Goal: Task Accomplishment & Management: Manage account settings

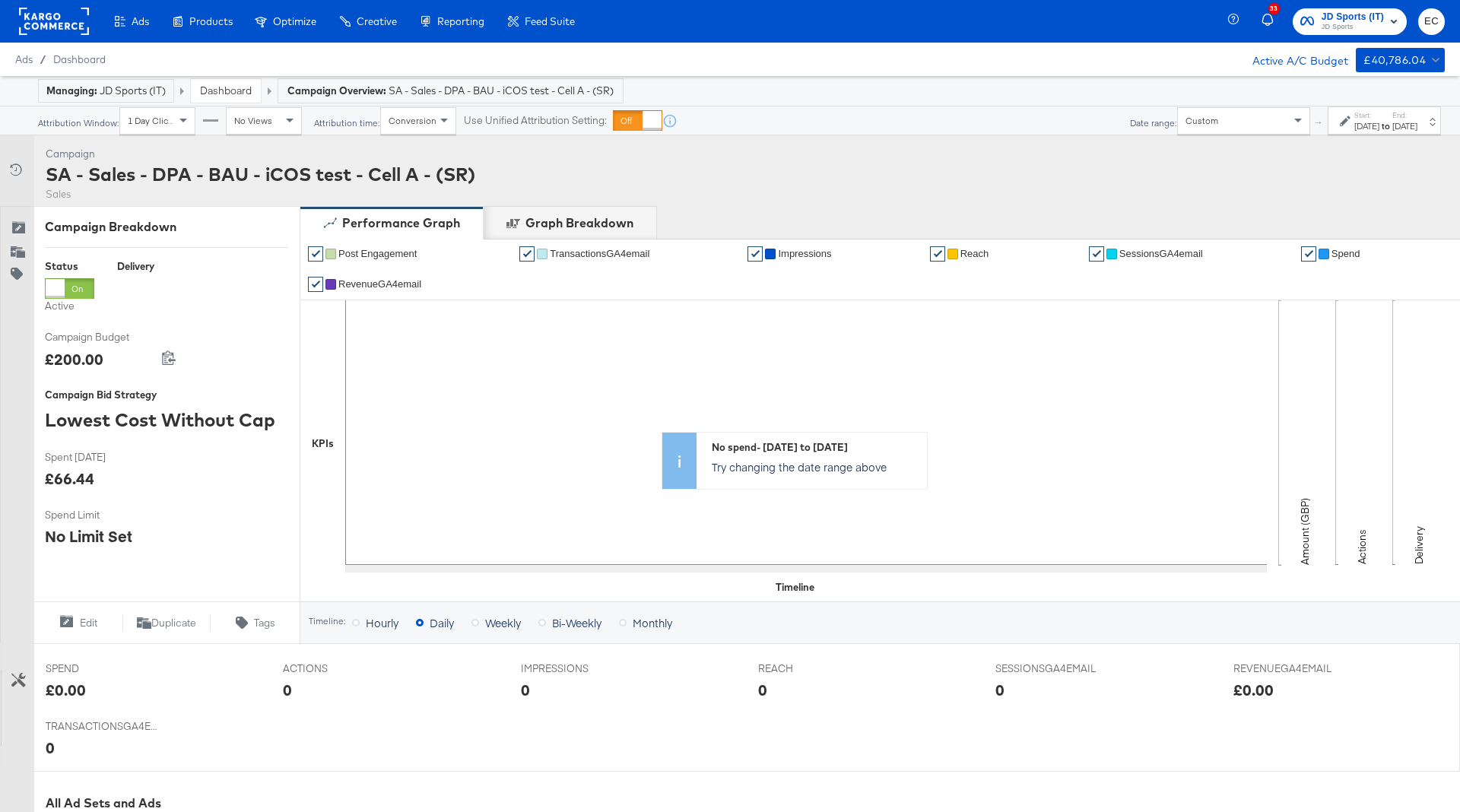
click at [238, 86] on link "Dashboard" at bounding box center [226, 90] width 52 height 14
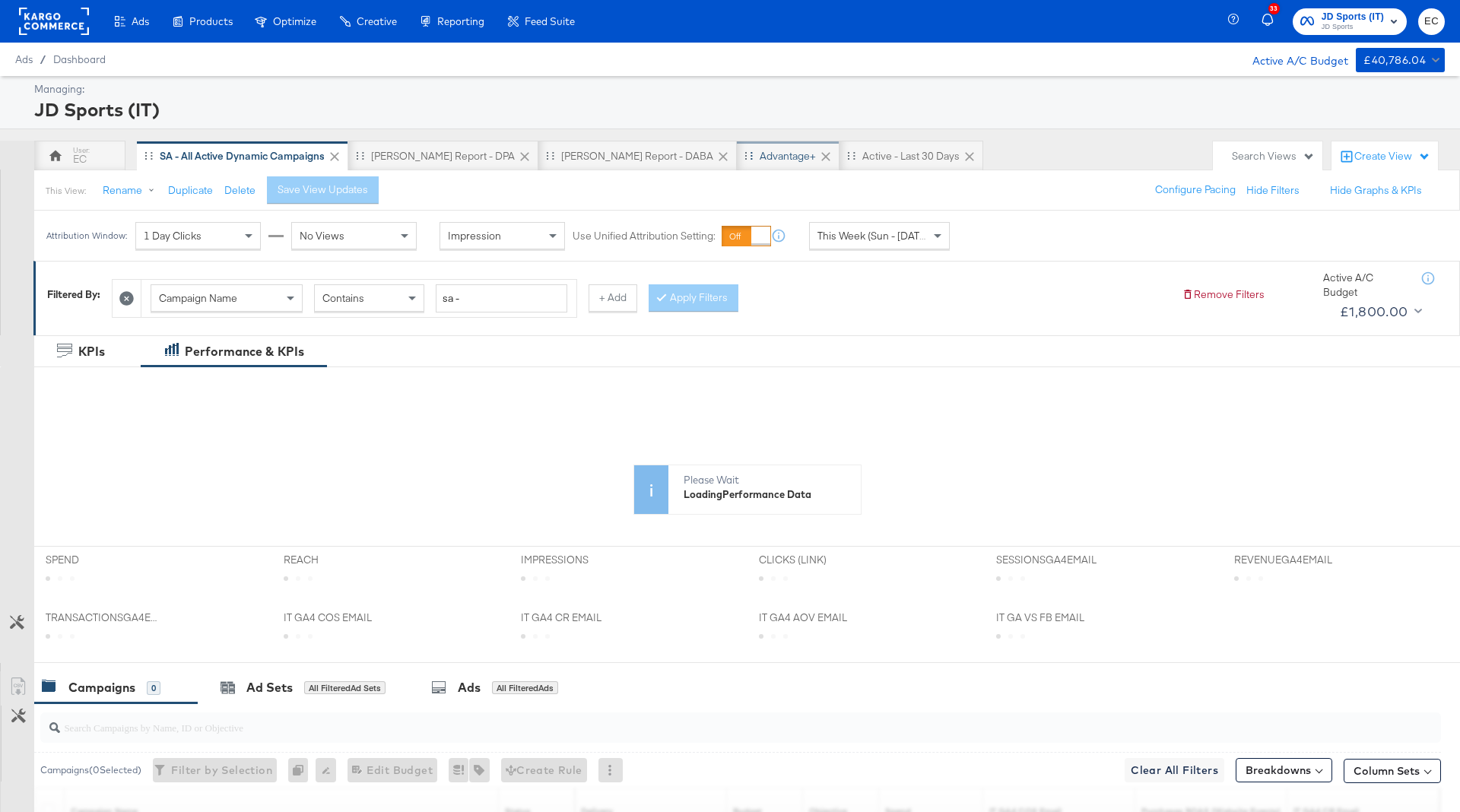
click at [83, 154] on div "EC" at bounding box center [80, 159] width 14 height 15
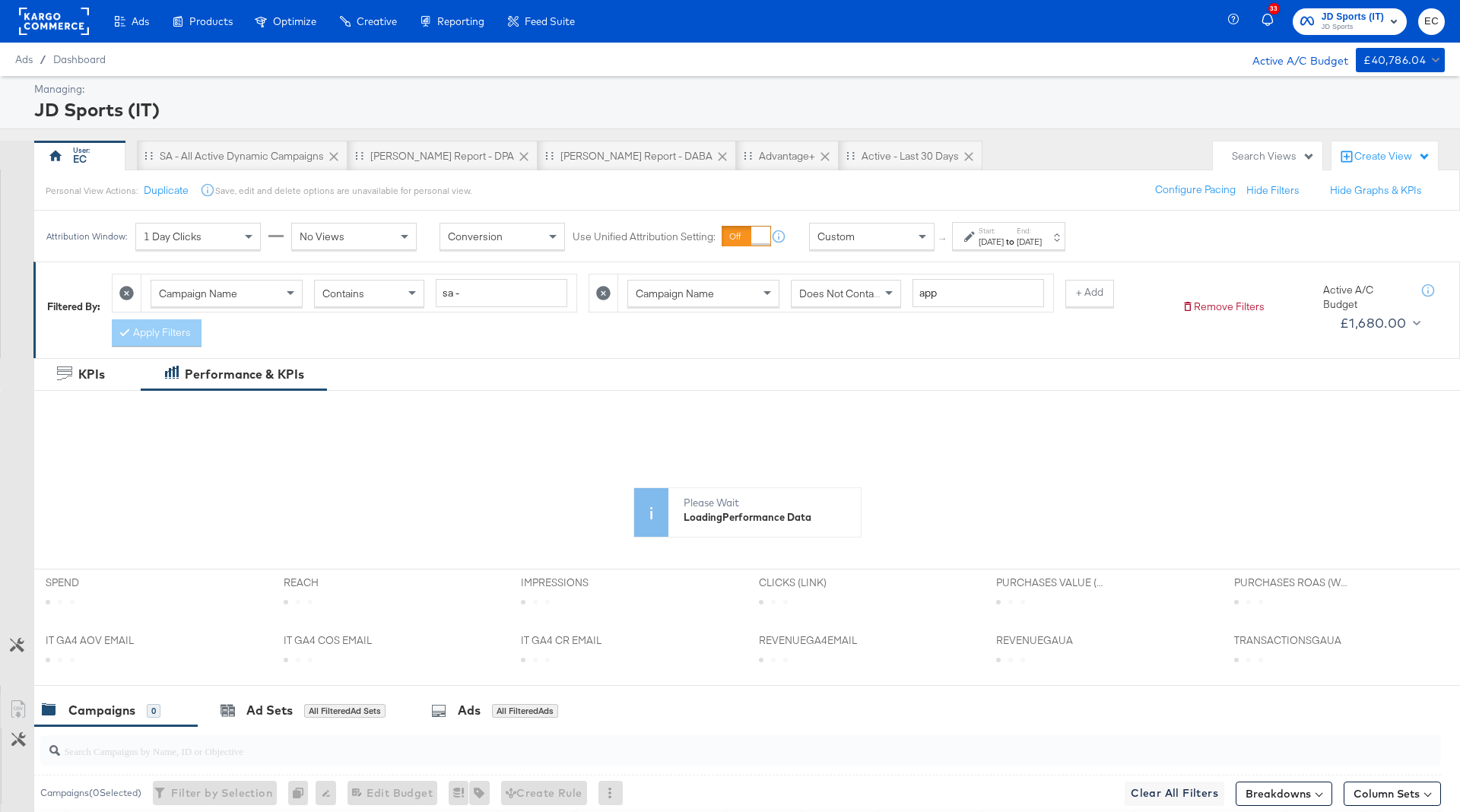
click at [1004, 242] on div "[DATE]" at bounding box center [990, 242] width 25 height 12
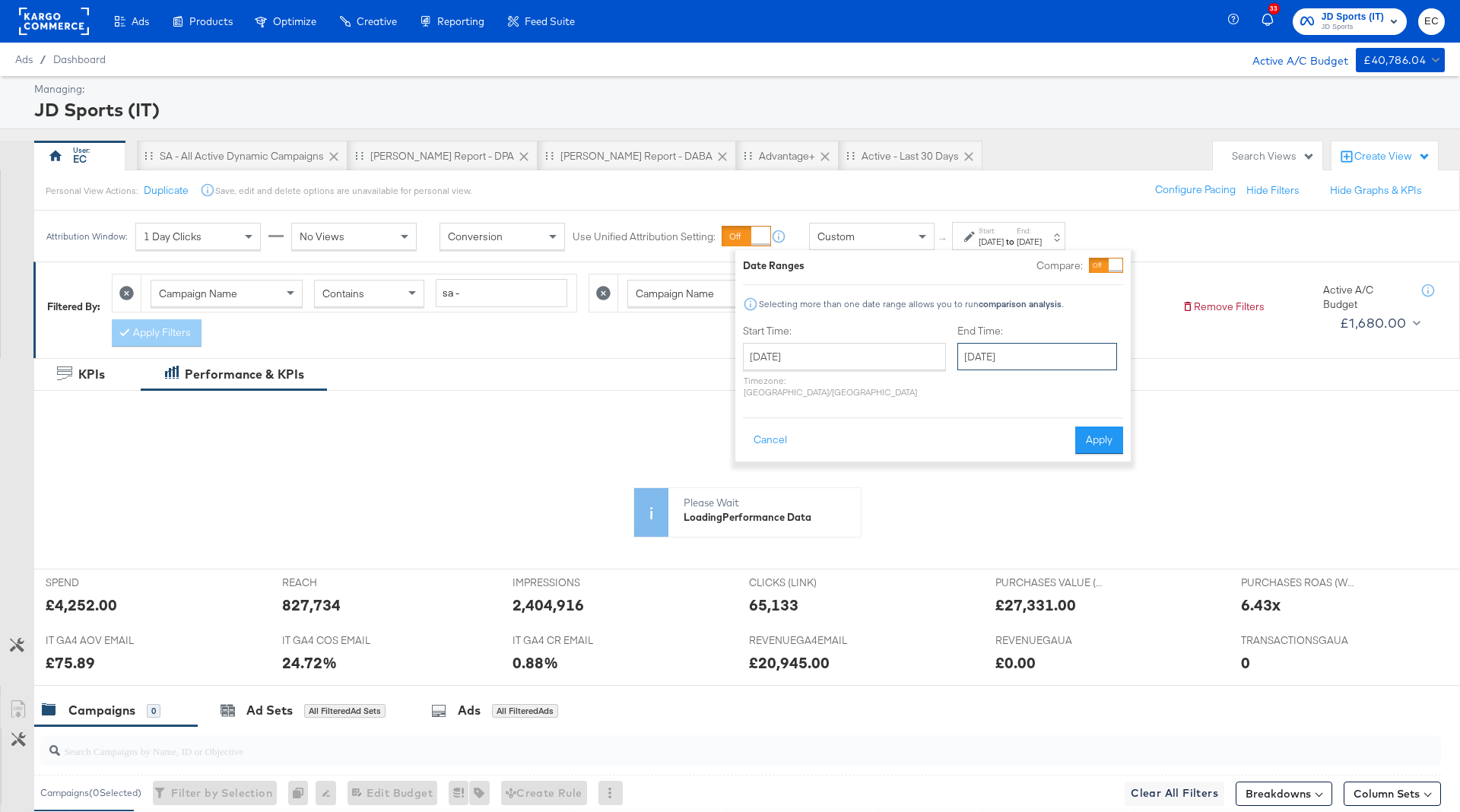
click at [976, 355] on input "[DATE]" at bounding box center [1036, 357] width 160 height 28
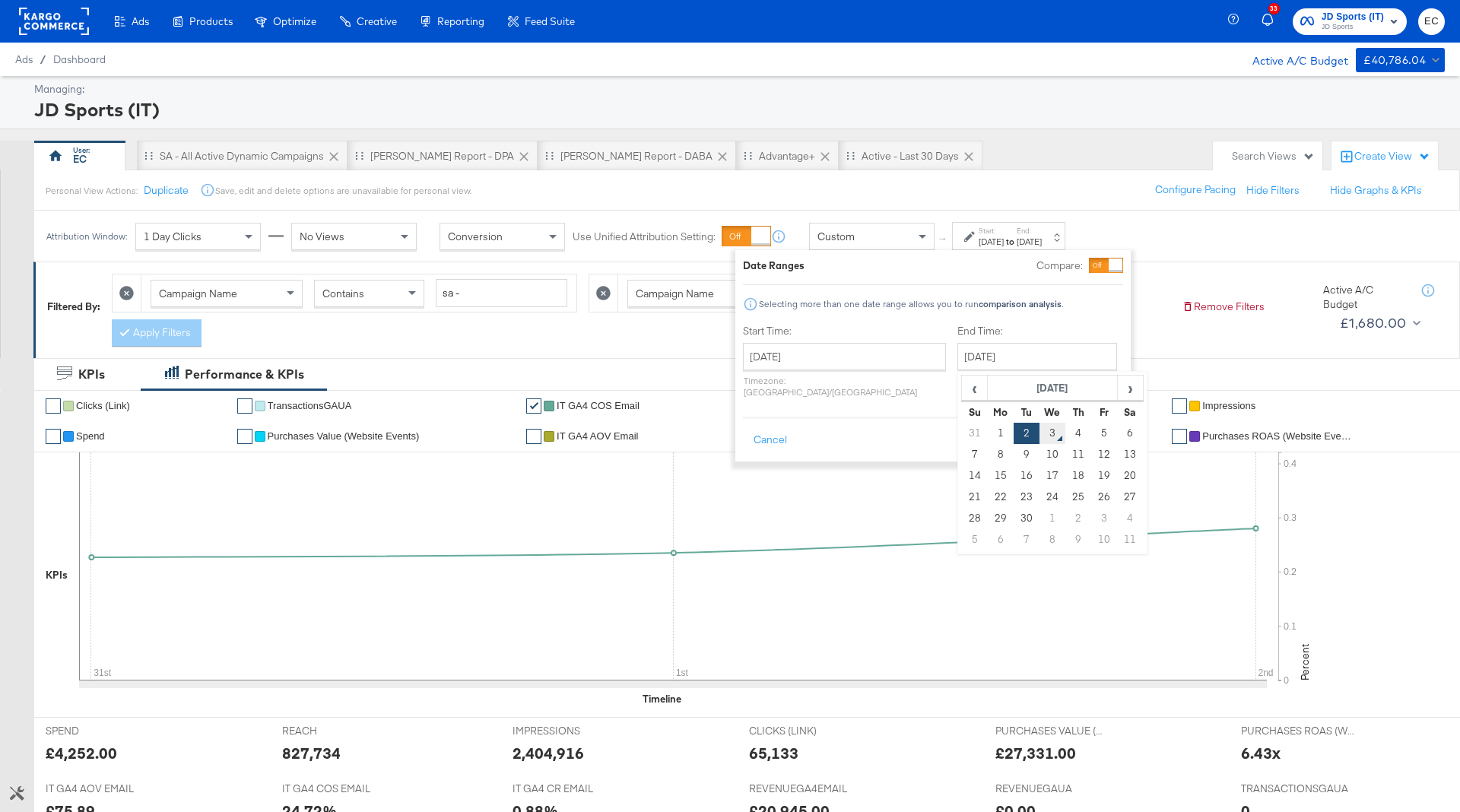
click at [1039, 434] on td "3" at bounding box center [1052, 432] width 26 height 21
type input "September 3rd 2025"
click at [1079, 426] on button "Apply" at bounding box center [1096, 440] width 48 height 28
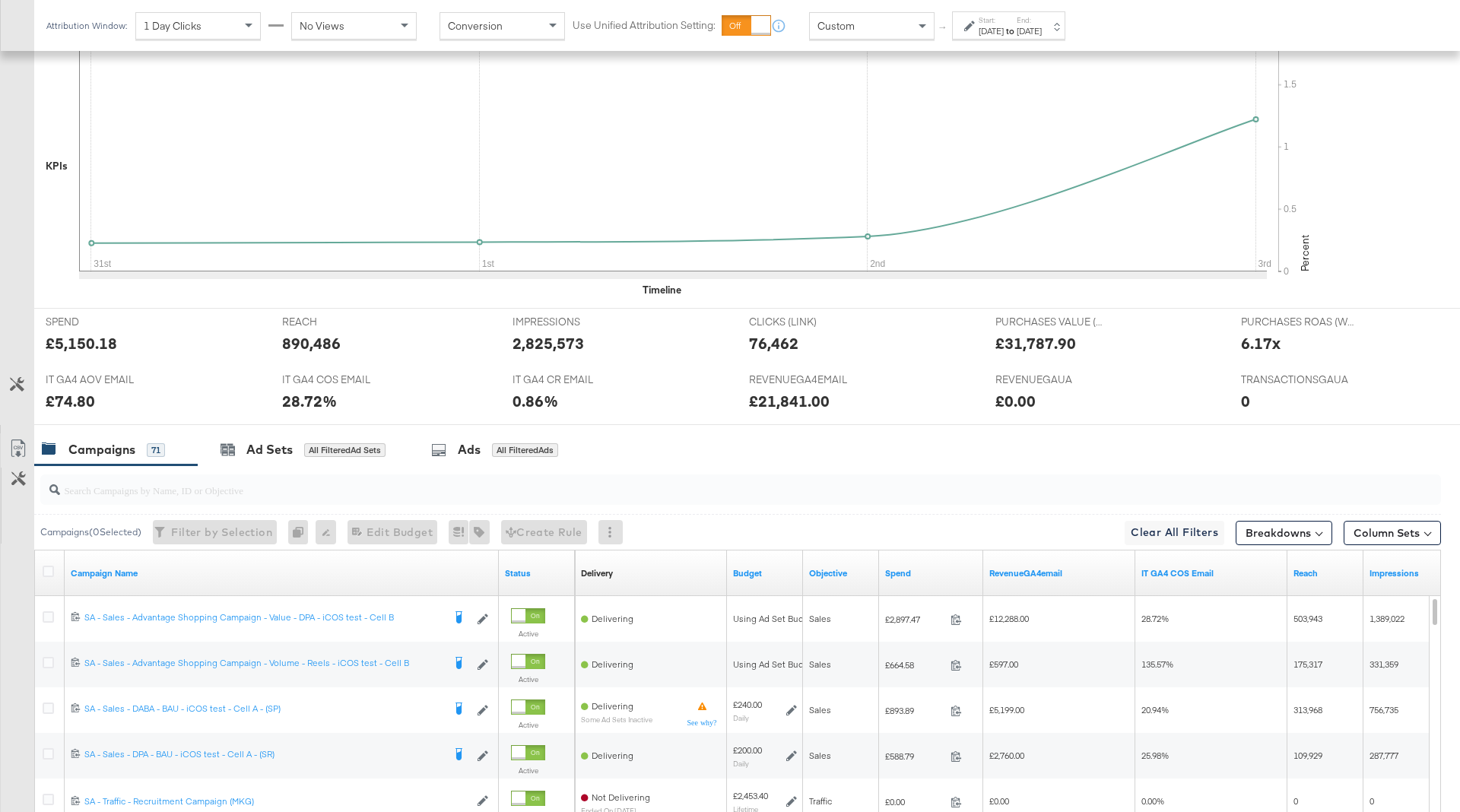
scroll to position [666, 0]
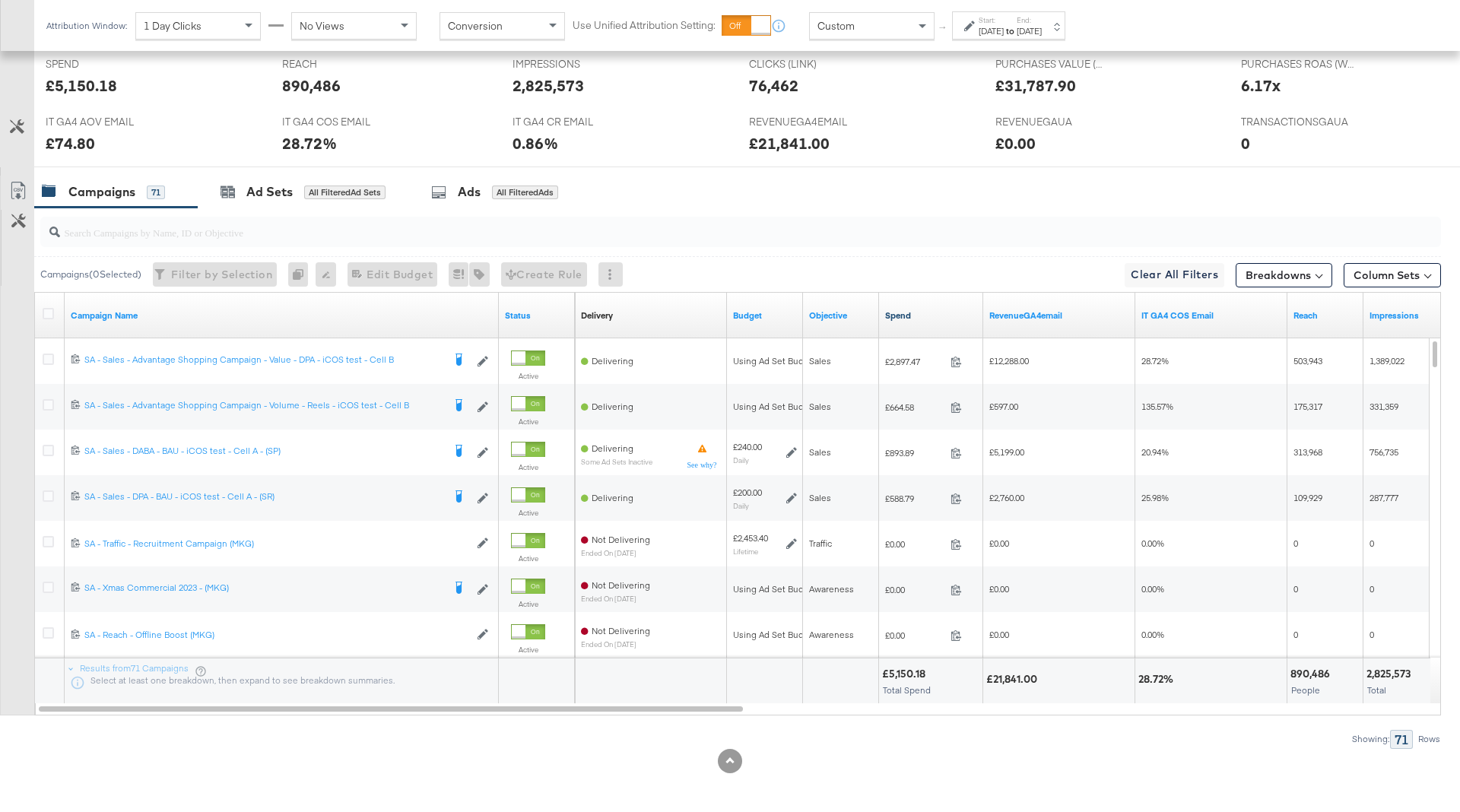
click at [930, 309] on link "Spend" at bounding box center [930, 315] width 92 height 12
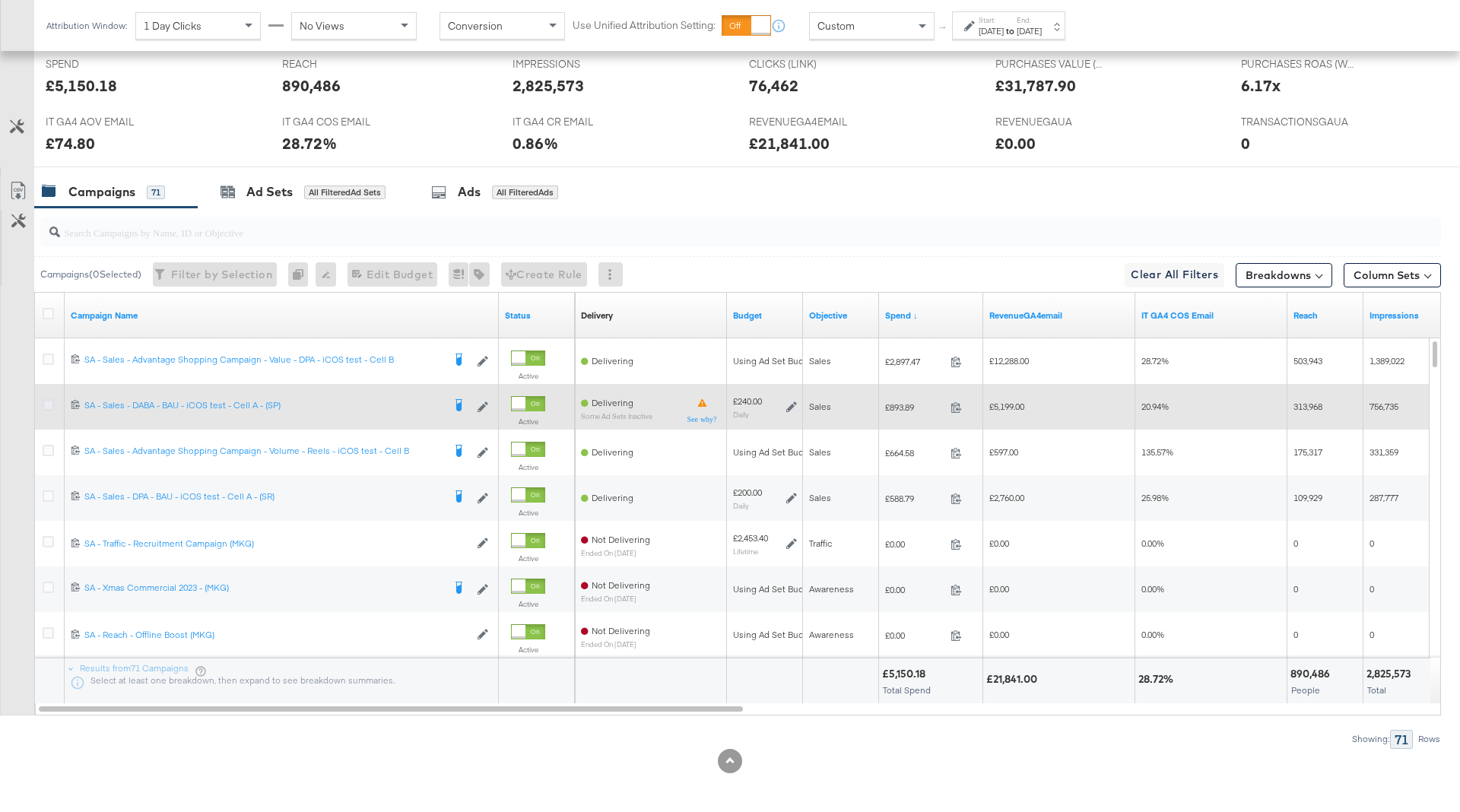
click at [44, 402] on icon at bounding box center [48, 404] width 11 height 11
click at [0, 0] on input "checkbox" at bounding box center [0, 0] width 0 height 0
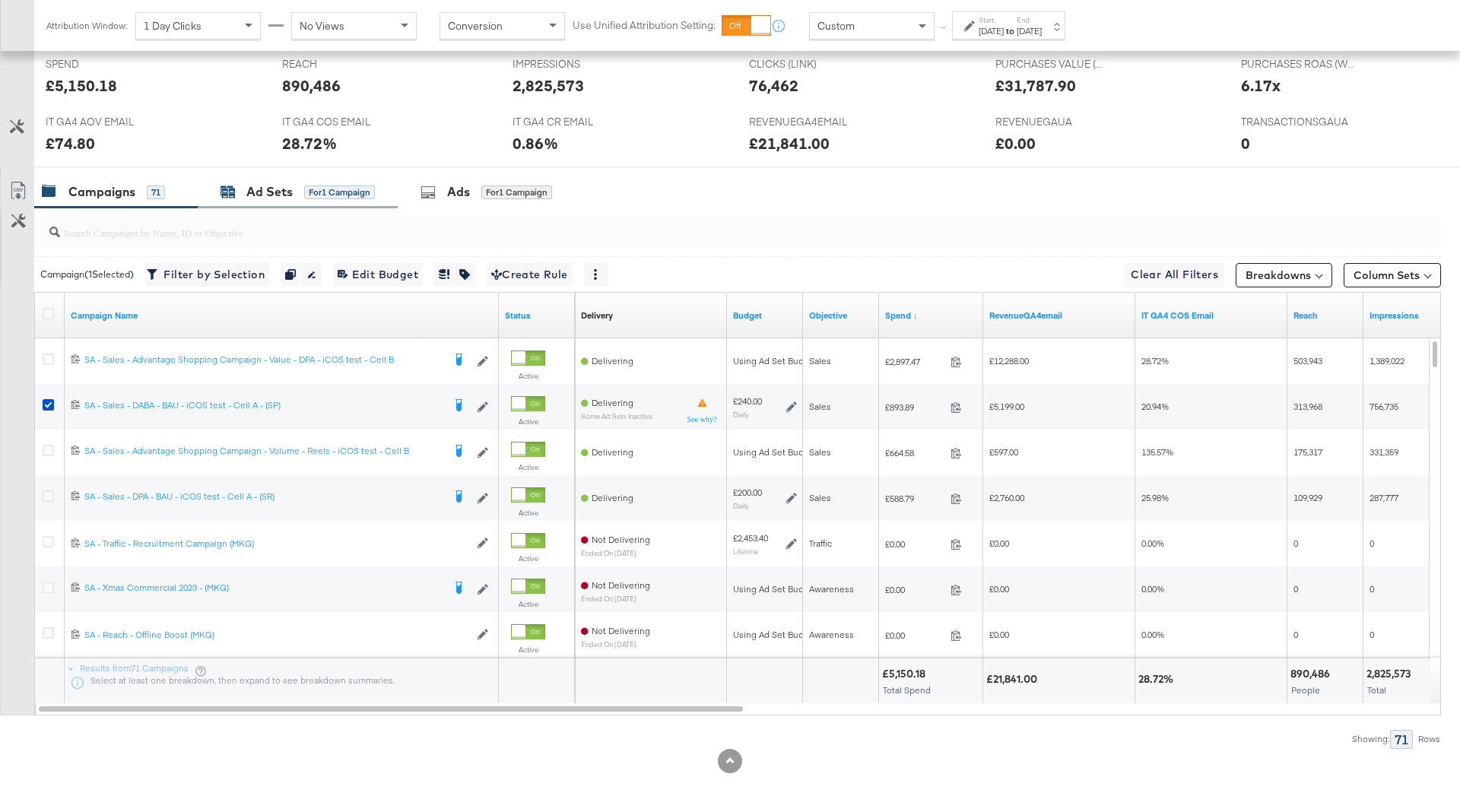
click at [271, 196] on div "Ad Sets" at bounding box center [269, 192] width 47 height 18
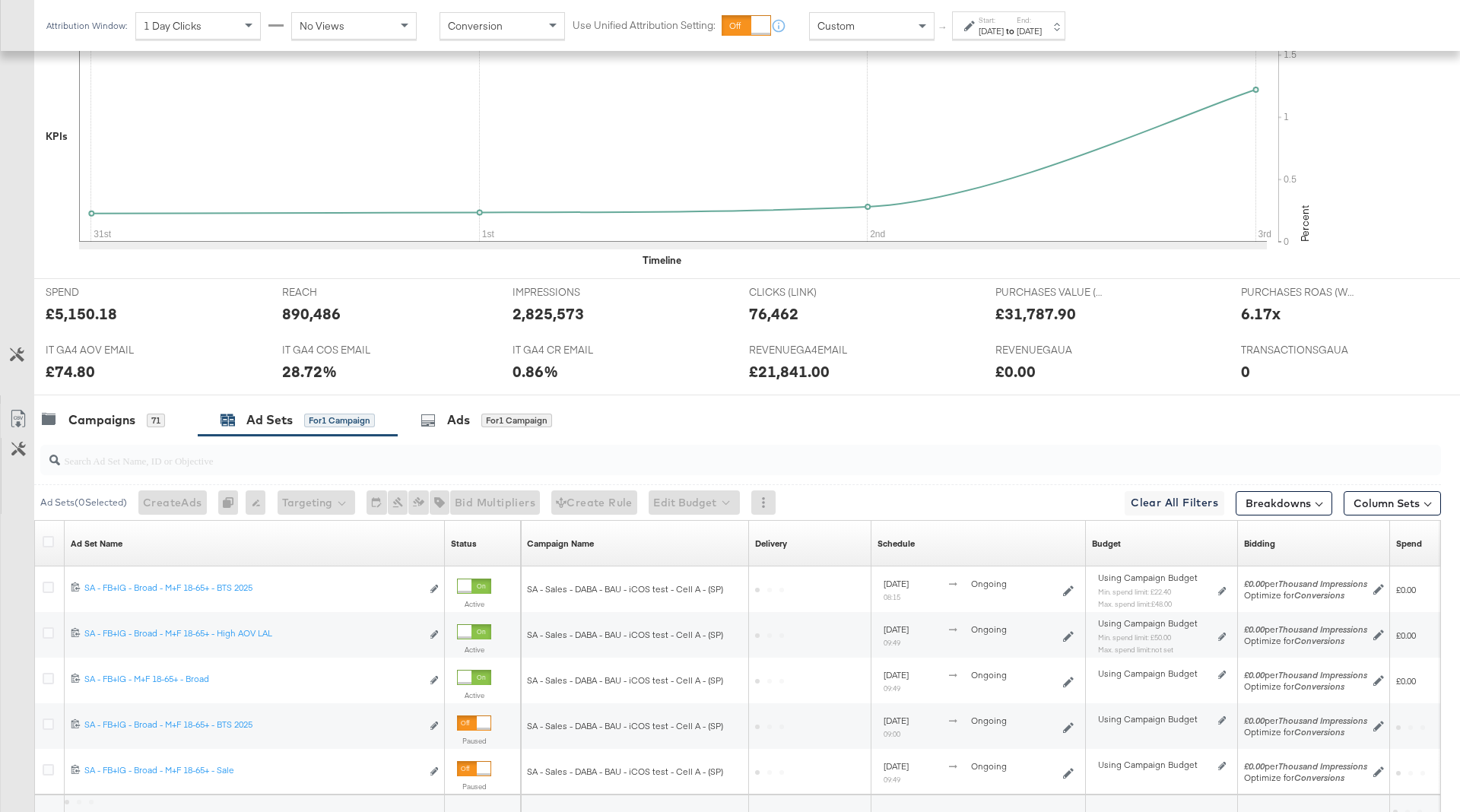
scroll to position [575, 0]
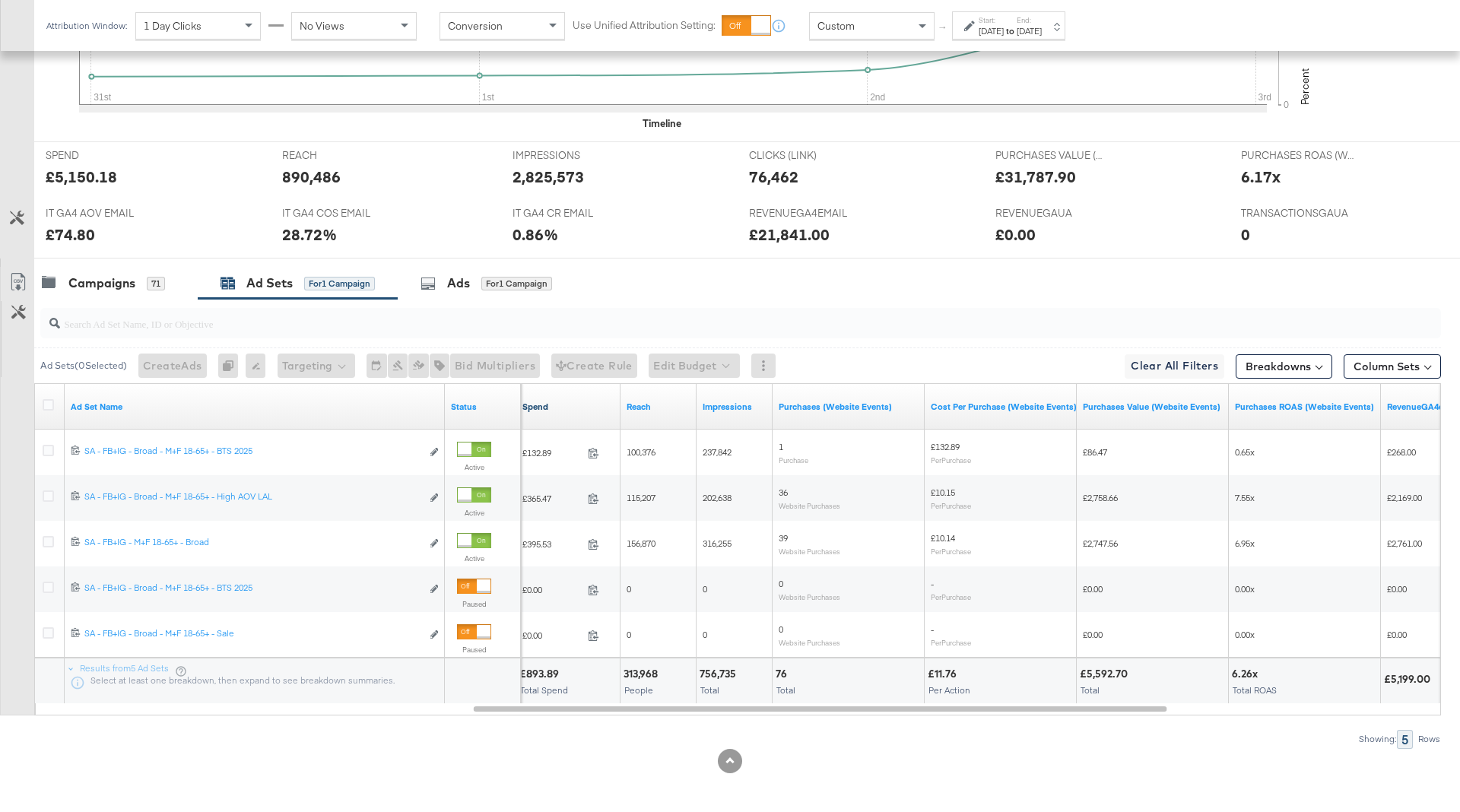
click at [567, 406] on link "Spend" at bounding box center [568, 406] width 92 height 12
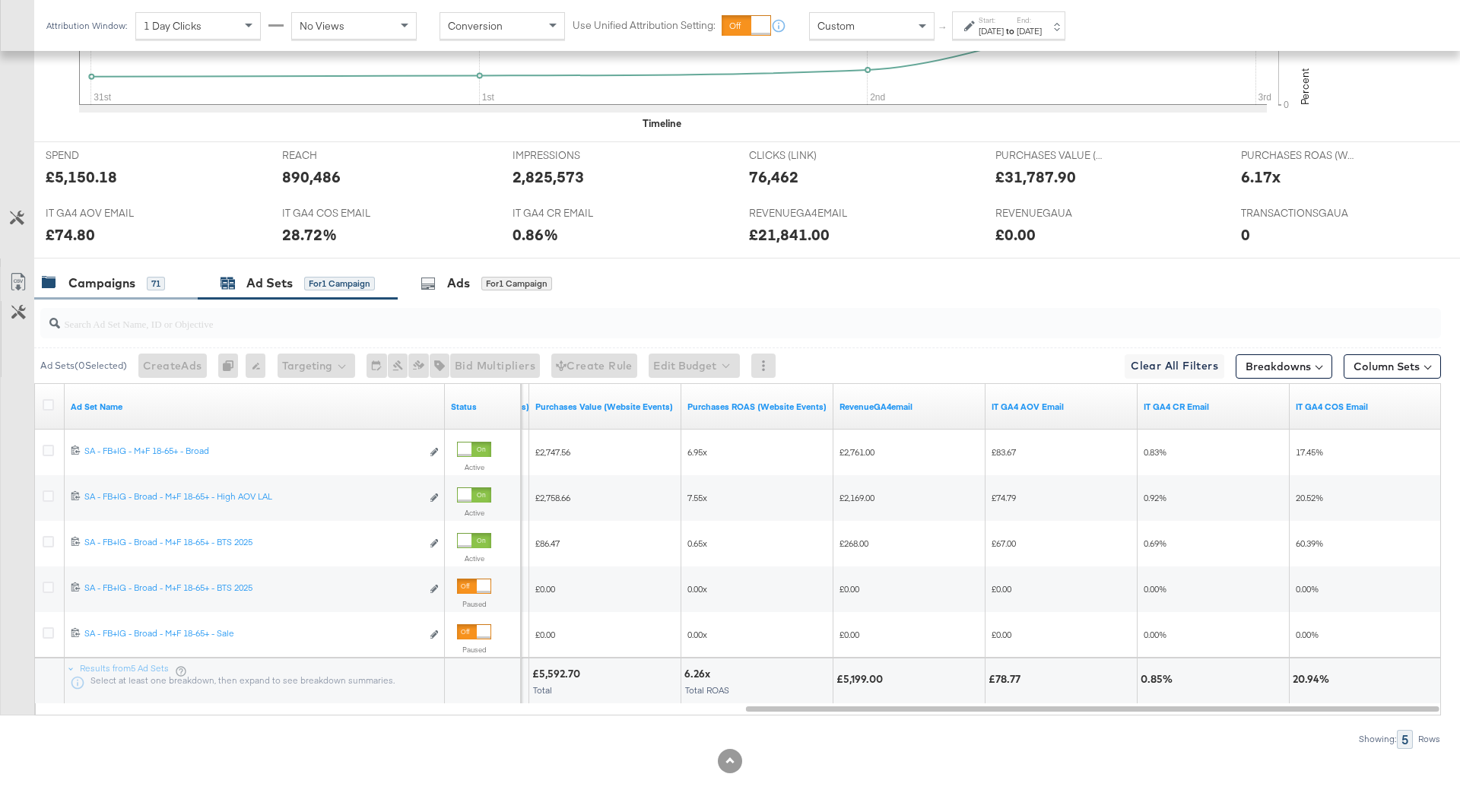
click at [128, 281] on div "Campaigns" at bounding box center [101, 284] width 66 height 18
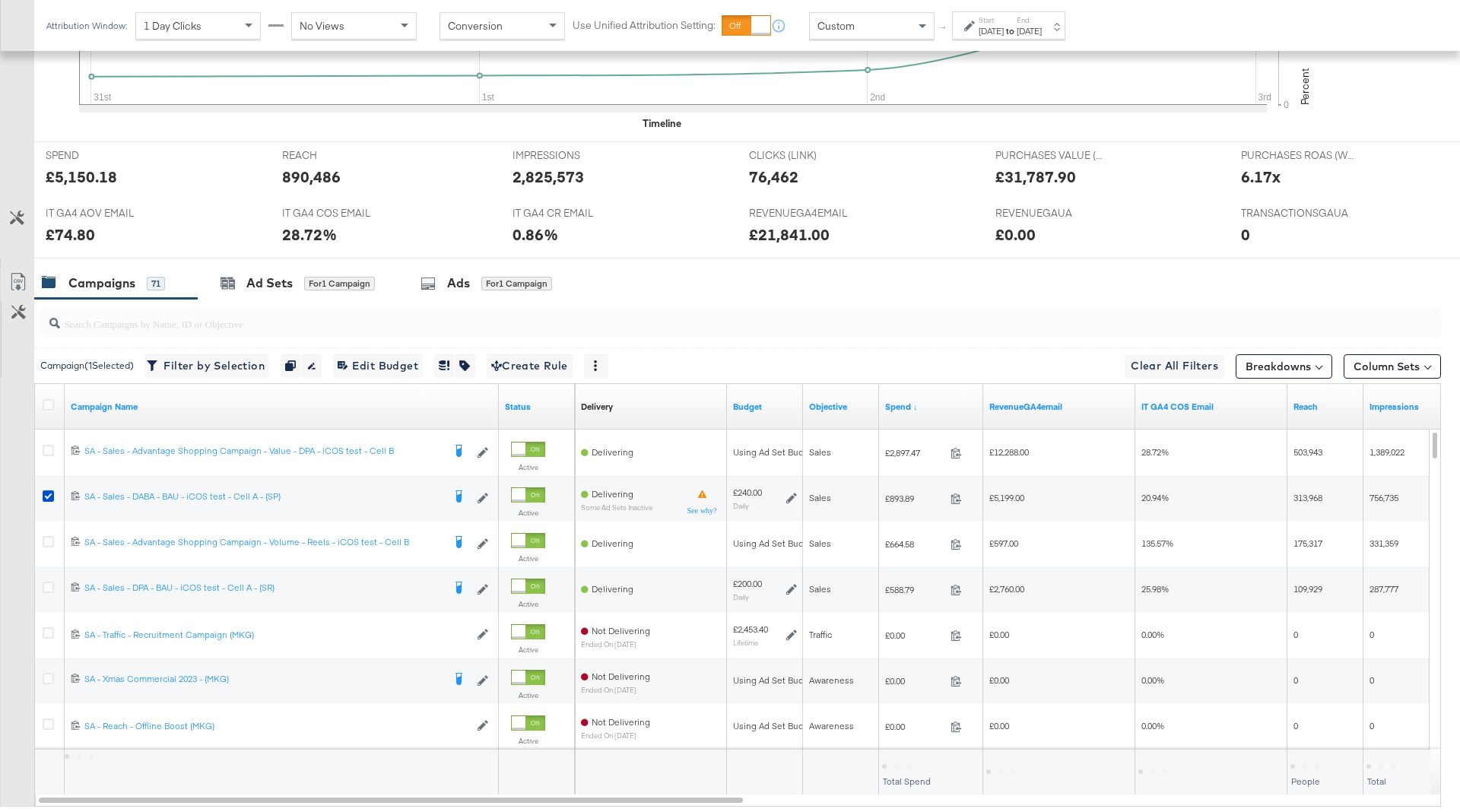
scroll to position [666, 0]
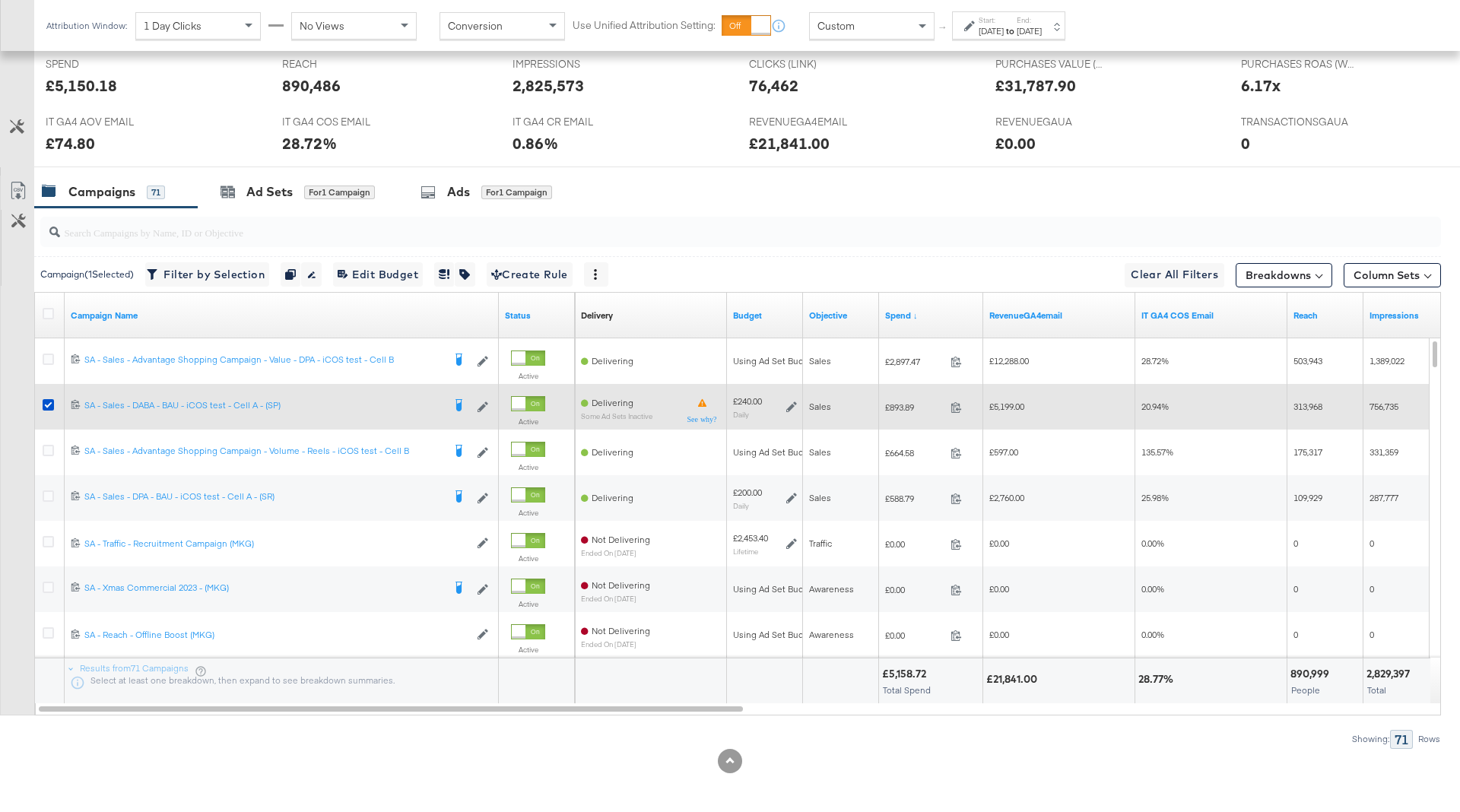
click at [793, 402] on icon at bounding box center [791, 406] width 11 height 11
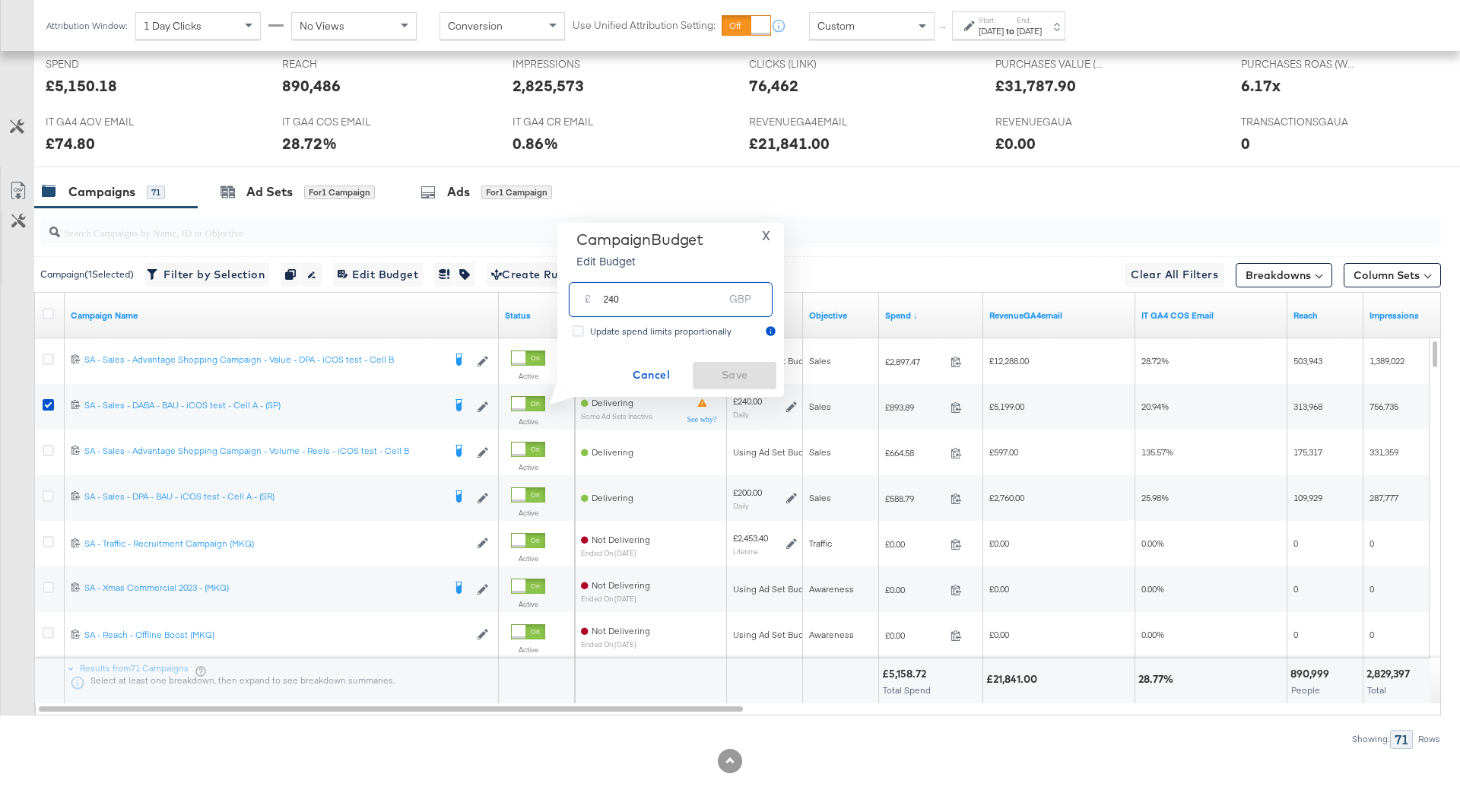
drag, startPoint x: 609, startPoint y: 296, endPoint x: 564, endPoint y: 296, distance: 45.0
click at [564, 296] on div "£ 240 GBP" at bounding box center [669, 298] width 211 height 48
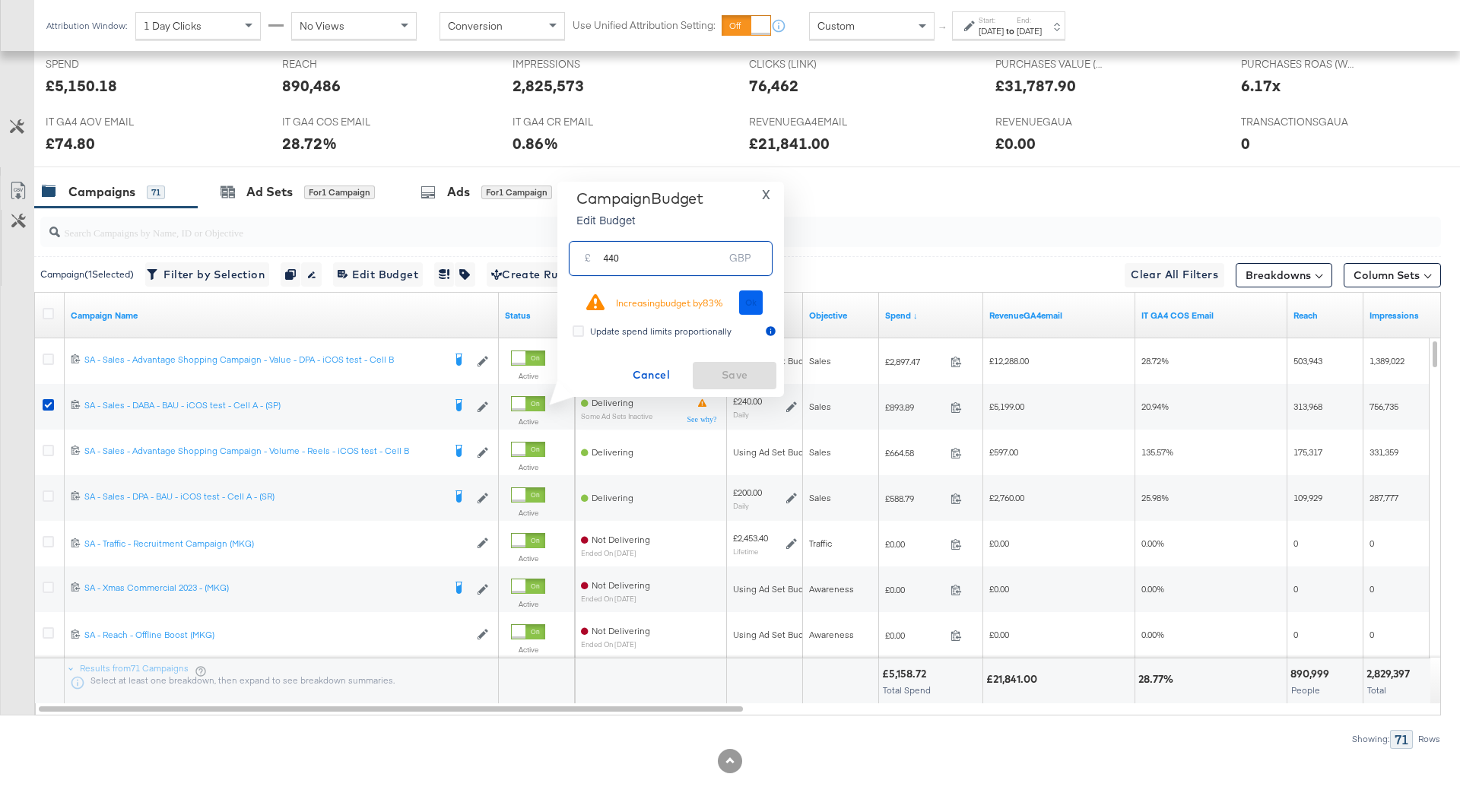
type input "440"
click at [742, 302] on button "Ok" at bounding box center [751, 302] width 25 height 25
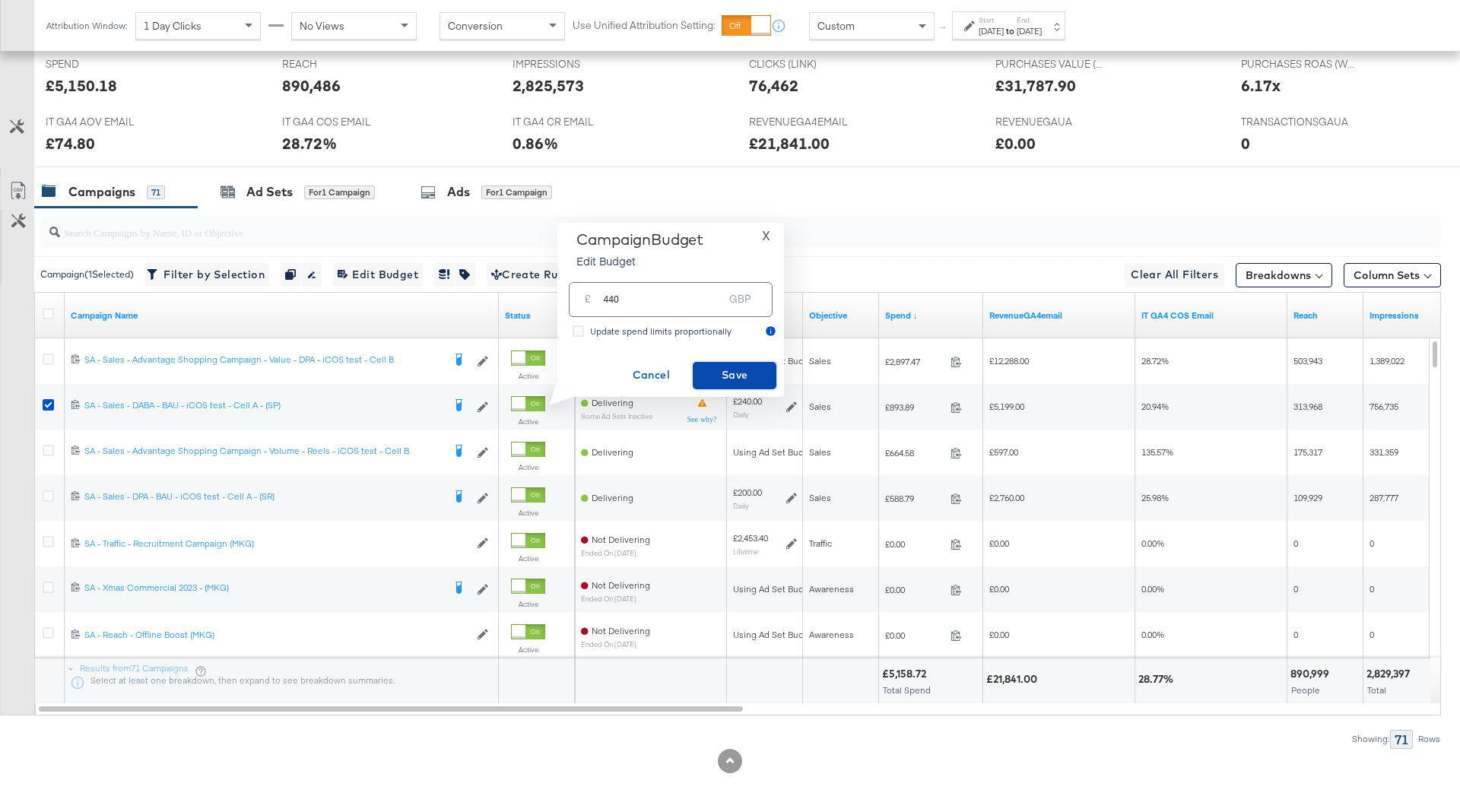
click at [720, 382] on span "Save" at bounding box center [734, 375] width 71 height 19
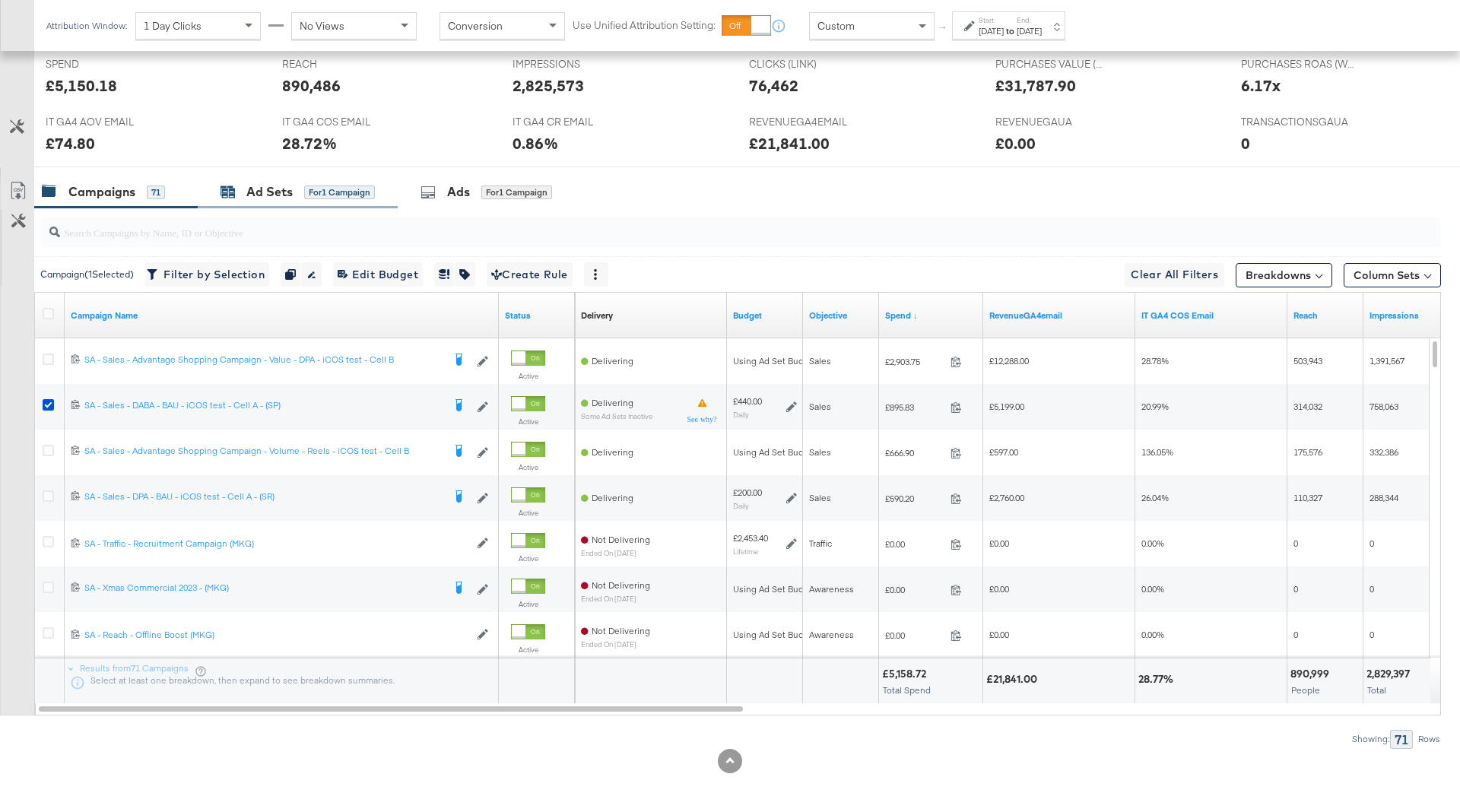
click at [325, 193] on div "for 1 Campaign" at bounding box center [339, 192] width 70 height 14
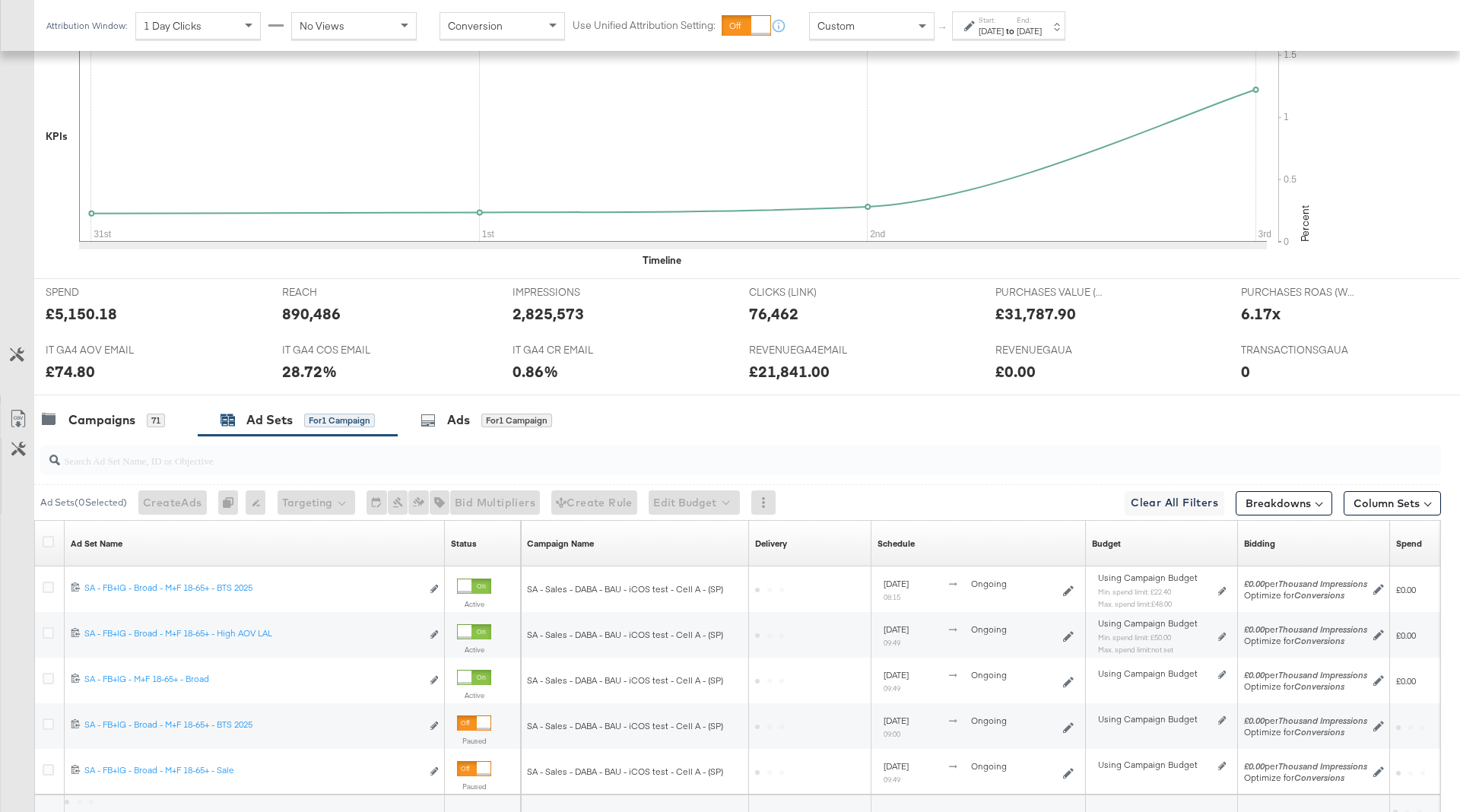
scroll to position [575, 0]
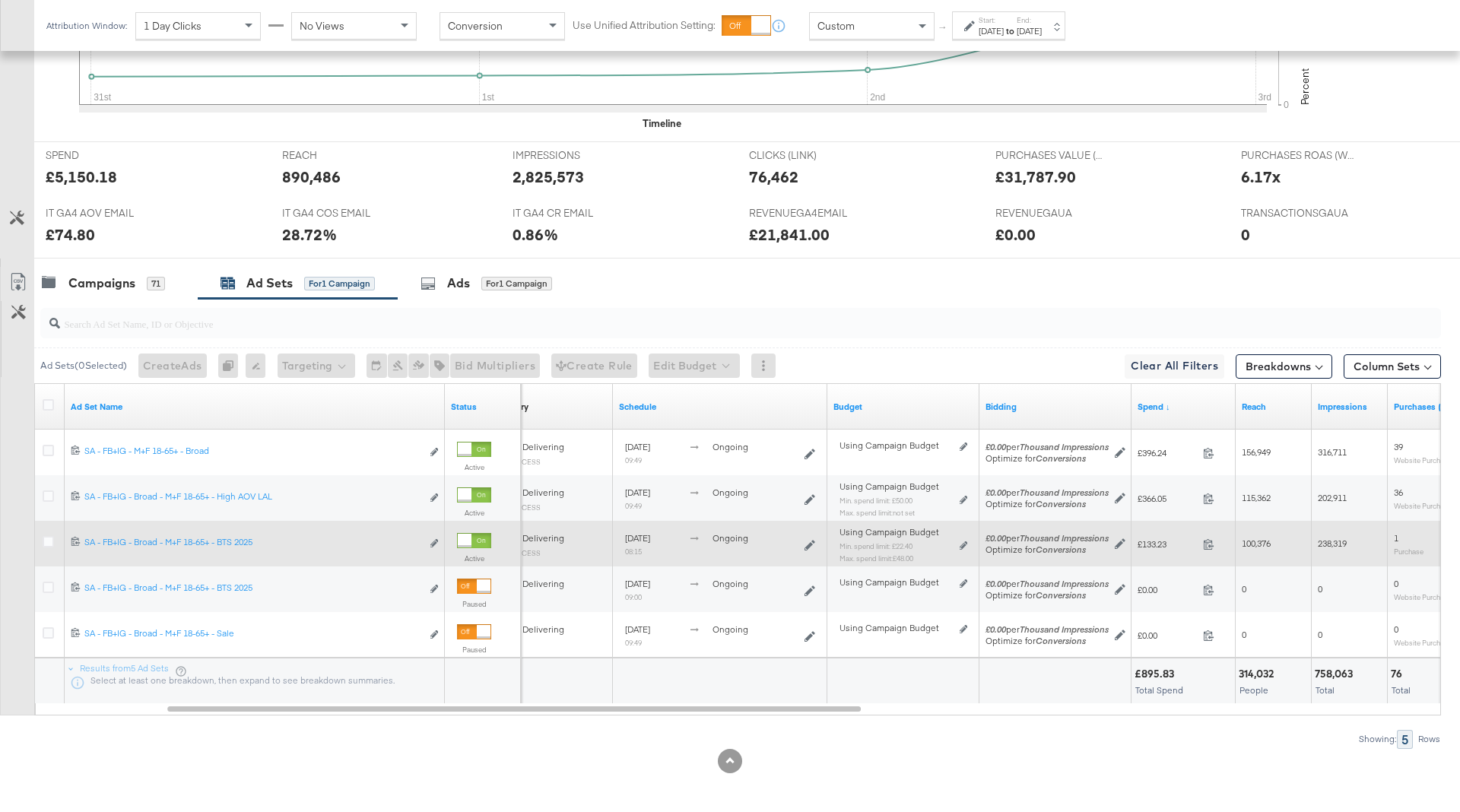
click at [967, 541] on div "Using Campaign Budget Min. spend limit: £22.40 Max. spend limit : £48.00 Edit s…" at bounding box center [903, 550] width 140 height 48
click at [961, 541] on icon at bounding box center [963, 545] width 8 height 8
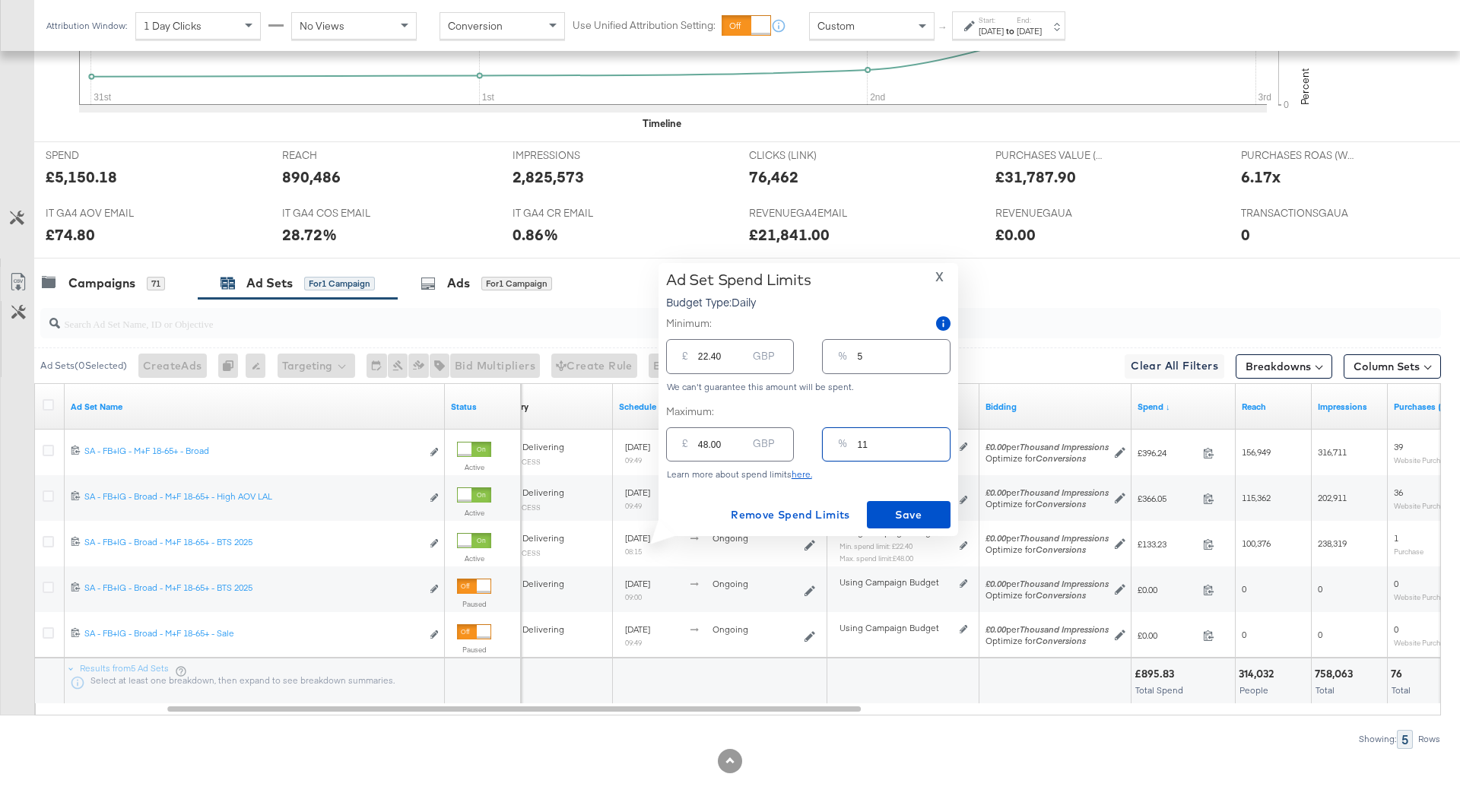
drag, startPoint x: 885, startPoint y: 439, endPoint x: 795, endPoint y: 428, distance: 90.7
click at [795, 428] on div "£ 48.00 GBP % 11" at bounding box center [807, 444] width 285 height 41
click at [861, 443] on input "11" at bounding box center [904, 437] width 92 height 33
type input "2"
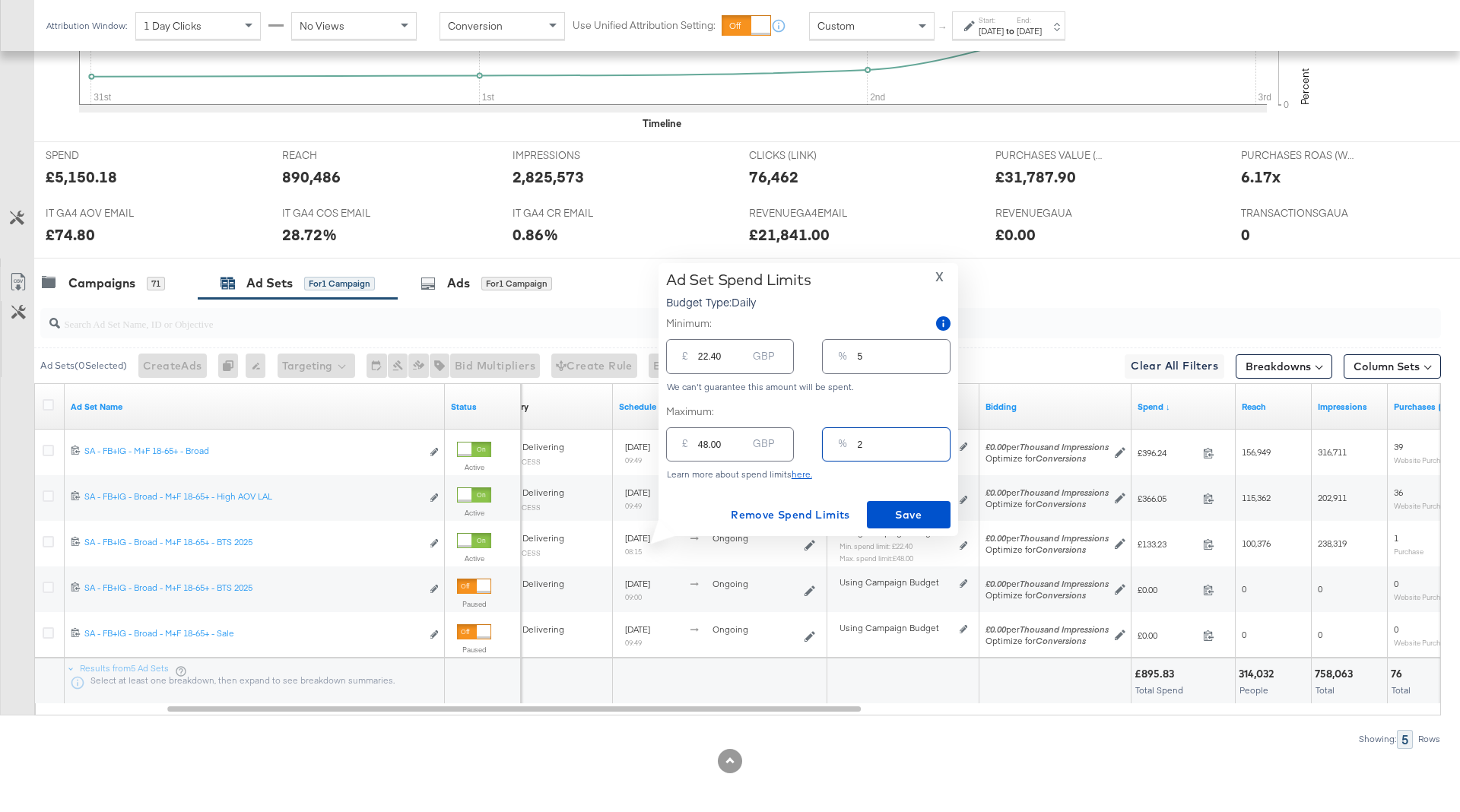
type input "8.80"
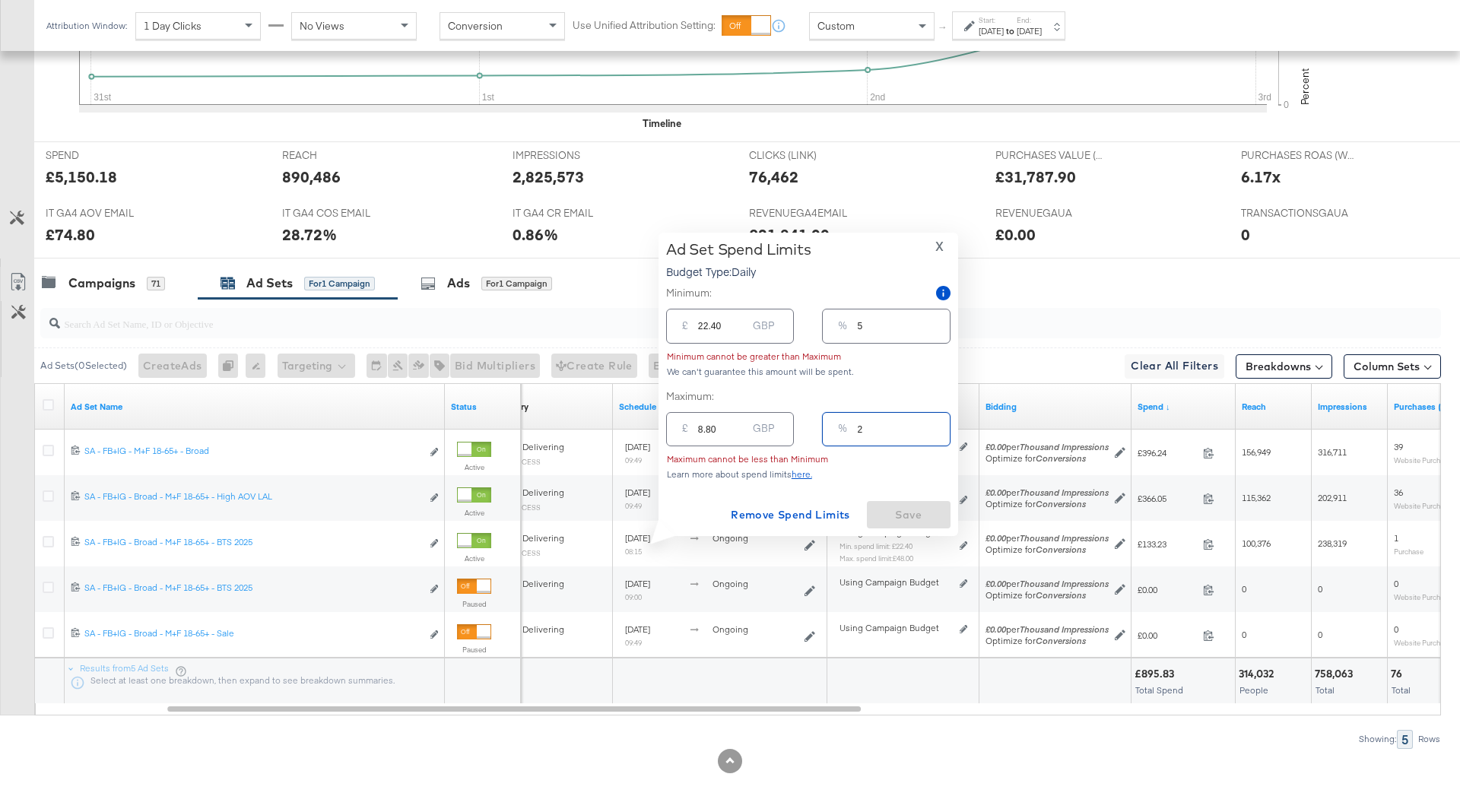
type input "20"
type input "88.00"
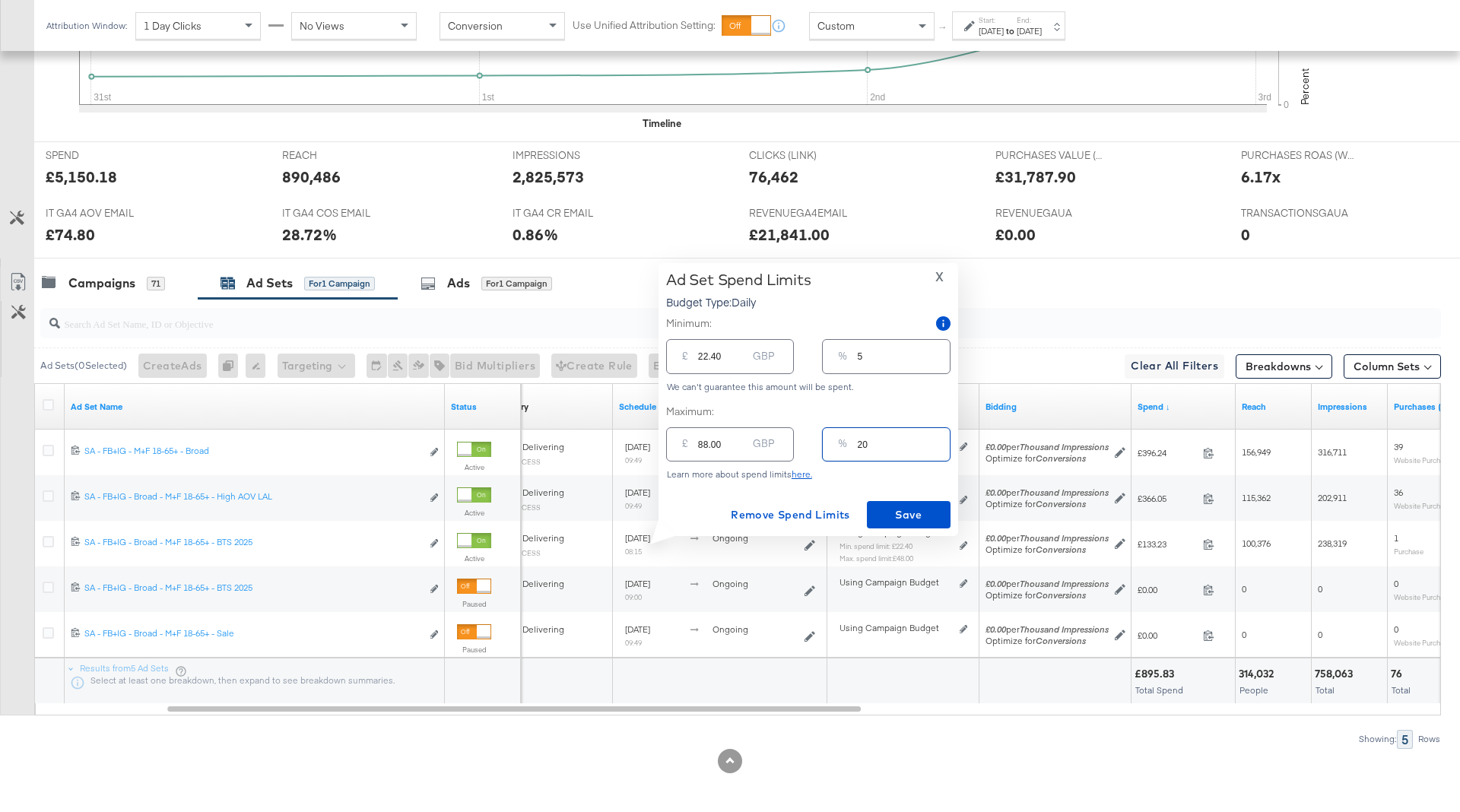
click at [878, 450] on input "20" at bounding box center [904, 437] width 92 height 33
type input "15"
type input "66.00"
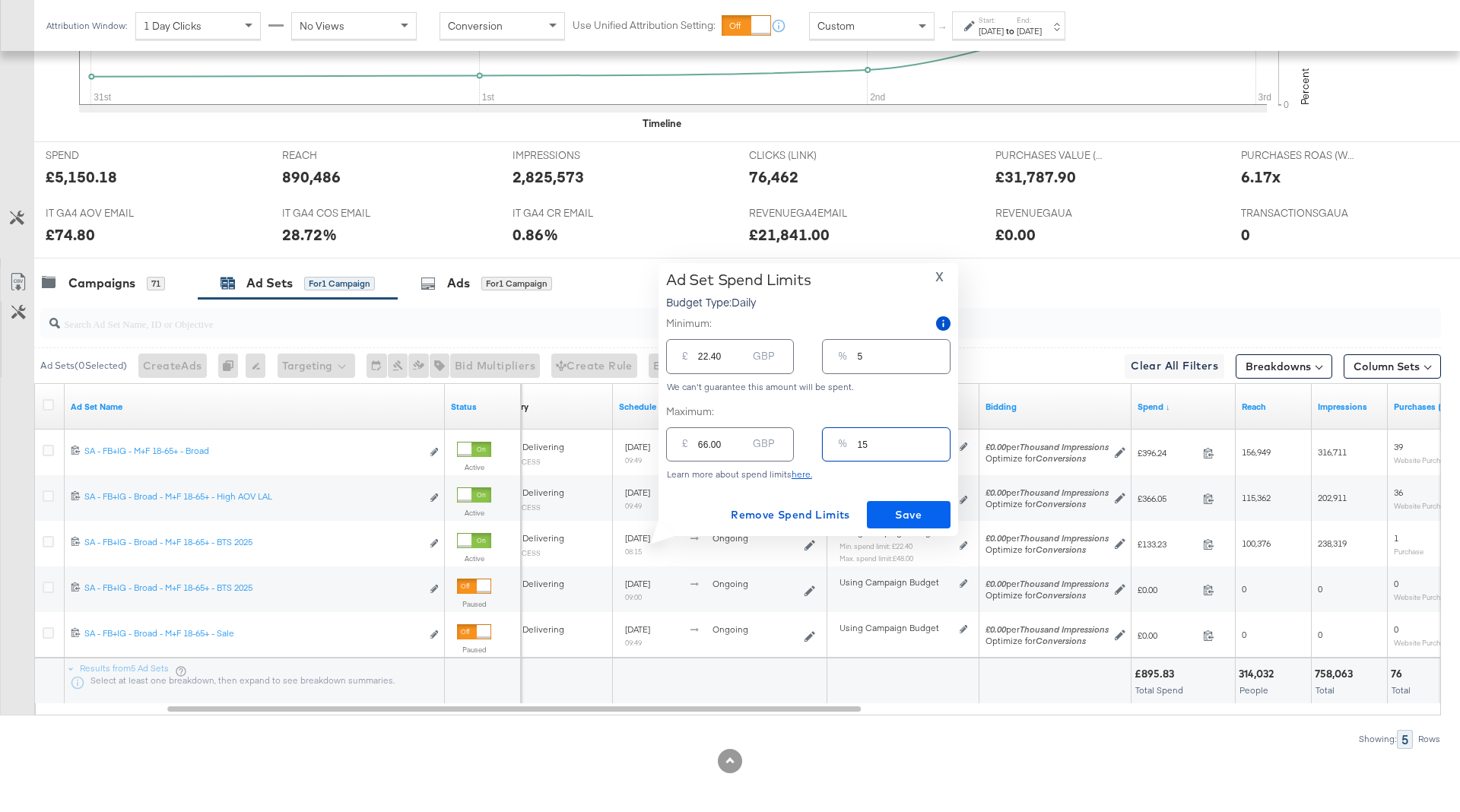
type input "15"
click at [896, 514] on span "Save" at bounding box center [909, 515] width 71 height 19
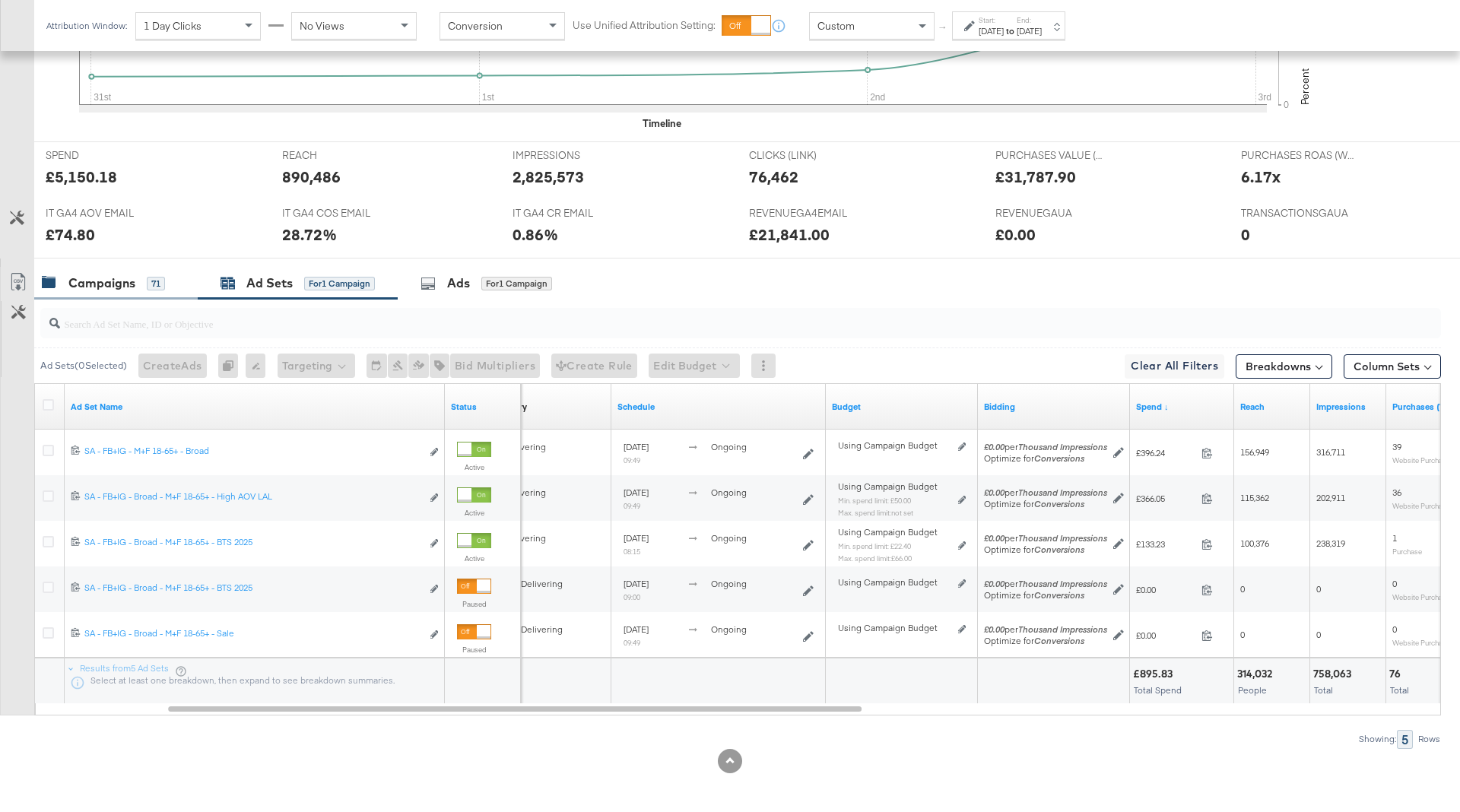
click at [150, 295] on div "Campaigns 71" at bounding box center [115, 283] width 164 height 33
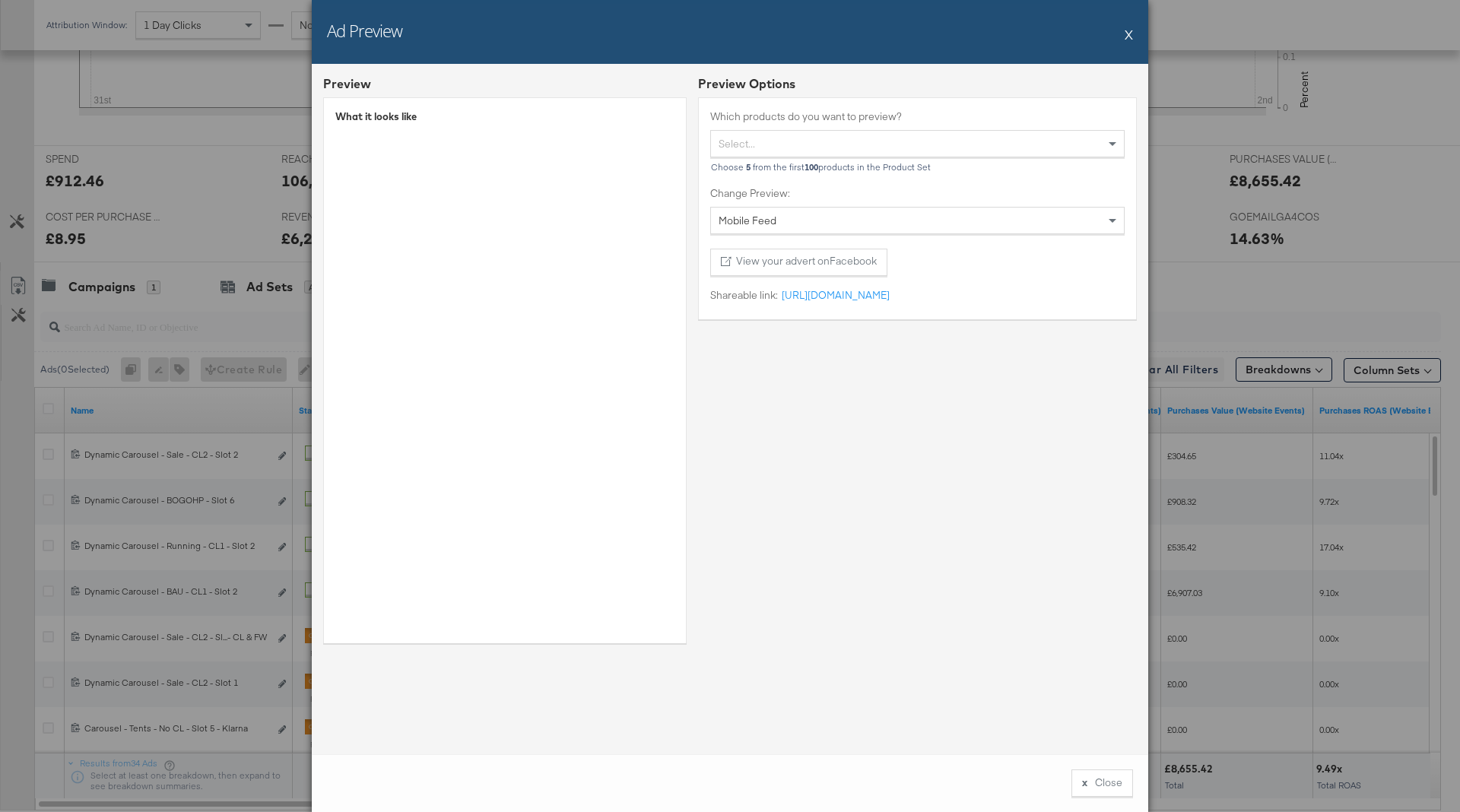
scroll to position [583, 0]
click at [1126, 32] on button "X" at bounding box center [1129, 34] width 8 height 31
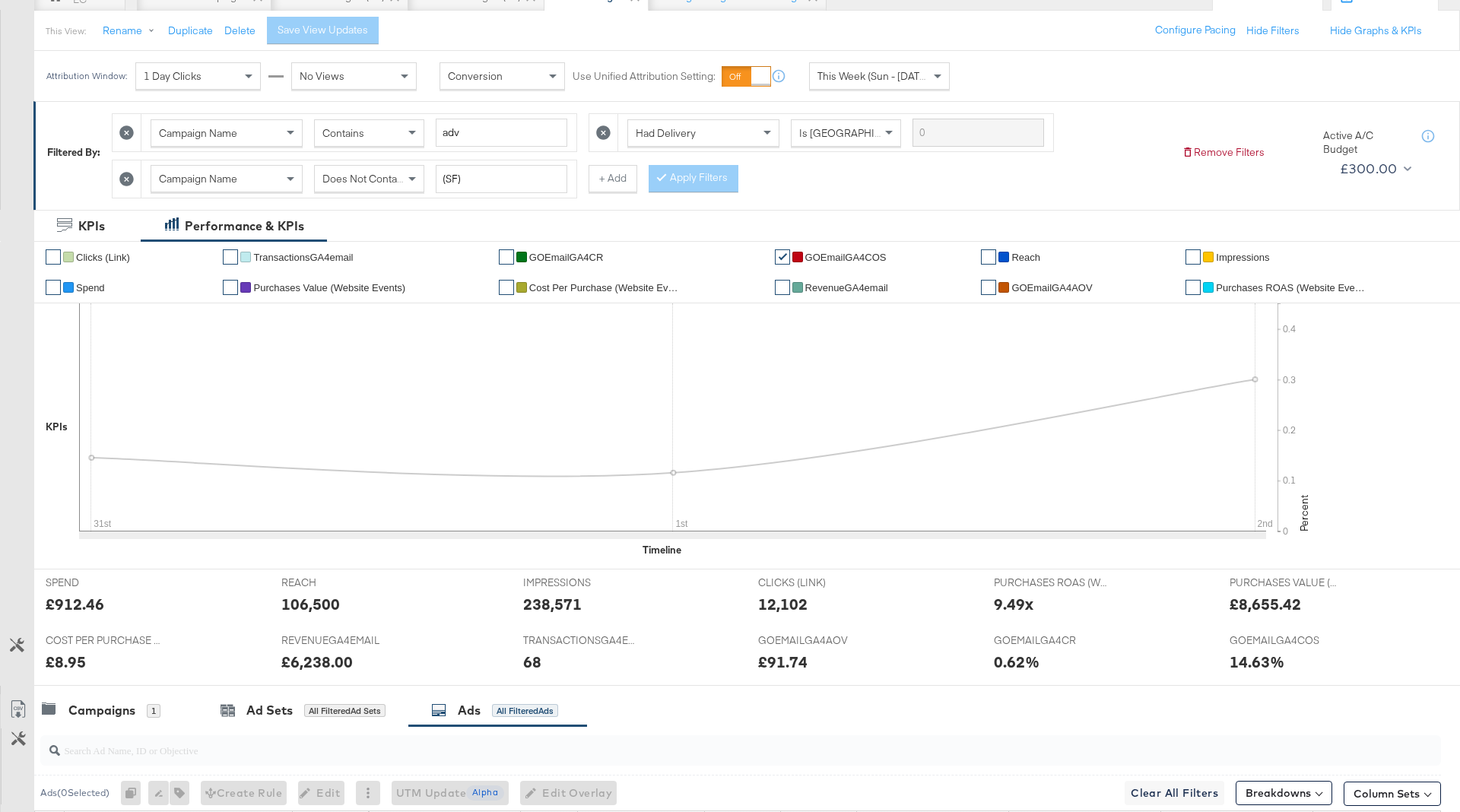
scroll to position [0, 0]
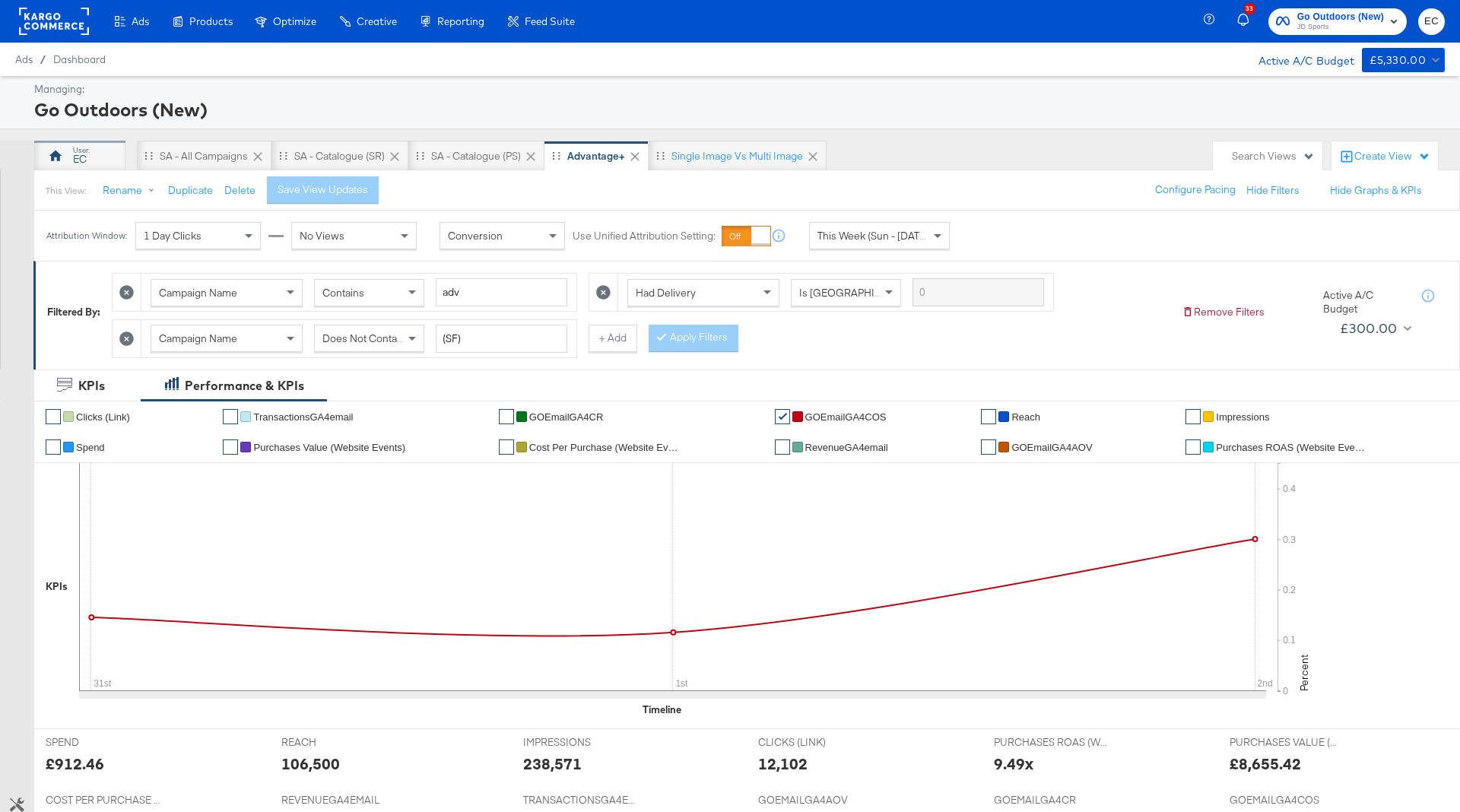
click at [102, 162] on div "EC" at bounding box center [79, 156] width 91 height 31
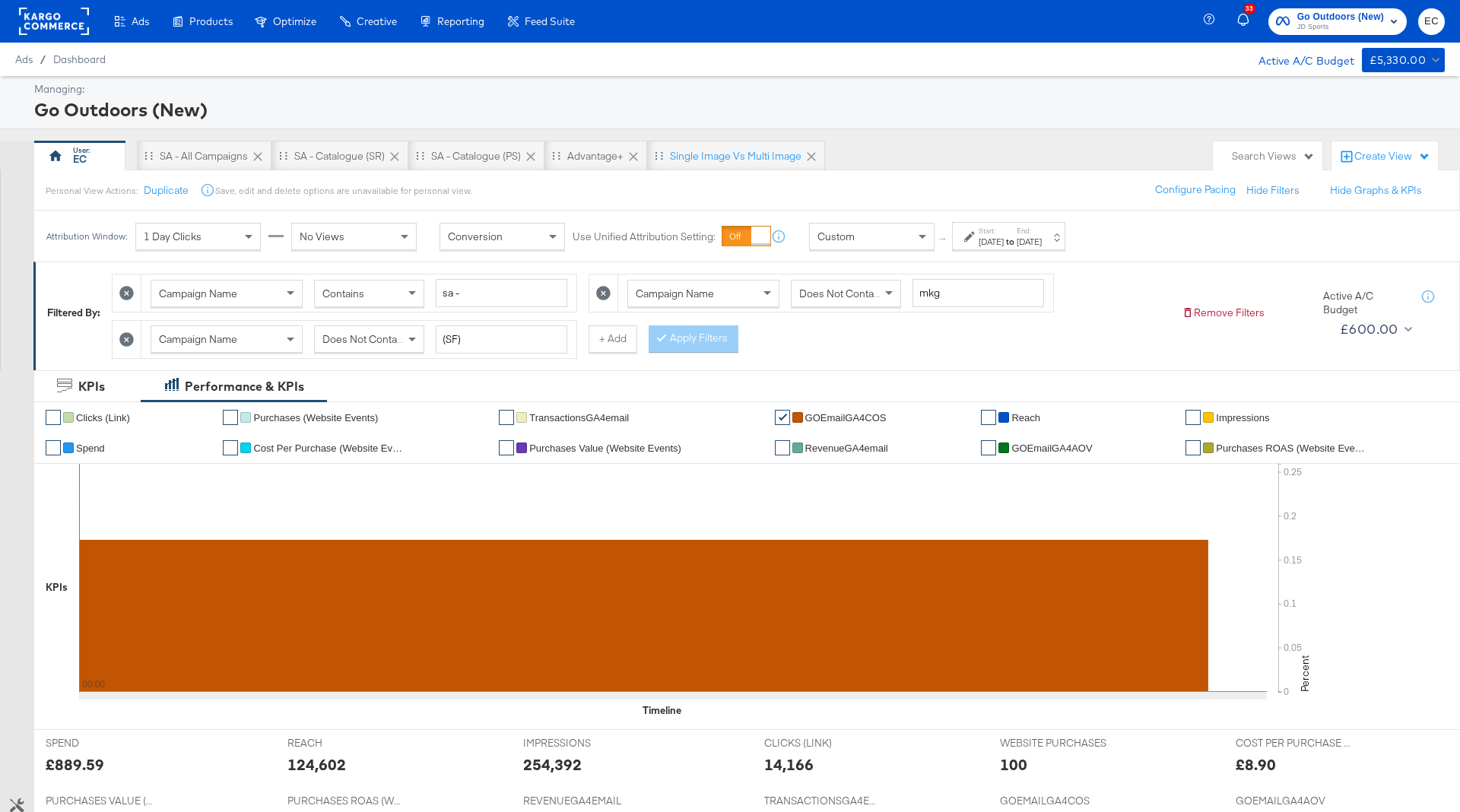
click at [1041, 246] on div "[DATE]" at bounding box center [1029, 242] width 25 height 12
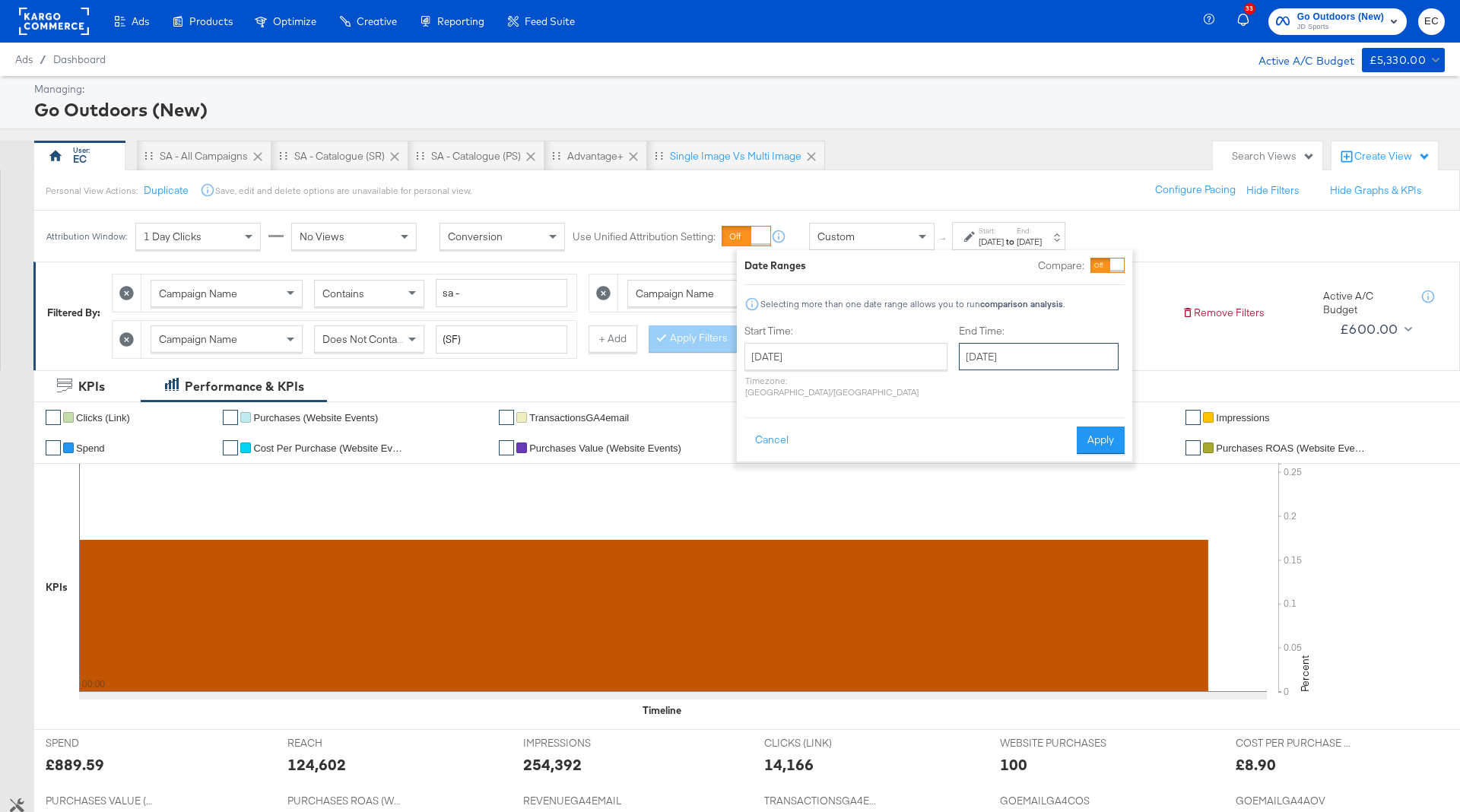
click at [1018, 358] on input "[DATE]" at bounding box center [1038, 357] width 160 height 28
click at [1015, 539] on td "2" at bounding box center [1028, 538] width 26 height 21
type input "[DATE]"
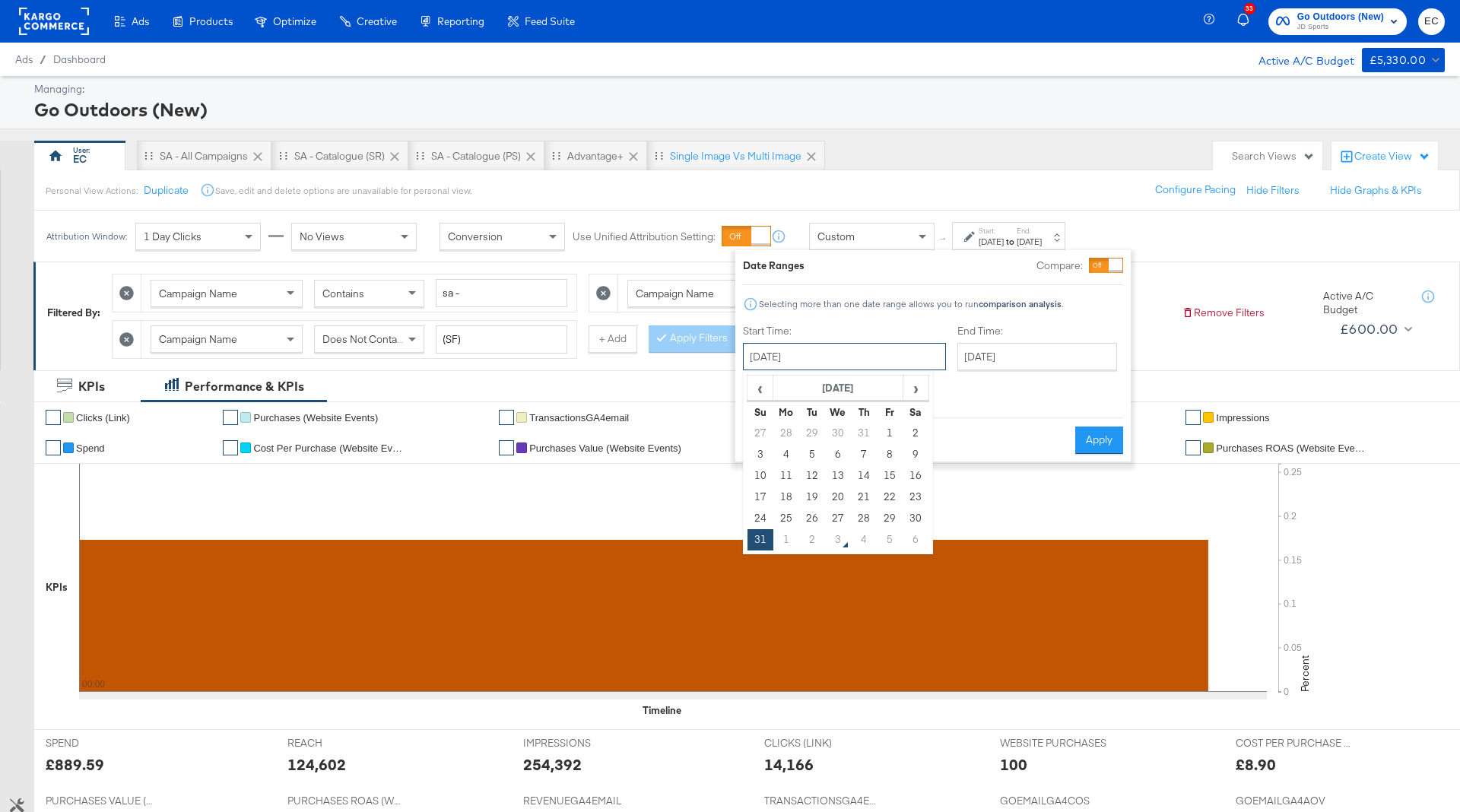
click at [833, 358] on input "[DATE]" at bounding box center [844, 357] width 203 height 28
click at [1104, 426] on button "Apply" at bounding box center [1099, 440] width 48 height 28
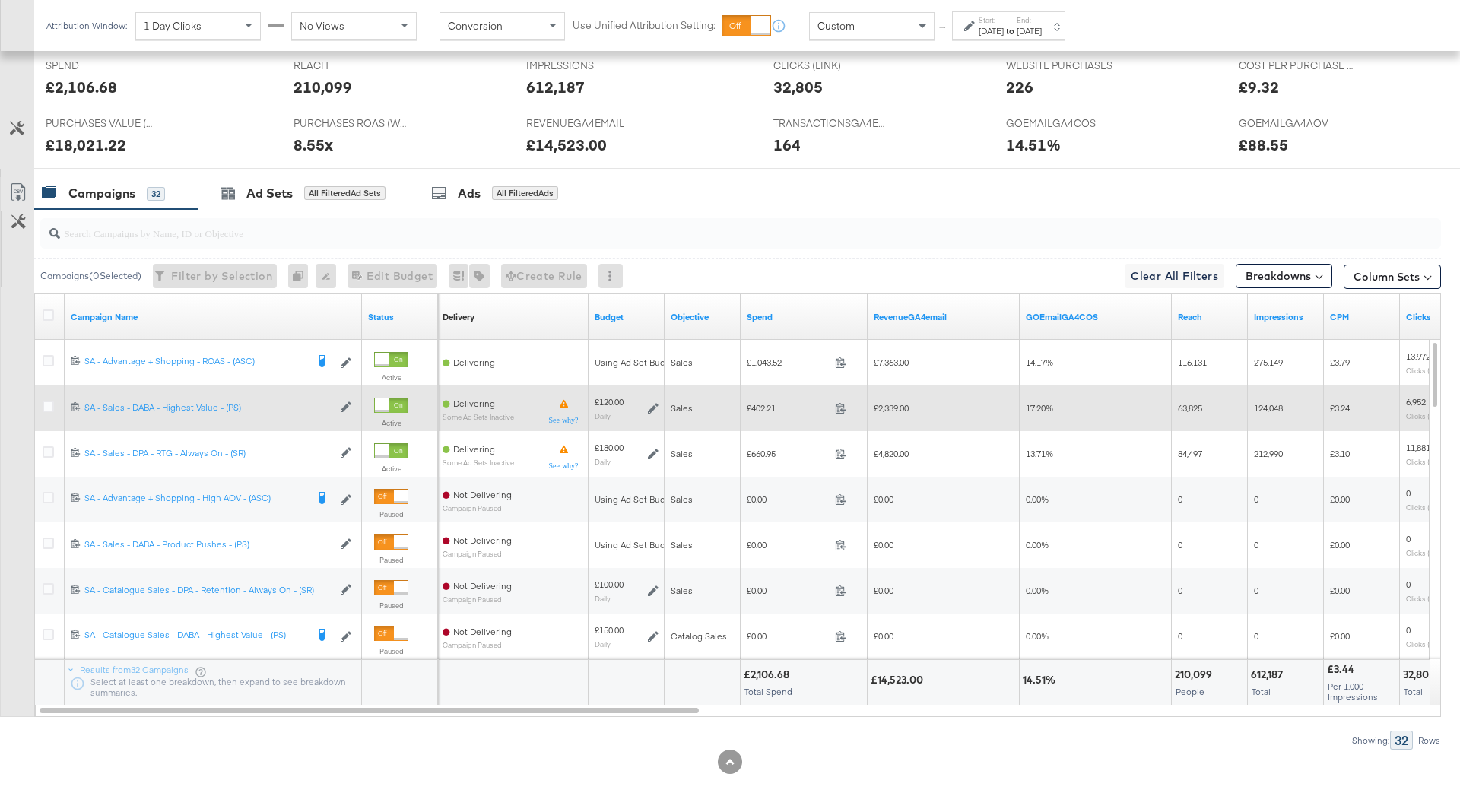
scroll to position [659, 0]
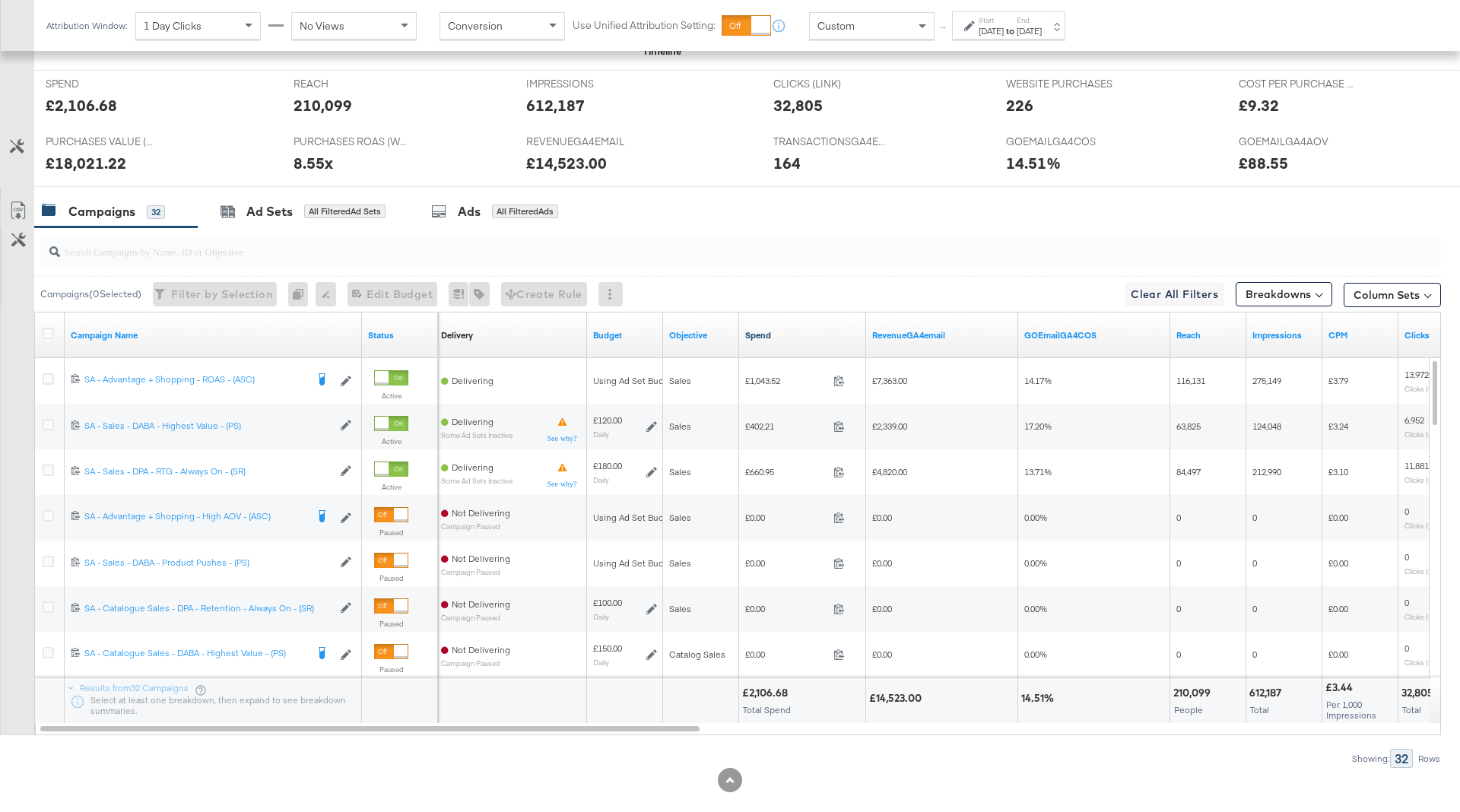
click at [809, 334] on link "Spend" at bounding box center [802, 335] width 115 height 12
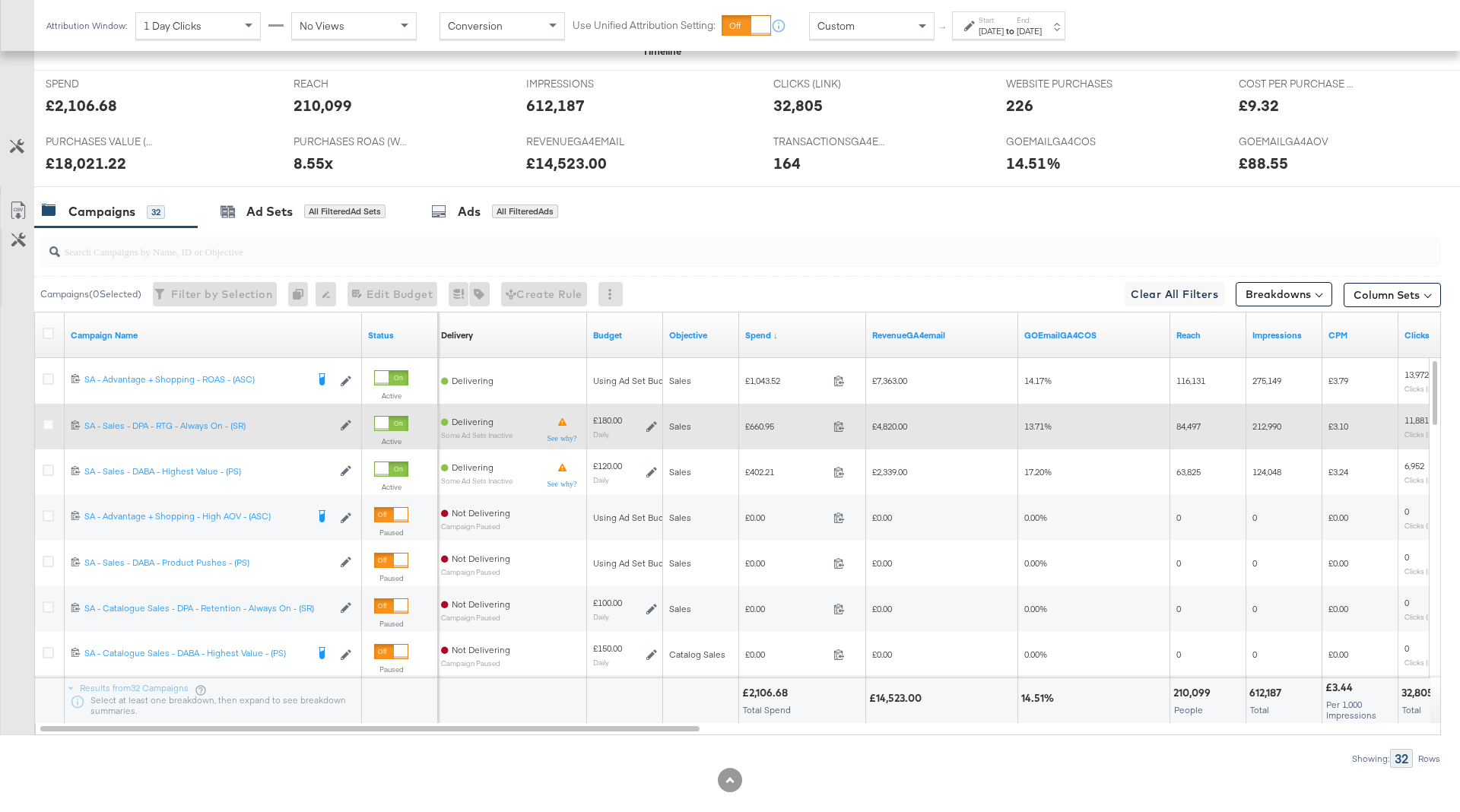
click at [764, 424] on span "£660.95" at bounding box center [786, 425] width 82 height 11
copy span "660.95"
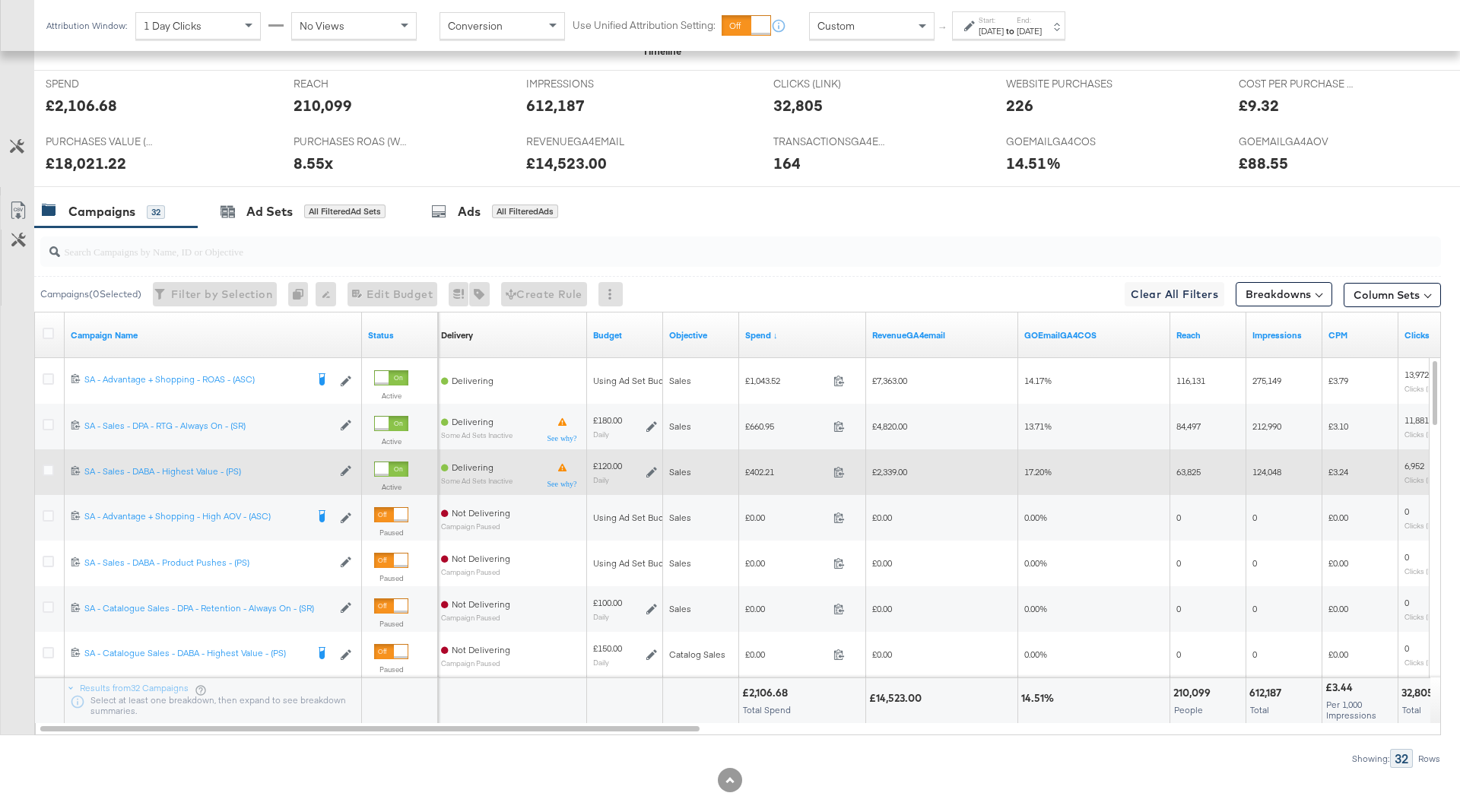
click at [760, 470] on span "£402.21" at bounding box center [786, 471] width 82 height 11
copy span "402.21"
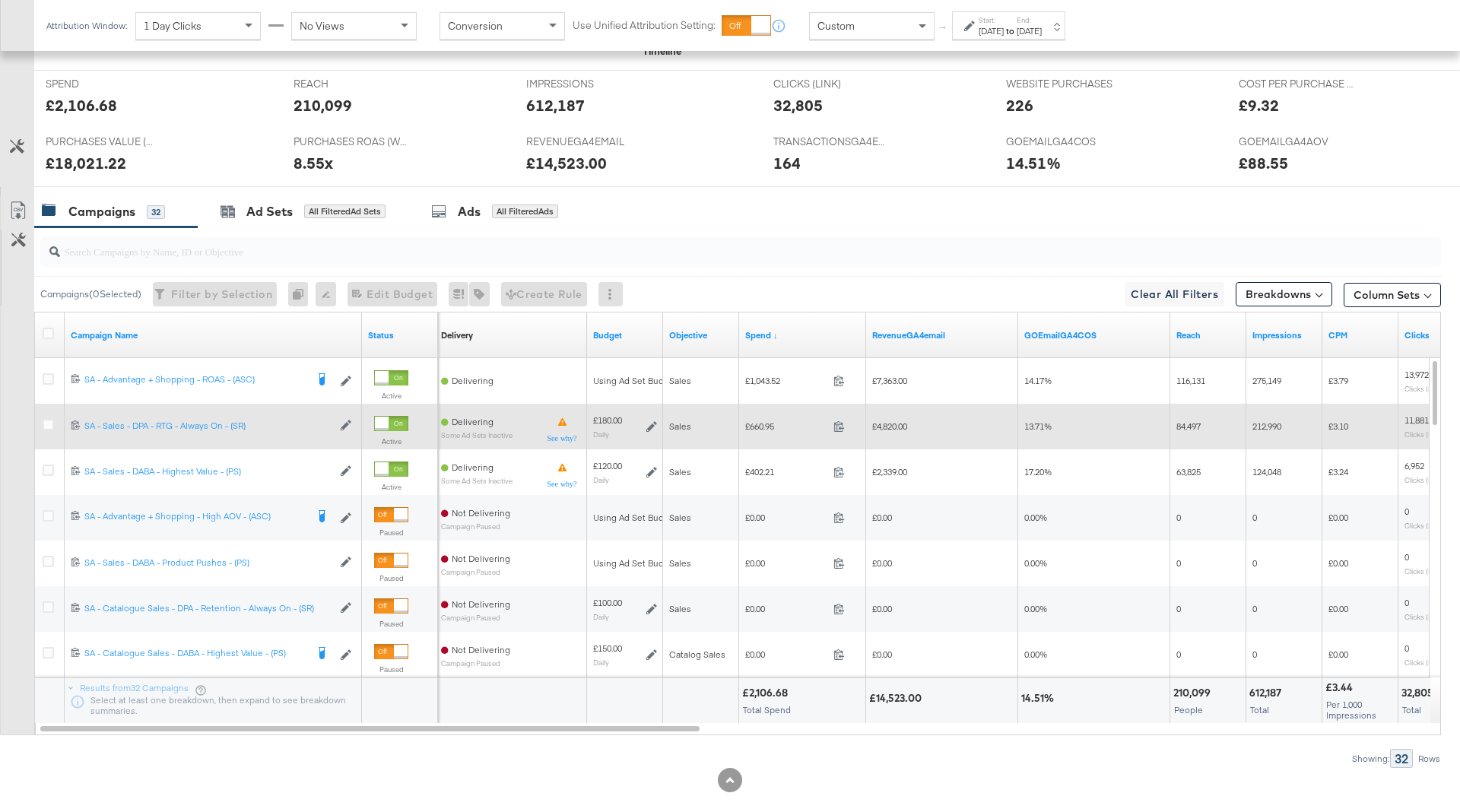
click at [898, 423] on span "£4,820.00" at bounding box center [889, 425] width 35 height 11
copy span "4,820.00"
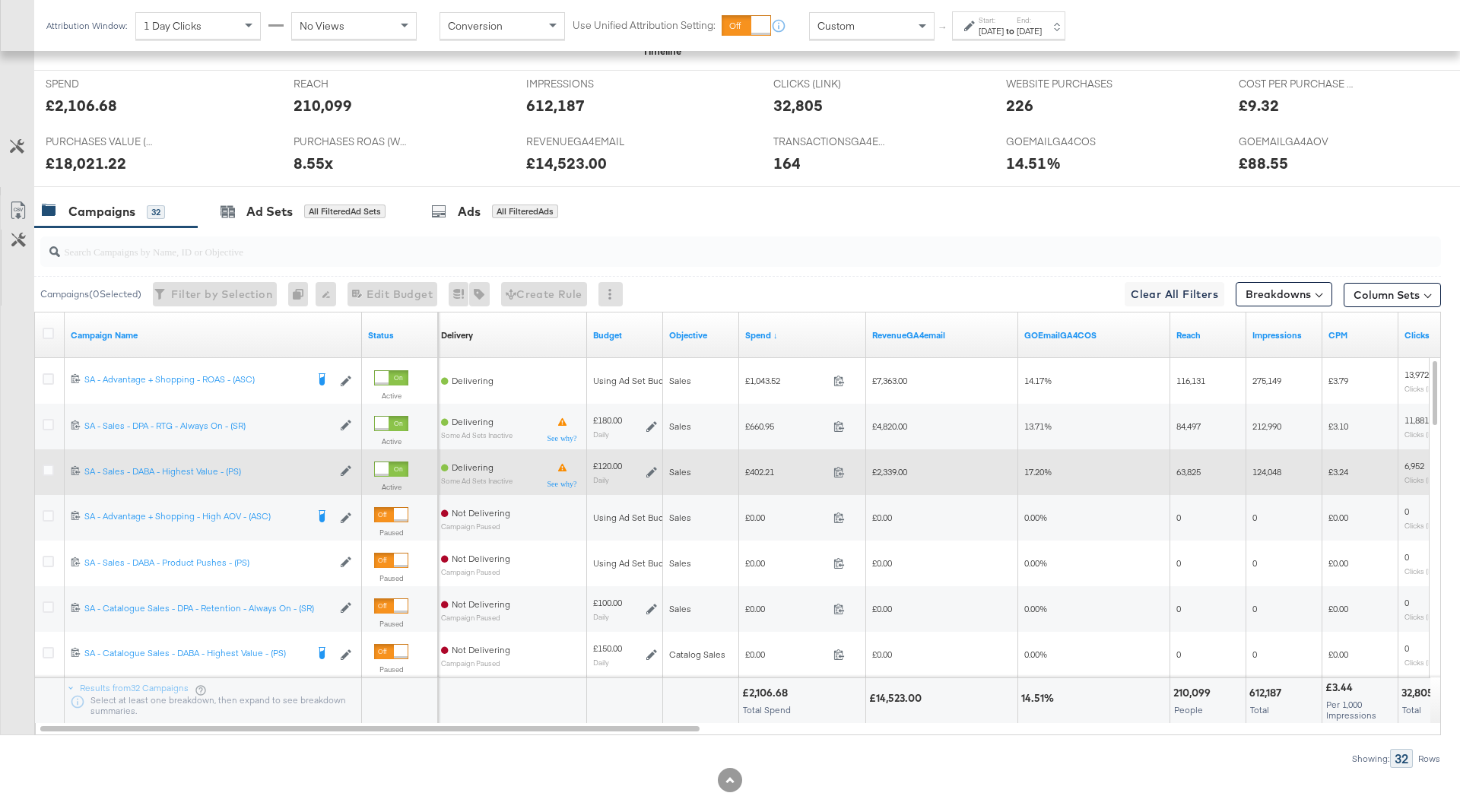
click at [901, 466] on span "£2,339.00" at bounding box center [889, 471] width 35 height 11
copy span "2,339.00"
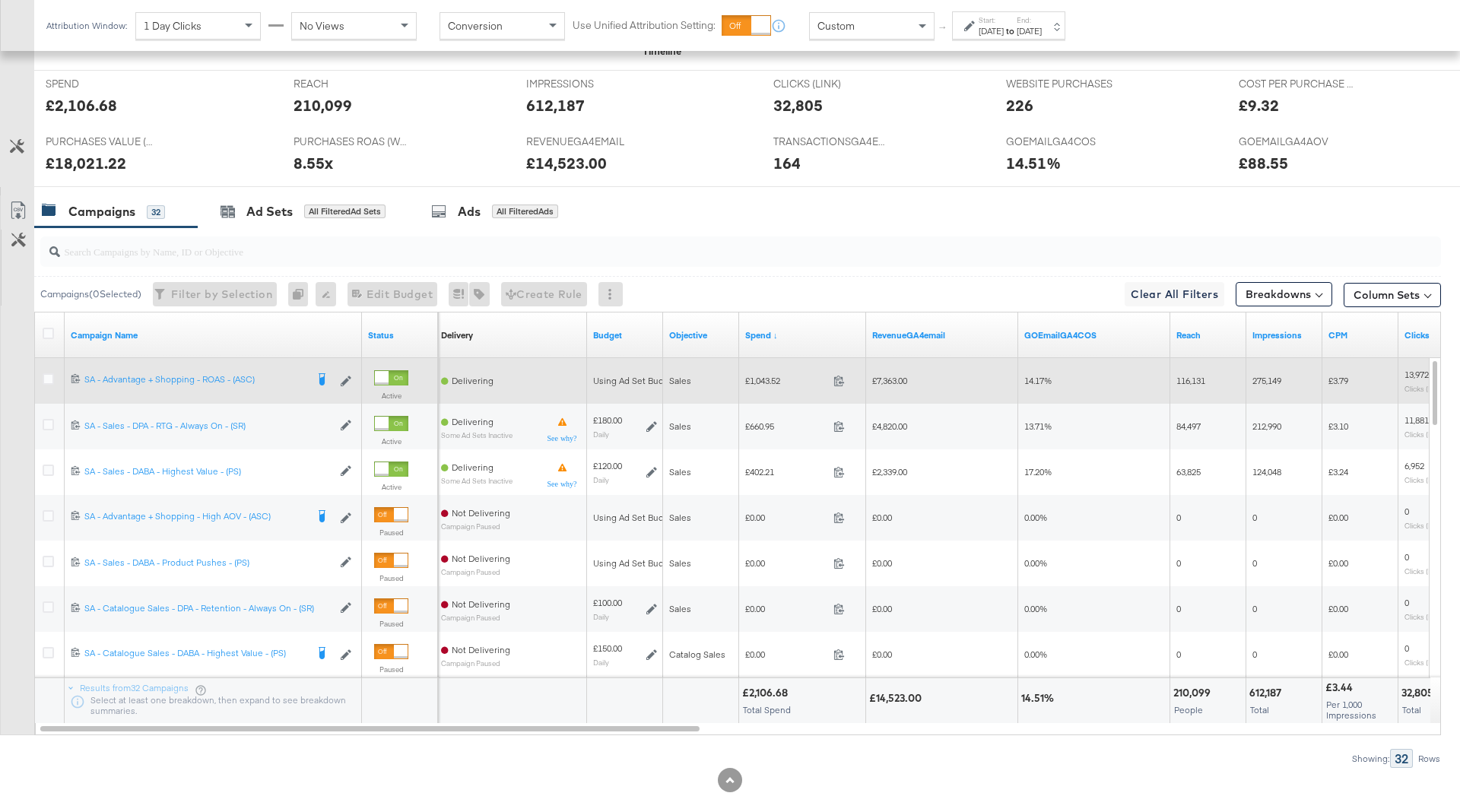
click at [767, 379] on span "£1,043.52" at bounding box center [786, 380] width 82 height 11
copy span "1,043.52"
click at [900, 376] on span "£7,363.00" at bounding box center [889, 380] width 35 height 11
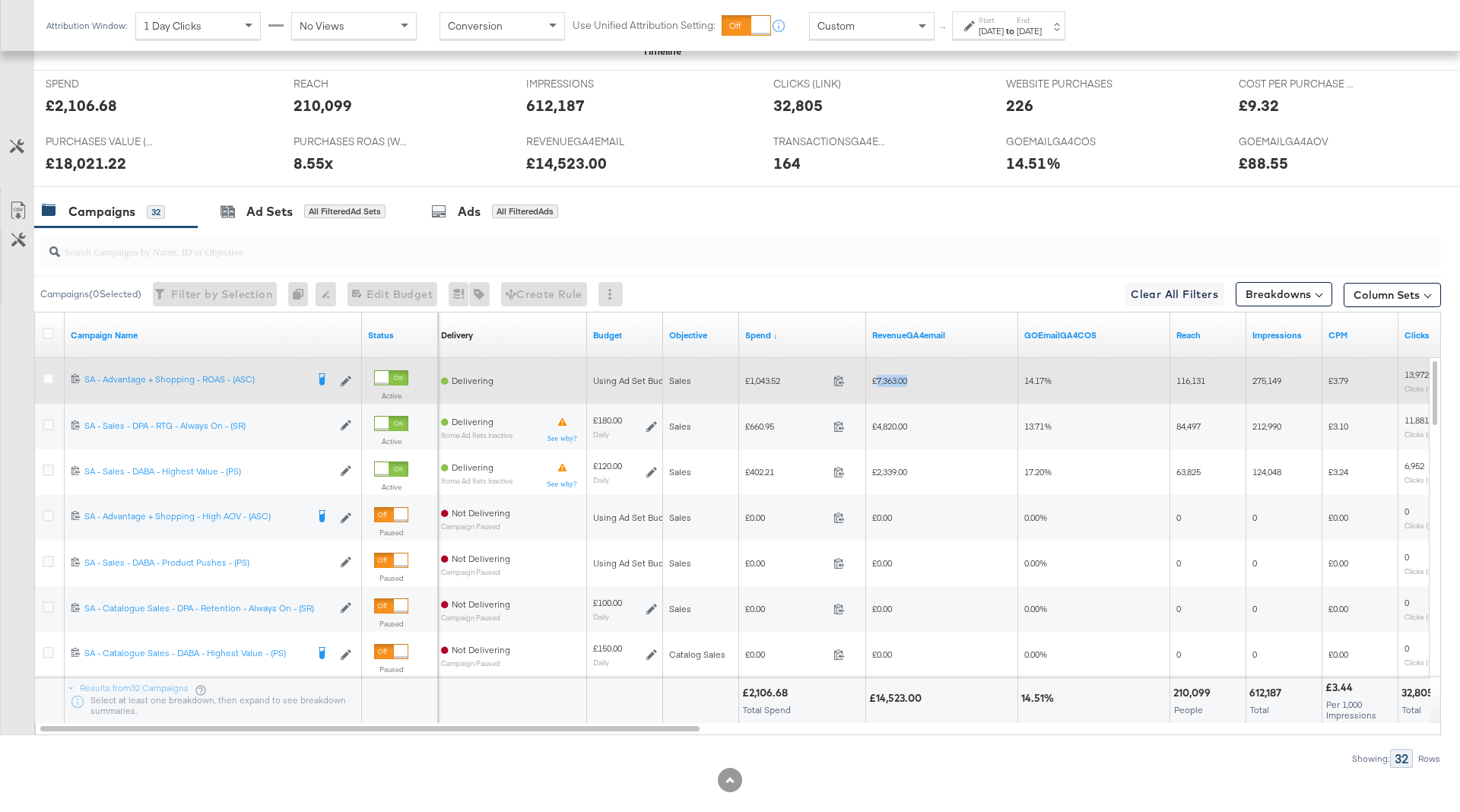
copy span "7,363.00"
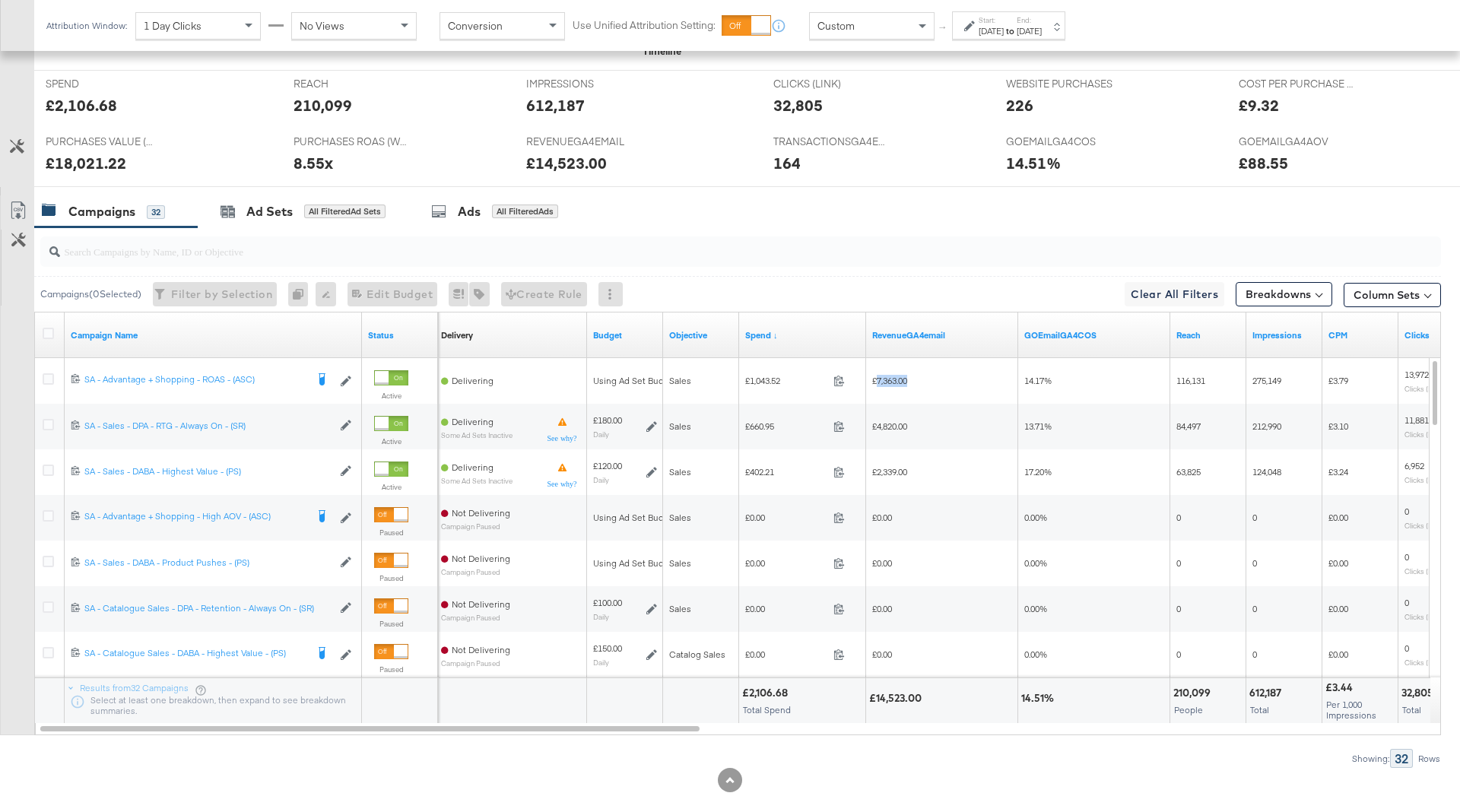
scroll to position [0, 0]
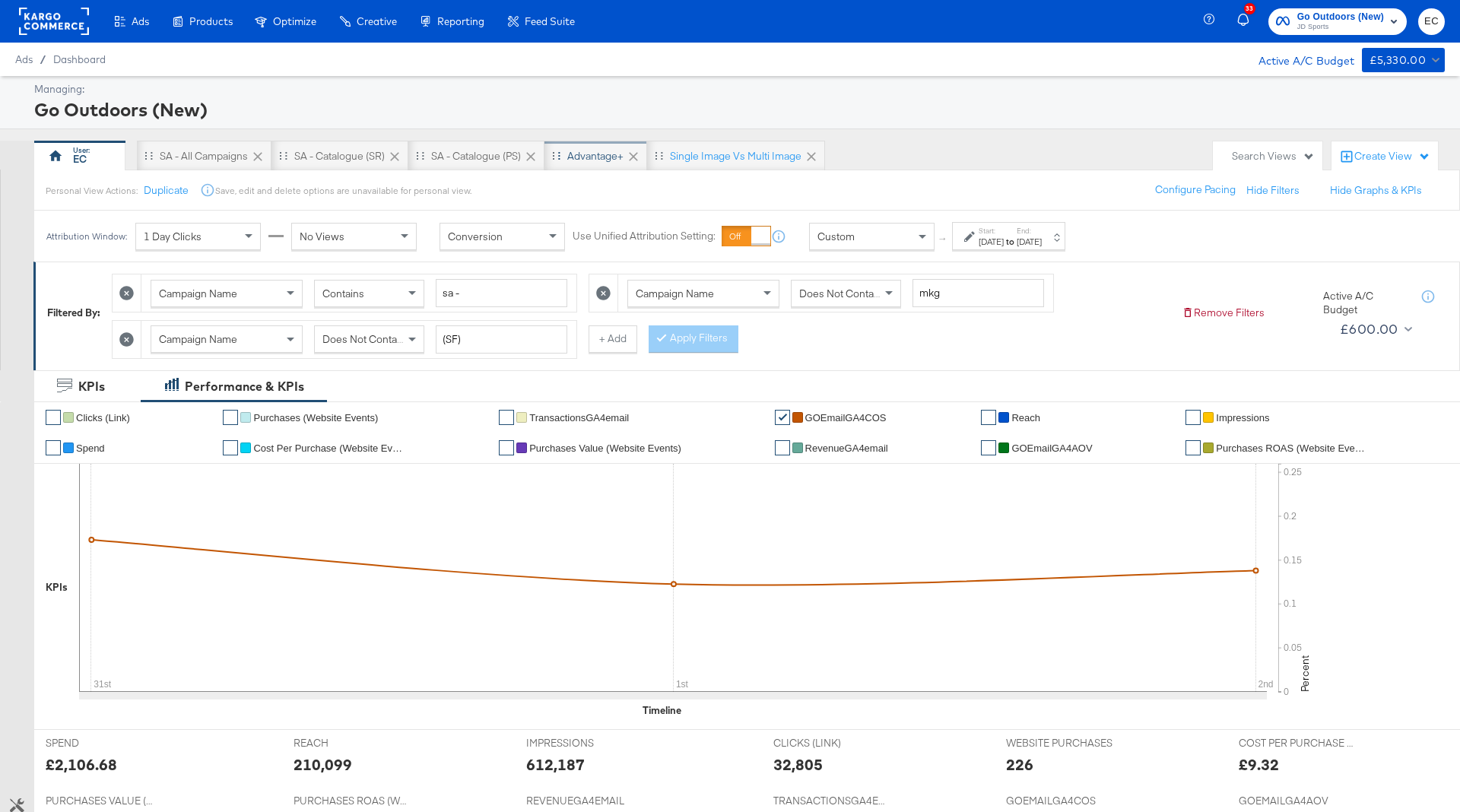
click at [607, 145] on div "Advantage+" at bounding box center [595, 156] width 102 height 31
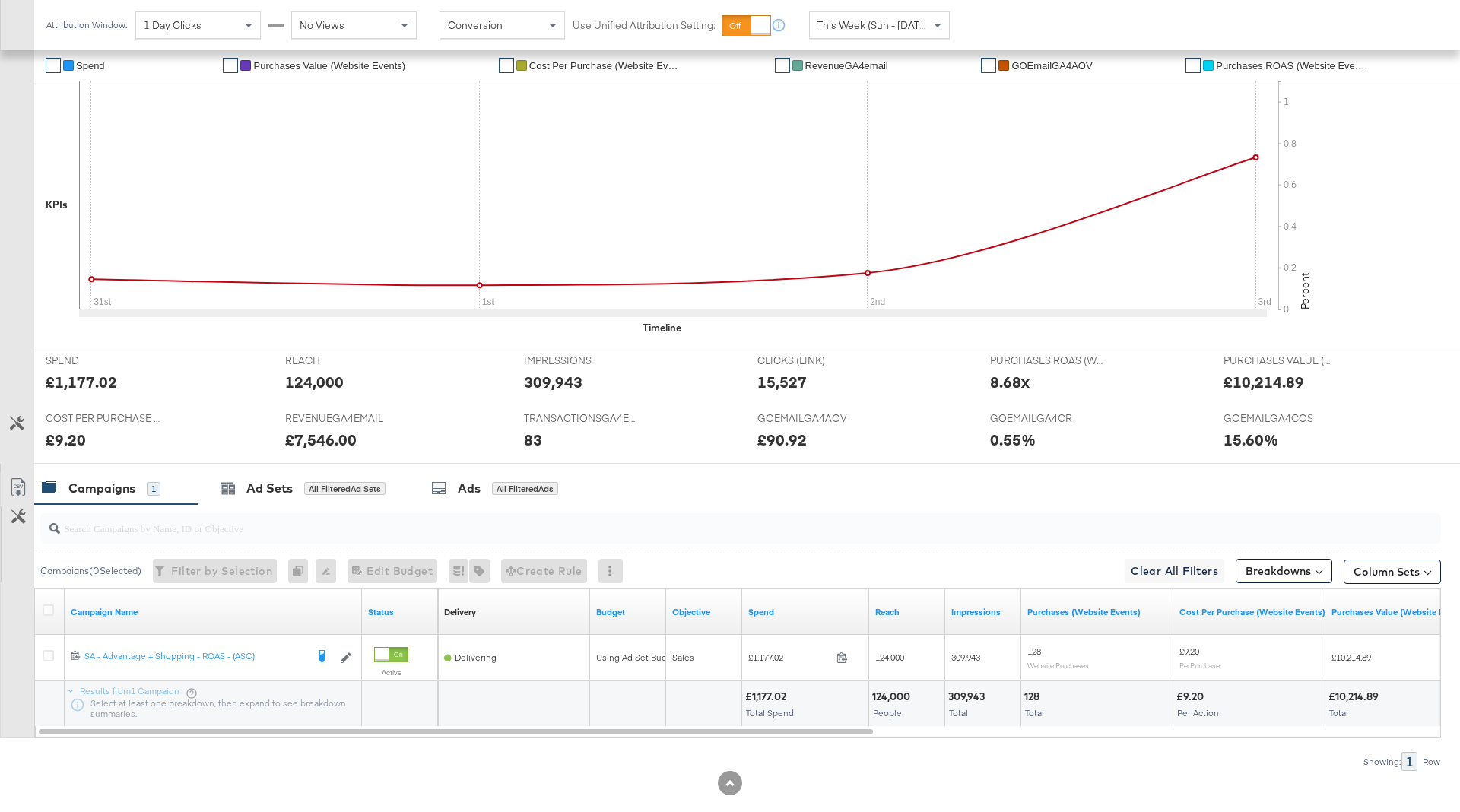
scroll to position [404, 0]
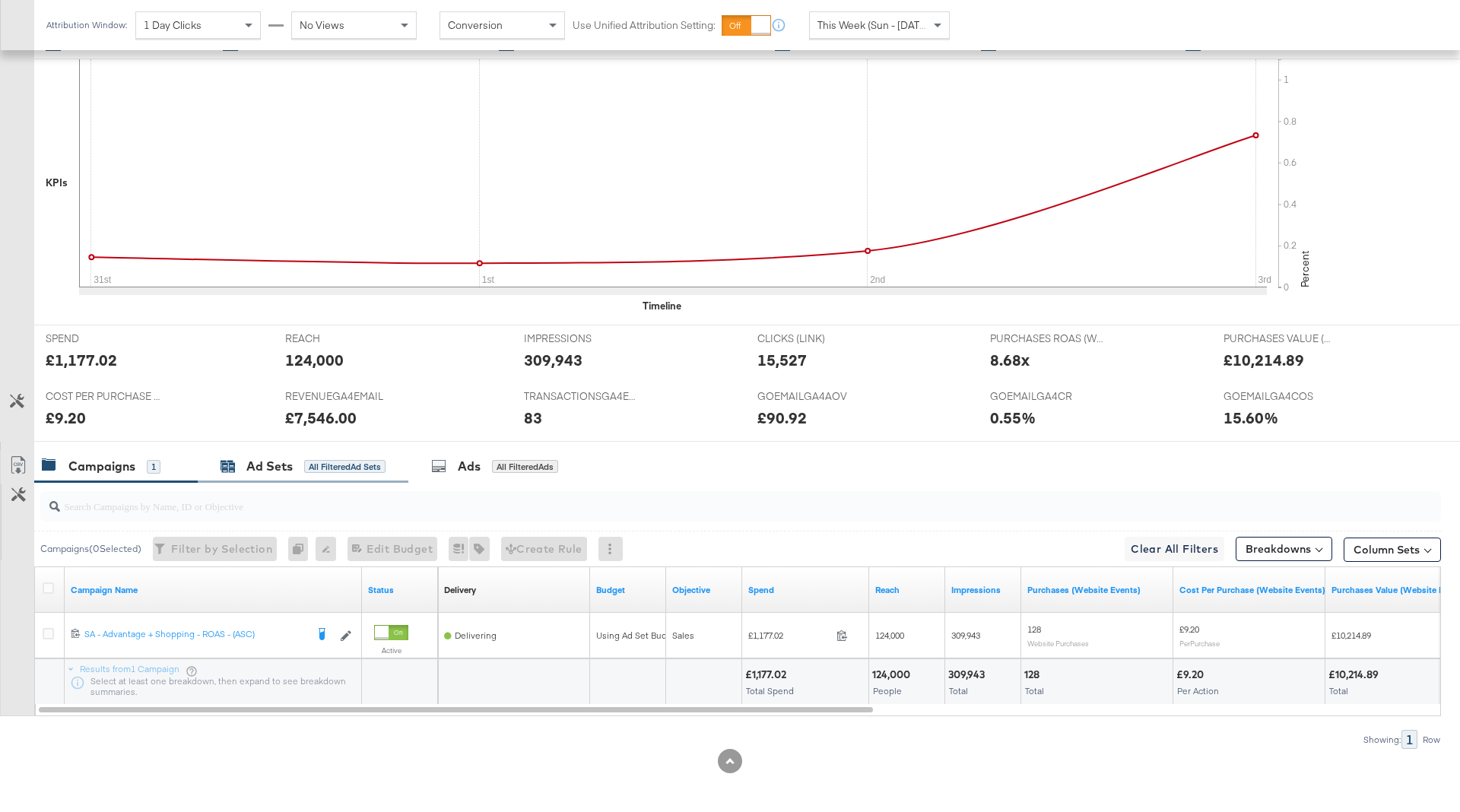
click at [368, 464] on div "All Filtered Ad Sets" at bounding box center [345, 467] width 81 height 14
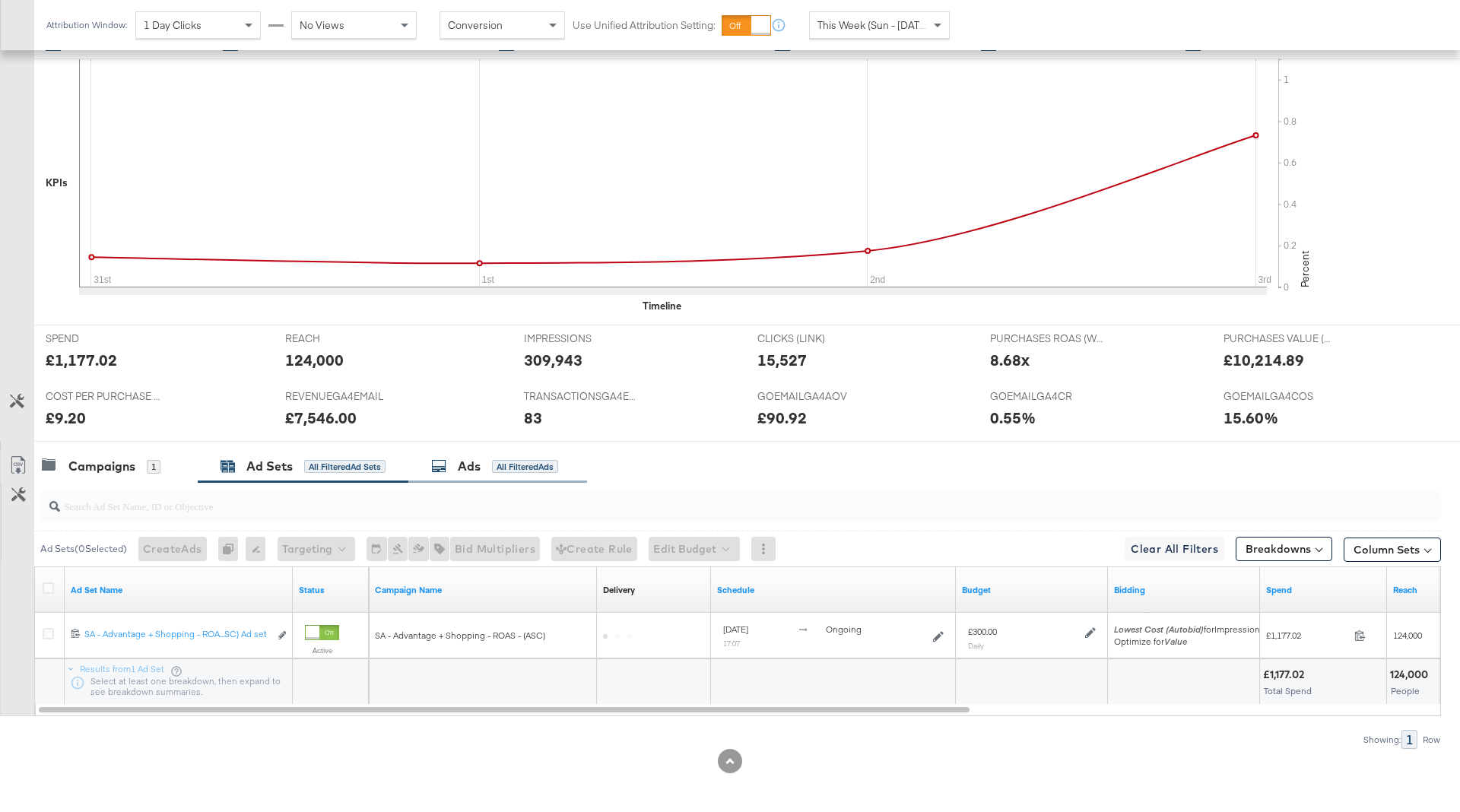
click at [499, 464] on div "All Filtered Ads" at bounding box center [525, 467] width 66 height 14
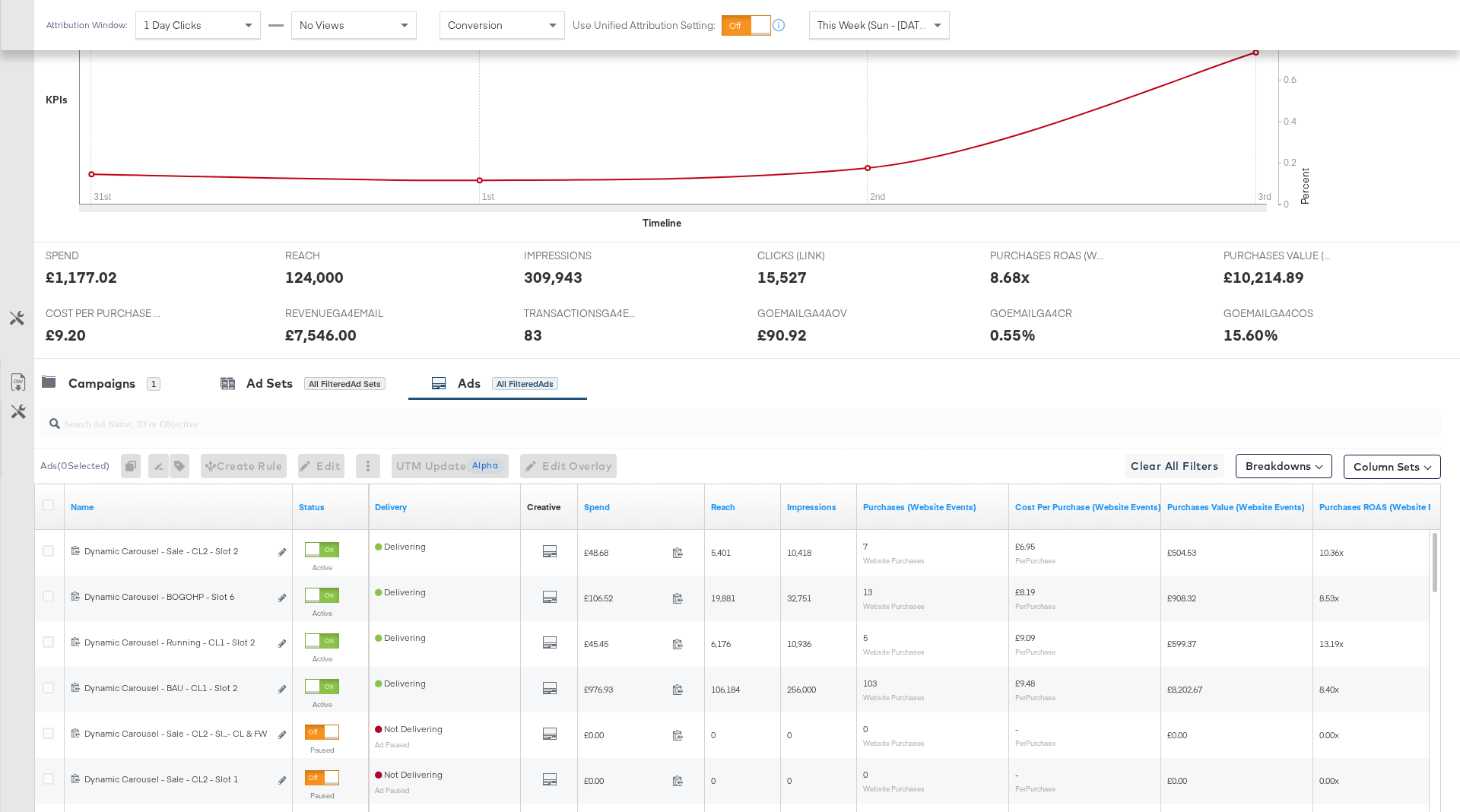
scroll to position [502, 0]
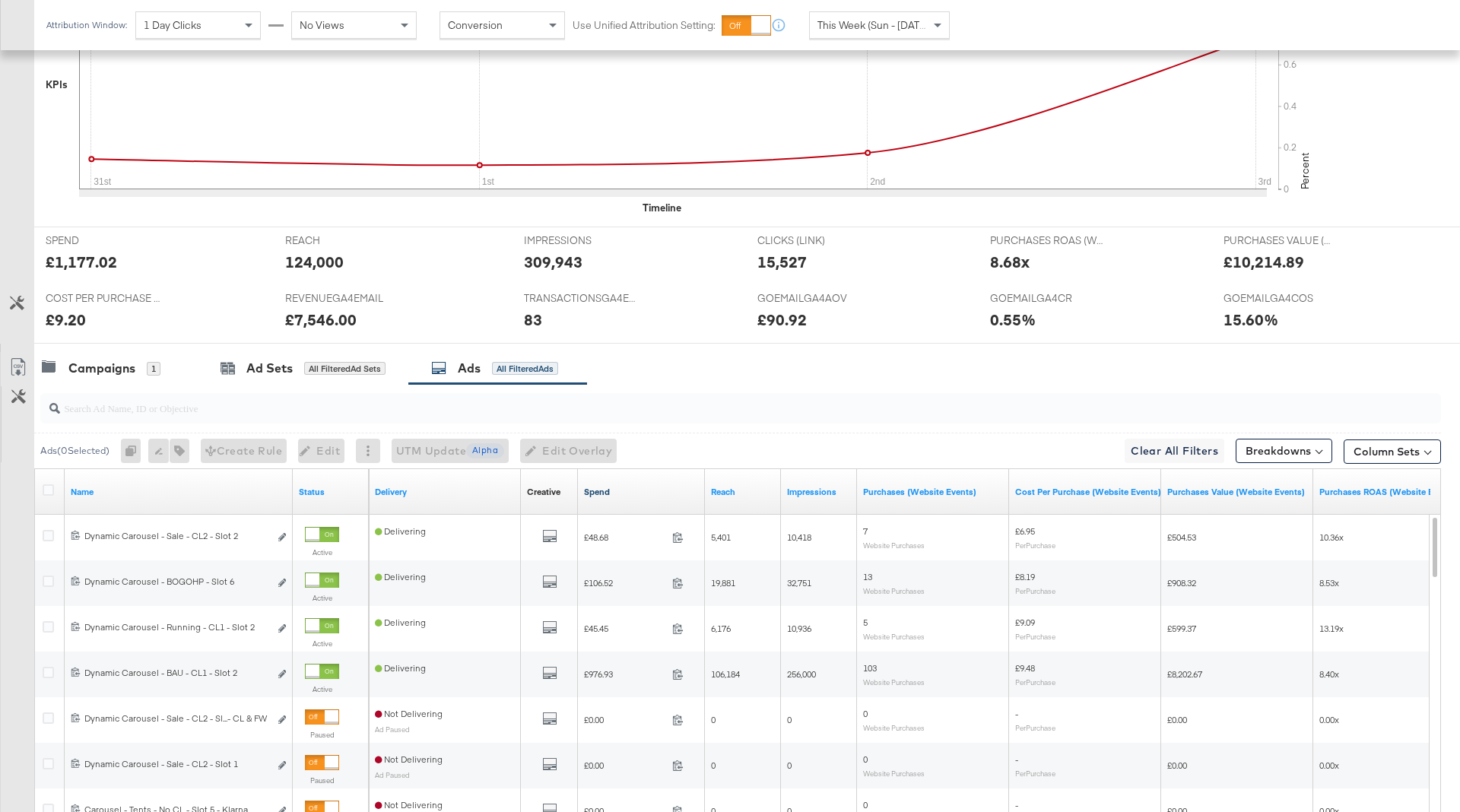
click at [633, 486] on link "Spend" at bounding box center [642, 492] width 115 height 12
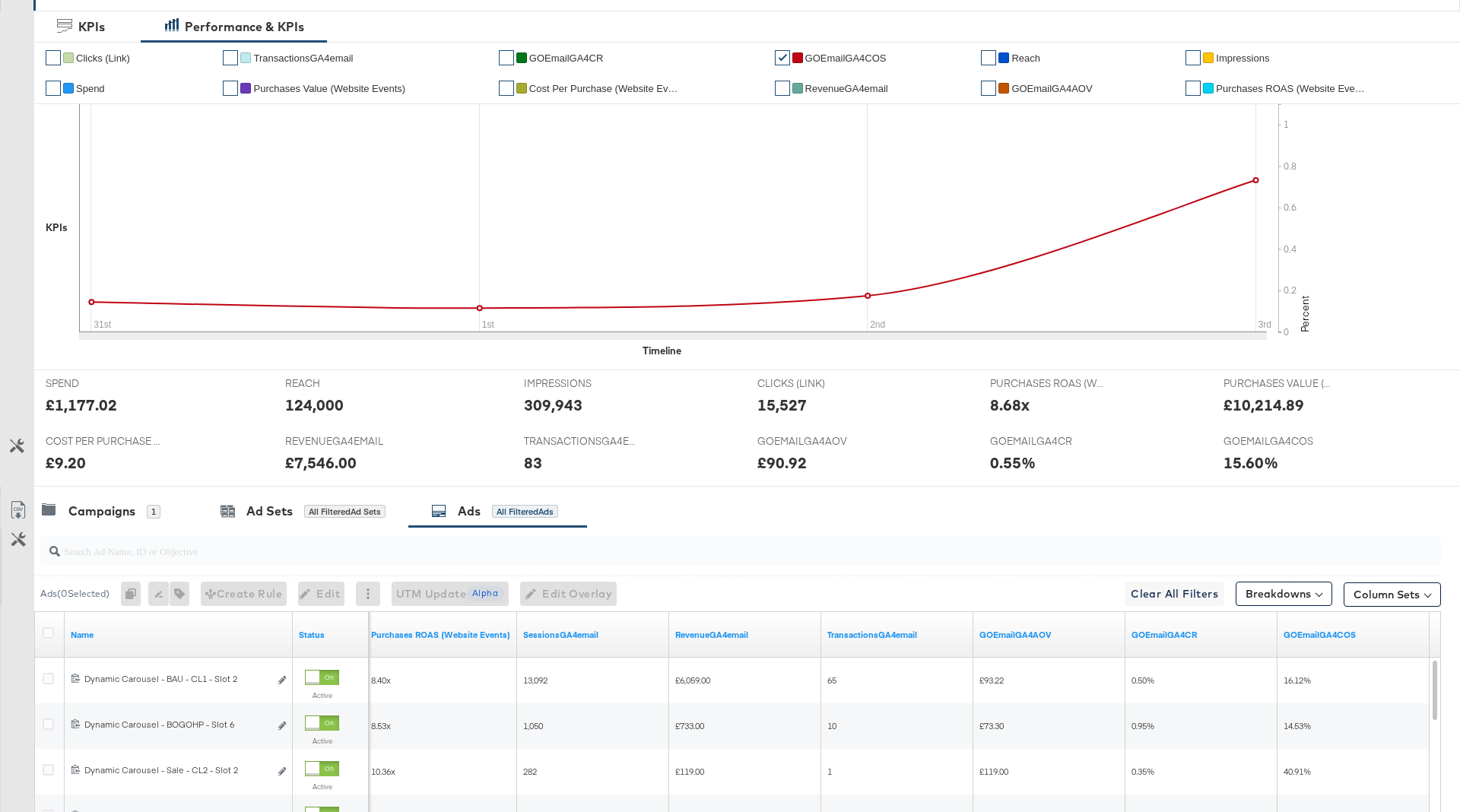
scroll to position [0, 0]
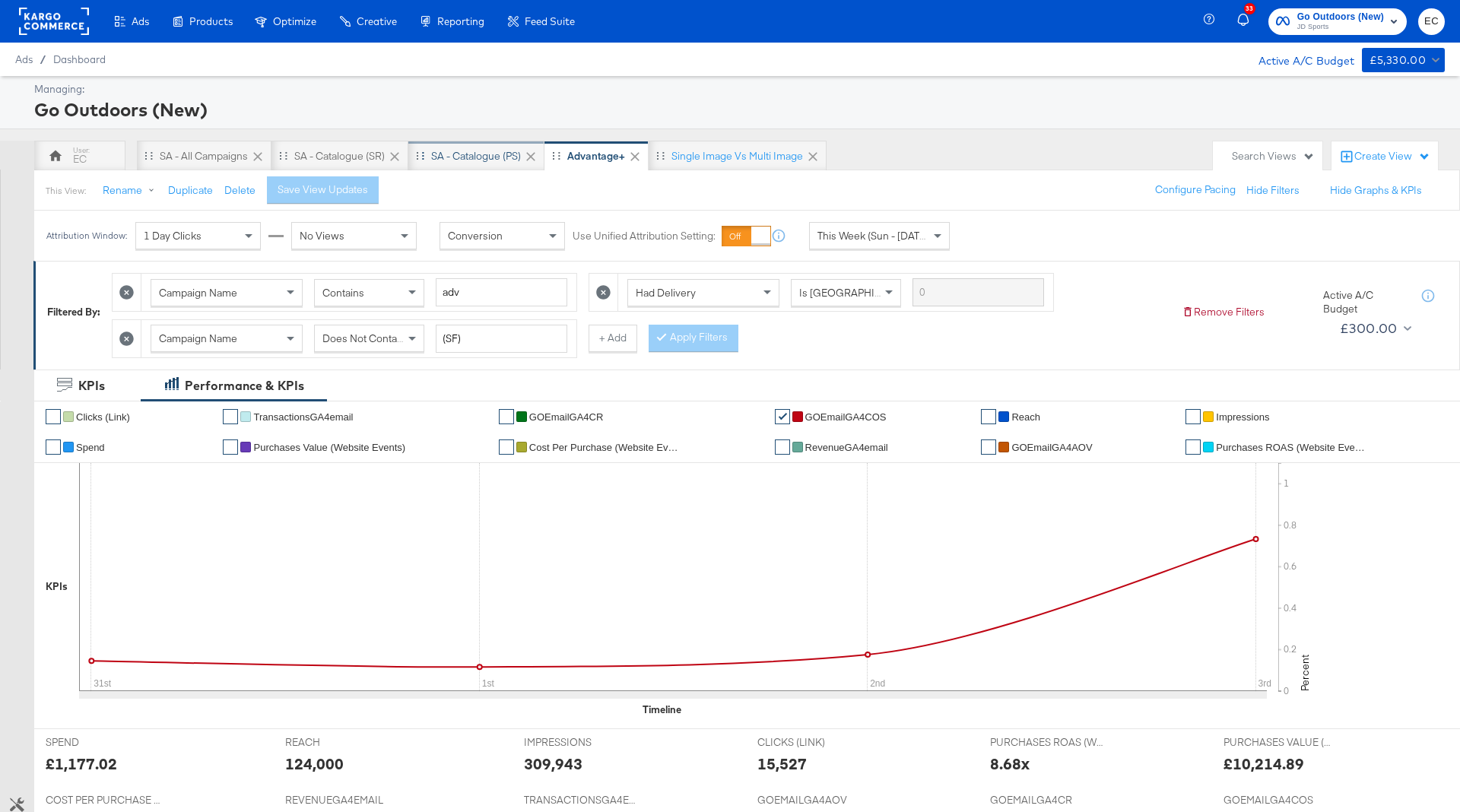
click at [487, 158] on div "SA - Catalogue (PS)" at bounding box center [476, 156] width 89 height 15
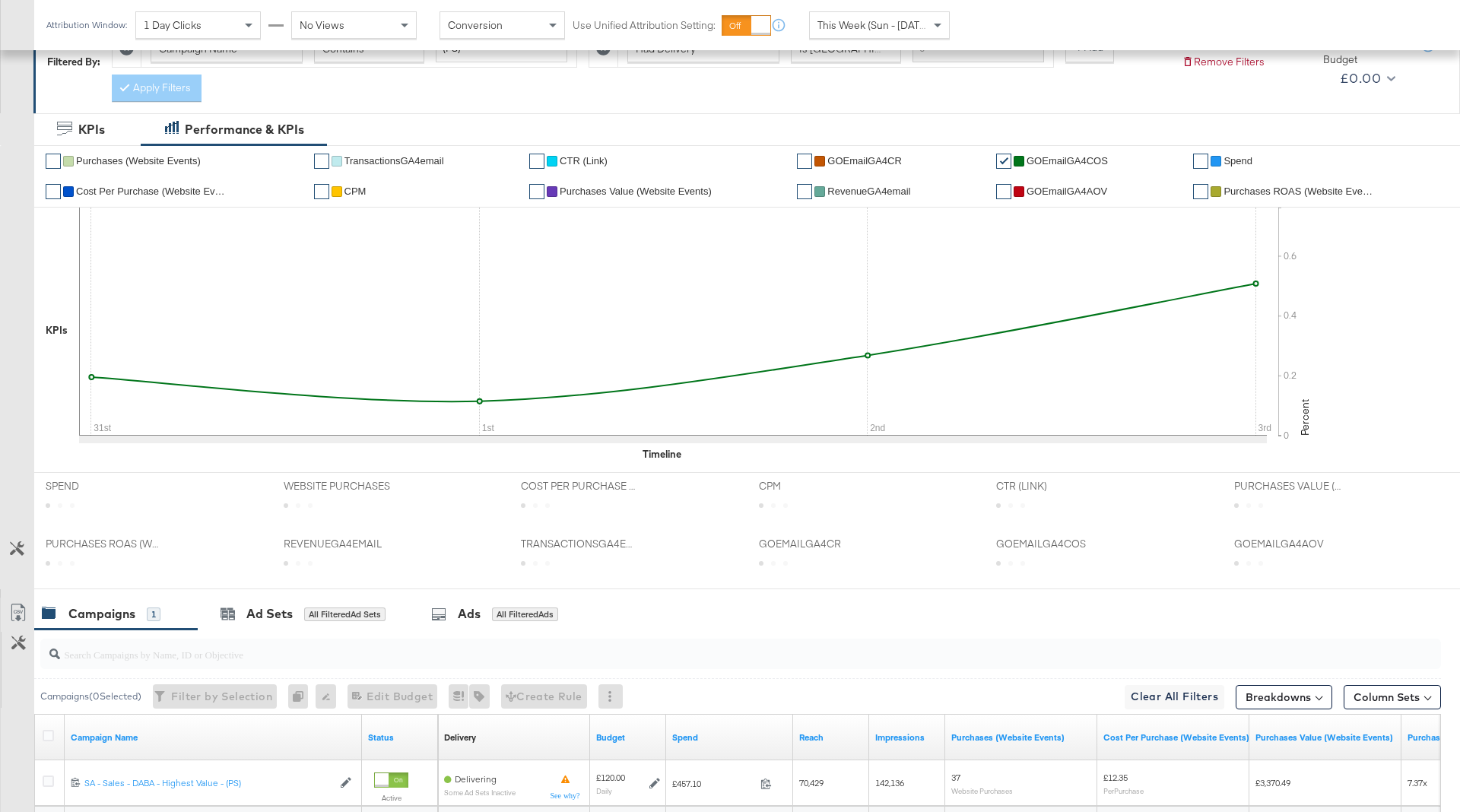
scroll to position [290, 0]
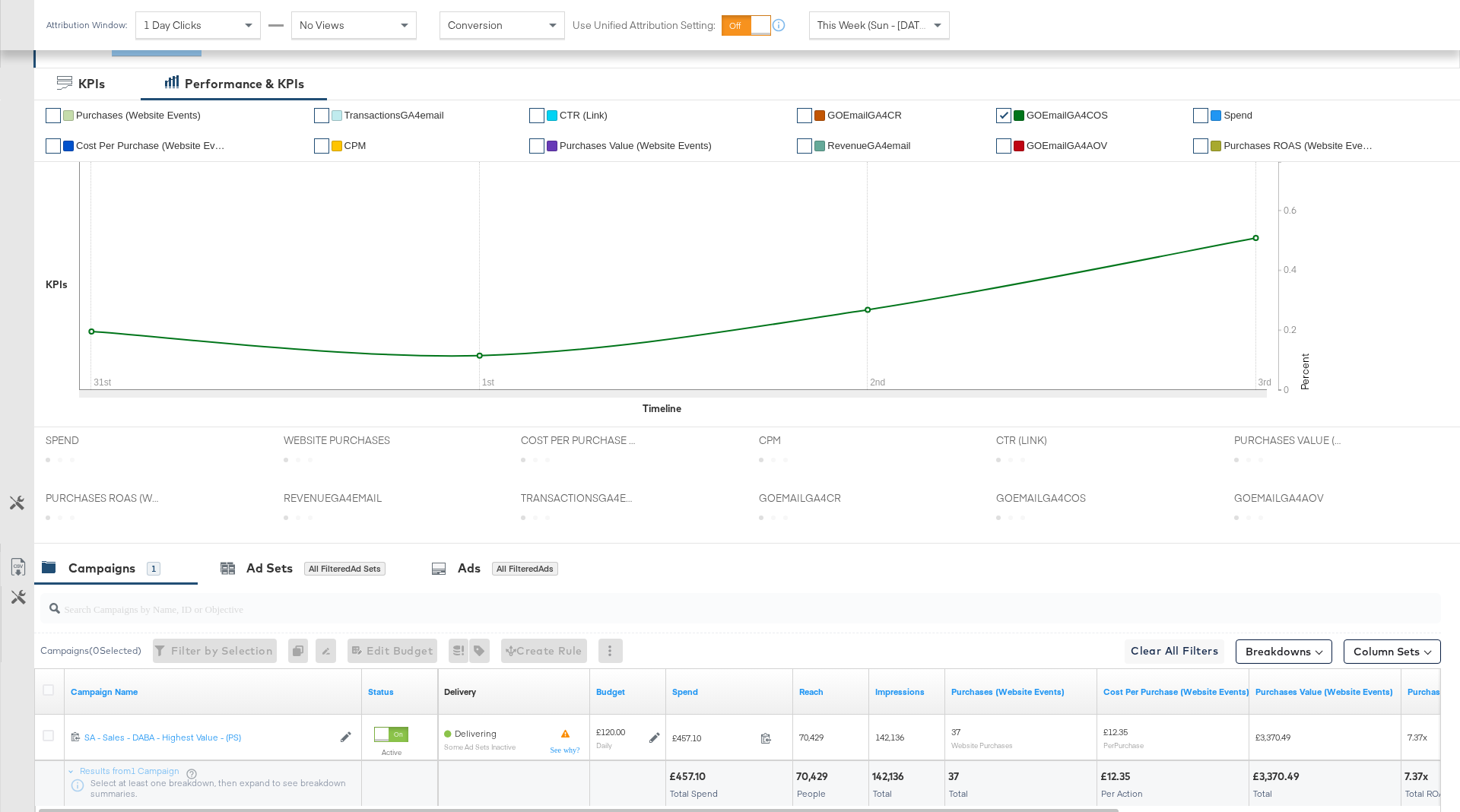
click at [307, 472] on div "WEBSITE PURCHASES WEBSITE PURCHASES" at bounding box center [391, 456] width 238 height 58
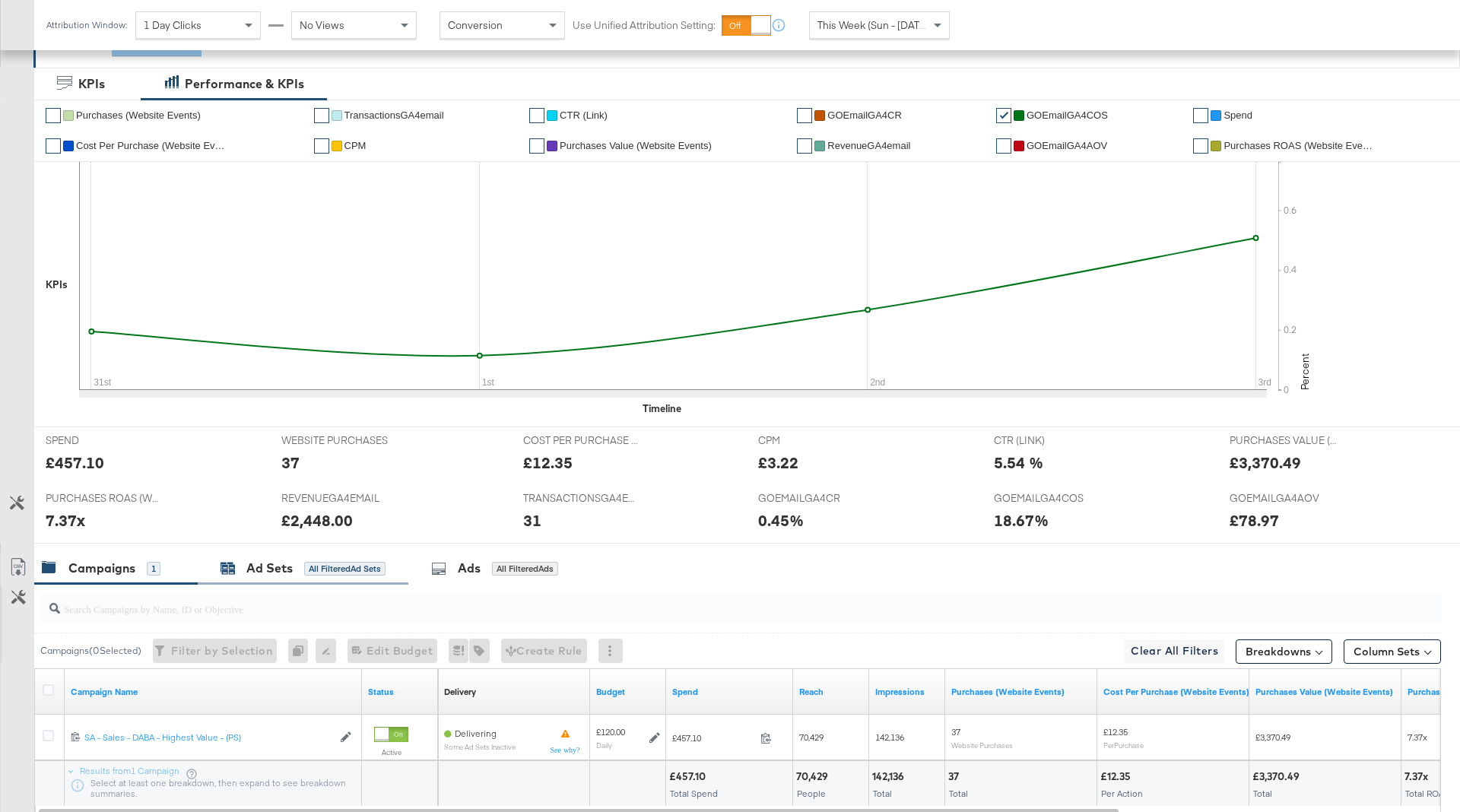
click at [310, 574] on div "Ad Sets All Filtered Ad Sets" at bounding box center [303, 568] width 165 height 18
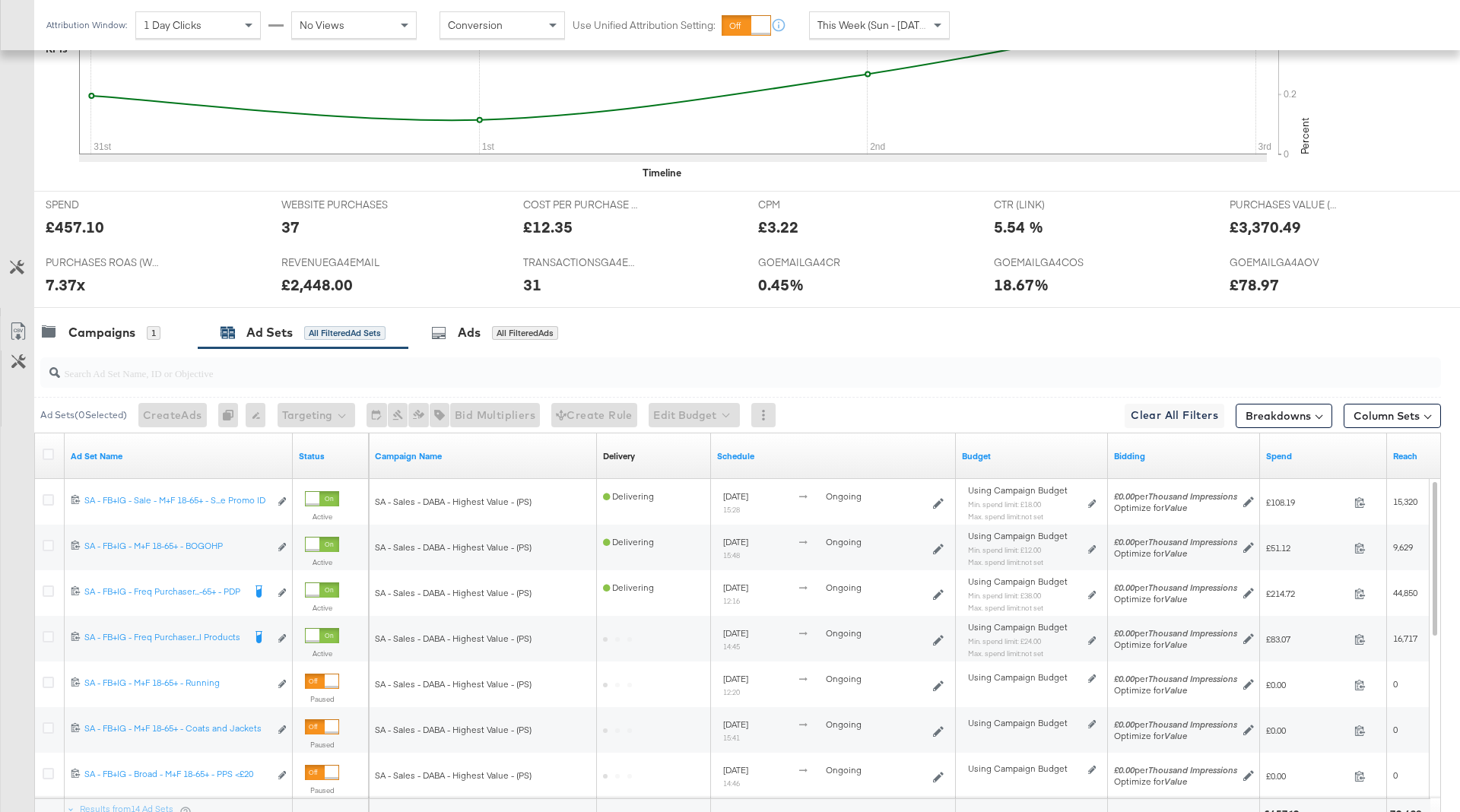
scroll to position [665, 0]
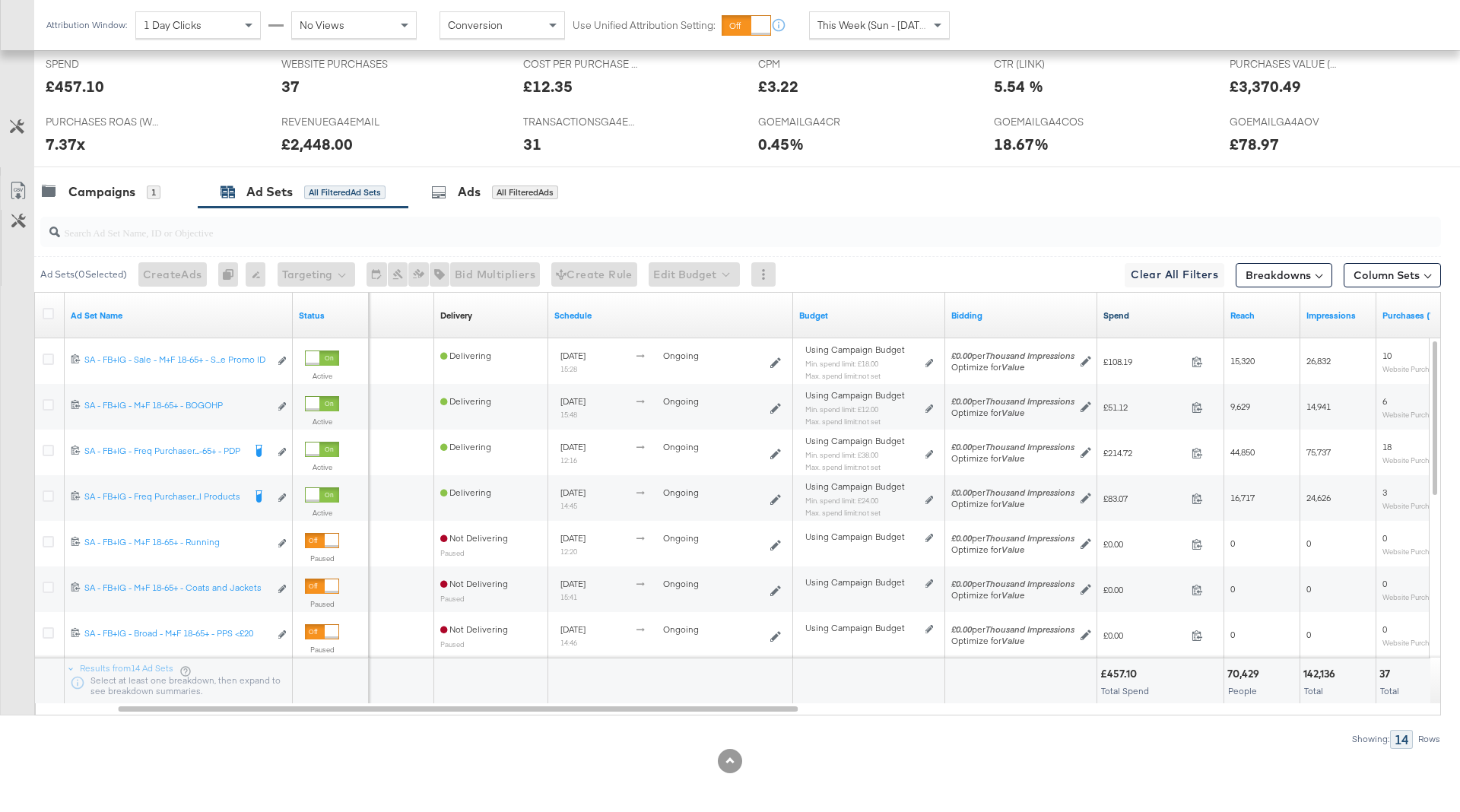
click at [1145, 313] on link "Spend" at bounding box center [1160, 315] width 115 height 12
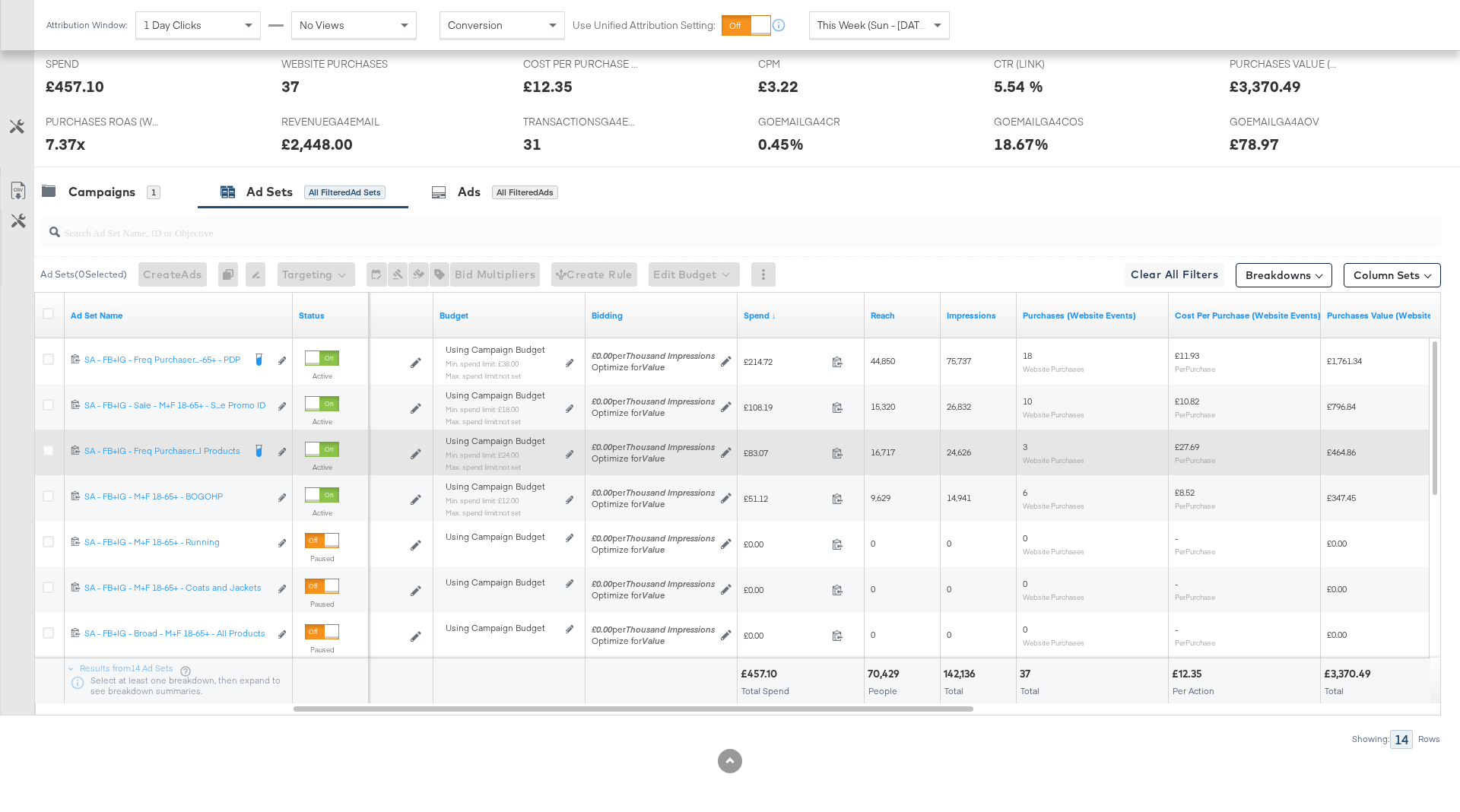
click at [570, 455] on div "Using Campaign Budget Min. spend limit: £24.00 Max. spend limit : not set Edit …" at bounding box center [509, 459] width 128 height 36
click at [567, 451] on icon at bounding box center [569, 454] width 8 height 8
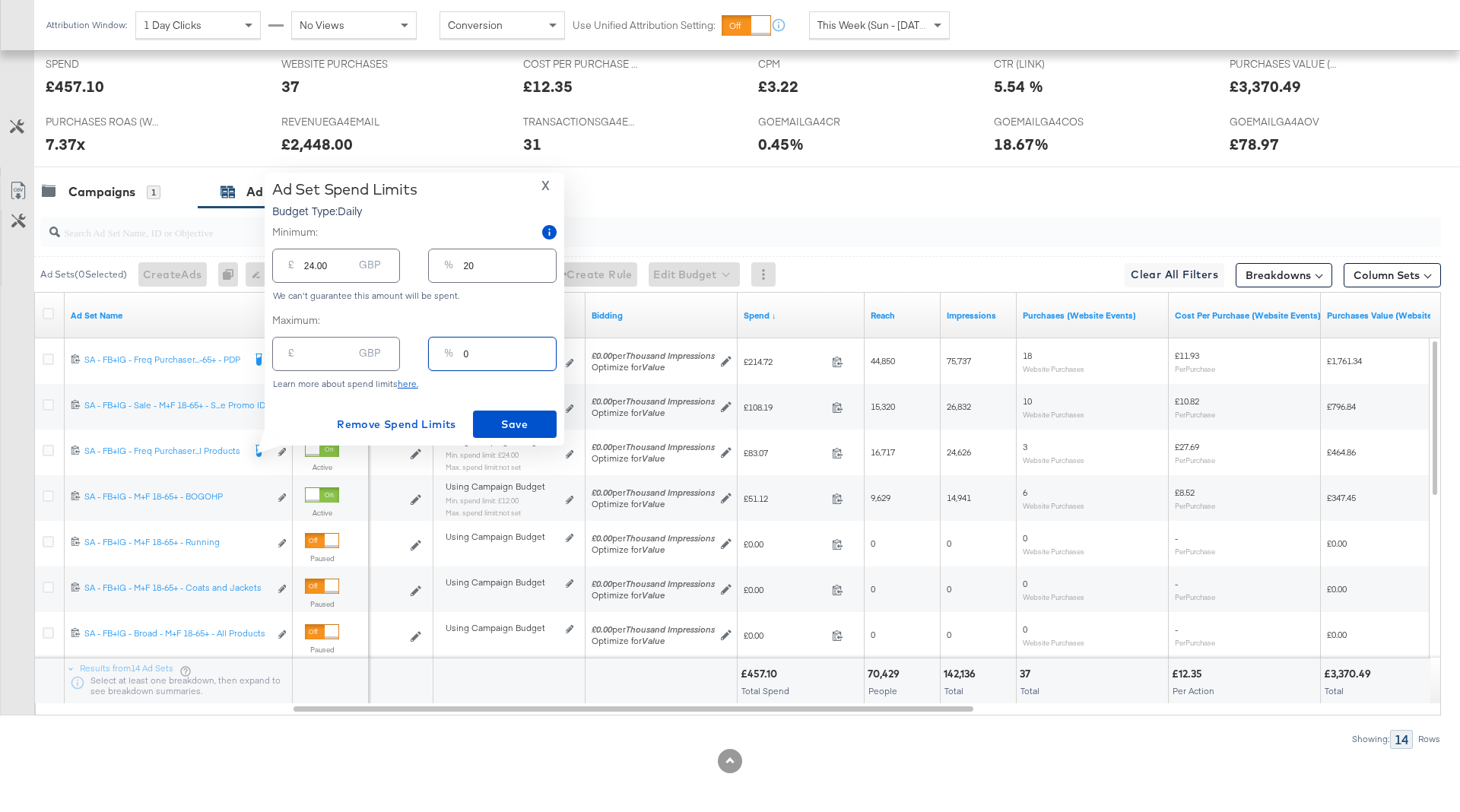
drag, startPoint x: 483, startPoint y: 348, endPoint x: 419, endPoint y: 345, distance: 64.1
click at [419, 346] on div "£ GBP % 0" at bounding box center [414, 353] width 285 height 41
drag, startPoint x: 479, startPoint y: 266, endPoint x: 408, endPoint y: 262, distance: 71.1
click at [408, 262] on div "£ 24.00 GBP % 20" at bounding box center [414, 266] width 285 height 41
type input "5"
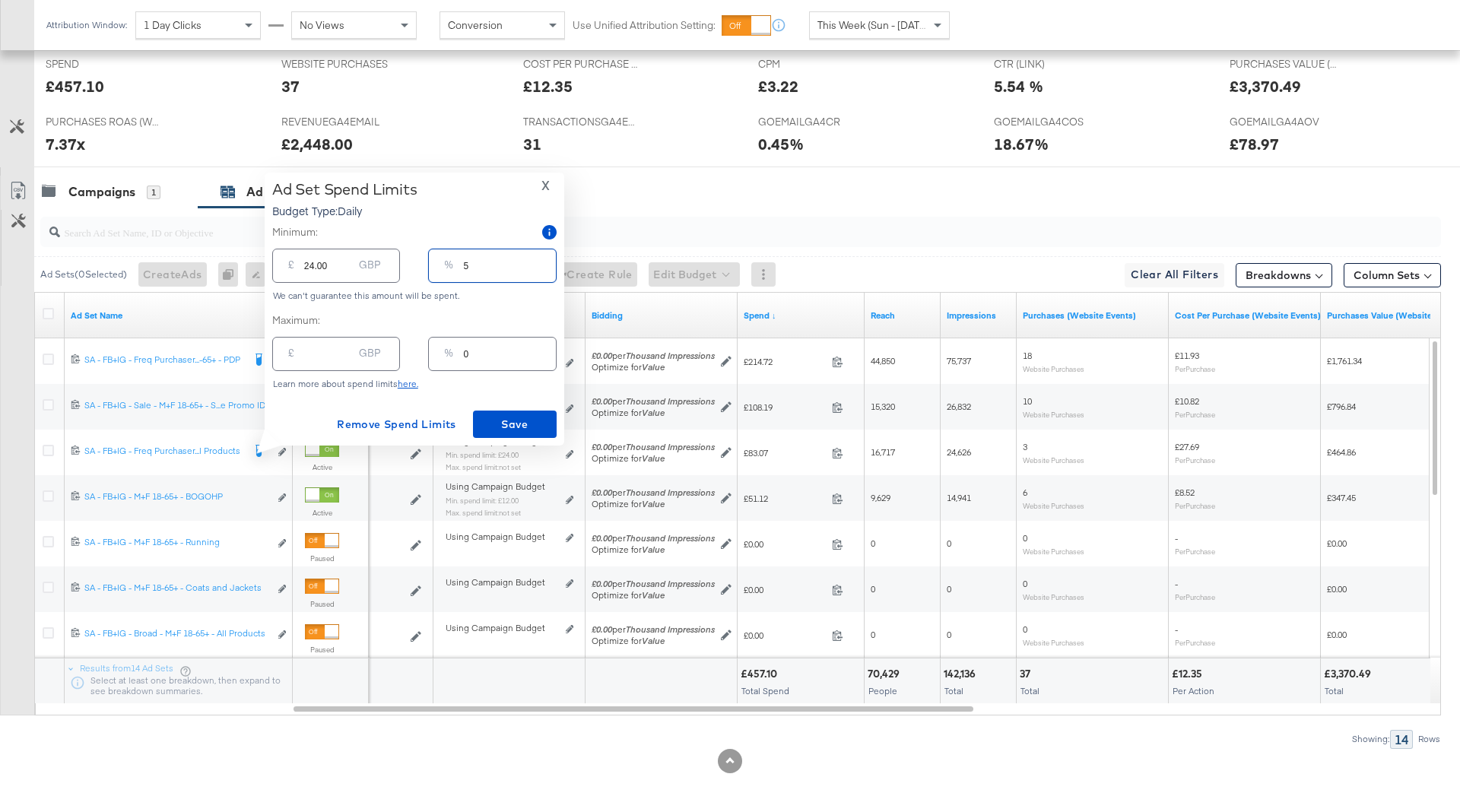
type input "6.00"
type input "5"
drag, startPoint x: 483, startPoint y: 357, endPoint x: 332, endPoint y: 340, distance: 152.0
click at [332, 347] on div "£ GBP % 0" at bounding box center [414, 353] width 285 height 41
type input "1"
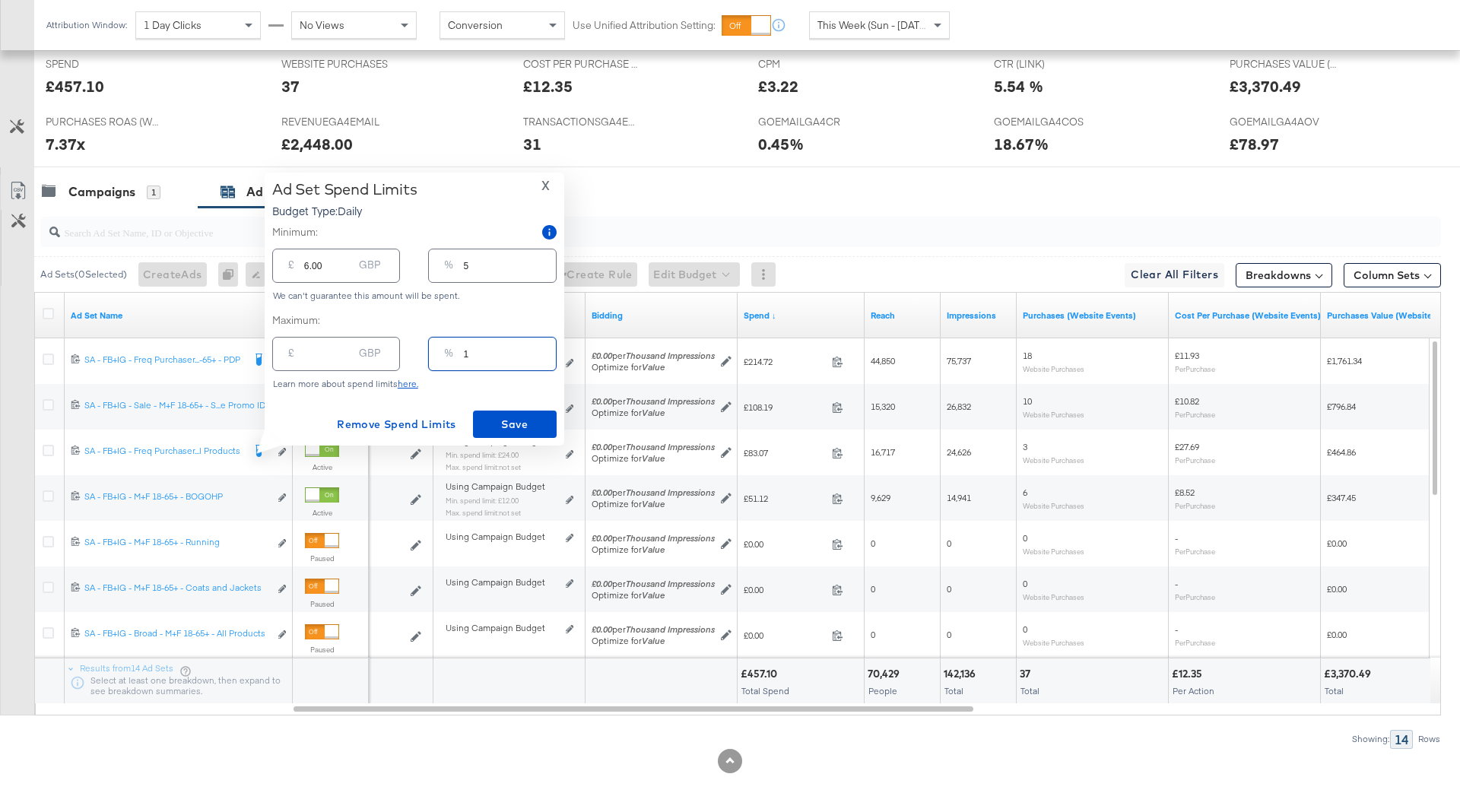
type input "1.20"
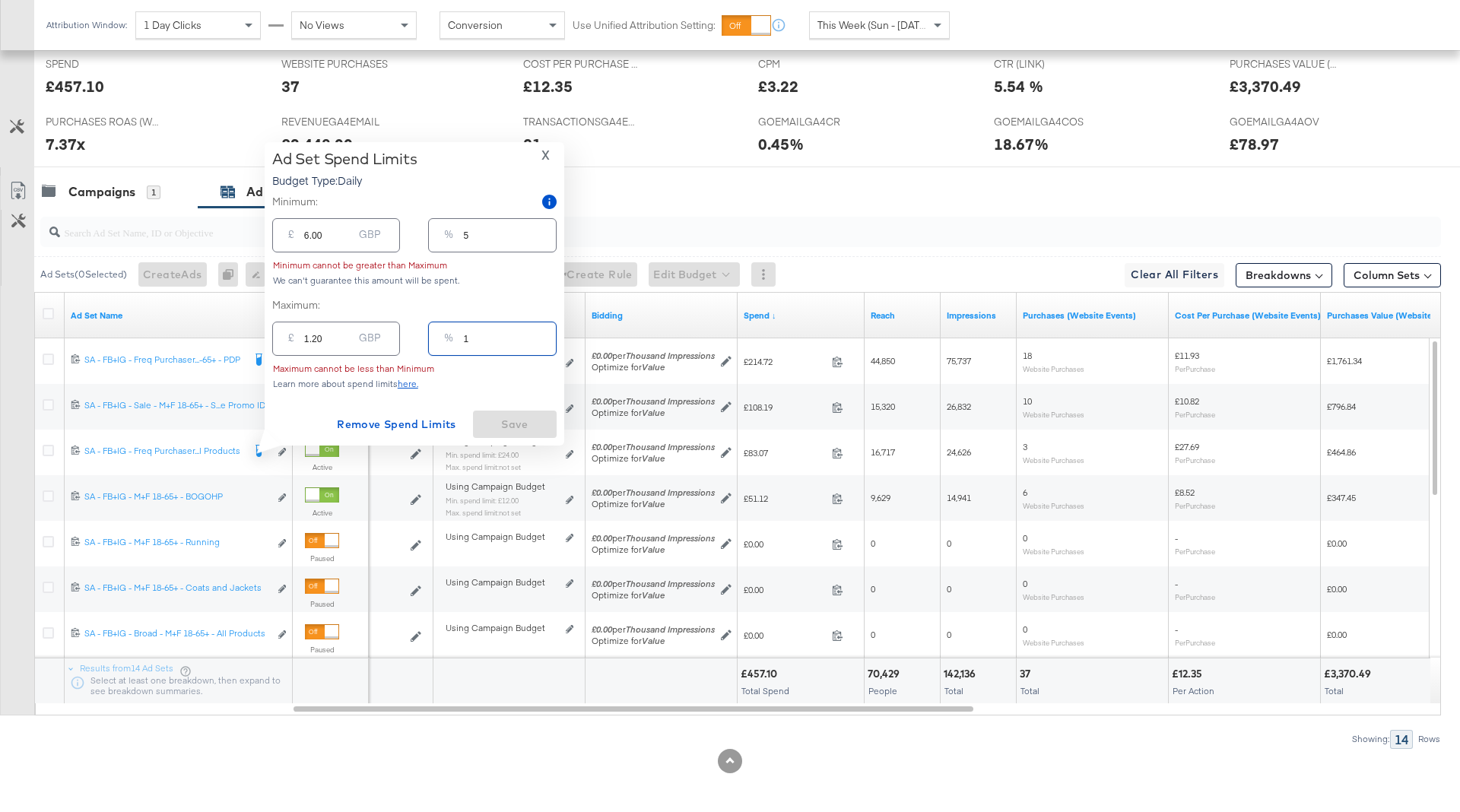
type input "15"
type input "18.00"
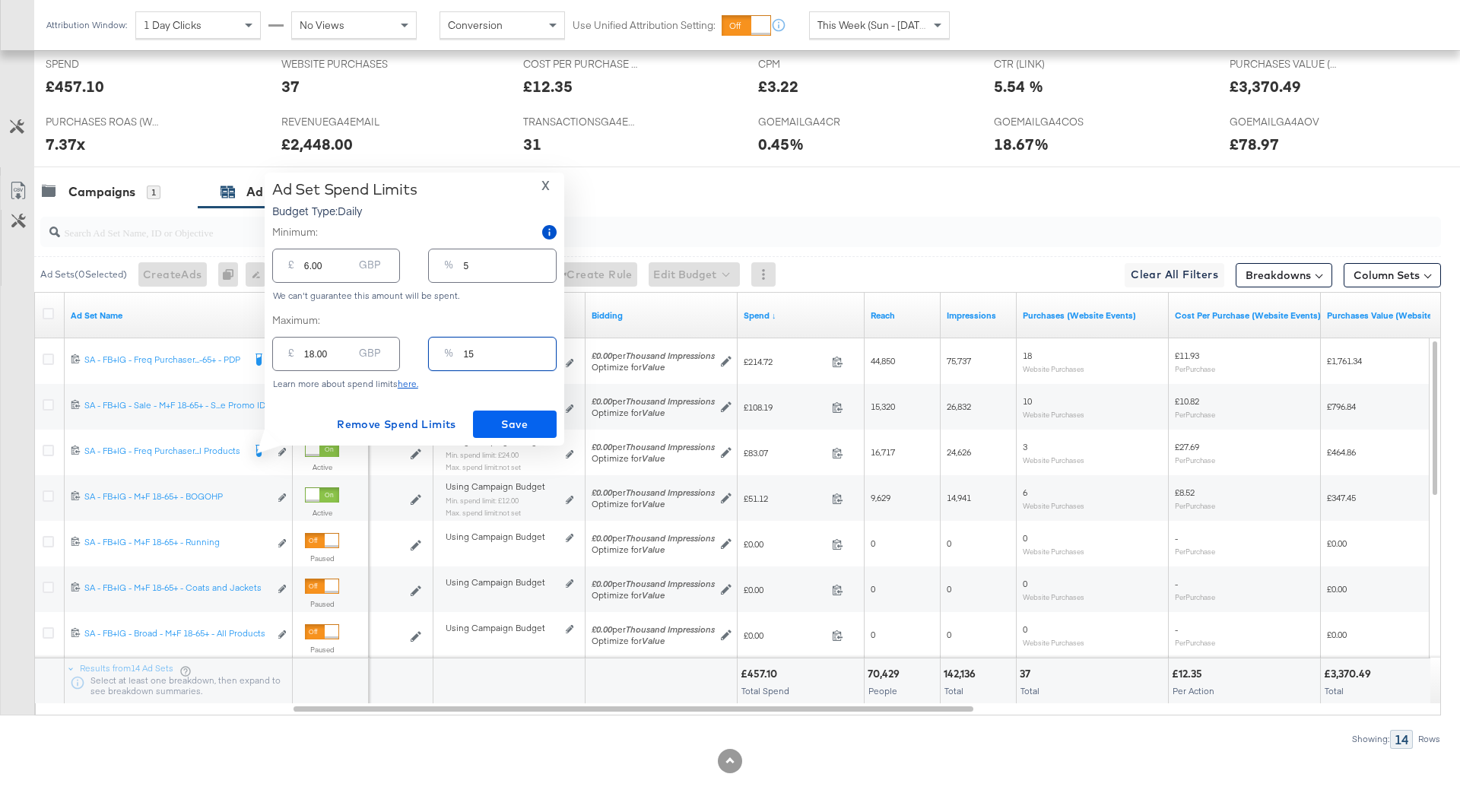
type input "15"
click at [527, 415] on span "Save" at bounding box center [515, 423] width 71 height 19
click at [527, 415] on div "Remove Spend Limits Saving" at bounding box center [414, 424] width 285 height 28
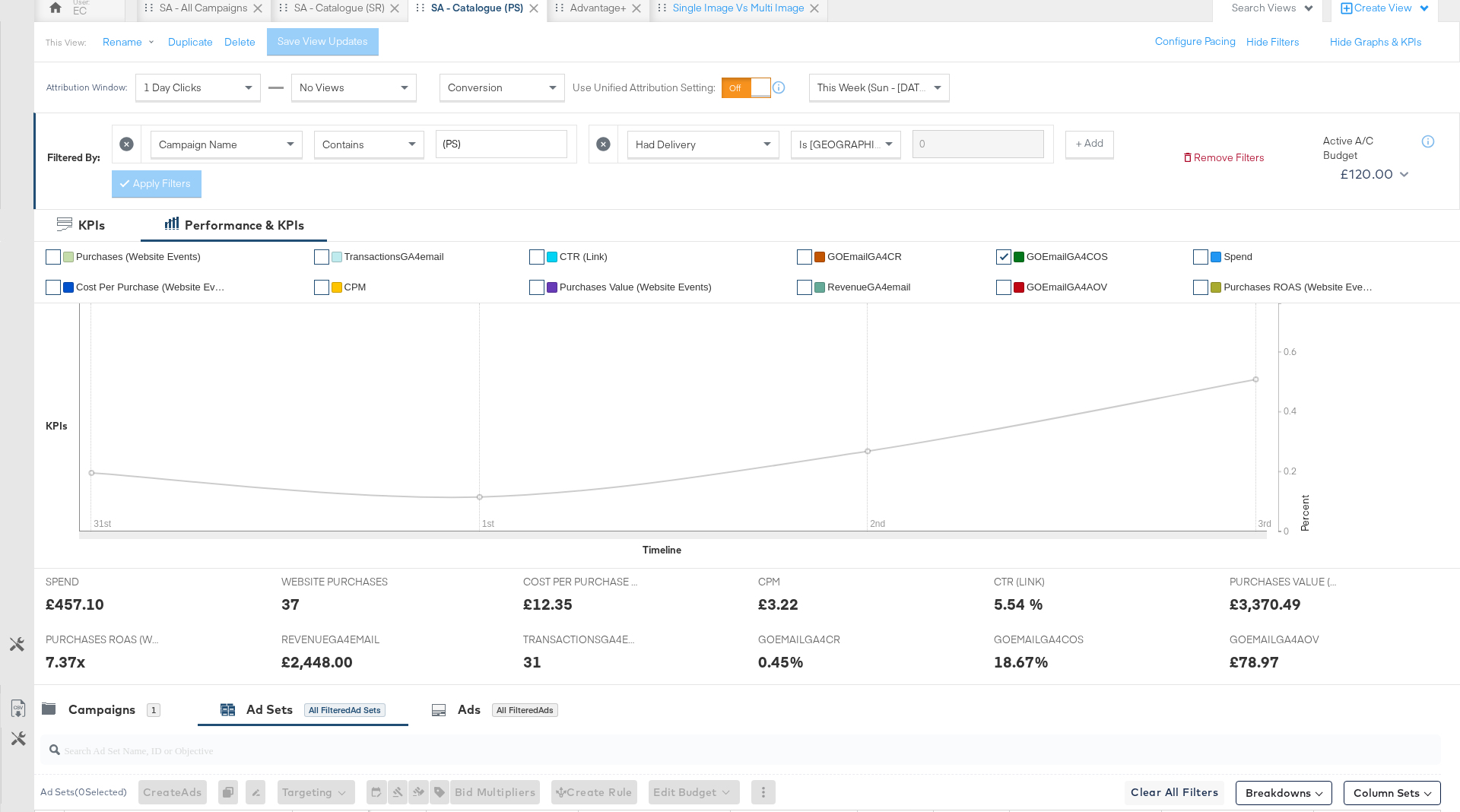
scroll to position [0, 0]
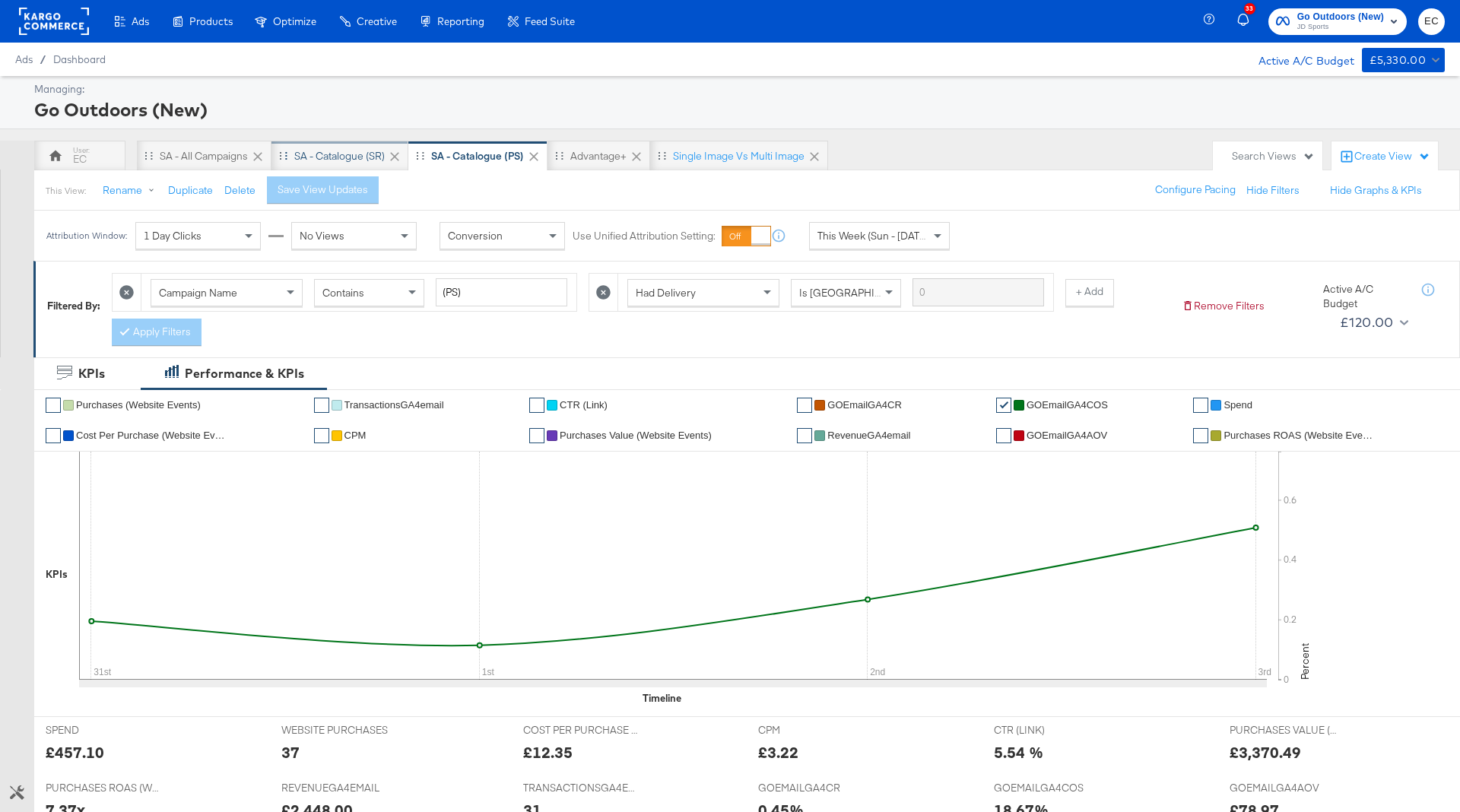
click at [335, 152] on div "SA - Catalogue (SR)" at bounding box center [339, 156] width 90 height 15
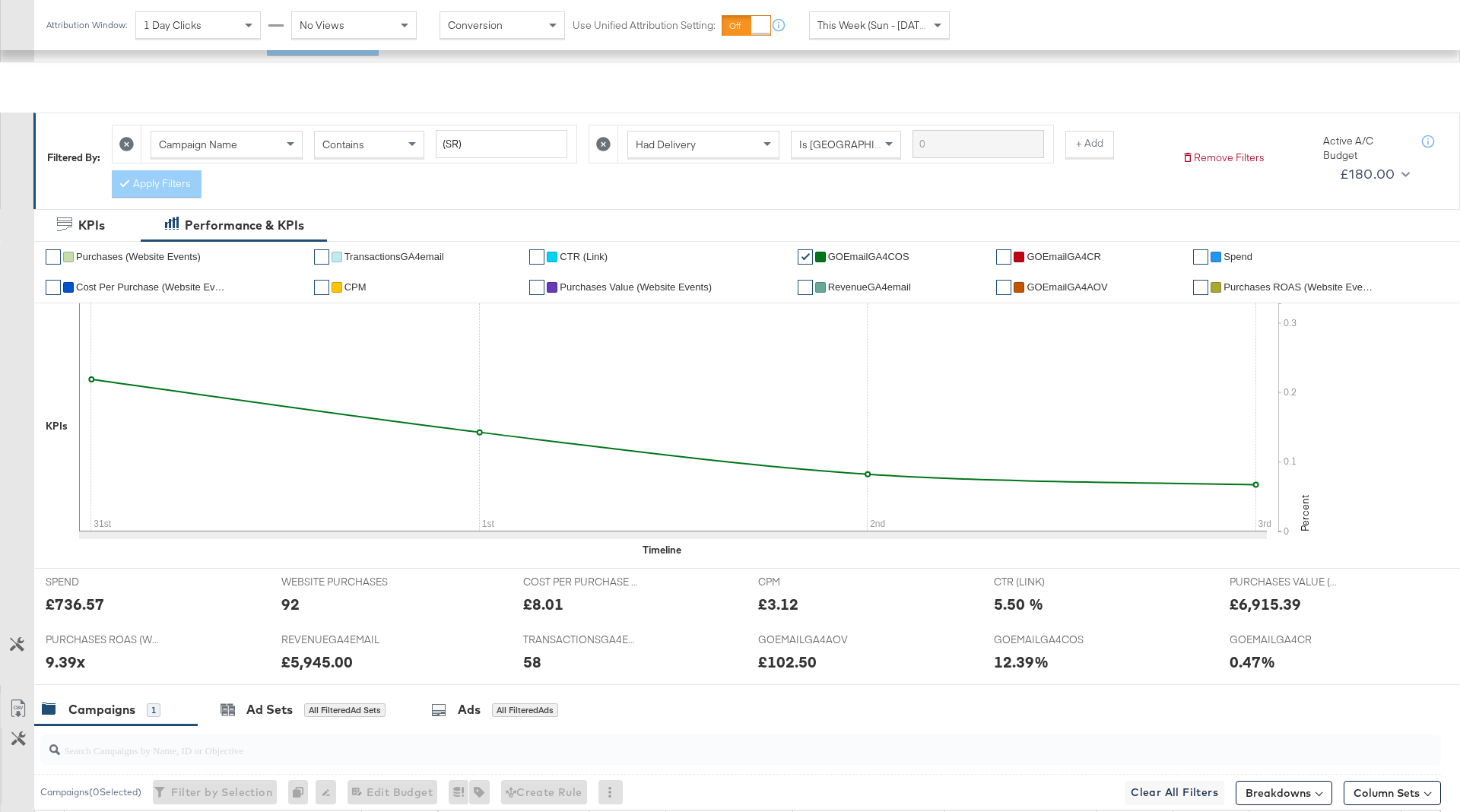
scroll to position [366, 0]
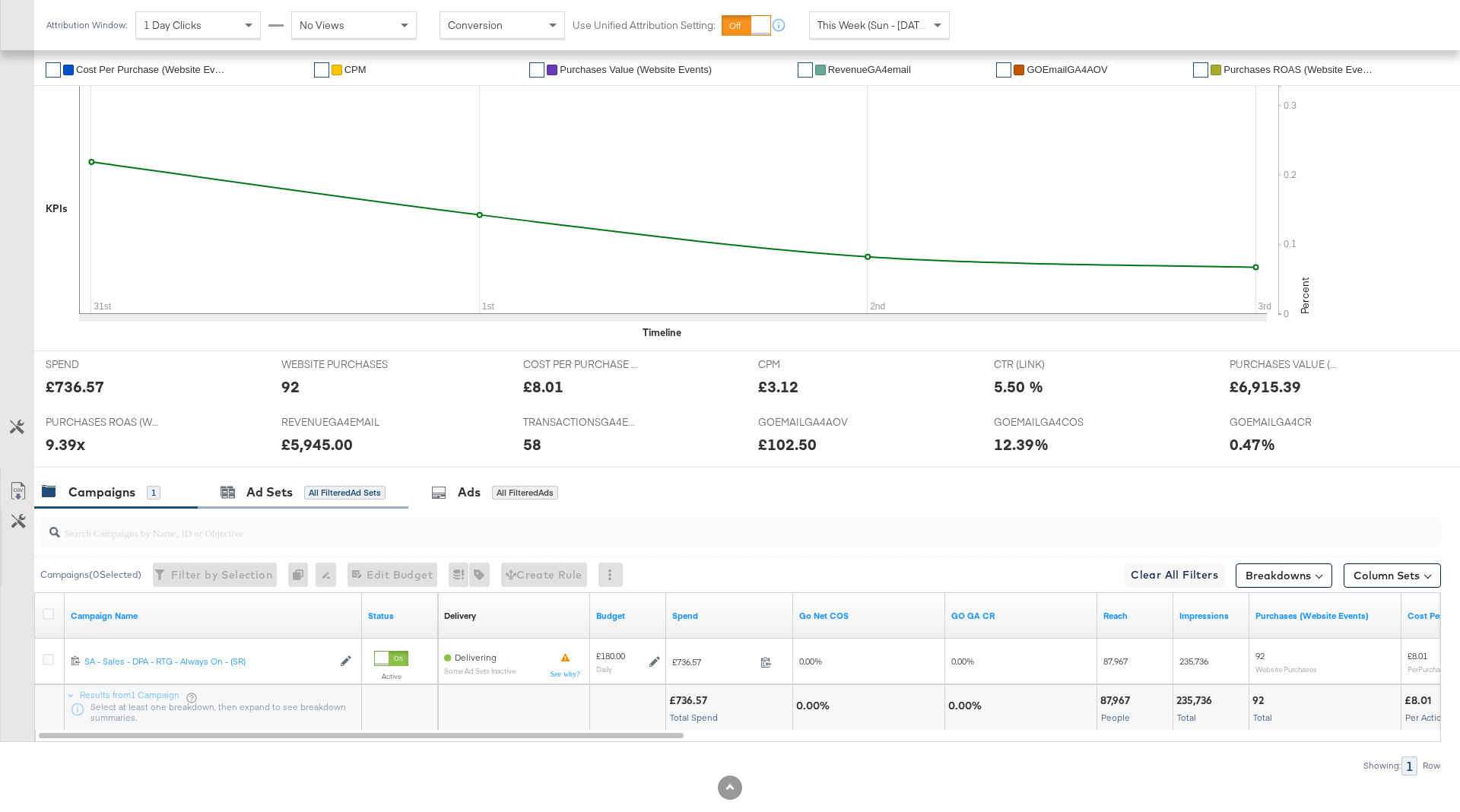
click at [308, 477] on div "Ad Sets All Filtered Ad Sets" at bounding box center [303, 492] width 210 height 33
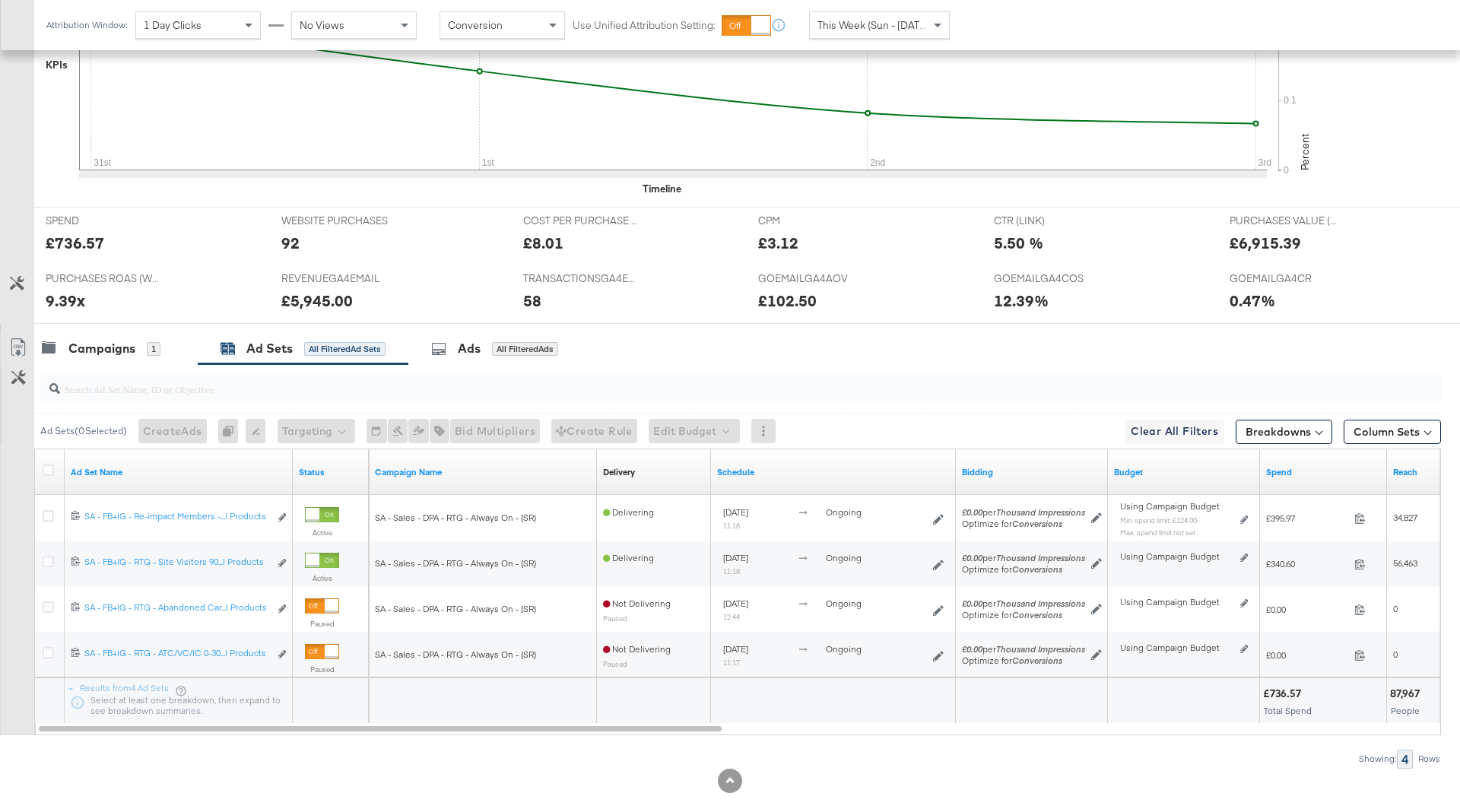
scroll to position [528, 0]
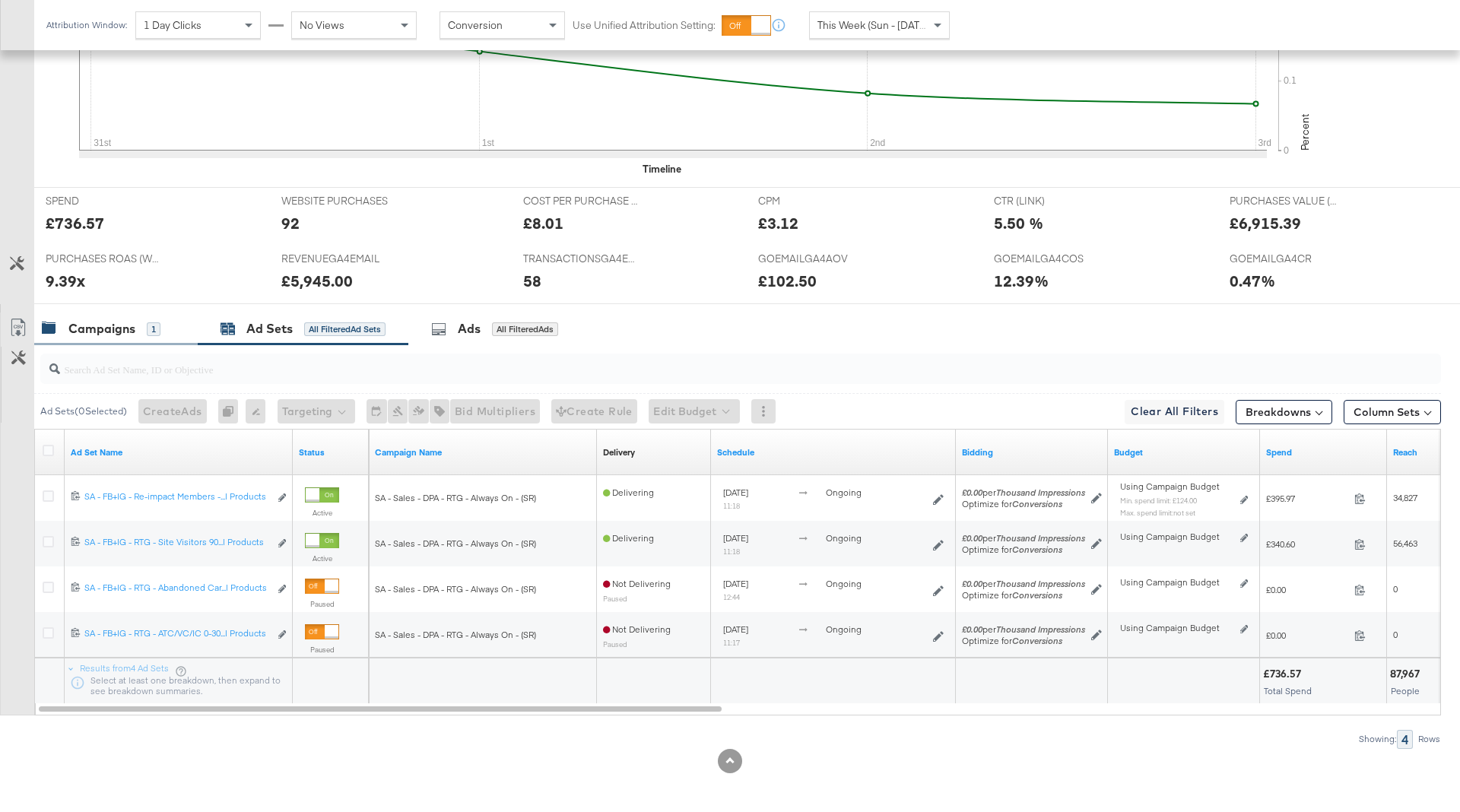
click at [140, 332] on div "Campaigns 1" at bounding box center [101, 329] width 119 height 18
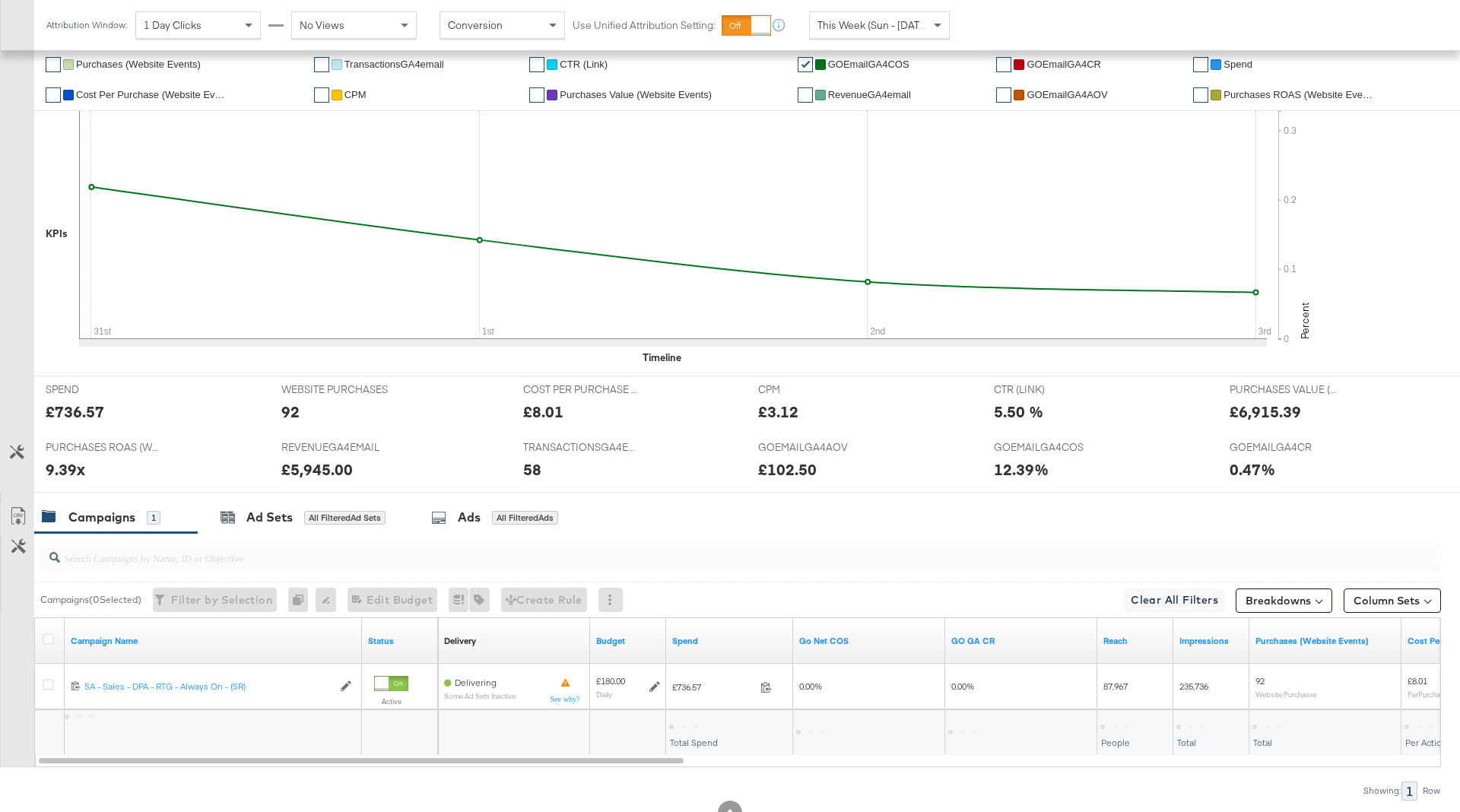
scroll to position [0, 0]
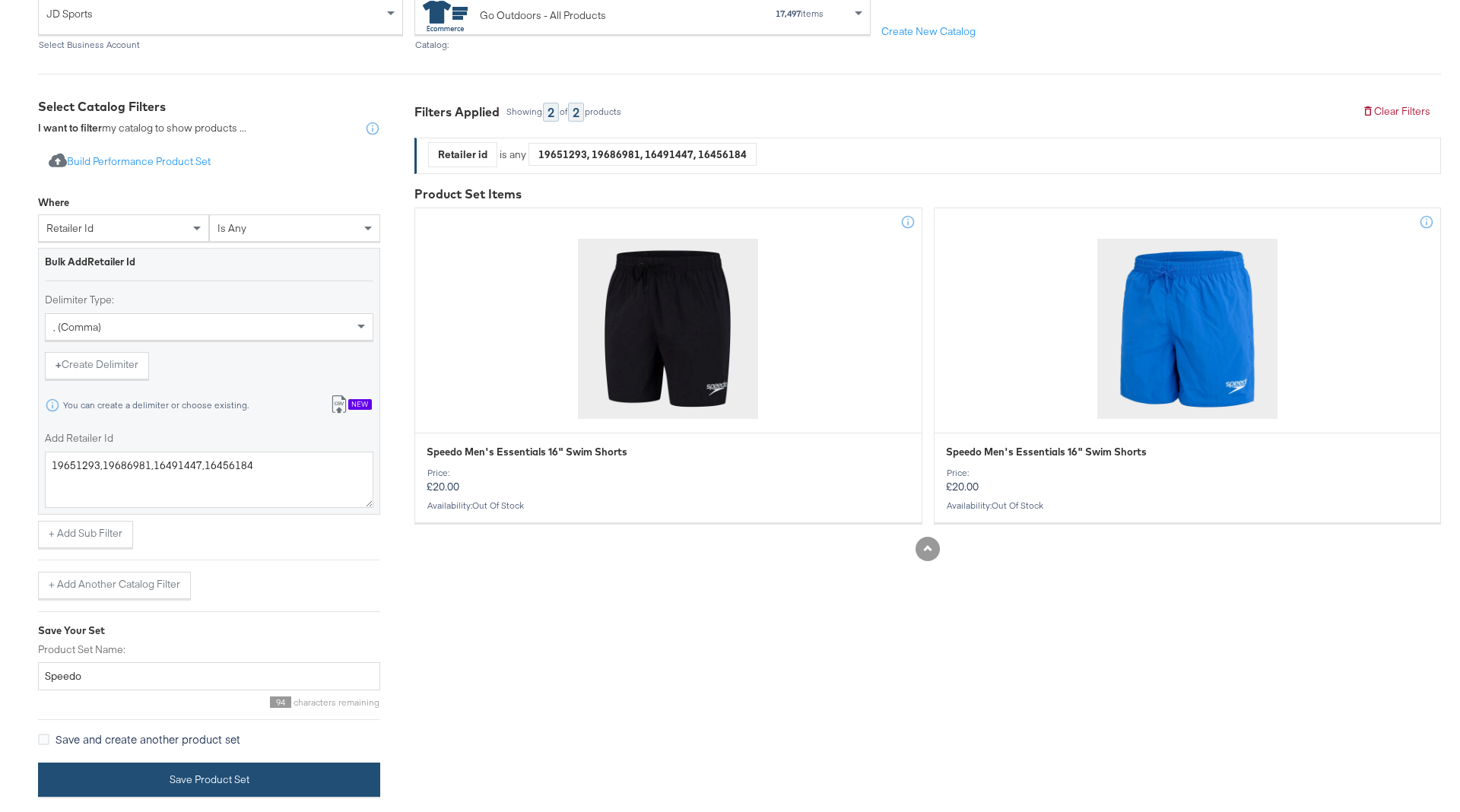
scroll to position [189, 0]
click at [227, 772] on button "Save Product Set" at bounding box center [208, 779] width 342 height 34
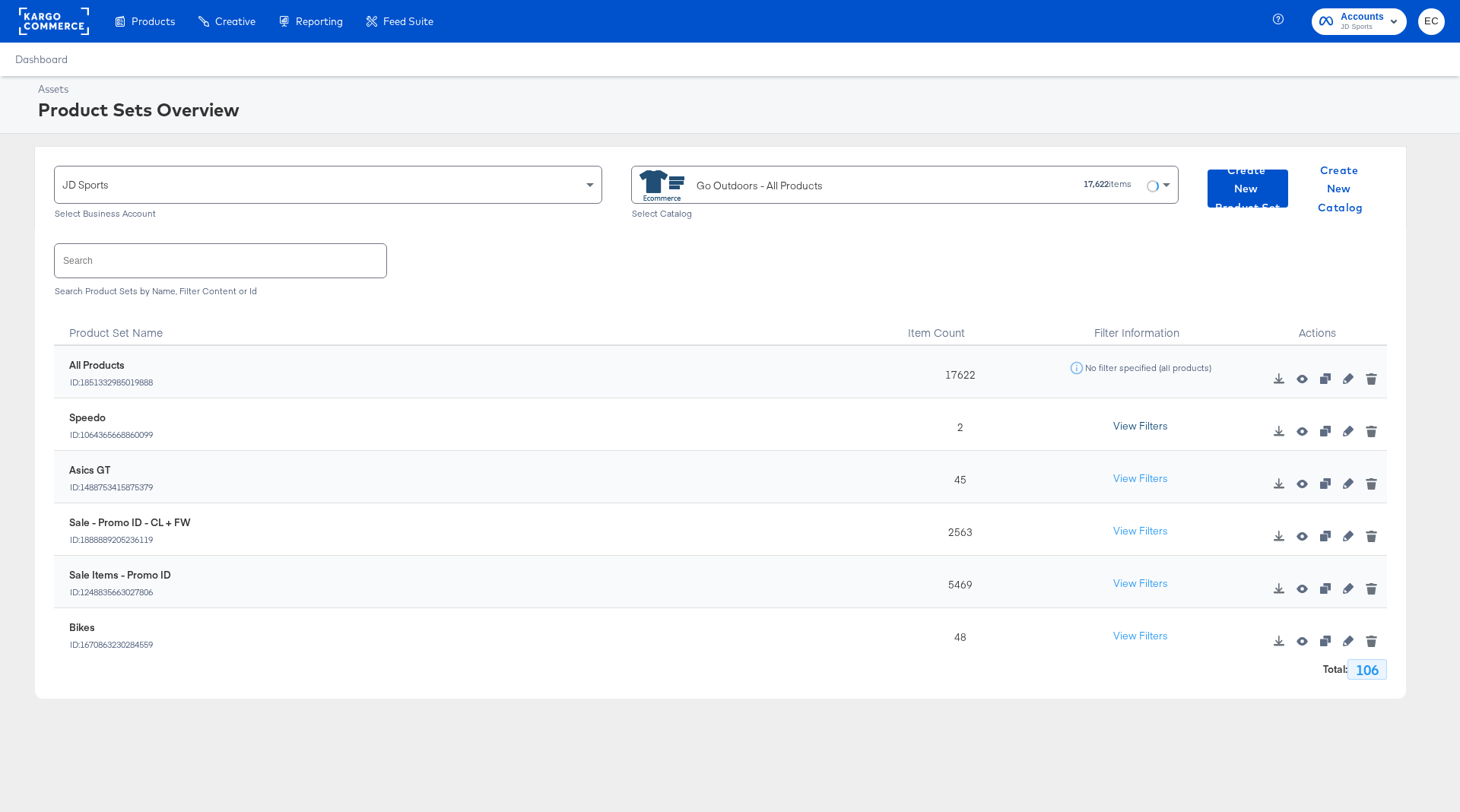
click at [1146, 421] on button "View Filters" at bounding box center [1140, 426] width 76 height 28
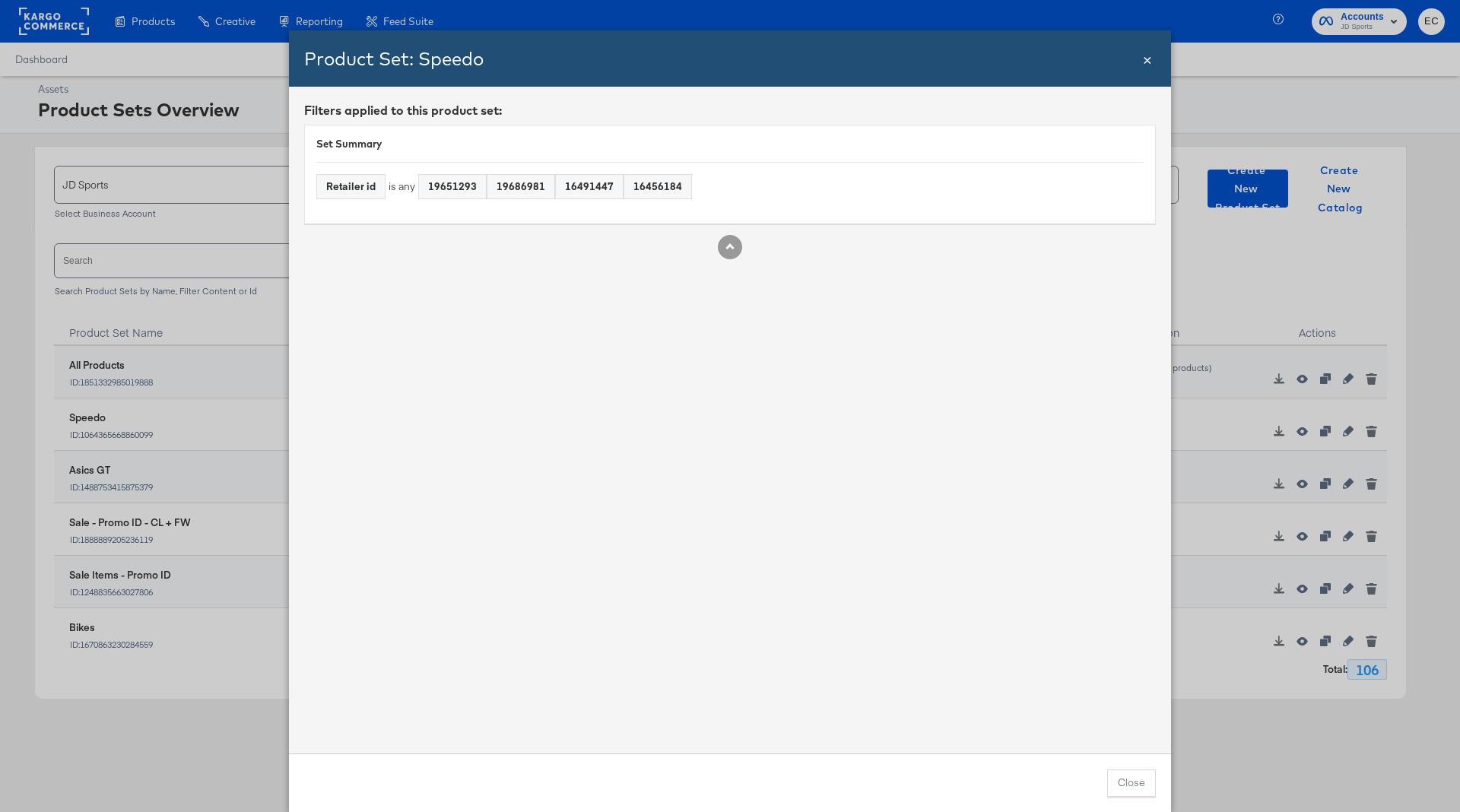
click at [1148, 57] on span "×" at bounding box center [1147, 58] width 9 height 21
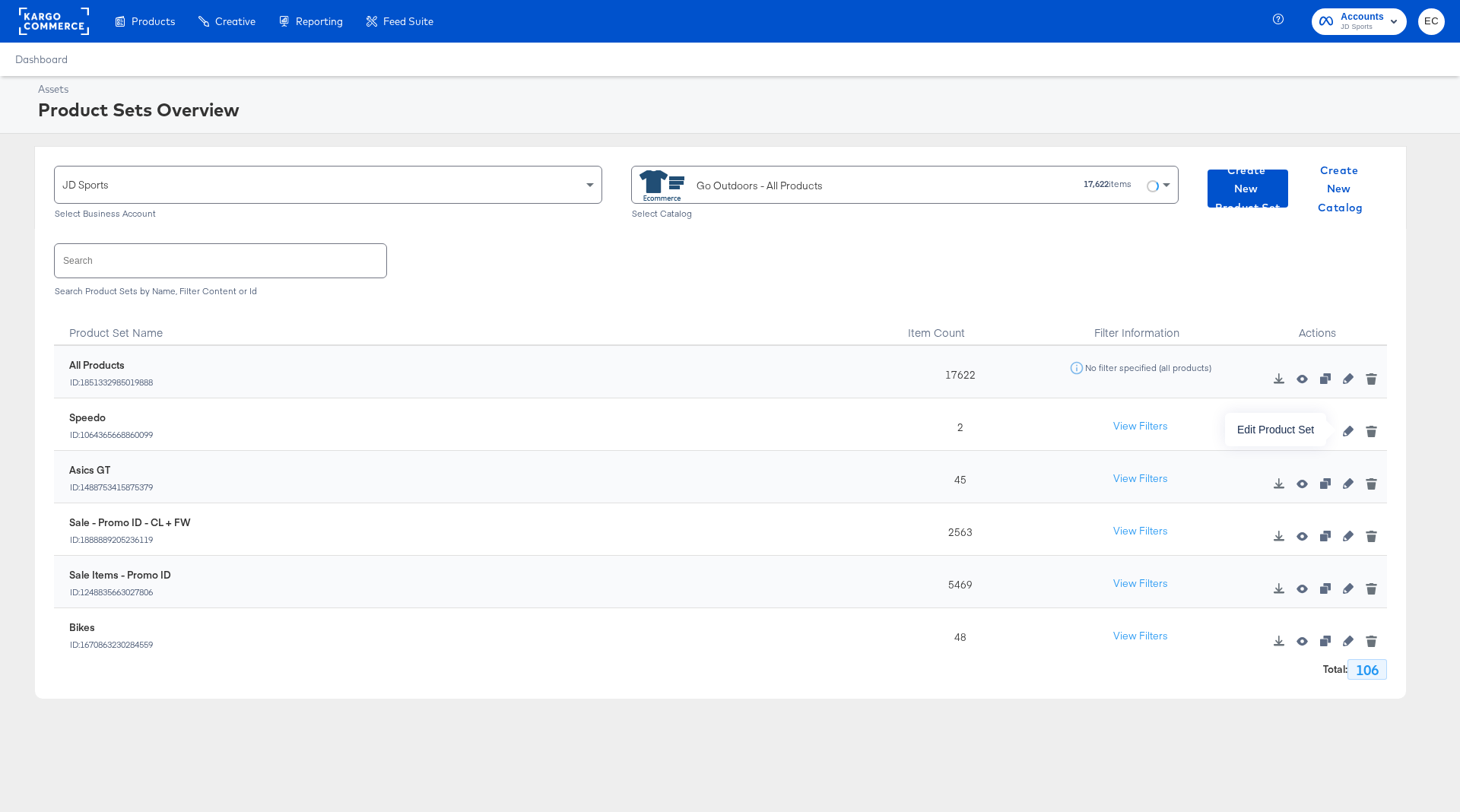
click at [1347, 433] on icon "button" at bounding box center [1348, 430] width 11 height 11
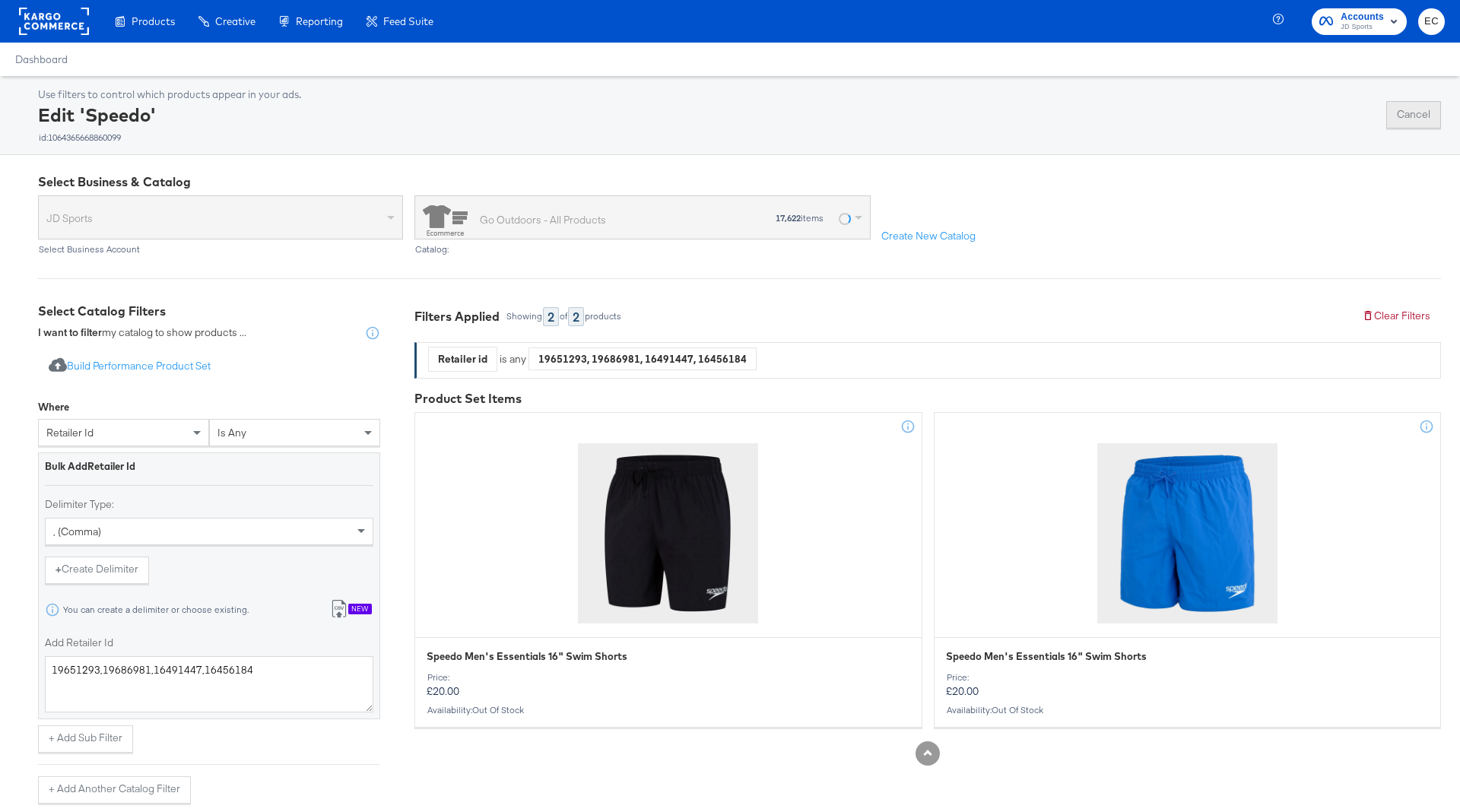
click at [1404, 110] on button "Cancel" at bounding box center [1412, 115] width 55 height 28
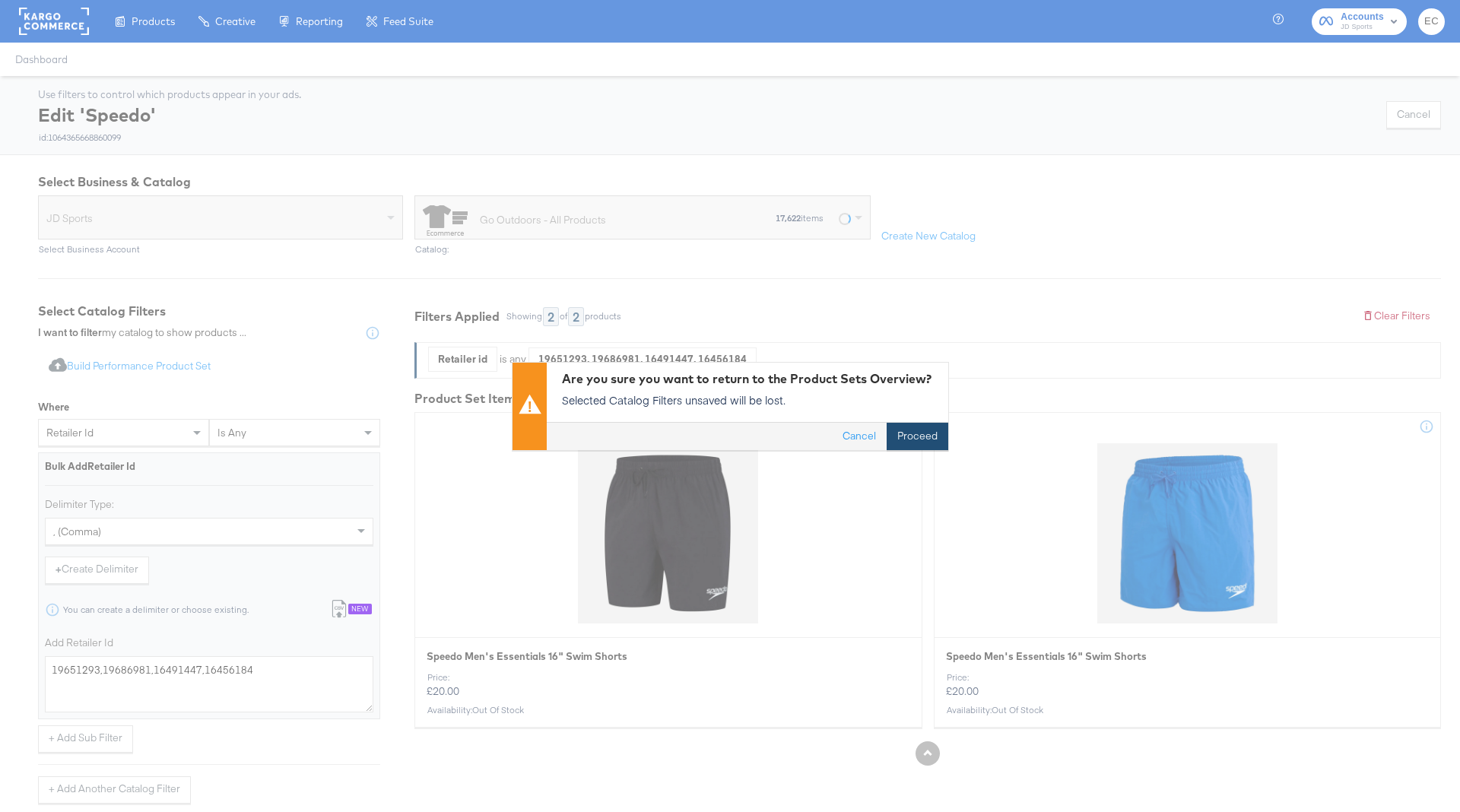
click at [919, 435] on button "Proceed" at bounding box center [917, 436] width 61 height 28
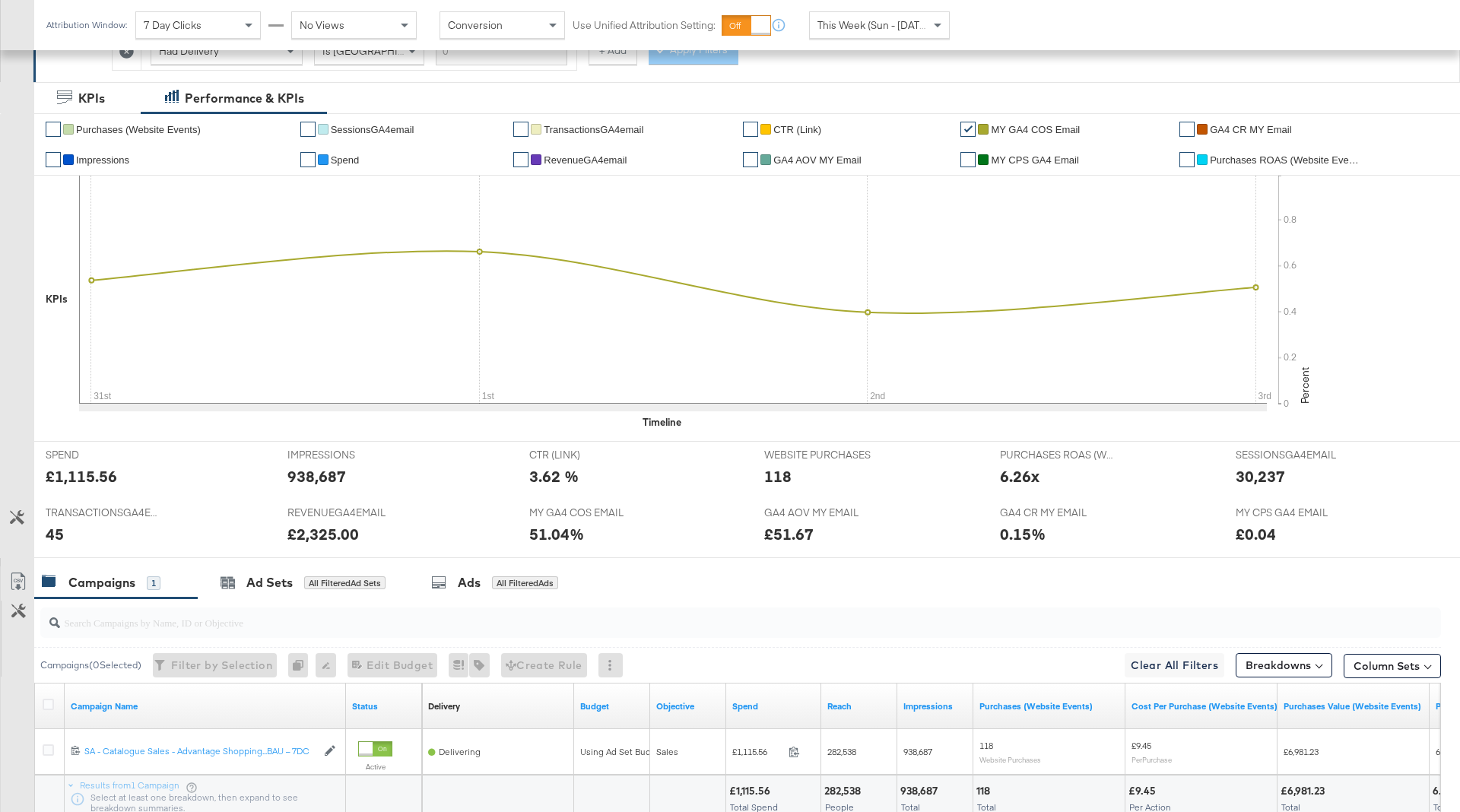
scroll to position [404, 0]
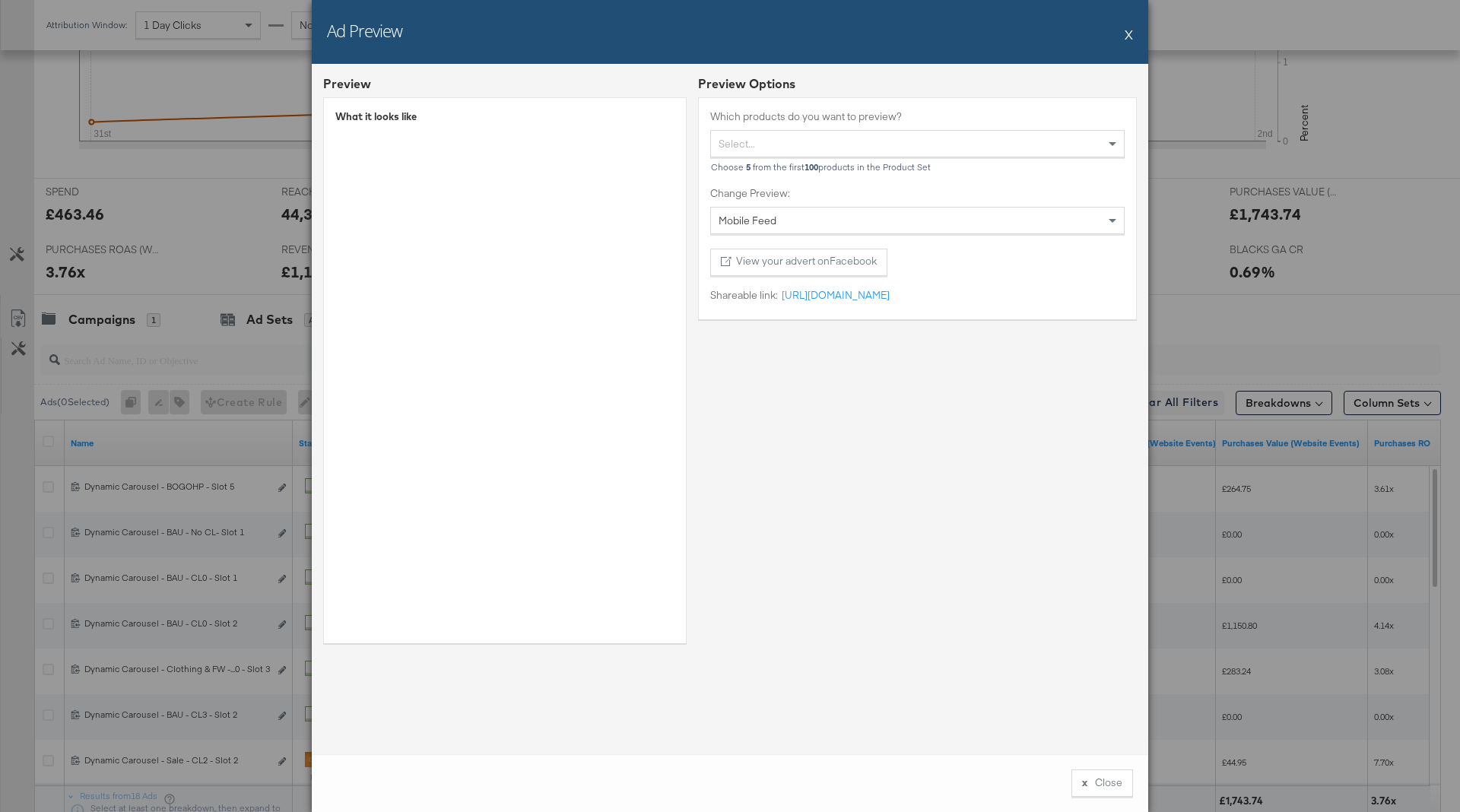
scroll to position [538, 0]
click at [1129, 38] on button "X" at bounding box center [1129, 34] width 8 height 31
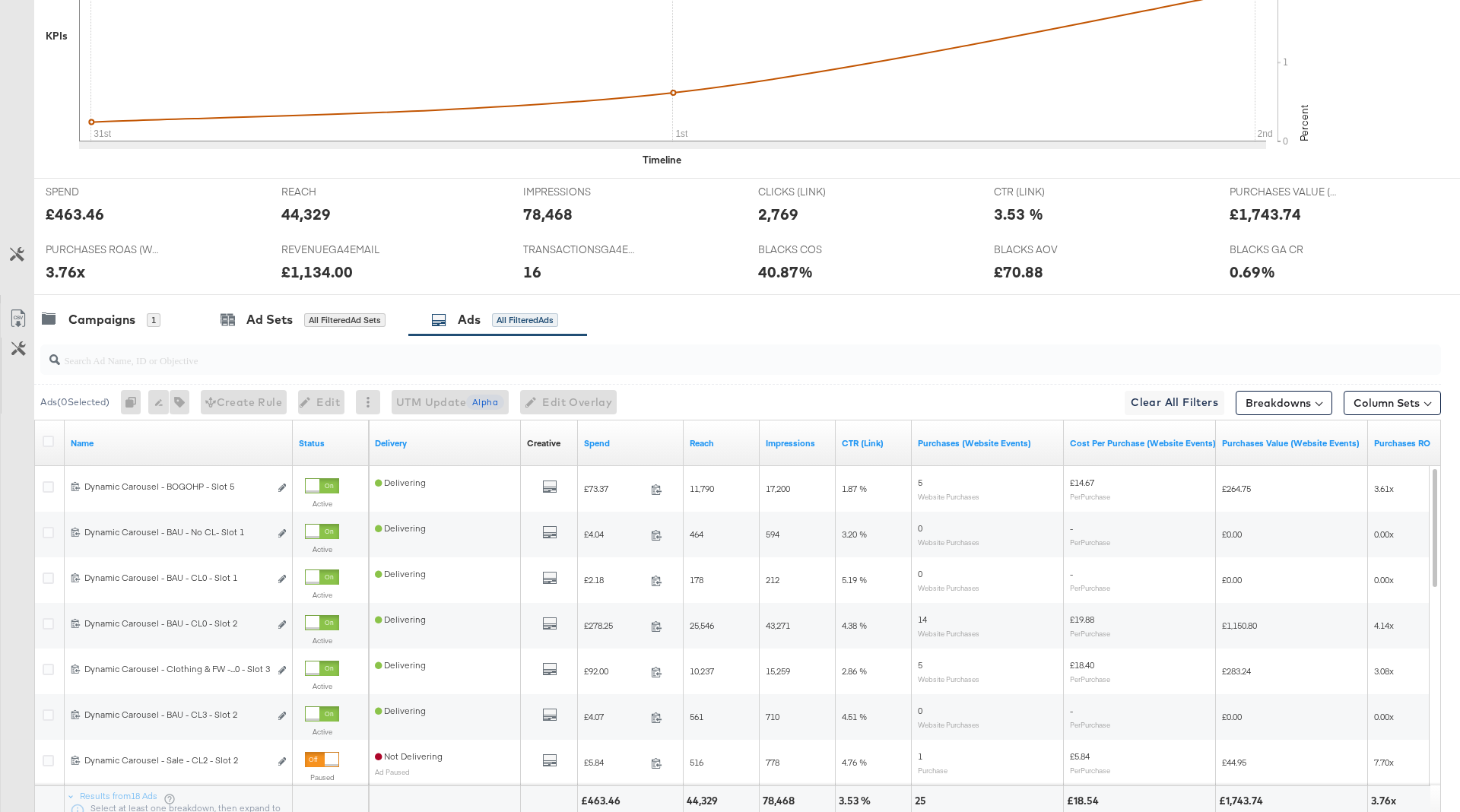
scroll to position [0, 0]
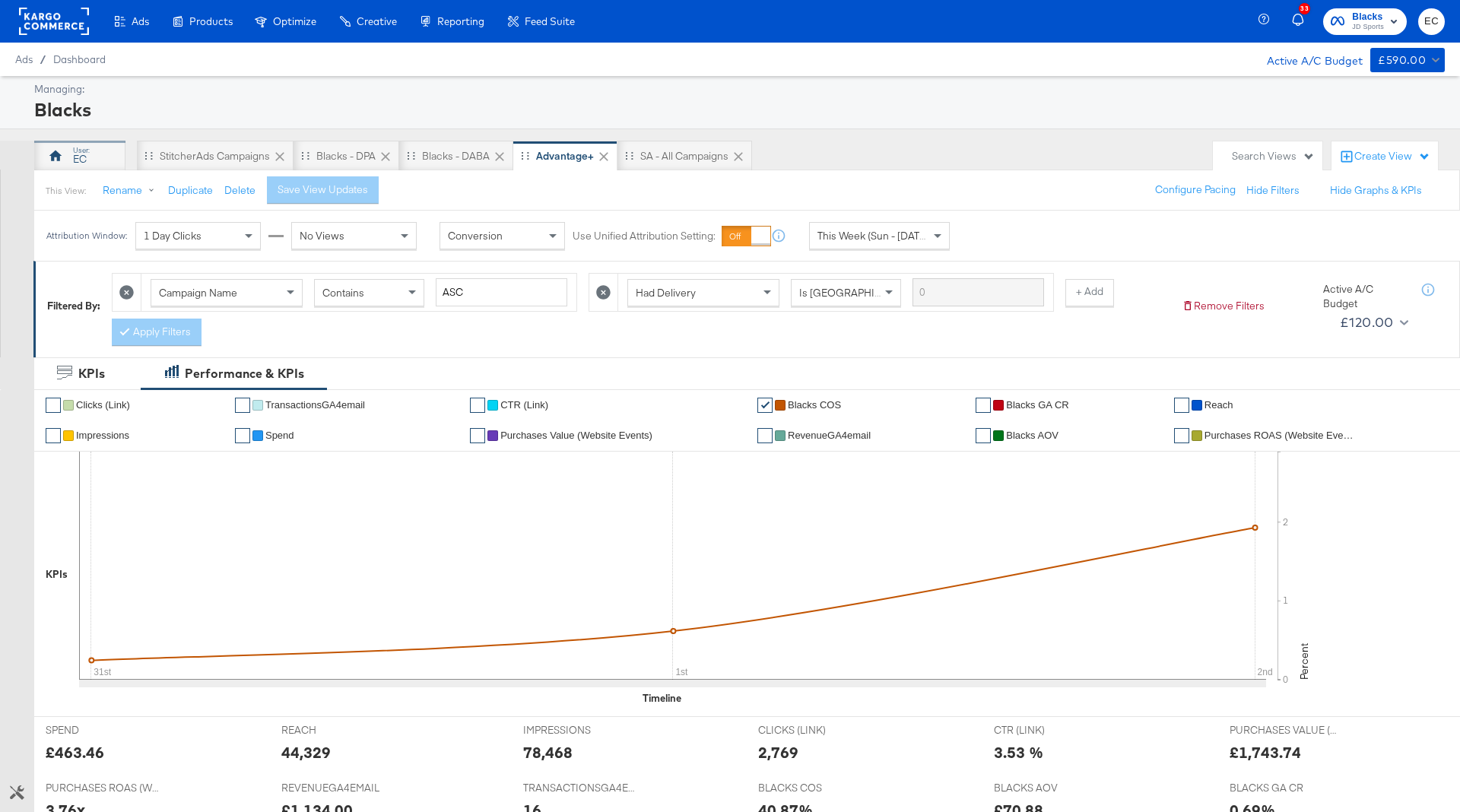
click at [83, 167] on div "EC" at bounding box center [79, 156] width 91 height 31
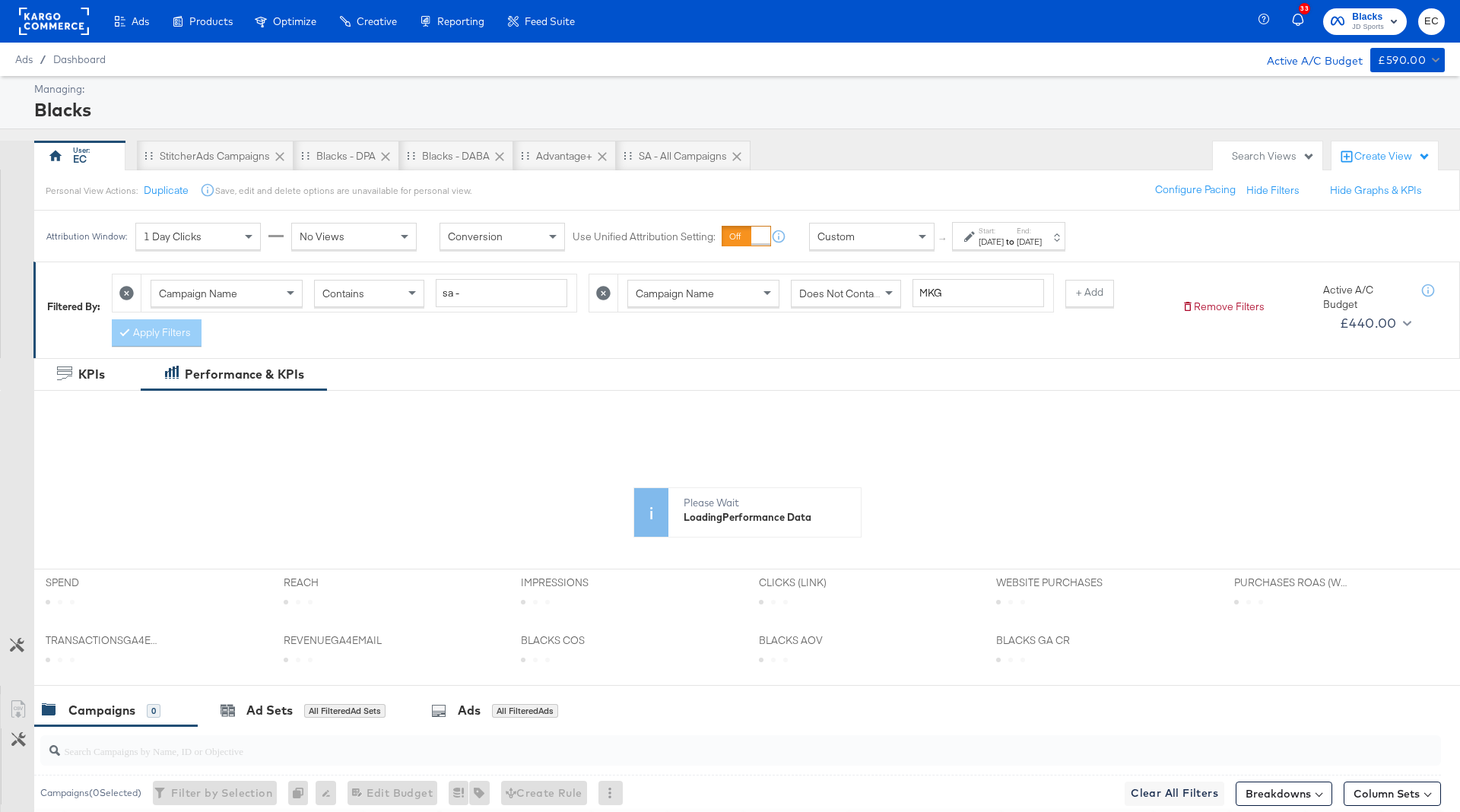
click at [1041, 239] on div "[DATE]" at bounding box center [1029, 242] width 25 height 12
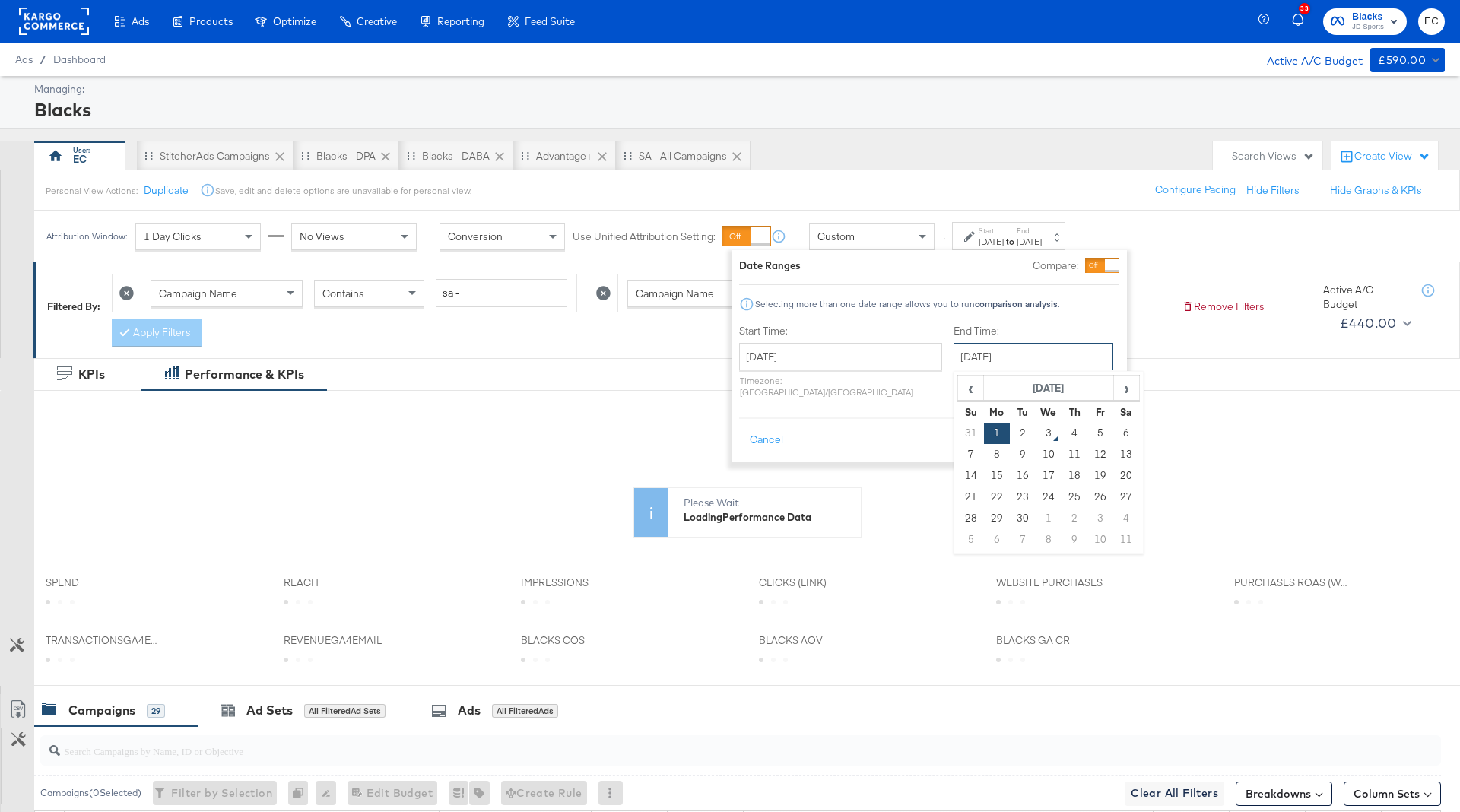
click at [973, 359] on input "[DATE]" at bounding box center [1033, 357] width 160 height 28
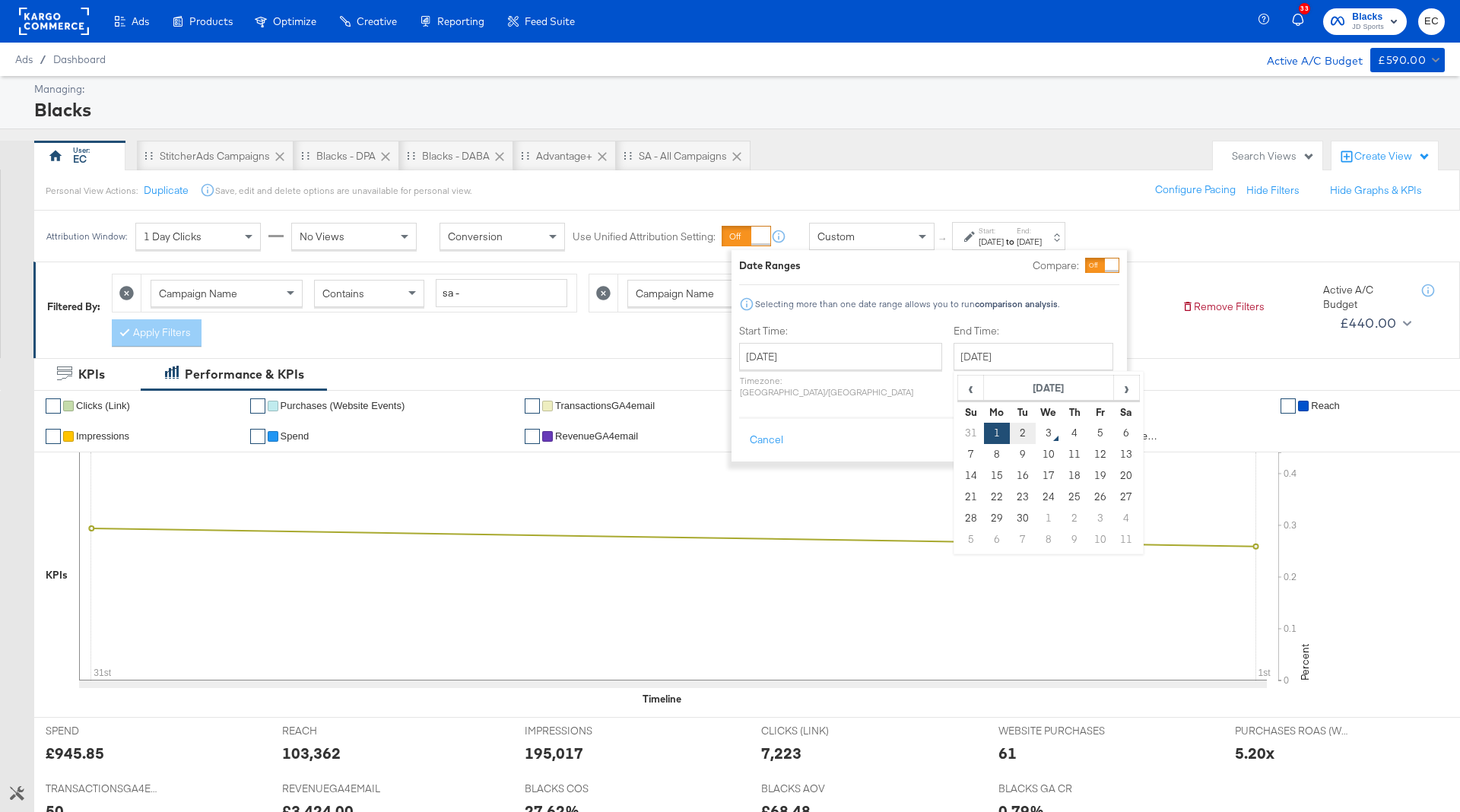
click at [1010, 437] on td "2" at bounding box center [1023, 432] width 26 height 21
type input "[DATE]"
click at [1088, 426] on button "Apply" at bounding box center [1099, 440] width 48 height 28
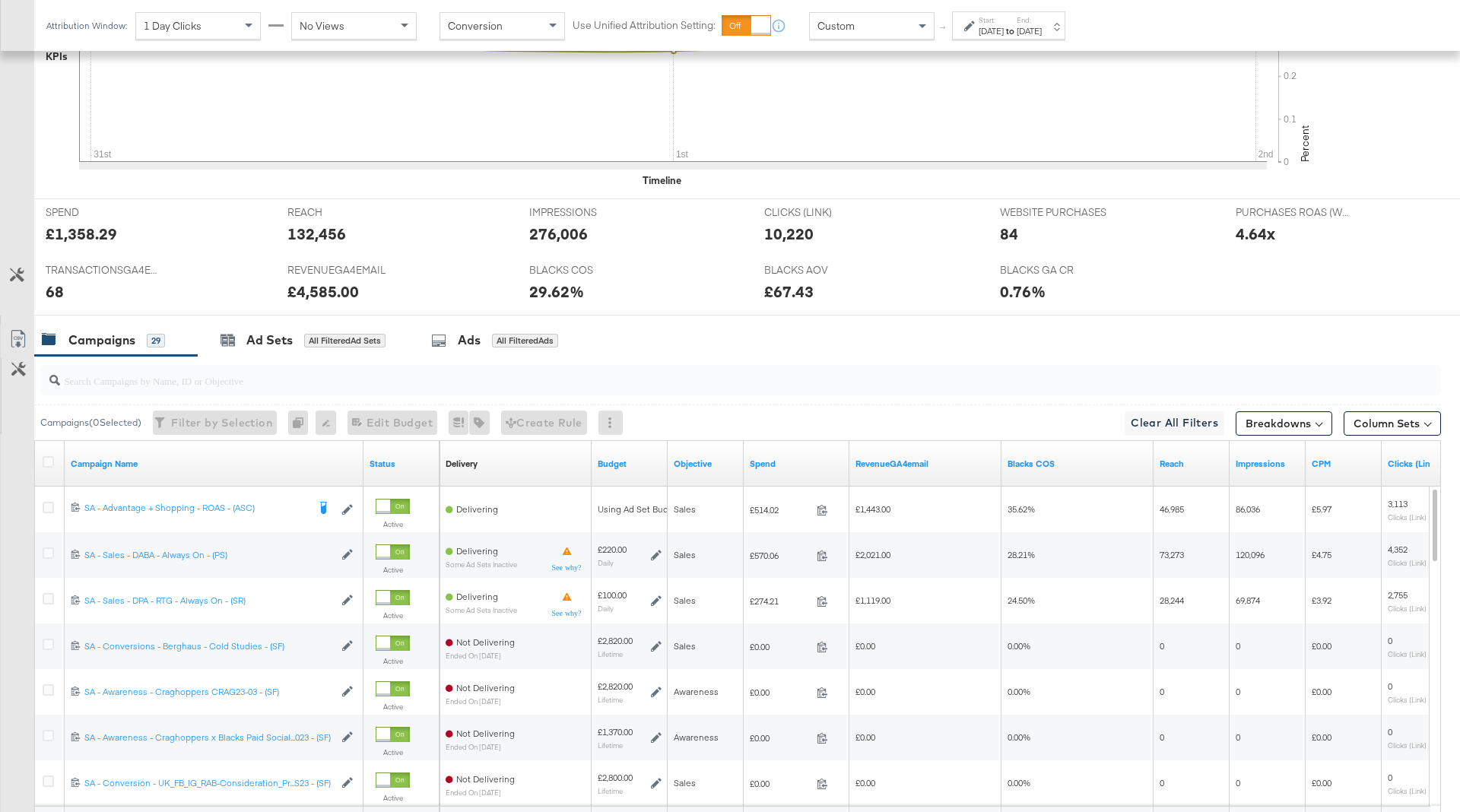
scroll to position [666, 0]
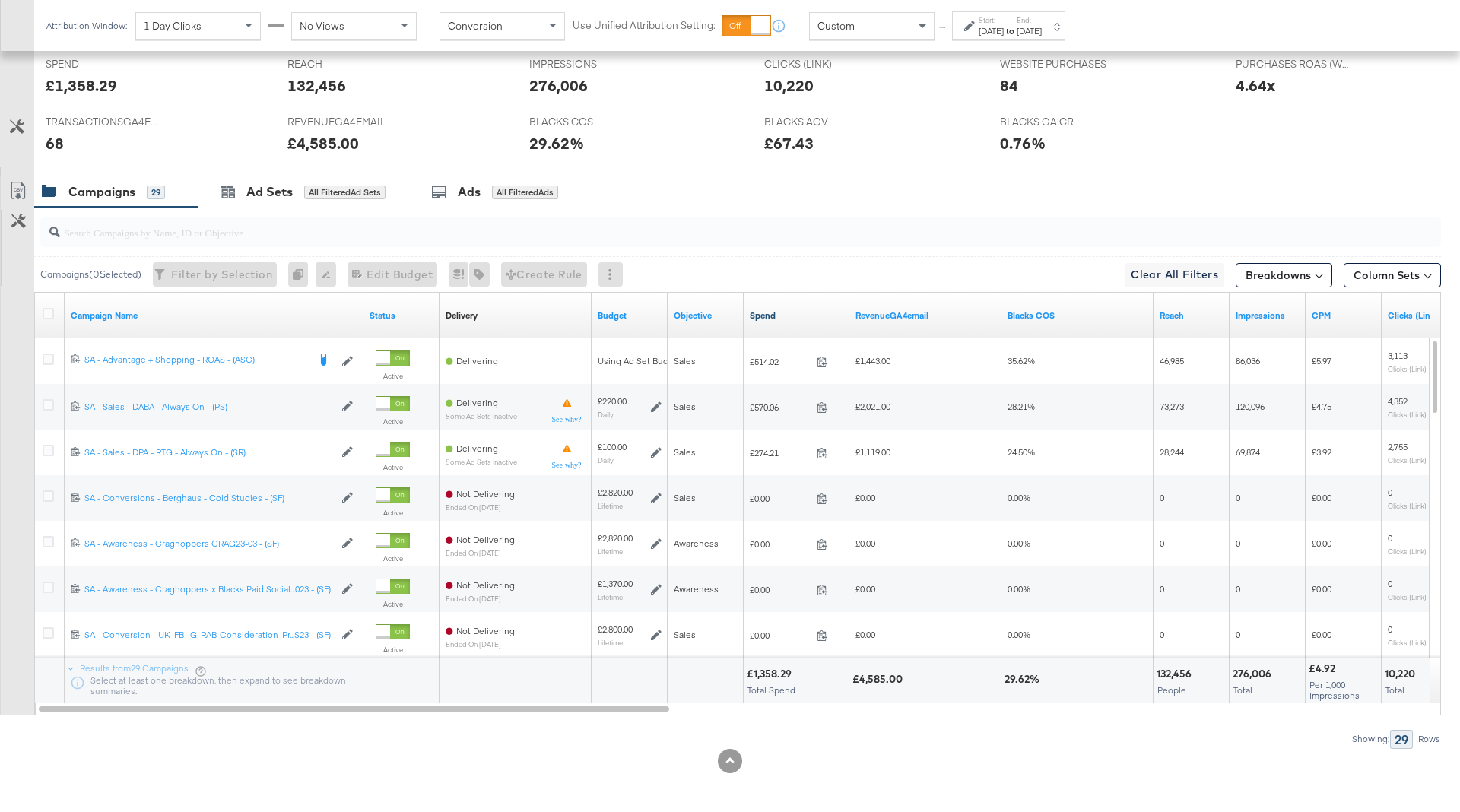
click at [790, 314] on link "Spend" at bounding box center [796, 315] width 93 height 12
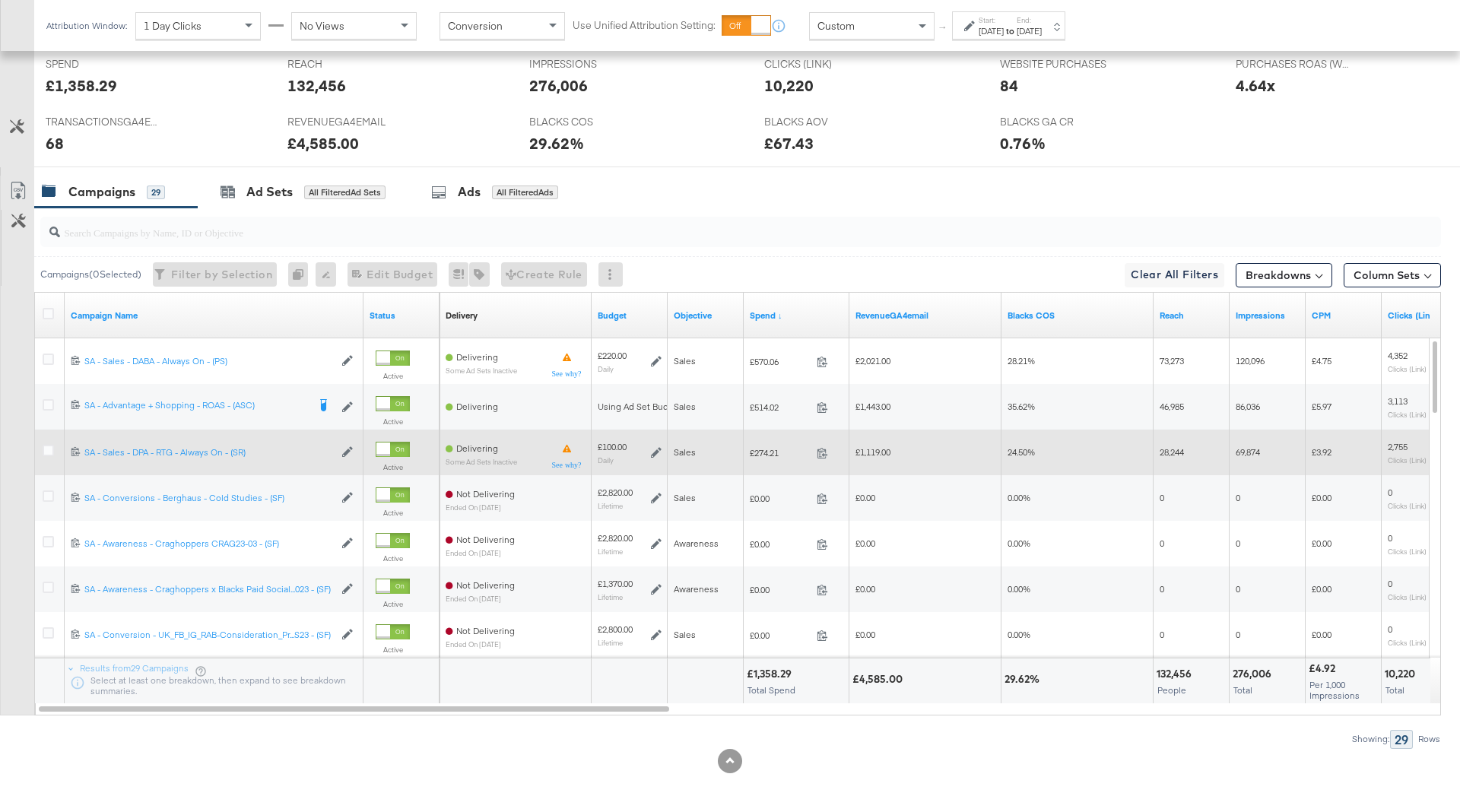
click at [766, 441] on div "£274.21 274.21" at bounding box center [796, 453] width 106 height 24
click at [763, 454] on span "£274.21" at bounding box center [780, 452] width 61 height 11
copy span "274.21"
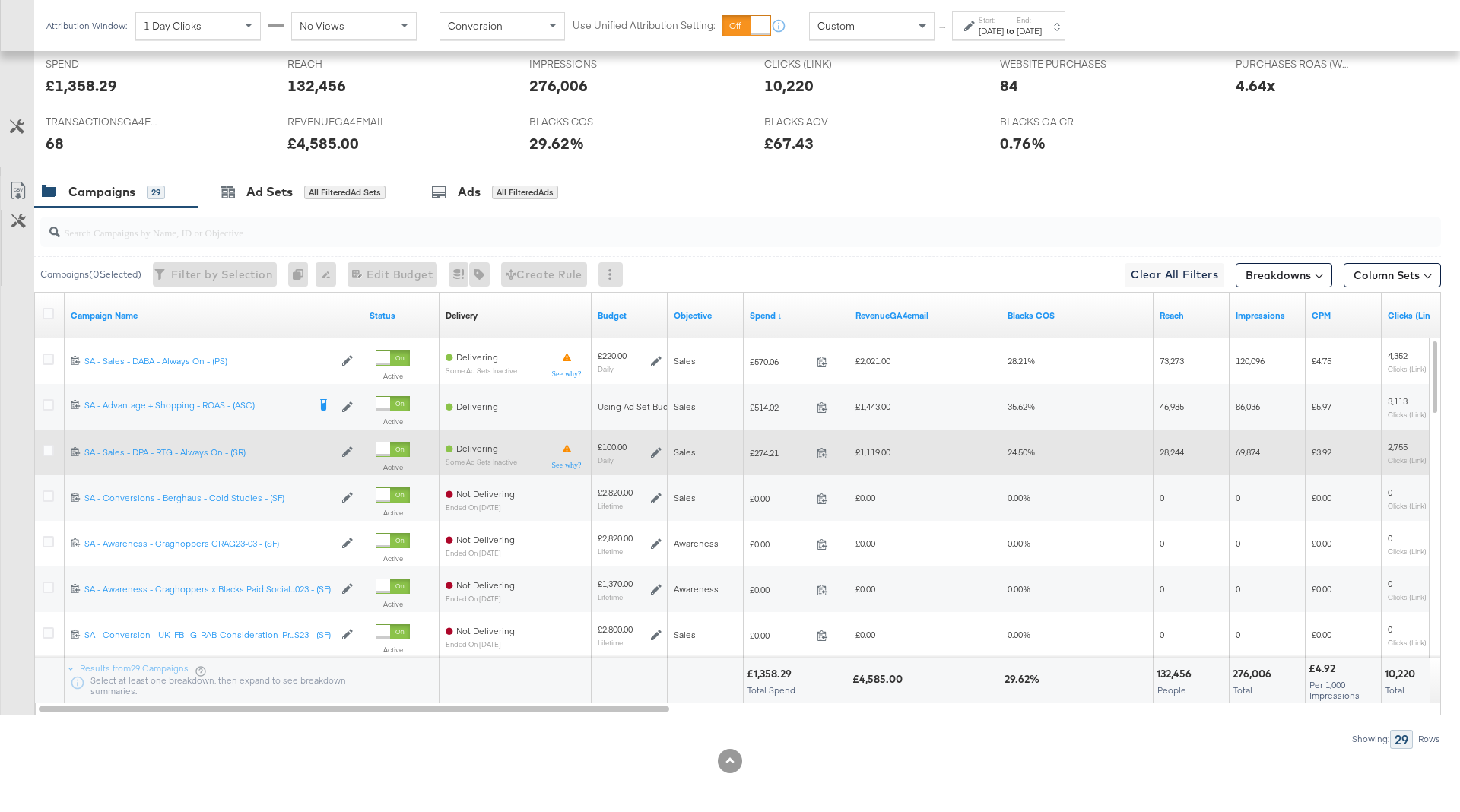
click at [883, 447] on span "£1,119.00" at bounding box center [872, 451] width 35 height 11
copy span "1,119.00"
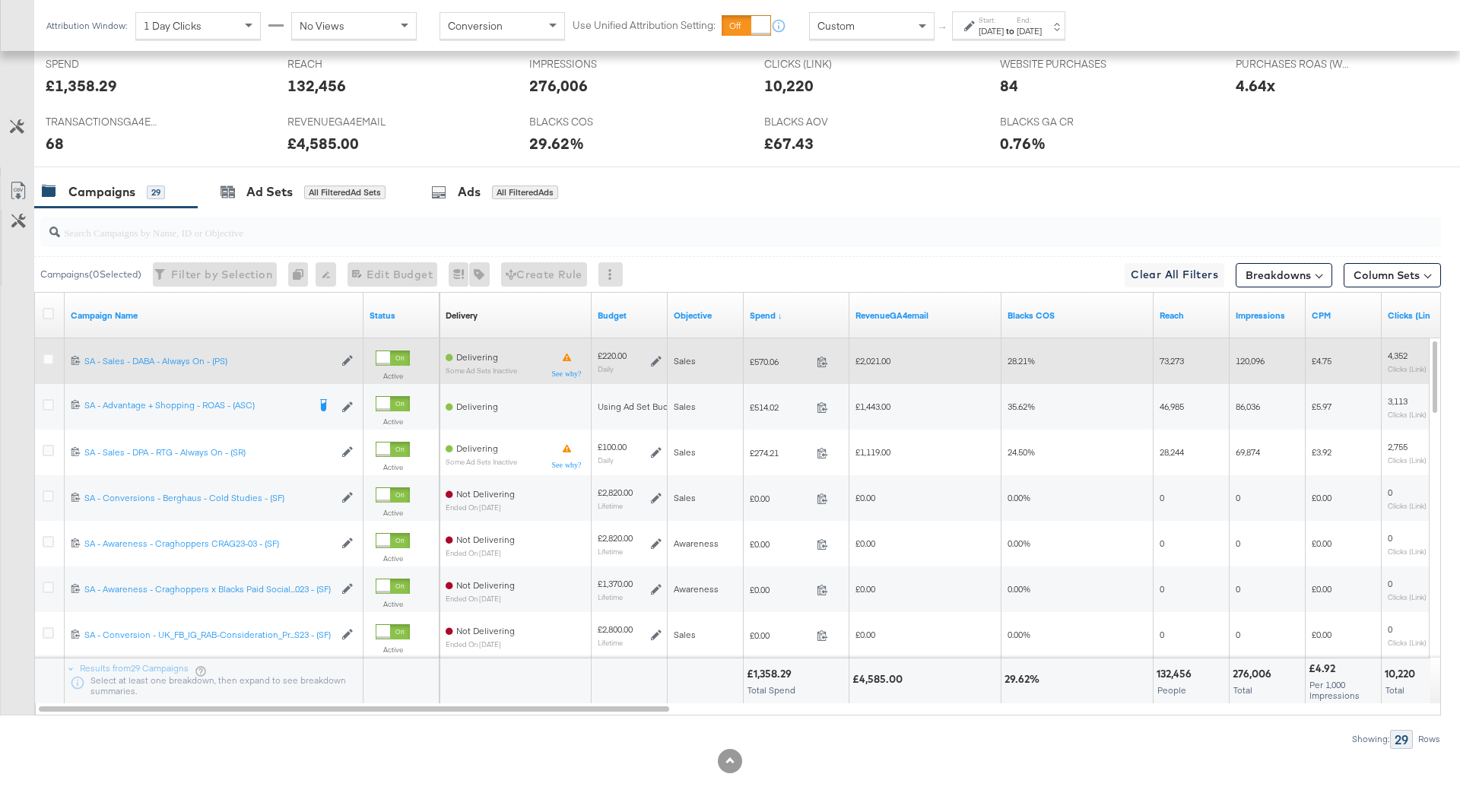
click at [761, 363] on span "£570.06" at bounding box center [780, 361] width 61 height 11
copy span "570.06"
click at [884, 356] on span "£2,021.00" at bounding box center [872, 360] width 35 height 11
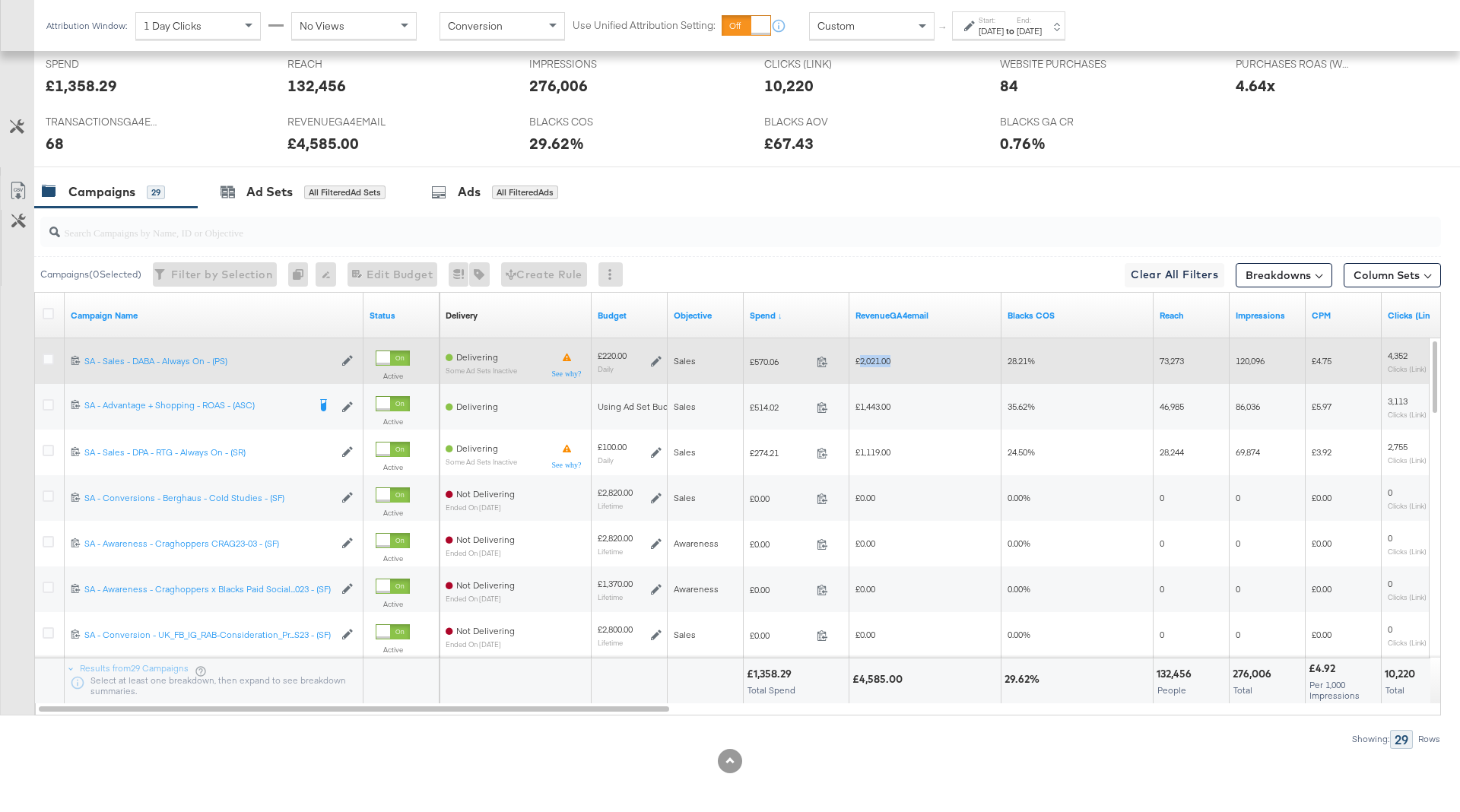
copy span "2,021.00"
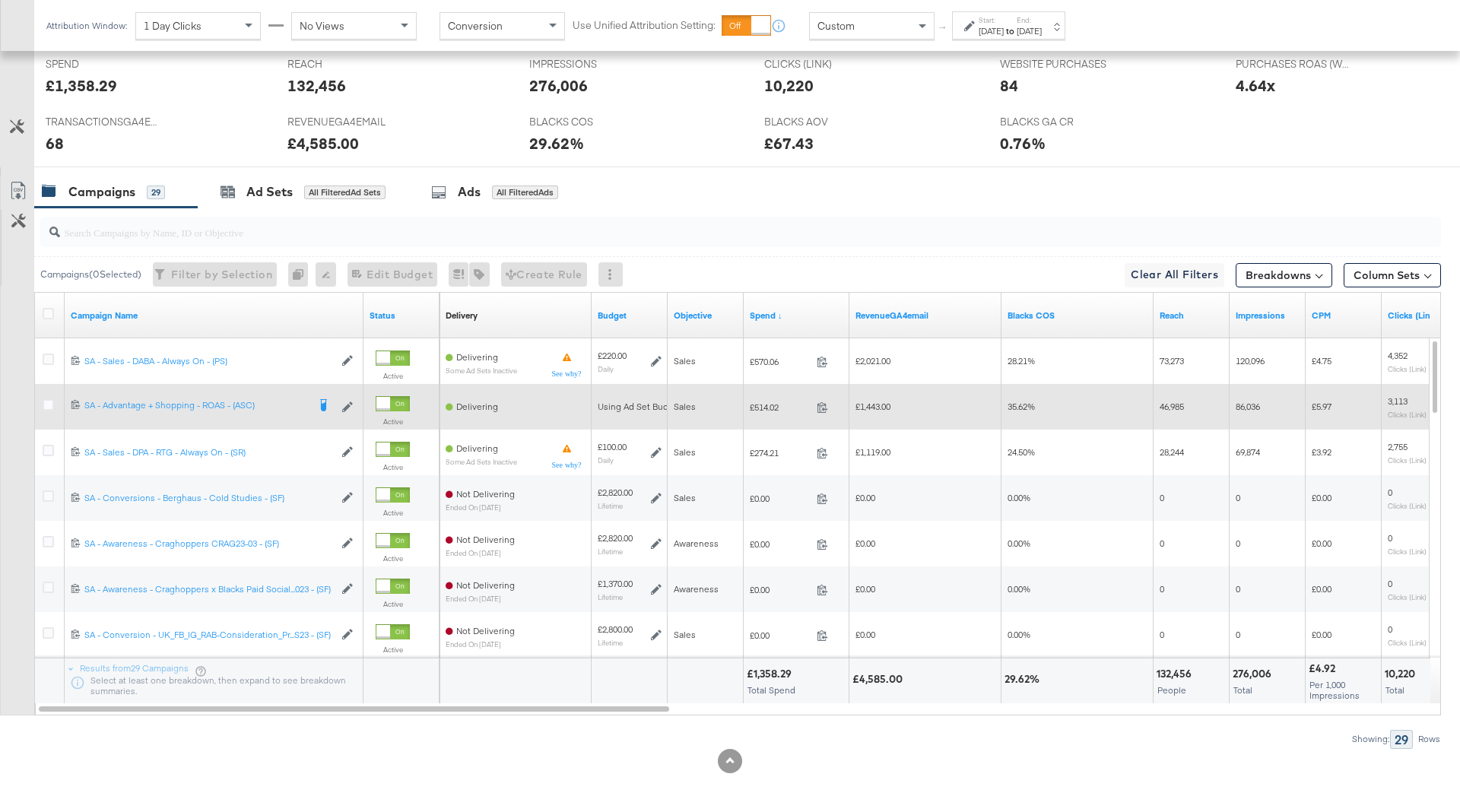
click at [764, 406] on span "£514.02" at bounding box center [780, 406] width 61 height 11
copy span "514.02"
click at [874, 395] on div "£1,443.00" at bounding box center [924, 406] width 152 height 25
click at [874, 402] on span "£1,443.00" at bounding box center [872, 406] width 35 height 11
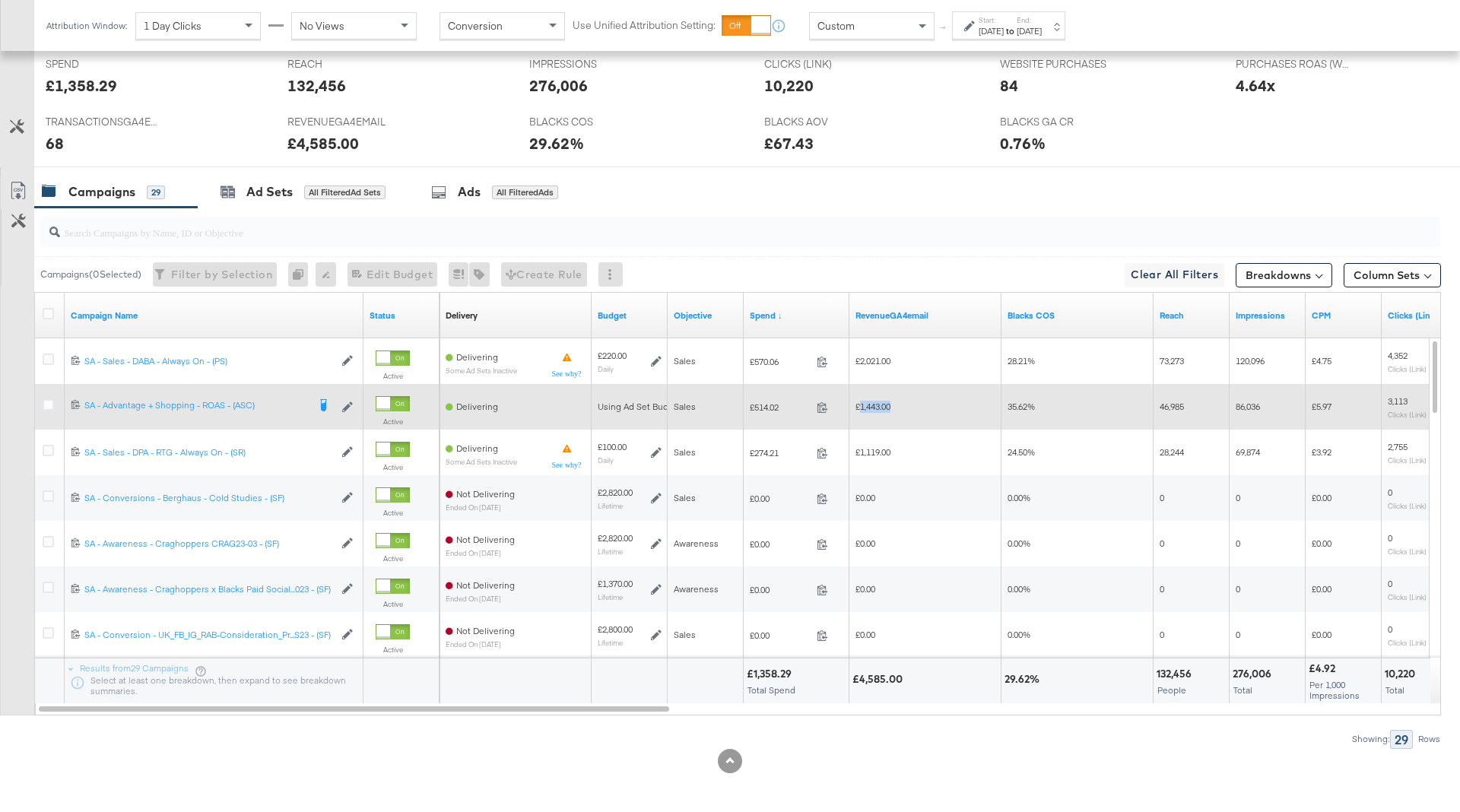
click at [874, 402] on span "£1,443.00" at bounding box center [872, 406] width 35 height 11
copy span "1,443.00"
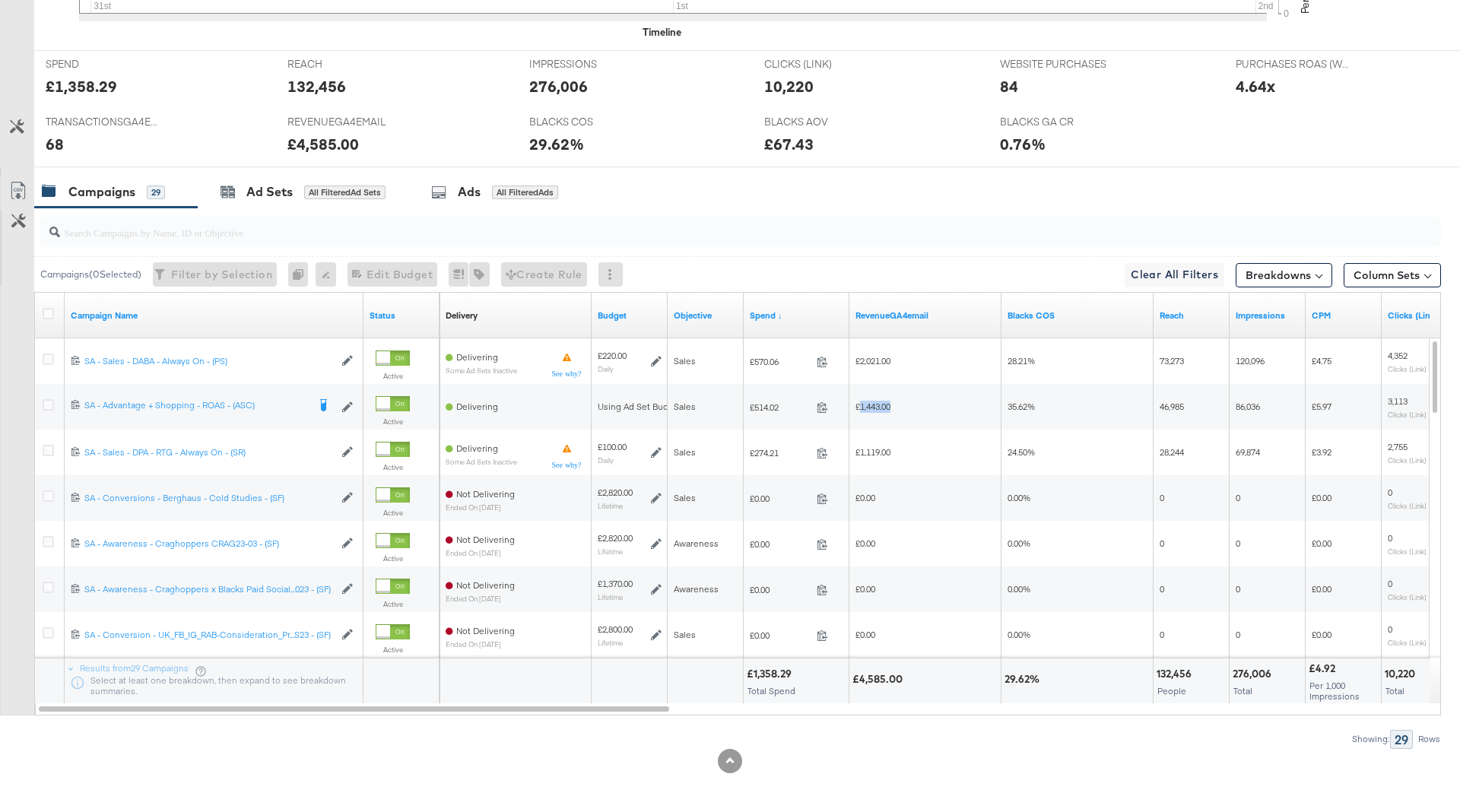
scroll to position [0, 0]
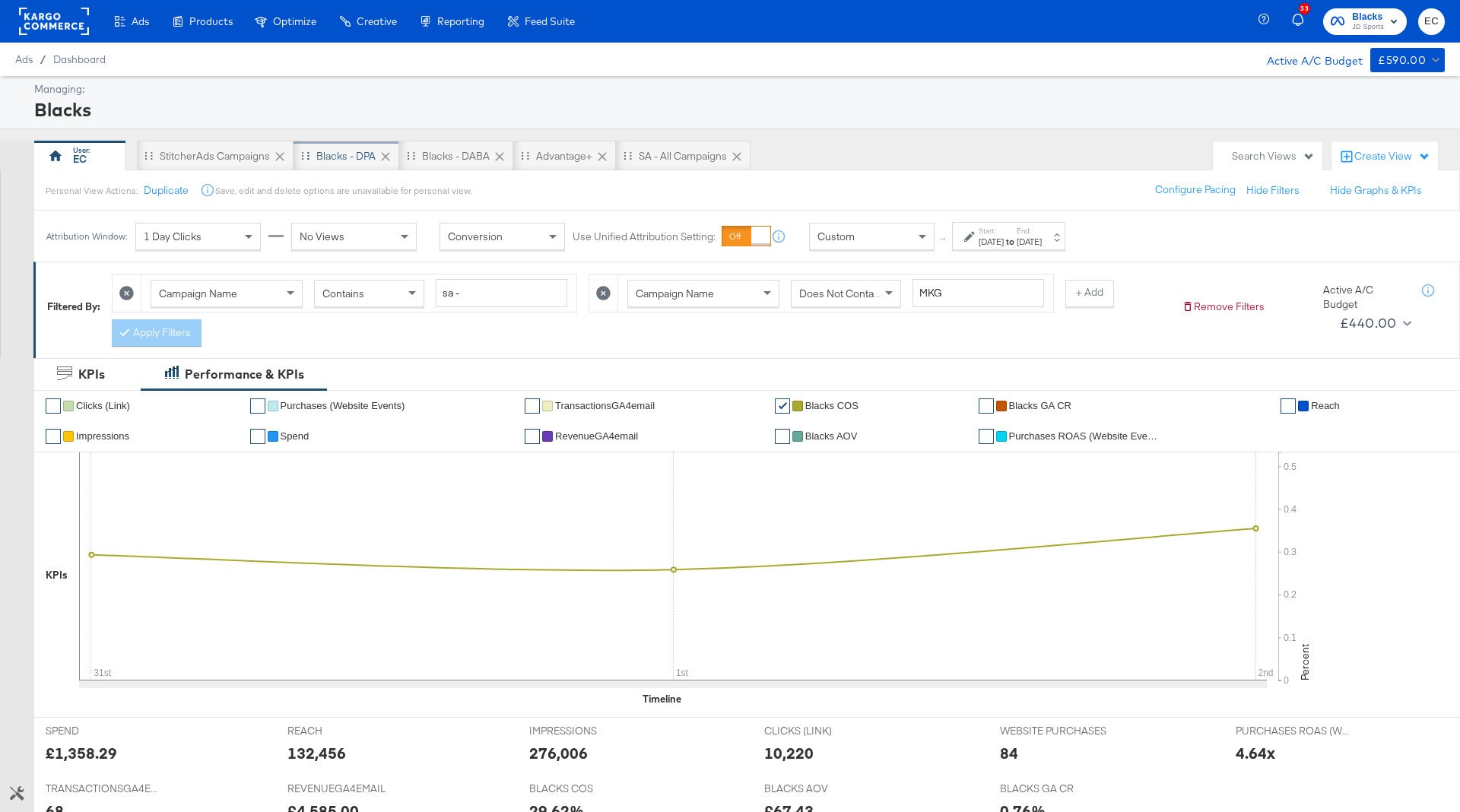
click at [328, 153] on div "Blacks - DPA" at bounding box center [346, 156] width 60 height 15
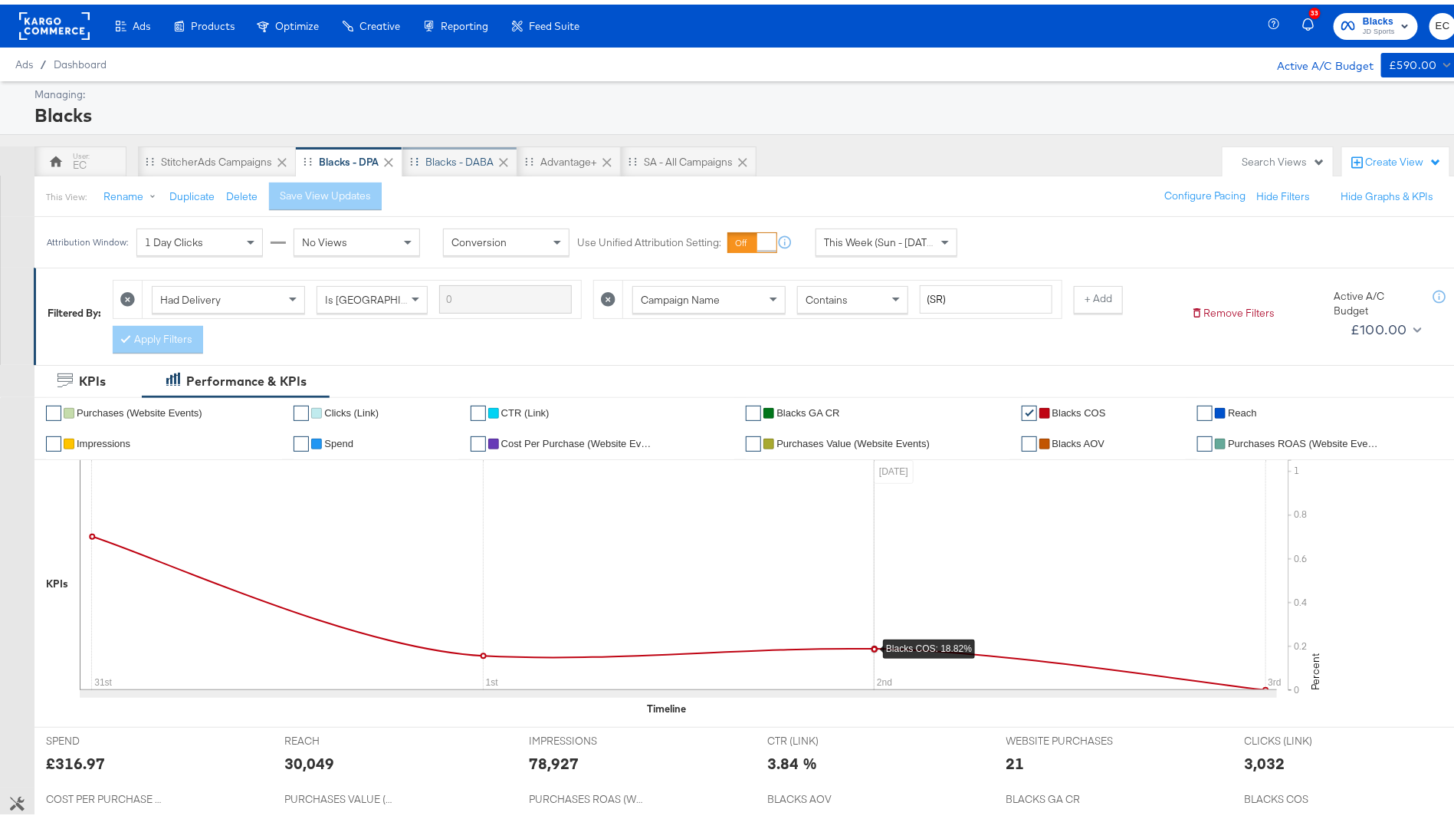
click at [447, 165] on div "Blacks - DABA" at bounding box center [459, 157] width 115 height 31
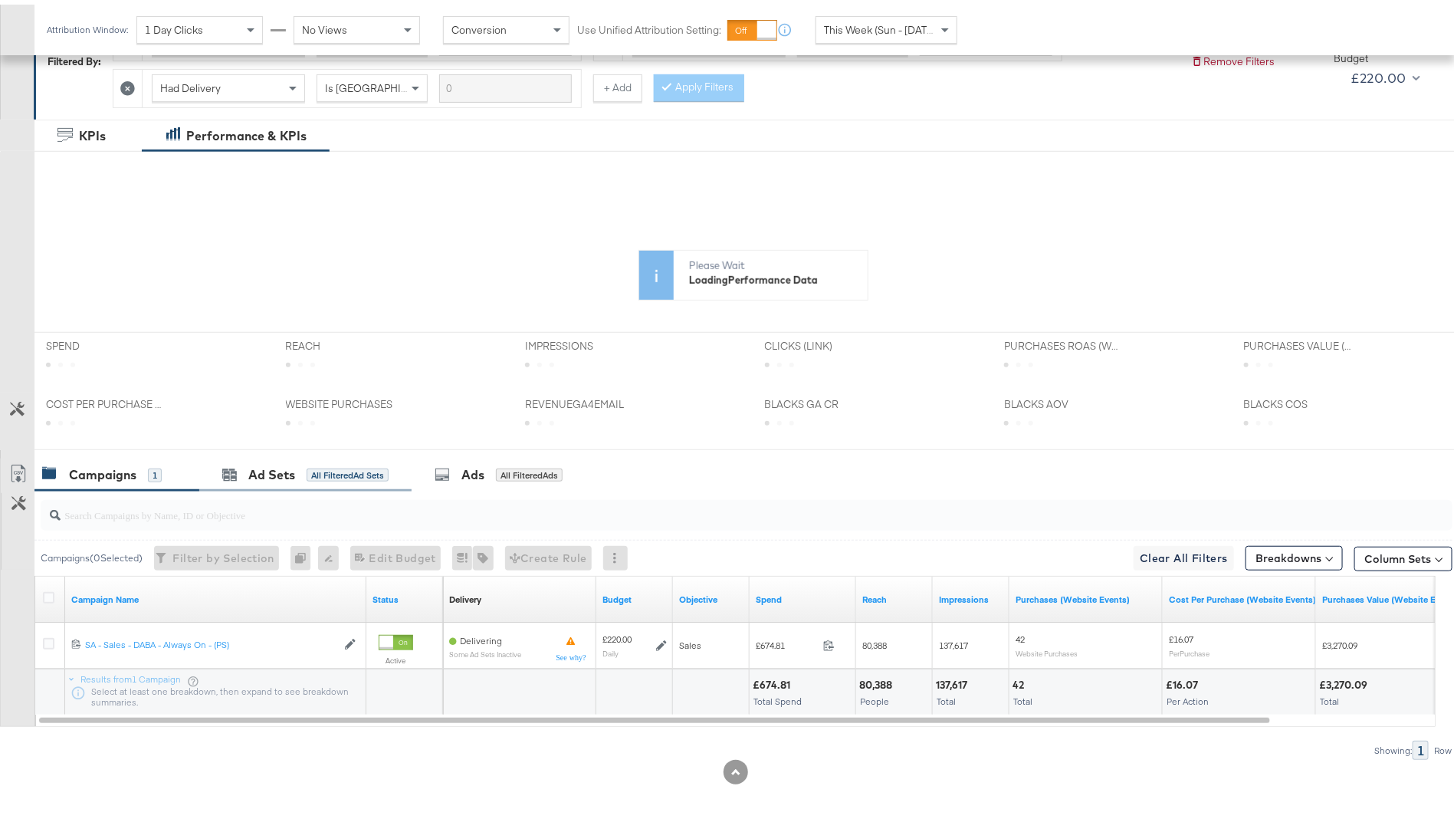
click at [350, 455] on div "Ad Sets All Filtered Ad Sets" at bounding box center [305, 470] width 212 height 33
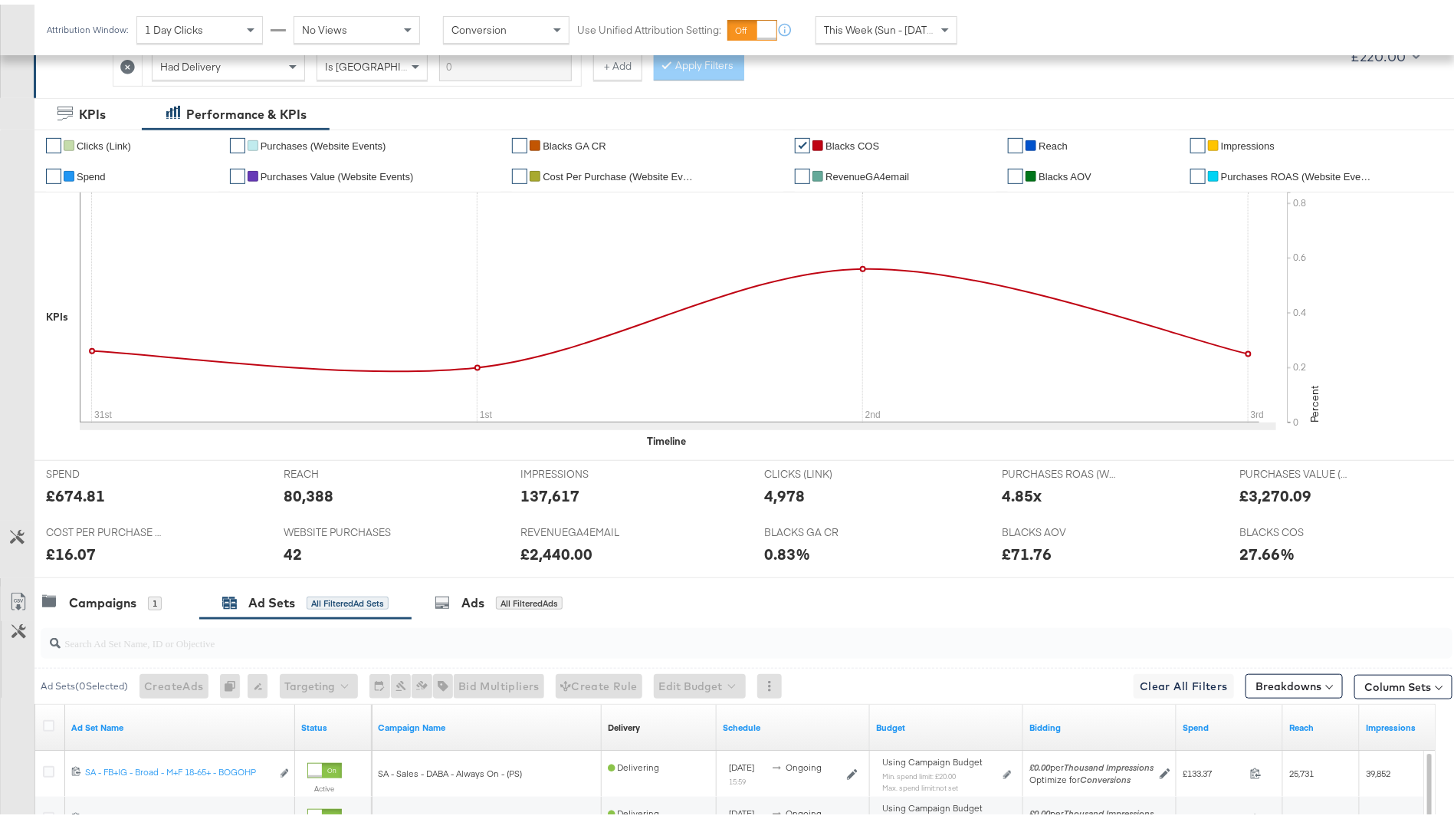
scroll to position [508, 0]
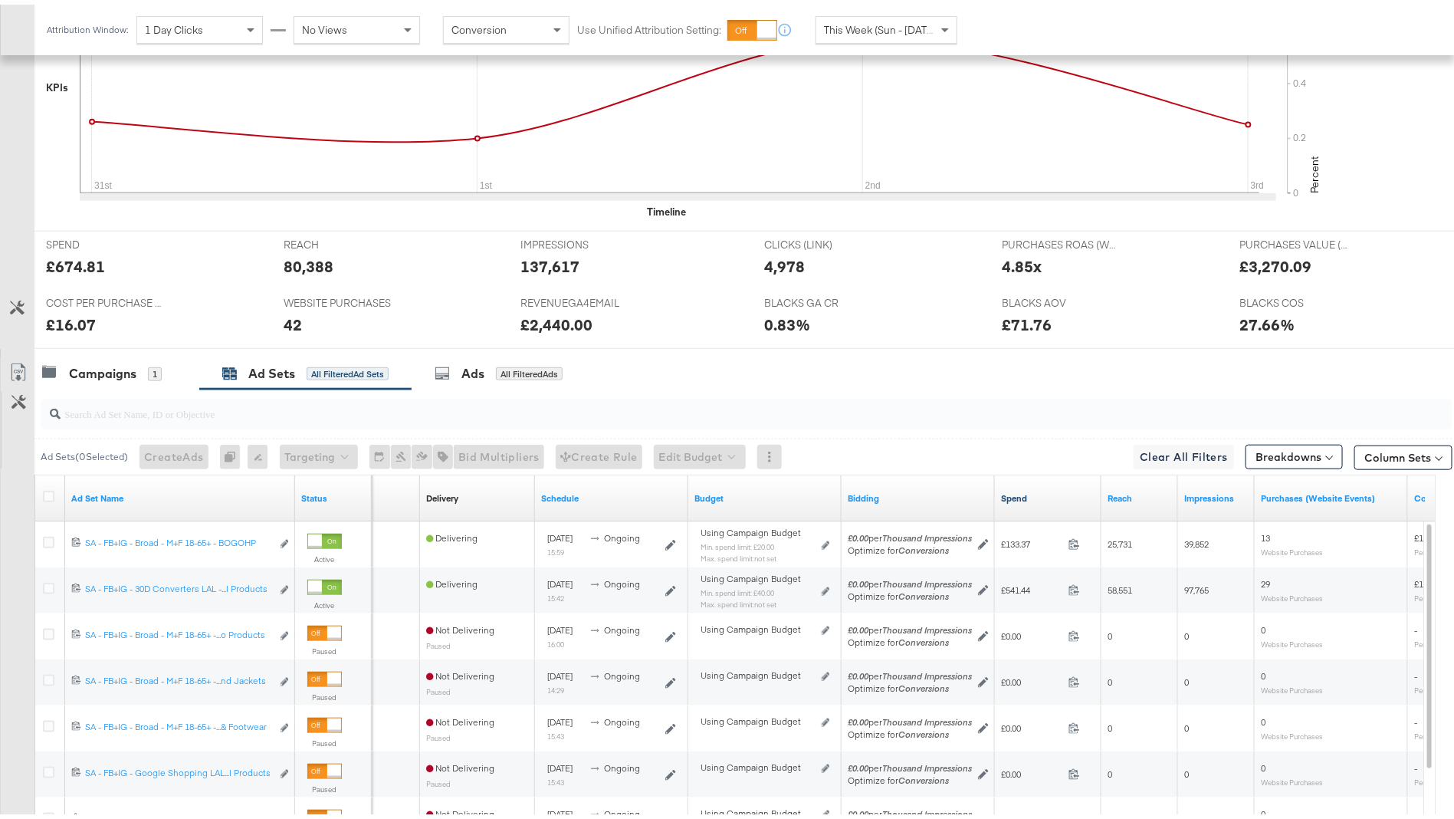
click at [1039, 487] on link "Spend" at bounding box center [1048, 493] width 94 height 12
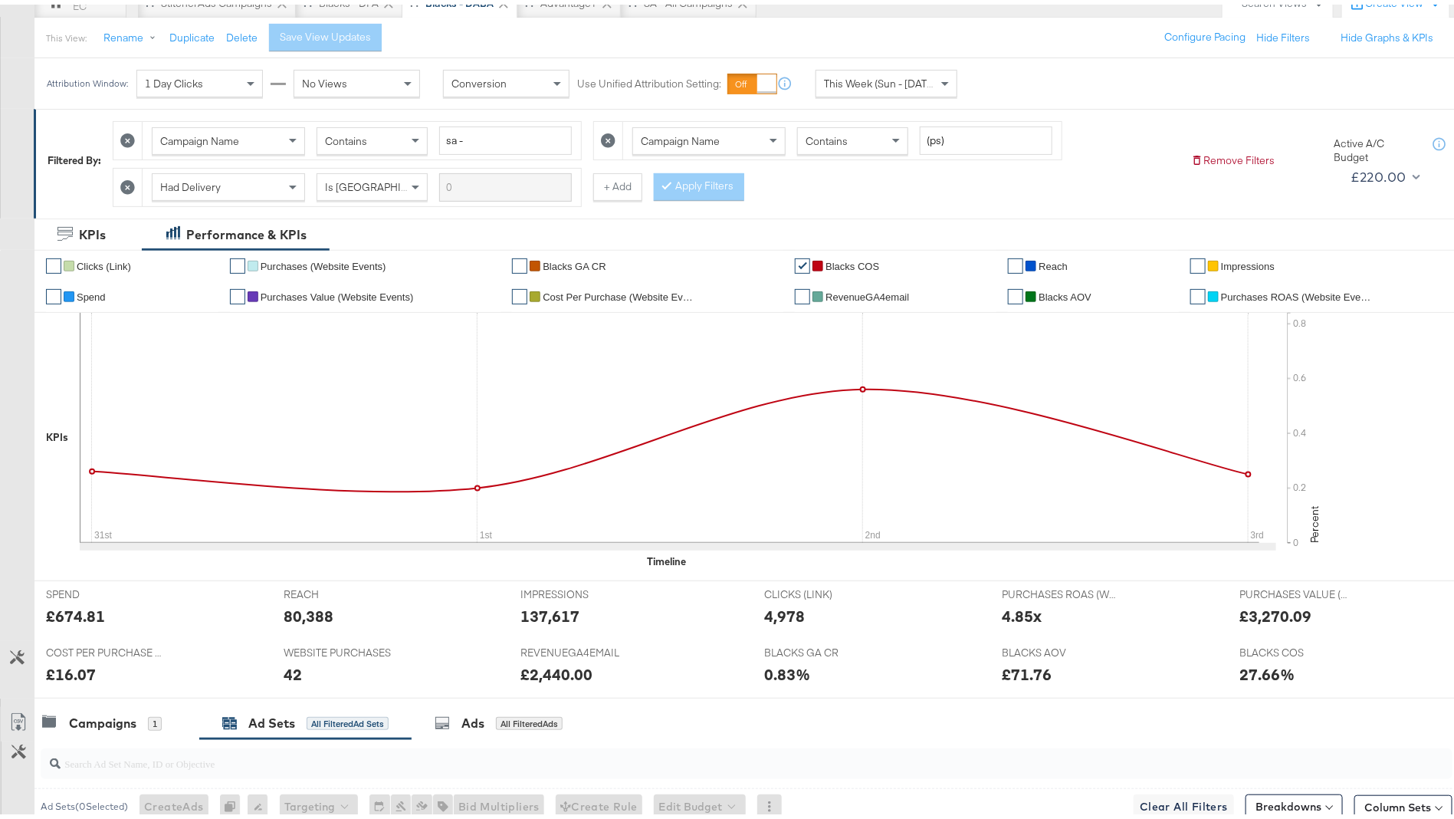
scroll to position [113, 0]
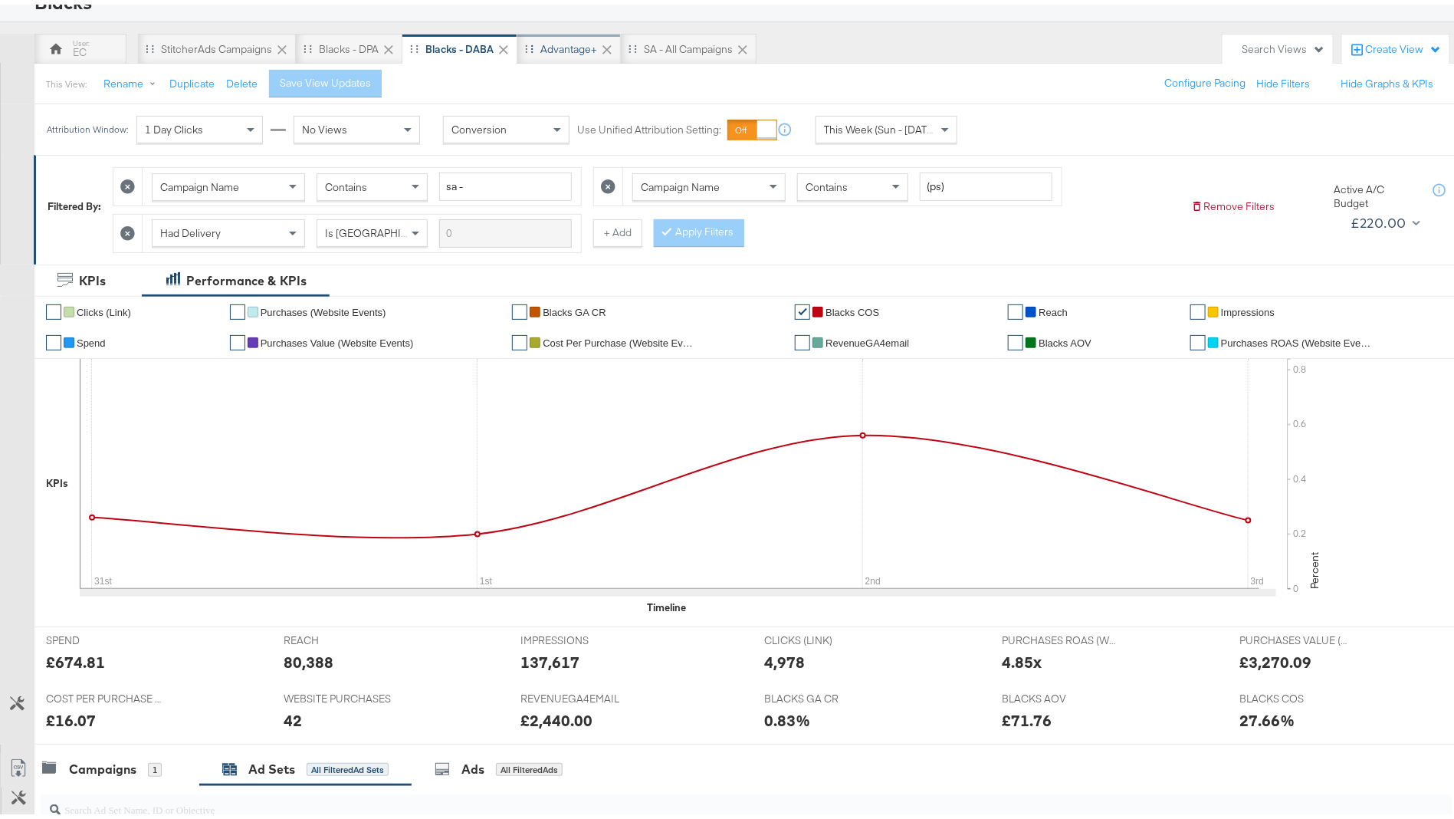
click at [556, 46] on div "Advantage+" at bounding box center [568, 45] width 57 height 15
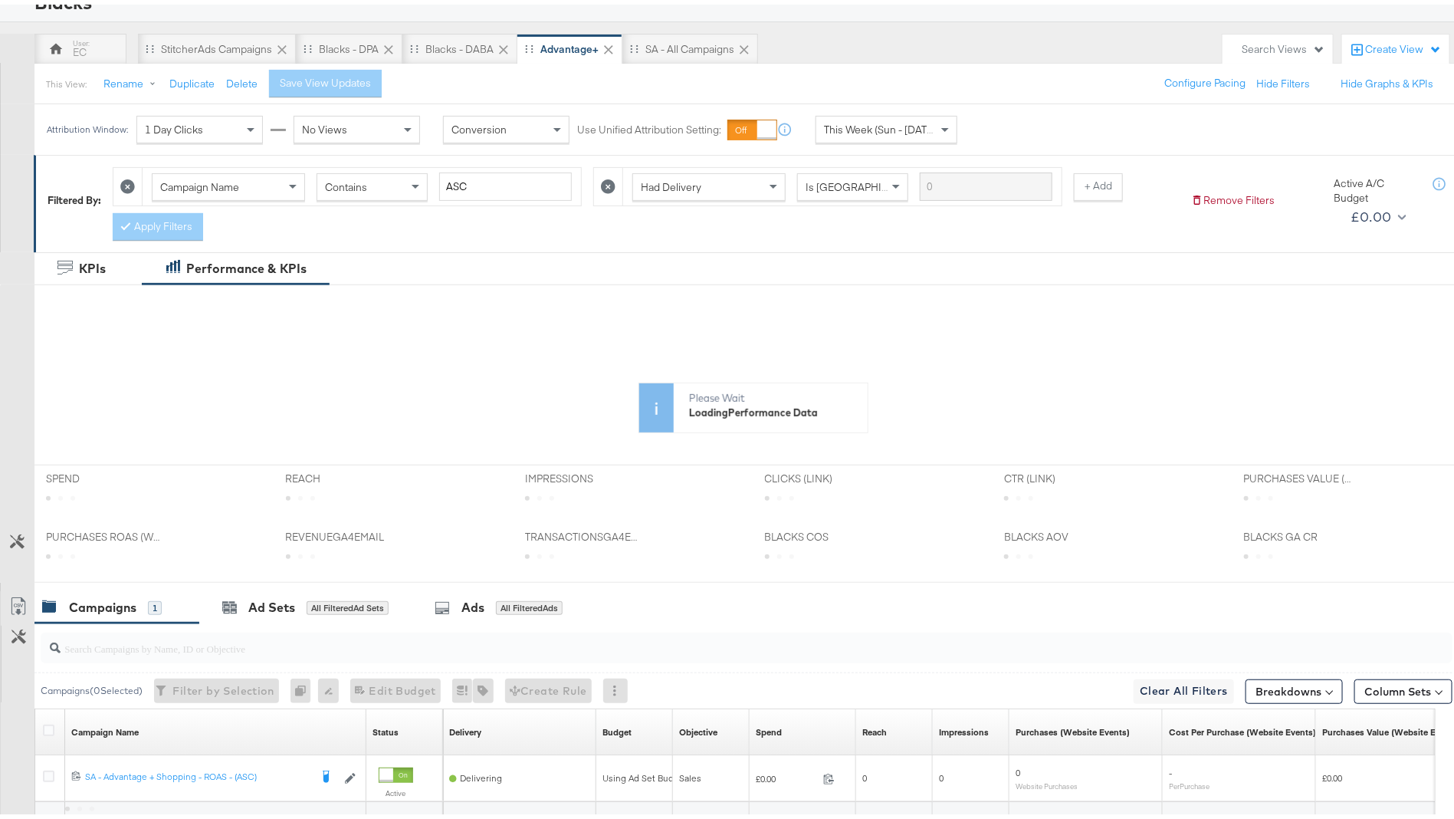
scroll to position [246, 0]
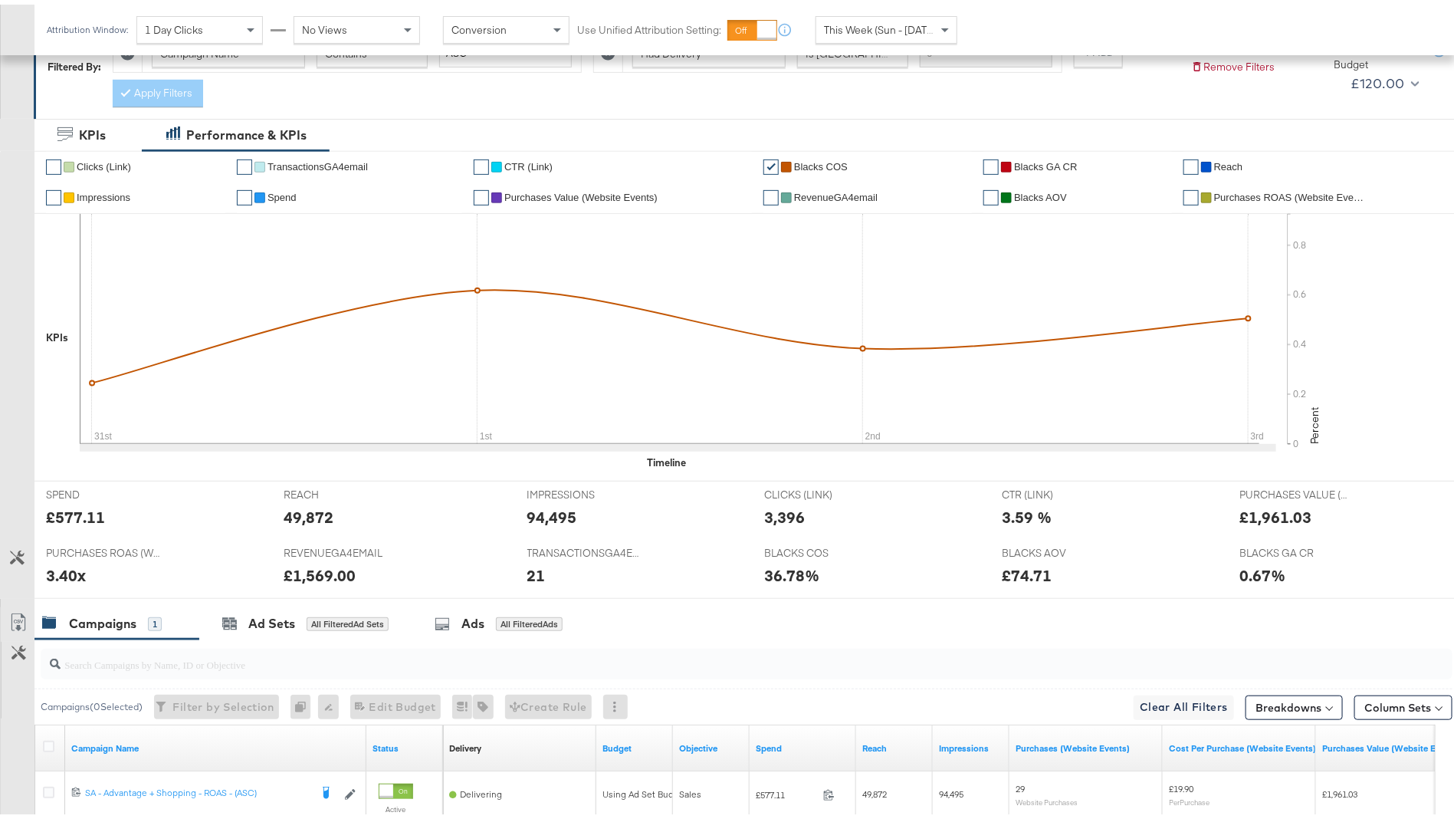
click at [498, 464] on div "✔ Clicks (Link) ✔ TransactionsGA4email ✔ CTR (Link) ✔ Blacks COS ✔ Blacks GA CR…" at bounding box center [752, 311] width 1437 height 330
click at [490, 619] on div "Ads All Filtered Ads" at bounding box center [499, 619] width 128 height 18
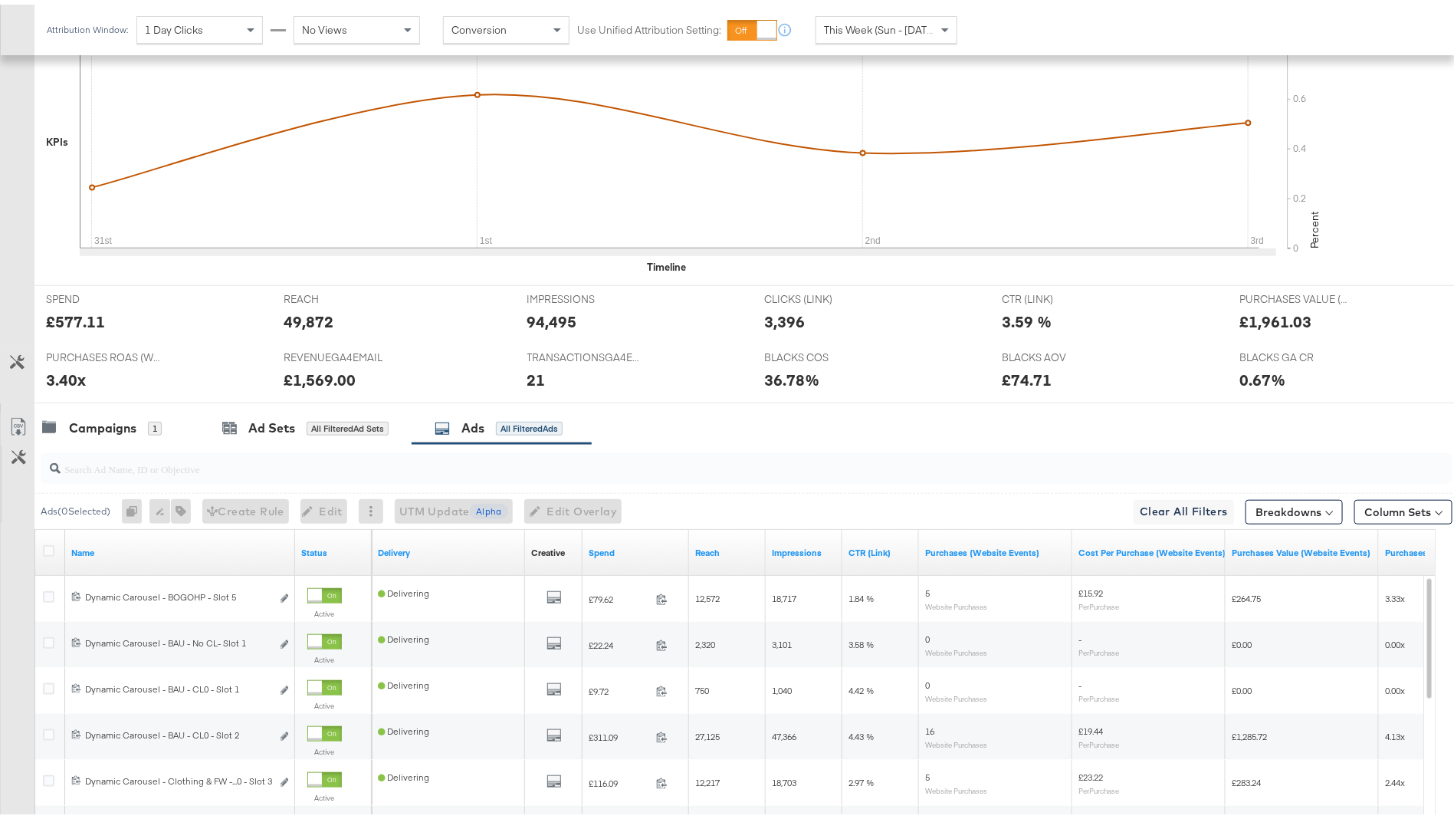
scroll to position [671, 0]
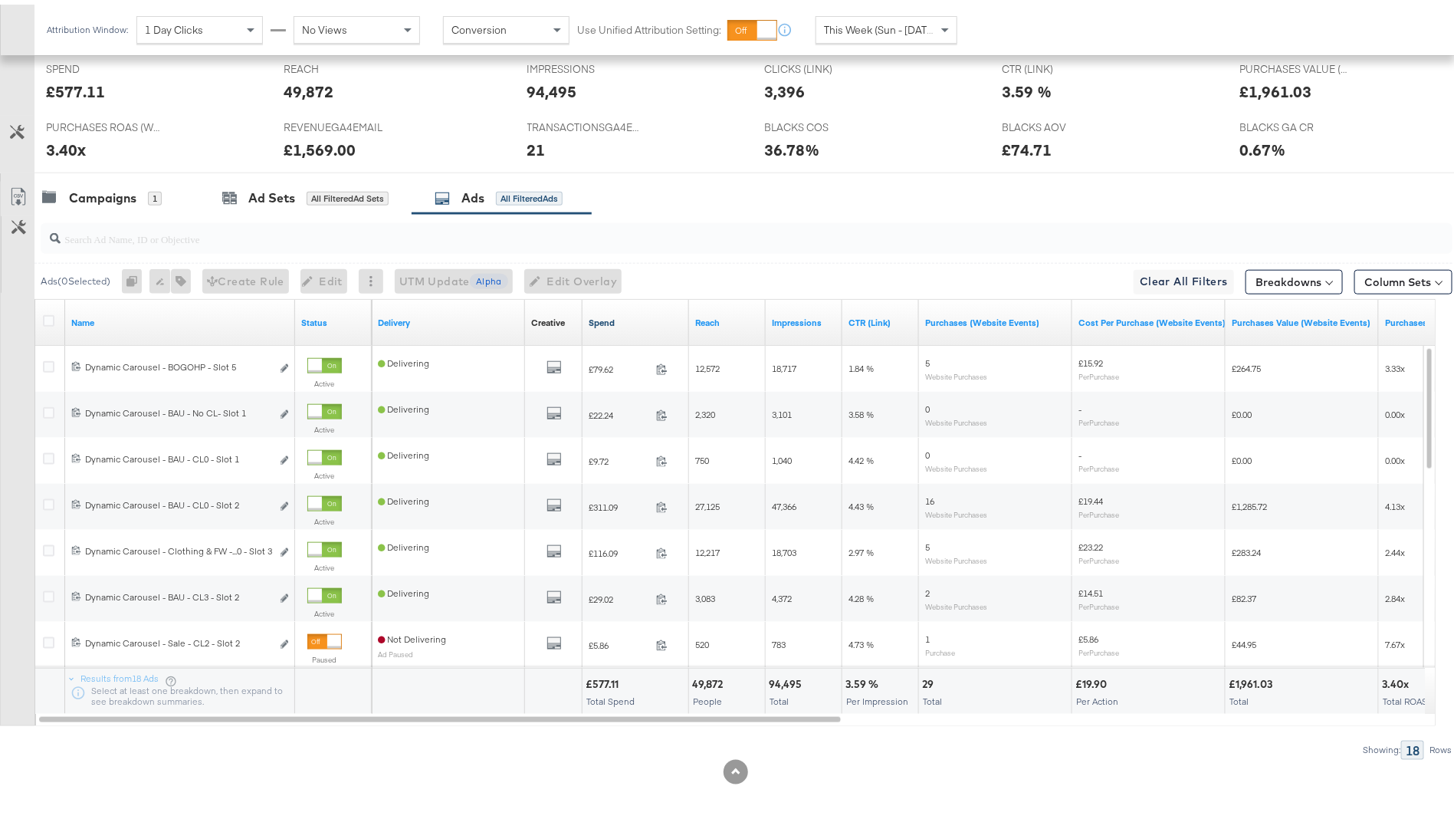
click at [645, 315] on link "Spend" at bounding box center [636, 318] width 94 height 12
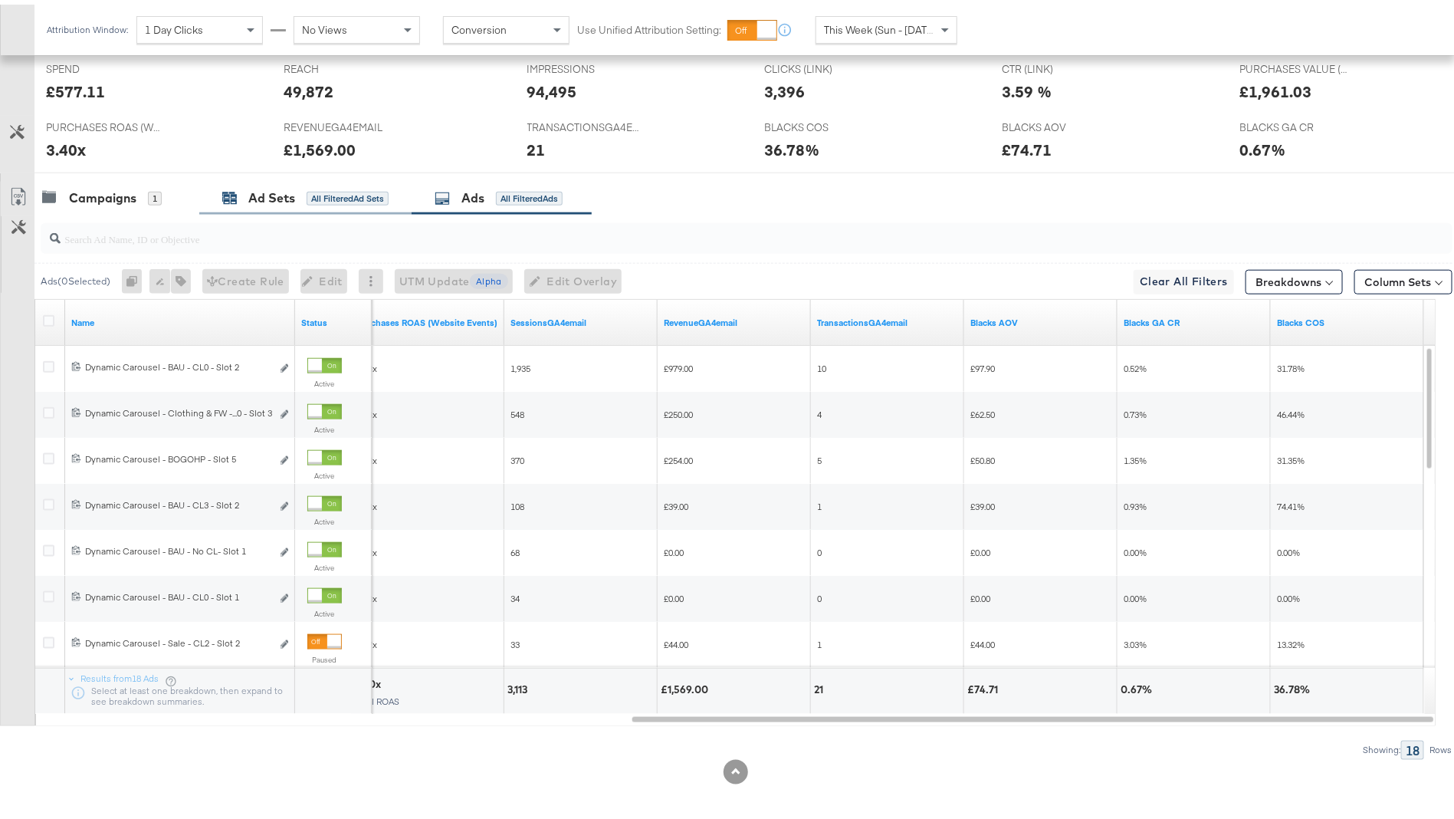
click at [317, 189] on div "All Filtered Ad Sets" at bounding box center [348, 194] width 82 height 14
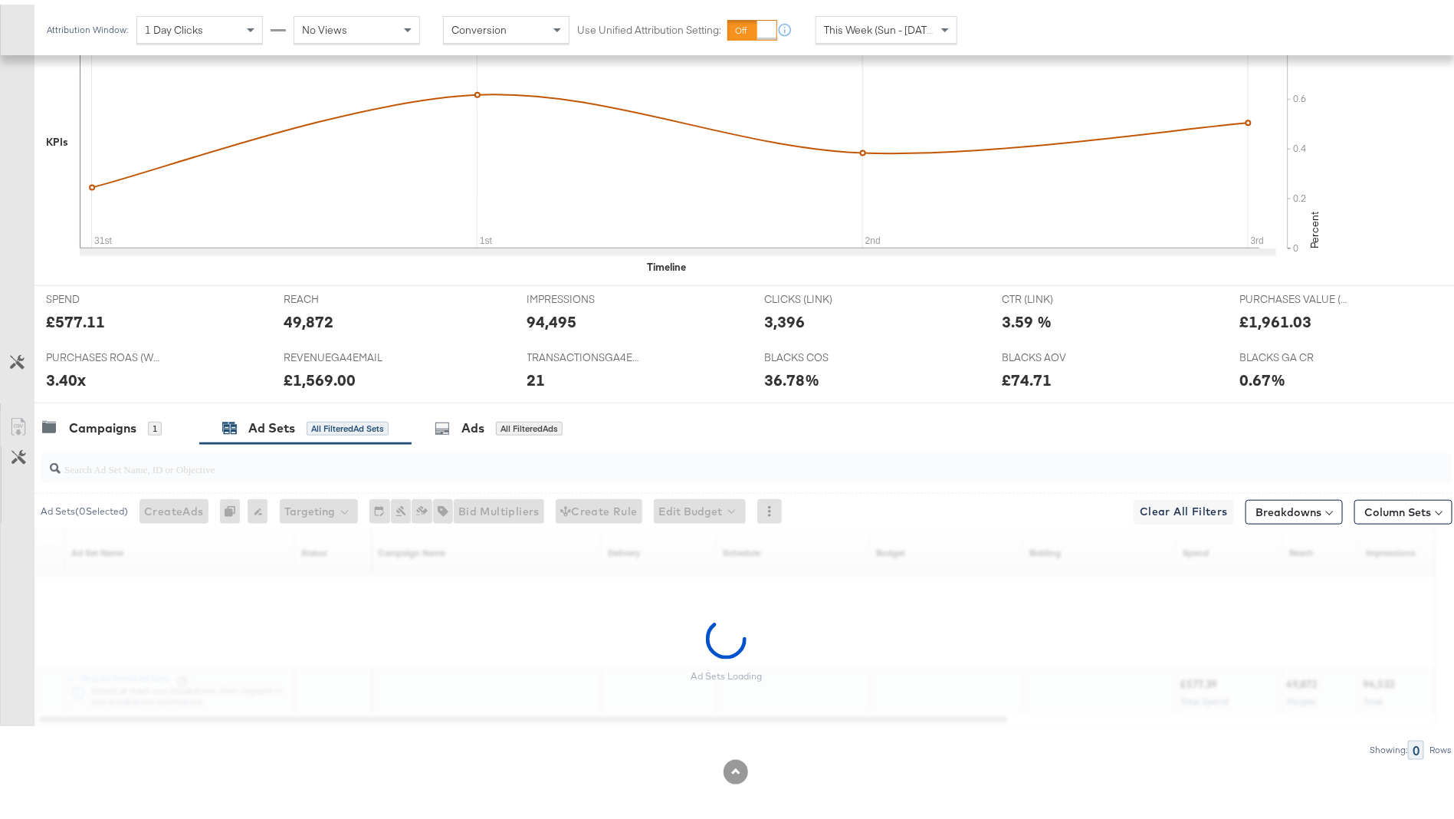
scroll to position [395, 0]
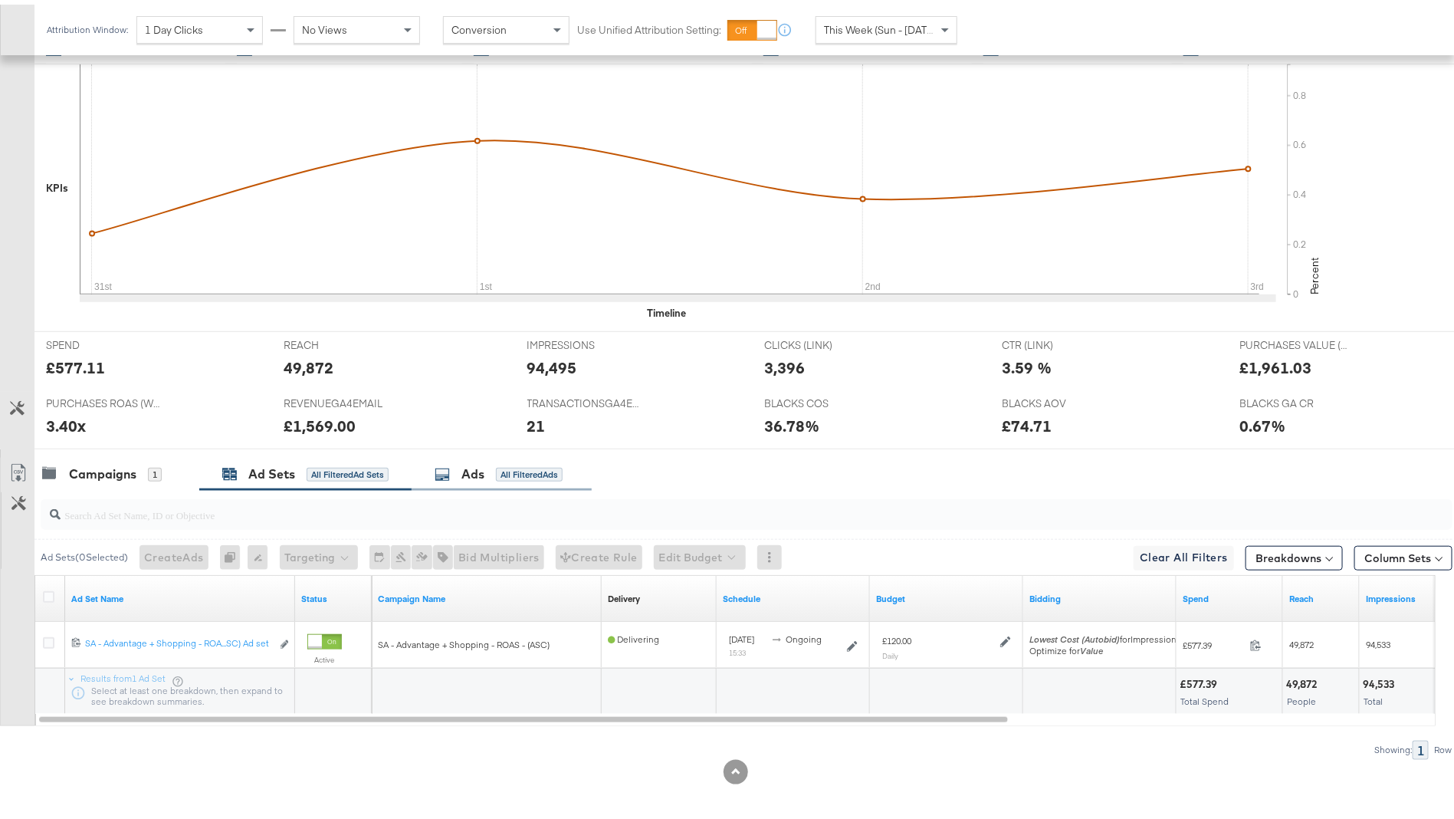
click at [493, 478] on div "Ads All Filtered Ads" at bounding box center [502, 469] width 180 height 33
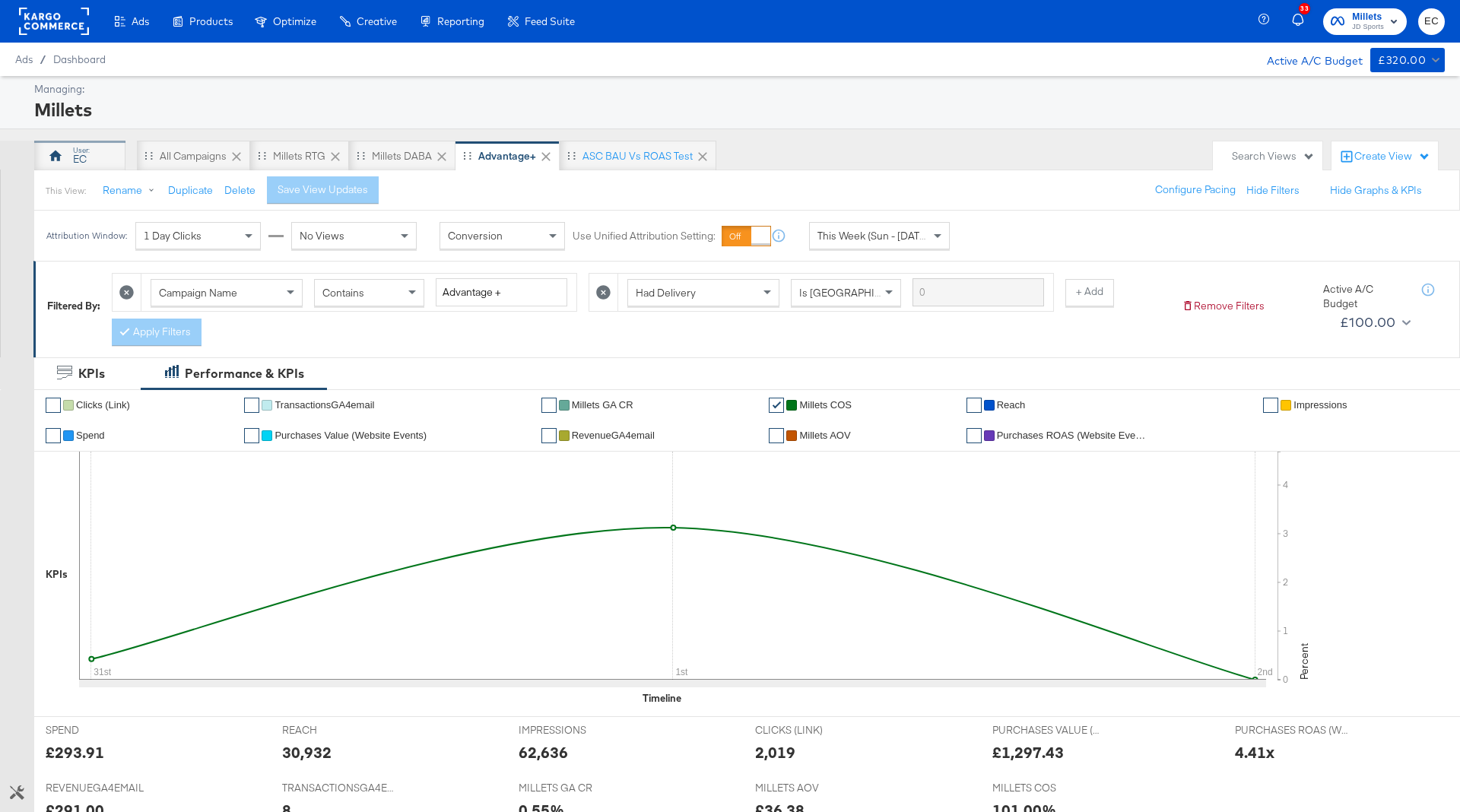
click at [63, 142] on div "EC" at bounding box center [79, 156] width 91 height 31
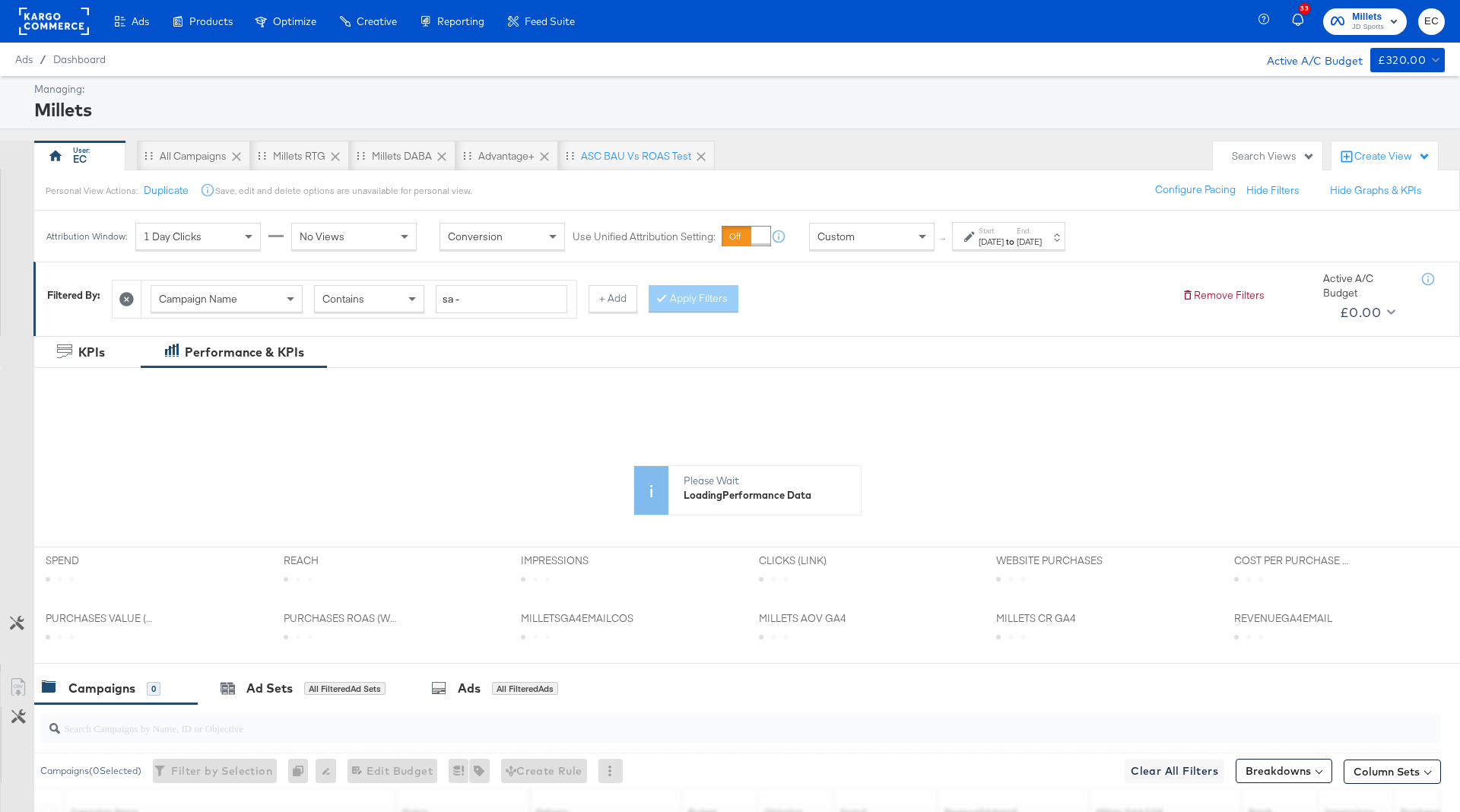
click at [1041, 236] on div "[DATE]" at bounding box center [1029, 242] width 25 height 12
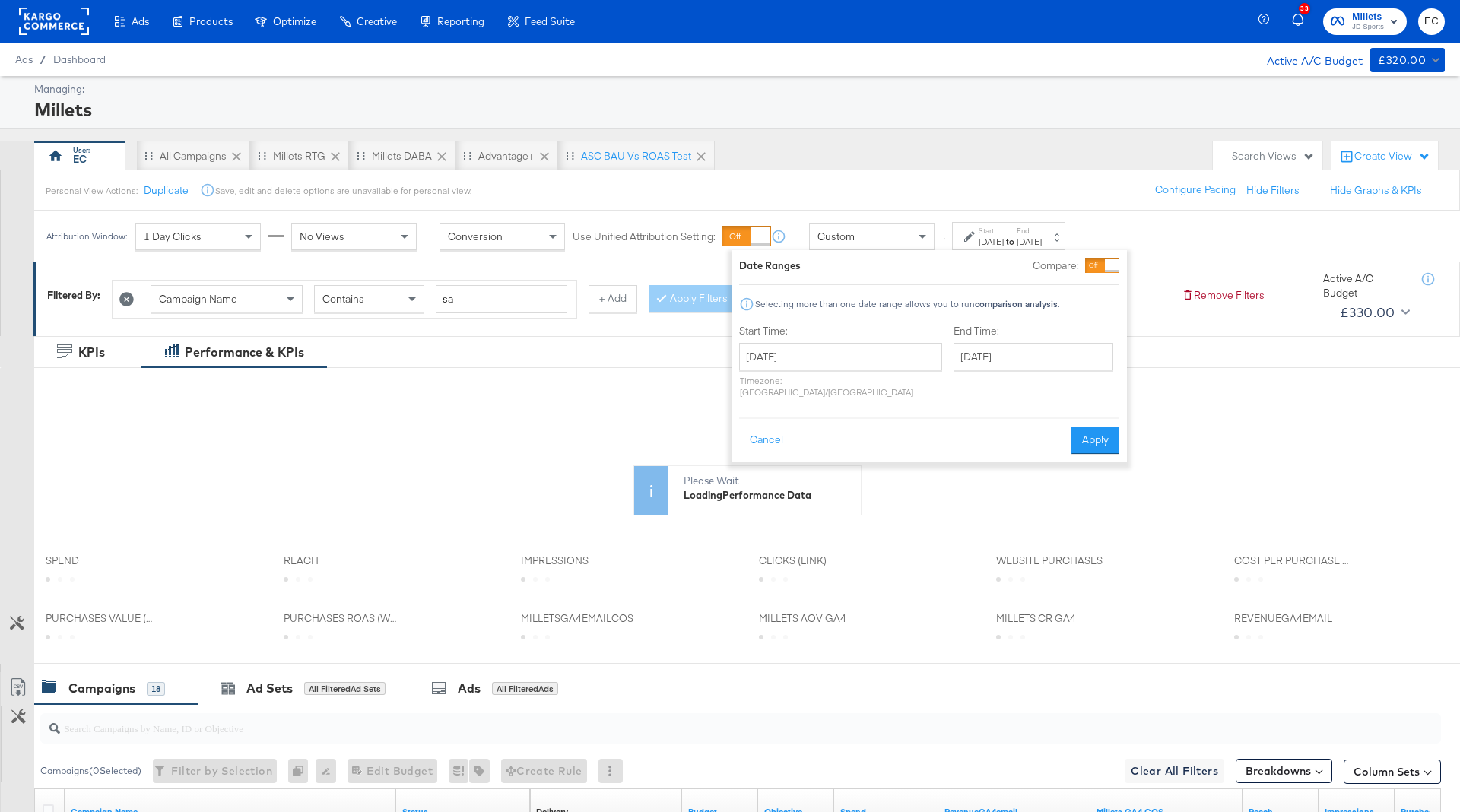
click at [988, 337] on div "End Time: [DATE] ‹ [DATE] › Su Mo Tu We Th Fr Sa 31 1 2 3 4 5 6 7 8 9 10 11 12 …" at bounding box center [1035, 364] width 166 height 80
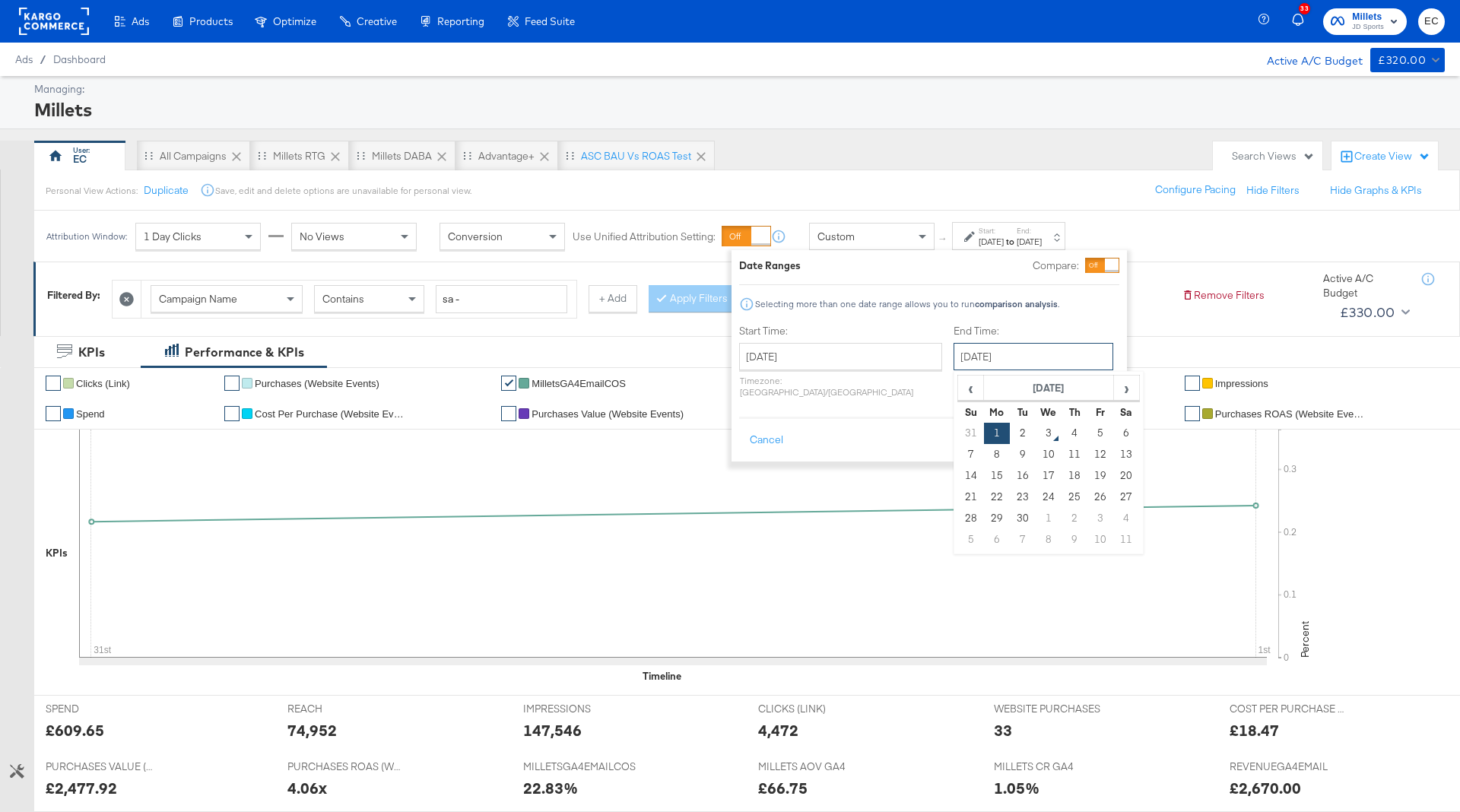
click at [988, 356] on input "[DATE]" at bounding box center [1033, 357] width 160 height 28
click at [1010, 437] on td "2" at bounding box center [1023, 432] width 26 height 21
type input "[DATE]"
click at [1095, 426] on button "Apply" at bounding box center [1099, 440] width 48 height 28
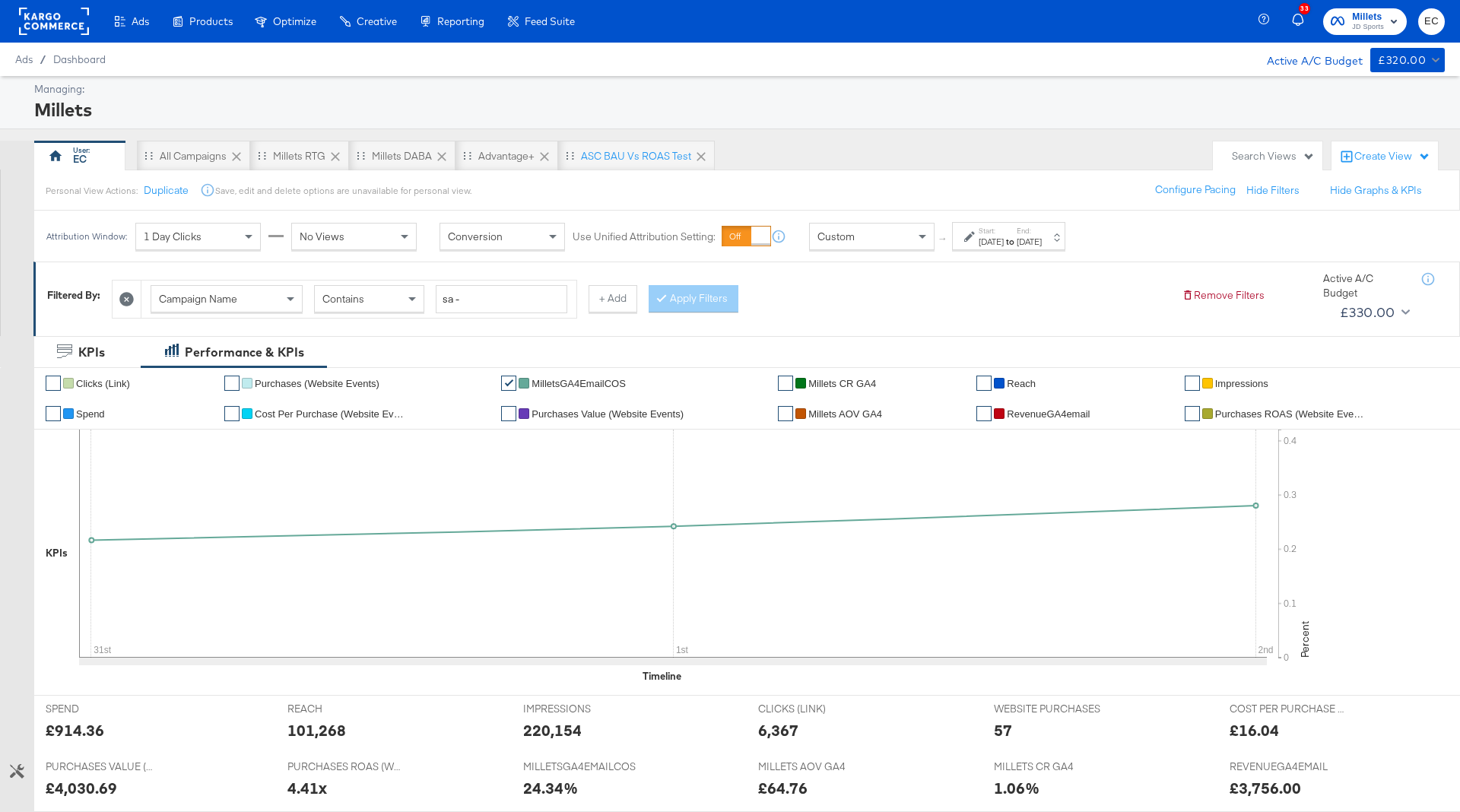
click at [1041, 244] on div "[DATE]" at bounding box center [1029, 242] width 25 height 12
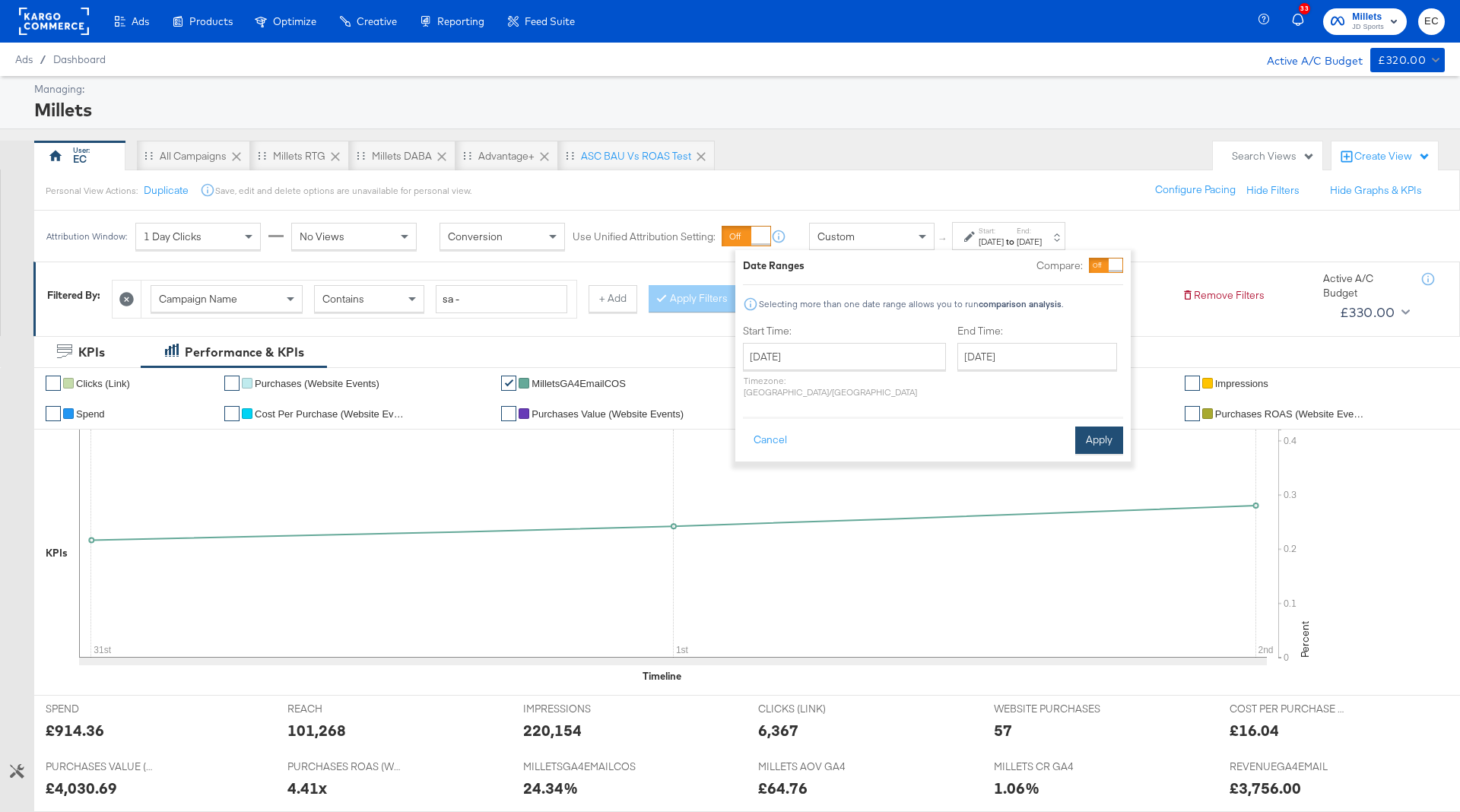
click at [1095, 433] on button "Apply" at bounding box center [1099, 440] width 48 height 28
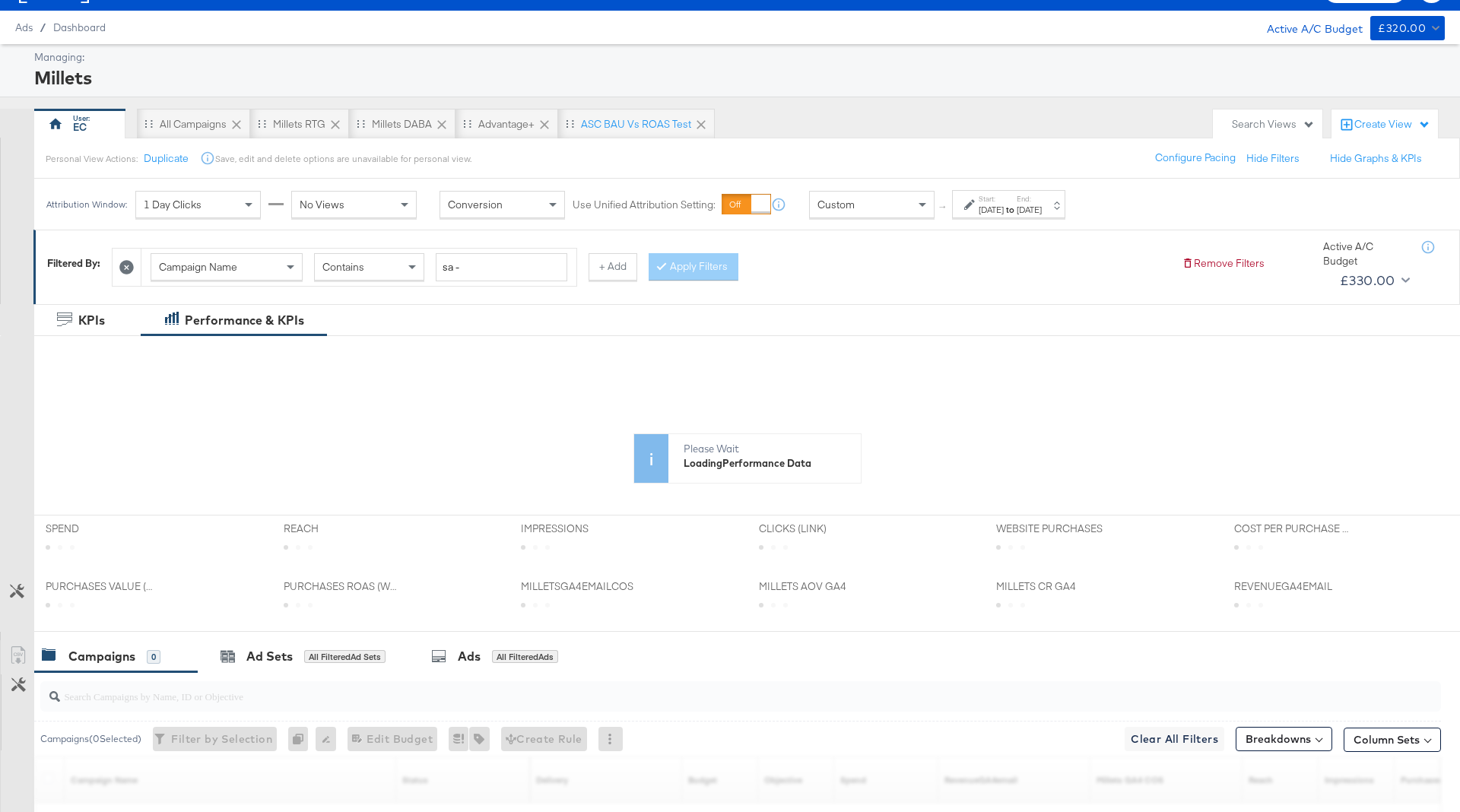
scroll to position [269, 0]
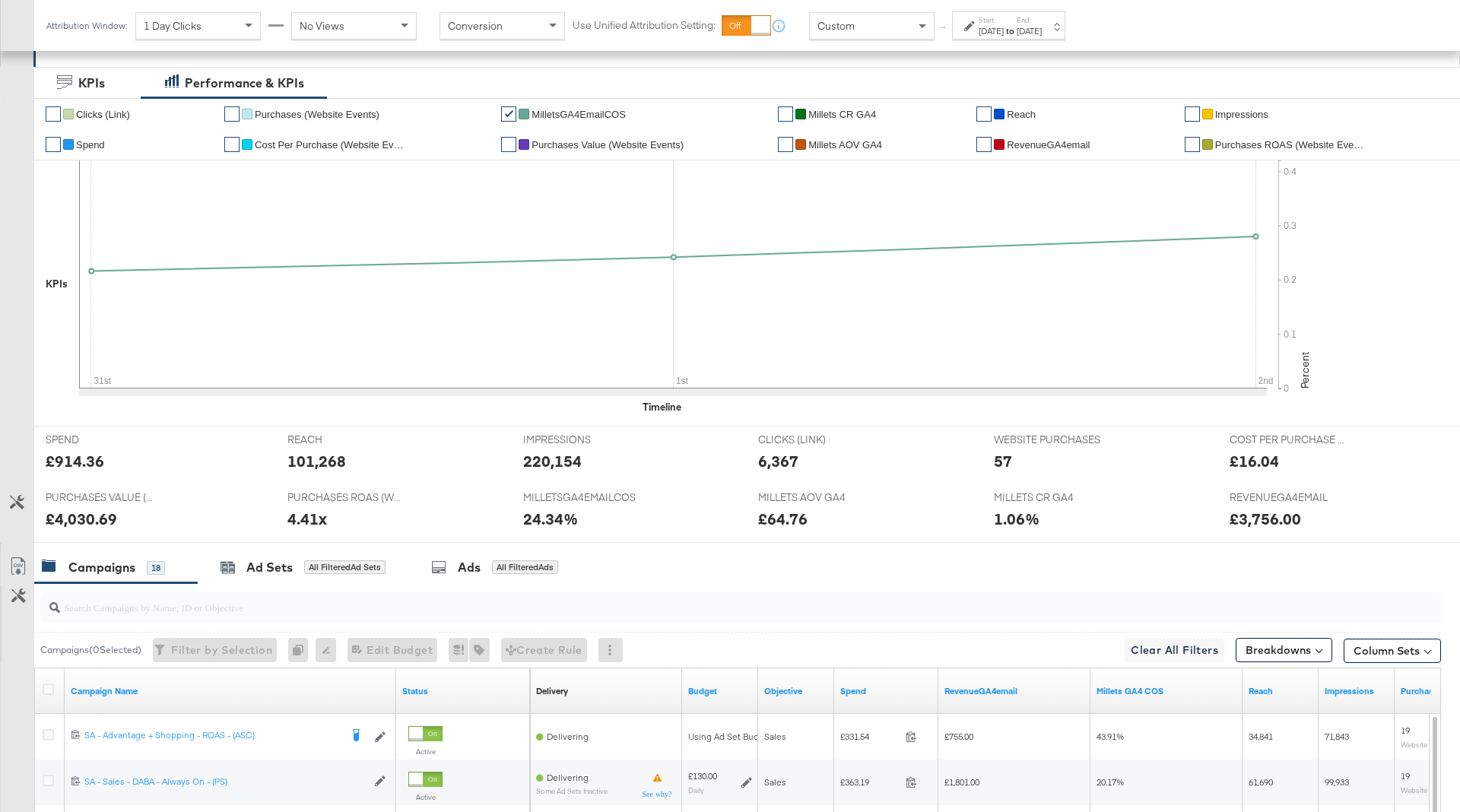
click at [894, 538] on div "MILLETS AOV GA4 MILLETS AOV GA4 £64.76" at bounding box center [865, 513] width 236 height 58
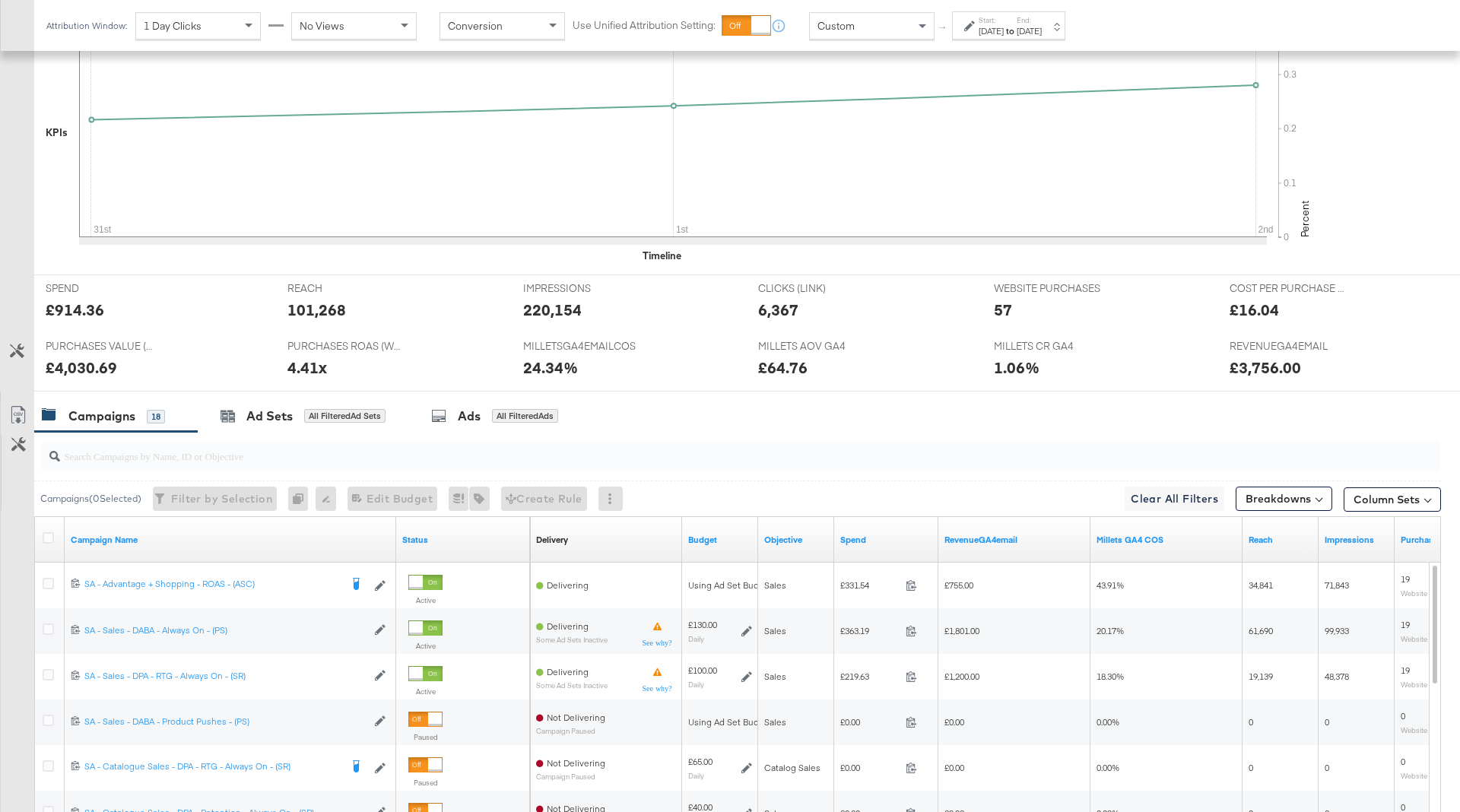
scroll to position [645, 0]
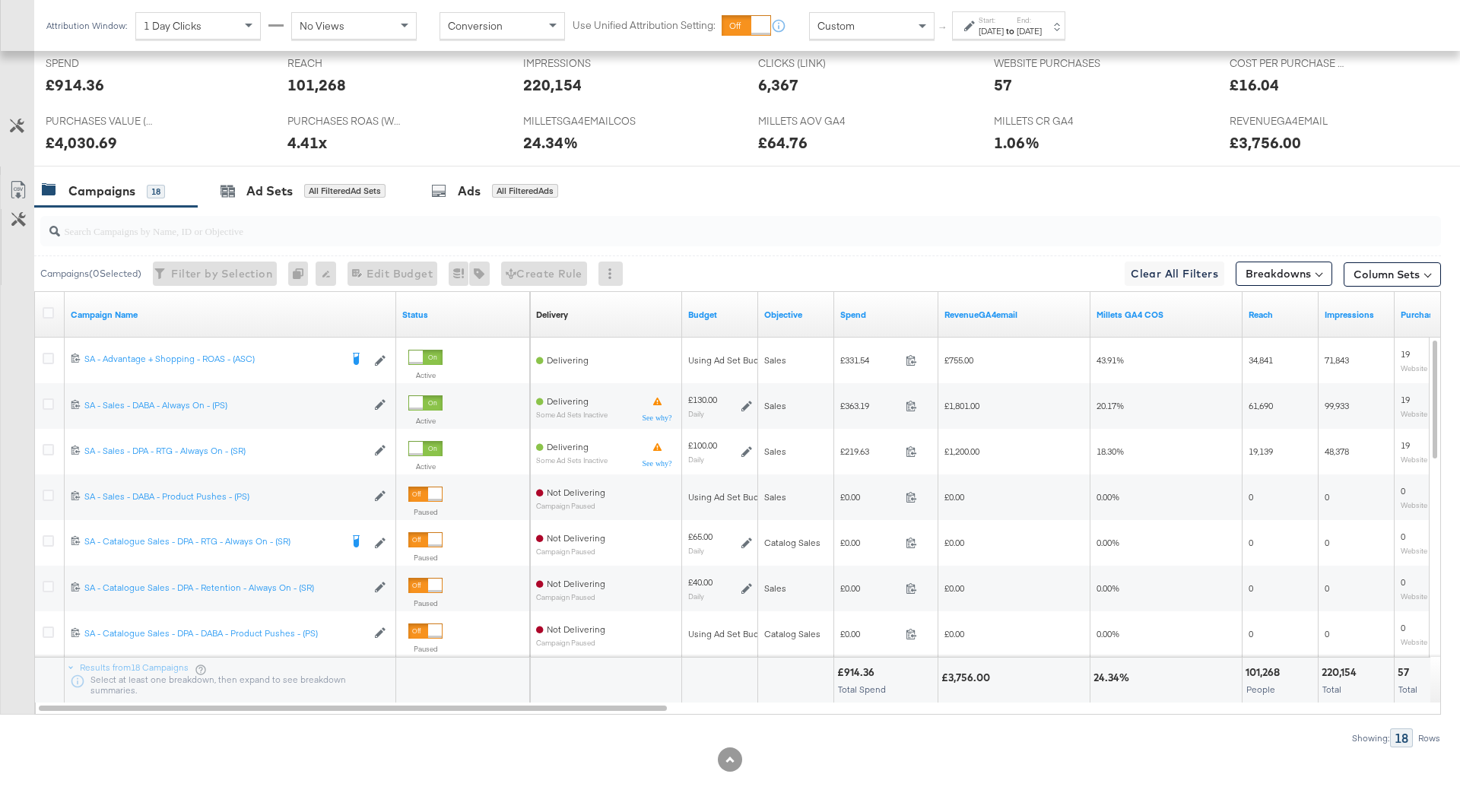
click at [881, 304] on div "Spend" at bounding box center [886, 314] width 104 height 25
click at [881, 308] on link "Spend" at bounding box center [886, 314] width 92 height 12
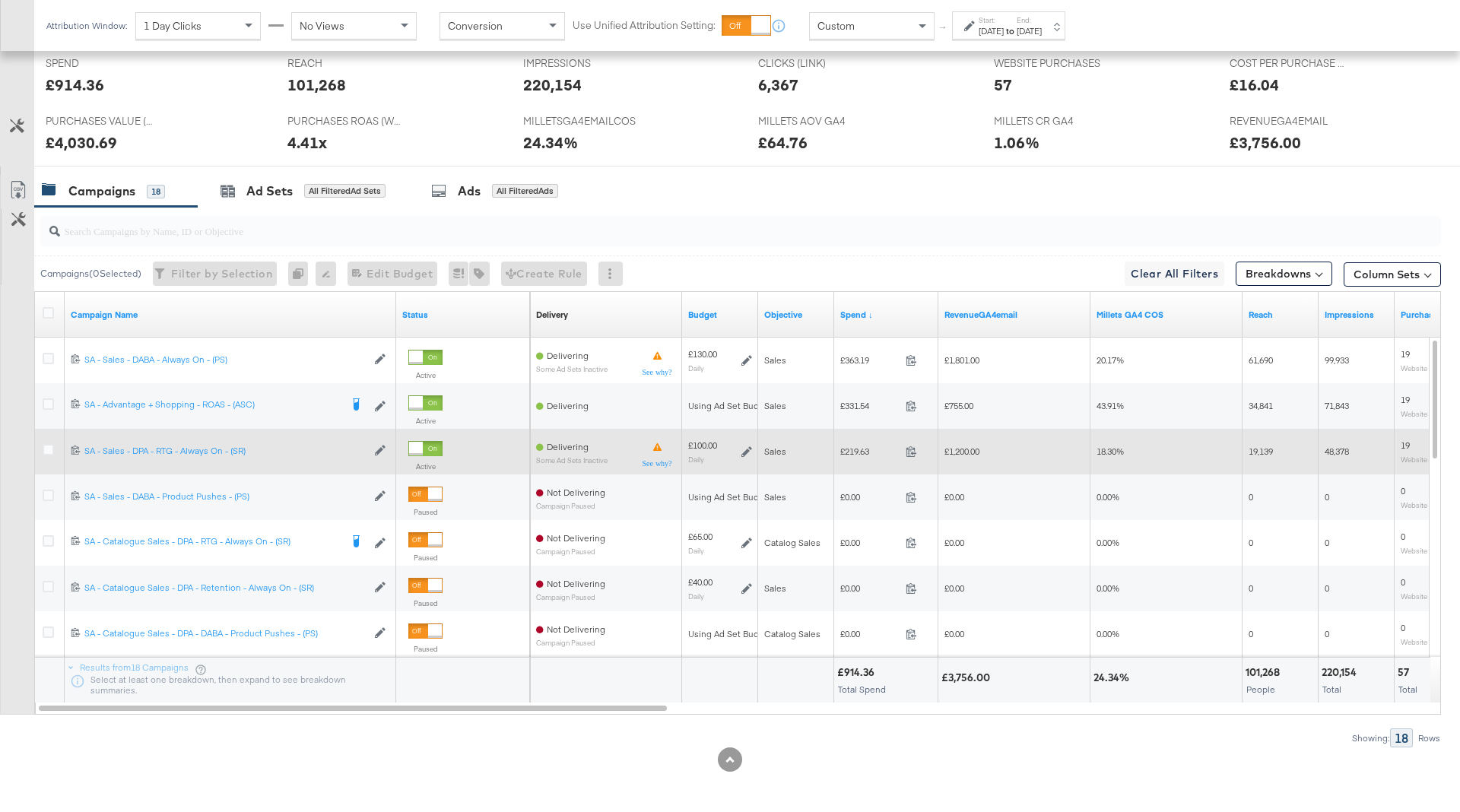
click at [853, 452] on span "£219.63" at bounding box center [870, 450] width 60 height 11
copy span "219.63"
click at [962, 445] on span "£1,200.00" at bounding box center [961, 450] width 35 height 11
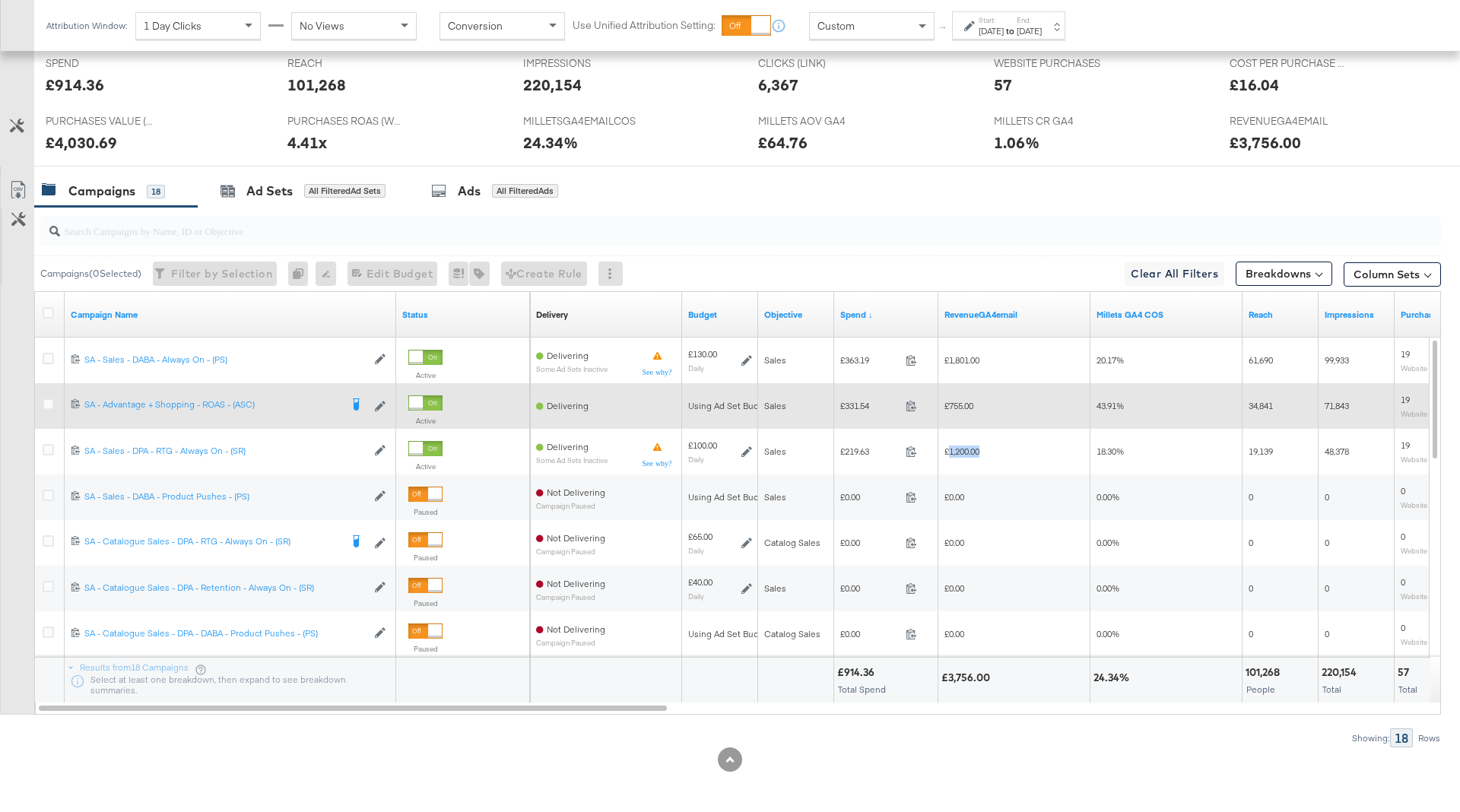
copy span "1,200.00"
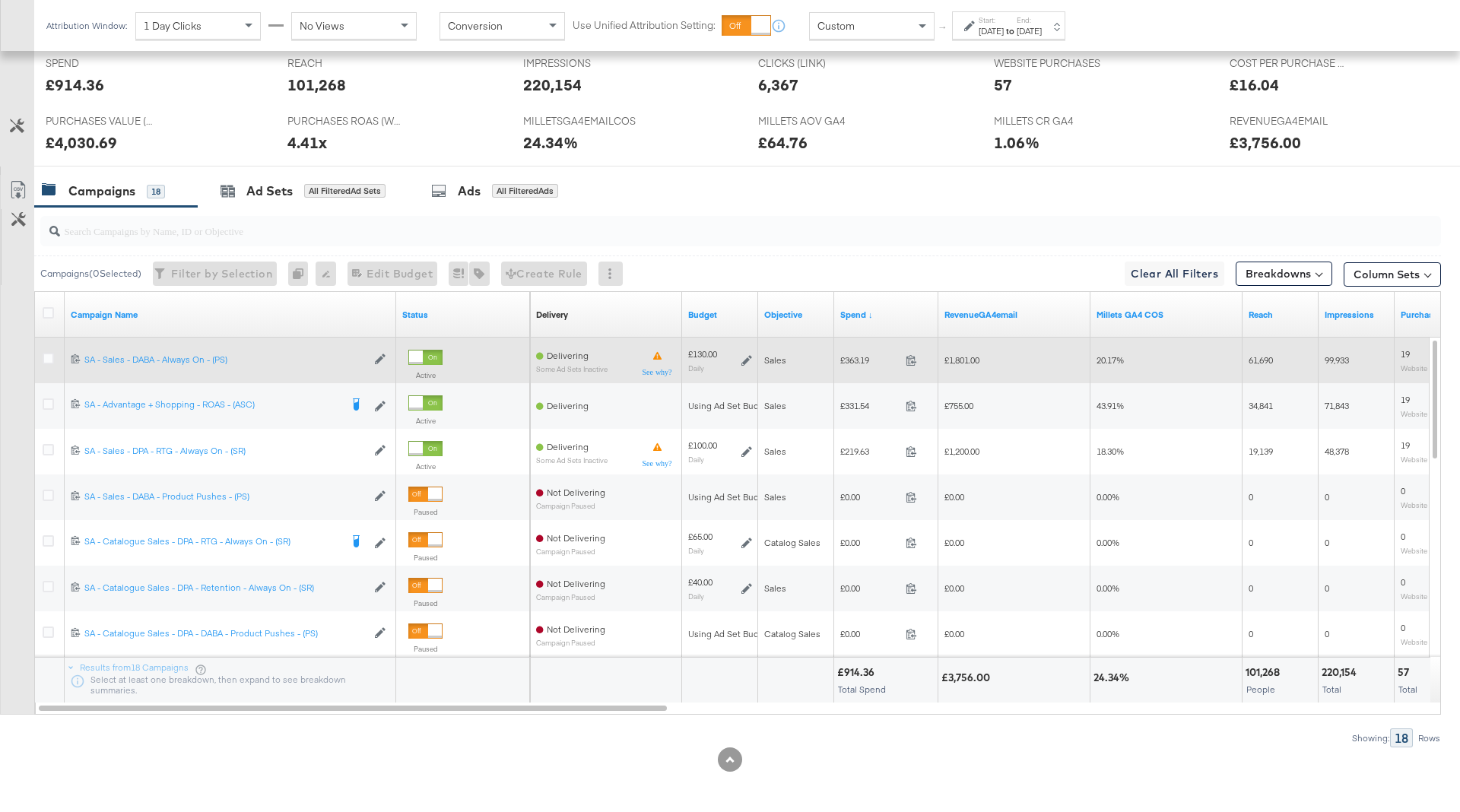
click at [849, 354] on span "£363.19" at bounding box center [870, 359] width 60 height 11
copy span "363.19"
click at [966, 356] on span "£1,801.00" at bounding box center [961, 359] width 35 height 11
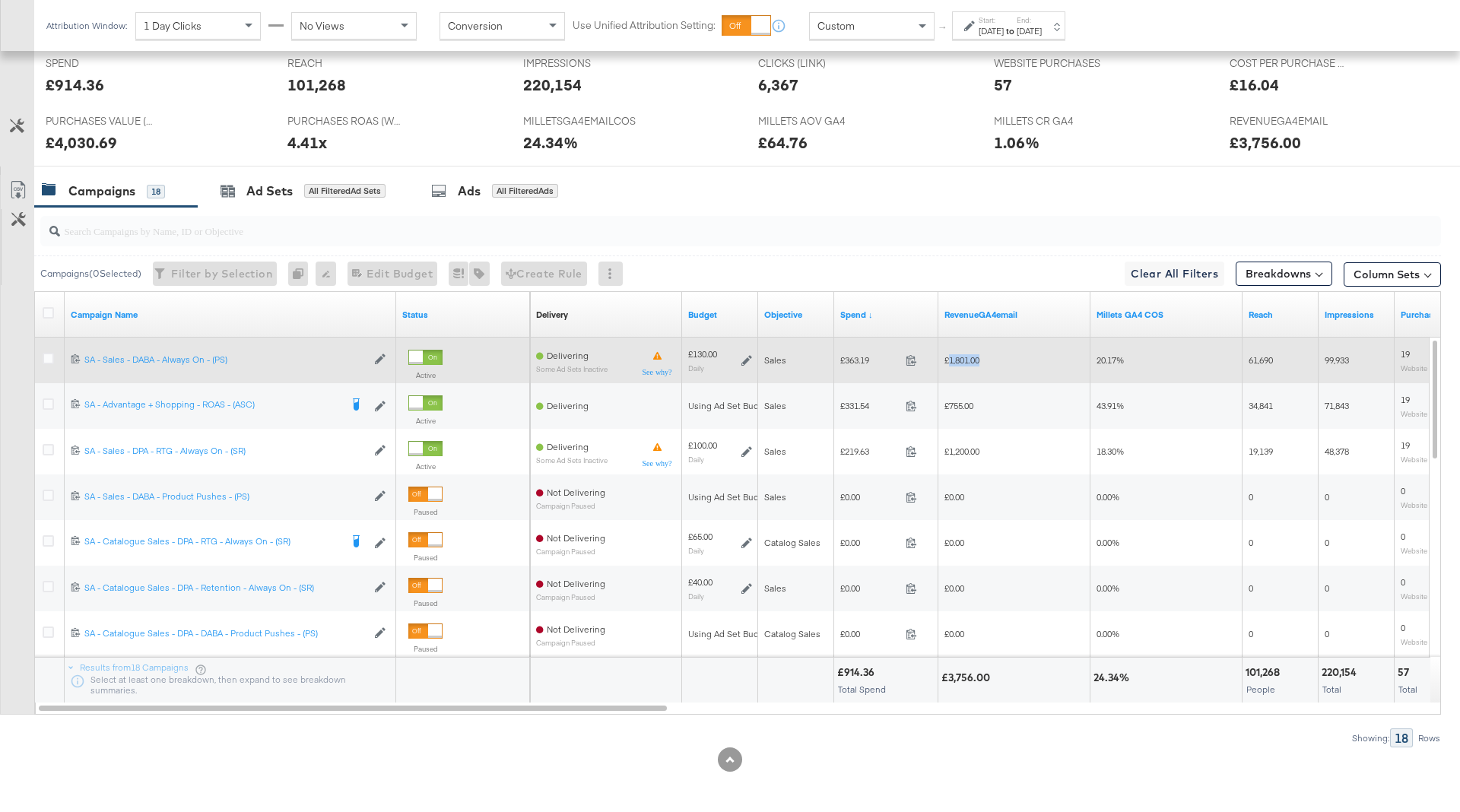
copy span "1,801.00"
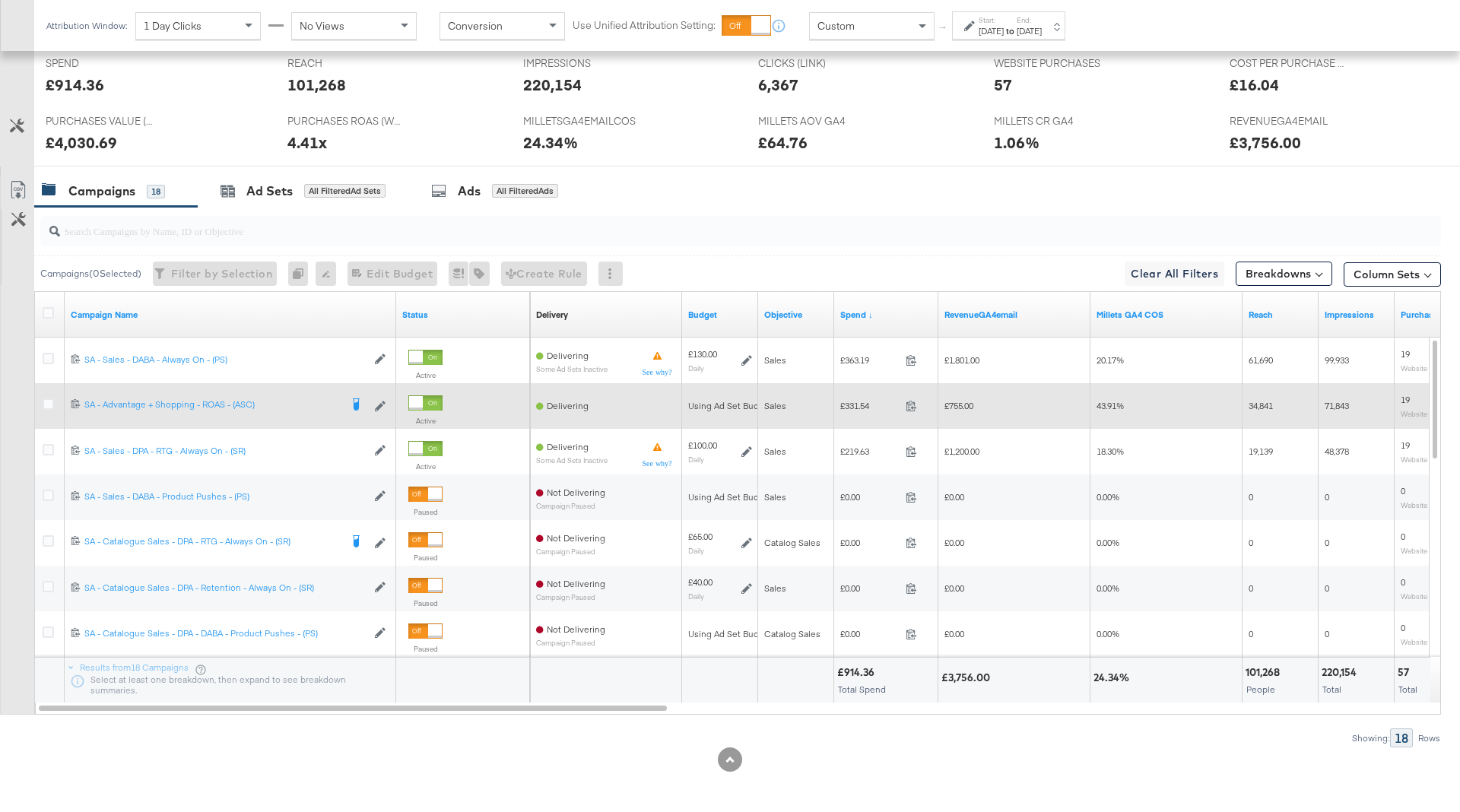
click at [851, 408] on span "£331.54" at bounding box center [870, 405] width 60 height 11
copy span "331.54"
click at [959, 408] on span "£755.00" at bounding box center [958, 405] width 29 height 11
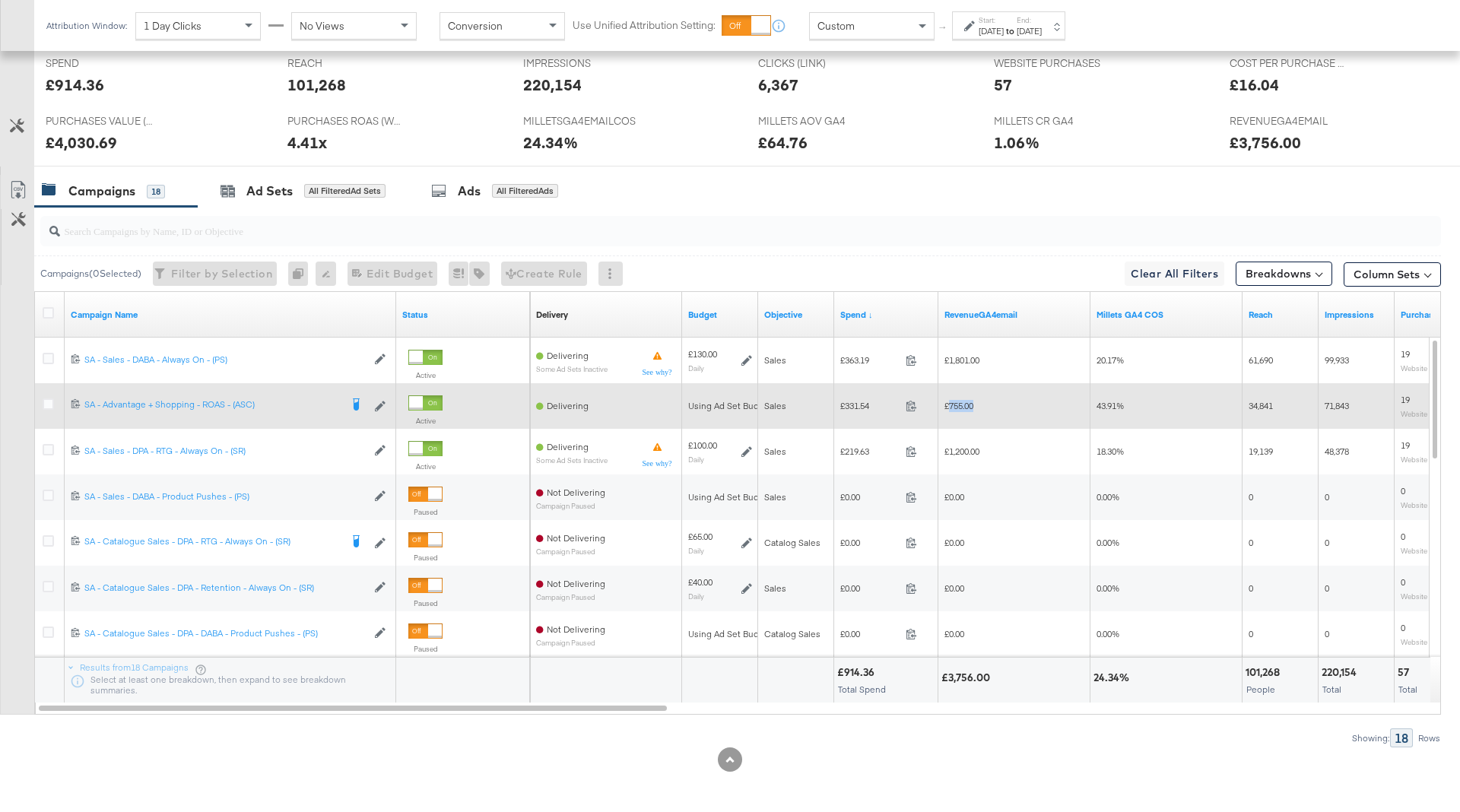
copy span "755.00"
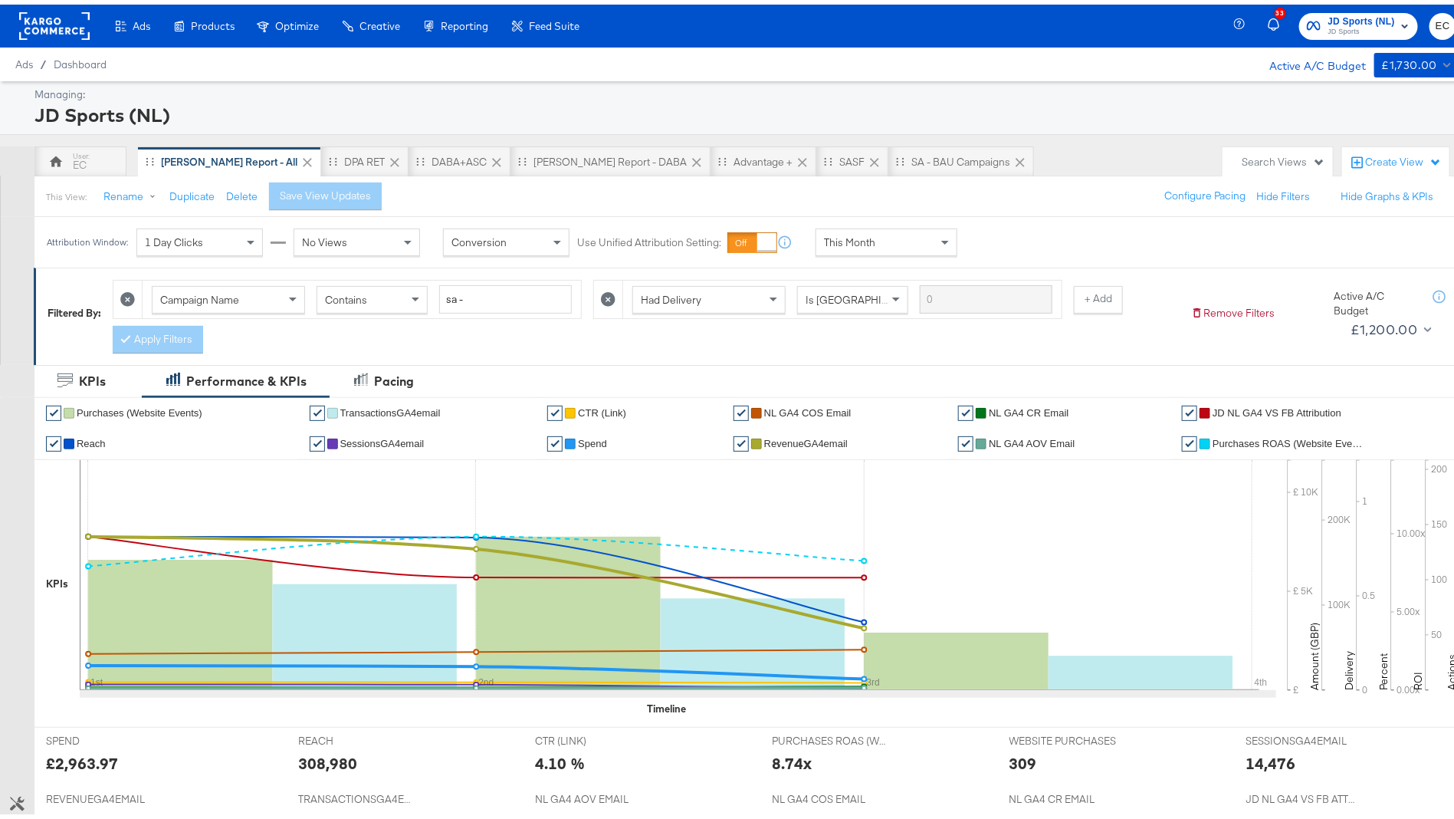
click at [601, 294] on icon at bounding box center [608, 294] width 15 height 15
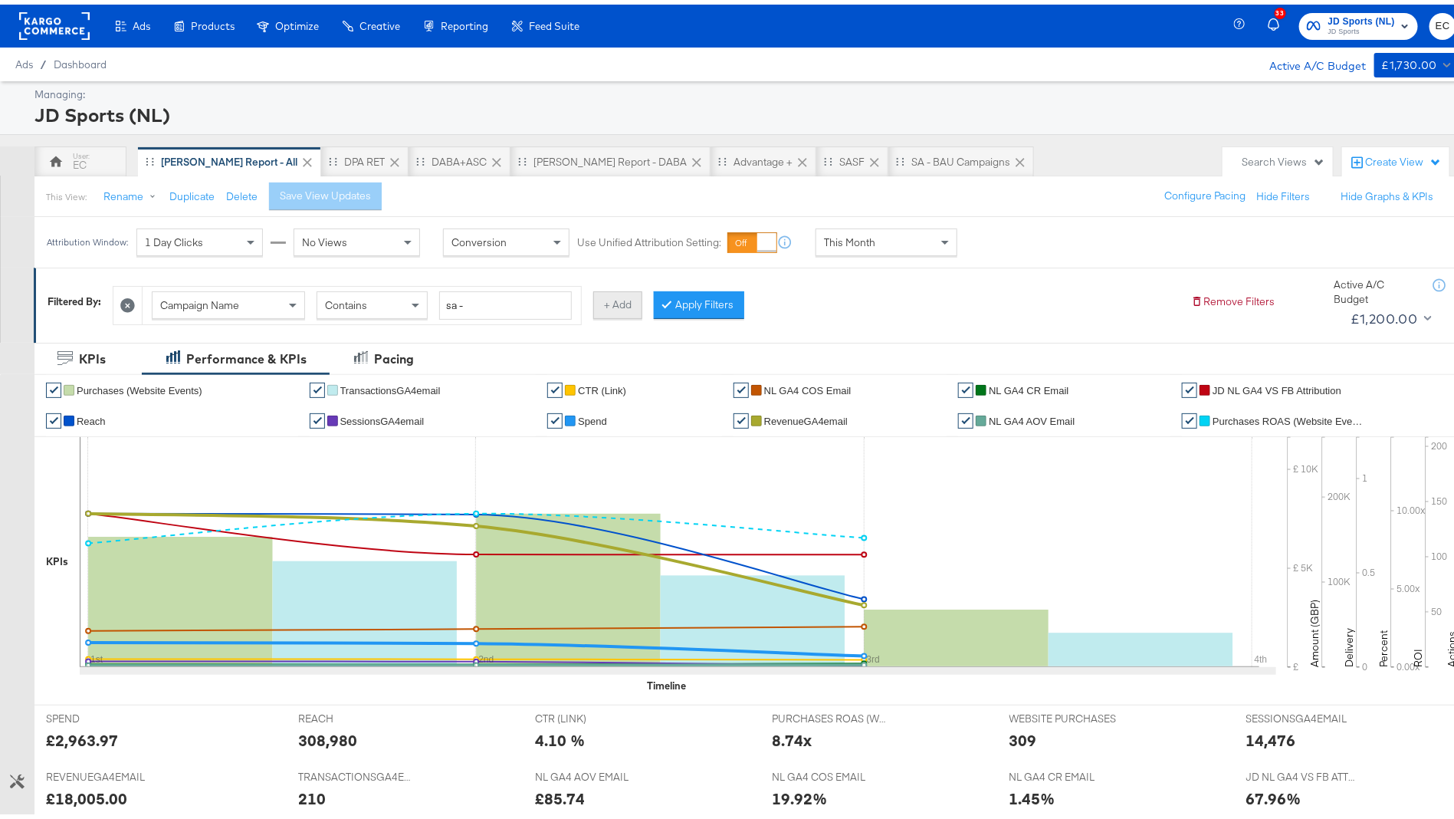
click at [615, 305] on button "+ Add" at bounding box center [617, 301] width 49 height 28
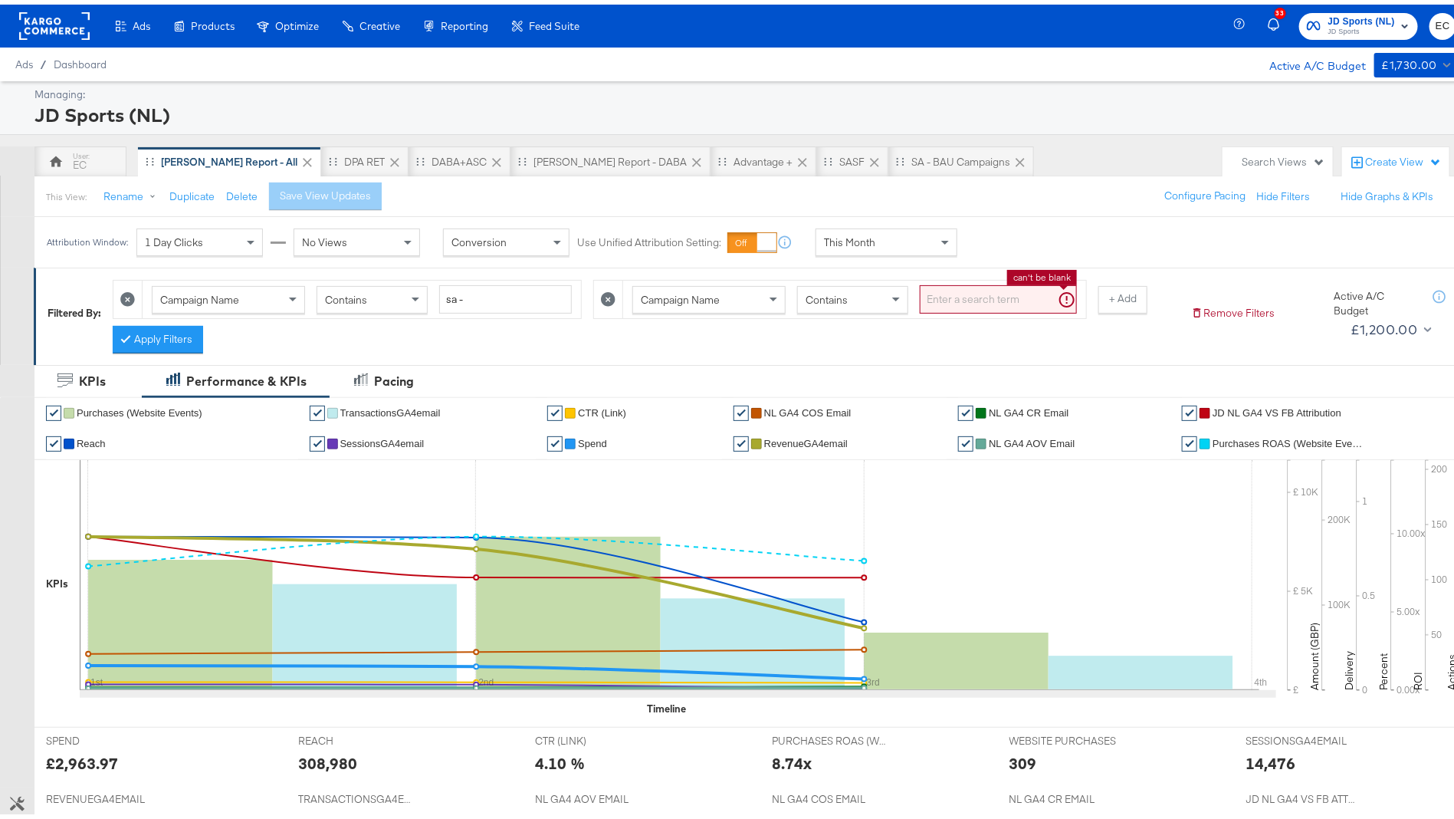
click at [947, 297] on input "search" at bounding box center [998, 295] width 157 height 28
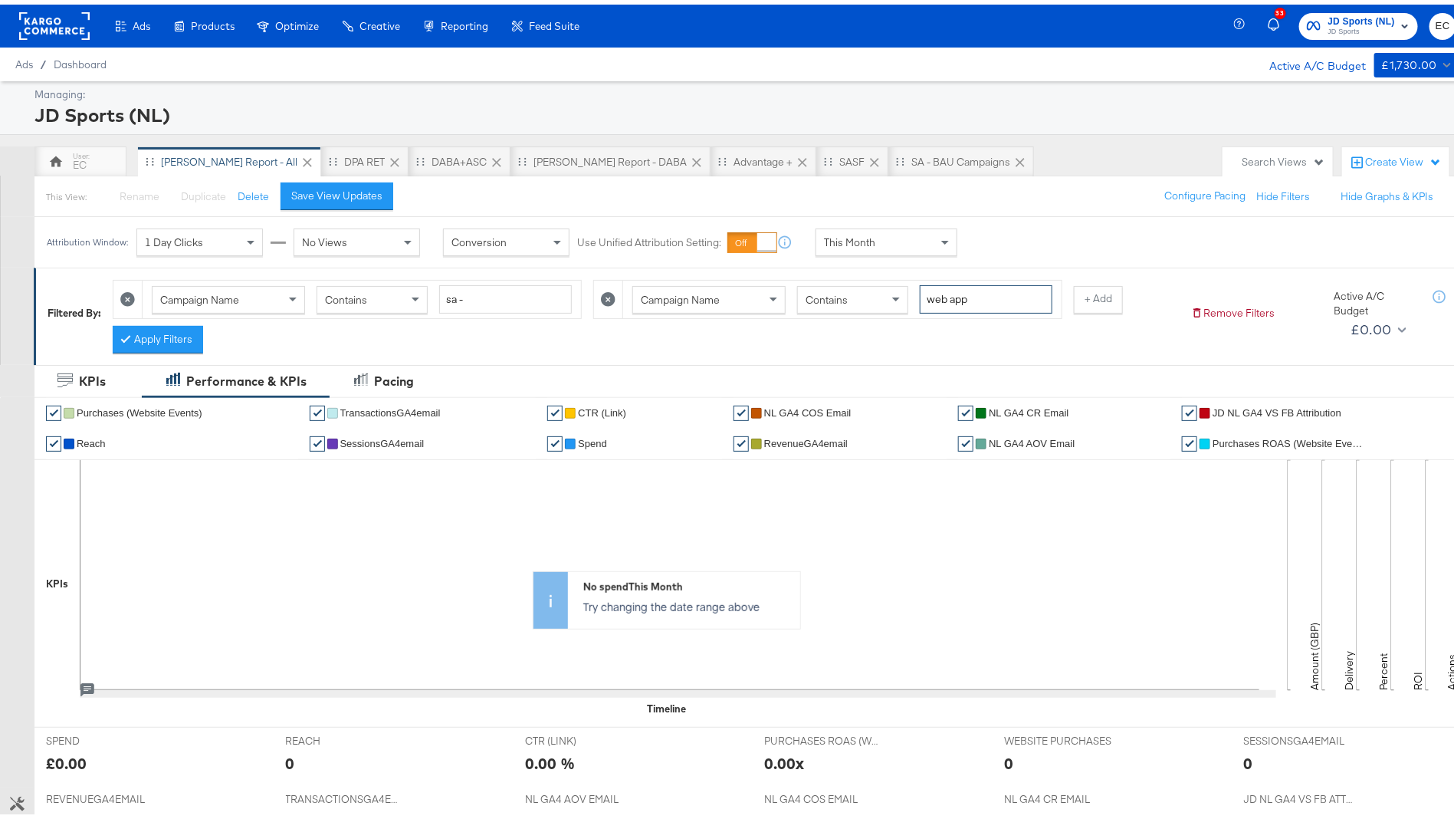
type input "web app"
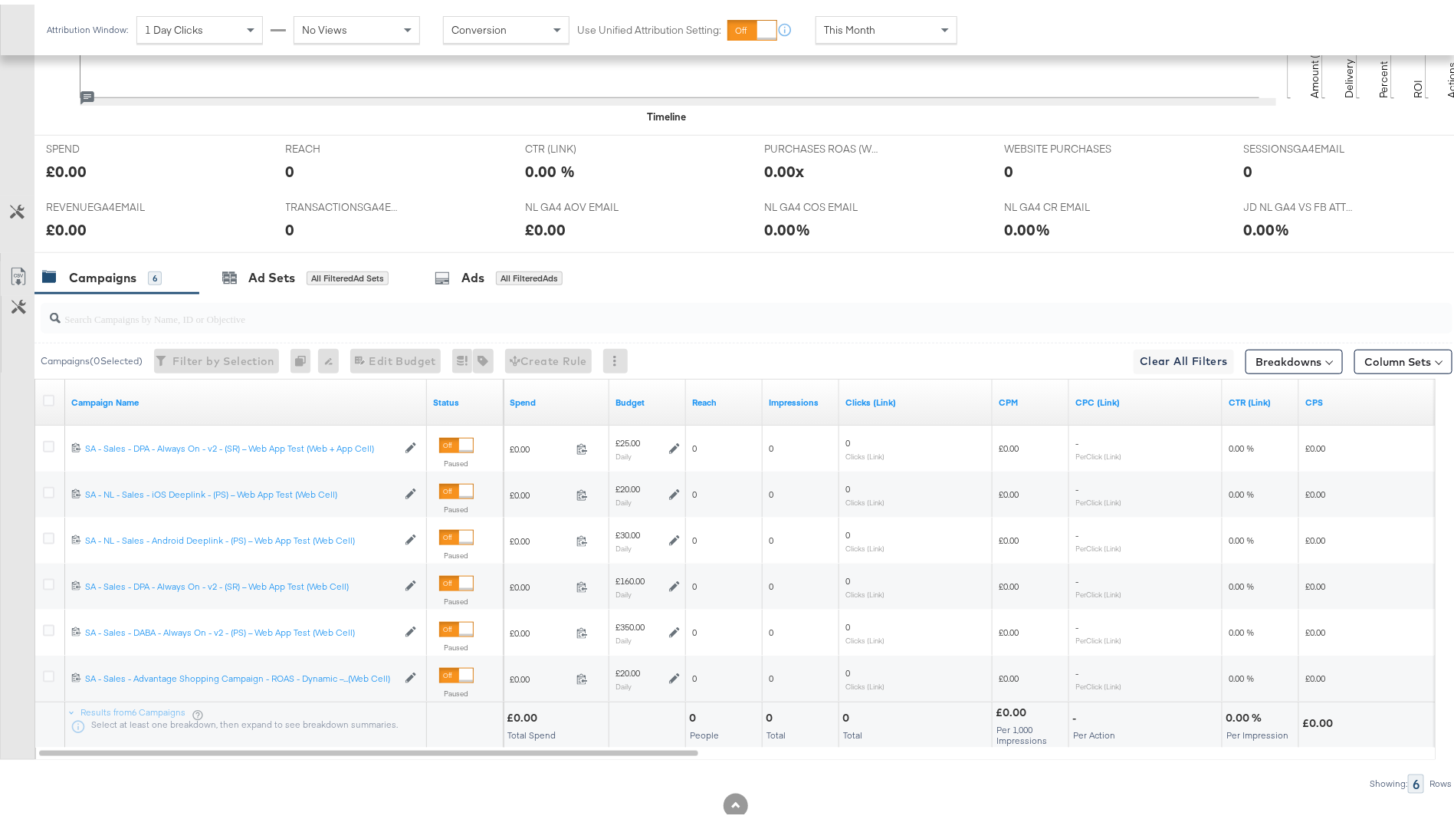
scroll to position [625, 0]
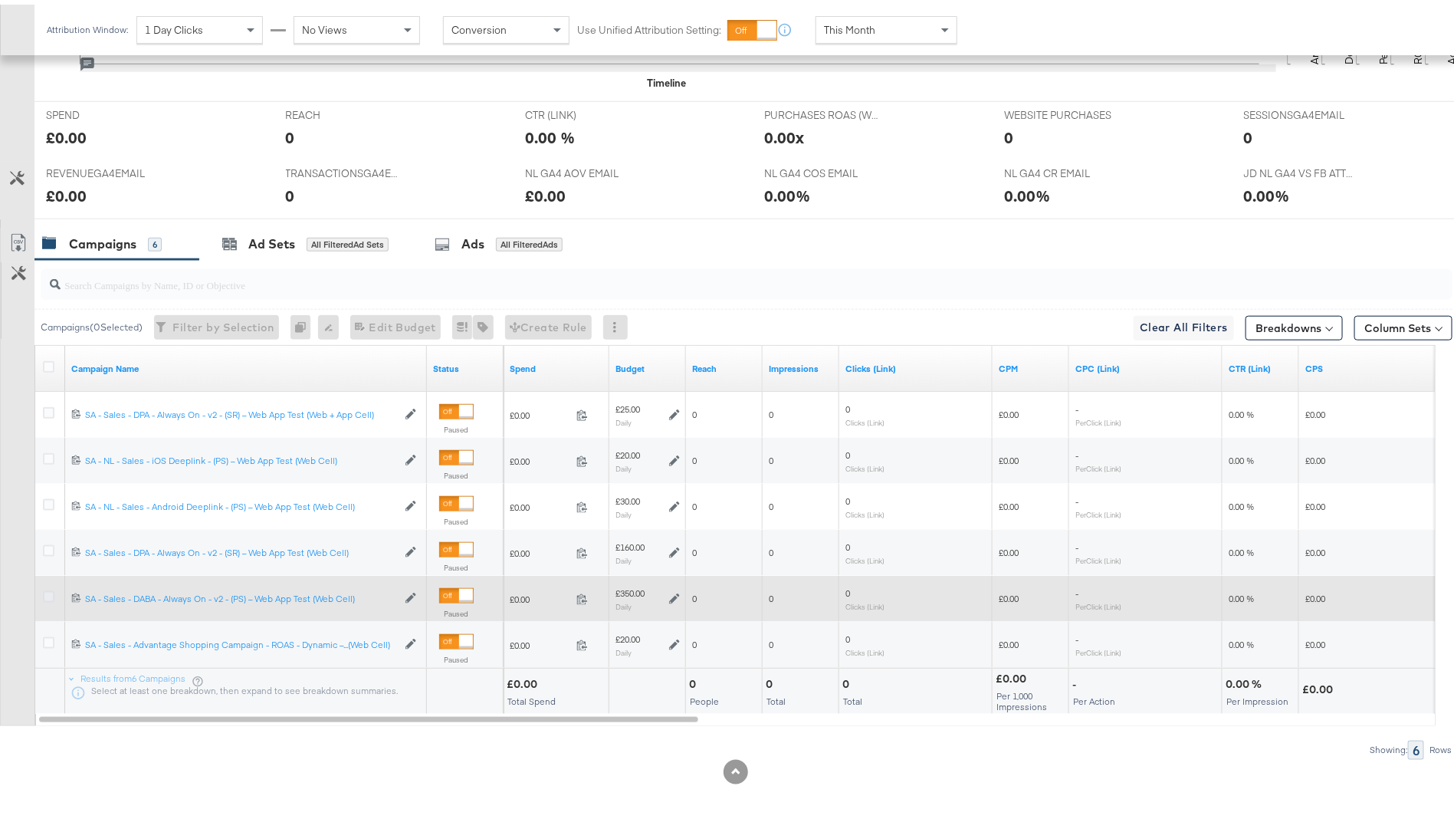
click at [49, 589] on icon at bounding box center [48, 591] width 11 height 11
click at [0, 0] on input "checkbox" at bounding box center [0, 0] width 0 height 0
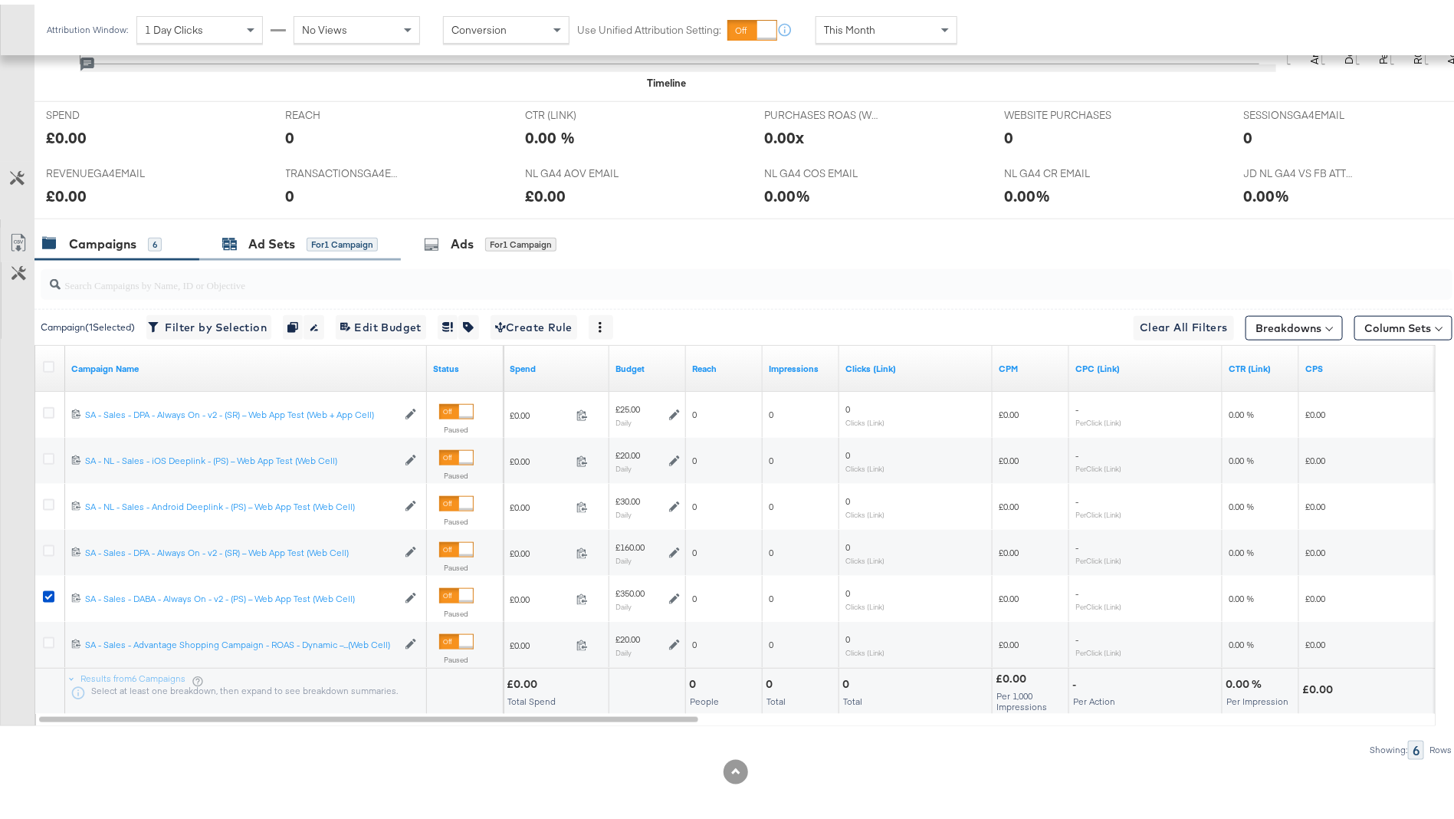
click at [291, 244] on div "Ad Sets" at bounding box center [271, 240] width 47 height 18
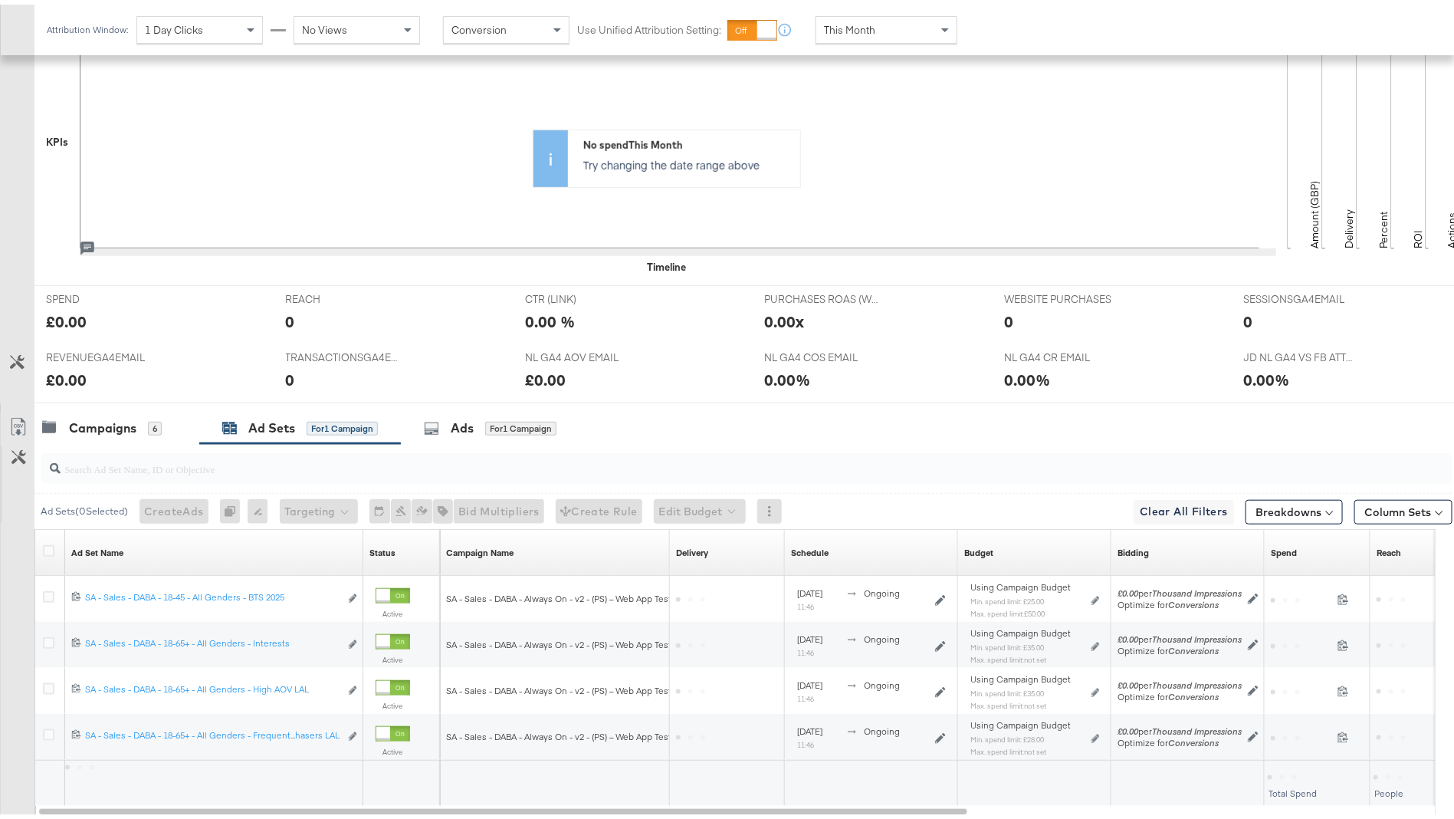
scroll to position [533, 0]
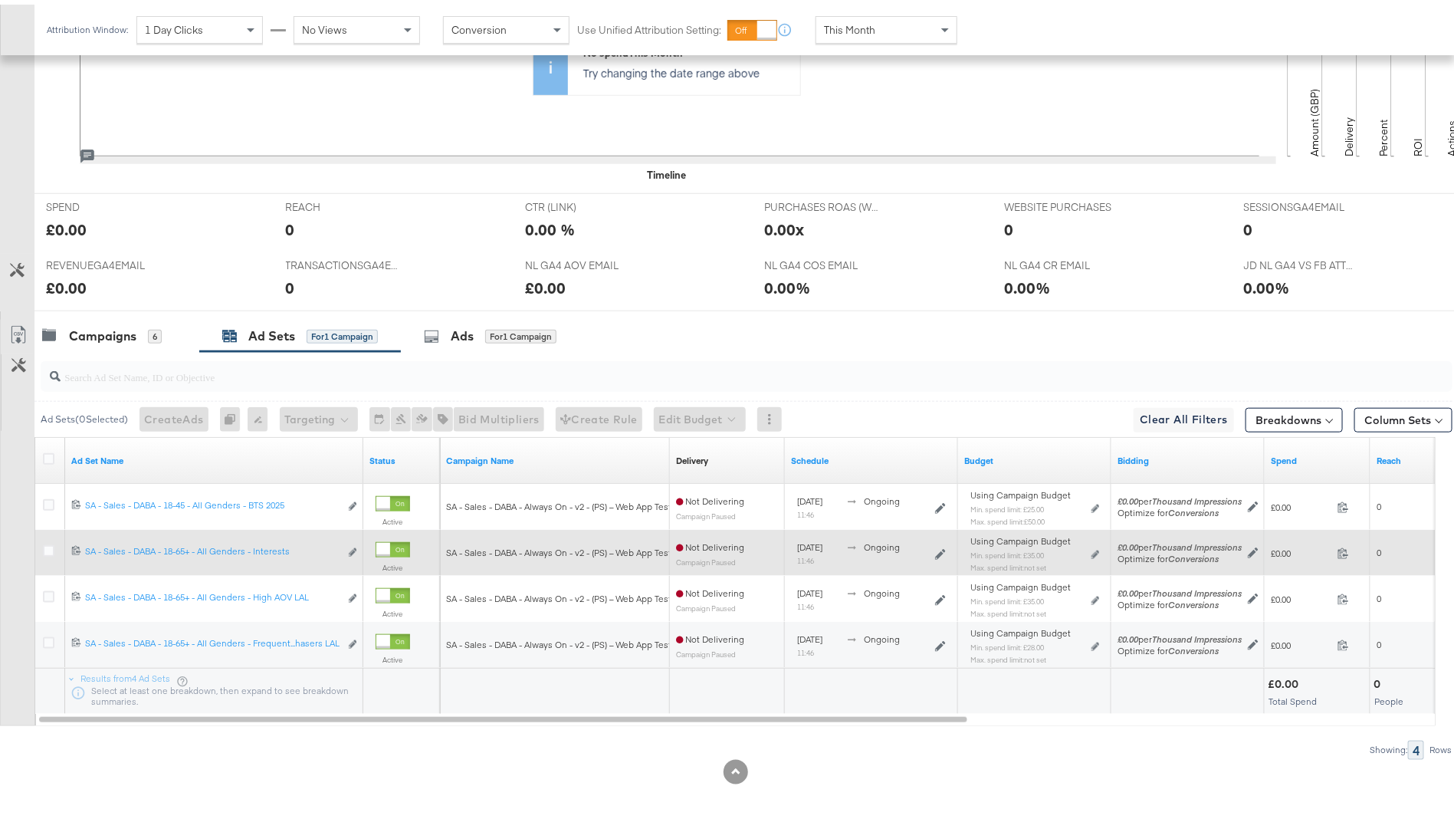
click at [346, 545] on div "Edit ad set" at bounding box center [349, 548] width 18 height 16
click at [353, 544] on icon "link" at bounding box center [353, 547] width 8 height 8
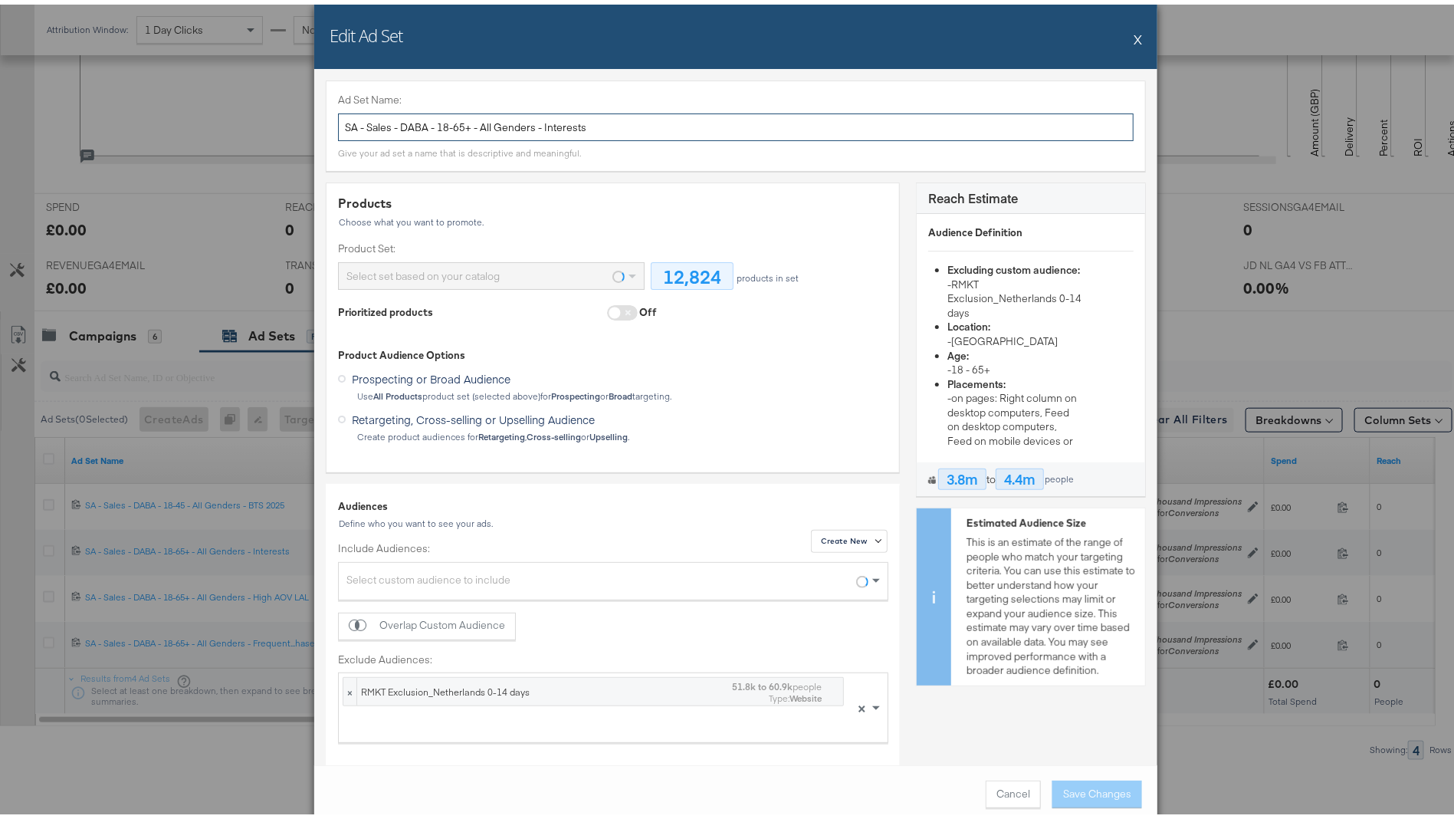
click at [572, 123] on input "SA - Sales - DABA - 18-65+ - All Genders - Interests" at bounding box center [736, 123] width 796 height 28
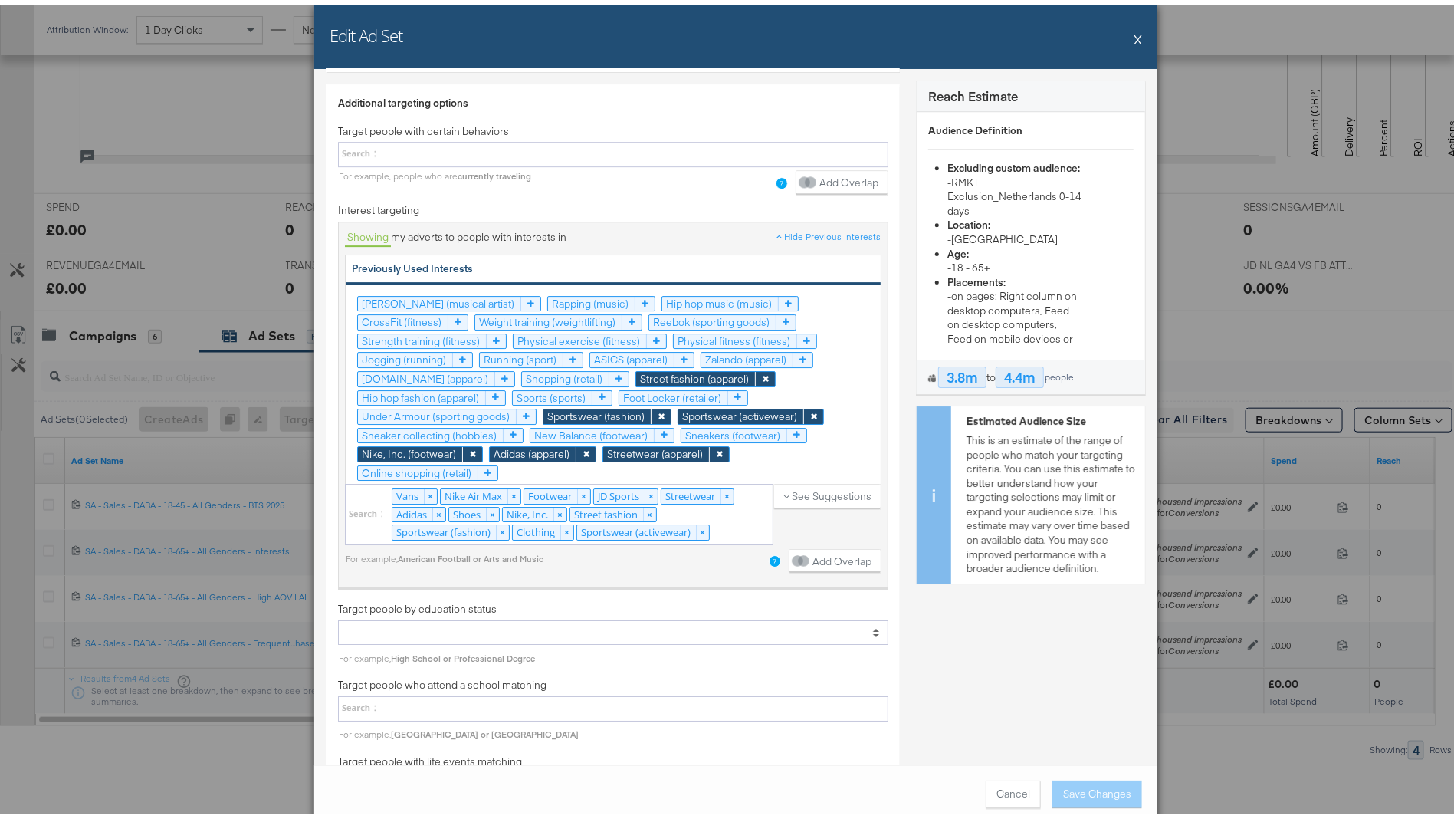
scroll to position [2371, 0]
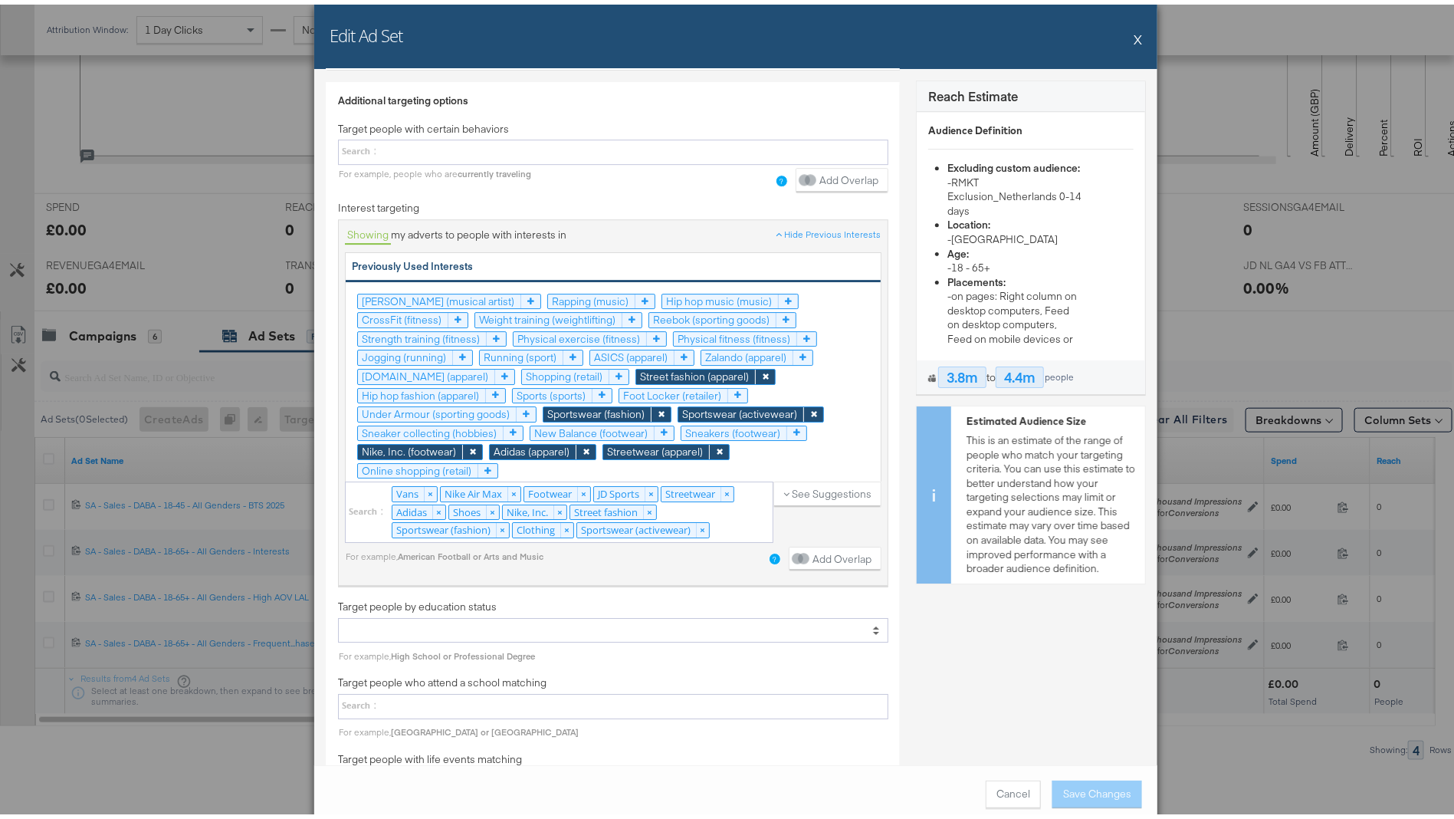
click at [1134, 29] on button "X" at bounding box center [1138, 34] width 8 height 31
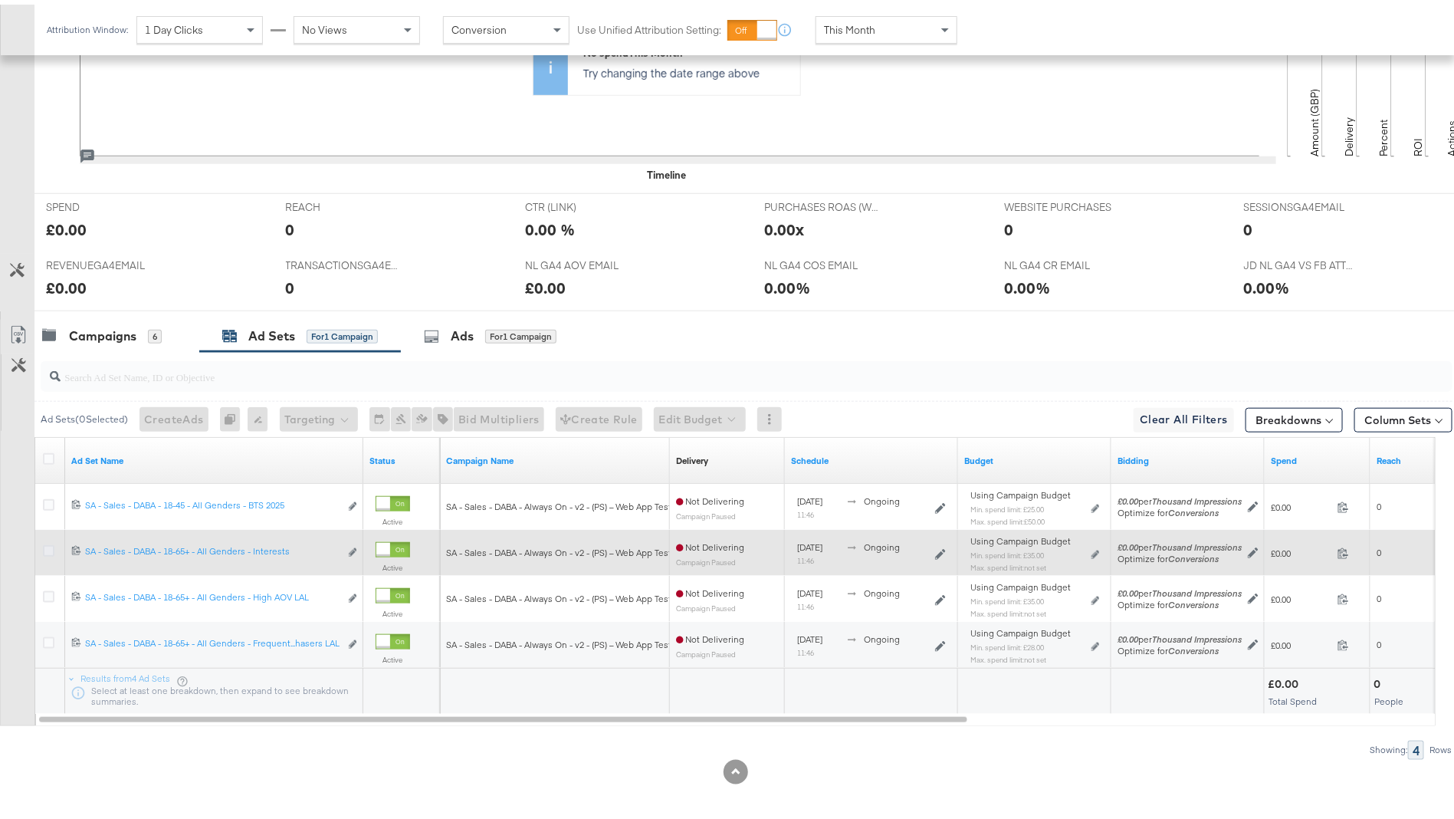
click at [47, 543] on icon at bounding box center [48, 545] width 11 height 11
click at [0, 0] on input "checkbox" at bounding box center [0, 0] width 0 height 0
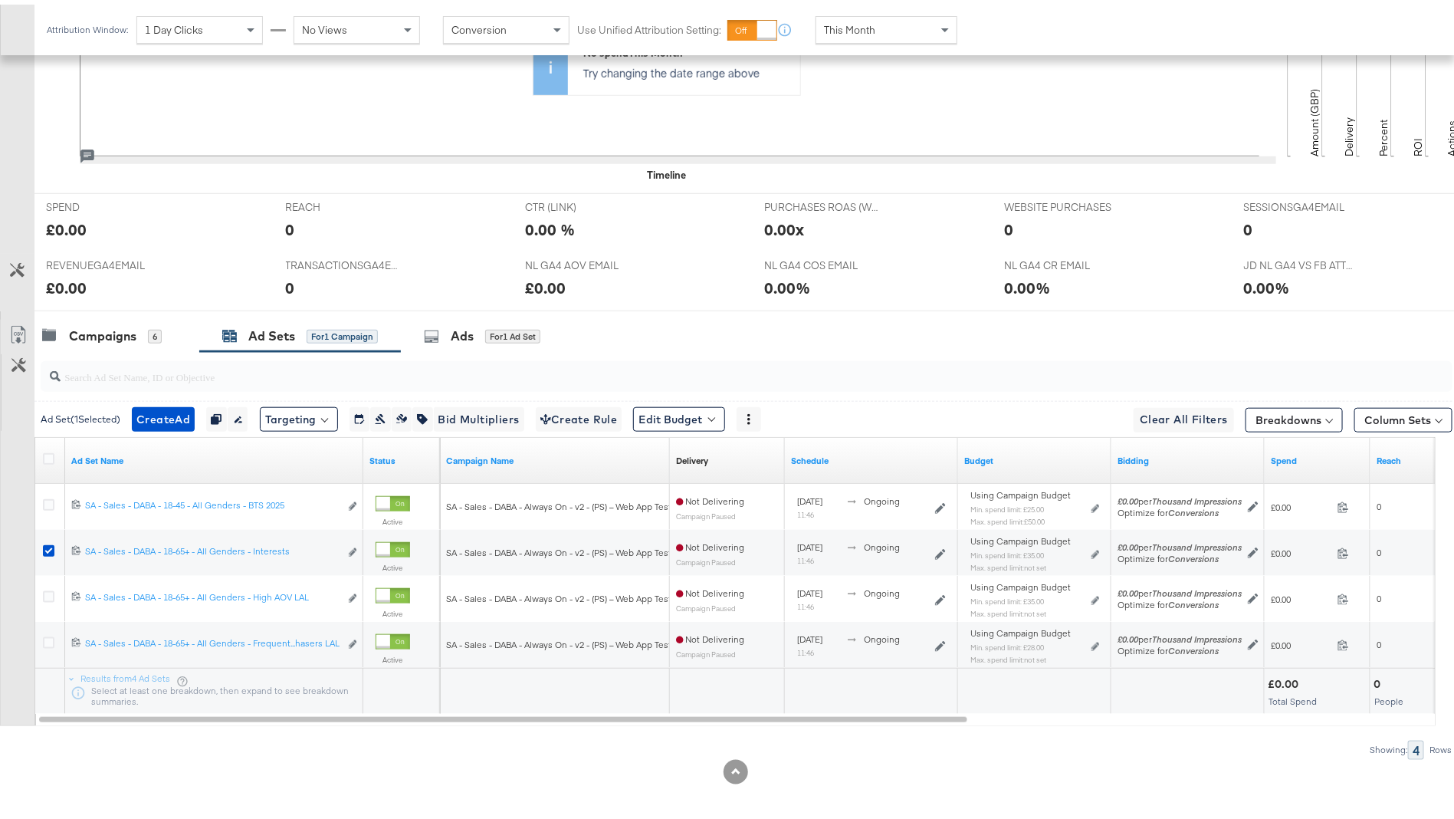
click at [441, 351] on input "search" at bounding box center [692, 366] width 1262 height 30
click at [442, 337] on div "Ads for 1 Ad Set" at bounding box center [482, 332] width 117 height 18
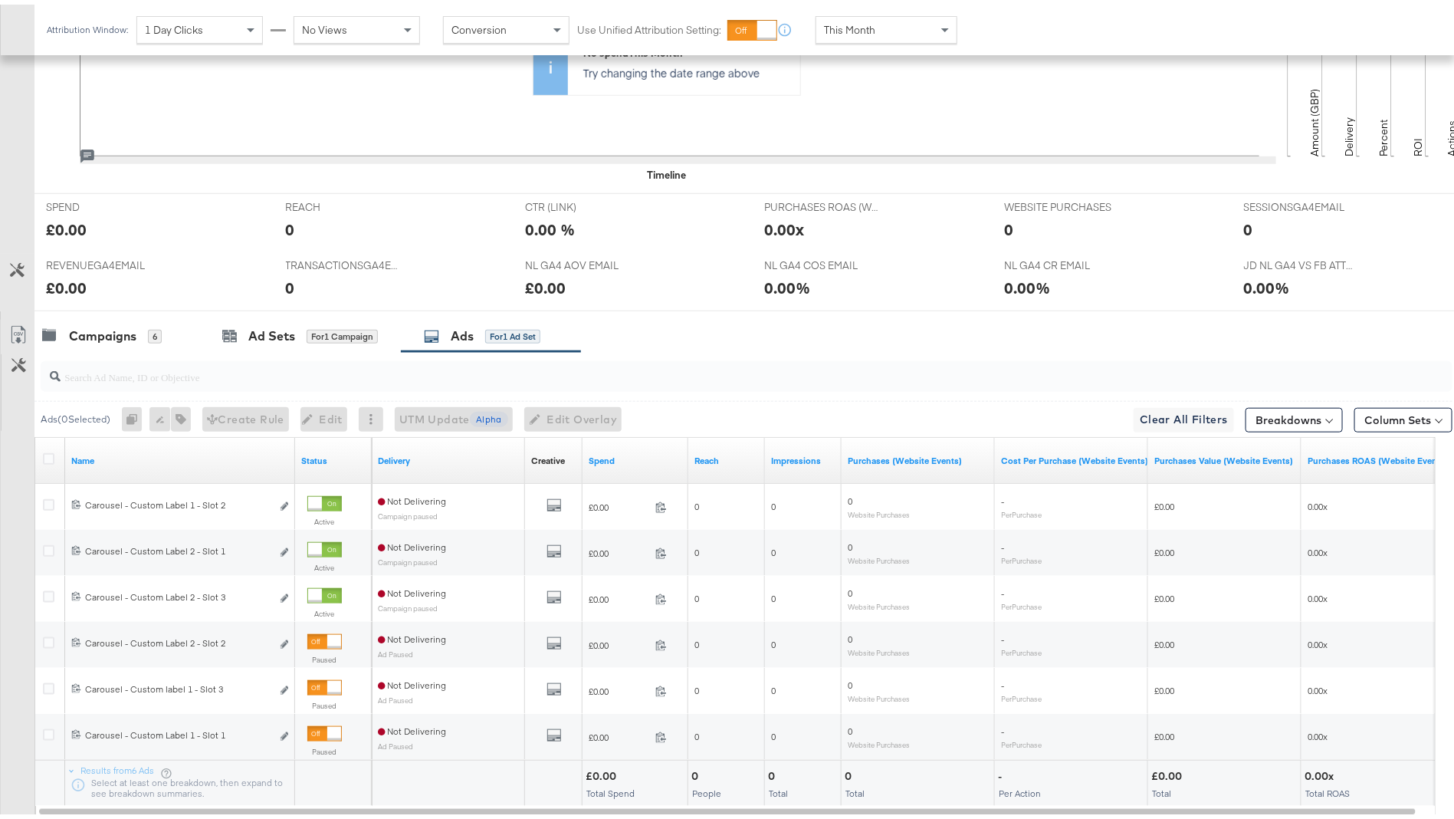
scroll to position [566, 0]
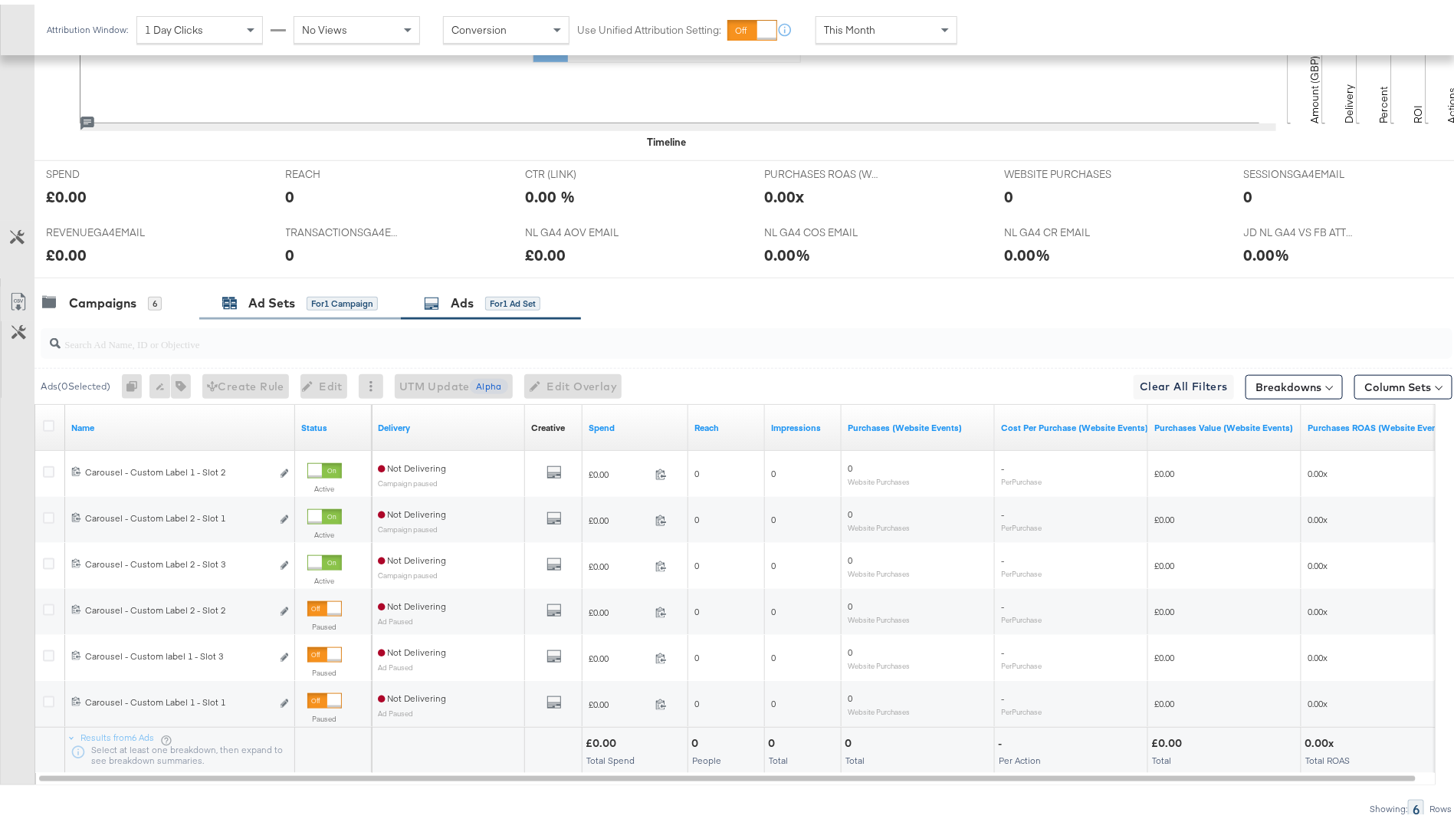
click at [294, 294] on div "Ad Sets" at bounding box center [271, 299] width 47 height 18
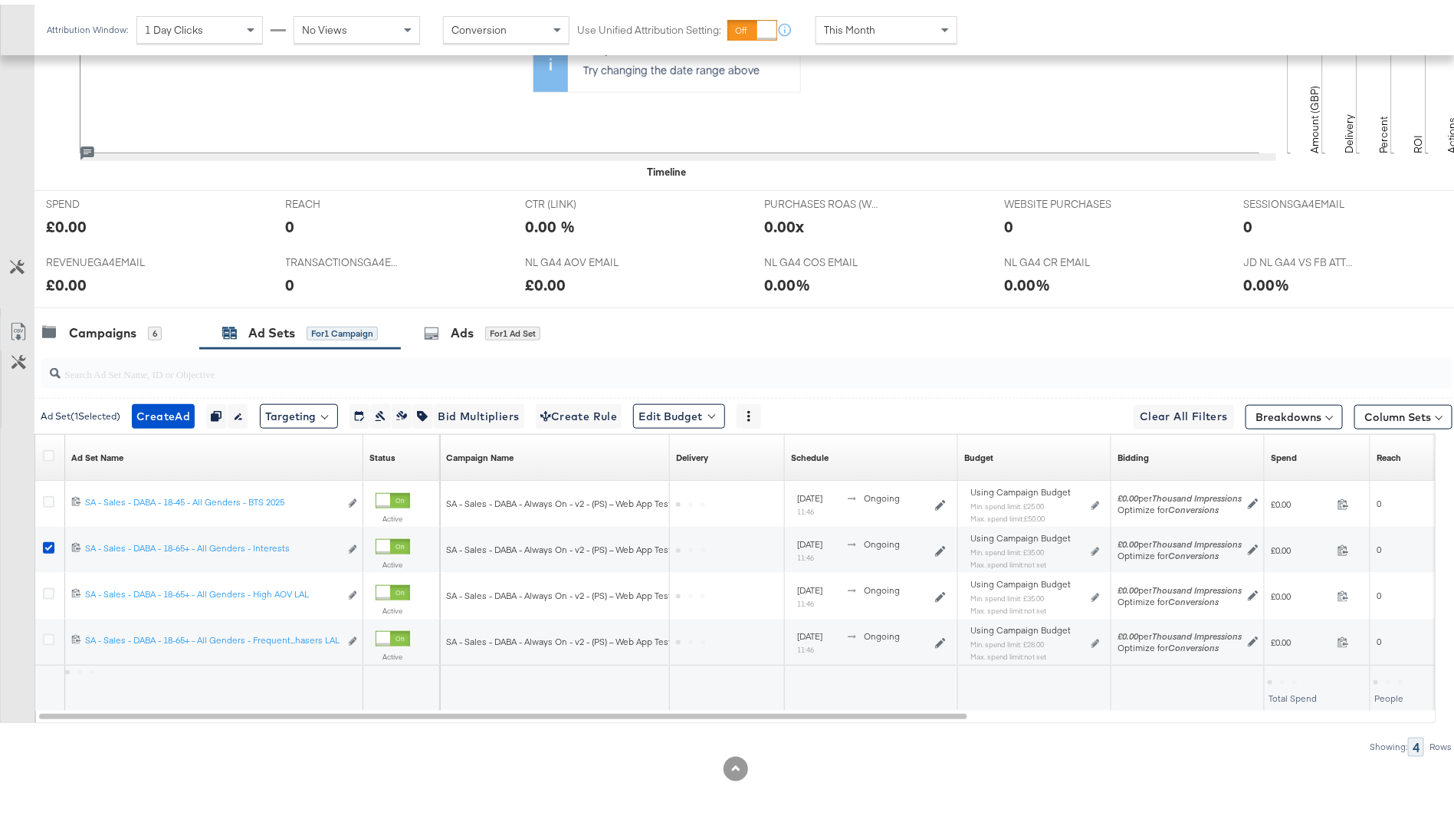
scroll to position [533, 0]
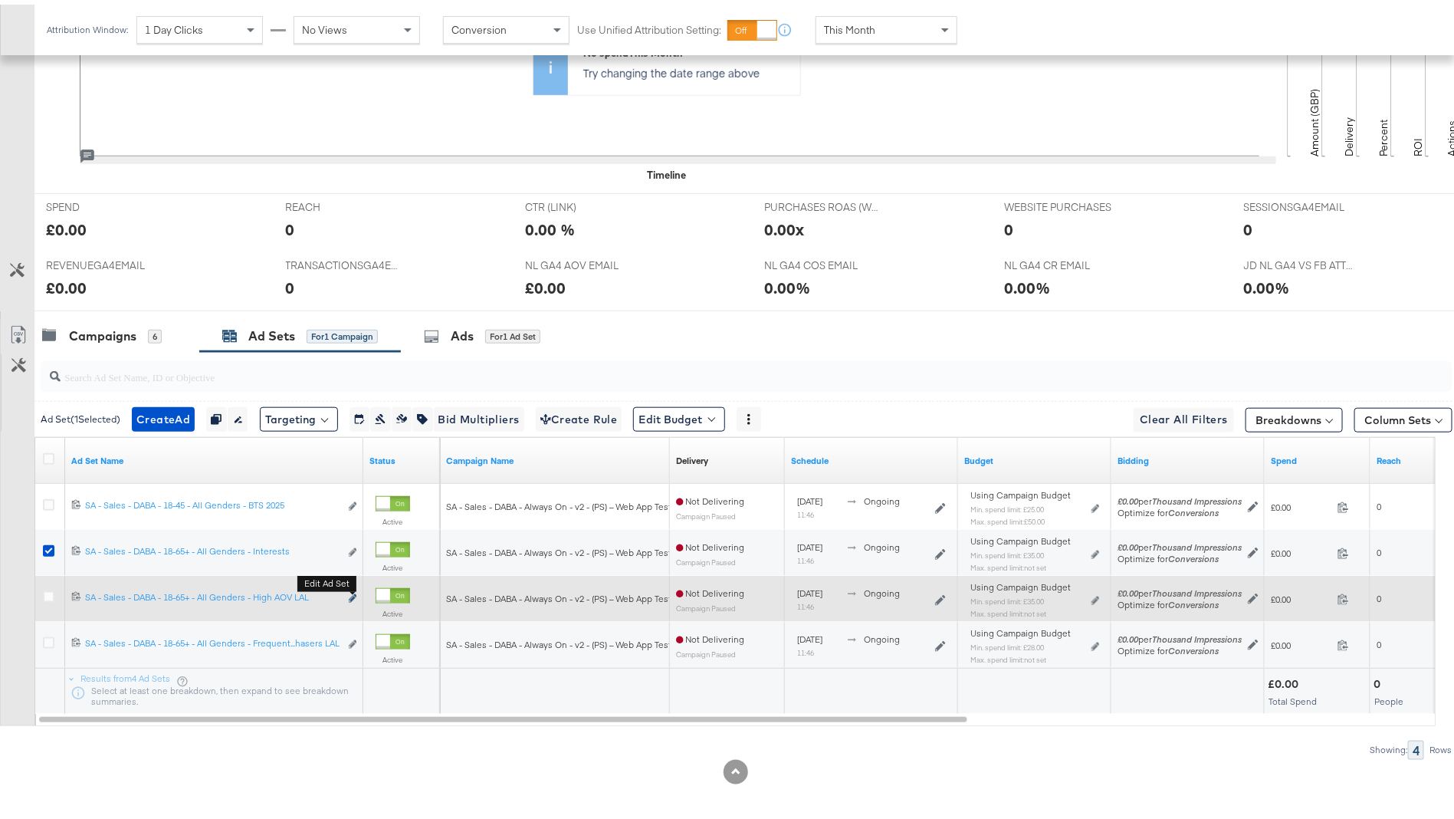
click at [349, 592] on icon "link" at bounding box center [353, 593] width 8 height 8
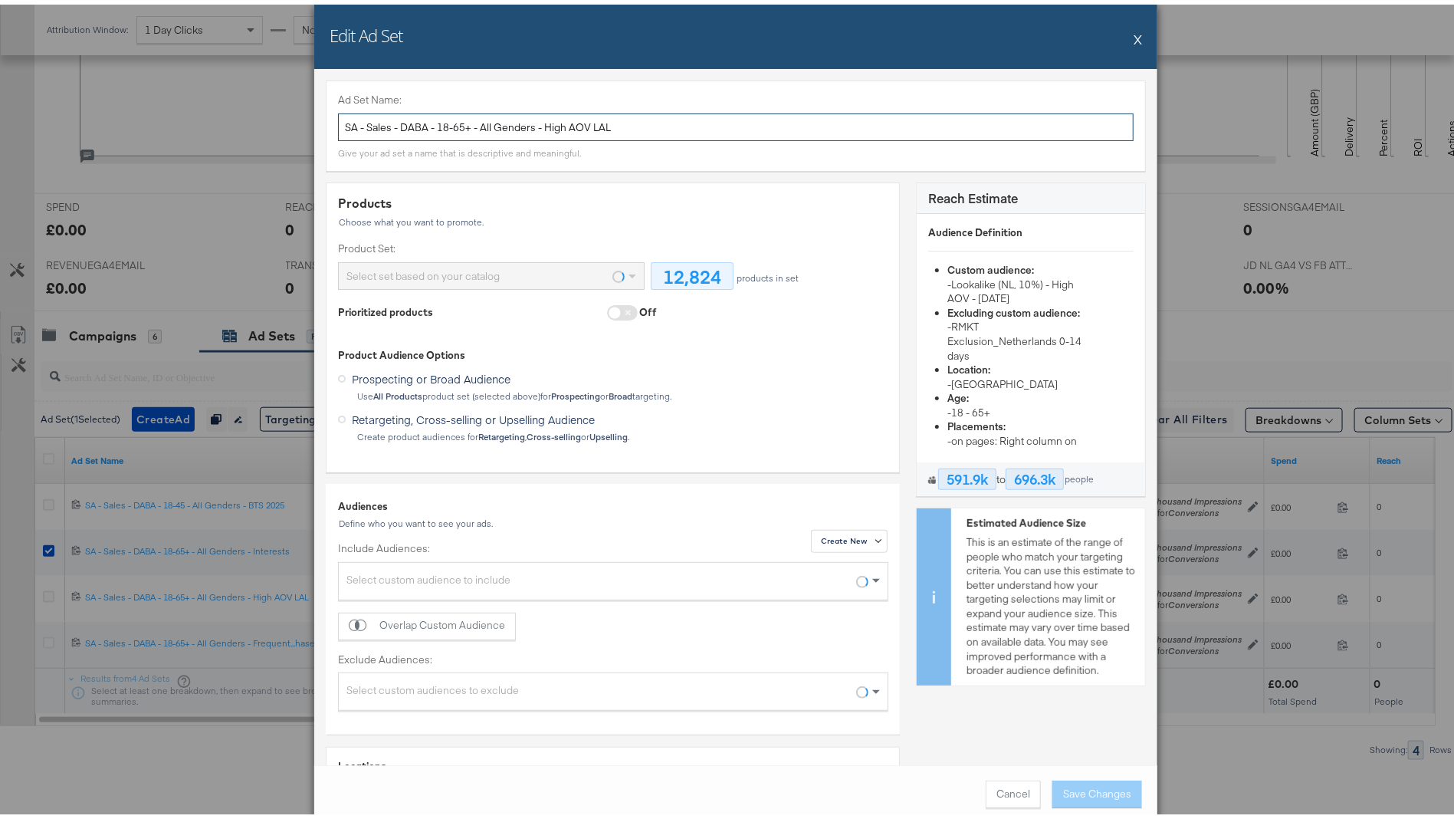
click at [490, 114] on input "SA - Sales - DABA - 18-65+ - All Genders - High AOV LAL" at bounding box center [736, 123] width 796 height 28
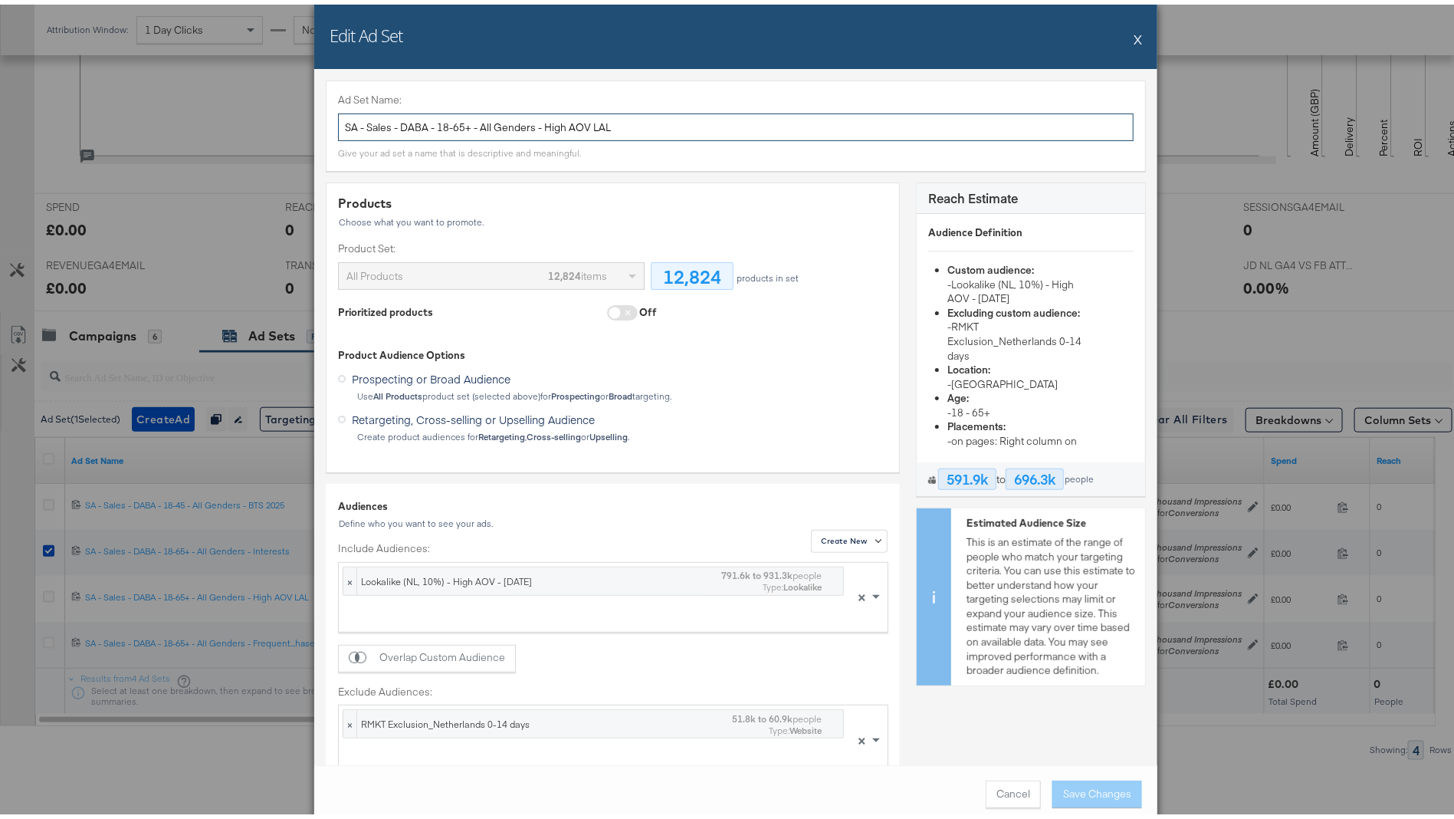
scroll to position [382, 0]
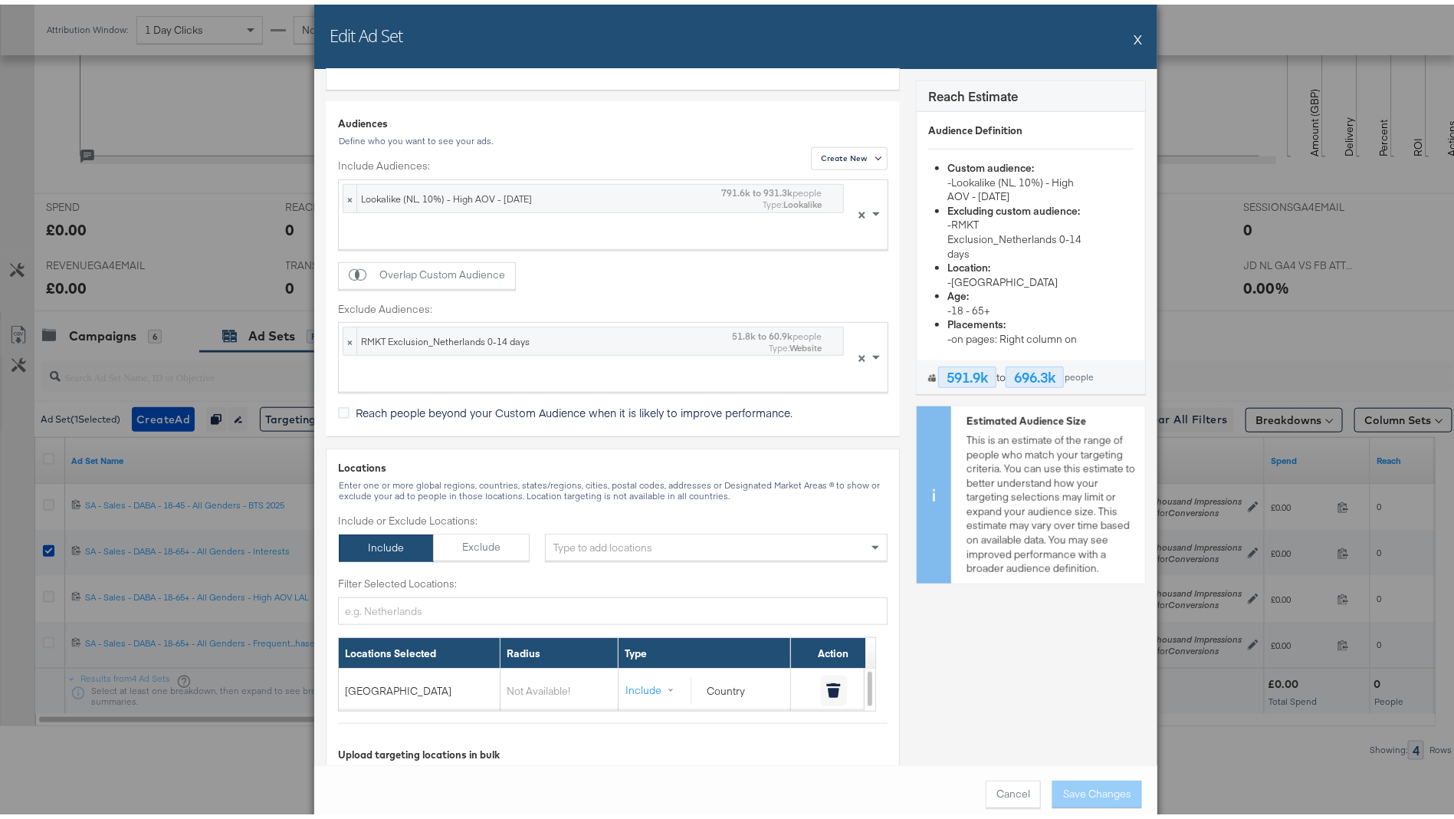
click at [1134, 35] on button "X" at bounding box center [1138, 34] width 8 height 31
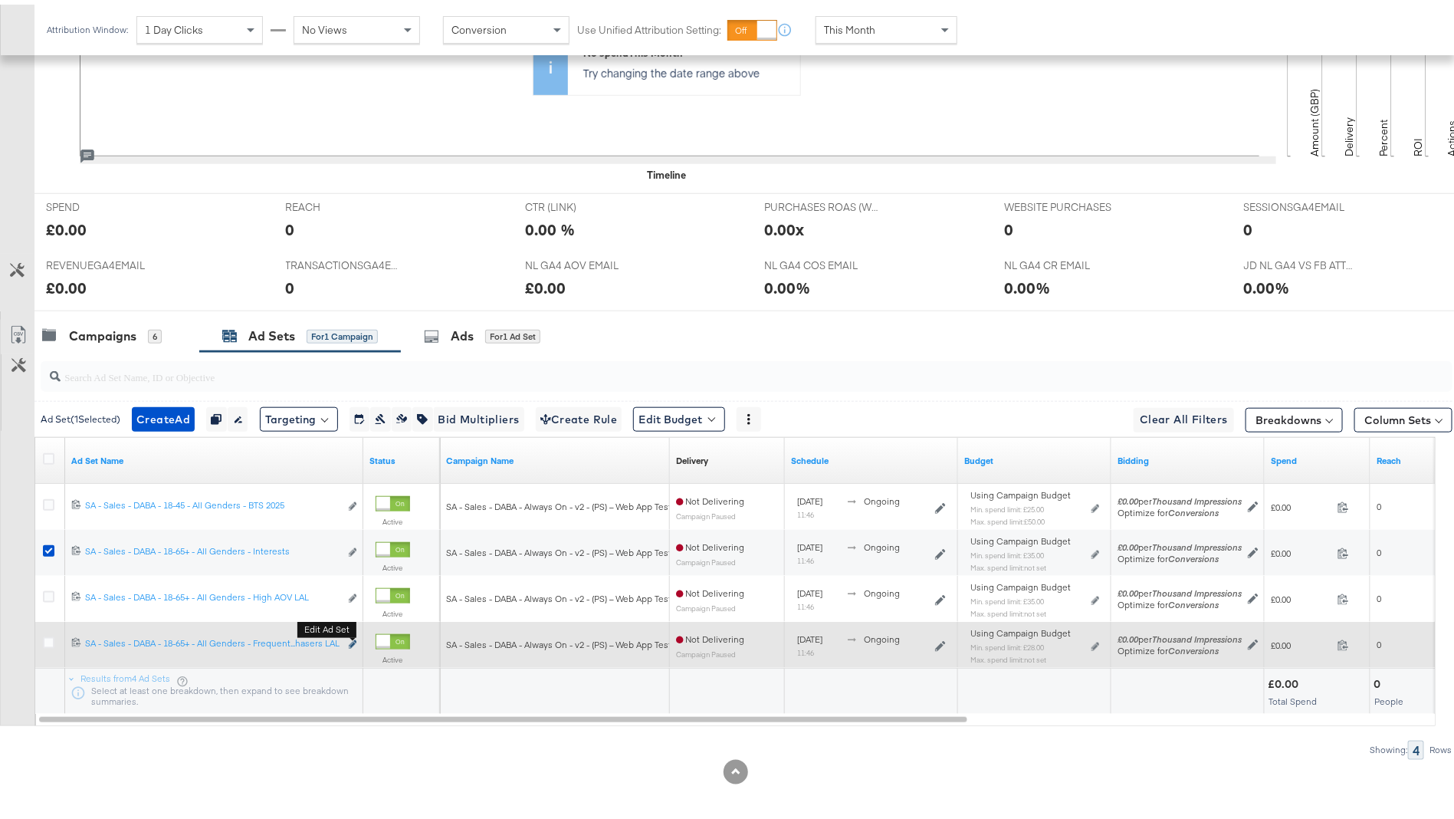
click at [352, 633] on button "Edit ad set" at bounding box center [352, 640] width 9 height 16
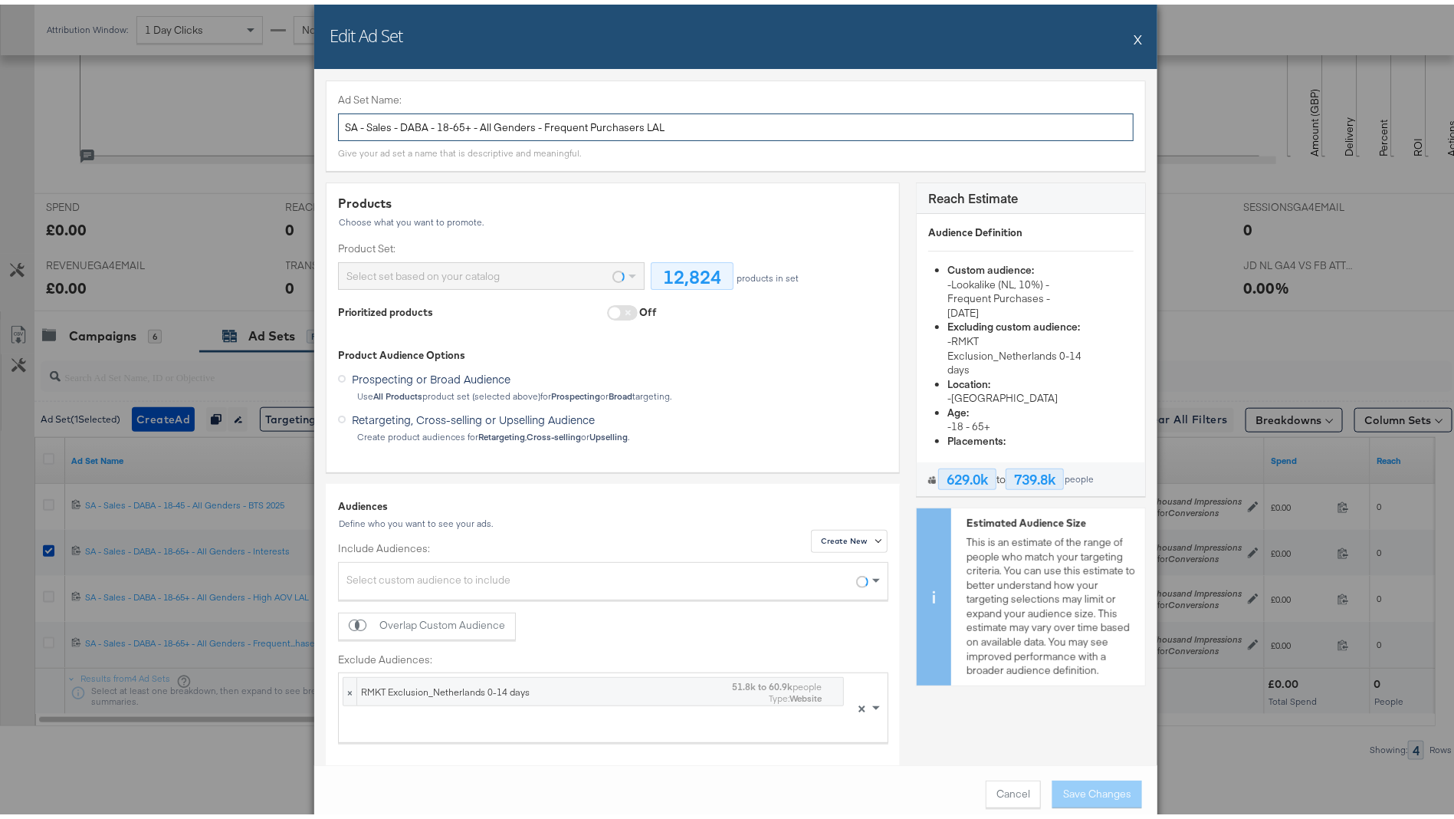
click at [556, 121] on input "SA - Sales - DABA - 18-65+ - All Genders - Frequent Purchasers LAL" at bounding box center [736, 123] width 796 height 28
click at [556, 123] on input "SA - Sales - DABA - 18-65+ - All Genders - Frequent Purchasers LAL" at bounding box center [736, 123] width 796 height 28
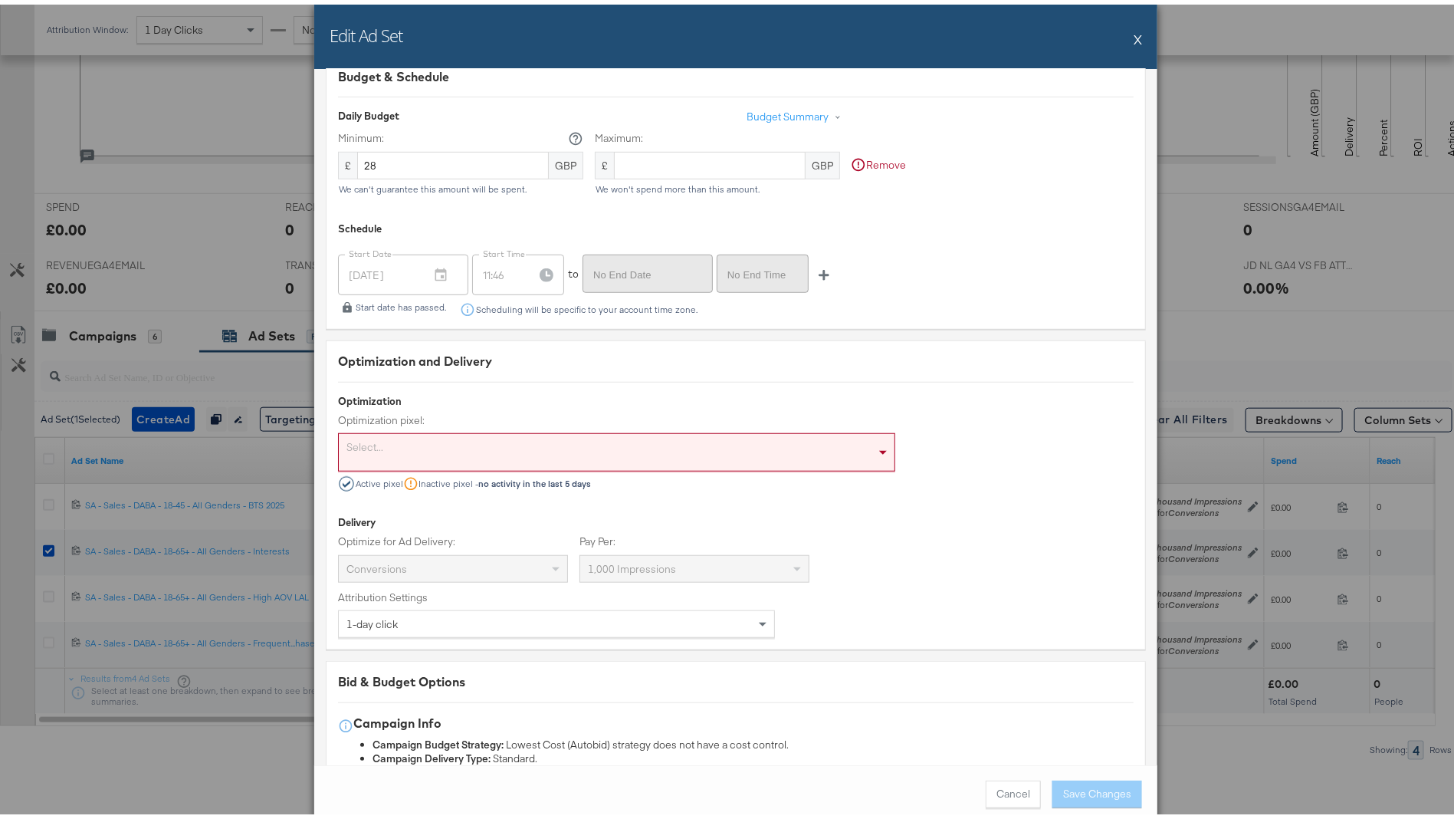
scroll to position [3369, 0]
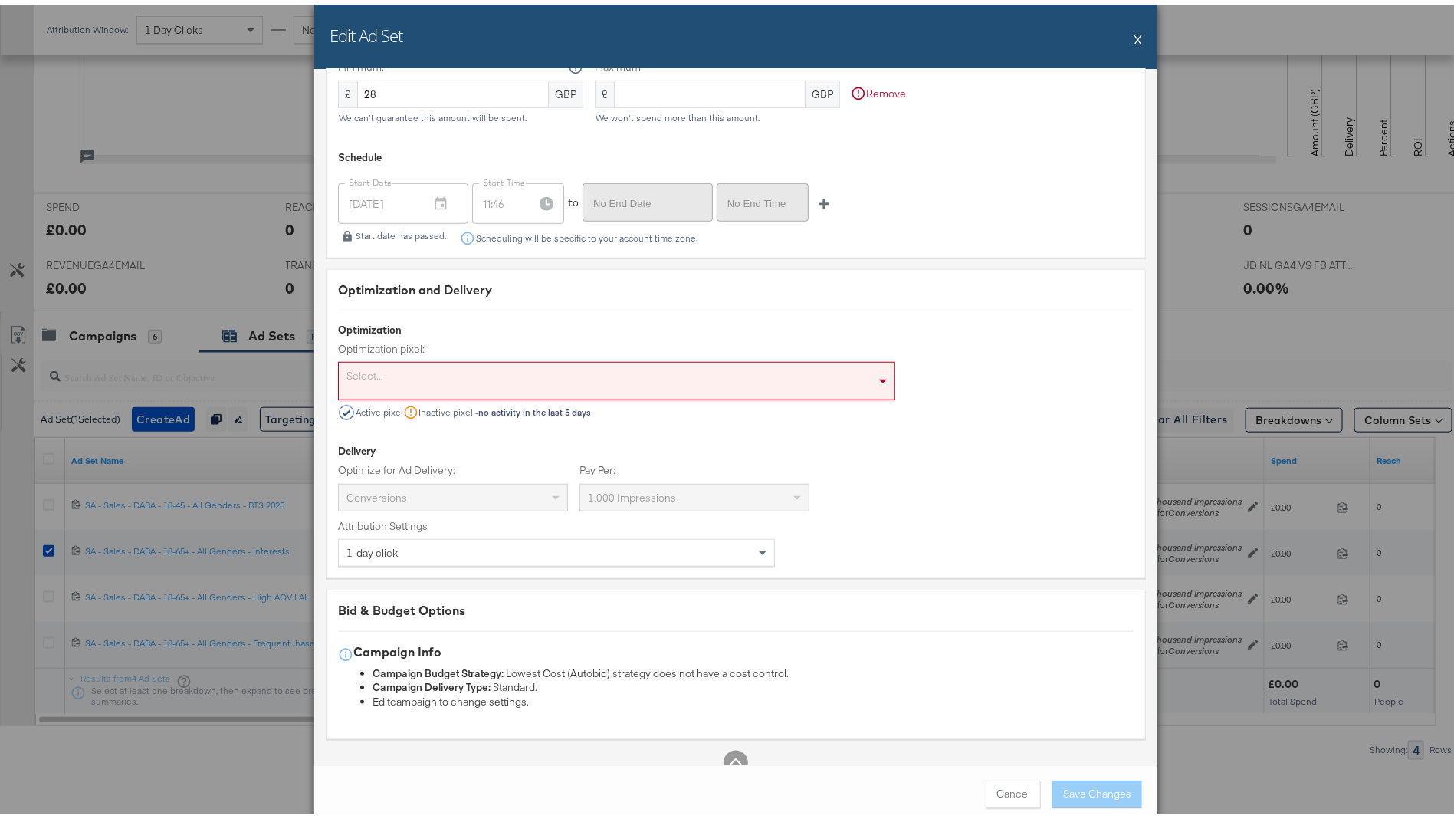
click at [1134, 35] on button "X" at bounding box center [1138, 34] width 8 height 31
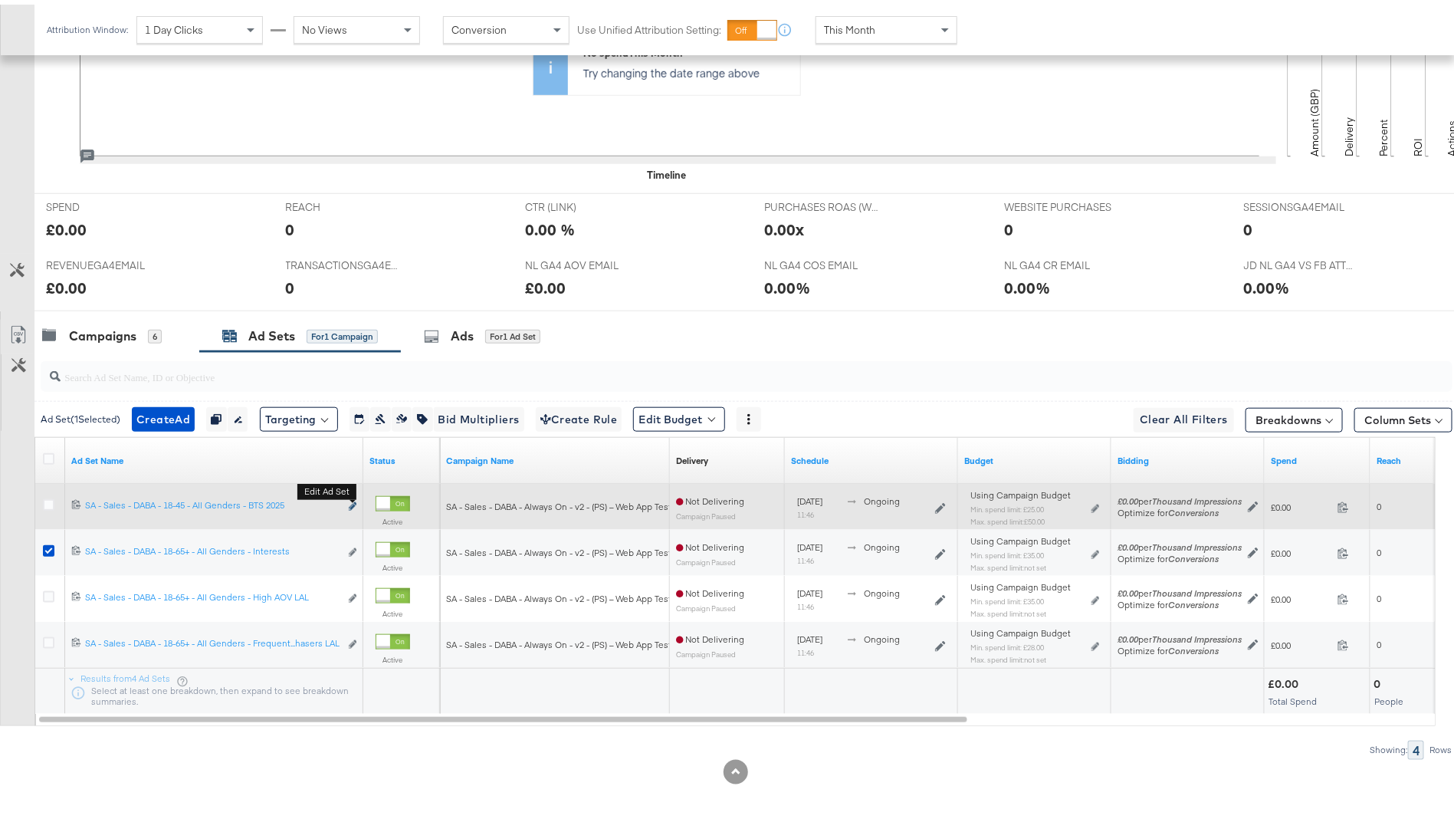
click at [353, 500] on icon "link" at bounding box center [353, 501] width 8 height 8
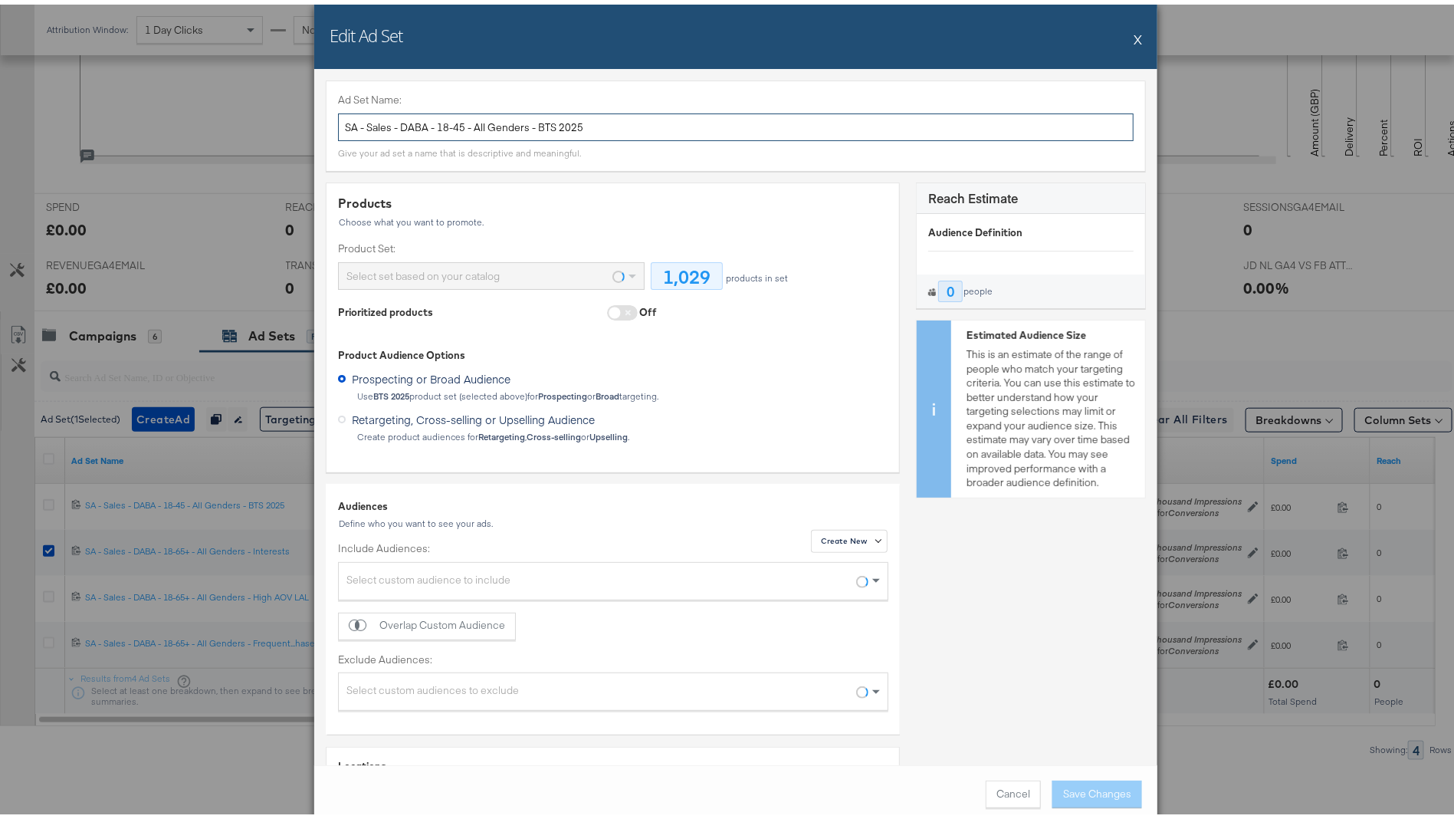
click at [557, 120] on input "SA - Sales - DABA - 18-45 - All Genders - BTS 2025" at bounding box center [736, 123] width 796 height 28
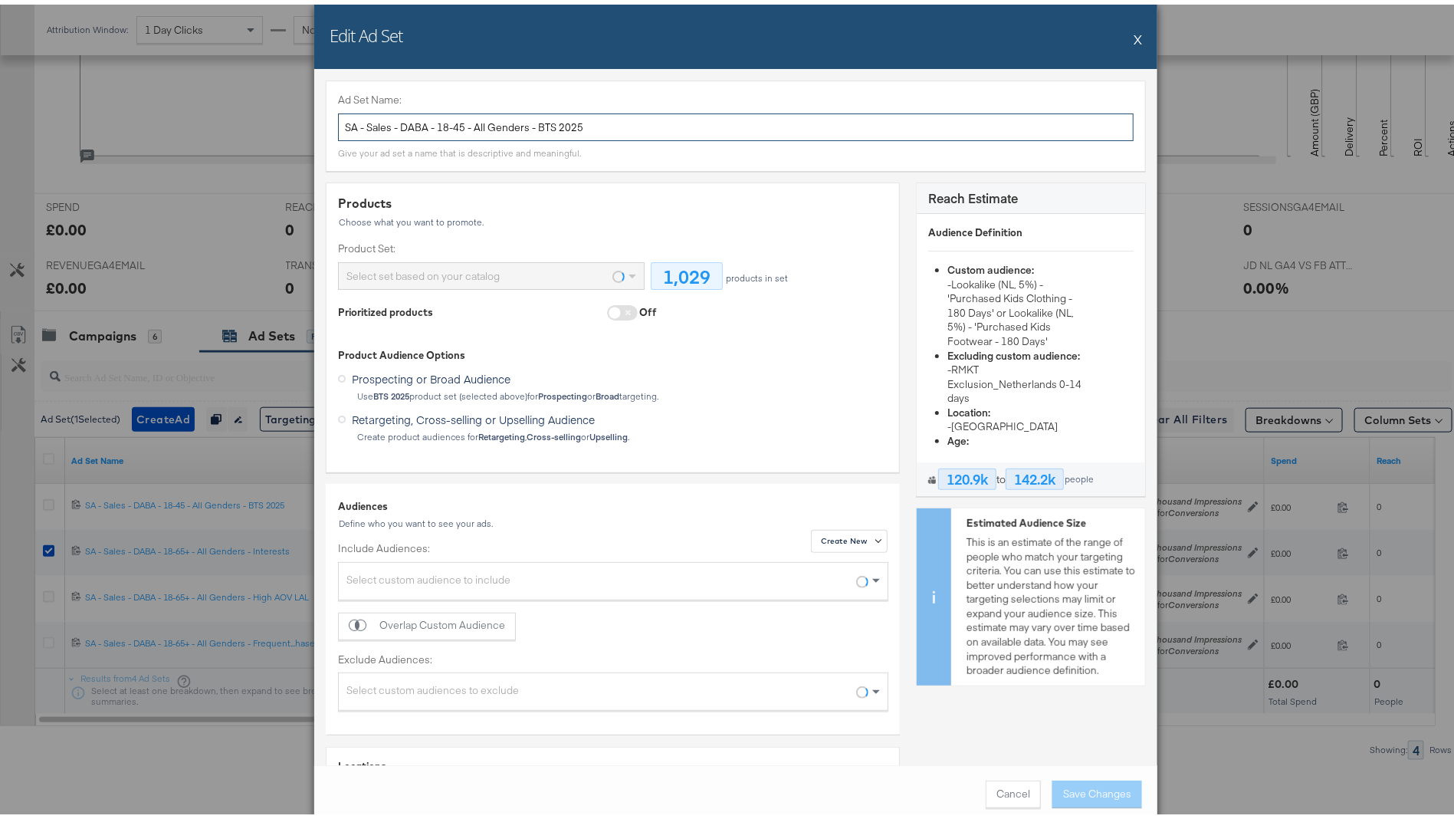
click at [557, 120] on input "SA - Sales - DABA - 18-45 - All Genders - BTS 2025" at bounding box center [736, 123] width 796 height 28
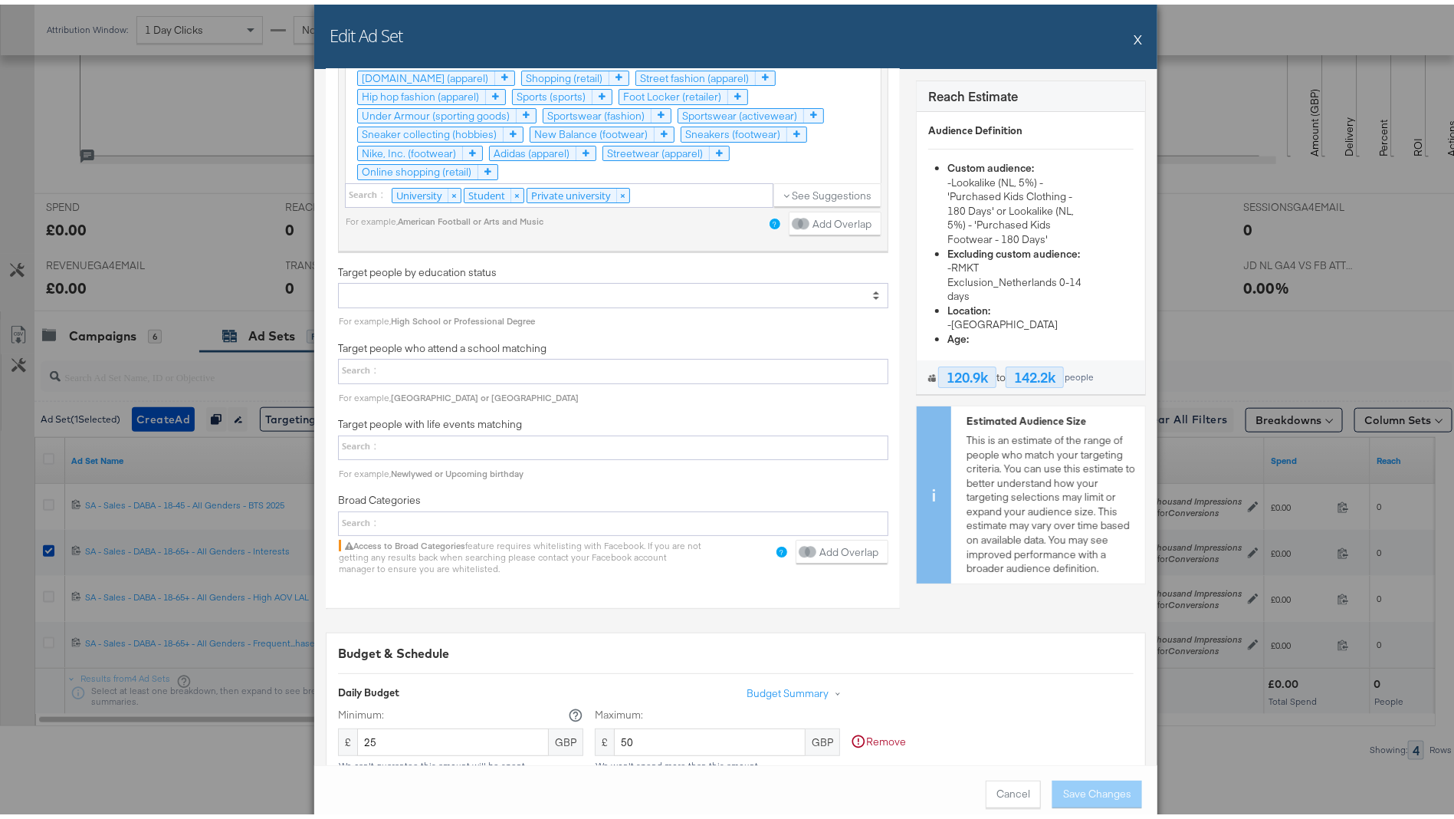
scroll to position [2744, 0]
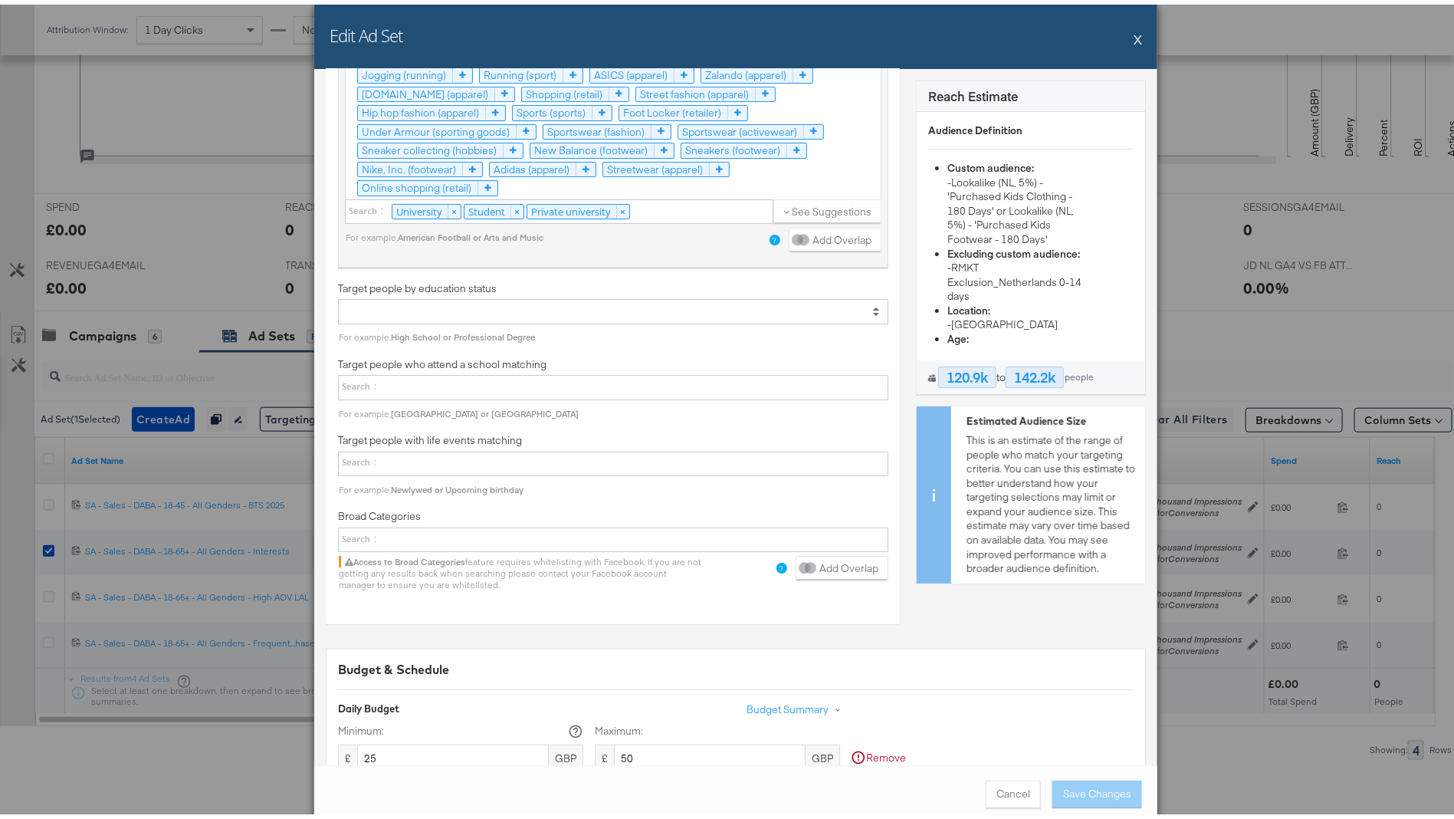
click at [1134, 35] on button "X" at bounding box center [1138, 34] width 8 height 31
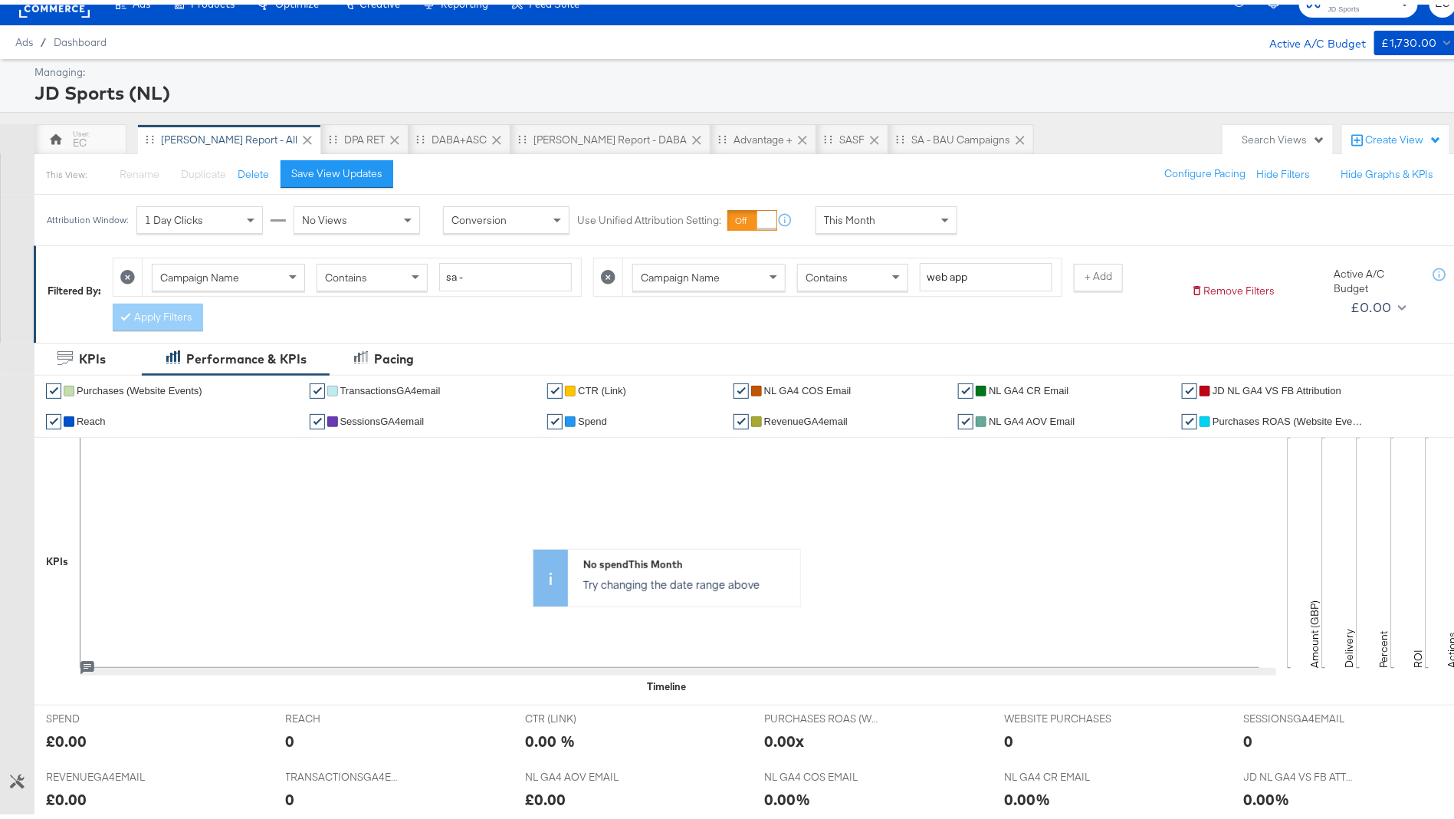
scroll to position [533, 0]
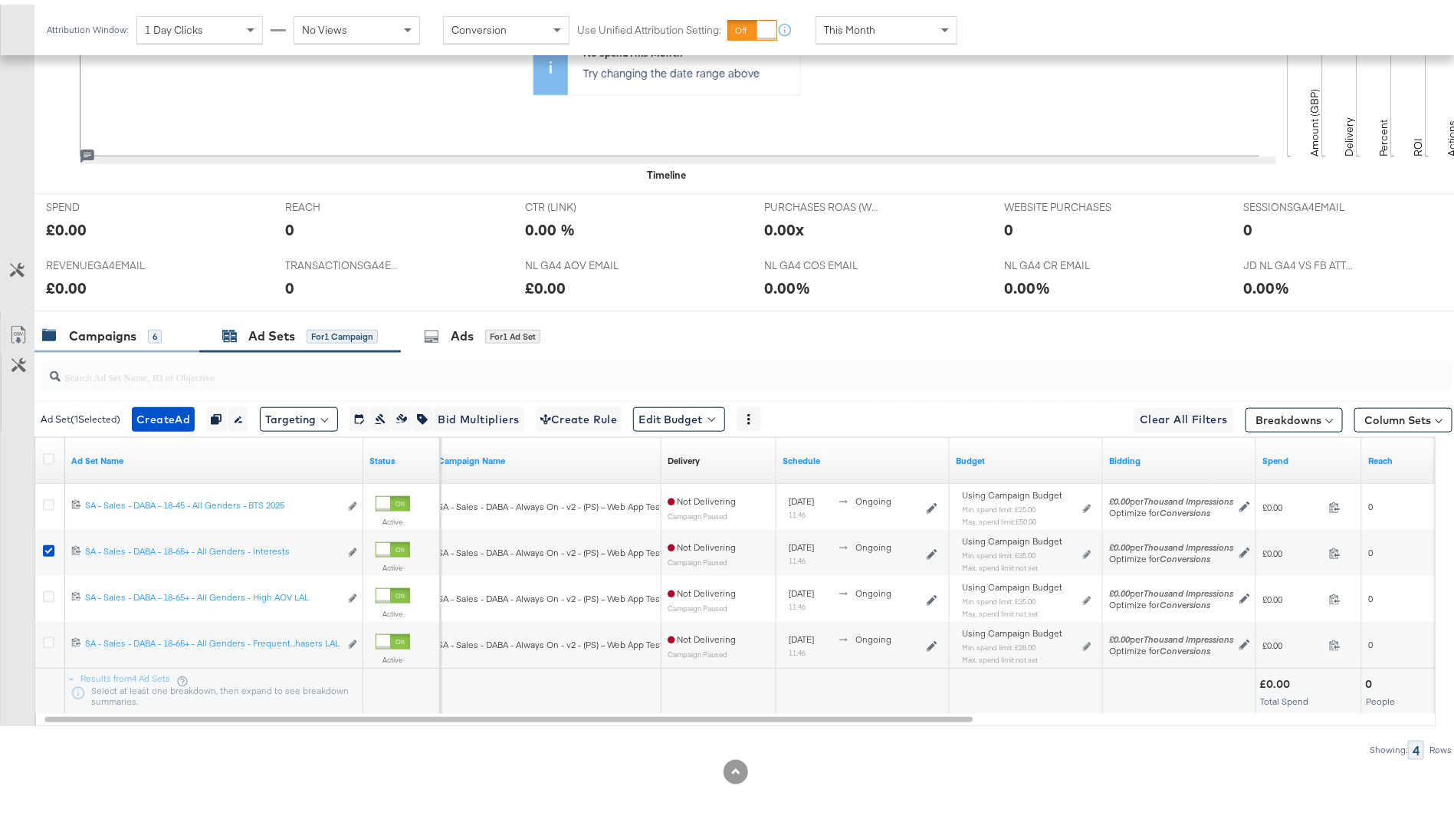
click at [137, 333] on div "Campaigns 6" at bounding box center [102, 332] width 120 height 18
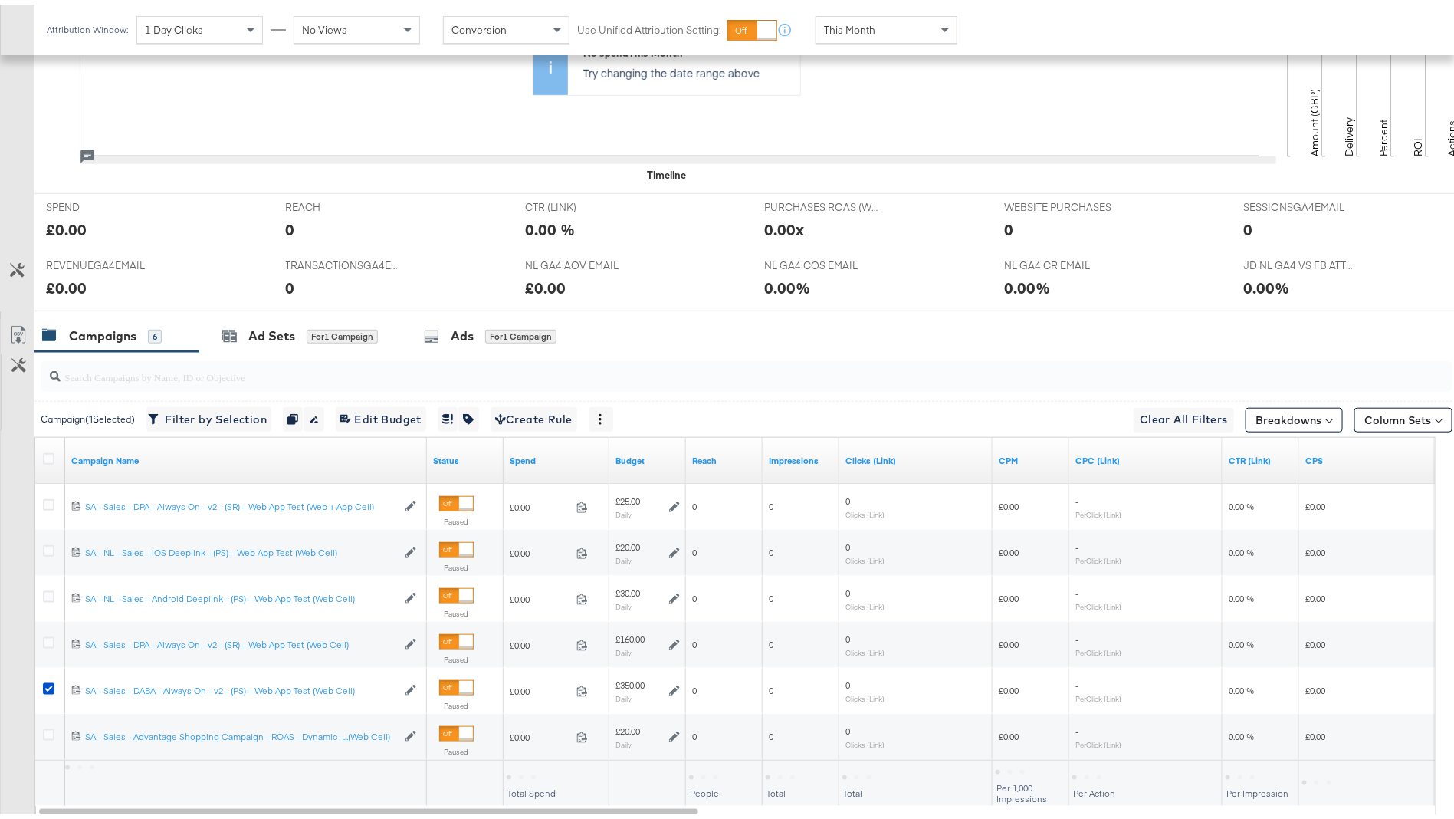
scroll to position [625, 0]
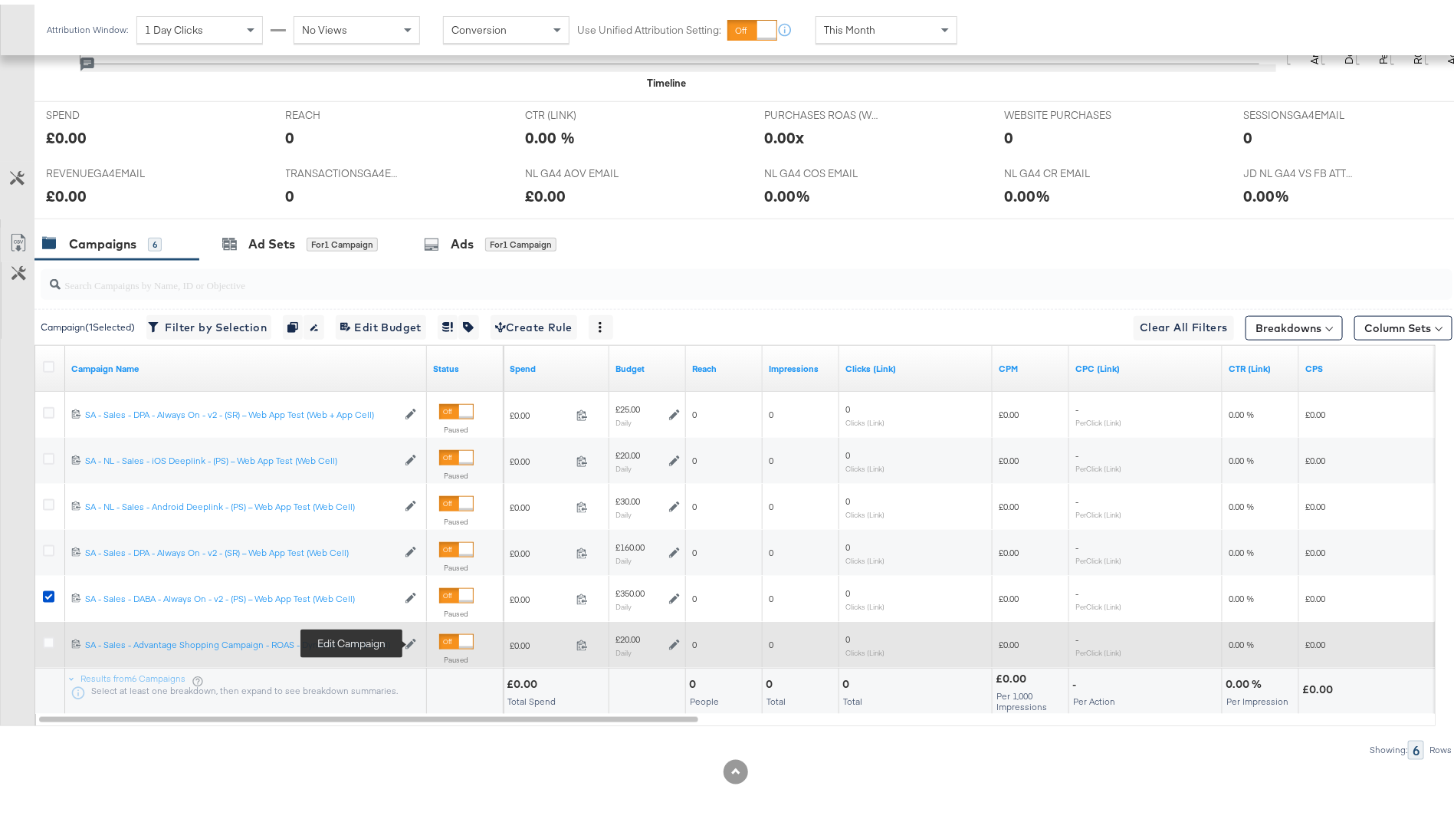
click at [411, 636] on icon at bounding box center [410, 639] width 11 height 11
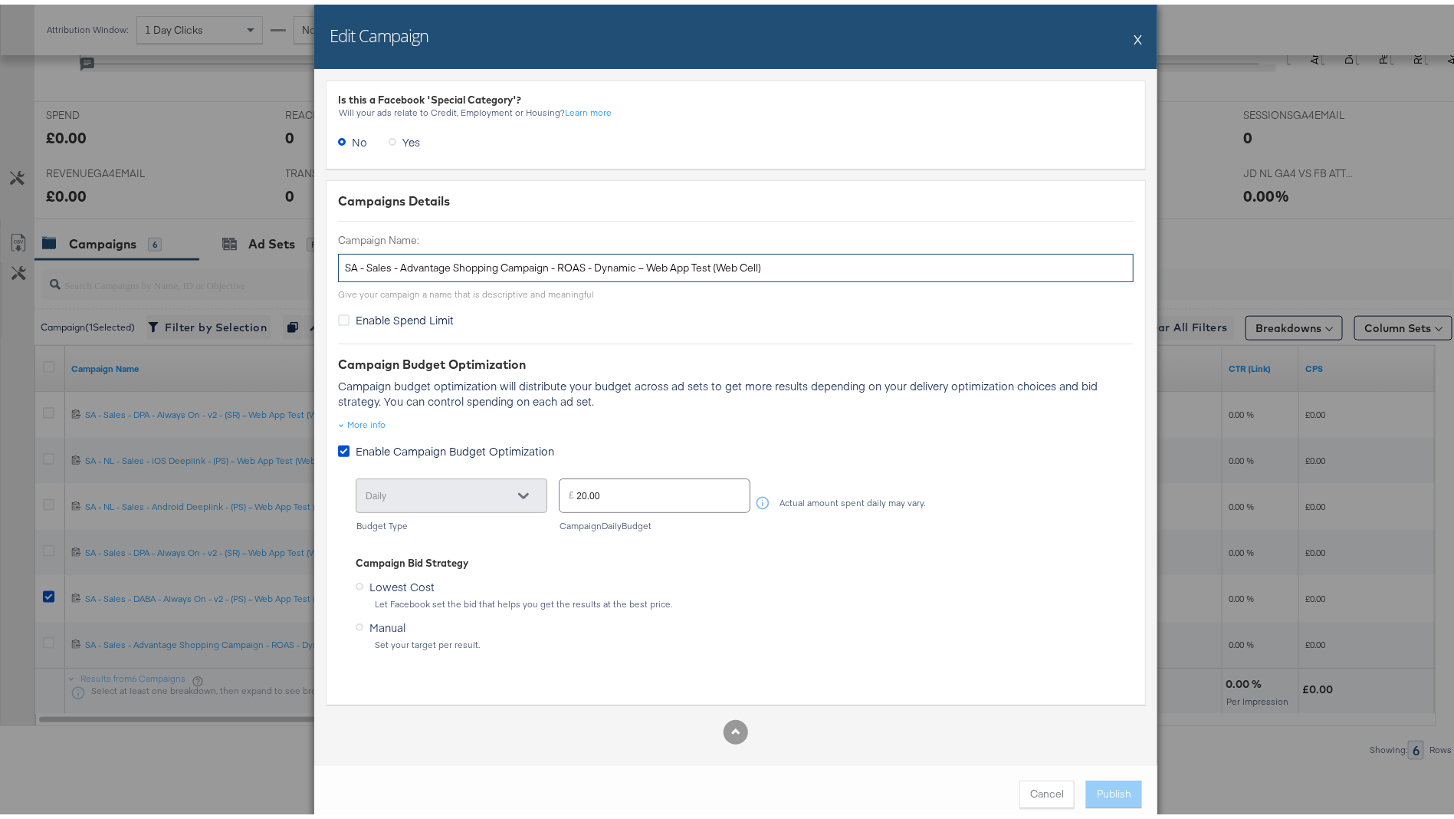
click at [498, 271] on input "SA - Sales - Advantage Shopping Campaign - ROAS - Dynamic – Web App Test (Web C…" at bounding box center [736, 263] width 796 height 28
click at [1134, 34] on button "X" at bounding box center [1138, 34] width 8 height 31
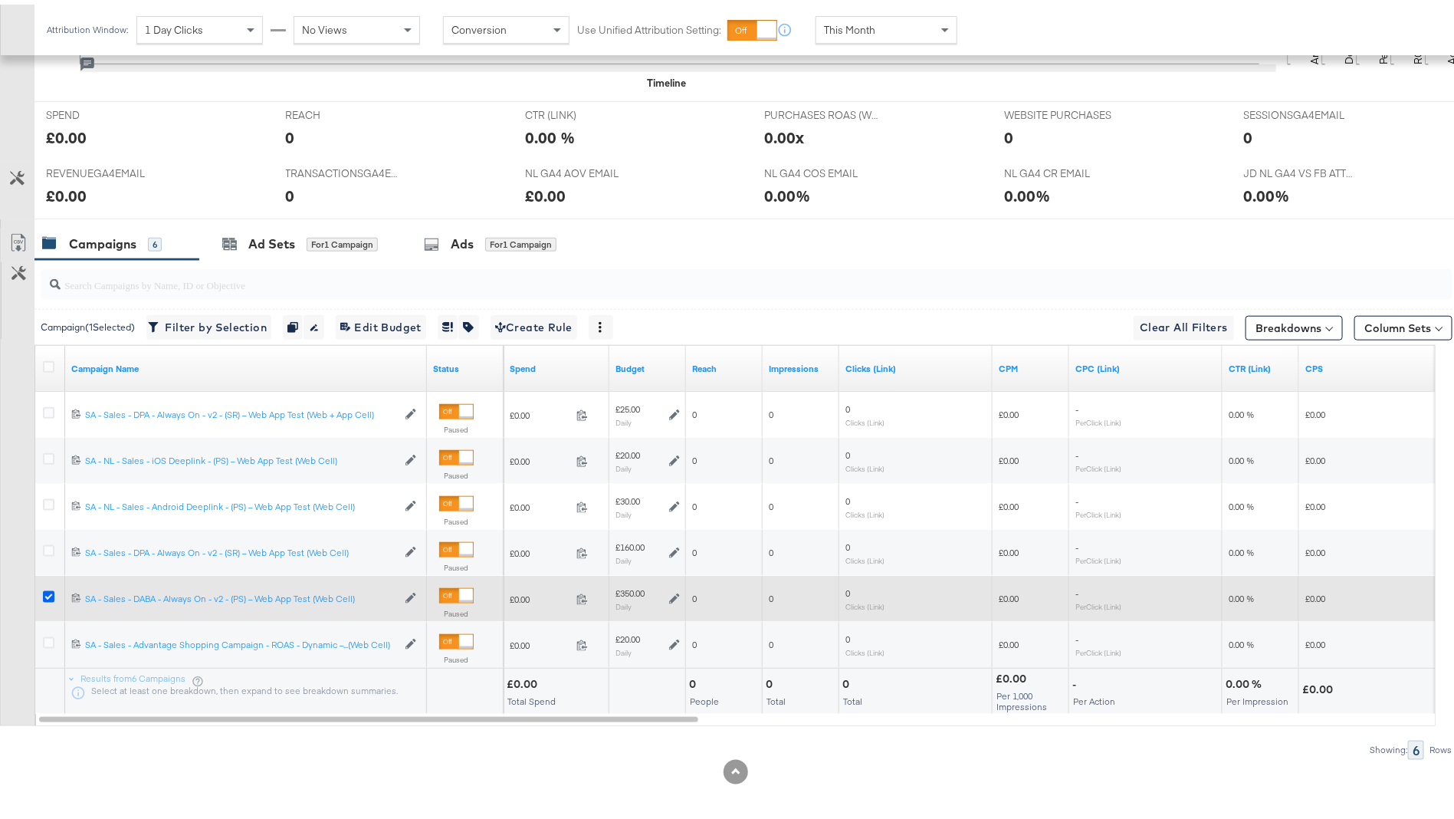
click at [46, 589] on icon at bounding box center [48, 591] width 11 height 11
click at [0, 0] on input "checkbox" at bounding box center [0, 0] width 0 height 0
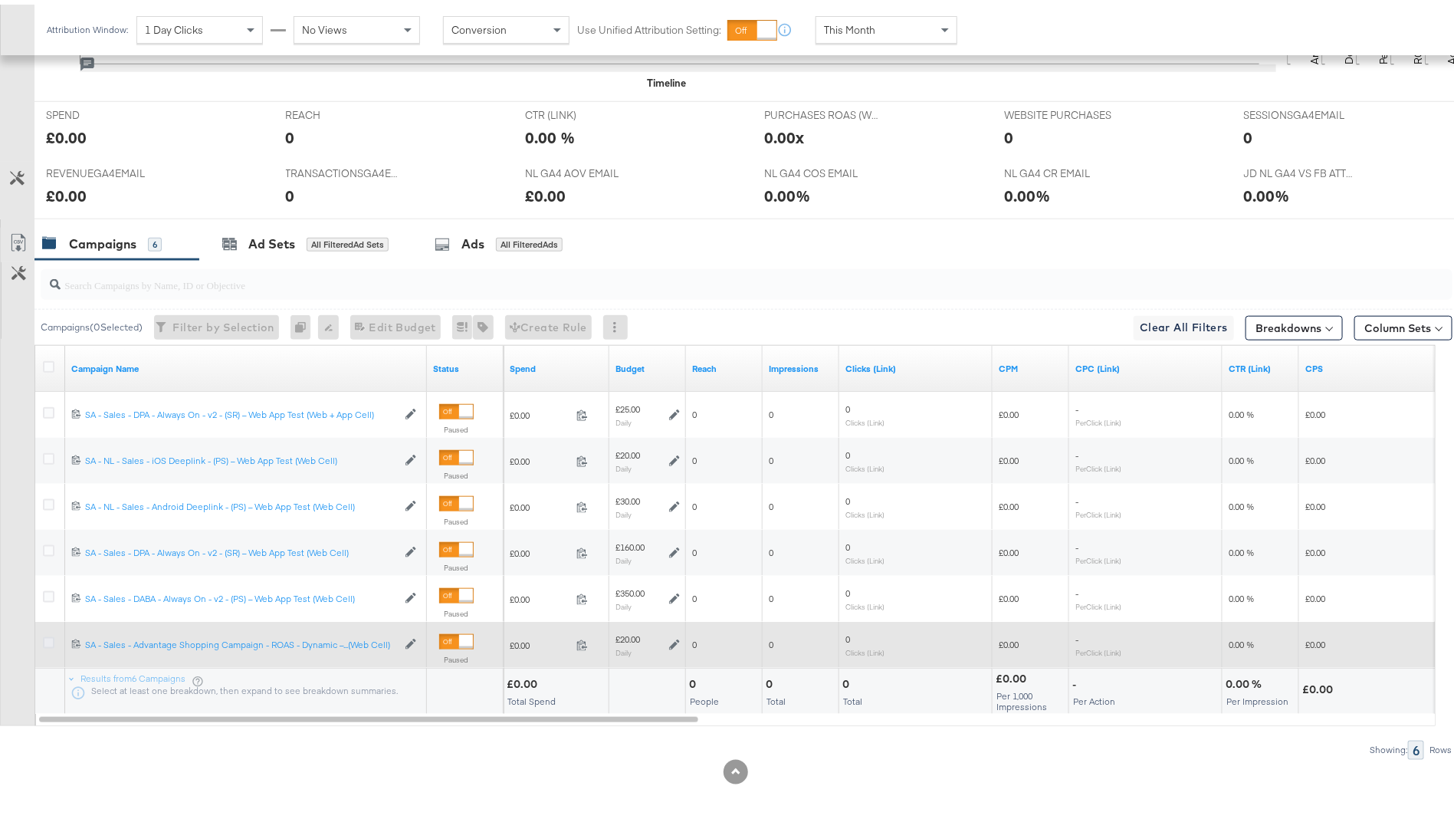
click at [47, 635] on icon at bounding box center [48, 637] width 11 height 11
click at [0, 0] on input "checkbox" at bounding box center [0, 0] width 0 height 0
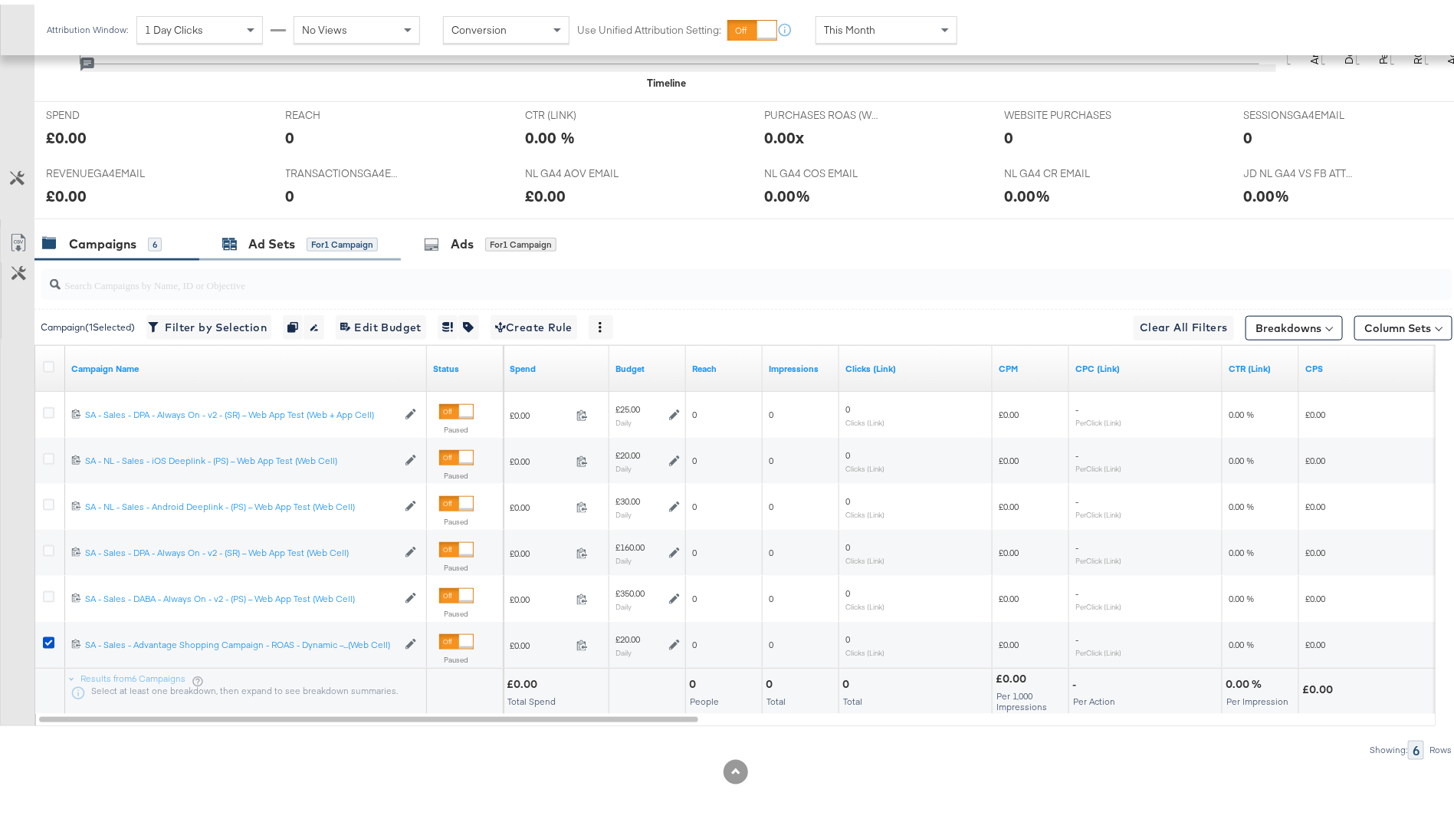
click at [359, 240] on div "for 1 Campaign" at bounding box center [342, 240] width 71 height 14
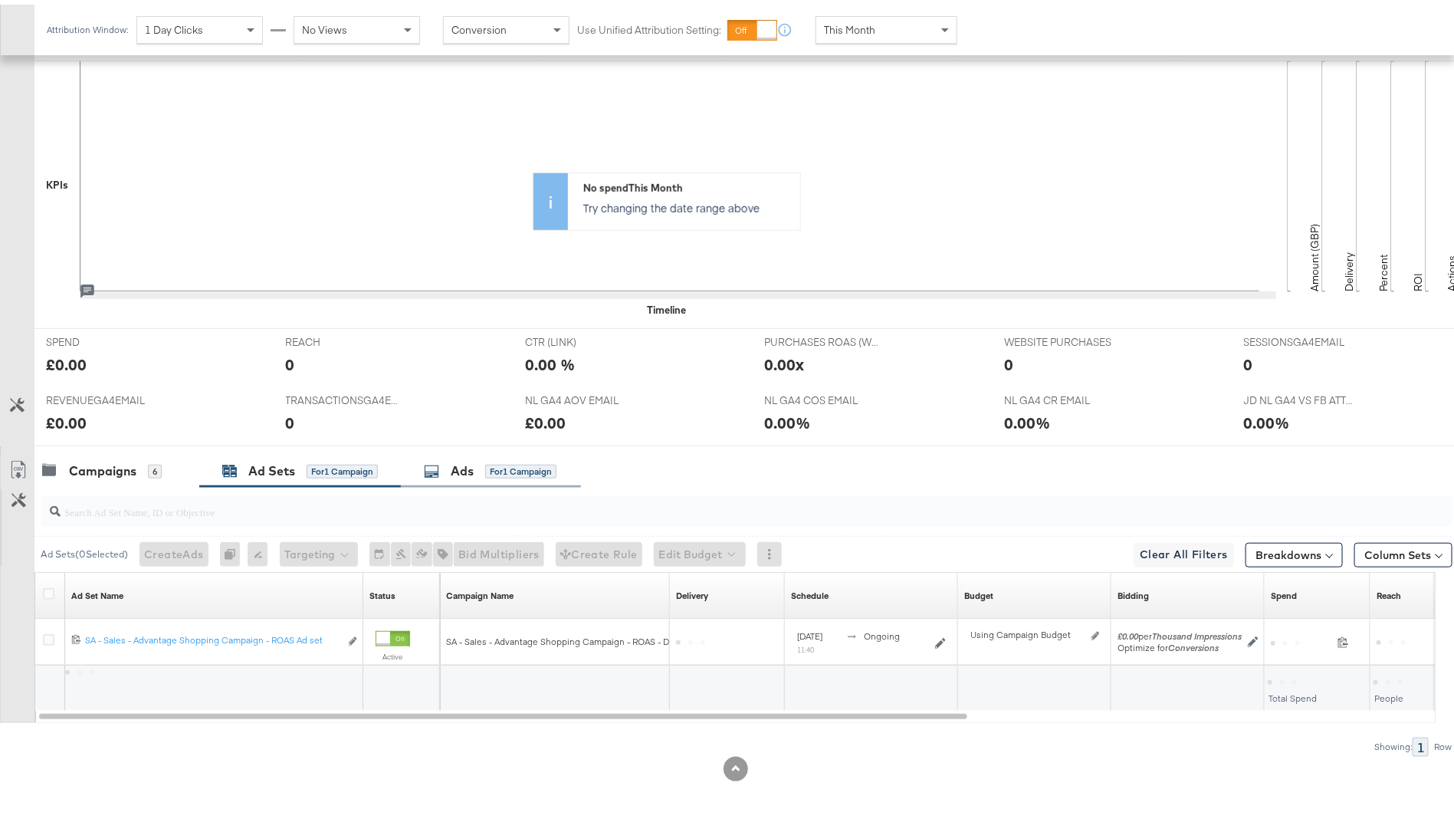
scroll to position [395, 0]
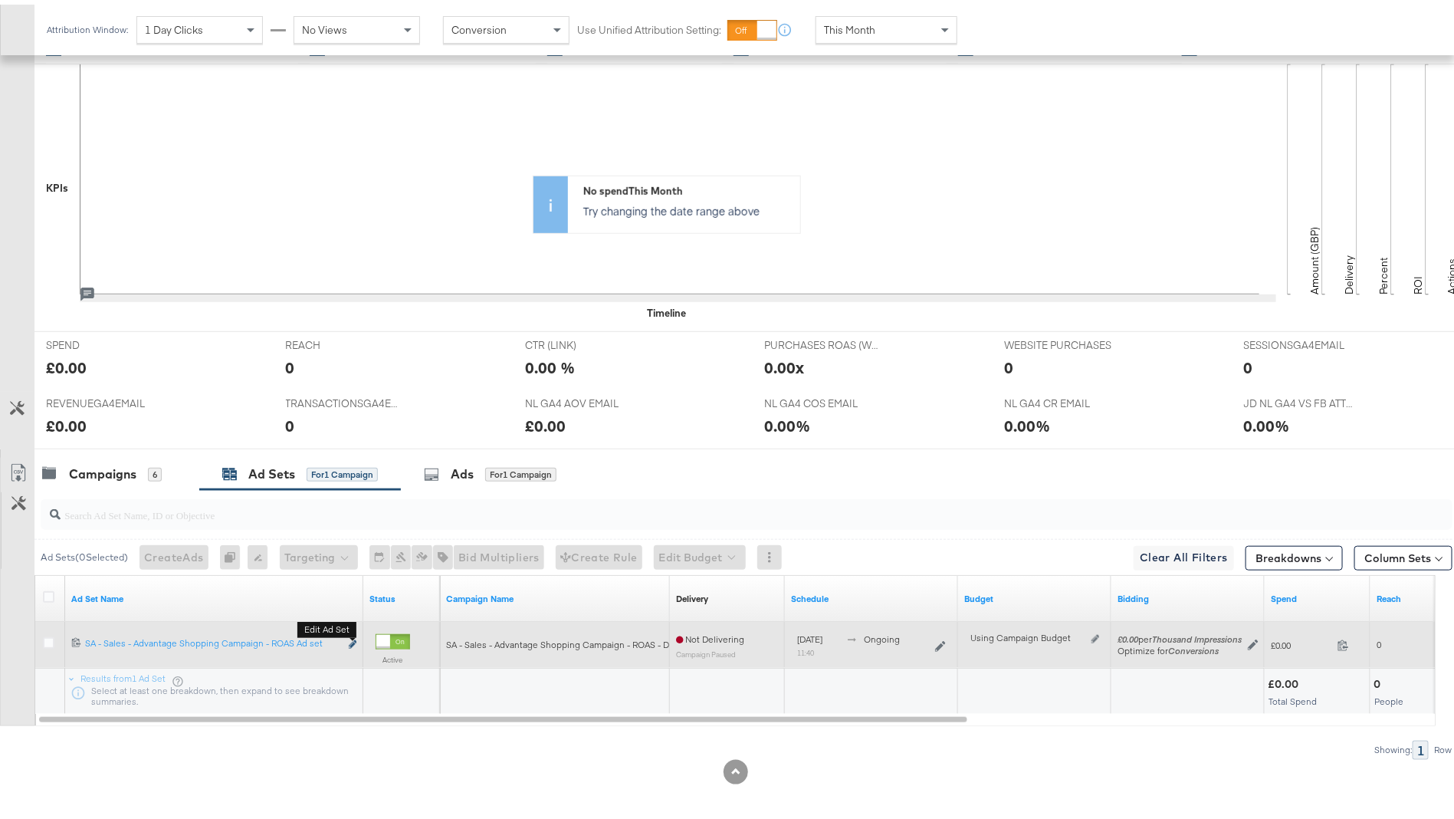
click at [350, 636] on icon "link" at bounding box center [353, 639] width 8 height 8
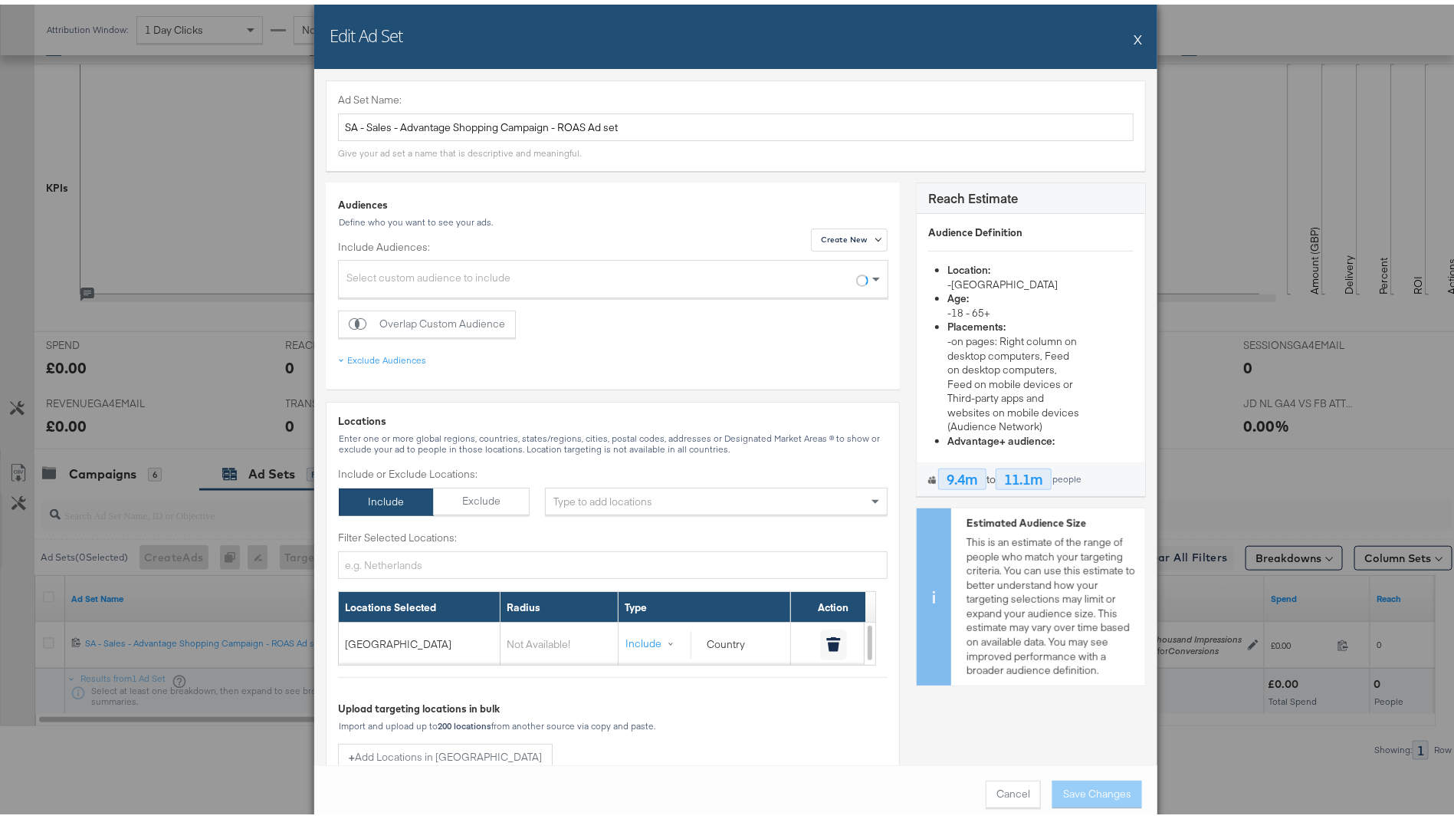
click at [519, 104] on div "Ad Set Name: SA - Sales - Advantage Shopping Campaign - ROAS Ad set" at bounding box center [736, 112] width 796 height 48
click at [520, 120] on input "SA - Sales - Advantage Shopping Campaign - ROAS Ad set" at bounding box center [736, 123] width 796 height 28
click at [1134, 34] on button "X" at bounding box center [1138, 34] width 8 height 31
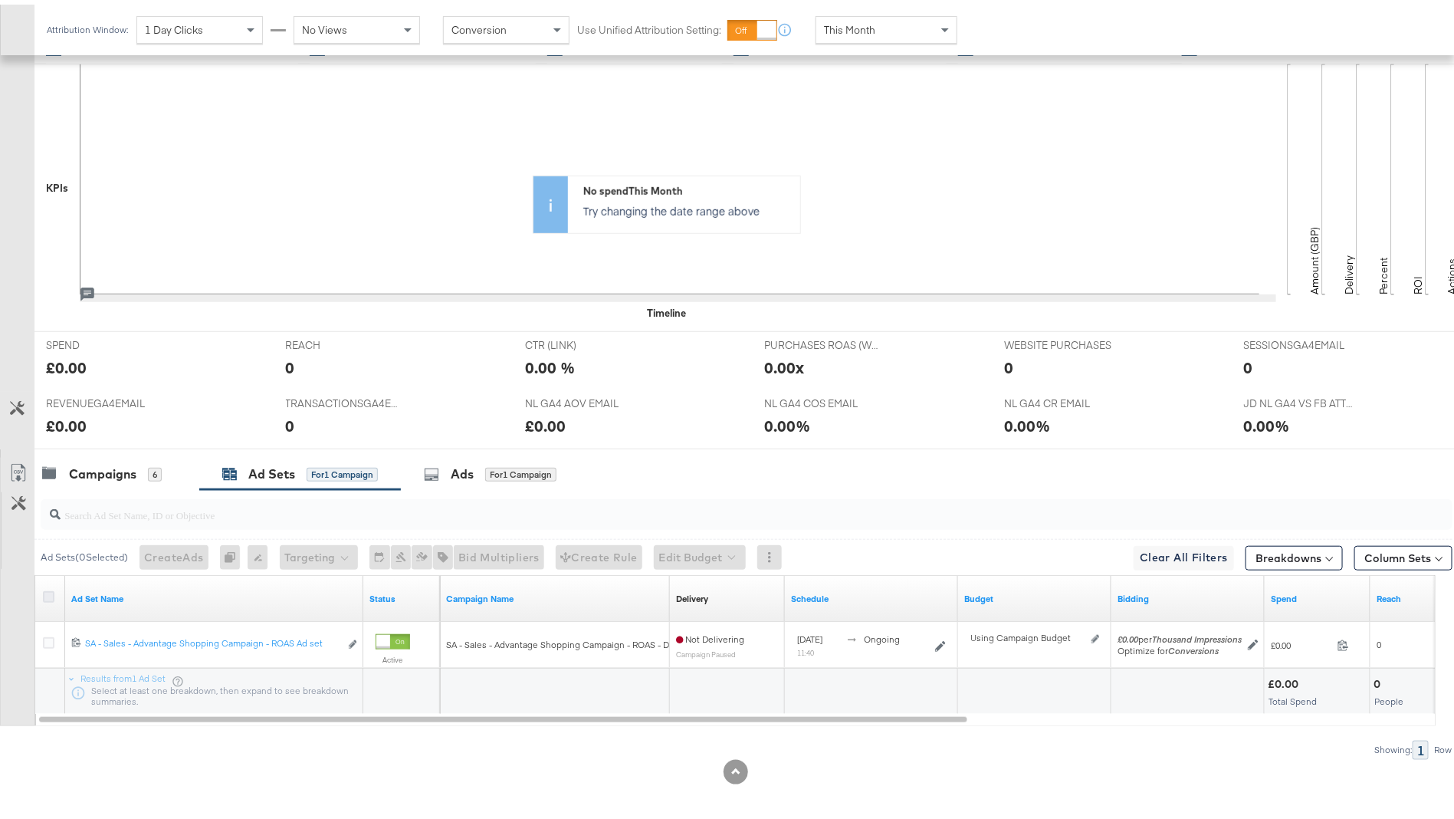
click at [44, 589] on icon at bounding box center [48, 591] width 11 height 11
click at [0, 0] on input "checkbox" at bounding box center [0, 0] width 0 height 0
click at [507, 464] on div "for 1 Ad Set" at bounding box center [512, 470] width 55 height 14
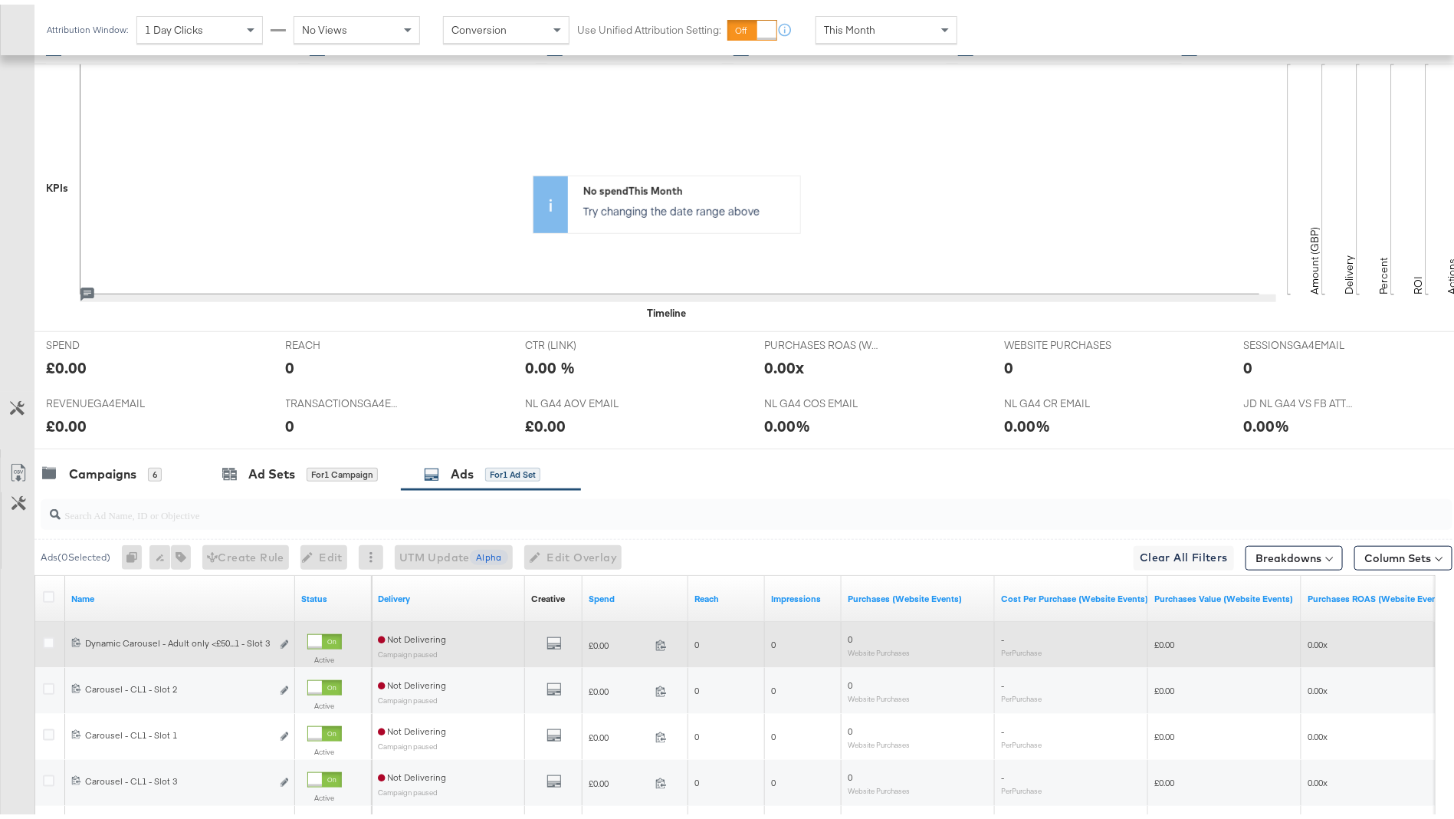
scroll to position [579, 0]
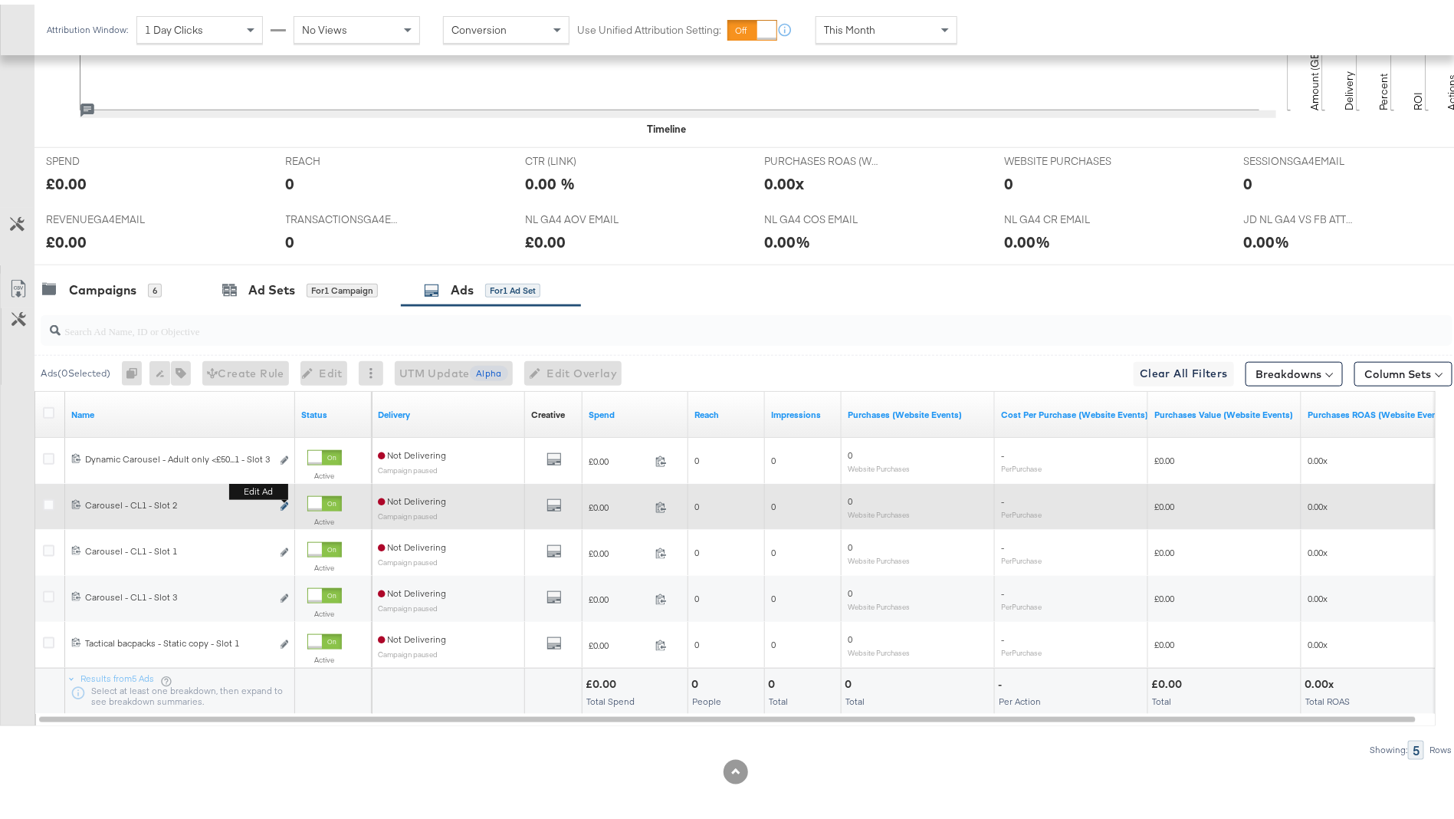
click at [287, 497] on icon "link" at bounding box center [285, 501] width 8 height 8
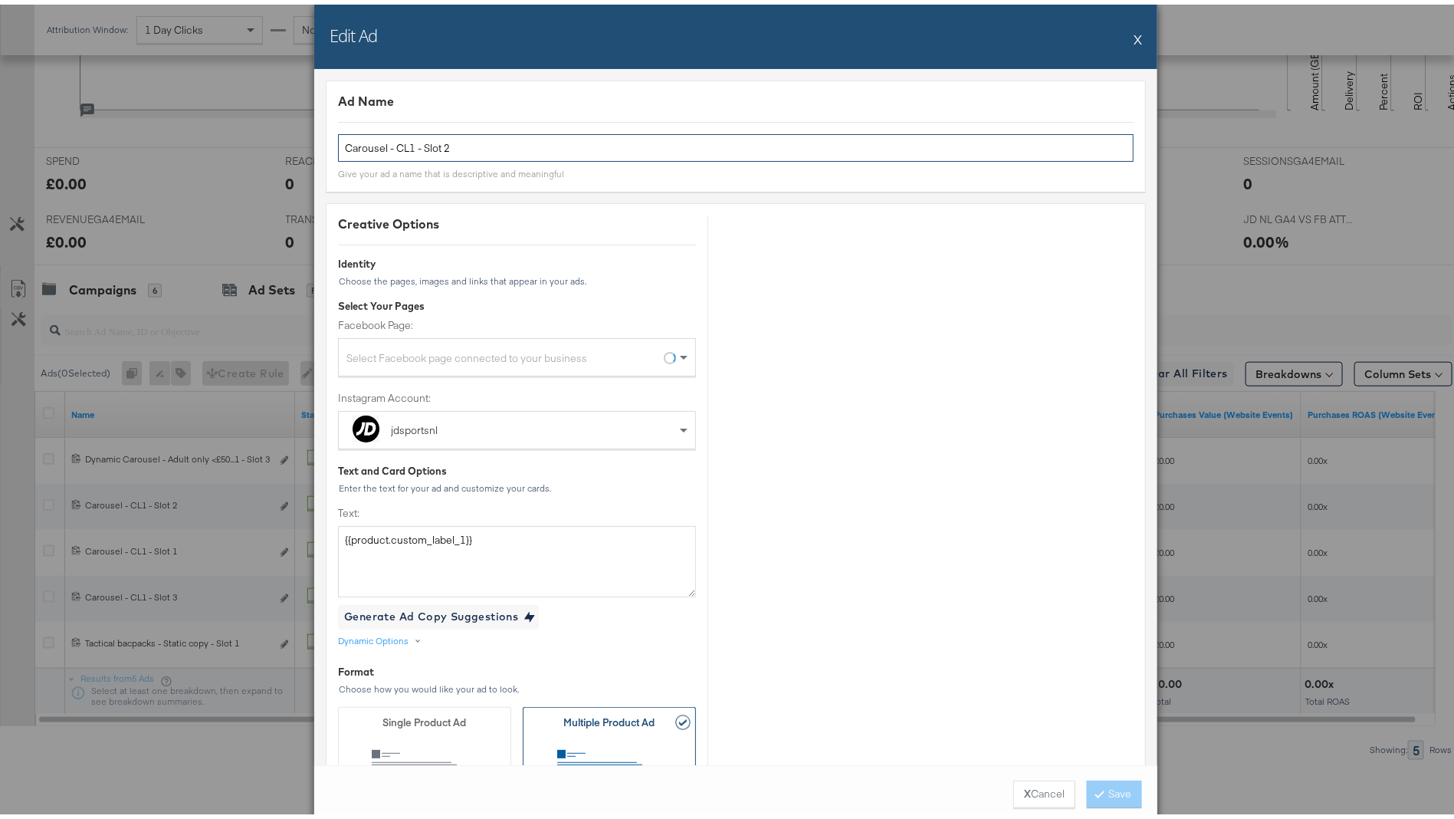
click at [462, 139] on input "Carousel - CL1 - Slot 2" at bounding box center [736, 144] width 796 height 28
click at [463, 138] on input "Carousel - CL1 - Slot 2" at bounding box center [736, 144] width 796 height 28
click at [1134, 37] on button "X" at bounding box center [1138, 34] width 8 height 31
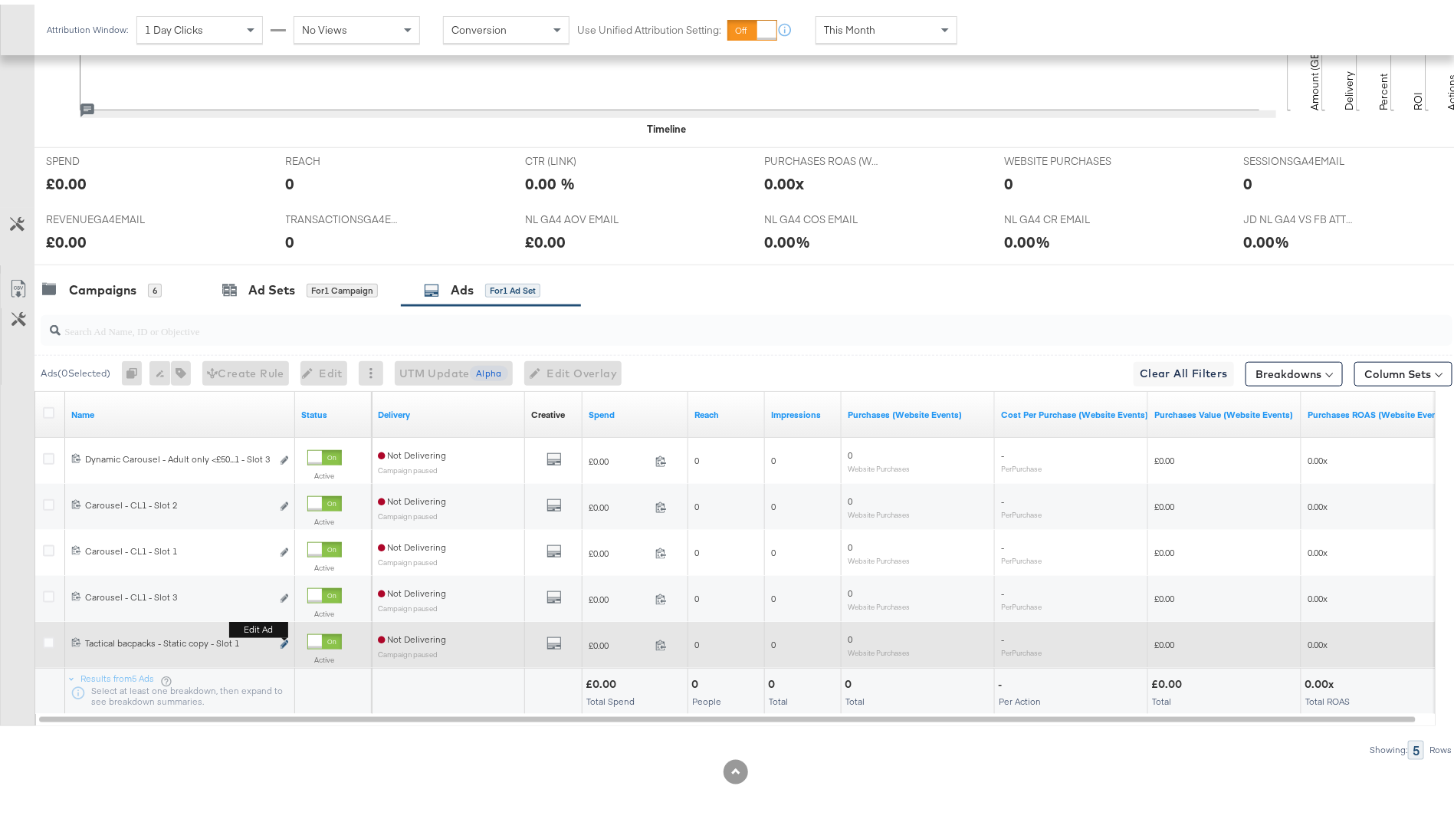
click at [282, 635] on icon "link" at bounding box center [285, 639] width 8 height 8
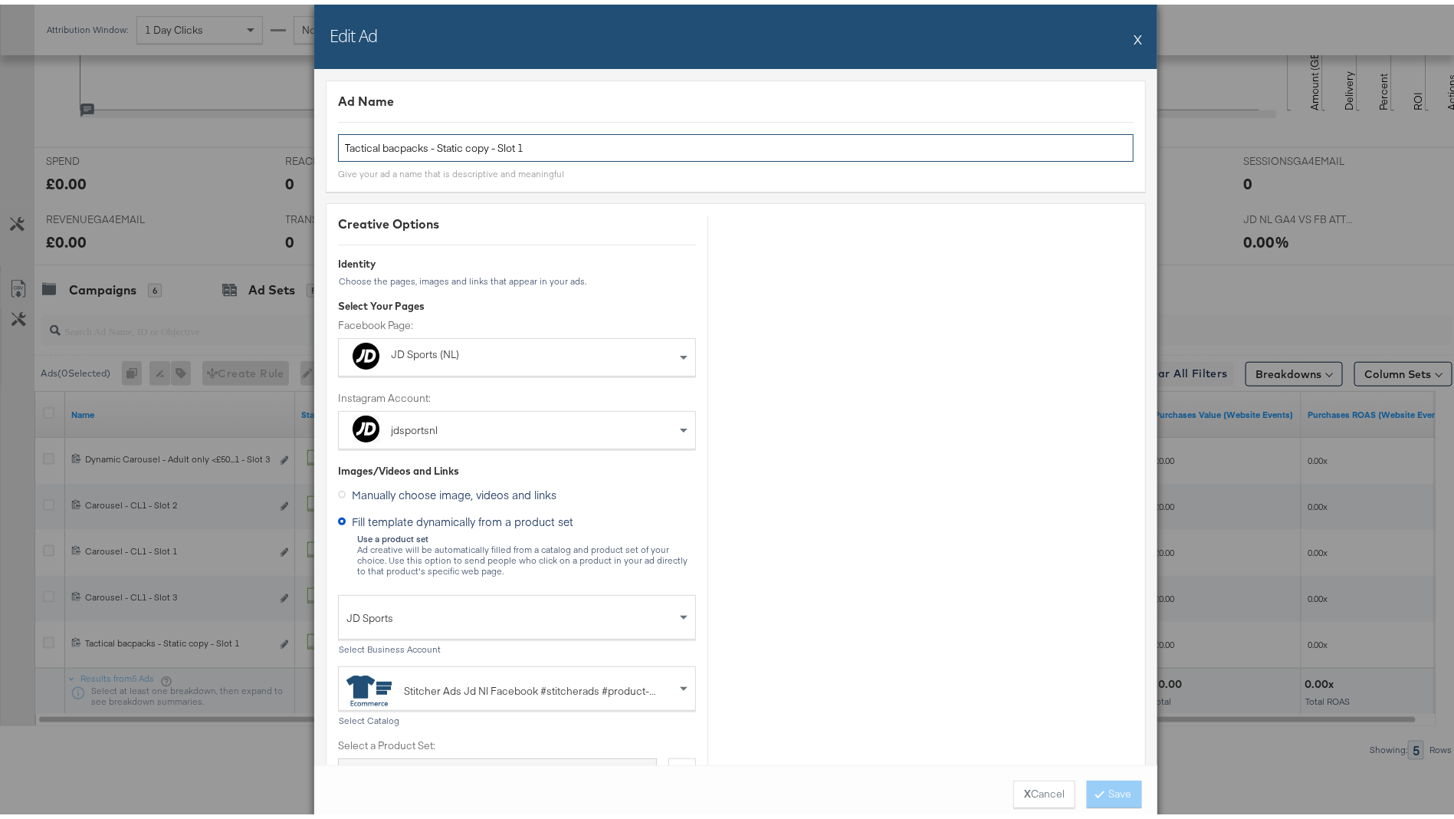
click at [560, 146] on input "Tactical bacpacks - Static copy - Slot 1" at bounding box center [736, 144] width 796 height 28
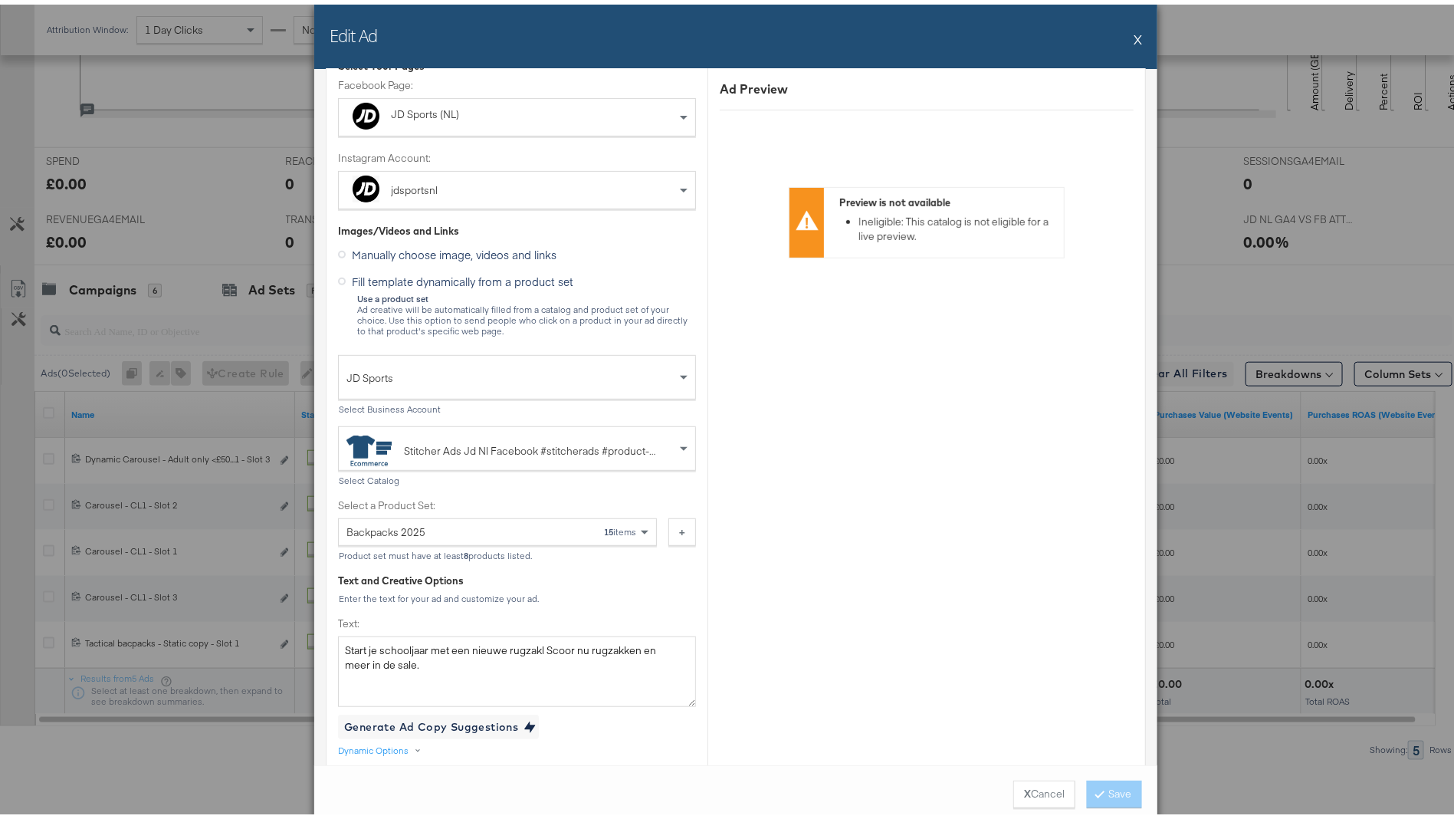
scroll to position [623, 0]
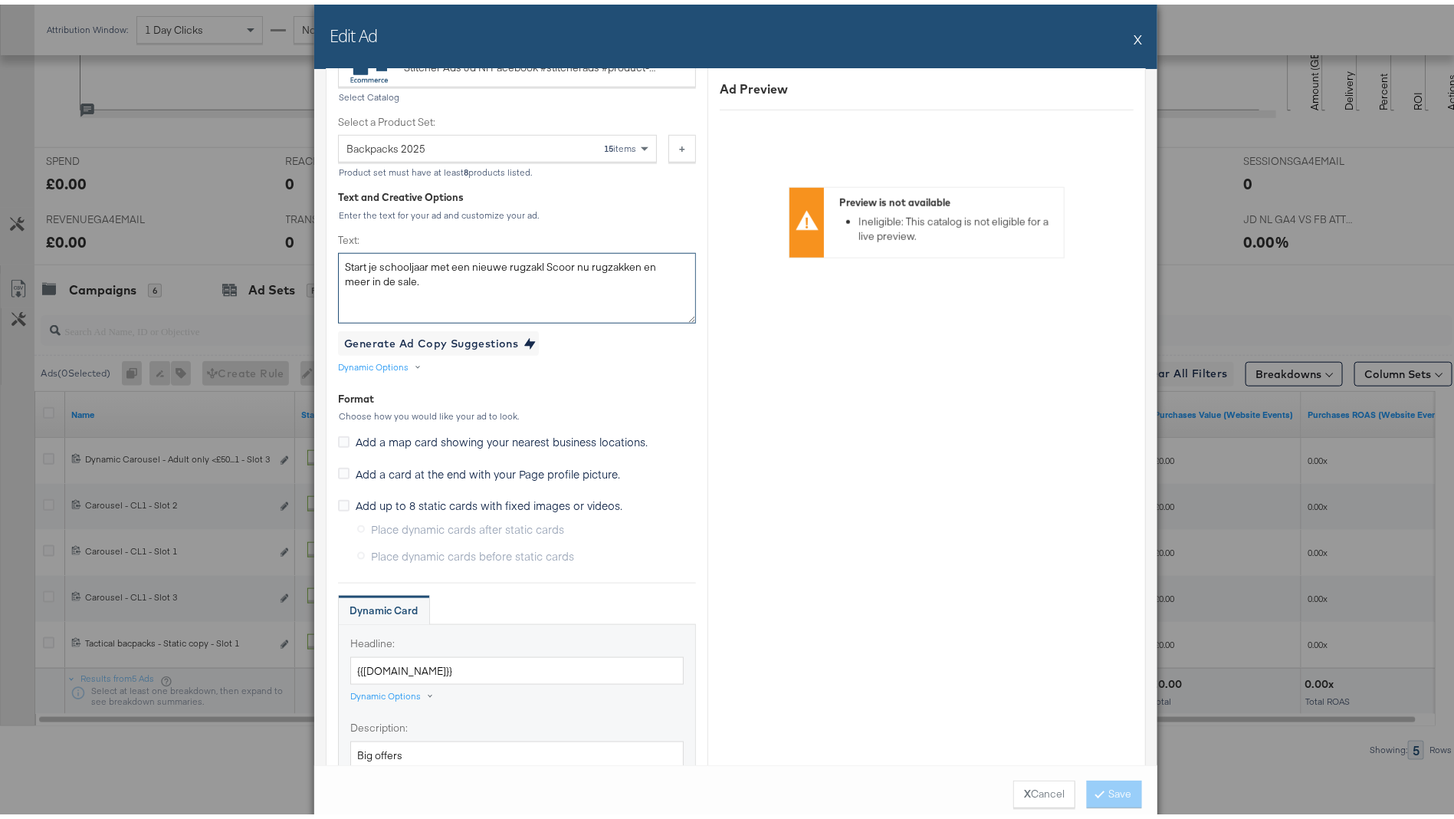
click at [433, 275] on textarea "Start je schooljaar met een nieuwe rugzakl Scoor nu rugzakken en meer in de sal…" at bounding box center [517, 283] width 358 height 71
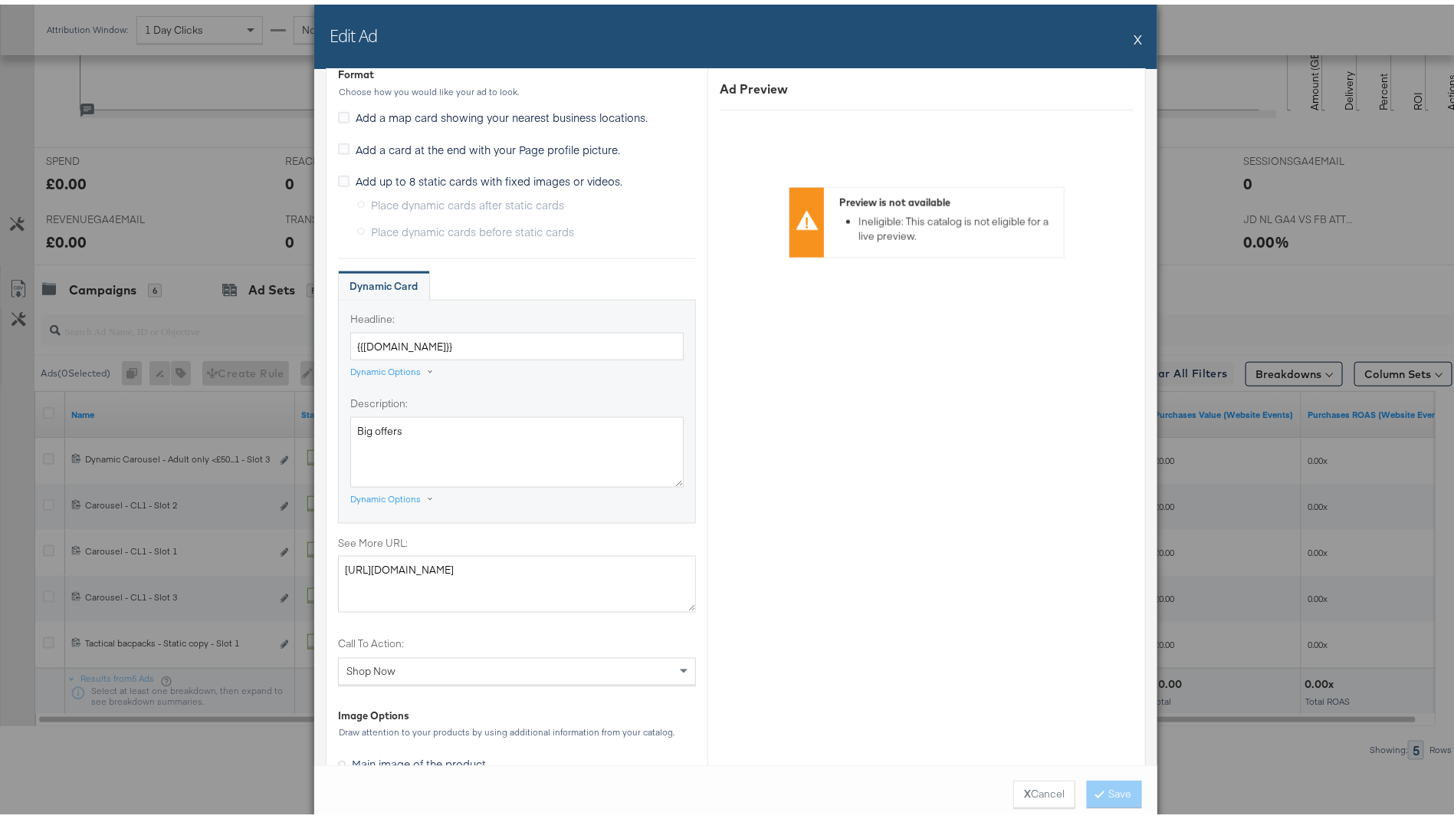
scroll to position [962, 0]
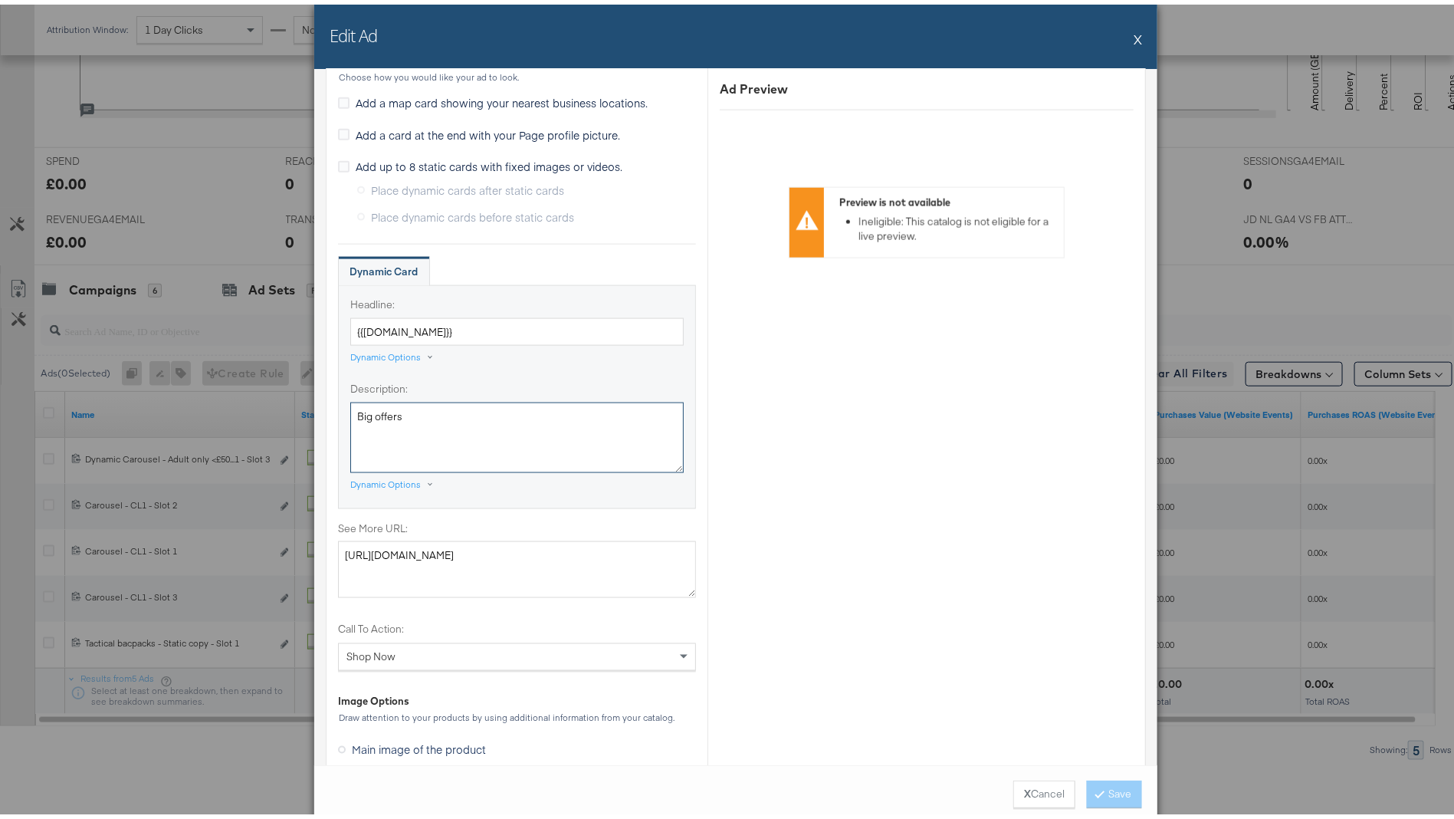
click at [402, 405] on textarea "Big offers" at bounding box center [516, 433] width 333 height 71
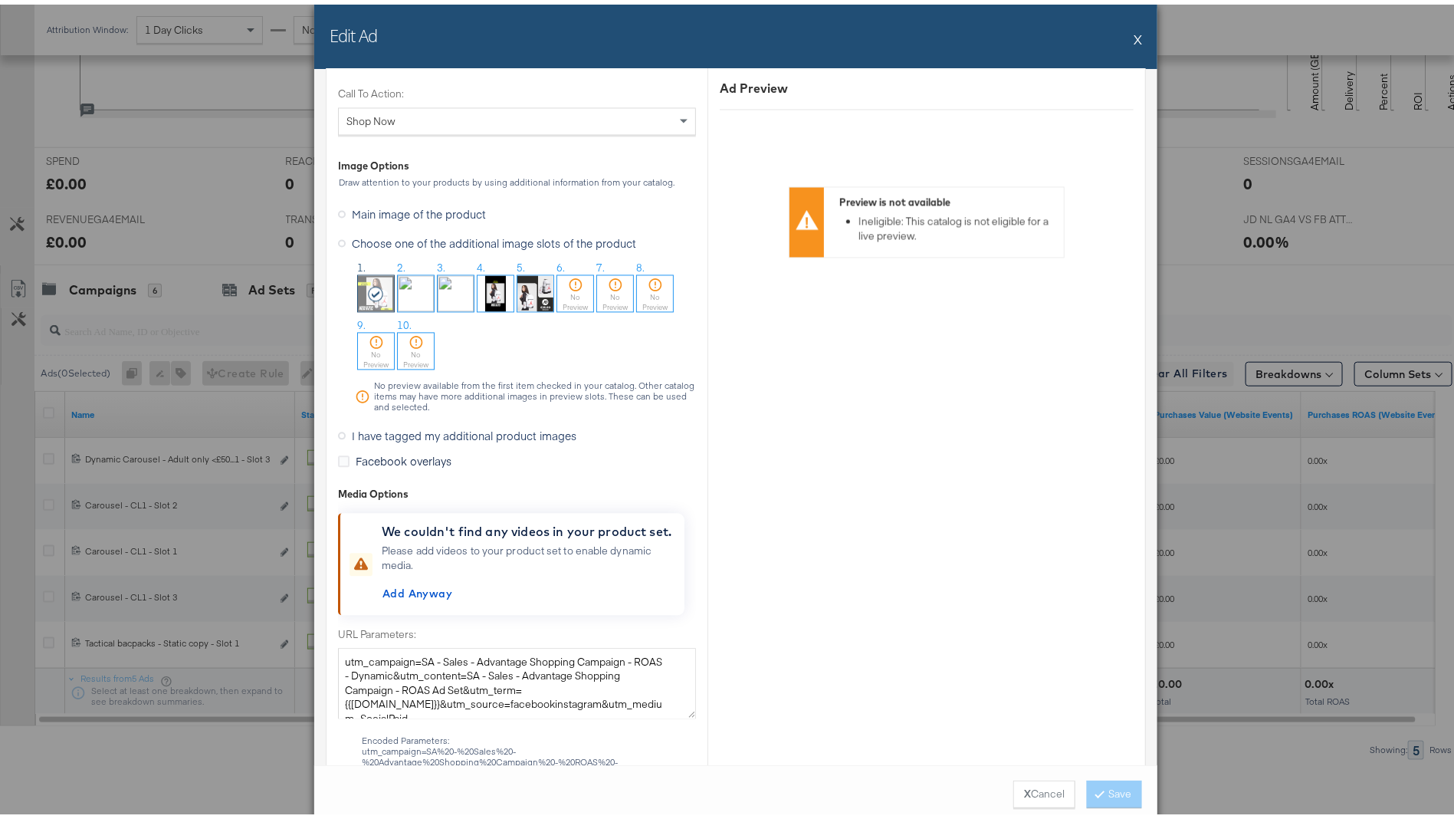
scroll to position [1748, 0]
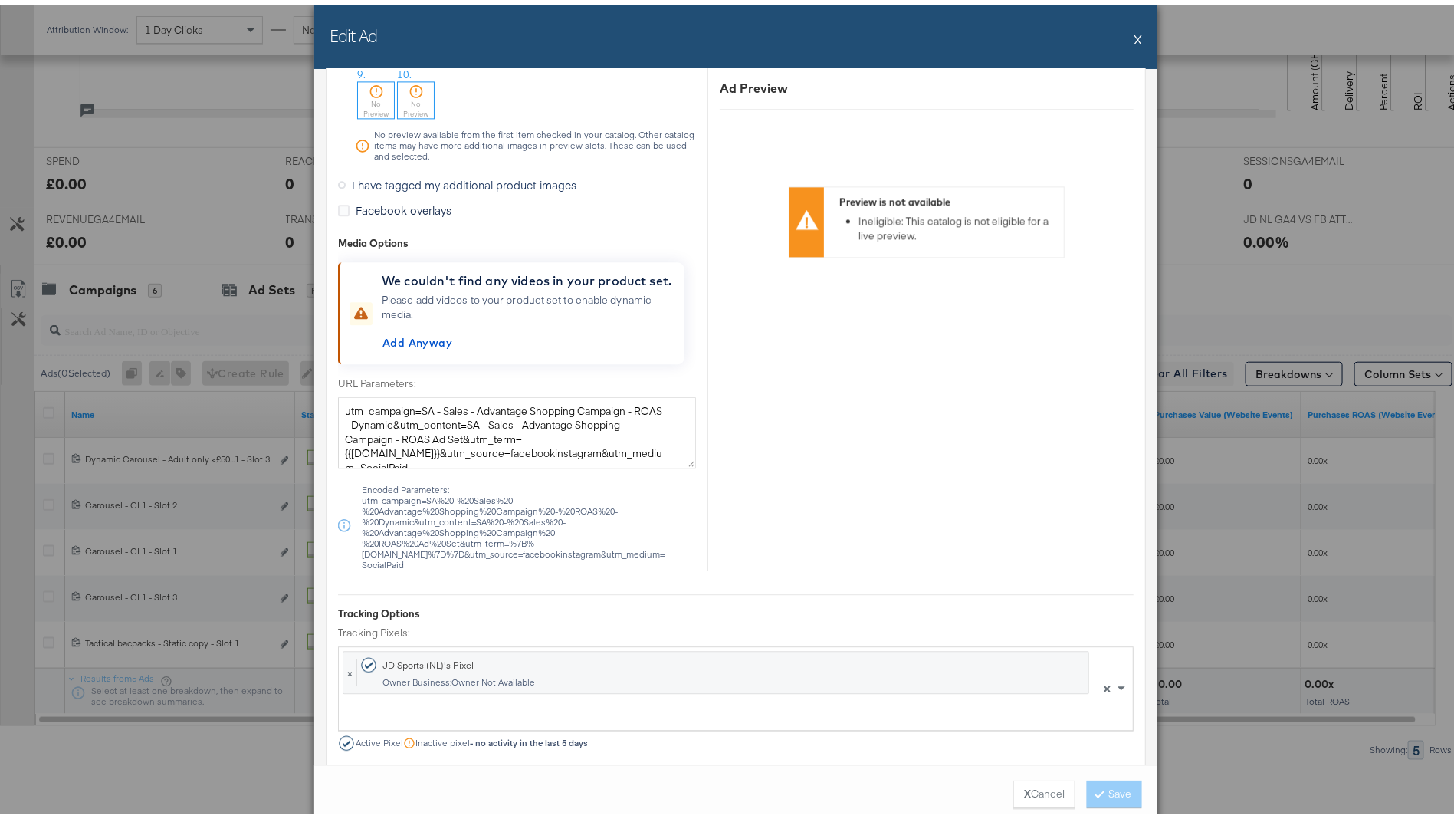
click at [1134, 36] on button "X" at bounding box center [1138, 34] width 8 height 31
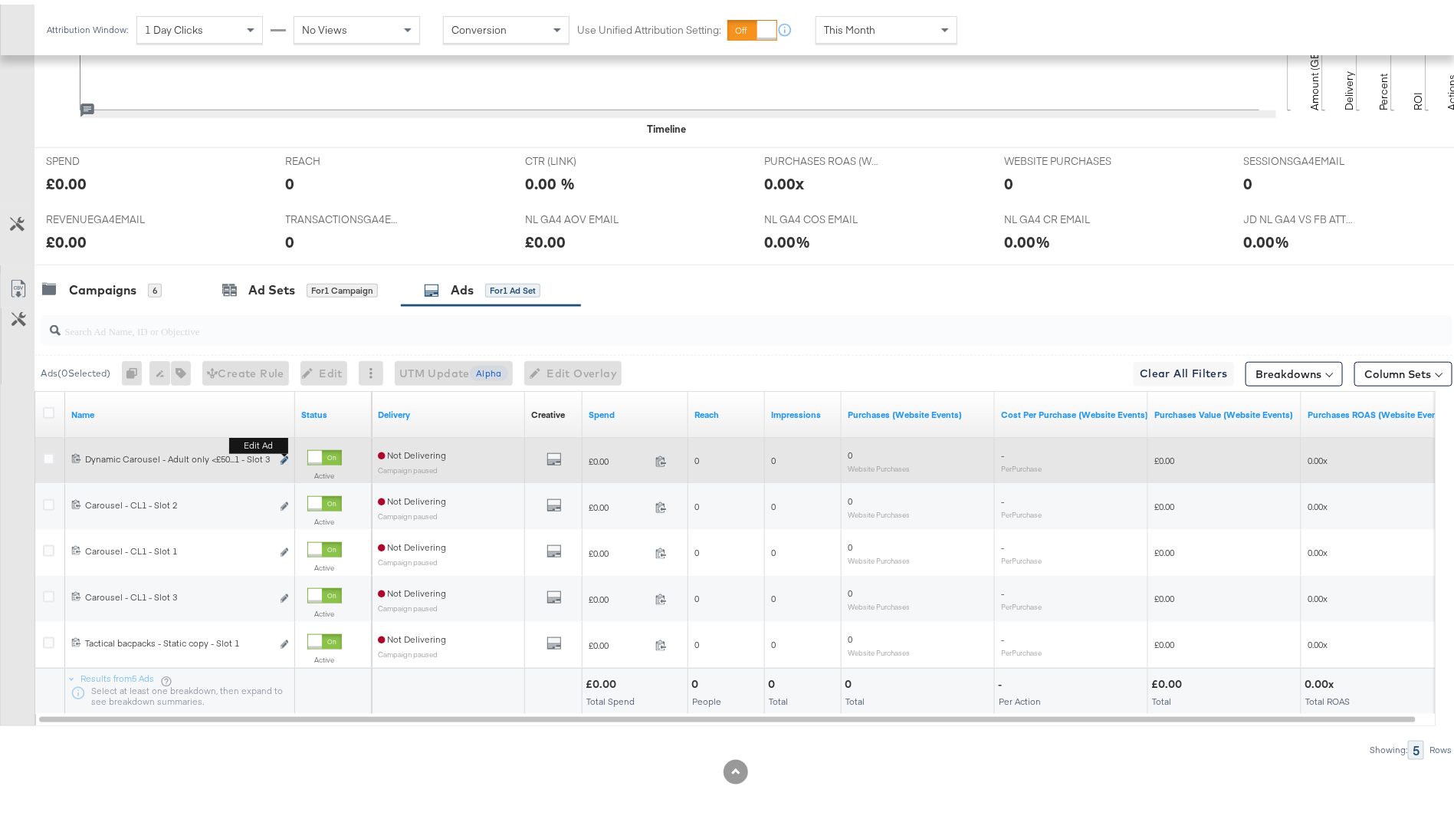
click at [284, 456] on icon "link" at bounding box center [285, 455] width 8 height 8
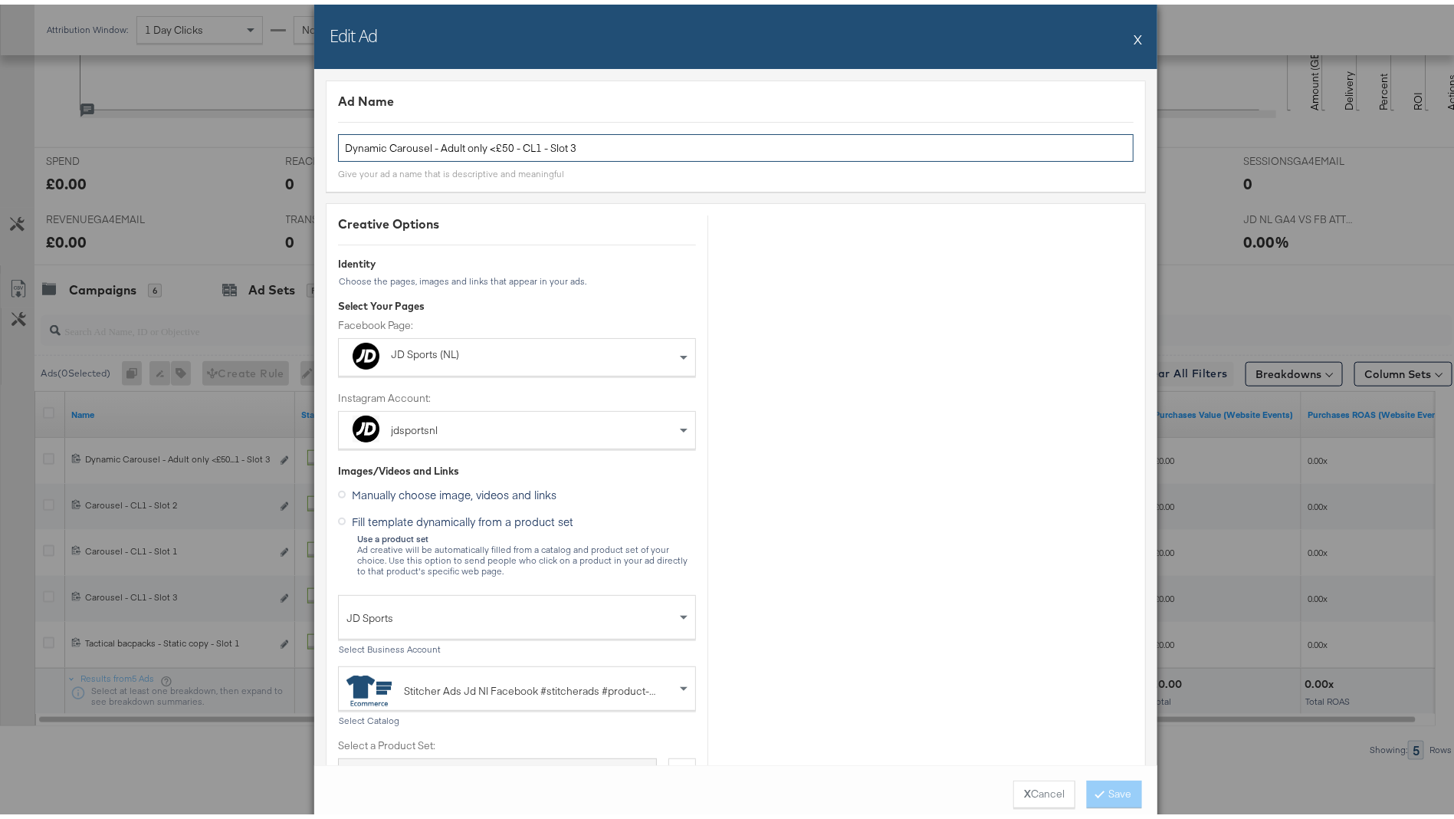
click at [488, 143] on input "Dynamic Carousel - Adult only <£50 - CL1 - Slot 3" at bounding box center [736, 144] width 796 height 28
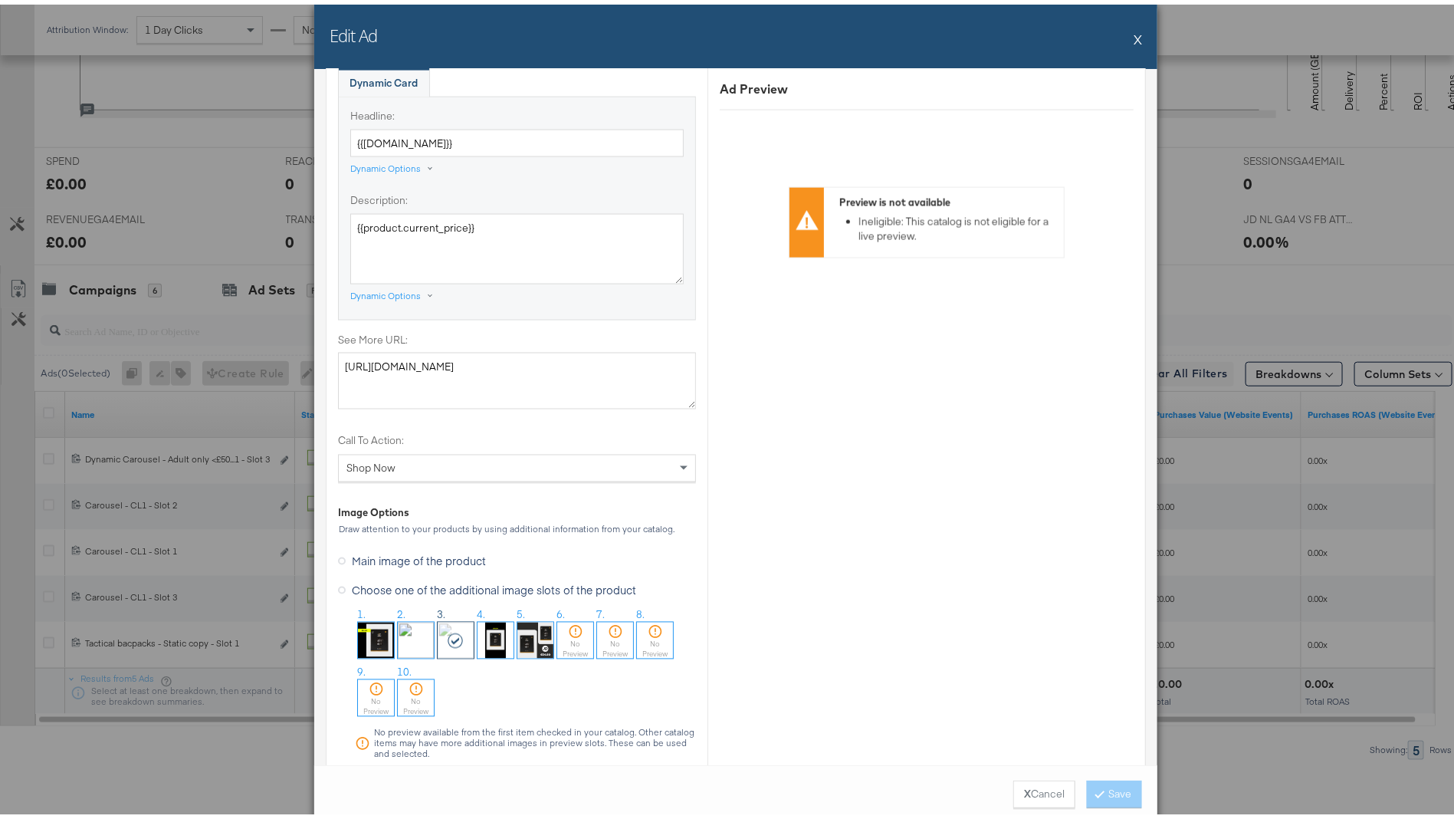
scroll to position [1157, 0]
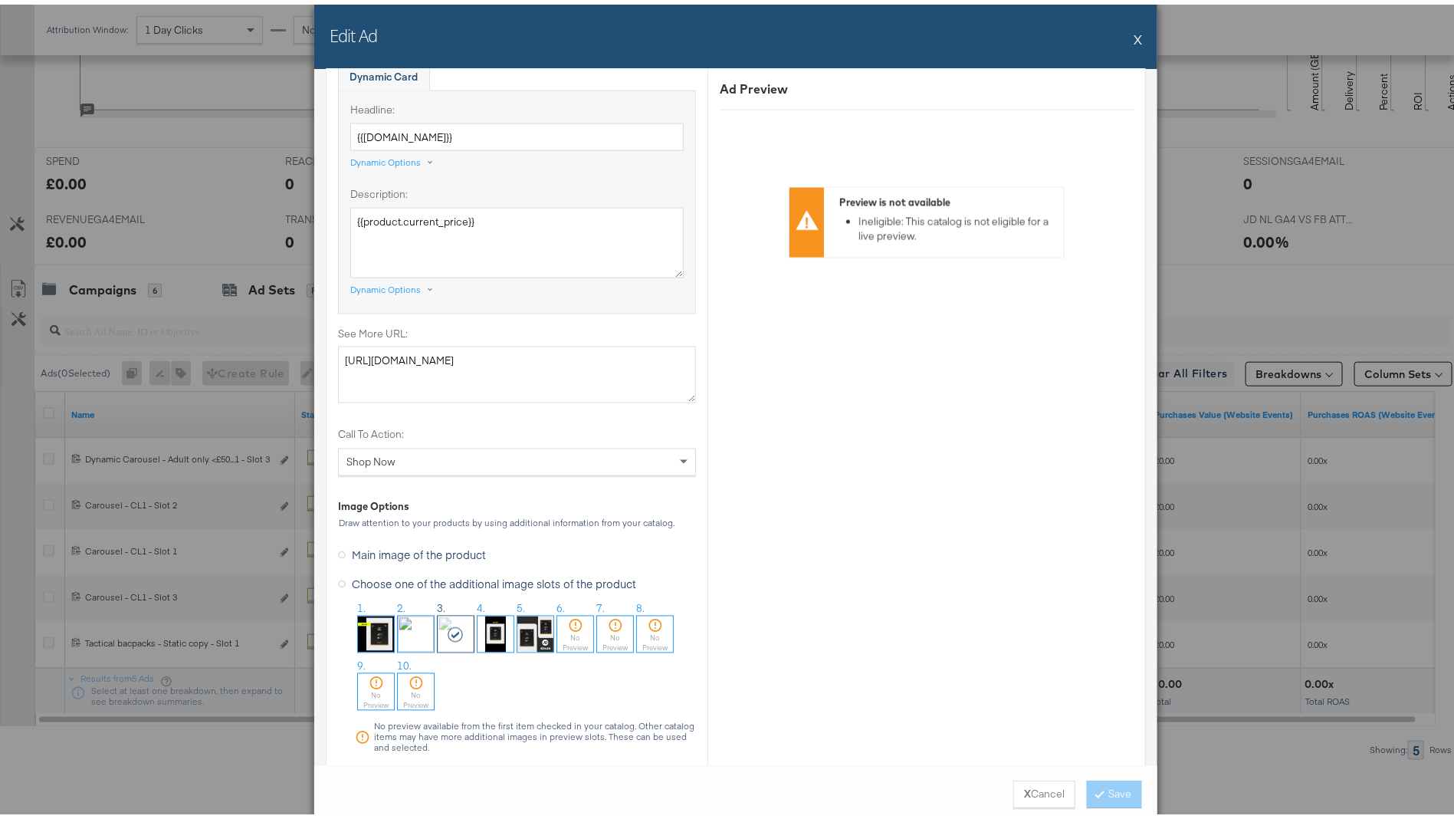
click at [1134, 31] on button "X" at bounding box center [1138, 34] width 8 height 31
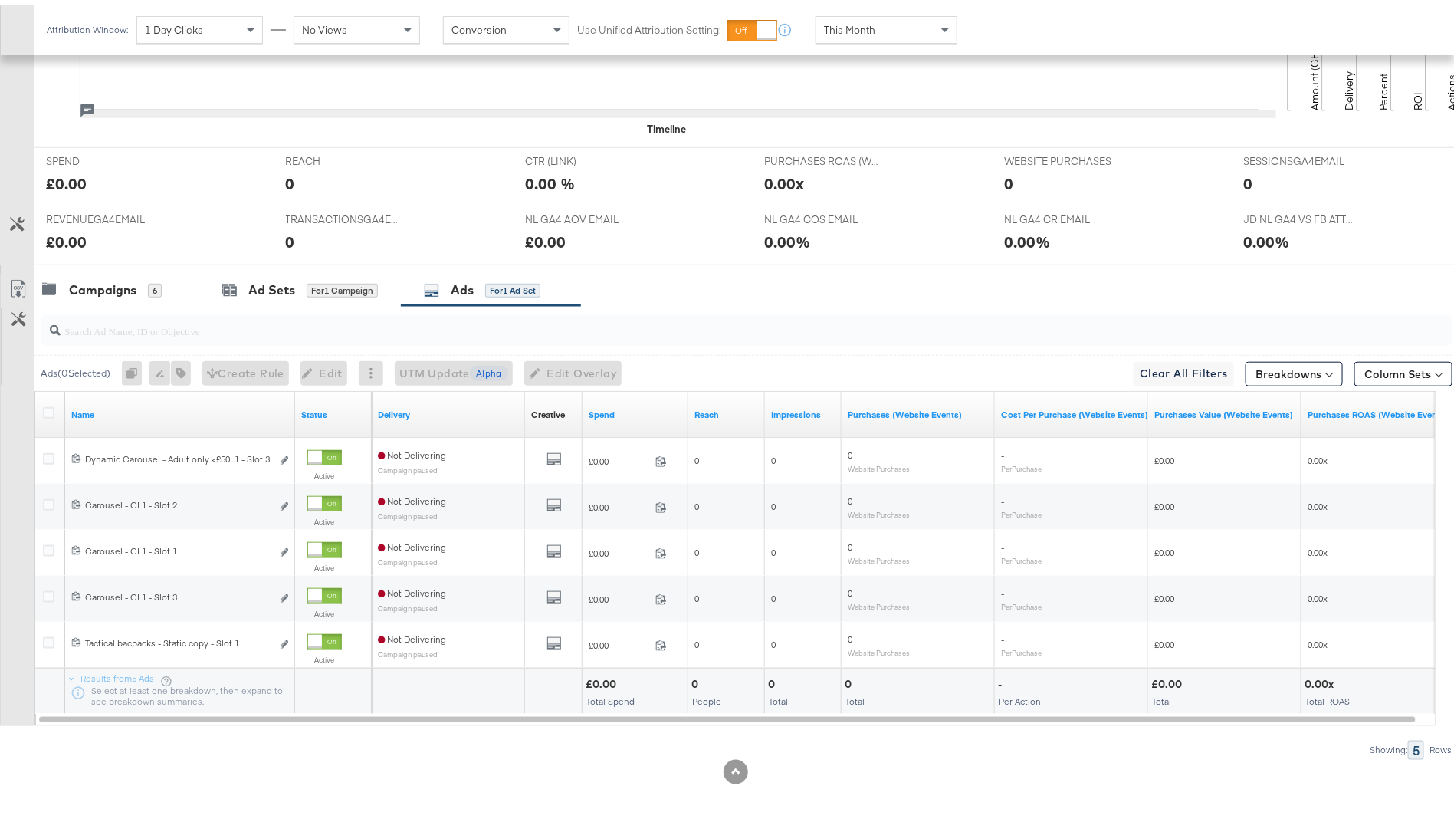
scroll to position [0, 0]
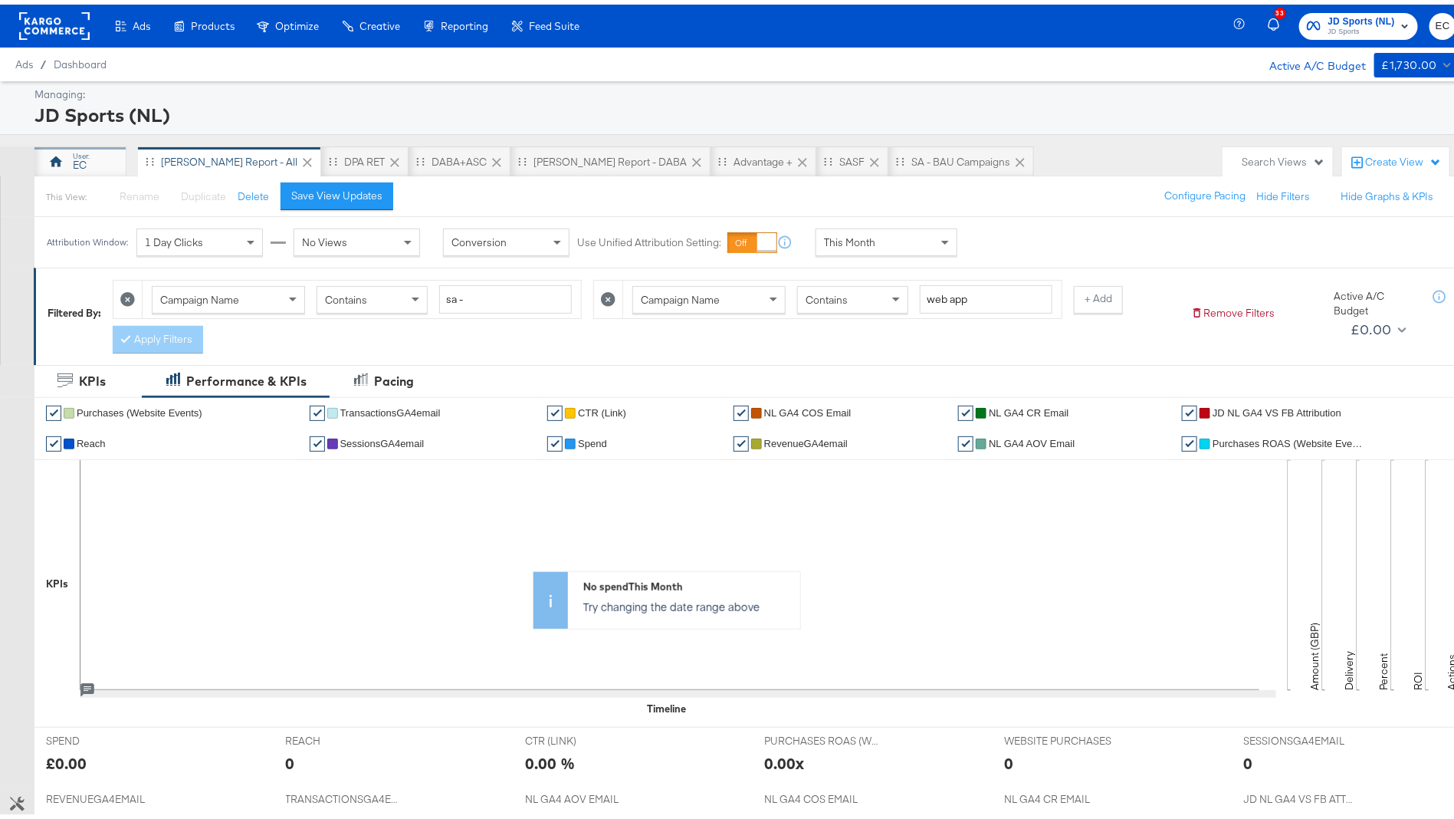
click at [94, 152] on div "EC" at bounding box center [80, 157] width 92 height 31
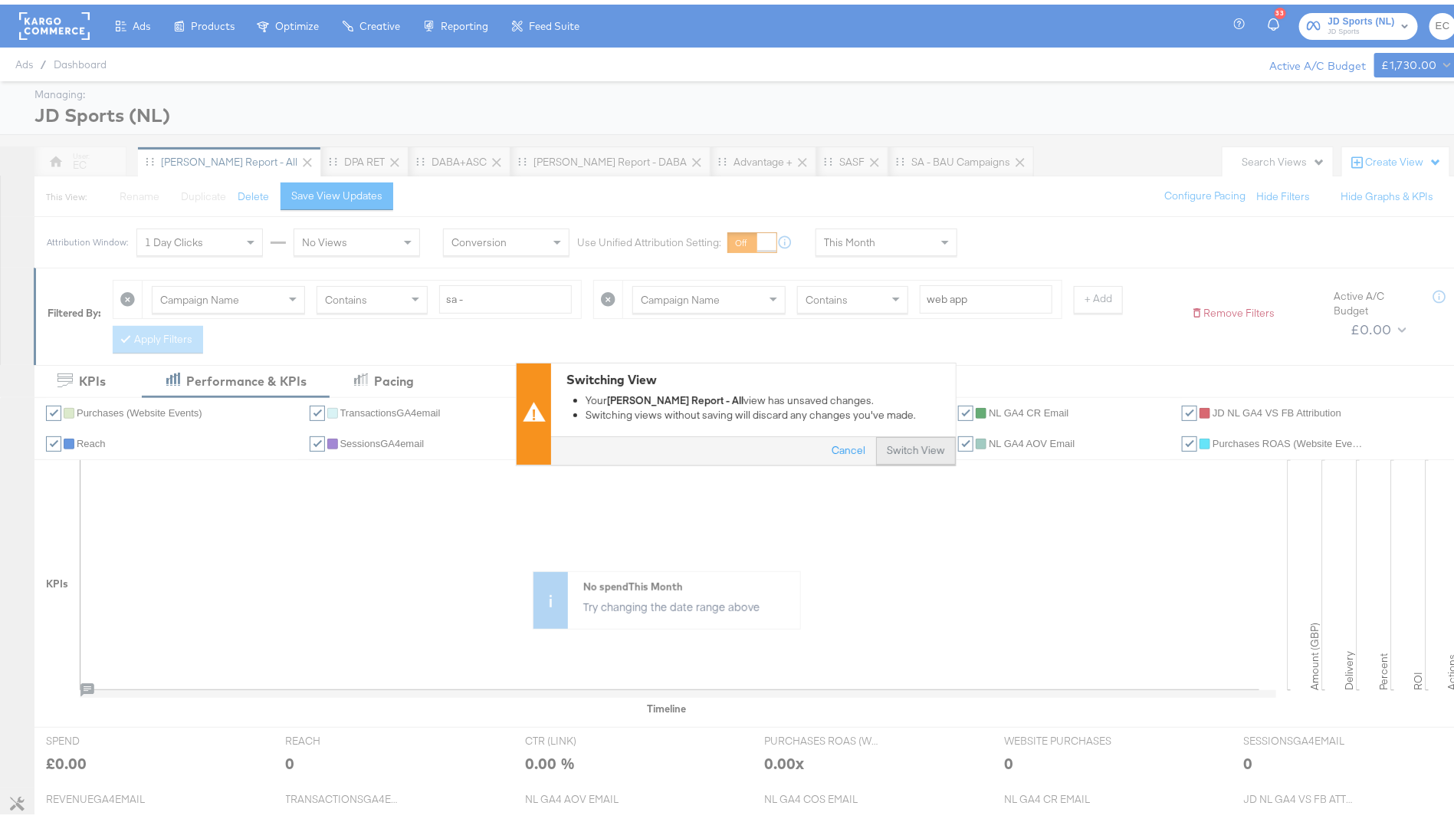
click at [911, 441] on button "Switch View" at bounding box center [916, 447] width 80 height 28
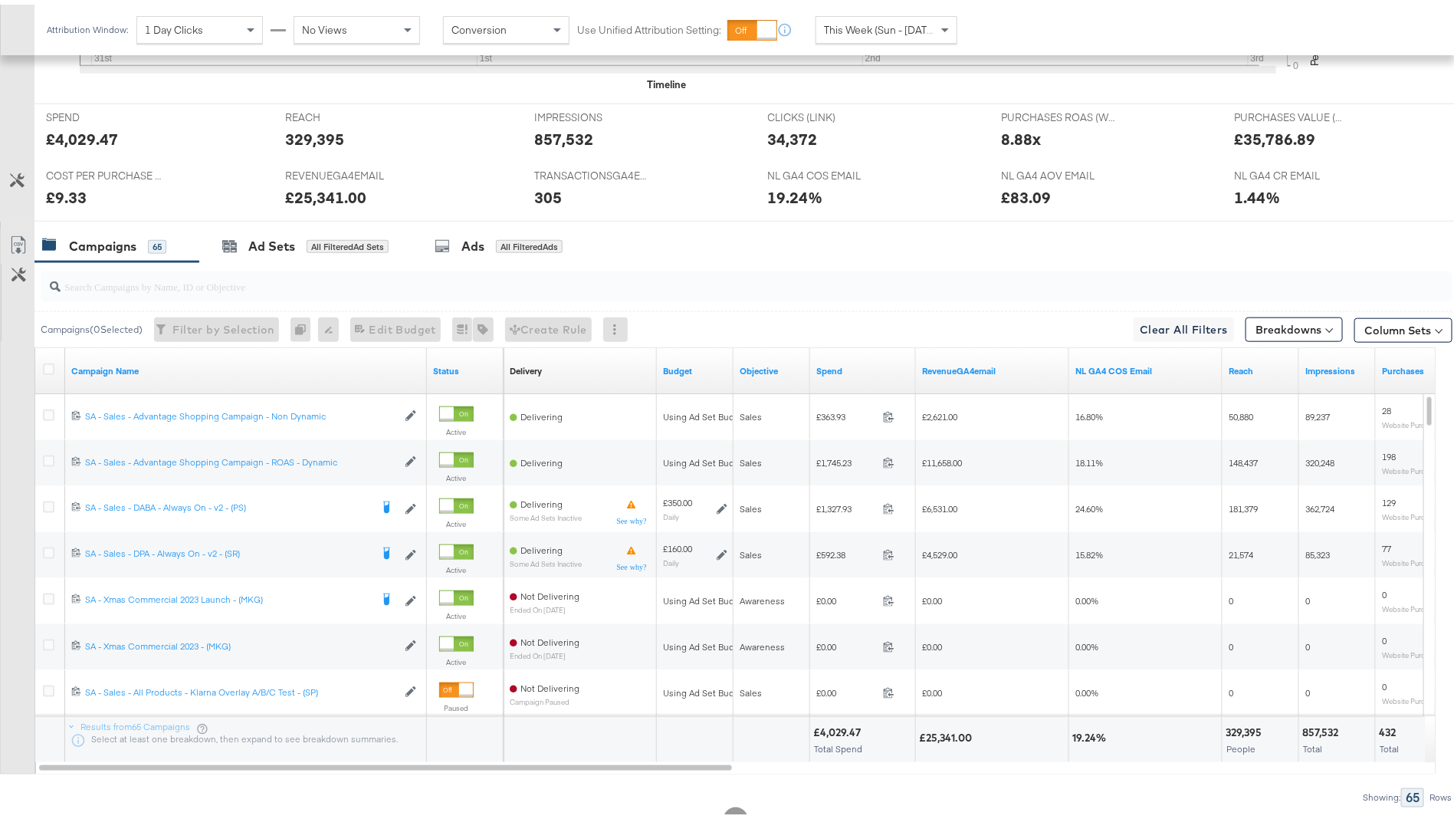
scroll to position [676, 0]
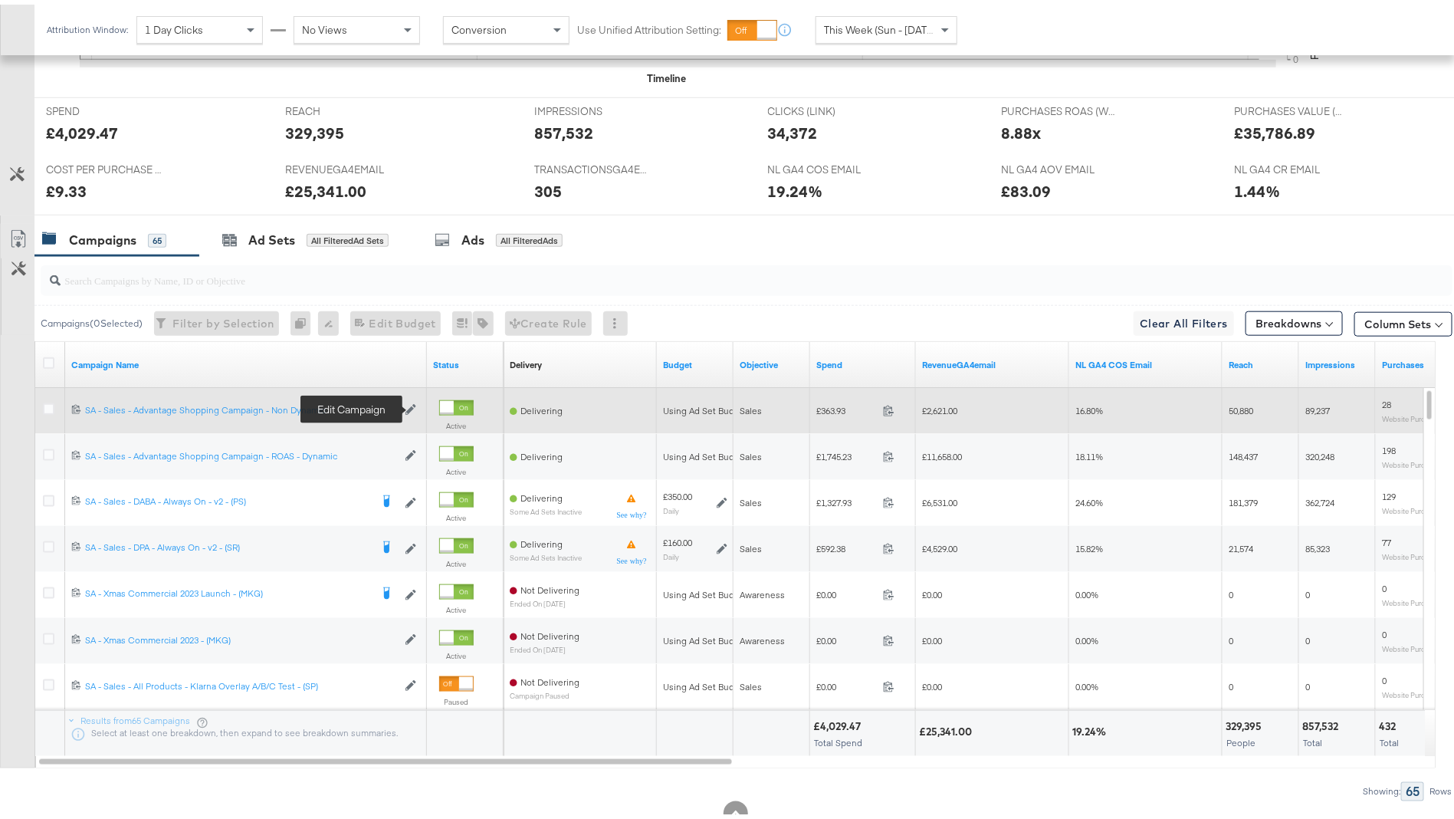
click at [409, 402] on icon at bounding box center [410, 405] width 11 height 11
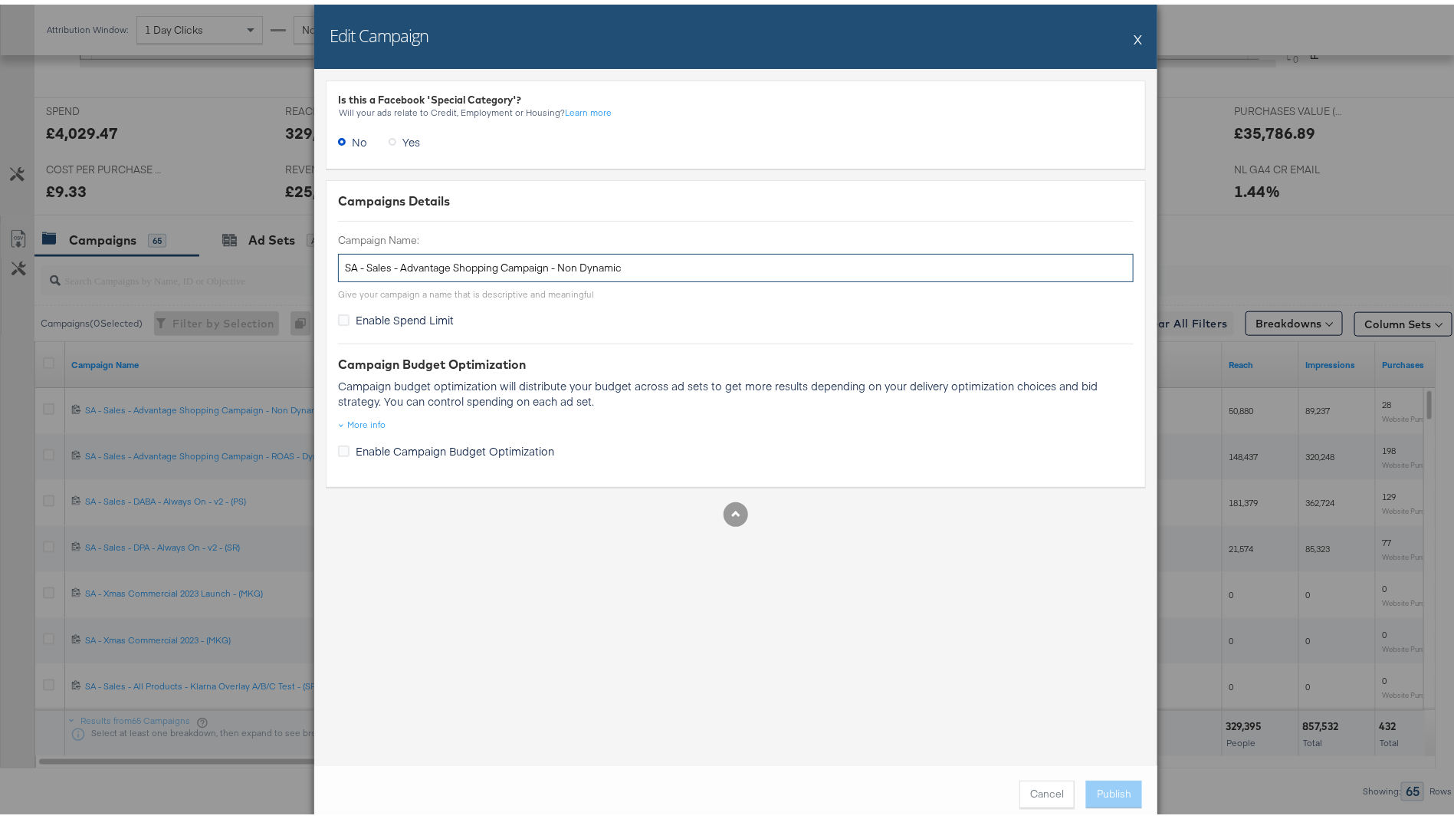
click at [507, 255] on input "SA - Sales - Advantage Shopping Campaign - Non Dynamic" at bounding box center [736, 263] width 796 height 28
click at [1134, 35] on button "X" at bounding box center [1138, 34] width 8 height 31
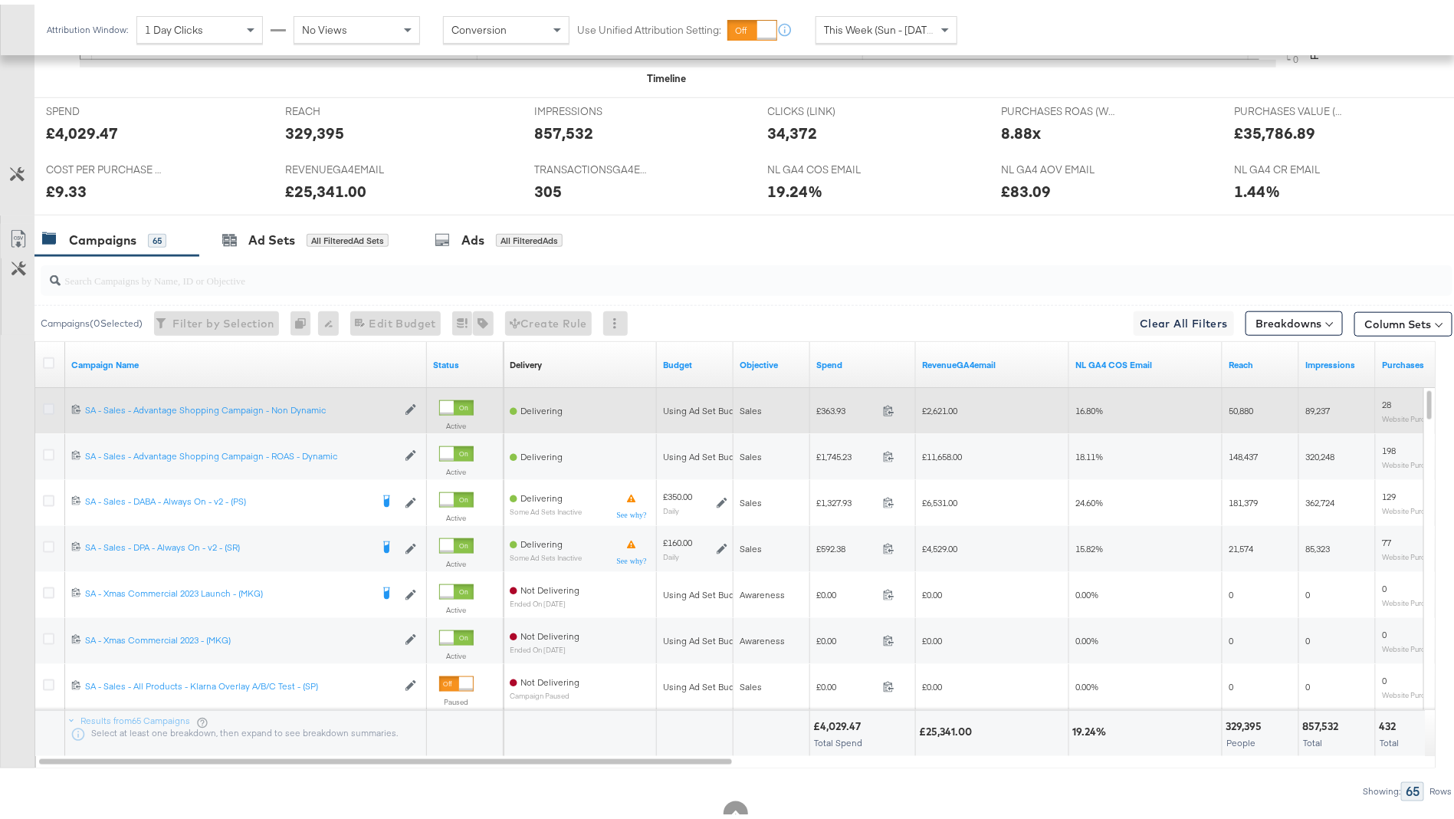
click at [49, 404] on icon at bounding box center [48, 404] width 11 height 11
click at [0, 0] on input "checkbox" at bounding box center [0, 0] width 0 height 0
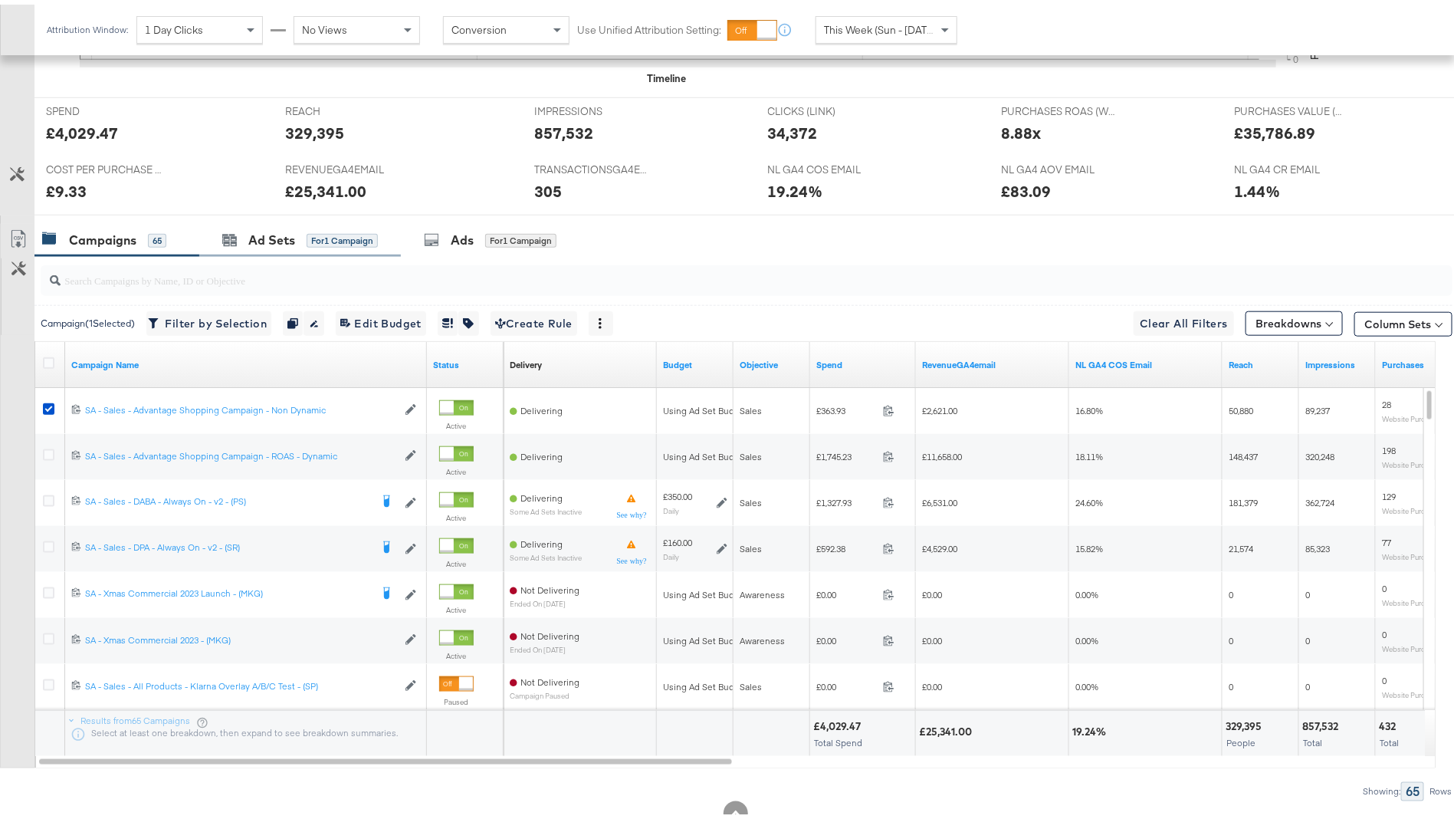
click at [277, 244] on div "Ad Sets for 1 Campaign" at bounding box center [300, 235] width 202 height 33
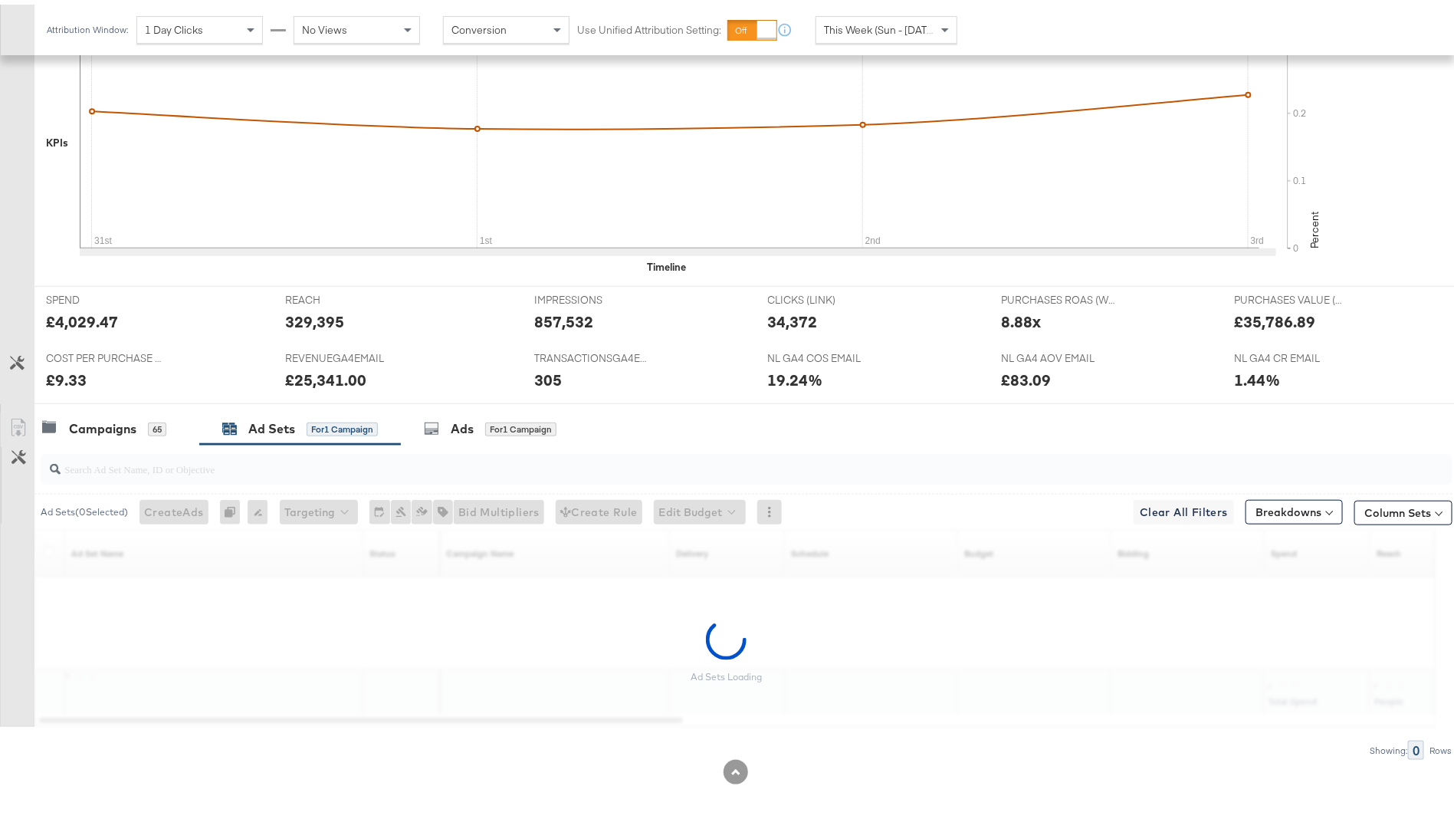
scroll to position [441, 0]
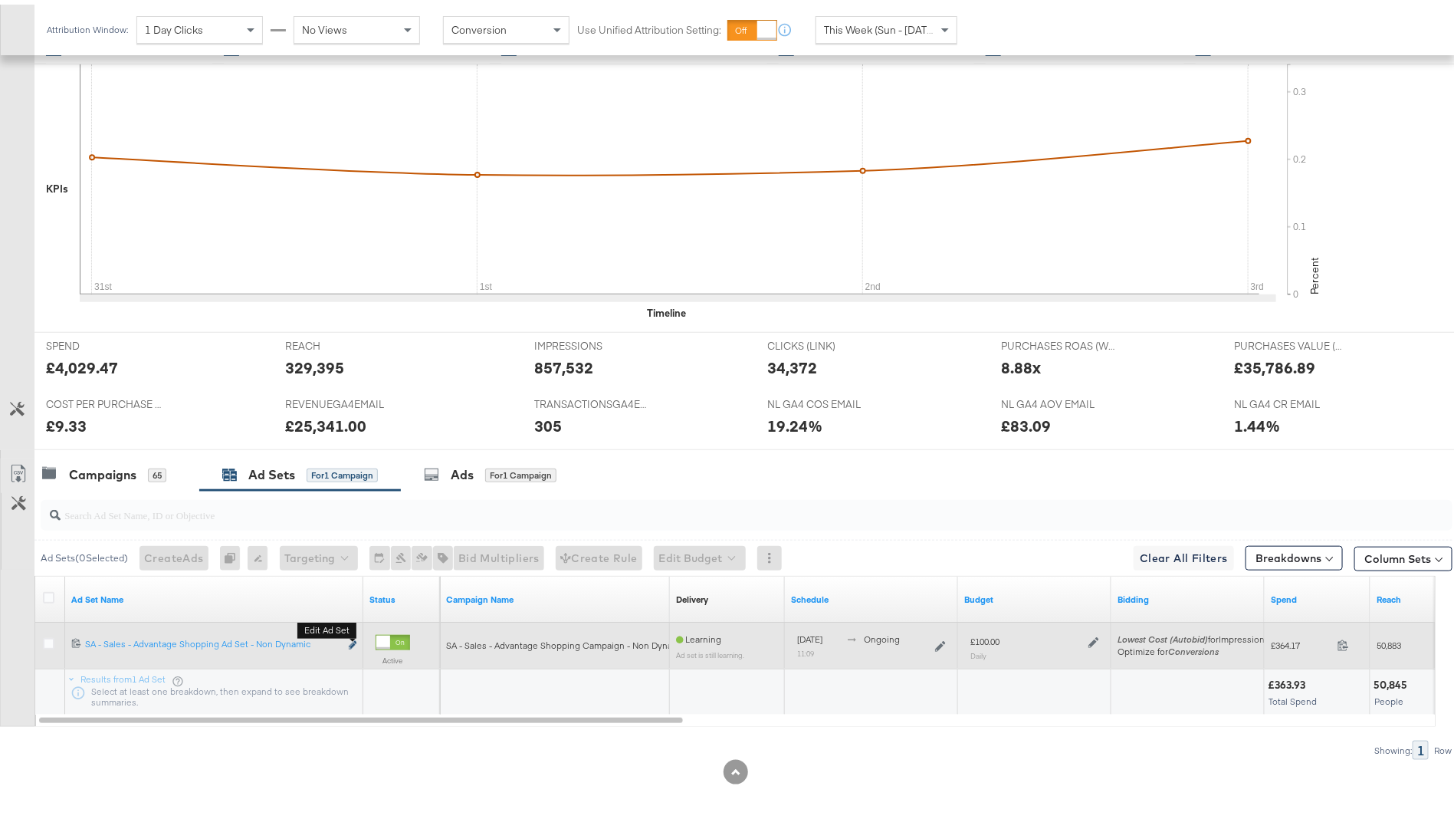
click at [350, 636] on icon "link" at bounding box center [353, 640] width 8 height 8
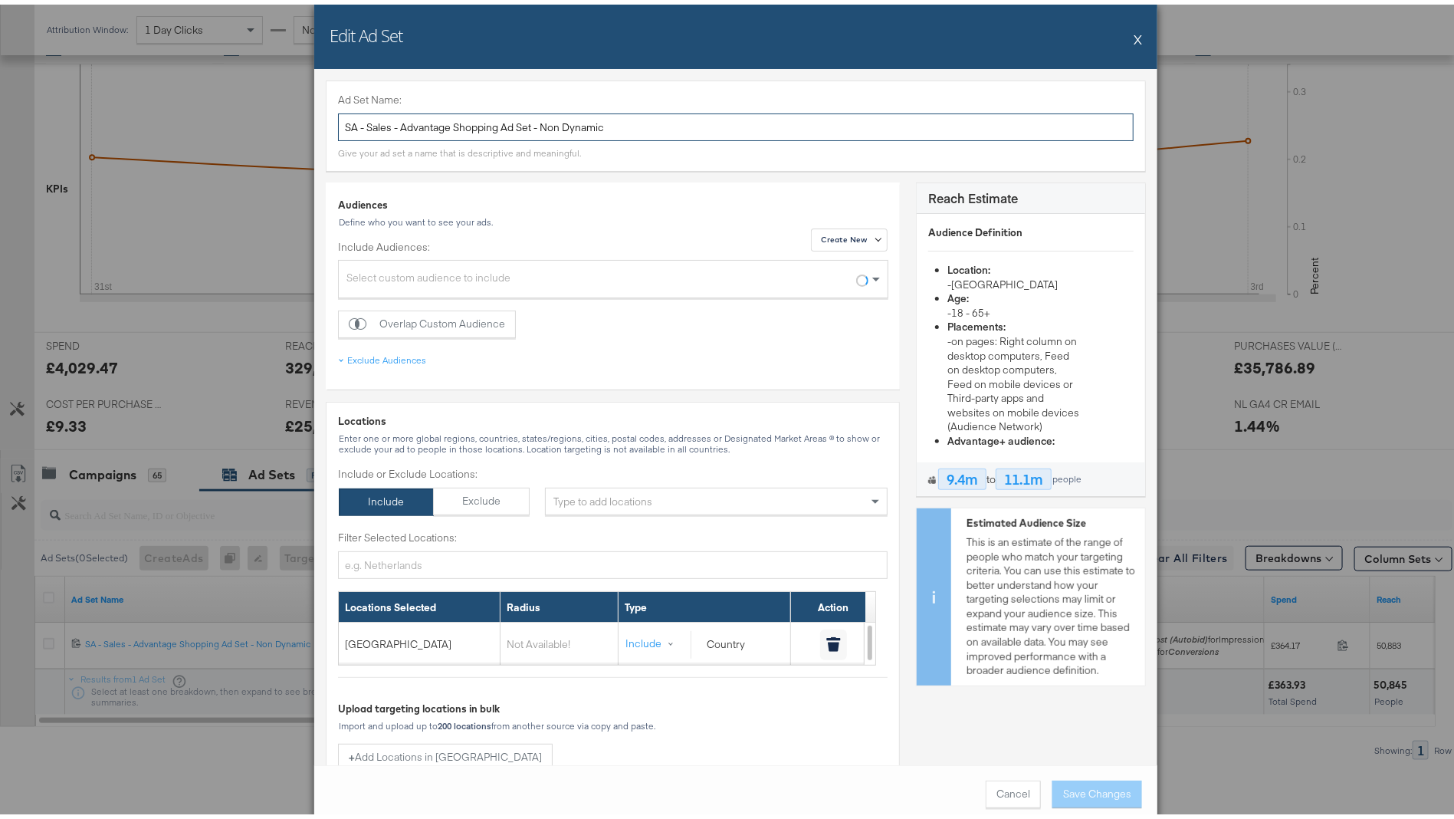
click at [587, 130] on input "SA - Sales - Advantage Shopping Ad Set - Non Dynamic" at bounding box center [736, 123] width 796 height 28
click at [1134, 35] on button "X" at bounding box center [1138, 34] width 8 height 31
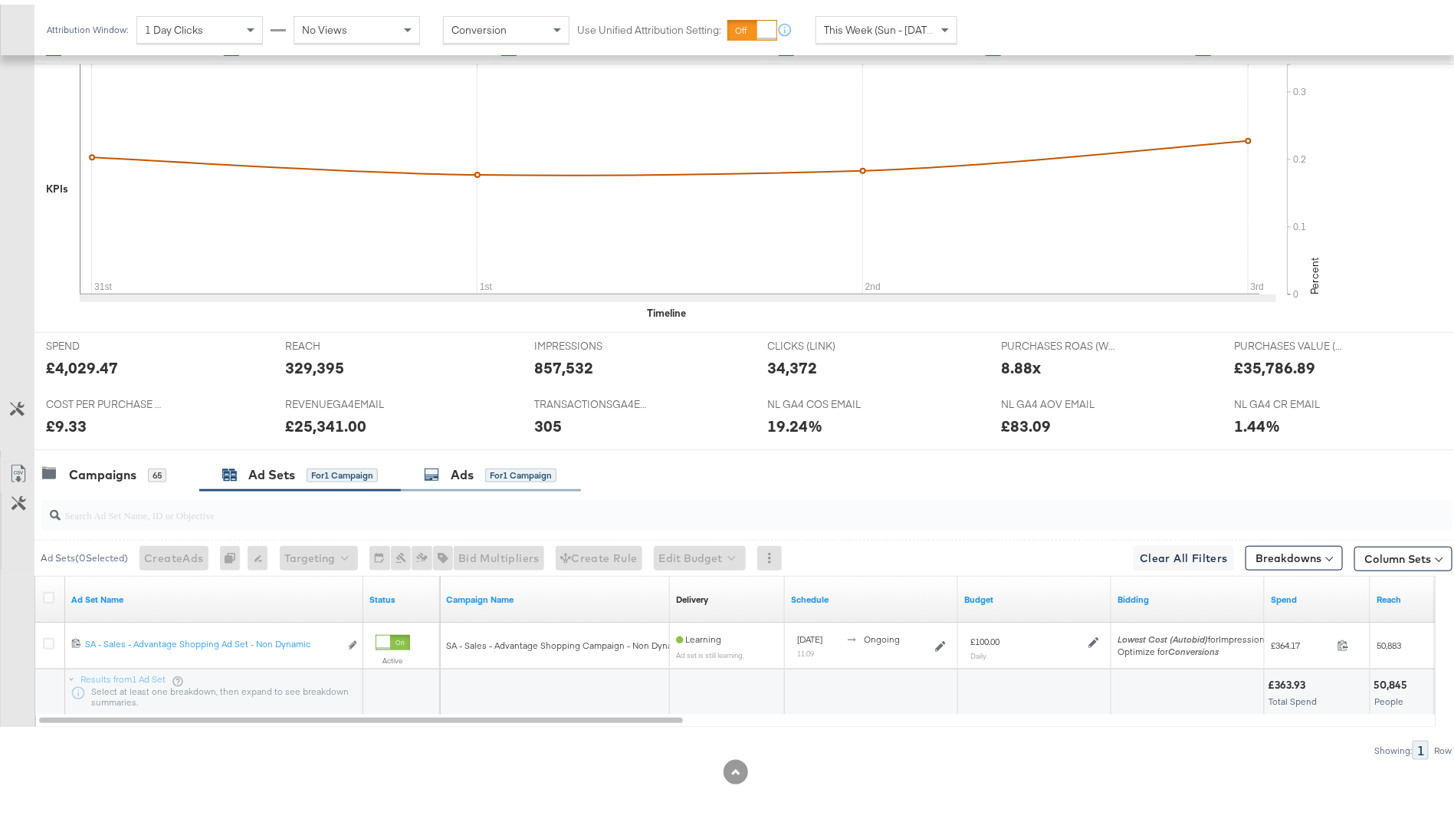
click at [478, 455] on div "Ads for 1 Campaign" at bounding box center [491, 470] width 180 height 33
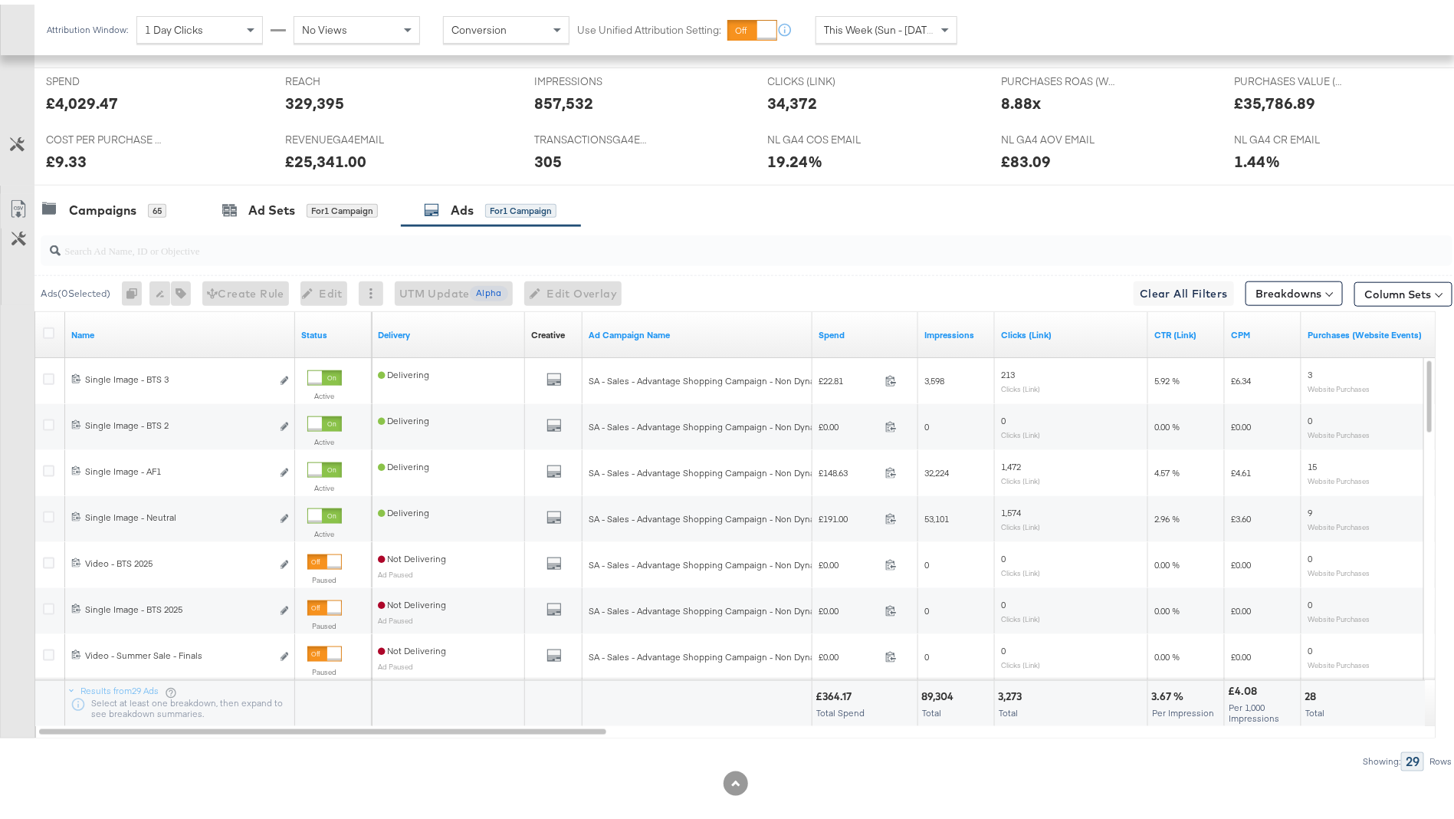
scroll to position [717, 0]
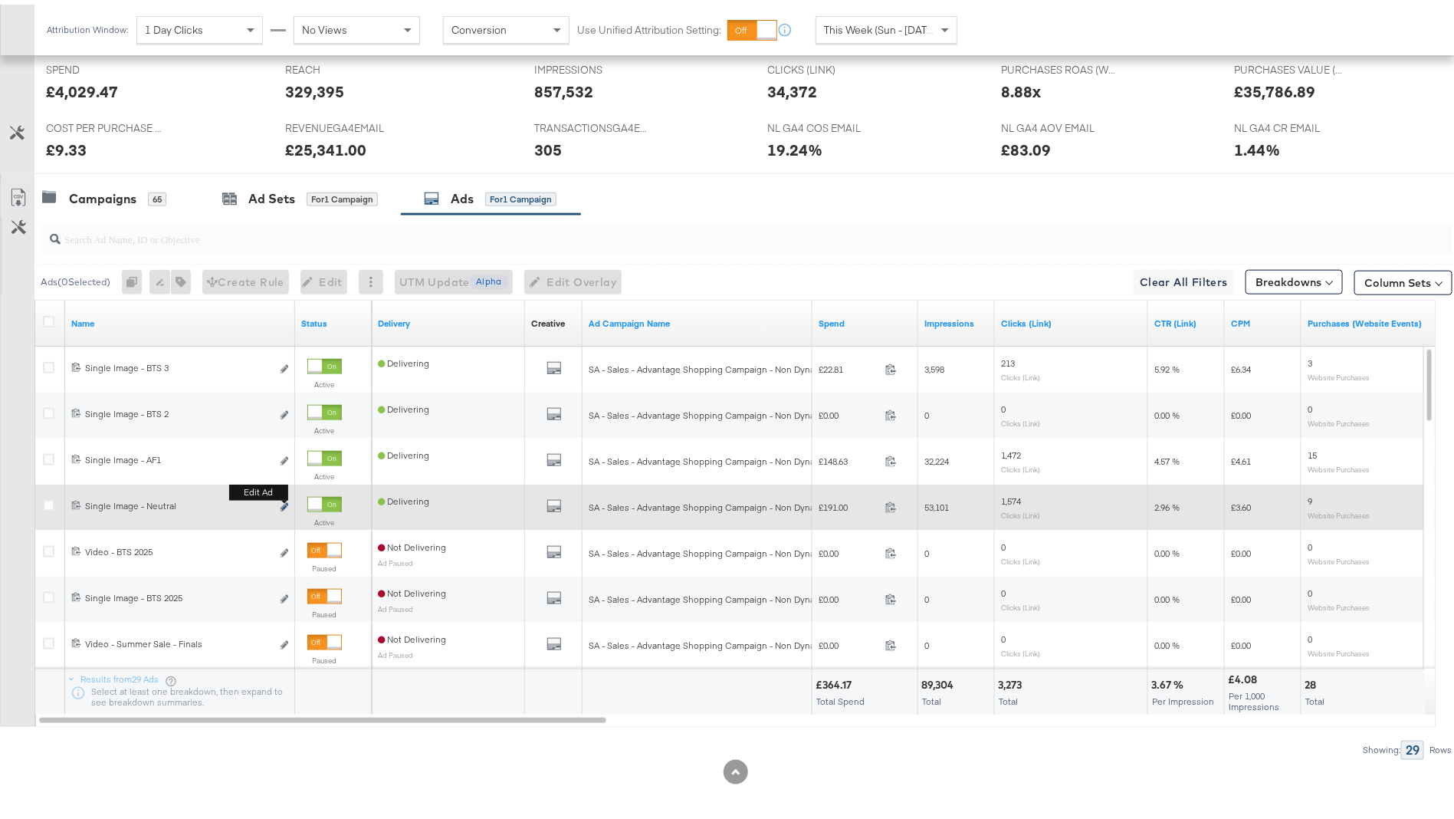
click at [284, 498] on icon "link" at bounding box center [285, 502] width 8 height 8
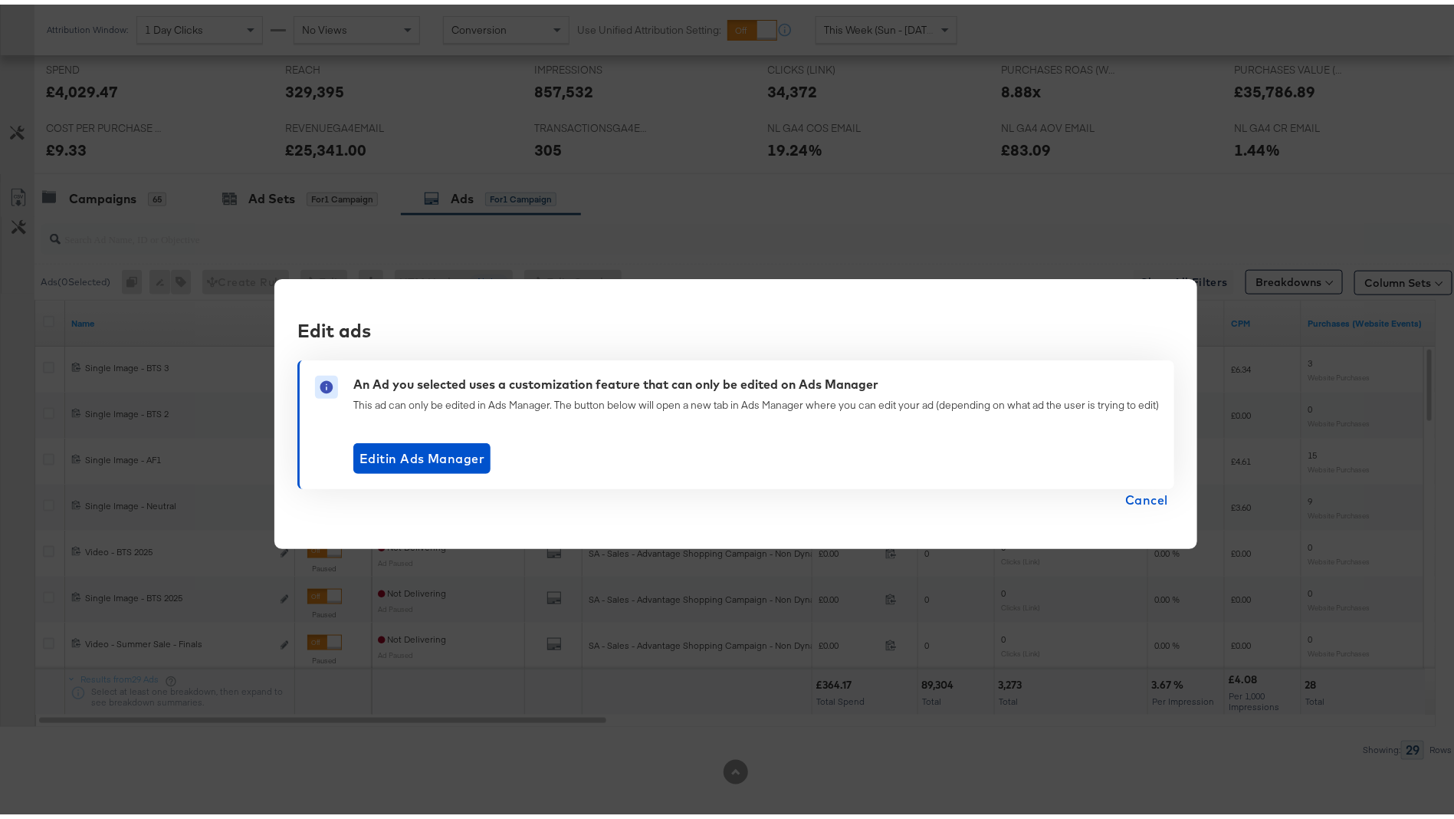
click at [1139, 487] on span "Cancel" at bounding box center [1146, 494] width 43 height 21
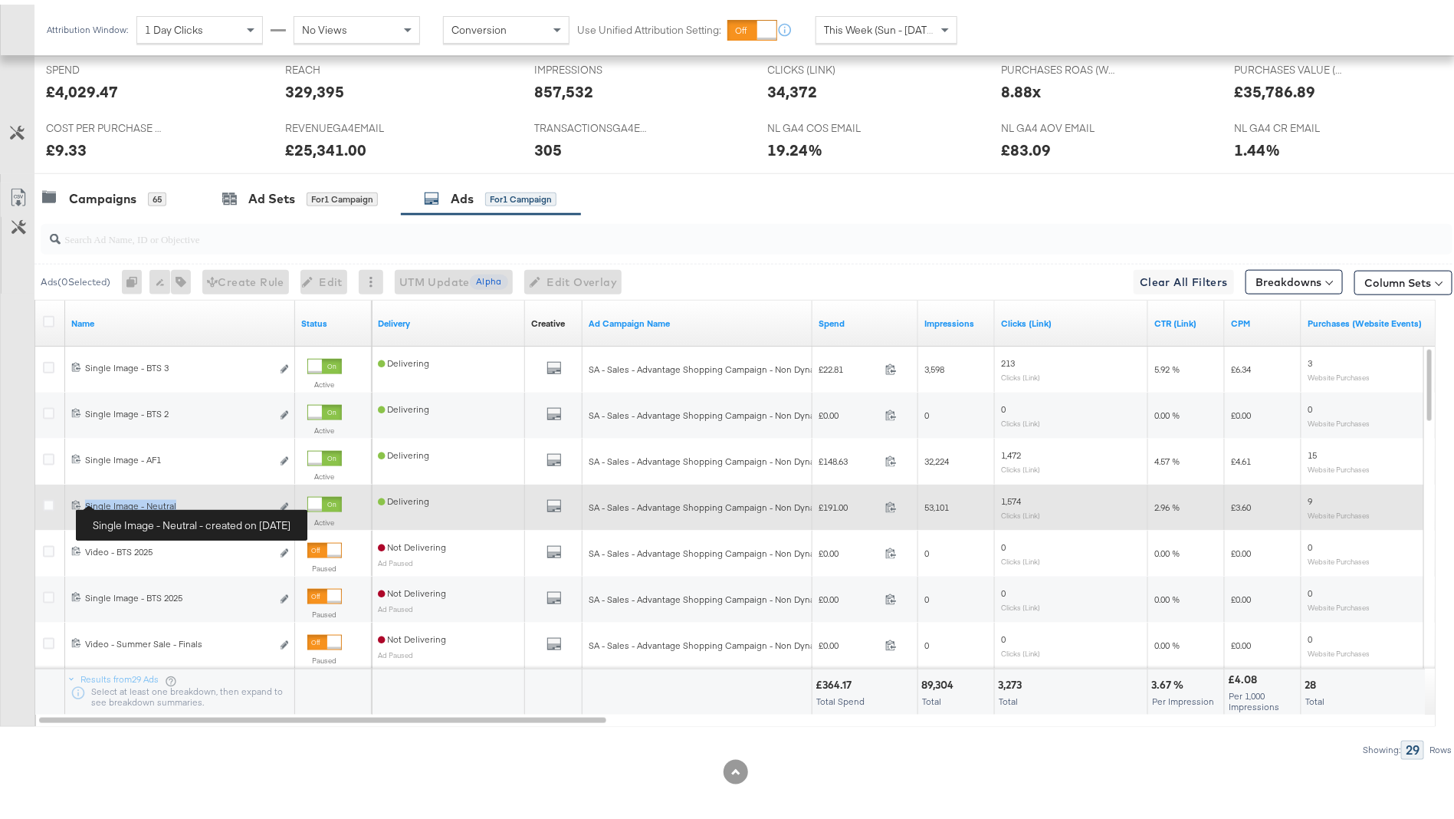
copy div "Single Image - Neutral"
drag, startPoint x: 197, startPoint y: 498, endPoint x: 84, endPoint y: 498, distance: 112.7
click at [85, 498] on div "Single Image - Neutral Single Image - Neutral" at bounding box center [178, 501] width 186 height 12
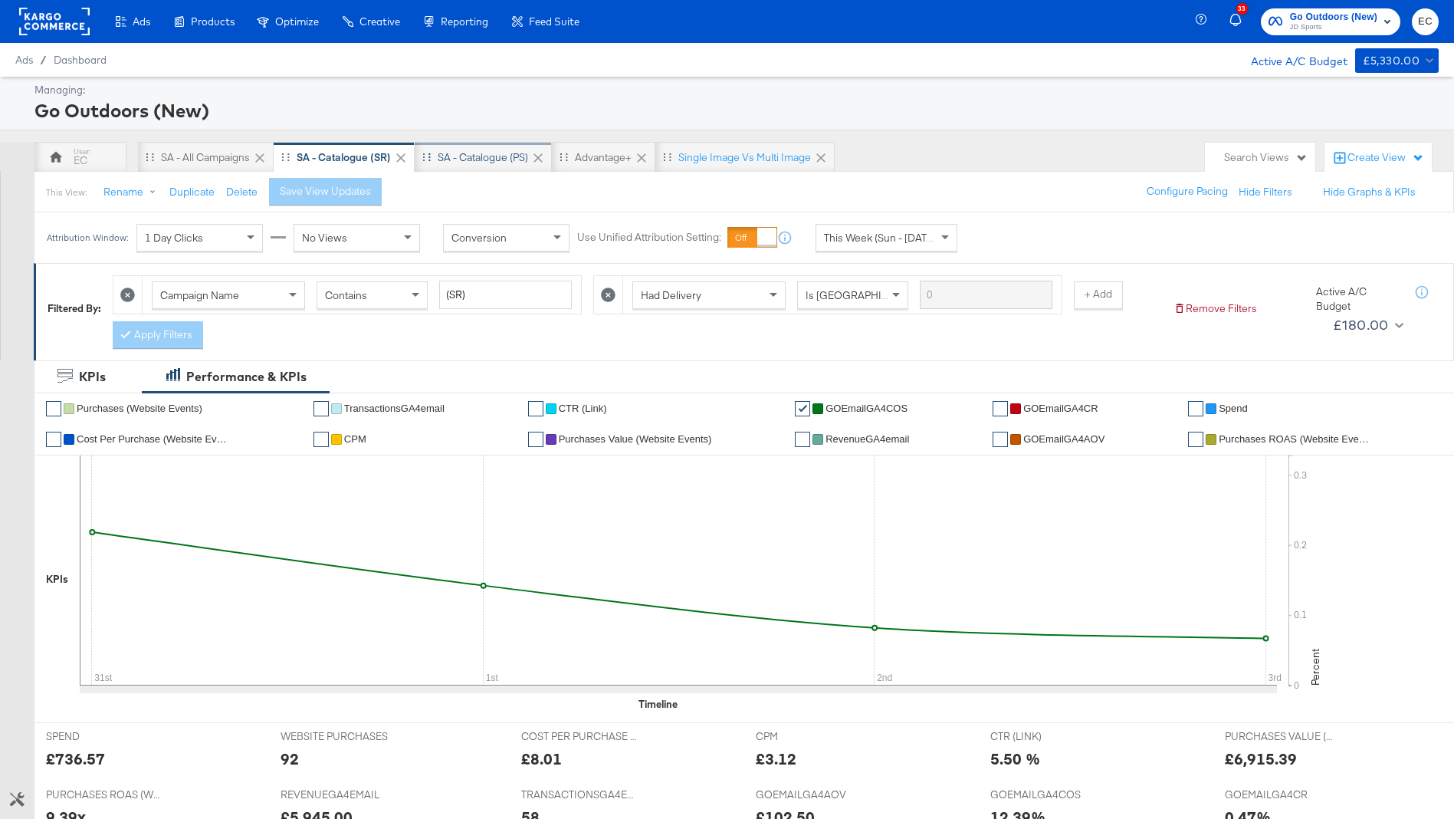
click at [487, 168] on div "SA - Catalogue (PS)" at bounding box center [483, 157] width 137 height 31
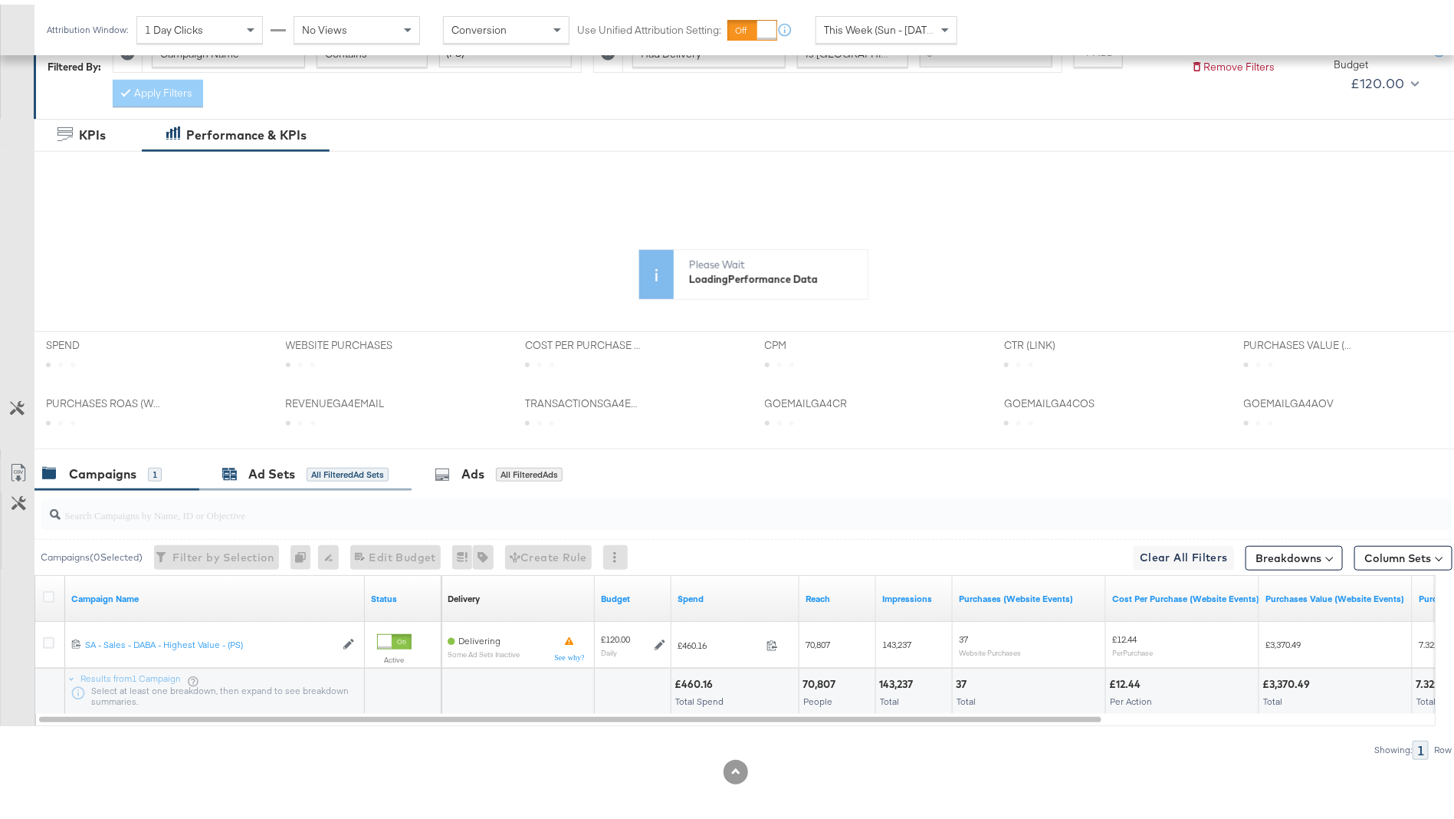
click at [307, 467] on div "All Filtered Ad Sets" at bounding box center [348, 470] width 82 height 14
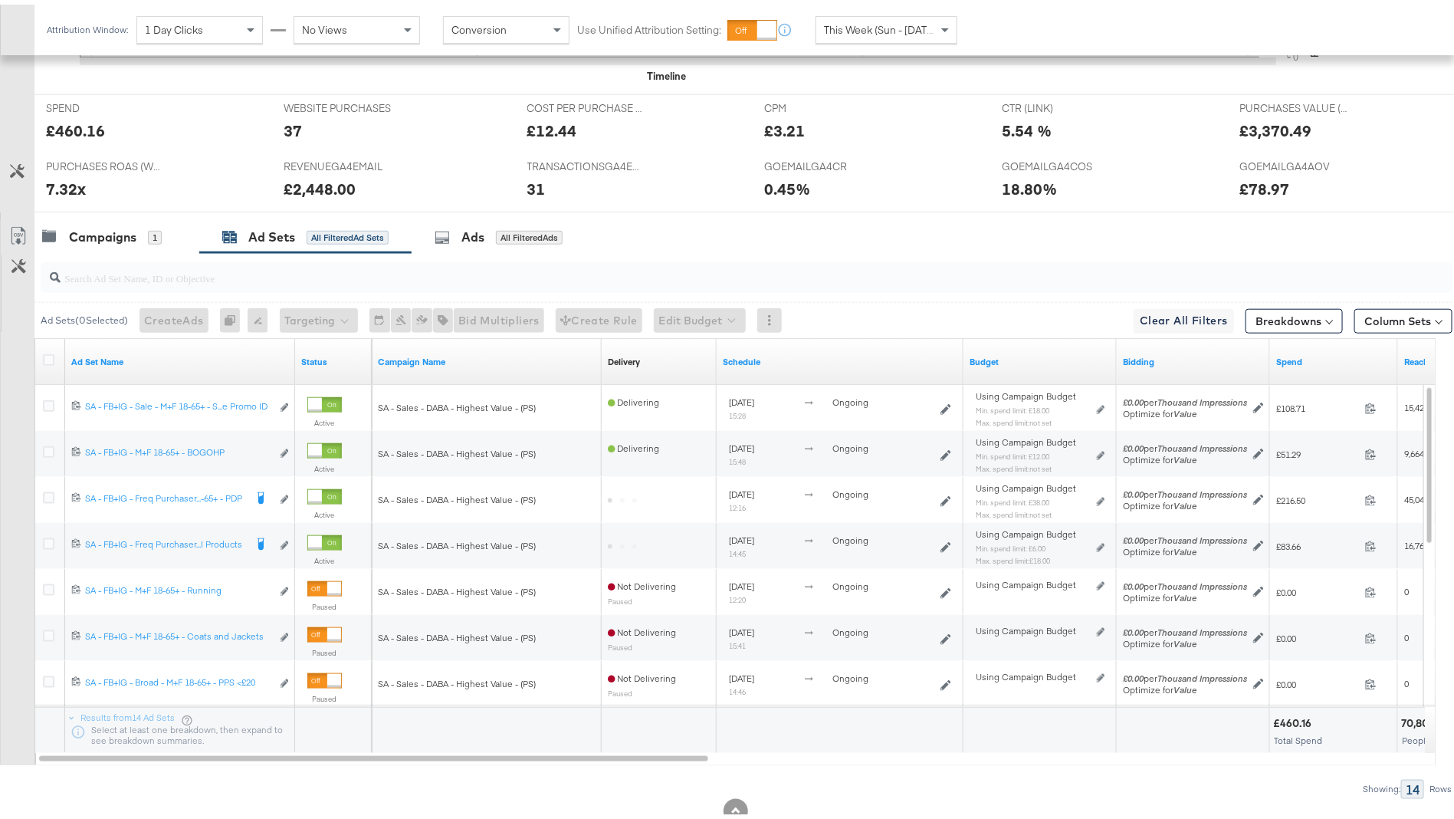
scroll to position [671, 0]
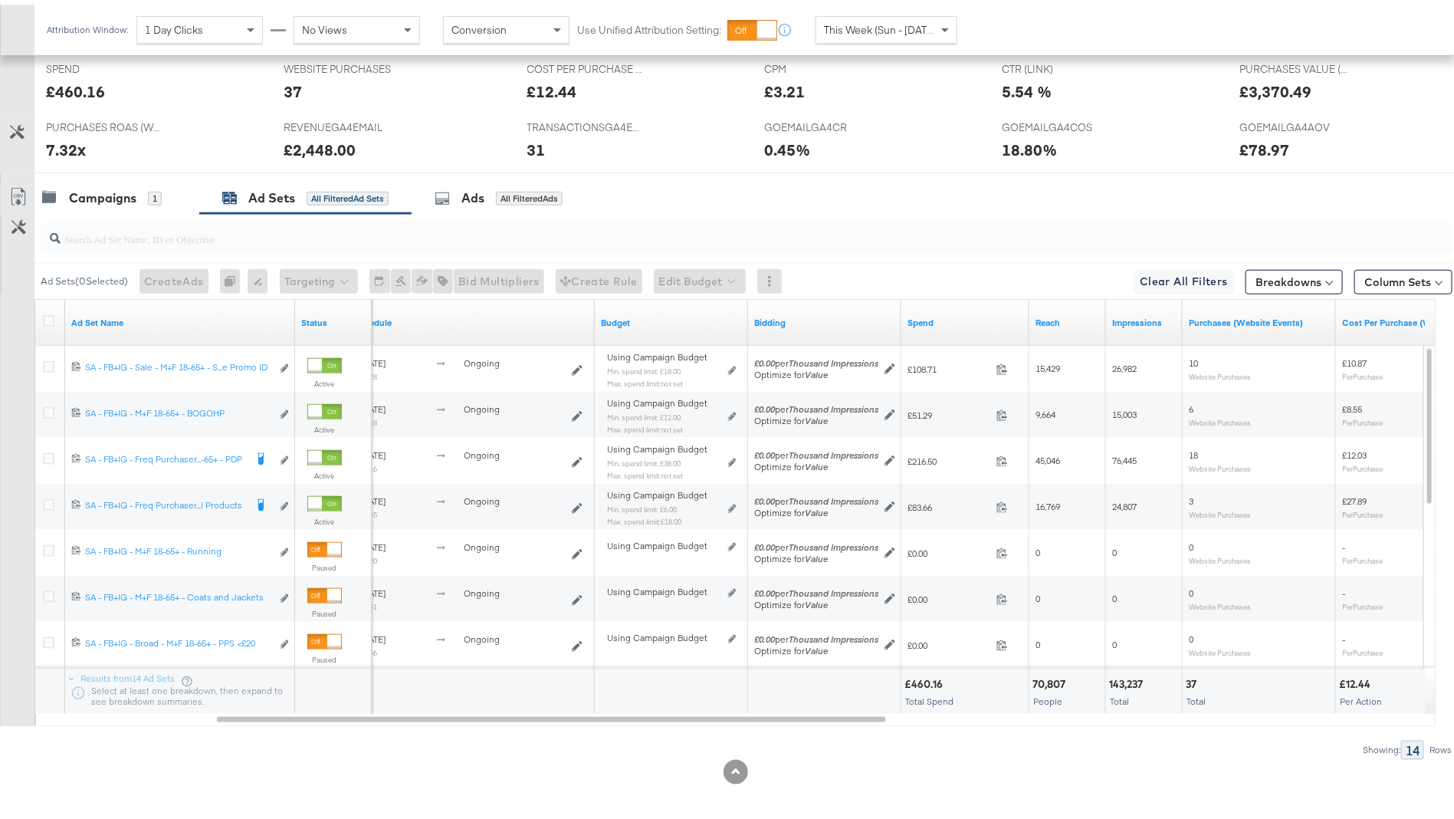
click at [957, 326] on div "Spend" at bounding box center [965, 318] width 128 height 25
click at [957, 317] on link "Spend" at bounding box center [965, 318] width 116 height 12
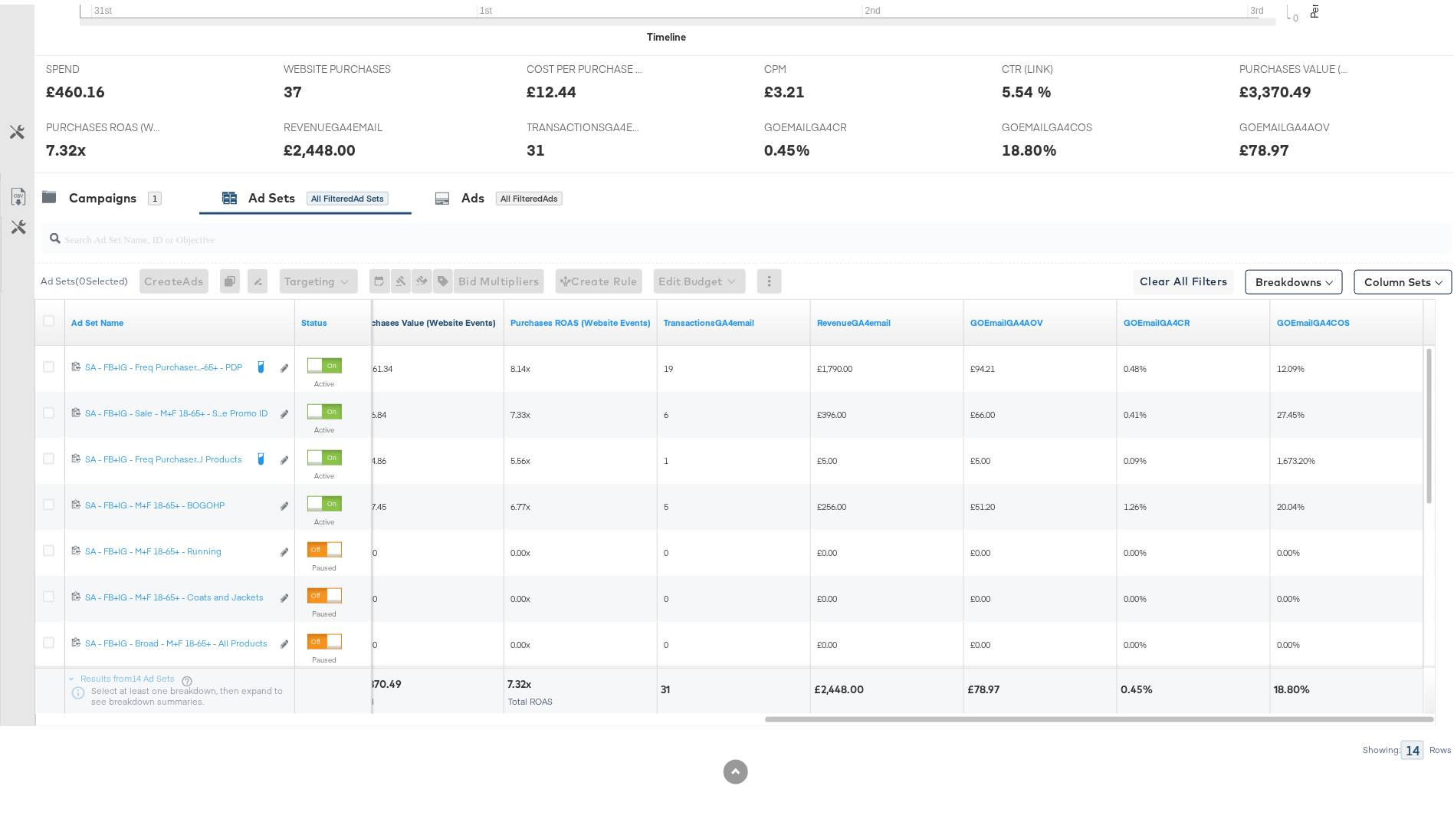
scroll to position [0, 0]
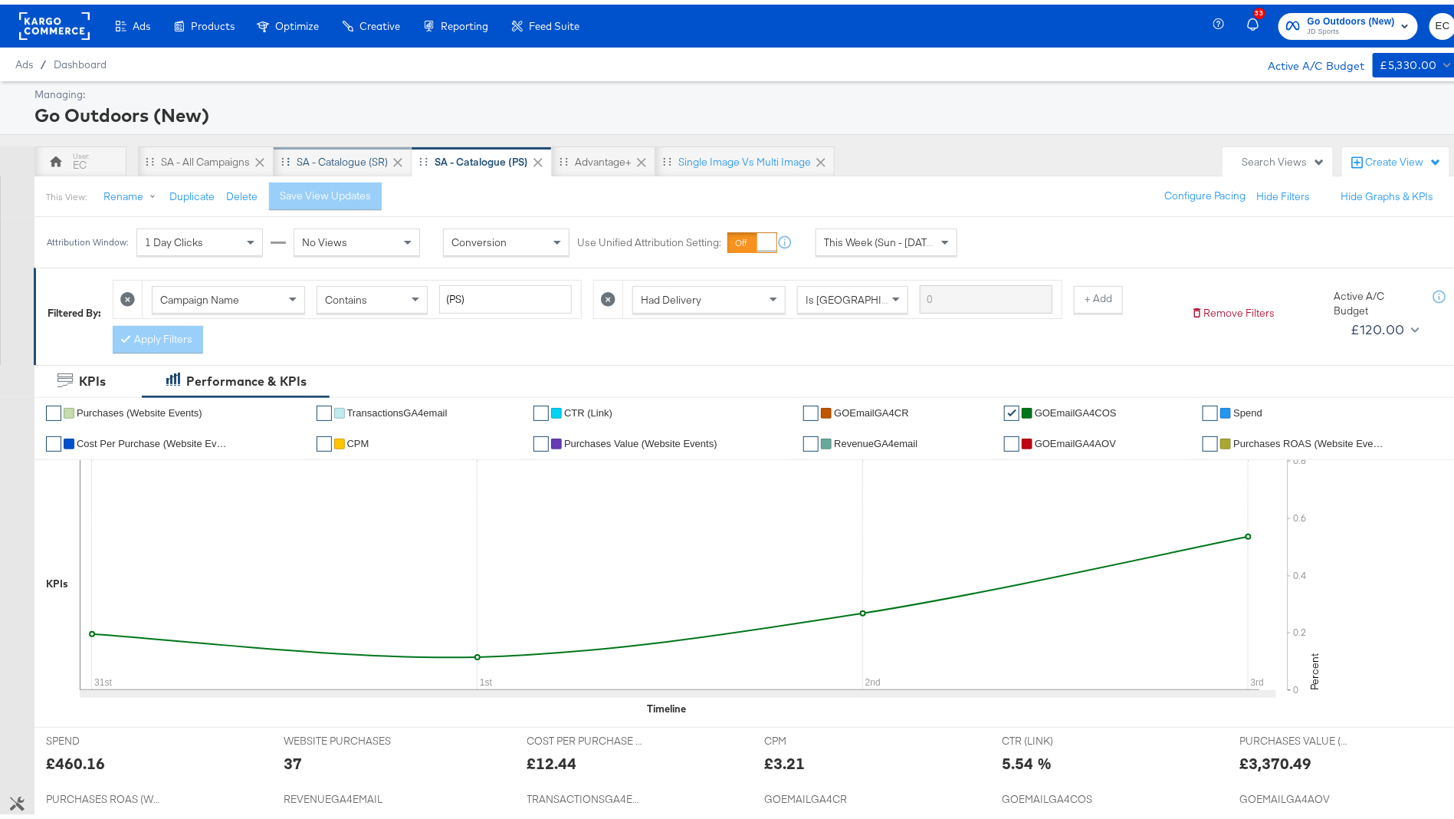
click at [335, 158] on div "SA - Catalogue (SR)" at bounding box center [342, 157] width 91 height 15
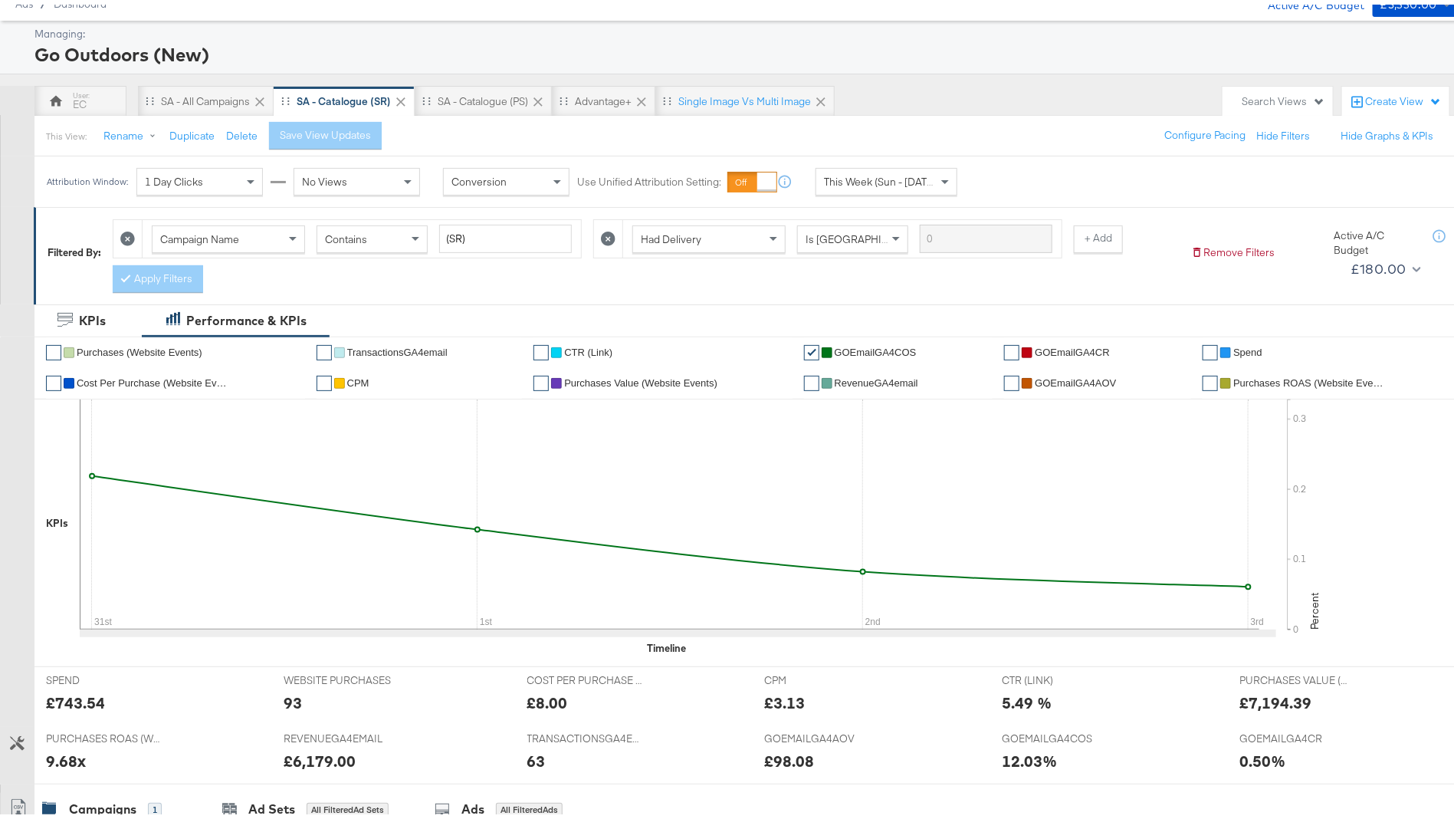
scroll to position [395, 0]
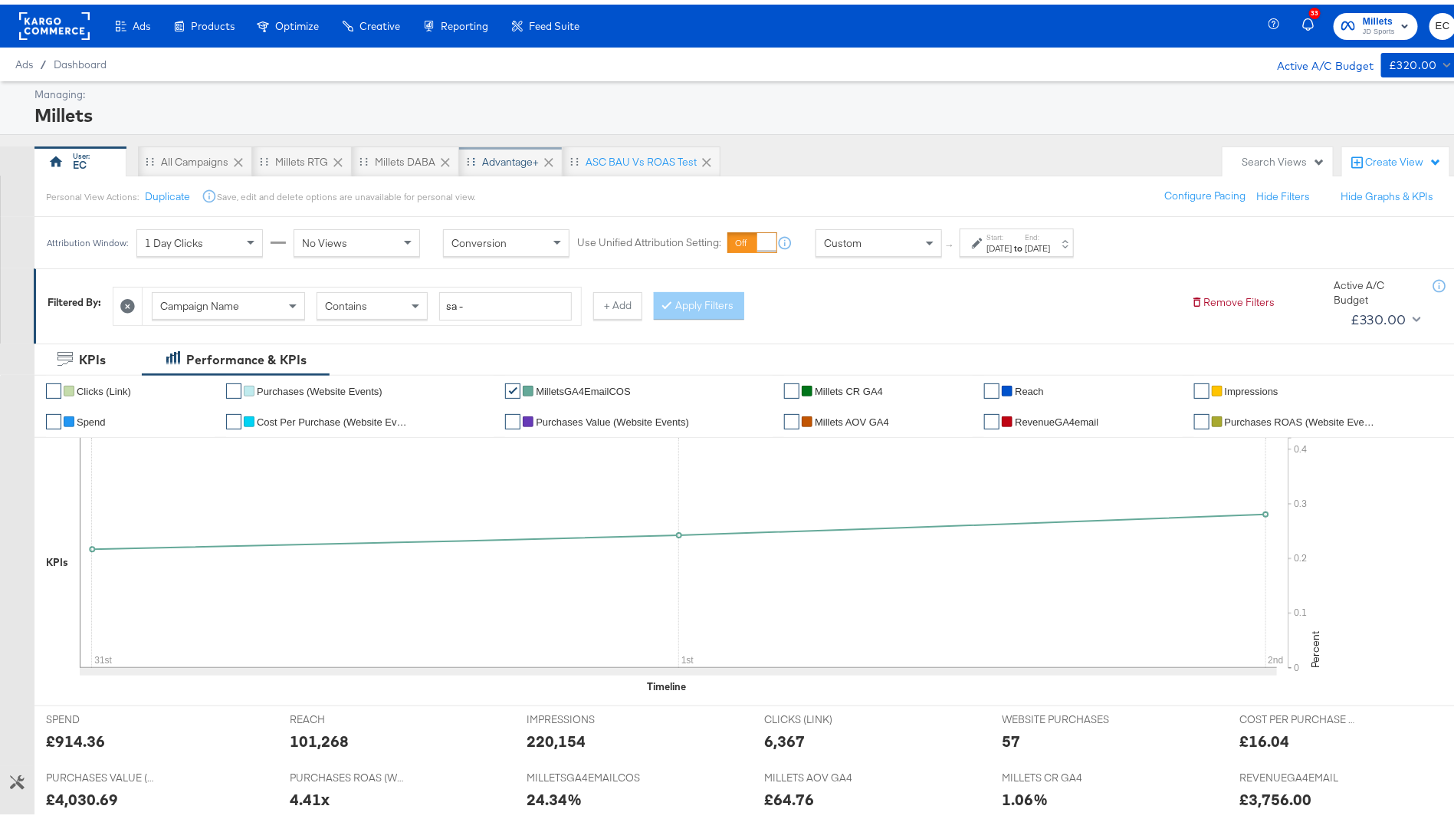
click at [491, 162] on div "Advantage+" at bounding box center [510, 157] width 57 height 15
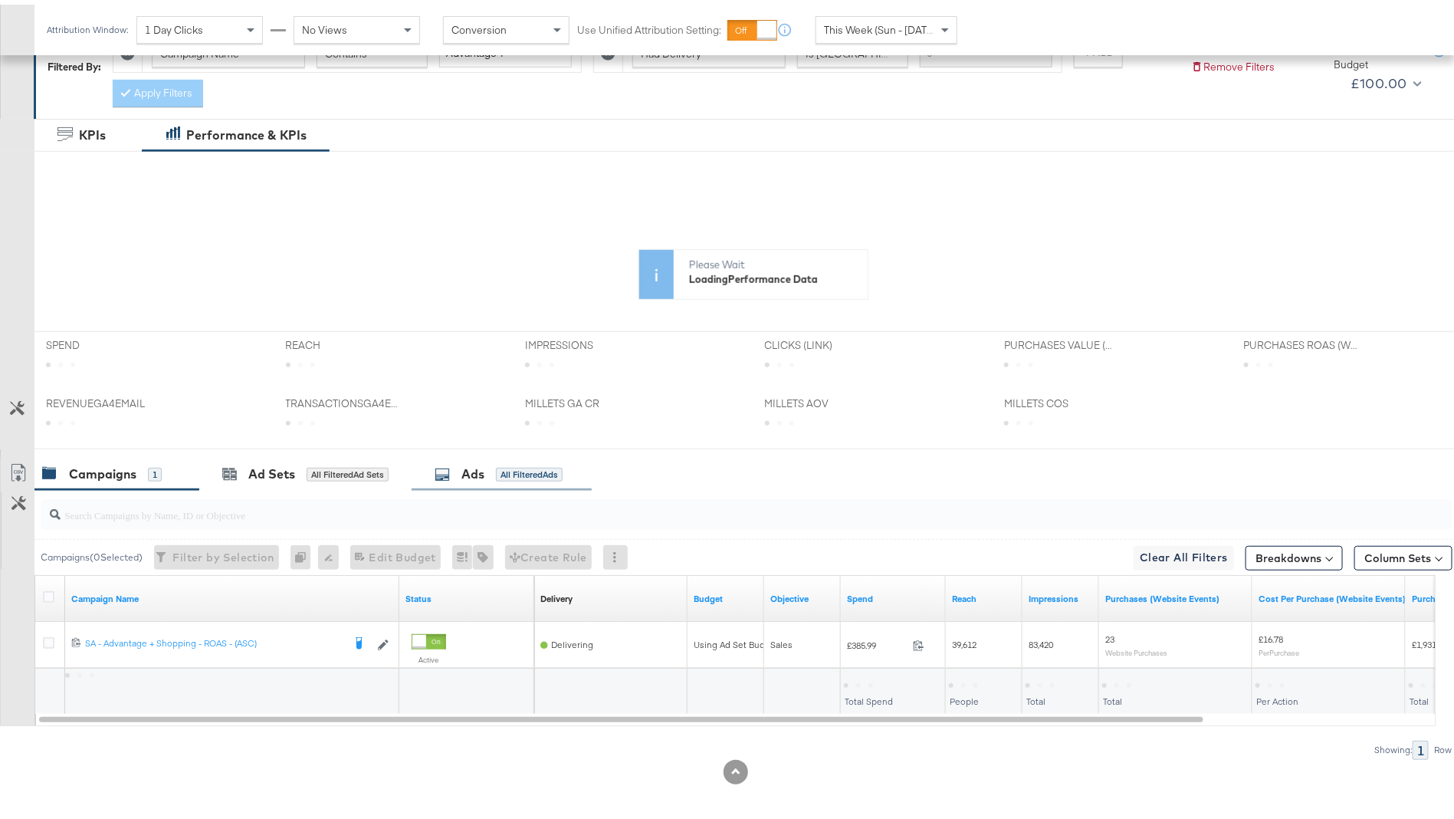
click at [504, 471] on div "All Filtered Ads" at bounding box center [529, 470] width 67 height 14
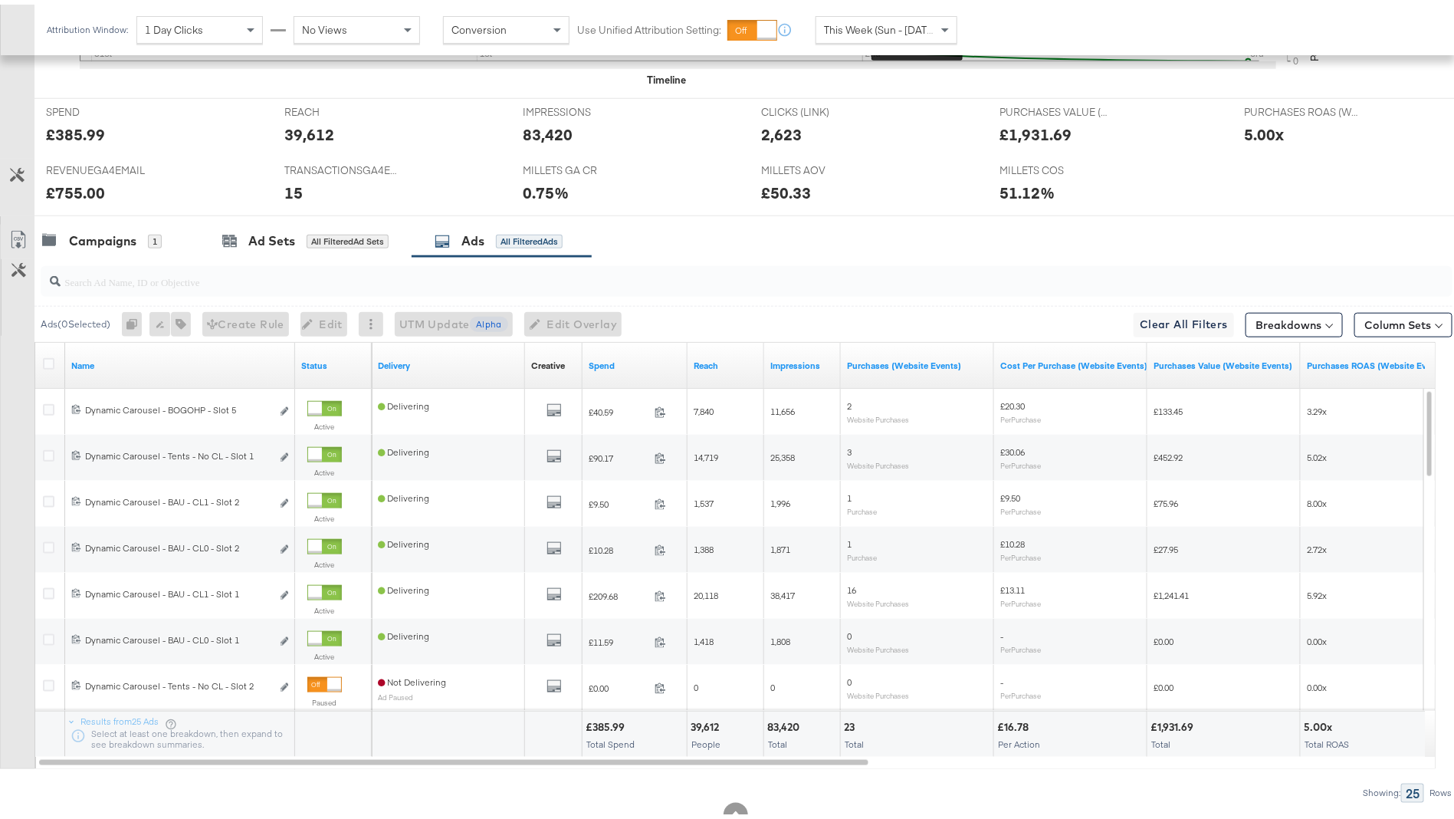
scroll to position [671, 0]
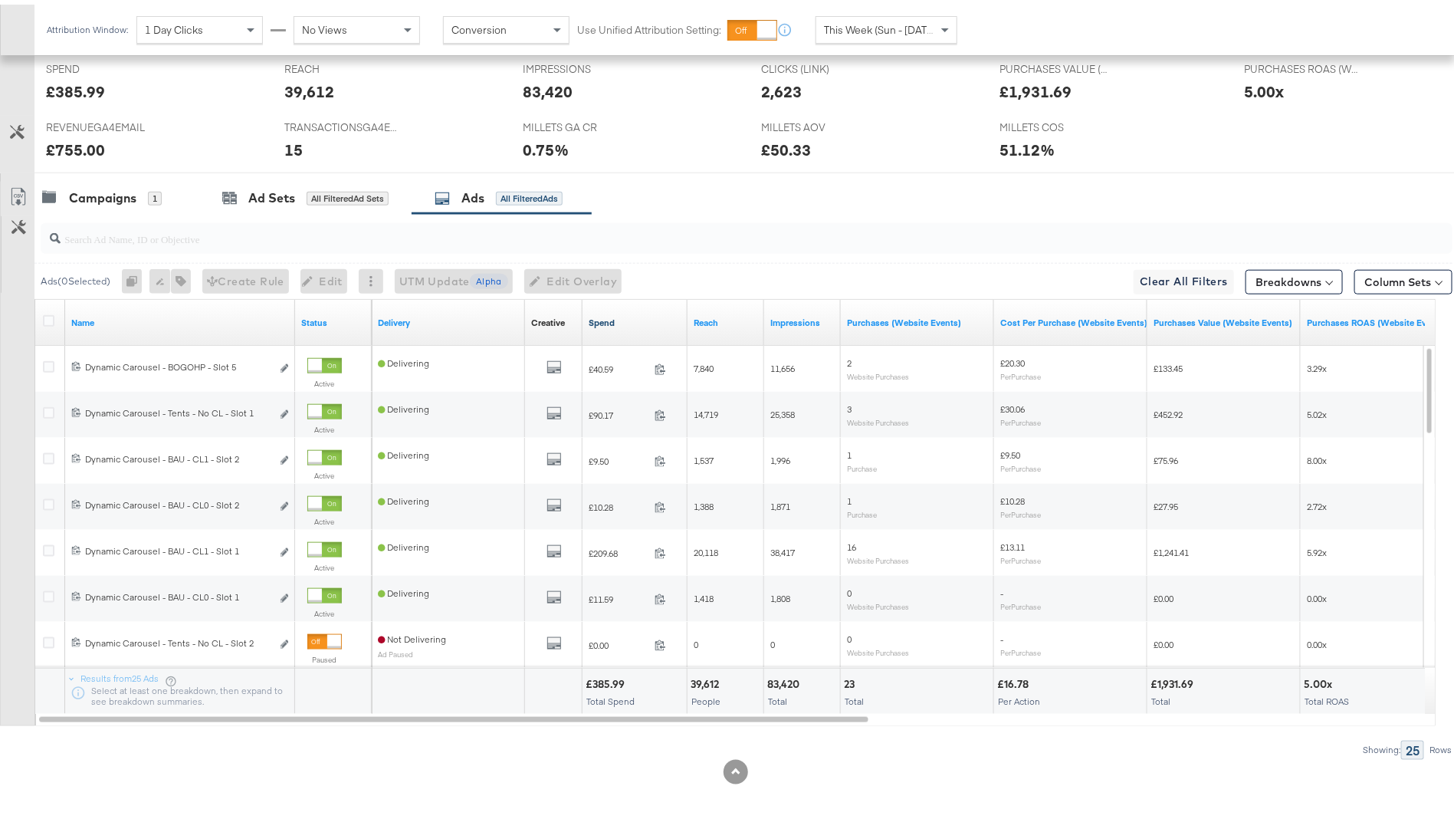
click at [651, 312] on link "Spend" at bounding box center [635, 318] width 93 height 12
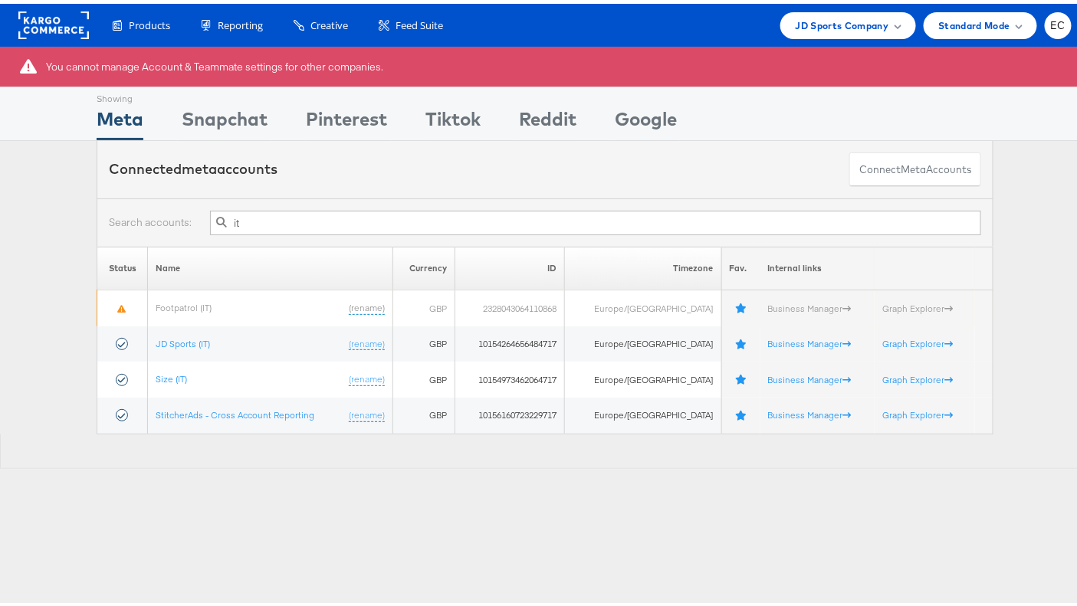
type input "i"
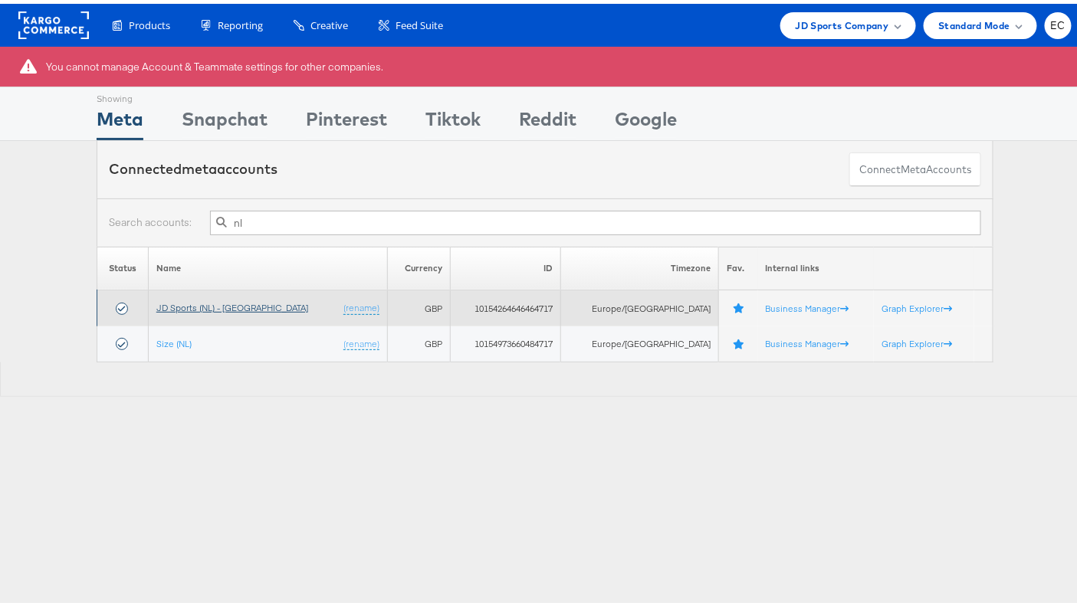
type input "nl"
click at [227, 302] on link "JD Sports (NL) - [GEOGRAPHIC_DATA]" at bounding box center [232, 303] width 152 height 11
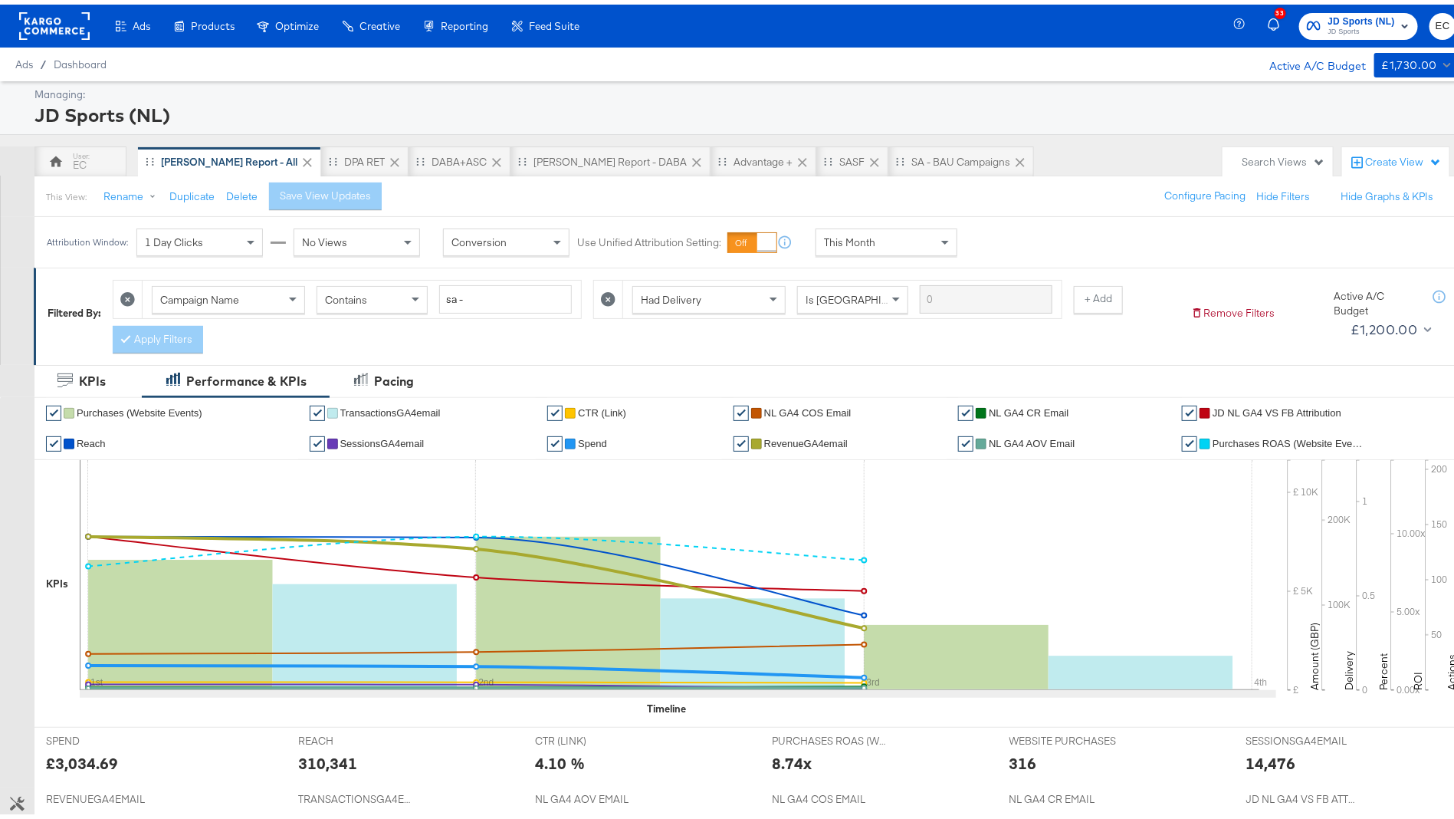
click at [605, 294] on icon at bounding box center [608, 294] width 15 height 15
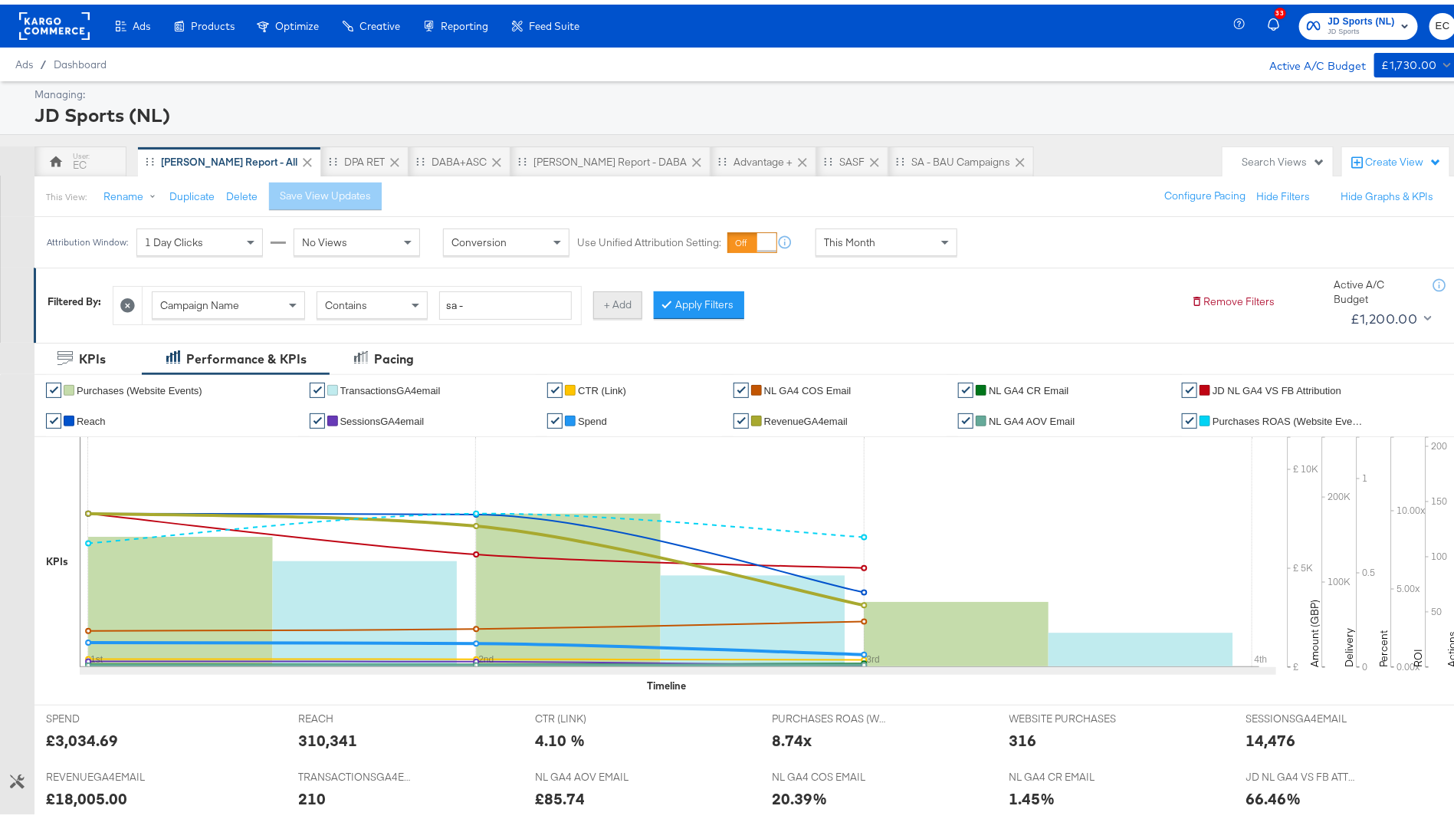
click at [633, 295] on button "+ Add" at bounding box center [617, 301] width 49 height 28
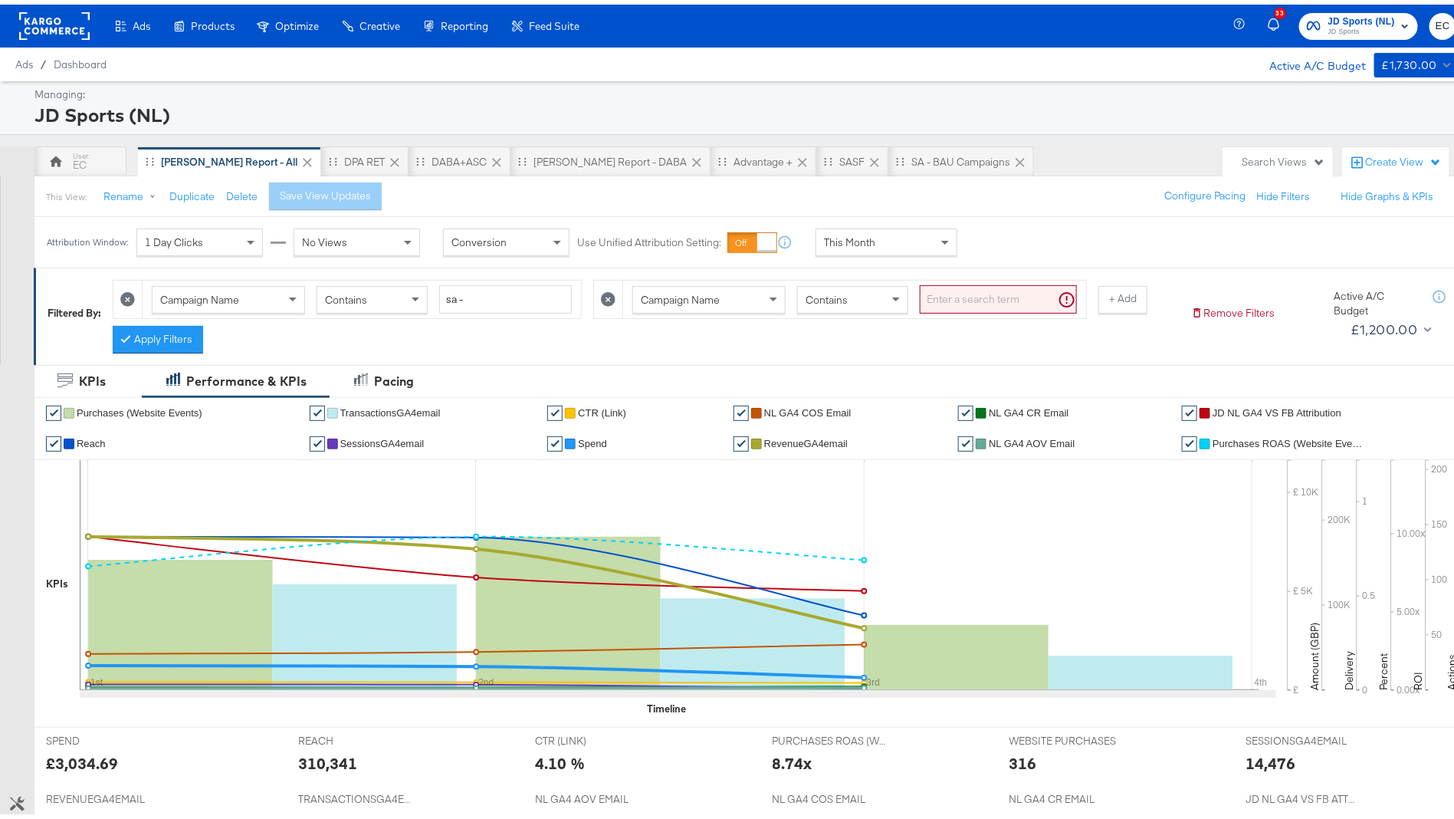
click at [934, 295] on input "search" at bounding box center [998, 295] width 157 height 28
type input "web t"
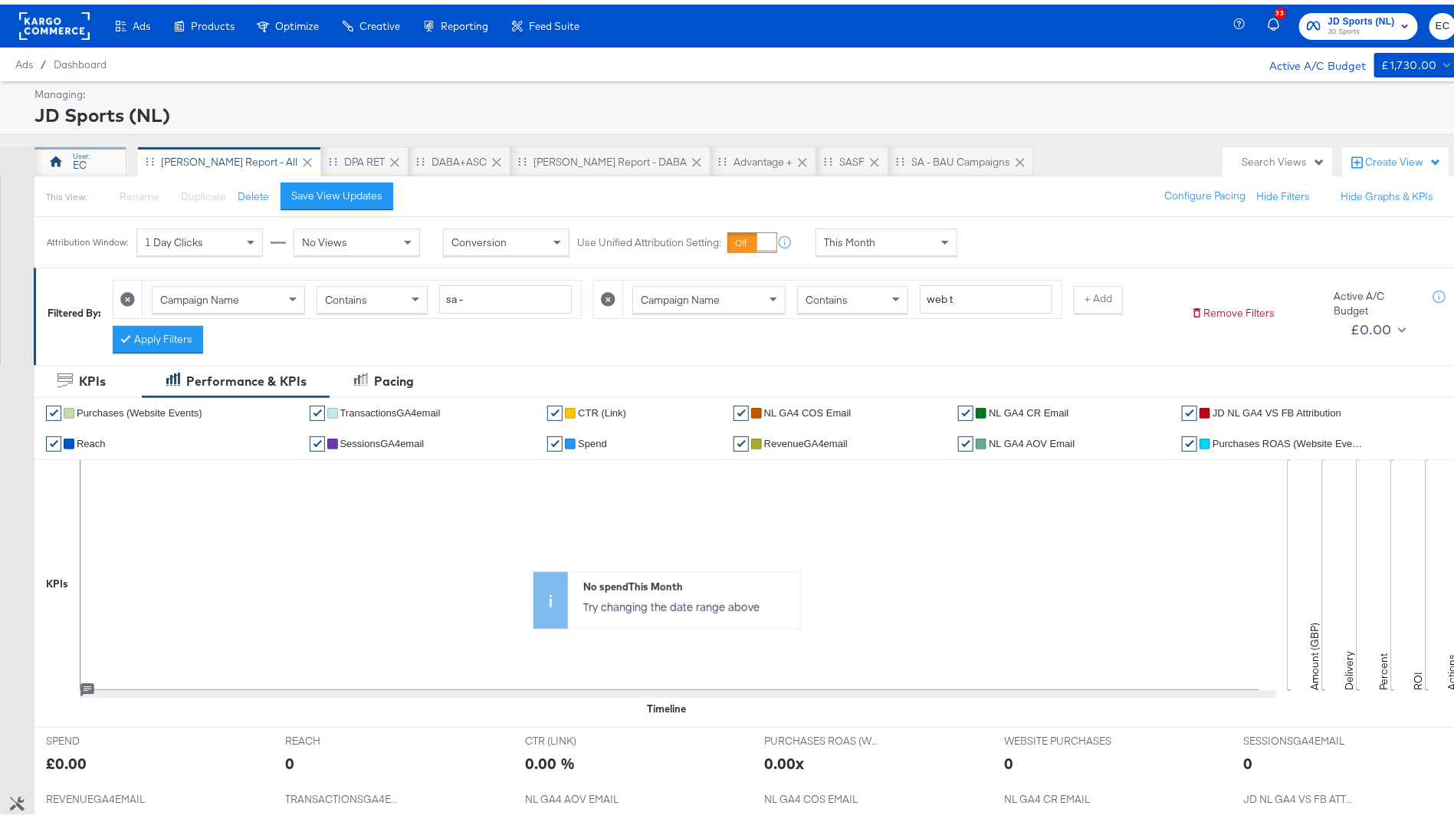
click at [84, 156] on div "EC" at bounding box center [81, 160] width 14 height 15
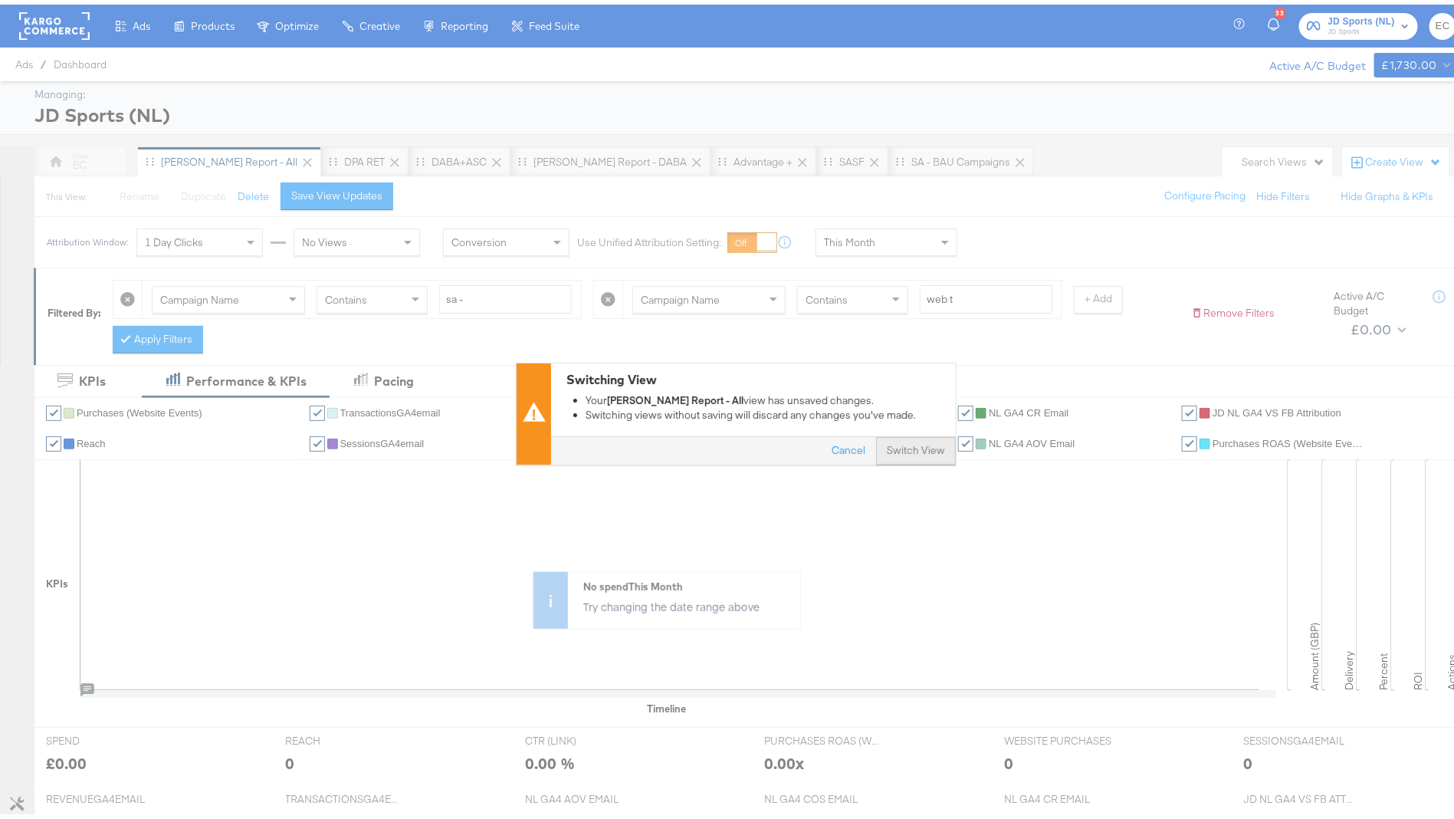
click at [929, 446] on button "Switch View" at bounding box center [916, 447] width 80 height 28
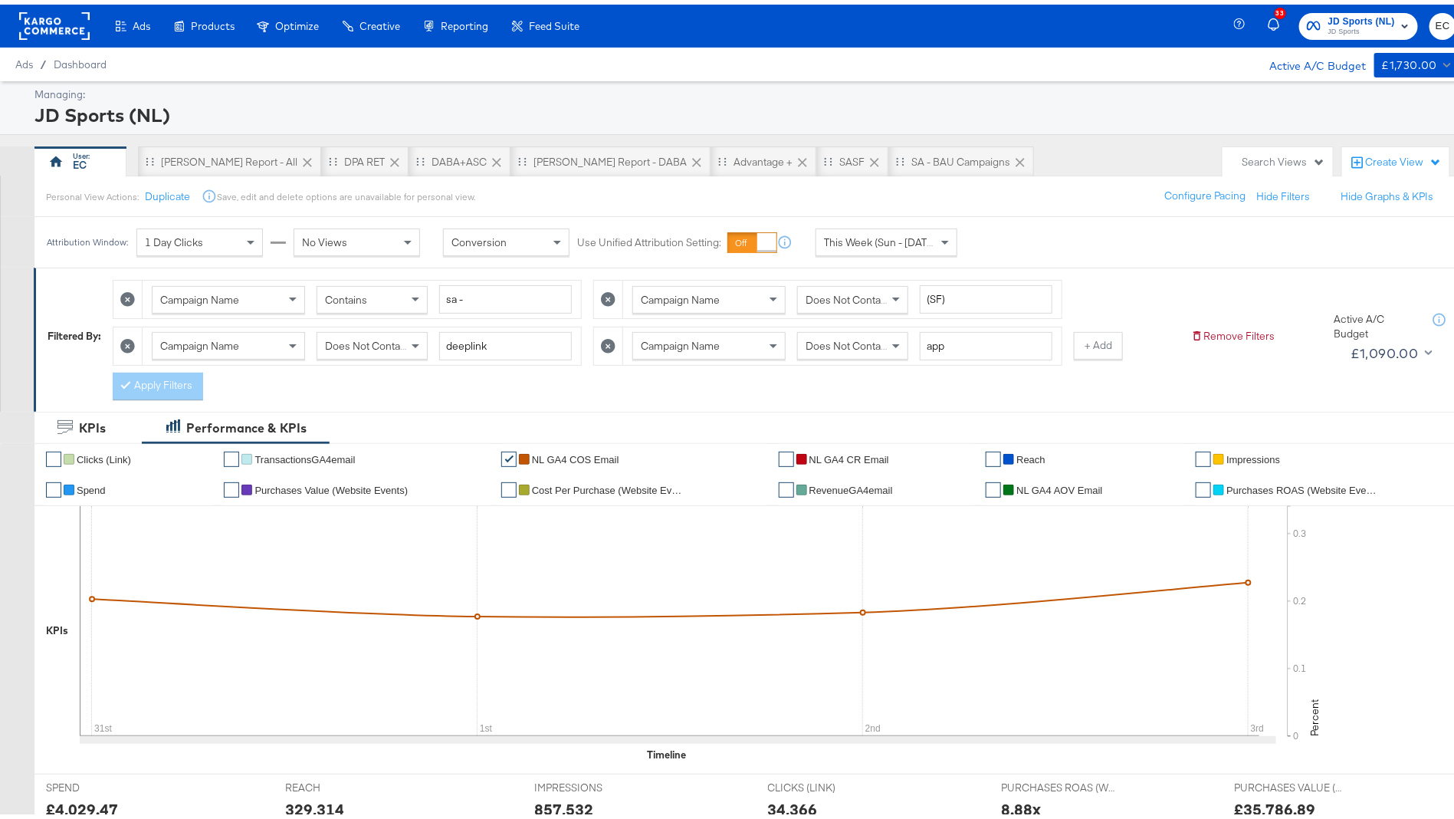
click at [606, 287] on icon at bounding box center [608, 294] width 15 height 15
type input "deeplink"
type input "app"
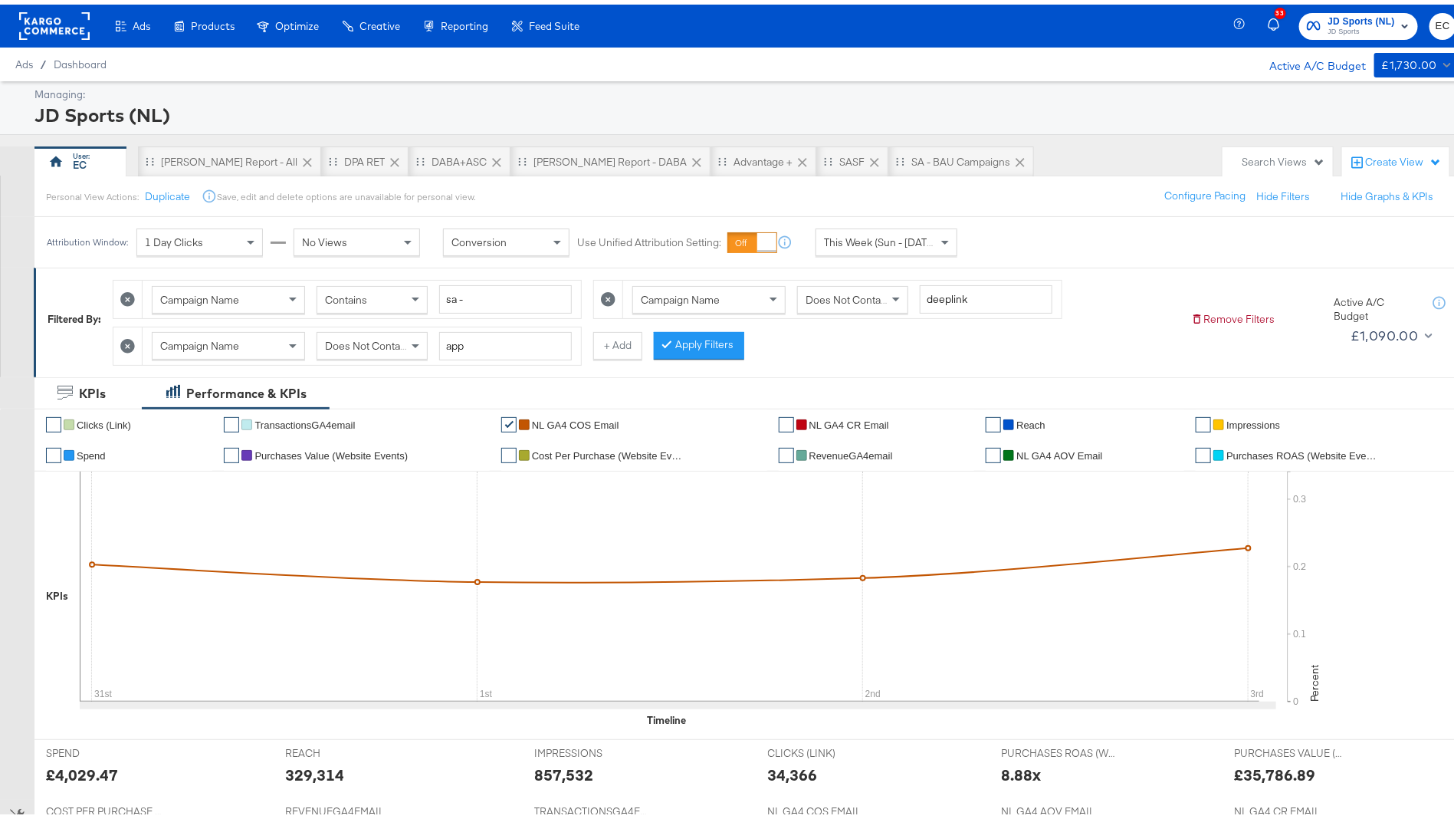
click at [606, 287] on icon at bounding box center [608, 294] width 15 height 15
type input "app"
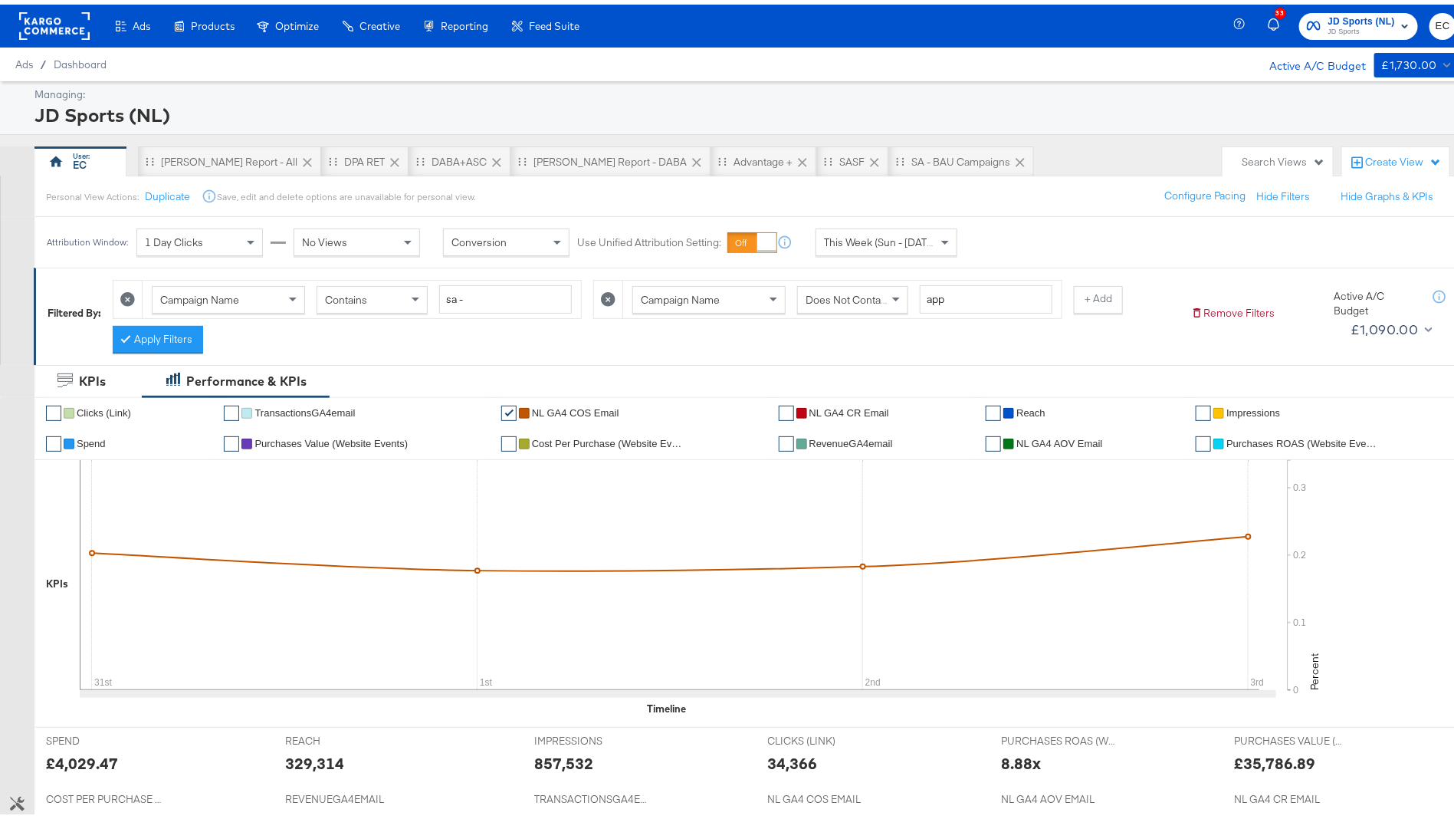
click at [606, 287] on icon at bounding box center [608, 294] width 15 height 15
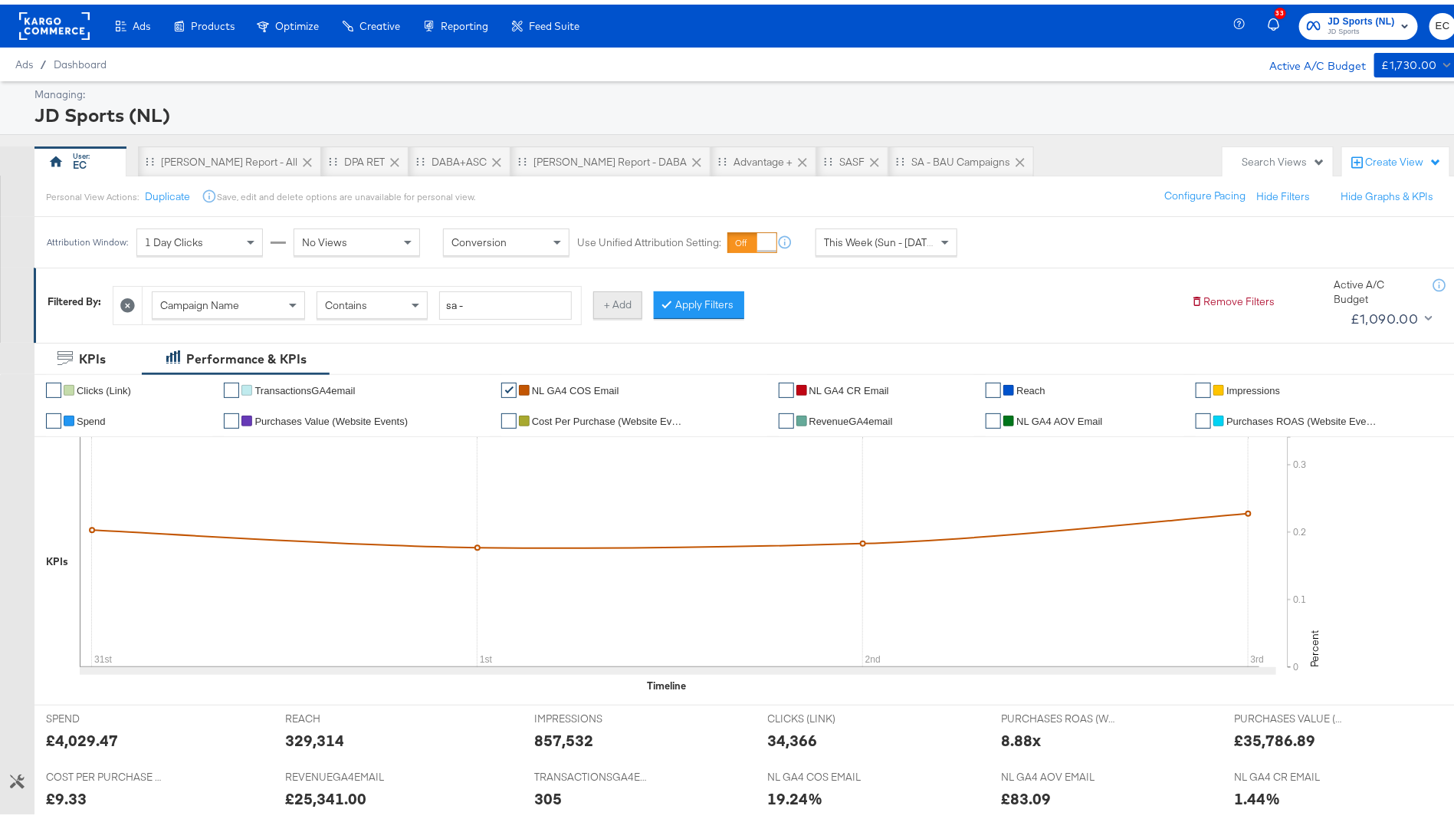
click at [603, 299] on button "+ Add" at bounding box center [617, 301] width 49 height 28
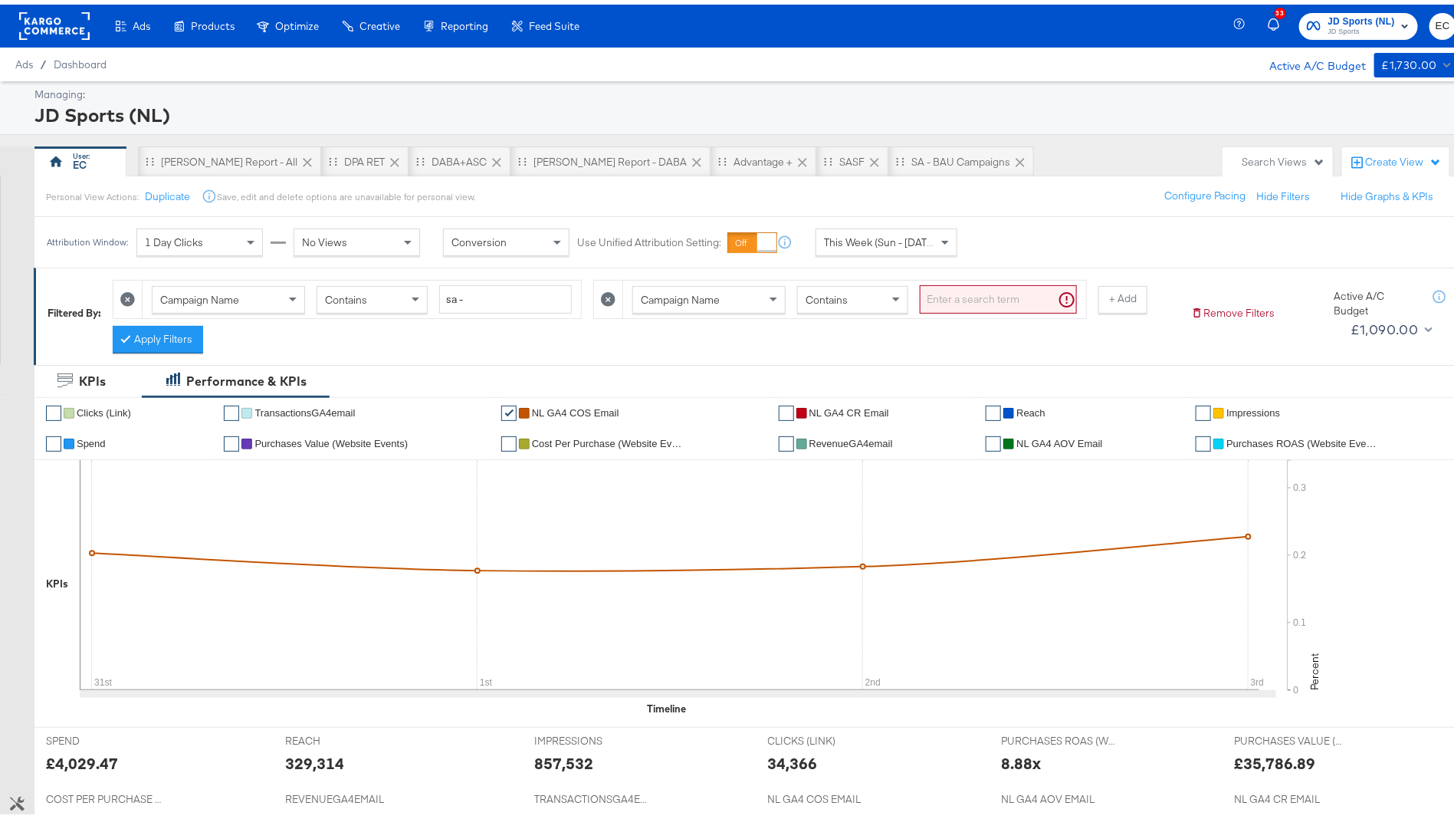
click at [1009, 297] on input "search" at bounding box center [998, 295] width 157 height 28
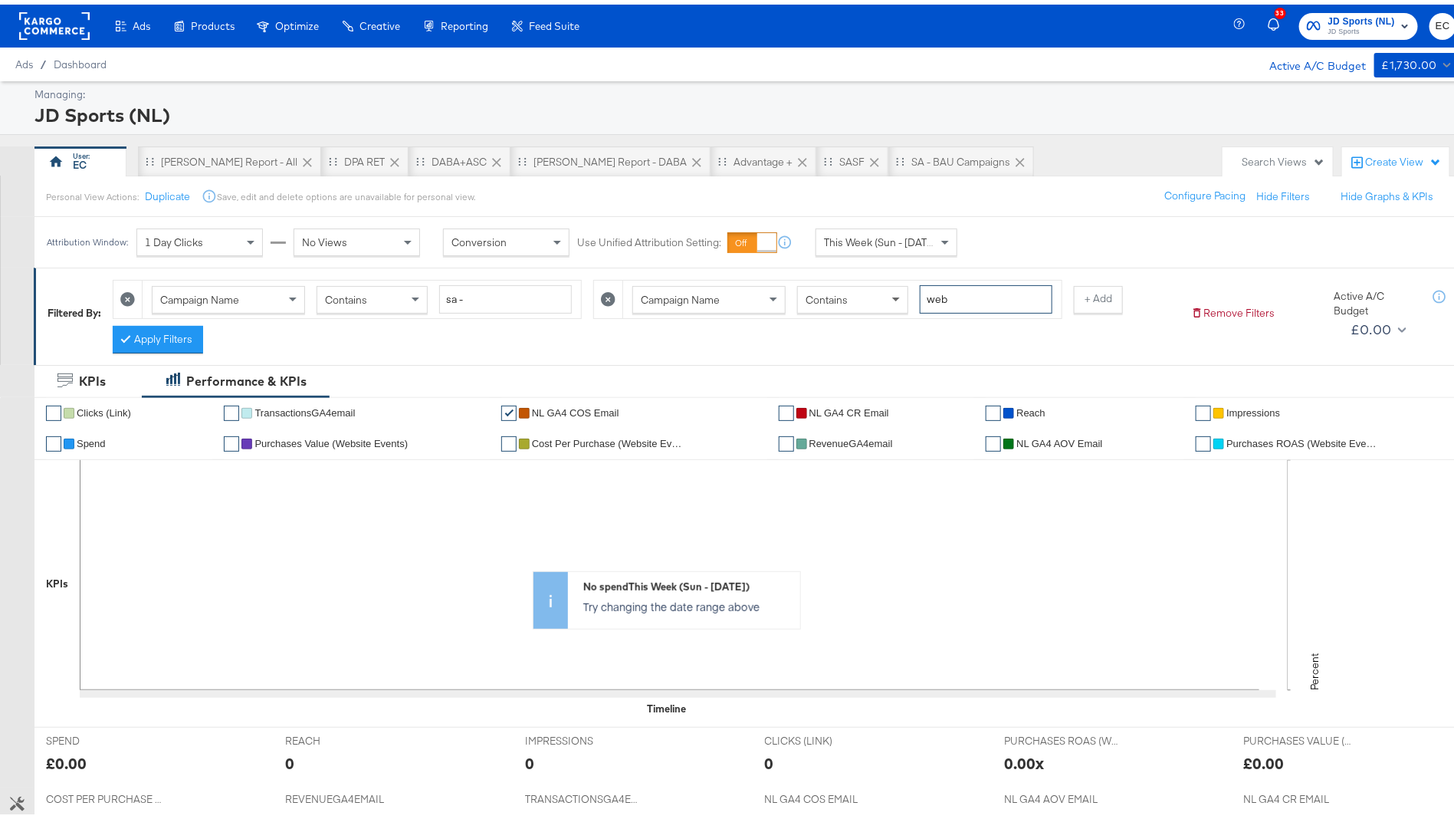
type input "web"
click at [202, 160] on div "[PERSON_NAME] Report - All" at bounding box center [229, 157] width 136 height 15
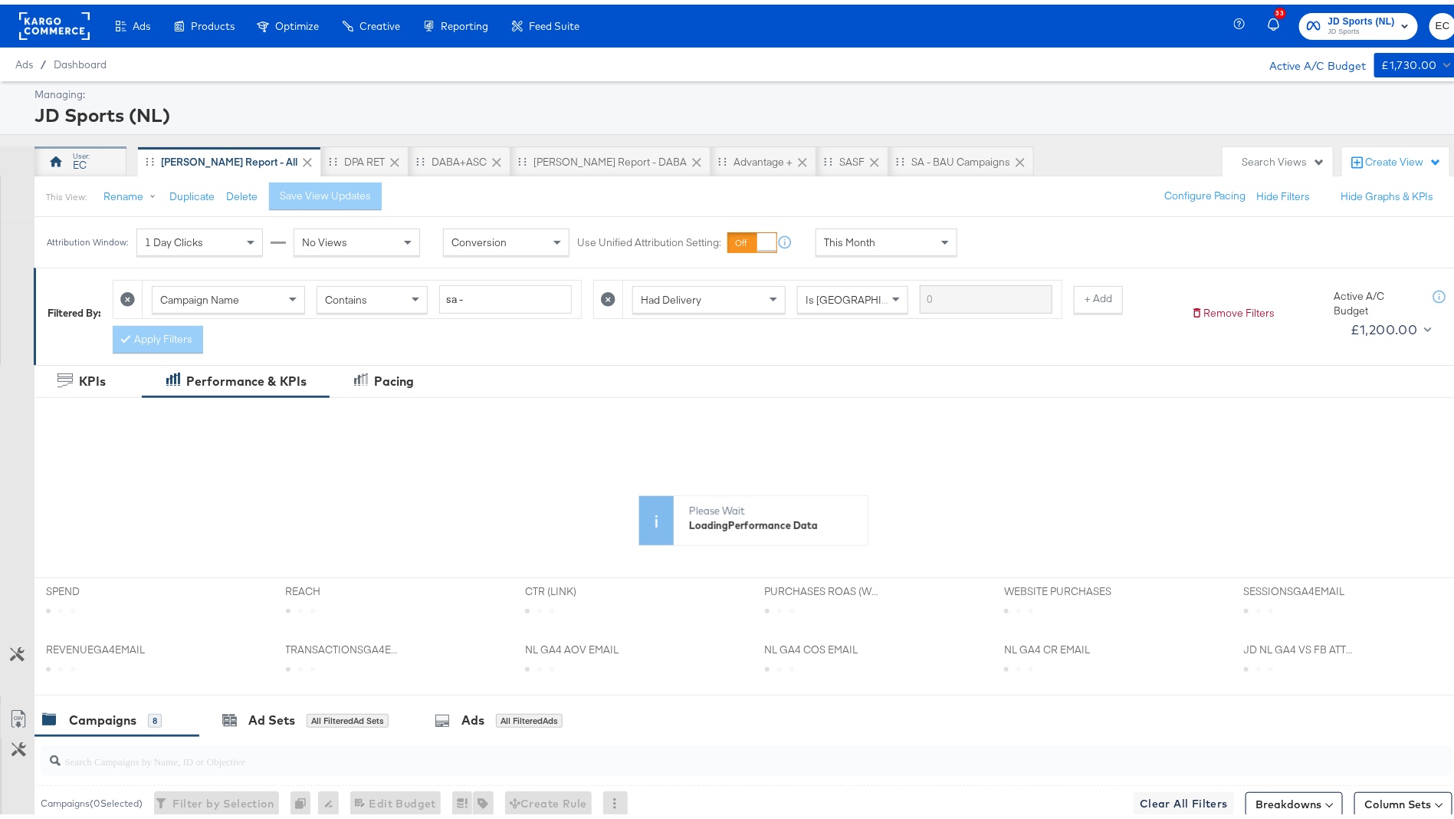
click at [94, 155] on div "EC" at bounding box center [80, 157] width 92 height 31
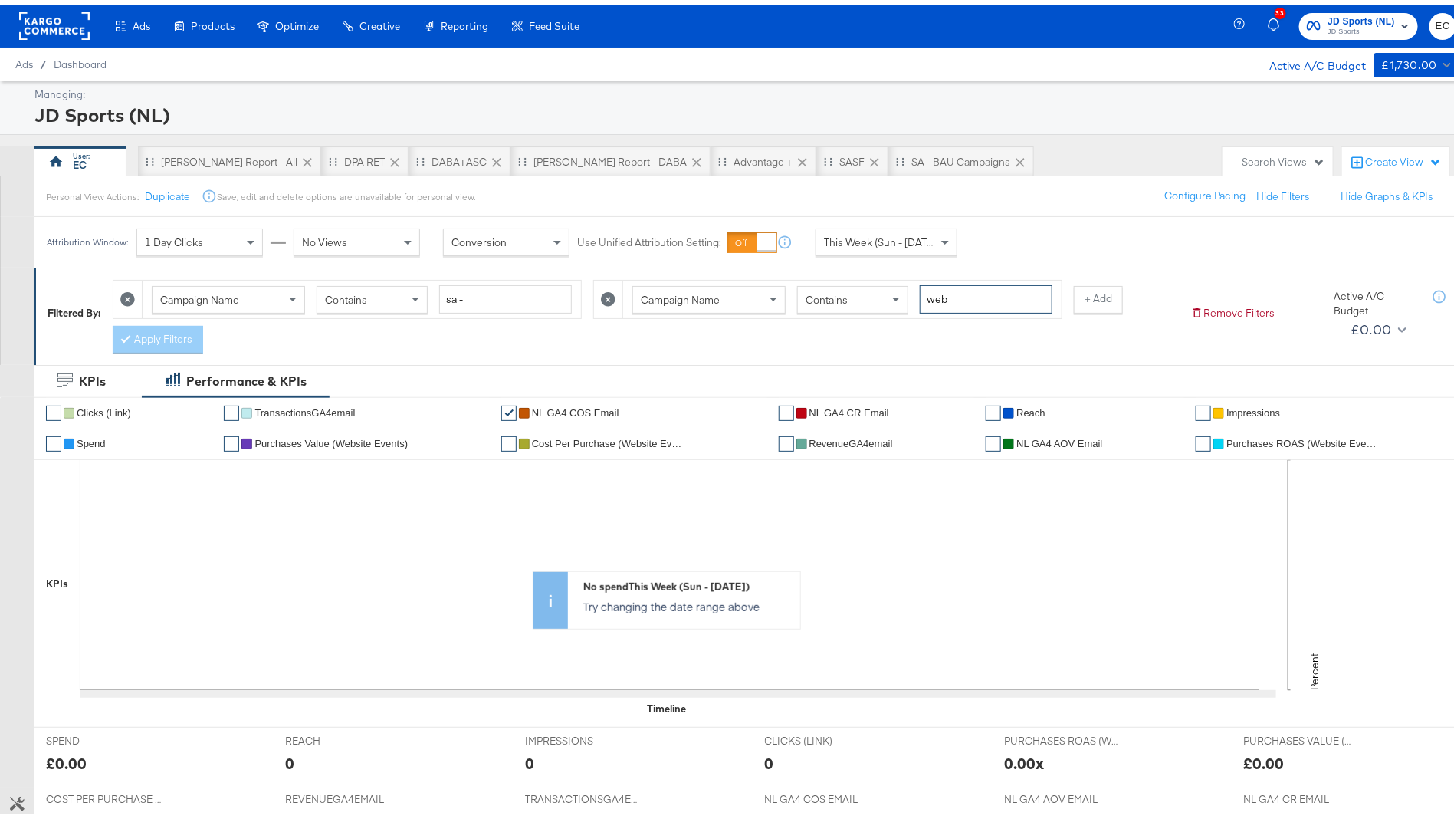
click at [952, 292] on input "web" at bounding box center [986, 295] width 133 height 28
type input "web app test"
click at [162, 194] on button "Duplicate" at bounding box center [167, 192] width 45 height 15
click at [125, 188] on button "Rename" at bounding box center [133, 193] width 80 height 28
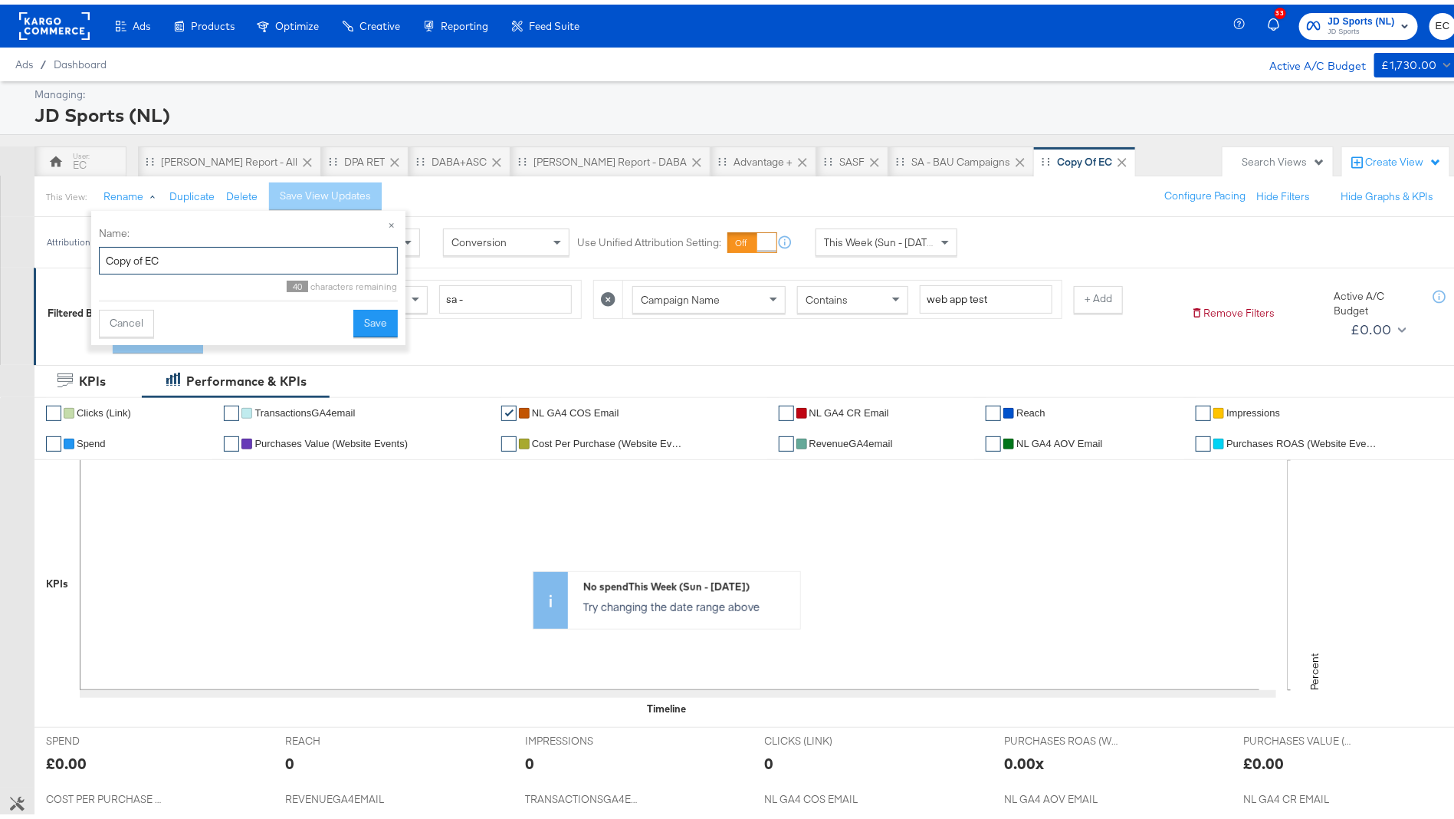
click at [175, 260] on input "Copy of EC" at bounding box center [248, 256] width 299 height 28
type input "Web App Test"
click at [363, 318] on button "Save" at bounding box center [375, 319] width 44 height 28
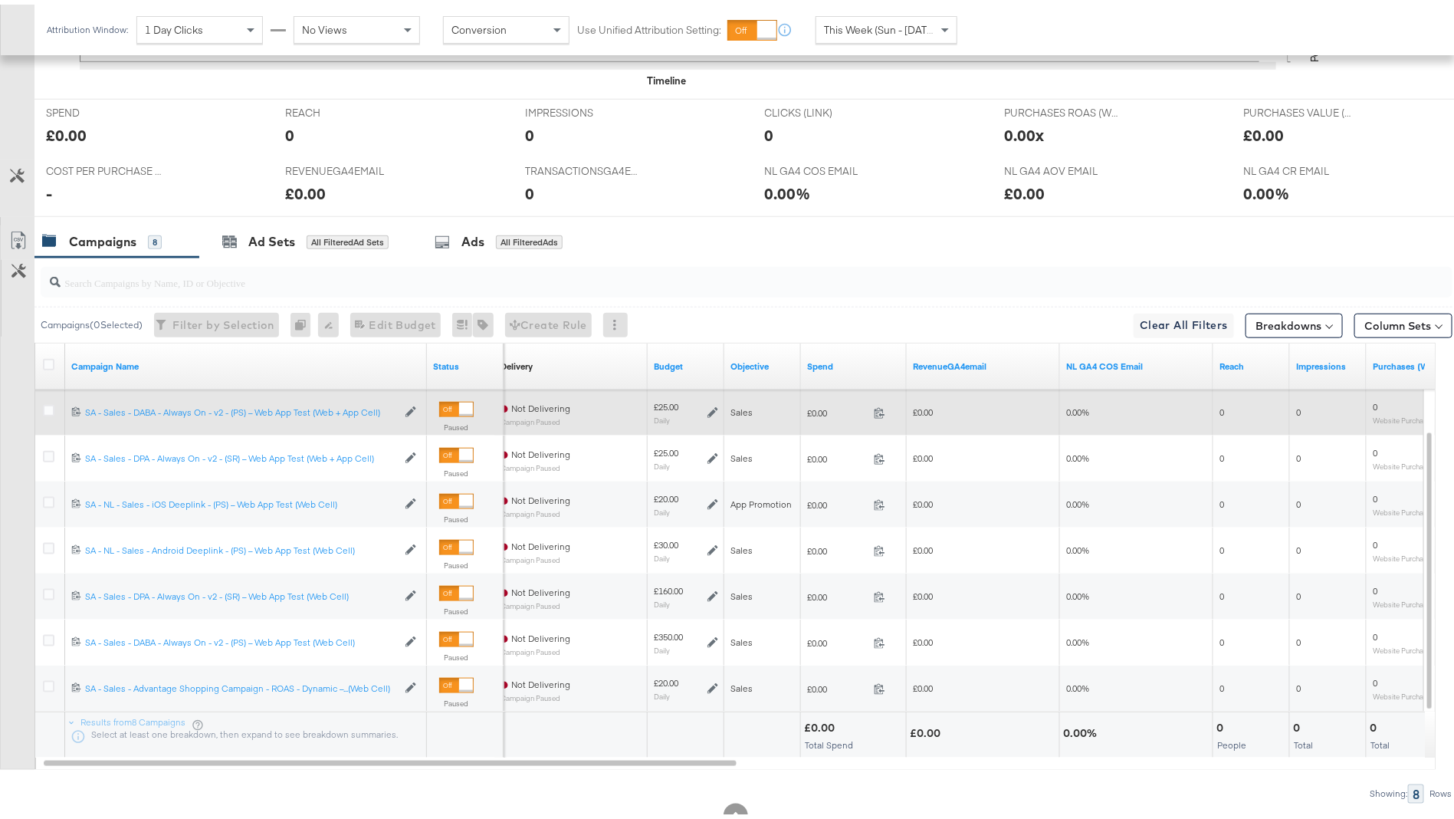
scroll to position [671, 0]
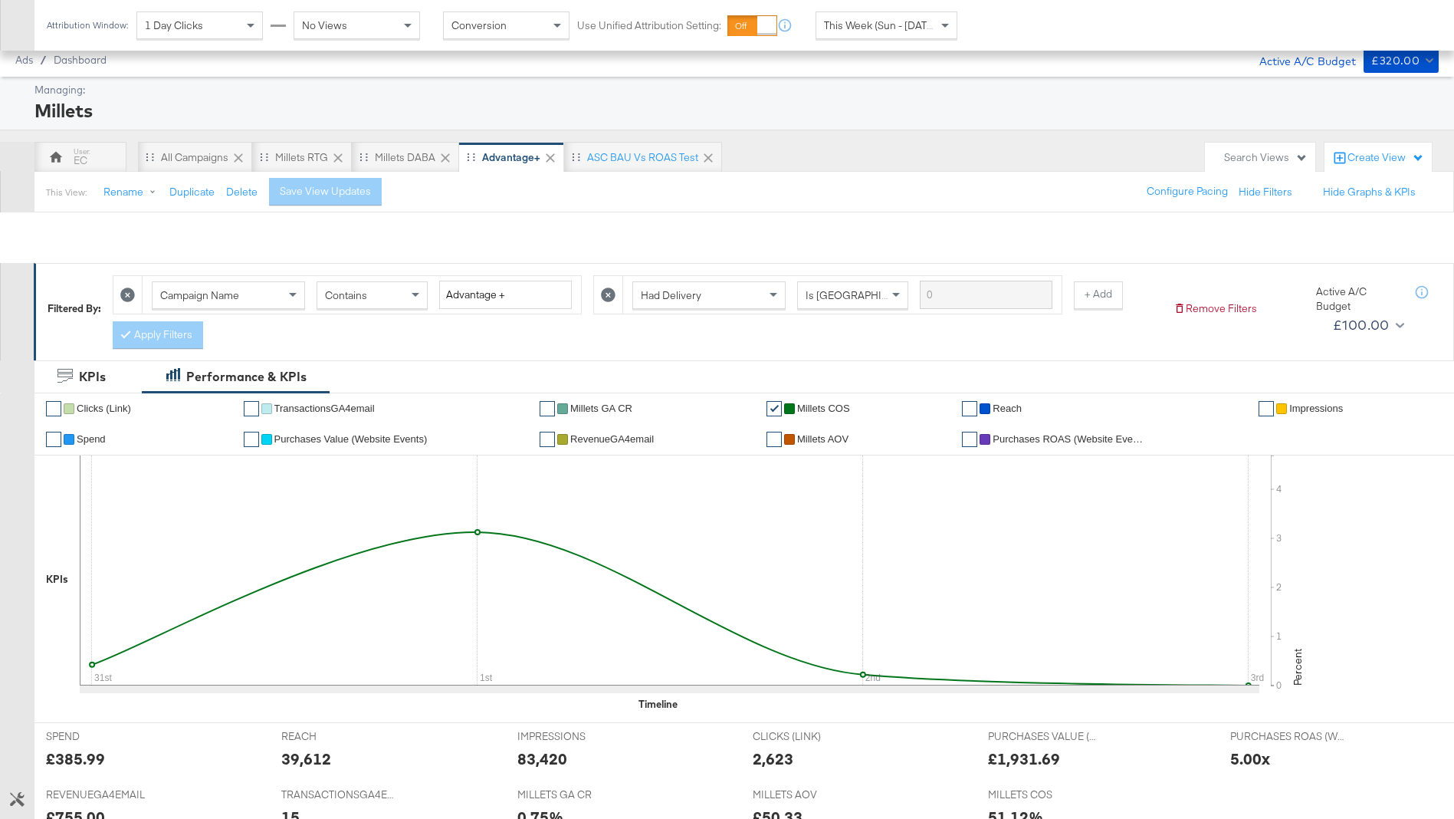
scroll to position [671, 0]
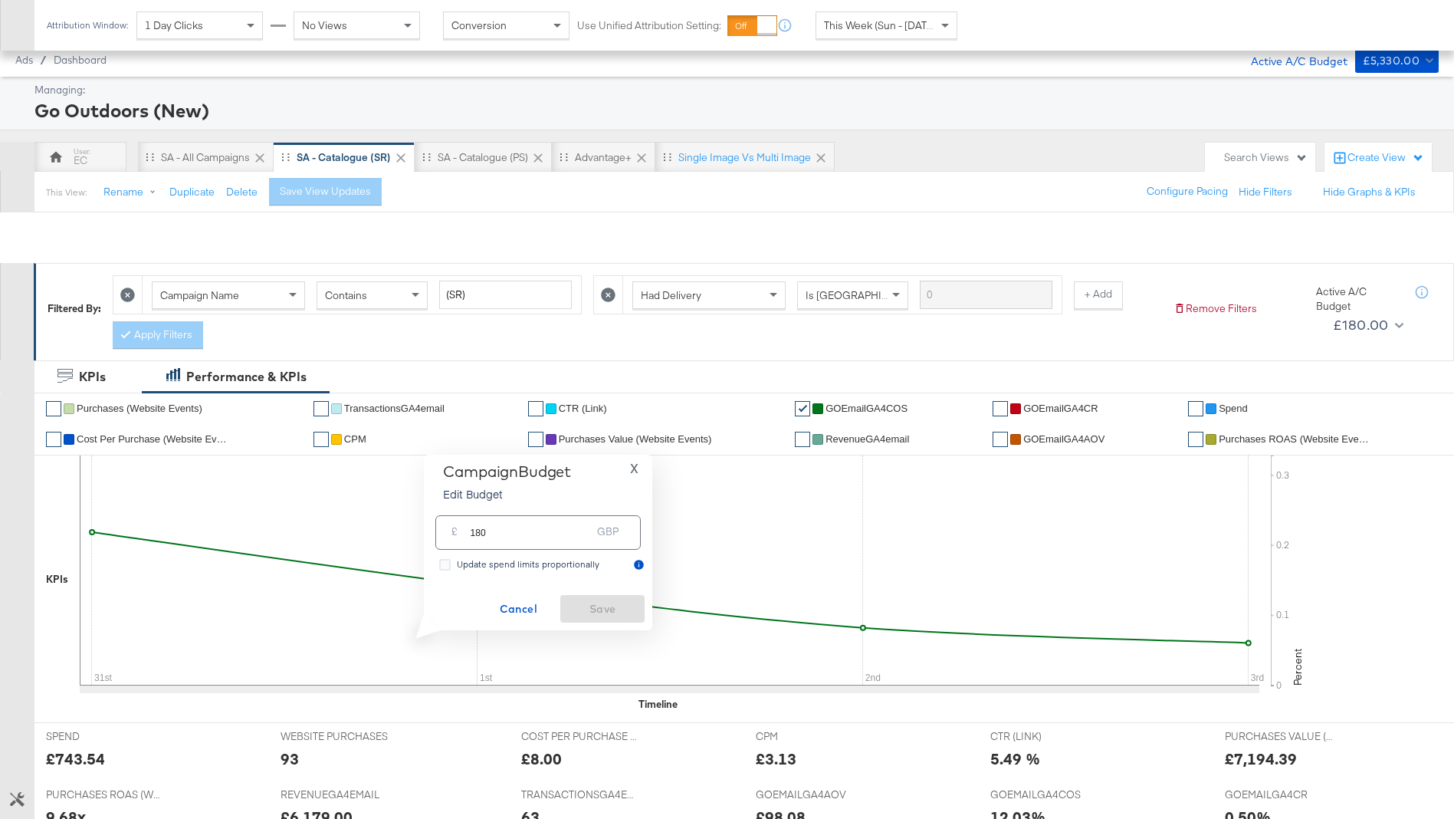
click at [539, 530] on input "180" at bounding box center [530, 526] width 121 height 33
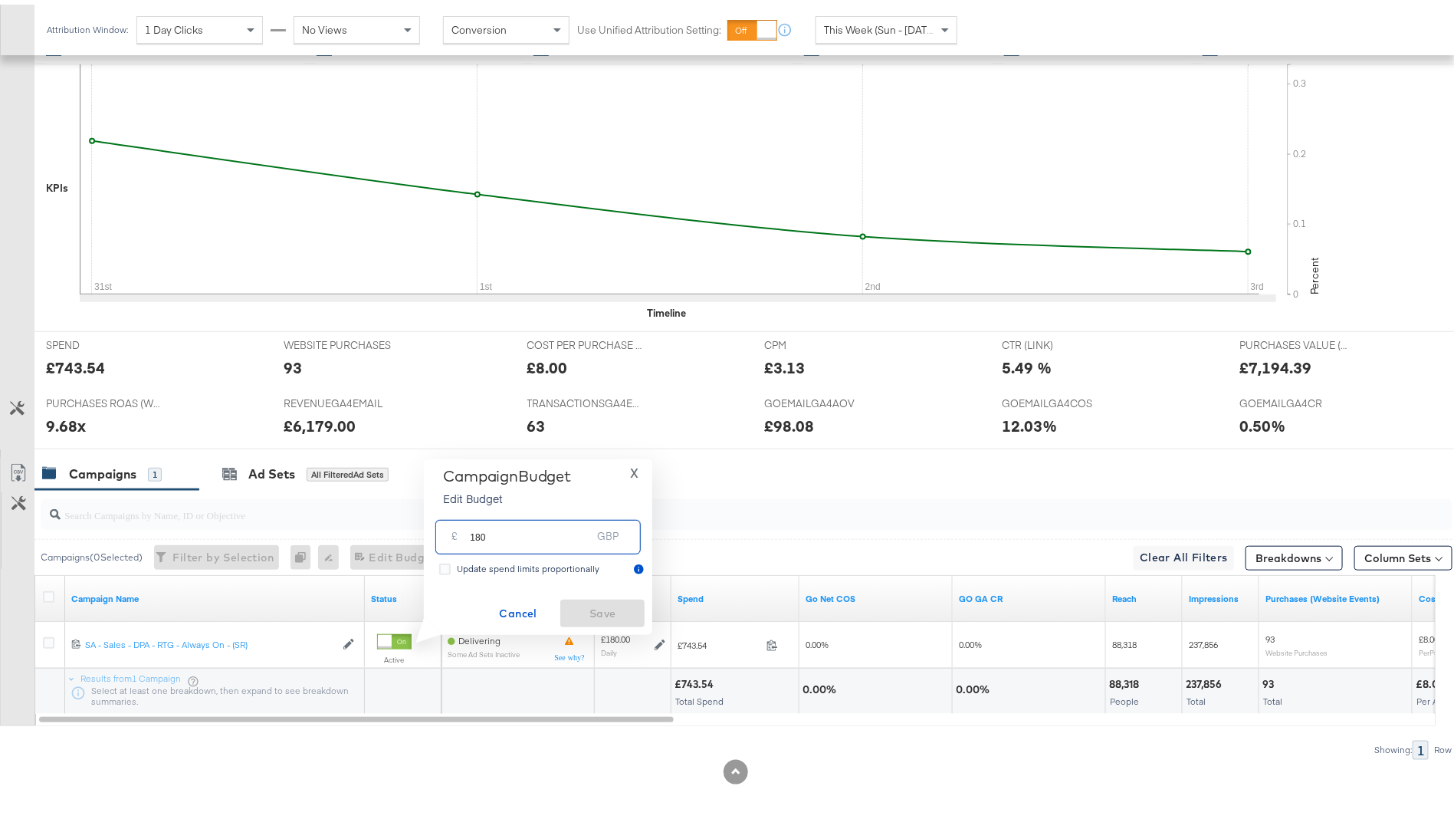
scroll to position [395, 0]
type input "240"
click at [585, 595] on button "Save" at bounding box center [602, 609] width 84 height 28
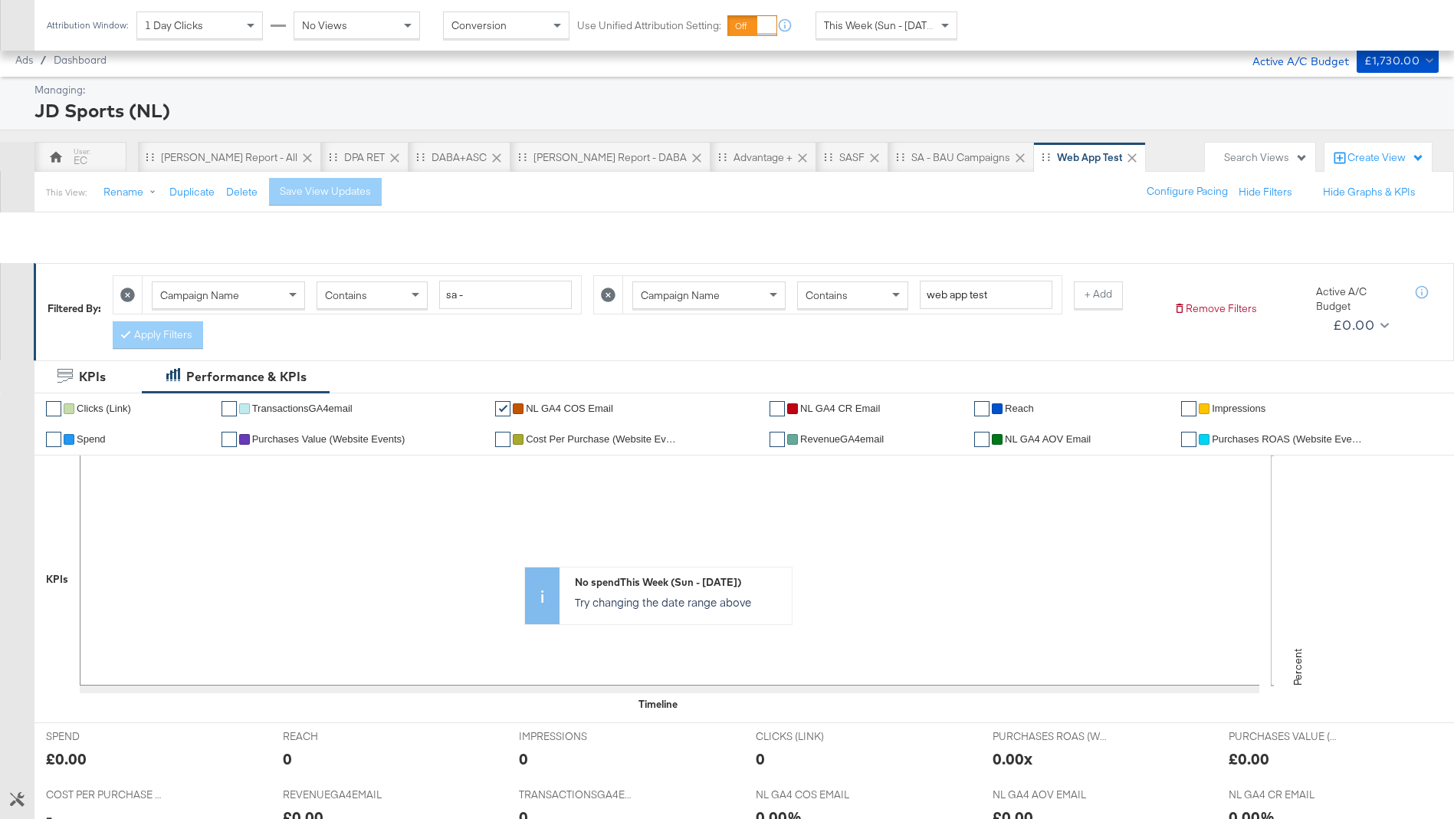
scroll to position [671, 0]
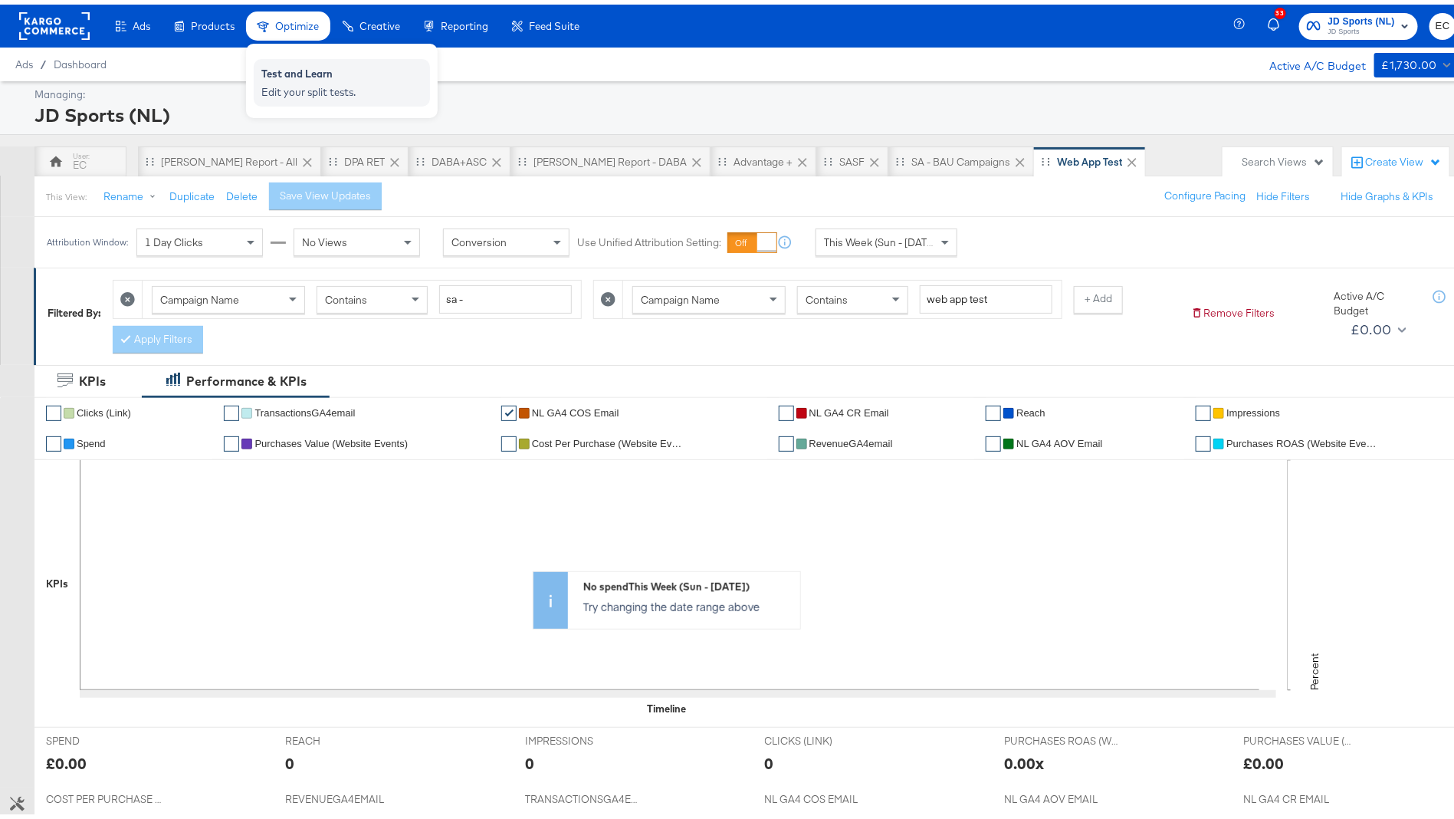
click at [290, 97] on div "Test and Learn Edit your split tests." at bounding box center [342, 78] width 176 height 48
click at [294, 80] on div "Edit your split tests." at bounding box center [341, 87] width 161 height 15
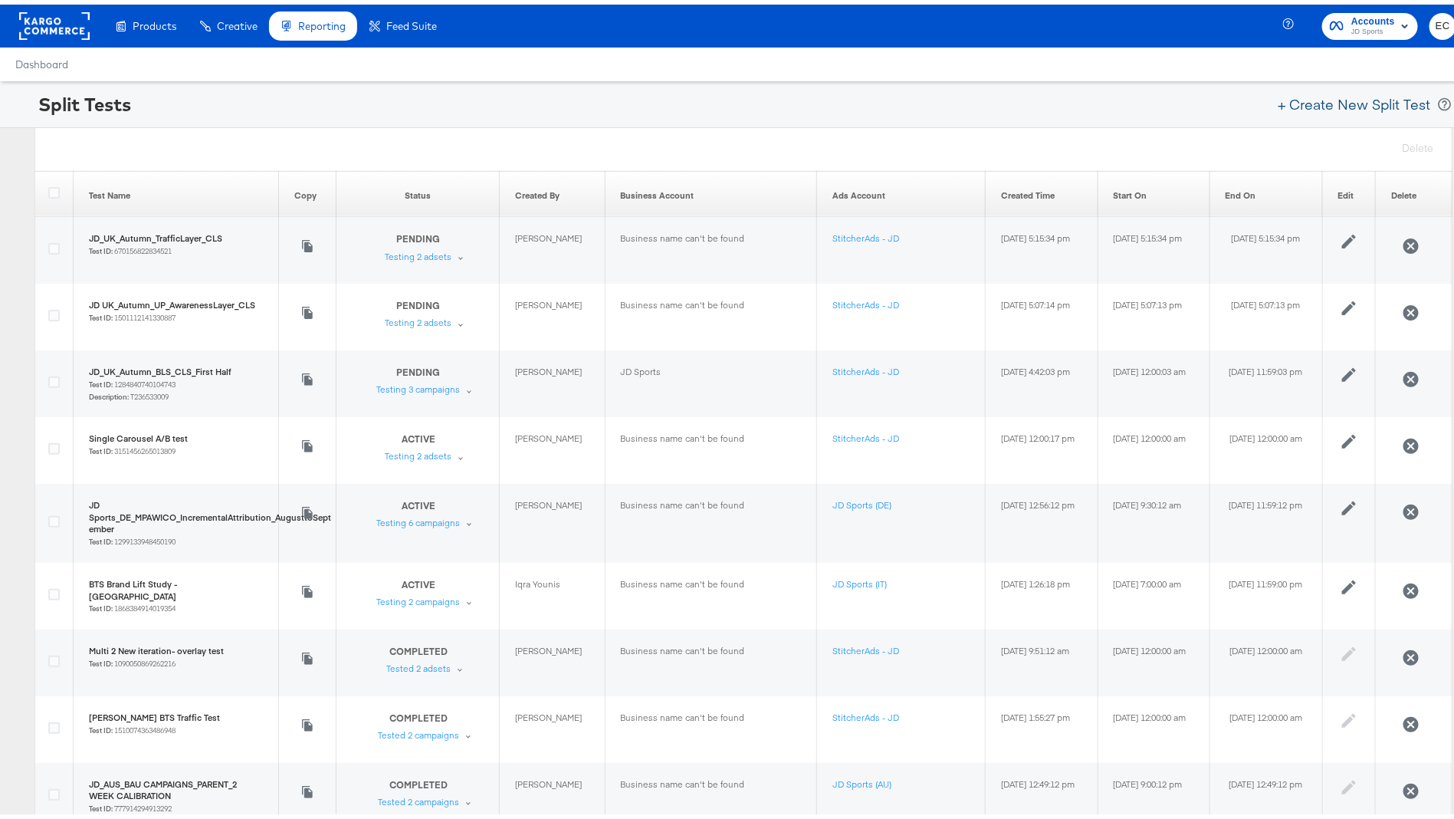
click at [1331, 92] on button "+ Create New Split Test" at bounding box center [1354, 100] width 166 height 34
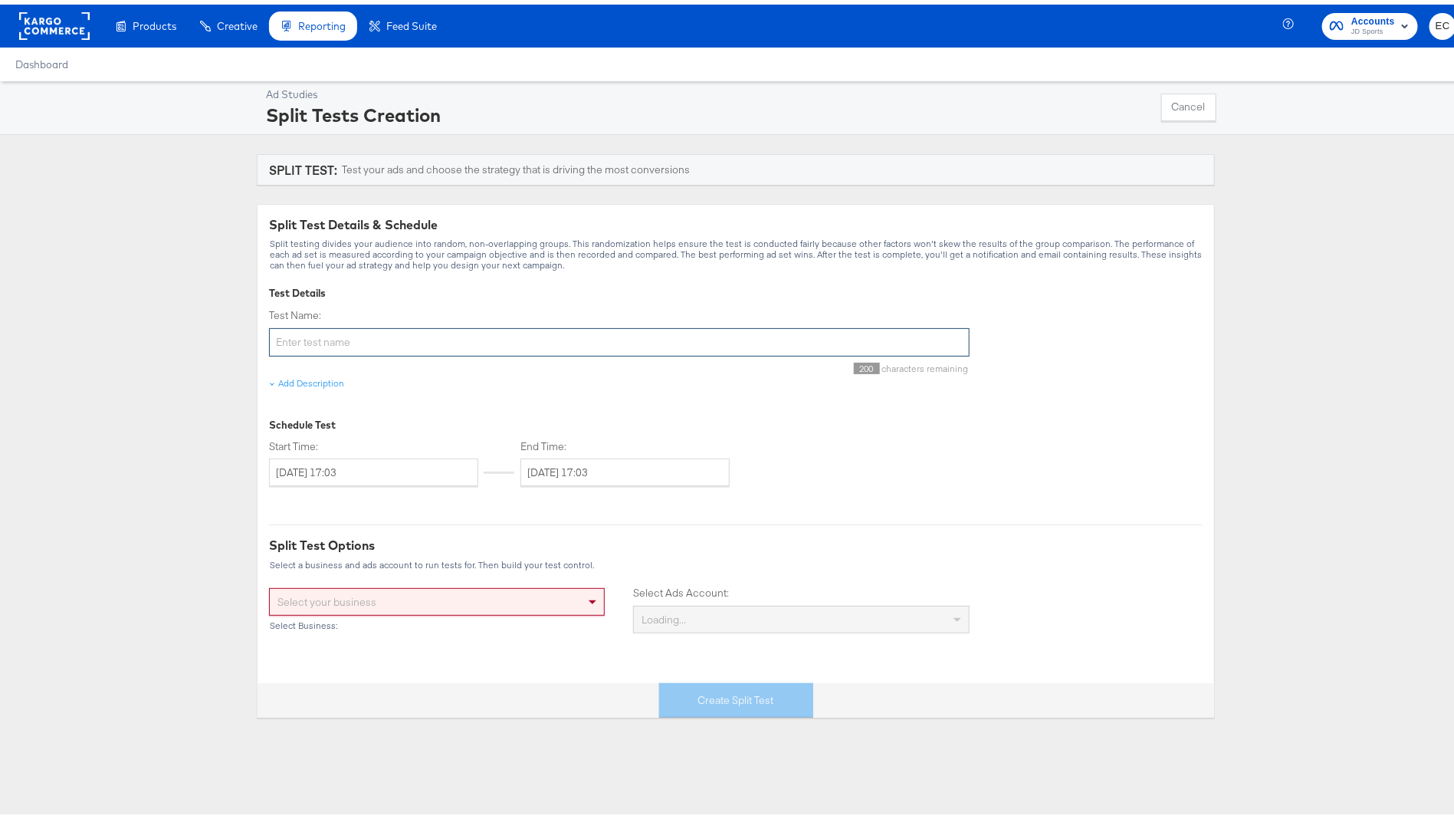
click at [307, 331] on input "Test Name:" at bounding box center [619, 337] width 701 height 28
drag, startPoint x: 307, startPoint y: 331, endPoint x: 307, endPoint y: 363, distance: 32.2
click at [307, 363] on div "Test Name: 200 characters remaining" at bounding box center [619, 337] width 701 height 66
click at [127, 321] on div "Ad Studies Split Tests Creation Cancel SPLIT TEST: Test your ads and choose the…" at bounding box center [736, 395] width 1472 height 636
click at [347, 346] on input "Test Name:" at bounding box center [619, 337] width 701 height 28
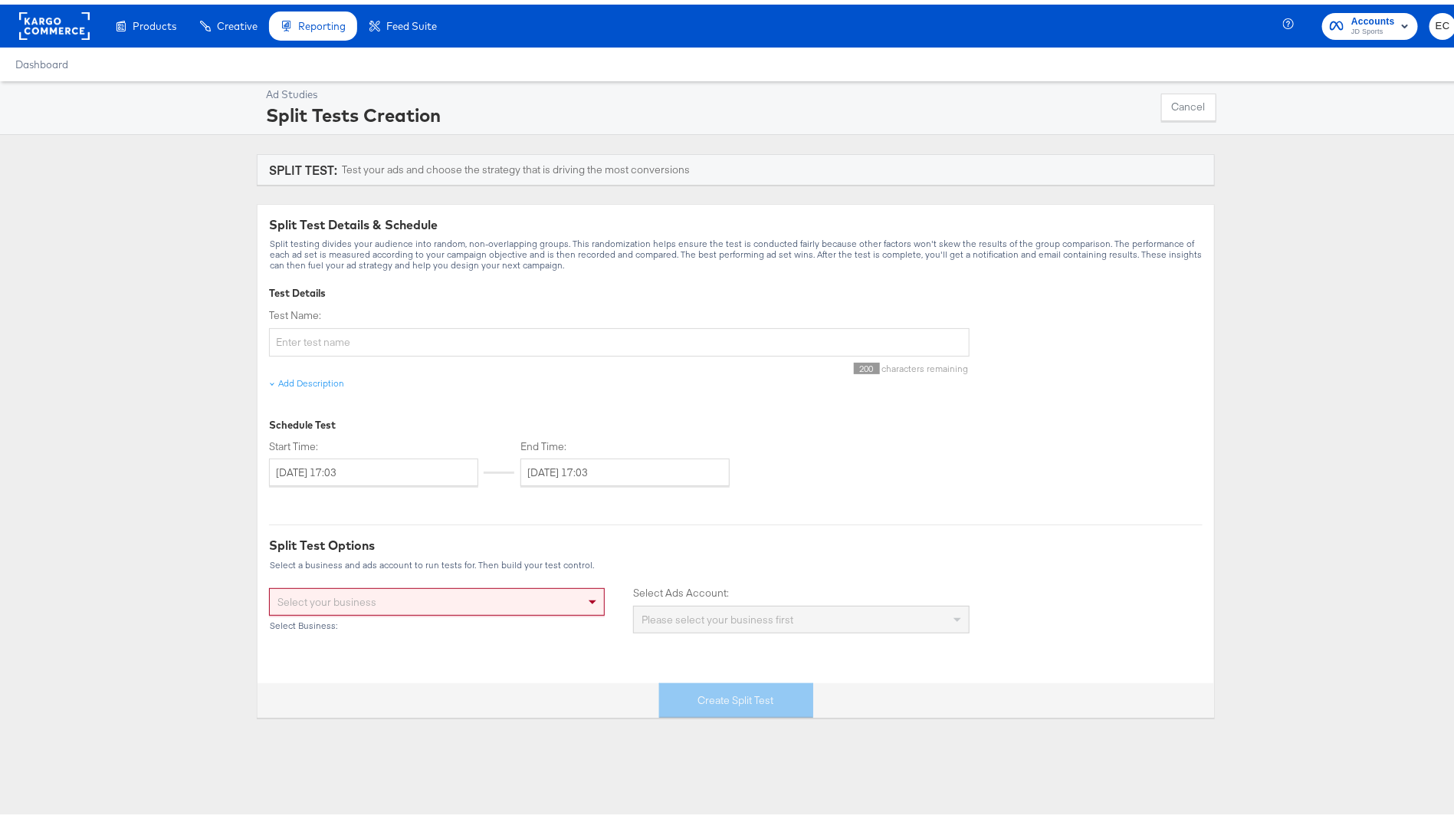
click at [117, 321] on div "Ad Studies Split Tests Creation Cancel SPLIT TEST: Test your ads and choose the…" at bounding box center [736, 395] width 1472 height 636
click at [393, 322] on div "Test Name:" at bounding box center [619, 328] width 701 height 48
click at [395, 335] on input "Test Name:" at bounding box center [619, 337] width 701 height 28
paste input "Web App Test"
type input "JD NL - Web App A/B Test"
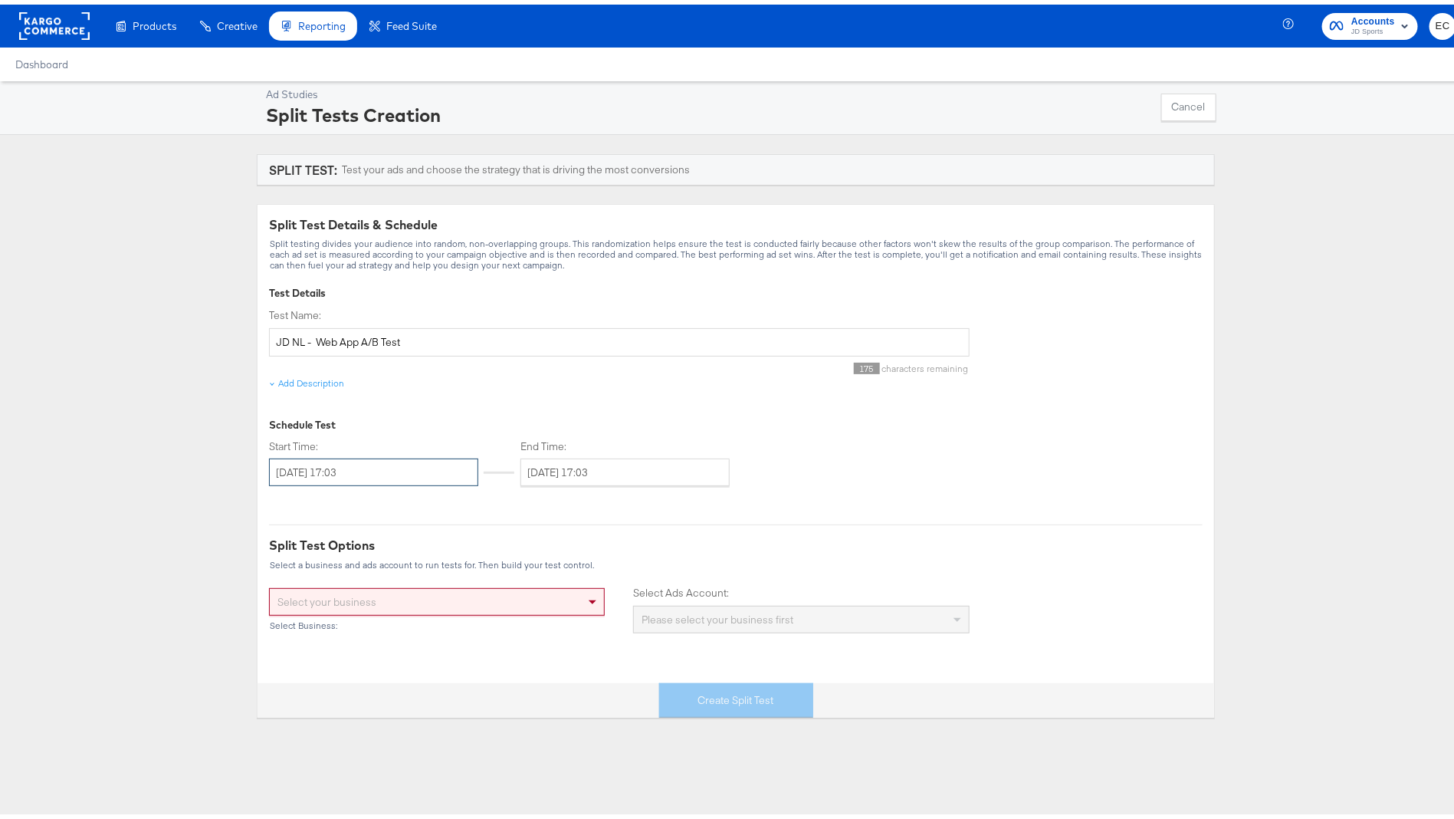
click at [366, 468] on input "[DATE] 17:03" at bounding box center [373, 468] width 209 height 28
click at [387, 539] on td "4" at bounding box center [391, 544] width 26 height 21
click at [510, 478] on div "[DATE] 17:03 ‹ [DATE] › Su Mo Tu We Th Fr Sa 31 1 2 3 4 5 6 7 8 9 10 11 12 13 1…" at bounding box center [613, 468] width 246 height 28
click at [525, 469] on input "[DATE] 17:03" at bounding box center [624, 468] width 209 height 28
click at [633, 589] on td "18" at bounding box center [642, 587] width 26 height 21
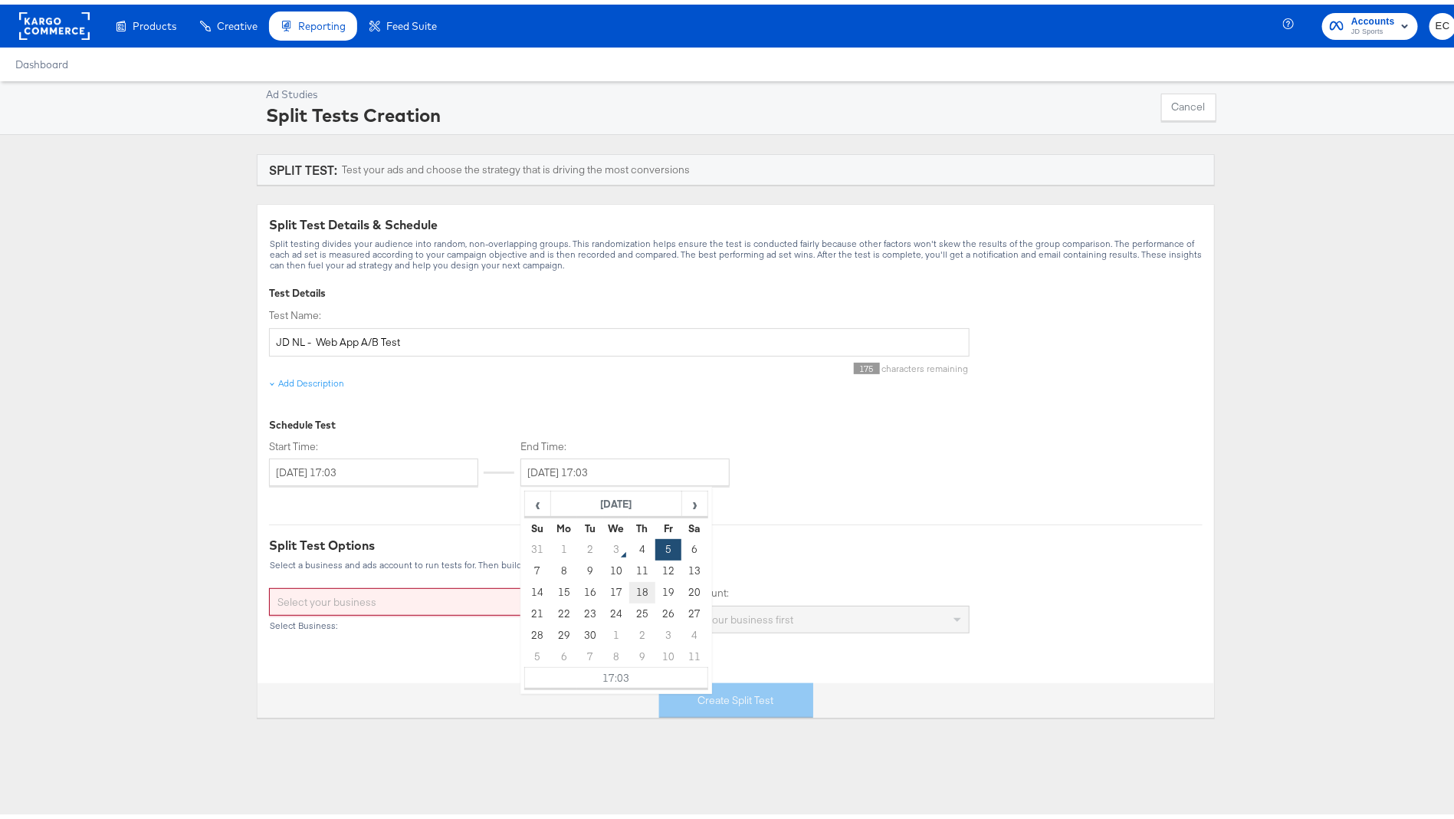
type input "[DATE] 17:03"
click at [801, 474] on div "Start Time: [DATE] 17:03 ‹ [DATE] › Su Mo Tu We Th Fr Sa 31 1 2 3 4 5 6 7 8 9 1…" at bounding box center [619, 458] width 701 height 47
click at [389, 467] on input "[DATE] 17:03" at bounding box center [373, 468] width 209 height 28
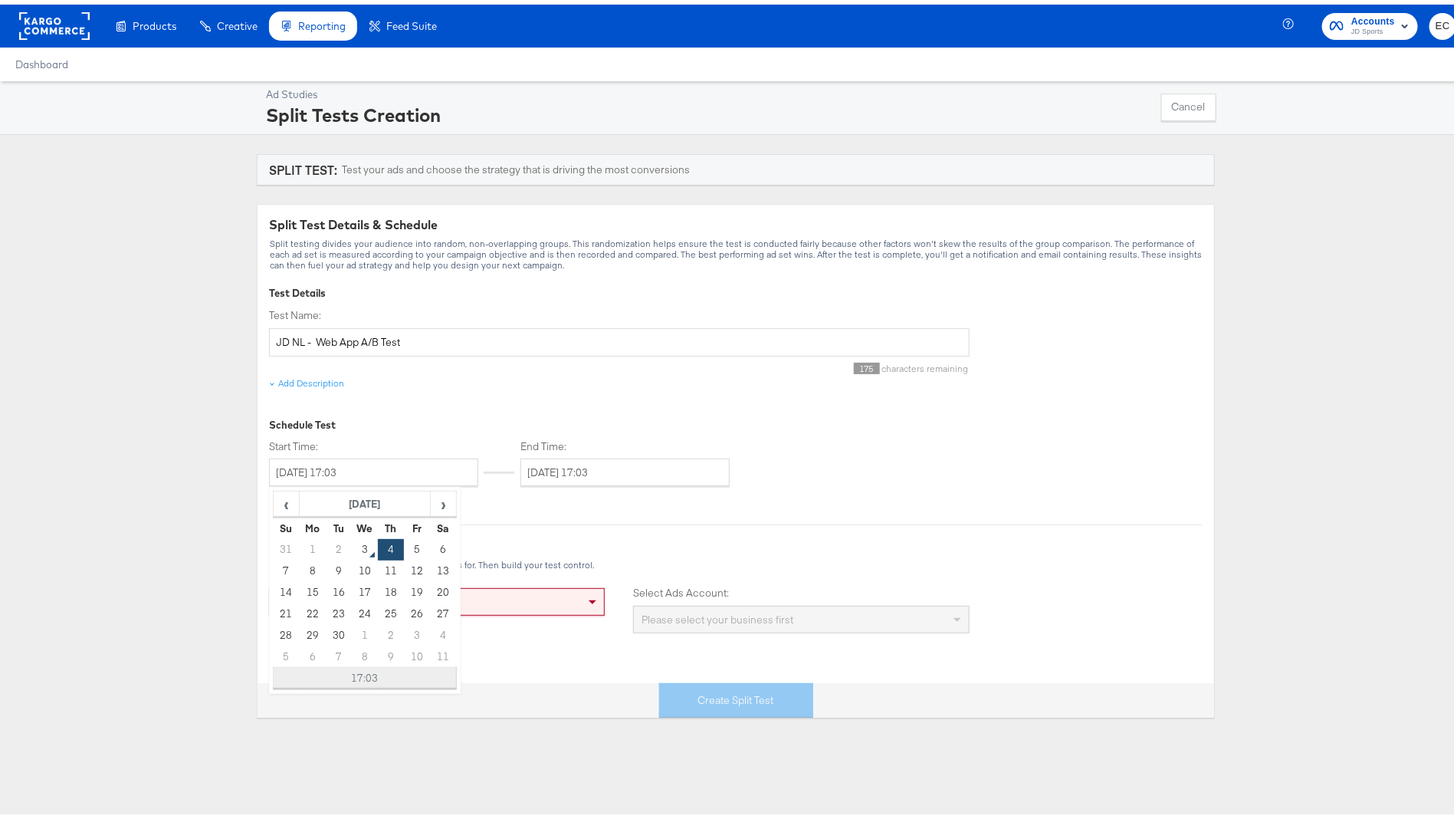
click at [362, 668] on td "17:03" at bounding box center [365, 673] width 183 height 21
click at [336, 564] on span "▼" at bounding box center [348, 571] width 31 height 31
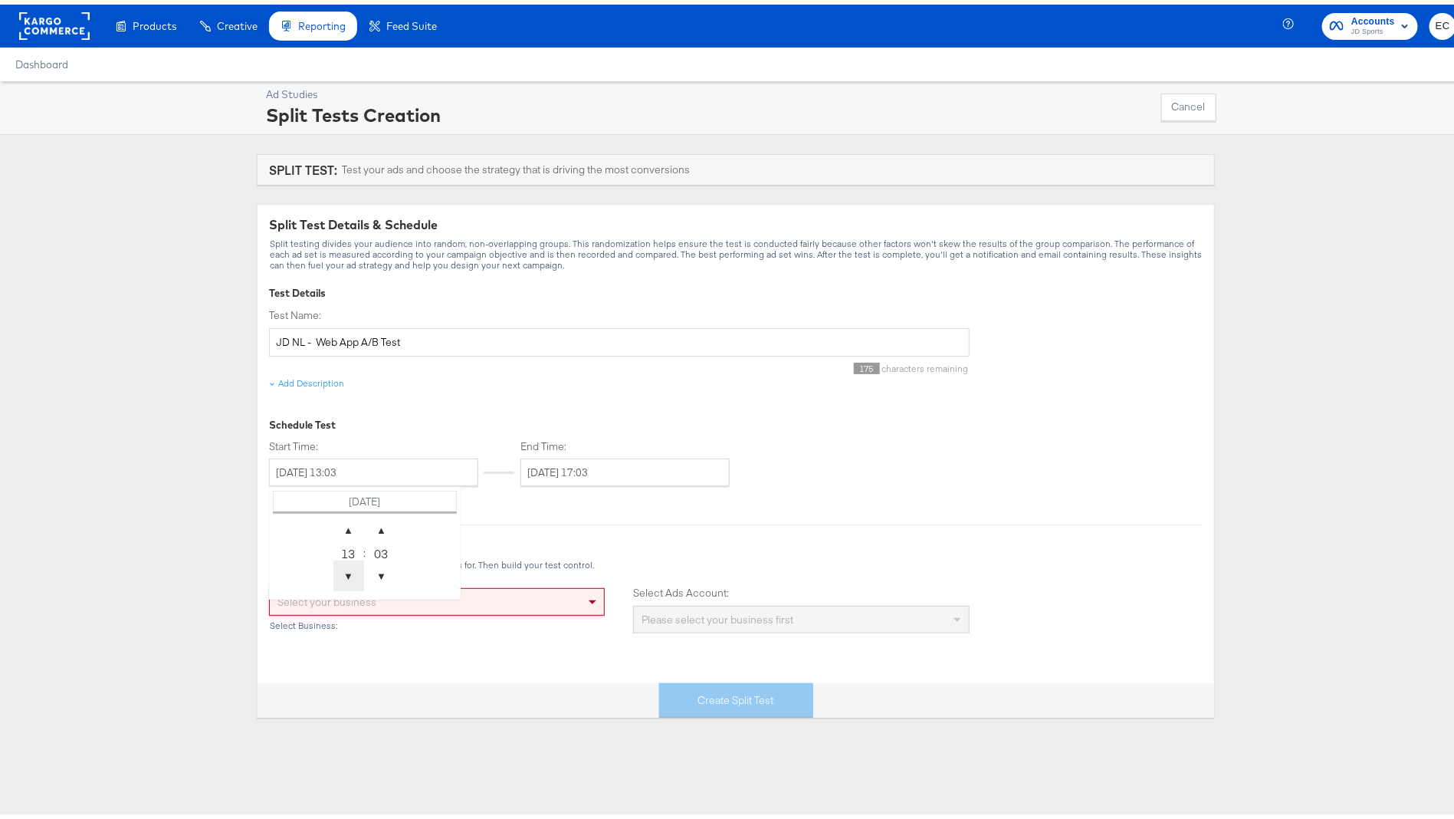
click at [336, 564] on span "▼" at bounding box center [348, 571] width 31 height 31
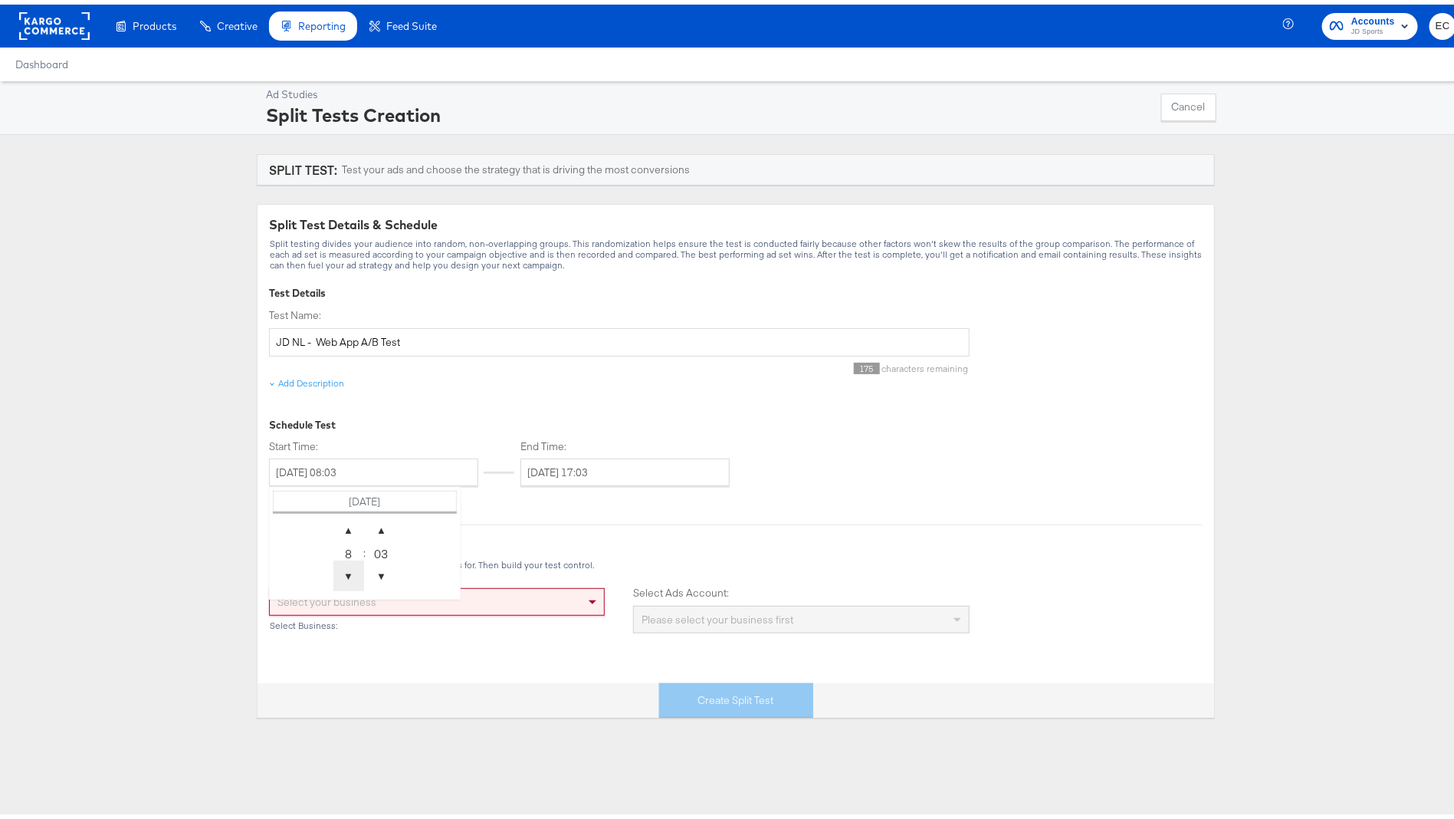
click at [336, 564] on span "▼" at bounding box center [348, 571] width 31 height 31
click at [336, 513] on span "▲" at bounding box center [348, 525] width 31 height 31
click at [333, 556] on span "▼" at bounding box center [348, 571] width 31 height 31
click at [333, 520] on span "▲" at bounding box center [348, 525] width 31 height 31
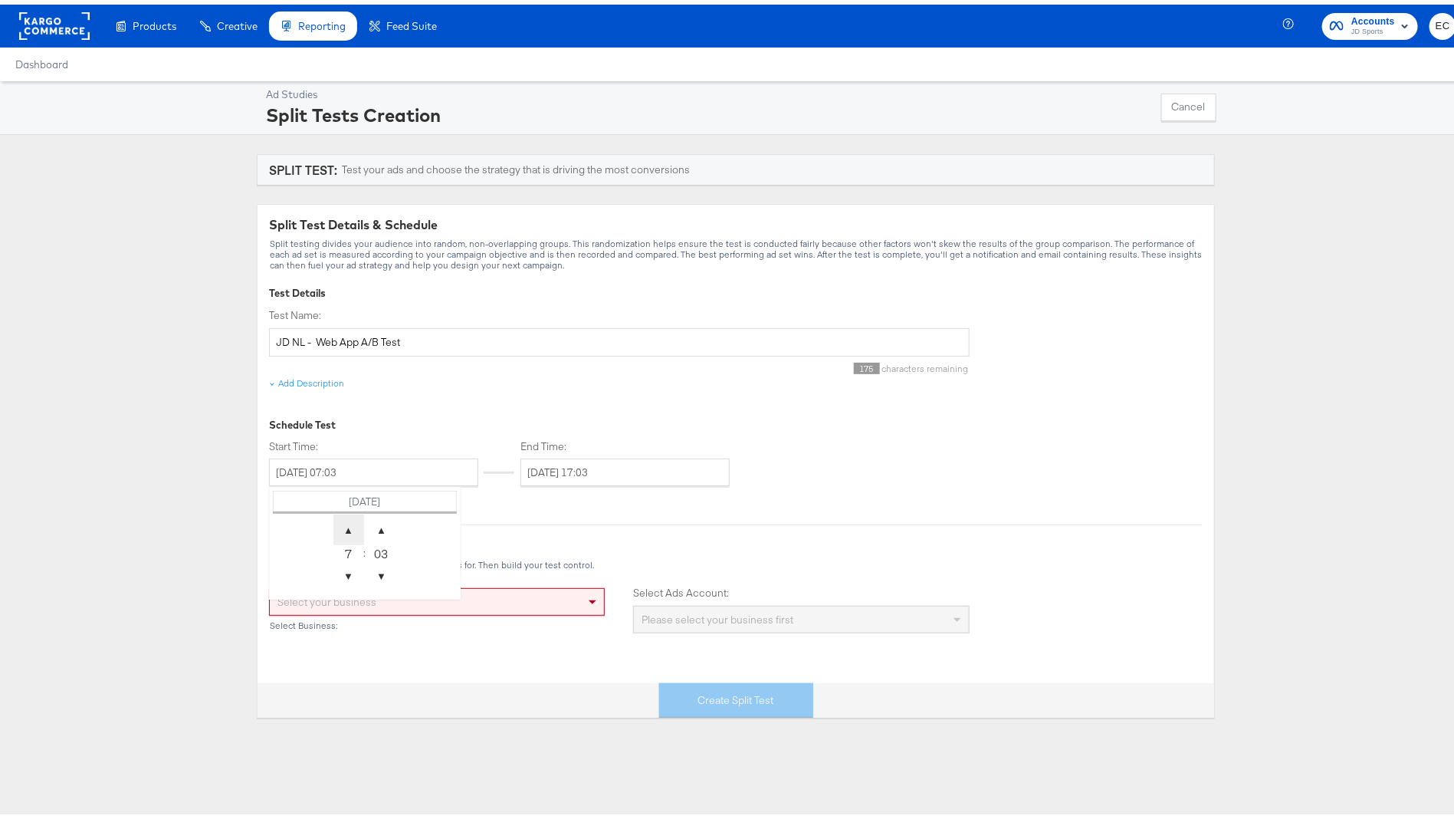
click at [333, 520] on span "▲" at bounding box center [348, 525] width 31 height 31
click at [369, 566] on span "▼" at bounding box center [381, 571] width 31 height 31
type input "[DATE] 08:00"
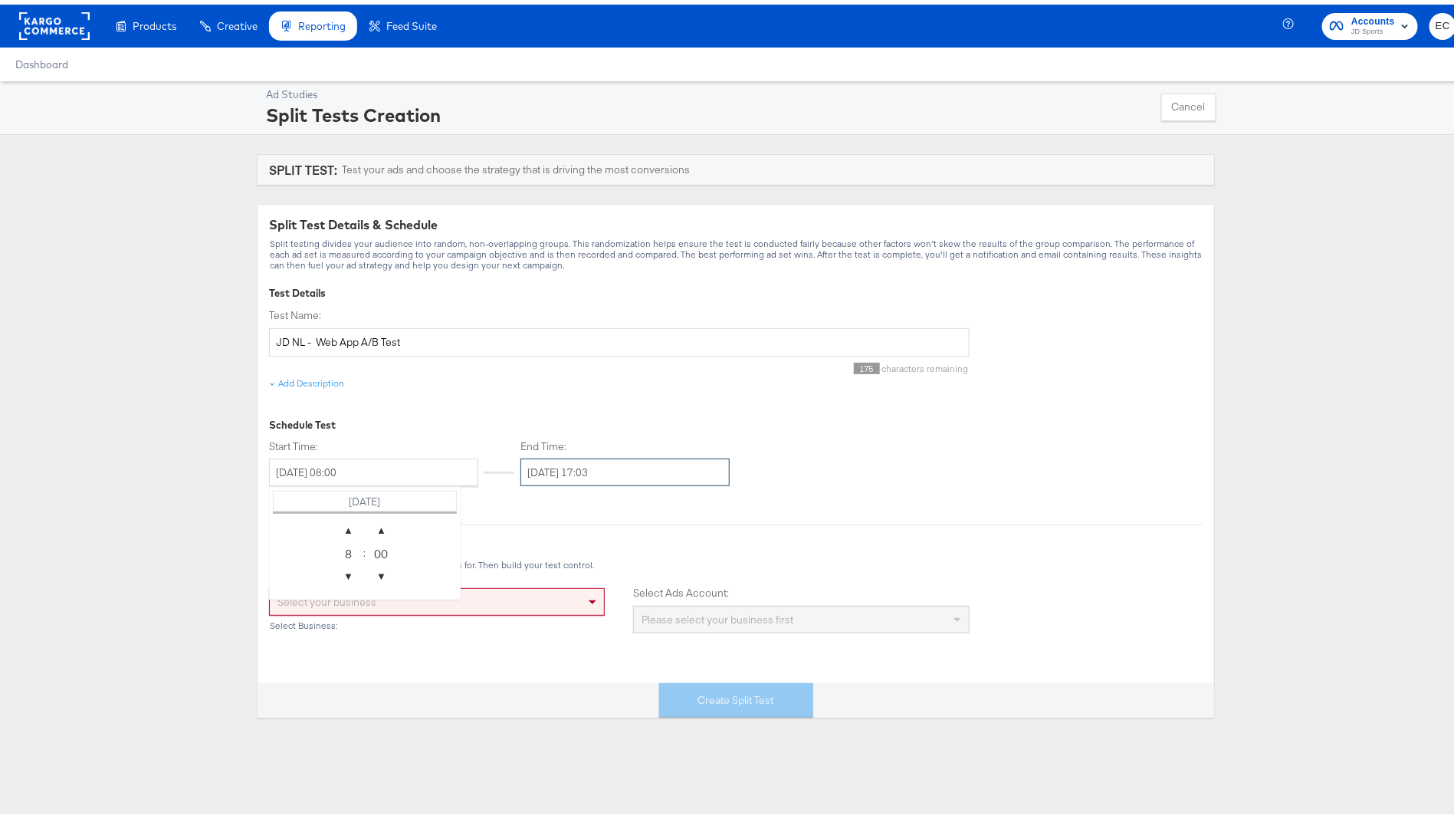
click at [626, 468] on input "[DATE] 17:03" at bounding box center [624, 468] width 209 height 28
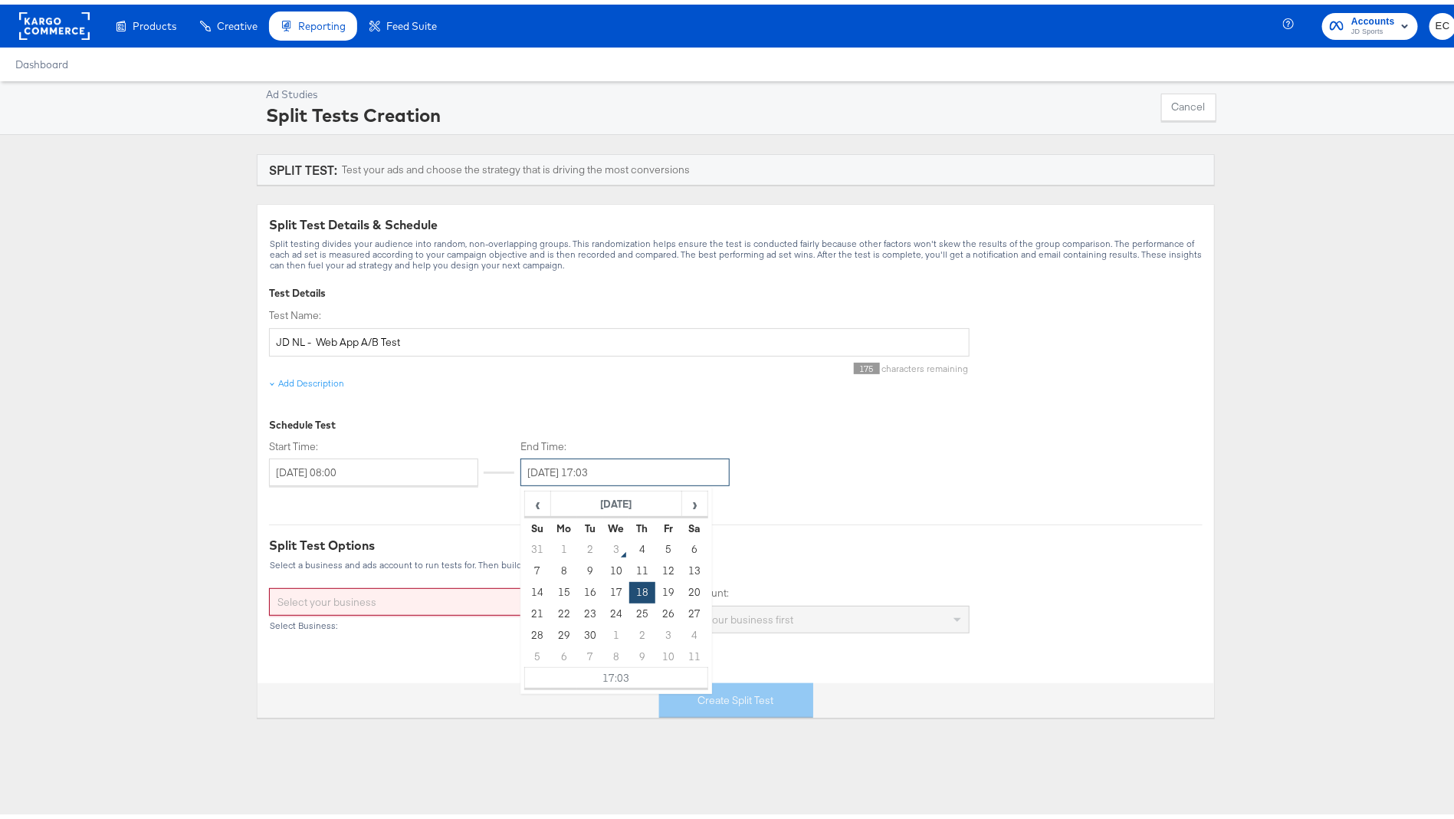
click at [640, 467] on input "[DATE] 17:03" at bounding box center [624, 468] width 209 height 28
click at [625, 467] on input "[DATE] 17:03" at bounding box center [624, 468] width 209 height 28
click at [609, 666] on td "17:03" at bounding box center [616, 673] width 183 height 21
click at [595, 525] on span "▲" at bounding box center [600, 525] width 31 height 31
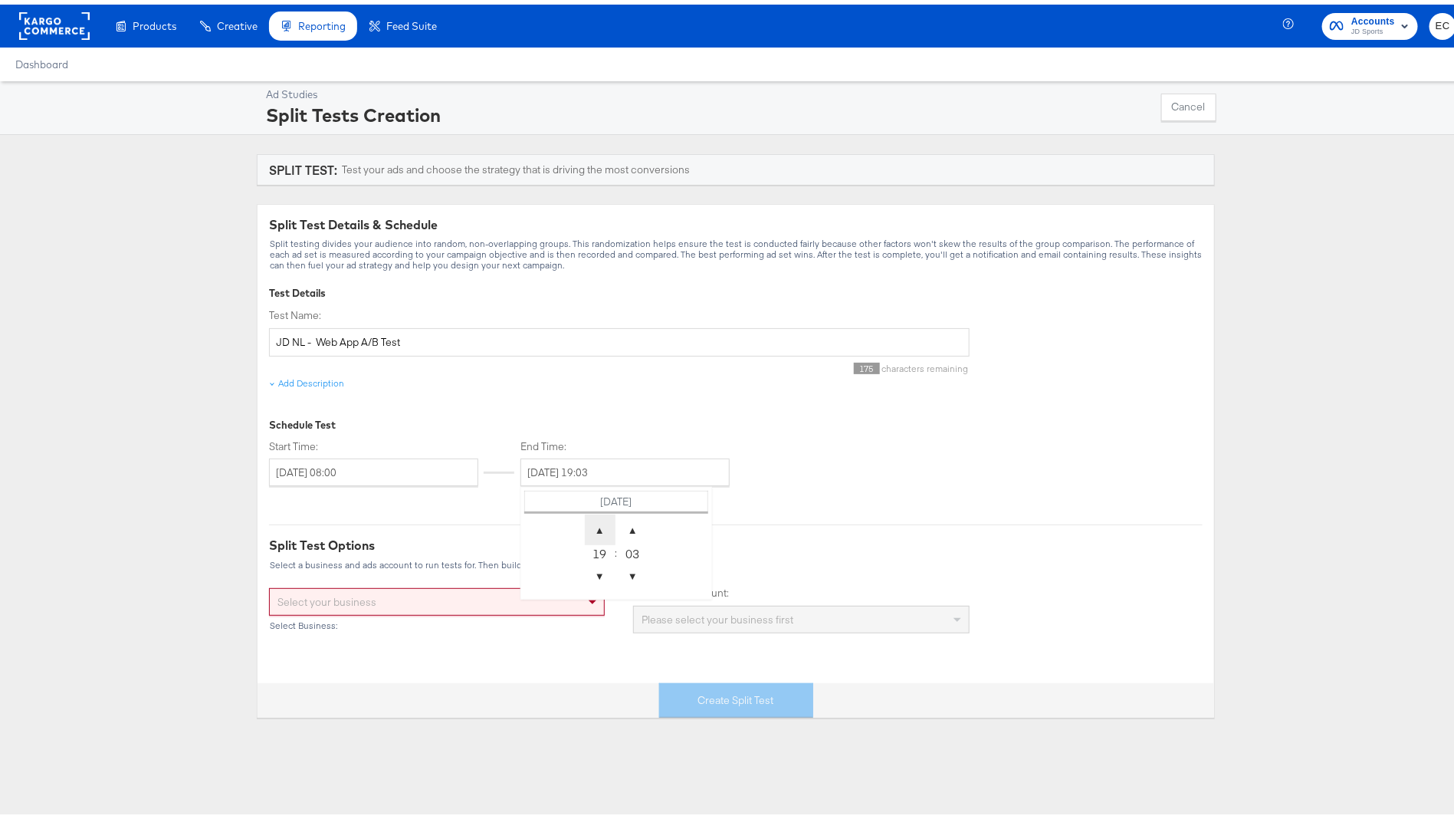
click at [595, 525] on span "▲" at bounding box center [600, 525] width 31 height 31
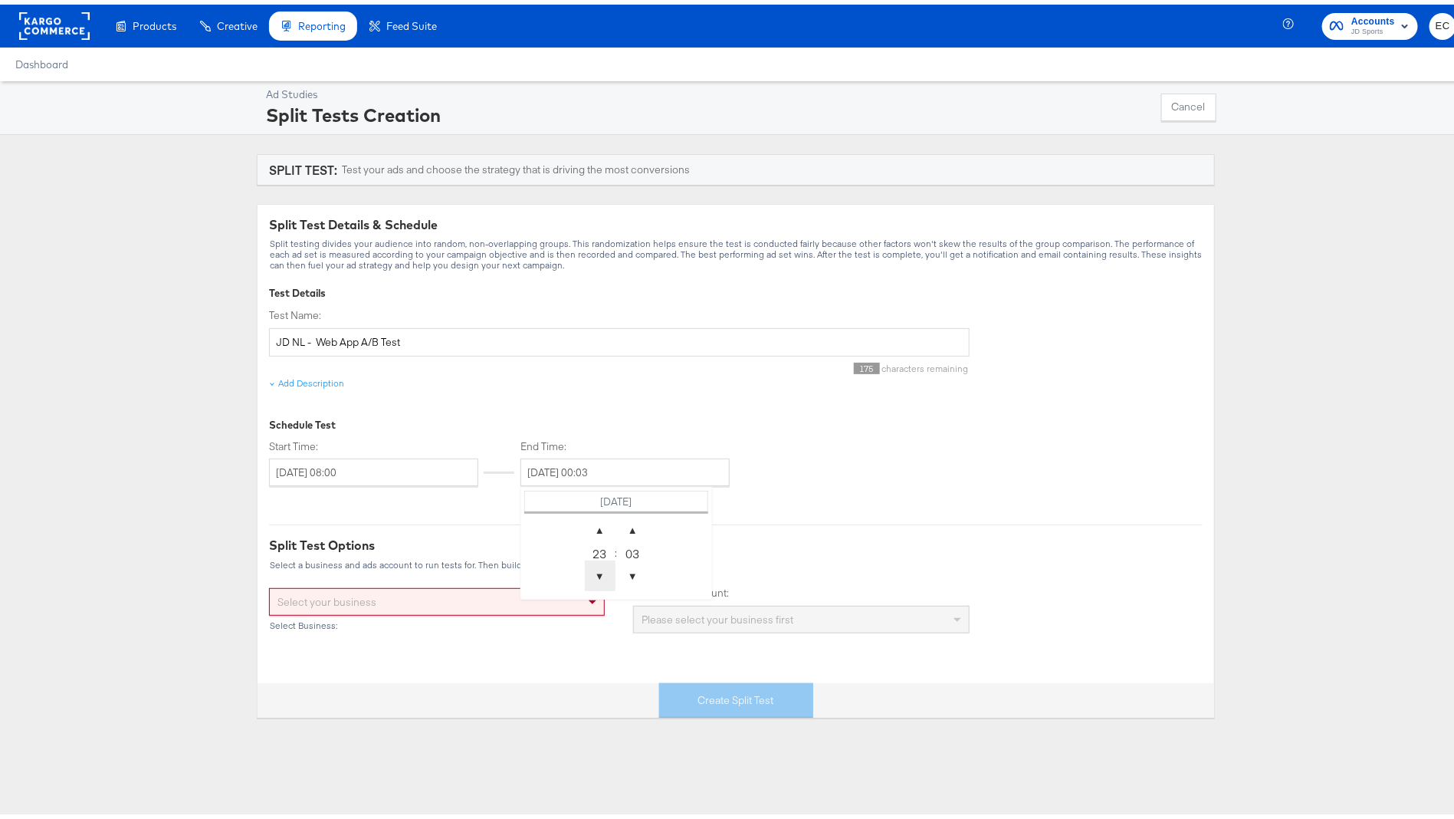
click at [586, 575] on span "▼" at bounding box center [600, 571] width 31 height 31
click at [621, 573] on span "▼" at bounding box center [633, 571] width 31 height 31
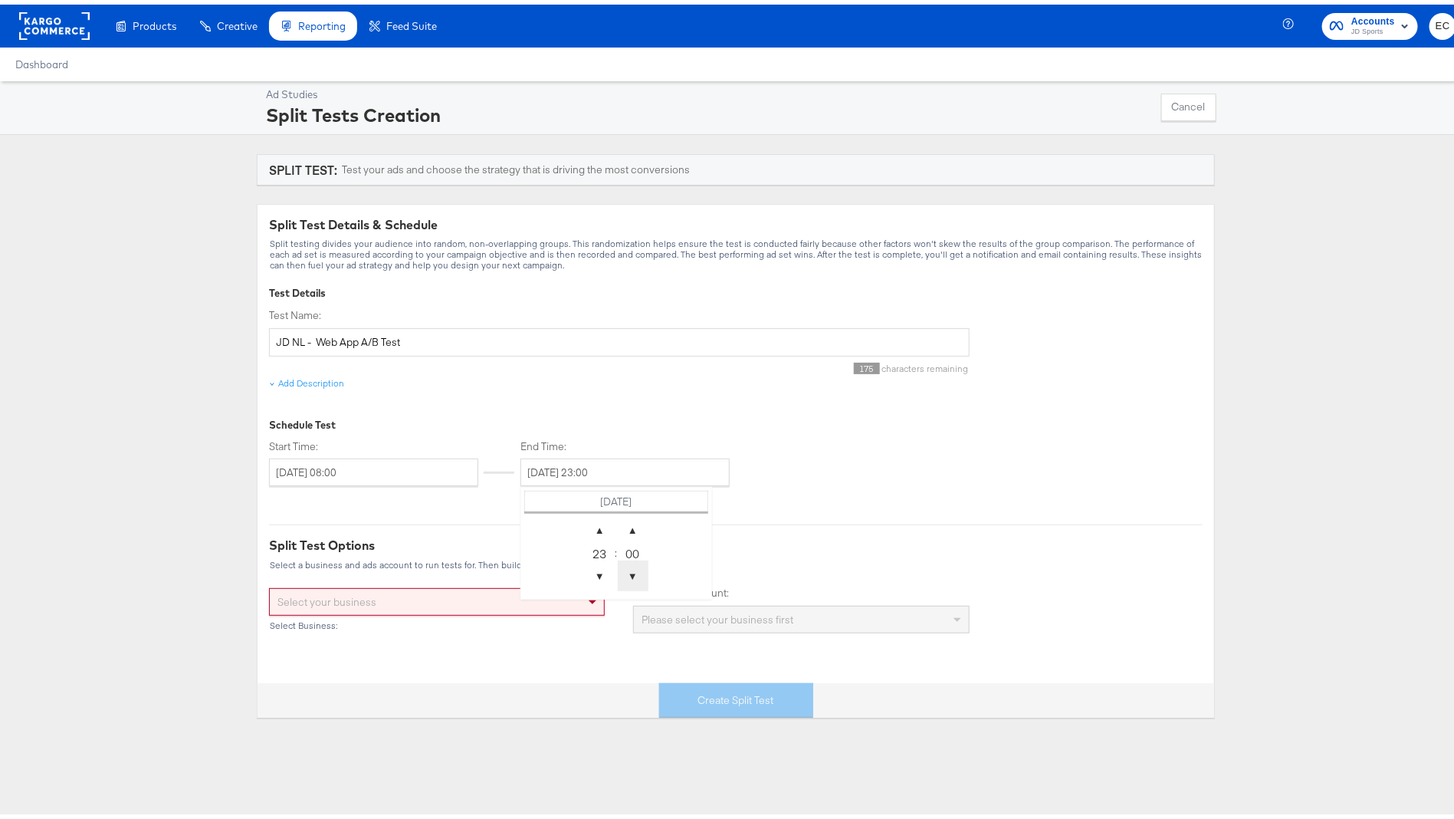
type input "[DATE] 23:59"
click at [825, 487] on div "Split Test Details & Schedule Split testing divides your audience into random, …" at bounding box center [736, 439] width 934 height 455
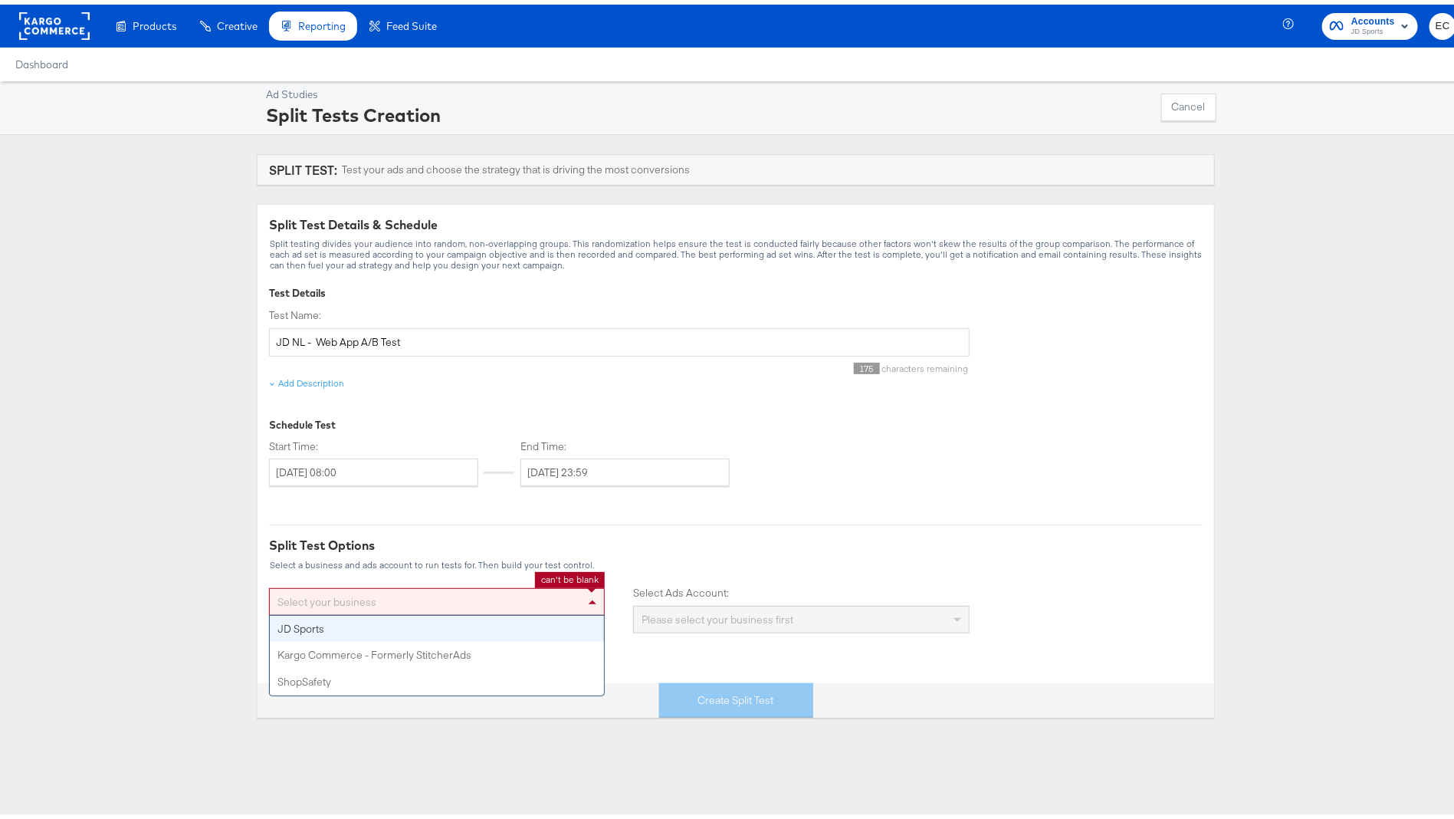
click at [497, 595] on div "Select your business" at bounding box center [437, 597] width 334 height 26
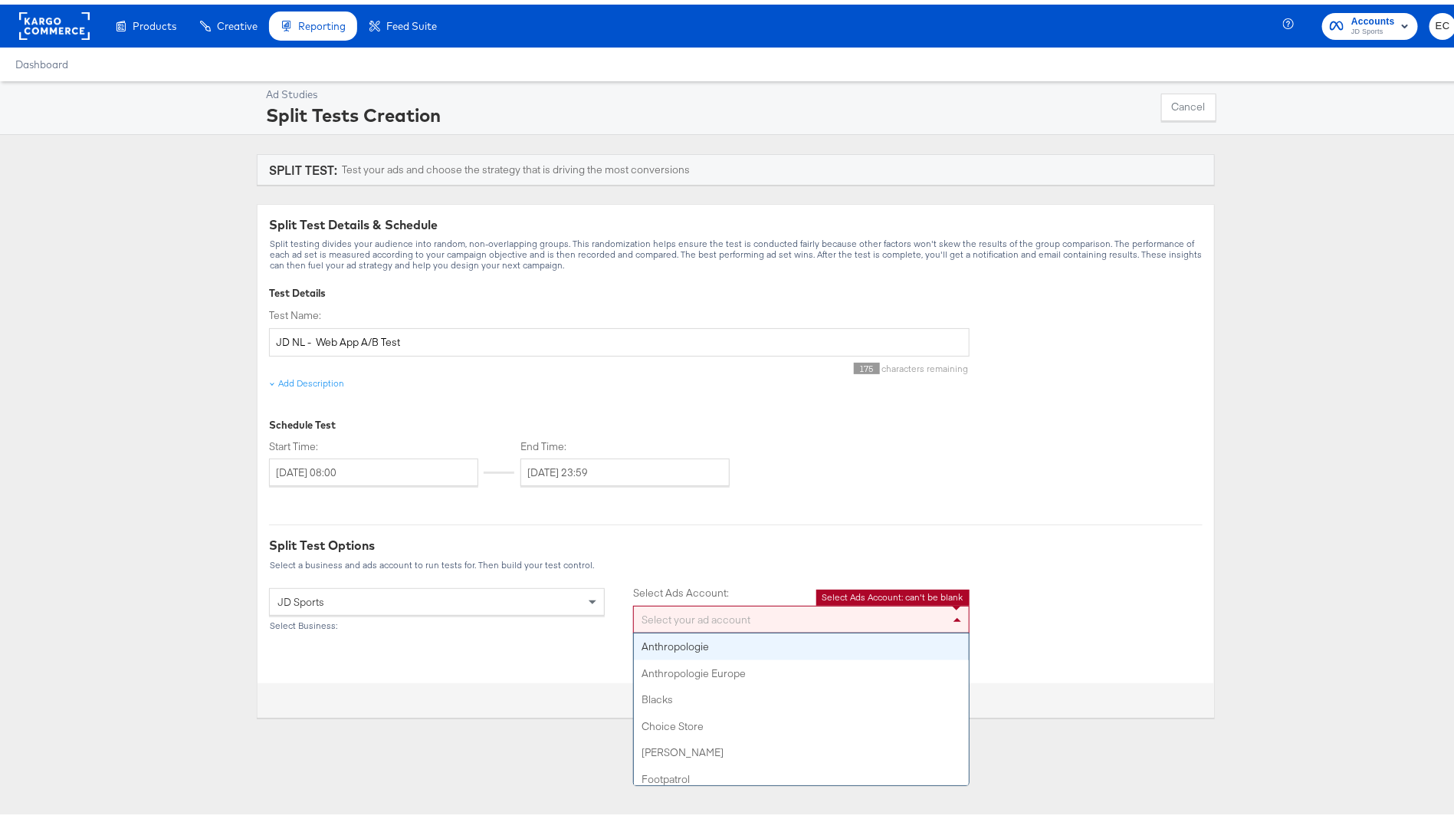
click at [678, 610] on div "Select your ad account" at bounding box center [801, 615] width 334 height 26
type input "nl"
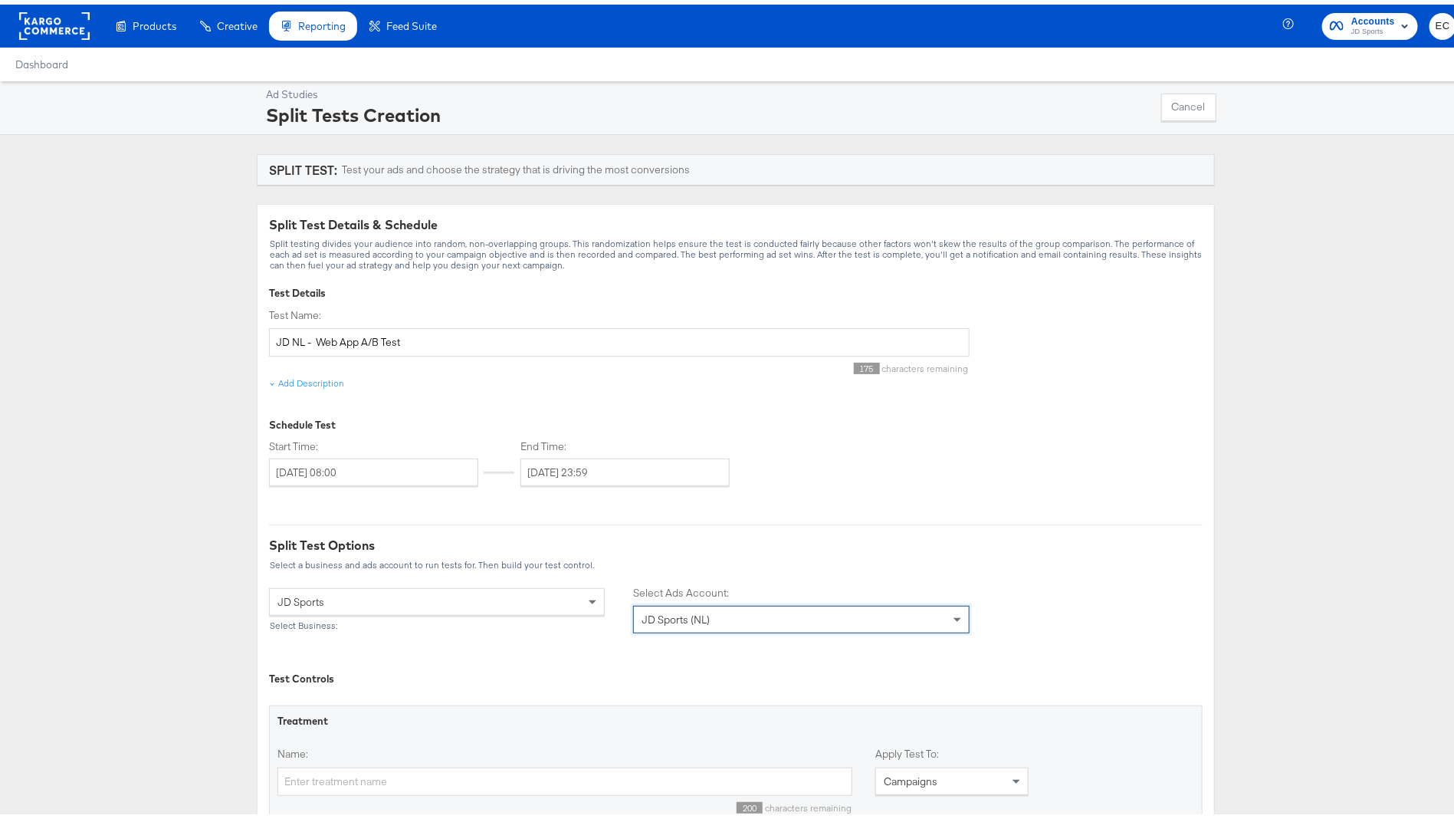
scroll to position [402, 0]
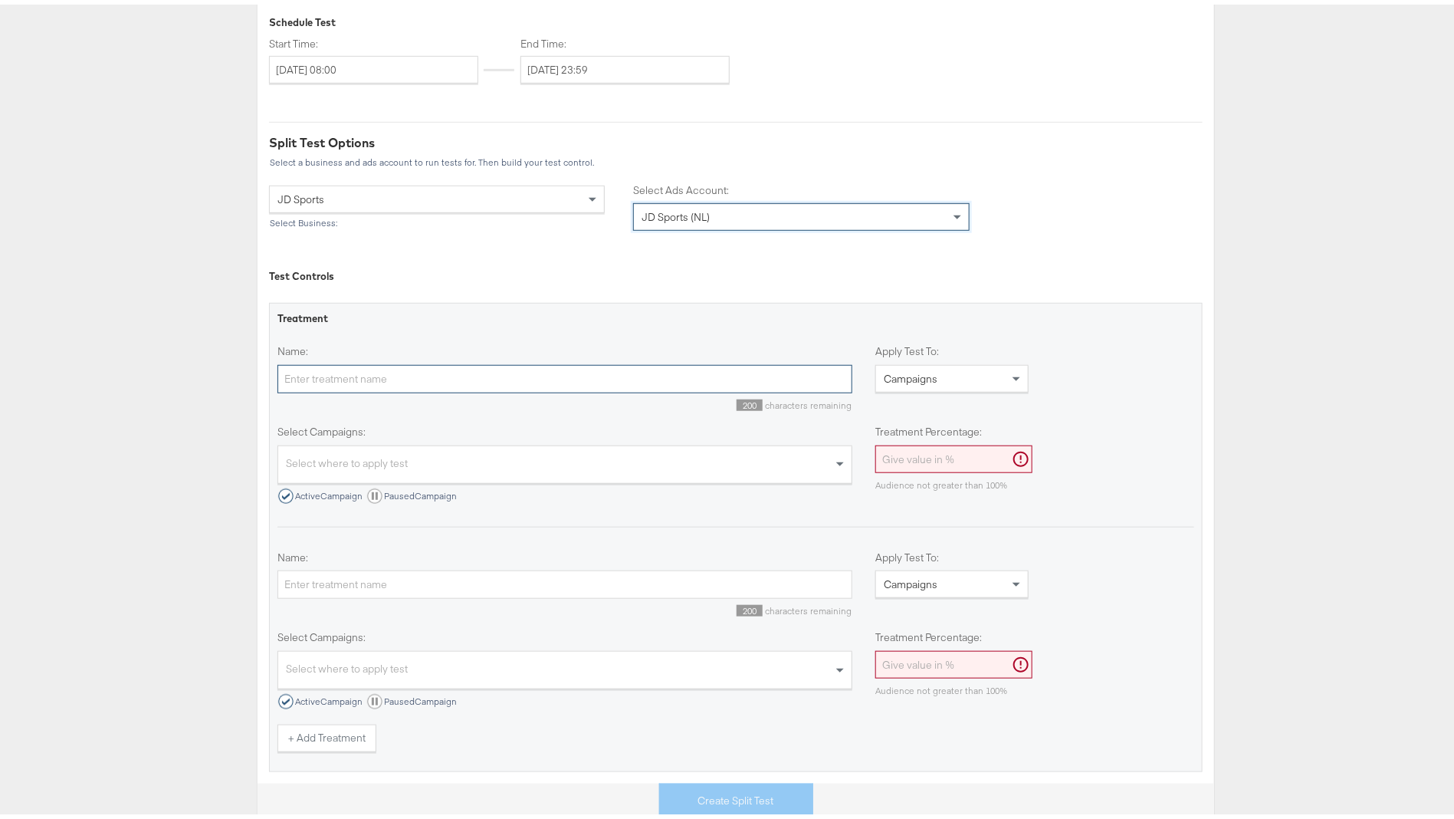
click at [440, 379] on input "Name:" at bounding box center [564, 374] width 575 height 28
type input "Web Cell"
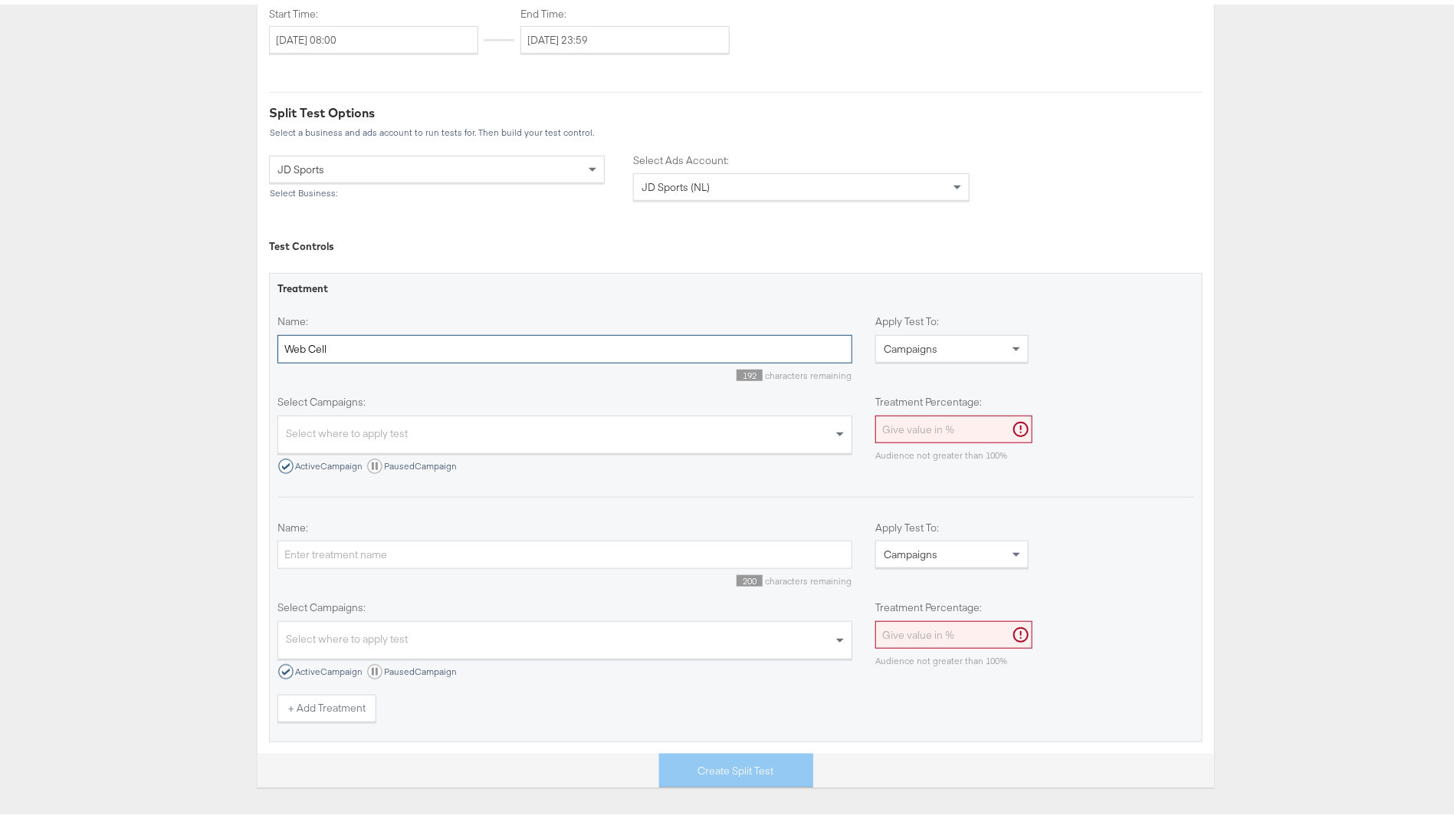
scroll to position [447, 0]
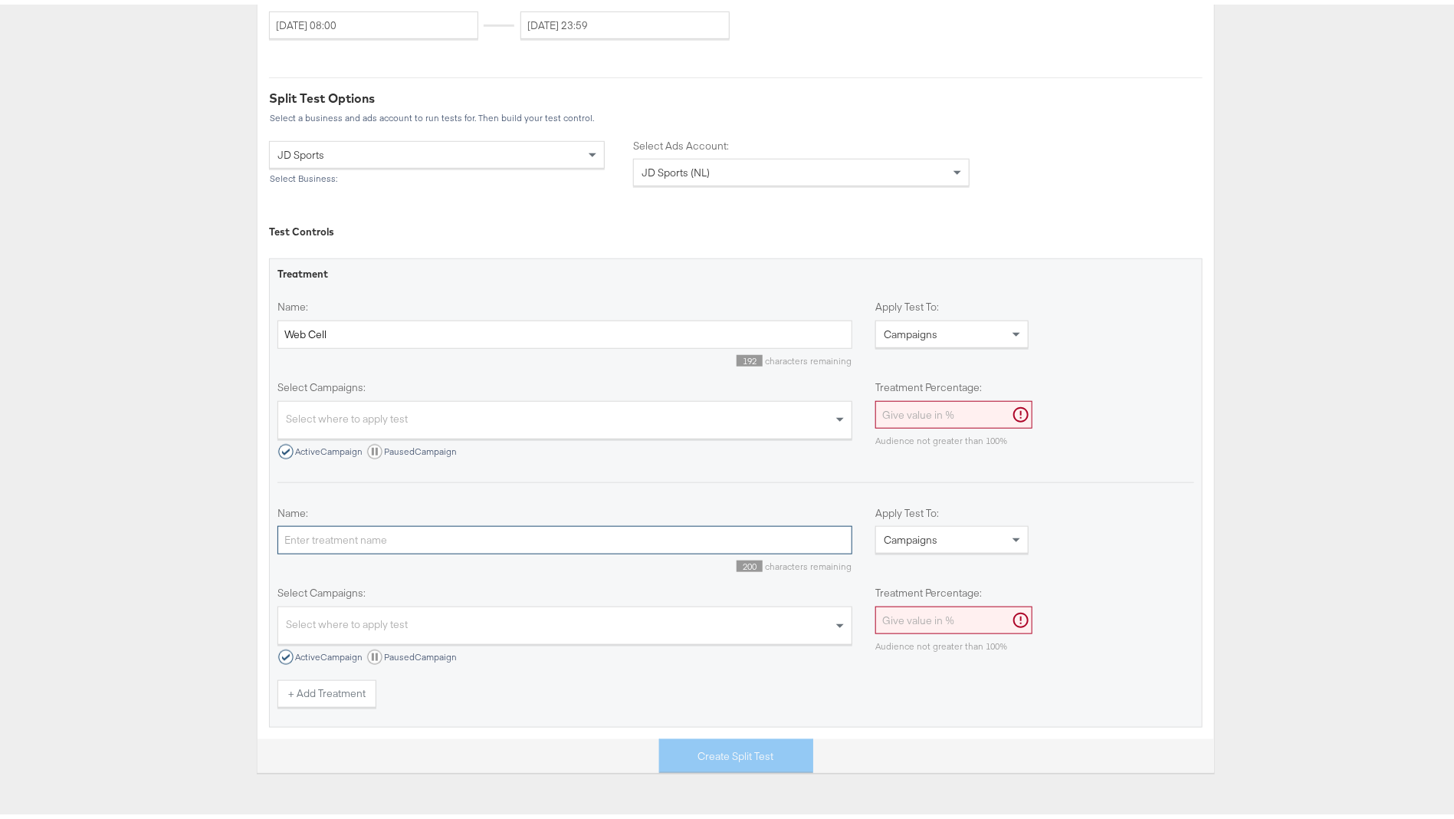
click at [367, 529] on input "Name:" at bounding box center [564, 535] width 575 height 28
type input "Web + App Cell"
click at [533, 429] on div "Select where to apply test" at bounding box center [564, 417] width 573 height 33
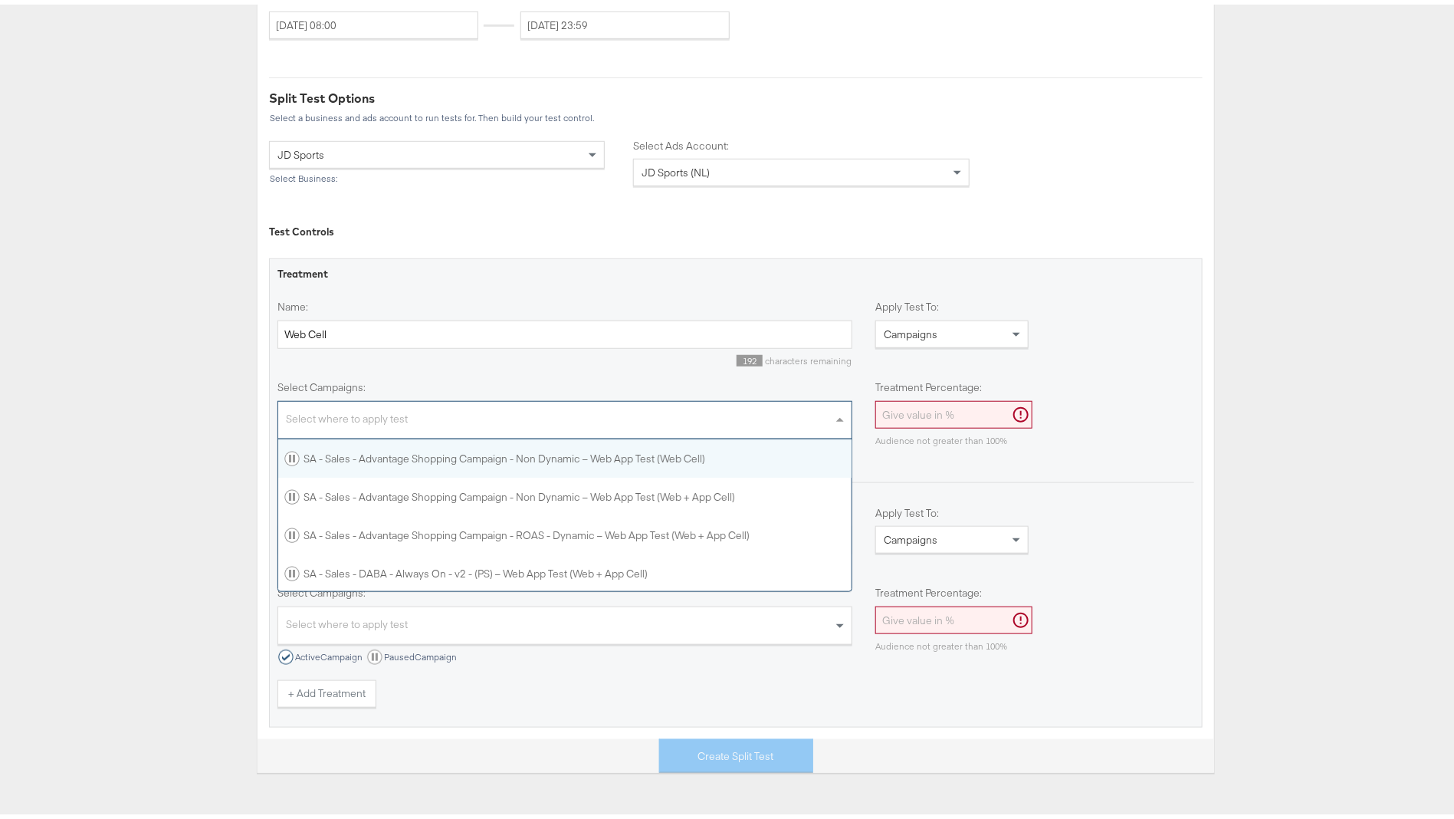
scroll to position [134, 556]
type input "web ce"
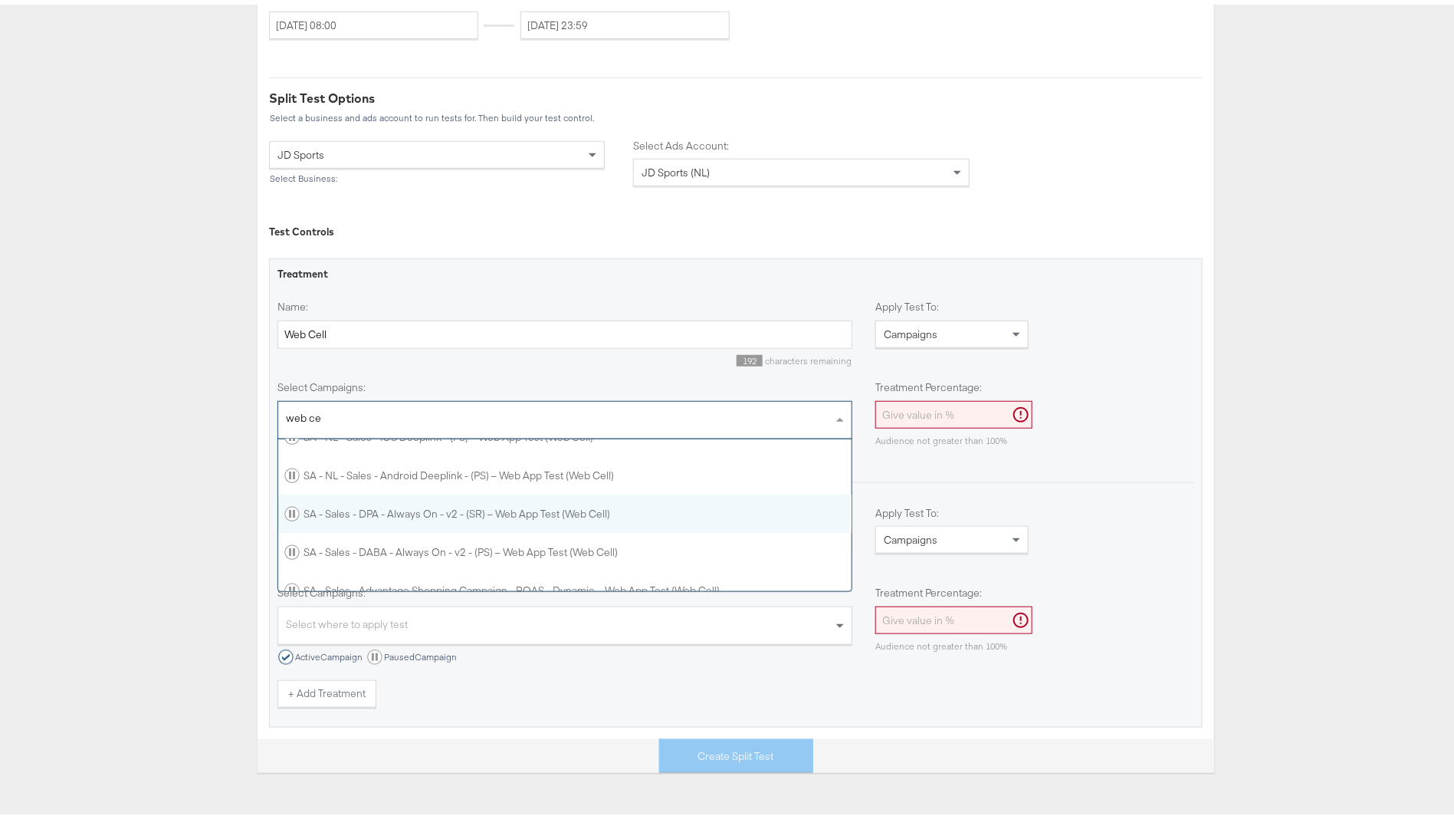
scroll to position [76, 0]
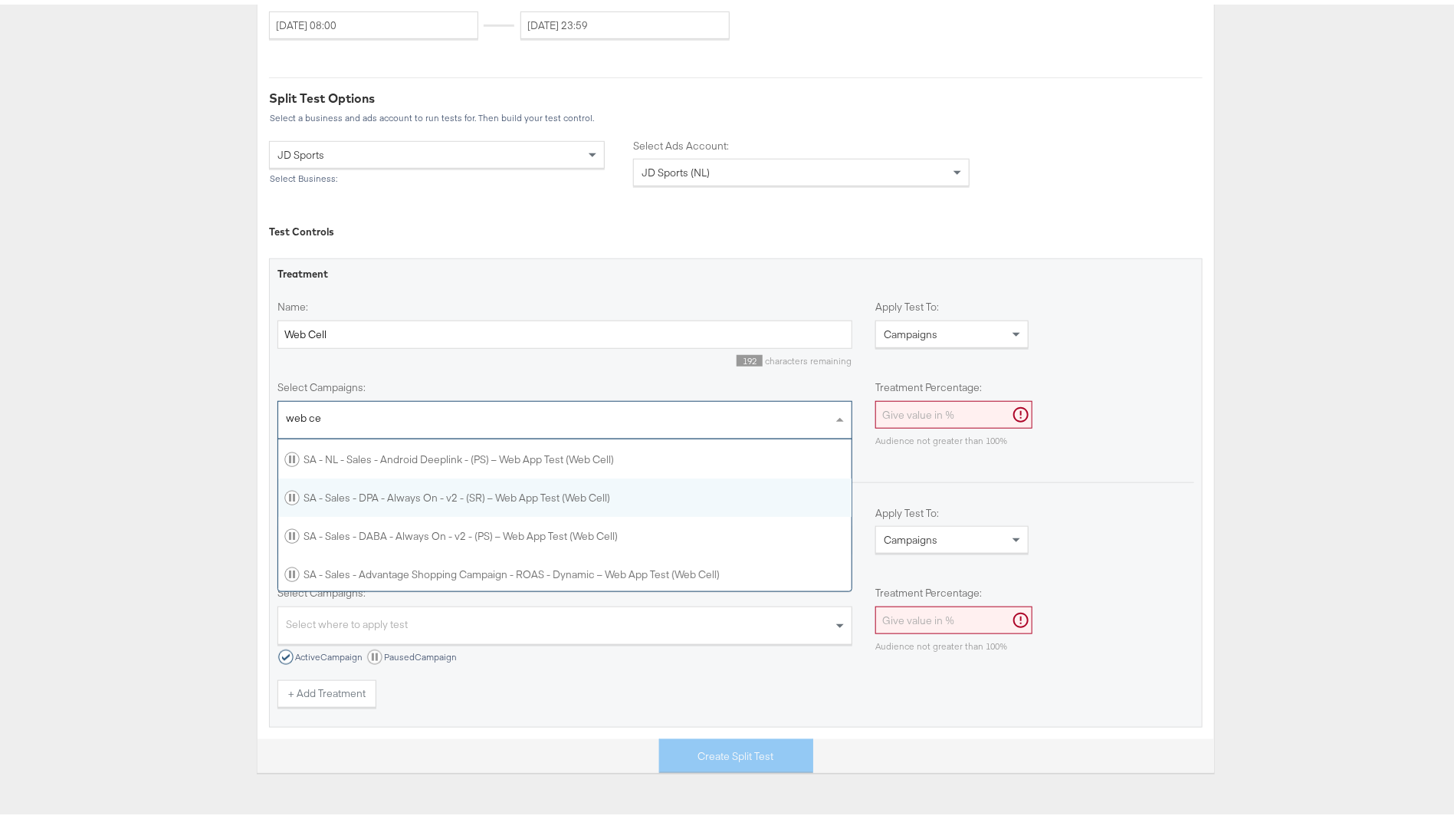
click at [560, 497] on div "SA - Sales - DPA - Always On - v2 - (SR) – Web App Test (Web Cell)" at bounding box center [447, 492] width 326 height 15
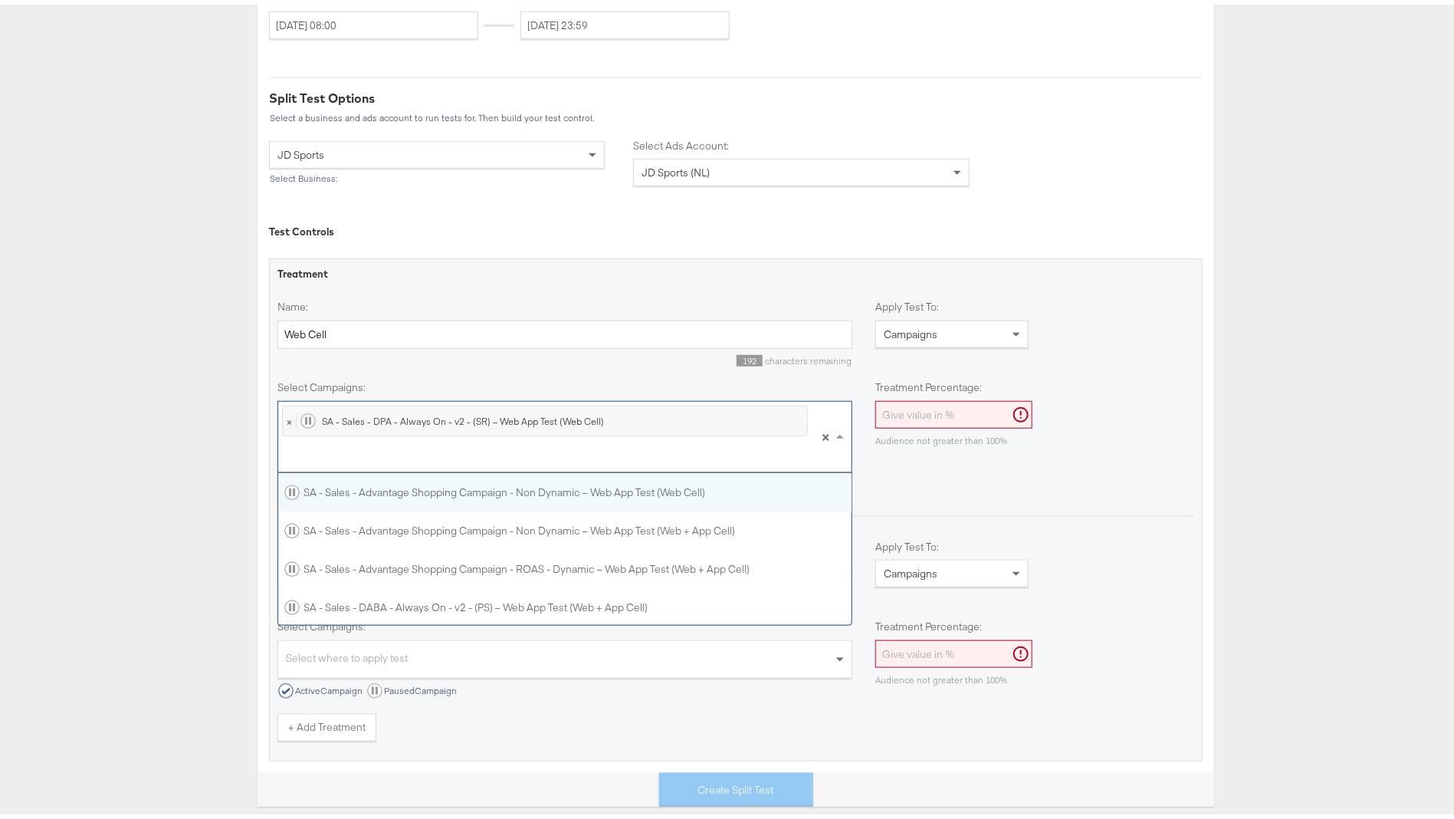
click at [530, 455] on div at bounding box center [545, 454] width 526 height 26
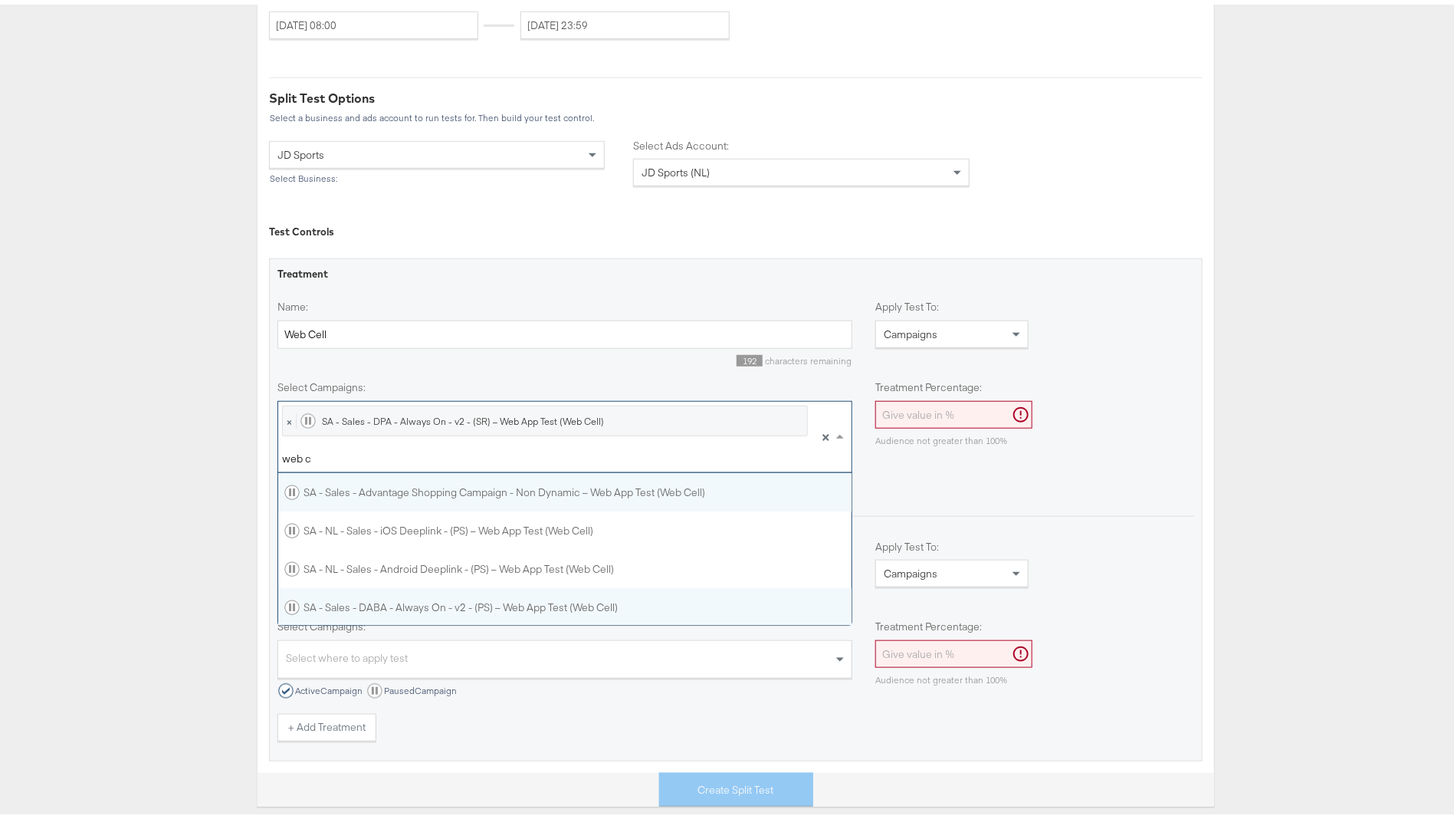
type input "web ce"
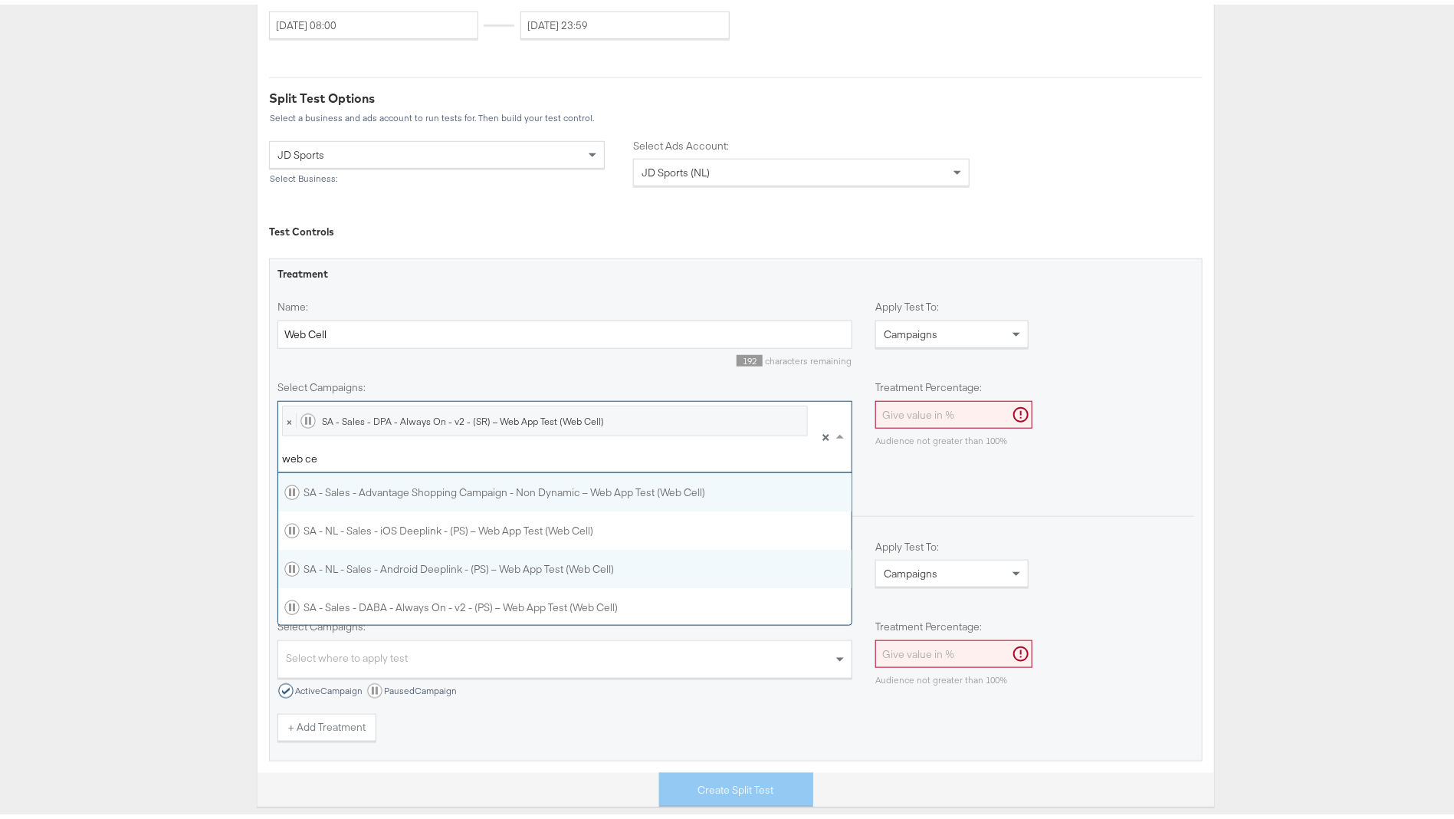
scroll to position [38, 0]
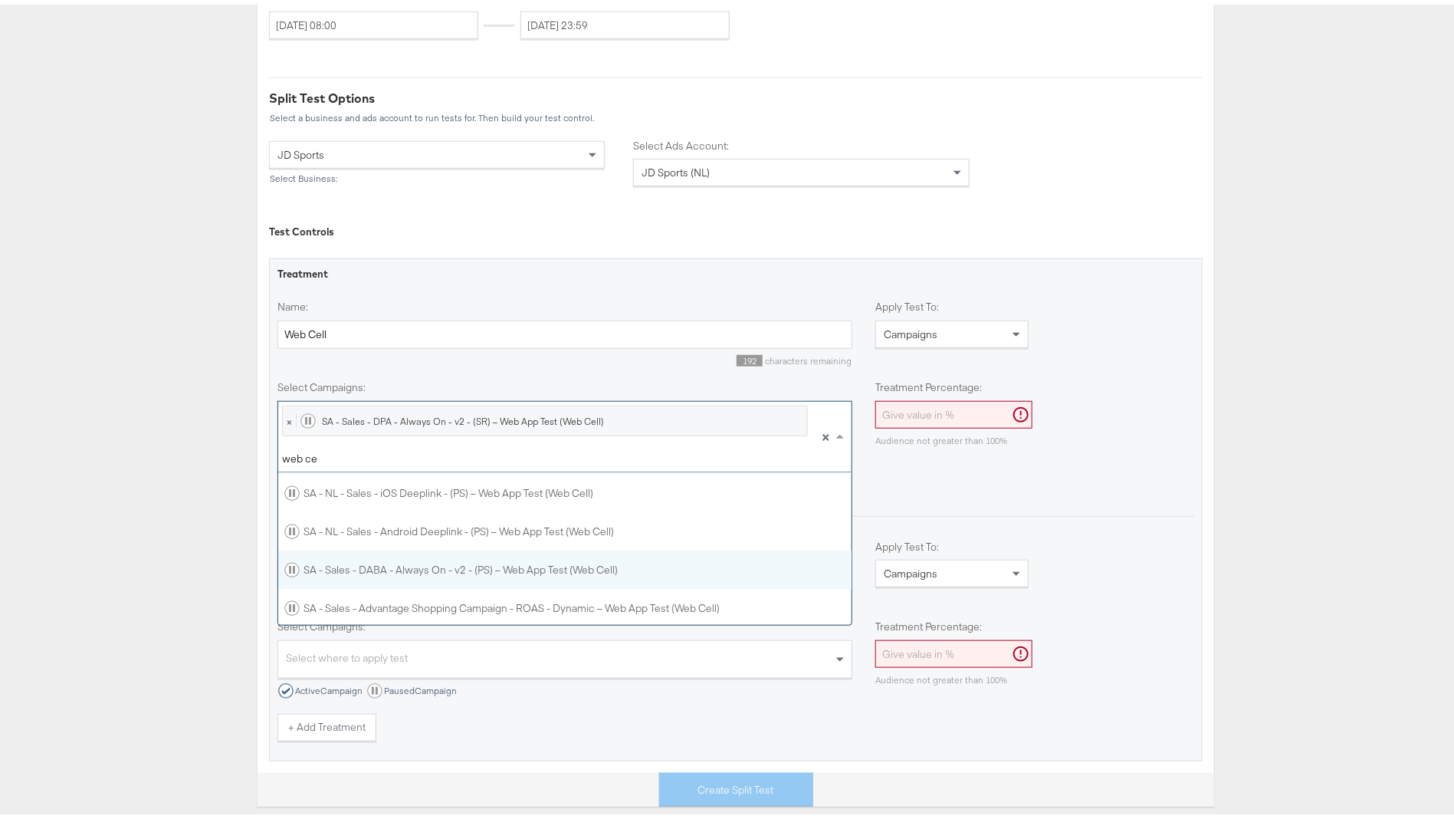
click at [509, 572] on div "SA - Sales - DABA - Always On - v2 - (PS) – Web App Test (Web Cell)" at bounding box center [565, 565] width 574 height 38
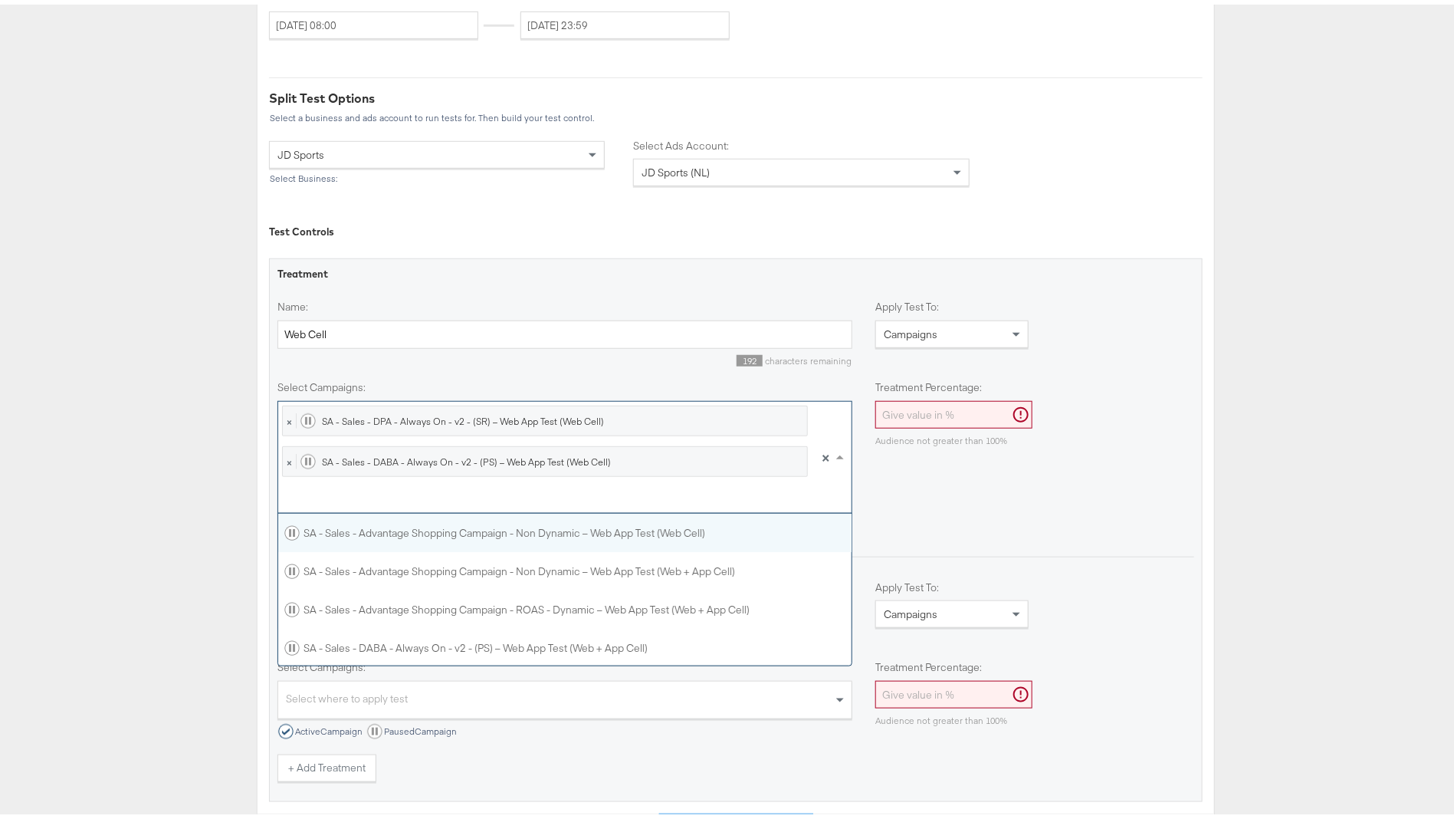
click at [484, 497] on div at bounding box center [545, 495] width 526 height 26
type input "web cel"
click at [526, 648] on div "SA - Sales - Advantage Shopping Campaign - ROAS - Dynamic – Web App Test (Web C…" at bounding box center [501, 642] width 435 height 15
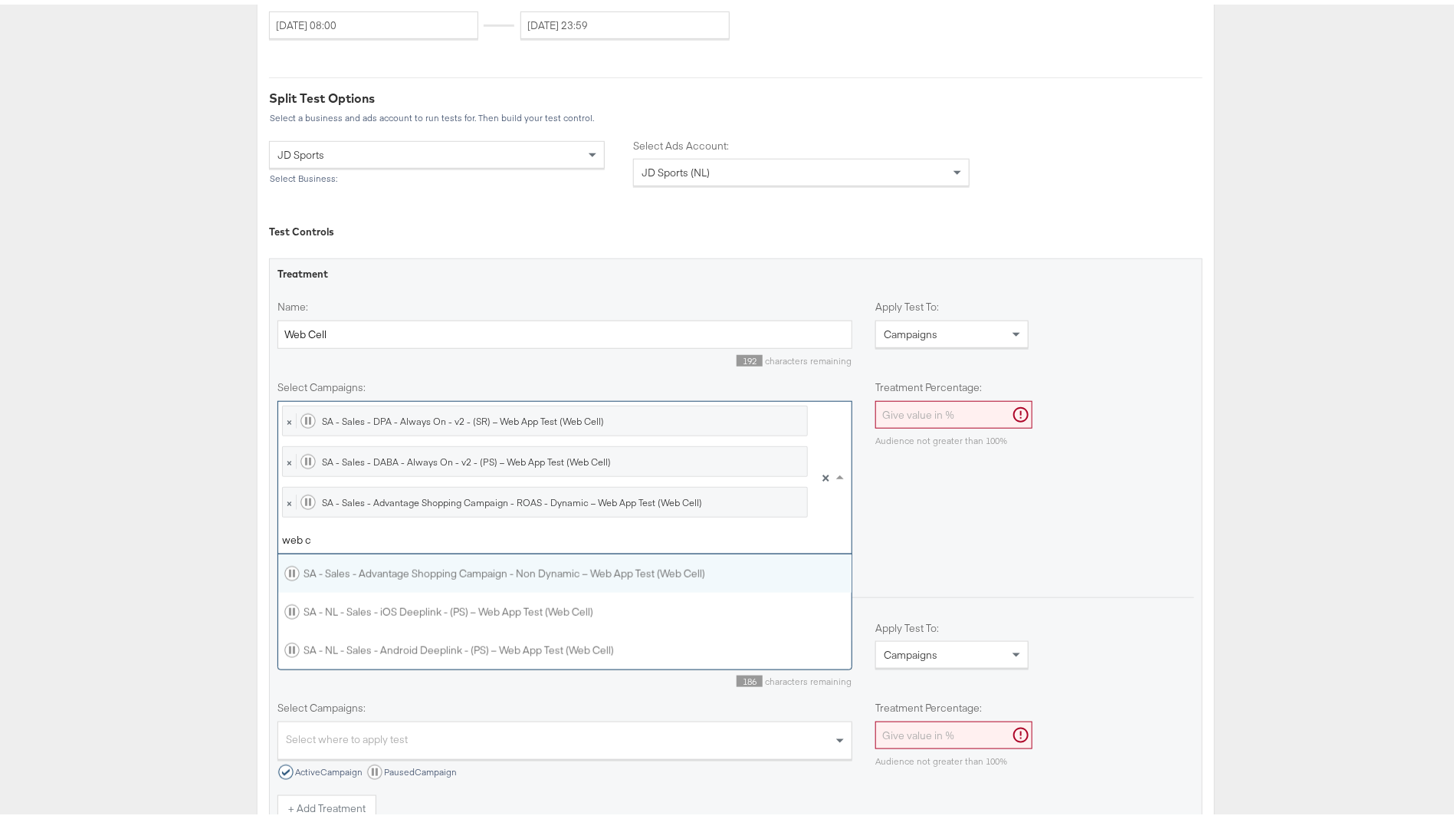
scroll to position [97, 556]
type input "web ce"
click at [515, 553] on div "SA - Sales - Advantage Shopping Campaign - Non Dynamic – Web App Test (Web Cell)" at bounding box center [565, 569] width 574 height 38
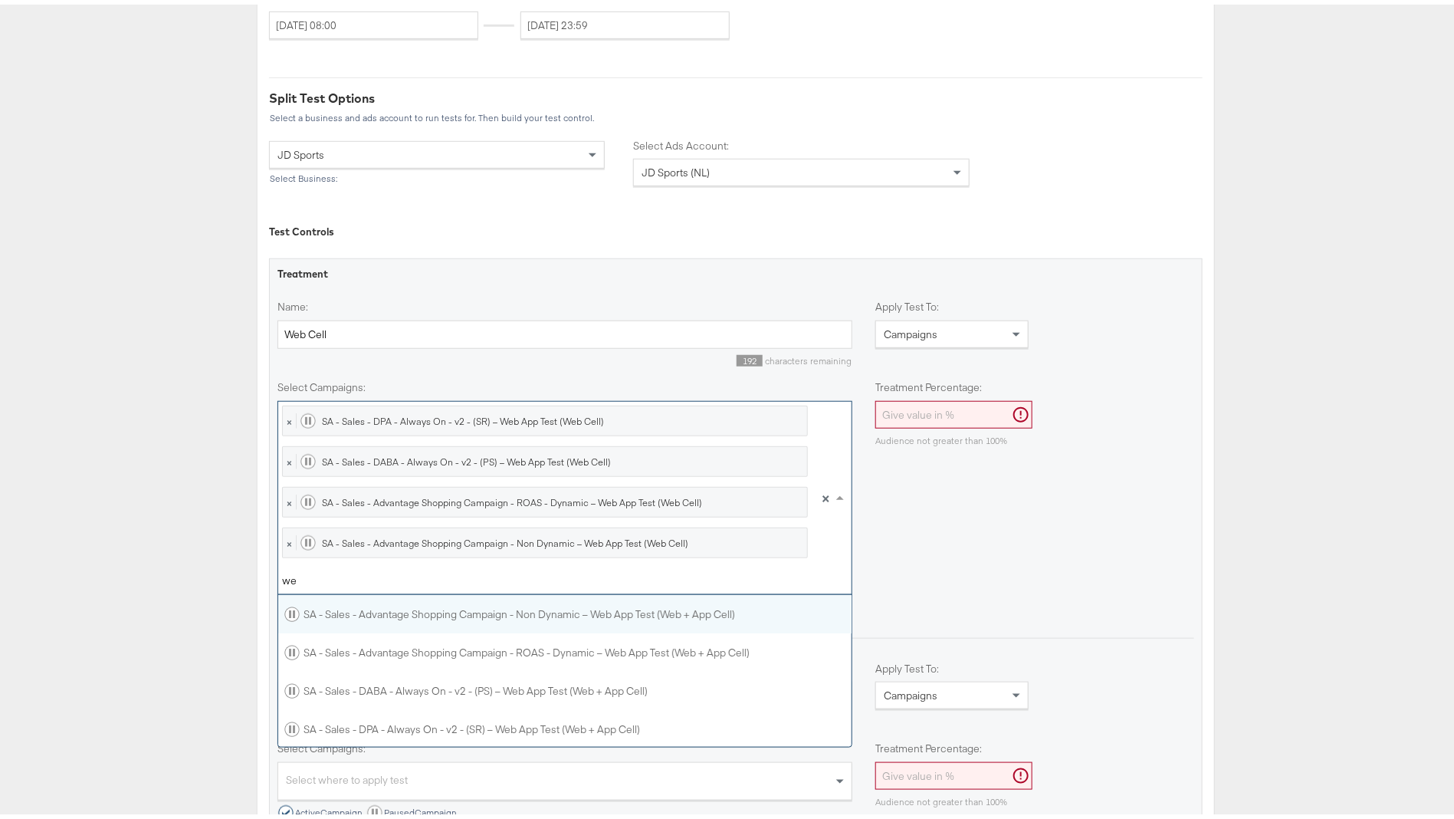
scroll to position [134, 556]
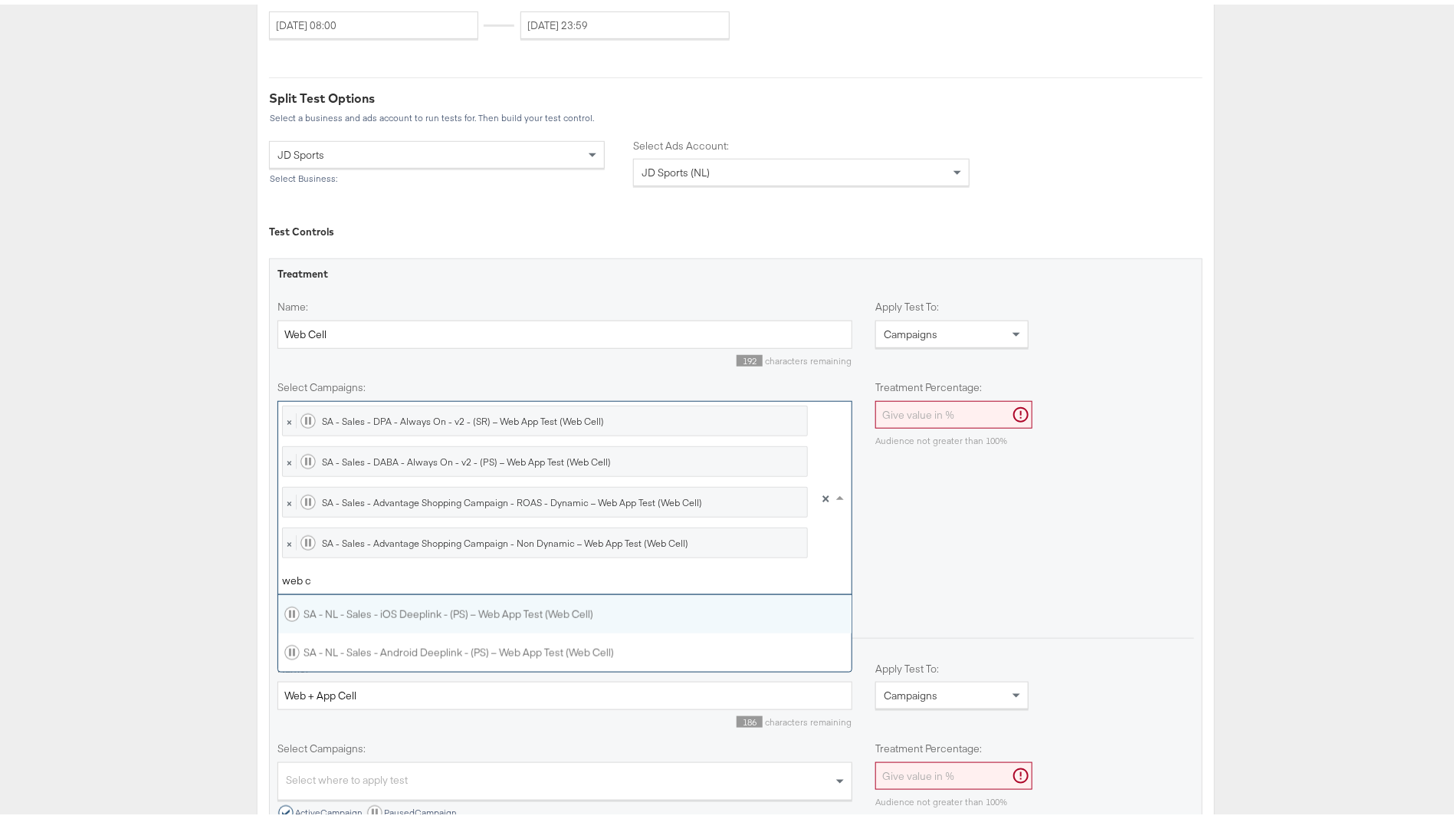
type input "web ce"
click at [472, 620] on div "SA - NL - Sales - iOS Deeplink - (PS) – Web App Test (Web Cell)" at bounding box center [565, 609] width 574 height 38
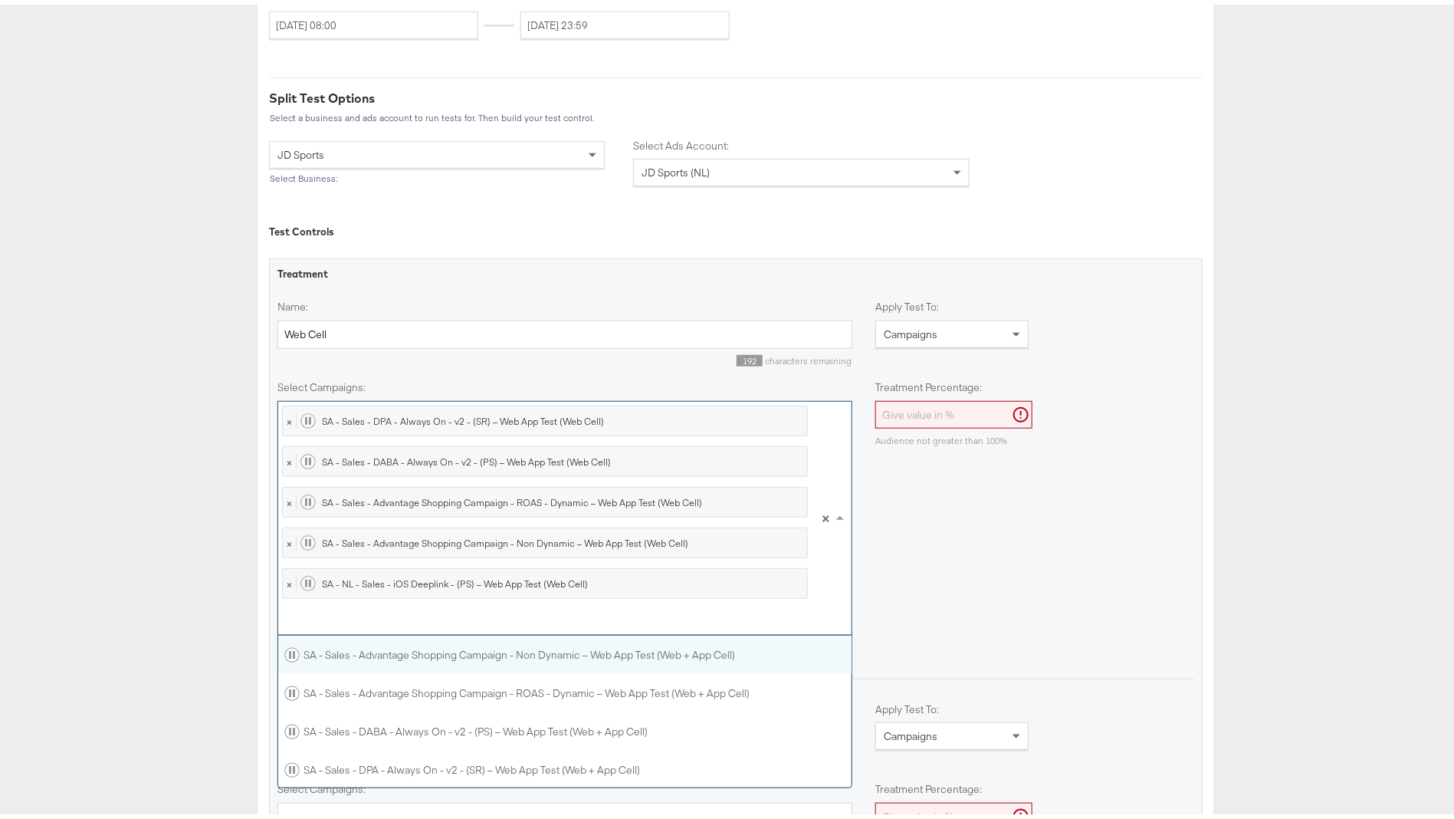
click at [474, 614] on div at bounding box center [545, 617] width 526 height 26
type input "web ce"
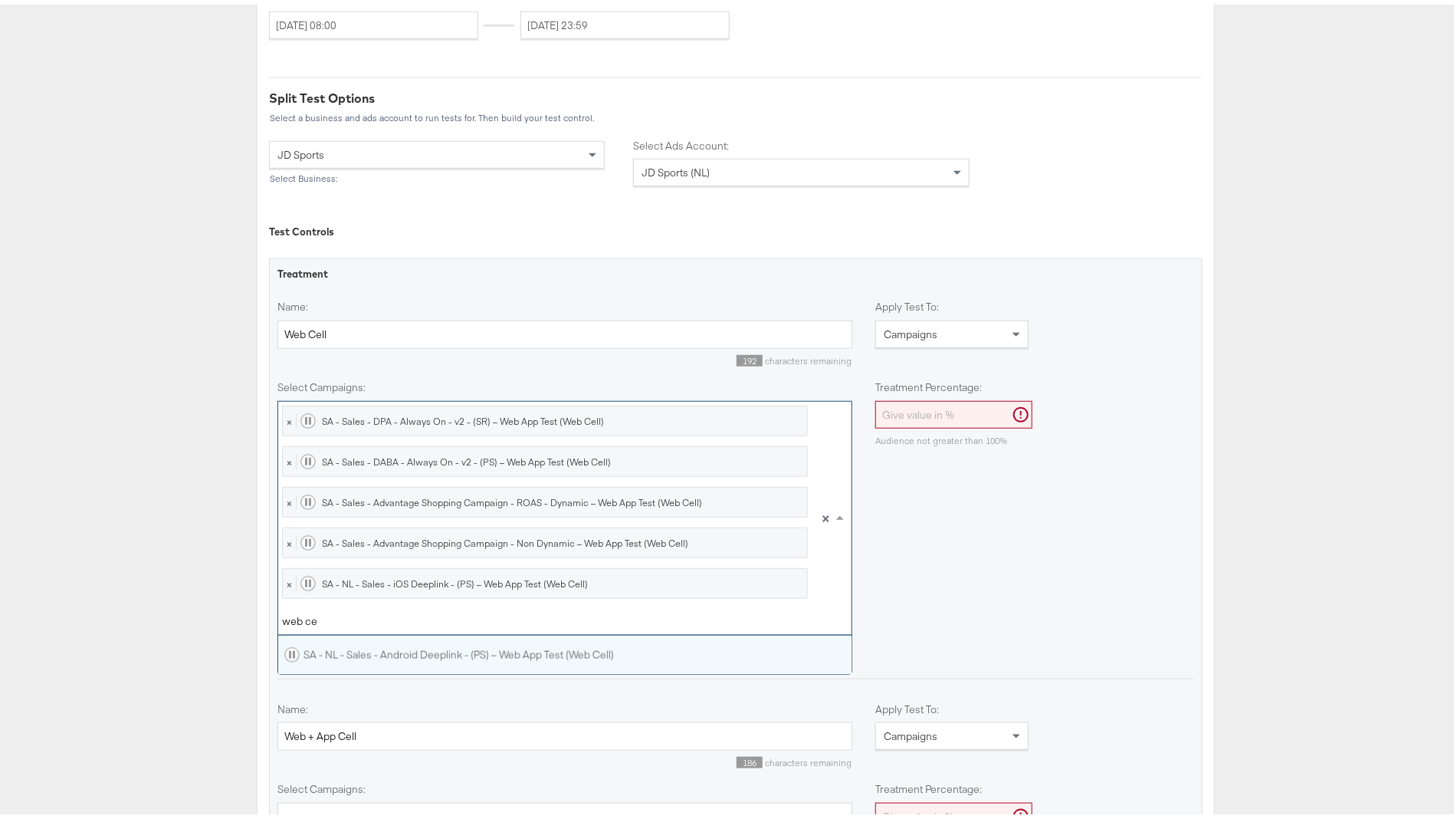
click at [493, 653] on div "SA - NL - Sales - Android Deeplink - (PS) – Web App Test (Web Cell)" at bounding box center [449, 649] width 330 height 15
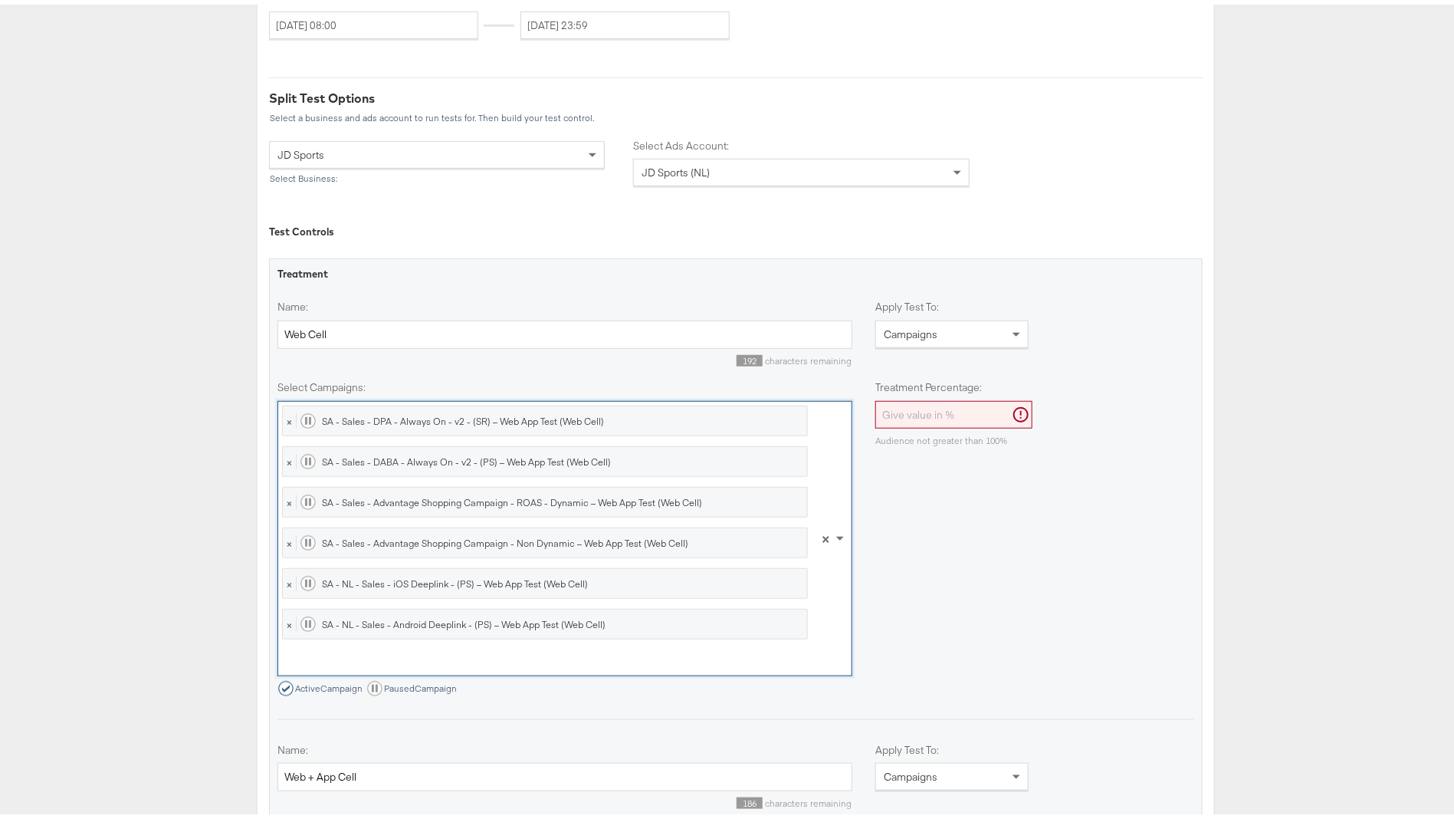
click at [996, 624] on div "Select campaigns: × SA - Sales - DPA - Always On - v2 - (SR) – Web App Test (We…" at bounding box center [735, 534] width 917 height 316
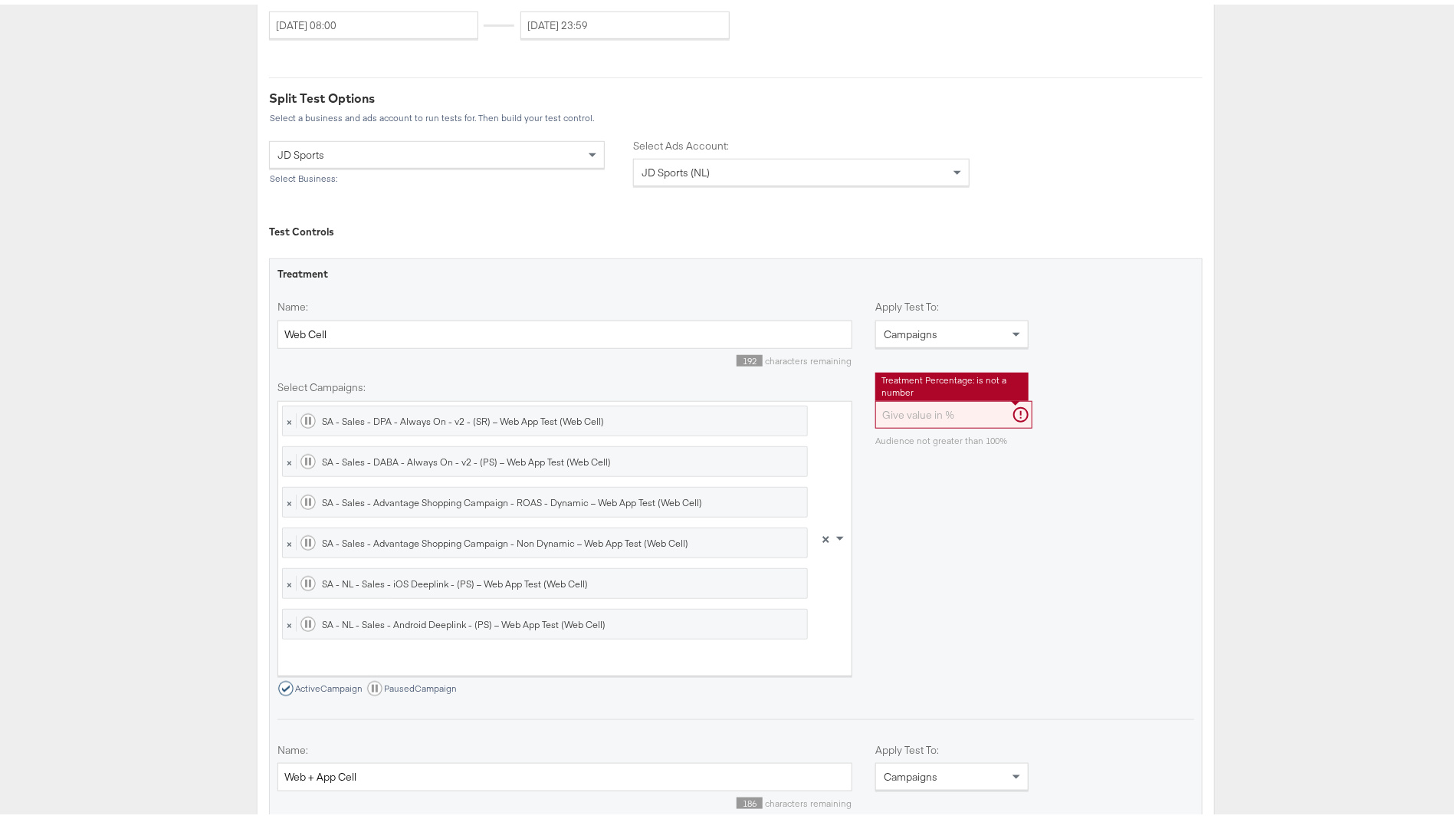
click at [937, 411] on input "Treatment Percentage:" at bounding box center [953, 410] width 157 height 28
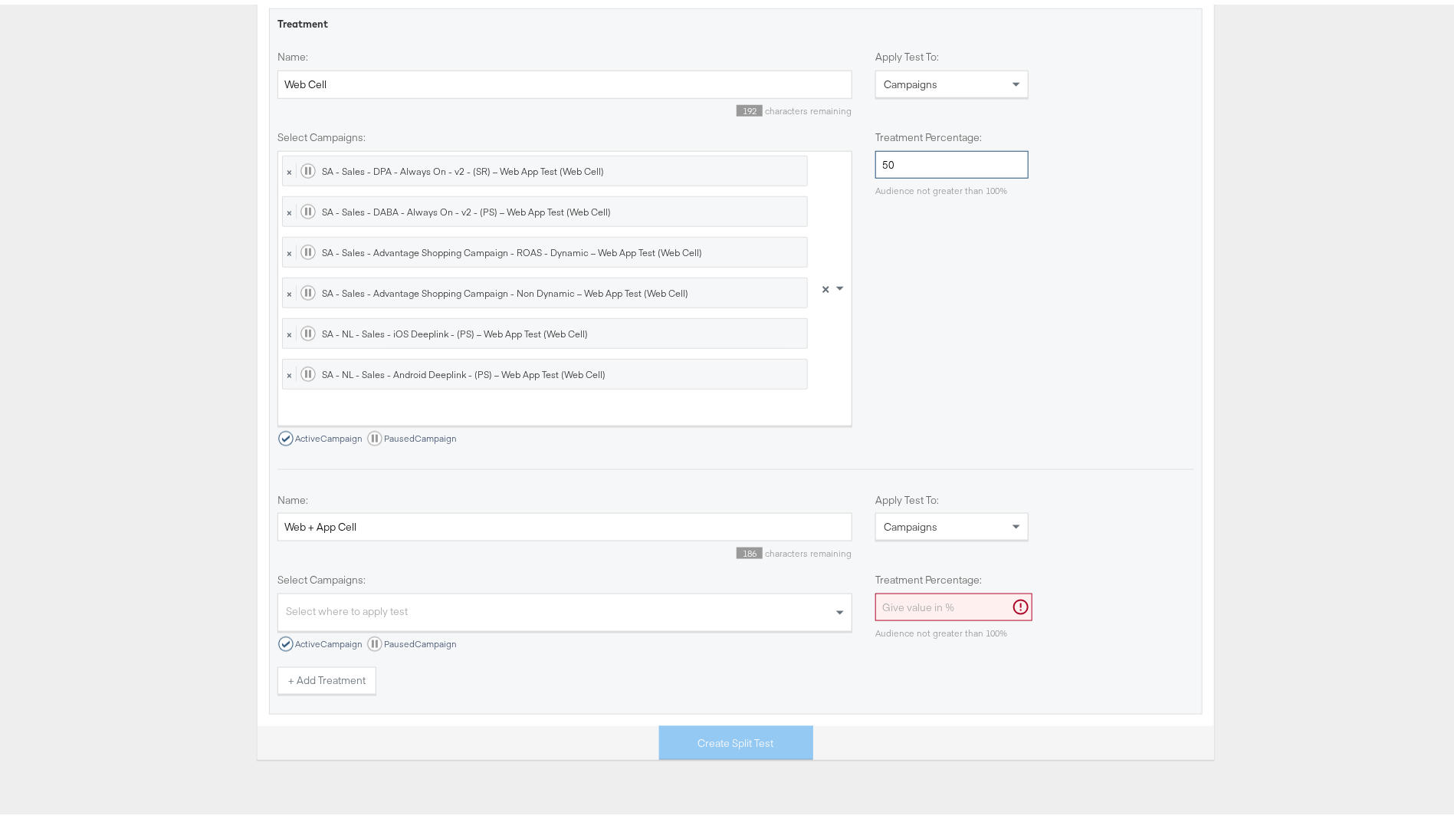
type input "50"
click at [924, 592] on input "Treatment Percentage:" at bounding box center [953, 603] width 157 height 28
type input "50"
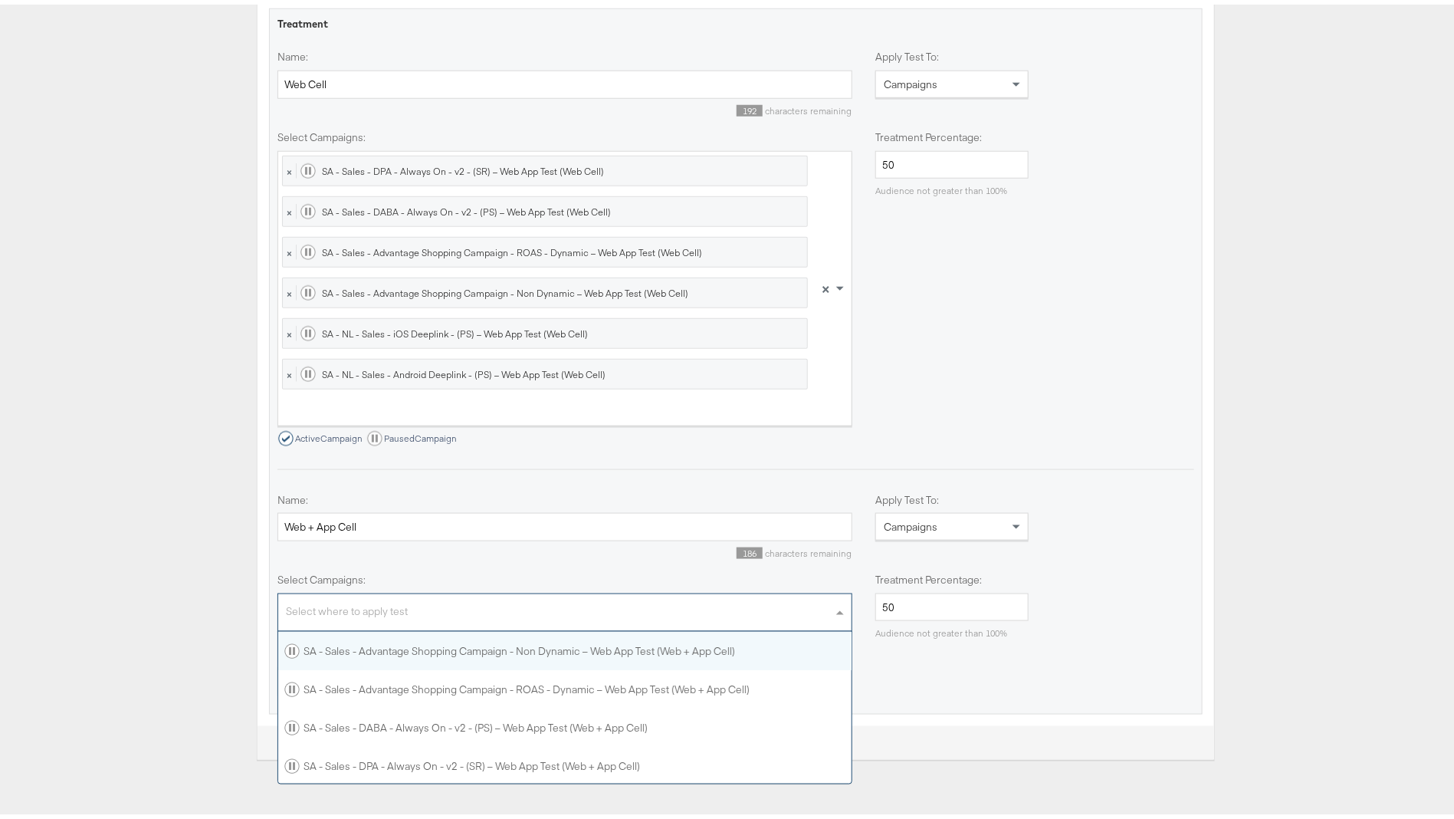
click at [348, 610] on div "Select where to apply test" at bounding box center [564, 609] width 573 height 33
type input "web + a"
click at [474, 753] on div "SA - Sales - DPA - Always On - v2 - (SR) – Web App Test (Web + App Cell)" at bounding box center [462, 760] width 356 height 15
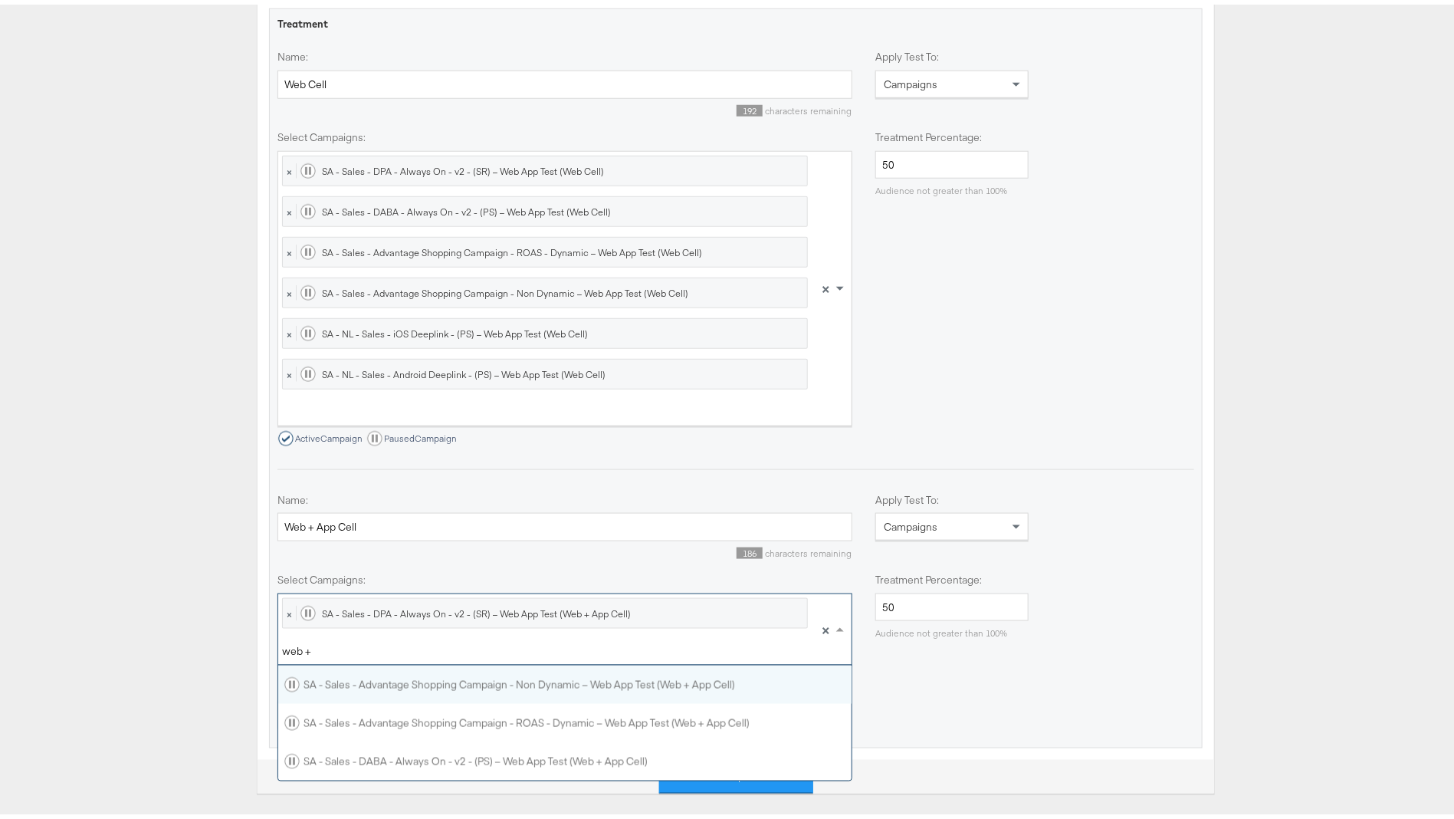
scroll to position [97, 556]
type input "web + a"
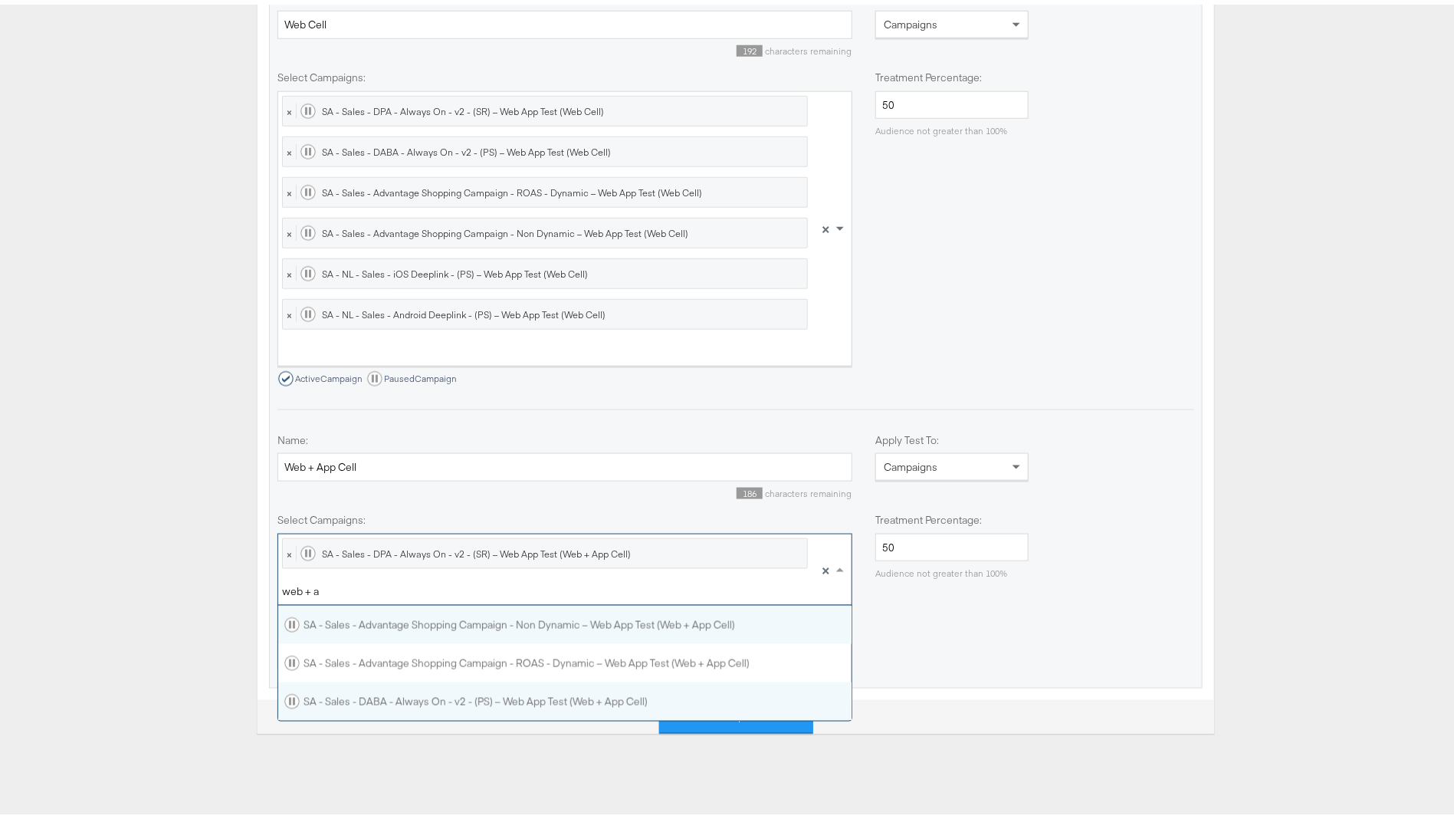
click at [519, 697] on div "SA - Sales - DABA - Always On - v2 - (PS) – Web App Test (Web + App Cell)" at bounding box center [465, 696] width 363 height 15
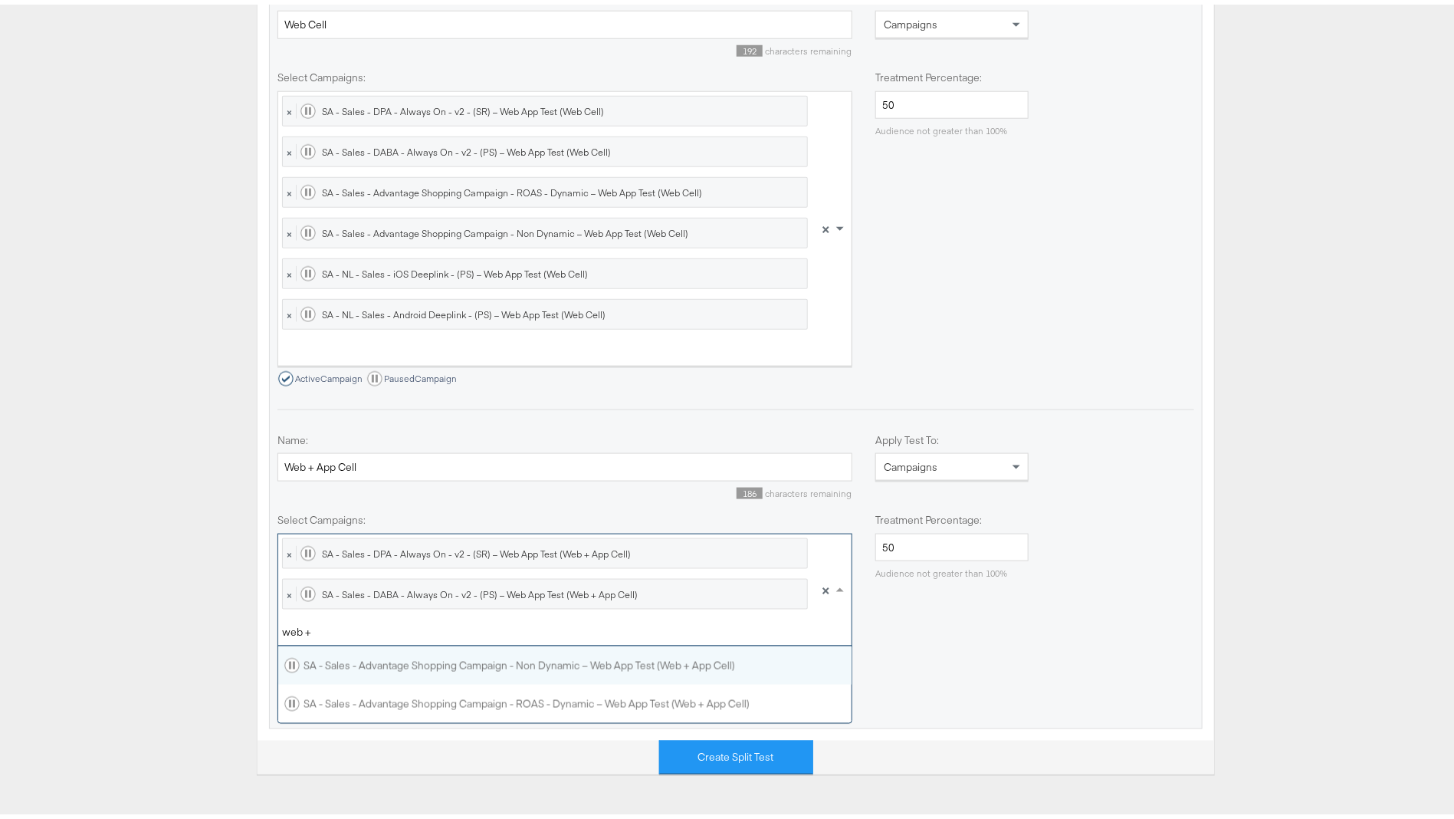
scroll to position [18, 18]
type input "web + a"
click at [373, 684] on div "SA - Sales - Advantage Shopping Campaign - ROAS - Dynamic – Web App Test (Web +…" at bounding box center [565, 699] width 574 height 38
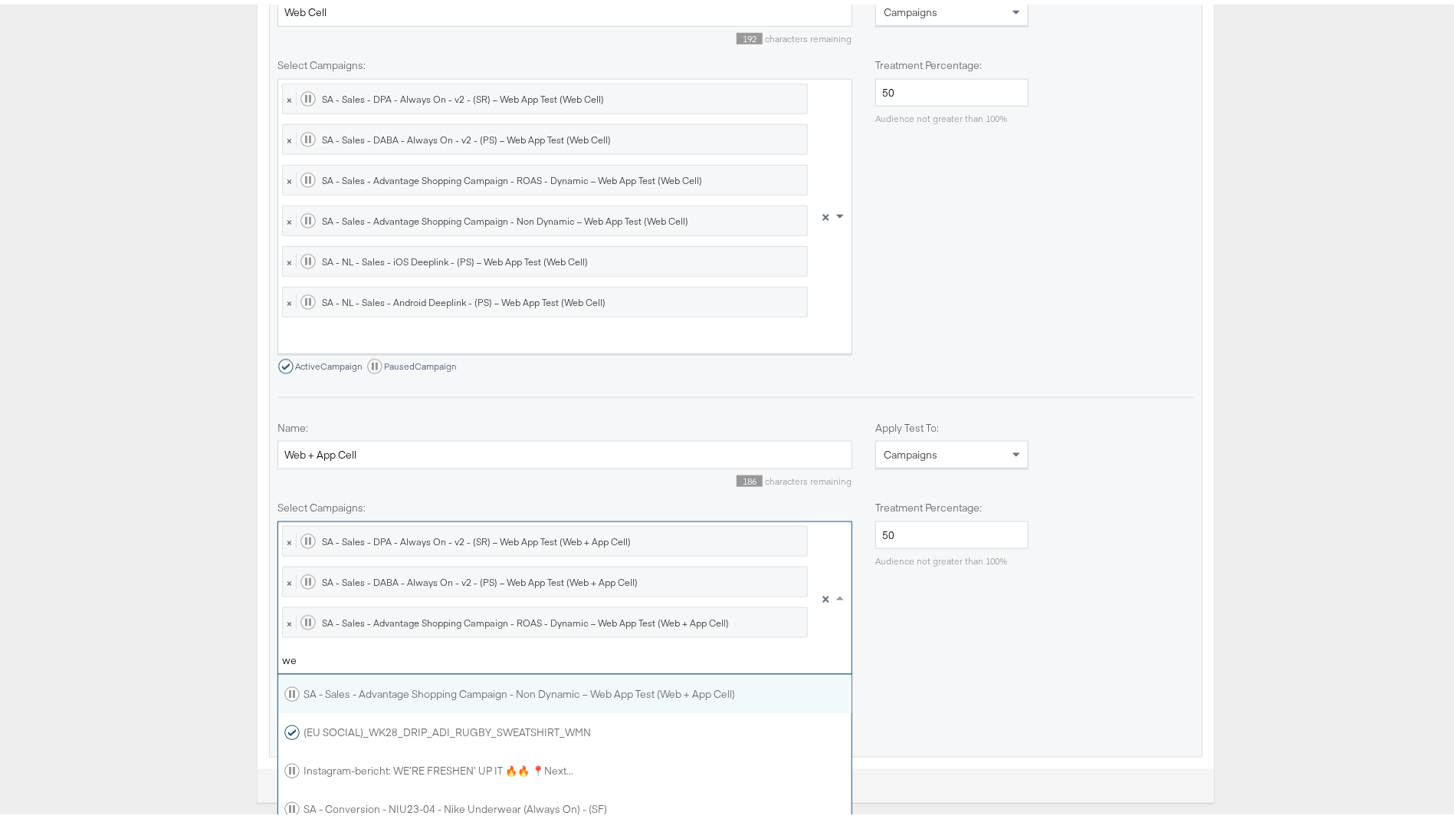
scroll to position [134, 556]
type input "web +"
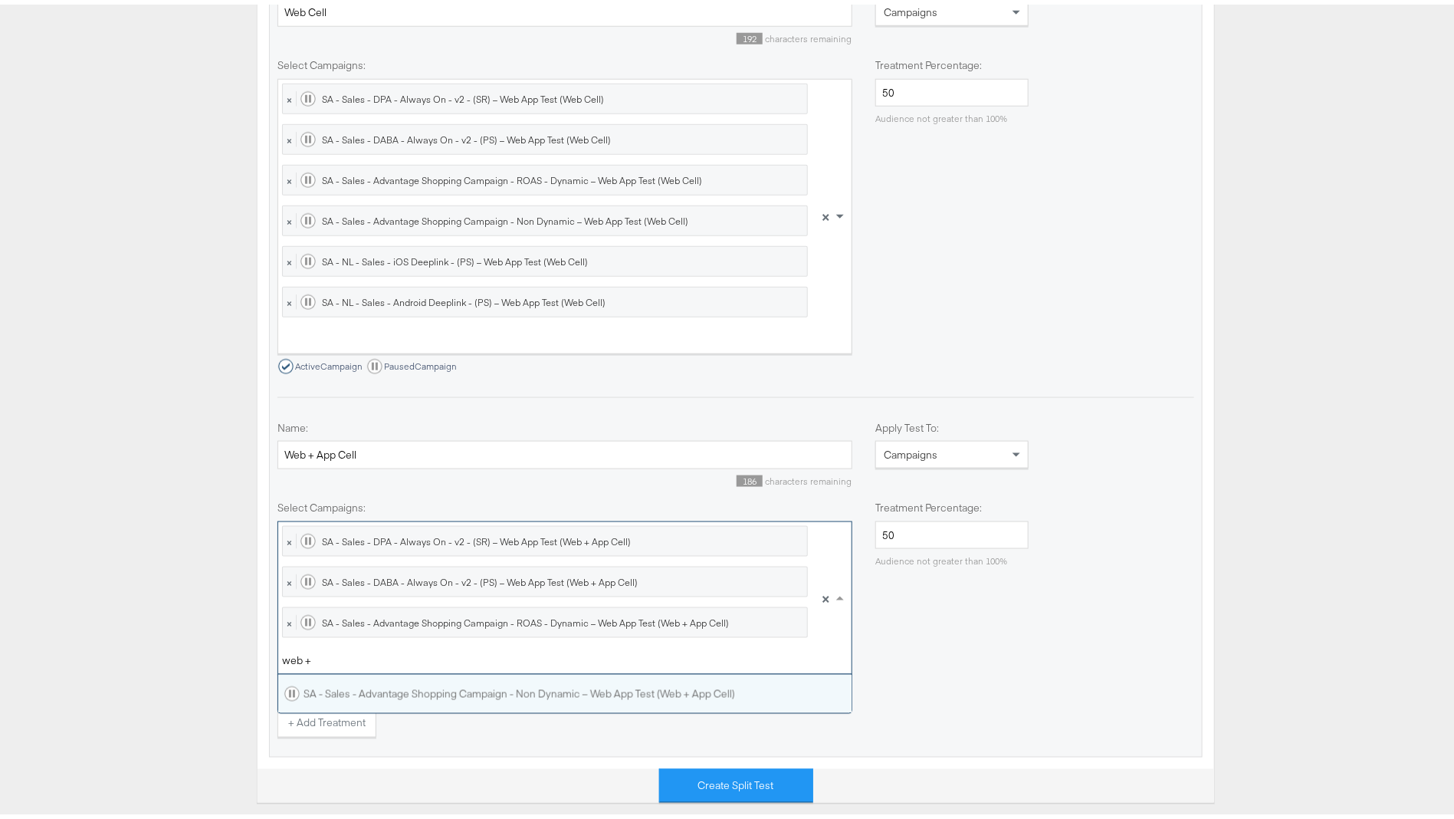
scroll to position [21, 556]
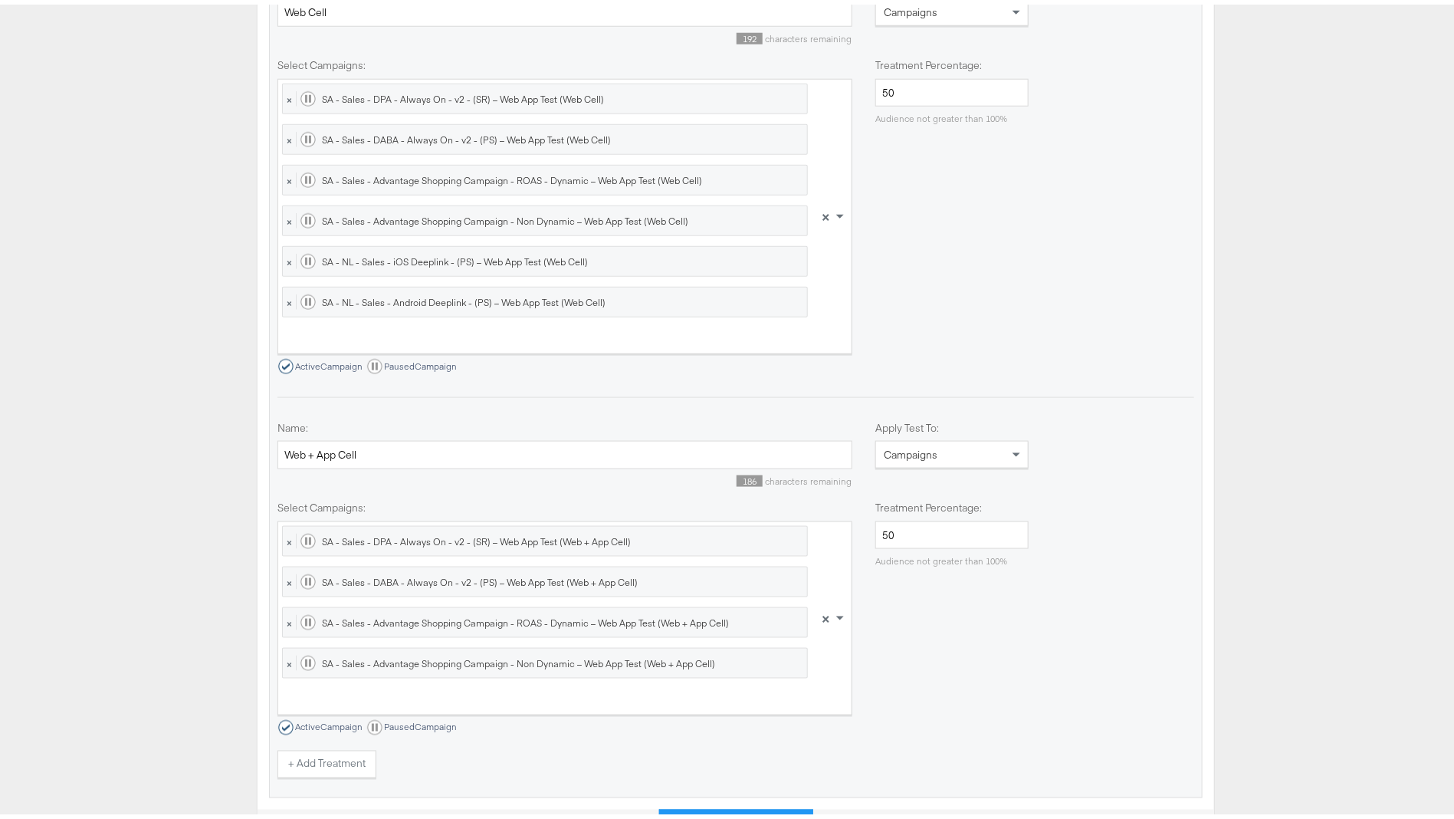
click at [121, 511] on div "Ad Studies Split Tests Creation Cancel SPLIT TEST: Test your ads and choose the…" at bounding box center [736, 73] width 1472 height 1531
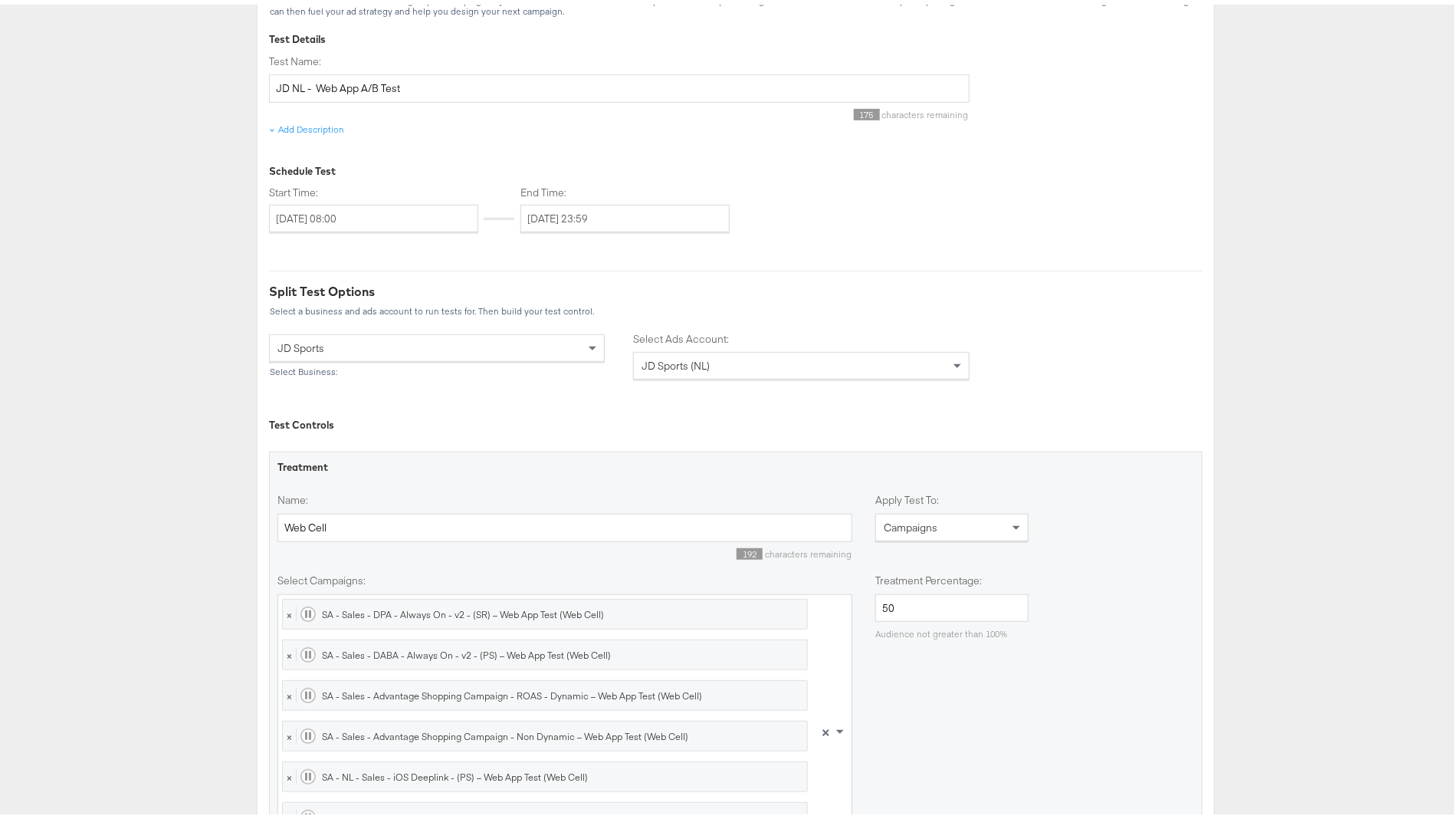
scroll to position [118, 0]
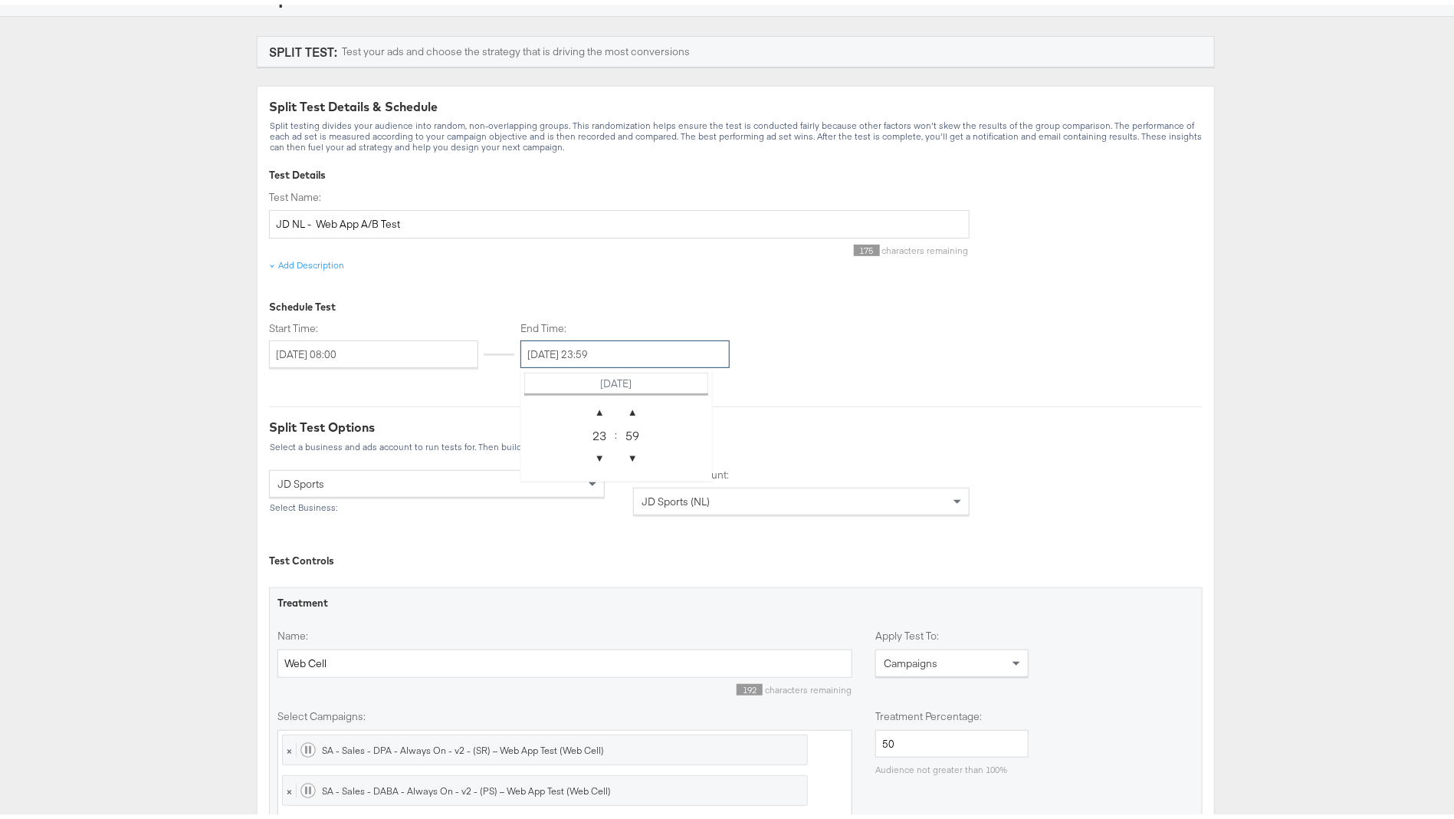
click at [604, 351] on input "September 18th 2025 23:59" at bounding box center [624, 350] width 209 height 28
click at [613, 382] on td "September 18th 2025" at bounding box center [616, 379] width 183 height 21
click at [880, 368] on div "Split Test Details & Schedule Split testing divides your audience into random, …" at bounding box center [736, 321] width 934 height 455
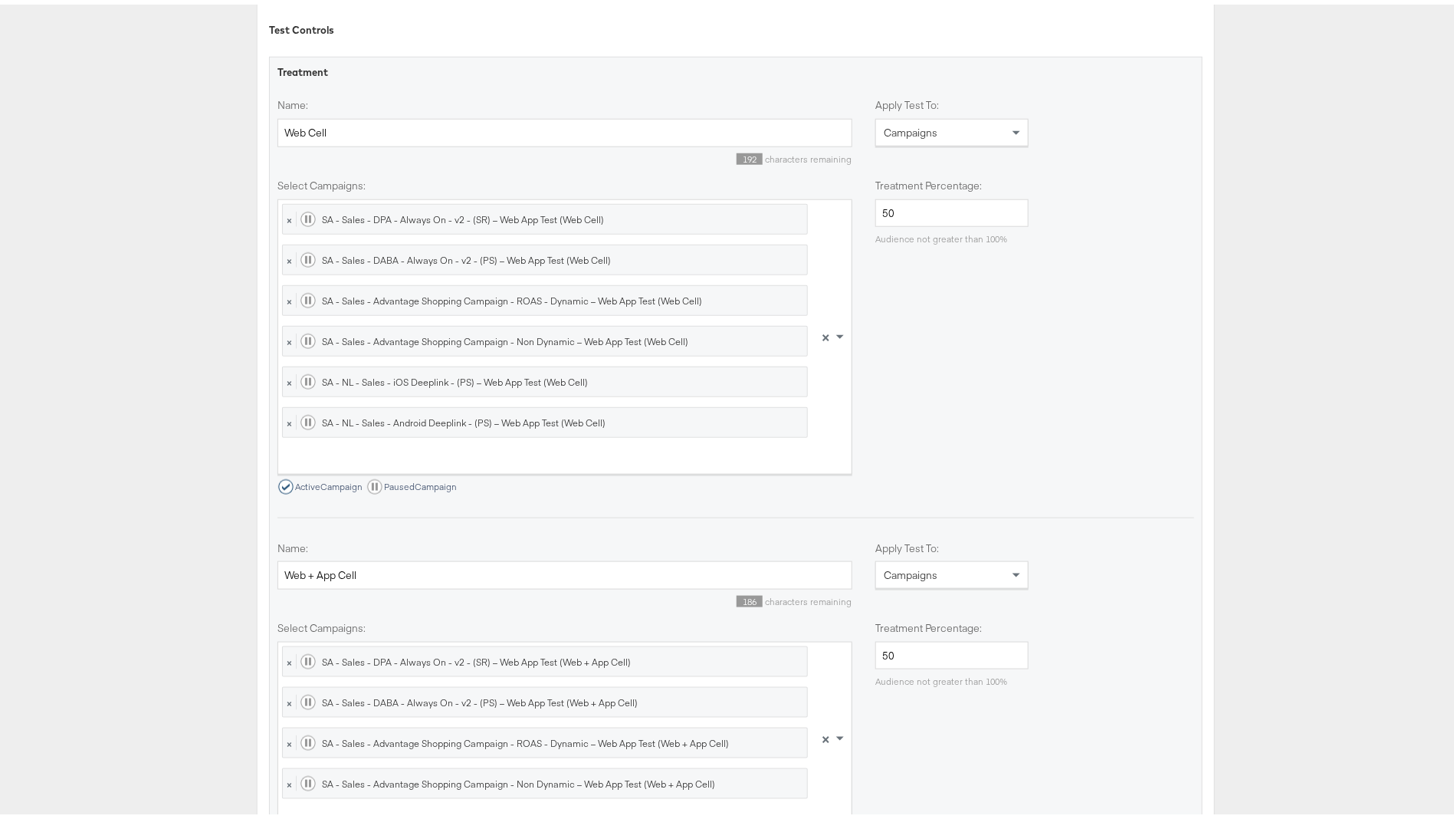
scroll to position [1030, 0]
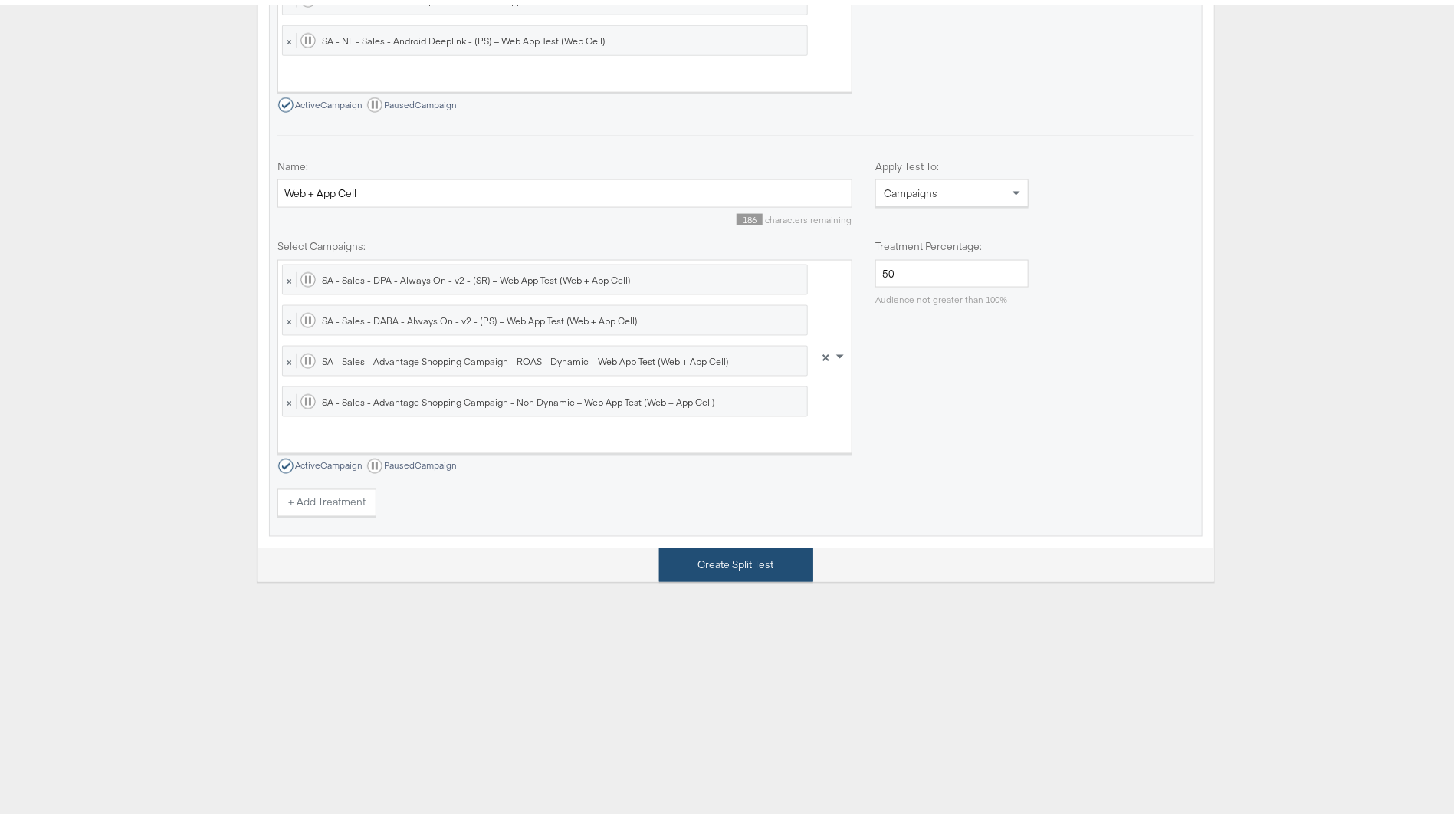
click at [722, 566] on button "Create Split Test" at bounding box center [736, 560] width 154 height 34
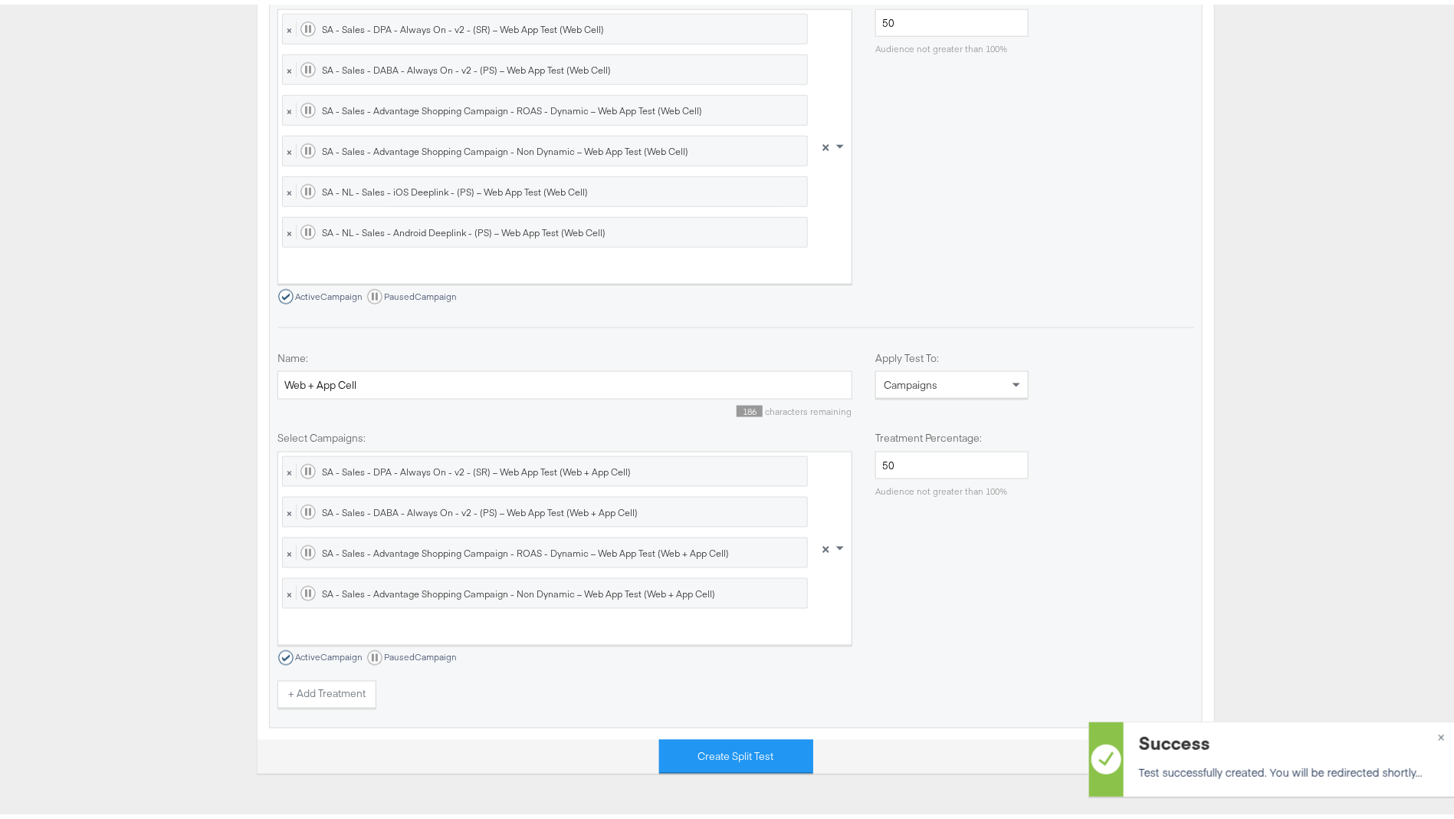
scroll to position [0, 0]
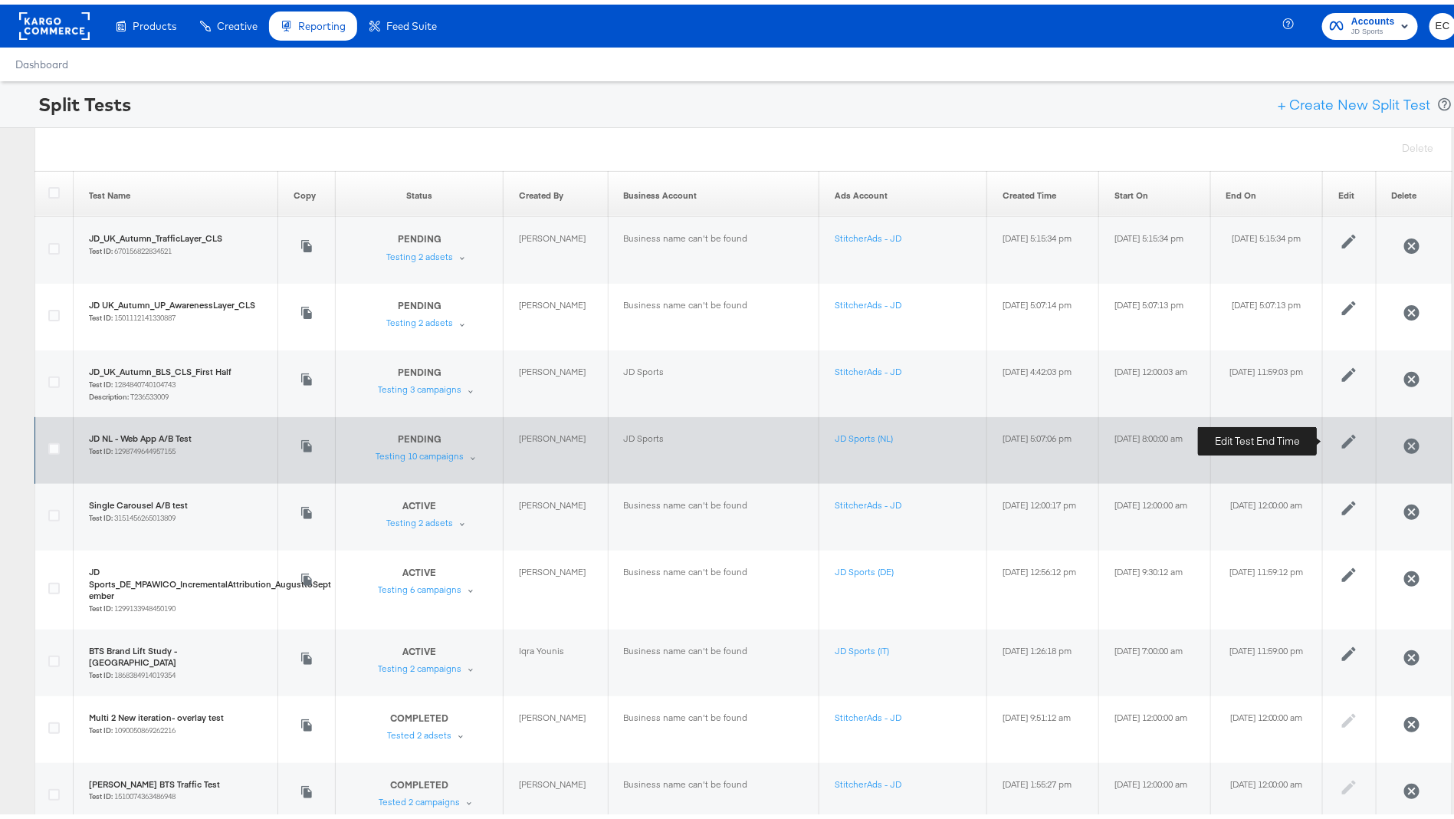
click at [1342, 434] on icon at bounding box center [1349, 437] width 14 height 14
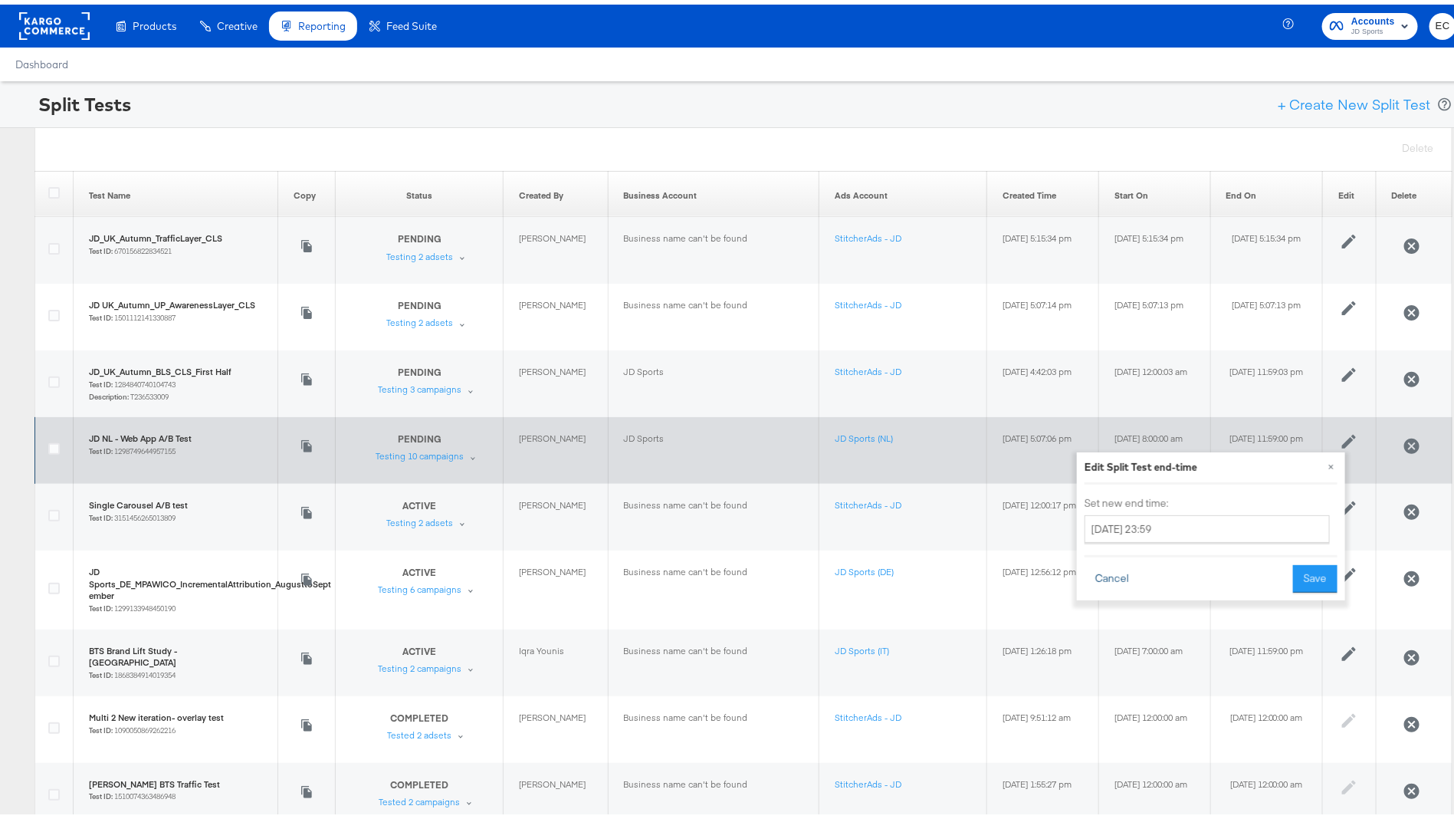
click at [1103, 566] on button "Cancel" at bounding box center [1112, 574] width 55 height 28
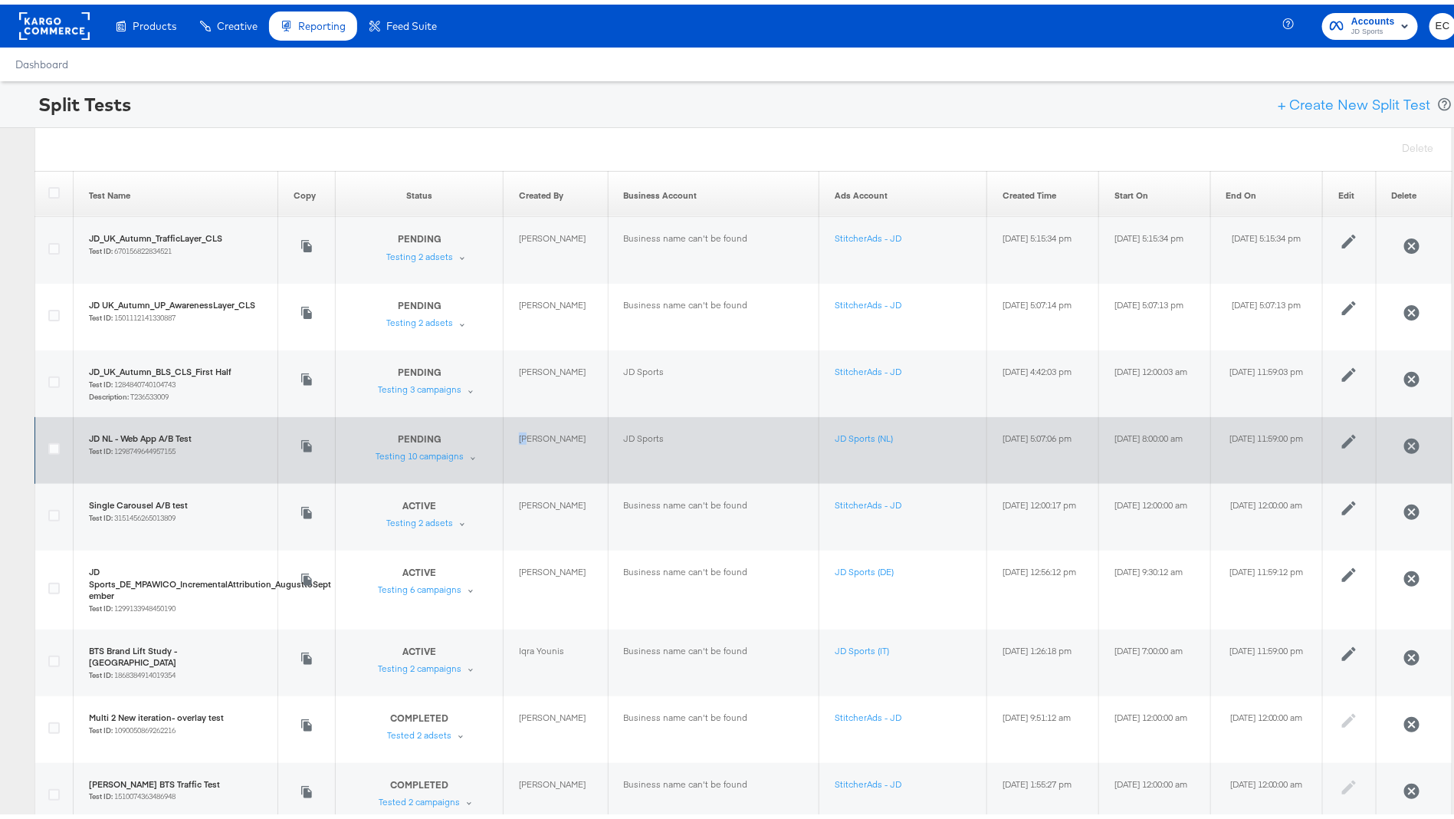
click at [470, 431] on tr "JD NL - Web App A/B Test Test ID: 1298749644957155 Copy to Create New Test PEND…" at bounding box center [743, 445] width 1417 height 67
click at [409, 443] on div "PENDING Test is pending Testing 10 campaigns" at bounding box center [420, 443] width 88 height 30
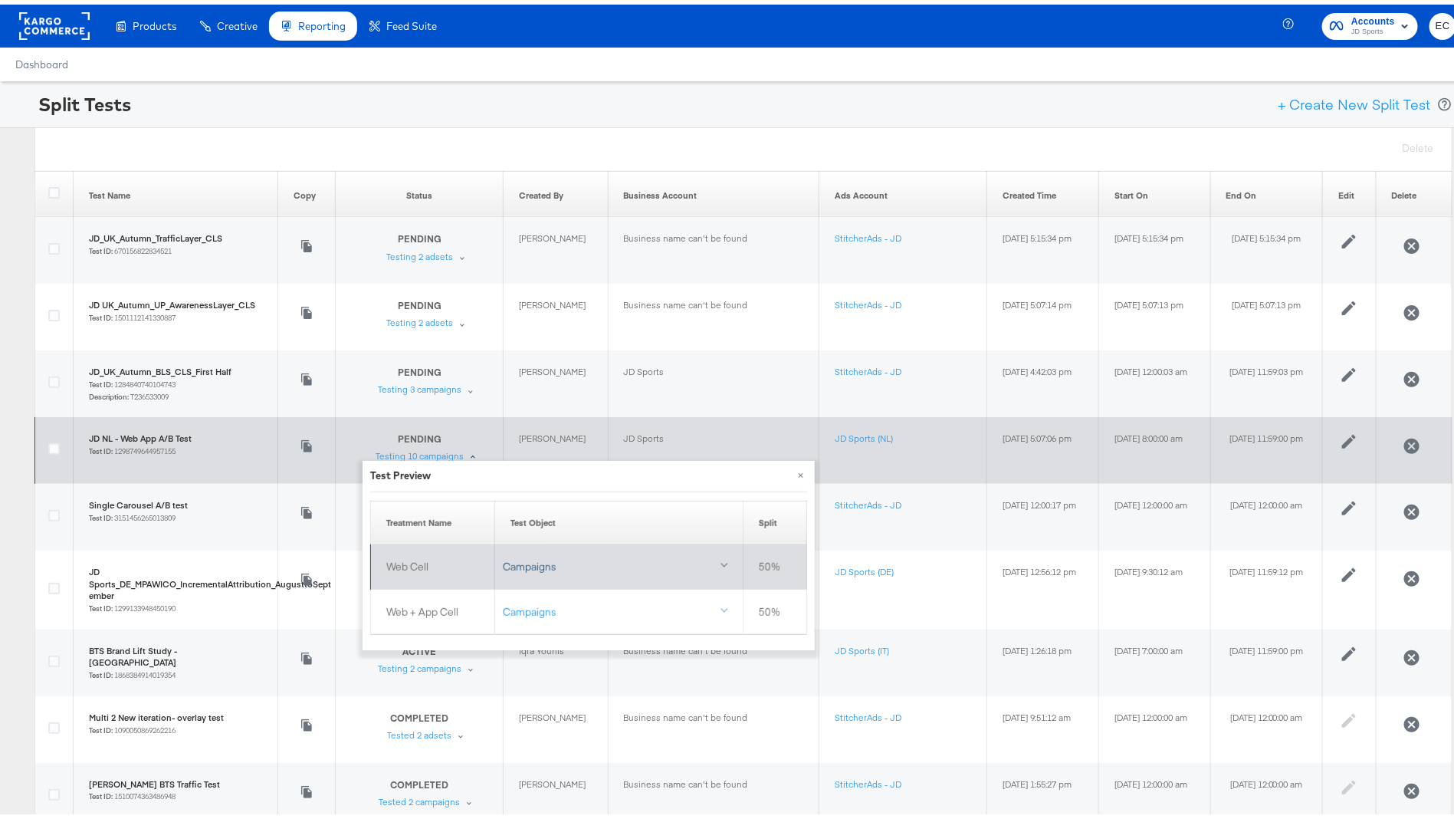
click at [545, 559] on div "Campaigns" at bounding box center [618, 562] width 231 height 15
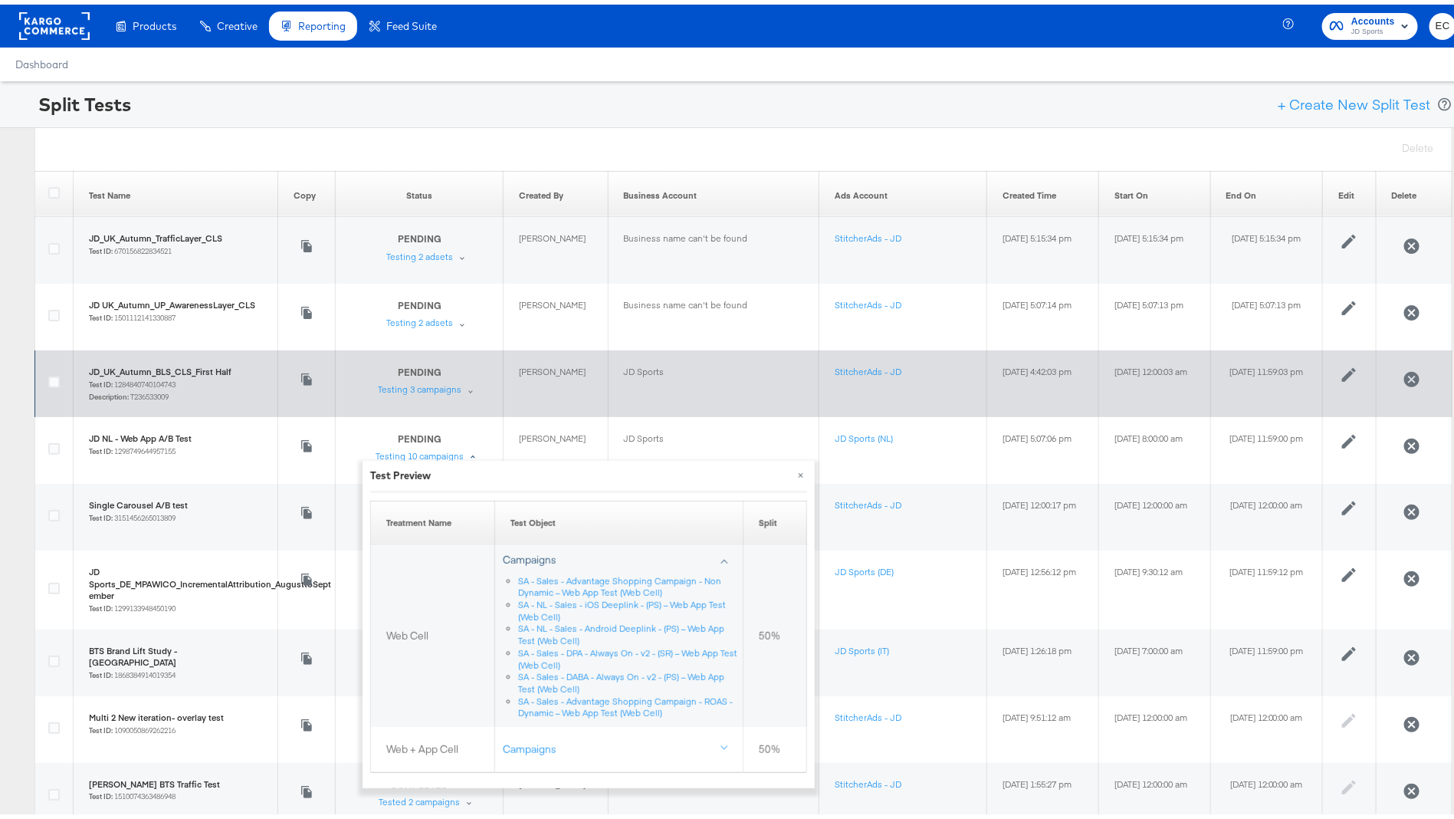
scroll to position [72, 0]
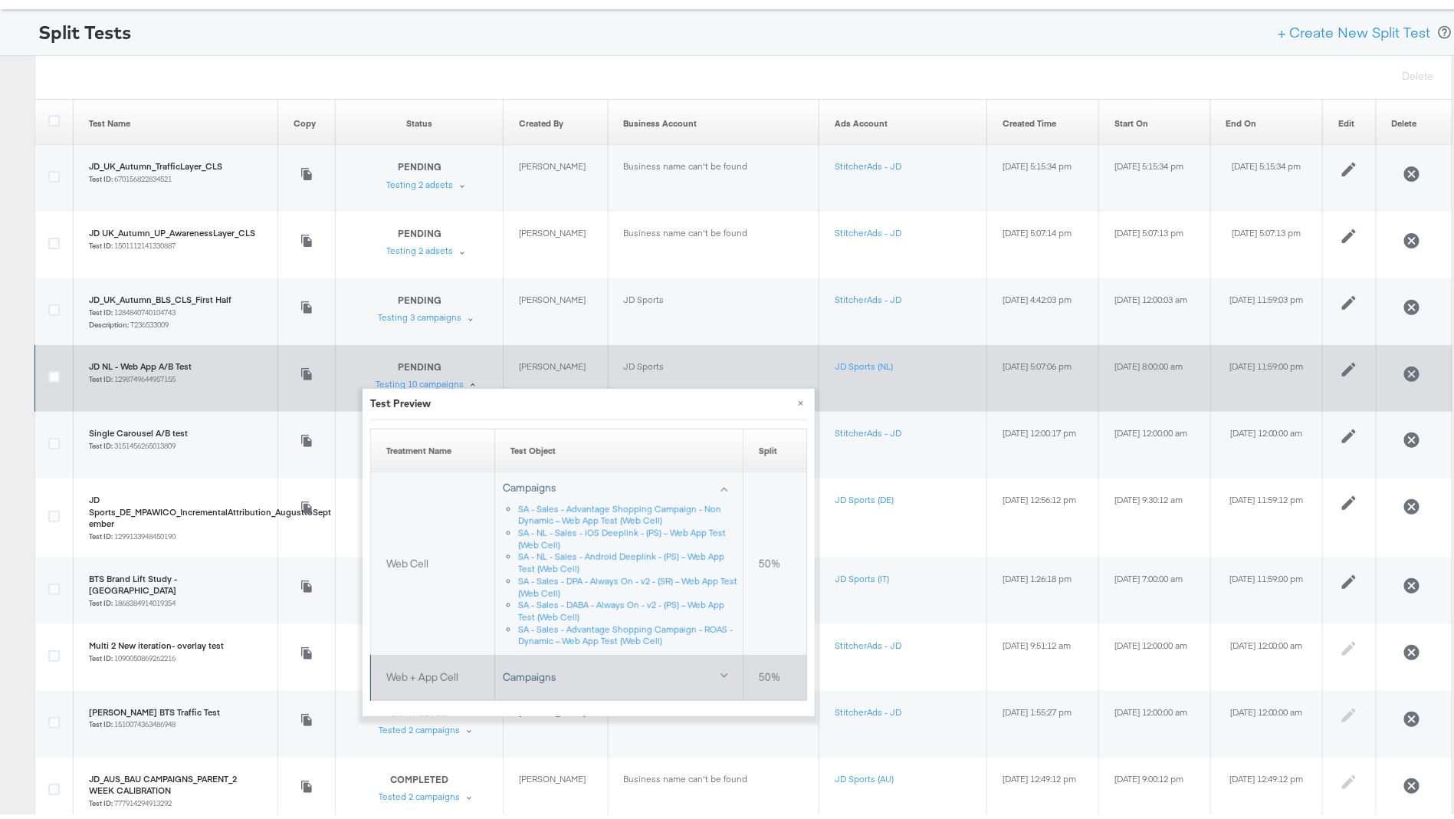
click at [654, 677] on div "Campaigns" at bounding box center [618, 672] width 231 height 15
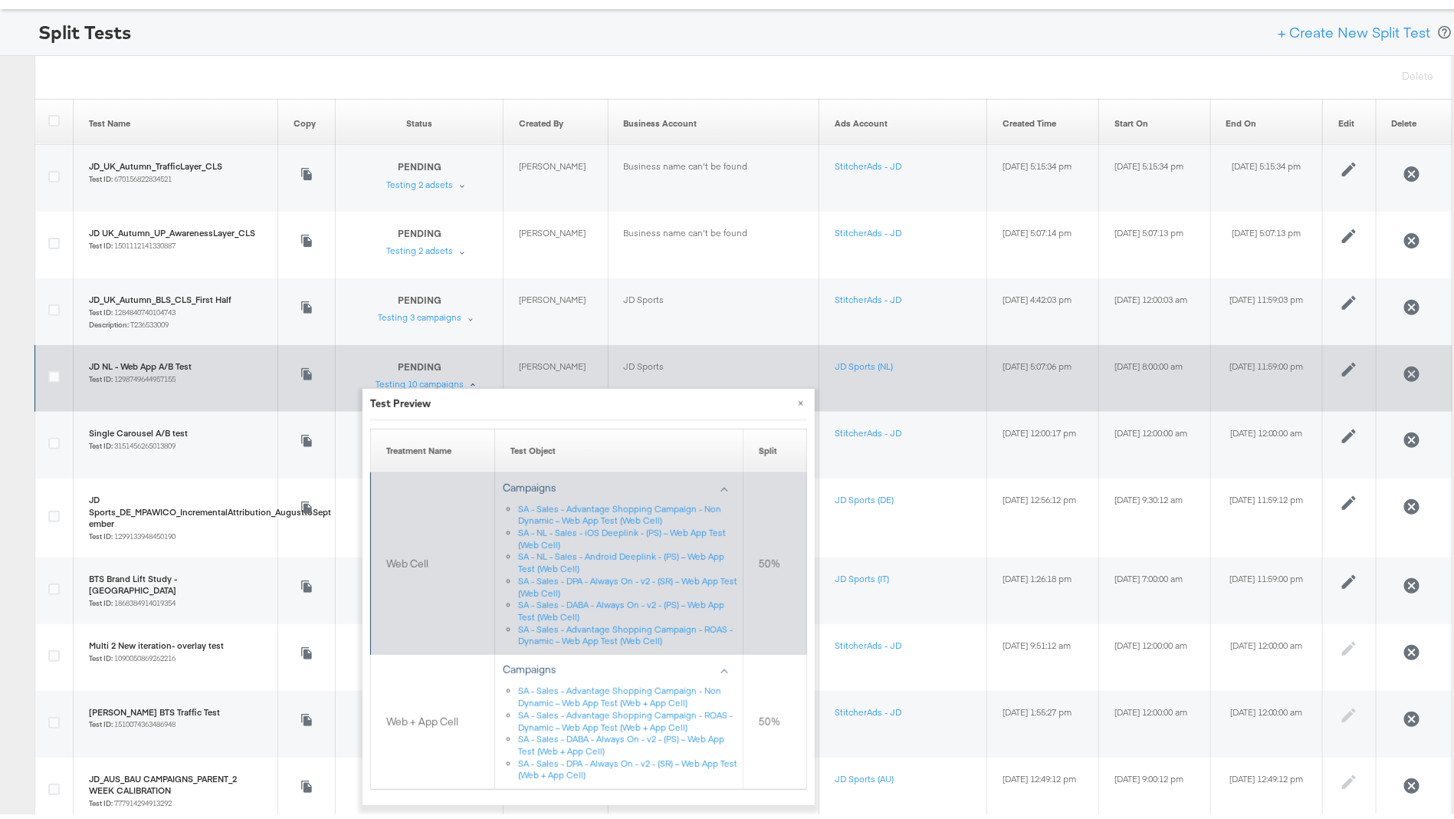
scroll to position [132, 0]
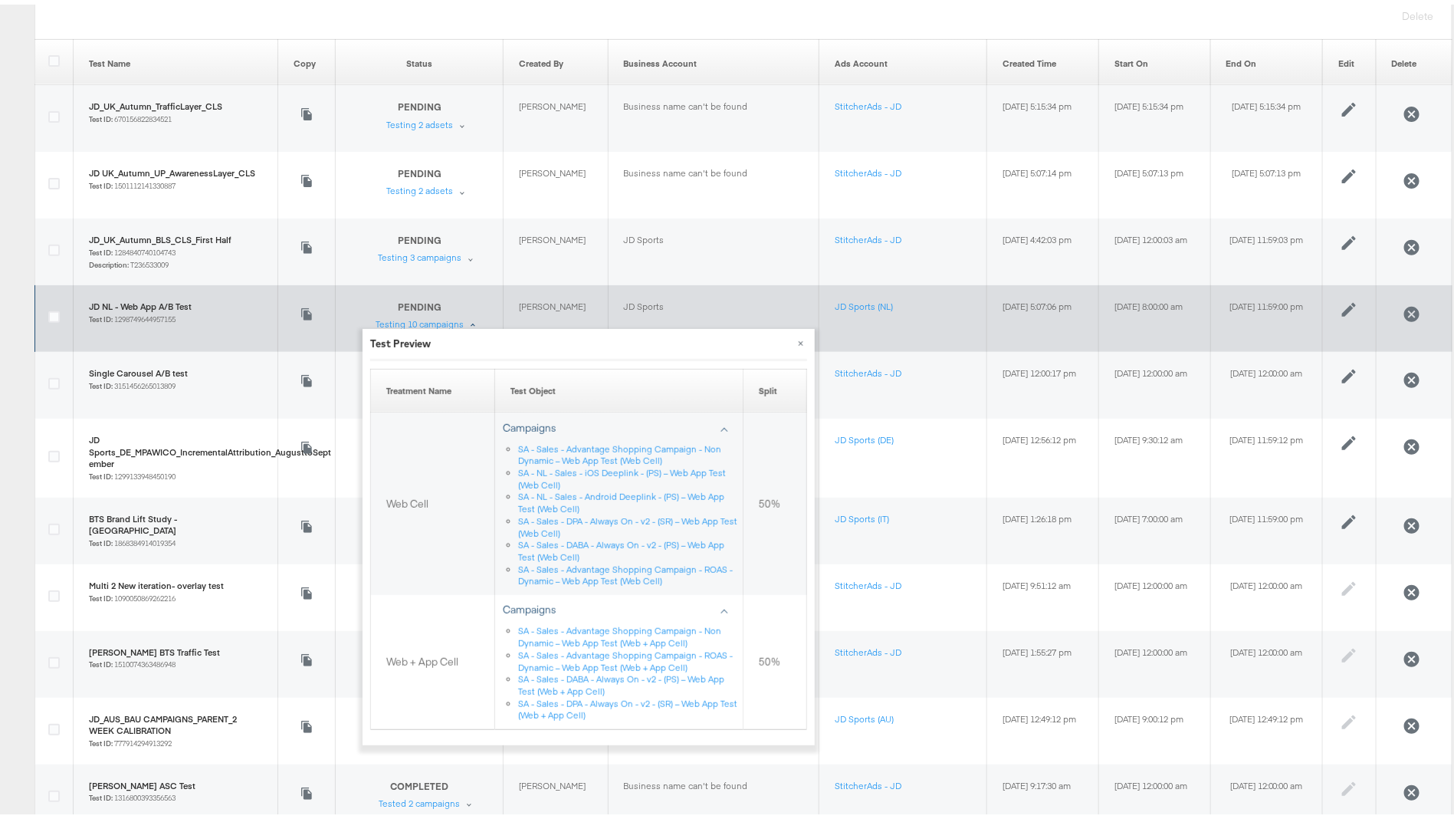
click at [530, 342] on div "Test Preview" at bounding box center [588, 339] width 437 height 15
click at [799, 333] on button "×" at bounding box center [801, 338] width 28 height 28
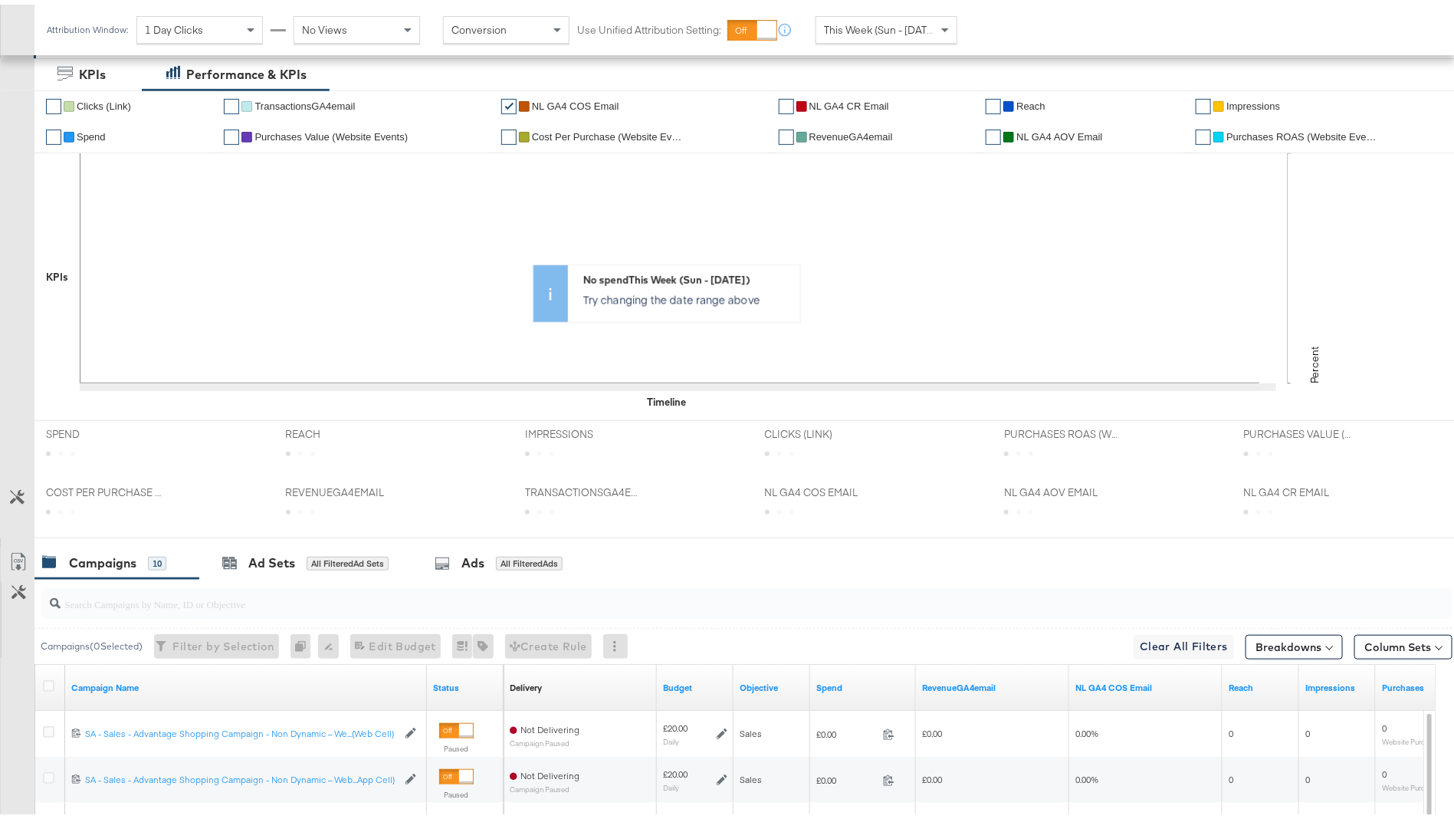
scroll to position [671, 0]
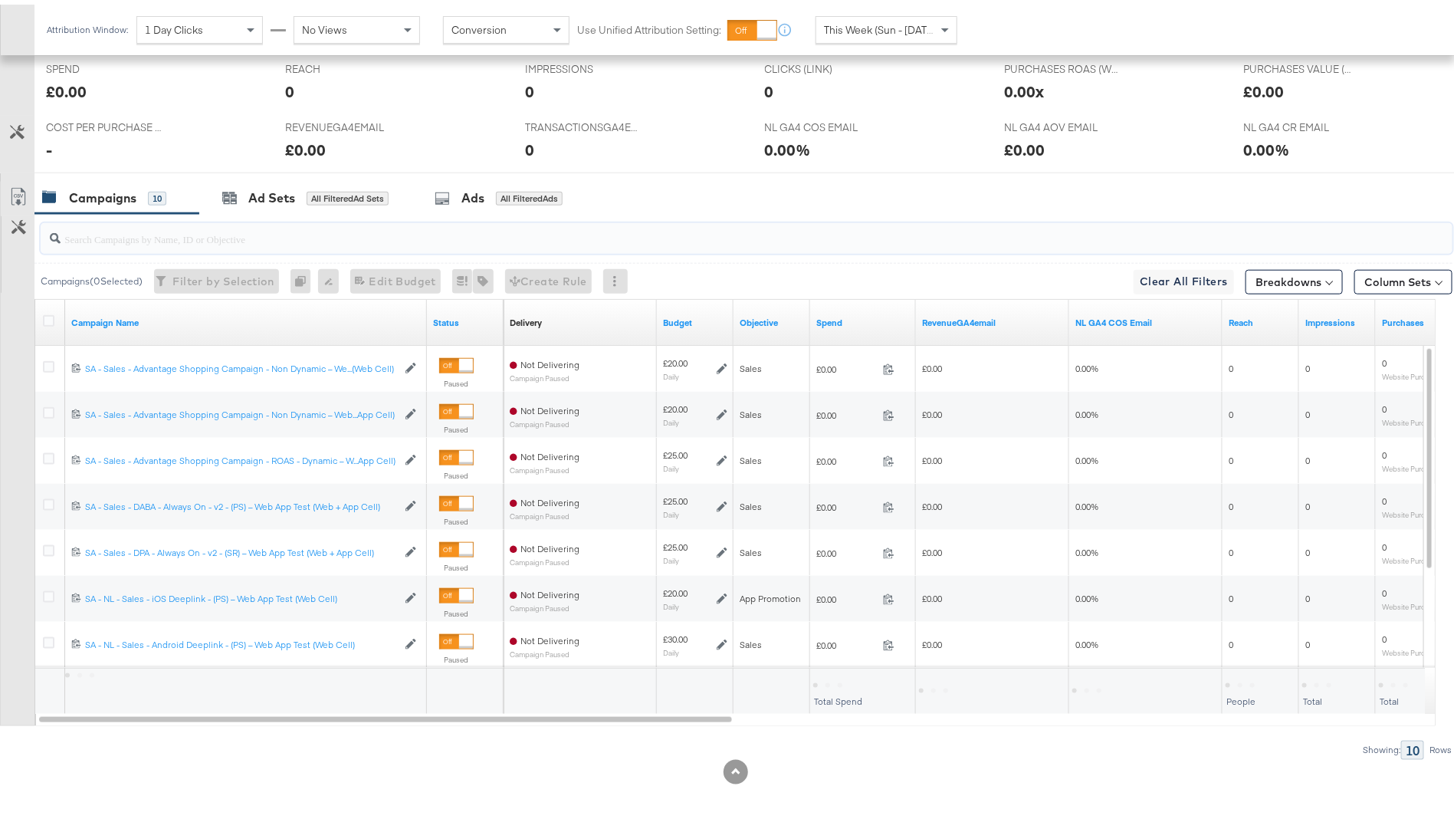
click at [378, 239] on input "search" at bounding box center [692, 228] width 1262 height 30
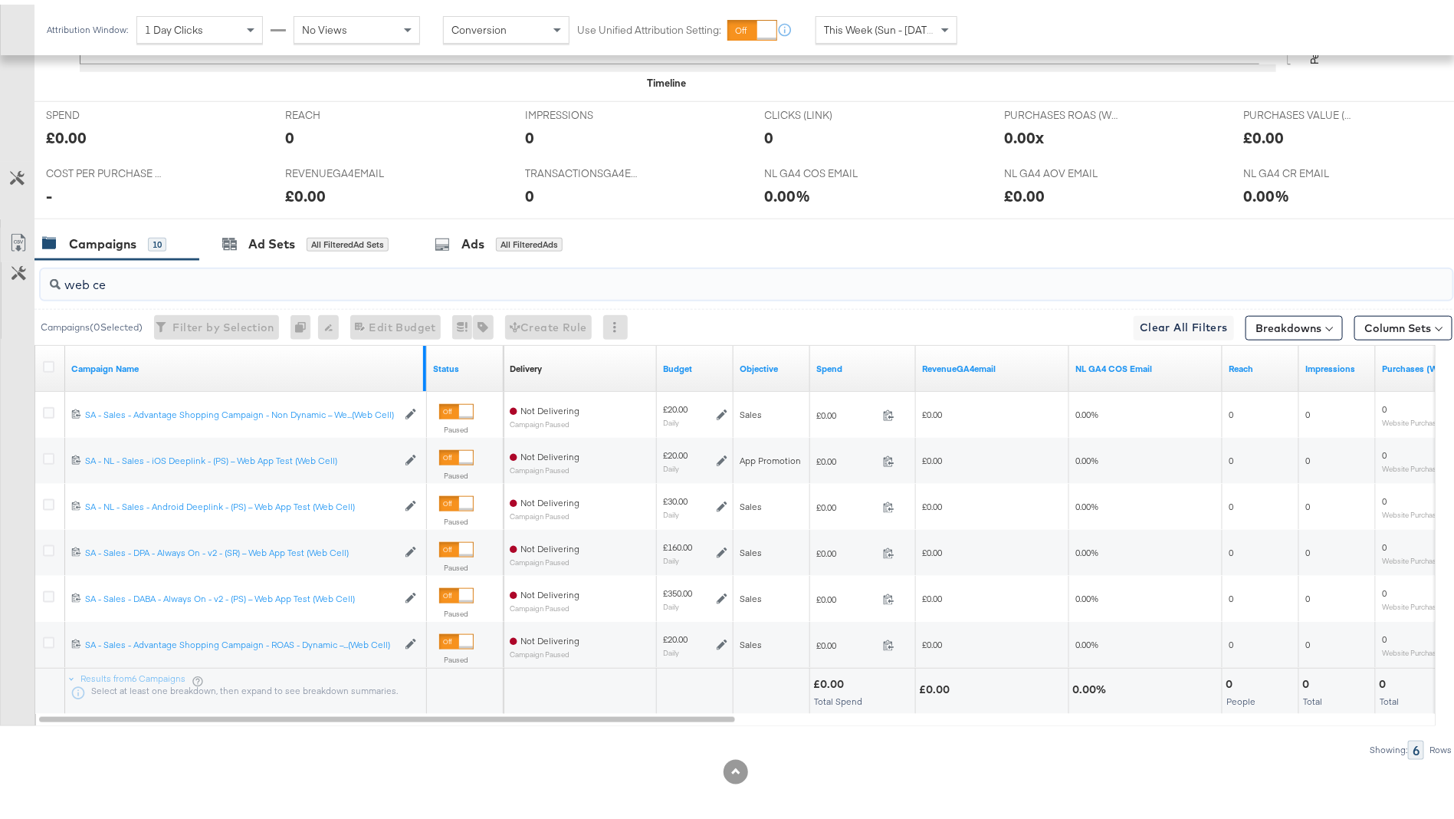
type input "web ce"
drag, startPoint x: 424, startPoint y: 354, endPoint x: 478, endPoint y: 347, distance: 54.1
click at [478, 347] on div "Campaign Name Status" at bounding box center [269, 364] width 468 height 46
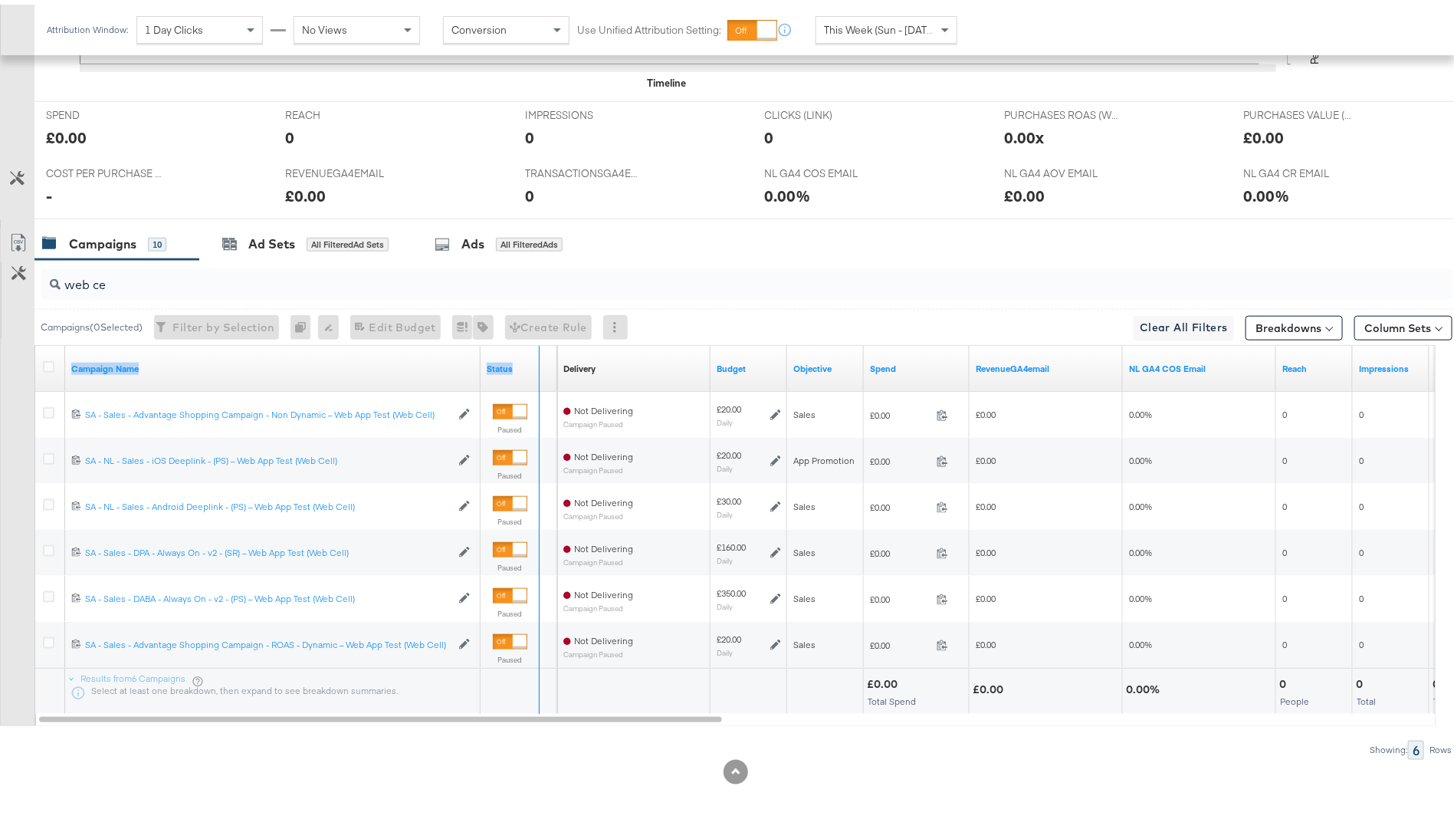
drag, startPoint x: 478, startPoint y: 348, endPoint x: 537, endPoint y: 368, distance: 62.3
click at [537, 368] on div "Campaign Name Status" at bounding box center [296, 364] width 522 height 46
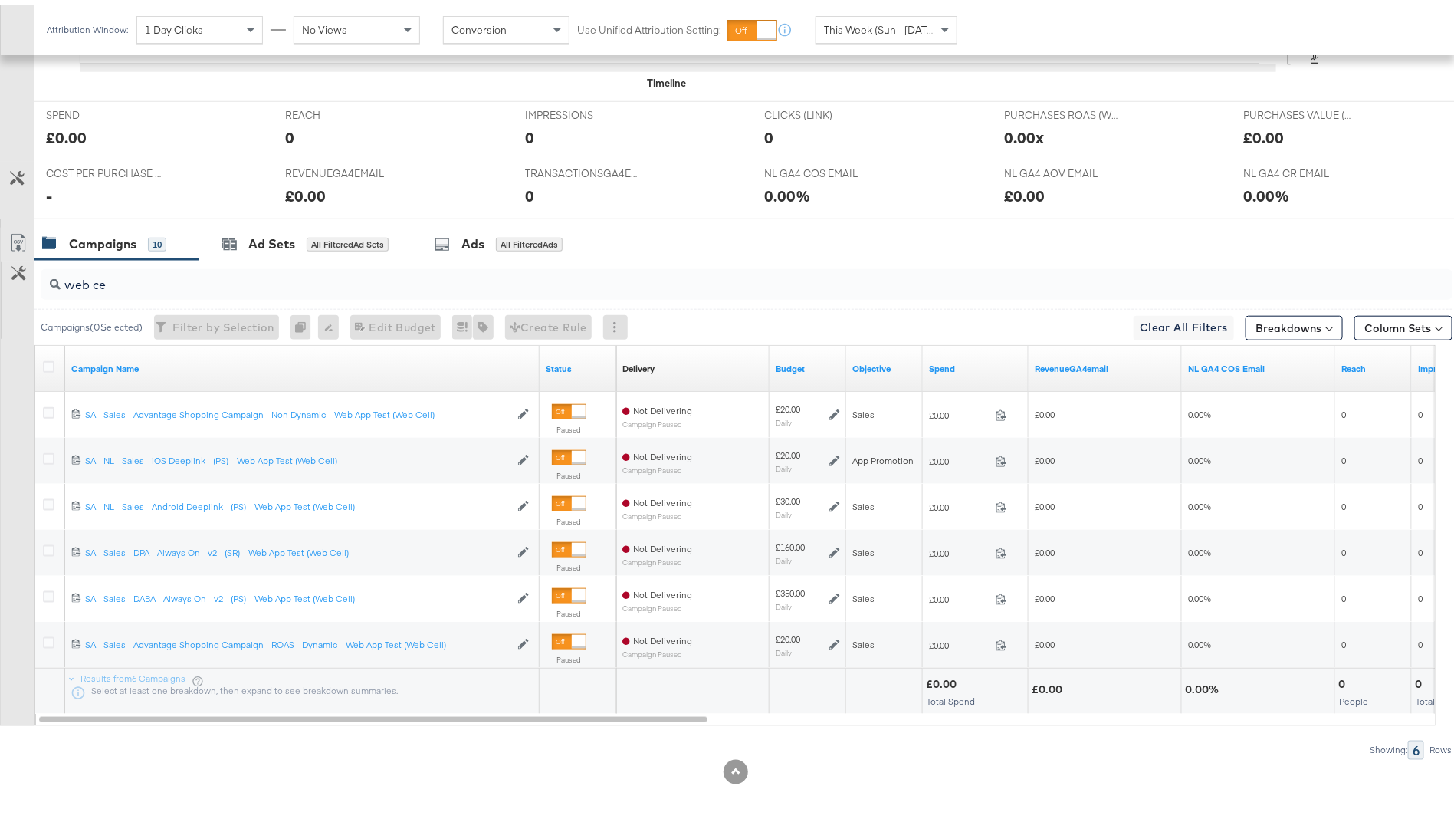
click at [340, 280] on input "web ce" at bounding box center [692, 274] width 1262 height 30
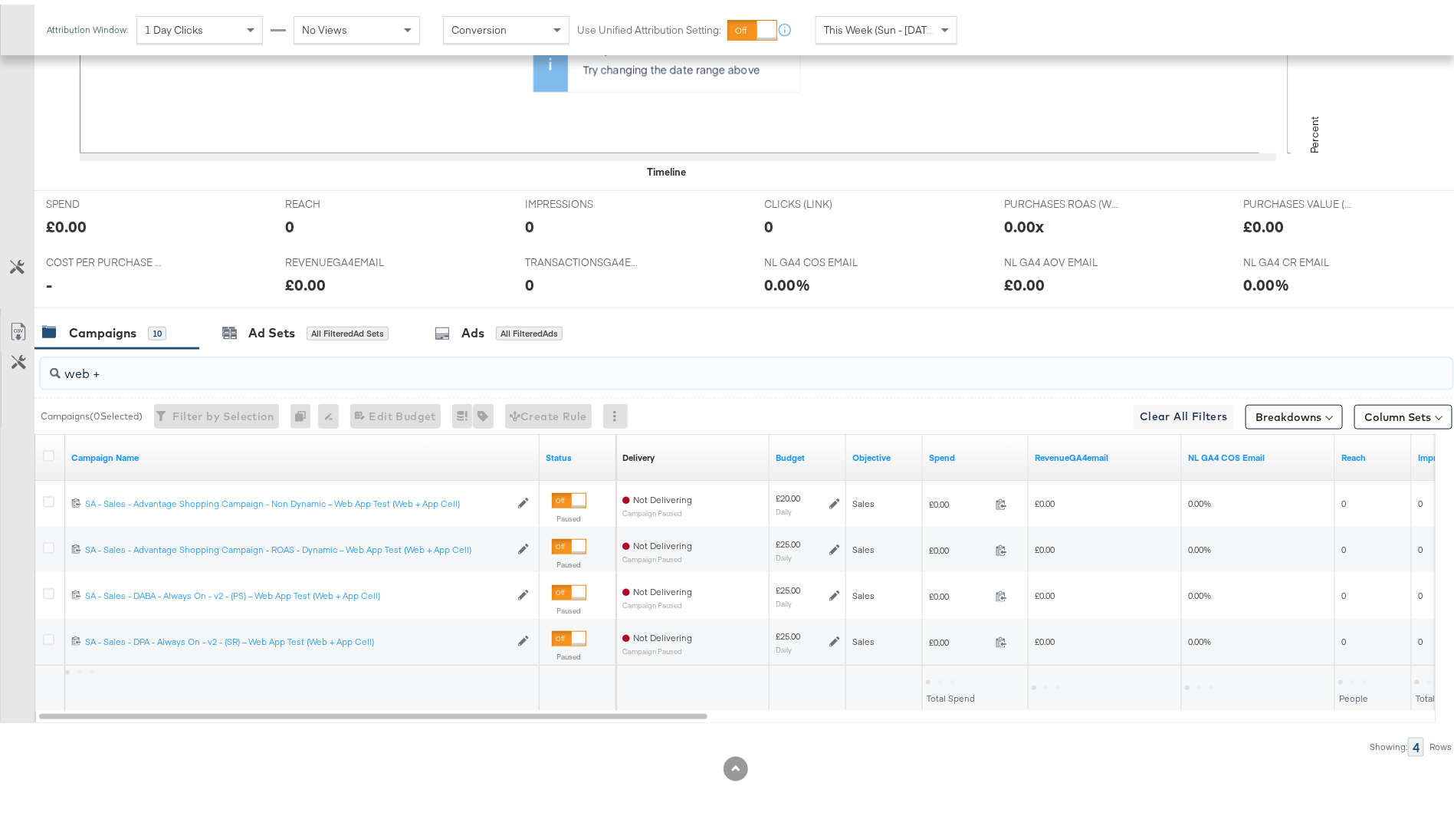
scroll to position [533, 0]
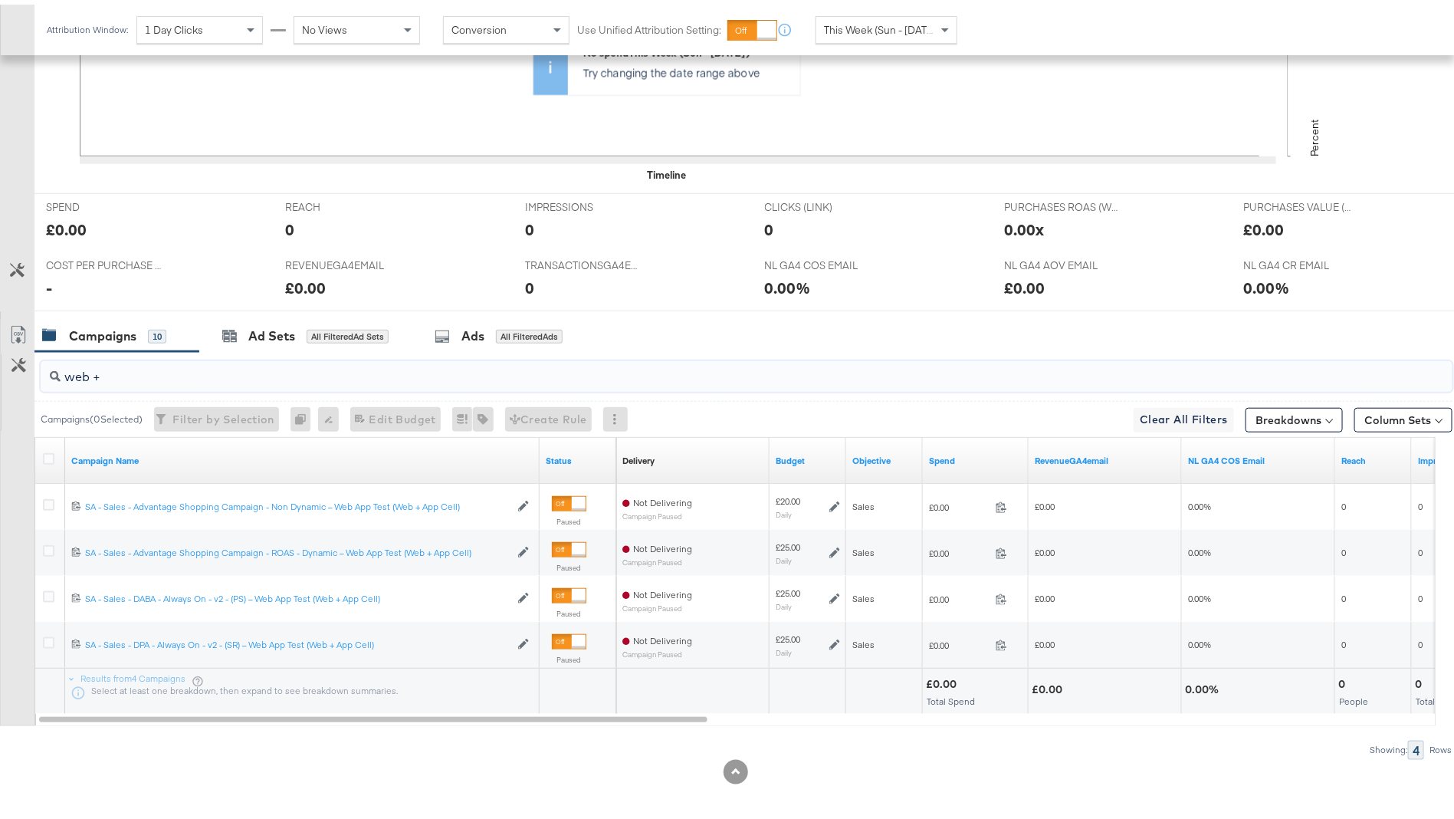
click at [501, 736] on div "Showing: 4 Rows" at bounding box center [726, 745] width 1452 height 19
click at [268, 355] on input "web +" at bounding box center [692, 366] width 1262 height 30
click at [273, 364] on input "web +" at bounding box center [692, 366] width 1262 height 30
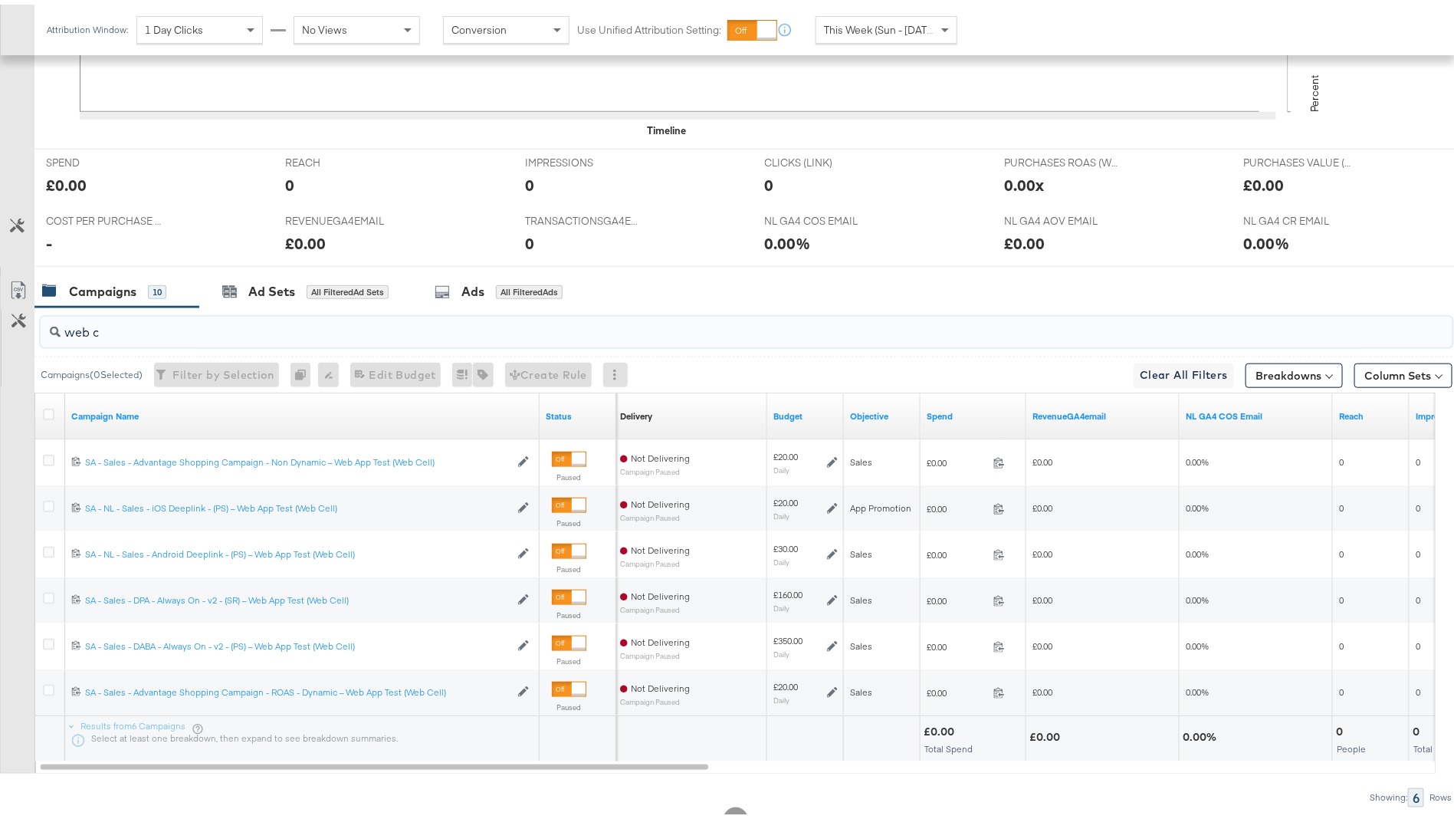
scroll to position [625, 0]
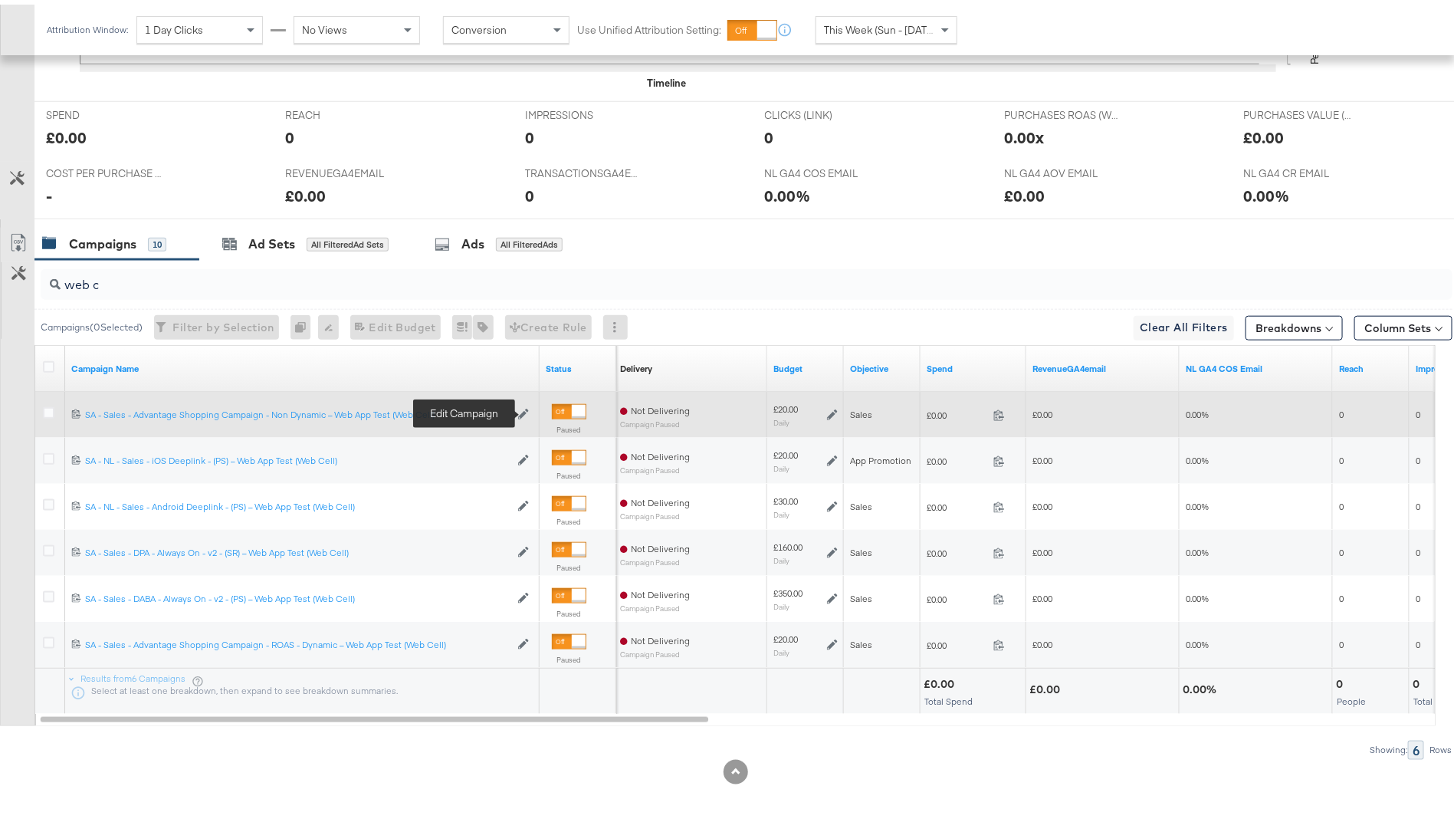
click at [522, 408] on icon at bounding box center [523, 409] width 11 height 11
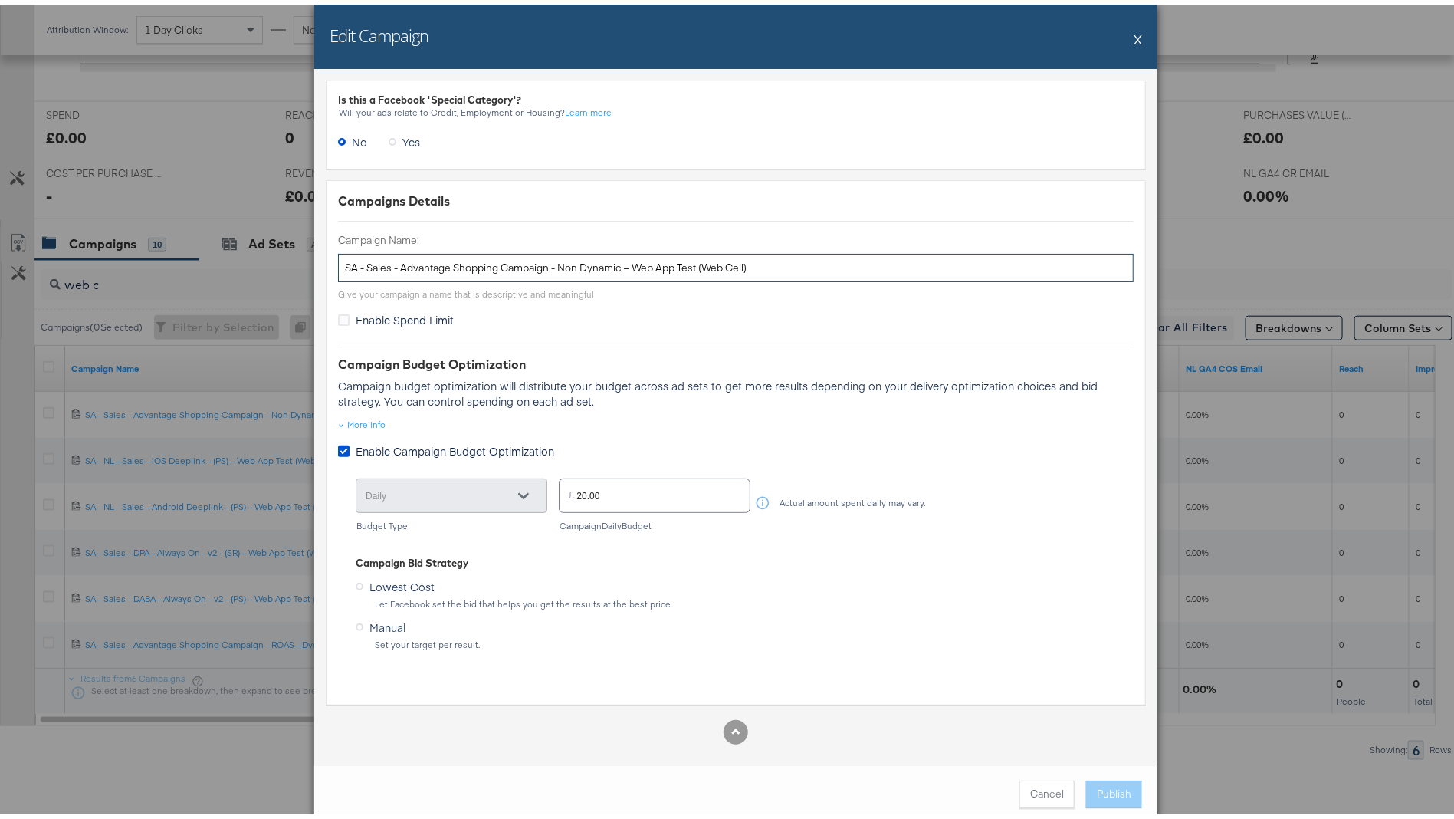
drag, startPoint x: 625, startPoint y: 261, endPoint x: 694, endPoint y: 261, distance: 69.0
click at [694, 261] on input "SA - Sales - Advantage Shopping Campaign - Non Dynamic – Web App Test (Web Cell)" at bounding box center [736, 263] width 796 height 28
click at [1134, 33] on button "X" at bounding box center [1138, 34] width 8 height 31
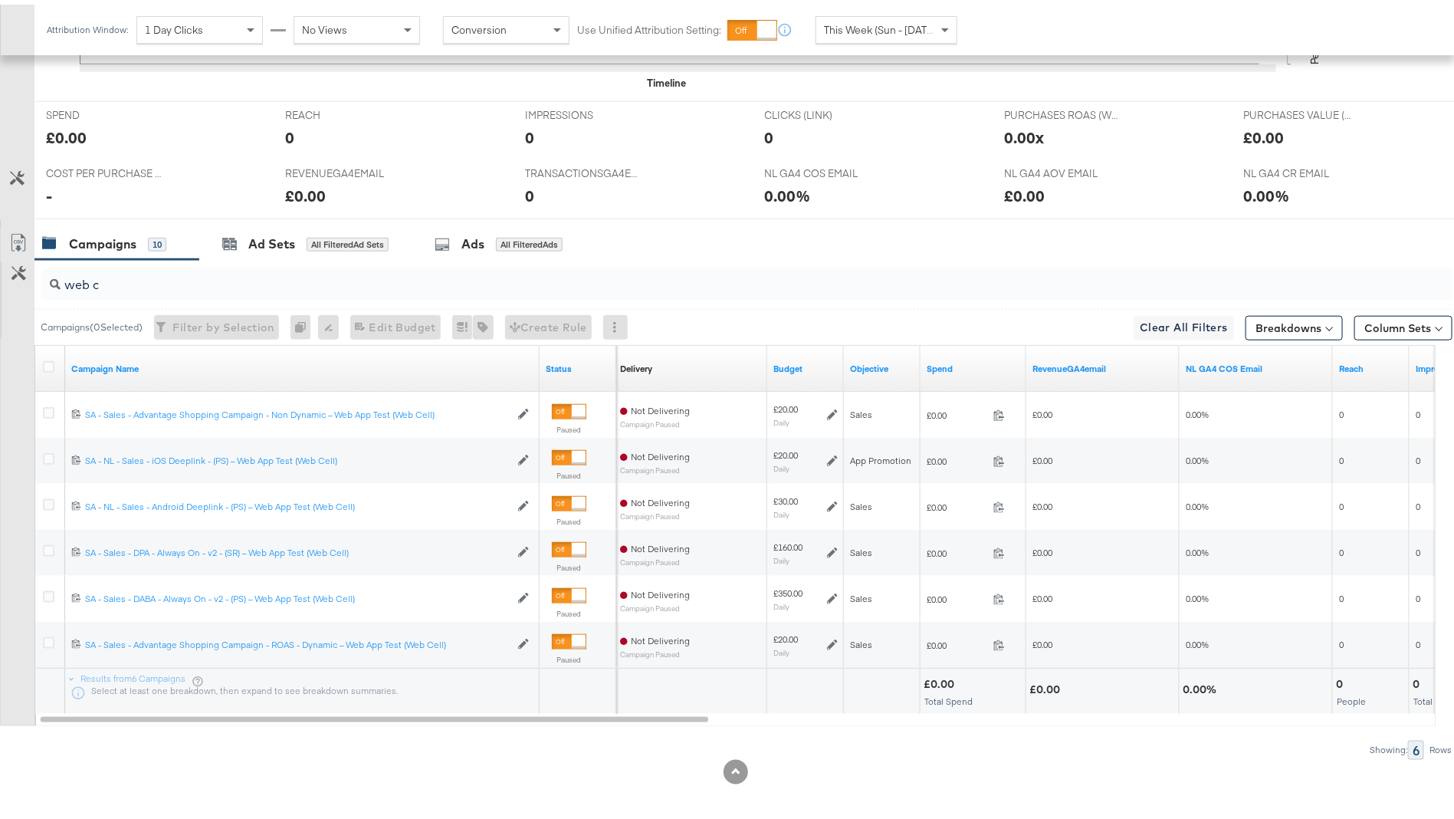
click at [284, 274] on input "web c" at bounding box center [692, 274] width 1262 height 30
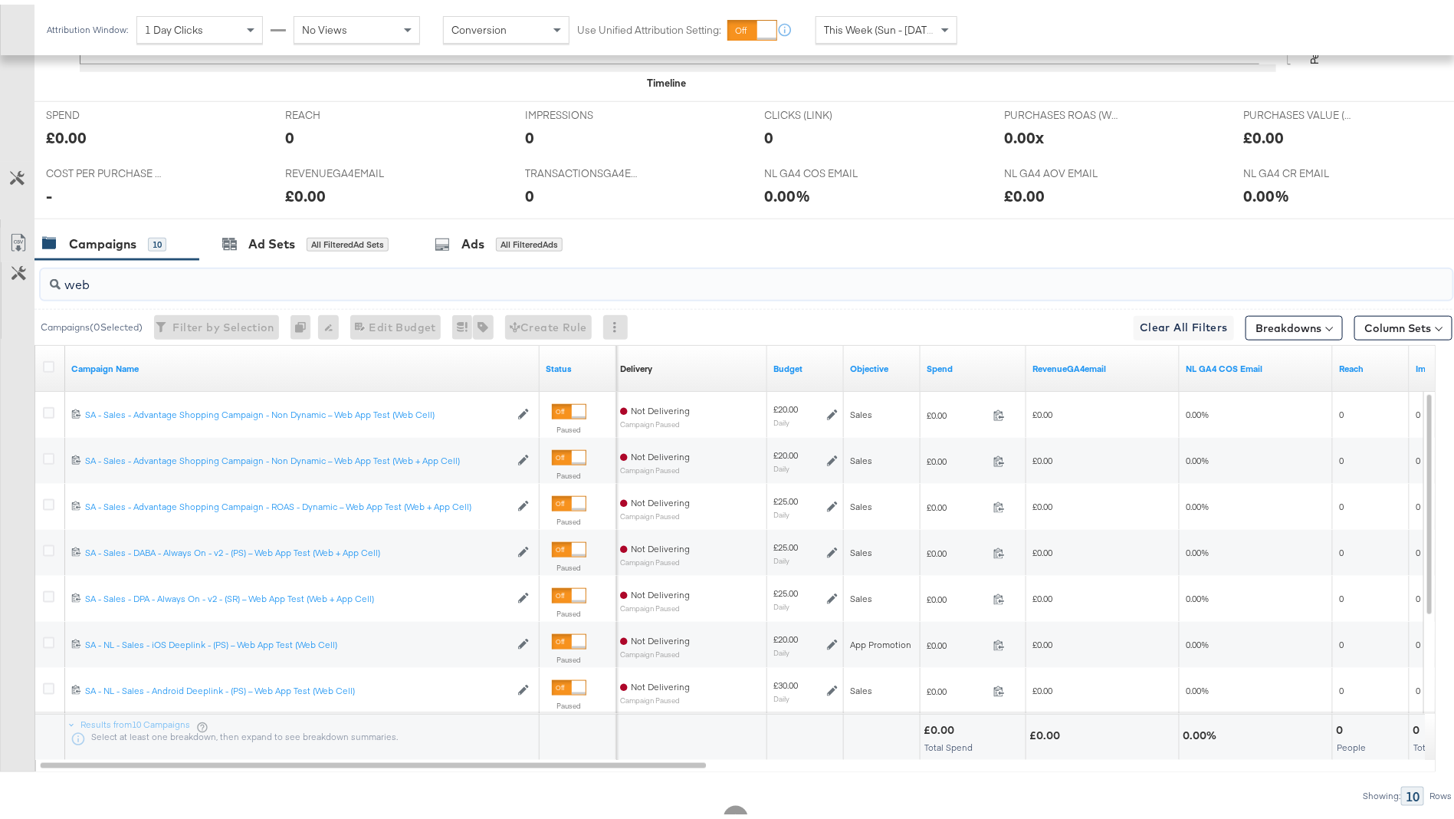
scroll to position [533, 0]
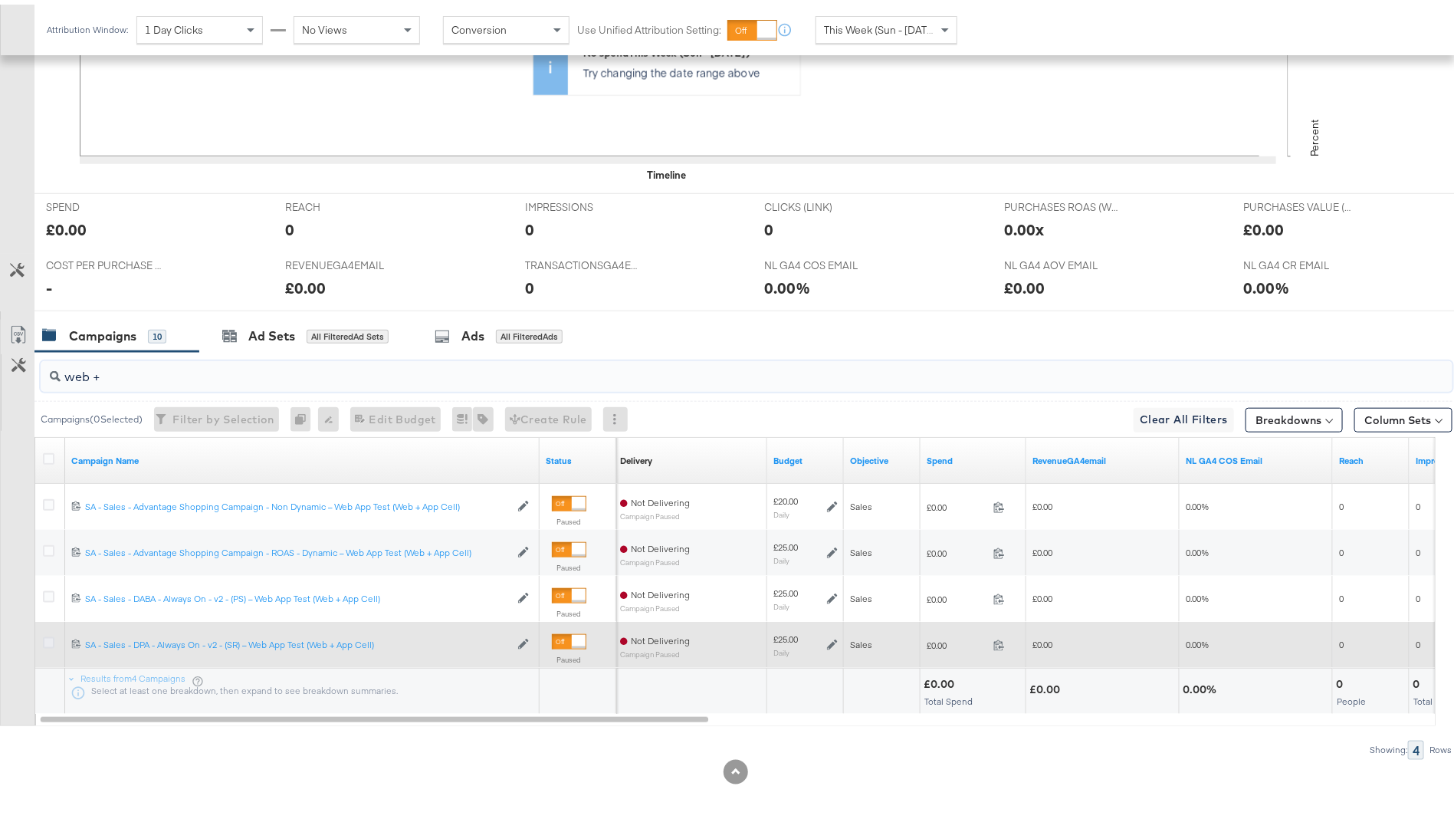
type input "web +"
click at [43, 638] on icon at bounding box center [48, 637] width 11 height 11
click at [0, 0] on input "checkbox" at bounding box center [0, 0] width 0 height 0
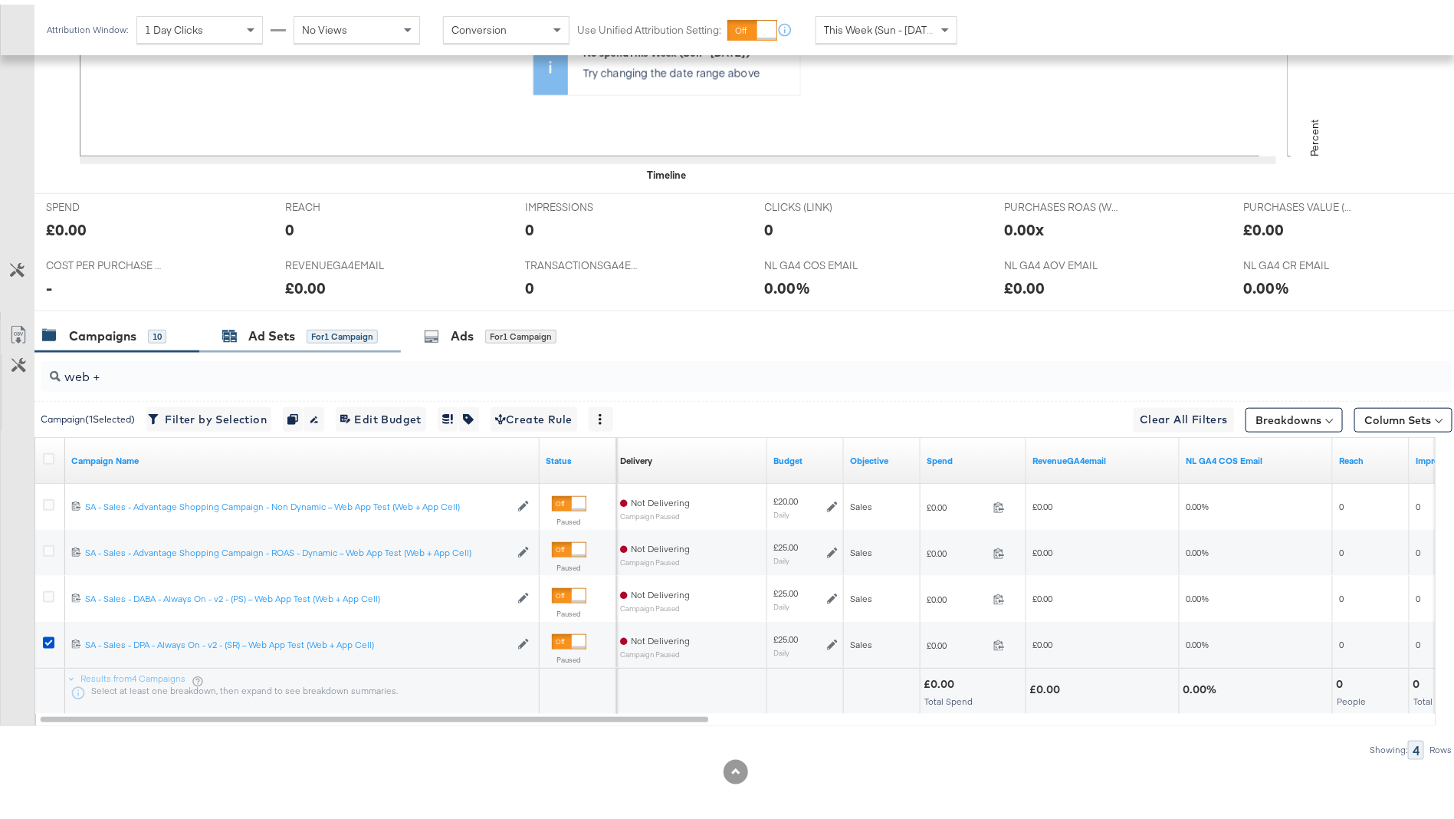
click at [275, 333] on div "Ad Sets" at bounding box center [271, 332] width 47 height 18
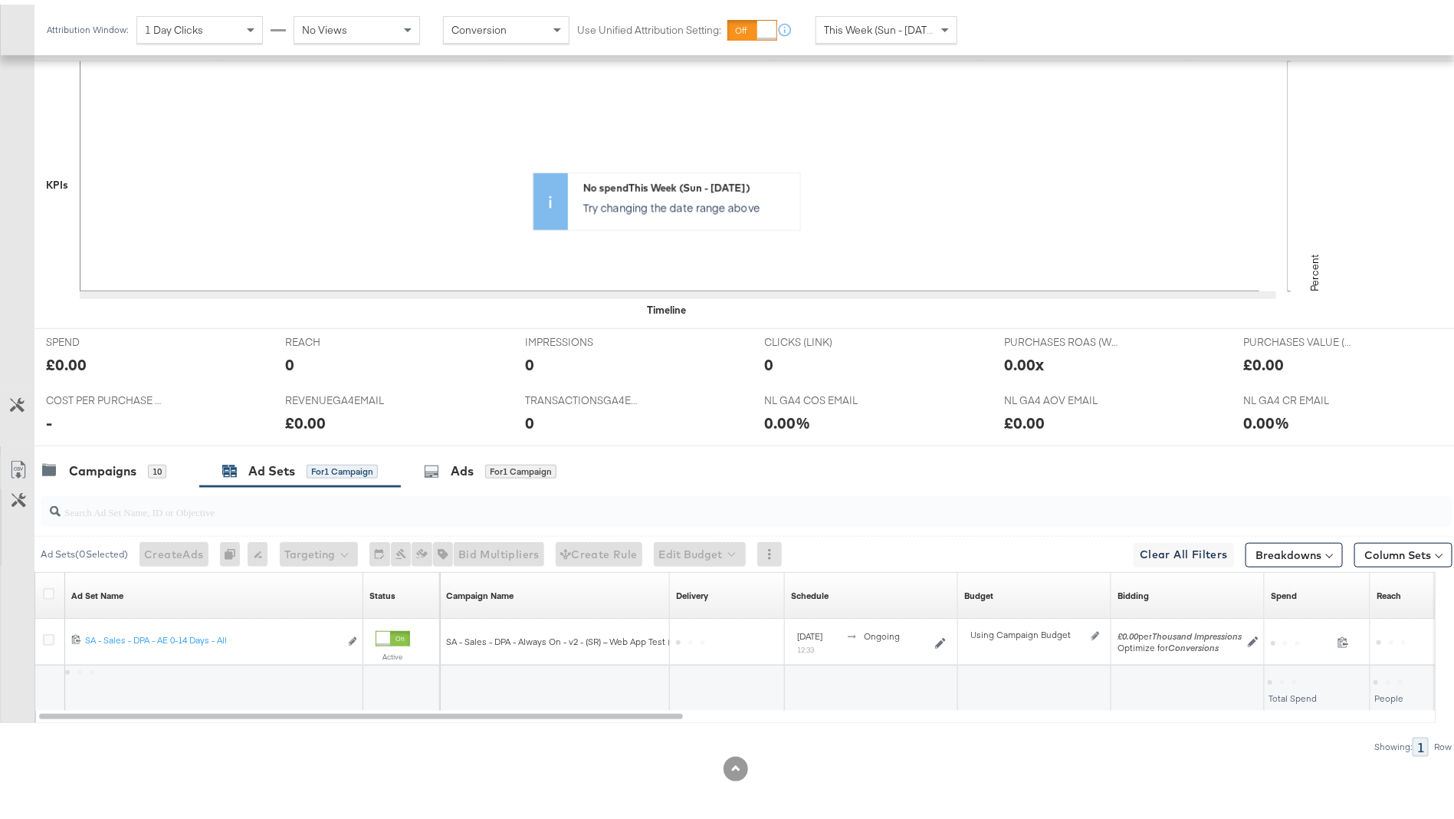
scroll to position [395, 0]
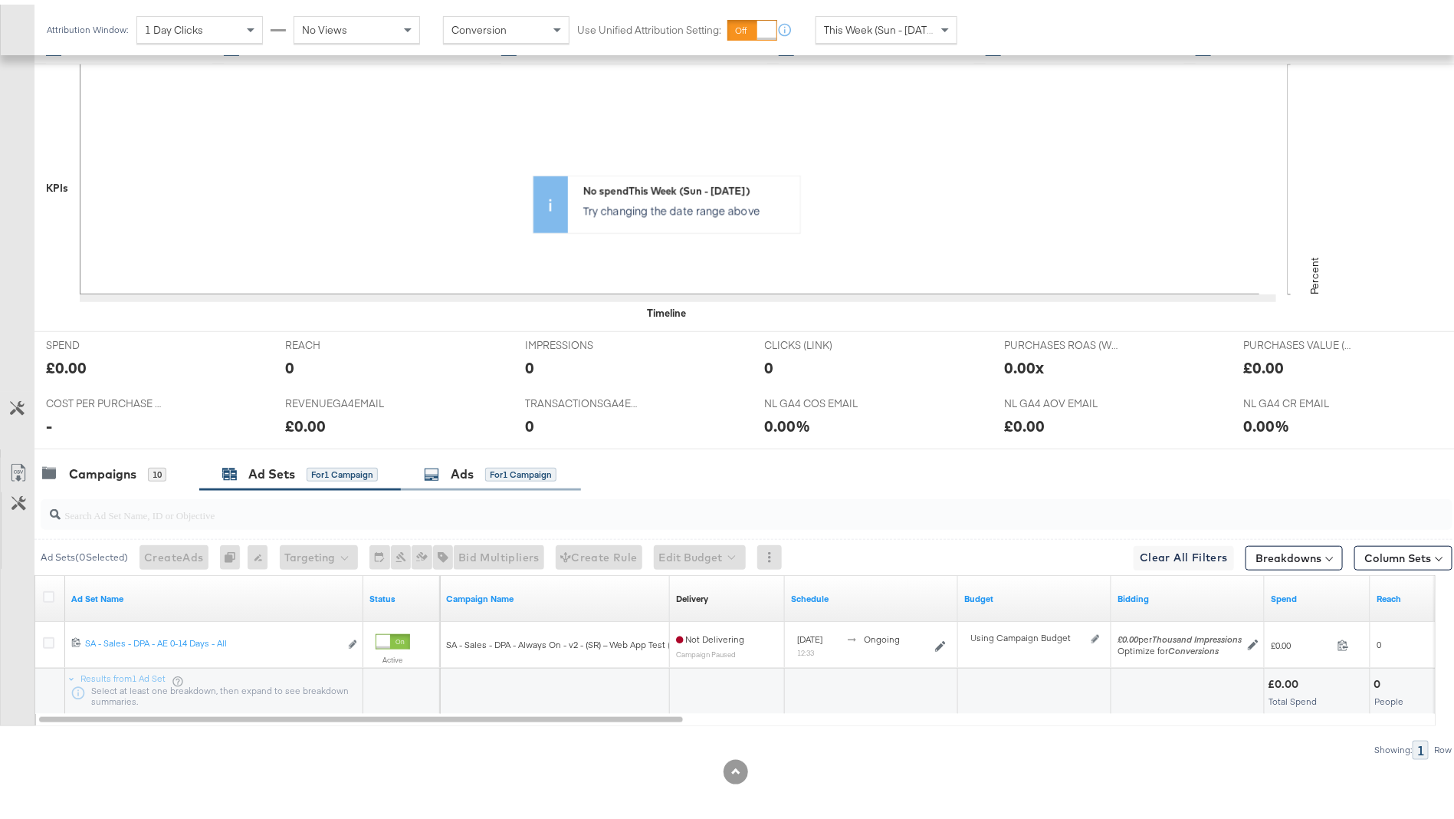
click at [505, 466] on div "for 1 Campaign" at bounding box center [520, 470] width 71 height 14
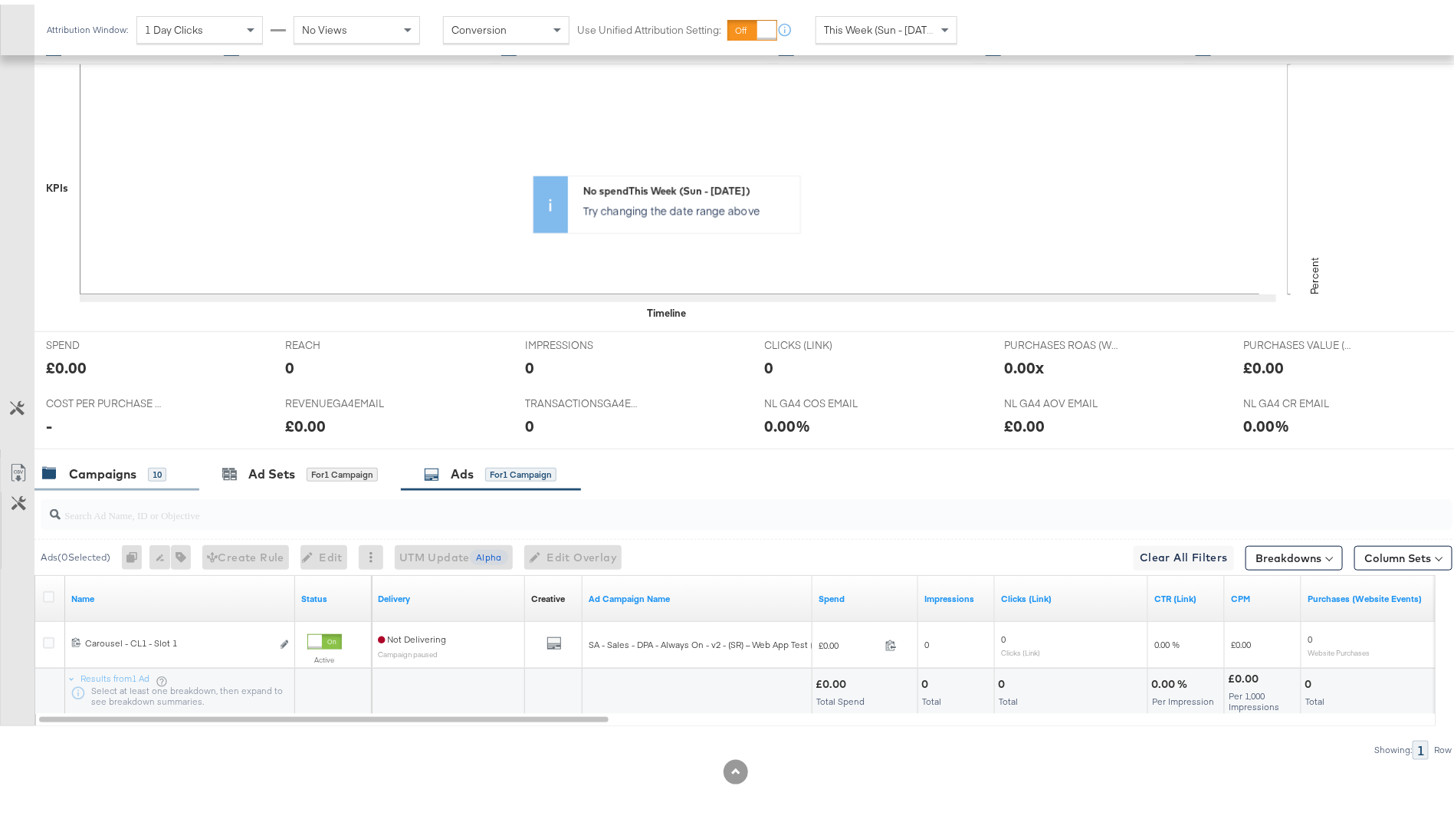
click at [137, 475] on div "Campaigns 10" at bounding box center [116, 469] width 165 height 33
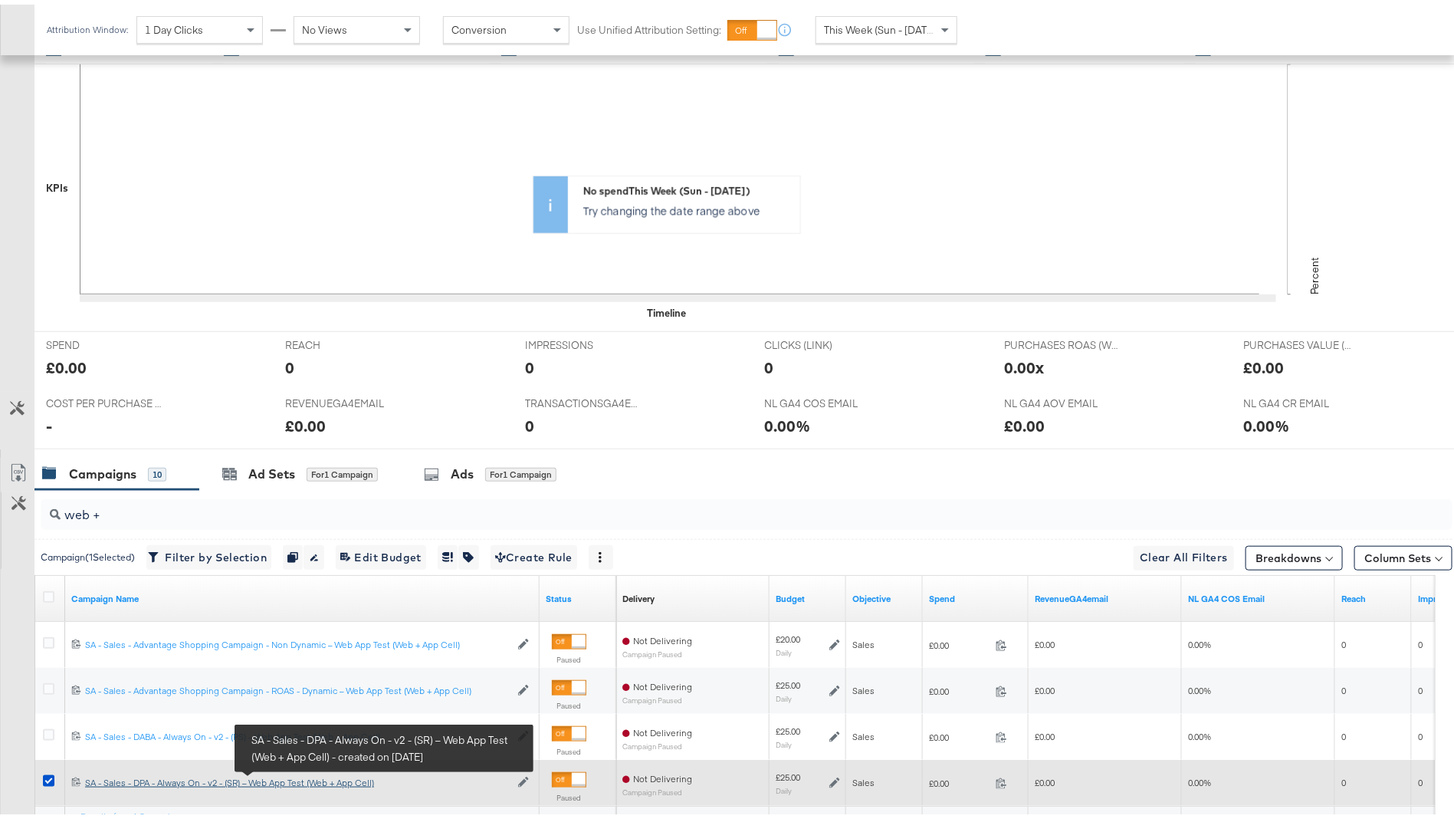
click at [292, 775] on div "SA - Sales - DPA - Always On - v2 - (SR) – Web App Test (Web + App Cell) SA - S…" at bounding box center [297, 778] width 425 height 12
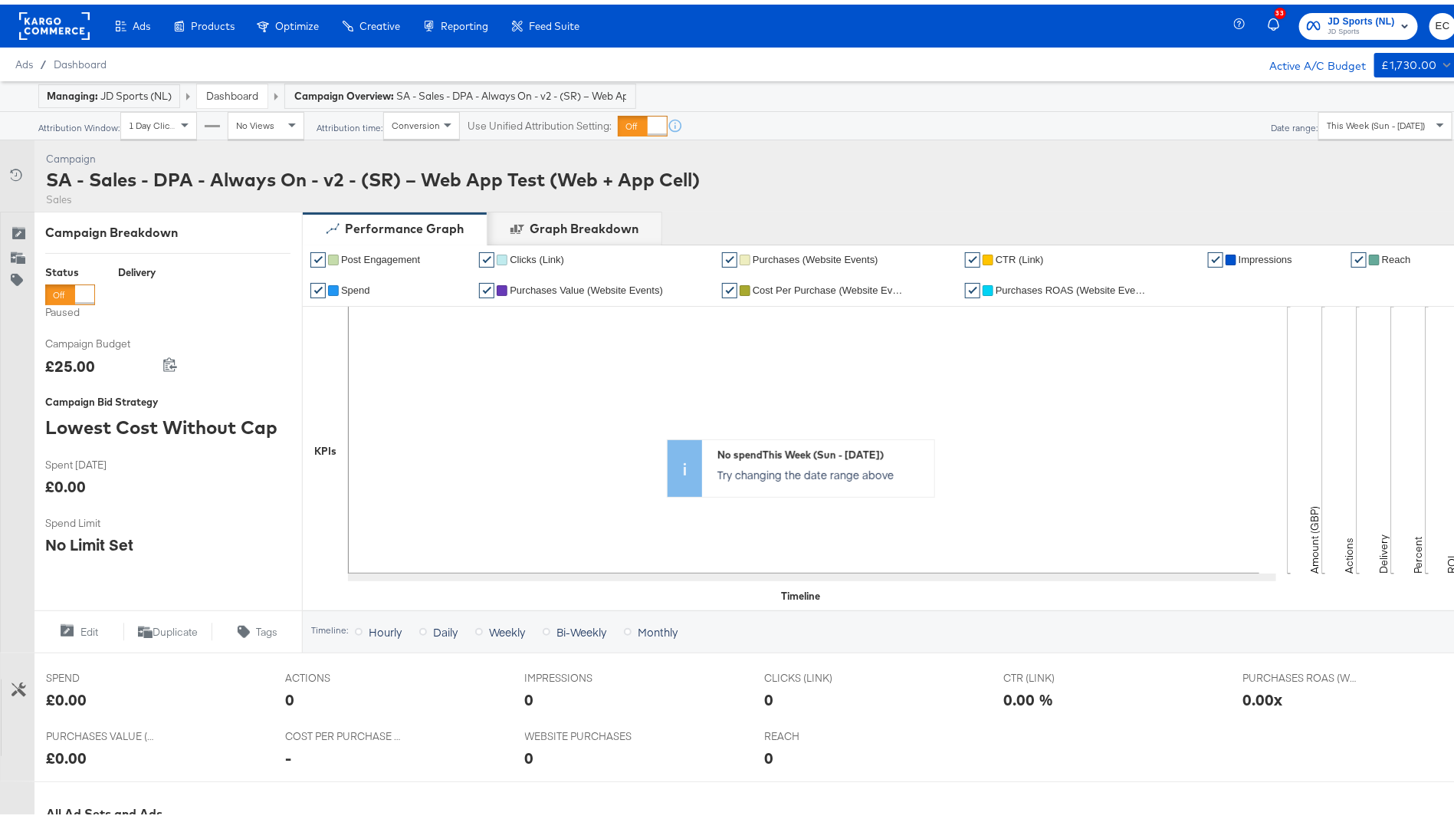
scroll to position [428, 0]
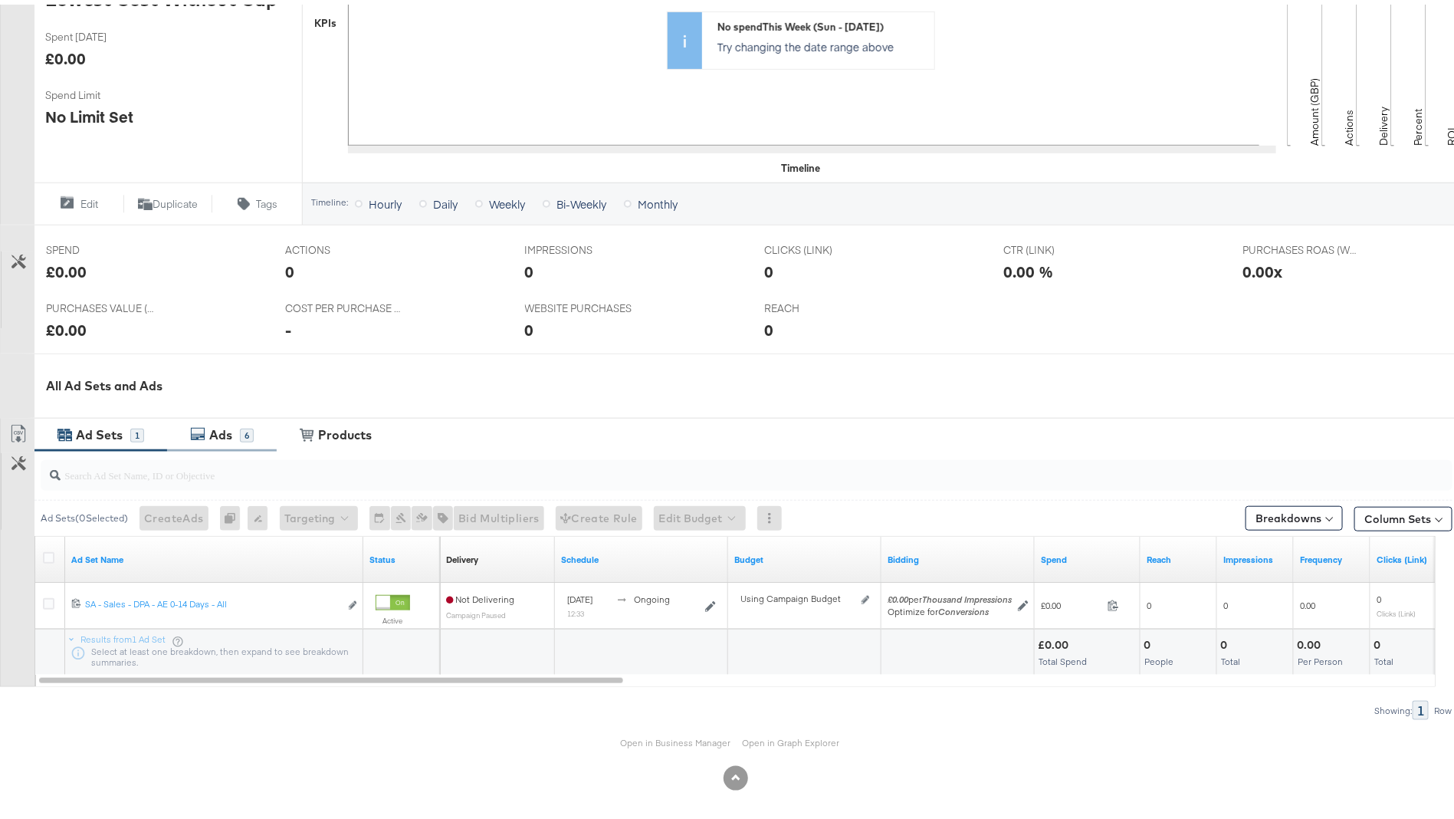
click at [252, 439] on div "Ads 6" at bounding box center [222, 430] width 110 height 33
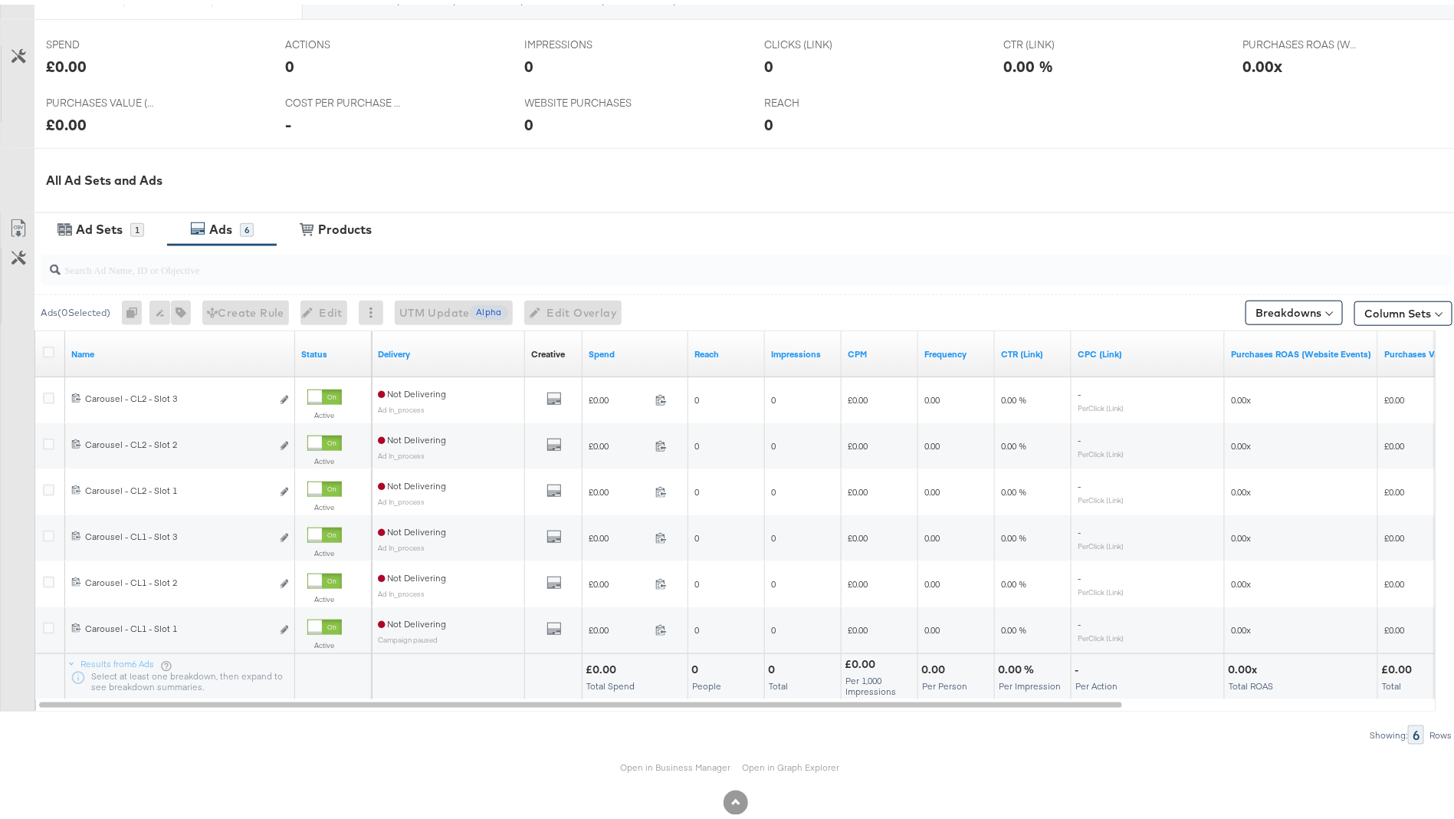
scroll to position [658, 0]
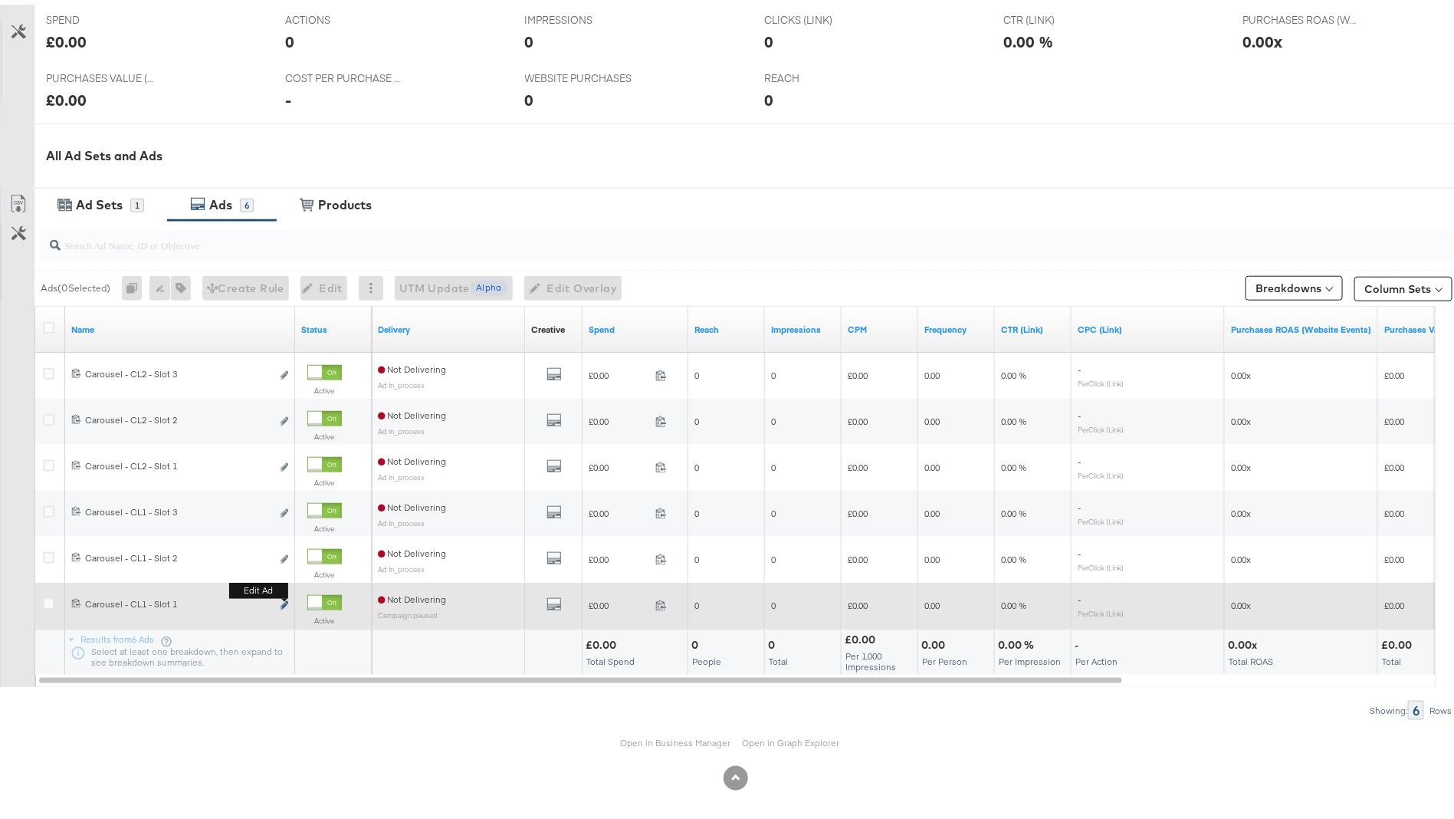
click at [284, 596] on icon "link" at bounding box center [285, 600] width 8 height 8
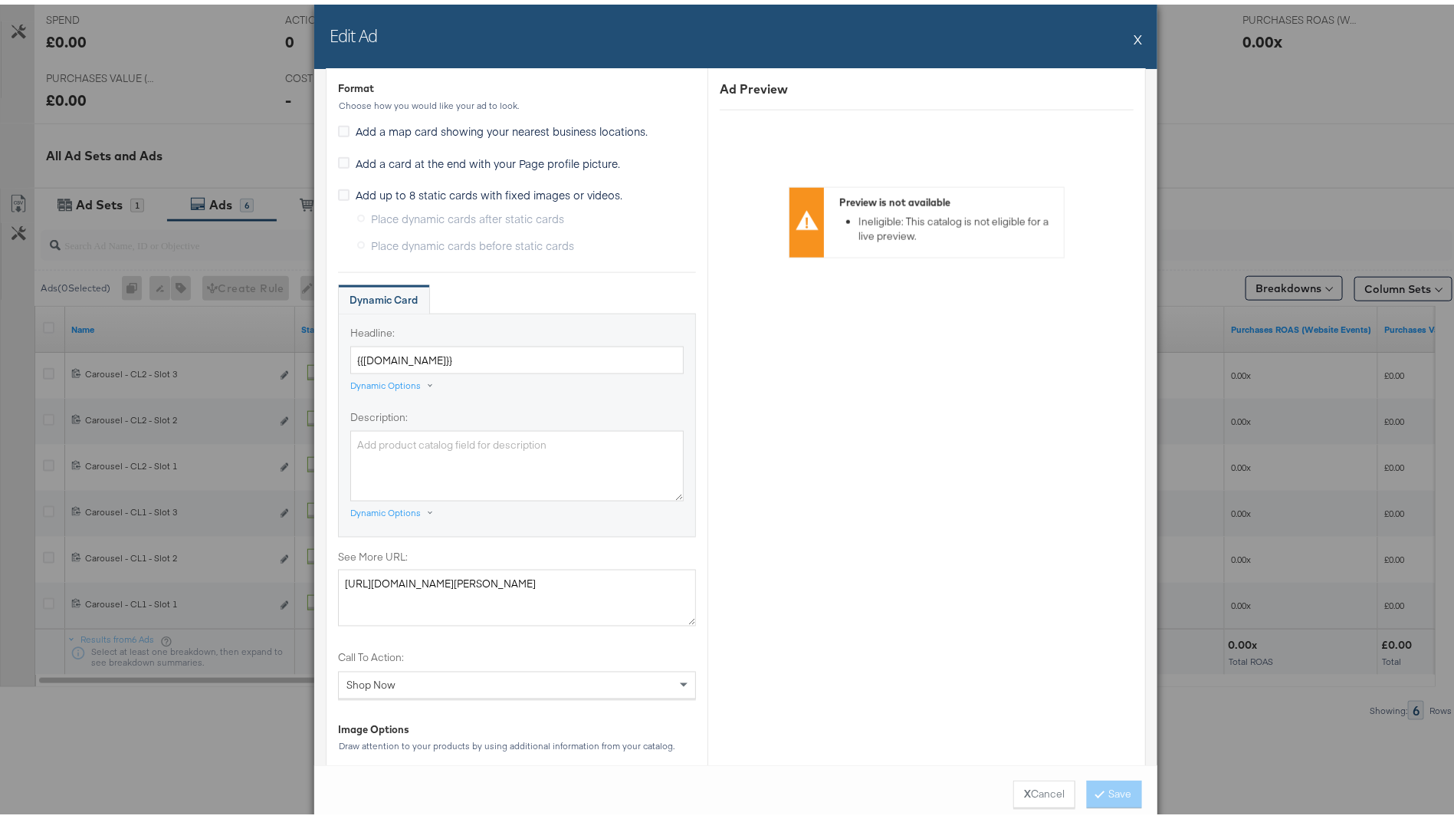
scroll to position [1311, 0]
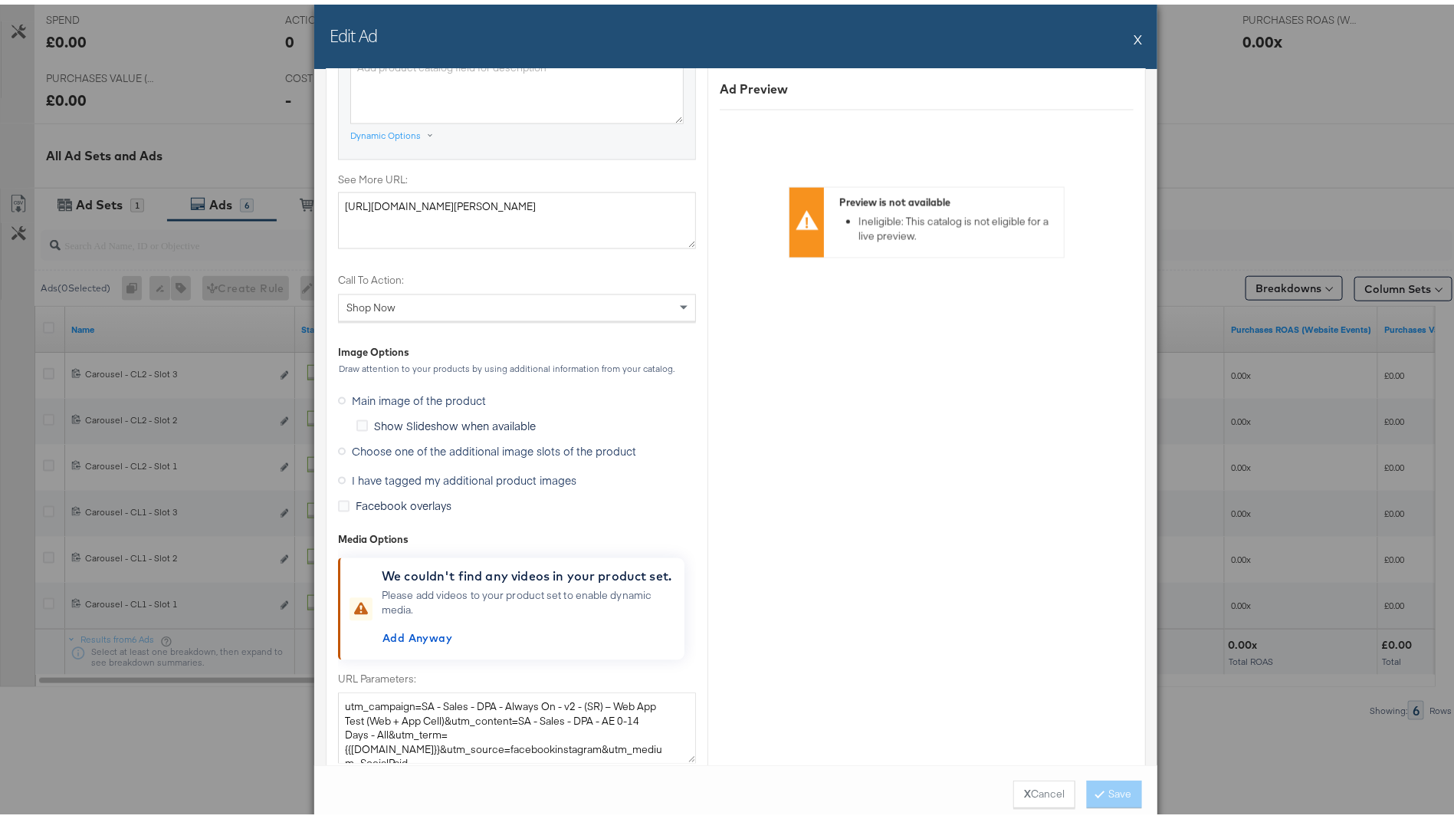
click at [414, 445] on span "Choose one of the additional image slots of the product" at bounding box center [494, 446] width 284 height 15
click at [0, 0] on input "Choose one of the additional image slots of the product" at bounding box center [0, 0] width 0 height 0
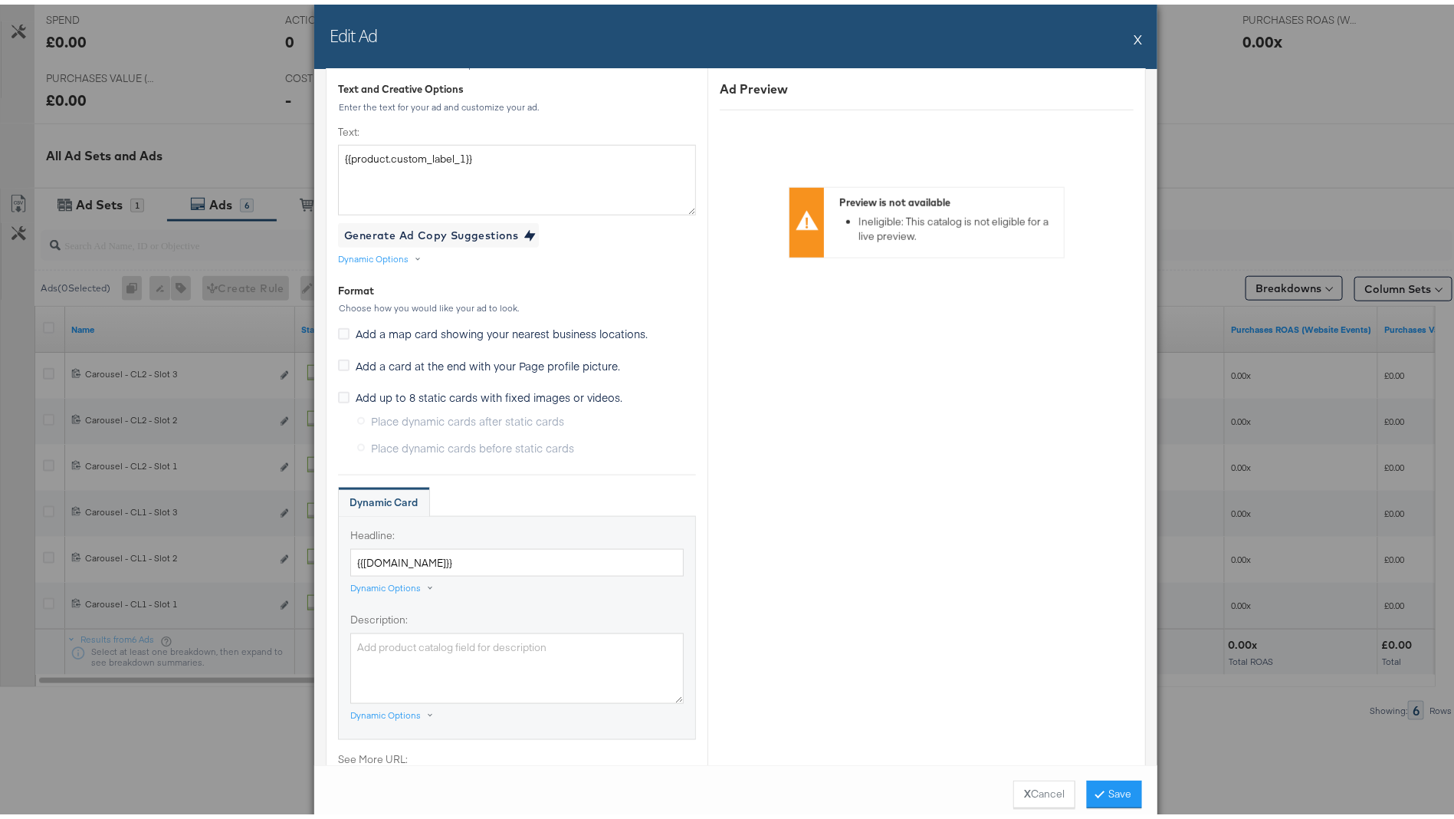
scroll to position [258, 0]
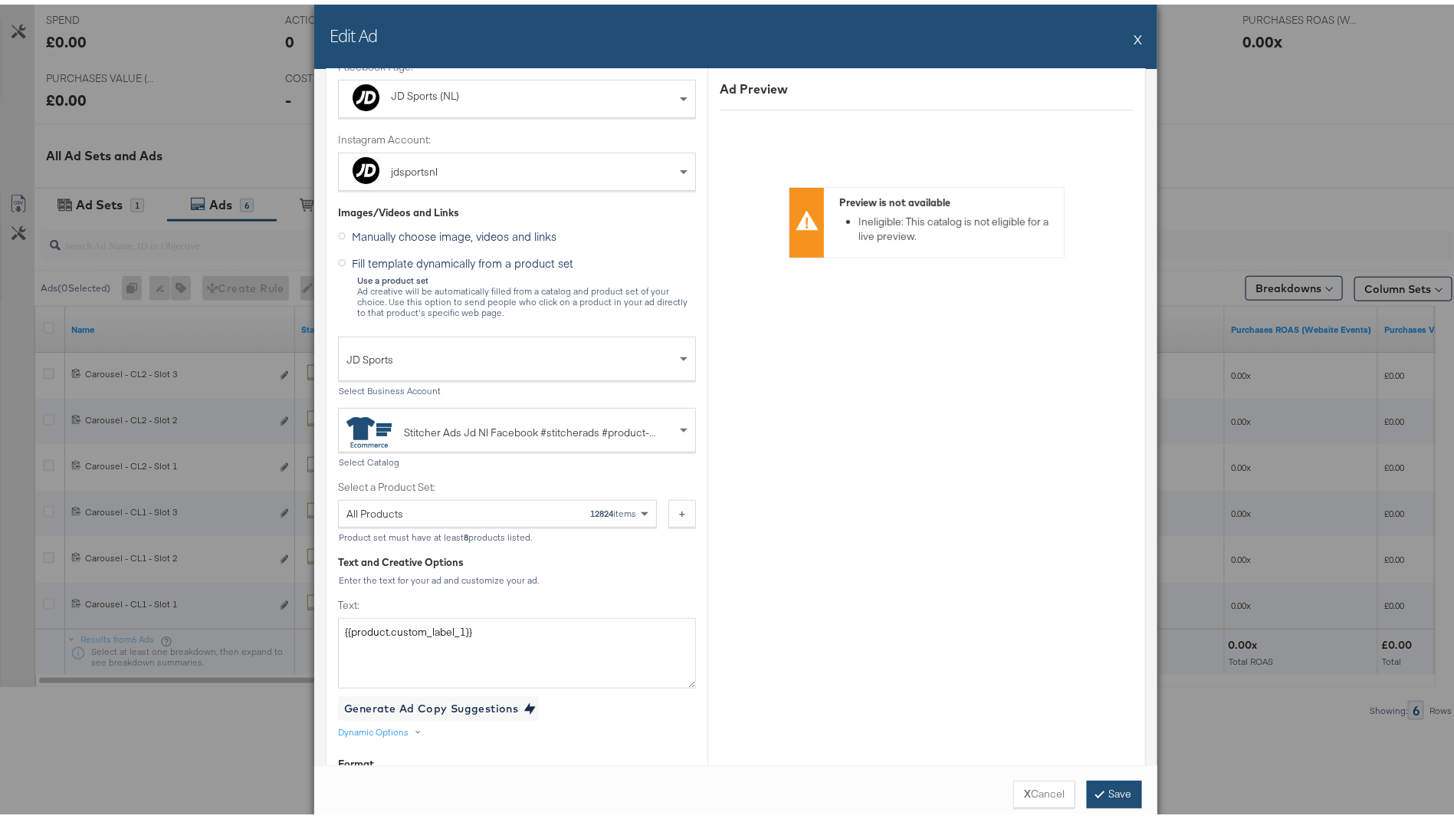
click at [1088, 782] on button "Save" at bounding box center [1114, 790] width 55 height 28
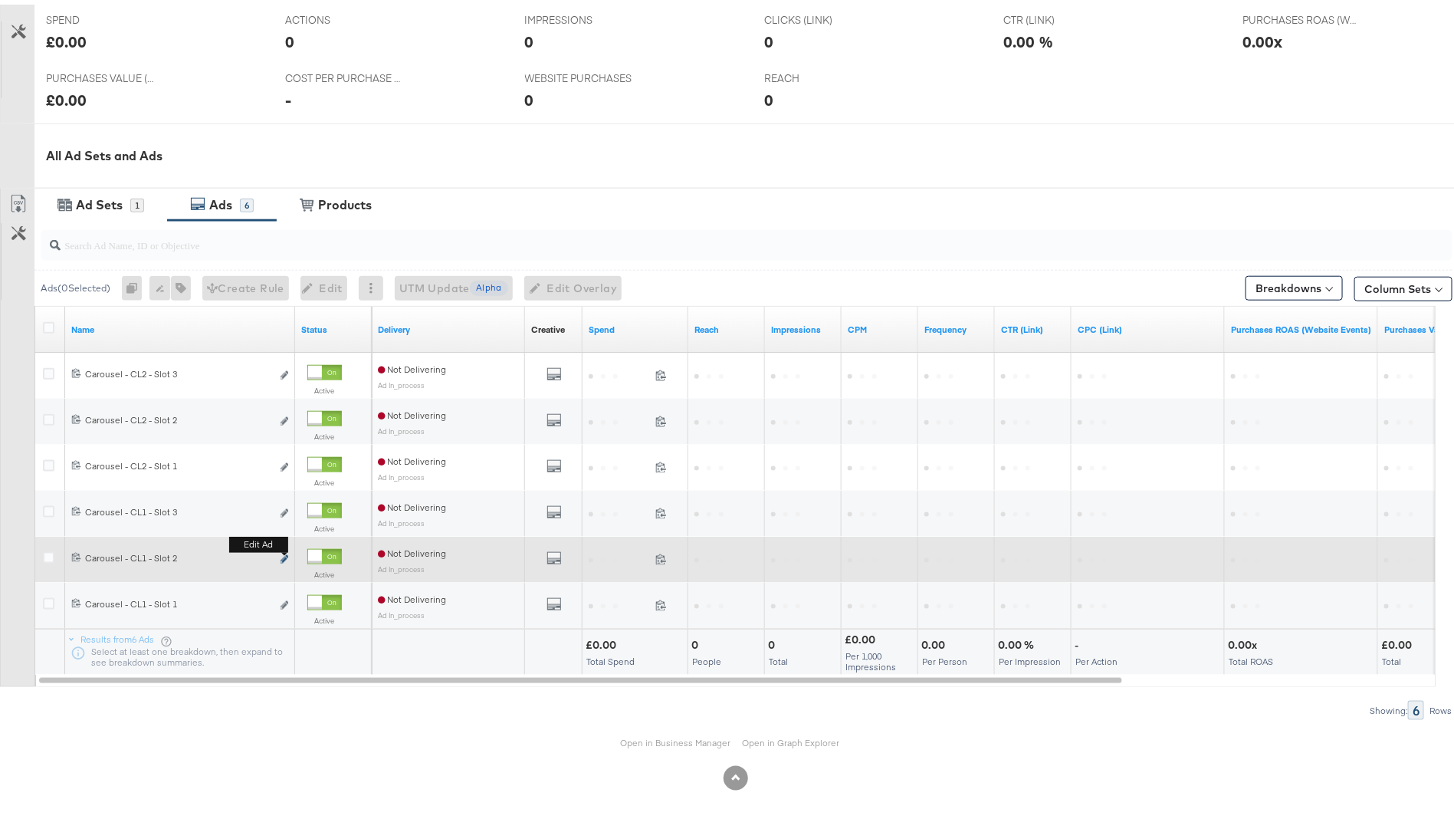
click at [287, 551] on icon "link" at bounding box center [285, 554] width 8 height 8
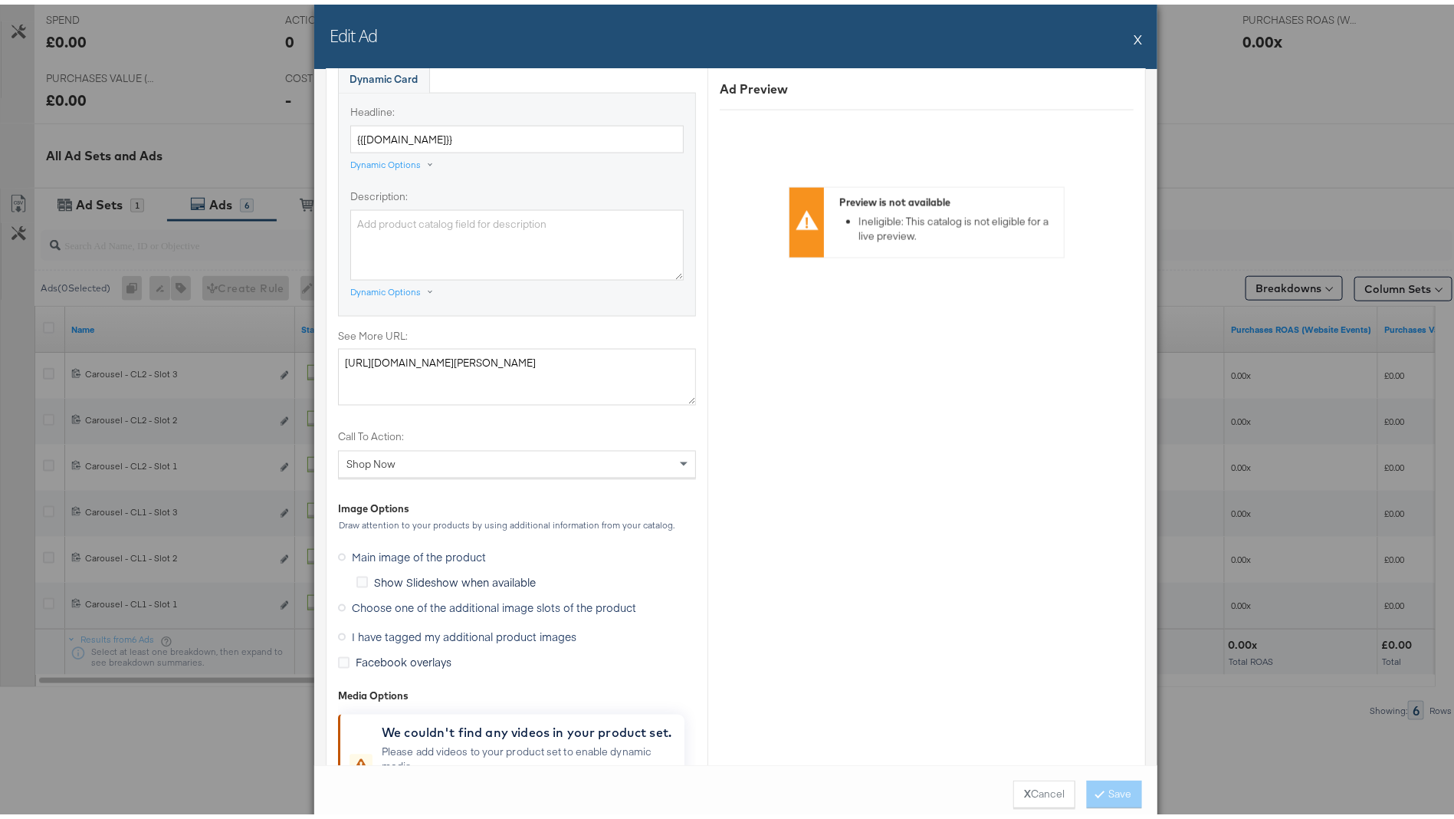
scroll to position [1169, 0]
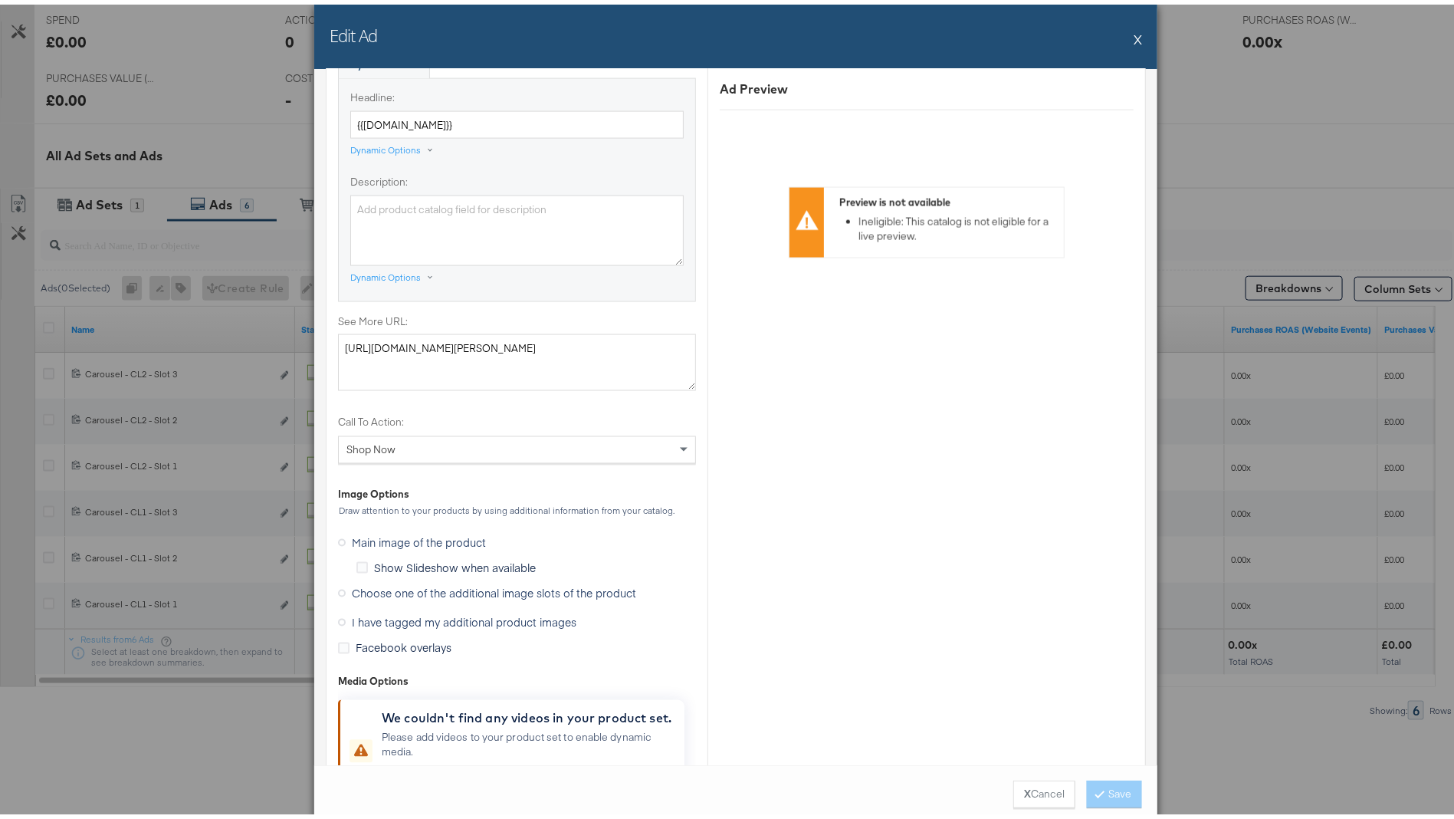
click at [502, 588] on span "Choose one of the additional image slots of the product" at bounding box center [494, 588] width 284 height 15
click at [0, 0] on input "Choose one of the additional image slots of the product" at bounding box center [0, 0] width 0 height 0
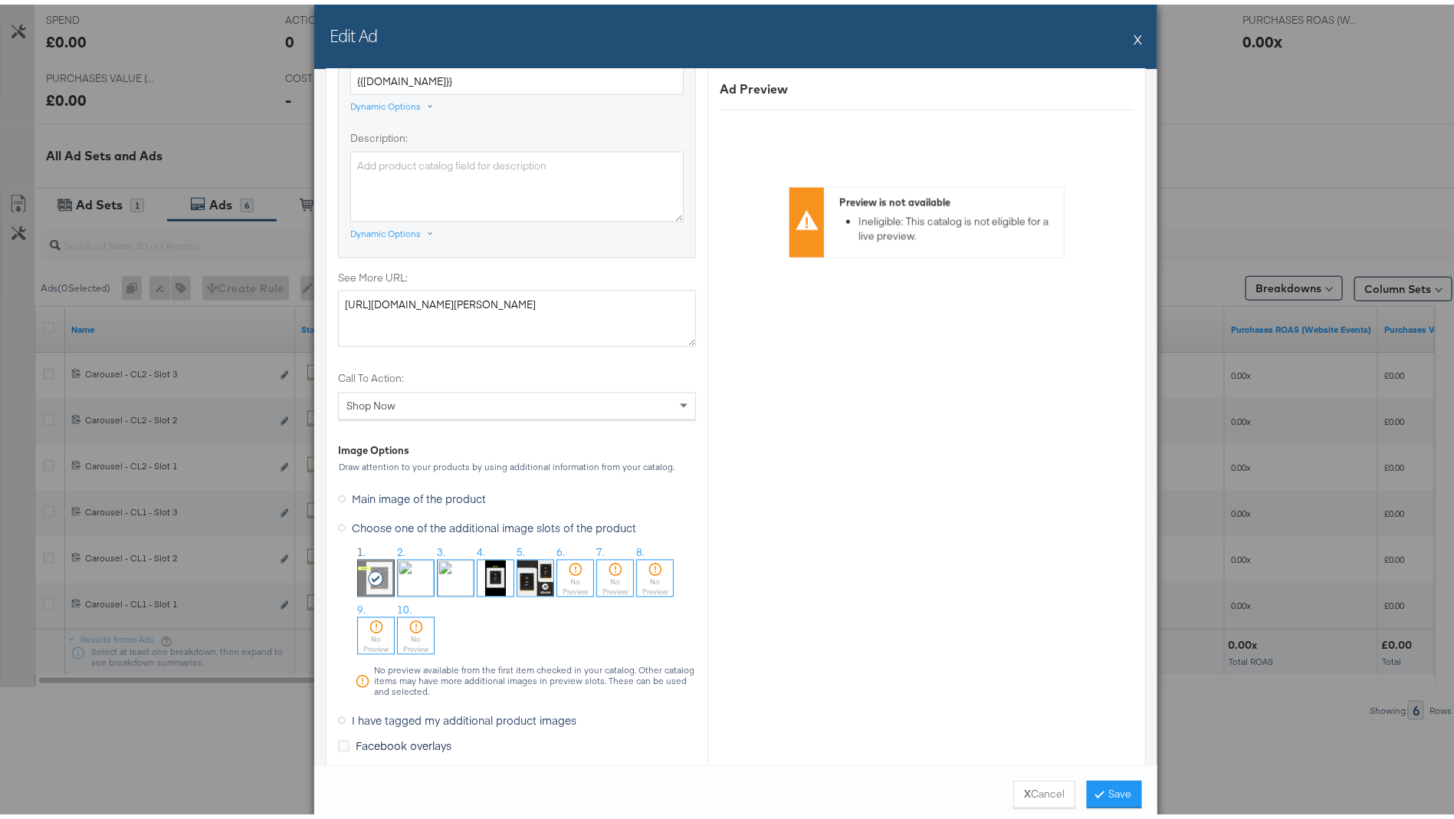
scroll to position [1449, 0]
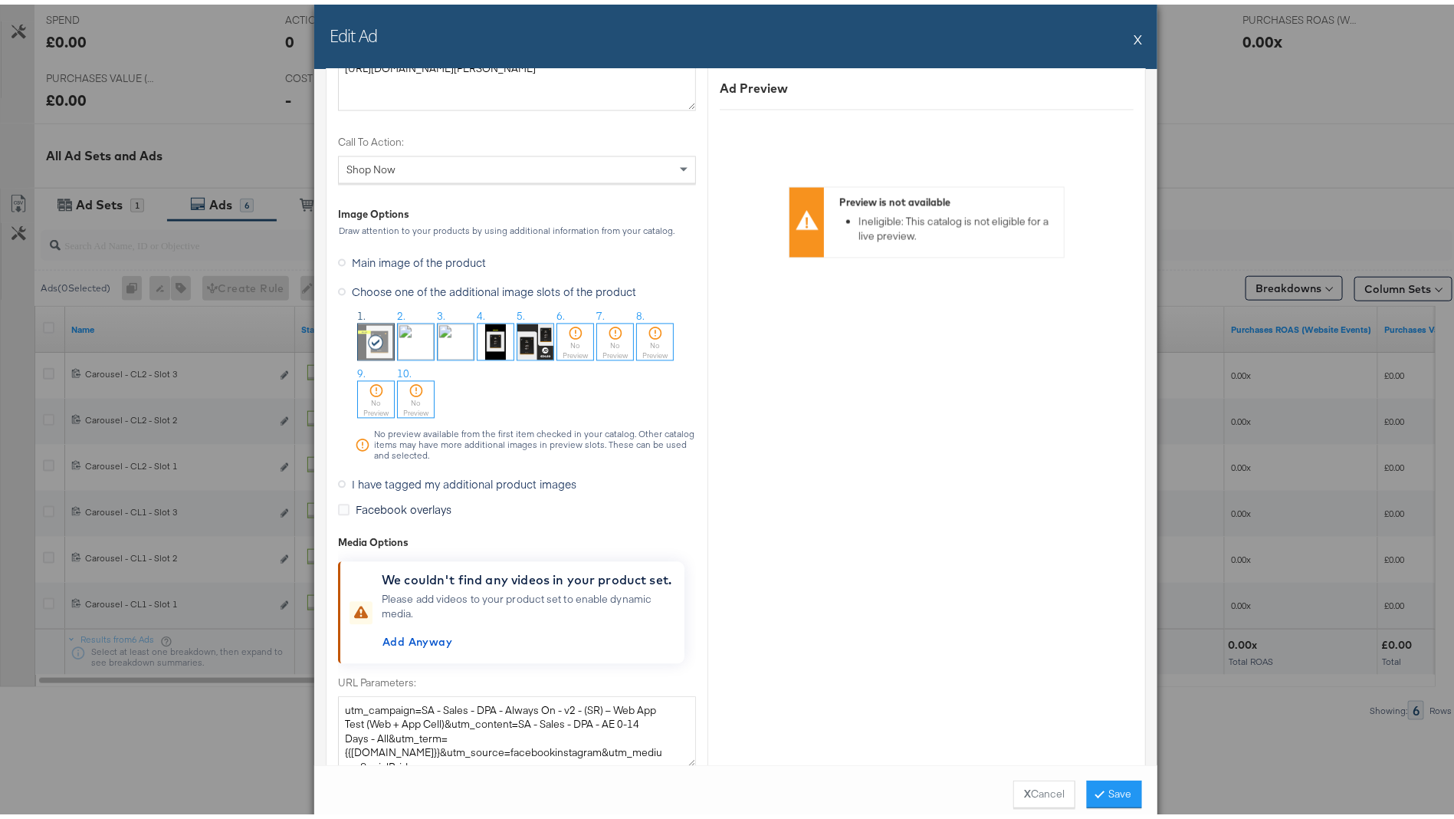
click at [401, 330] on img at bounding box center [416, 338] width 36 height 36
click at [1108, 789] on button "Save" at bounding box center [1114, 790] width 55 height 28
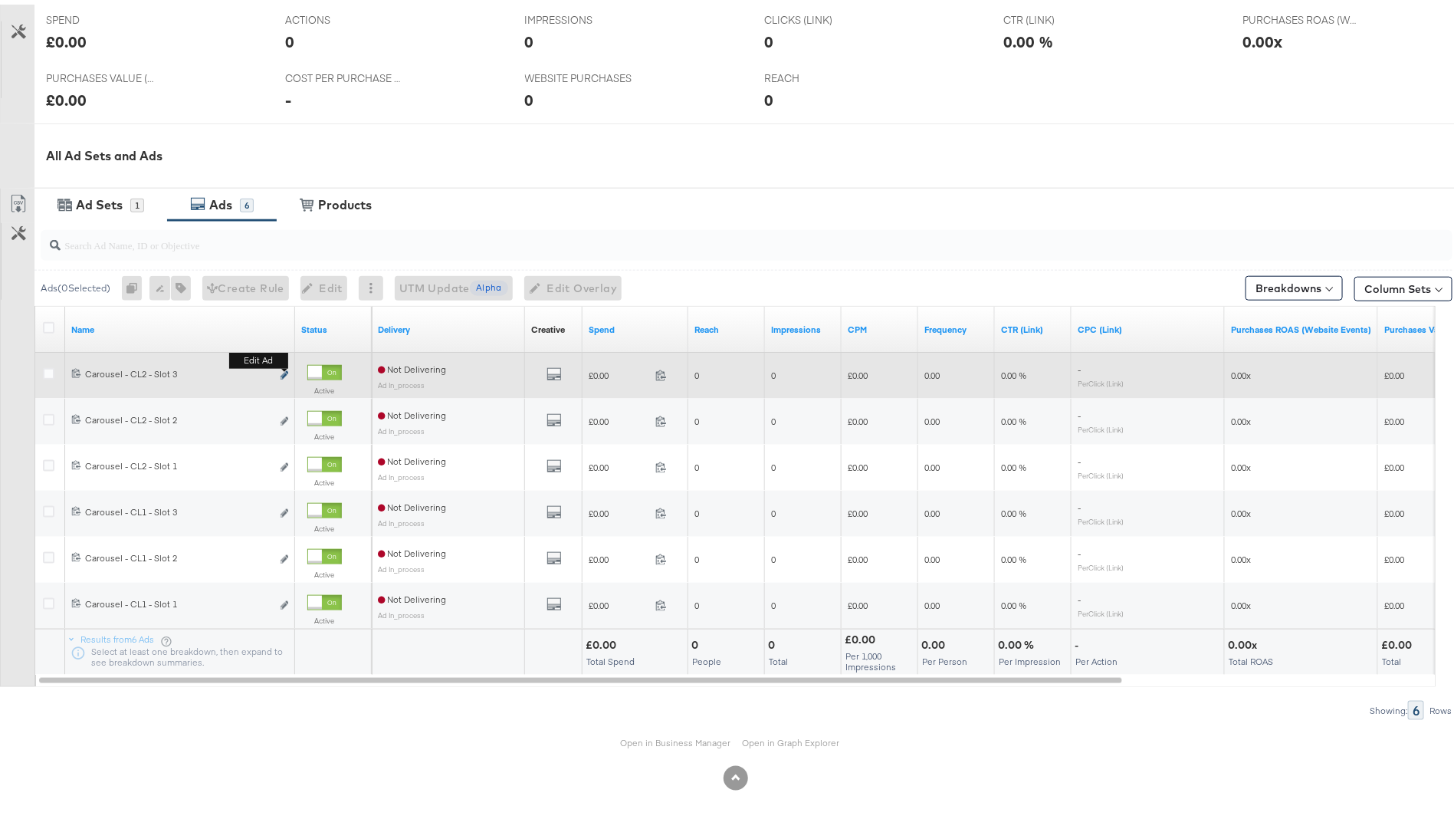
click at [285, 369] on icon "link" at bounding box center [285, 370] width 8 height 8
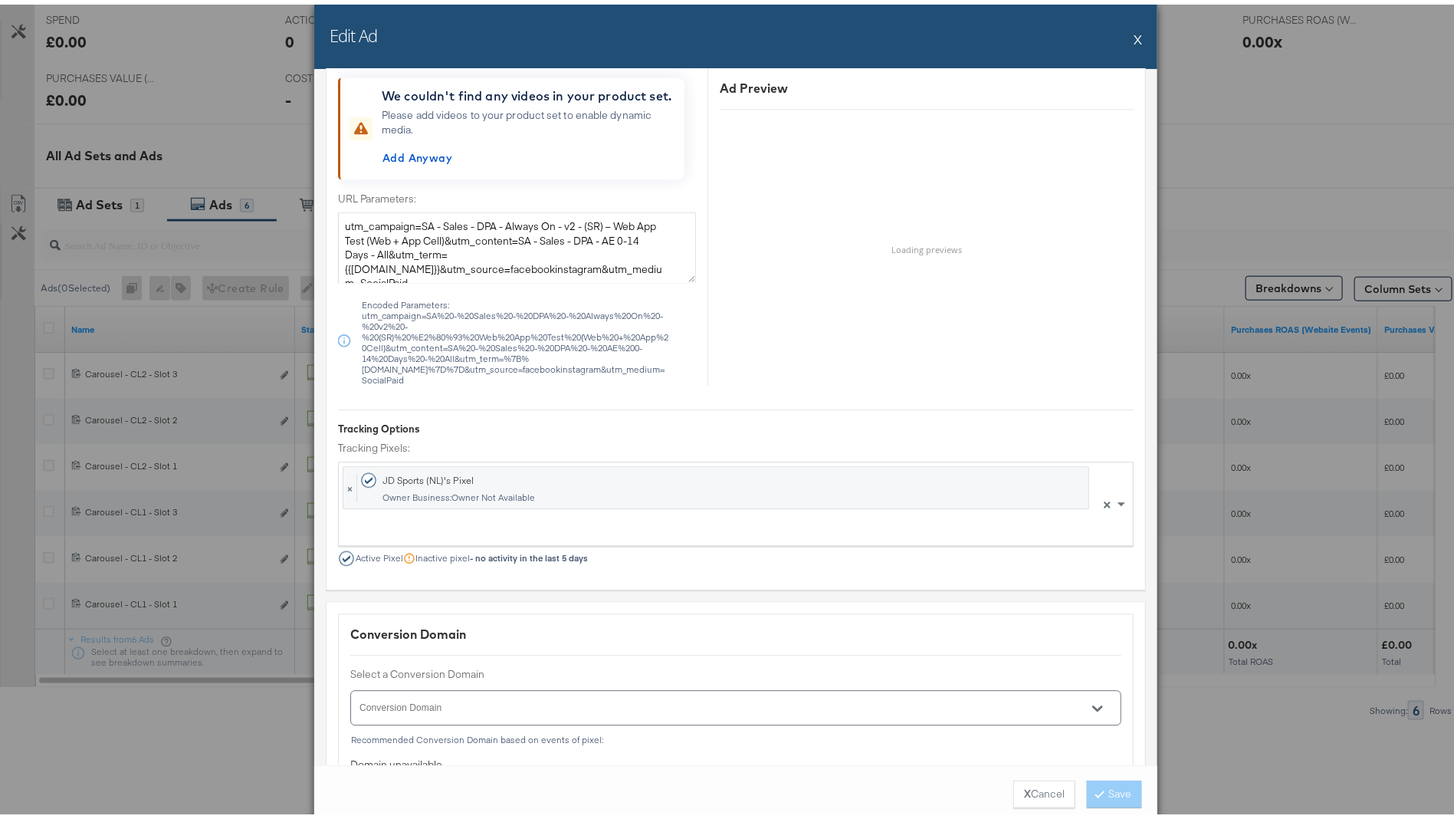
scroll to position [1408, 0]
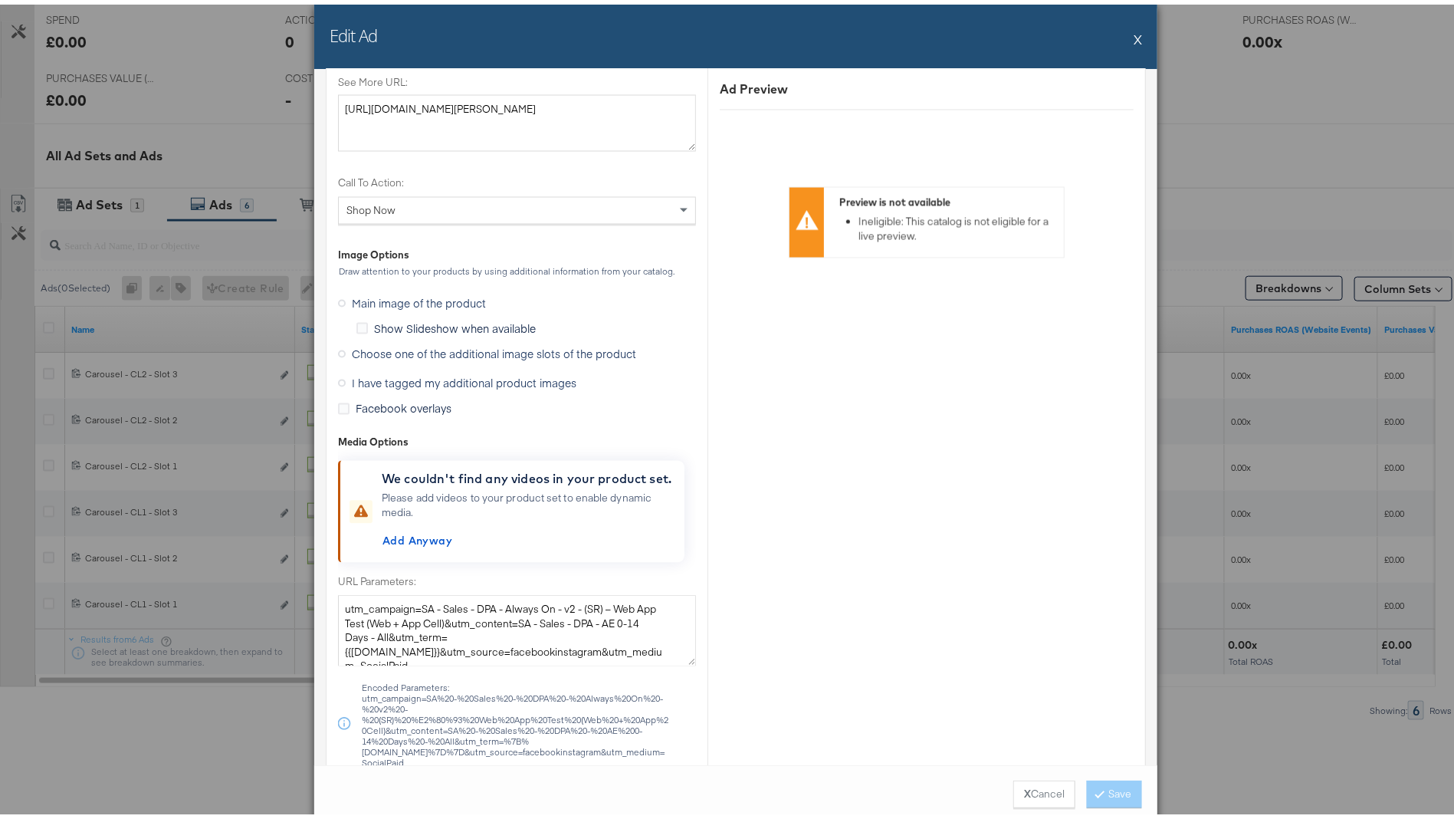
click at [445, 342] on span "Choose one of the additional image slots of the product" at bounding box center [494, 349] width 284 height 15
click at [0, 0] on input "Choose one of the additional image slots of the product" at bounding box center [0, 0] width 0 height 0
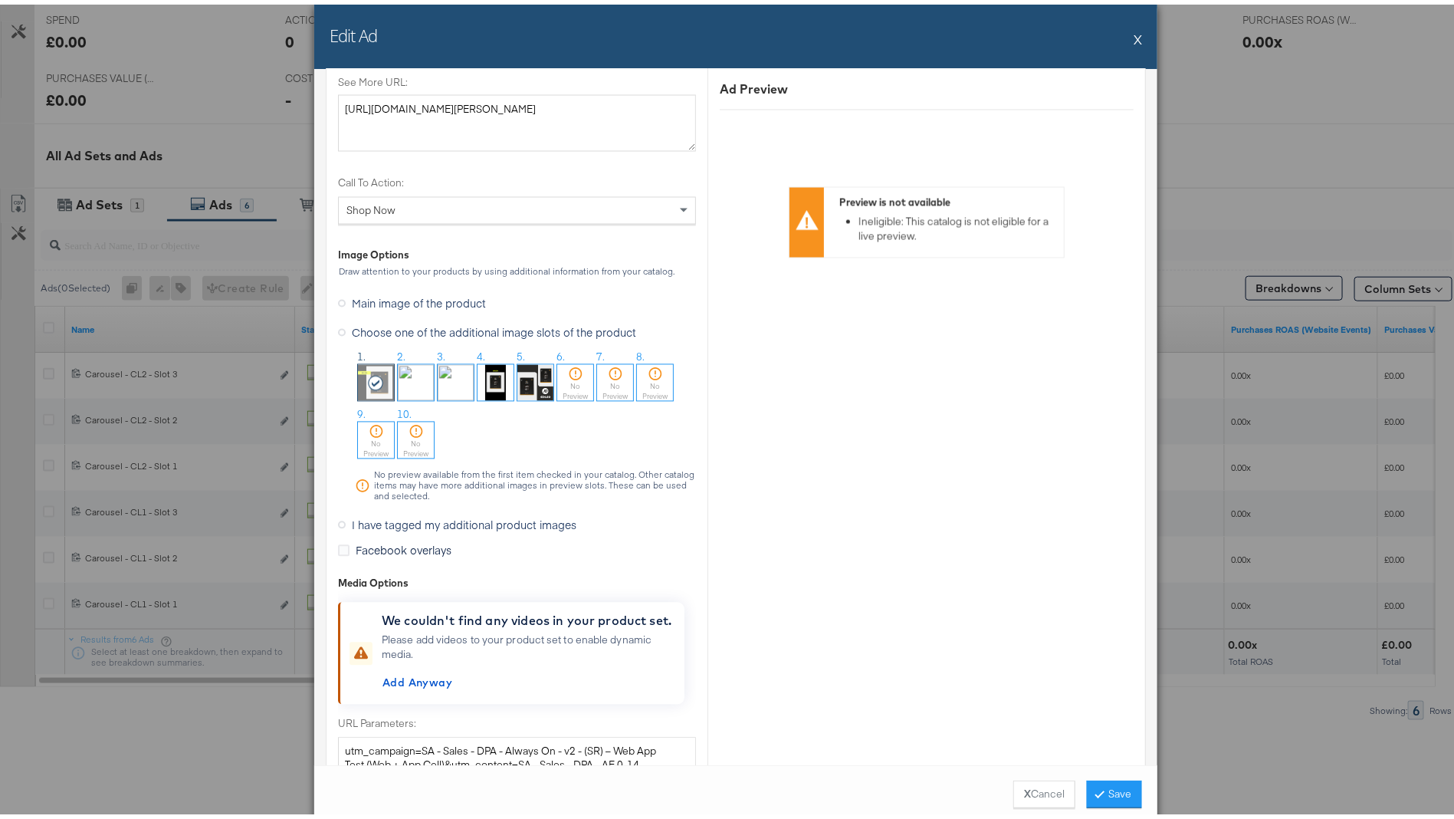
click at [446, 372] on img at bounding box center [456, 378] width 36 height 36
click at [1119, 789] on button "Save" at bounding box center [1114, 790] width 55 height 28
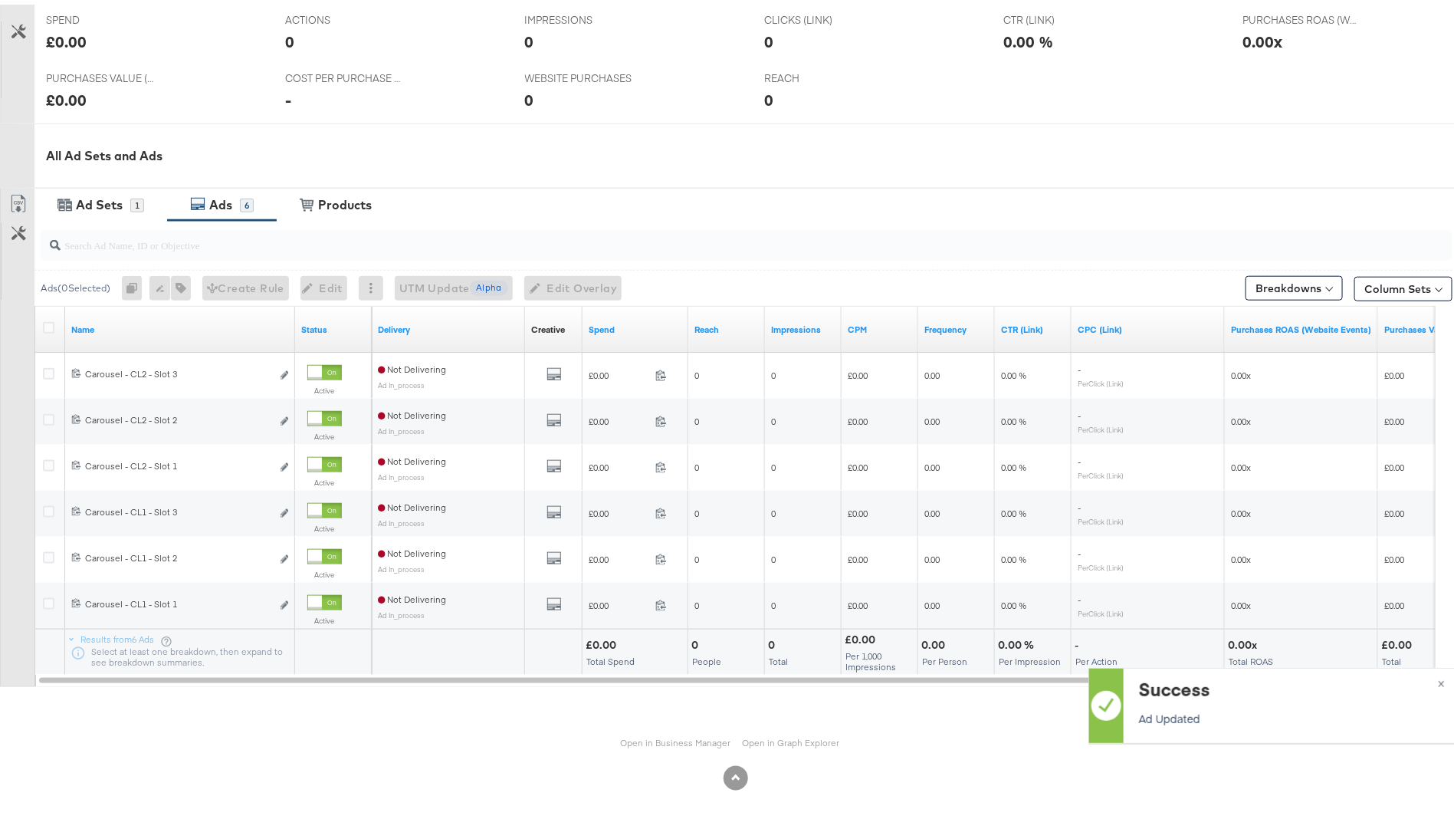
click at [279, 415] on div "Edit ad" at bounding box center [280, 417] width 18 height 16
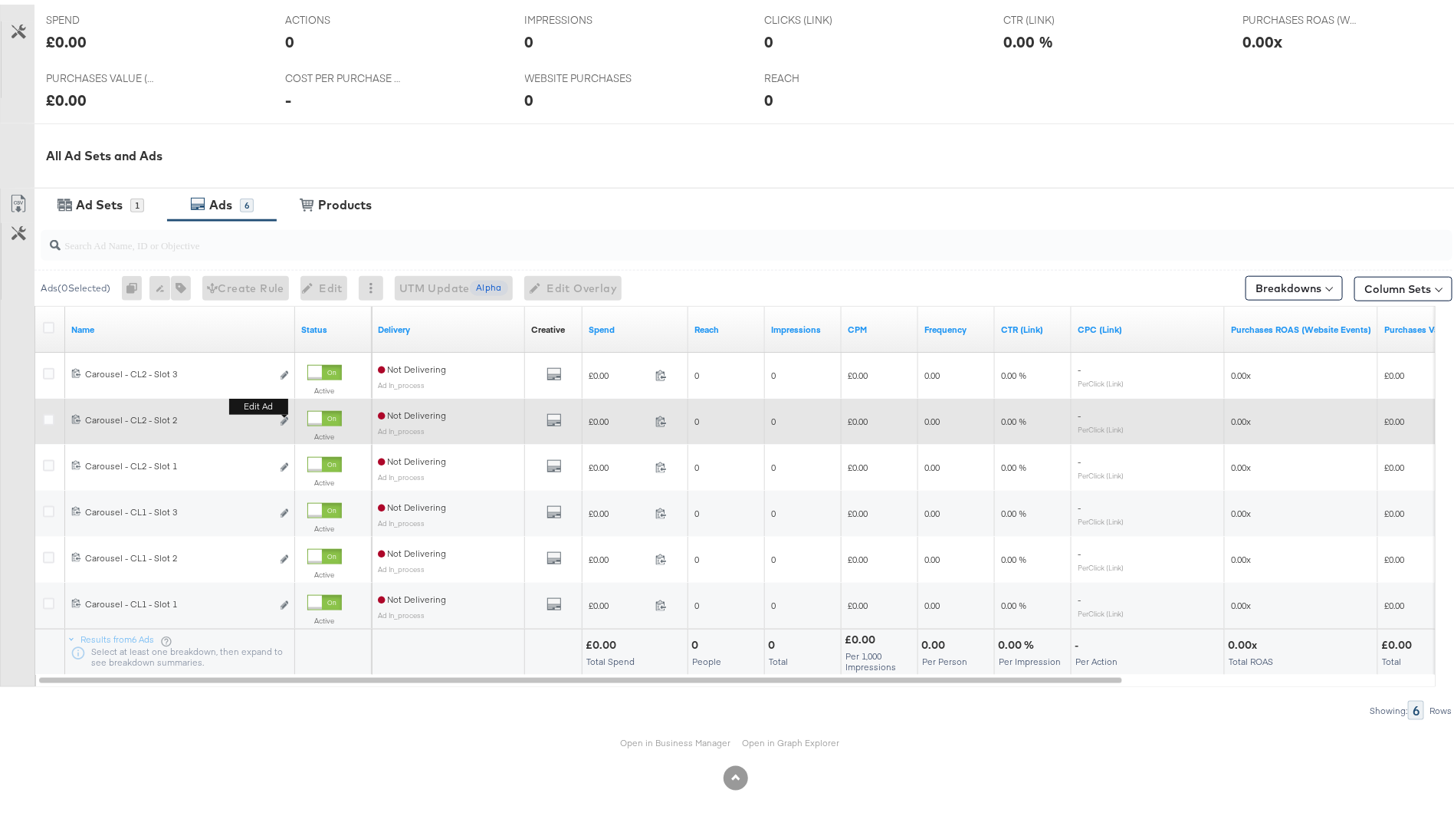
click at [283, 419] on button "Edit ad" at bounding box center [284, 417] width 9 height 16
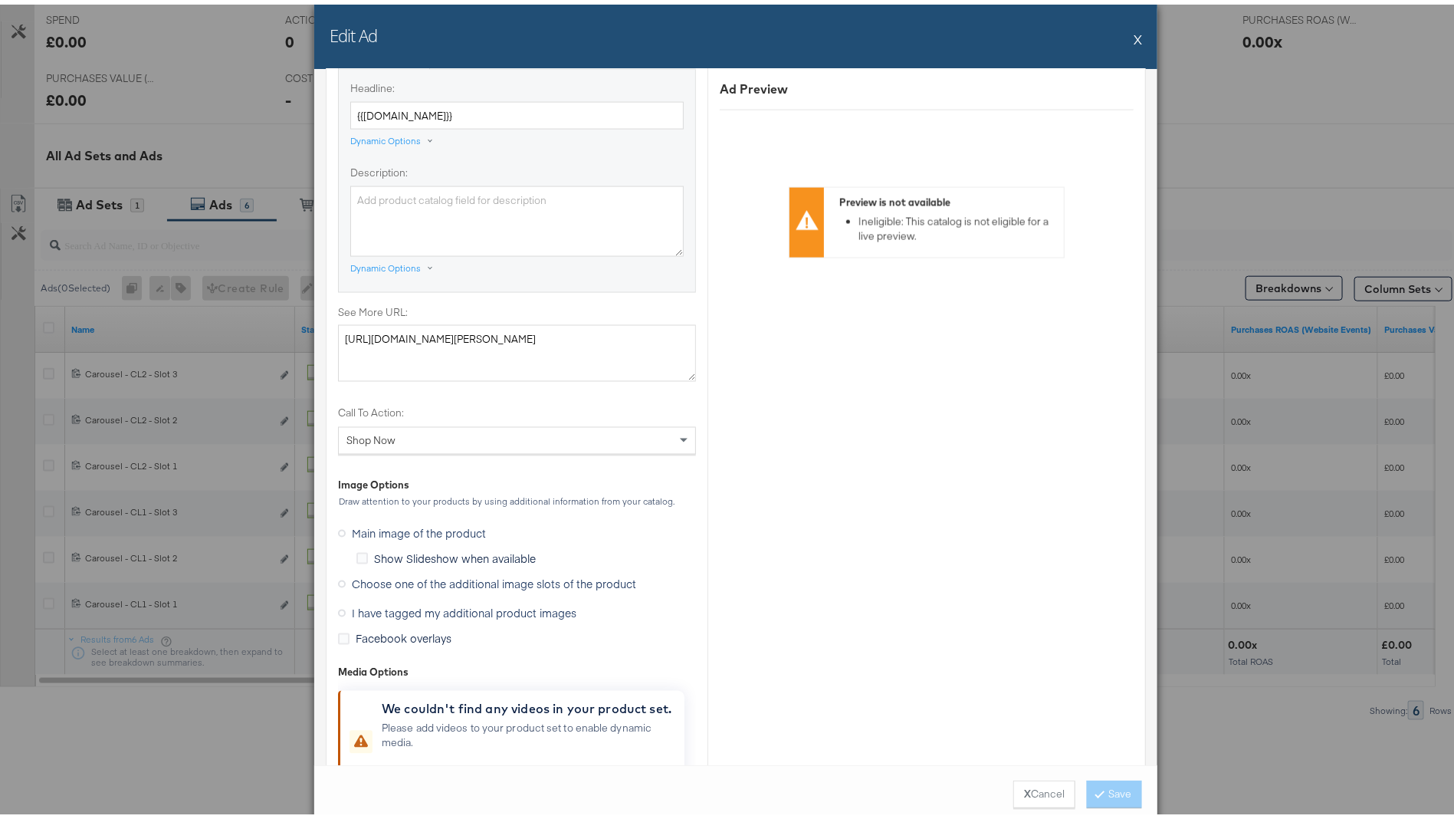
scroll to position [1208, 0]
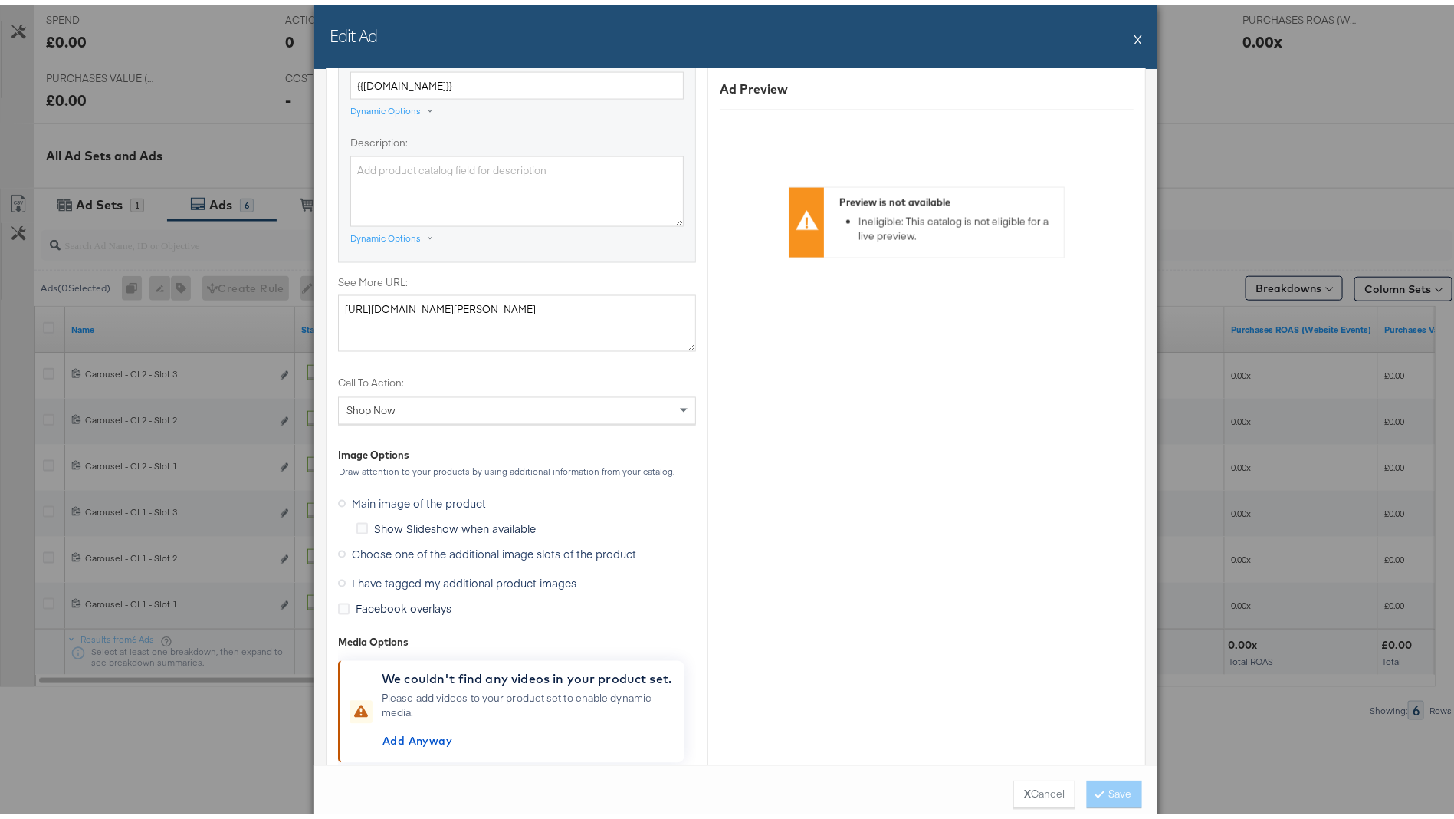
click at [474, 542] on span "Choose one of the additional image slots of the product" at bounding box center [494, 549] width 284 height 15
click at [0, 0] on input "Choose one of the additional image slots of the product" at bounding box center [0, 0] width 0 height 0
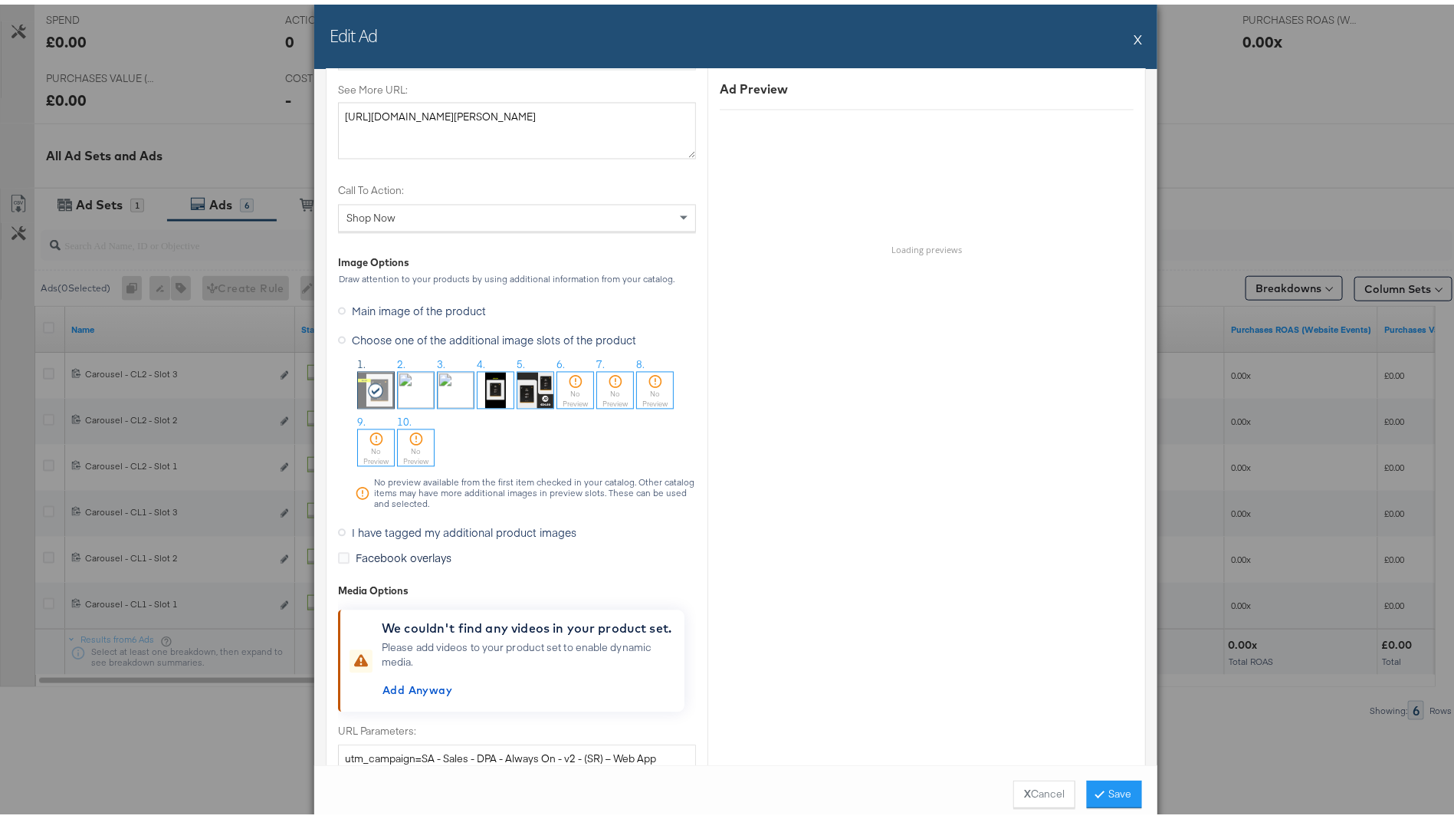
scroll to position [1415, 0]
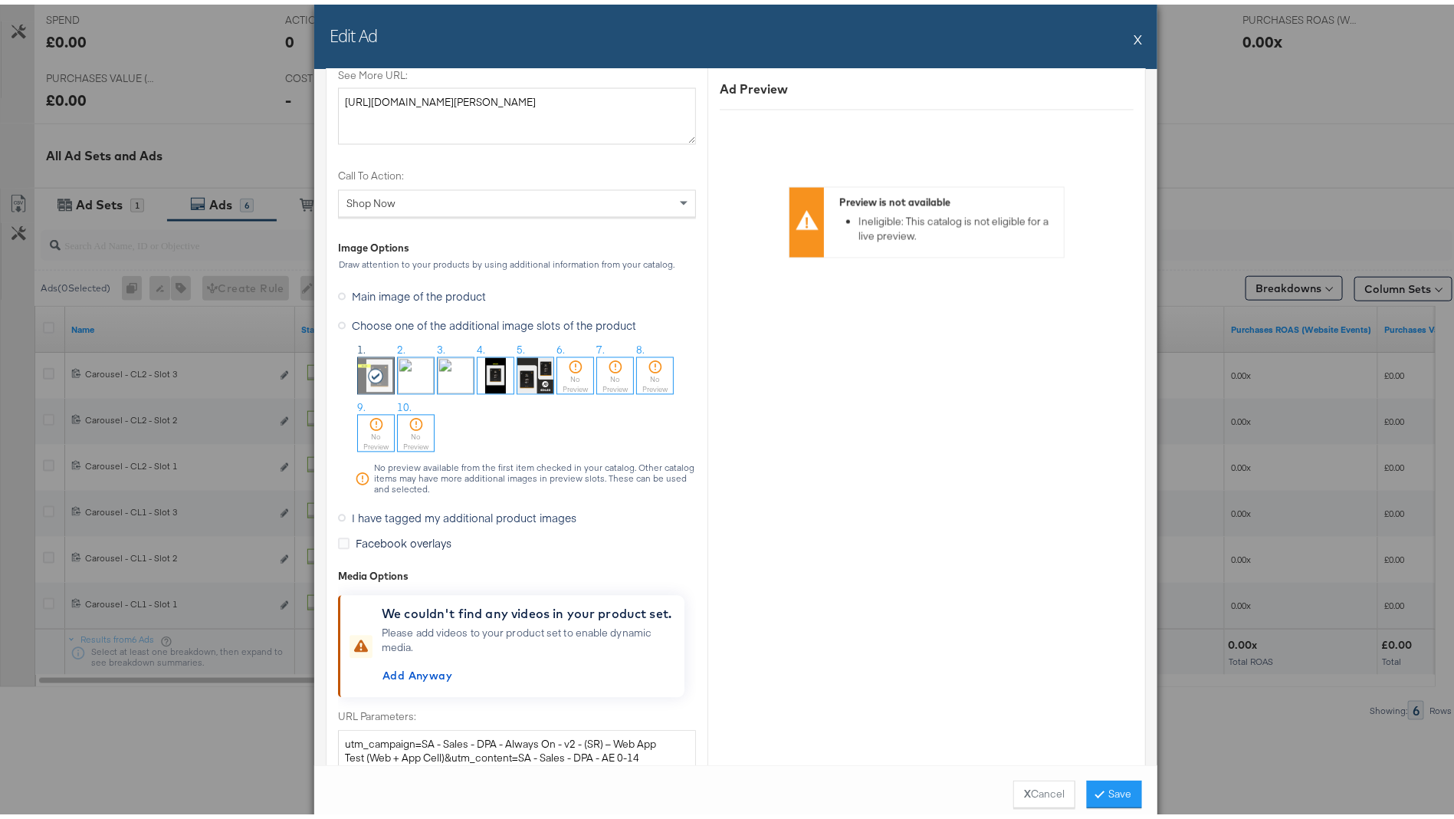
click at [405, 376] on img at bounding box center [416, 371] width 36 height 36
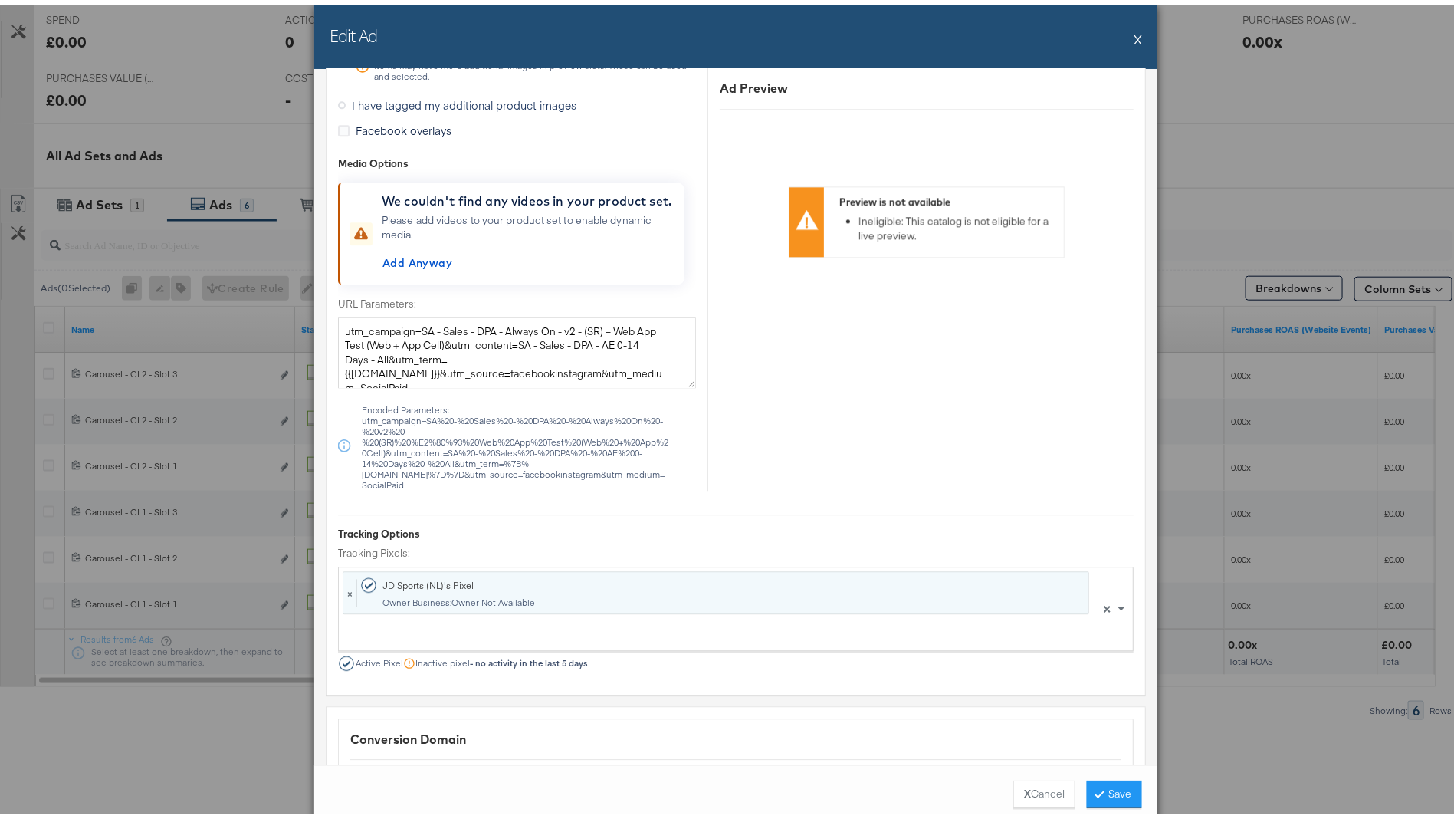
scroll to position [1843, 0]
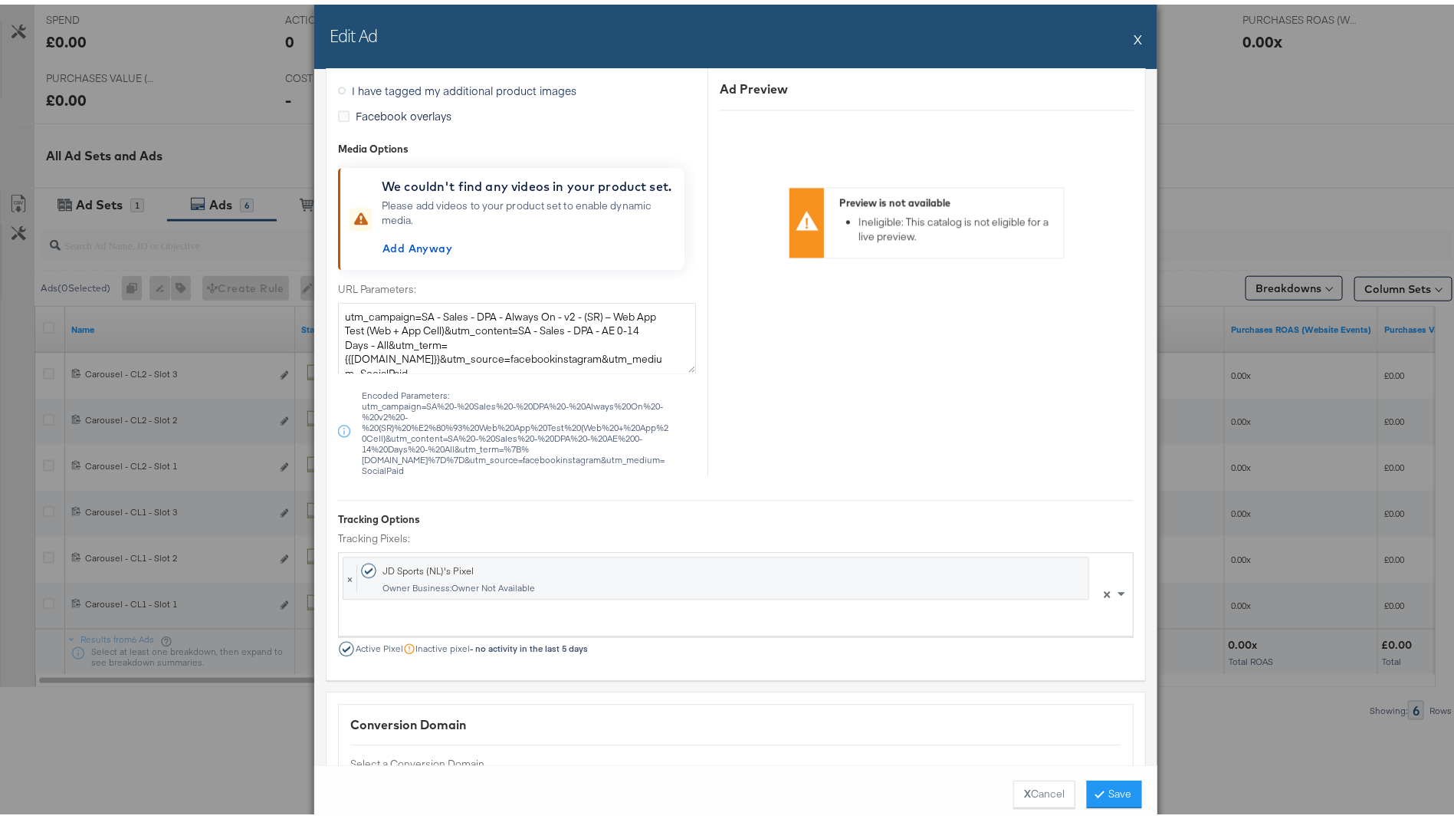
click at [1098, 788] on icon at bounding box center [1100, 788] width 5 height 9
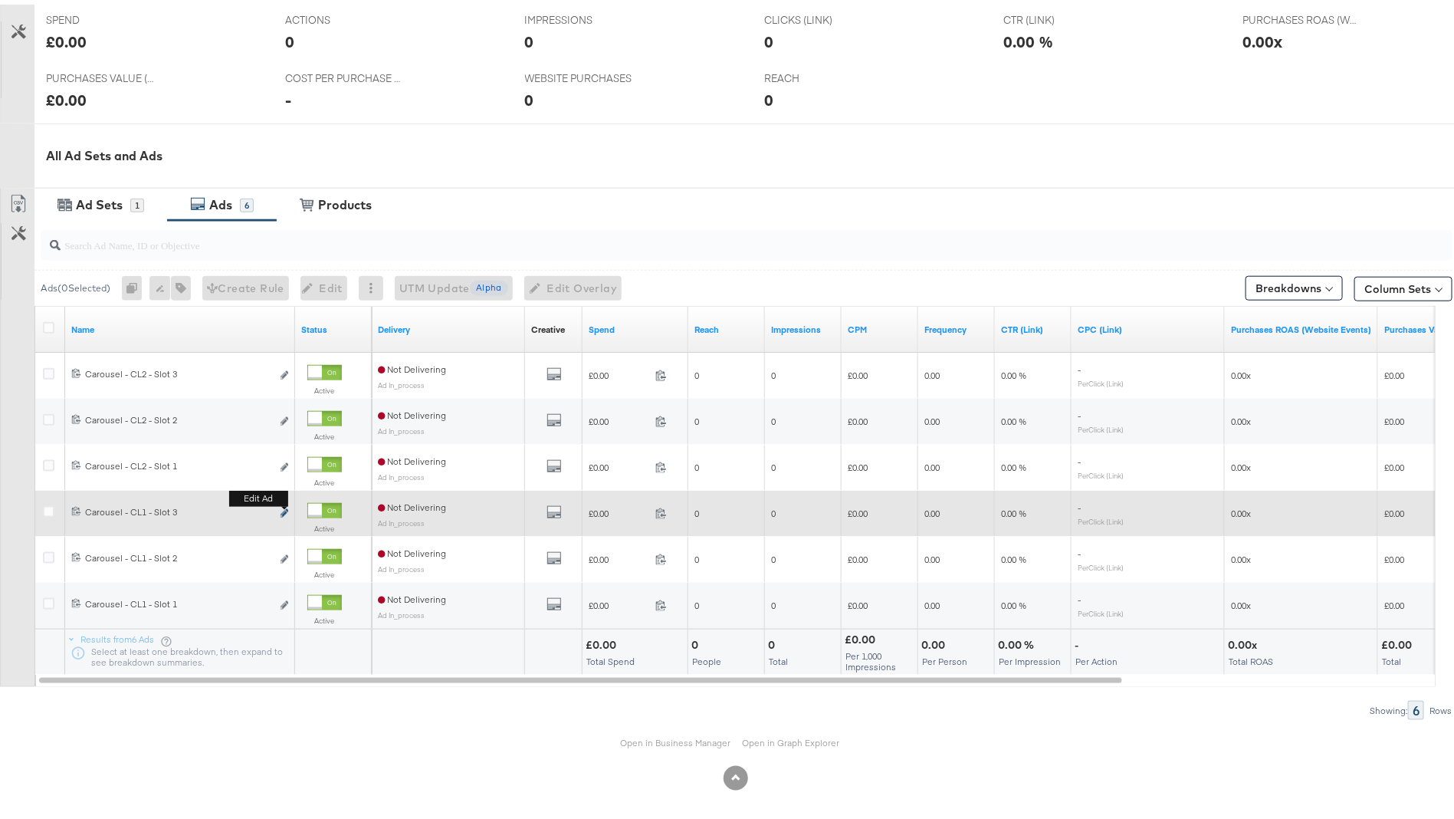
click at [285, 504] on icon "link" at bounding box center [285, 508] width 8 height 8
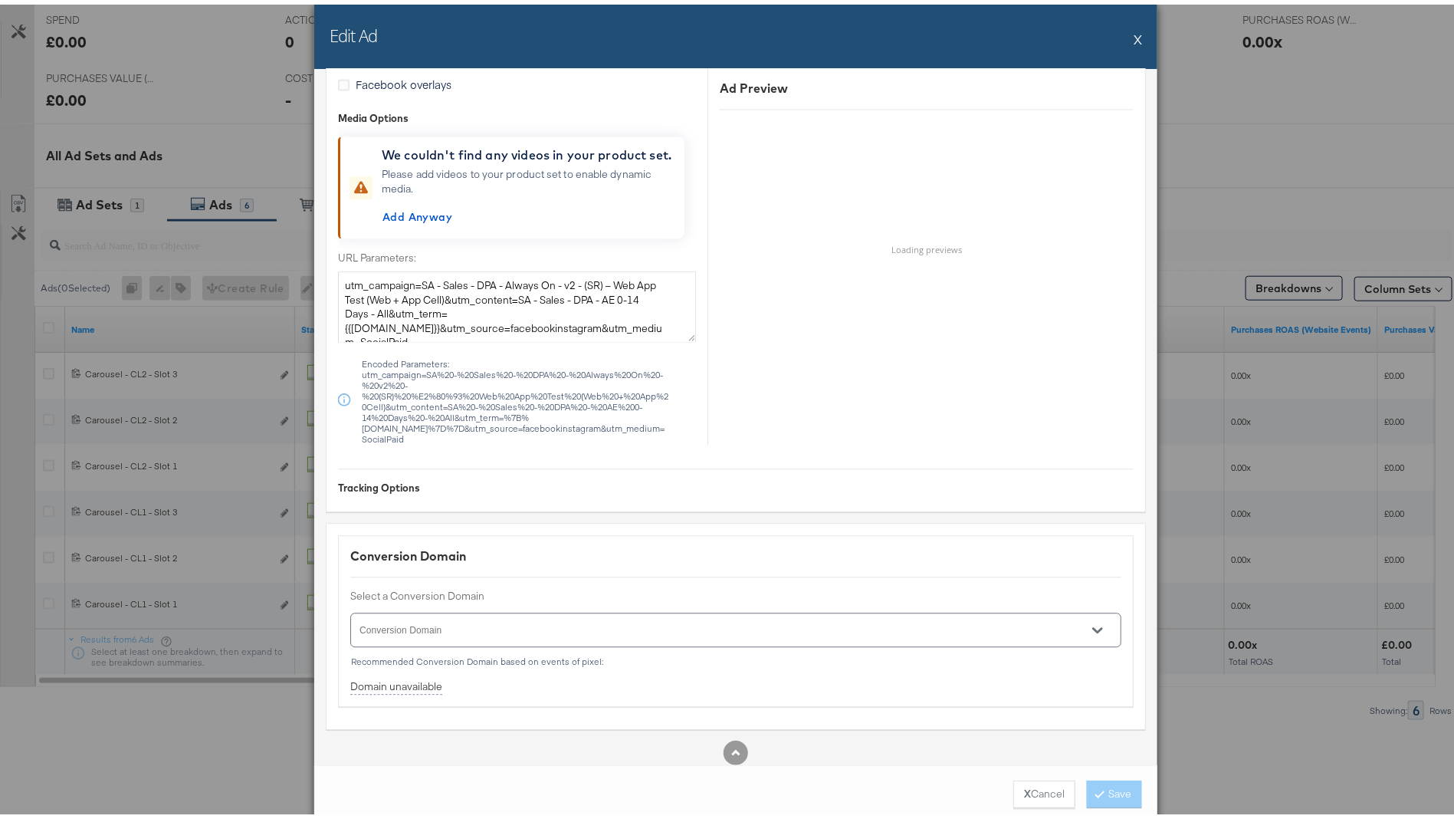
scroll to position [1475, 0]
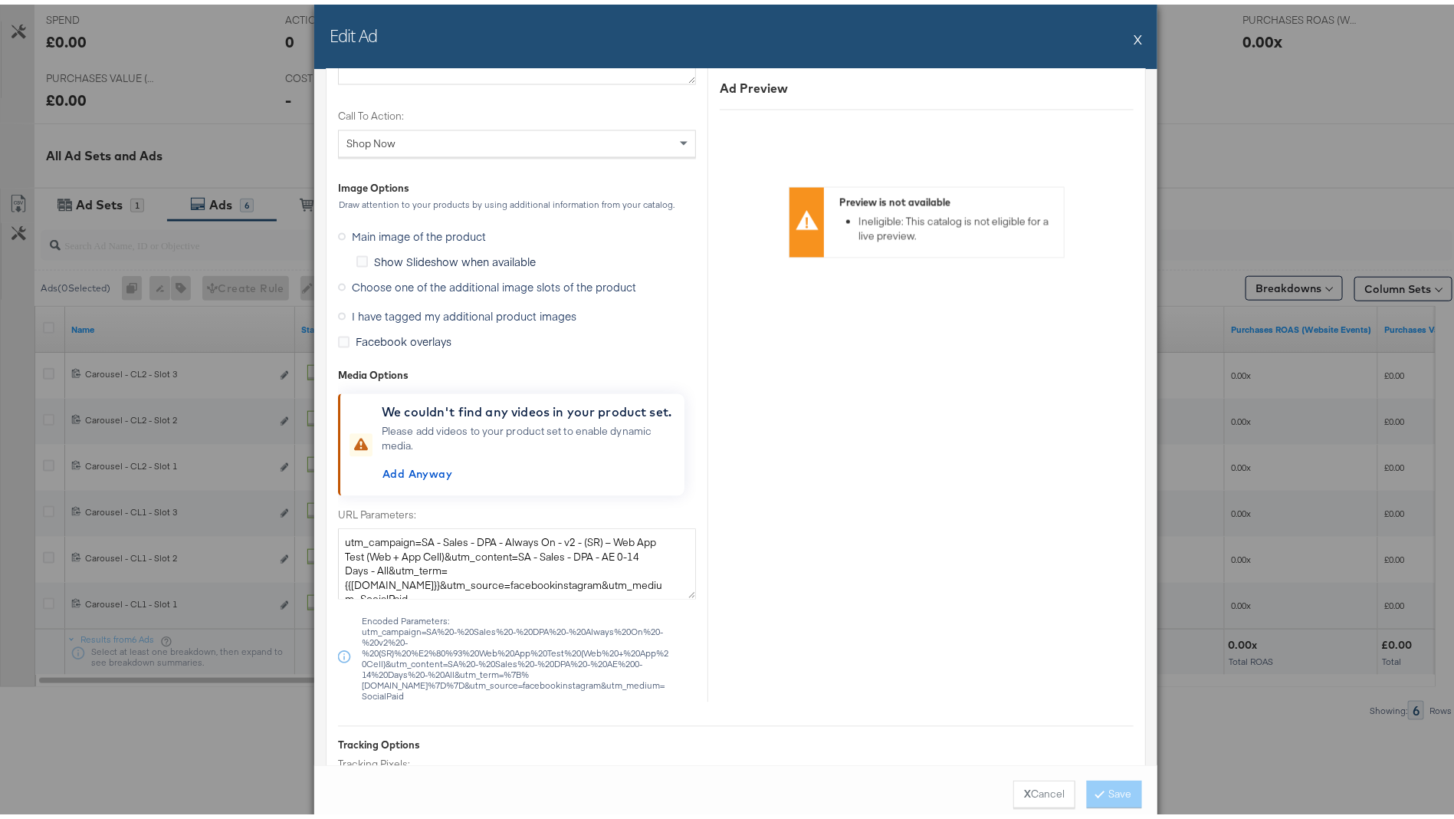
click at [495, 275] on span "Choose one of the additional image slots of the product" at bounding box center [494, 282] width 284 height 15
click at [0, 0] on input "Choose one of the additional image slots of the product" at bounding box center [0, 0] width 0 height 0
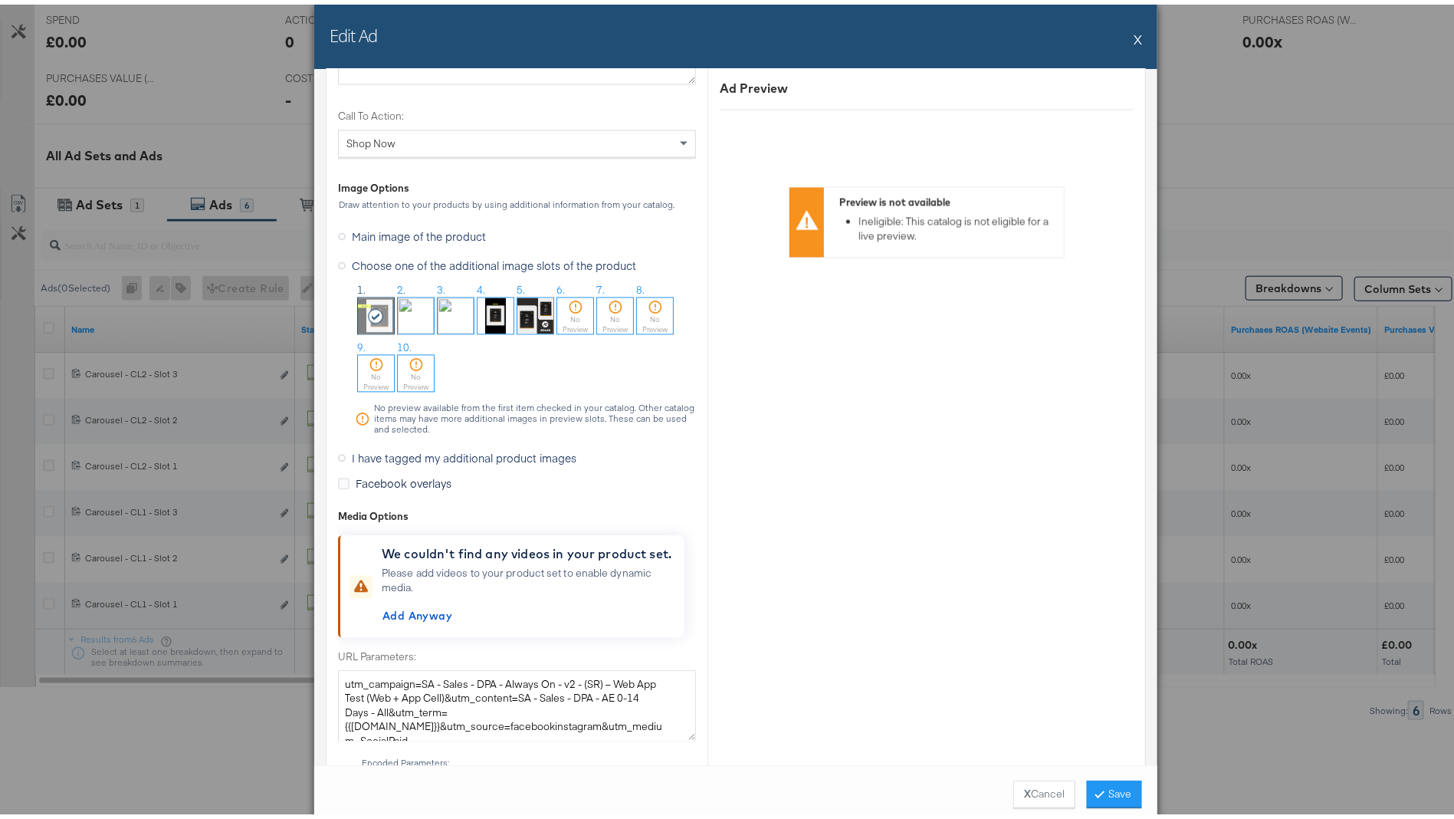
click at [452, 310] on img at bounding box center [456, 312] width 36 height 36
click at [1107, 783] on button "Save" at bounding box center [1114, 790] width 55 height 28
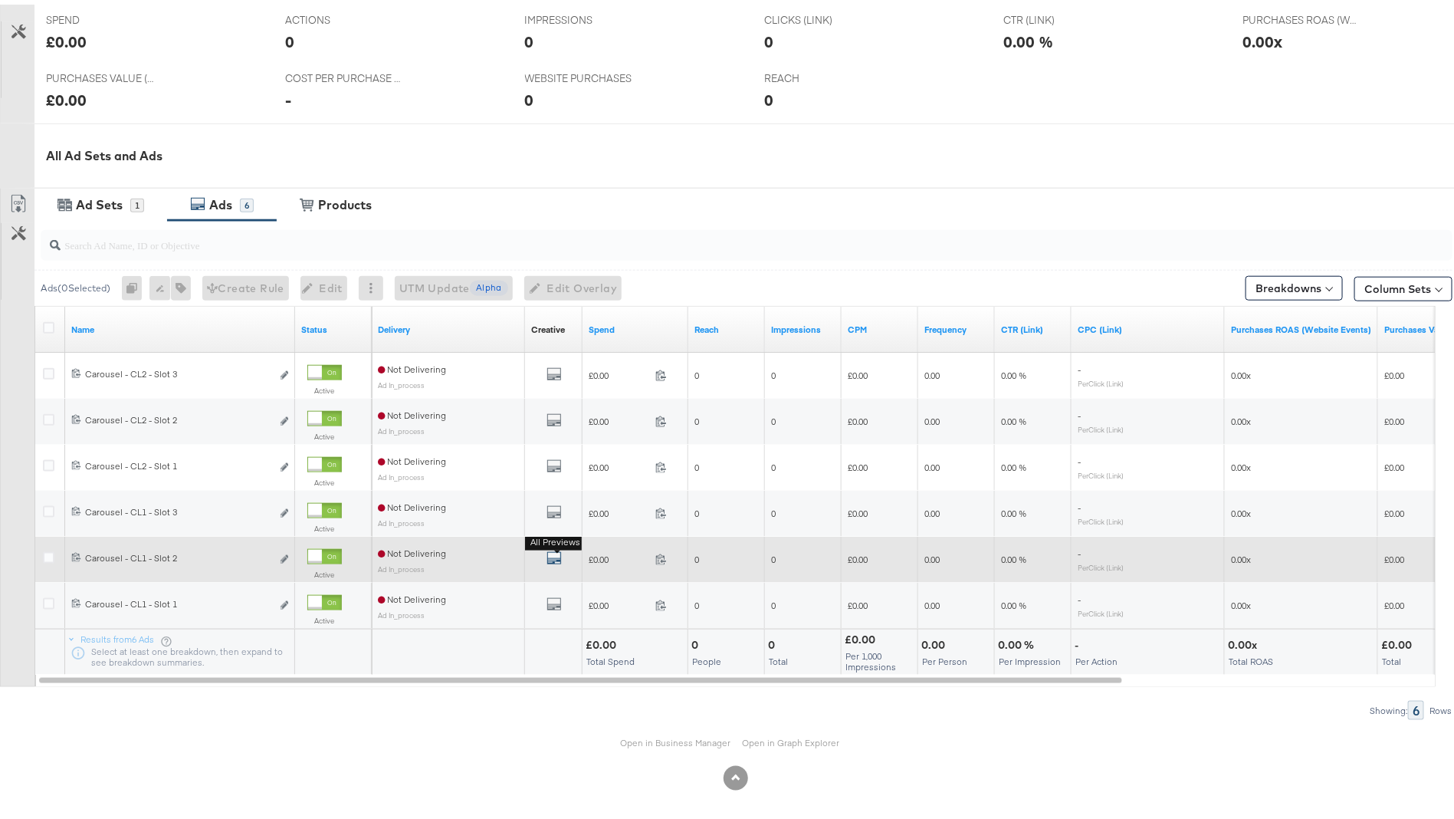
click at [549, 547] on icon "default" at bounding box center [553, 553] width 15 height 15
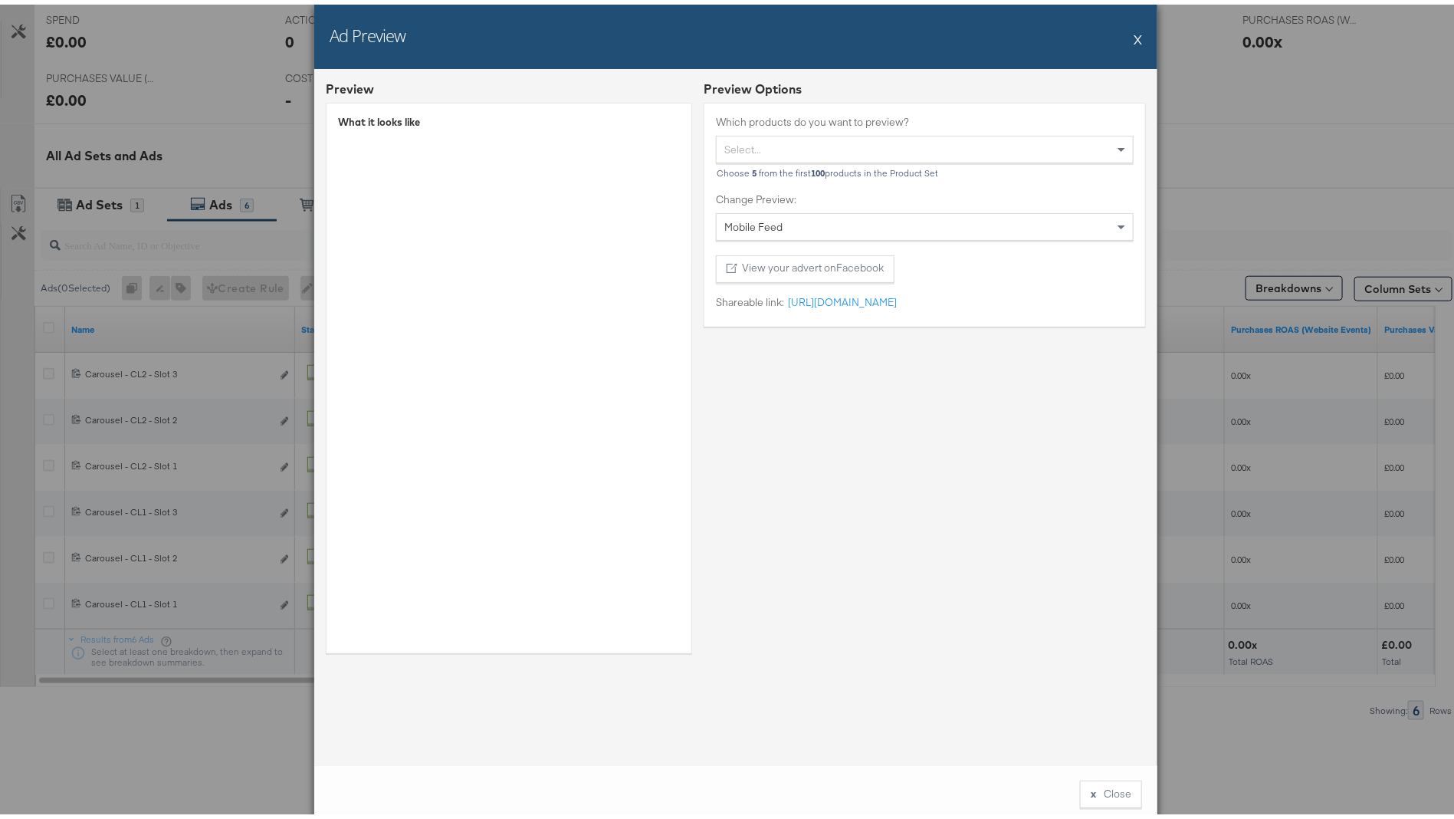
click at [1134, 33] on button "X" at bounding box center [1138, 34] width 8 height 31
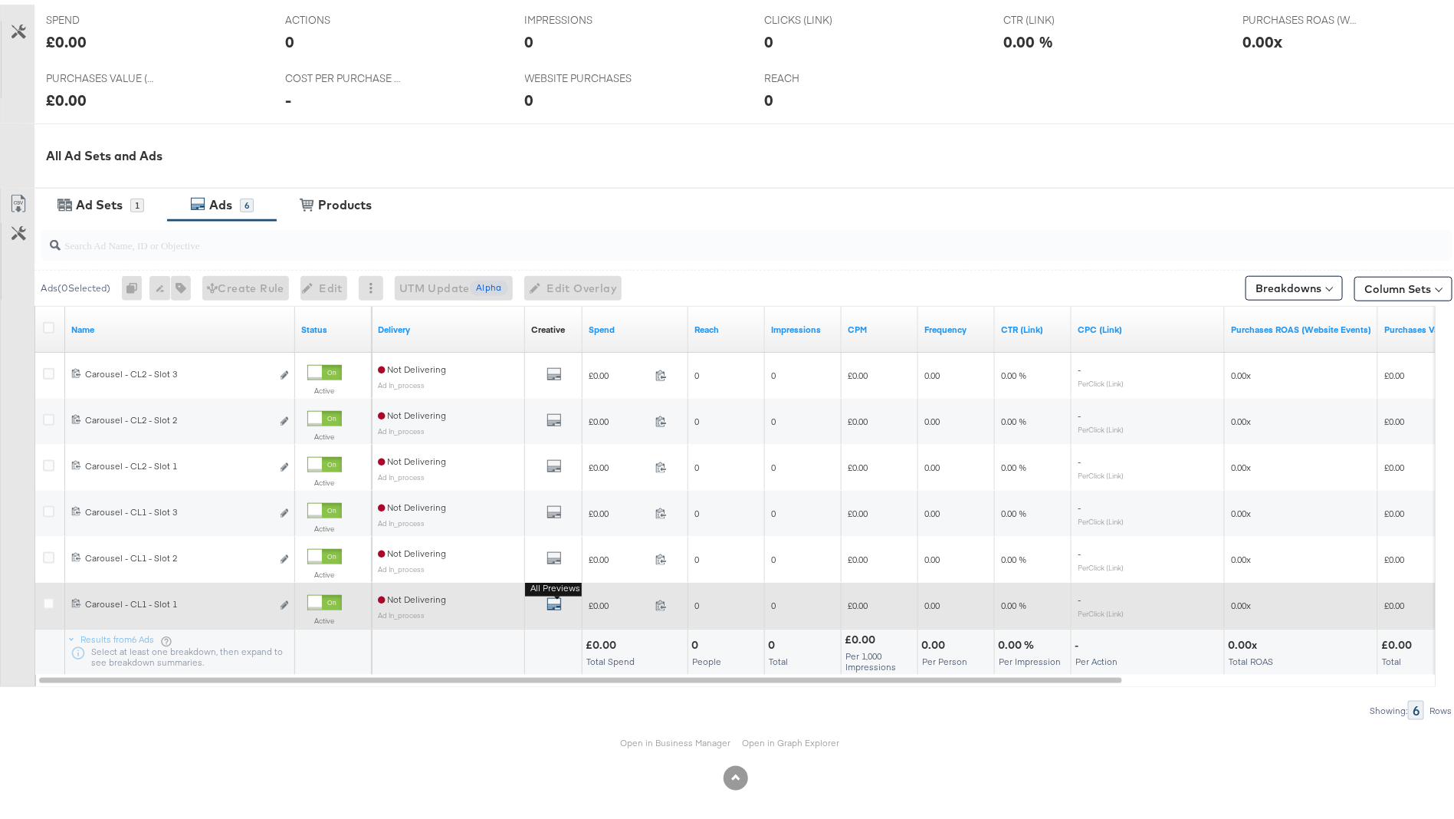
click at [557, 594] on icon "default" at bounding box center [553, 599] width 15 height 15
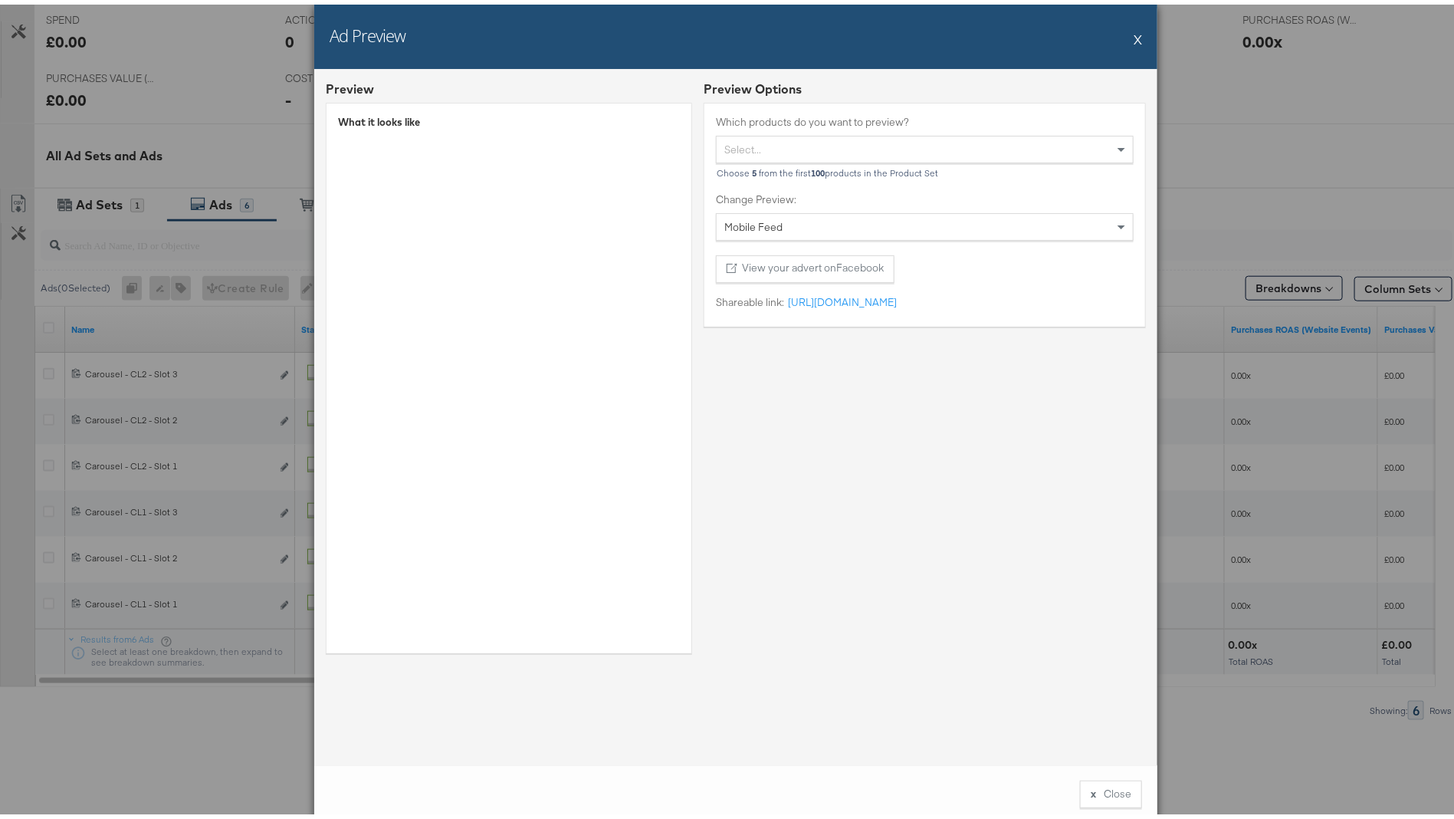
click at [1134, 36] on button "X" at bounding box center [1138, 34] width 8 height 31
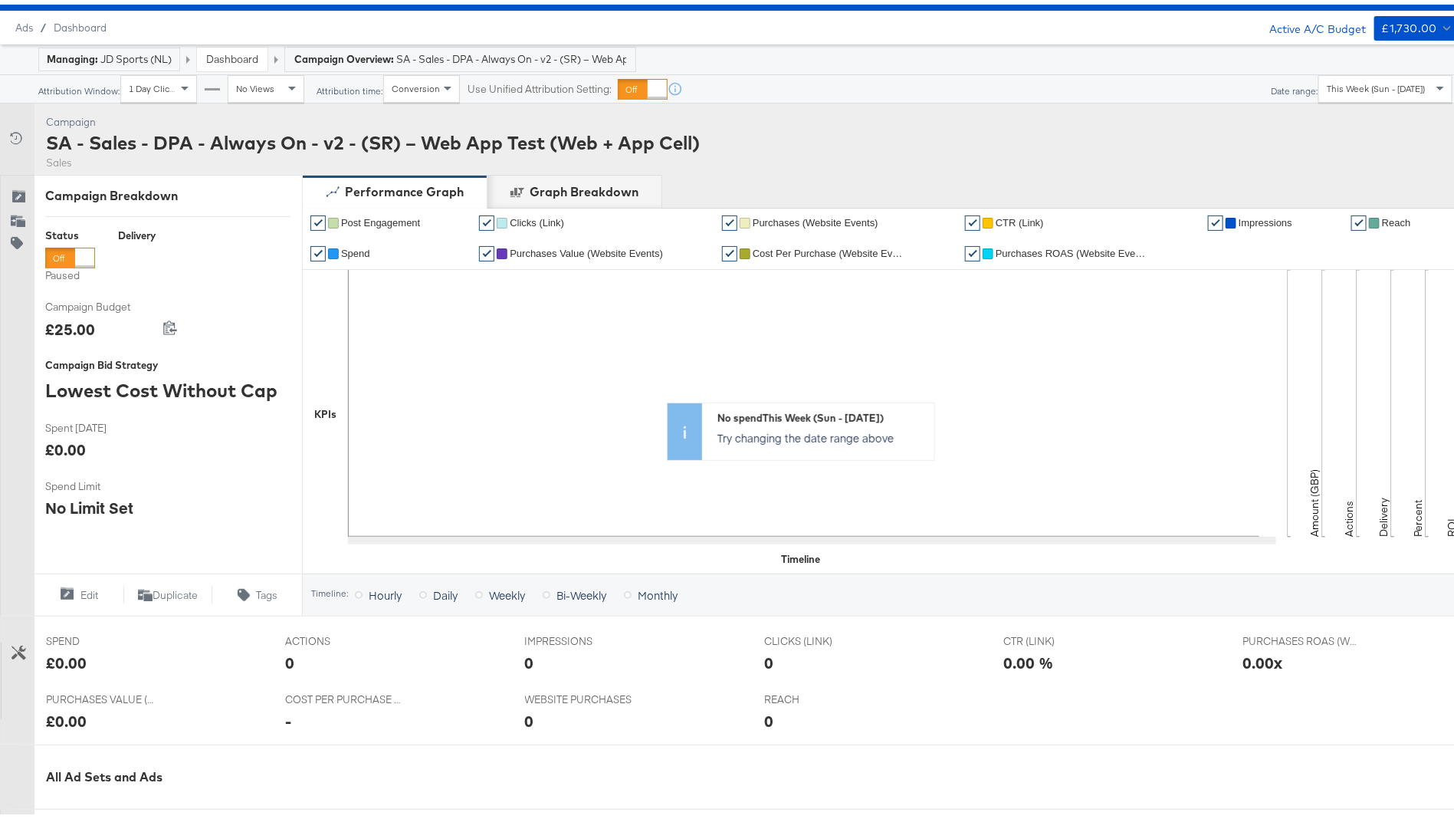
scroll to position [0, 0]
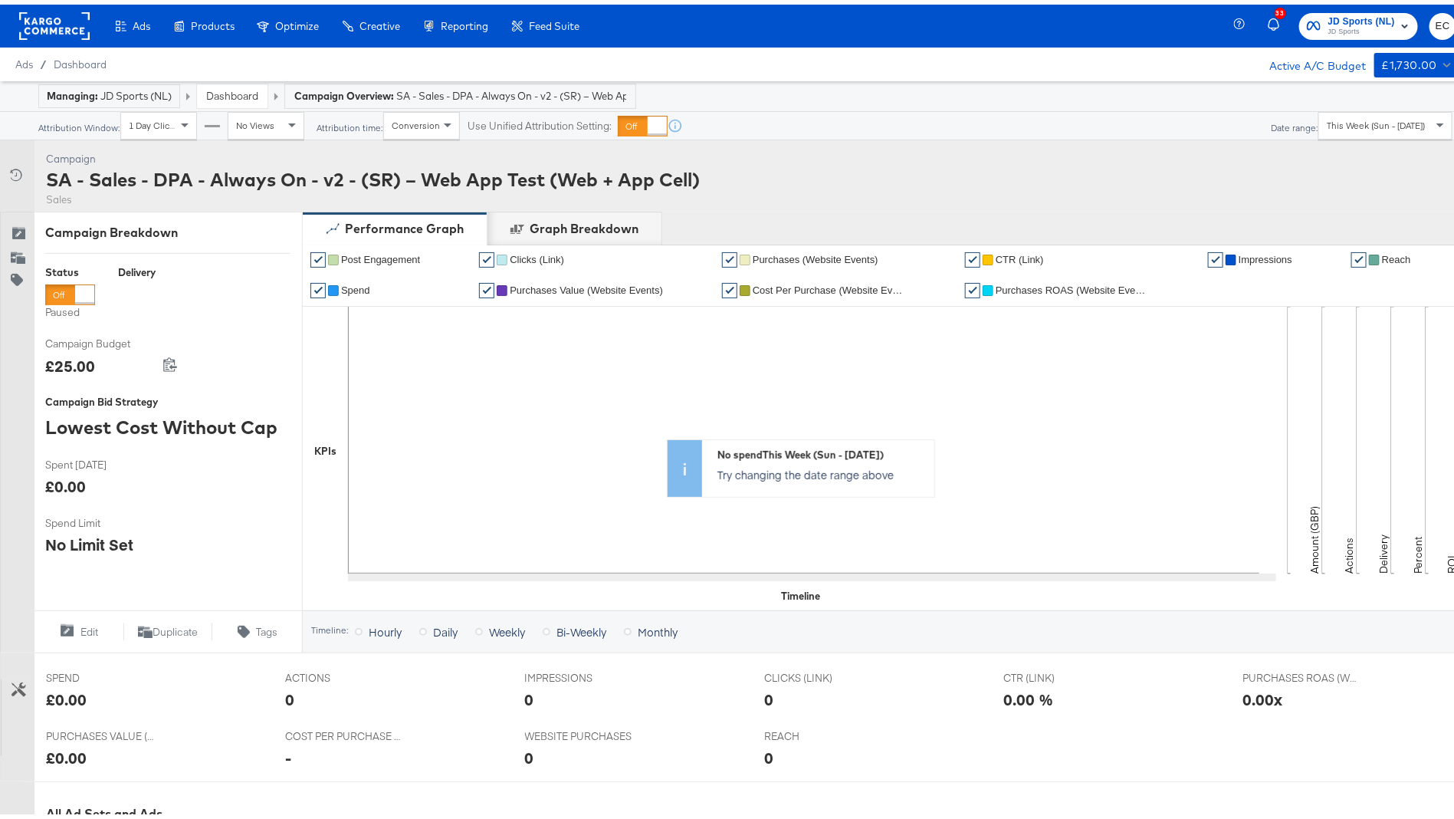
click at [248, 92] on link "Dashboard" at bounding box center [232, 91] width 52 height 14
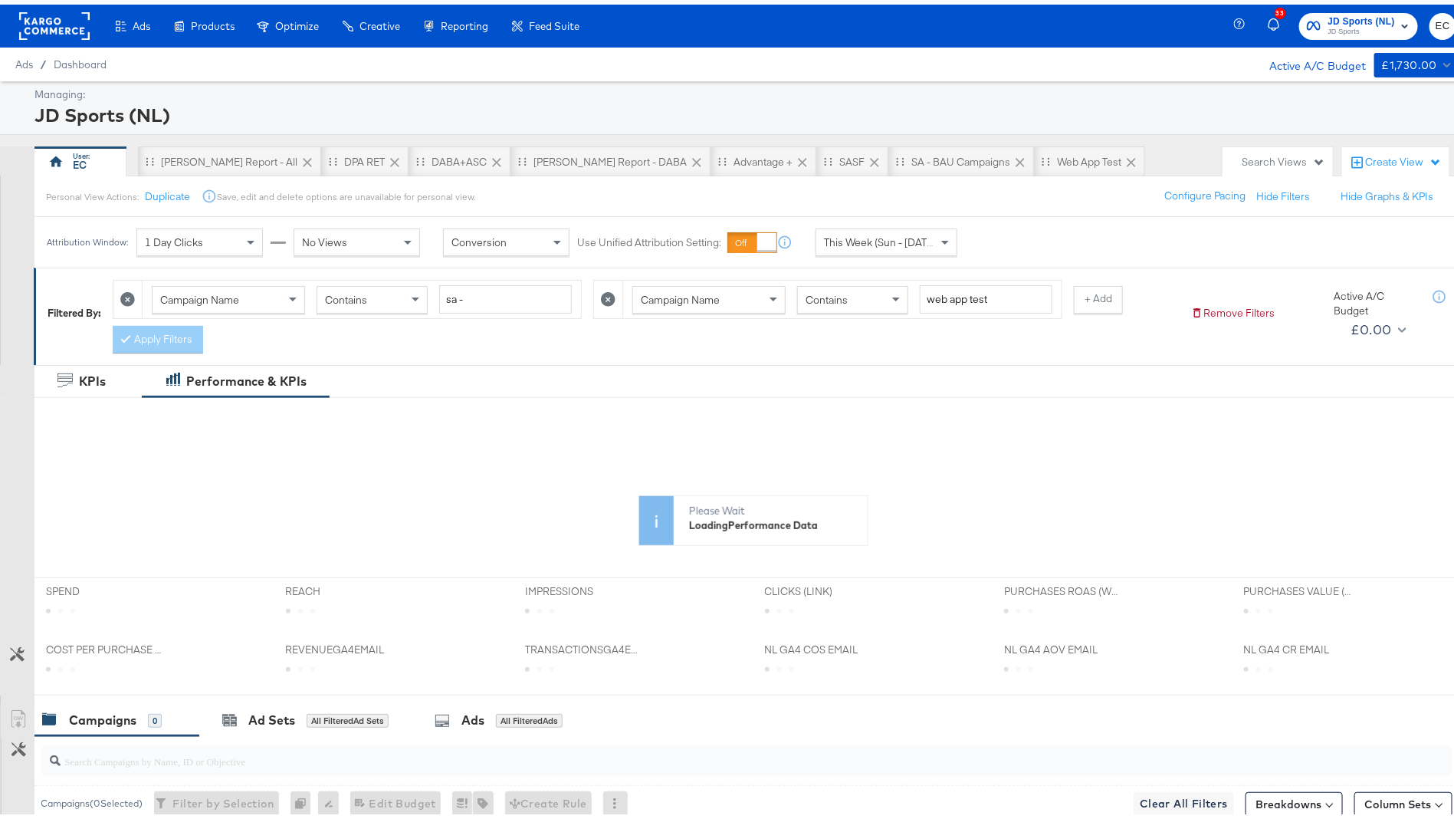
scroll to position [28, 0]
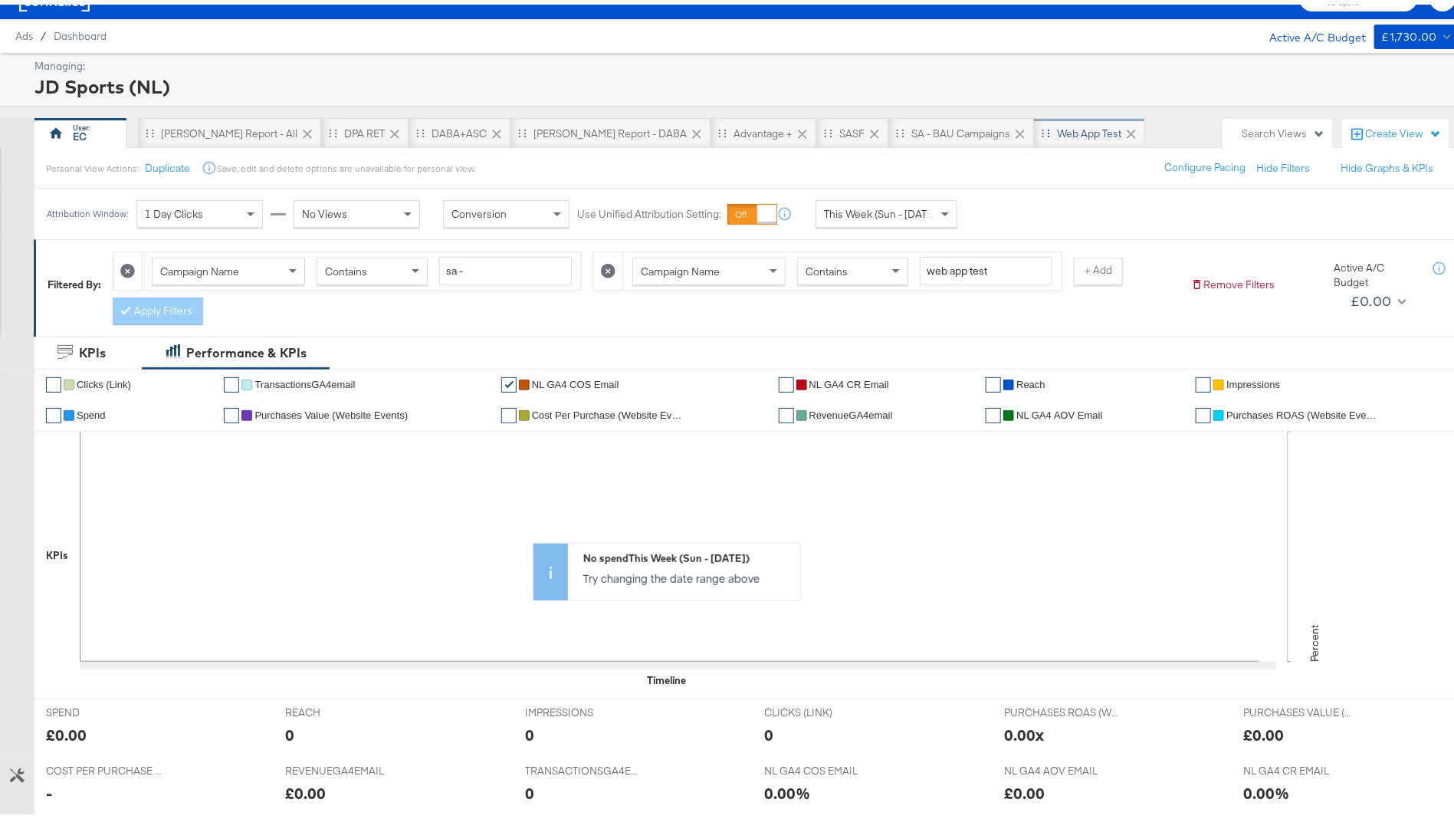
click at [1057, 130] on div "Web App Test" at bounding box center [1089, 129] width 64 height 15
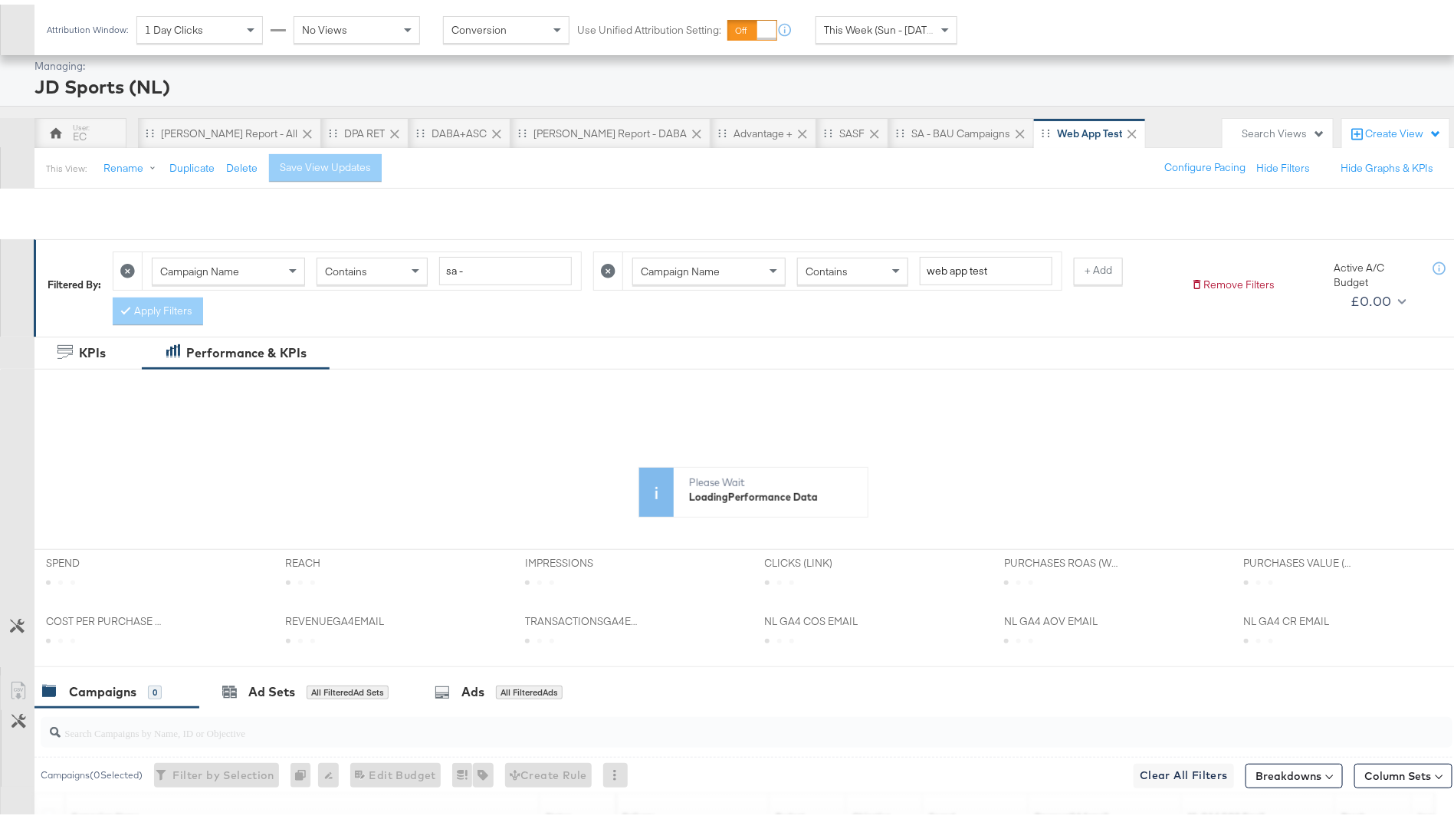
scroll to position [292, 0]
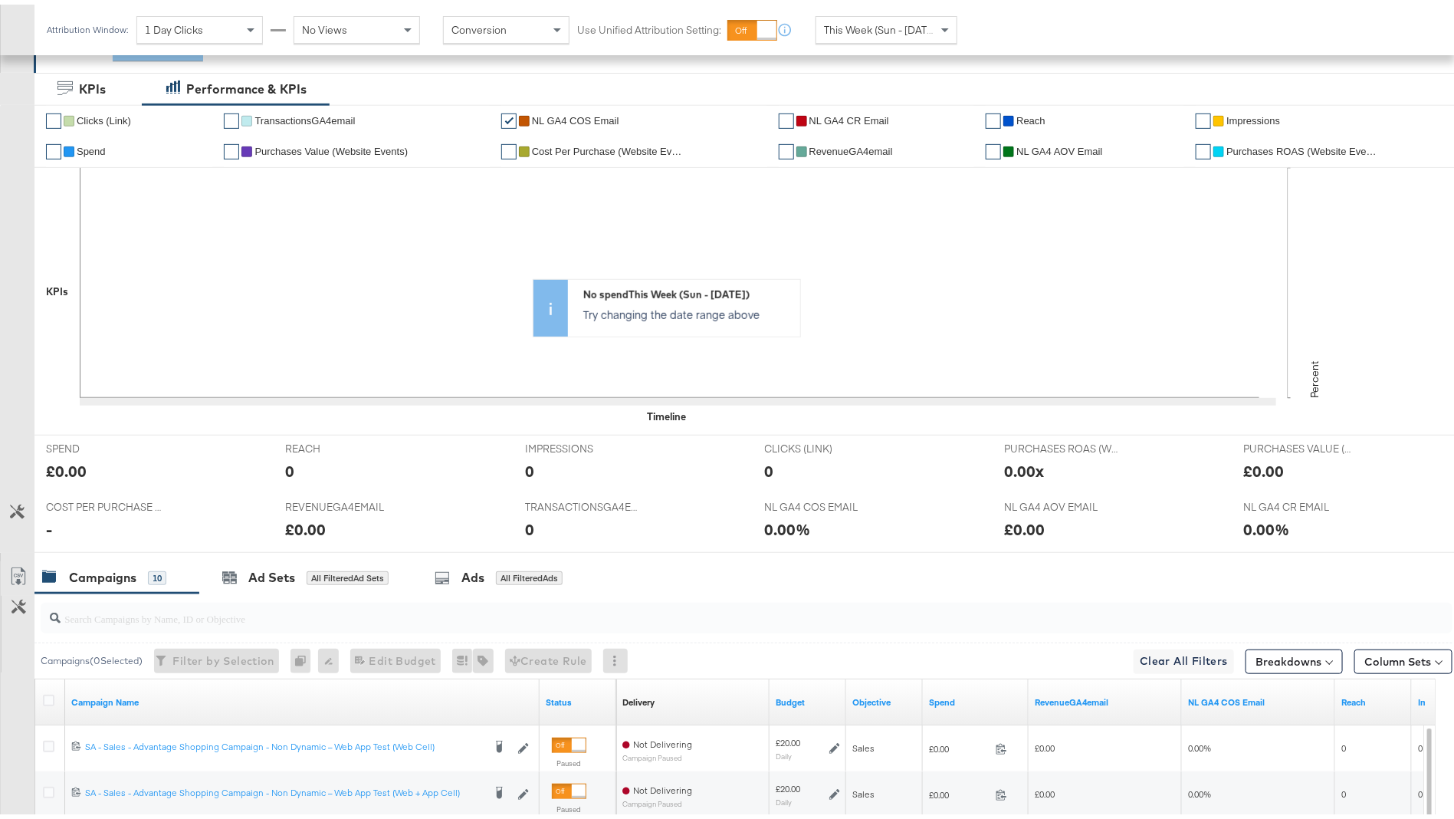
click at [393, 464] on div "0" at bounding box center [394, 466] width 217 height 22
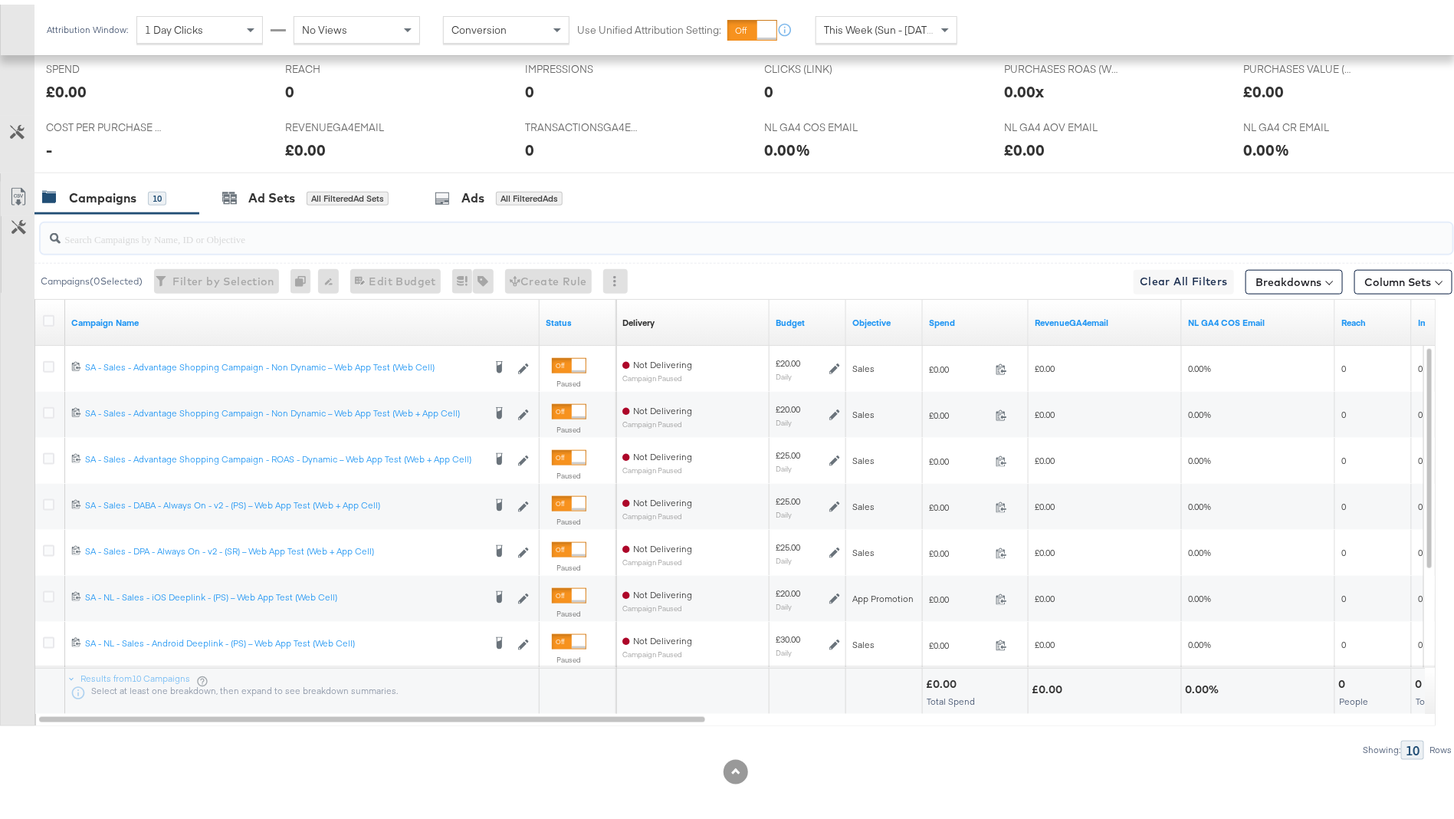
click at [424, 237] on input "search" at bounding box center [692, 228] width 1262 height 30
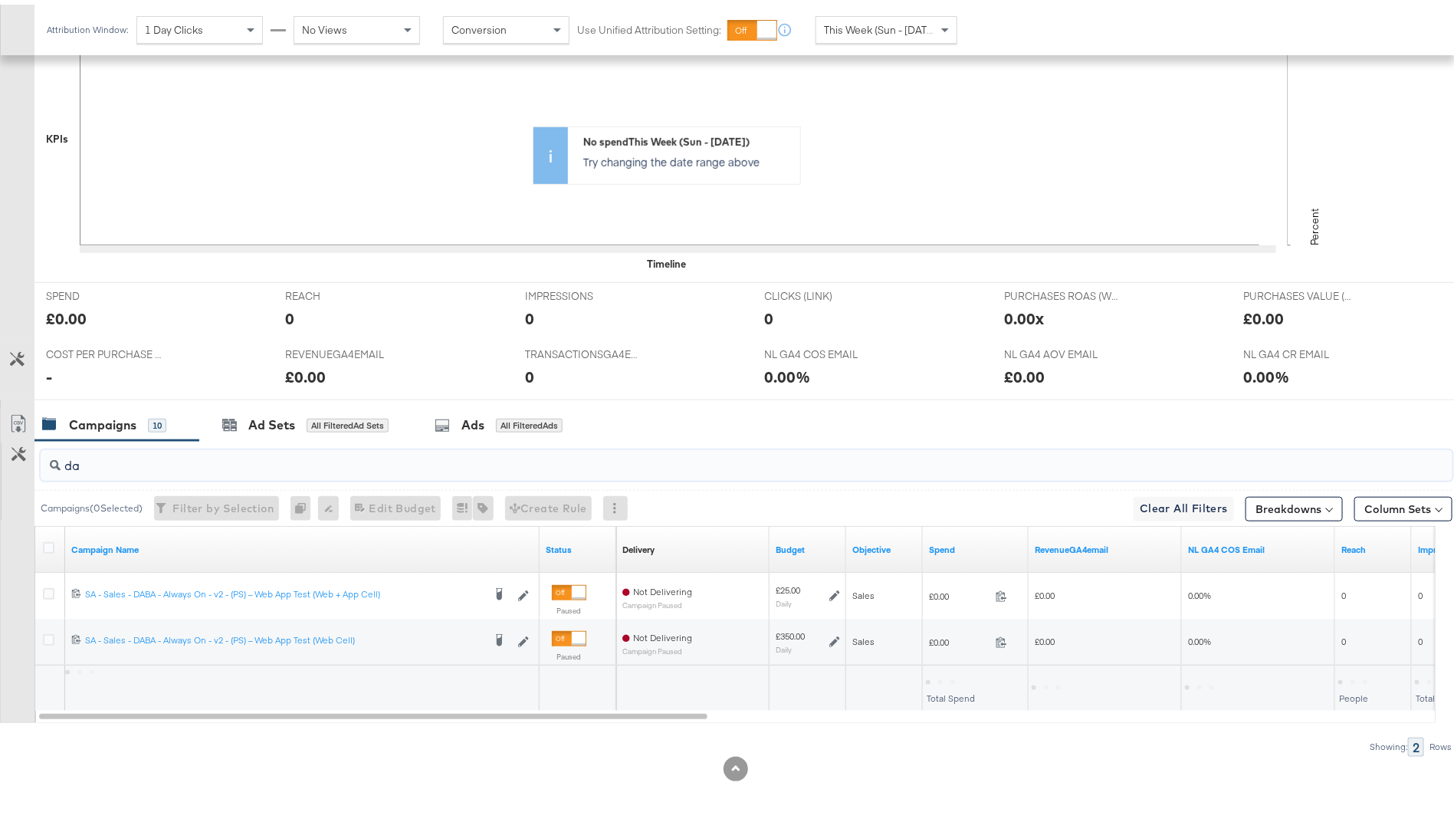
scroll to position [441, 0]
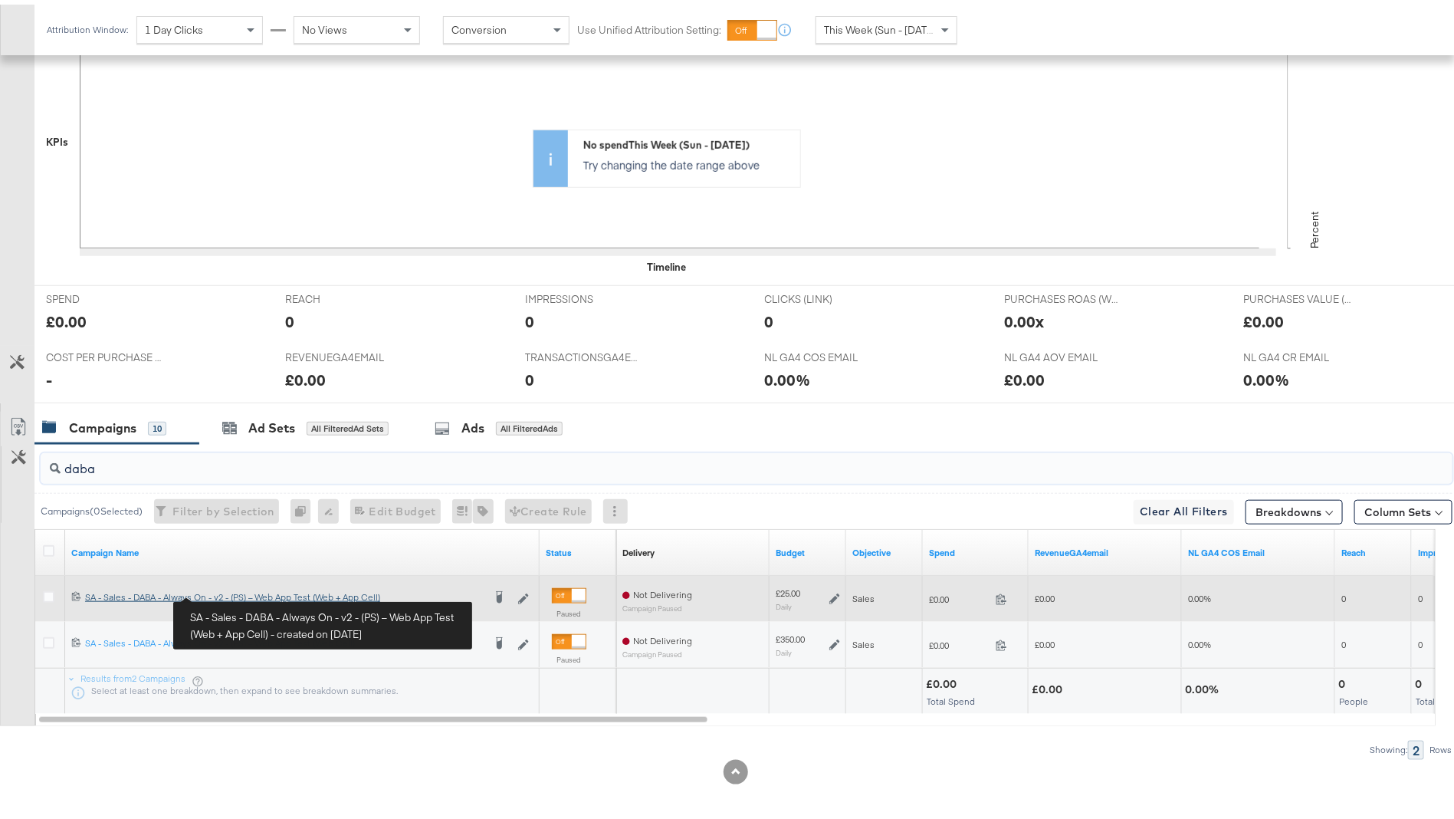
type input "daba"
click at [231, 590] on div "SA - Sales - DABA - Always On - v2 - (PS) – Web App Test (Web + App Cell) SA - …" at bounding box center [284, 592] width 398 height 12
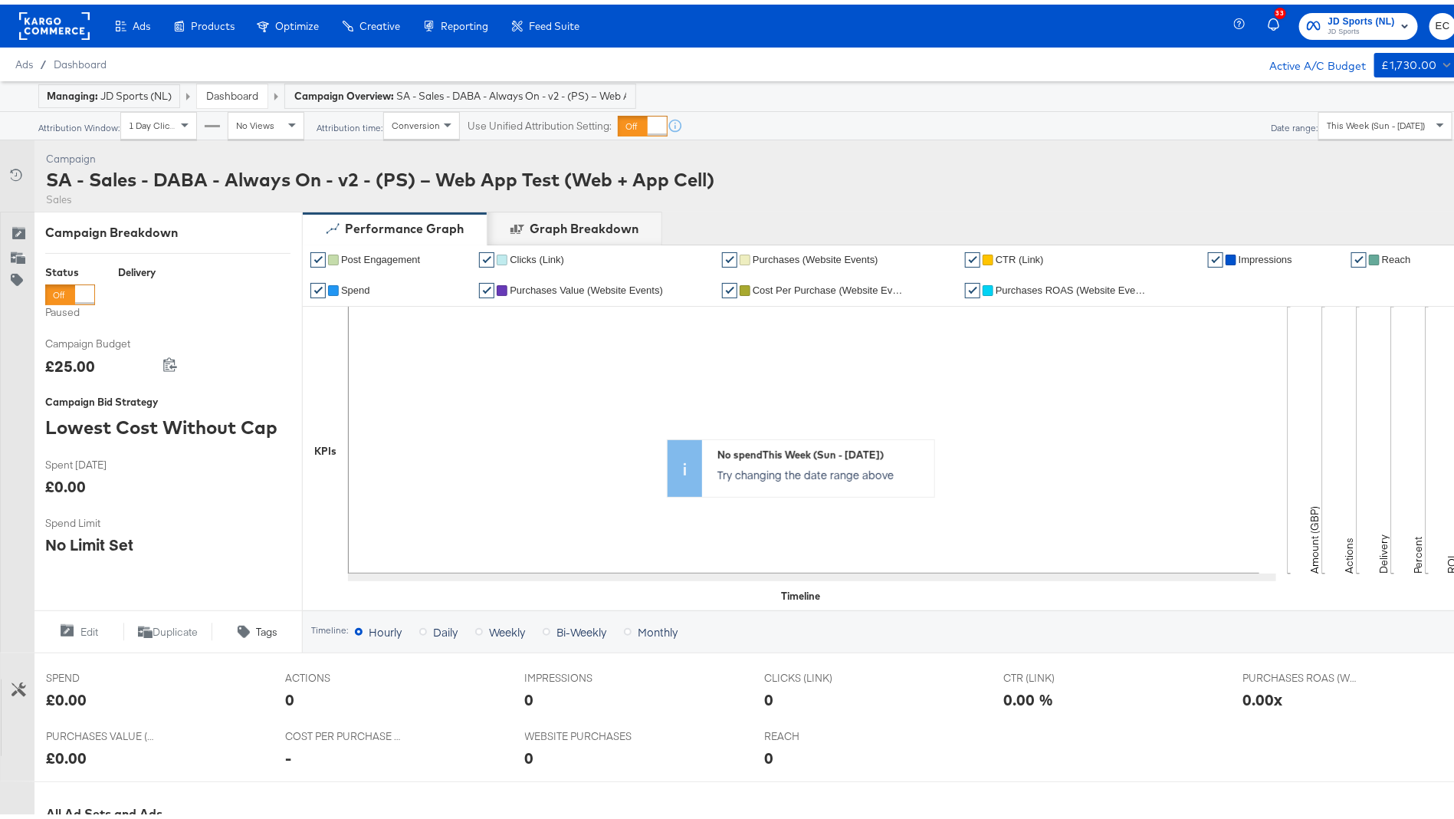
scroll to position [477, 0]
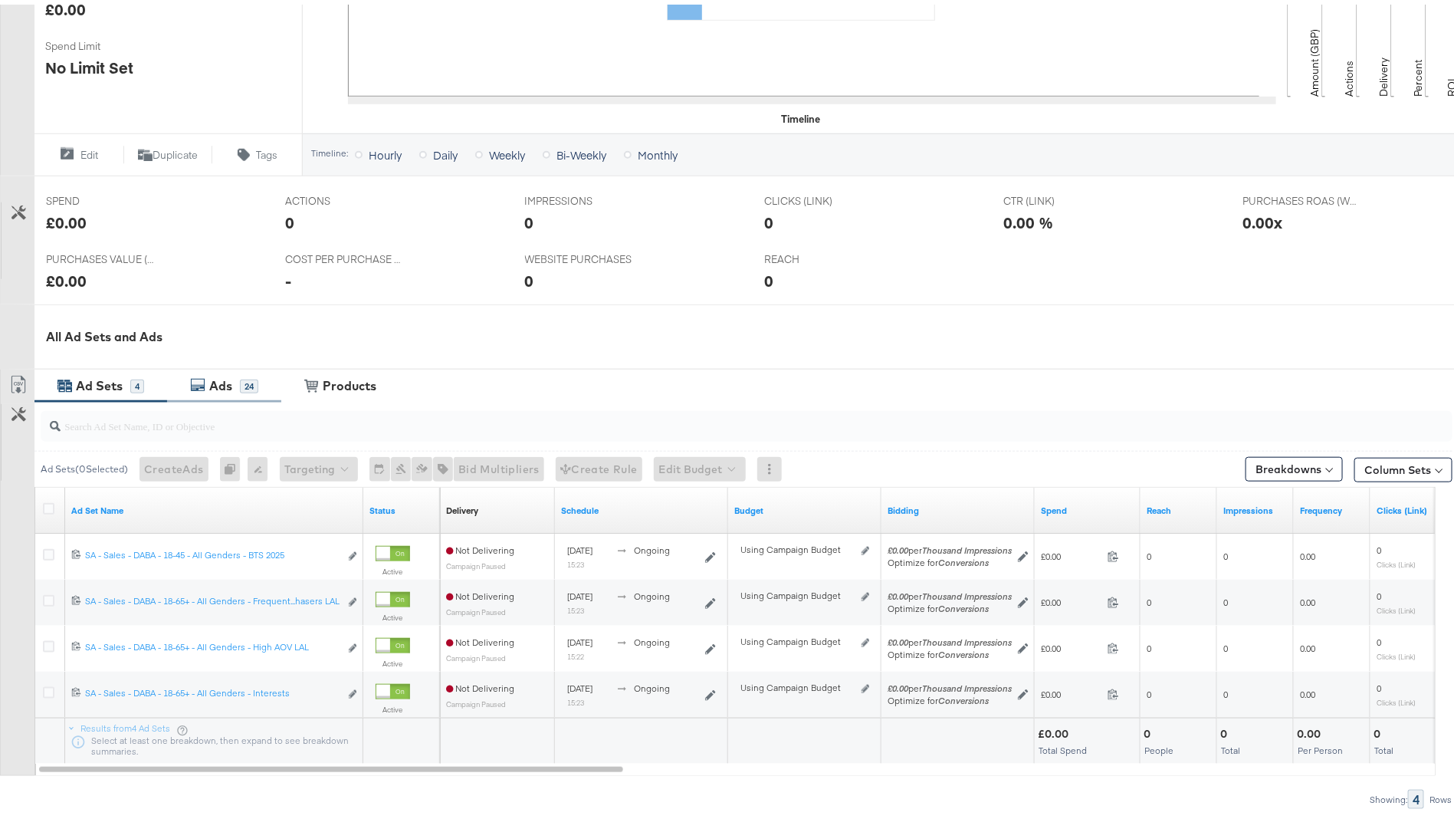
click at [218, 385] on div "Ads" at bounding box center [220, 381] width 23 height 18
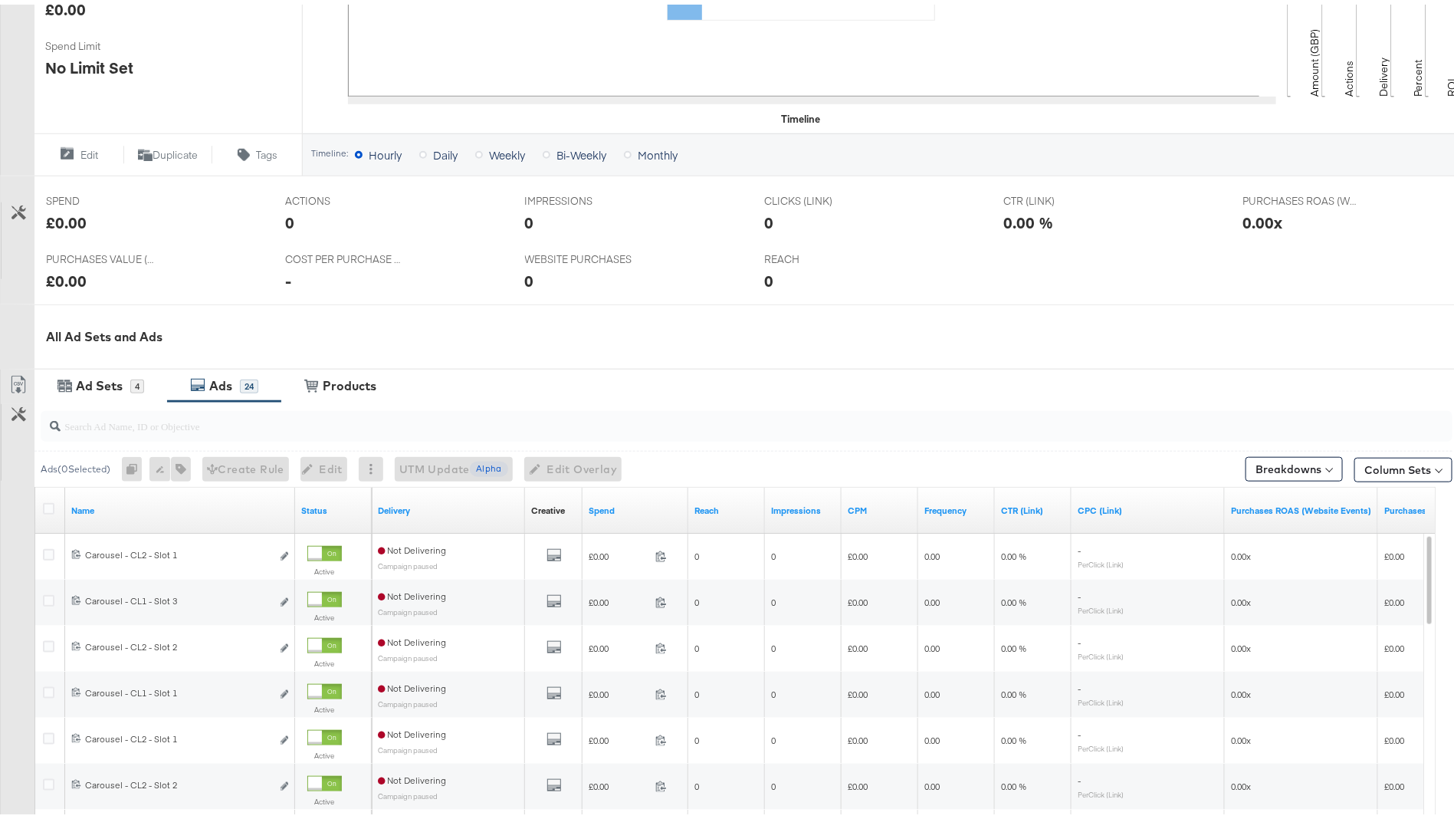
click at [215, 435] on div at bounding box center [747, 421] width 1412 height 37
click at [219, 422] on input "search" at bounding box center [692, 415] width 1262 height 30
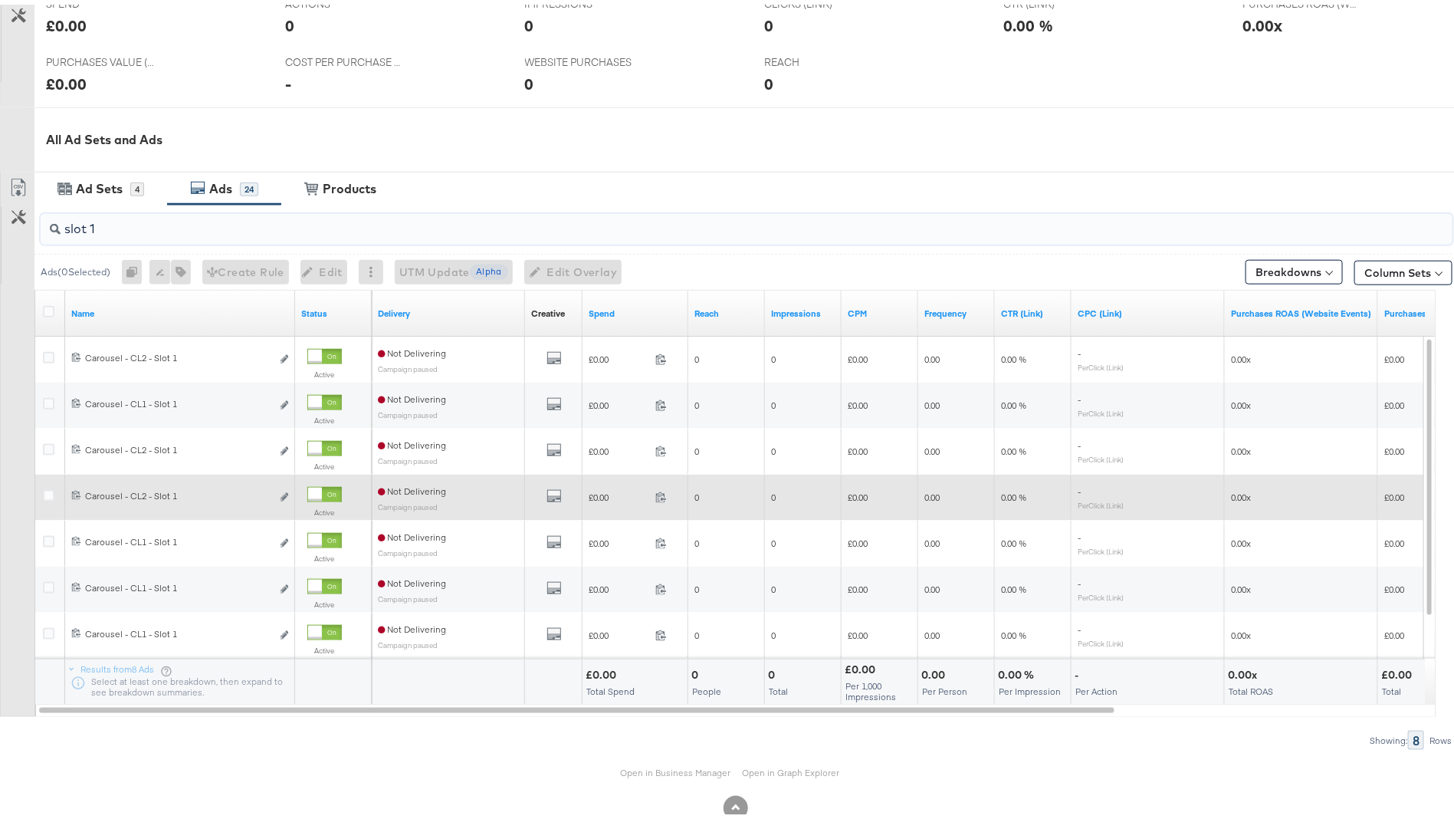
scroll to position [658, 0]
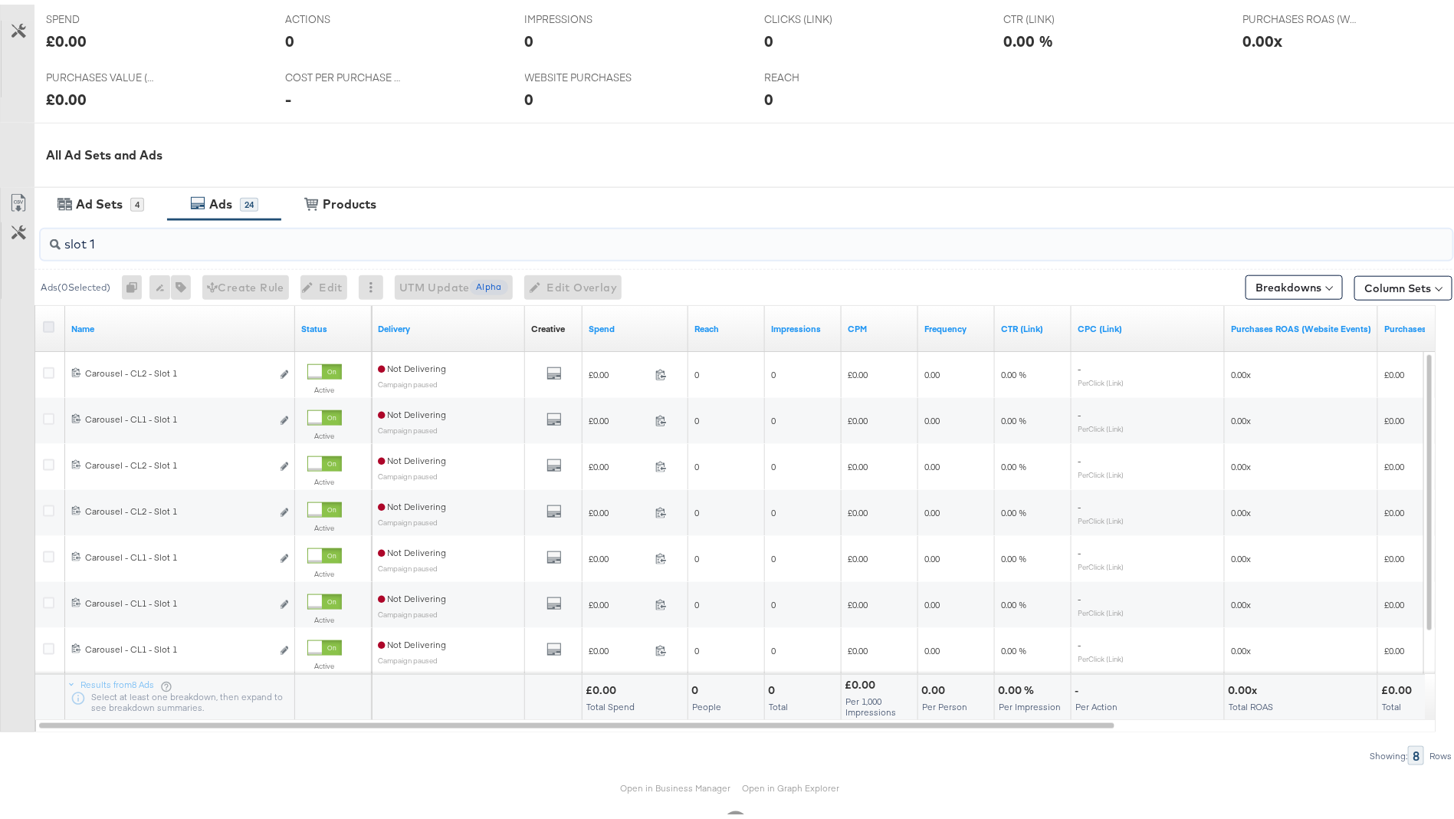
type input "slot 1"
click at [48, 320] on icon at bounding box center [48, 322] width 11 height 11
click at [0, 0] on input "checkbox" at bounding box center [0, 0] width 0 height 0
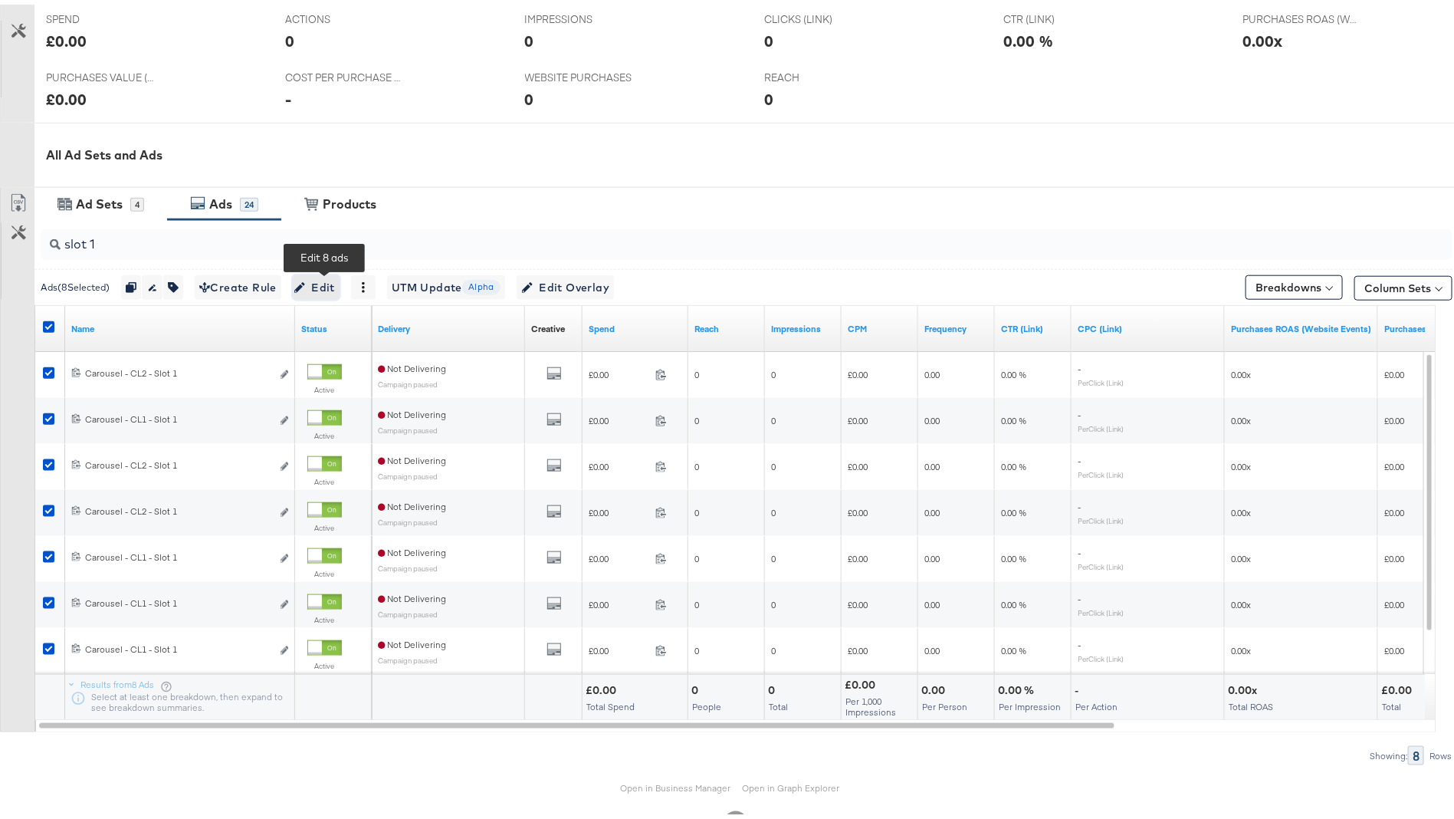
click at [321, 282] on span "Edit" at bounding box center [316, 283] width 38 height 19
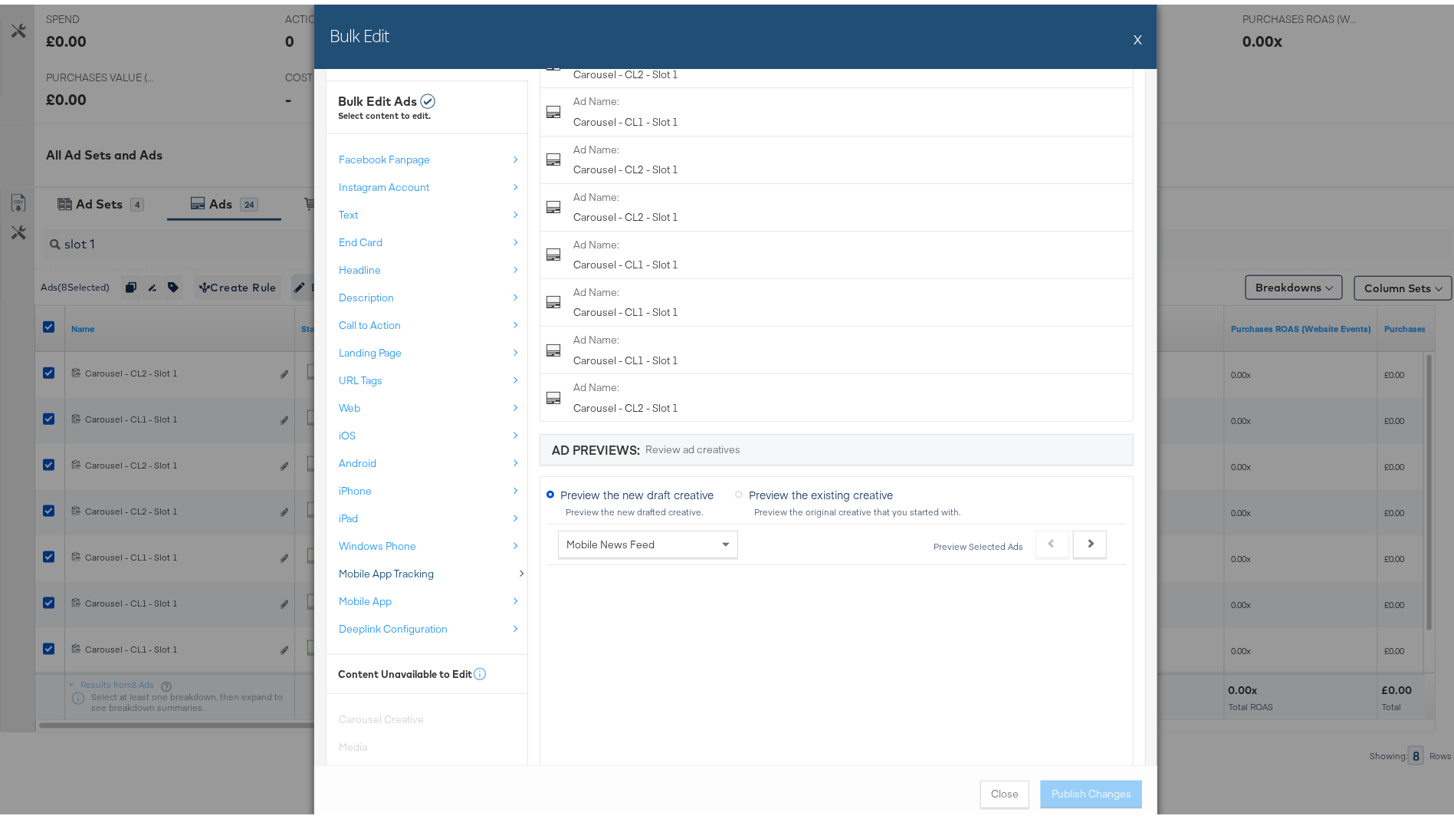
scroll to position [254, 0]
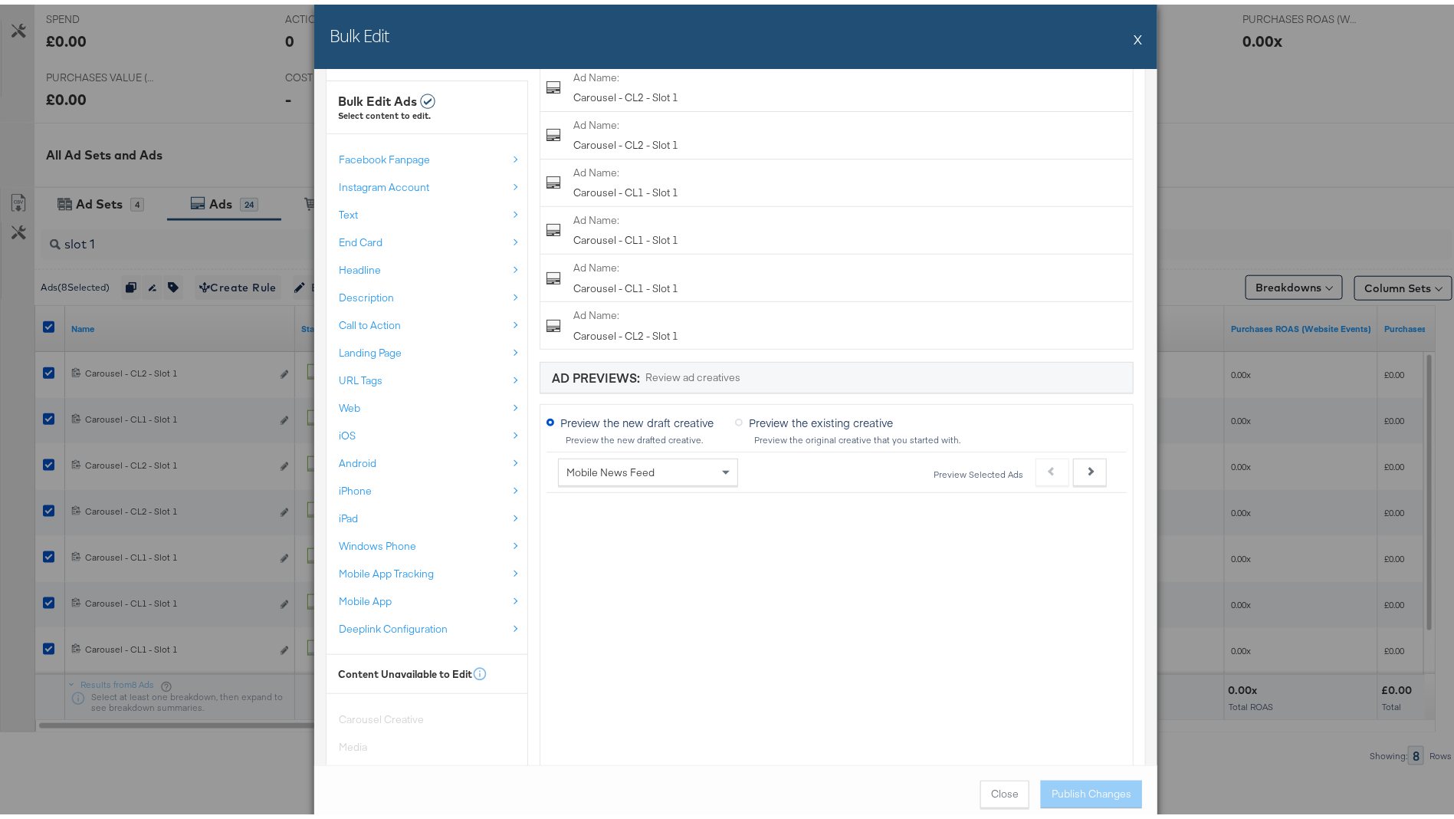
click at [1134, 42] on button "X" at bounding box center [1138, 34] width 8 height 31
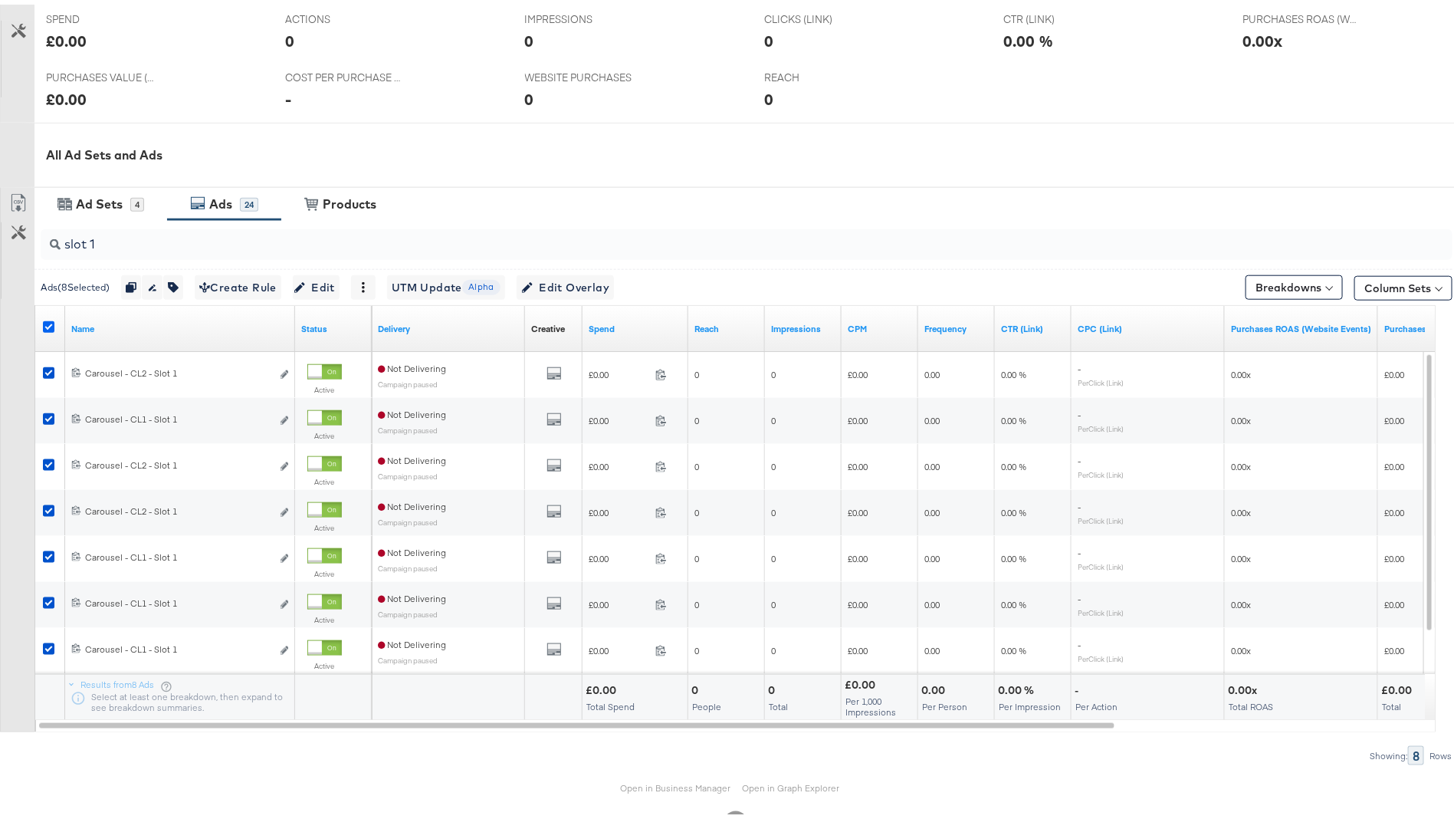
click at [48, 317] on icon at bounding box center [48, 322] width 11 height 11
click at [0, 0] on input "checkbox" at bounding box center [0, 0] width 0 height 0
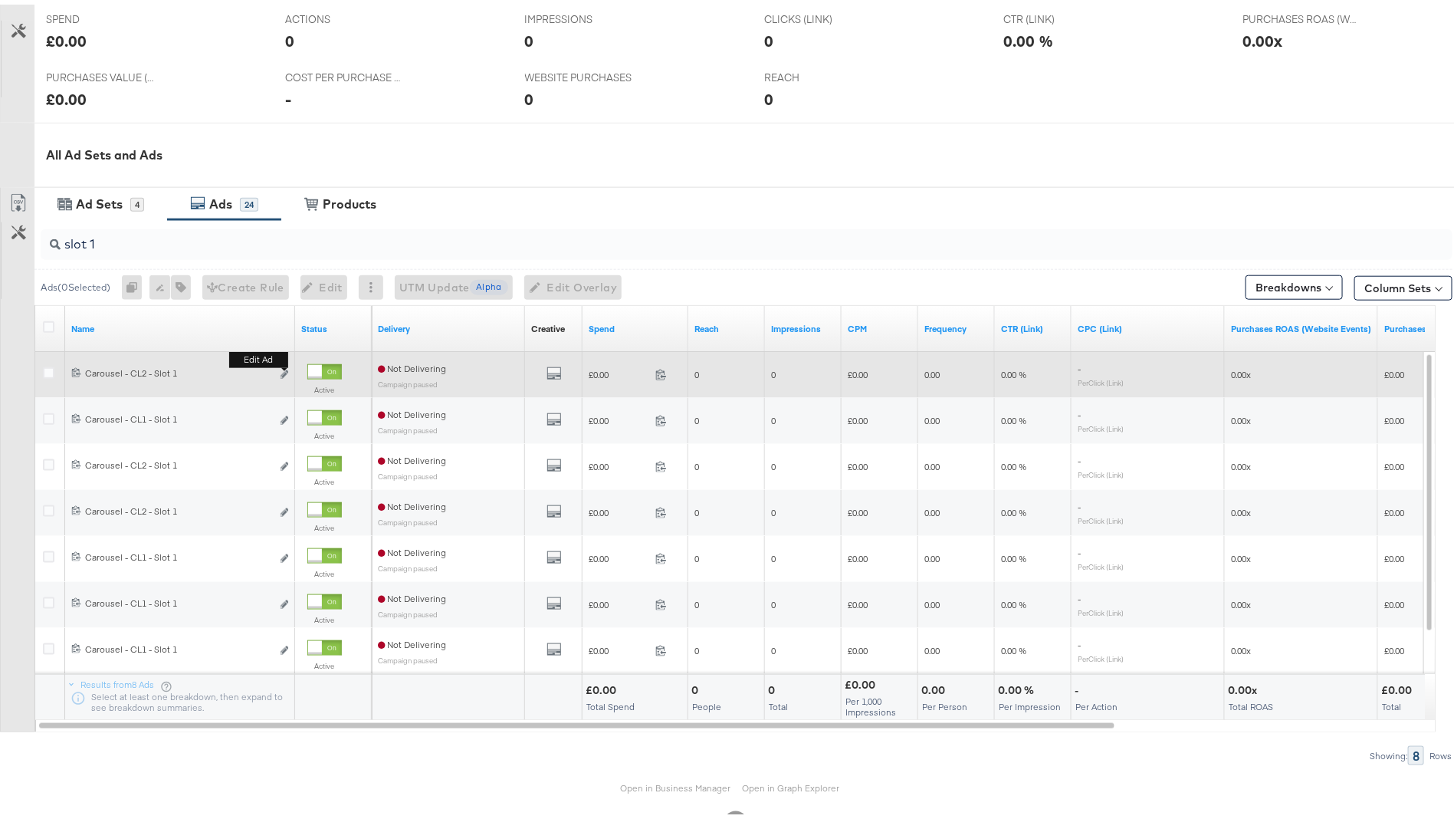
click at [283, 363] on b "Edit ad" at bounding box center [258, 355] width 59 height 16
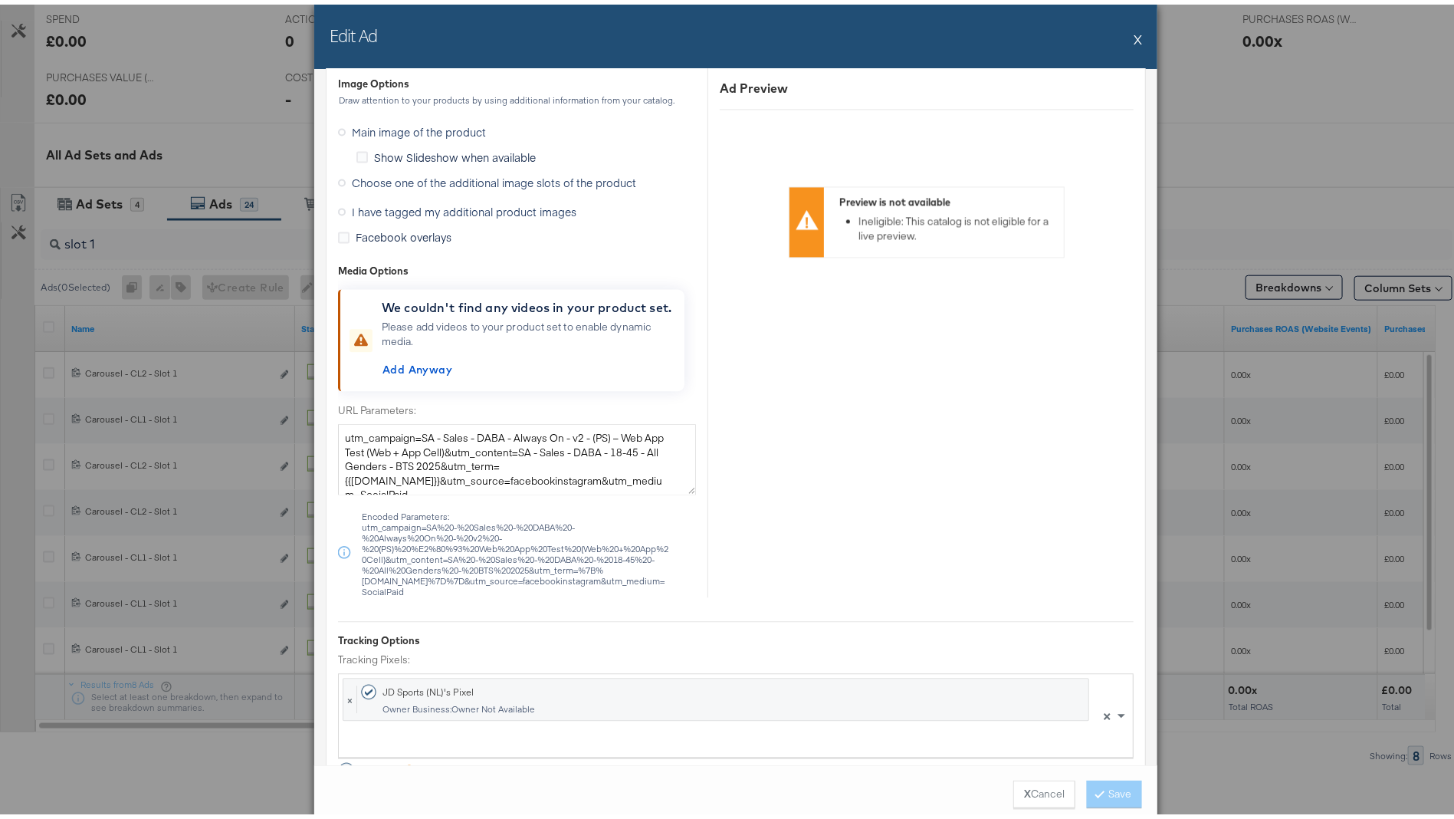
scroll to position [1670, 0]
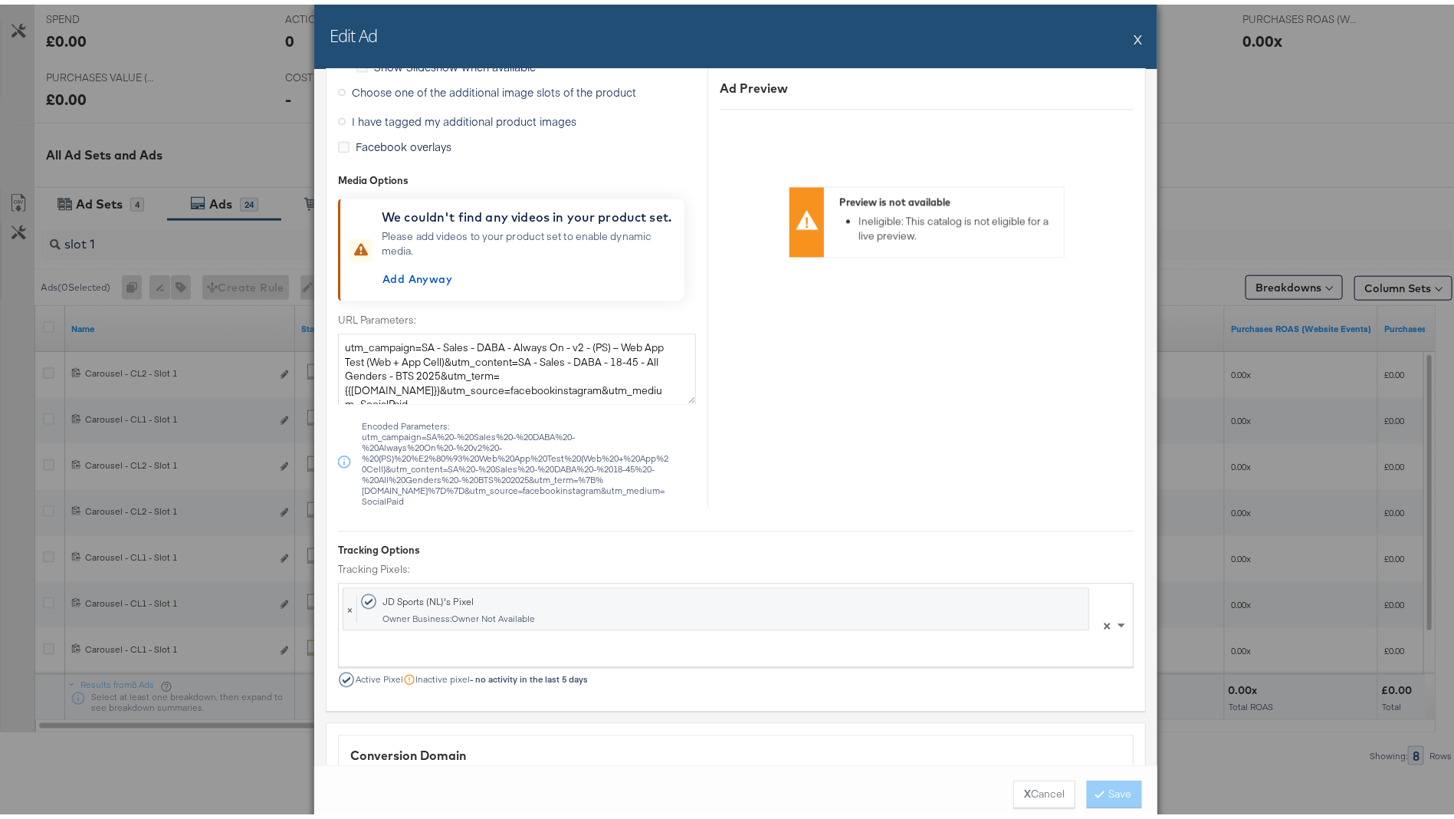
click at [519, 80] on span "Choose one of the additional image slots of the product" at bounding box center [494, 87] width 284 height 15
click at [0, 0] on input "Choose one of the additional image slots of the product" at bounding box center [0, 0] width 0 height 0
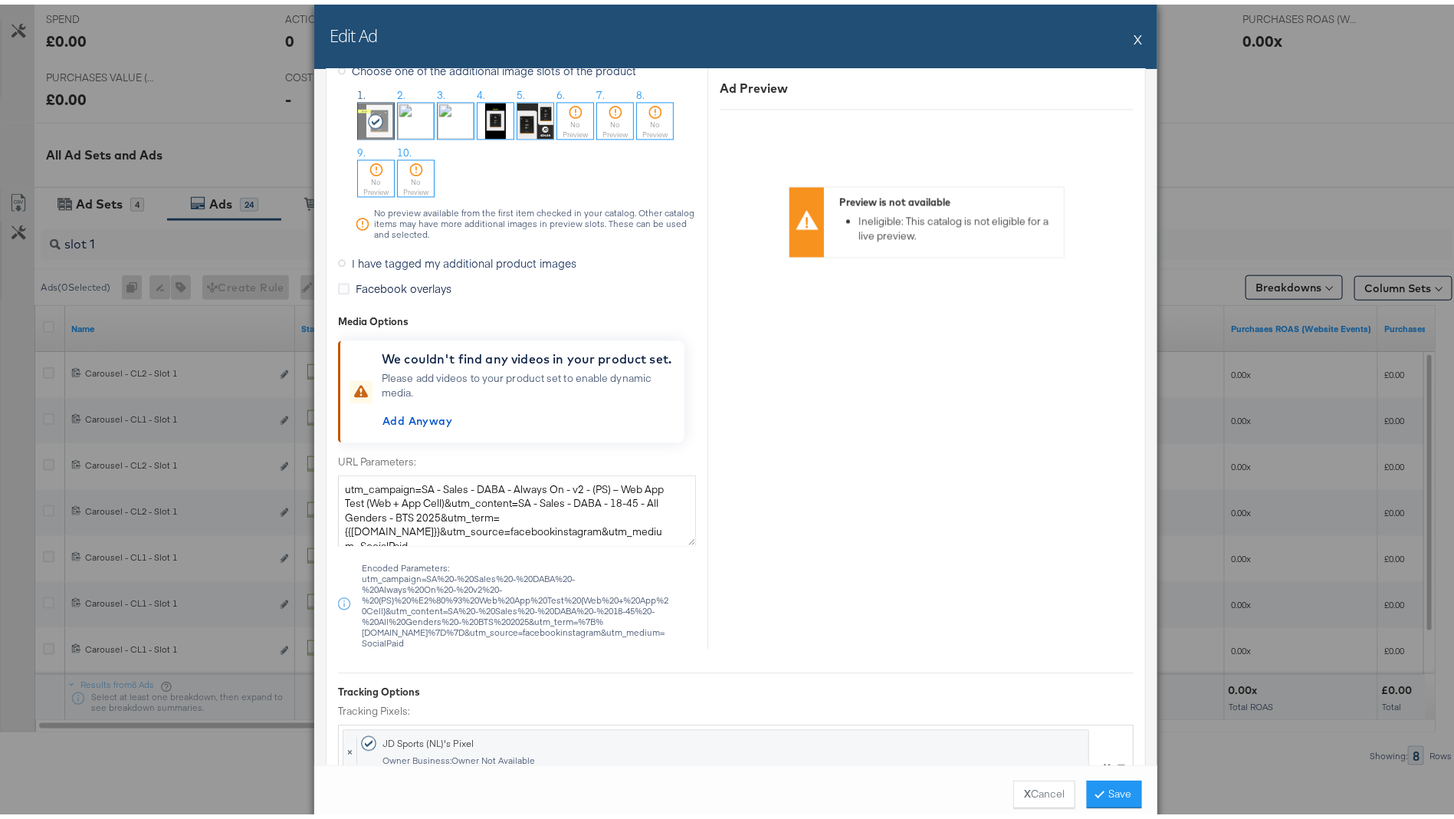
scroll to position [1642, 0]
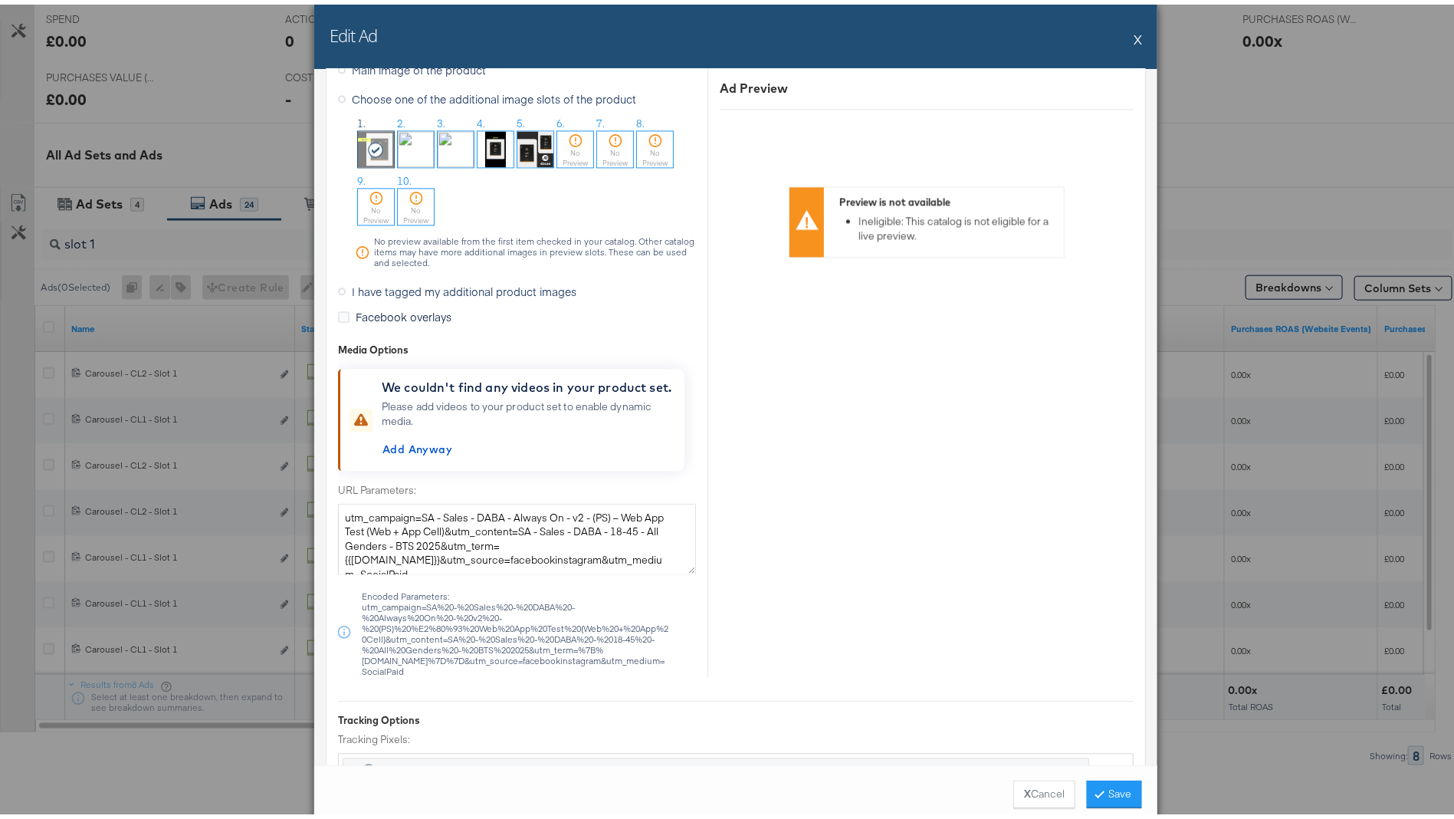
click at [1119, 791] on button "Save" at bounding box center [1114, 790] width 55 height 28
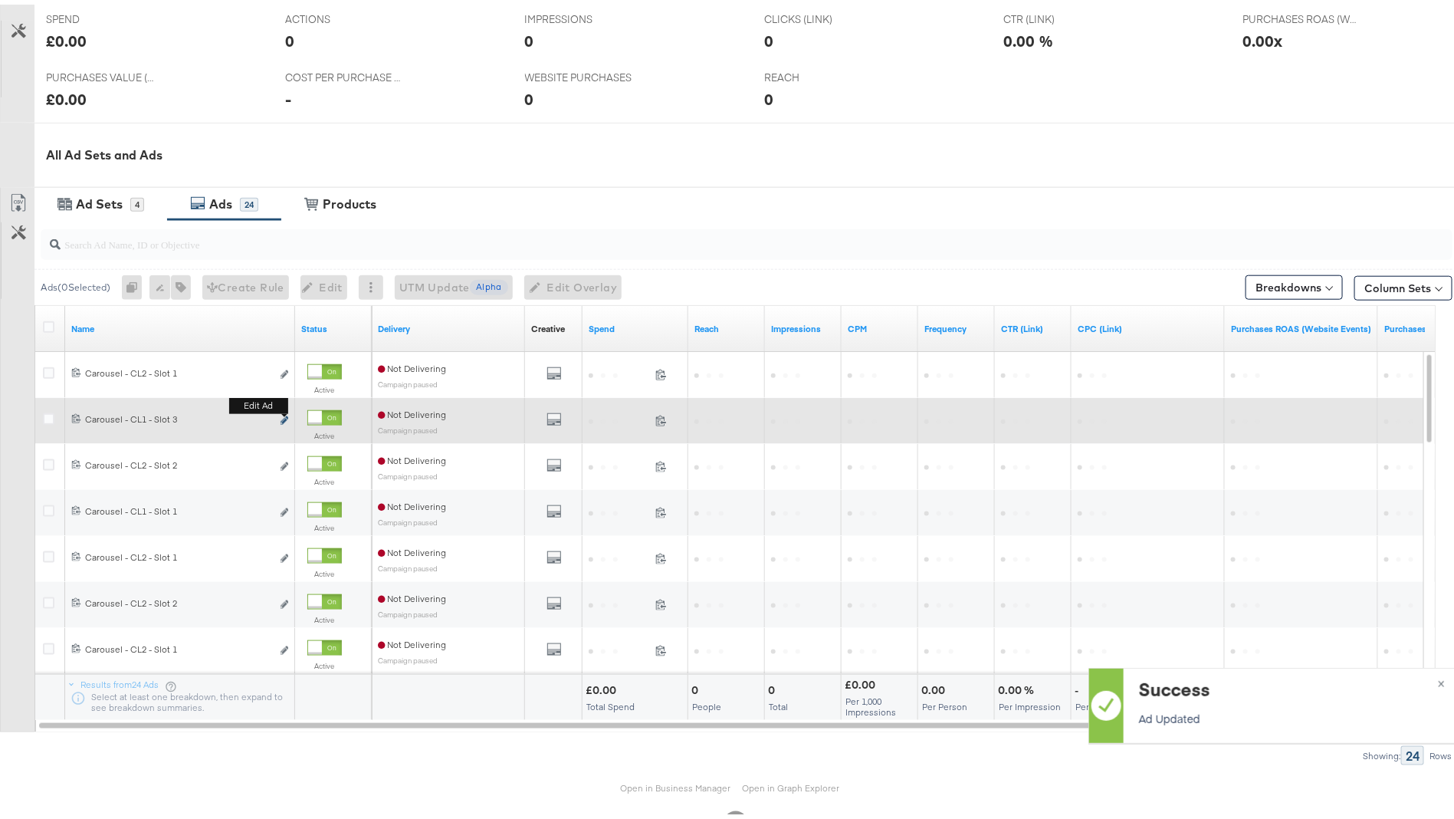
click at [281, 415] on icon "link" at bounding box center [285, 416] width 8 height 8
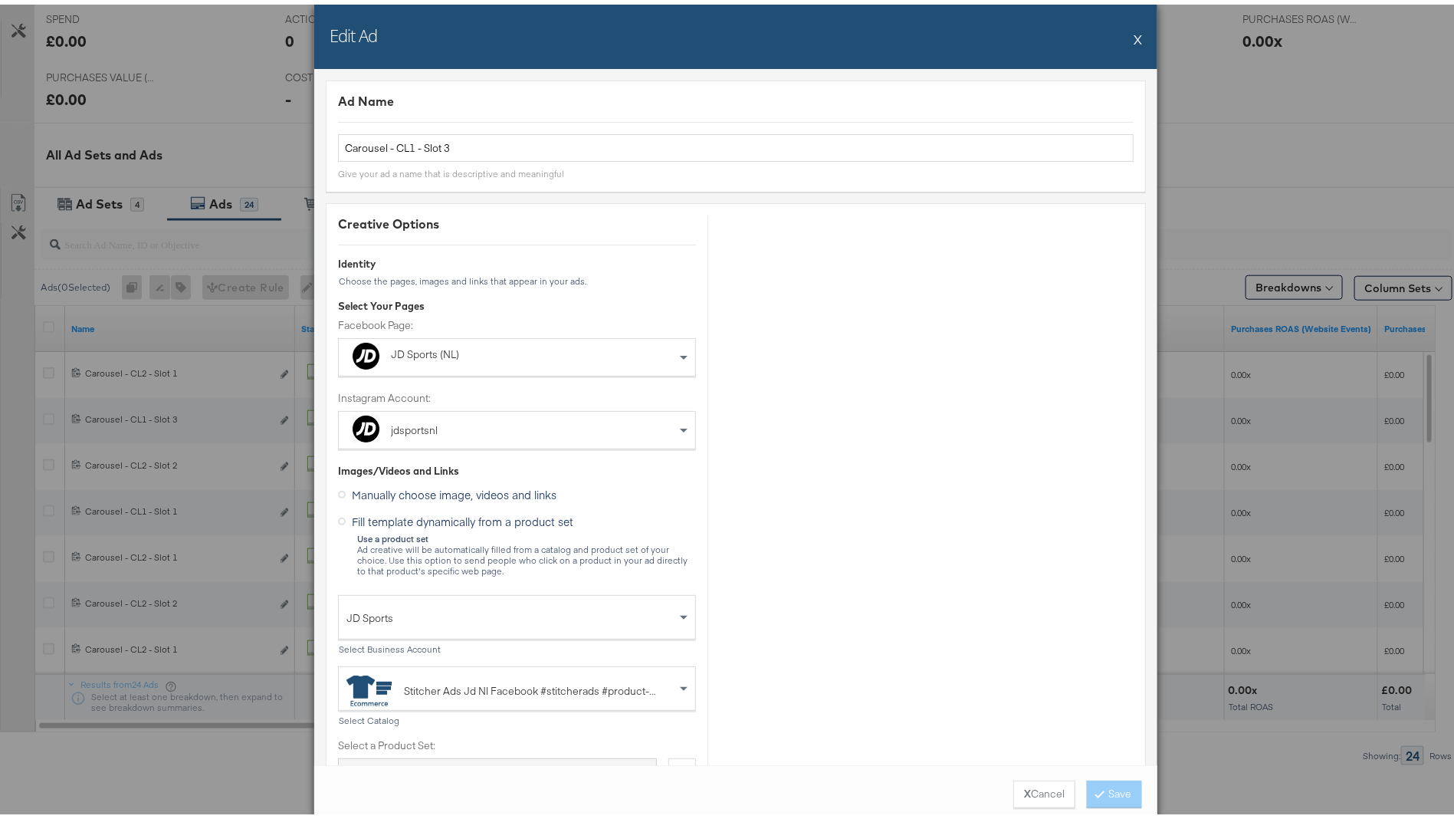
click at [1134, 33] on button "X" at bounding box center [1138, 34] width 8 height 31
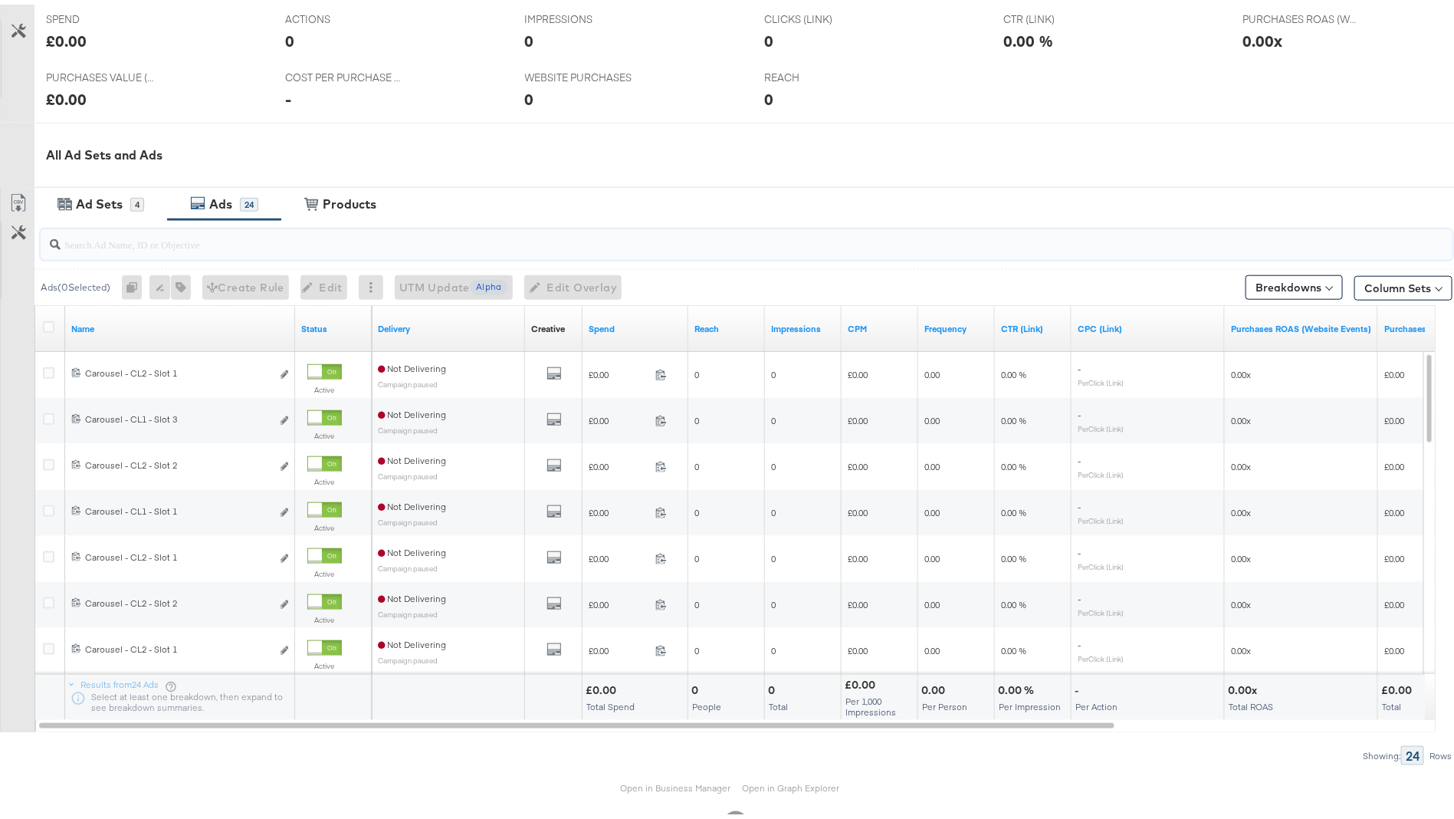
click at [303, 238] on input "search" at bounding box center [692, 233] width 1262 height 30
type input "slot 1"
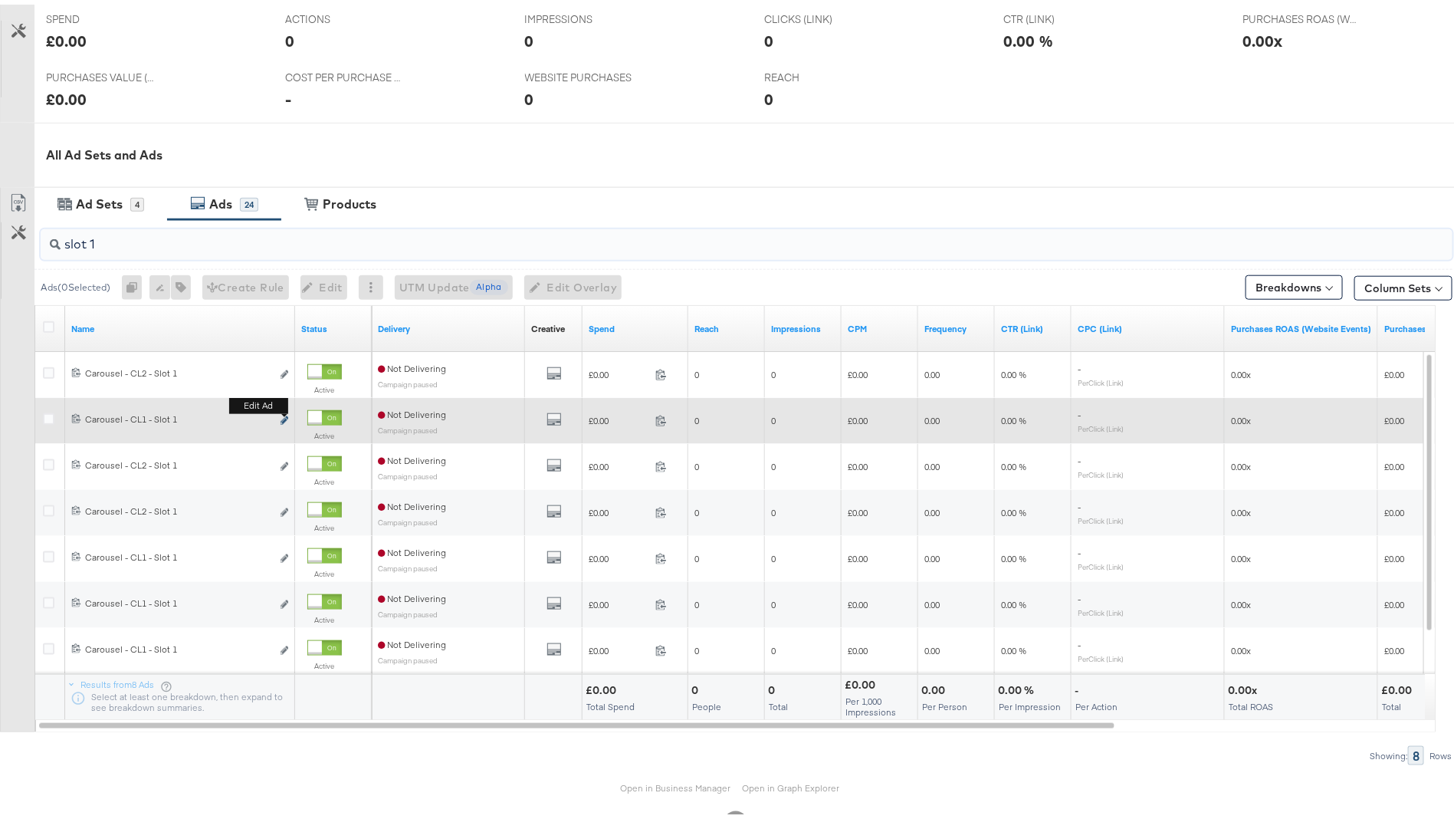
click at [284, 415] on icon "link" at bounding box center [285, 416] width 8 height 8
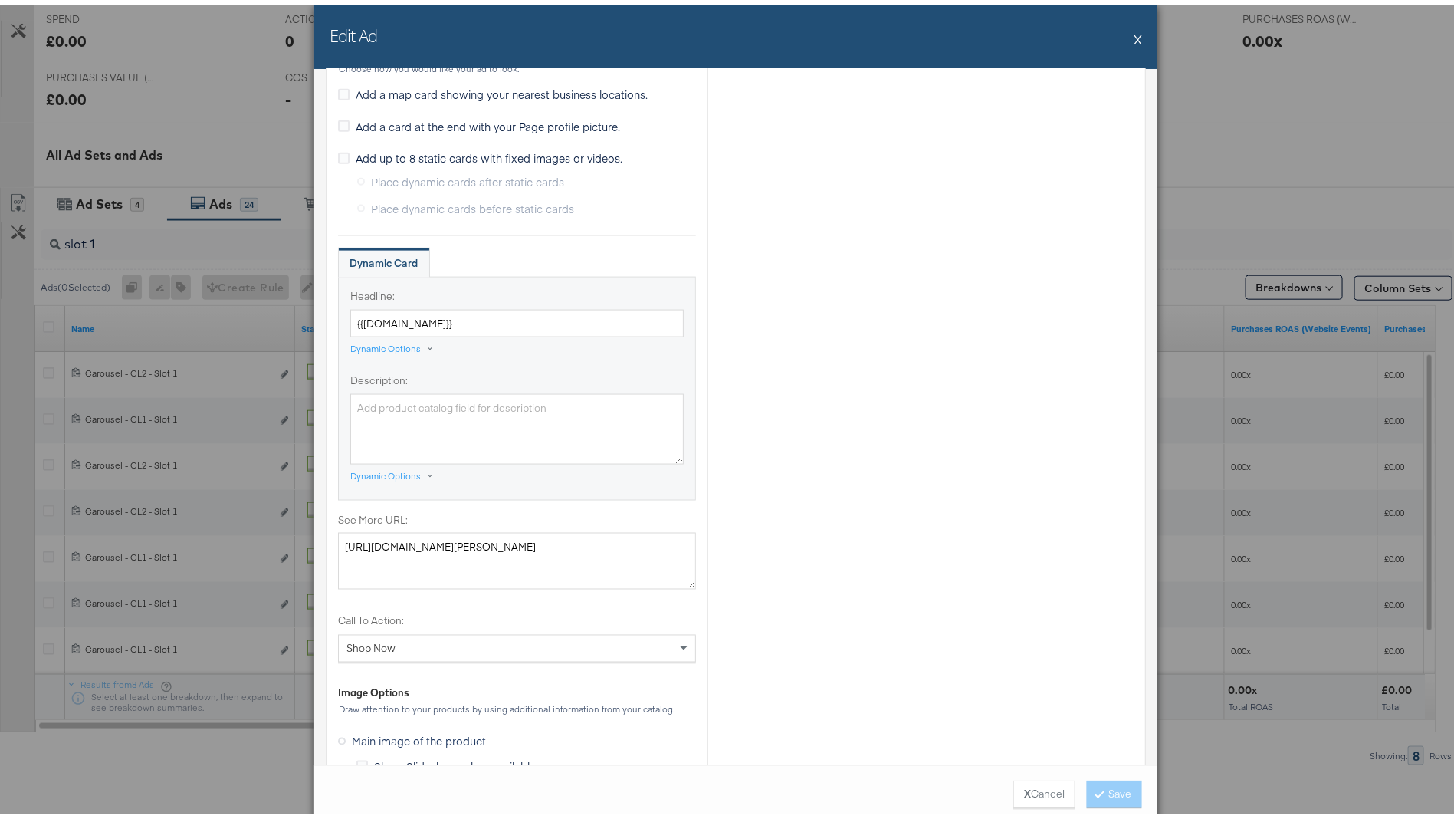
scroll to position [1488, 0]
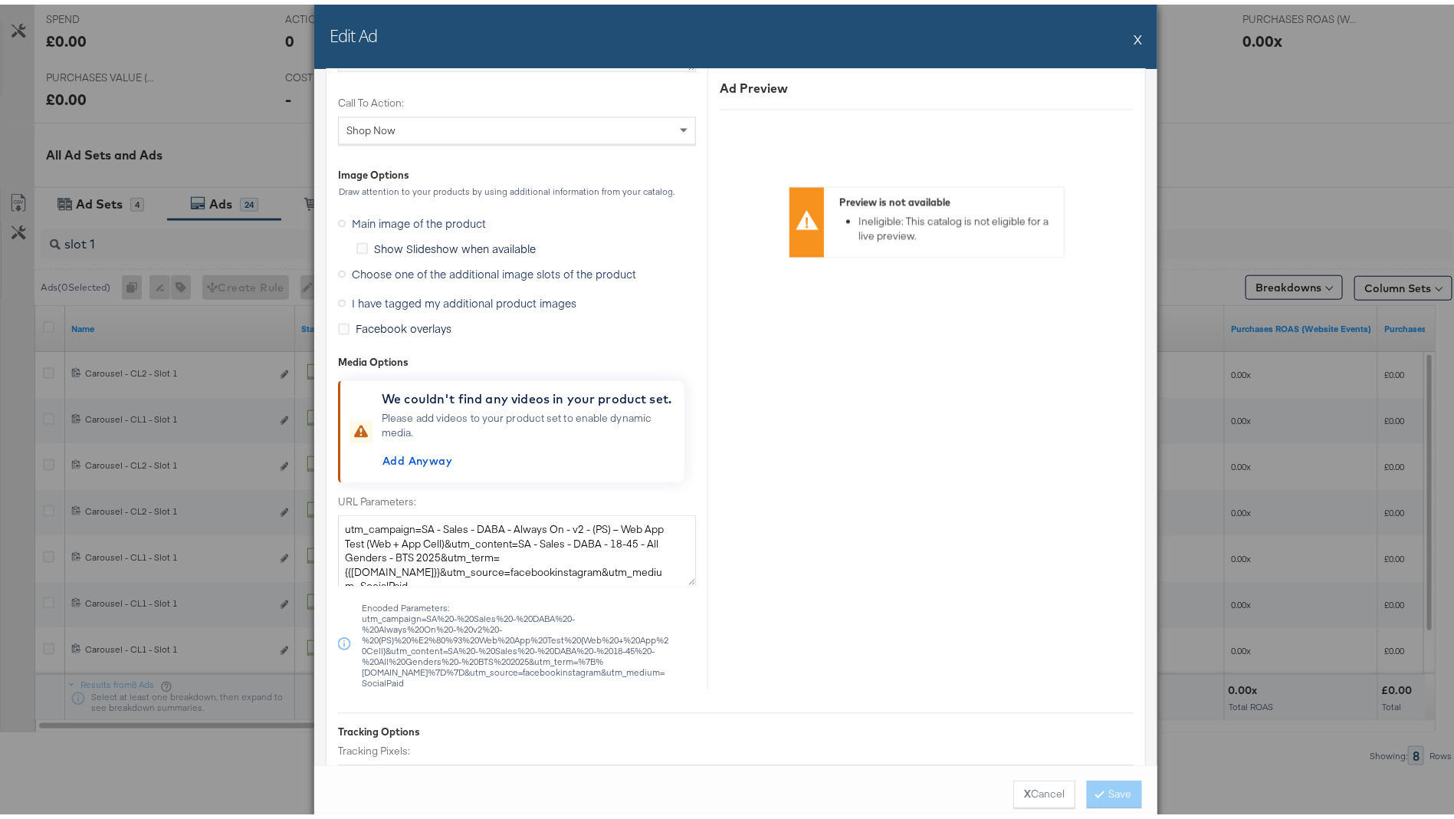
click at [465, 267] on span "Choose one of the additional image slots of the product" at bounding box center [494, 269] width 284 height 15
click at [0, 0] on input "Choose one of the additional image slots of the product" at bounding box center [0, 0] width 0 height 0
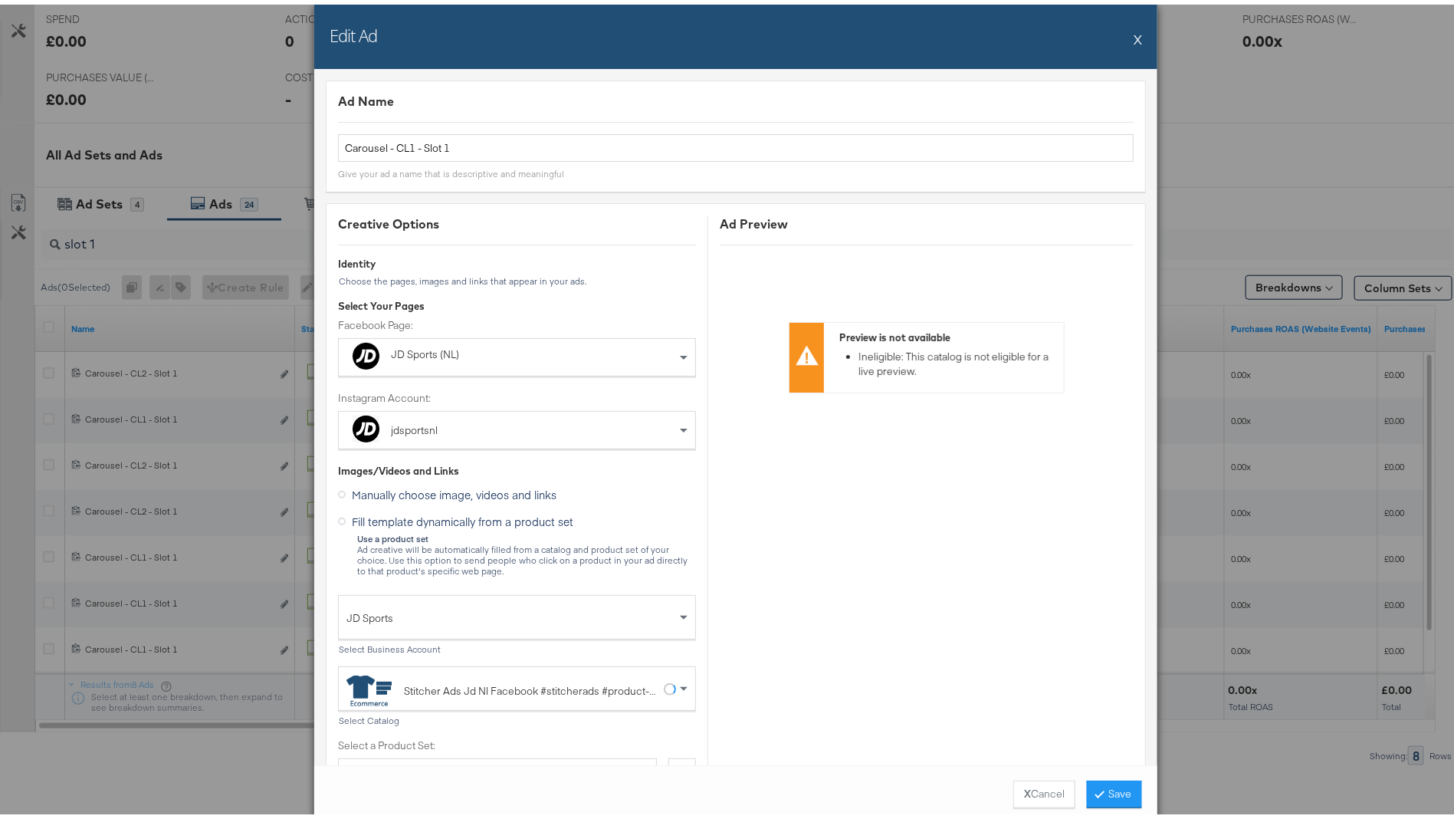
scroll to position [0, 0]
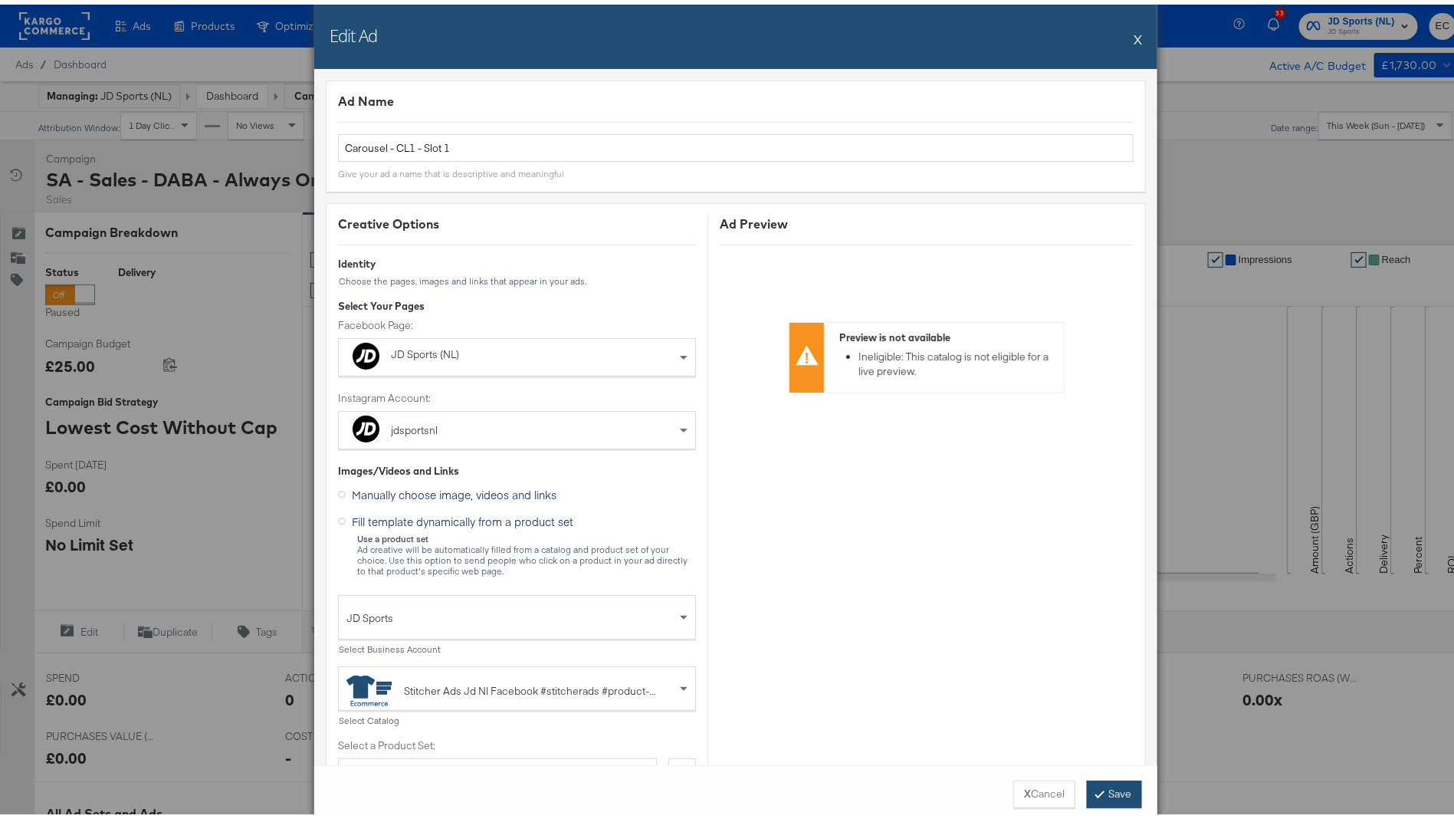
click at [1099, 778] on button "Save" at bounding box center [1114, 790] width 55 height 28
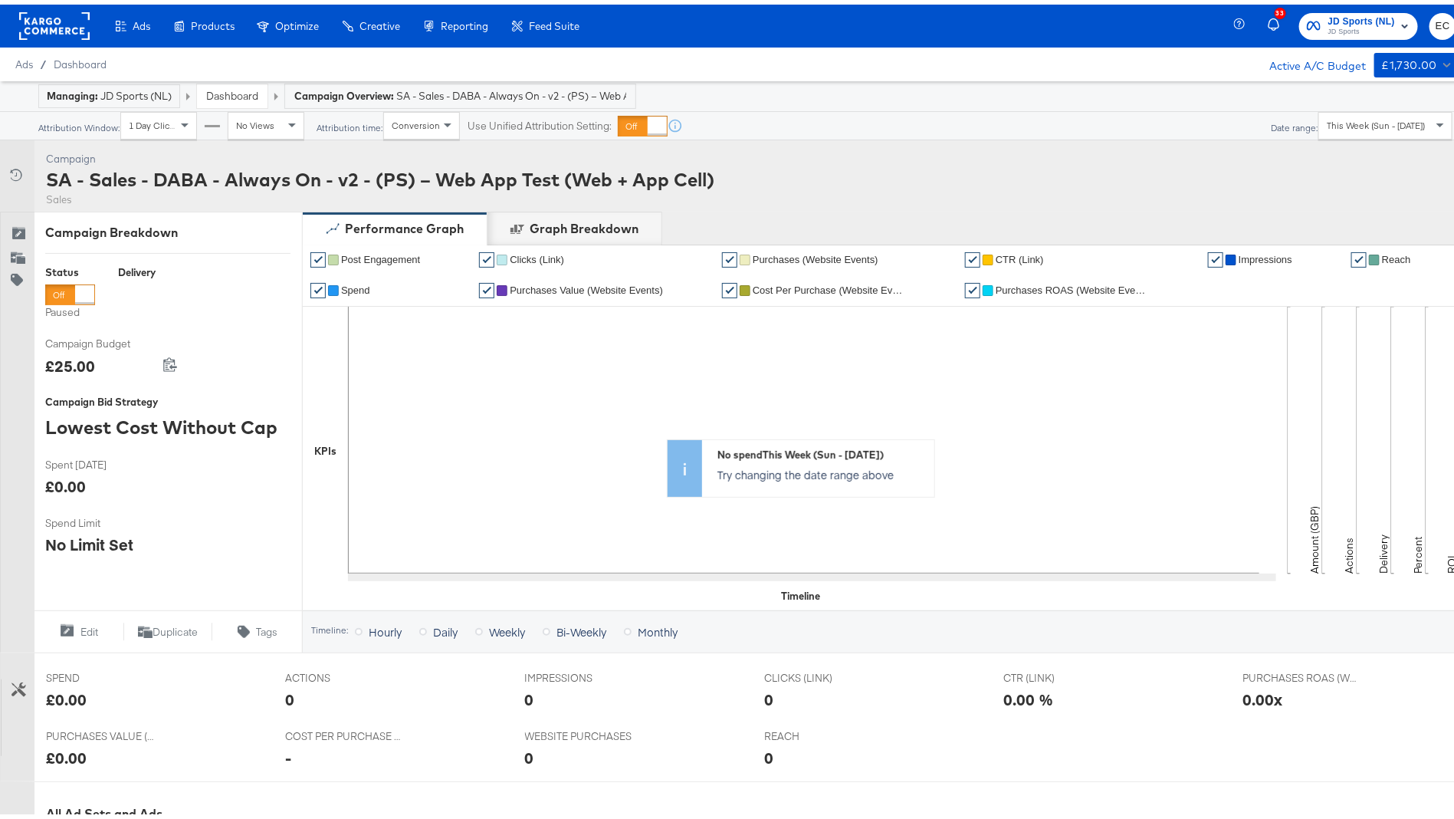
scroll to position [474, 0]
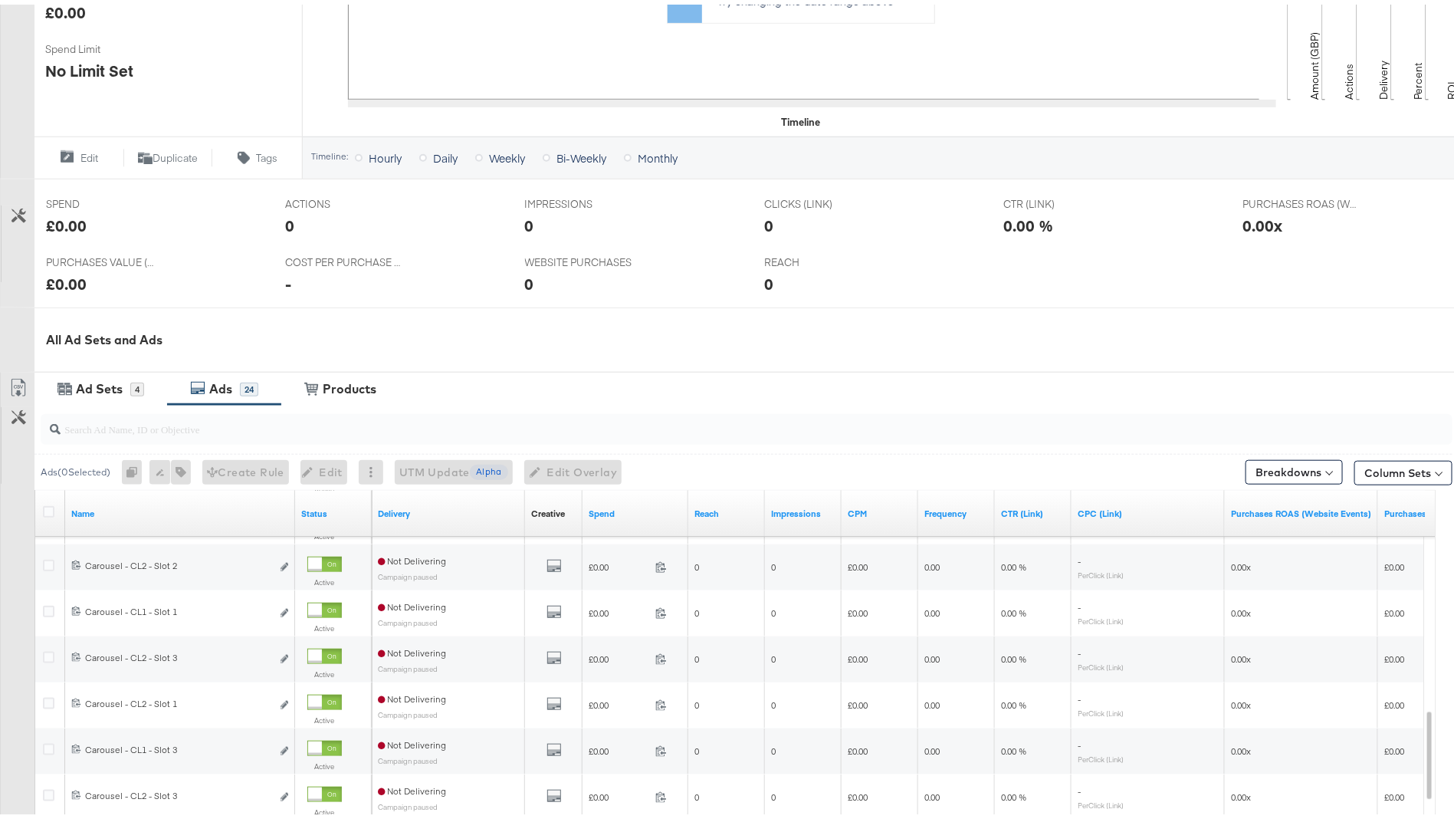
click at [276, 420] on input "search" at bounding box center [692, 418] width 1262 height 30
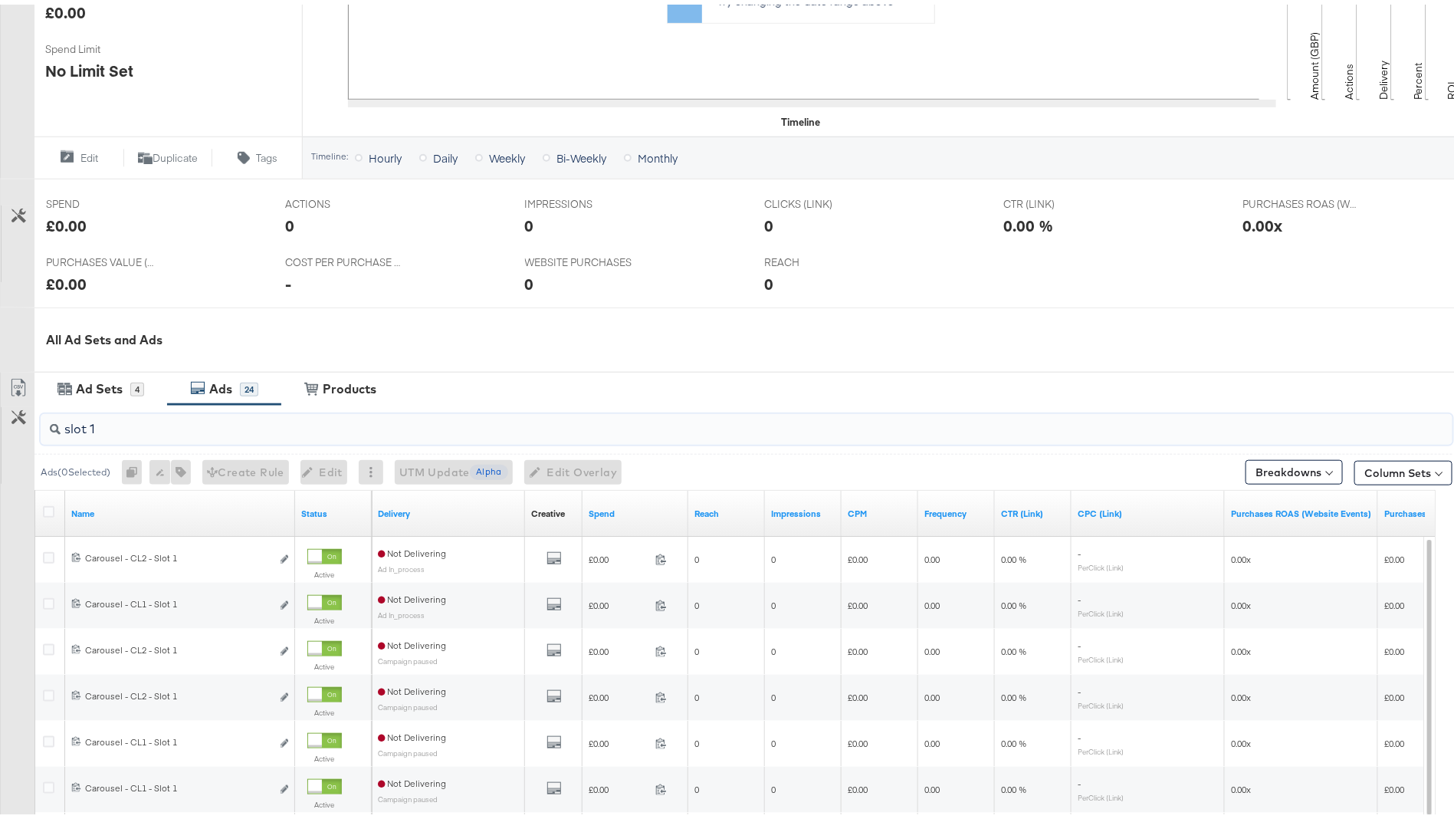
type input "slot 1"
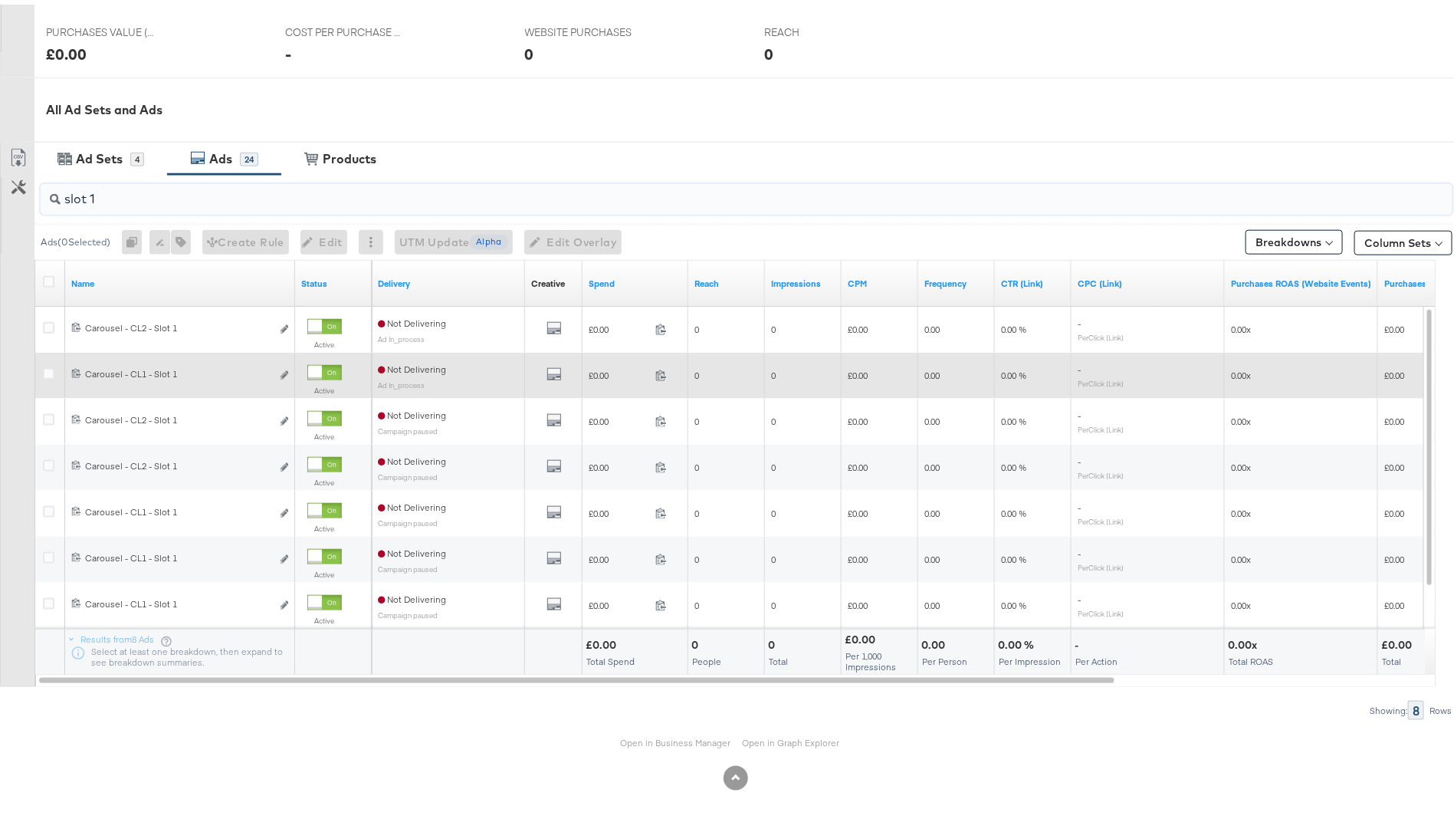
scroll to position [688, 0]
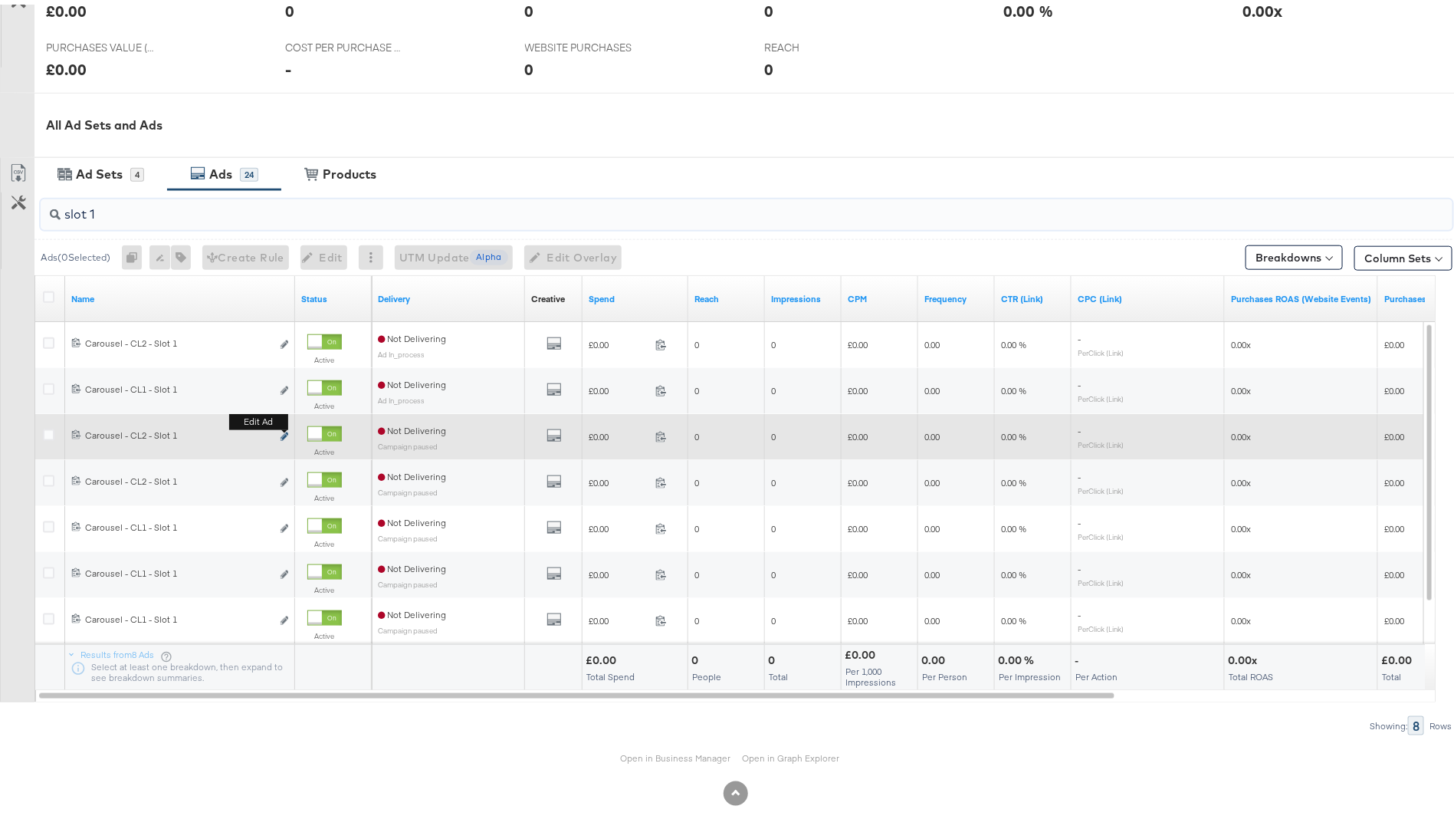
click at [284, 431] on icon "link" at bounding box center [285, 432] width 8 height 8
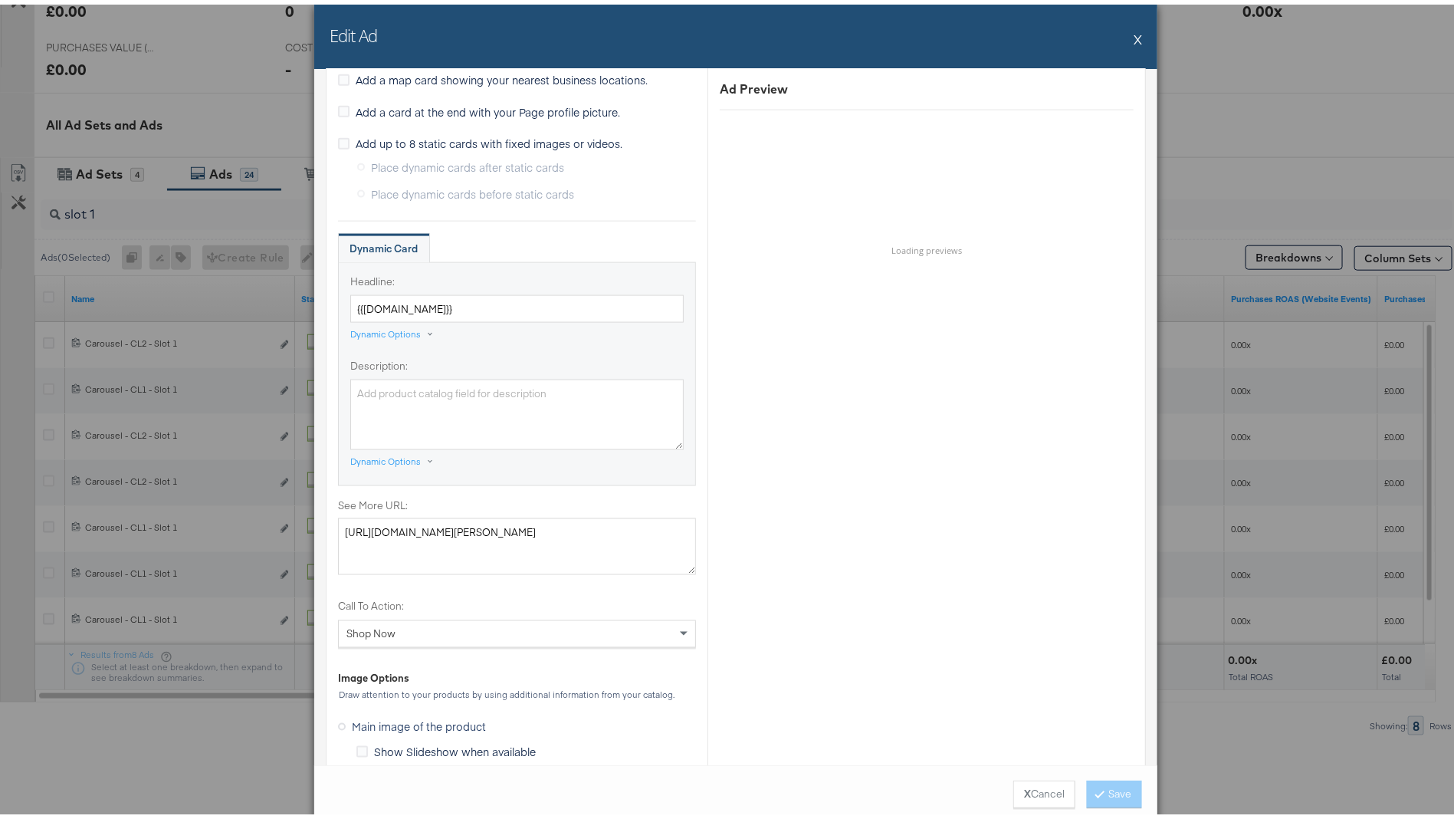
scroll to position [1350, 0]
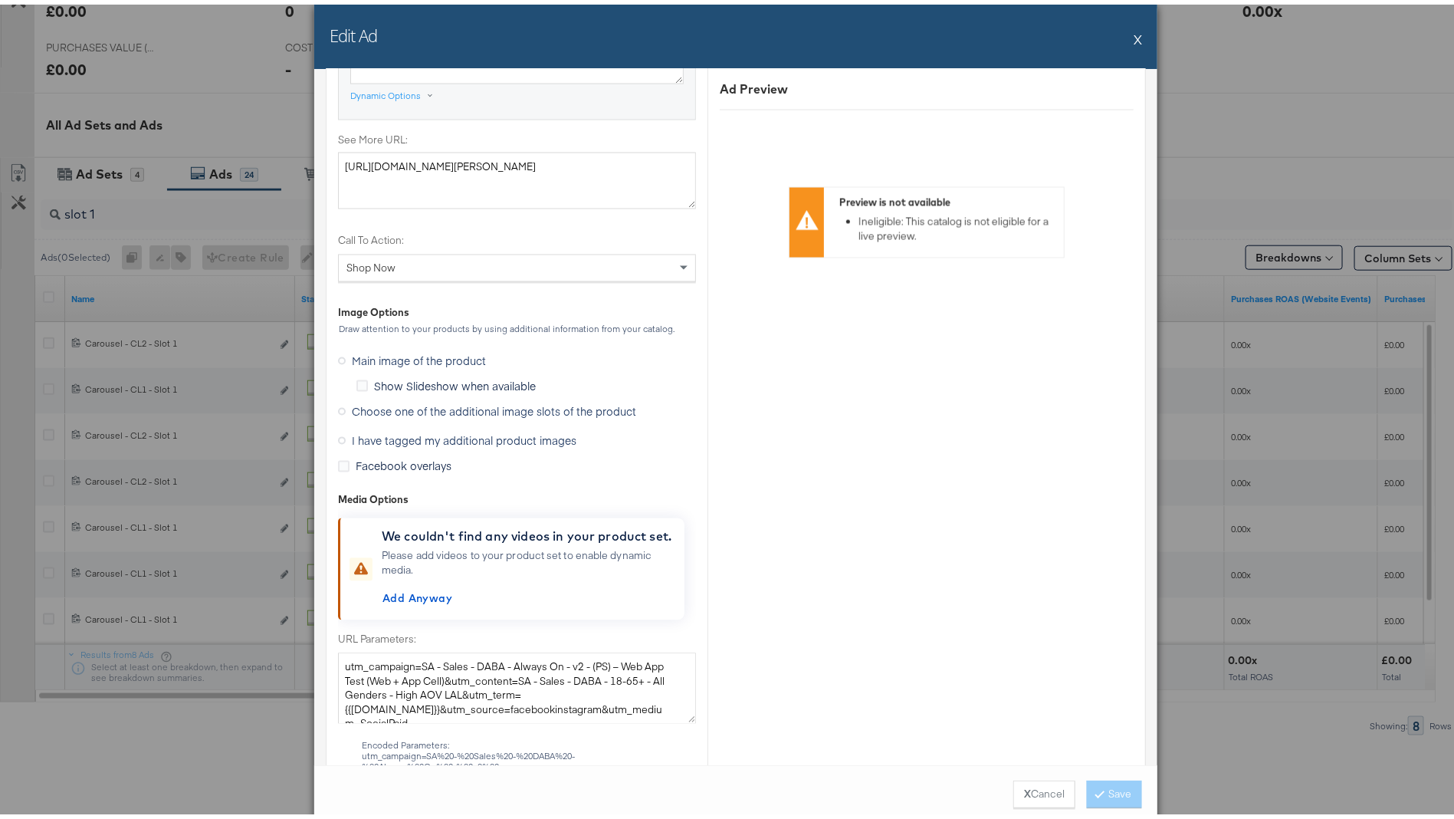
click at [420, 407] on span "Choose one of the additional image slots of the product" at bounding box center [494, 406] width 284 height 15
click at [0, 0] on input "Choose one of the additional image slots of the product" at bounding box center [0, 0] width 0 height 0
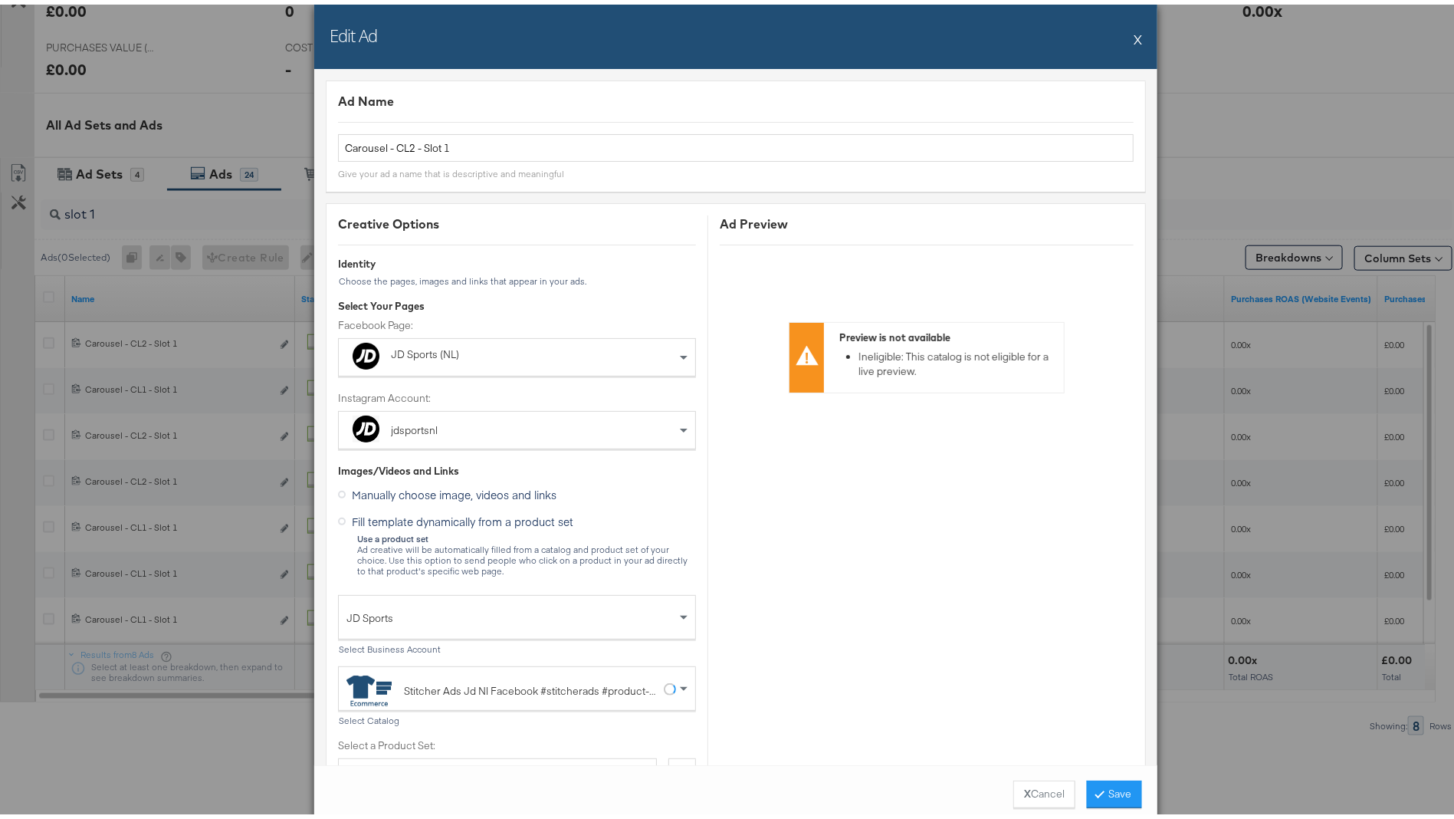
scroll to position [0, 0]
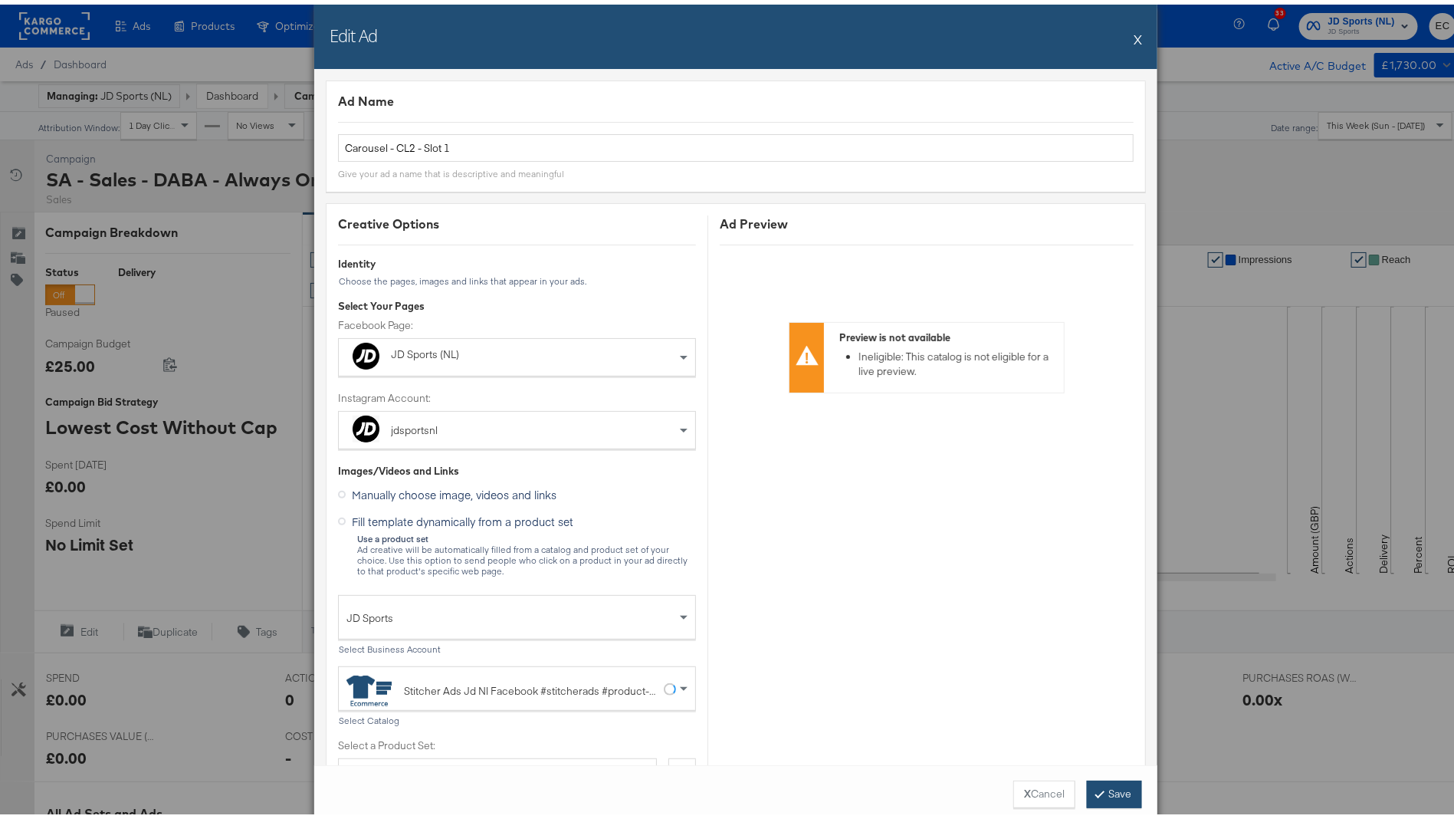
click at [1113, 777] on button "Save" at bounding box center [1114, 790] width 55 height 28
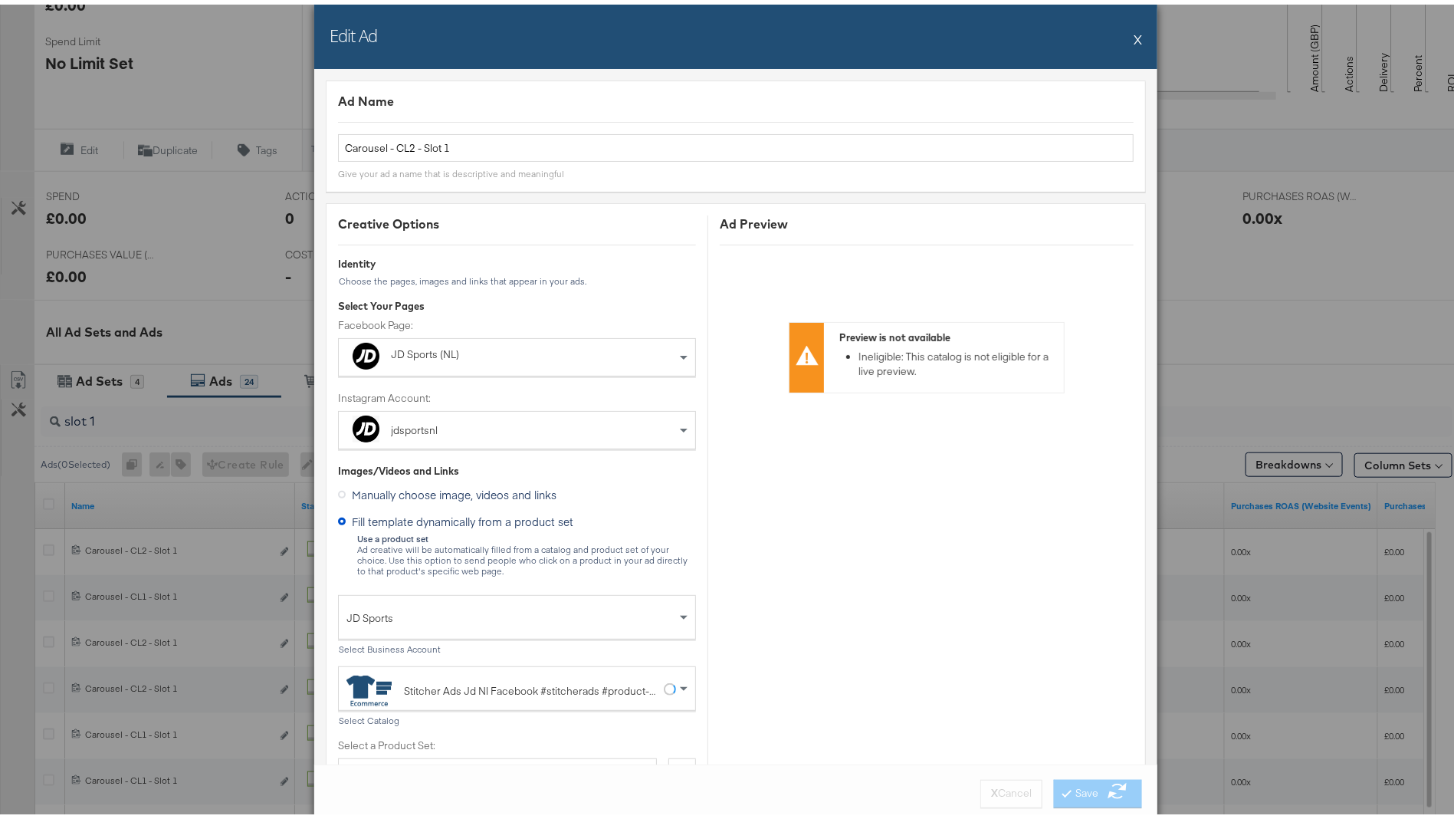
scroll to position [497, 0]
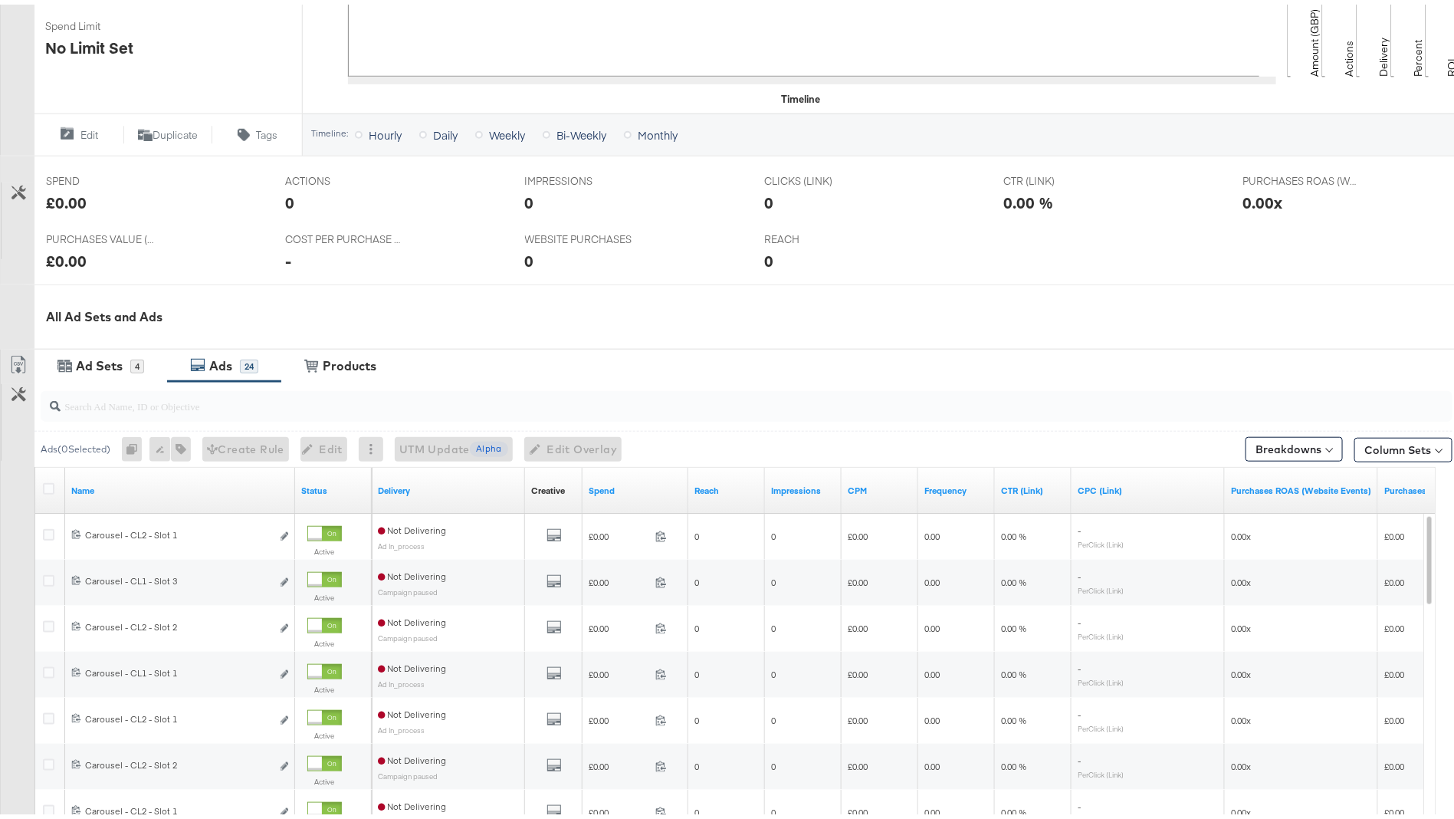
click at [281, 409] on div at bounding box center [747, 401] width 1412 height 31
type input "slot 1"
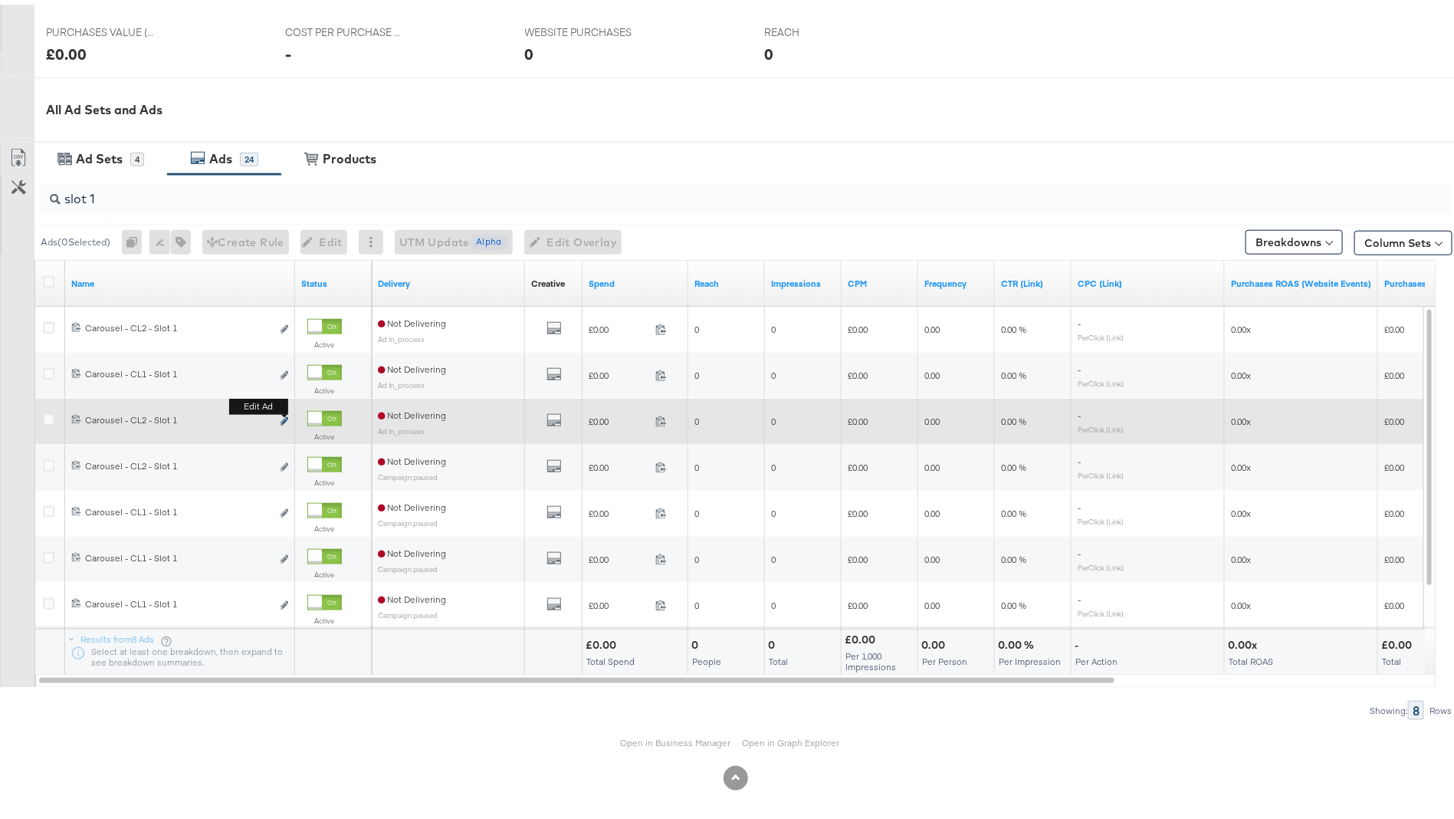
click at [286, 412] on icon "link" at bounding box center [285, 416] width 8 height 8
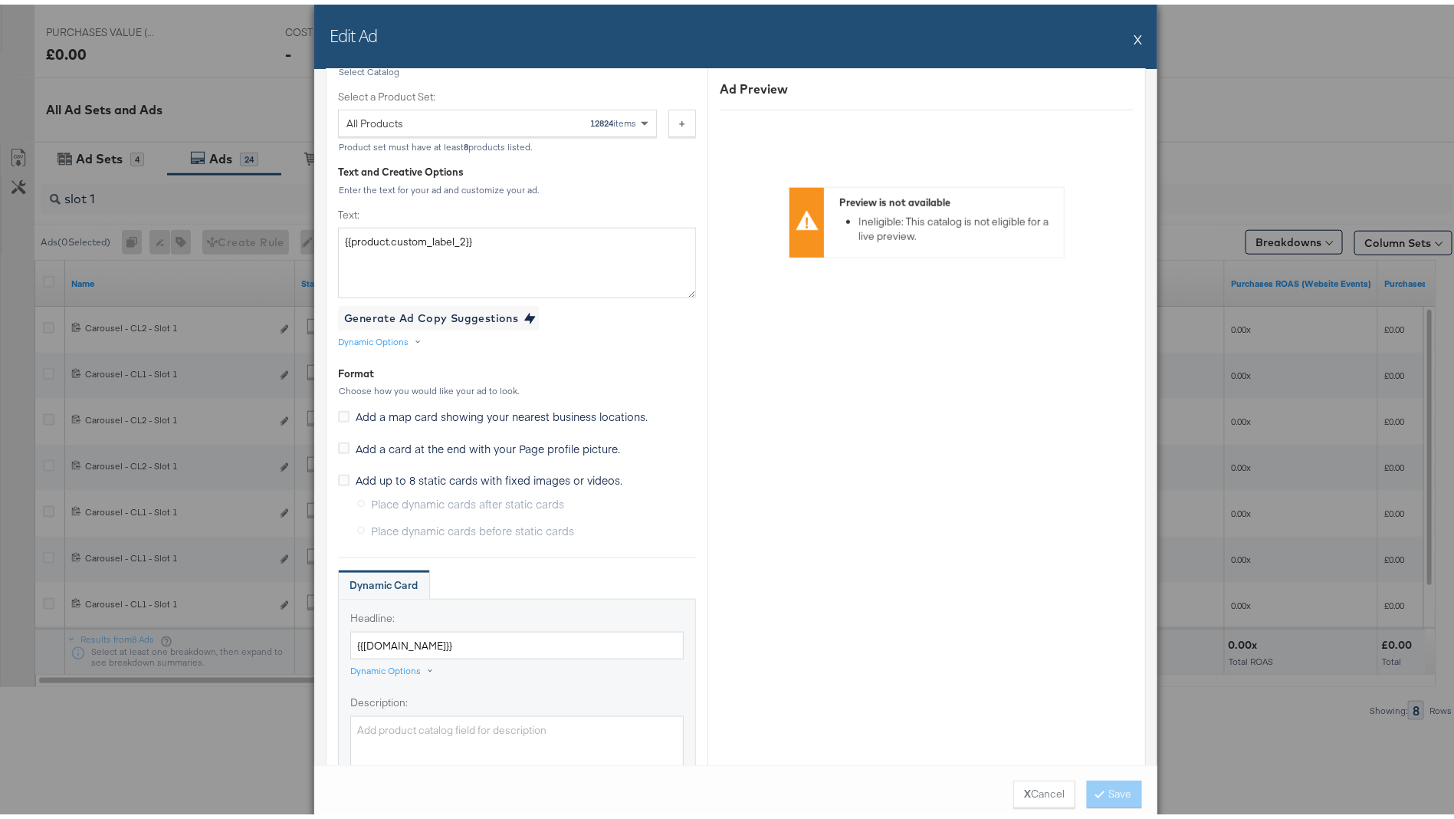
scroll to position [1366, 0]
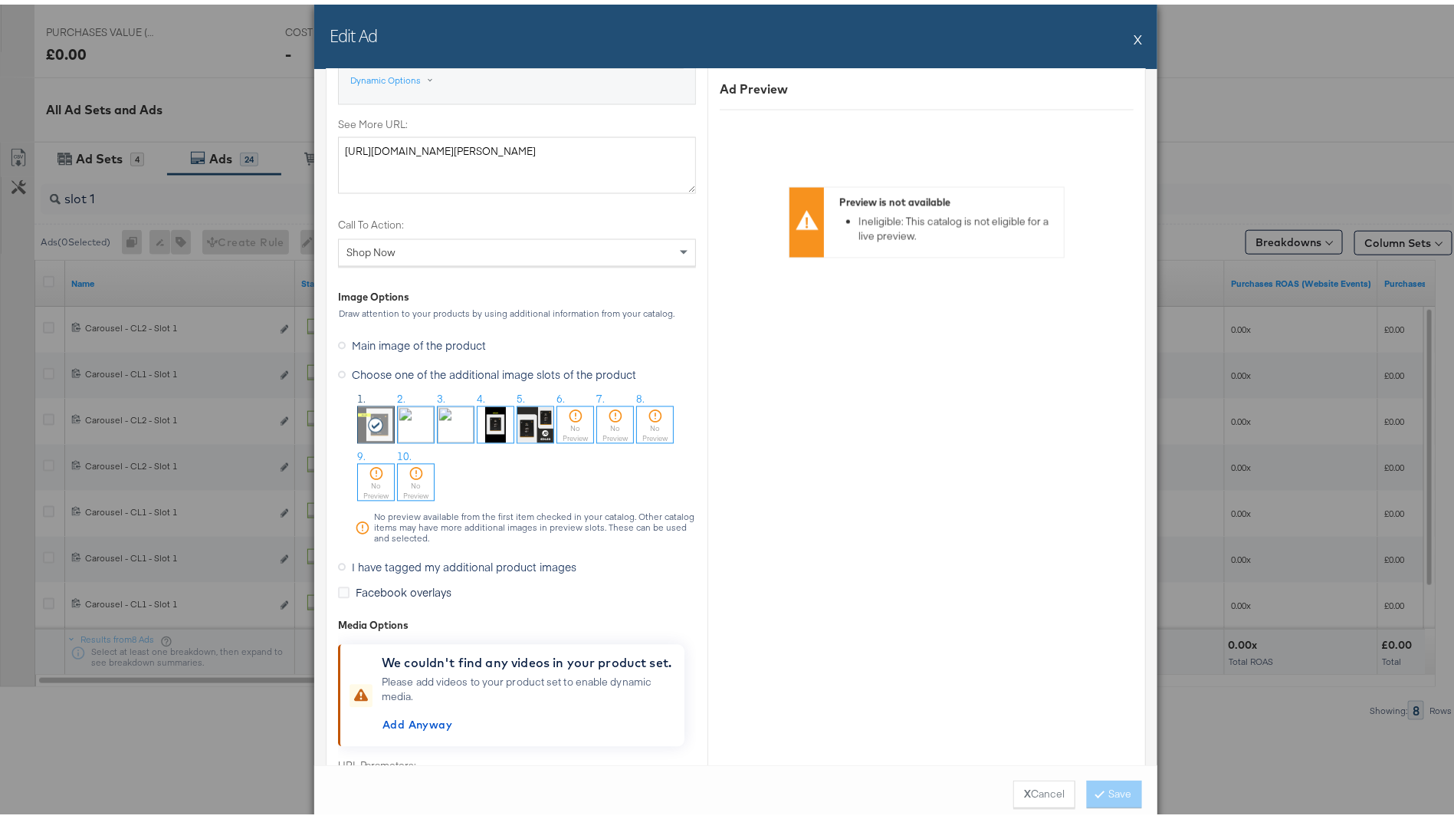
click at [1134, 37] on button "X" at bounding box center [1138, 34] width 8 height 31
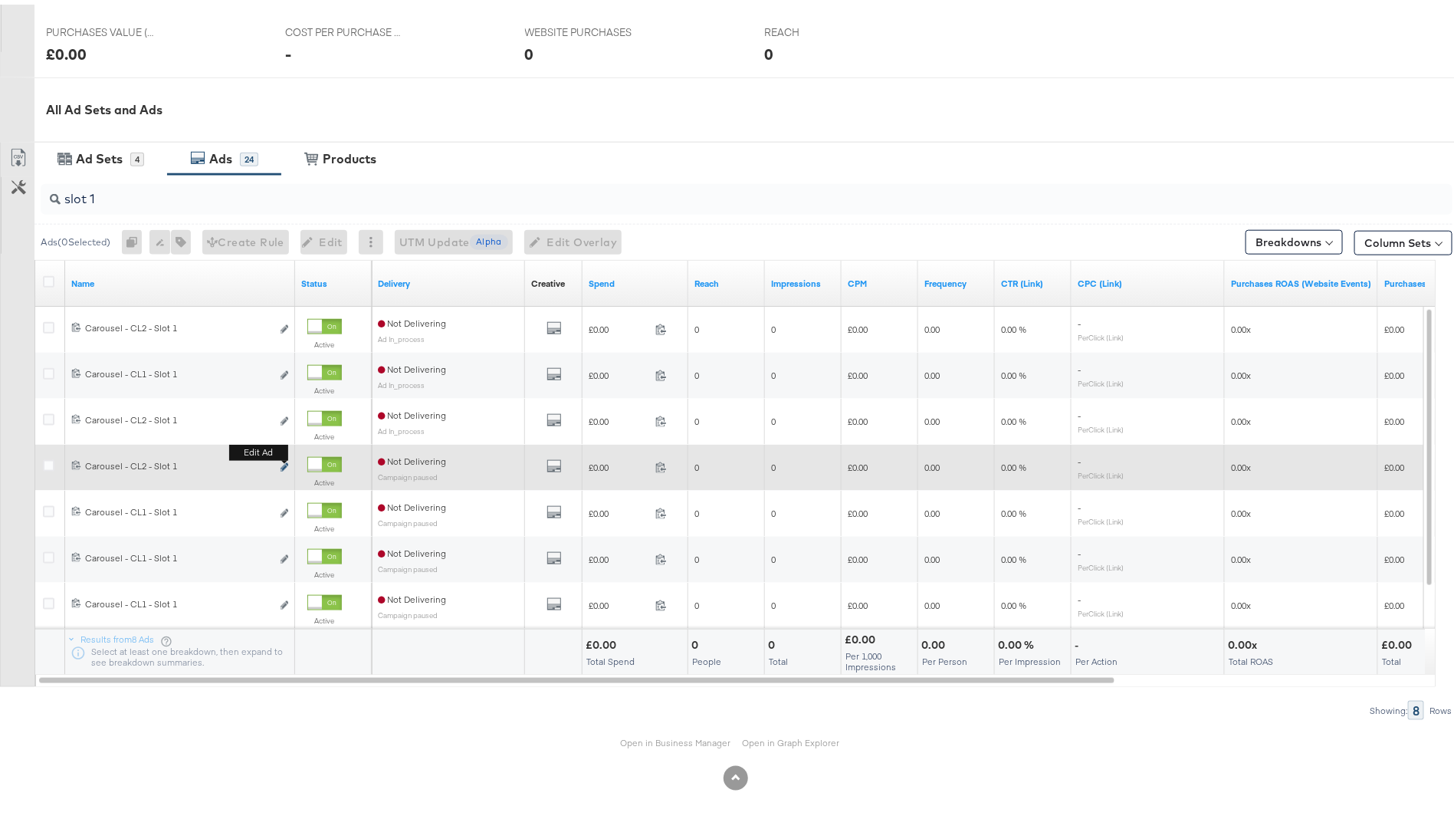
click at [282, 461] on icon "link" at bounding box center [285, 462] width 8 height 8
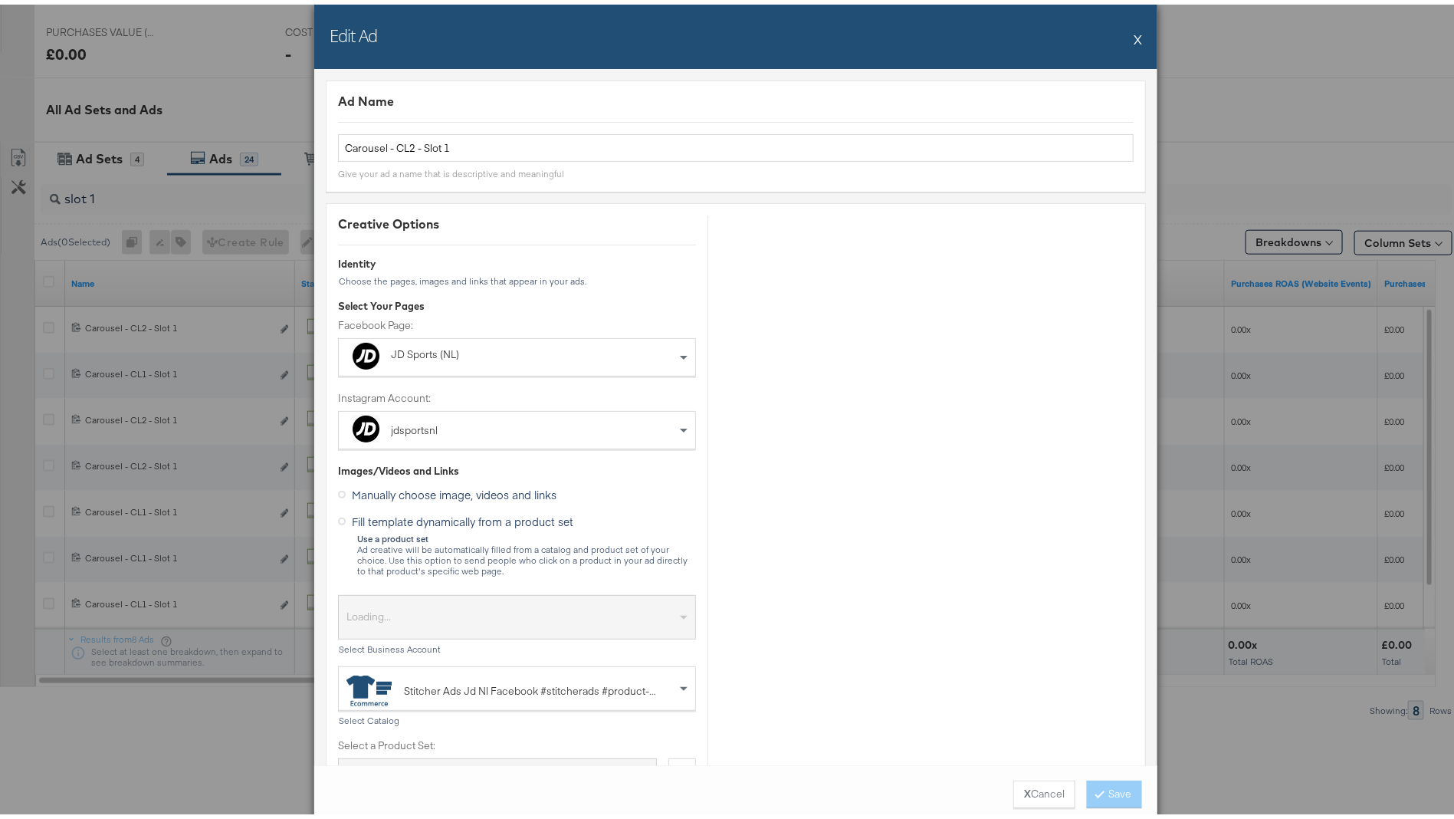
scroll to position [1447, 0]
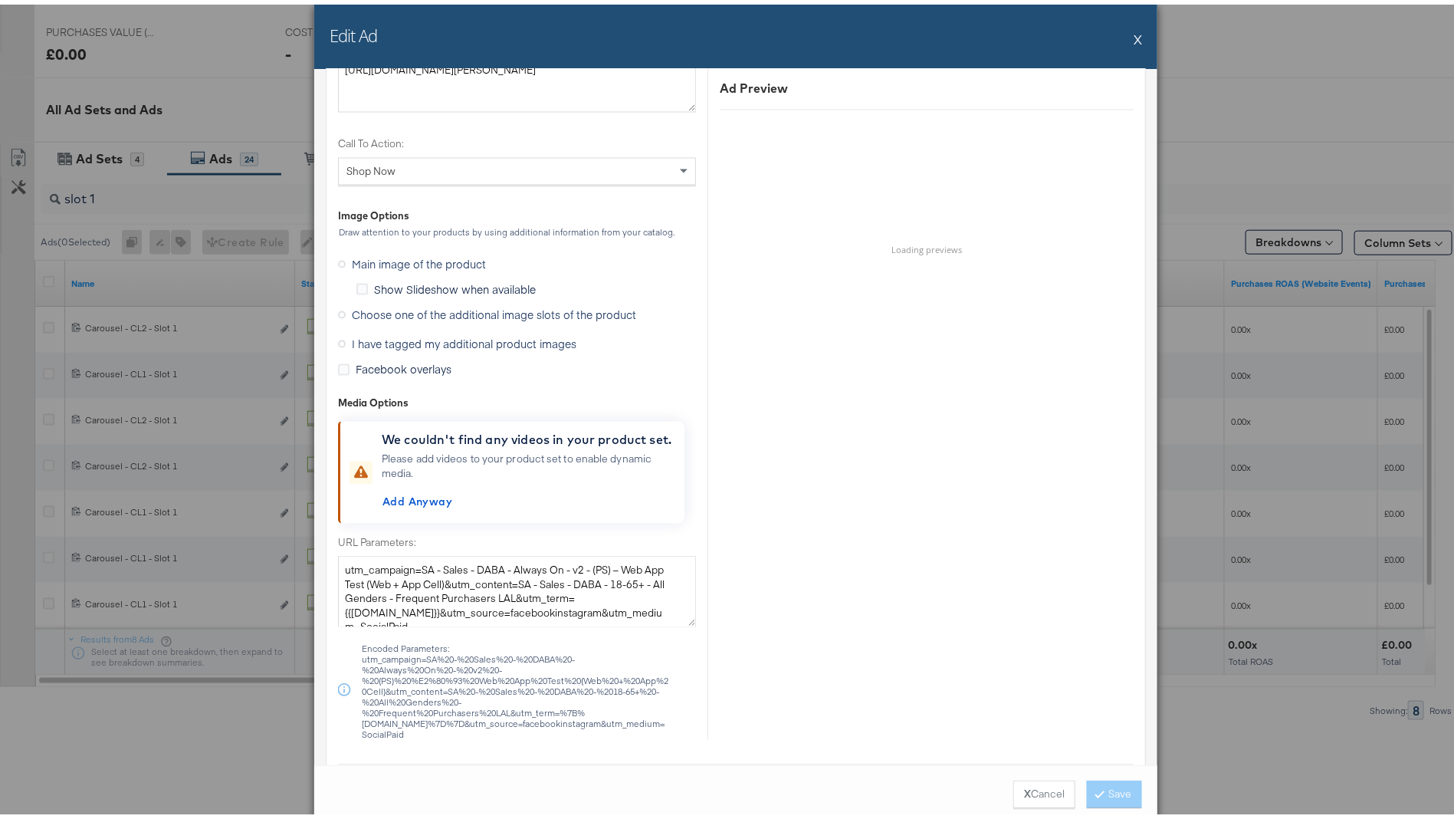
click at [460, 303] on span "Choose one of the additional image slots of the product" at bounding box center [494, 310] width 284 height 15
click at [0, 0] on input "Choose one of the additional image slots of the product" at bounding box center [0, 0] width 0 height 0
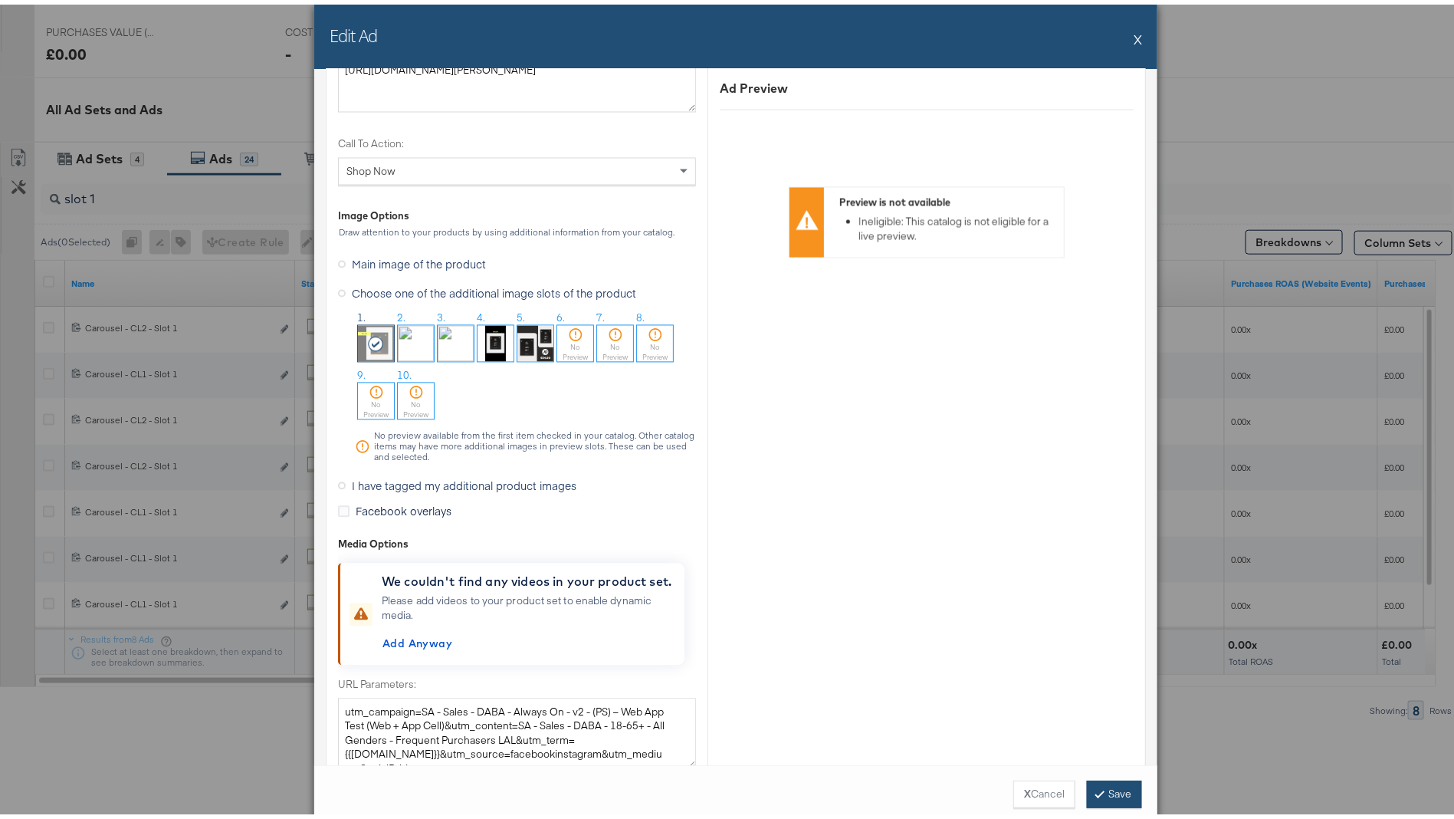
click at [1124, 789] on button "Save" at bounding box center [1114, 790] width 55 height 28
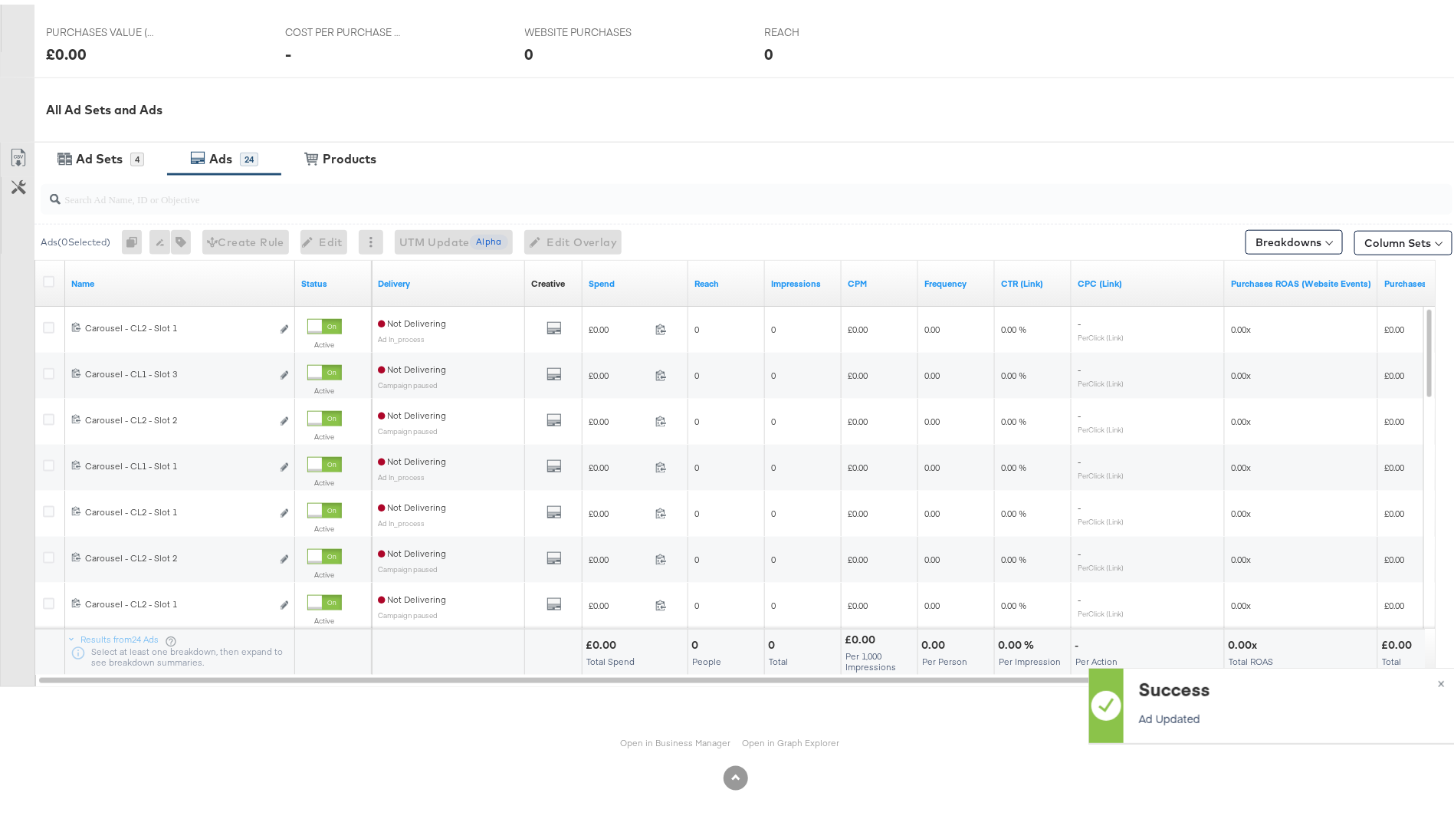
click at [174, 190] on input "search" at bounding box center [692, 188] width 1262 height 30
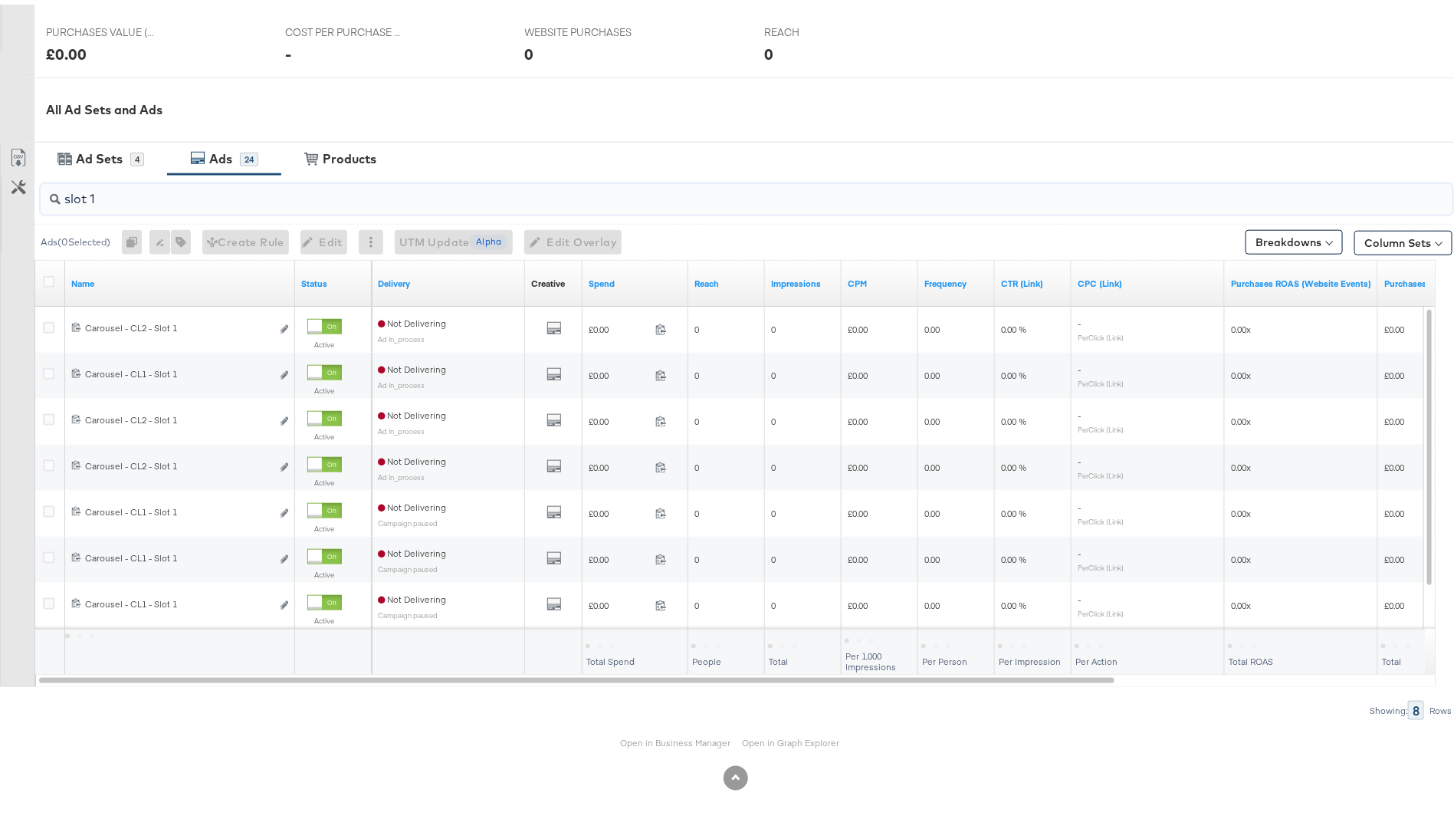
type input "slot 1"
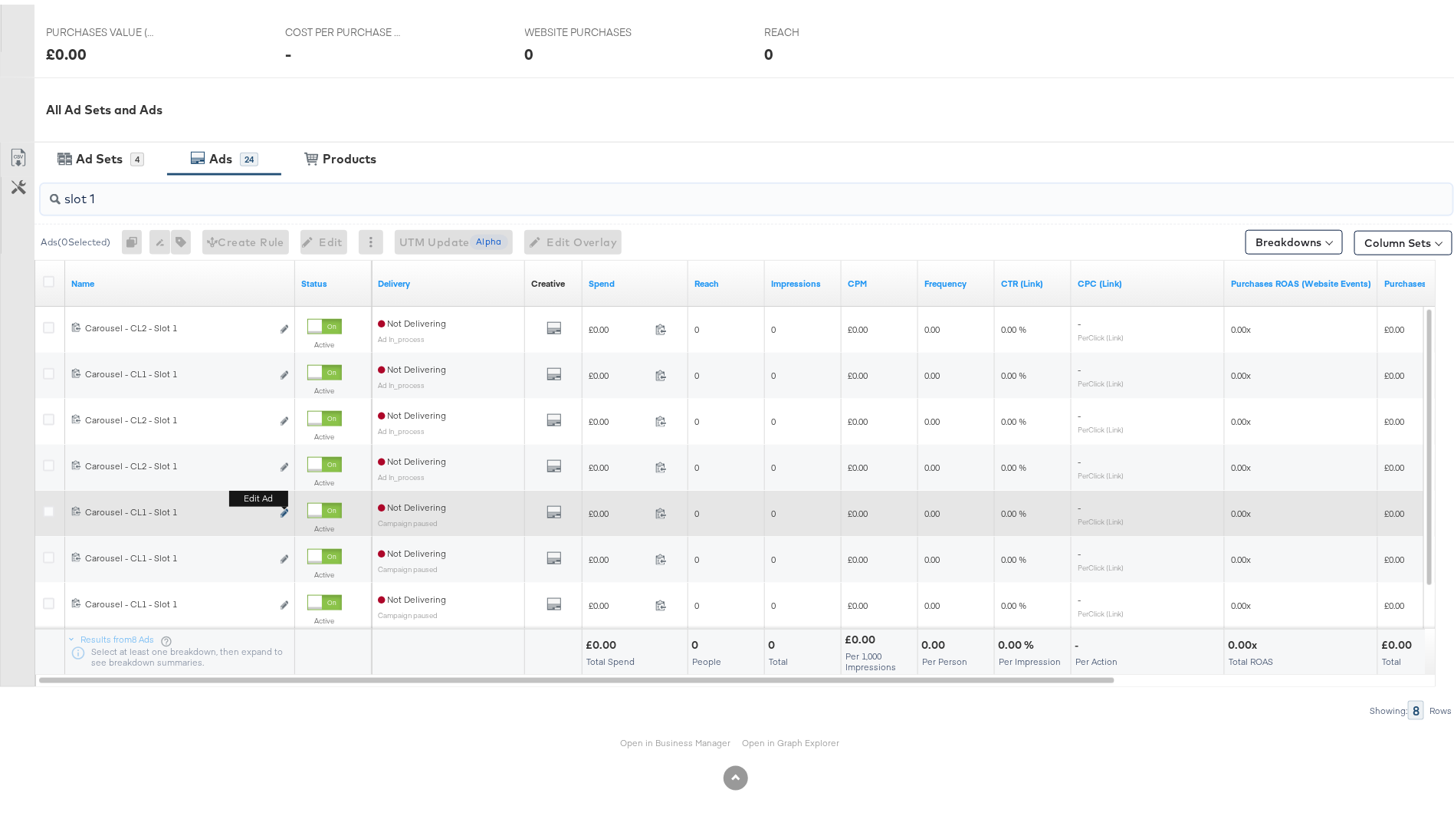
click at [282, 509] on icon "link" at bounding box center [285, 508] width 8 height 8
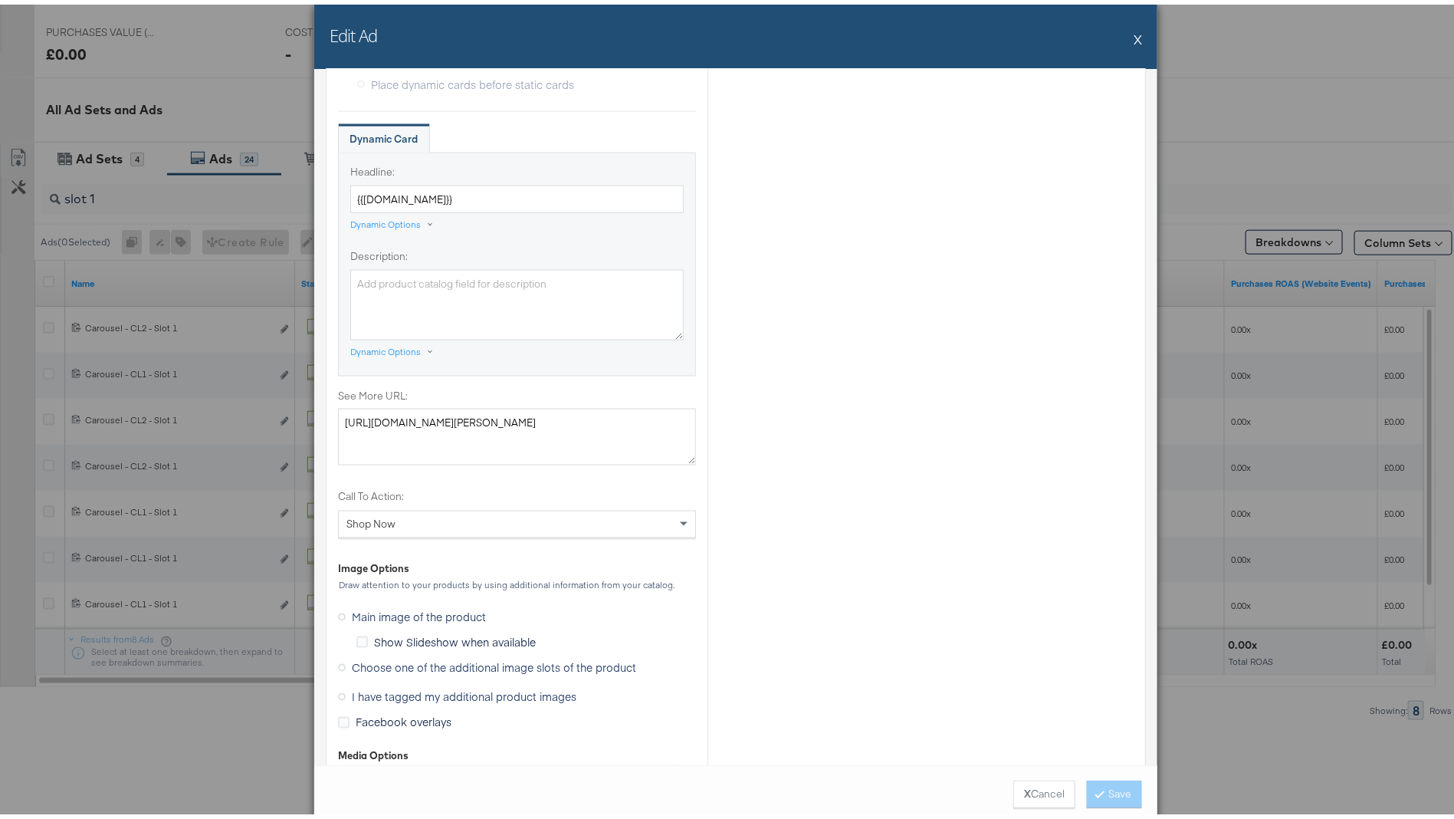
scroll to position [1463, 0]
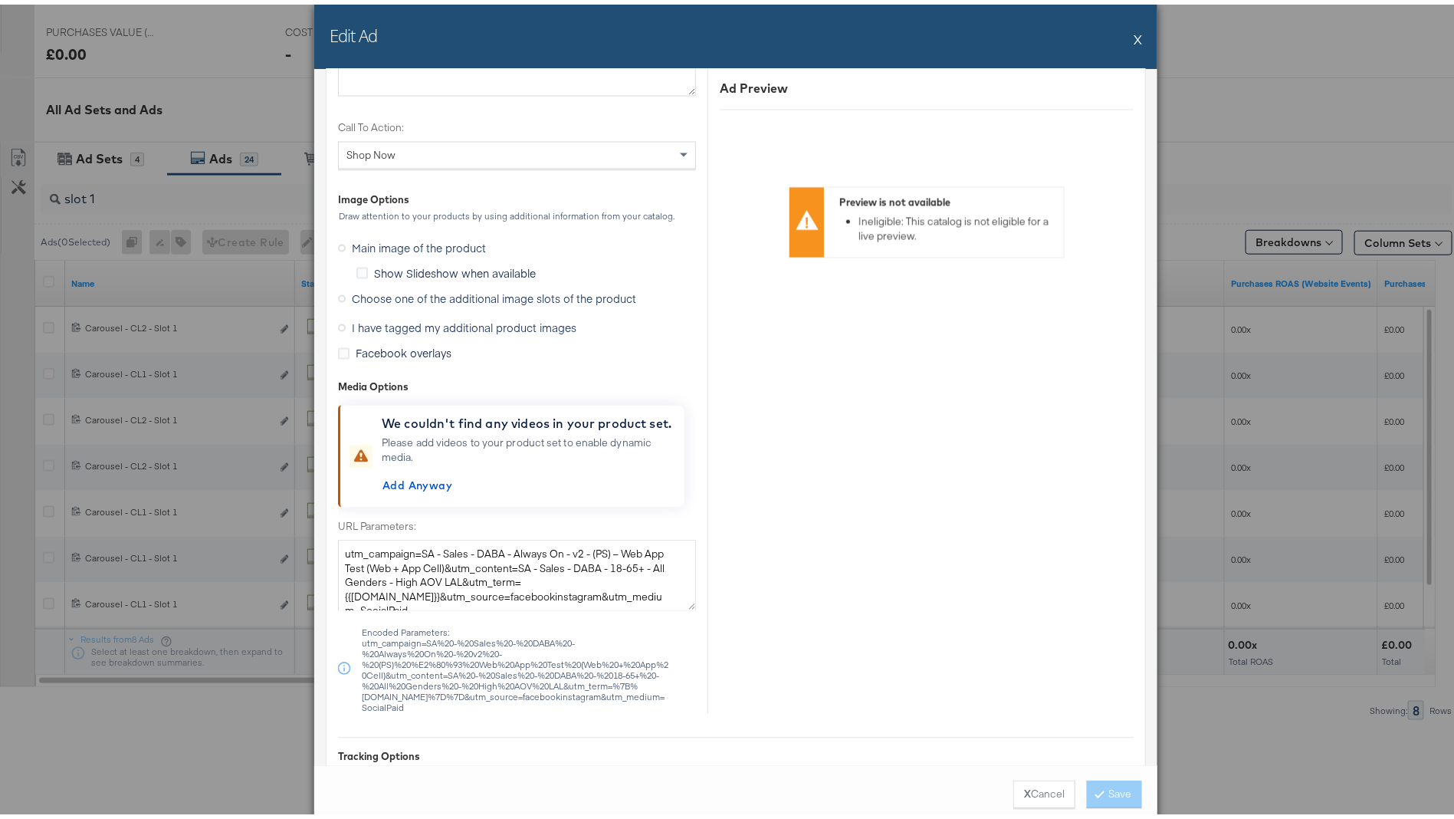
click at [415, 291] on span "Choose one of the additional image slots of the product" at bounding box center [494, 294] width 284 height 15
click at [0, 0] on input "Choose one of the additional image slots of the product" at bounding box center [0, 0] width 0 height 0
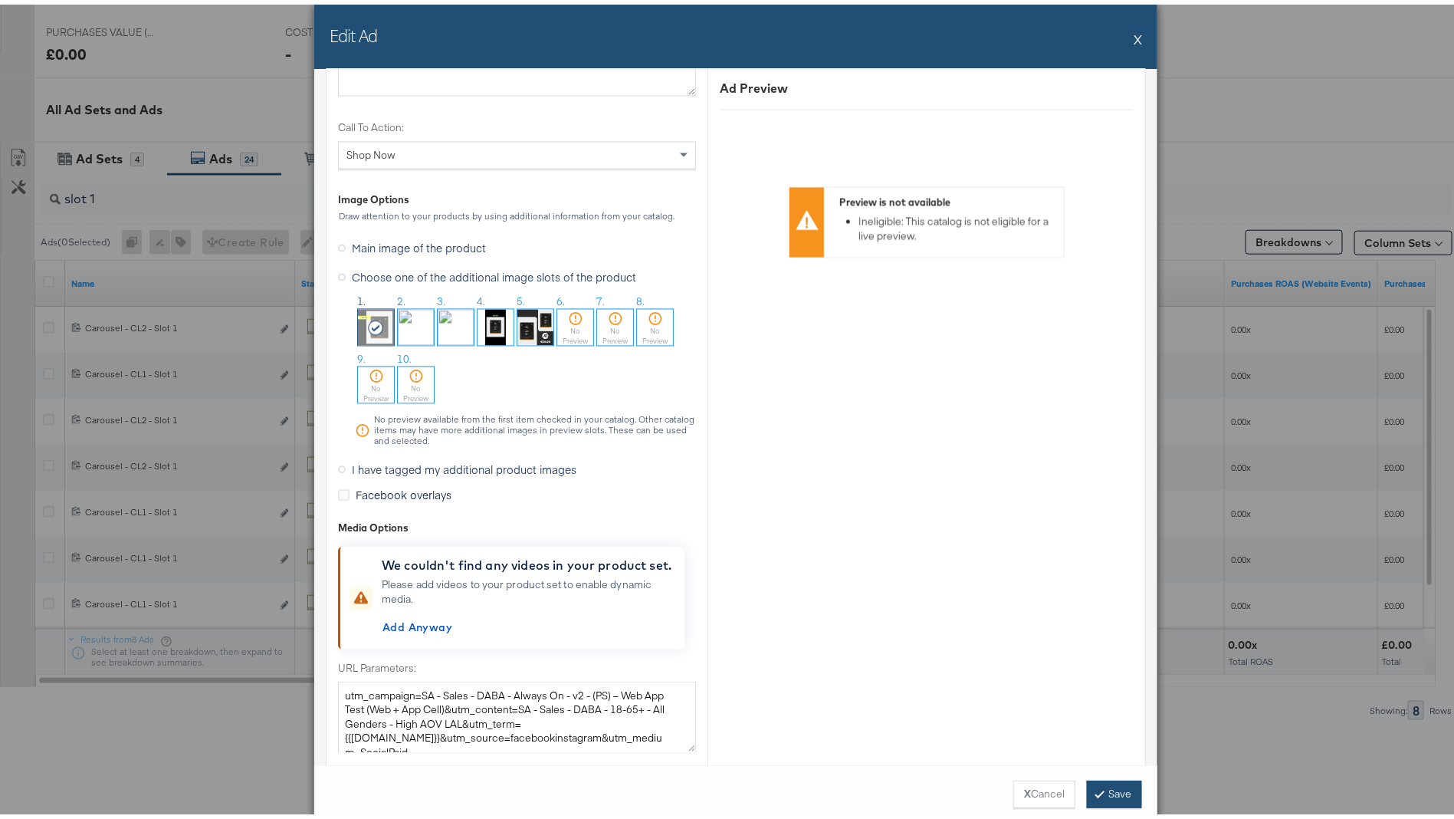
click at [1107, 797] on button "Save" at bounding box center [1114, 790] width 55 height 28
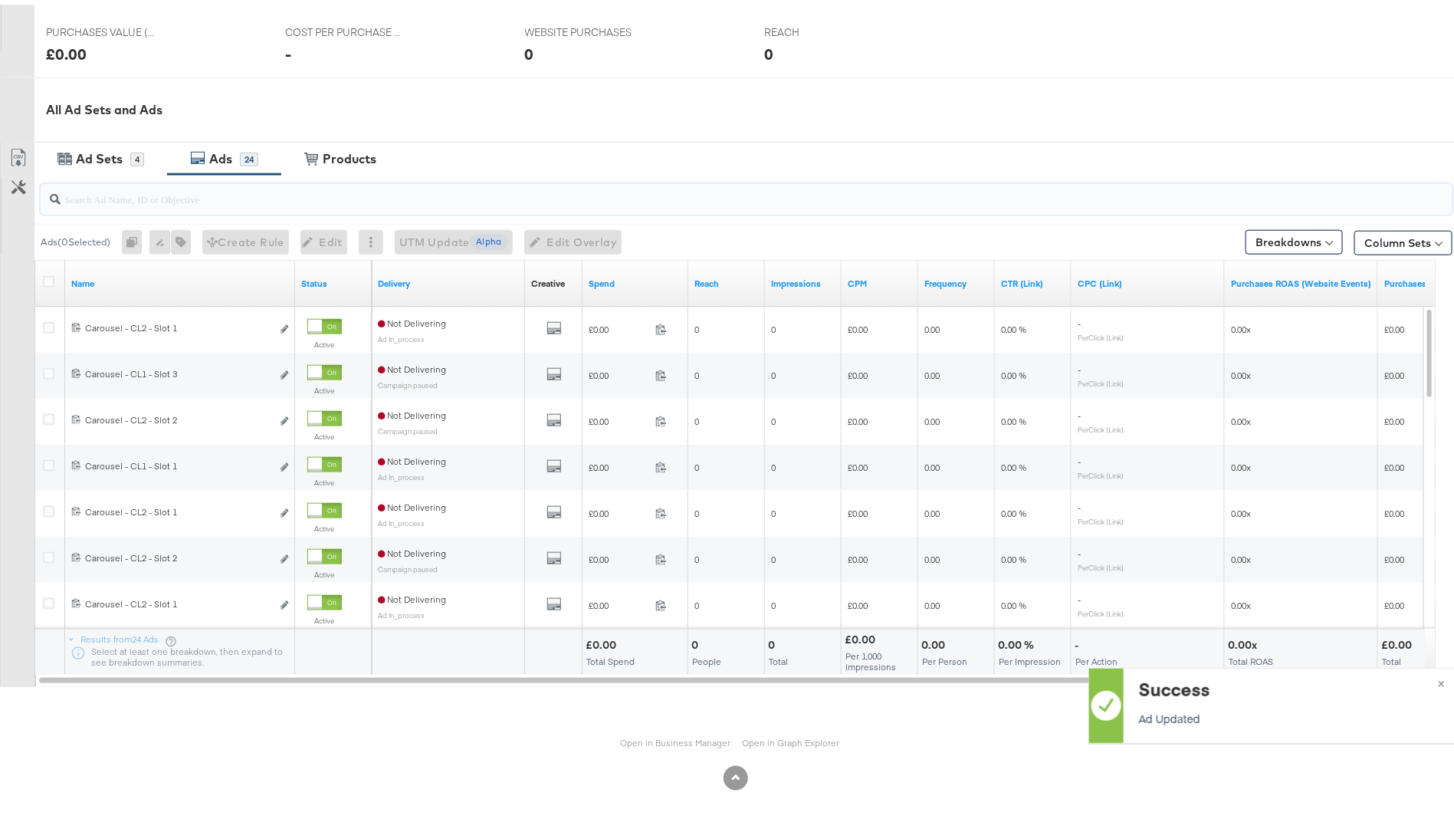
click at [113, 194] on input "search" at bounding box center [692, 188] width 1262 height 30
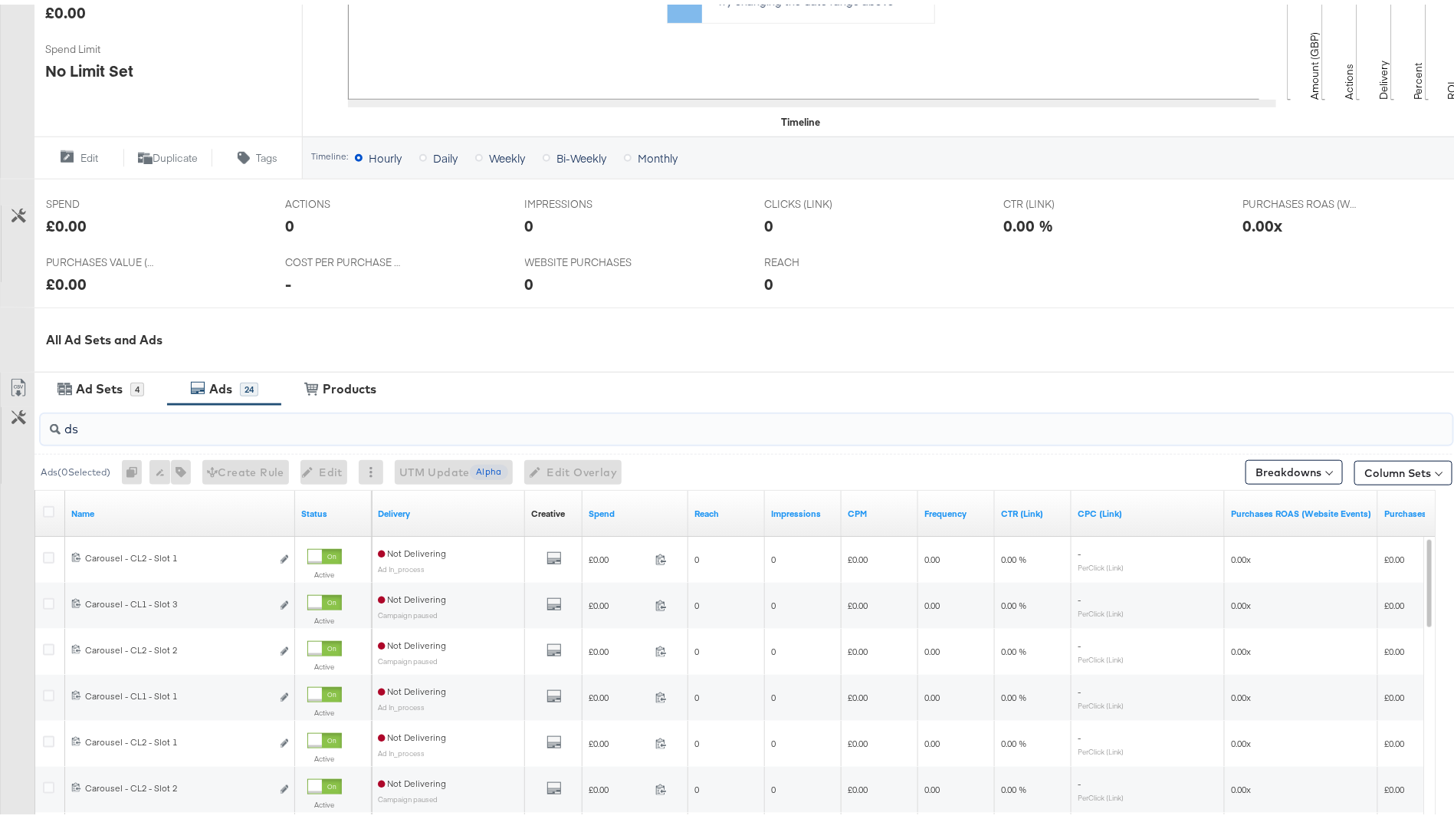
scroll to position [704, 0]
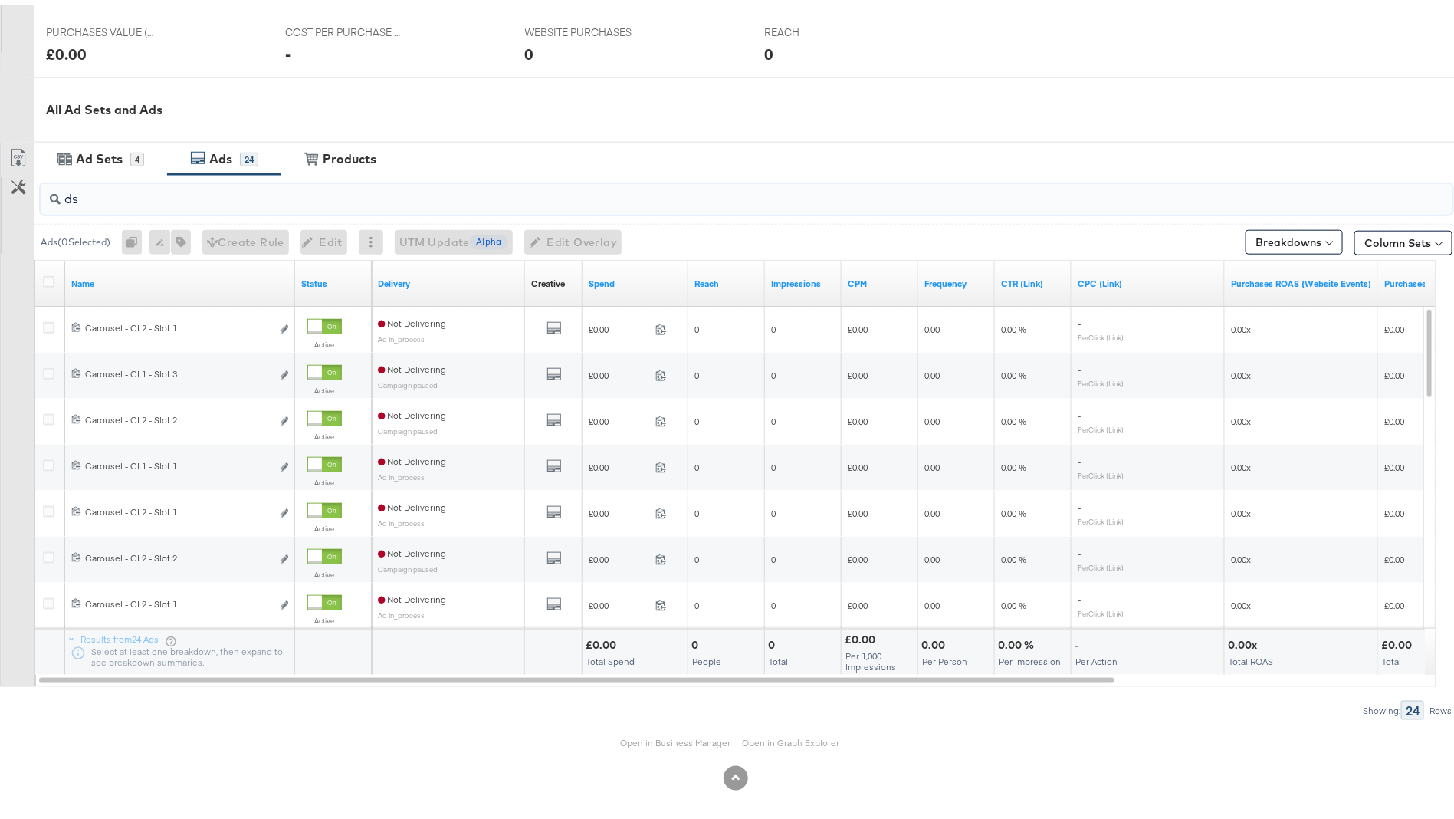
type input "d"
type input "slot 1"
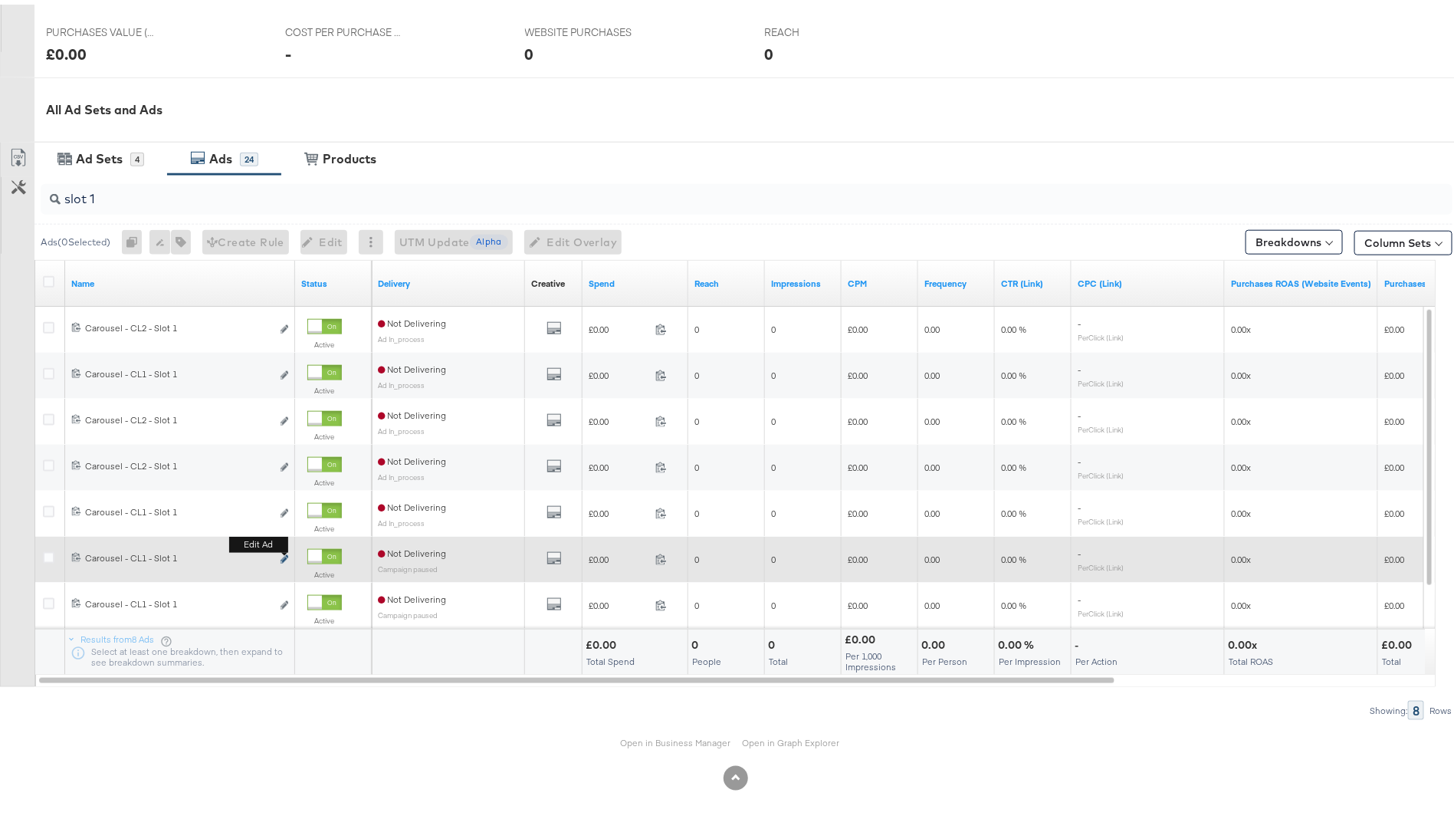
click at [284, 550] on icon "link" at bounding box center [285, 554] width 8 height 8
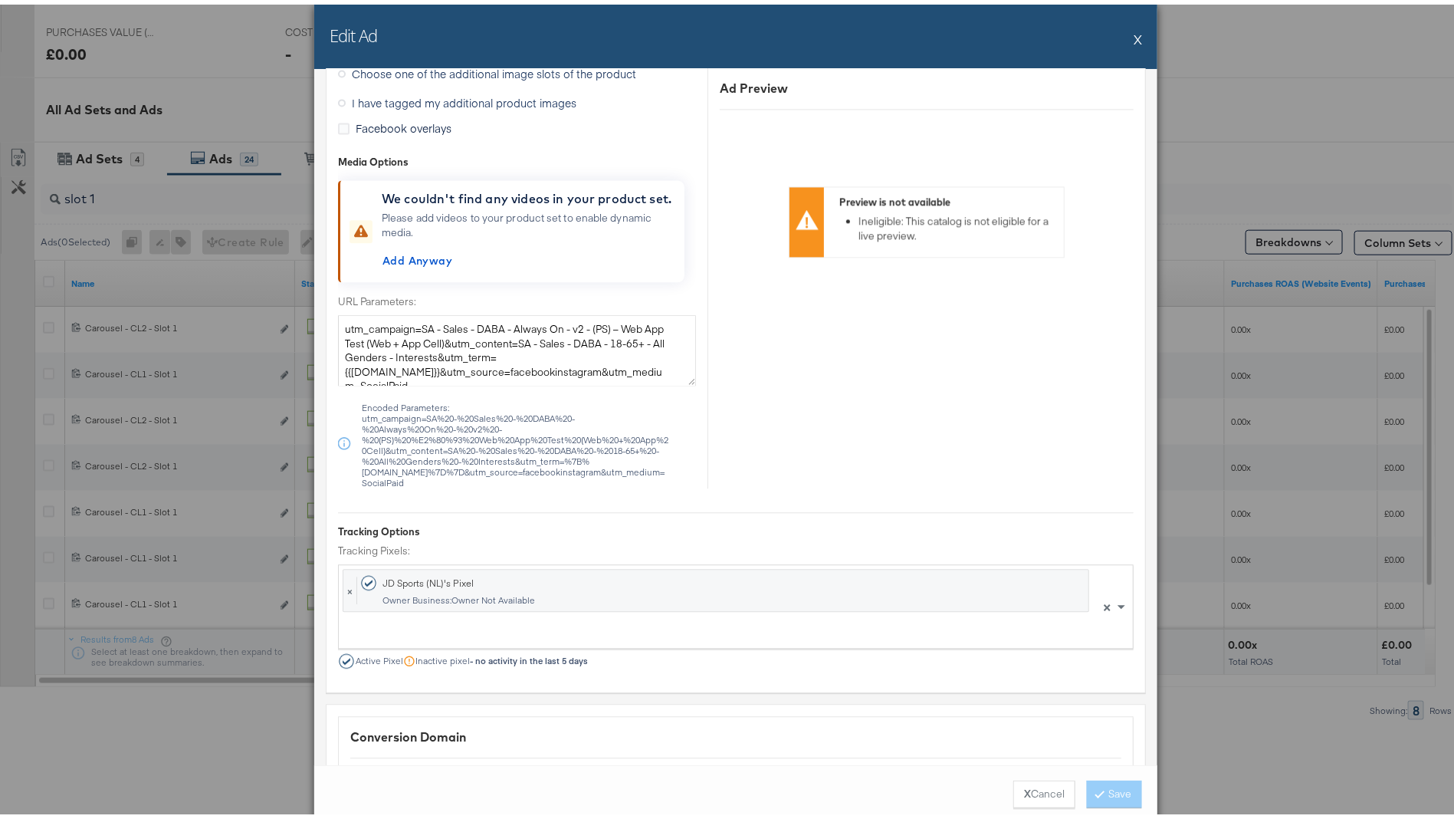
scroll to position [1580, 0]
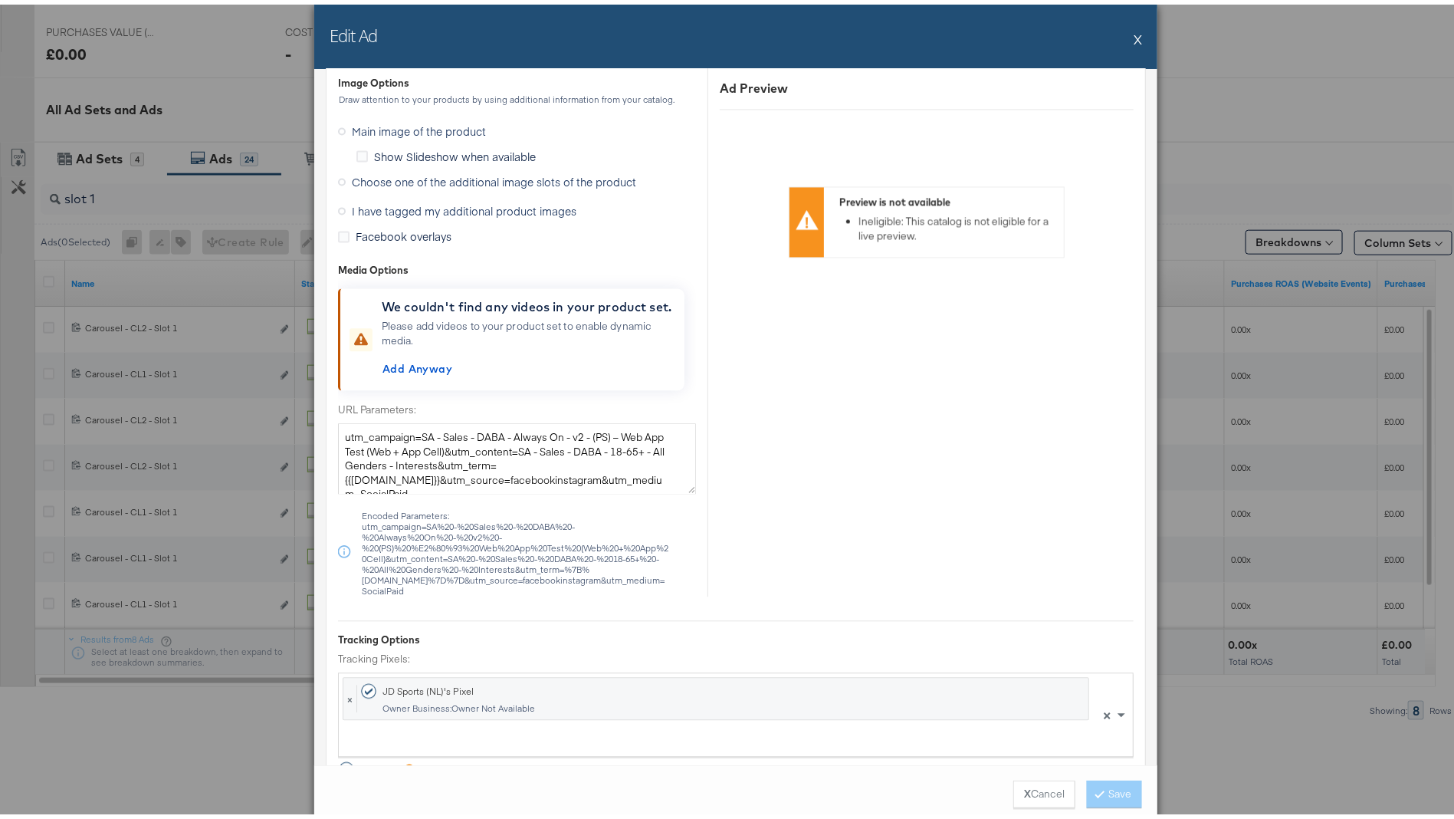
click at [495, 171] on span "Choose one of the additional image slots of the product" at bounding box center [494, 176] width 284 height 15
click at [0, 0] on input "Choose one of the additional image slots of the product" at bounding box center [0, 0] width 0 height 0
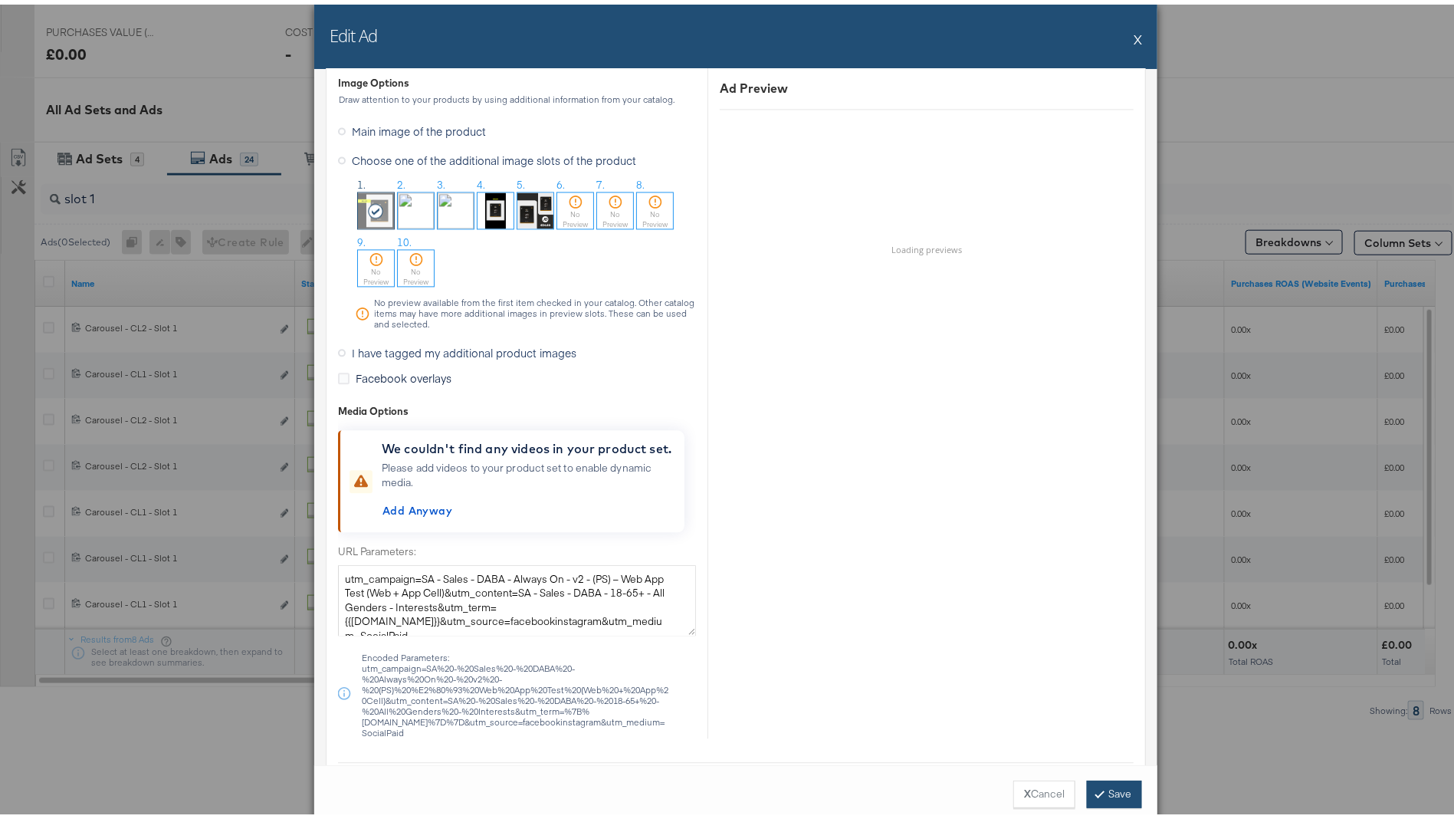
click at [1098, 792] on icon at bounding box center [1100, 788] width 5 height 9
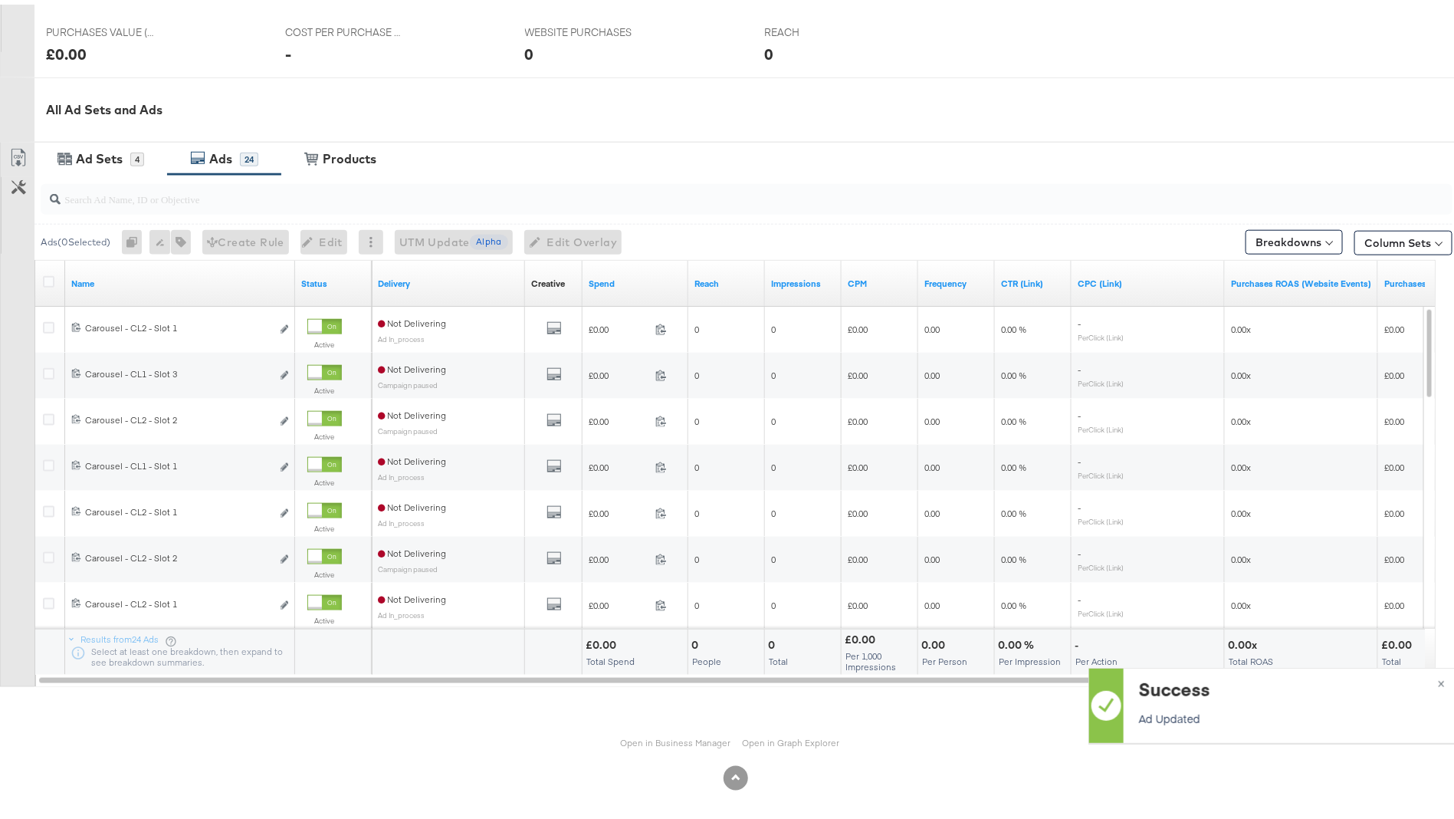
click at [184, 192] on input "search" at bounding box center [692, 188] width 1262 height 30
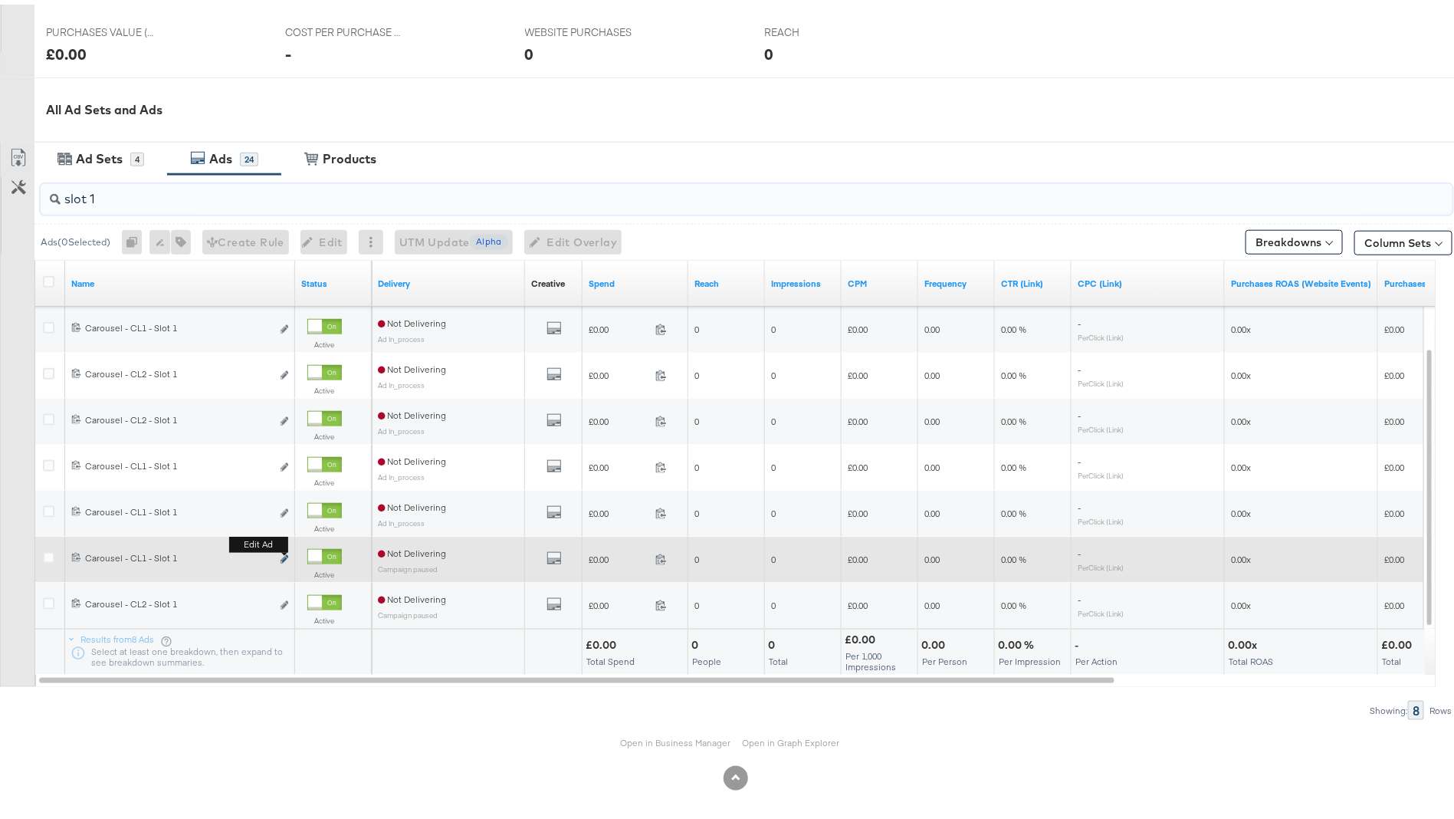
type input "slot 1"
click at [284, 550] on icon "link" at bounding box center [285, 554] width 8 height 8
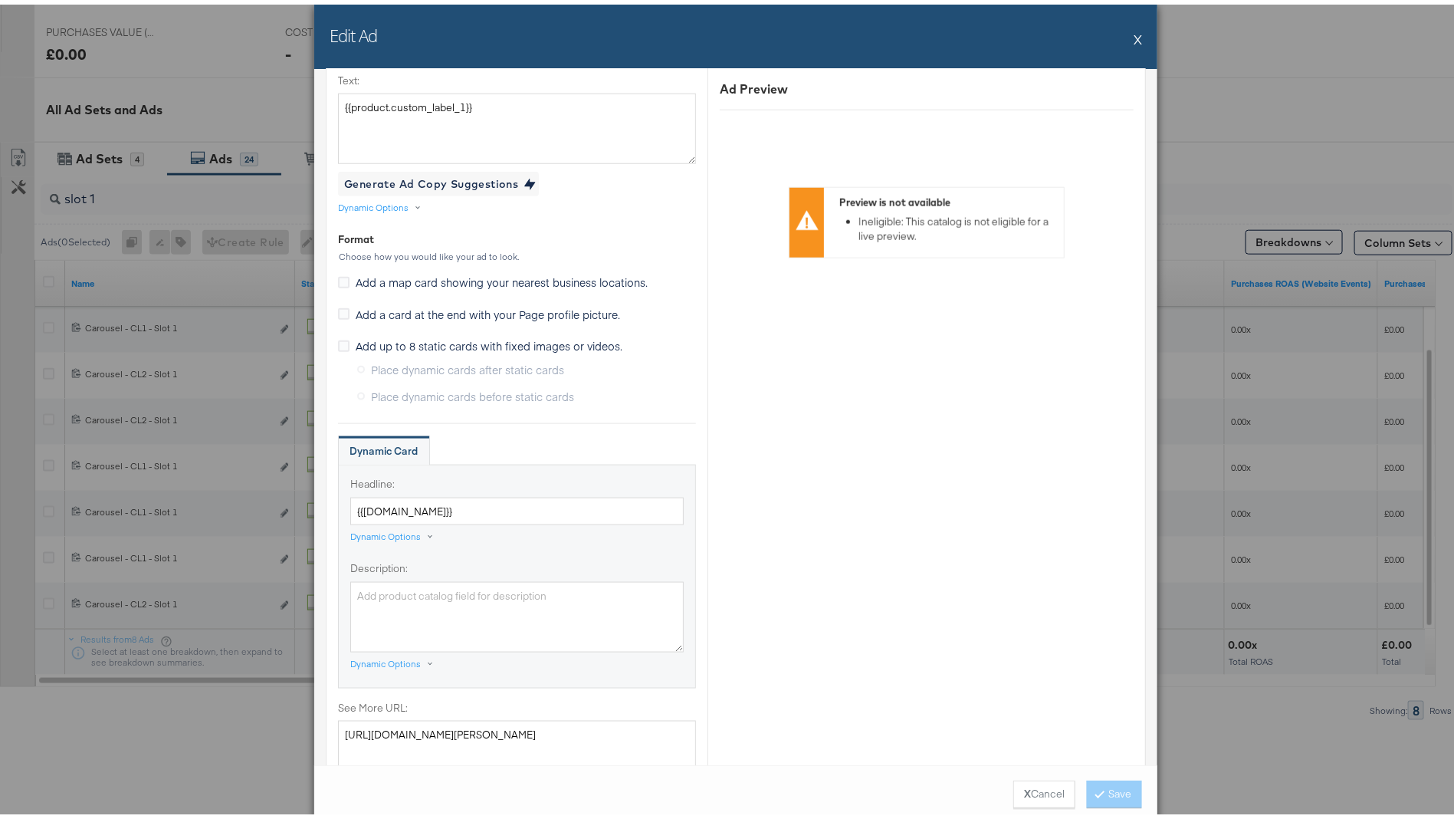
scroll to position [1414, 0]
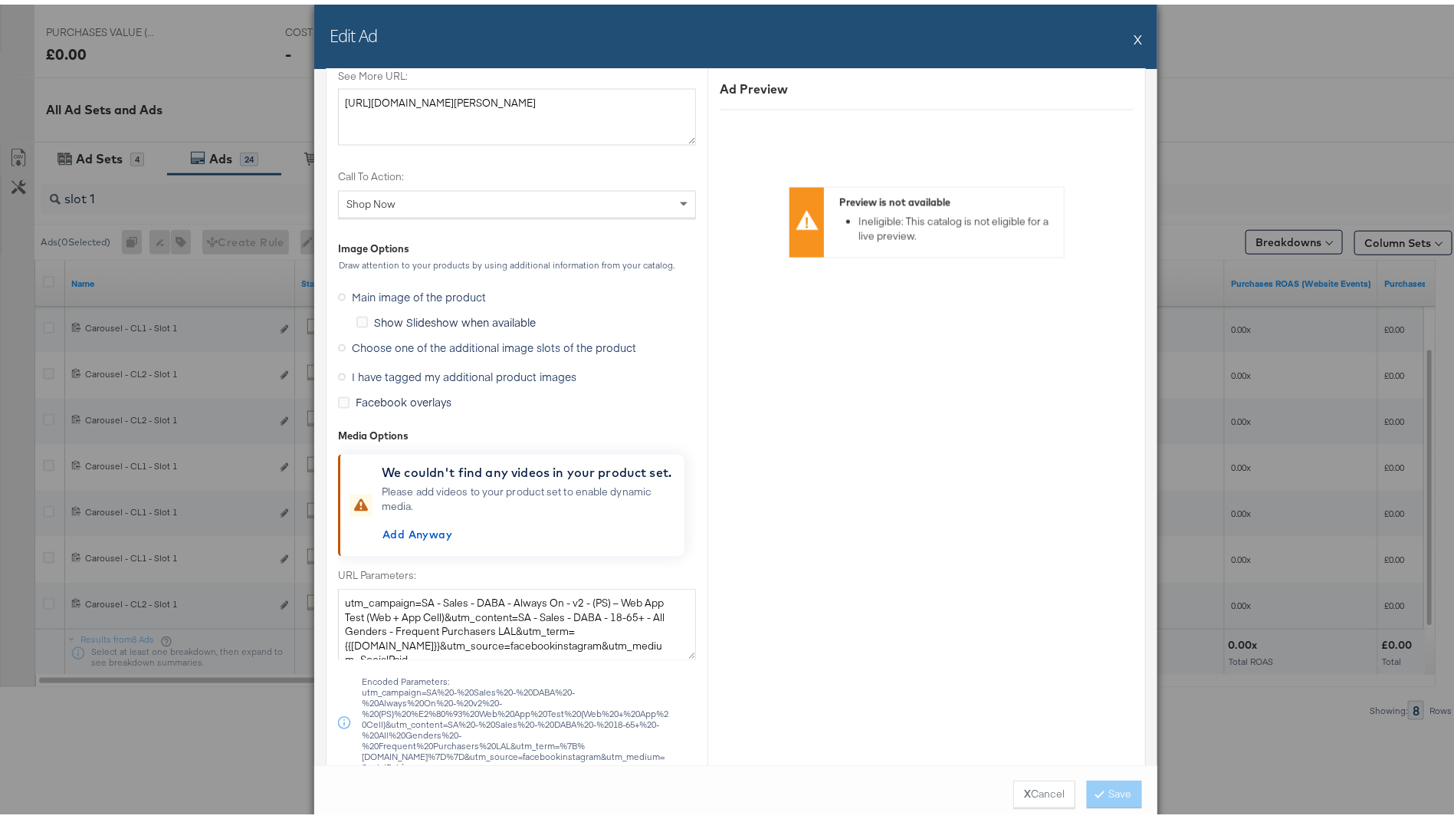
click at [504, 340] on span "Choose one of the additional image slots of the product" at bounding box center [494, 343] width 284 height 15
click at [0, 0] on input "Choose one of the additional image slots of the product" at bounding box center [0, 0] width 0 height 0
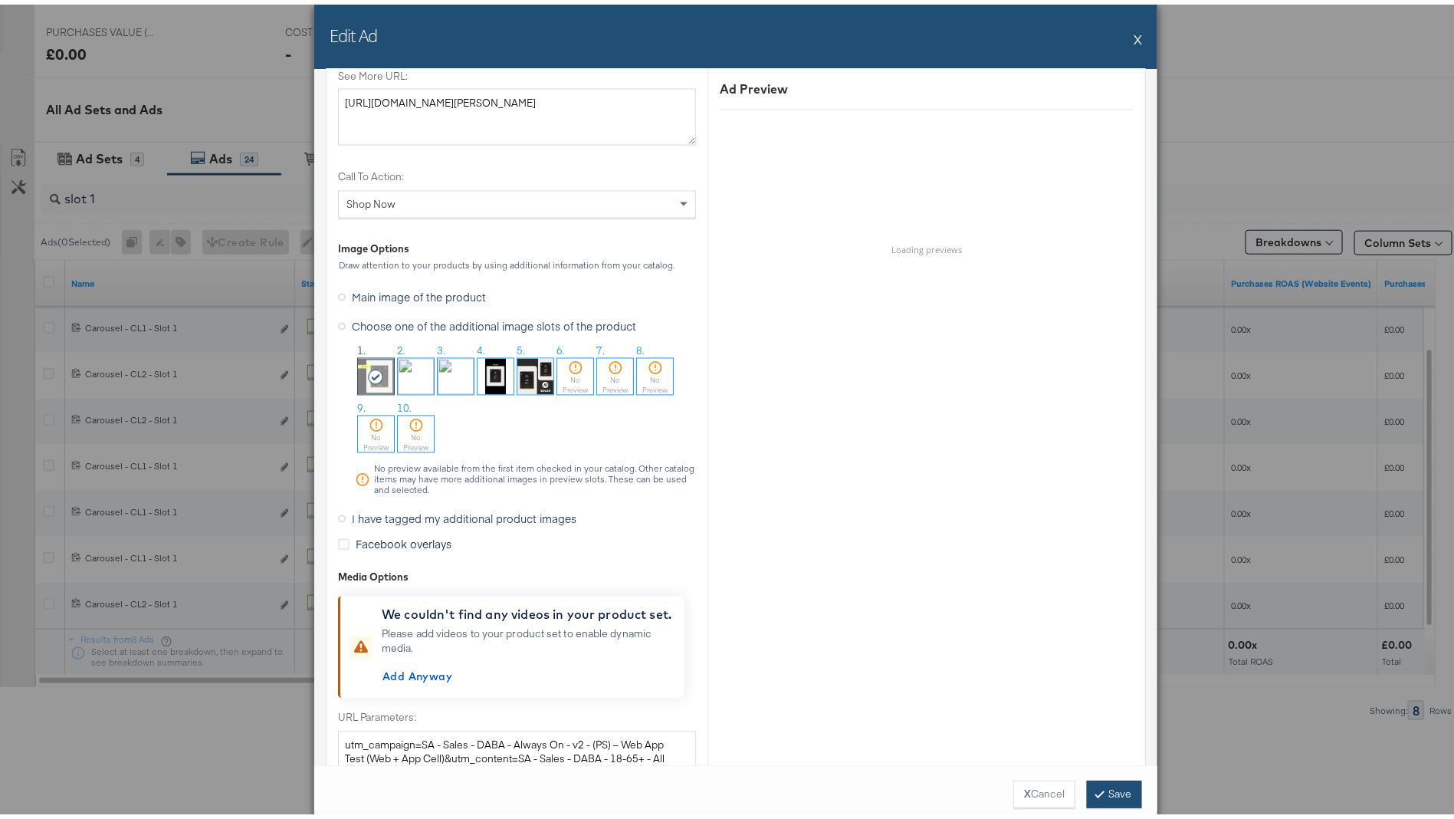
click at [1109, 786] on button "Save" at bounding box center [1114, 790] width 55 height 28
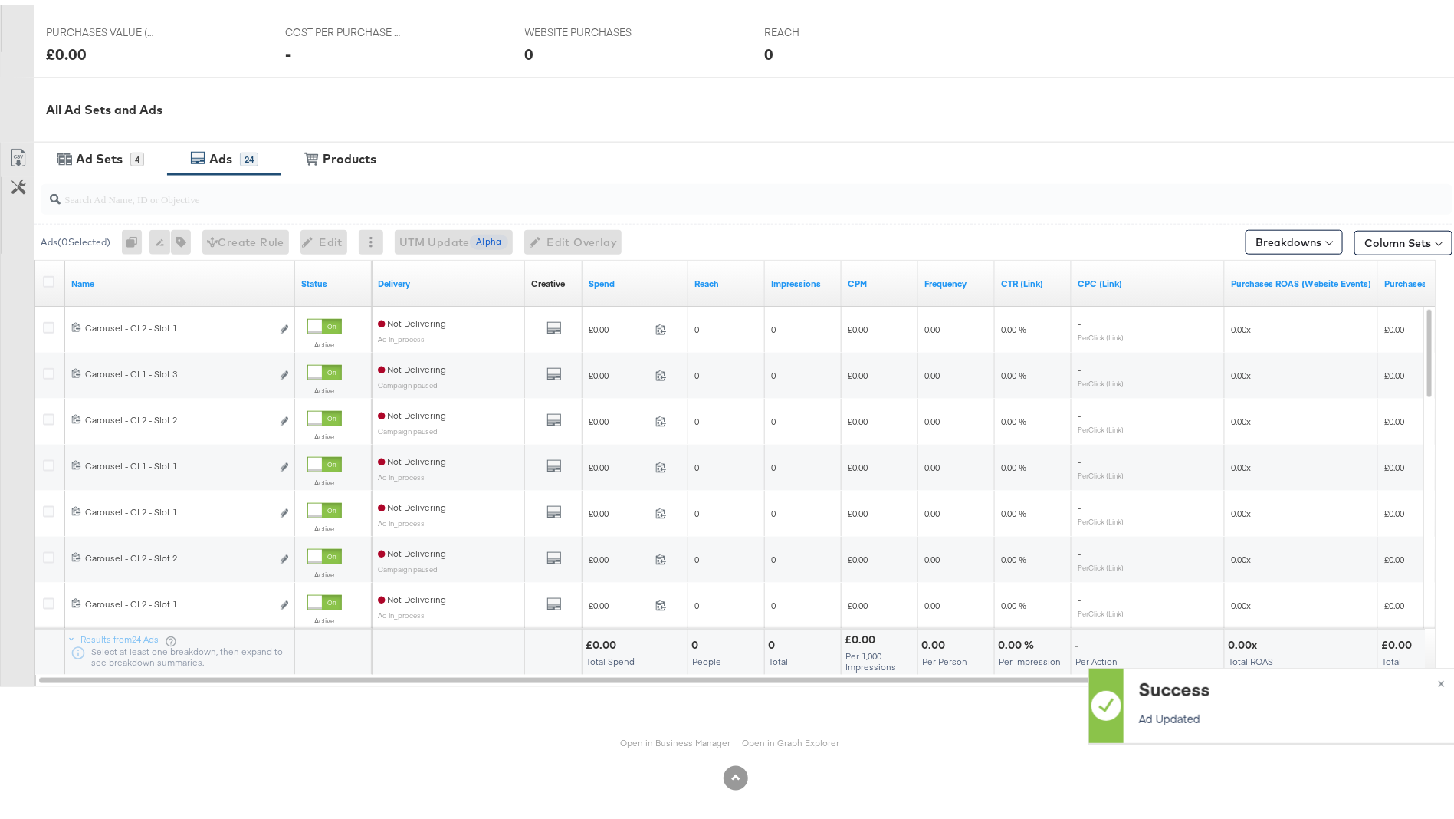
click at [231, 194] on input "search" at bounding box center [692, 188] width 1262 height 30
type input "slot 1"
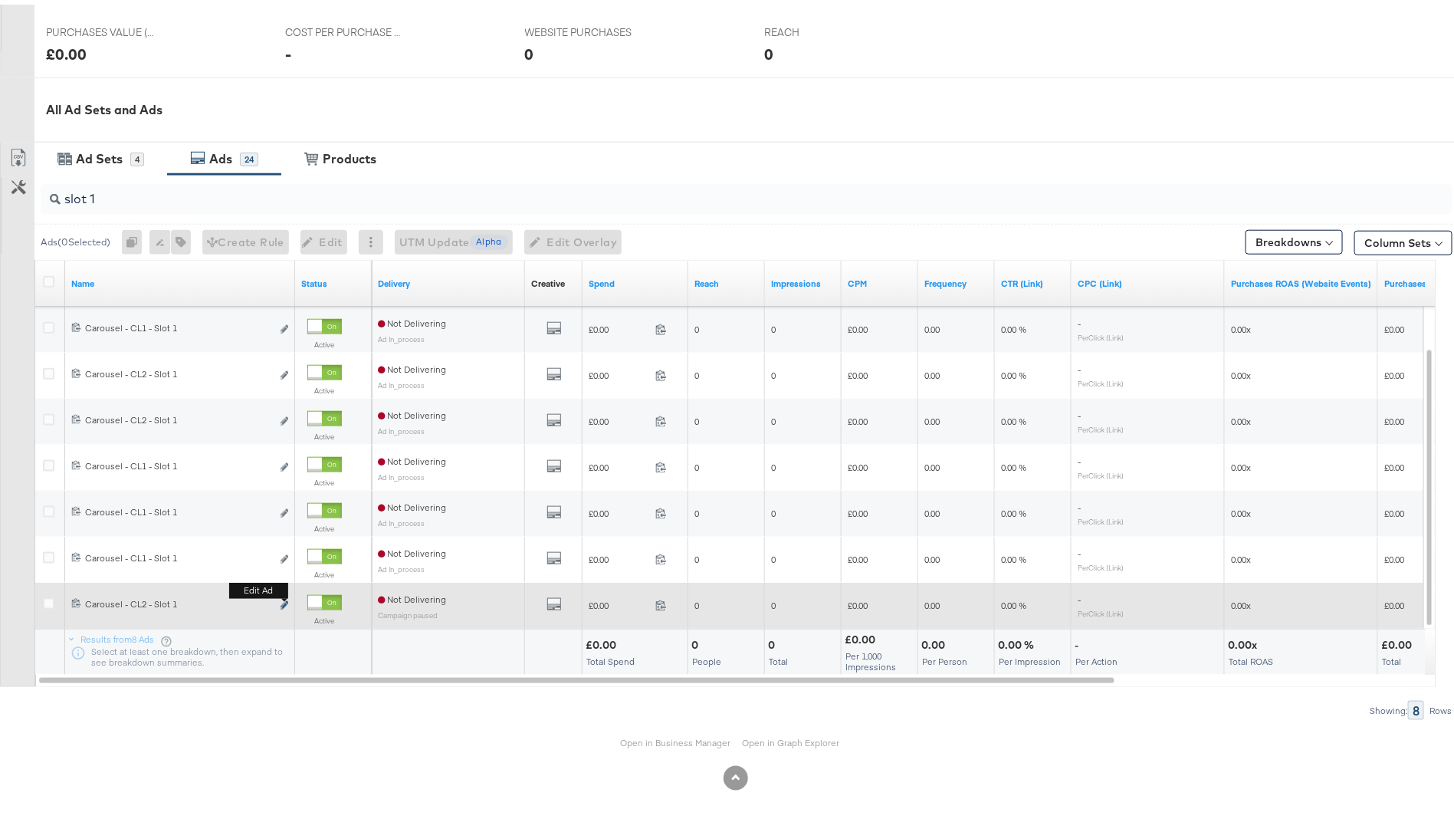
click at [284, 601] on icon "link" at bounding box center [285, 600] width 8 height 8
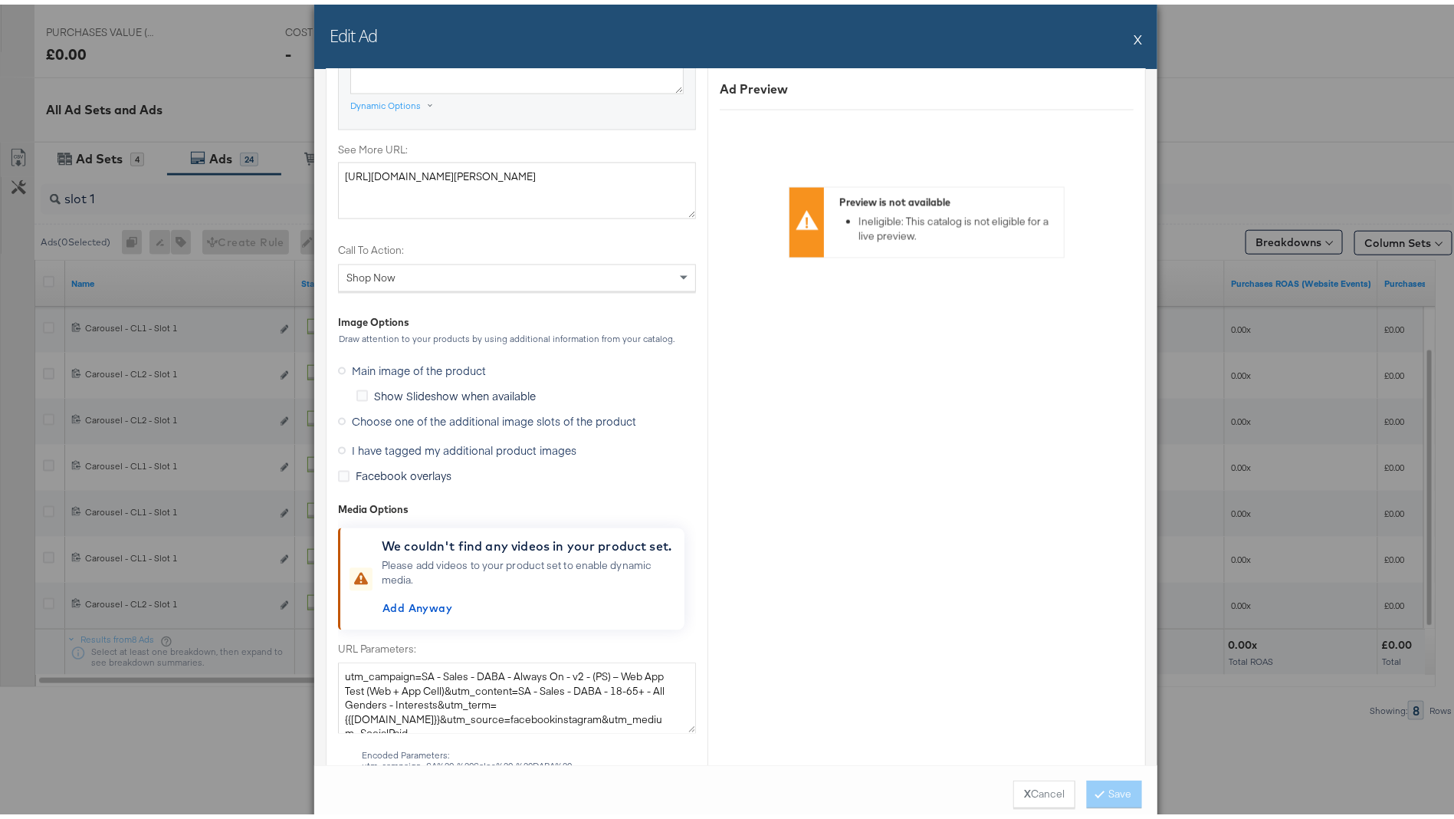
scroll to position [1355, 0]
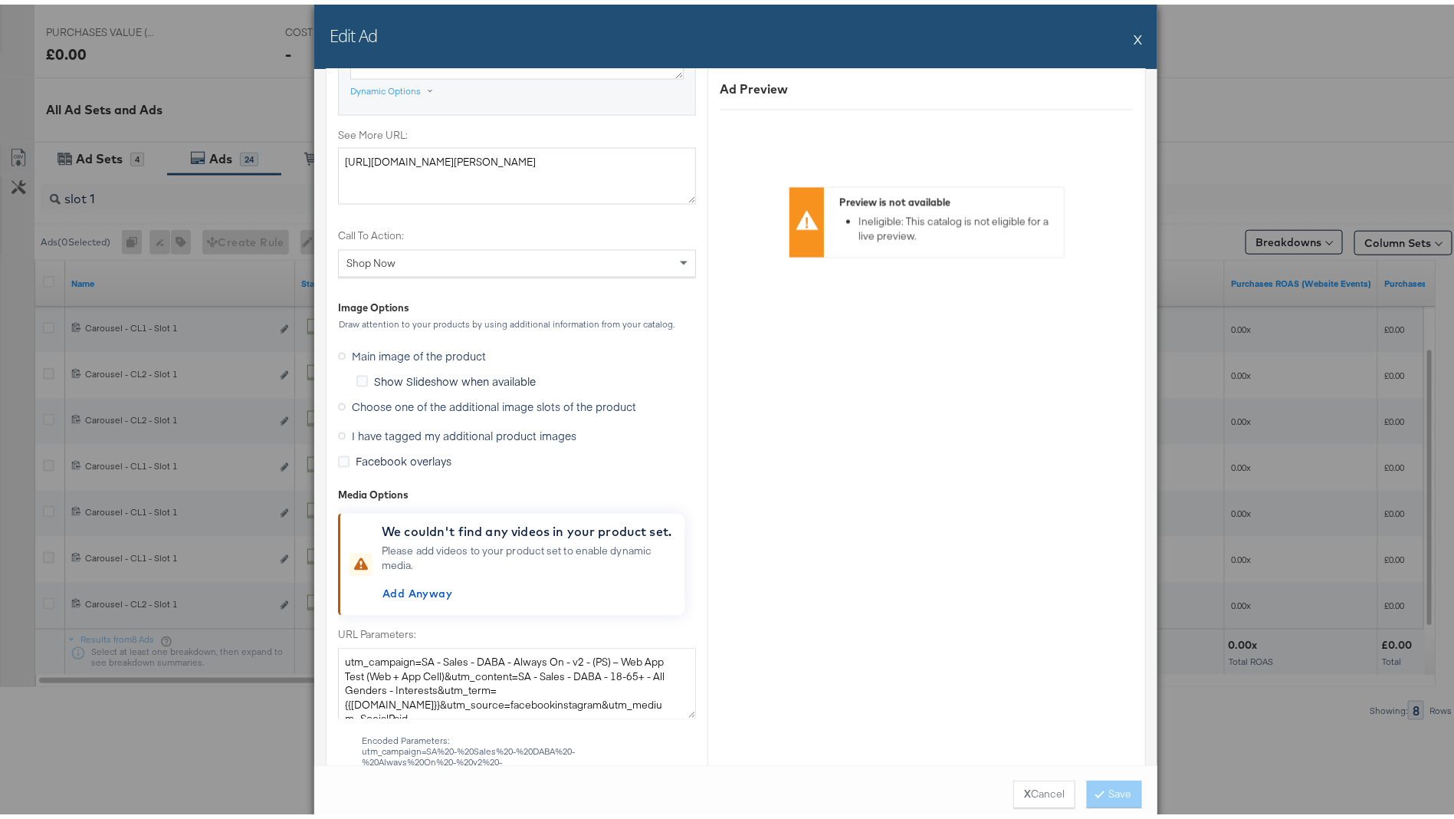
click at [414, 405] on span "Choose one of the additional image slots of the product" at bounding box center [494, 402] width 284 height 15
click at [0, 0] on input "Choose one of the additional image slots of the product" at bounding box center [0, 0] width 0 height 0
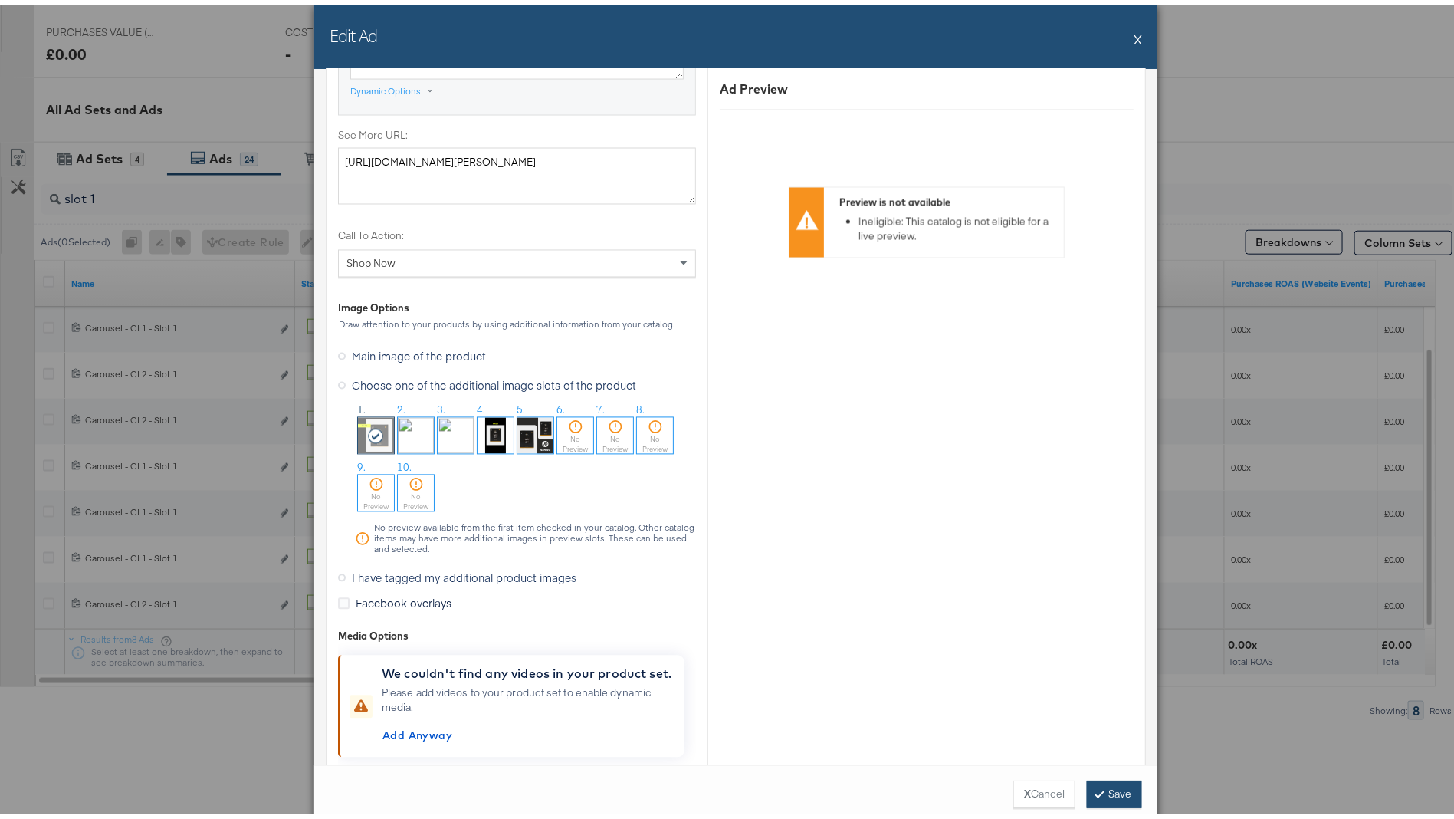
click at [1121, 782] on button "Save" at bounding box center [1114, 790] width 55 height 28
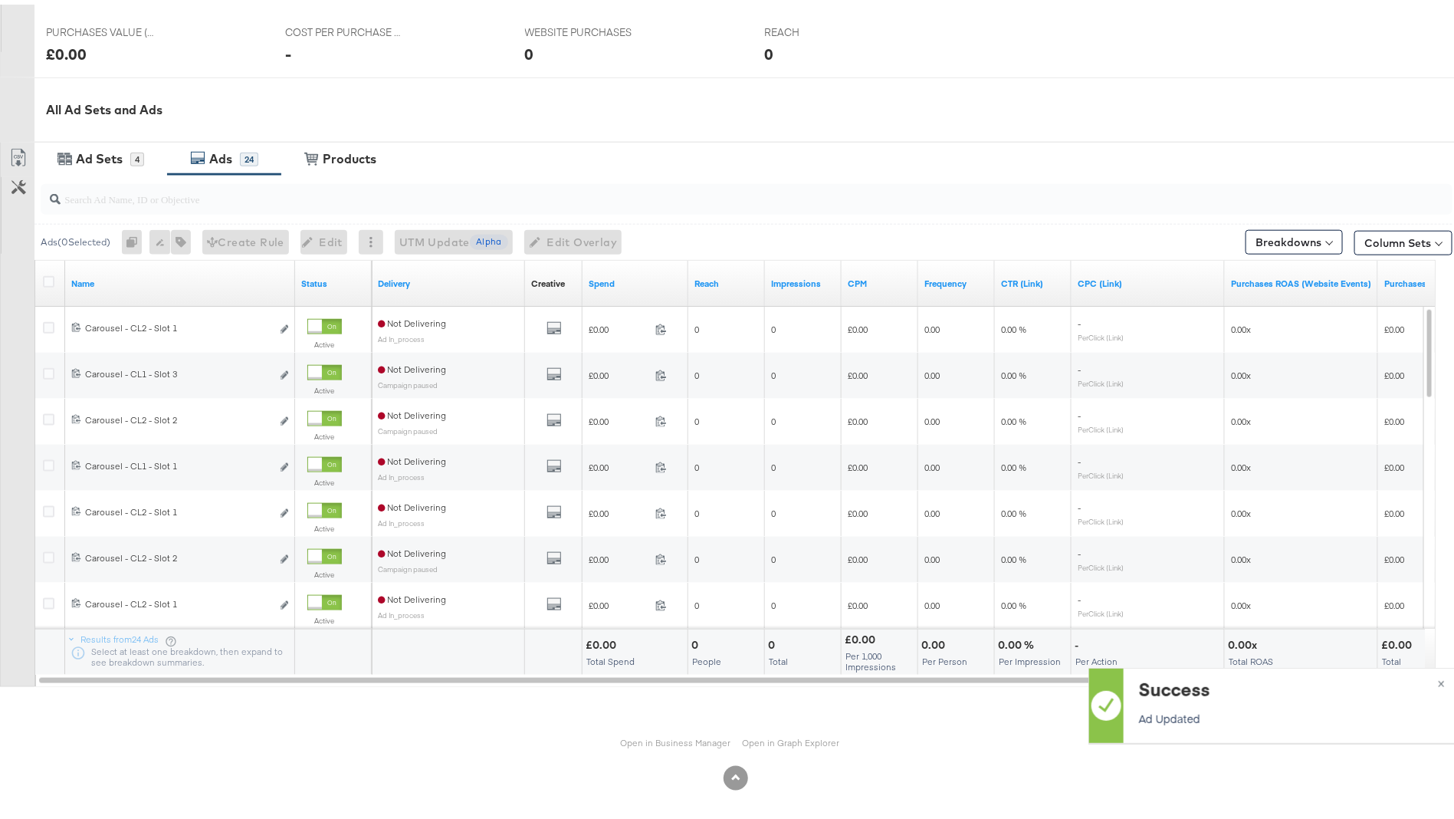
click at [152, 189] on input "search" at bounding box center [692, 188] width 1262 height 30
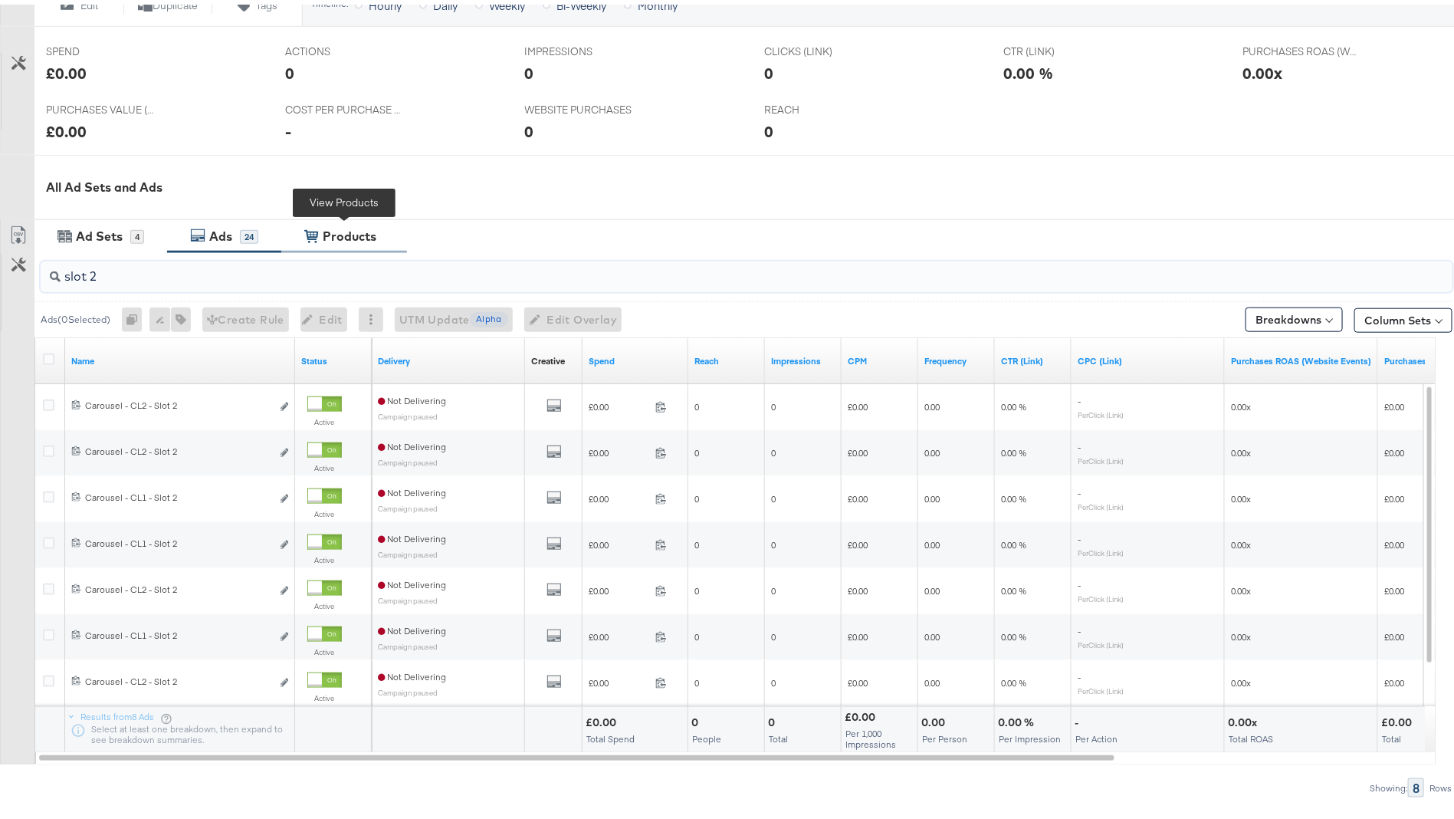
scroll to position [655, 0]
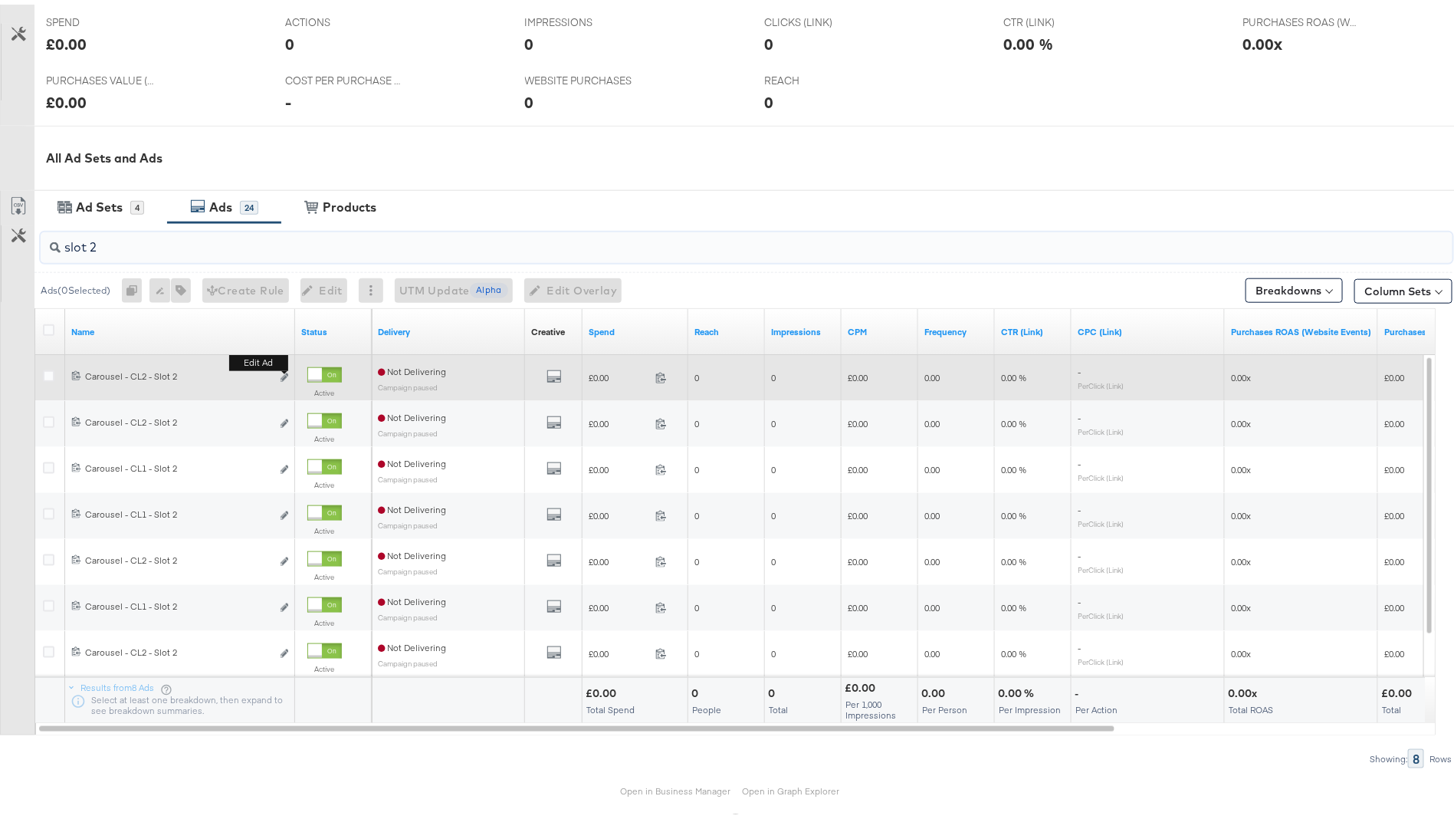
type input "slot 2"
click at [284, 366] on b "Edit ad" at bounding box center [258, 358] width 59 height 16
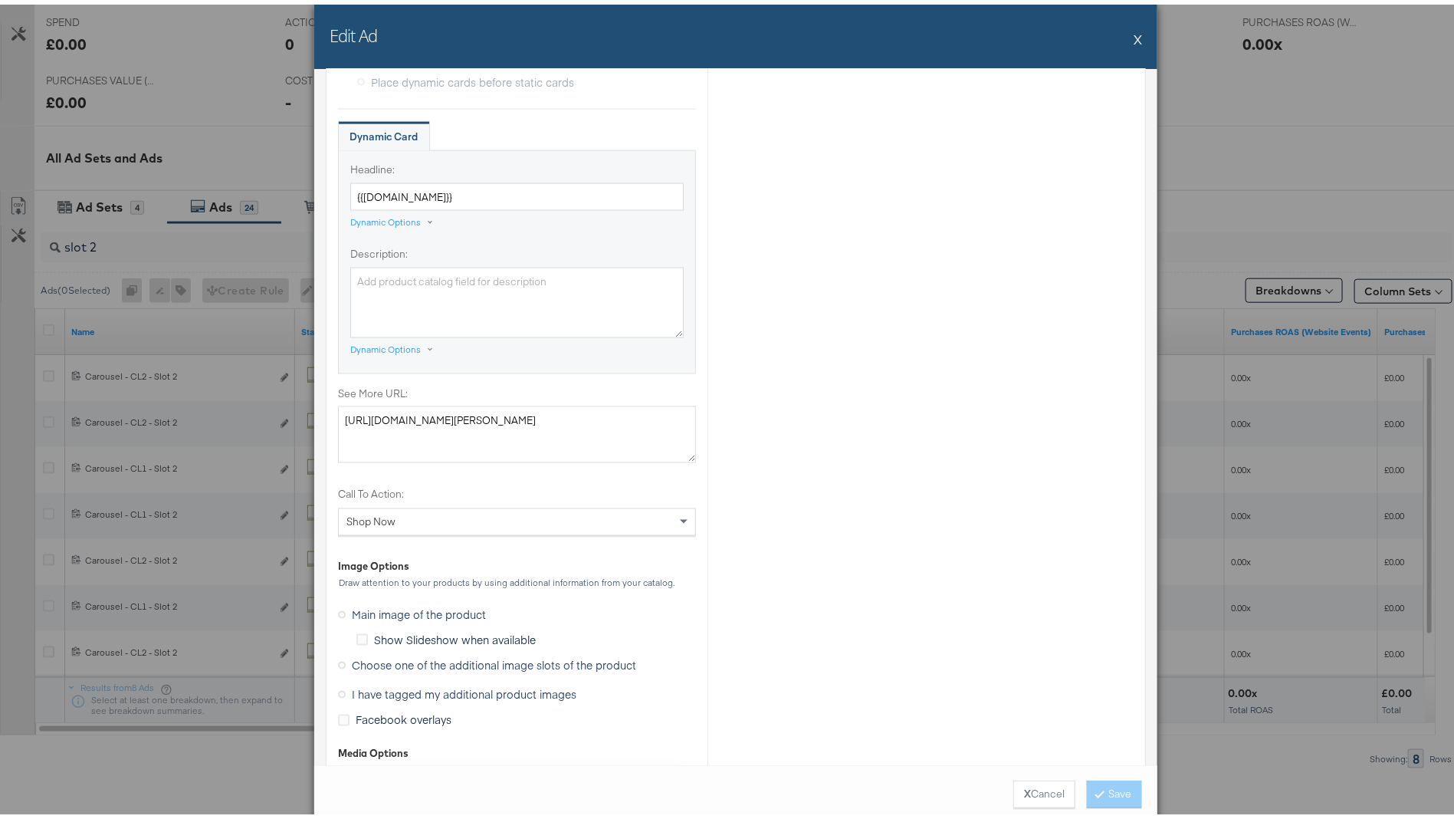
scroll to position [1584, 0]
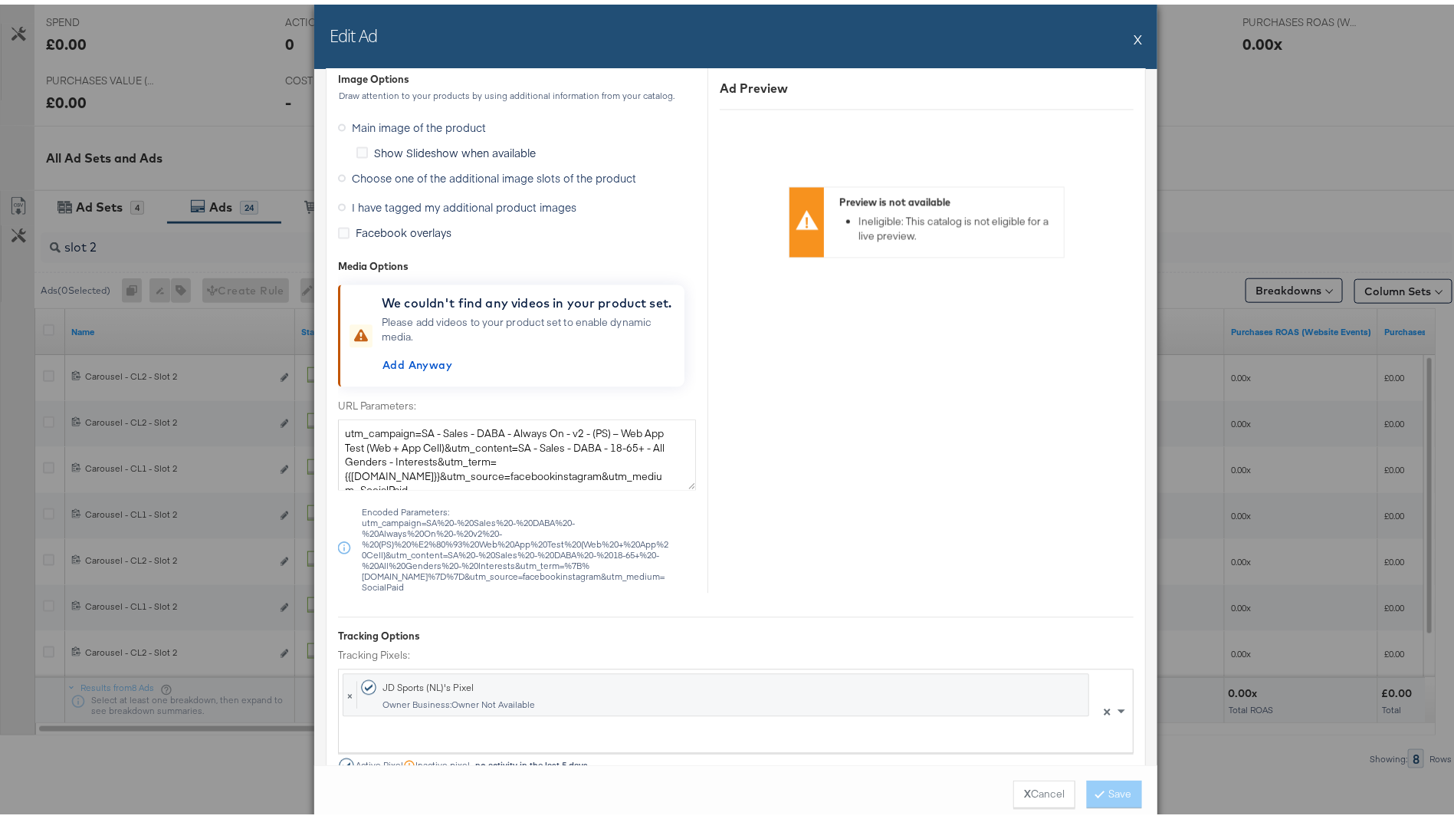
click at [395, 172] on span "Choose one of the additional image slots of the product" at bounding box center [494, 173] width 284 height 15
click at [0, 0] on input "Choose one of the additional image slots of the product" at bounding box center [0, 0] width 0 height 0
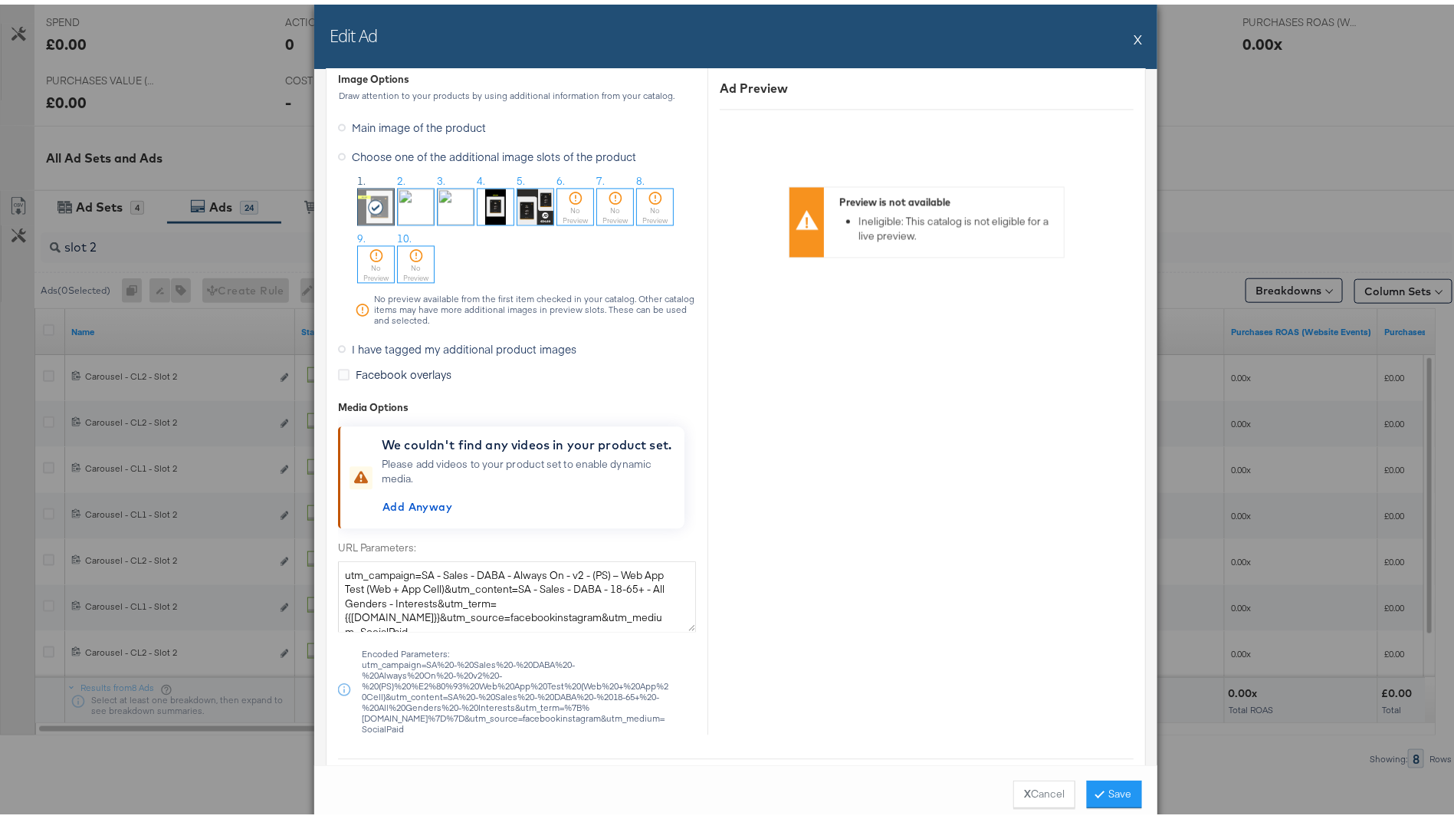
click at [399, 194] on img at bounding box center [416, 202] width 36 height 36
click at [478, 336] on span "I have tagged my additional product images" at bounding box center [464, 343] width 225 height 15
click at [0, 0] on input "I have tagged my additional product images" at bounding box center [0, 0] width 0 height 0
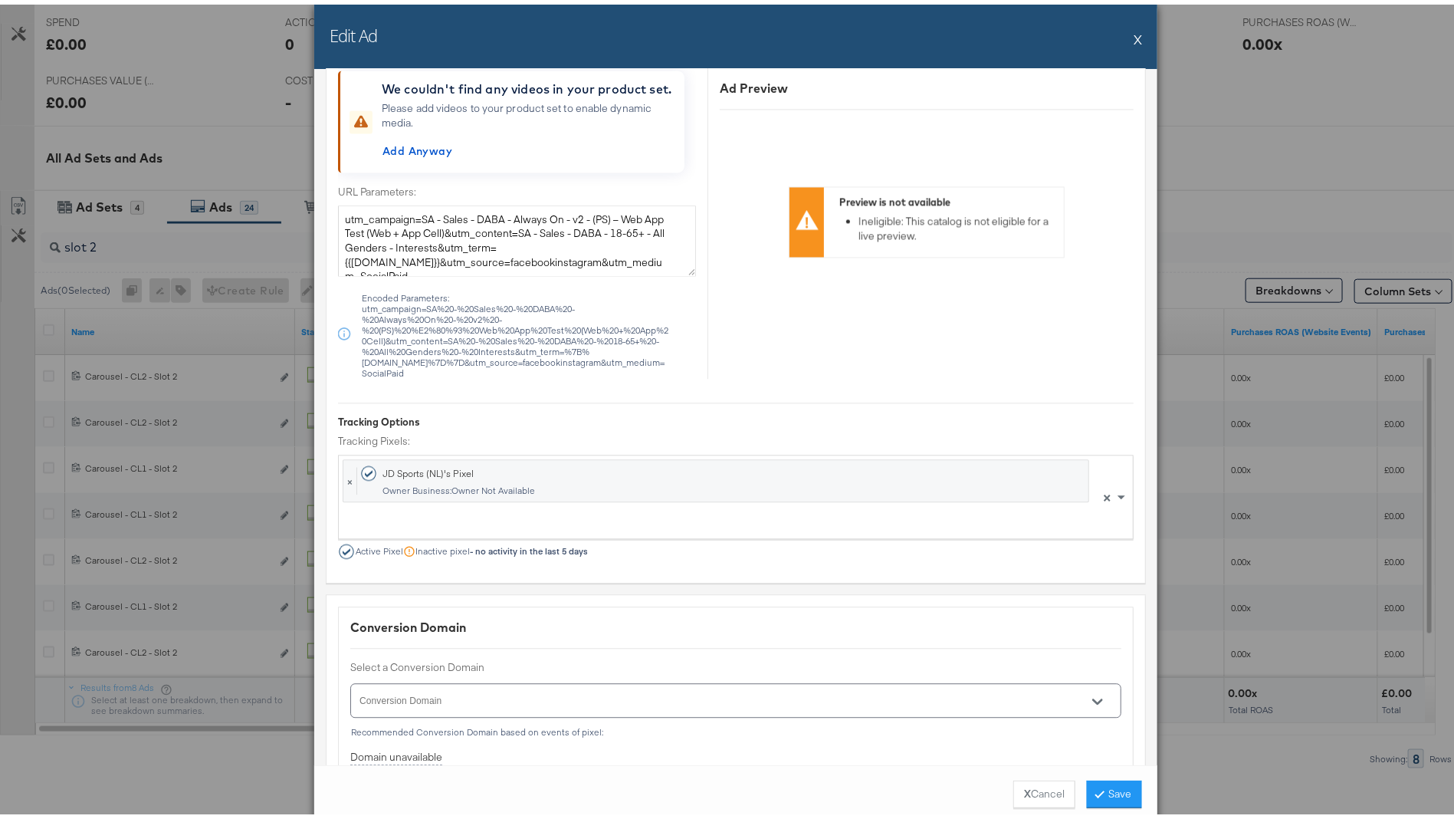
scroll to position [1366, 0]
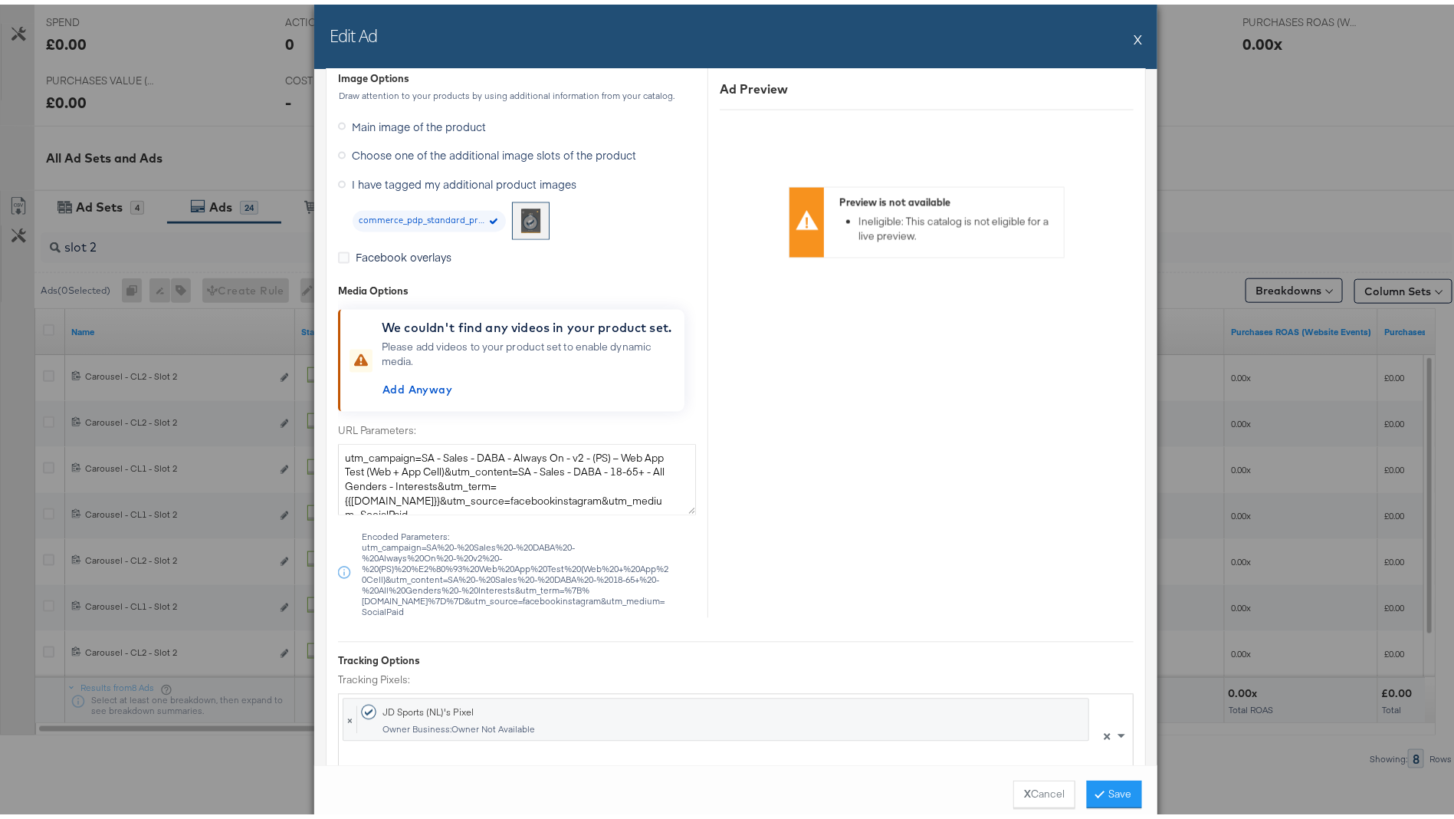
click at [403, 146] on span "Choose one of the additional image slots of the product" at bounding box center [494, 150] width 284 height 15
click at [0, 0] on input "Choose one of the additional image slots of the product" at bounding box center [0, 0] width 0 height 0
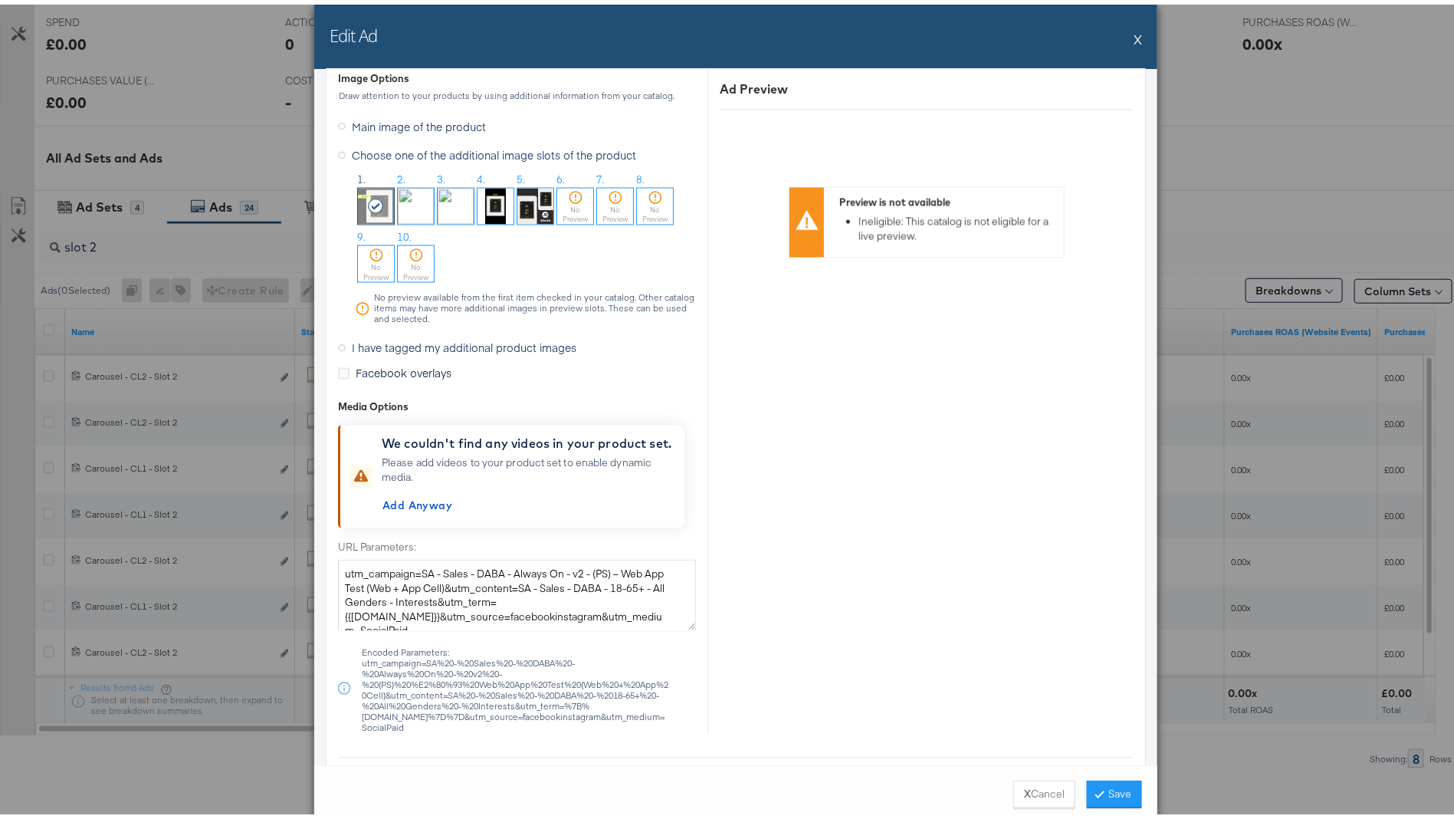
click at [398, 192] on img at bounding box center [416, 202] width 36 height 36
click at [1101, 786] on button "Save" at bounding box center [1114, 790] width 55 height 28
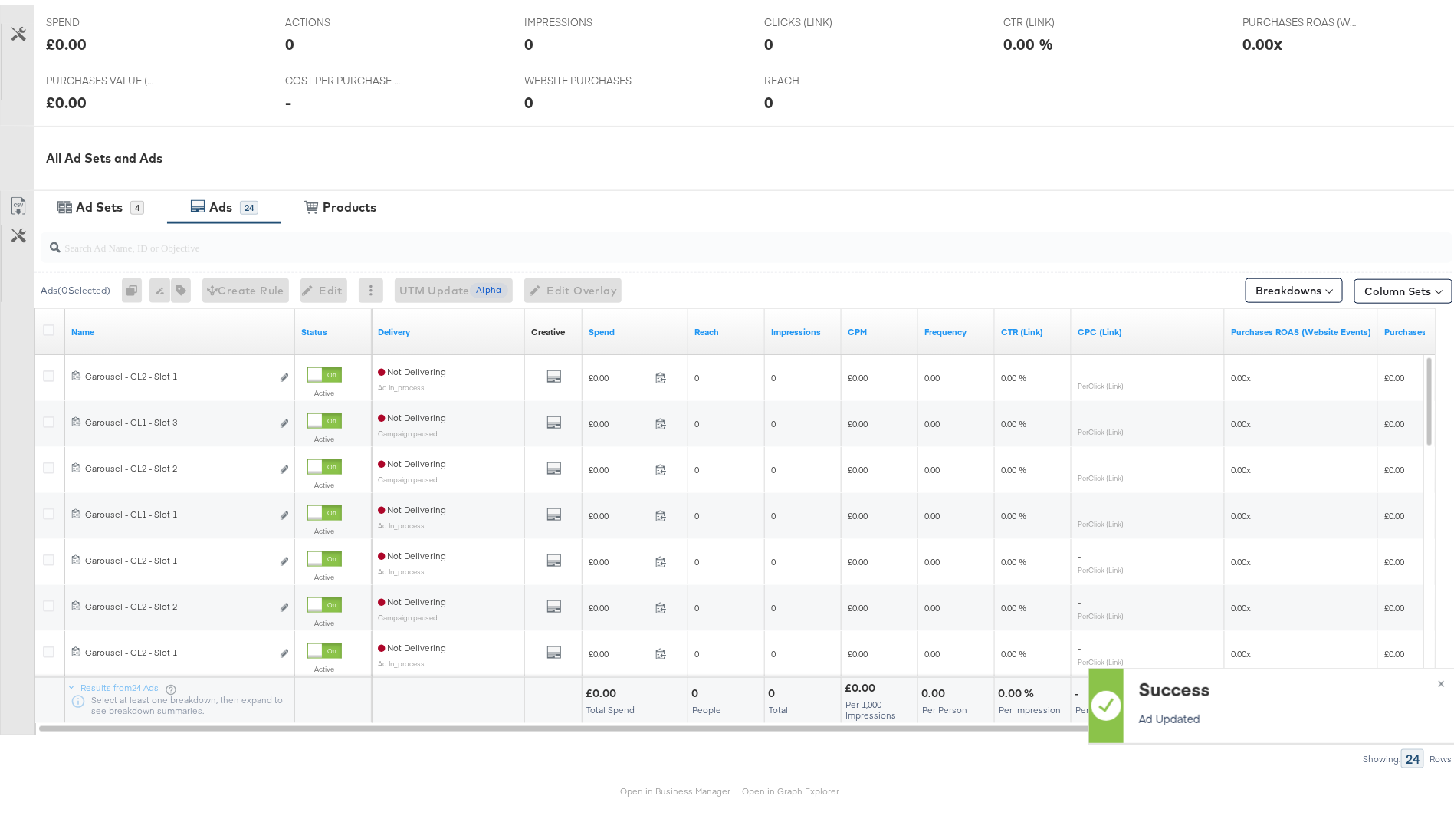
click at [150, 237] on input "search" at bounding box center [692, 237] width 1262 height 30
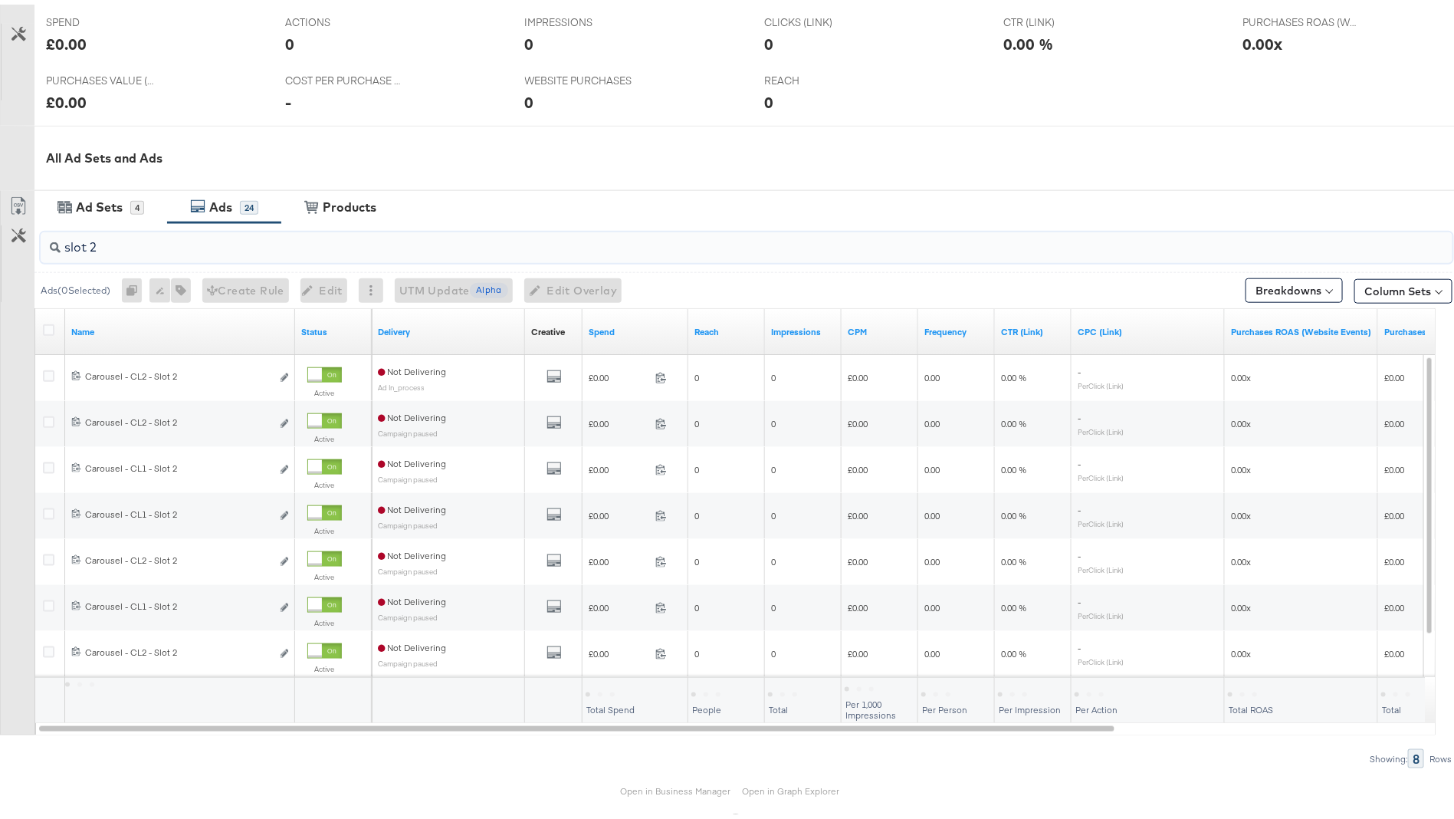
type input "slot 2"
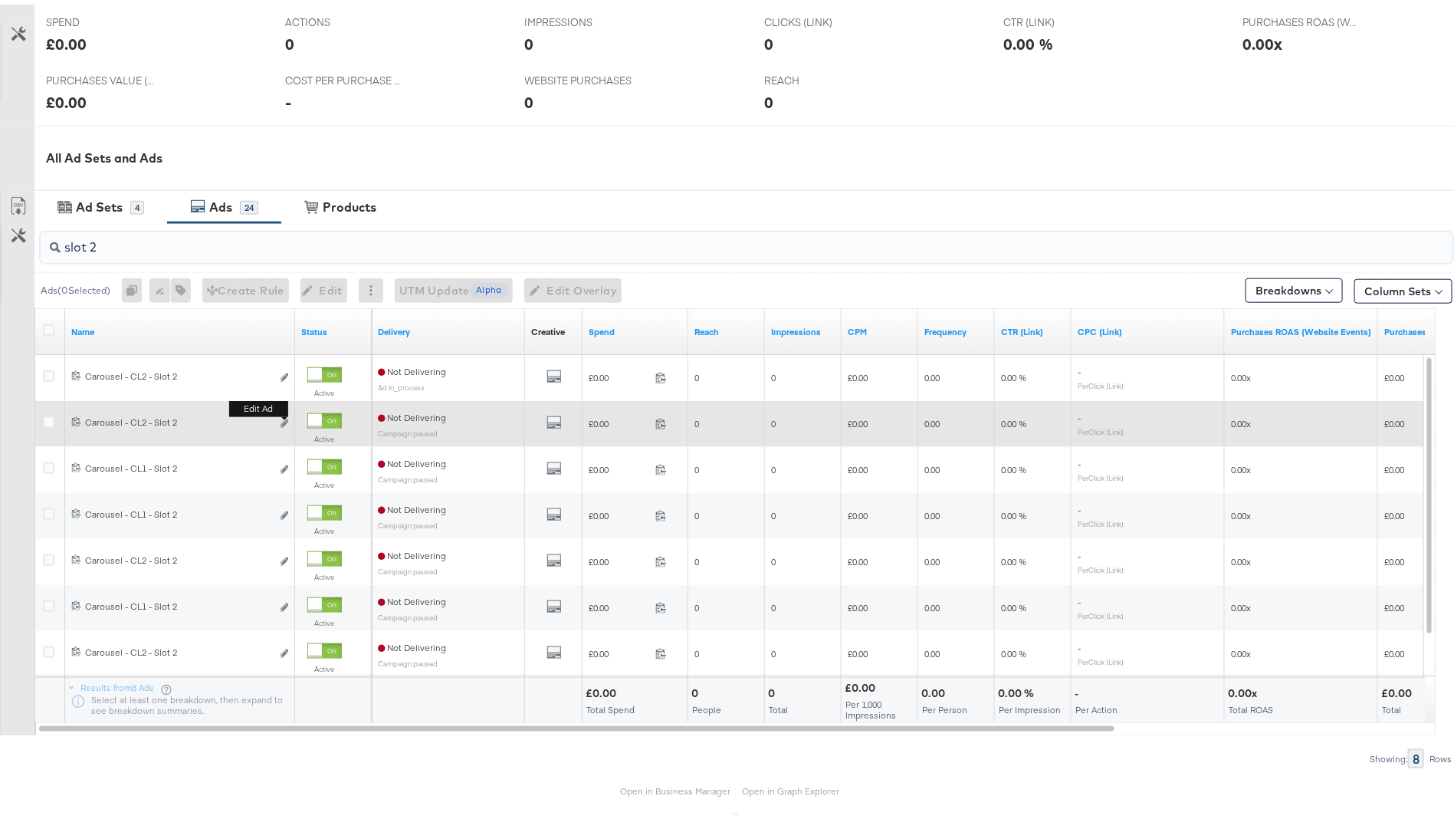
click at [284, 412] on b "Edit ad" at bounding box center [258, 404] width 59 height 16
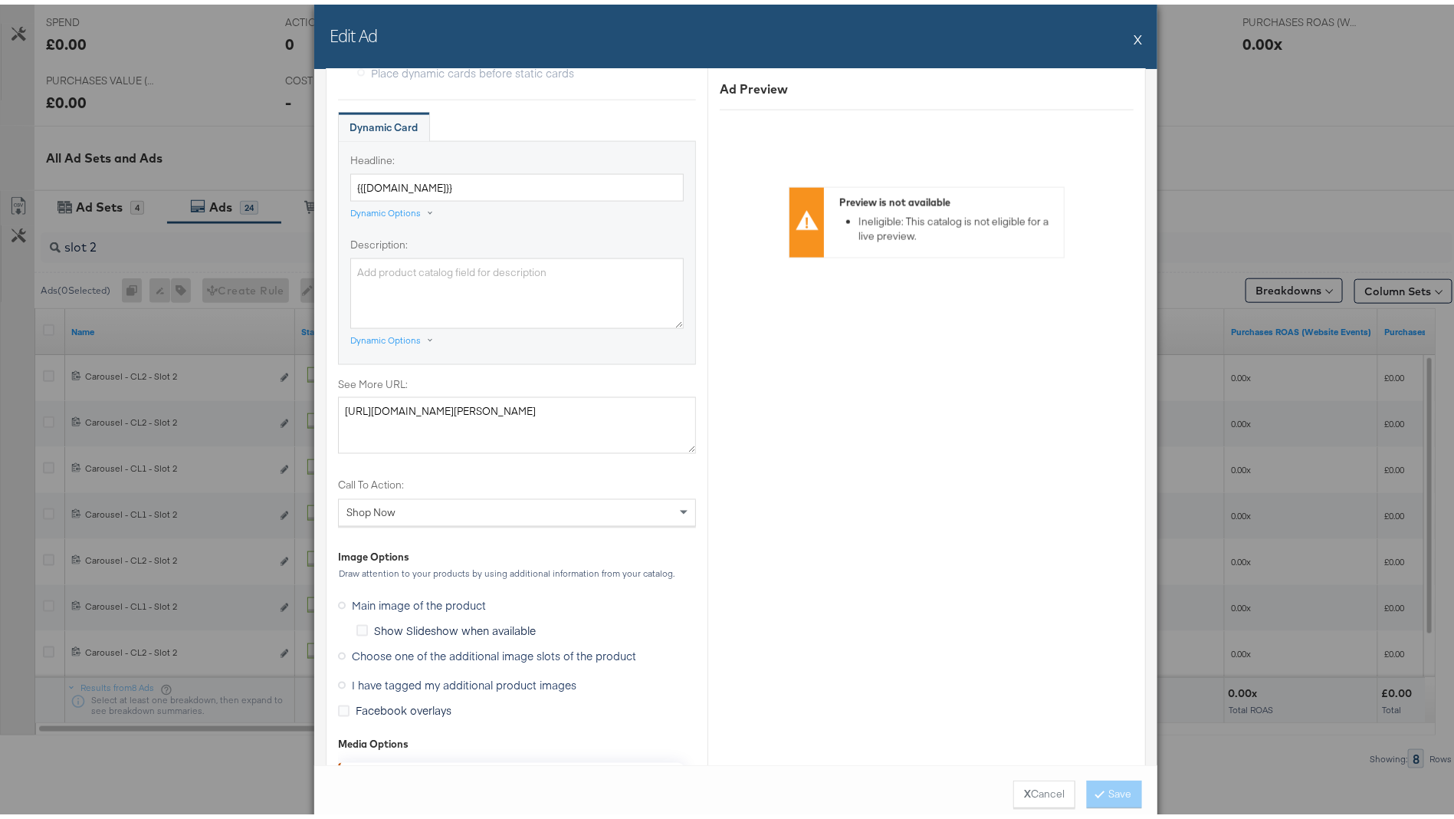
scroll to position [1121, 0]
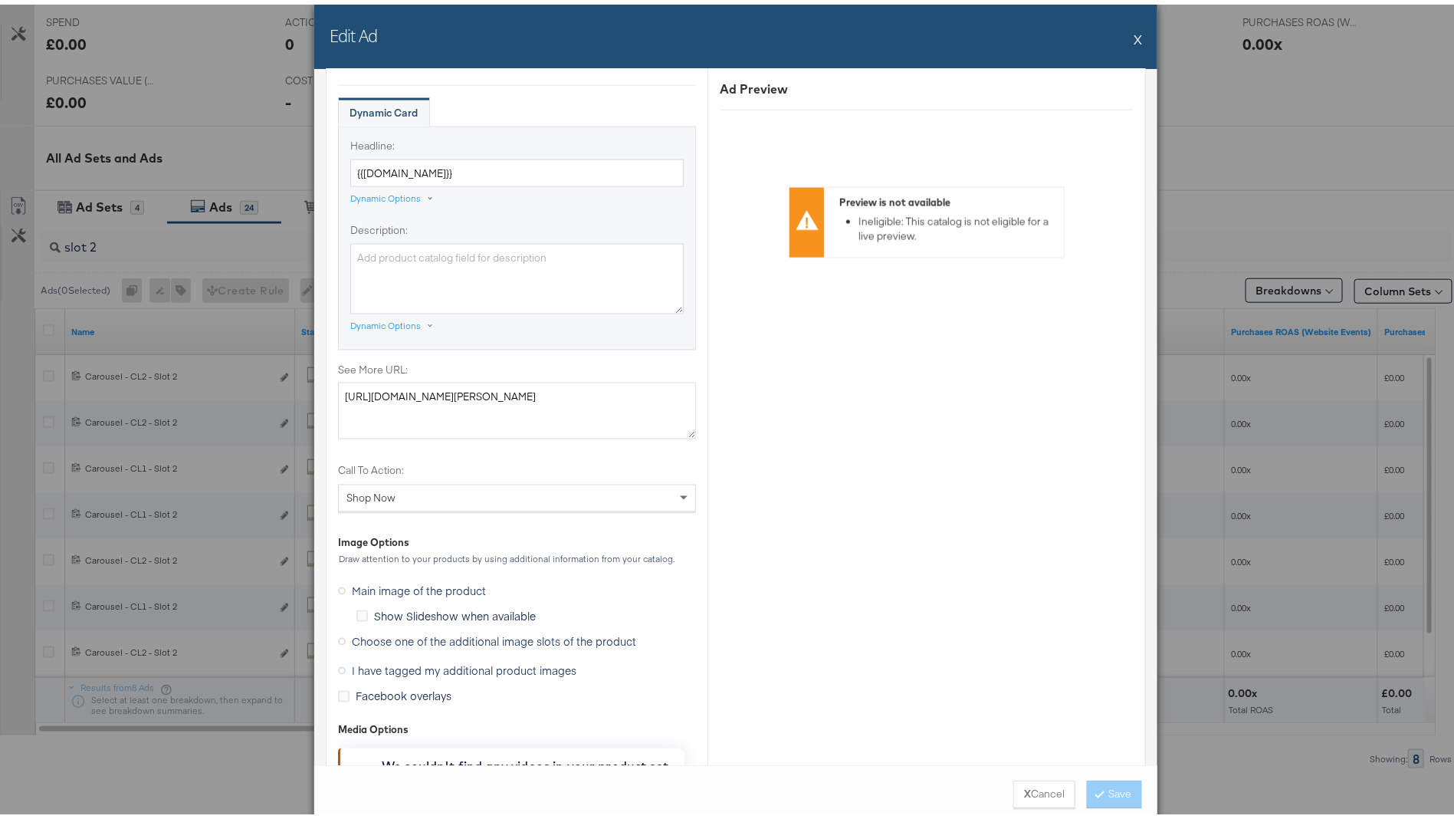
click at [487, 631] on span "Choose one of the additional image slots of the product" at bounding box center [494, 636] width 284 height 15
click at [0, 0] on input "Choose one of the additional image slots of the product" at bounding box center [0, 0] width 0 height 0
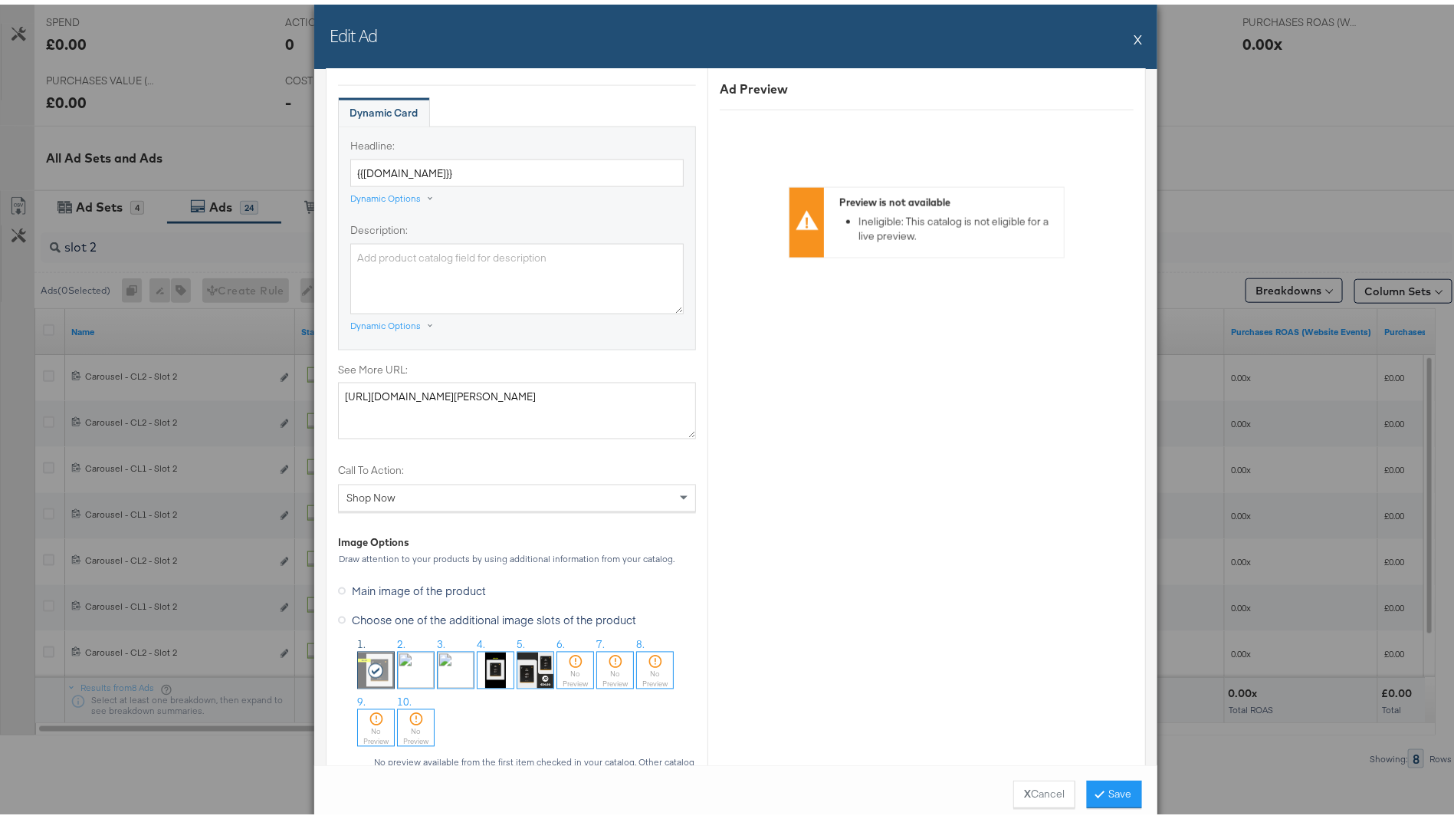
scroll to position [1176, 0]
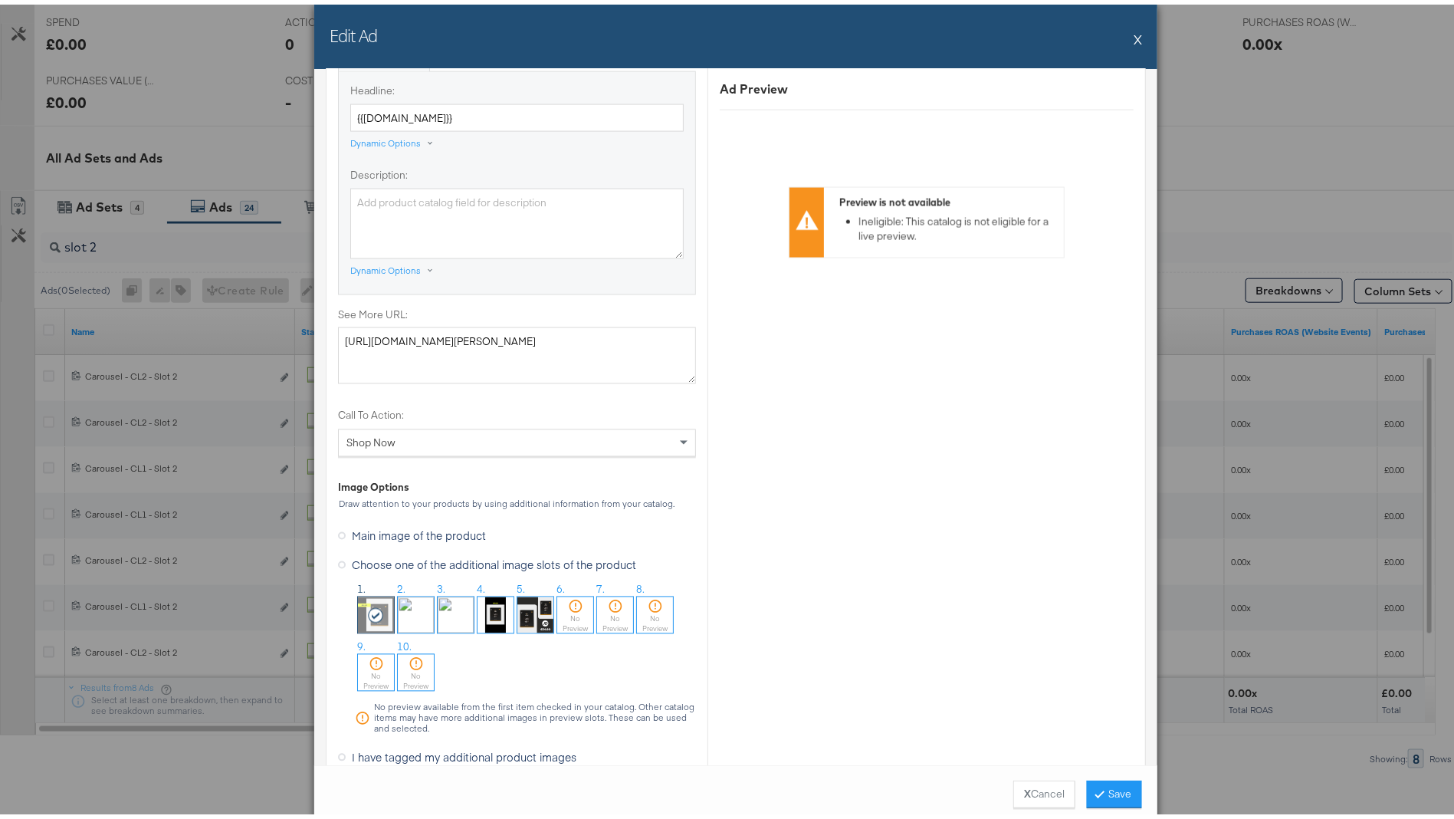
click at [398, 599] on img at bounding box center [416, 610] width 36 height 36
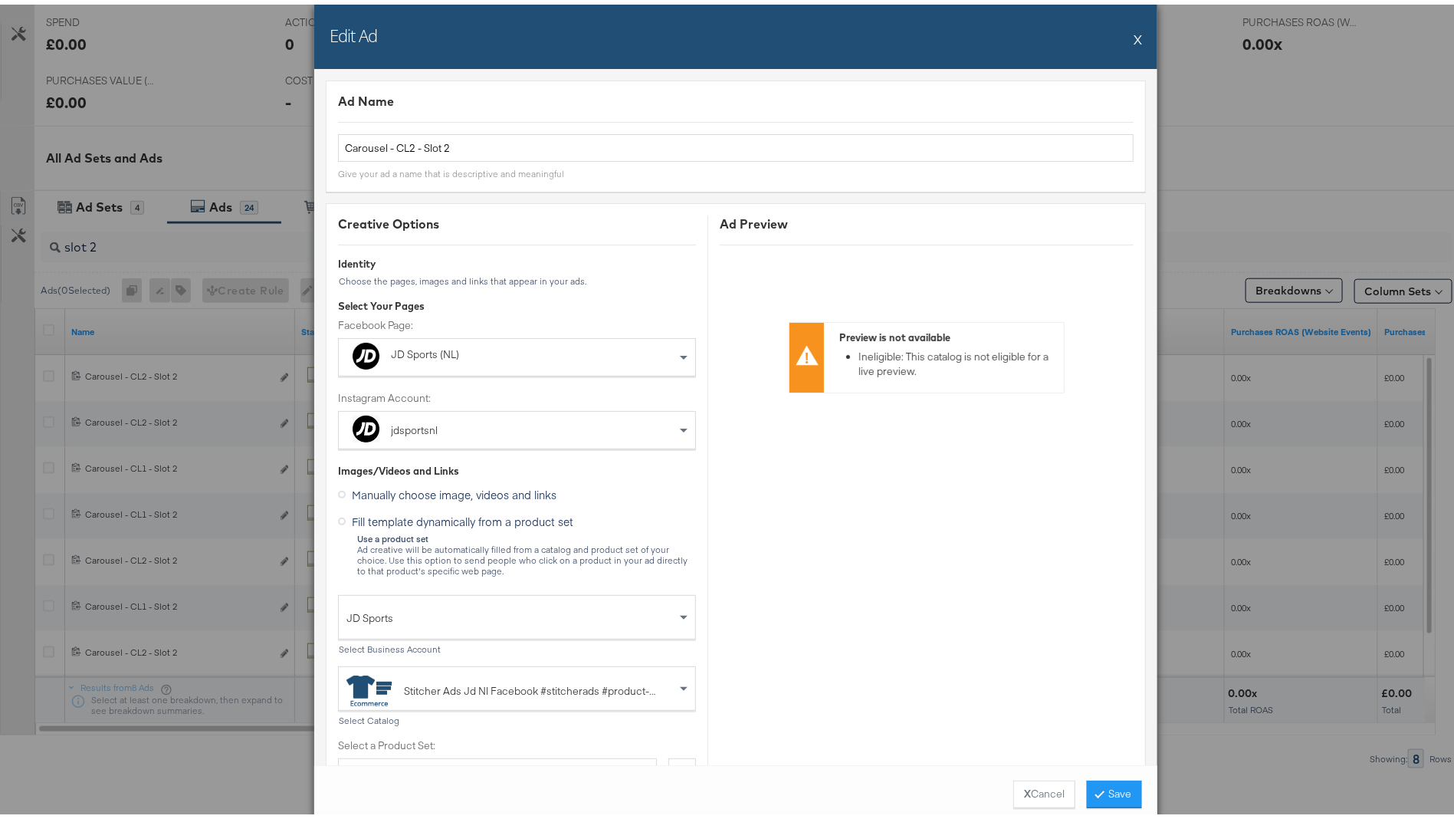
scroll to position [0, 0]
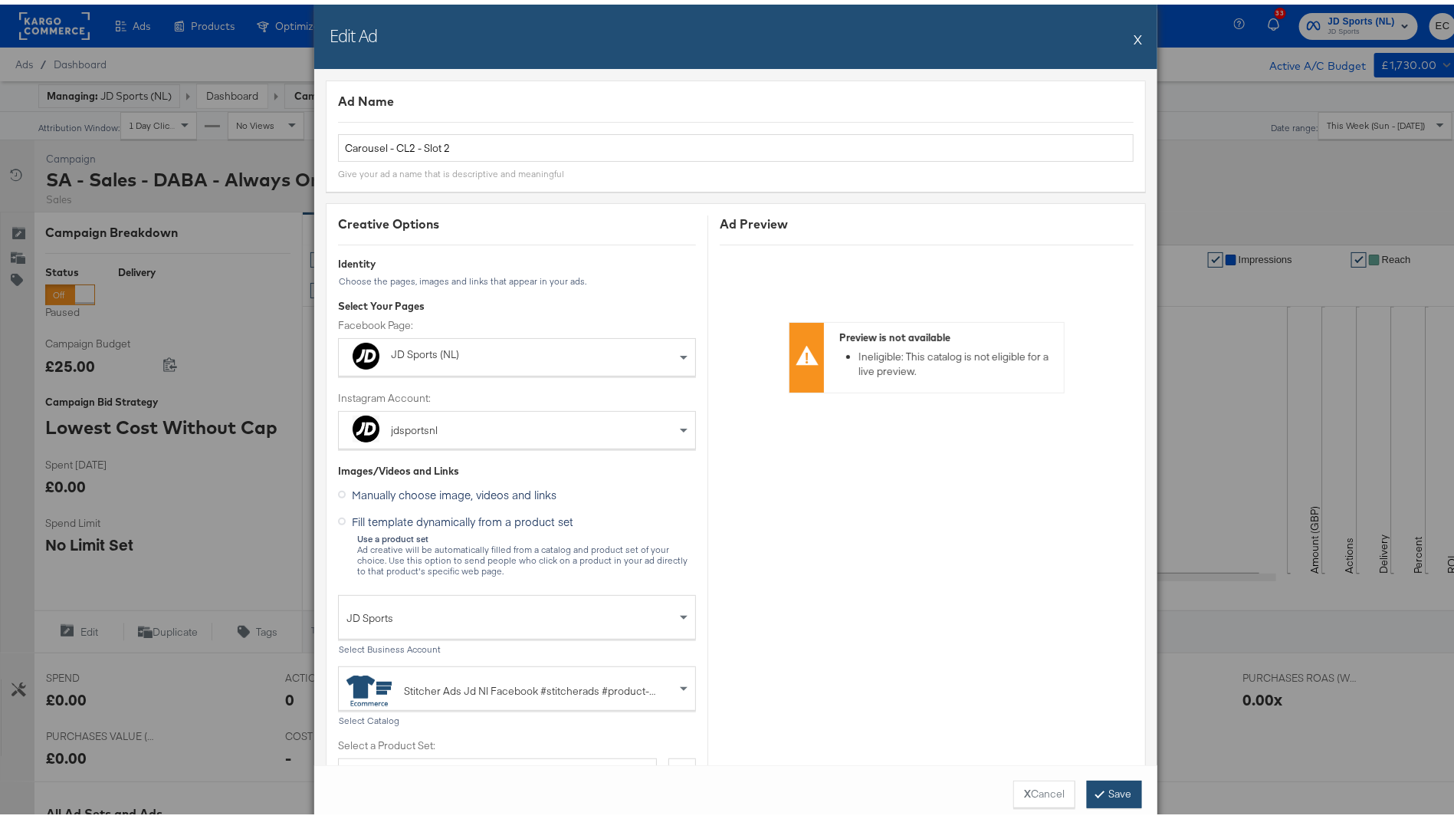
click at [1101, 787] on button "Save" at bounding box center [1114, 790] width 55 height 28
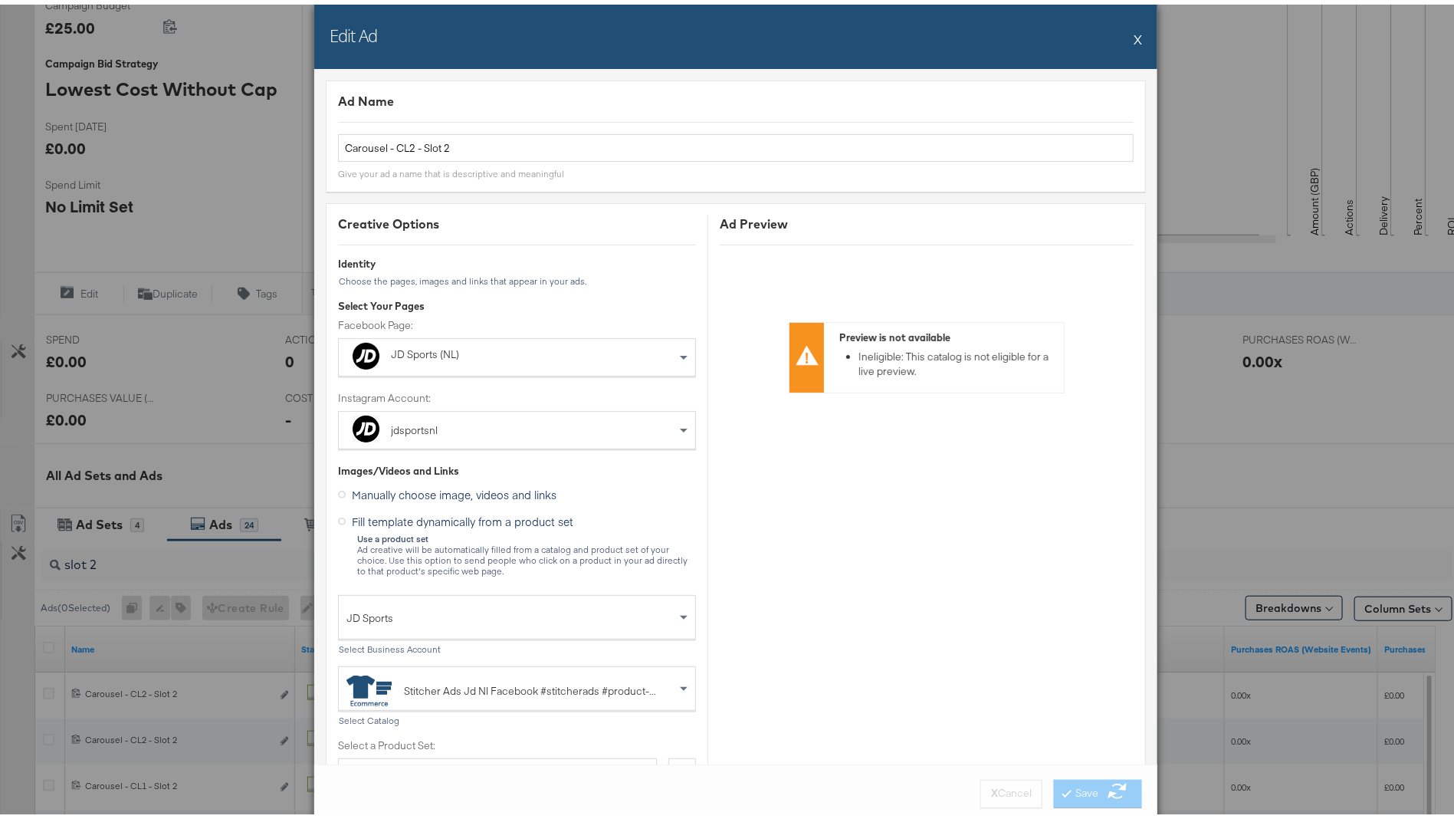
scroll to position [702, 0]
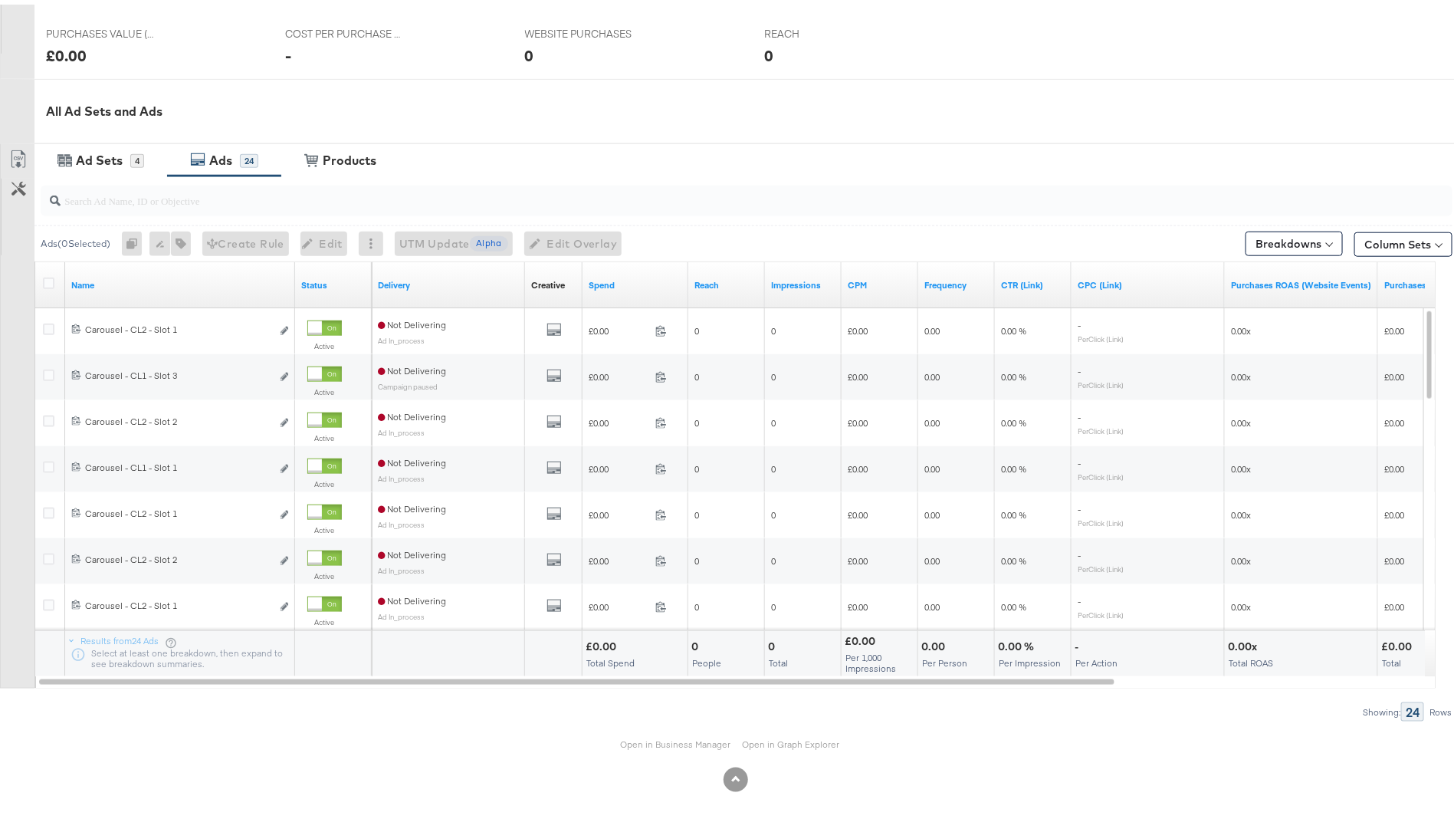
click at [245, 201] on input "search" at bounding box center [692, 190] width 1262 height 30
type input "slot 2"
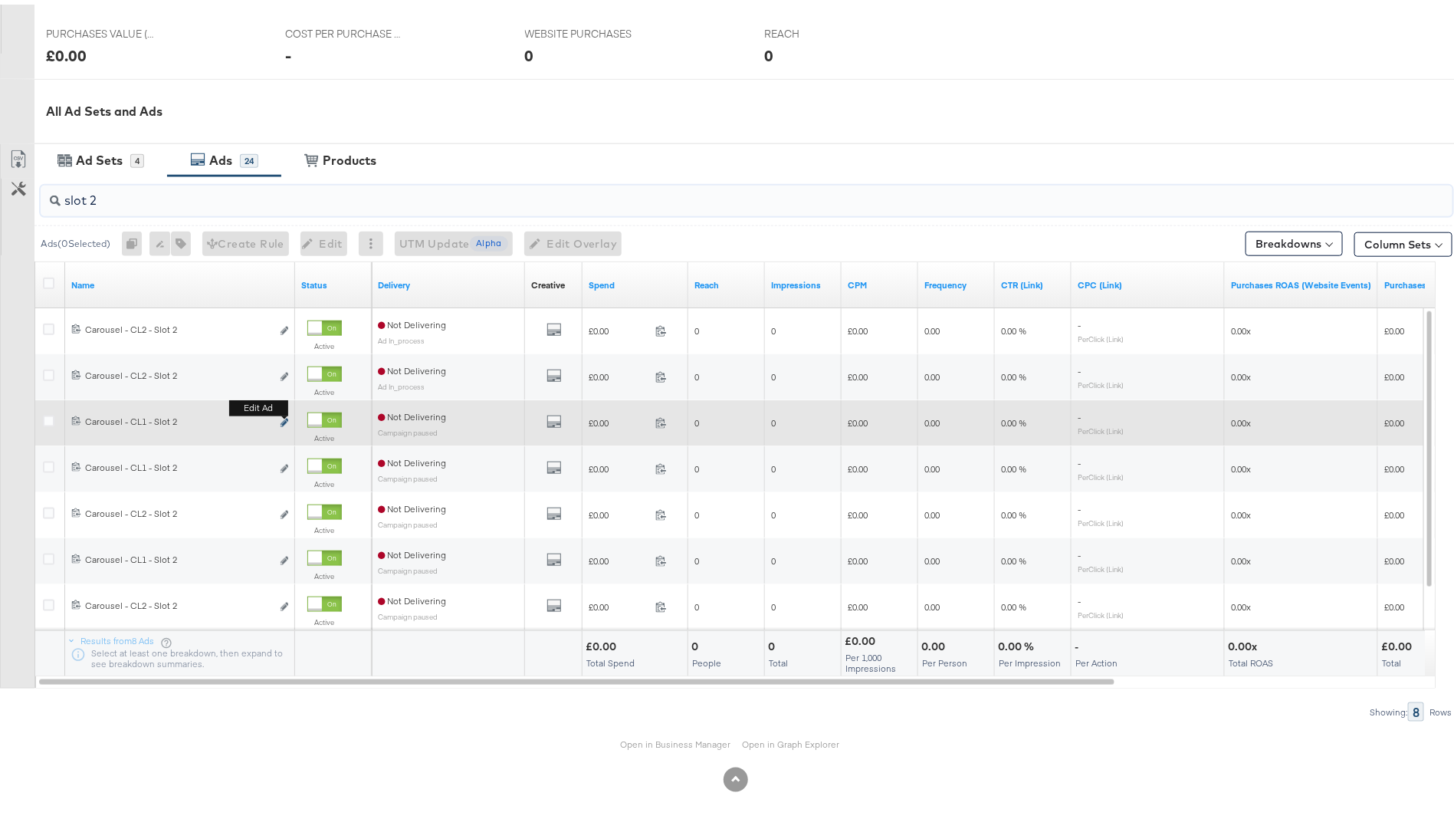
click at [286, 415] on icon "link" at bounding box center [285, 418] width 8 height 8
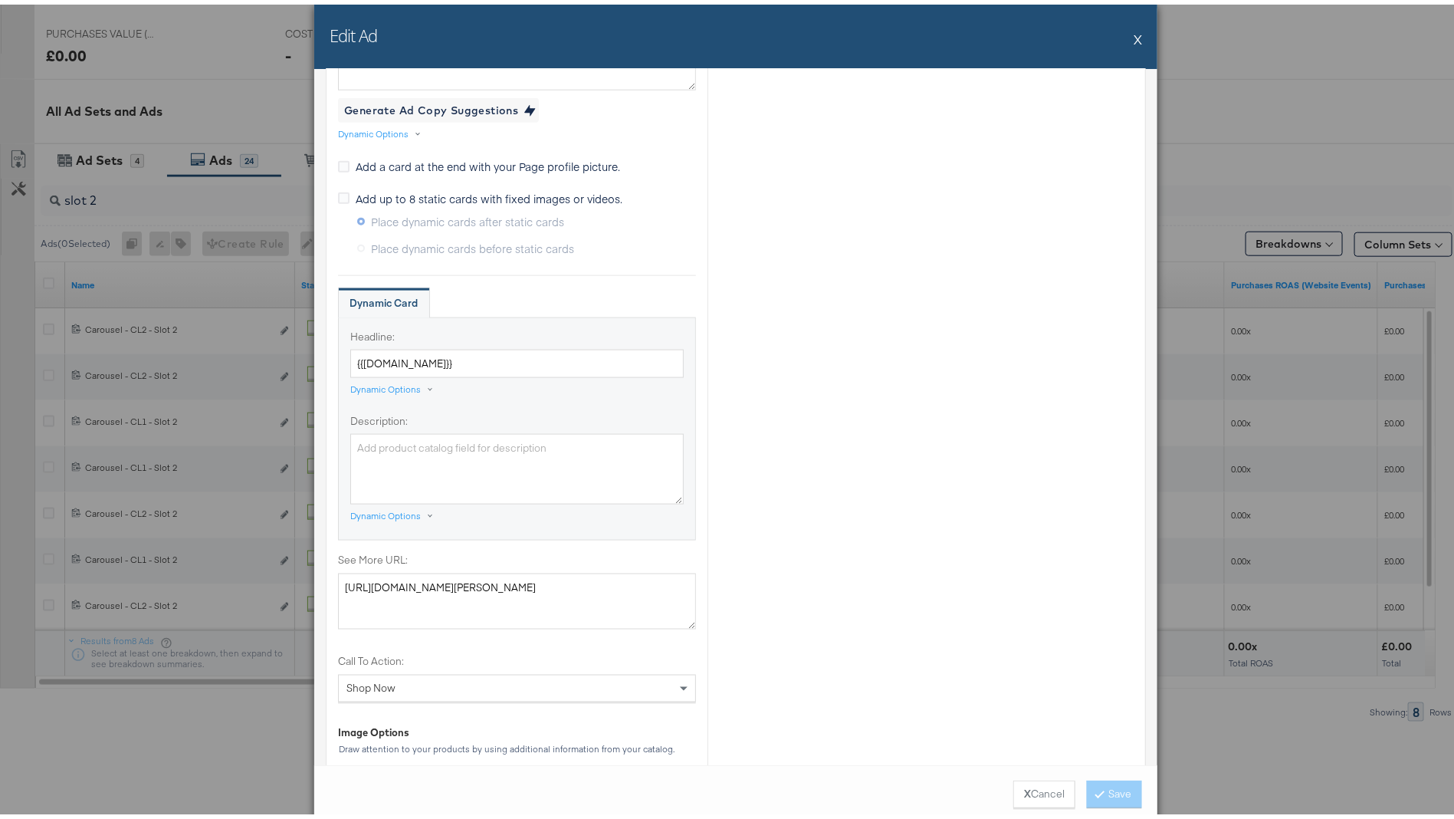
scroll to position [986, 0]
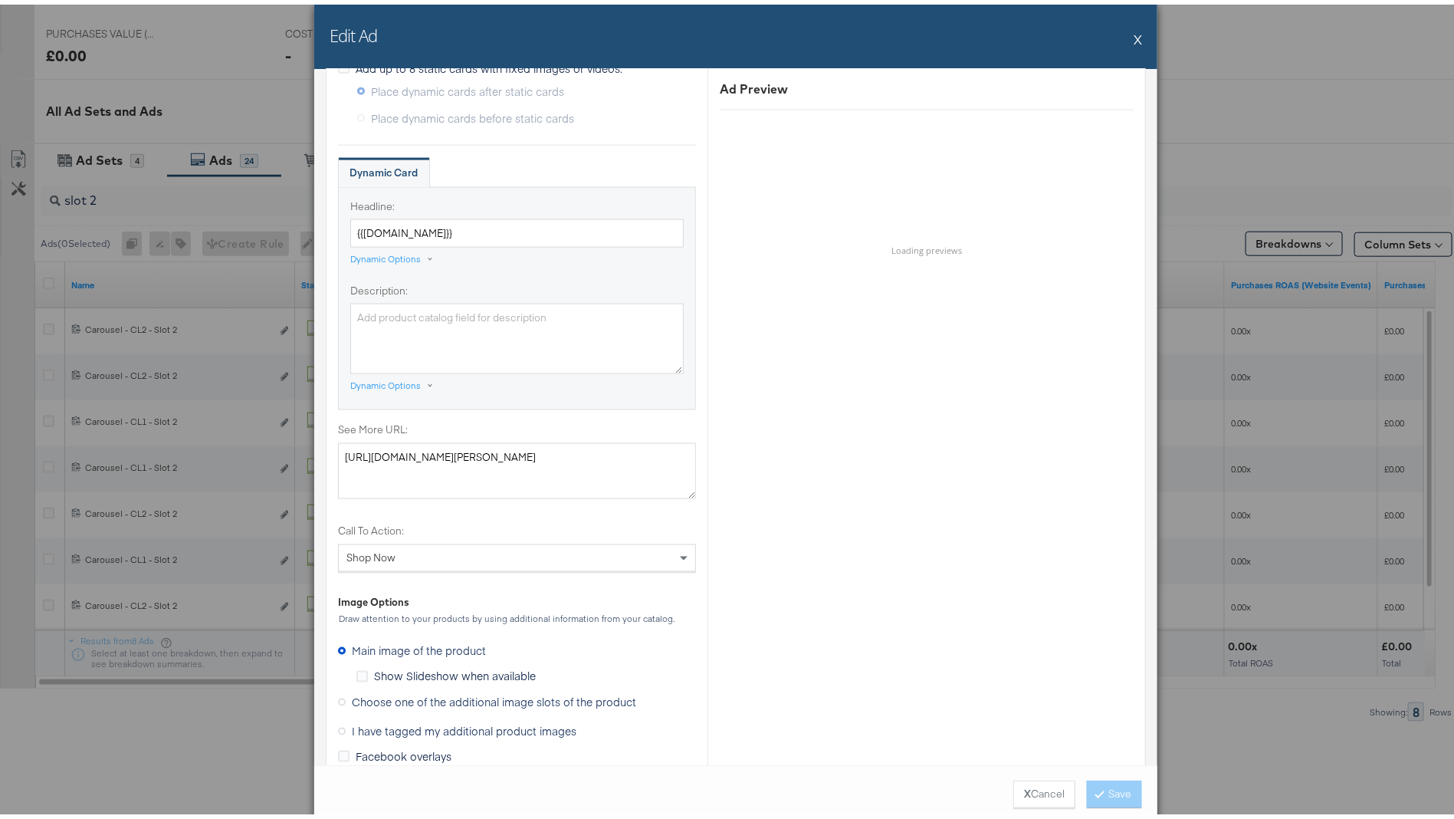
click at [382, 690] on span "Choose one of the additional image slots of the product" at bounding box center [494, 697] width 284 height 15
click at [0, 0] on input "Choose one of the additional image slots of the product" at bounding box center [0, 0] width 0 height 0
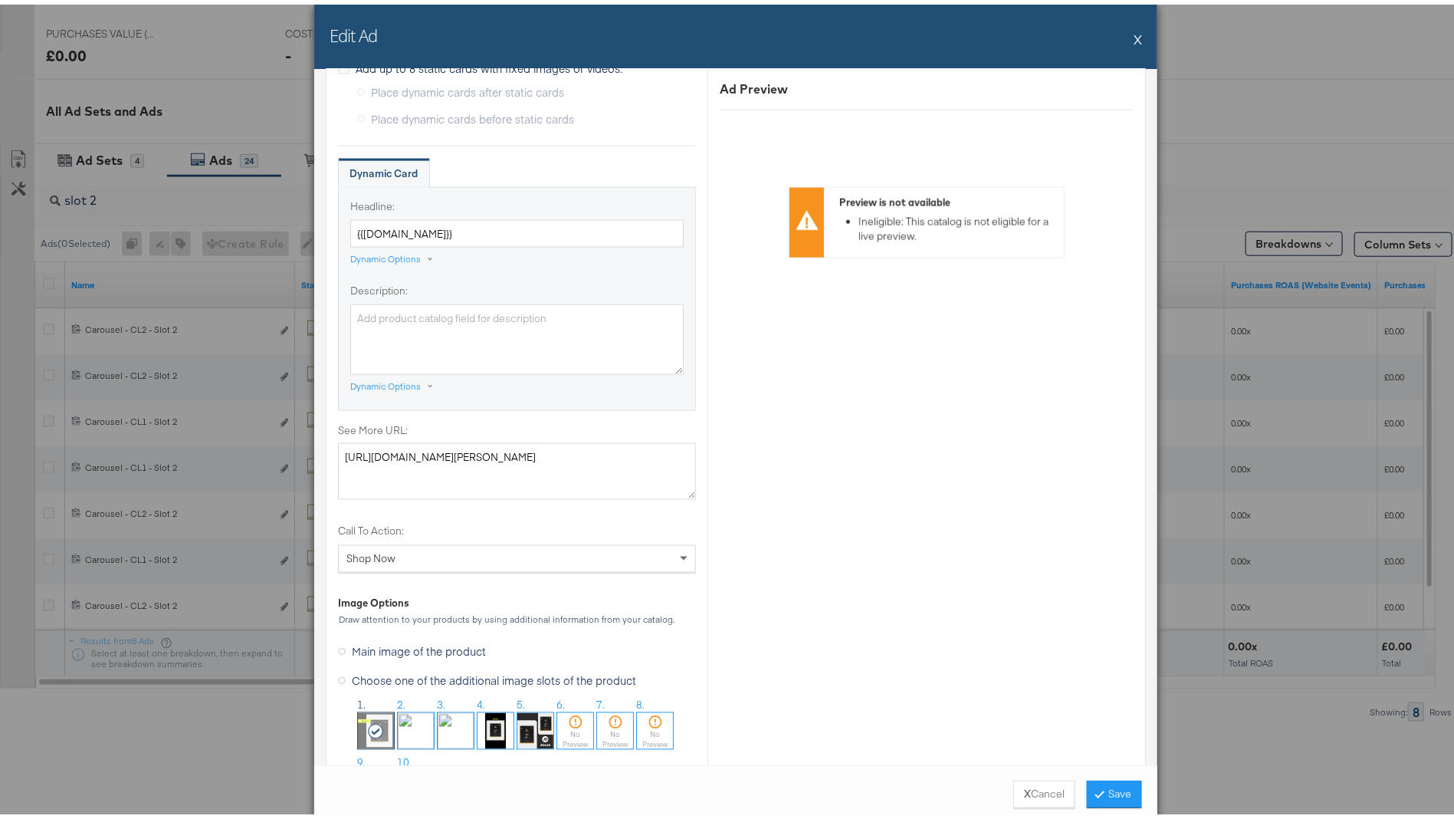
click at [401, 724] on img at bounding box center [416, 726] width 36 height 36
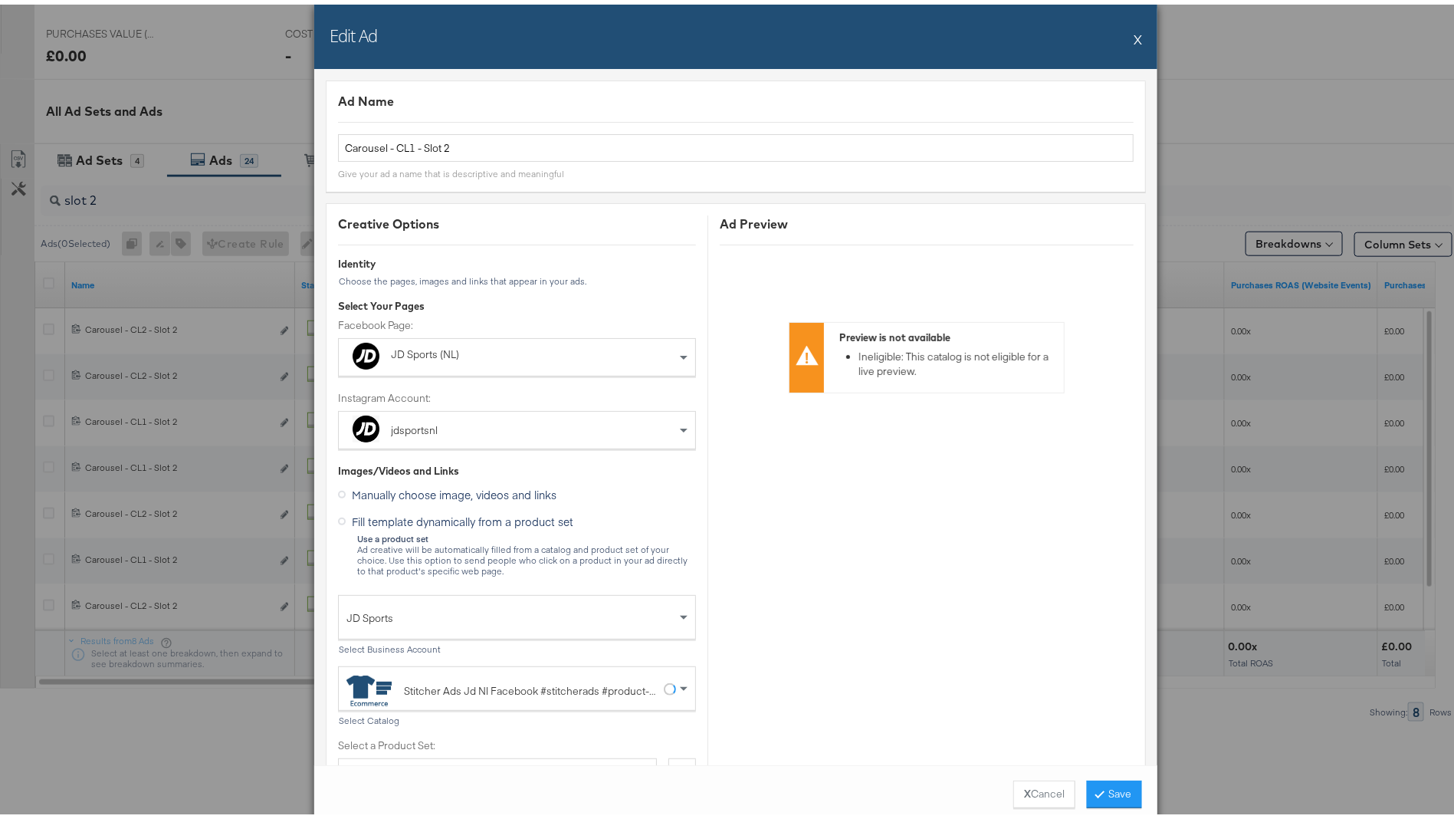
scroll to position [465, 0]
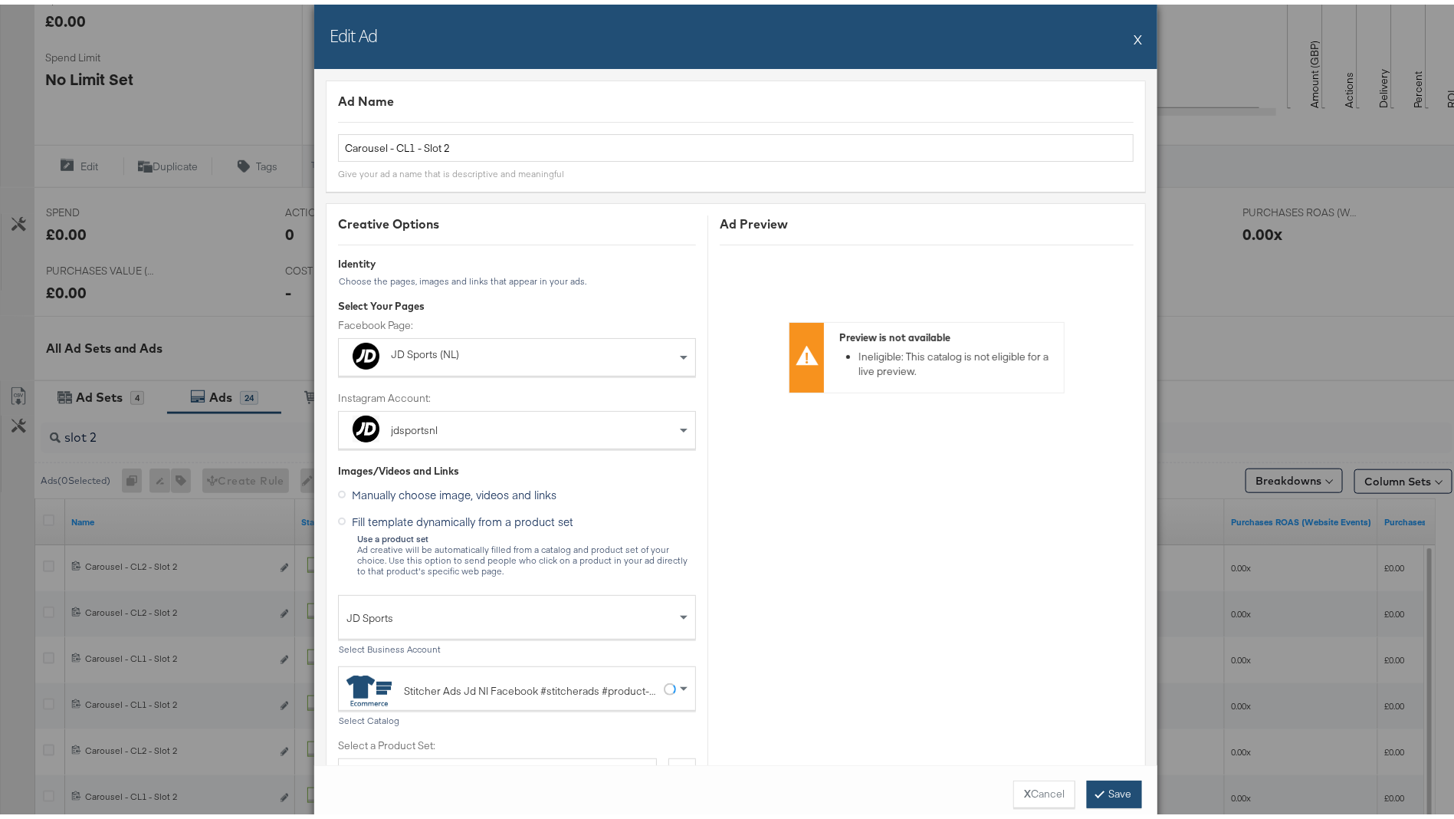
click at [1110, 787] on button "Save" at bounding box center [1114, 790] width 55 height 28
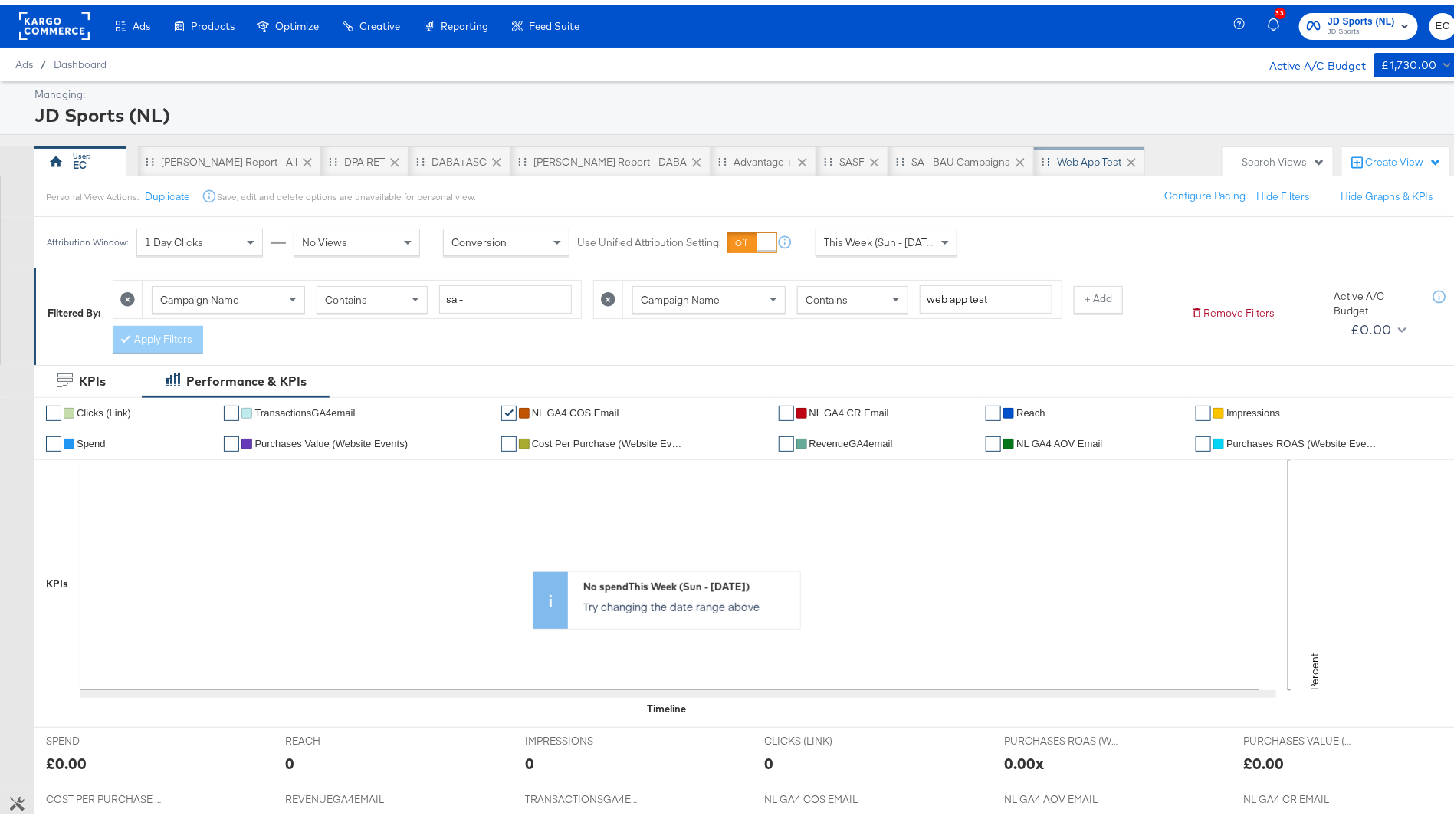
click at [1057, 156] on div "Web App Test" at bounding box center [1089, 157] width 64 height 15
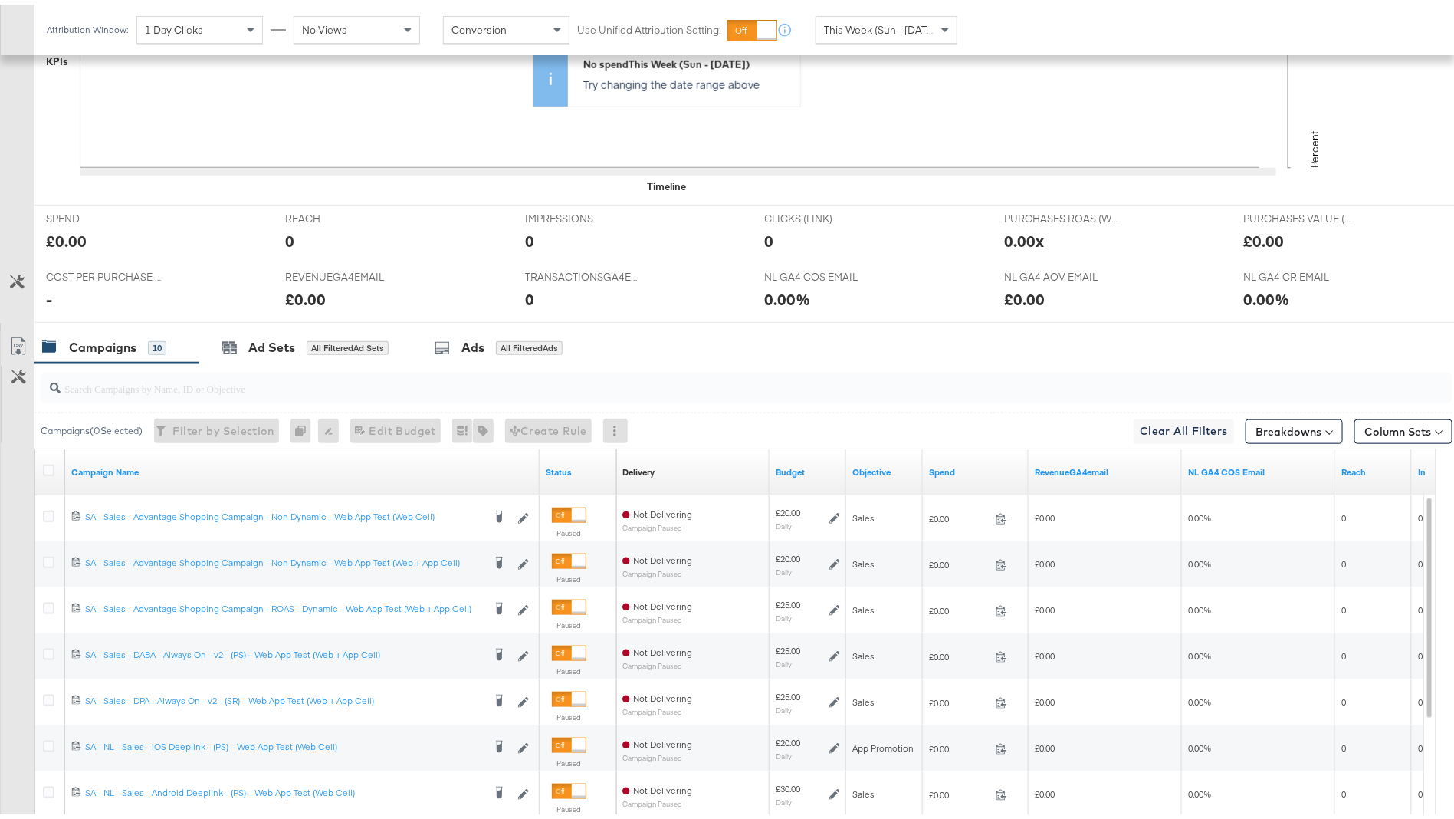
scroll to position [671, 0]
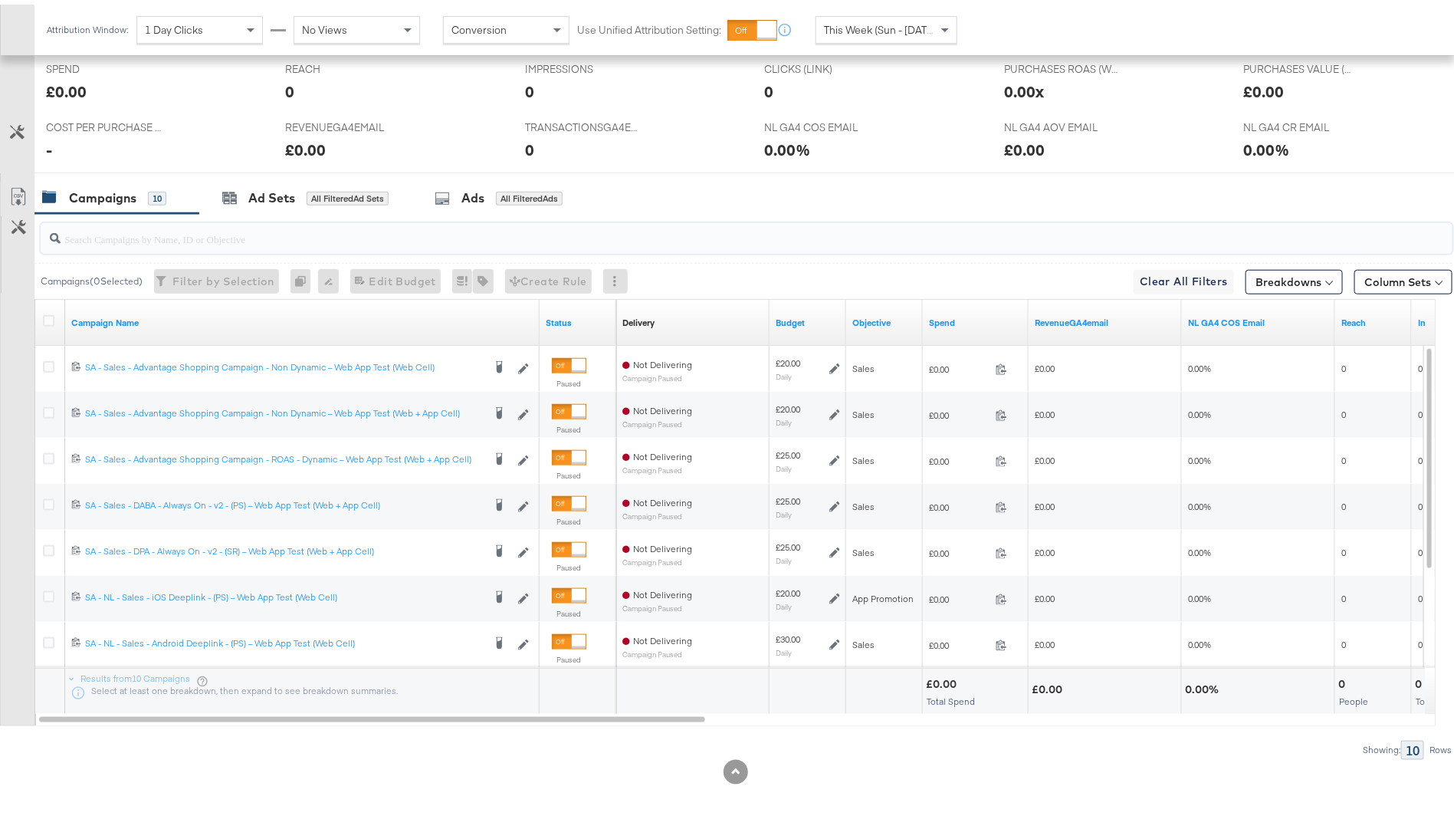
click at [264, 238] on input "search" at bounding box center [692, 228] width 1262 height 30
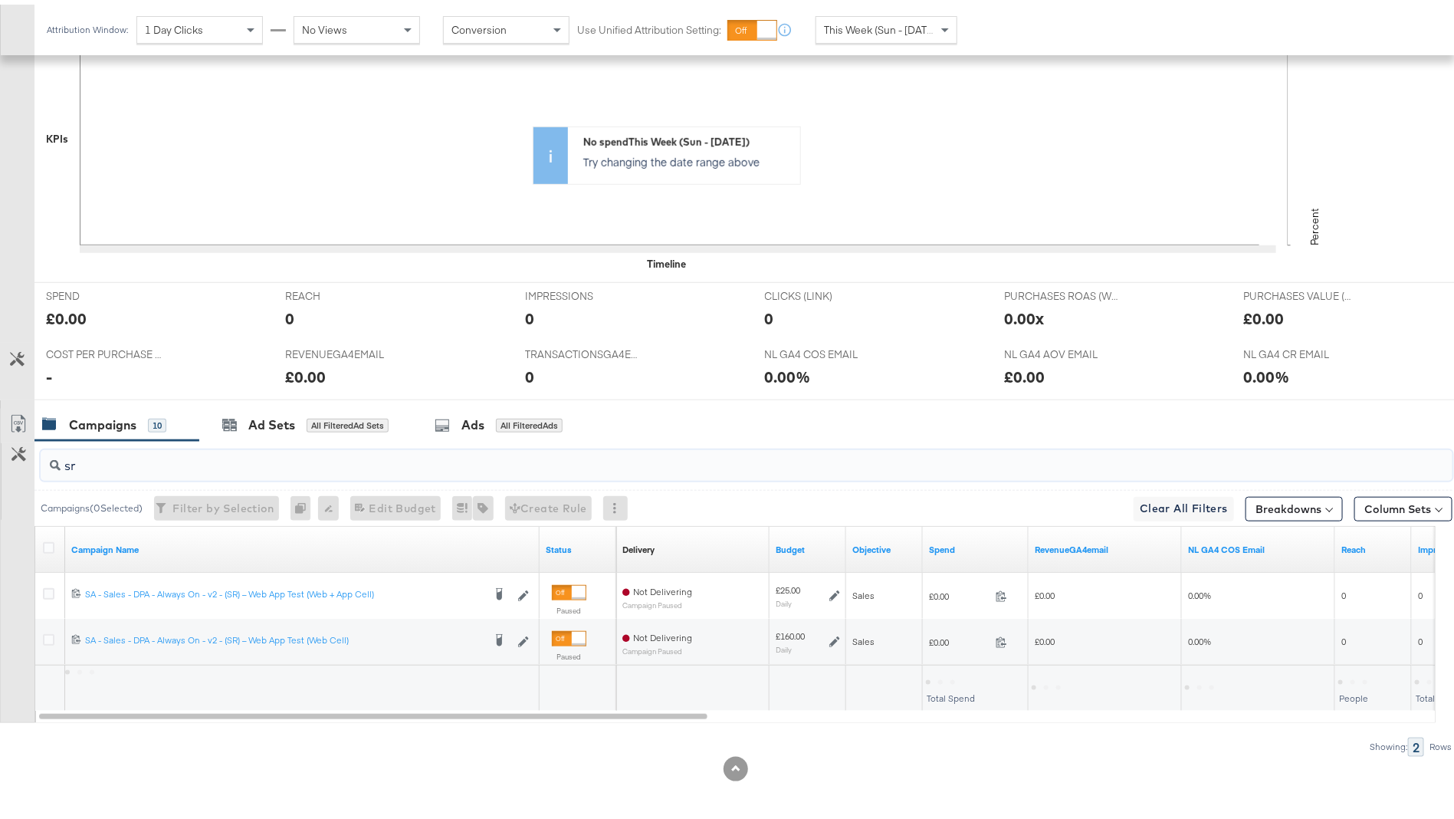
scroll to position [441, 0]
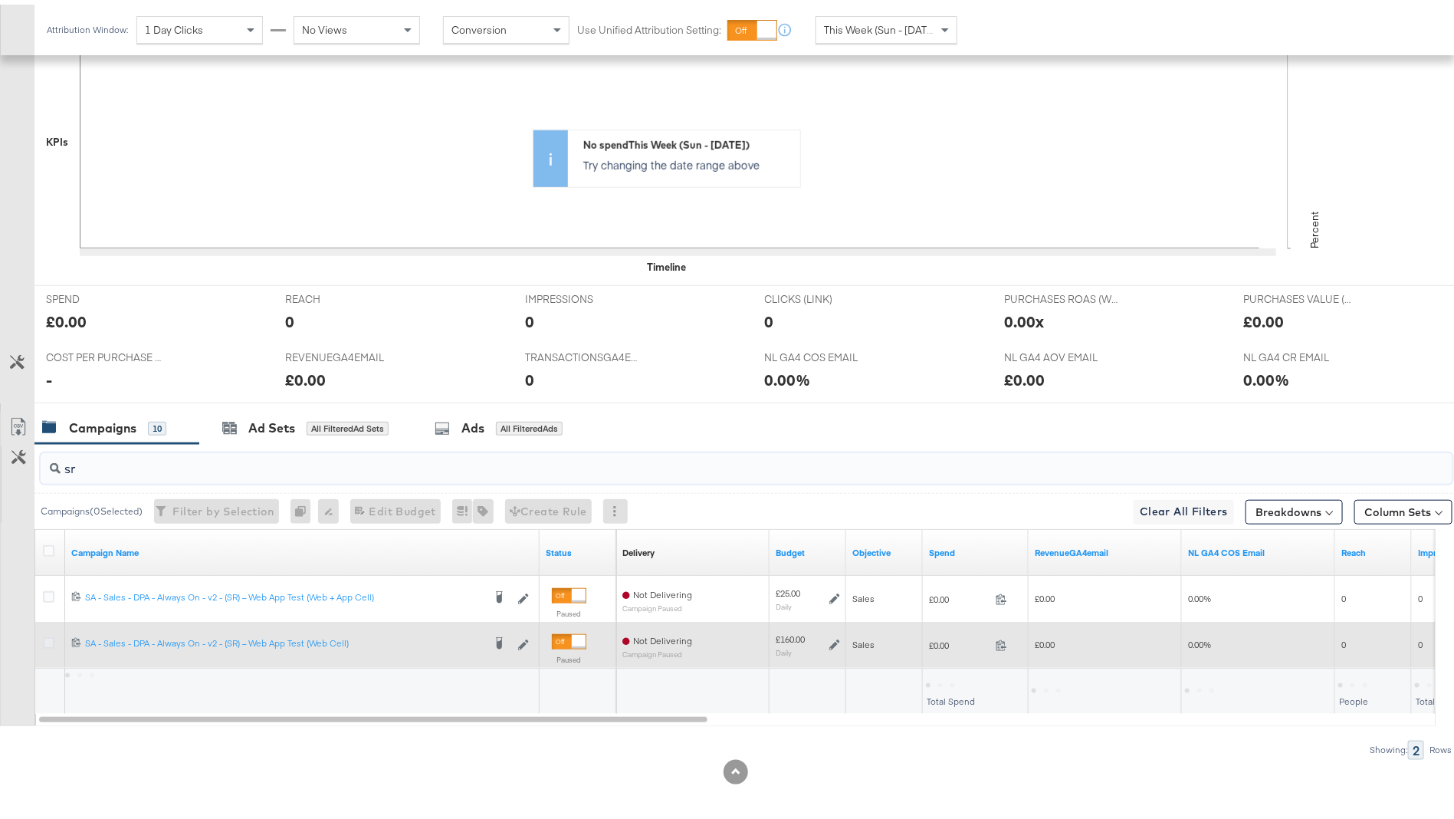
type input "sr"
click at [48, 633] on icon at bounding box center [48, 637] width 11 height 11
click at [0, 0] on input "checkbox" at bounding box center [0, 0] width 0 height 0
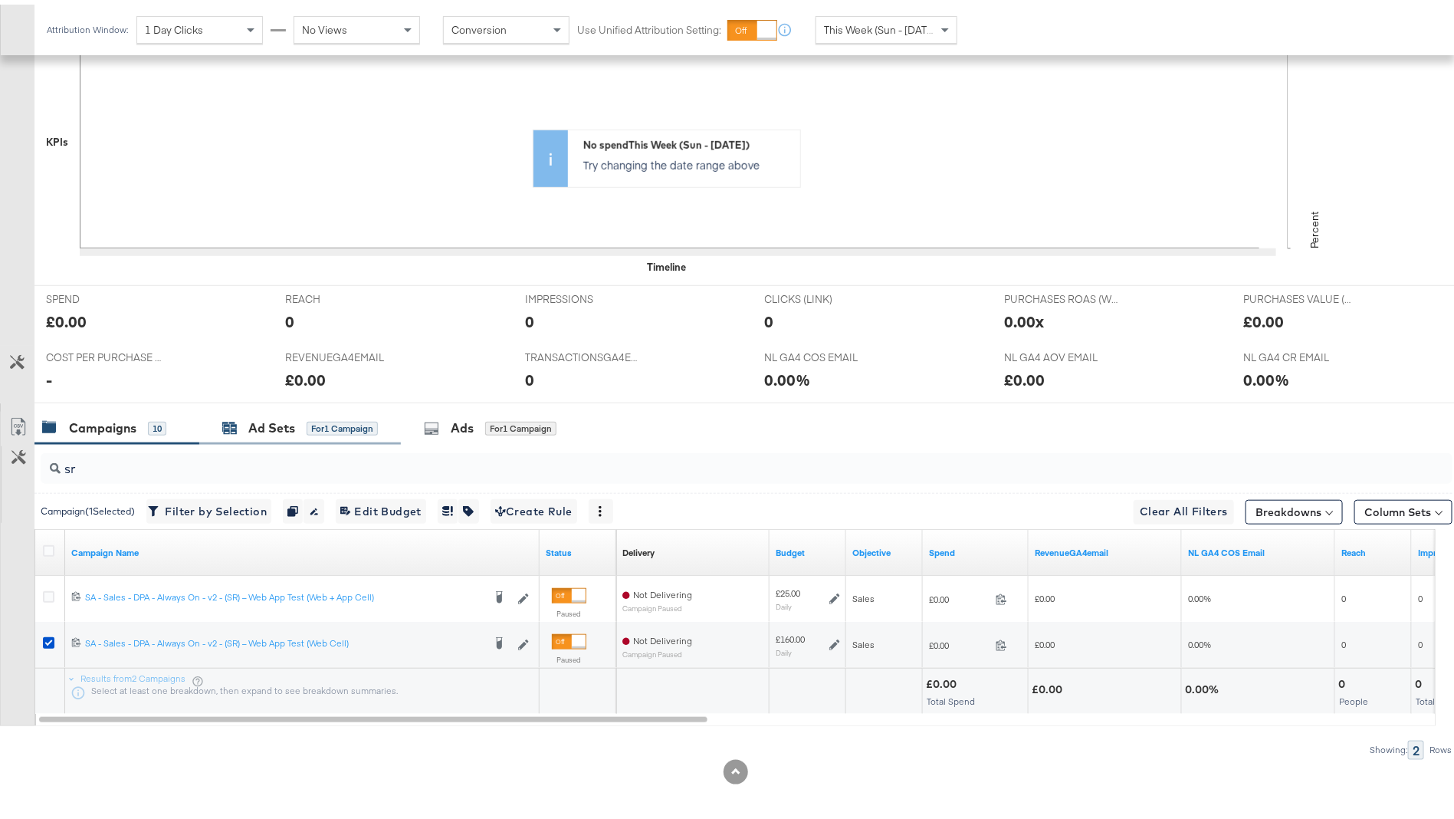
click at [241, 415] on div "Ad Sets for 1 Campaign" at bounding box center [300, 424] width 156 height 18
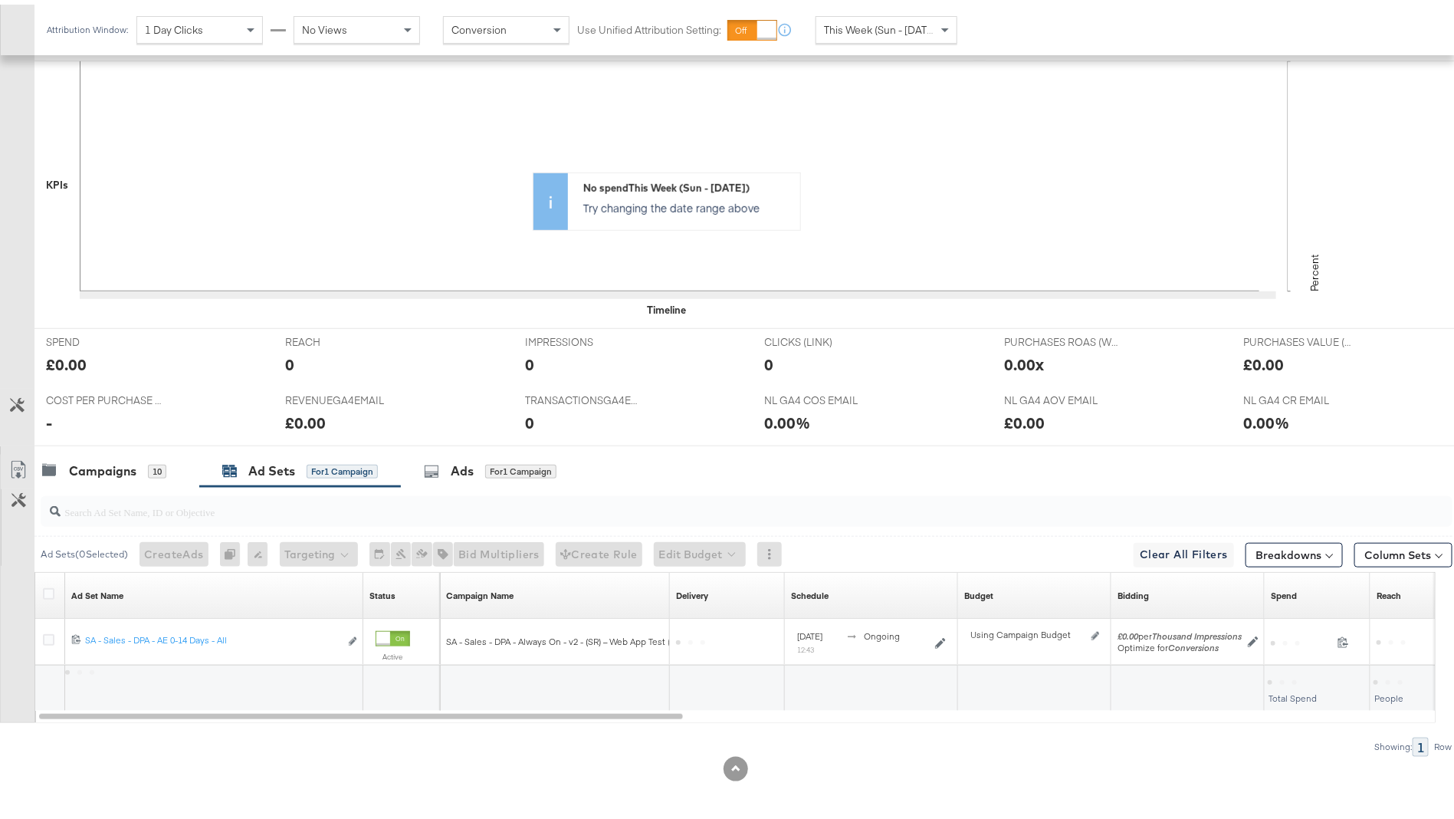
scroll to position [395, 0]
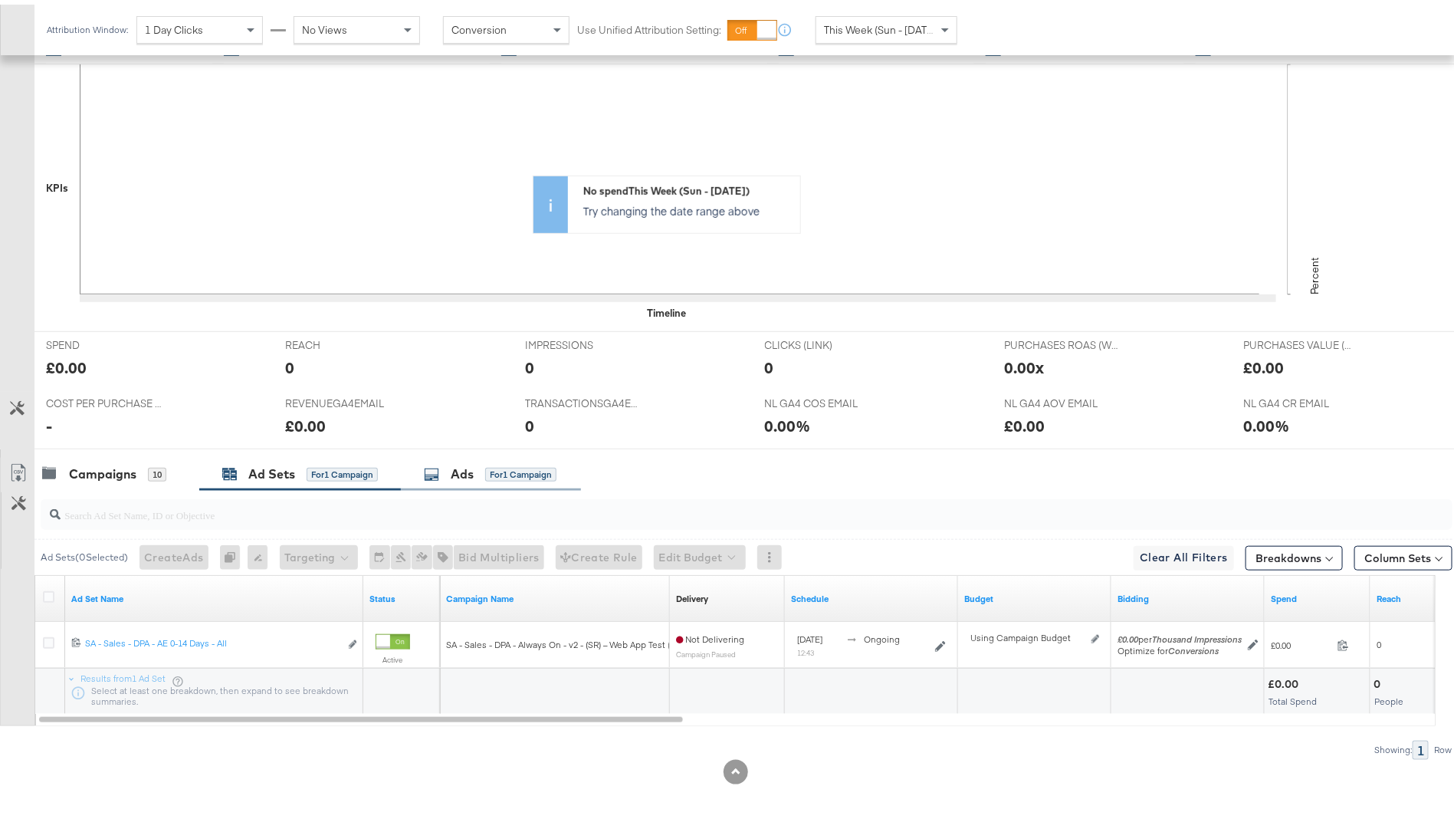
click at [485, 464] on div "Ads for 1 Campaign" at bounding box center [490, 470] width 133 height 18
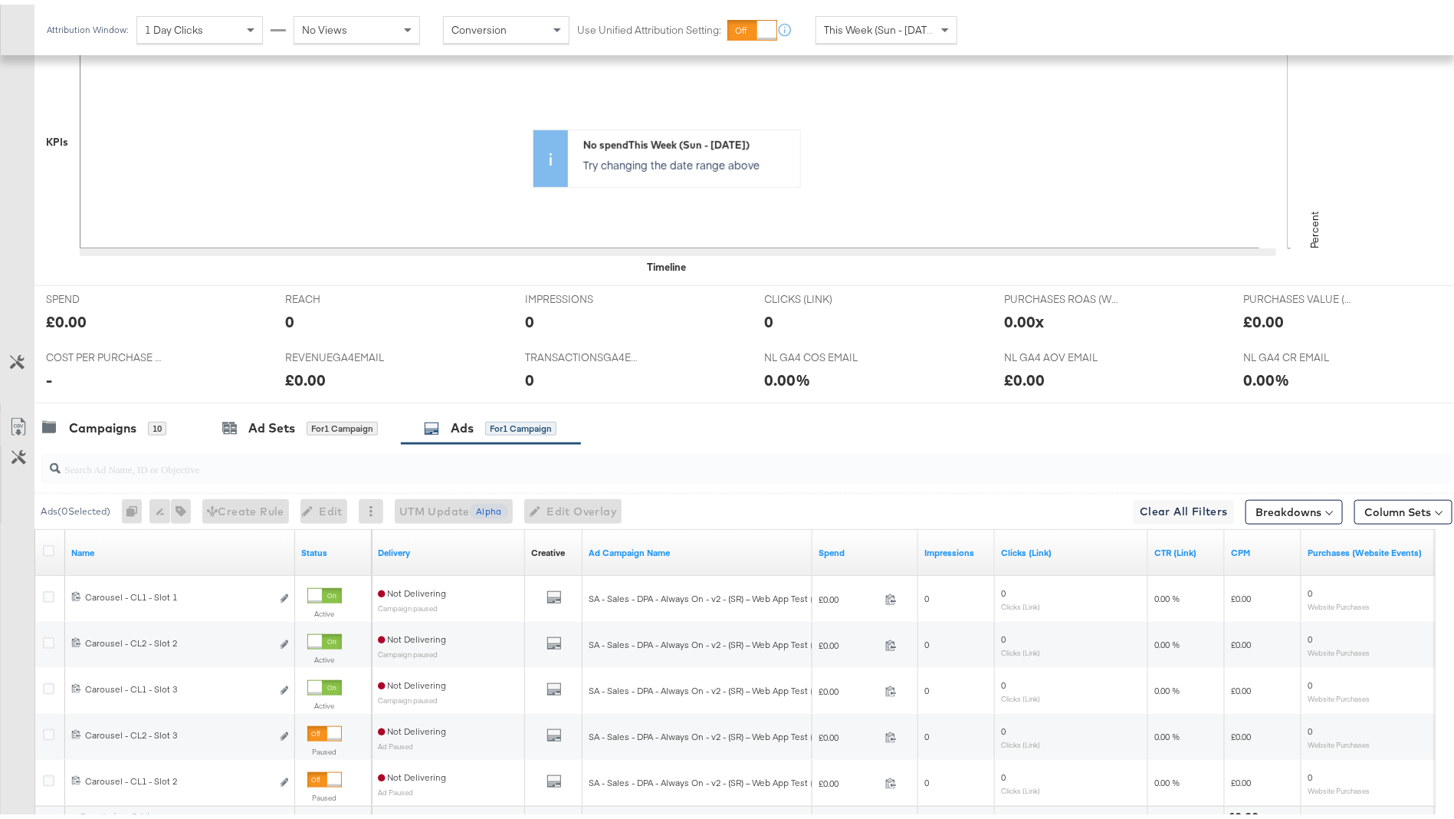
scroll to position [579, 0]
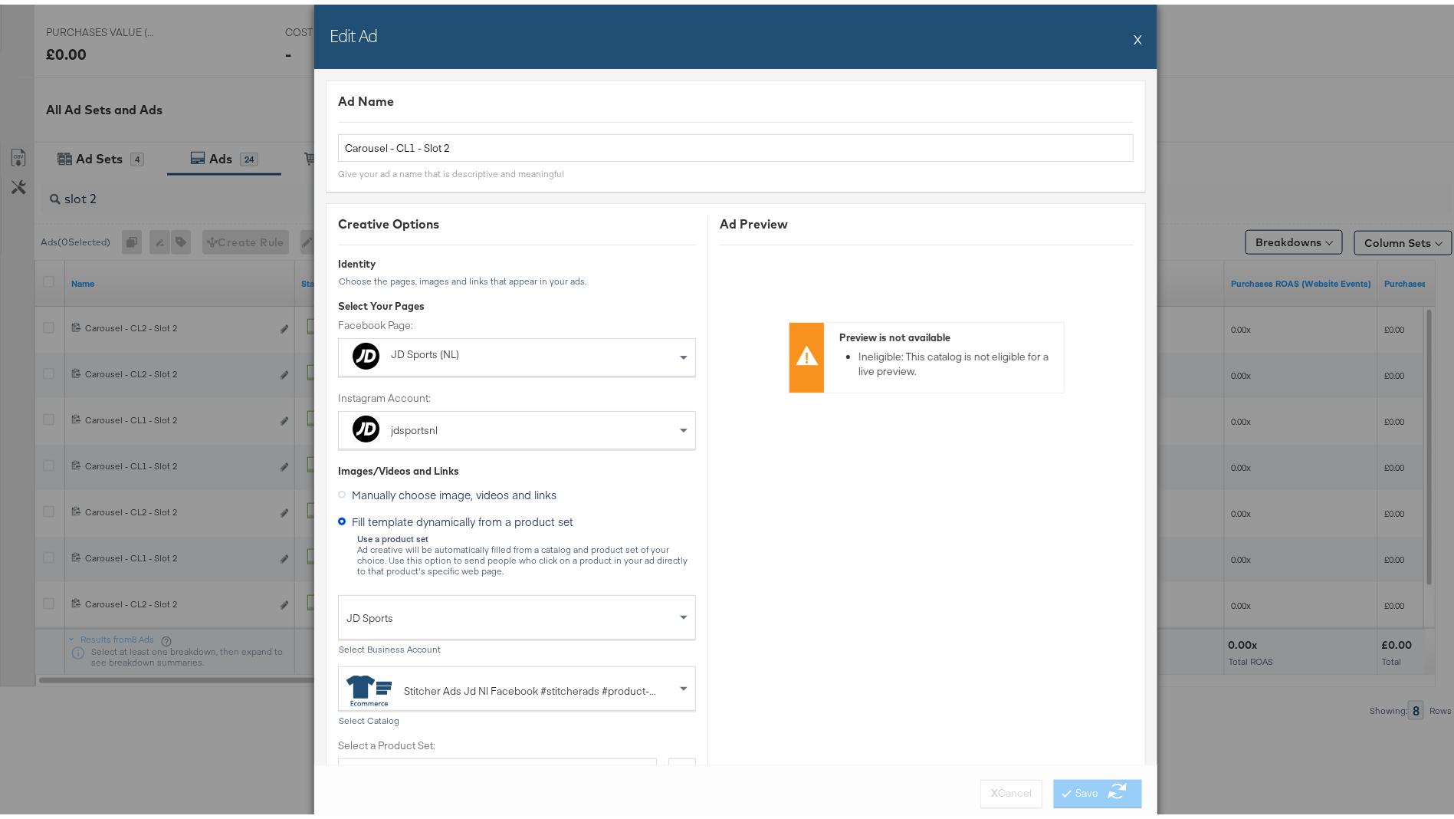
scroll to position [674, 0]
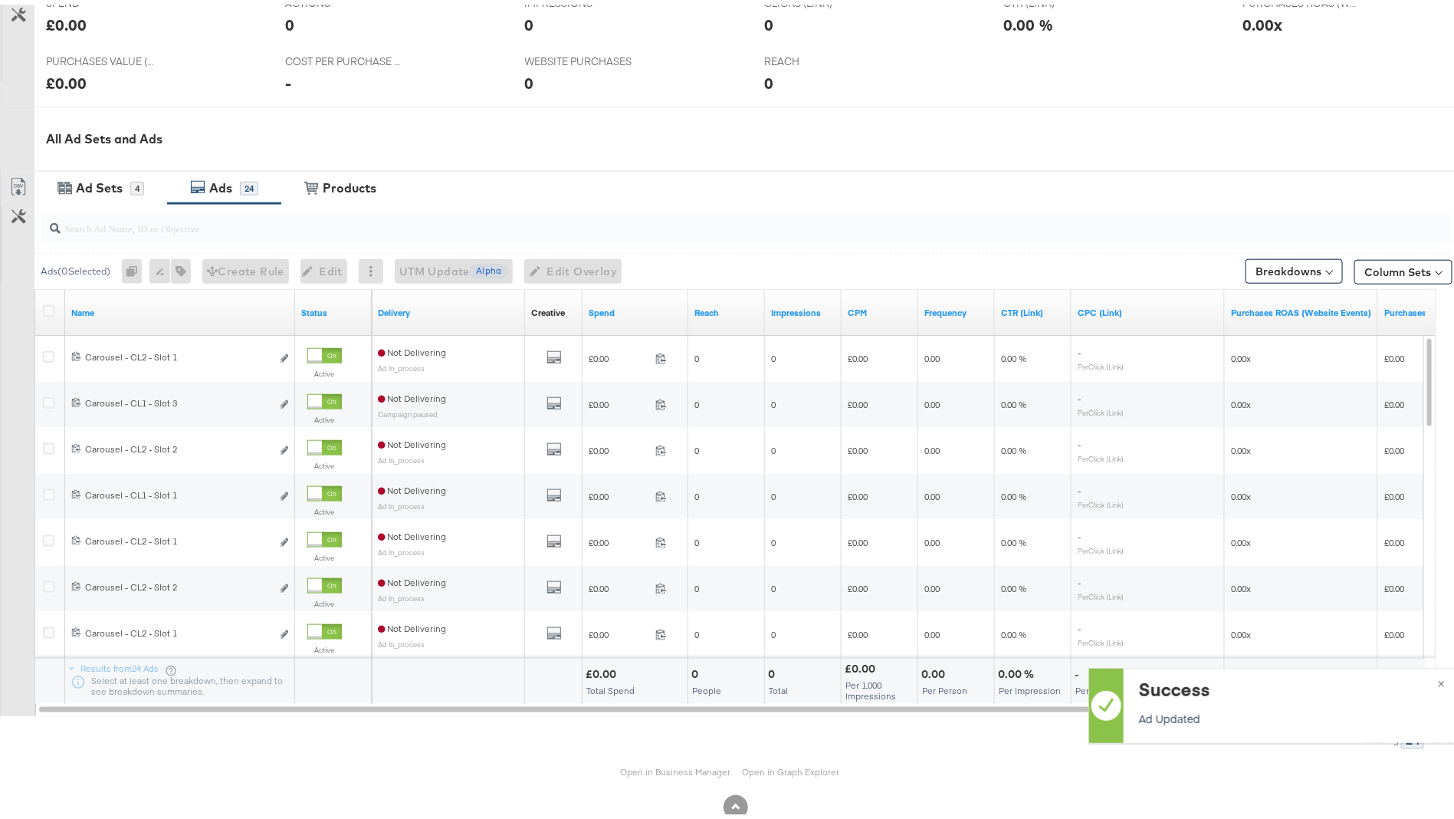
click at [179, 231] on div at bounding box center [747, 223] width 1412 height 31
type input "slot 2"
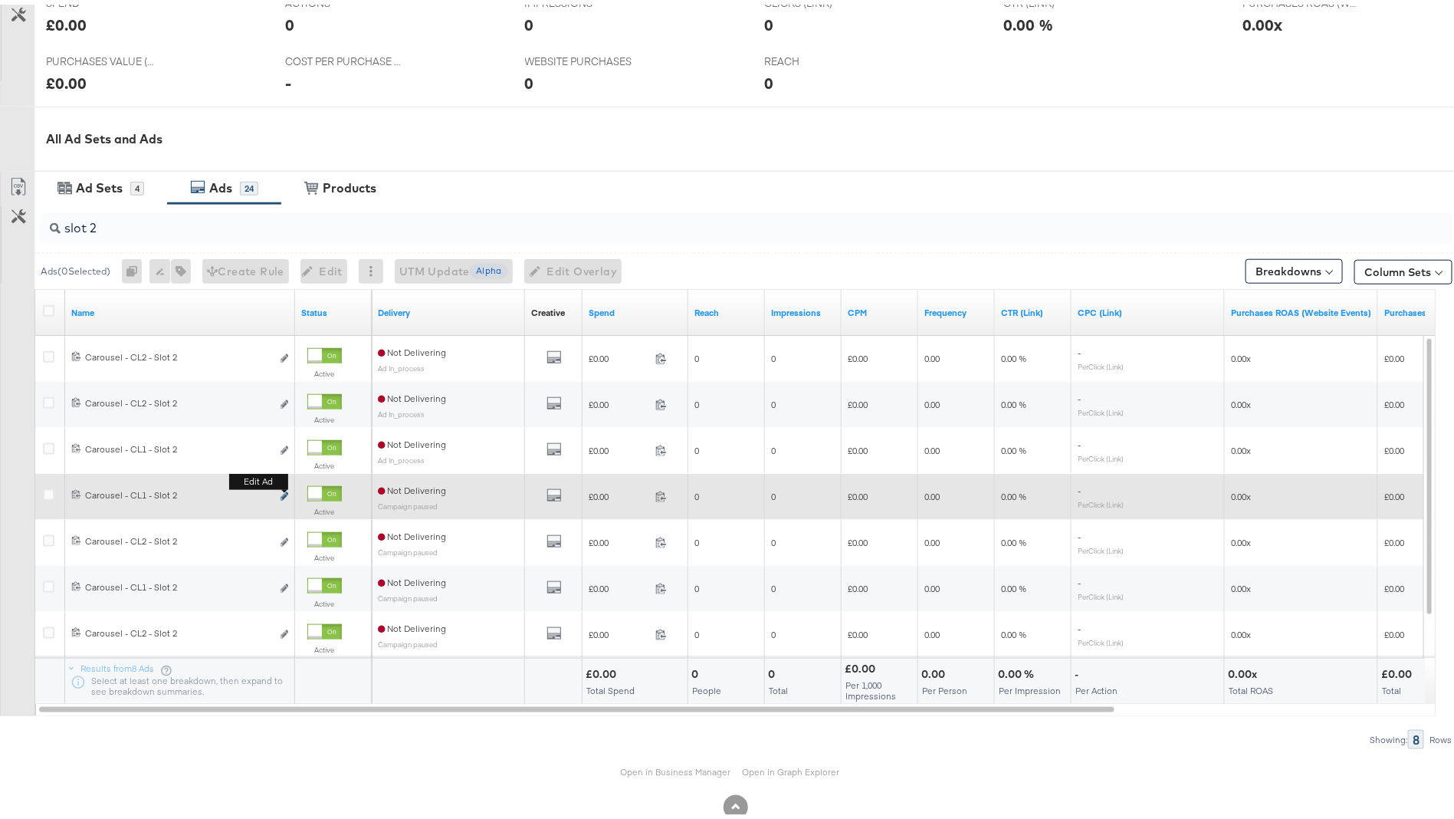
click at [286, 487] on icon "link" at bounding box center [285, 491] width 8 height 8
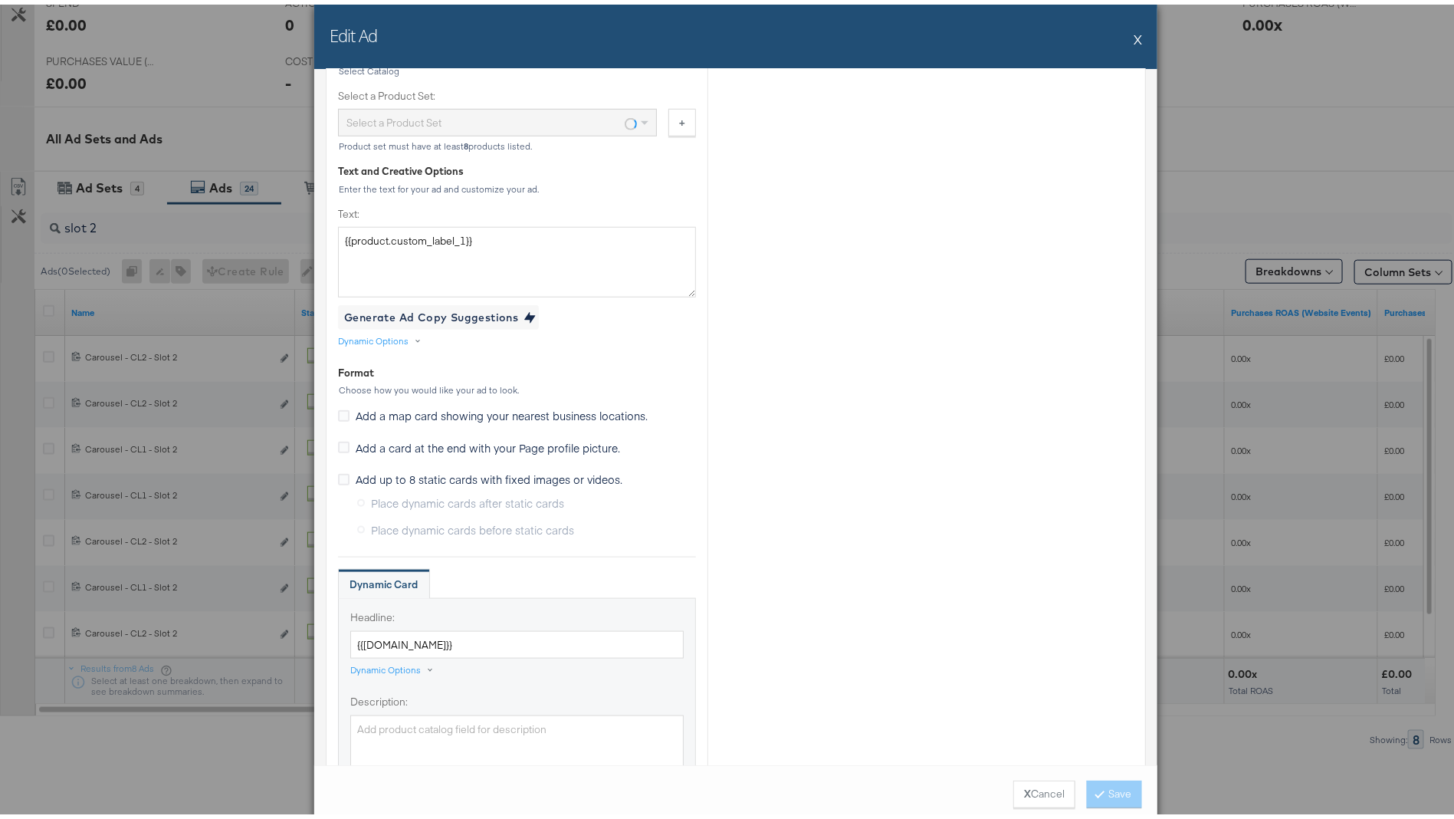
scroll to position [1132, 0]
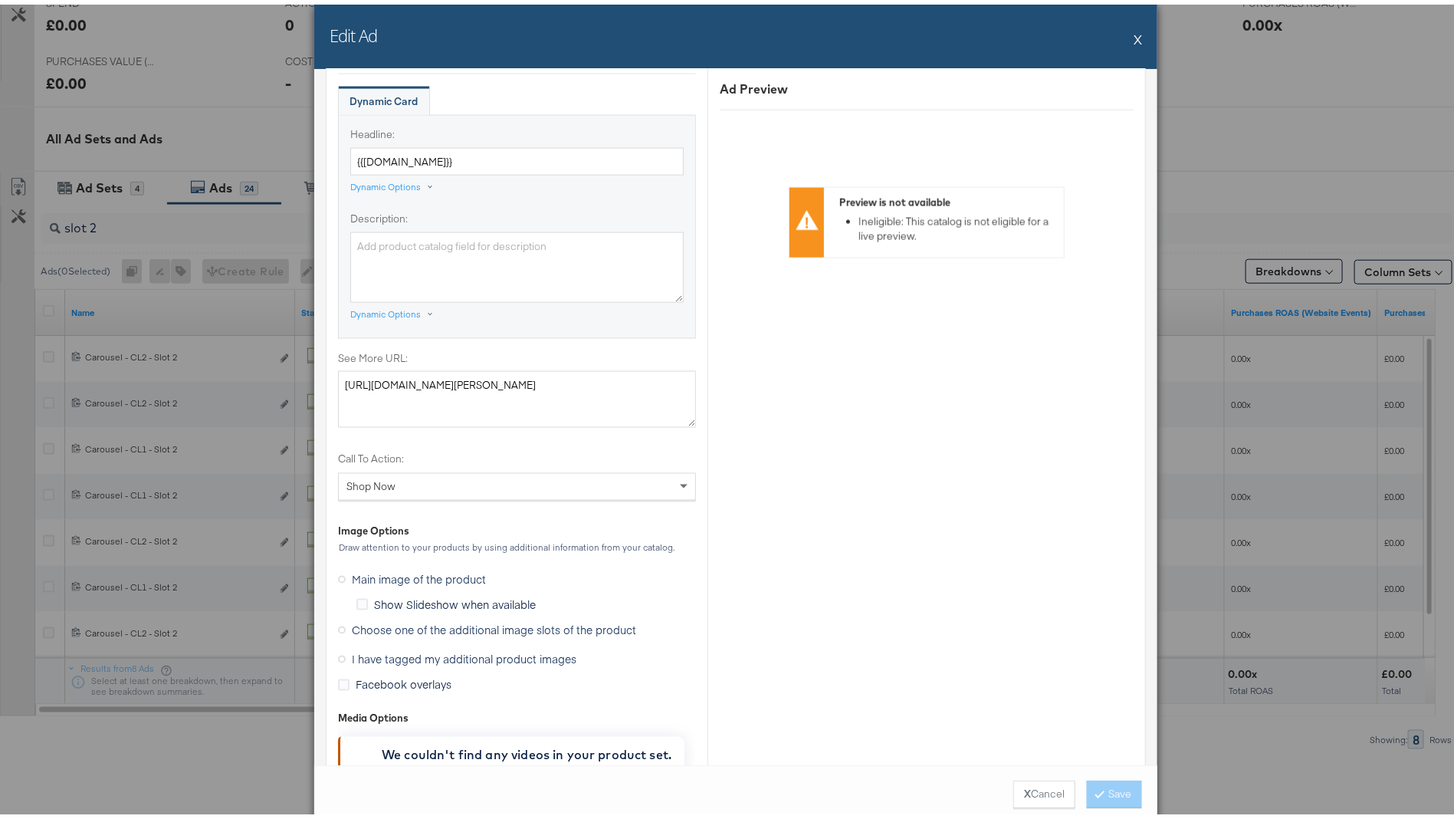
click at [448, 626] on span "Choose one of the additional image slots of the product" at bounding box center [494, 625] width 284 height 15
click at [0, 0] on input "Choose one of the additional image slots of the product" at bounding box center [0, 0] width 0 height 0
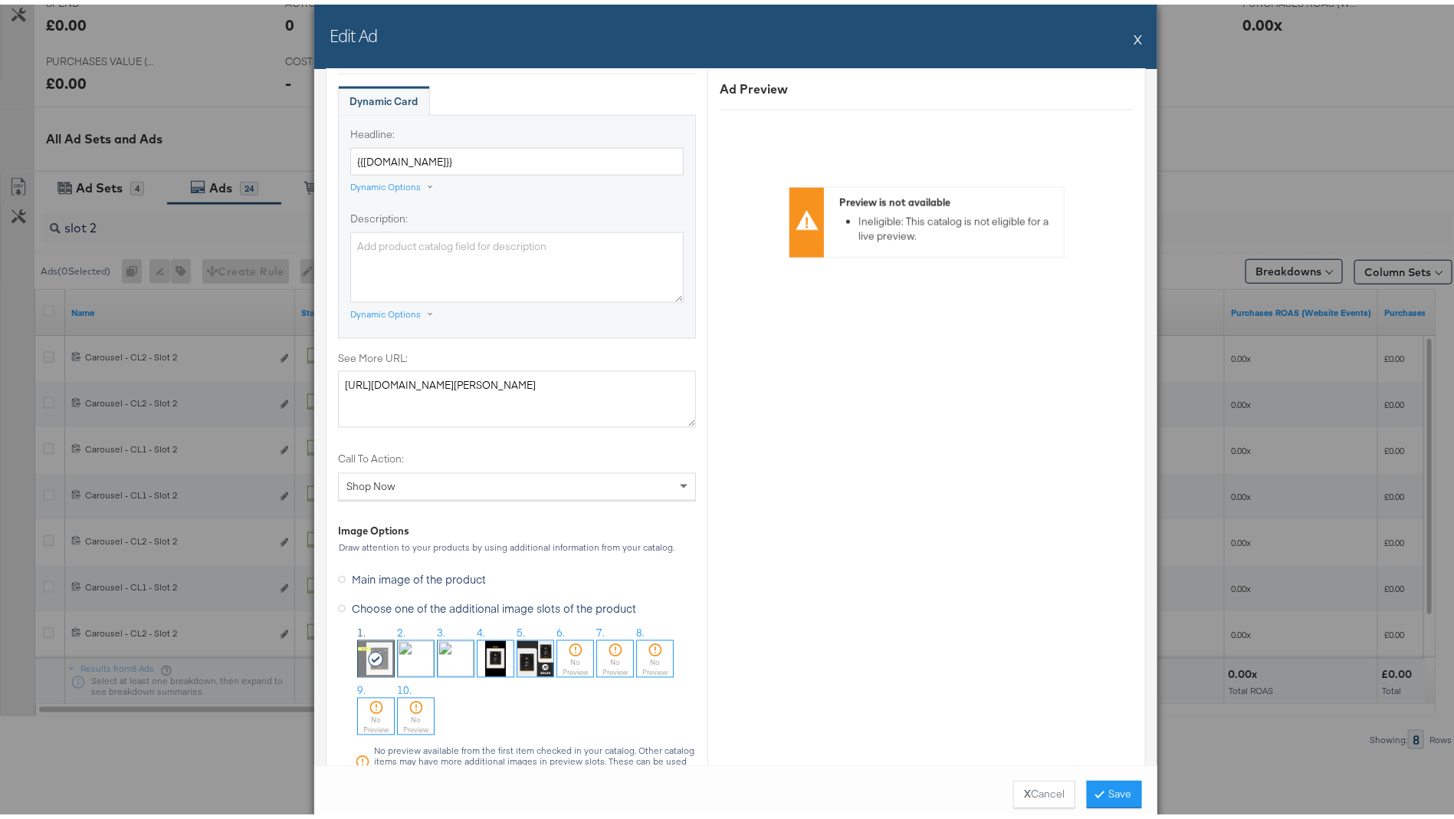
click at [397, 648] on div at bounding box center [416, 654] width 38 height 38
click at [1098, 786] on icon at bounding box center [1100, 788] width 5 height 9
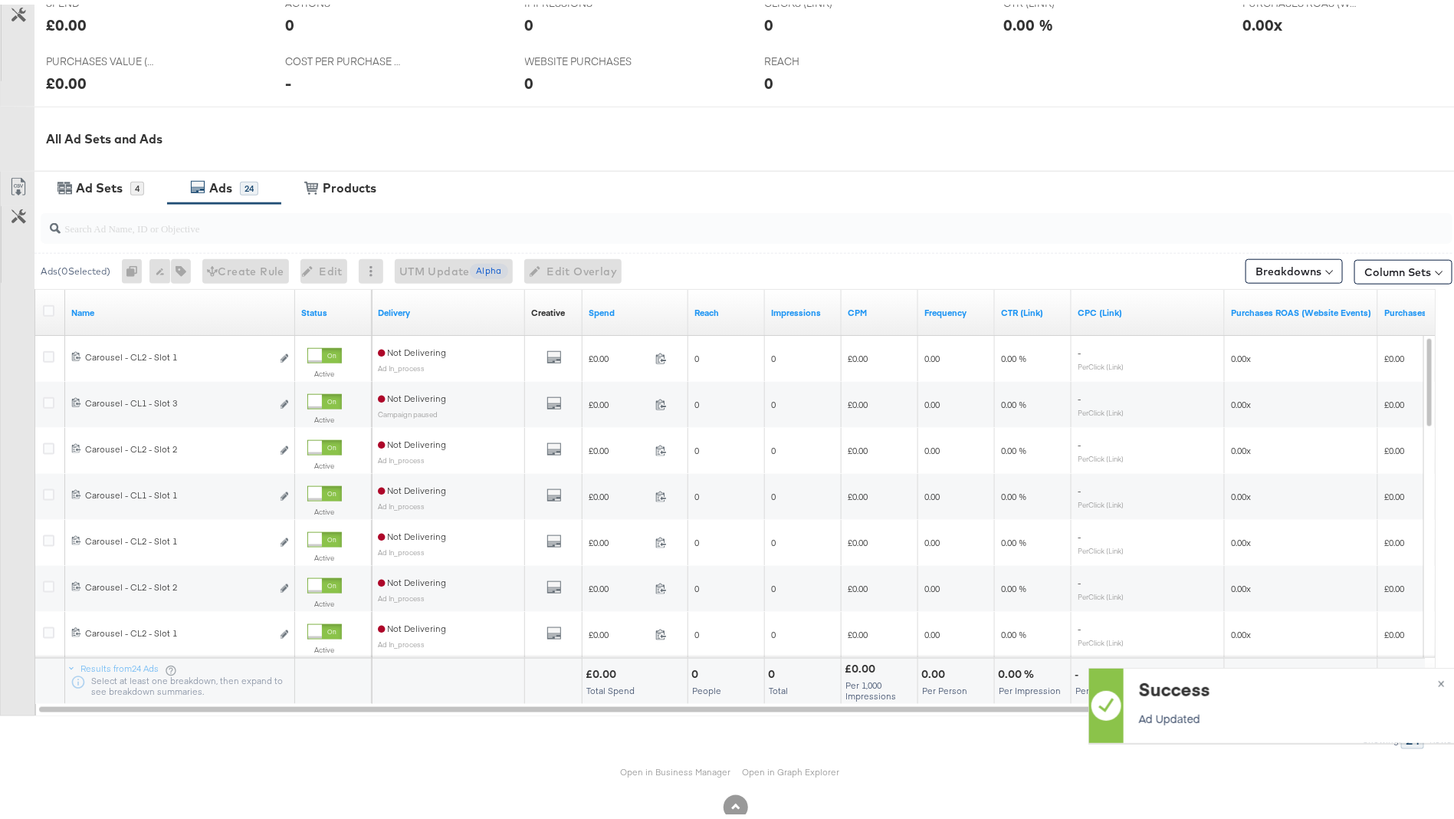
click at [199, 225] on input "search" at bounding box center [692, 217] width 1262 height 30
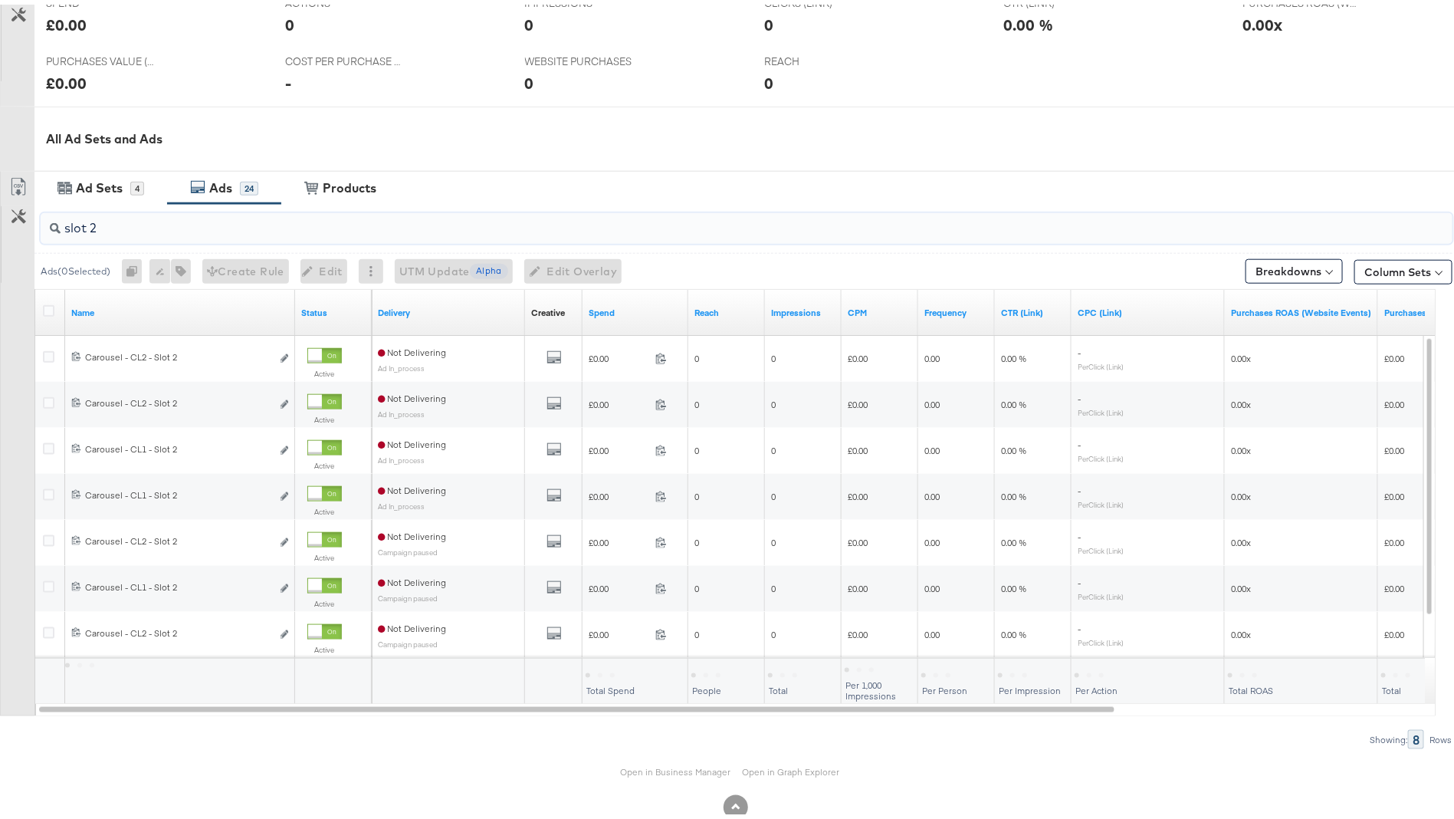
type input "slot 2"
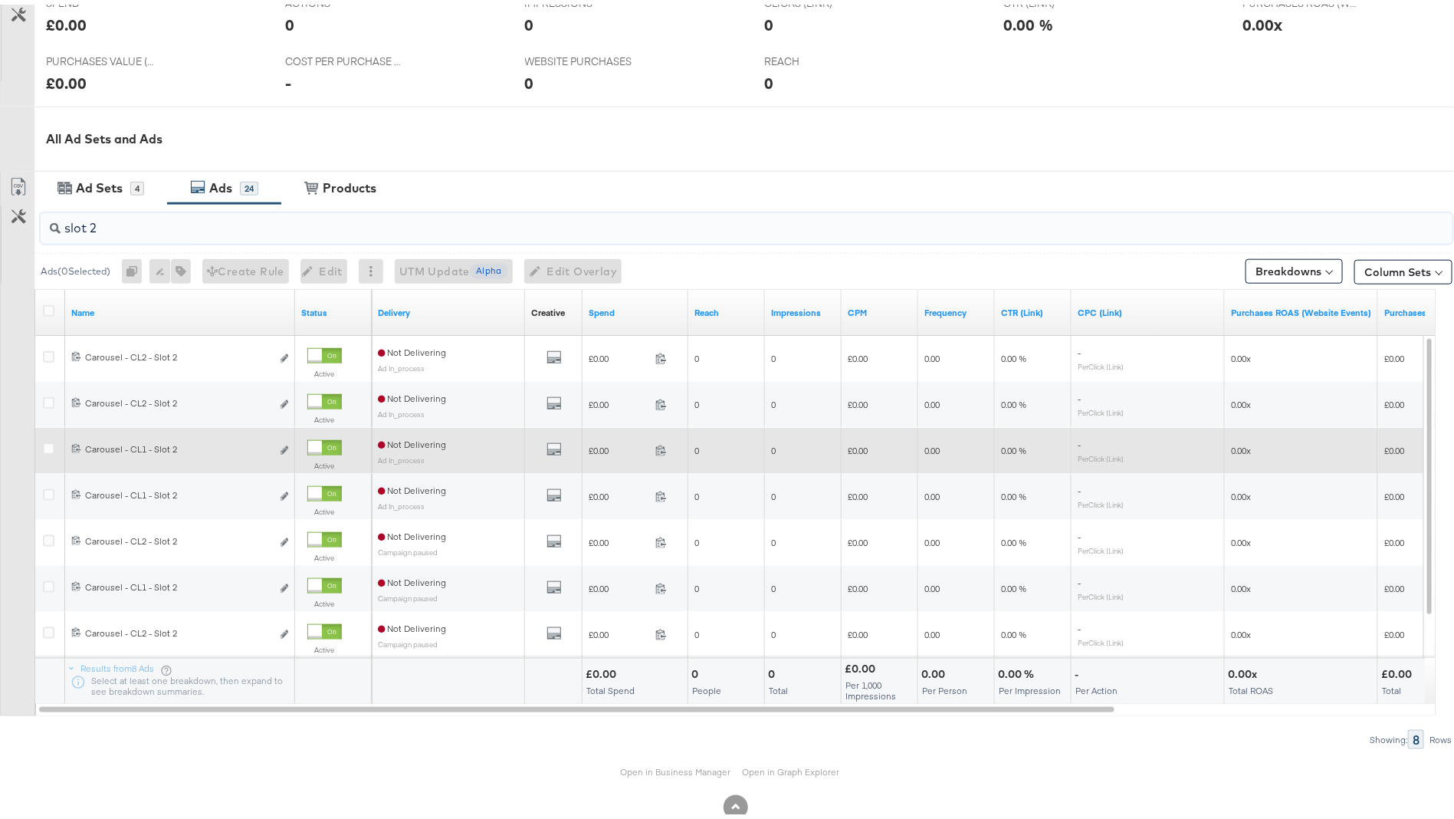
scroll to position [661, 0]
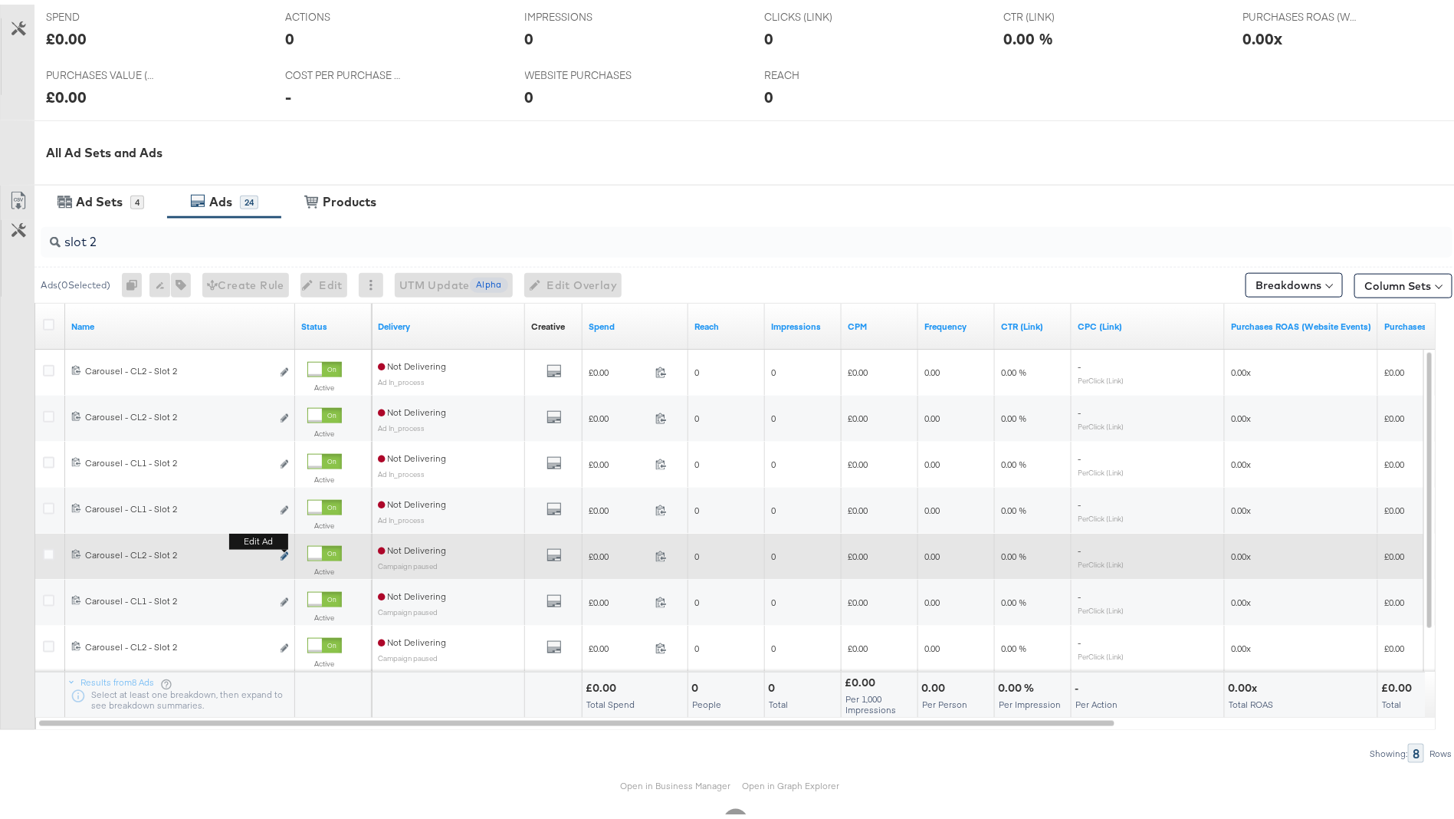
click at [282, 549] on icon "link" at bounding box center [285, 551] width 8 height 8
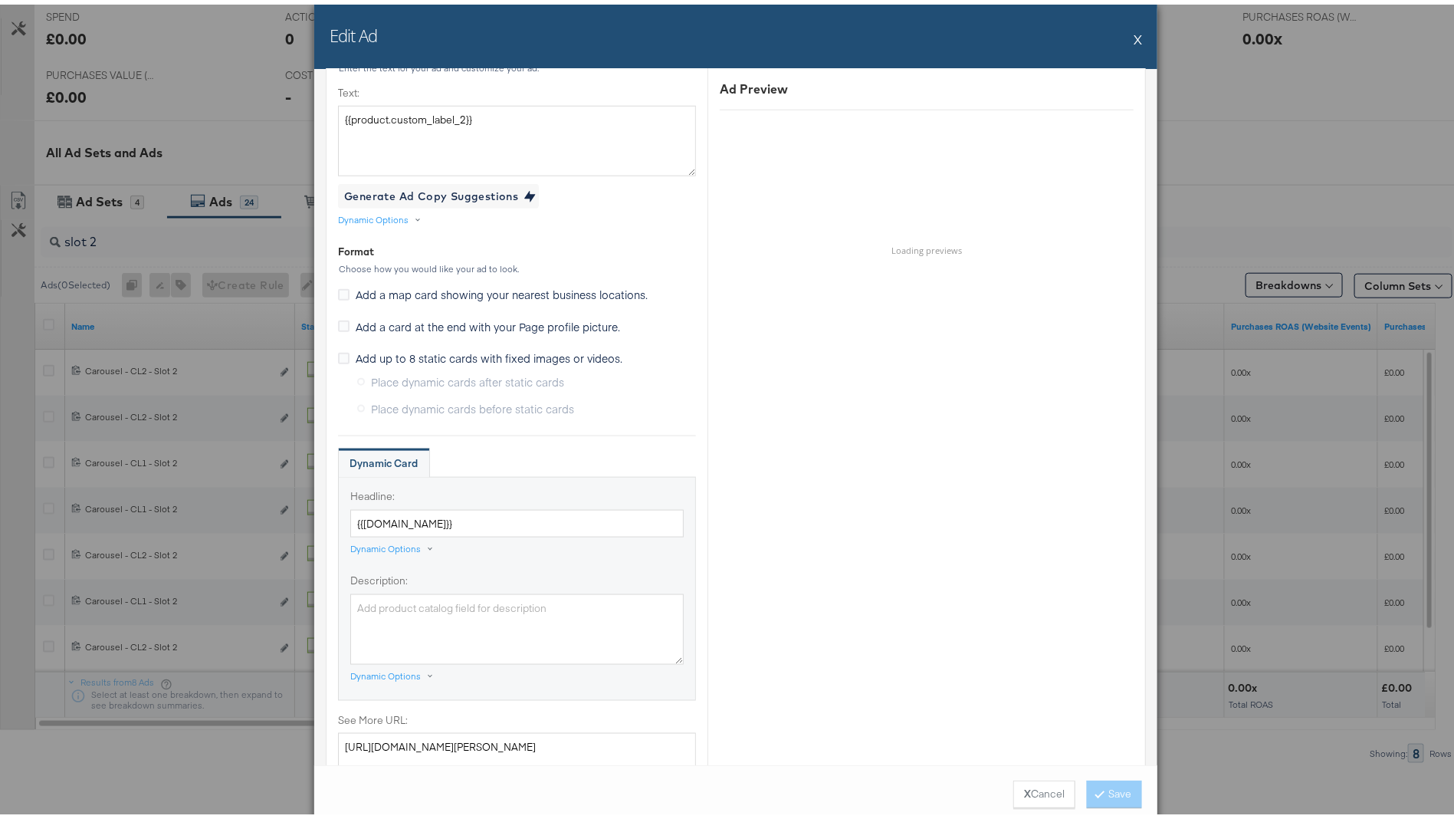
scroll to position [1170, 0]
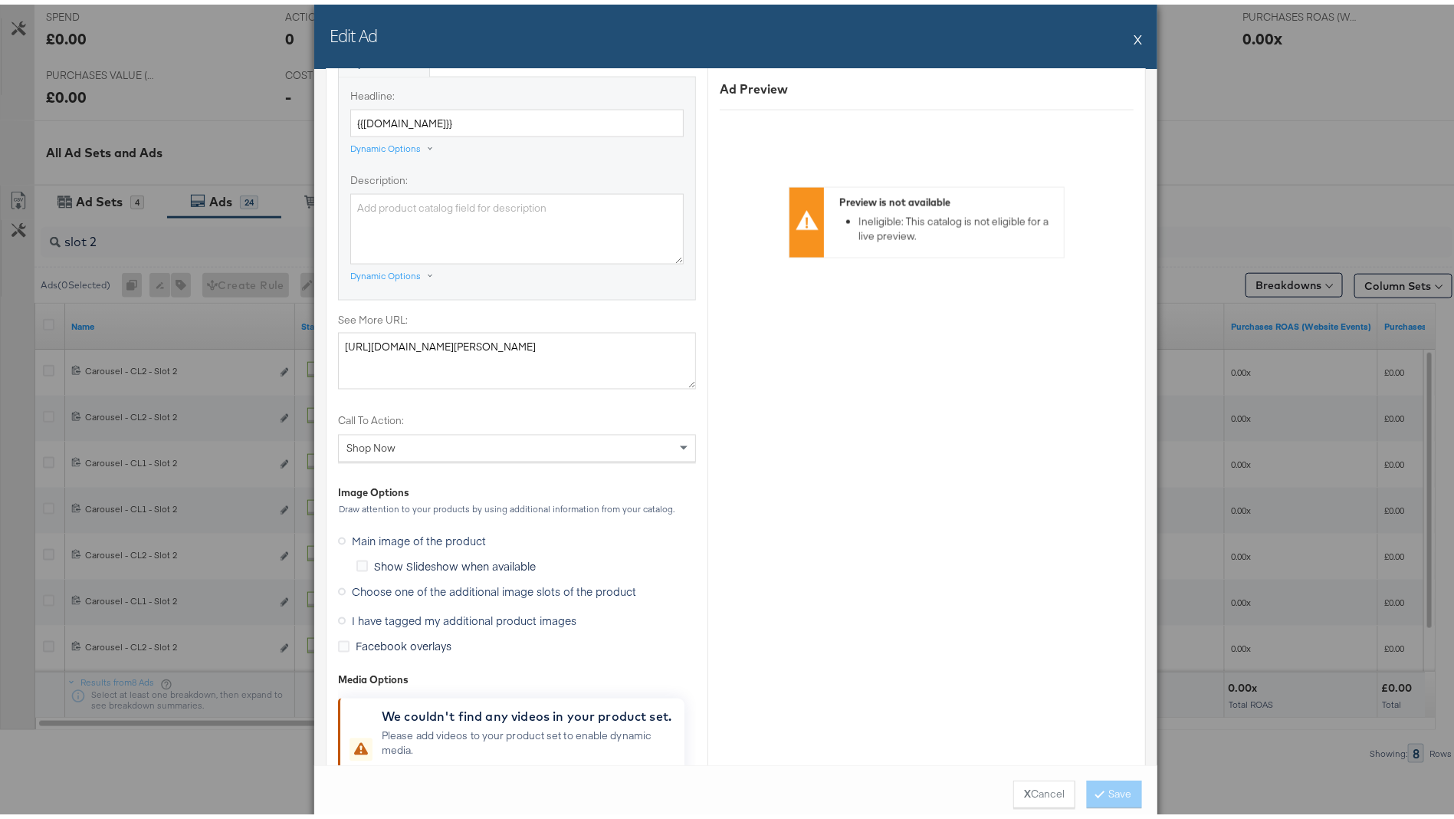
click at [357, 585] on span "Choose one of the additional image slots of the product" at bounding box center [494, 586] width 284 height 15
click at [0, 0] on input "Choose one of the additional image slots of the product" at bounding box center [0, 0] width 0 height 0
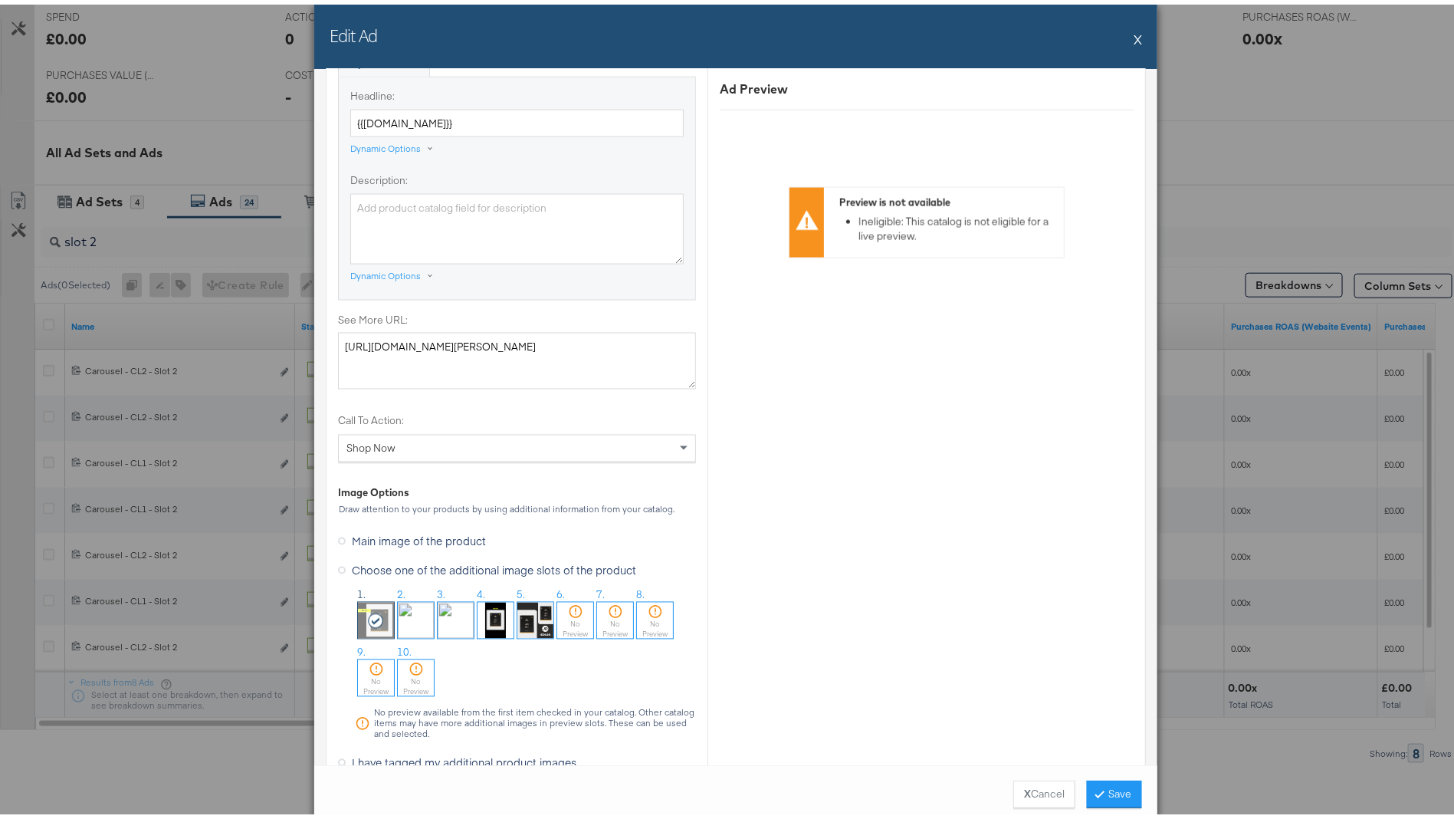
click at [412, 621] on img at bounding box center [416, 616] width 36 height 36
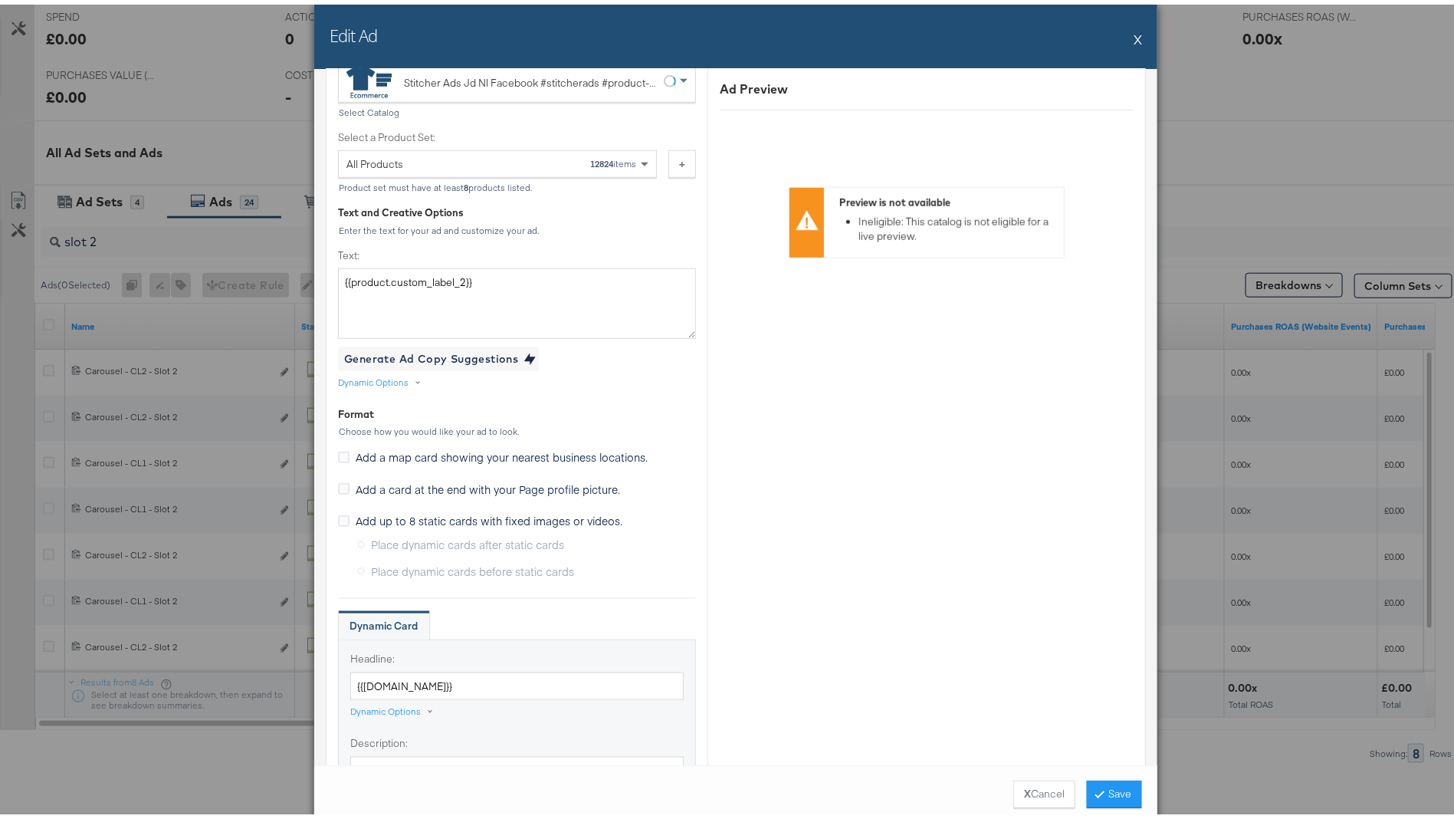
scroll to position [0, 0]
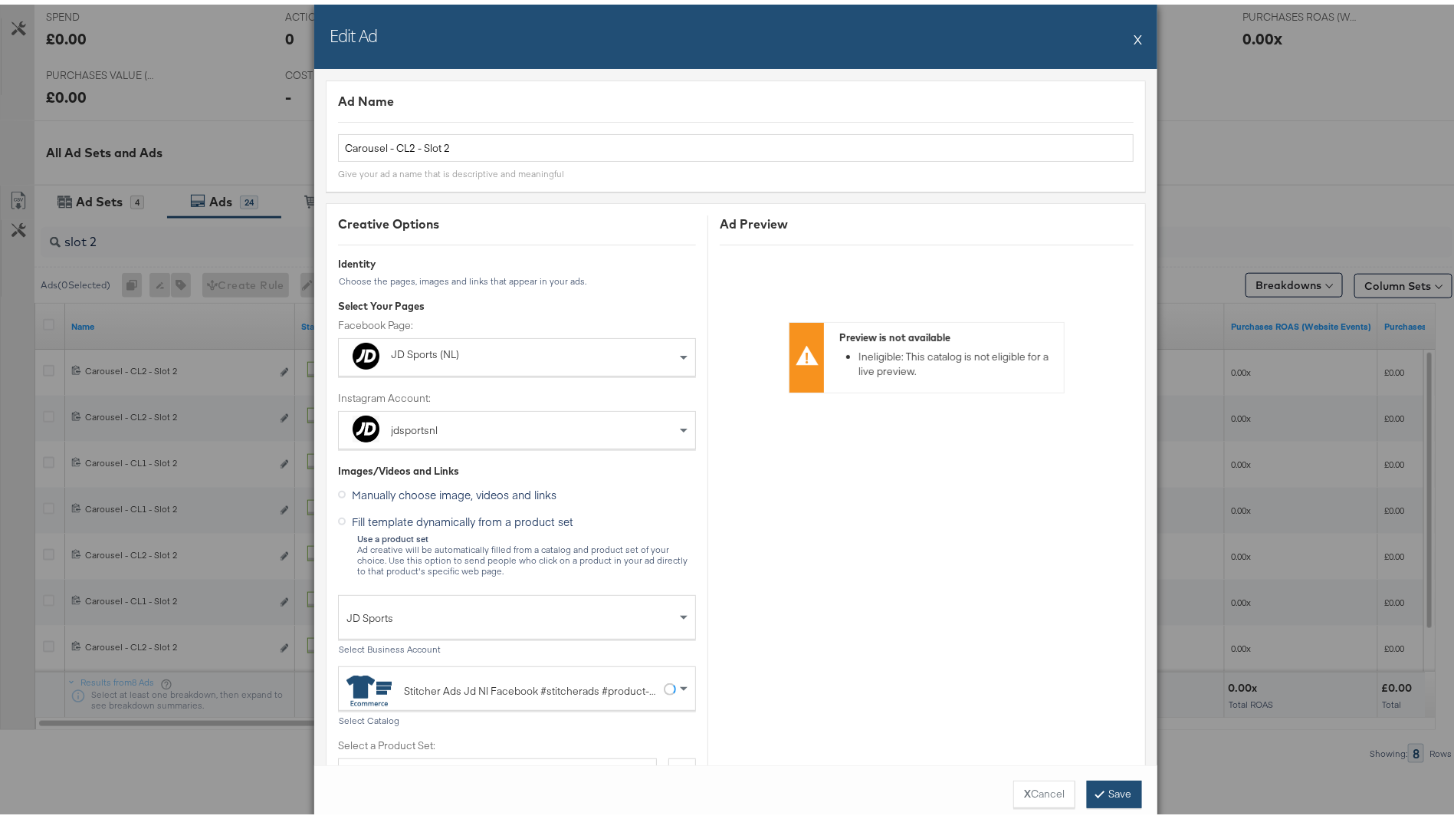
click at [1114, 791] on button "Save" at bounding box center [1114, 790] width 55 height 28
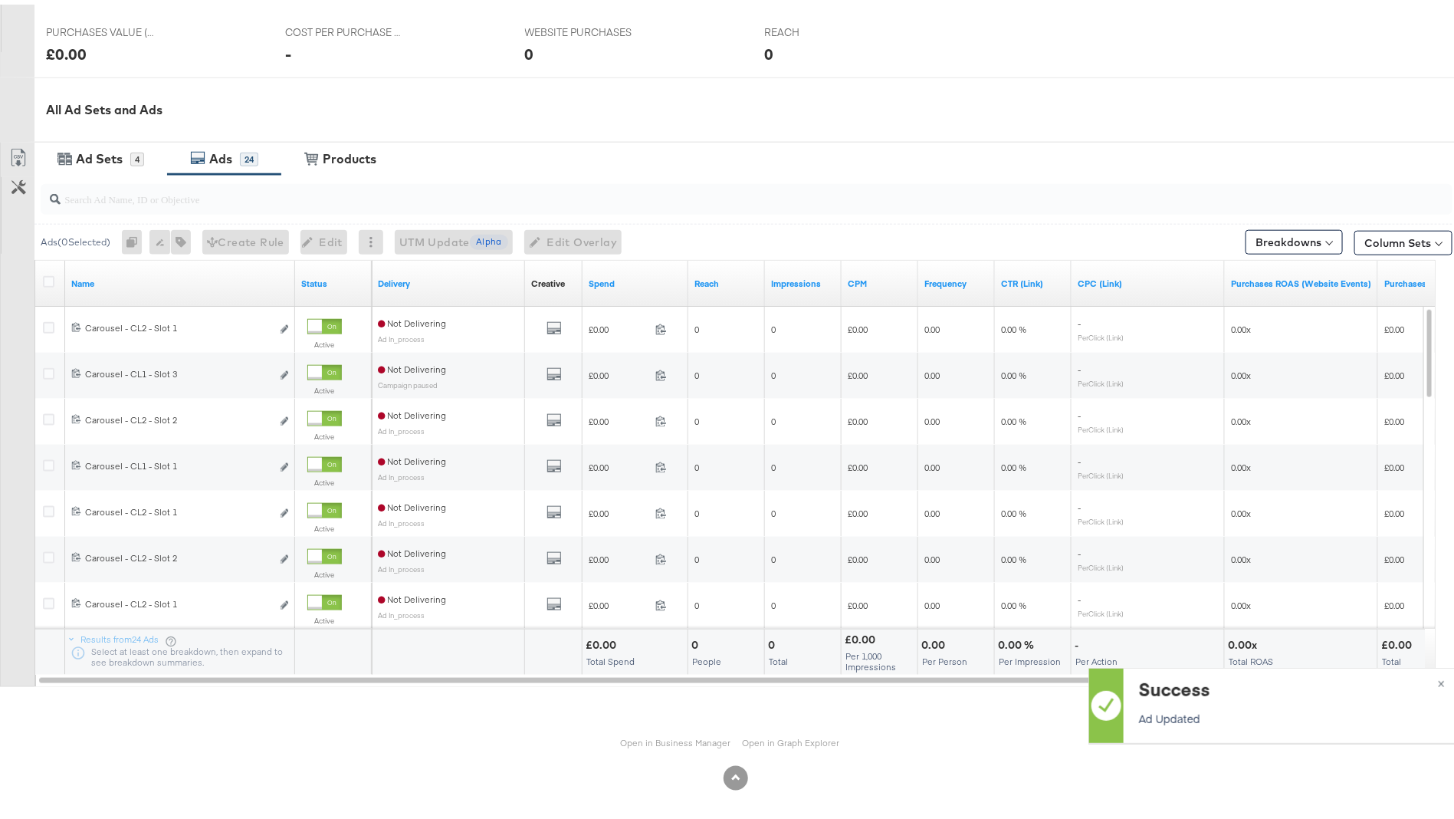
click at [226, 199] on input "search" at bounding box center [692, 188] width 1262 height 30
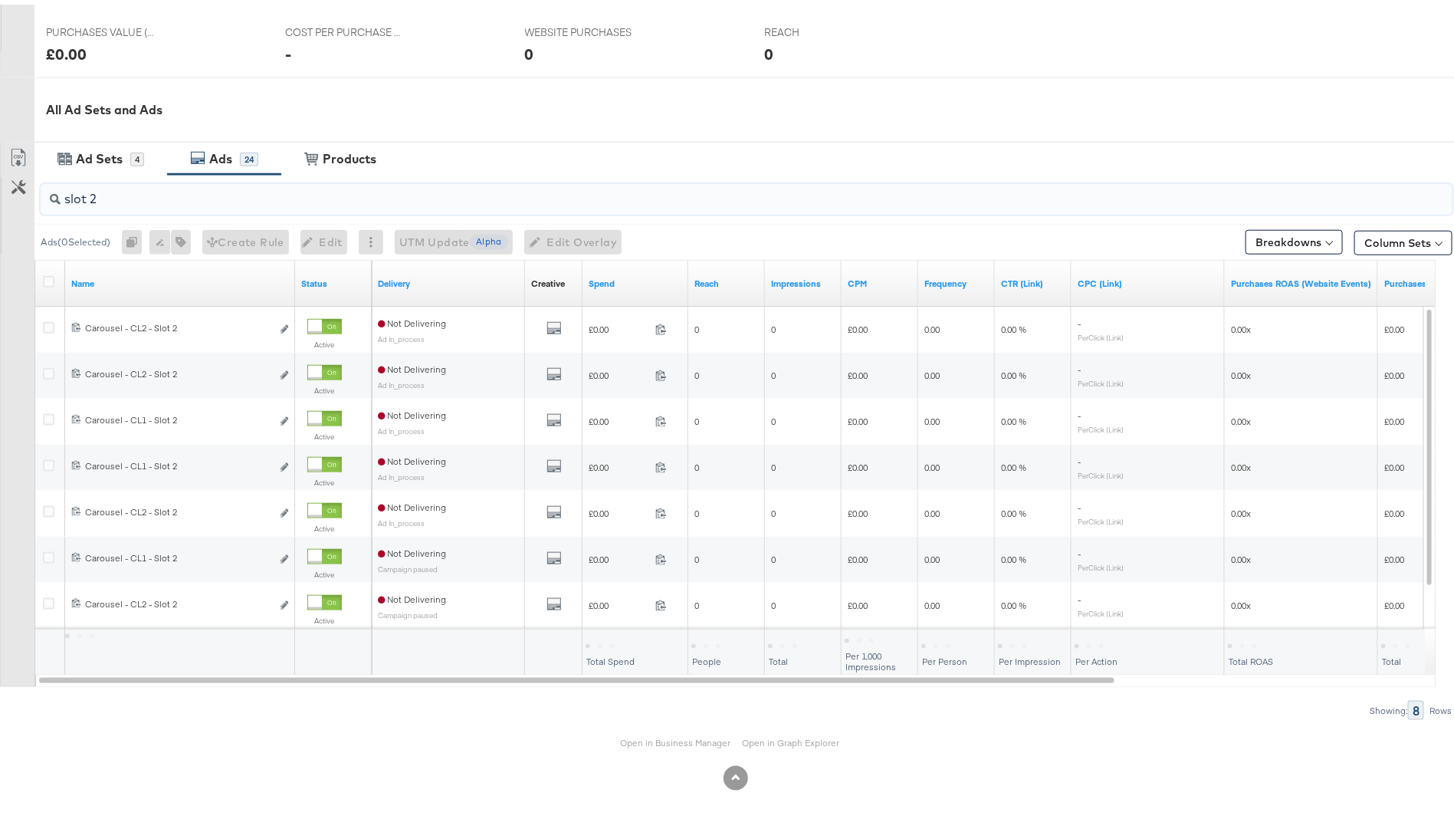
type input "slot 2"
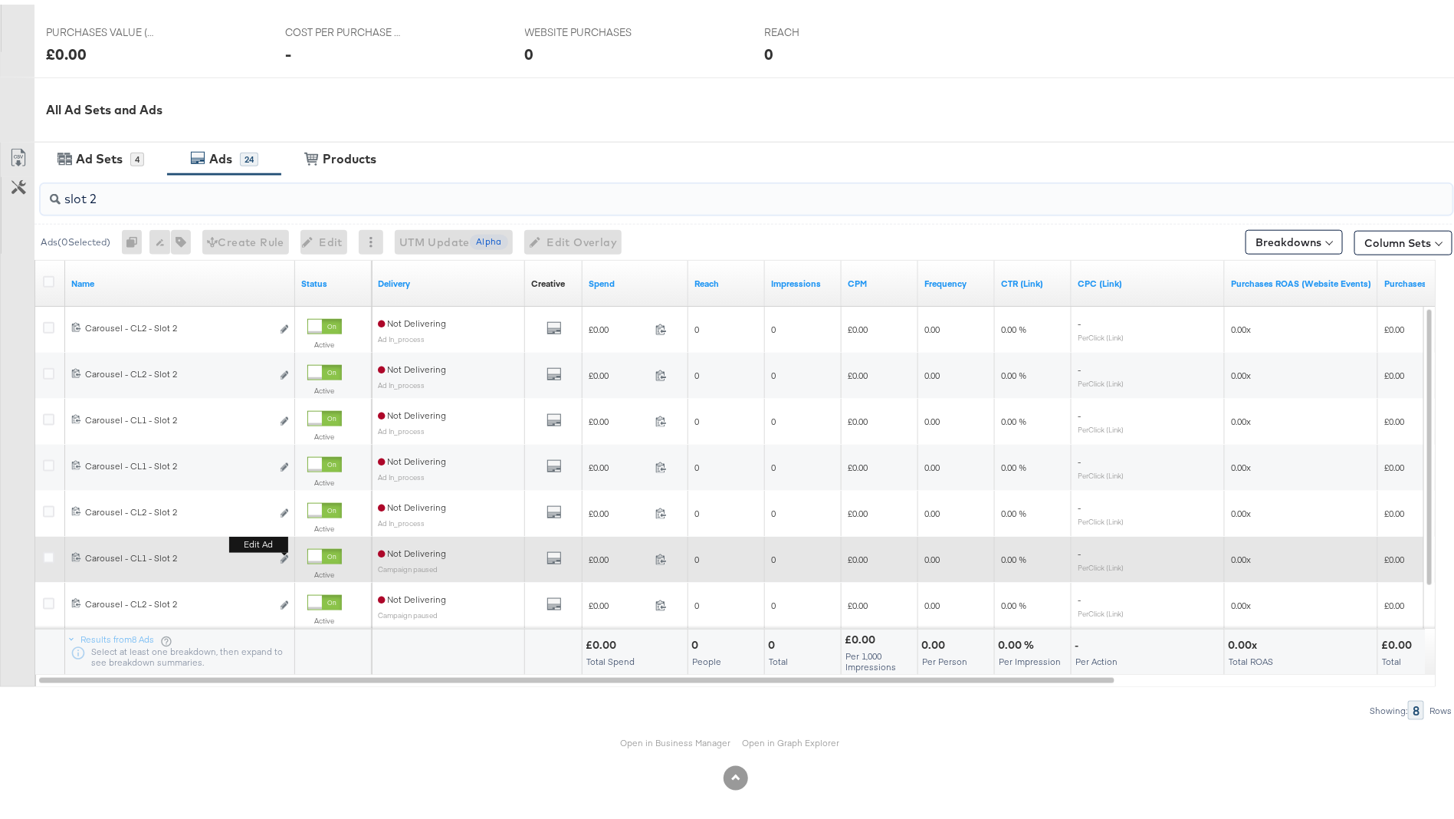
click at [283, 560] on button "Edit ad" at bounding box center [284, 555] width 9 height 16
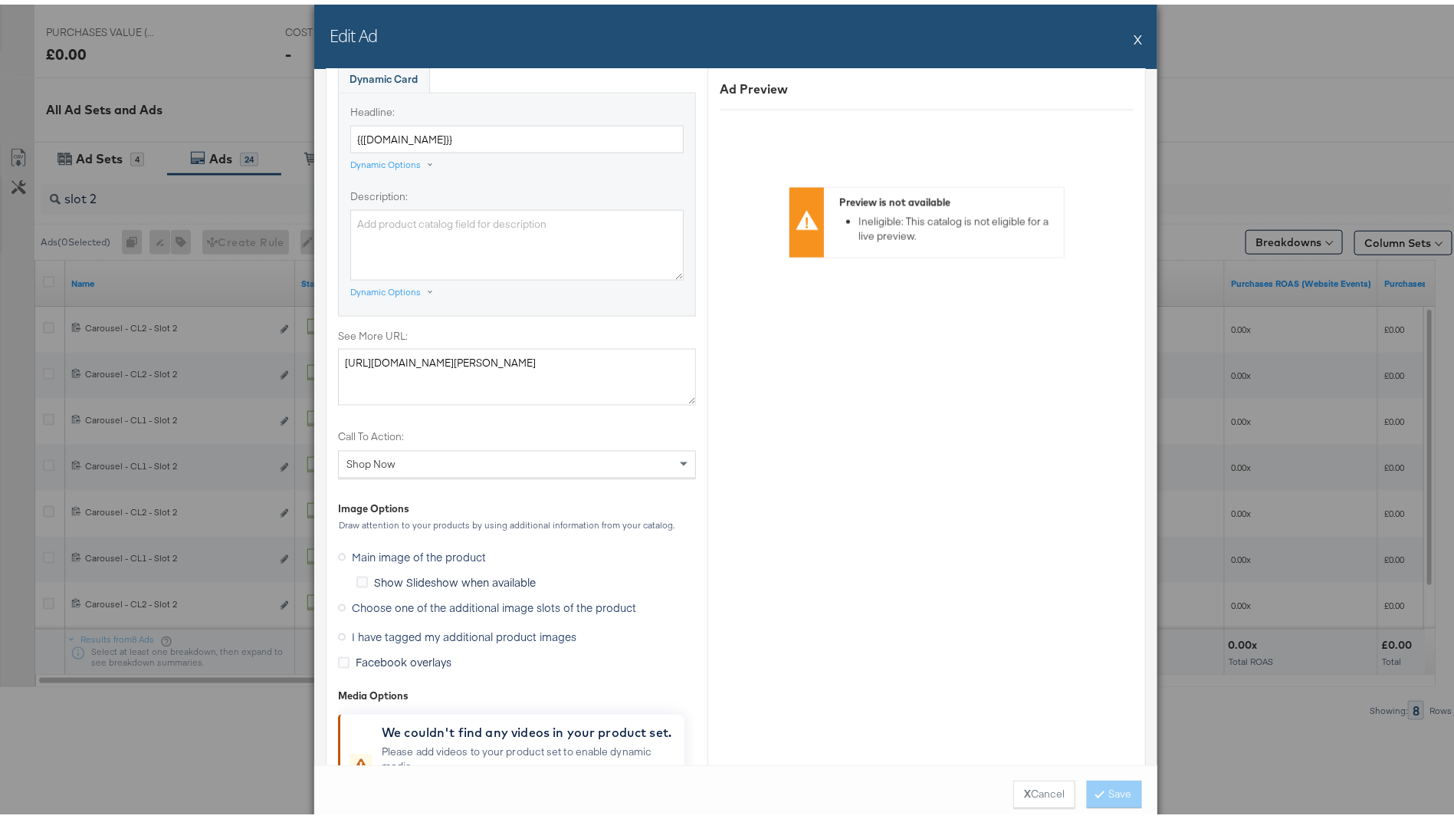
scroll to position [1168, 0]
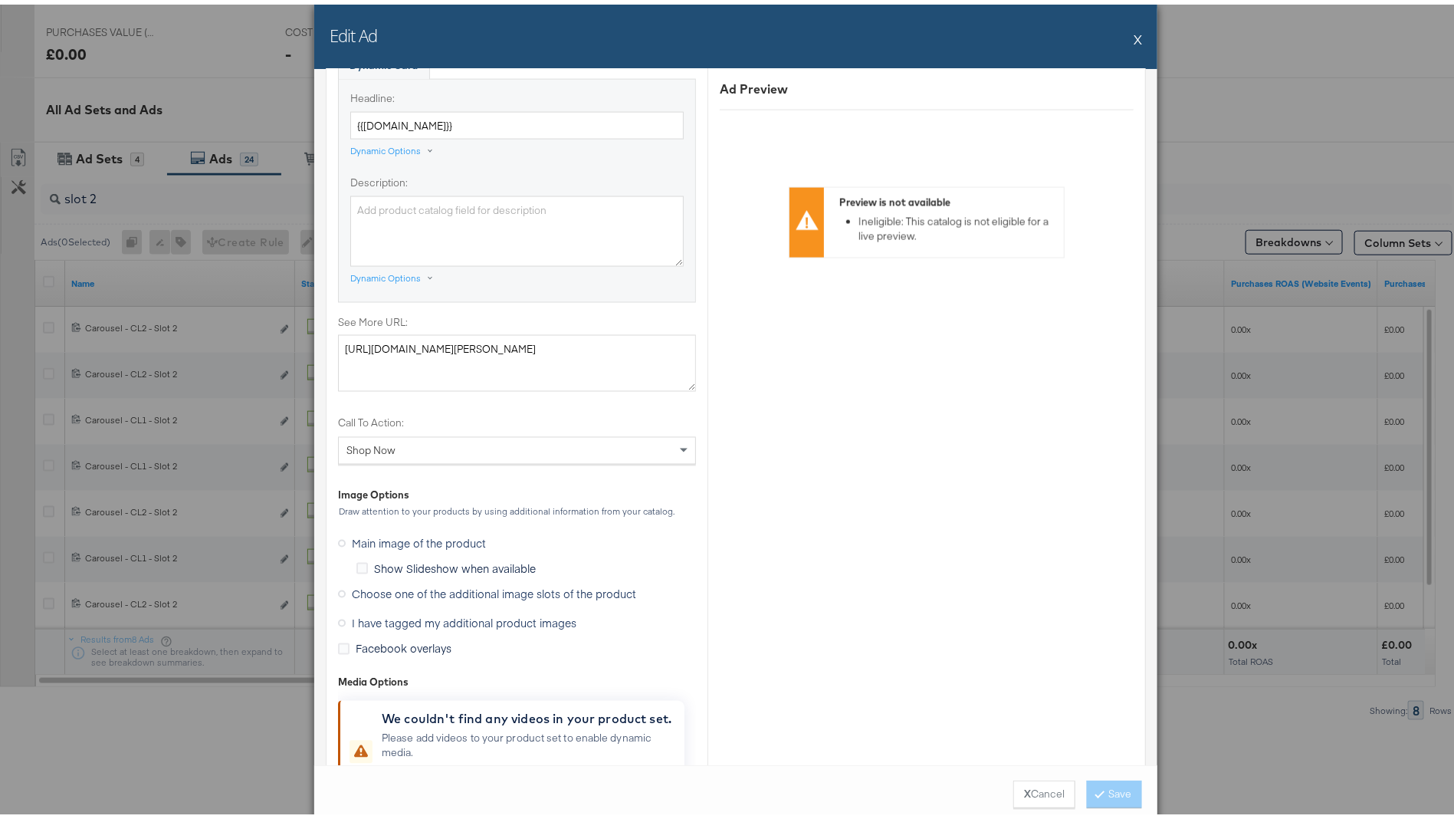
click at [464, 589] on span "Choose one of the additional image slots of the product" at bounding box center [494, 589] width 284 height 15
click at [0, 0] on input "Choose one of the additional image slots of the product" at bounding box center [0, 0] width 0 height 0
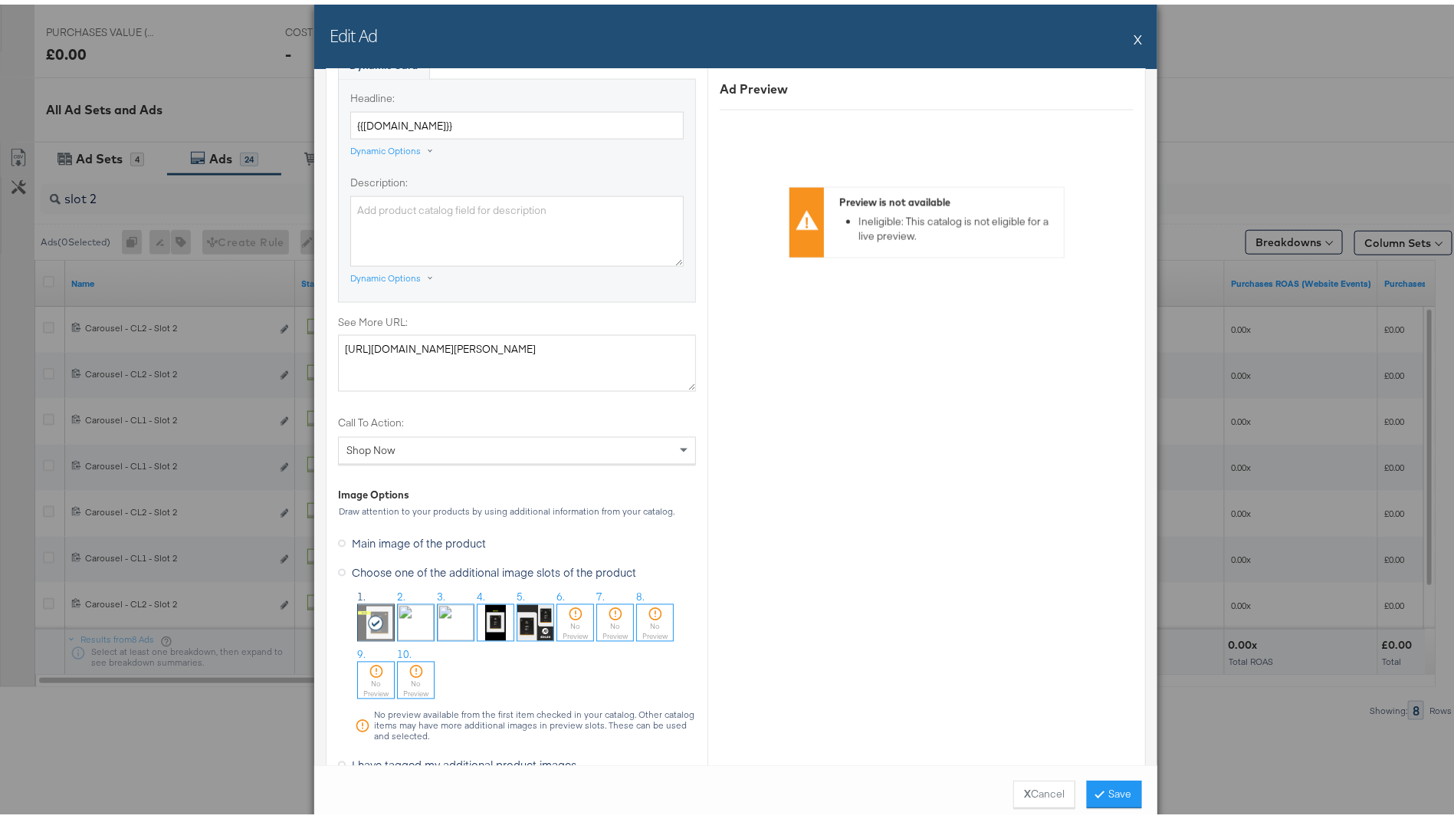
click at [398, 614] on img at bounding box center [416, 618] width 36 height 36
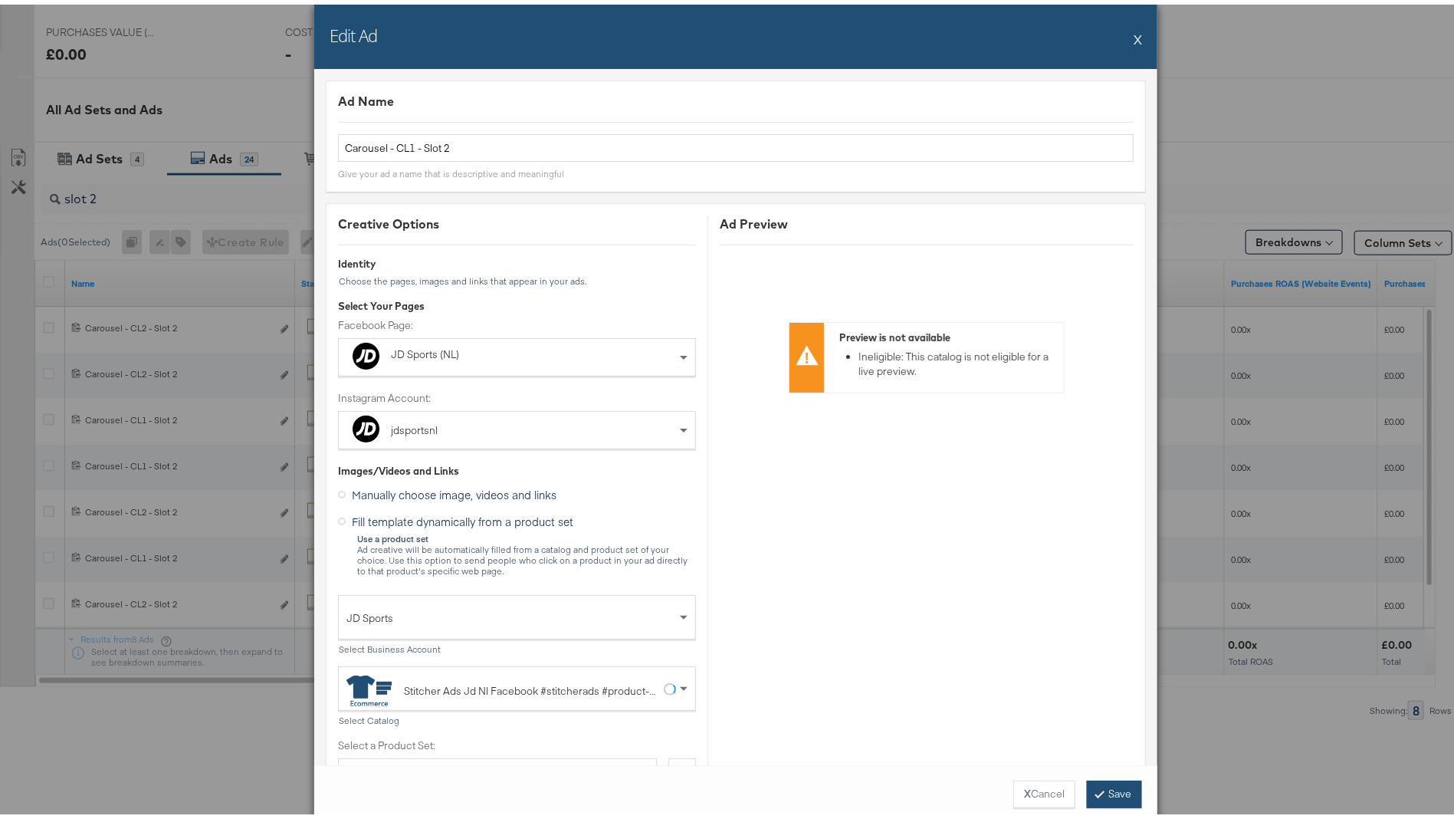
click at [1098, 788] on icon at bounding box center [1100, 788] width 5 height 9
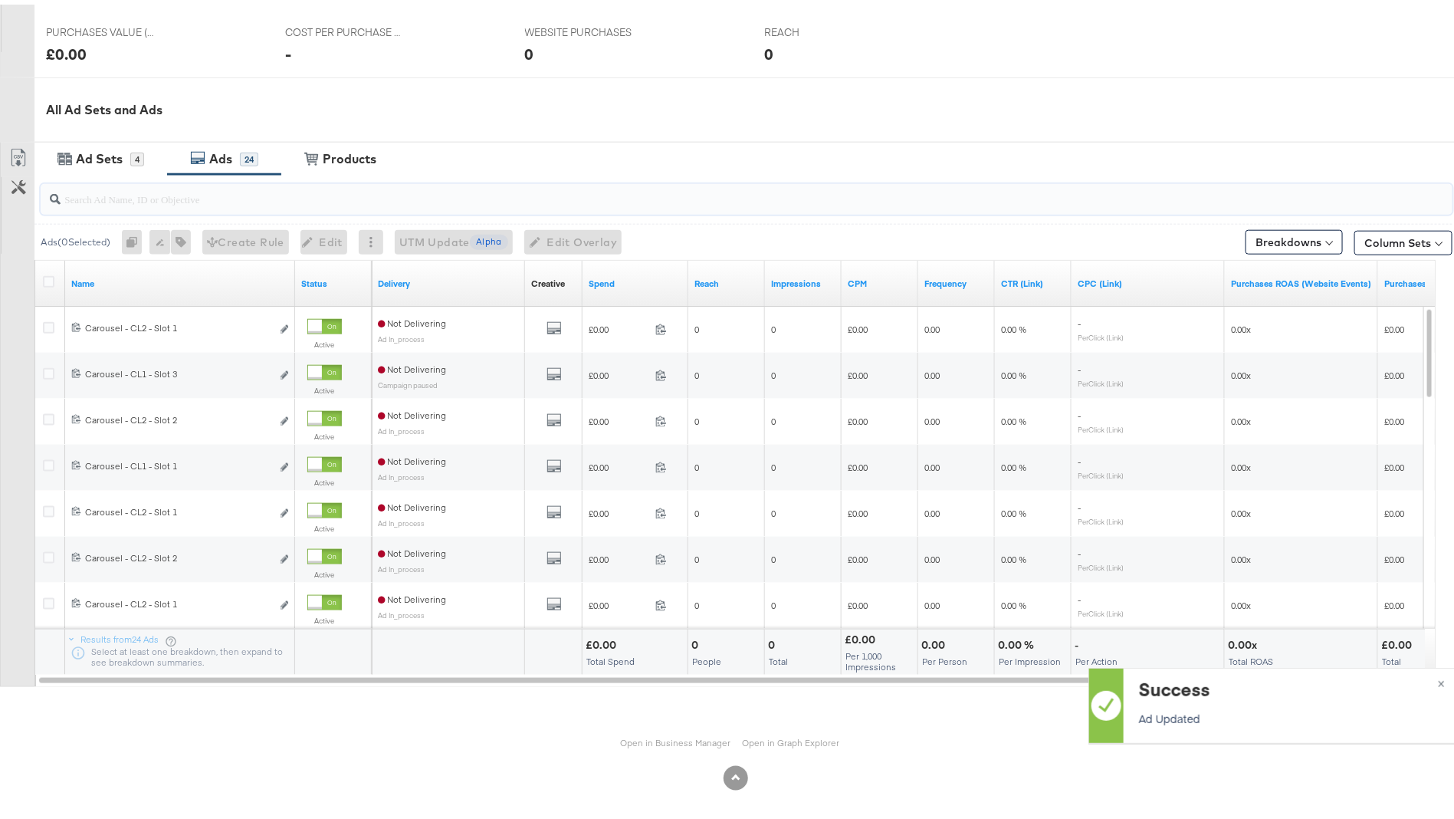
click at [113, 194] on input "search" at bounding box center [692, 188] width 1262 height 30
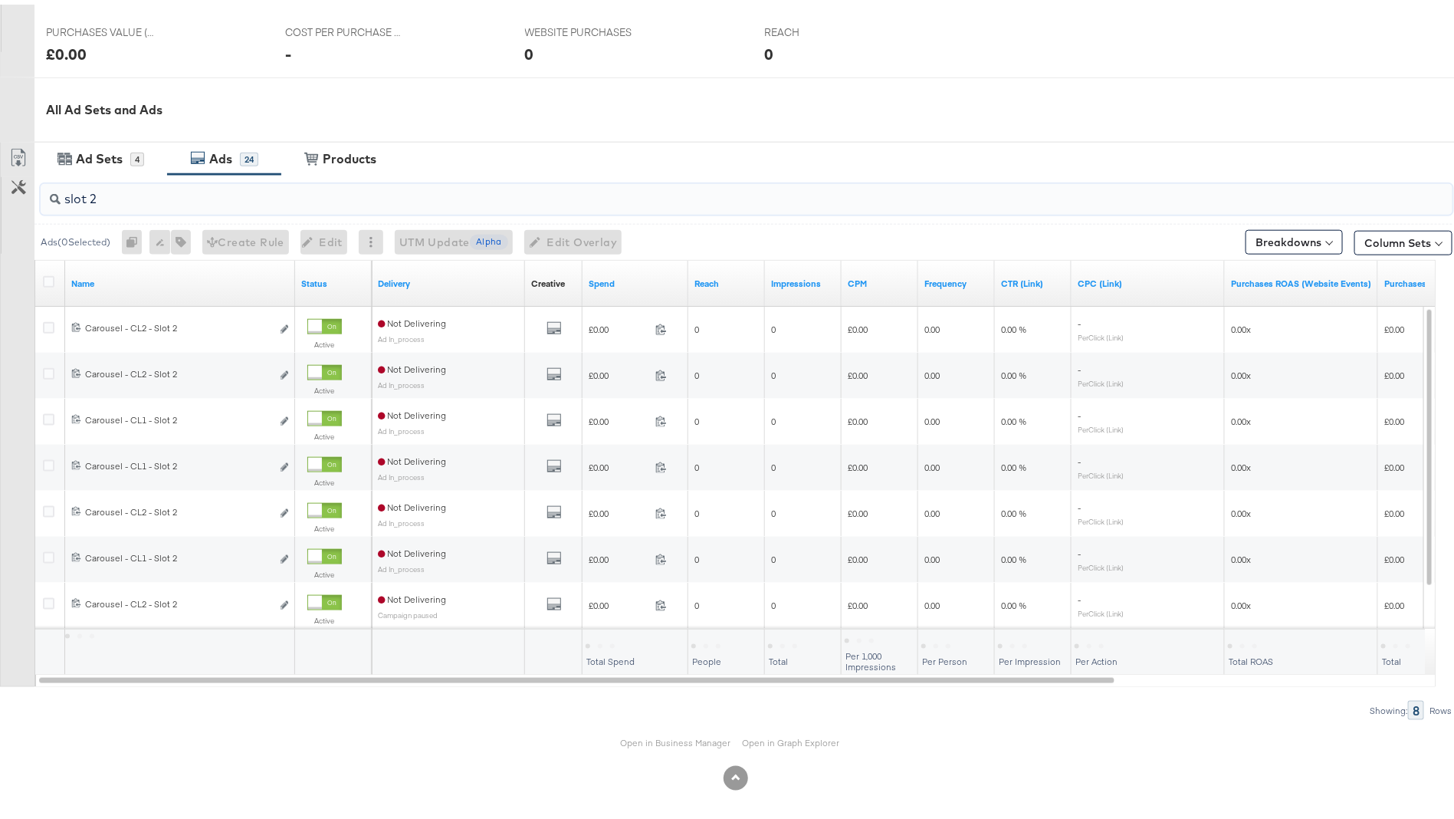
type input "slot 2"
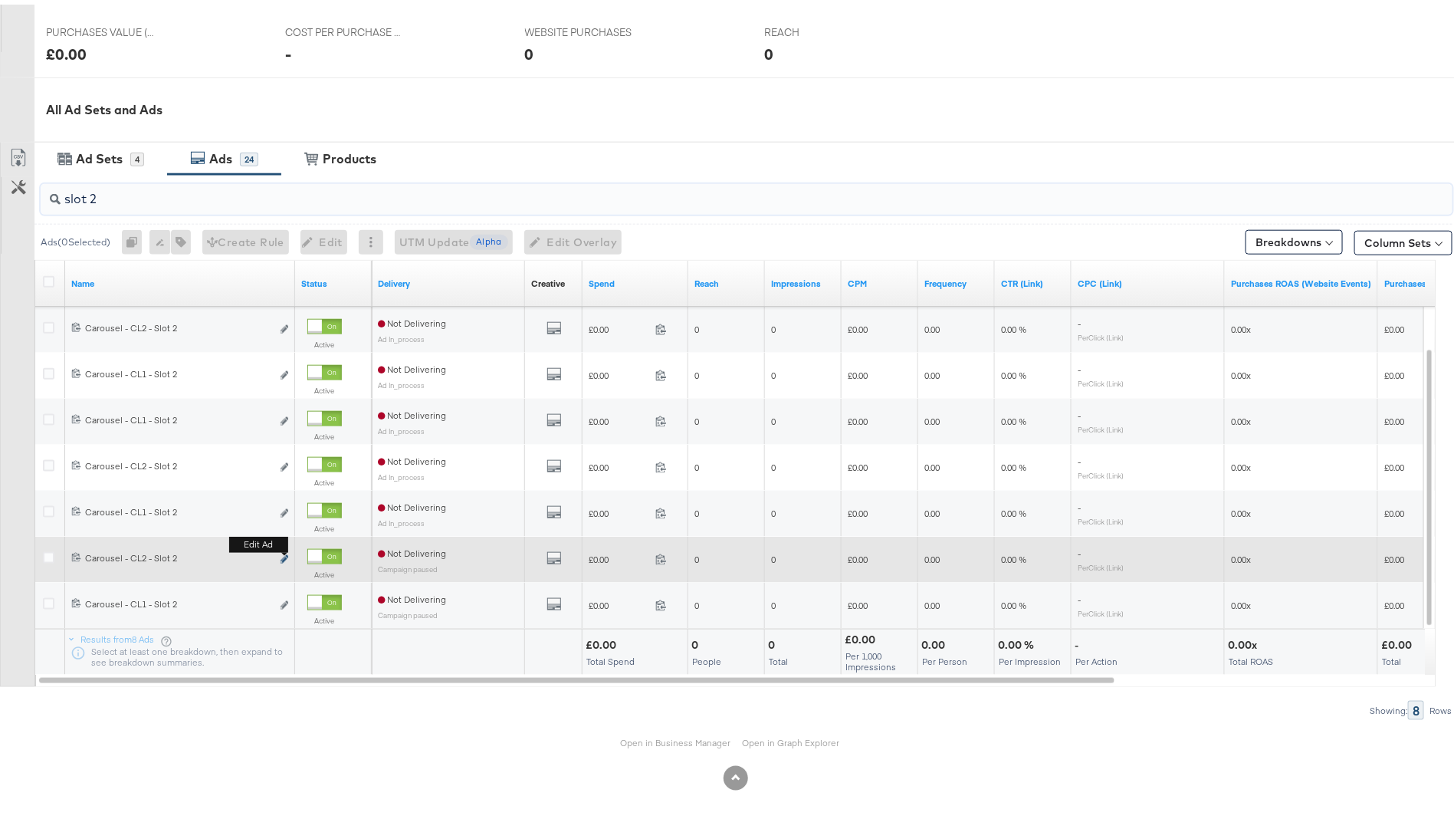
click at [286, 553] on icon "link" at bounding box center [285, 554] width 8 height 8
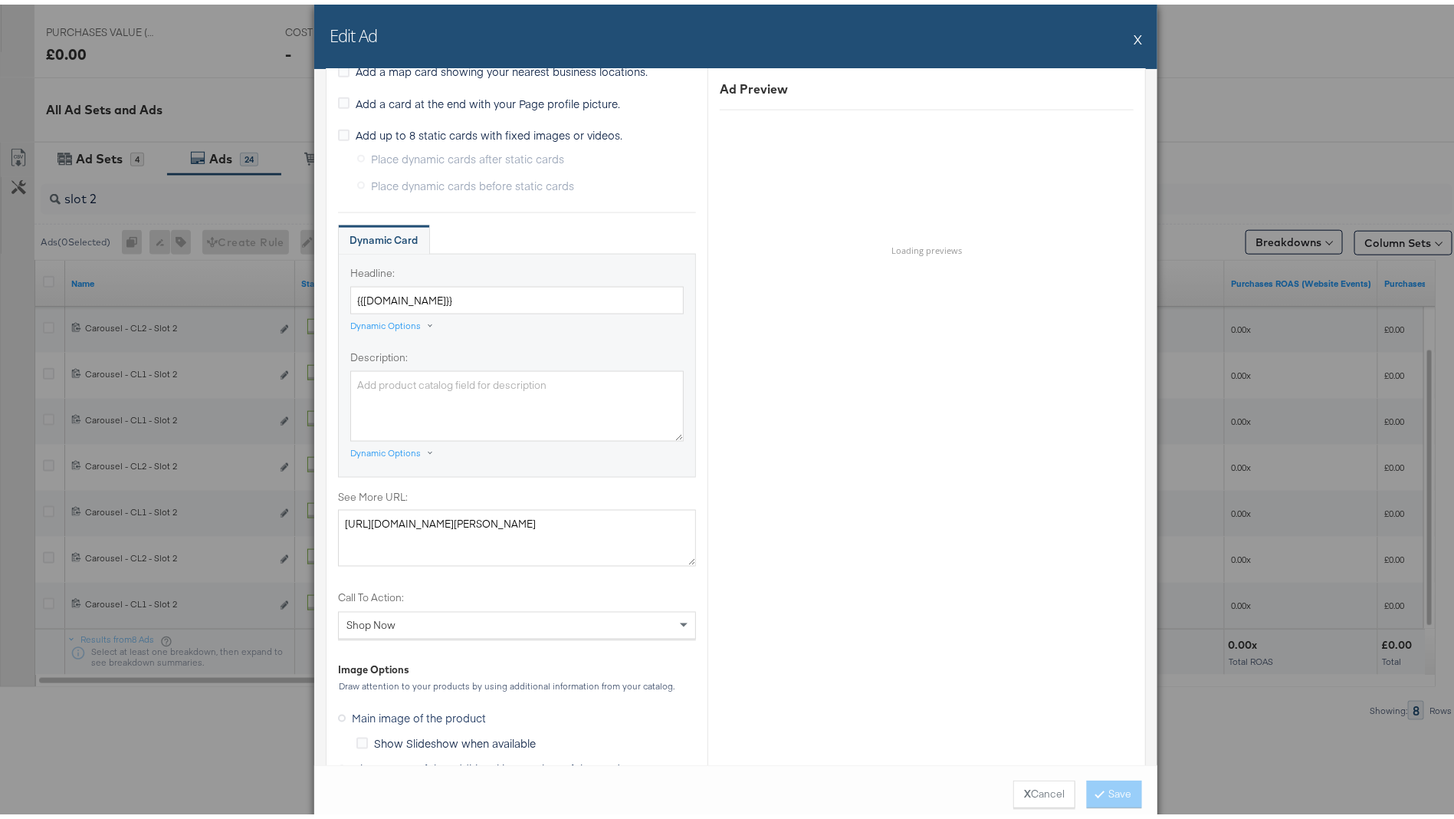
scroll to position [1161, 0]
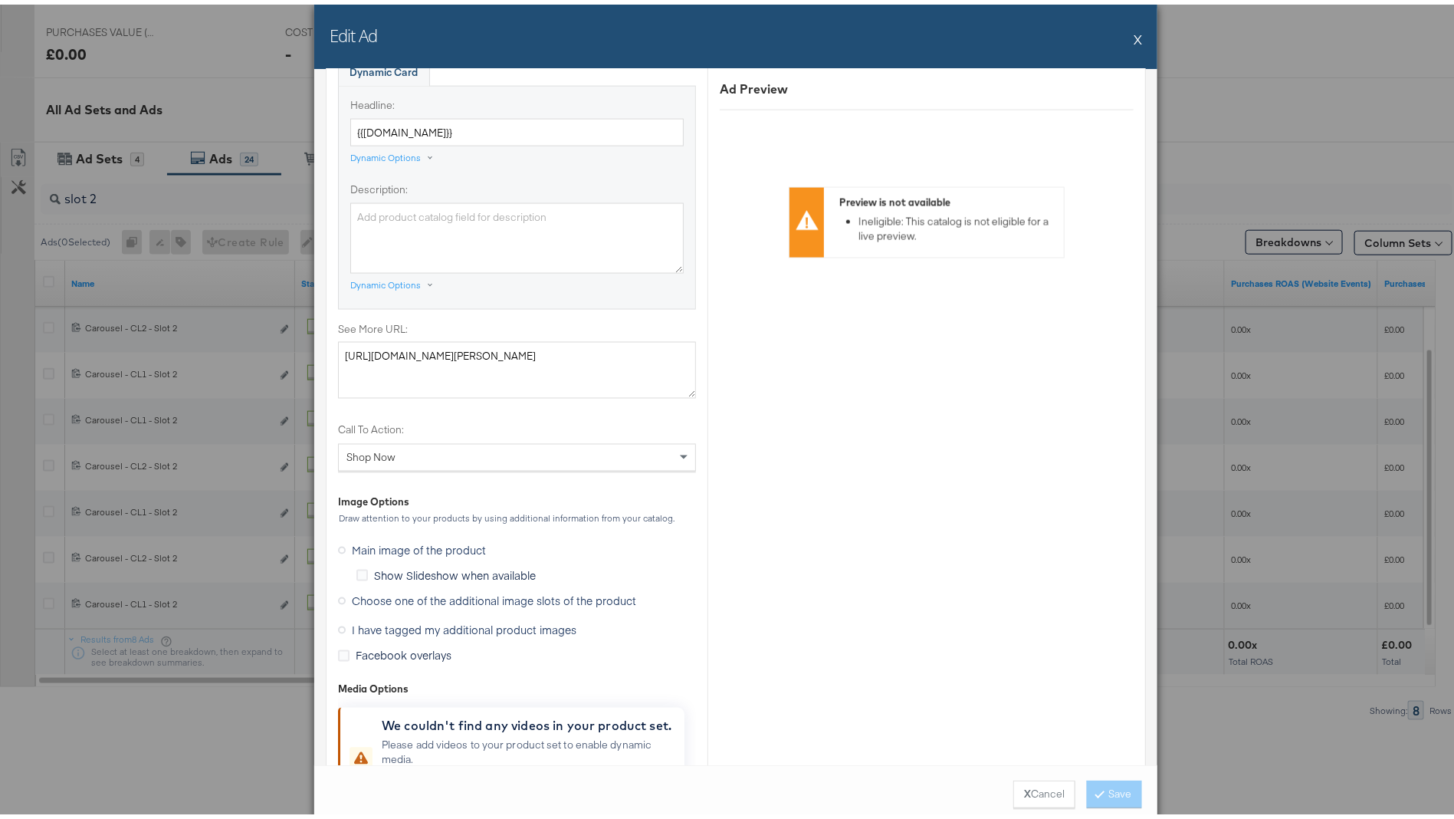
click at [424, 585] on label "Choose one of the additional image slots of the product" at bounding box center [490, 596] width 304 height 23
click at [0, 0] on input "Choose one of the additional image slots of the product" at bounding box center [0, 0] width 0 height 0
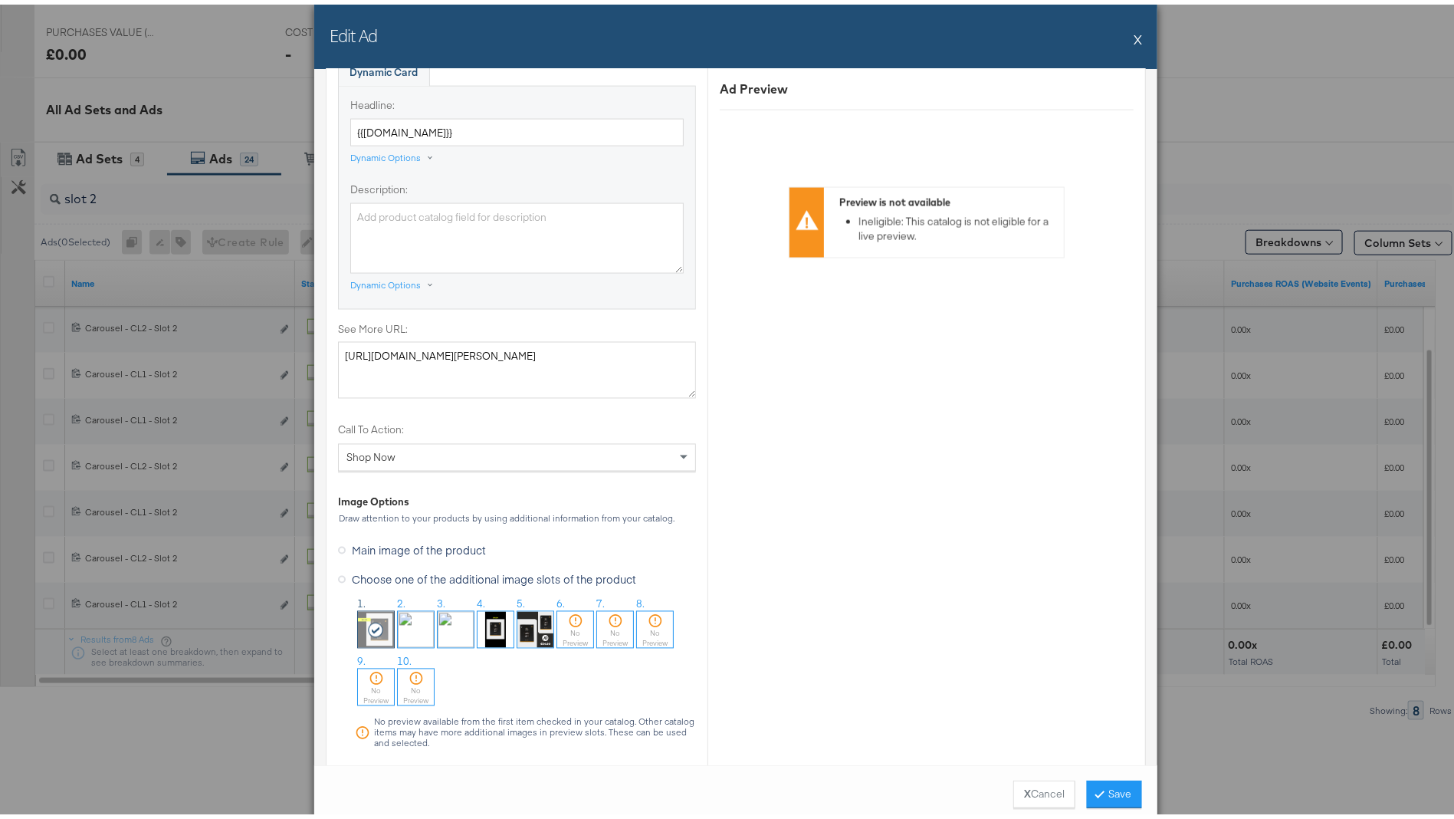
click at [407, 632] on img at bounding box center [416, 625] width 36 height 36
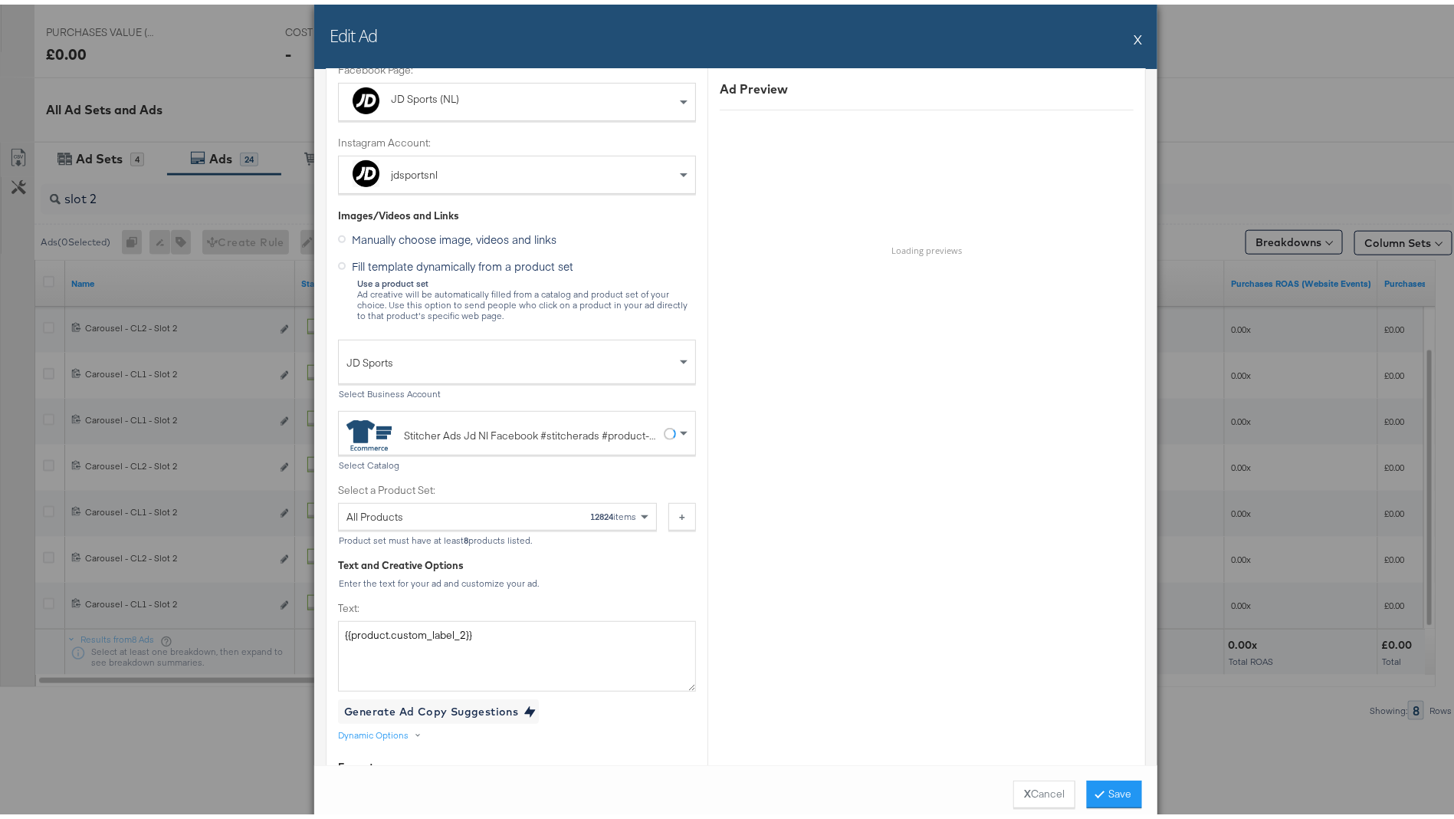
scroll to position [0, 0]
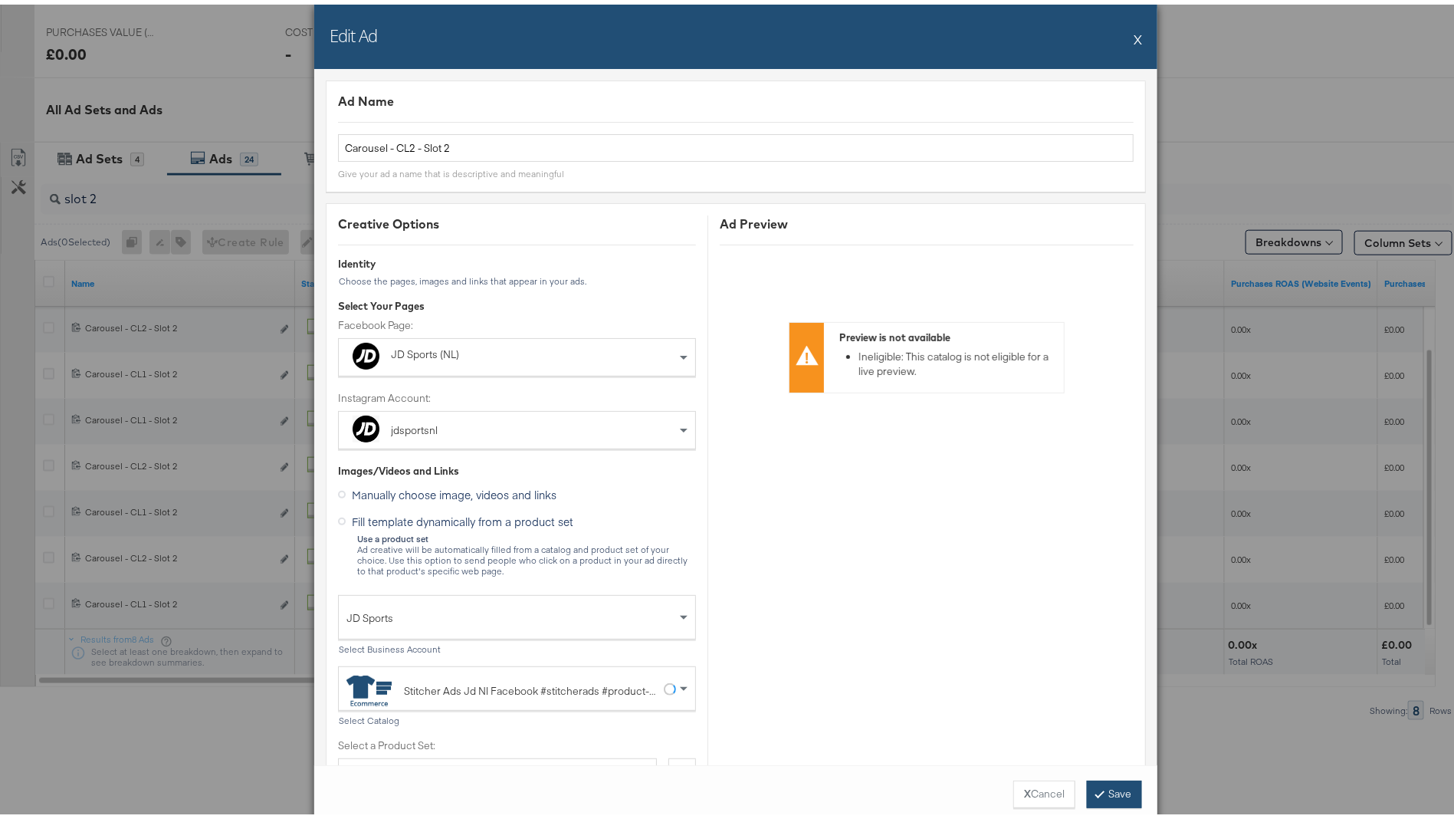
click at [1104, 788] on button "Save" at bounding box center [1114, 790] width 55 height 28
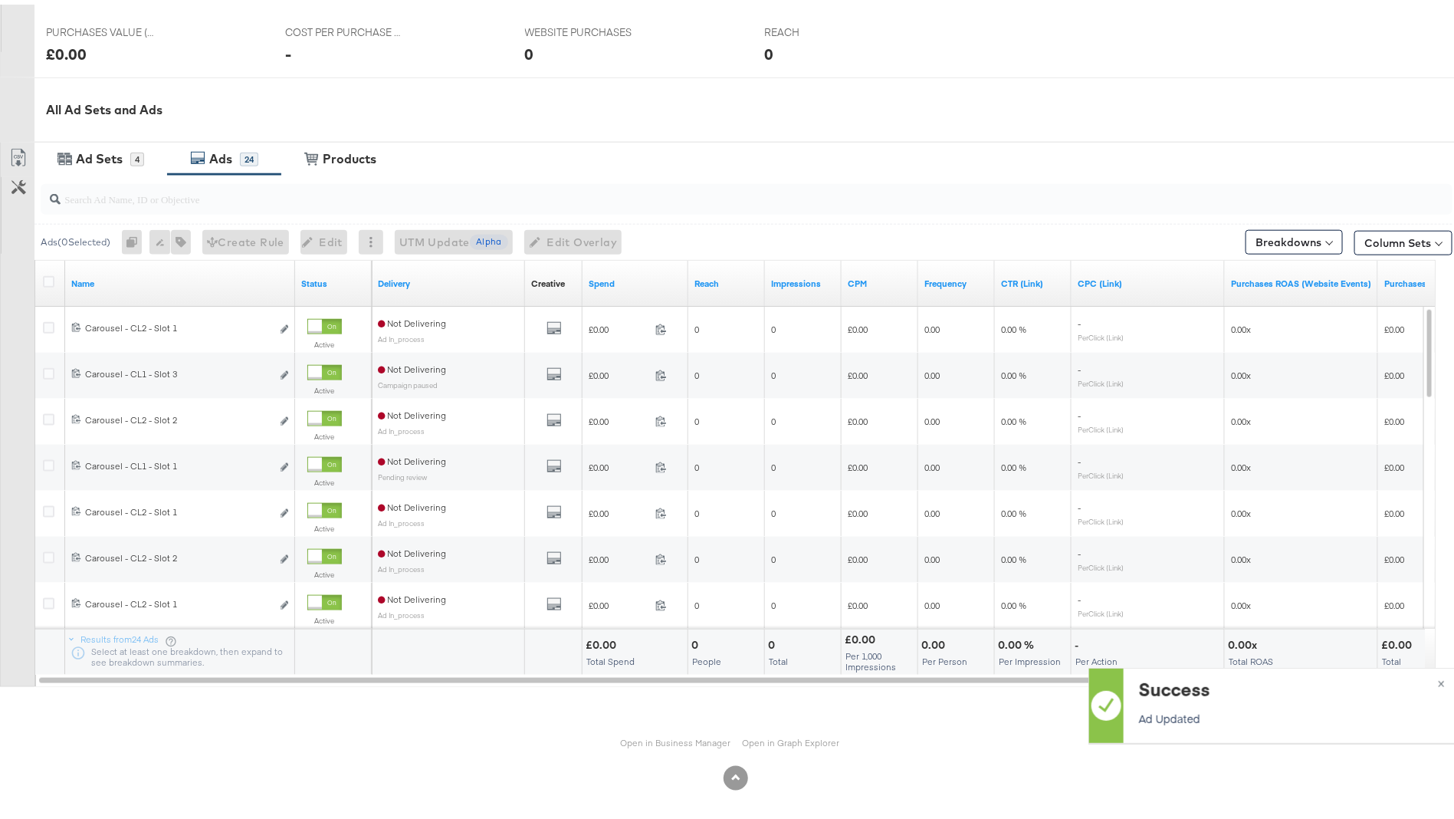
click at [180, 195] on input "search" at bounding box center [692, 188] width 1262 height 30
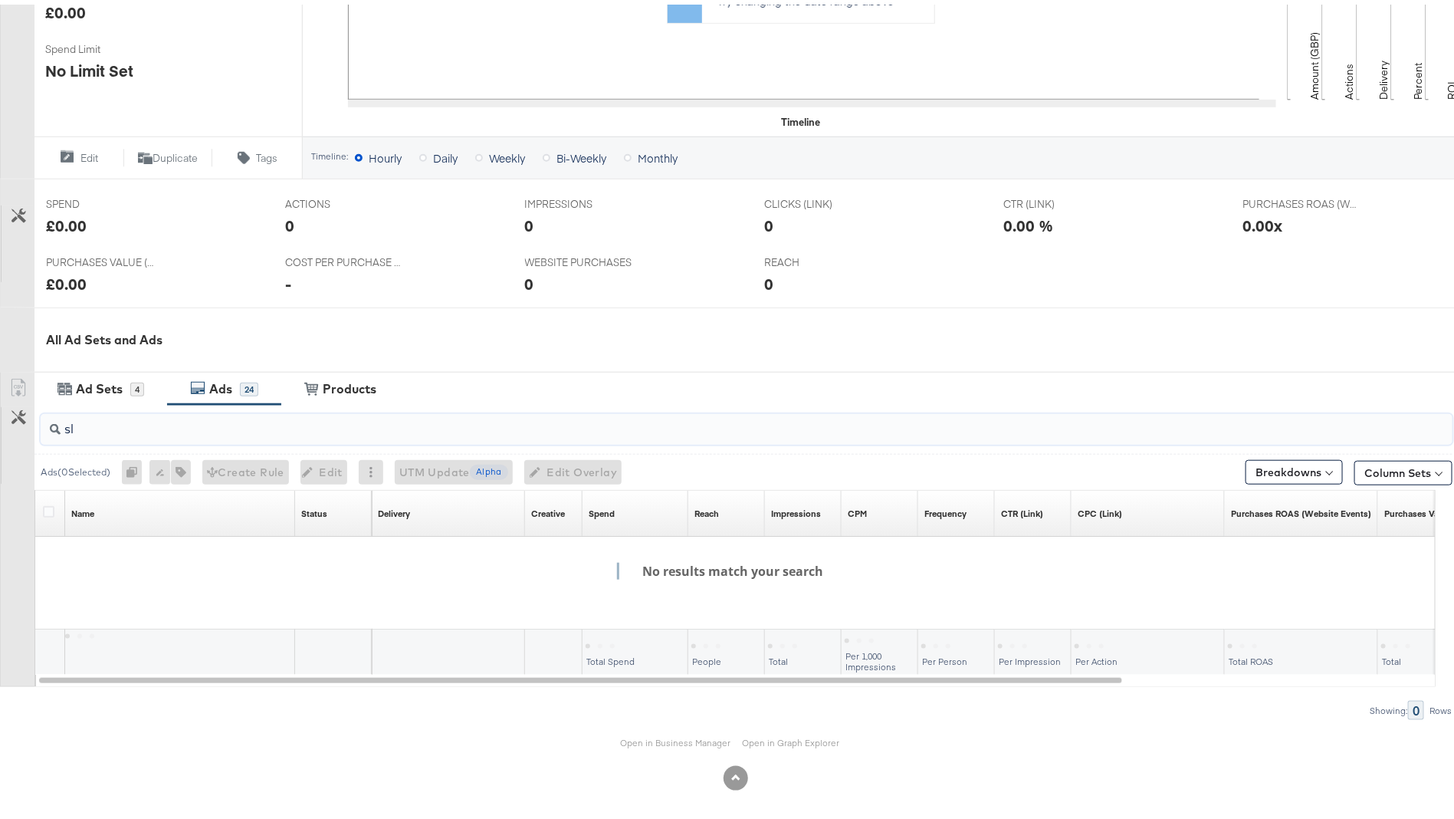
scroll to position [704, 0]
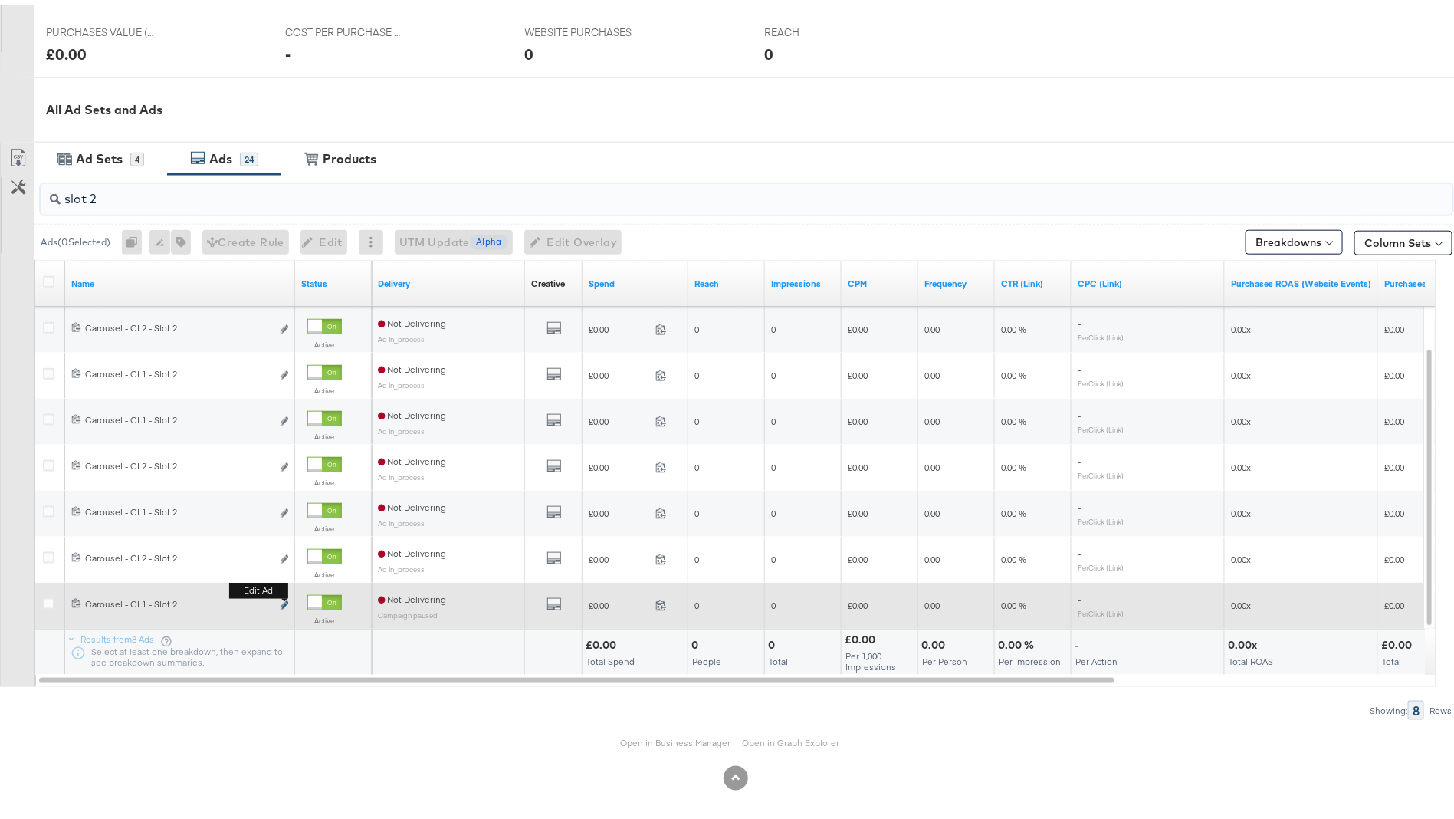
type input "slot 2"
click at [281, 601] on icon "link" at bounding box center [285, 600] width 8 height 8
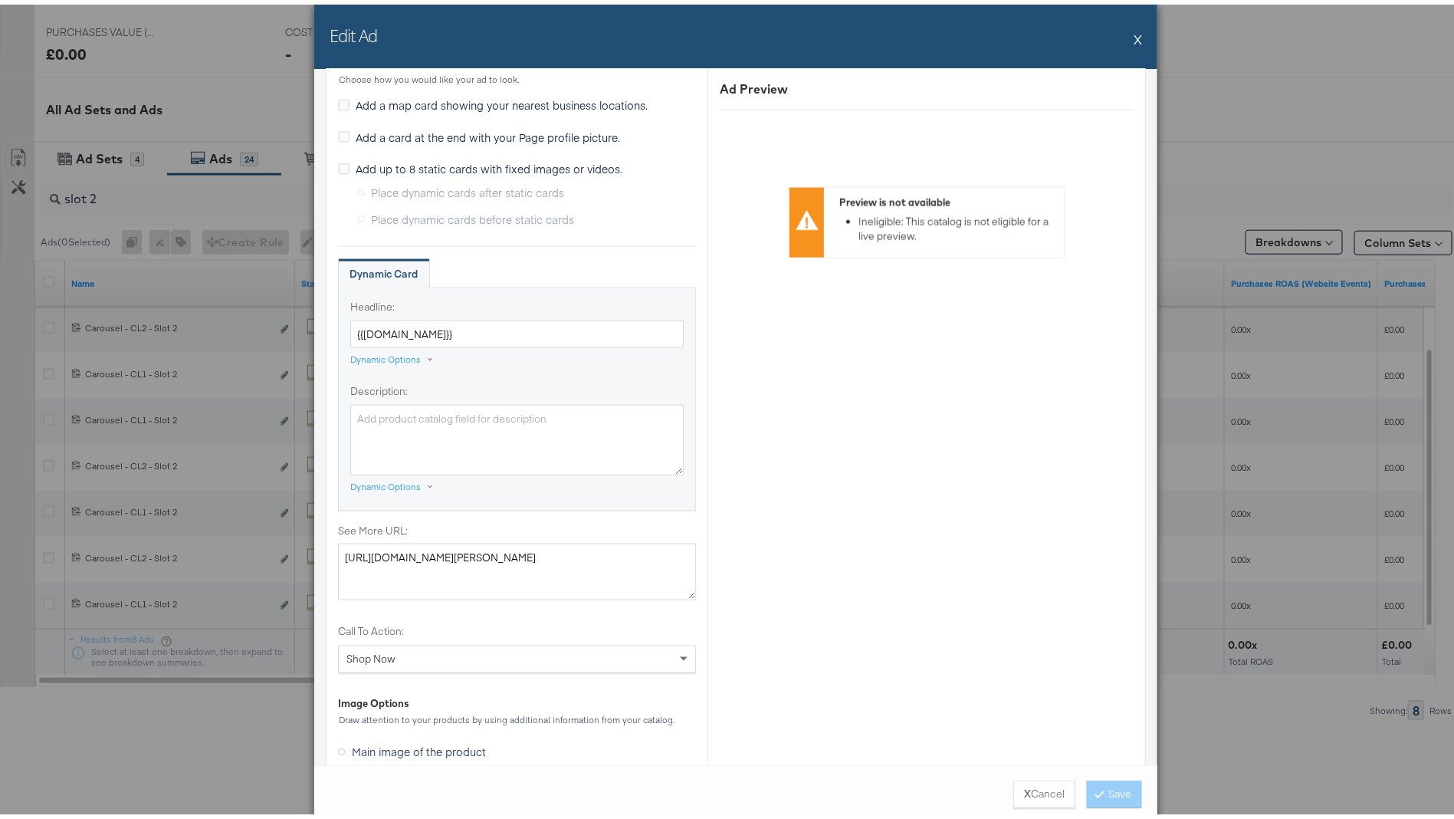
scroll to position [1357, 0]
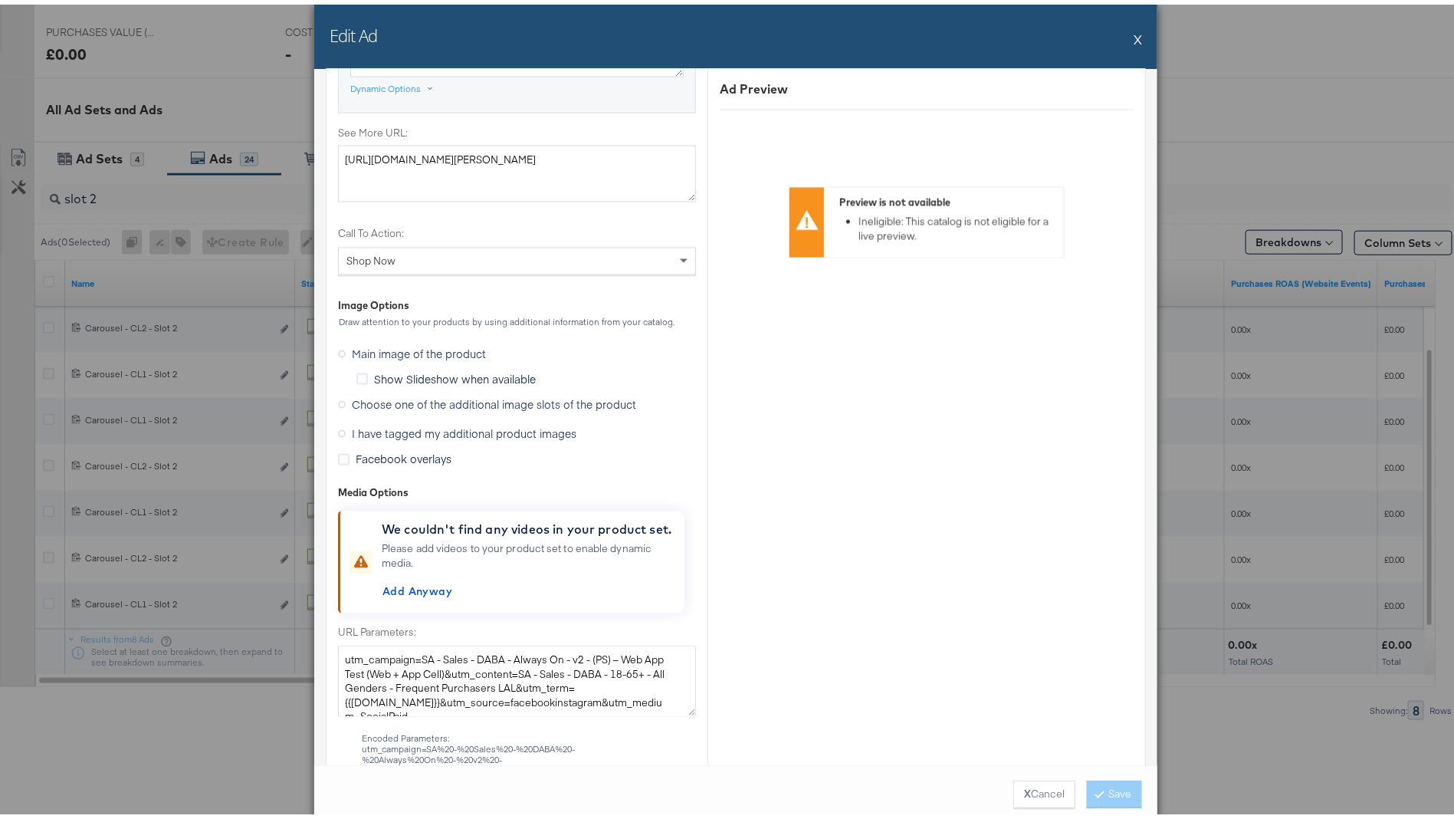
click at [432, 402] on span "Choose one of the additional image slots of the product" at bounding box center [494, 399] width 284 height 15
click at [0, 0] on input "Choose one of the additional image slots of the product" at bounding box center [0, 0] width 0 height 0
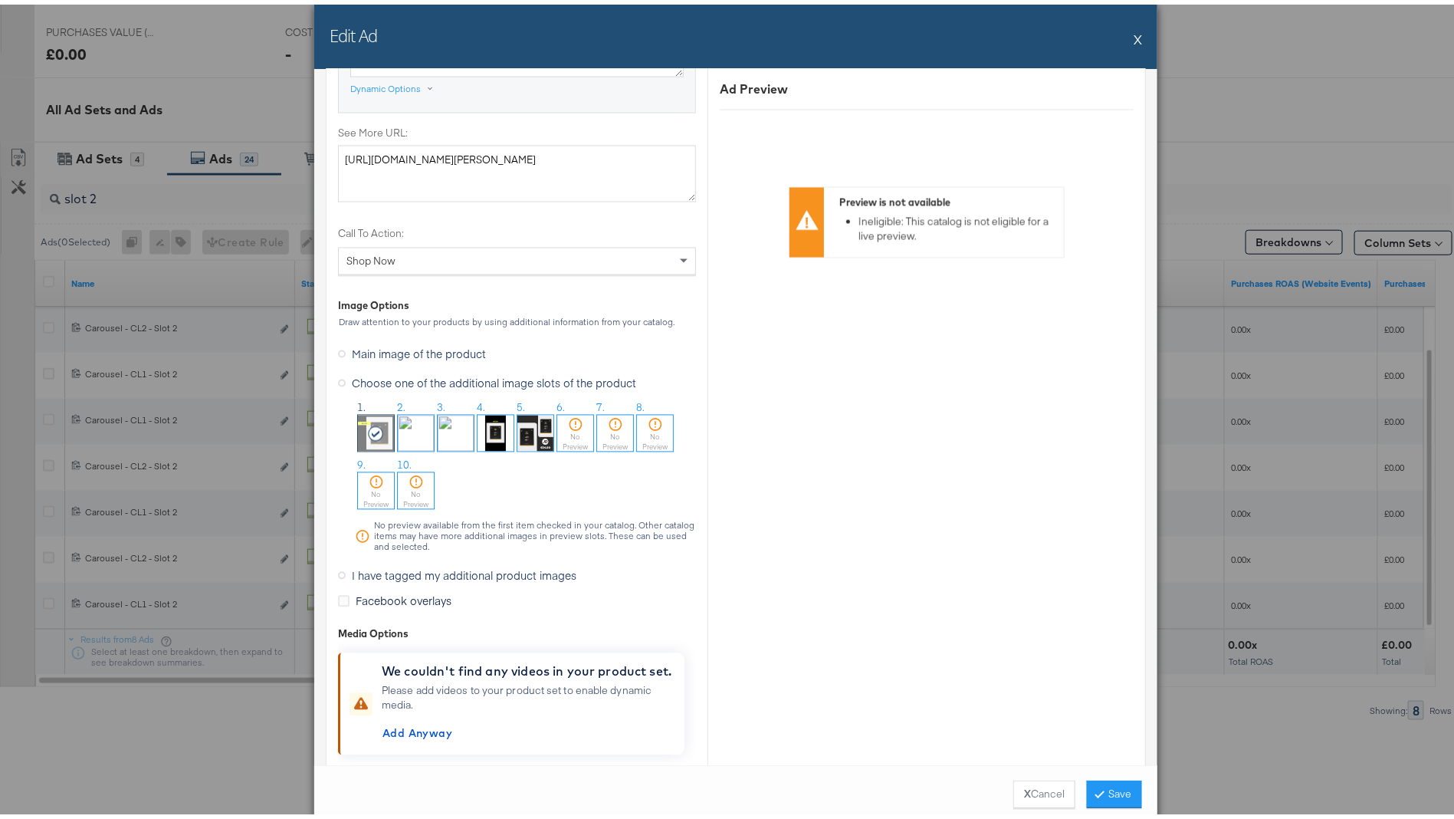
click at [398, 435] on img at bounding box center [416, 429] width 36 height 36
click at [1119, 784] on button "Save" at bounding box center [1114, 790] width 55 height 28
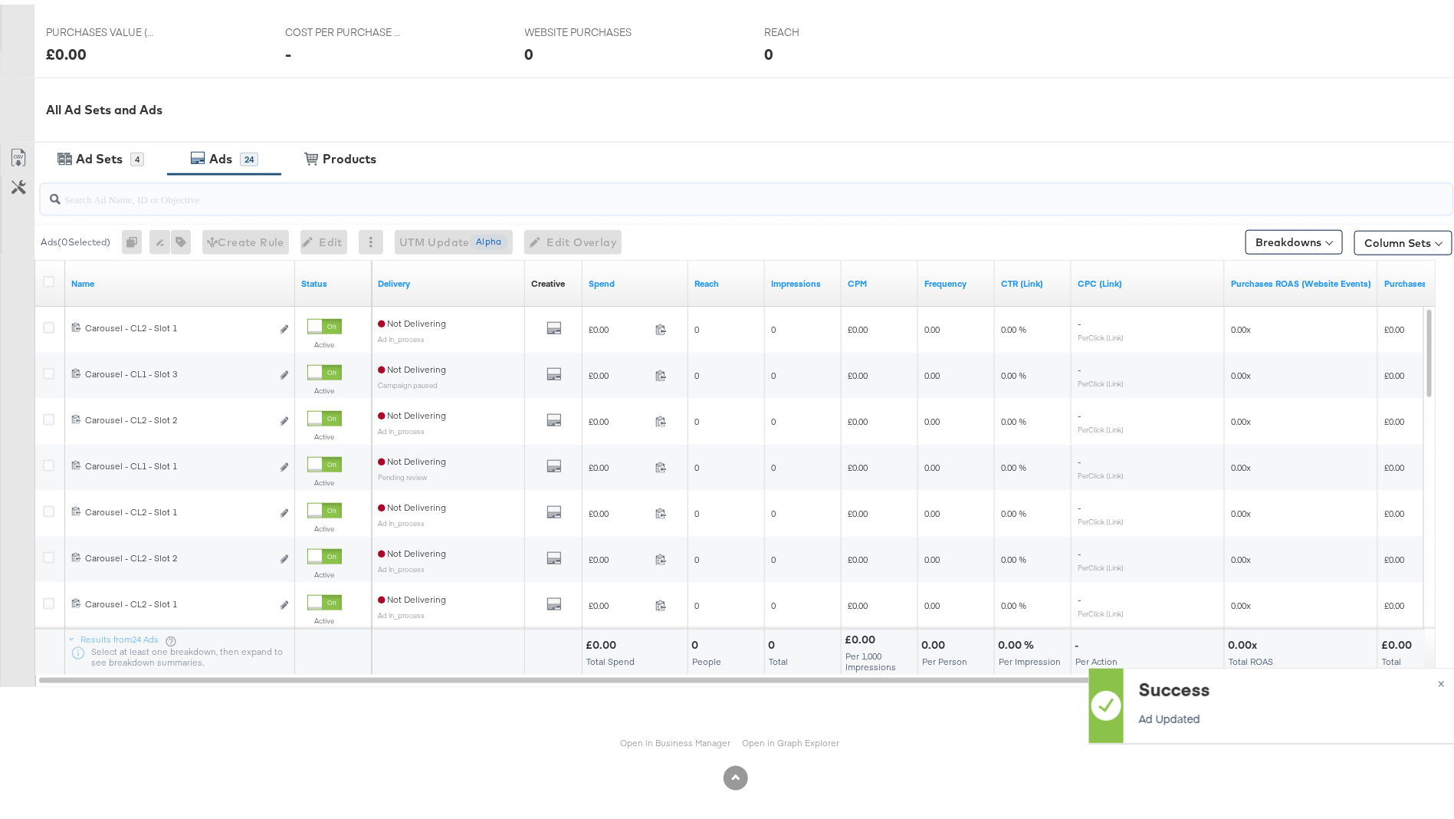
click at [174, 195] on input "search" at bounding box center [692, 188] width 1262 height 30
click at [231, 197] on input "slot 3" at bounding box center [692, 188] width 1262 height 30
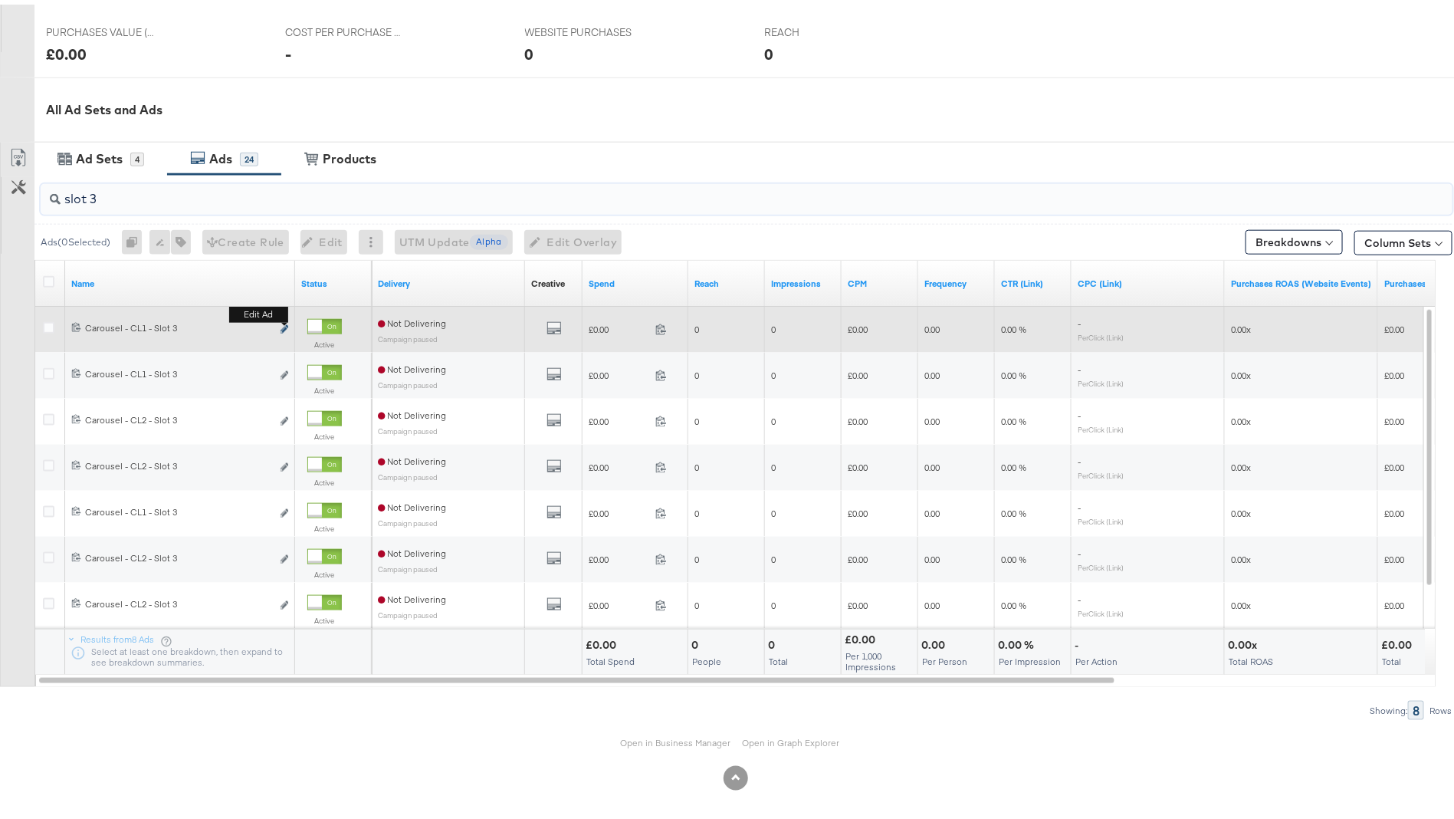
type input "slot 3"
click at [284, 323] on icon "link" at bounding box center [285, 324] width 8 height 8
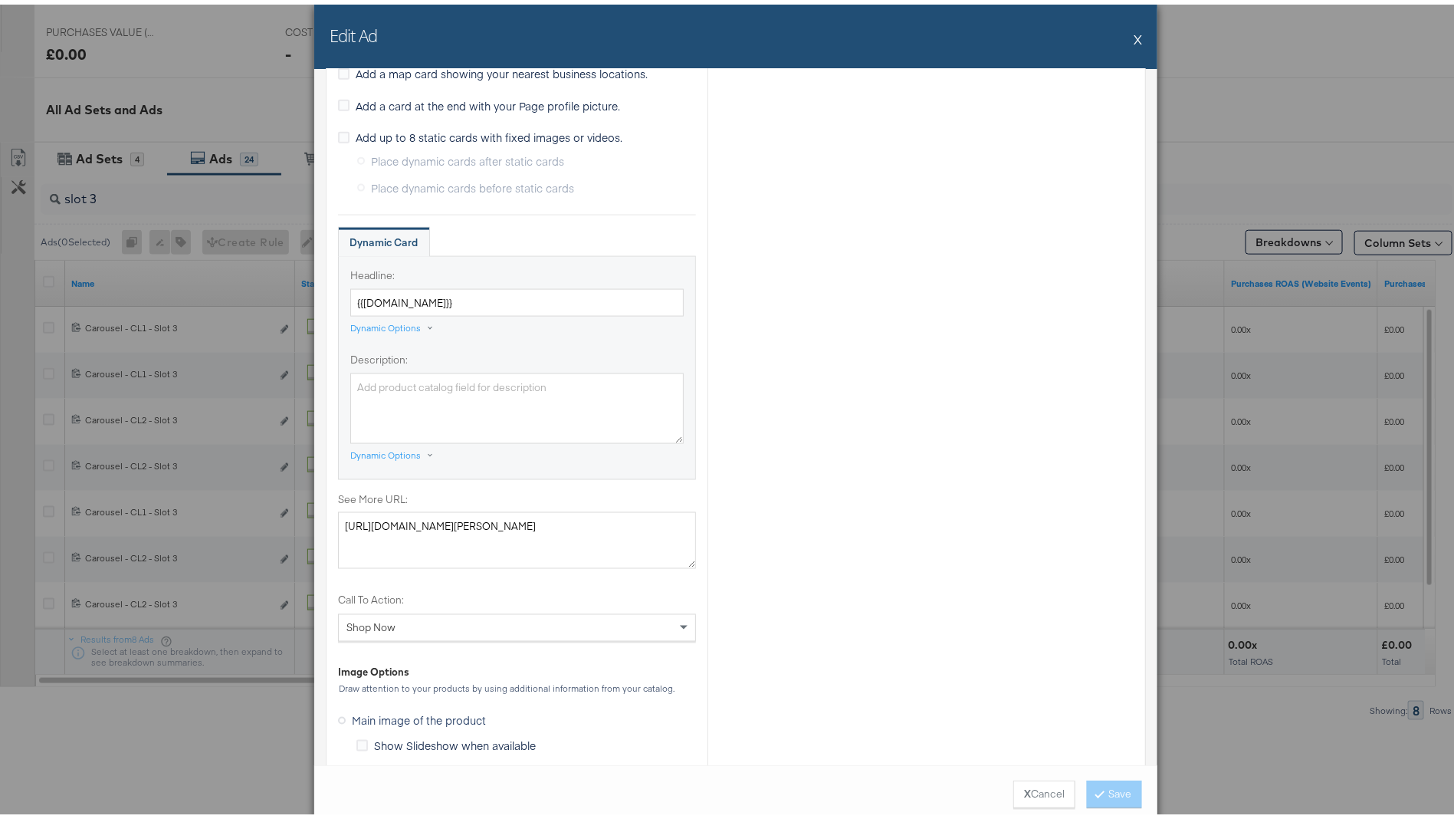
scroll to position [1242, 0]
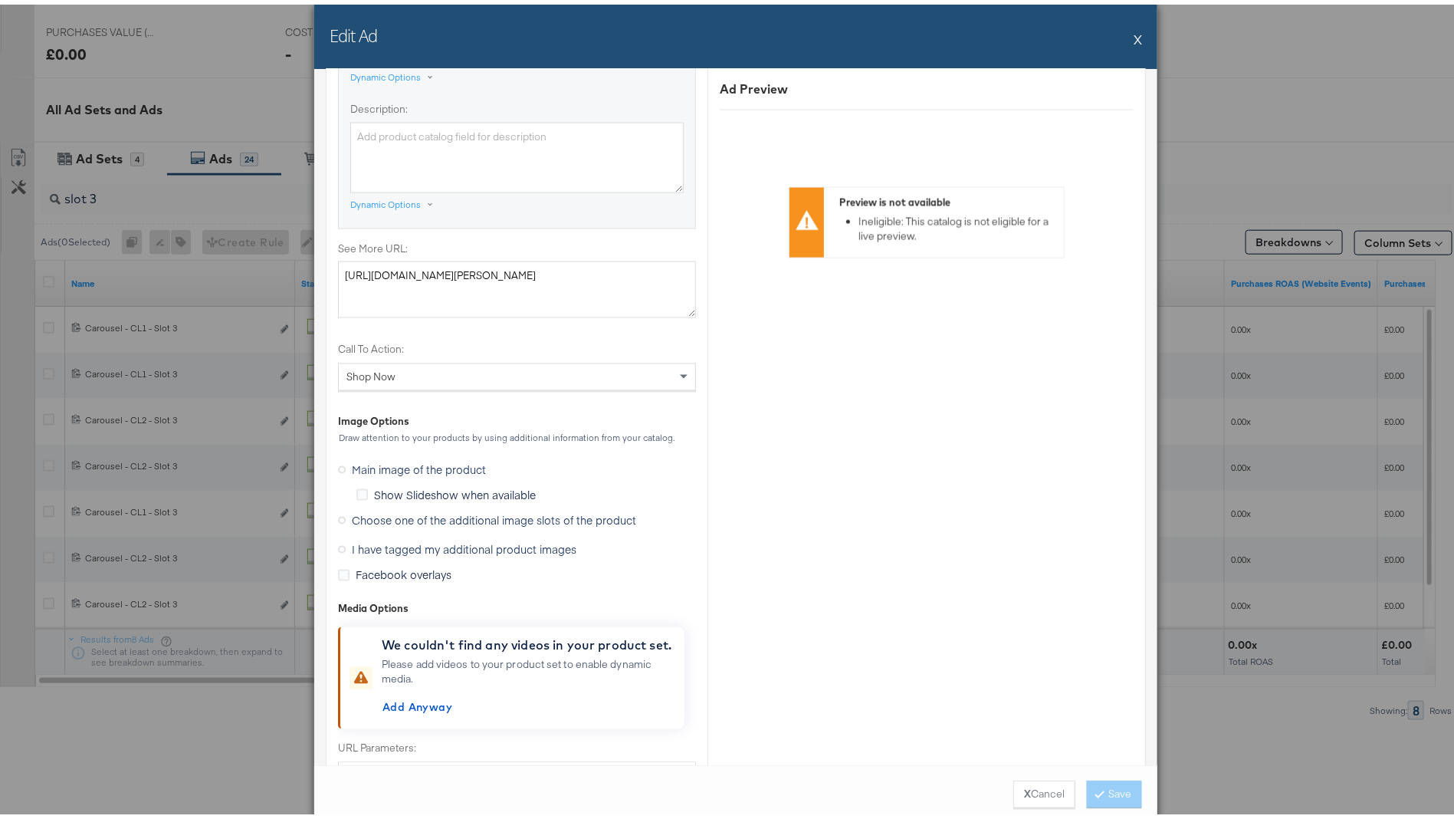
click at [462, 519] on label "Choose one of the additional image slots of the product" at bounding box center [490, 515] width 304 height 23
click at [0, 0] on input "Choose one of the additional image slots of the product" at bounding box center [0, 0] width 0 height 0
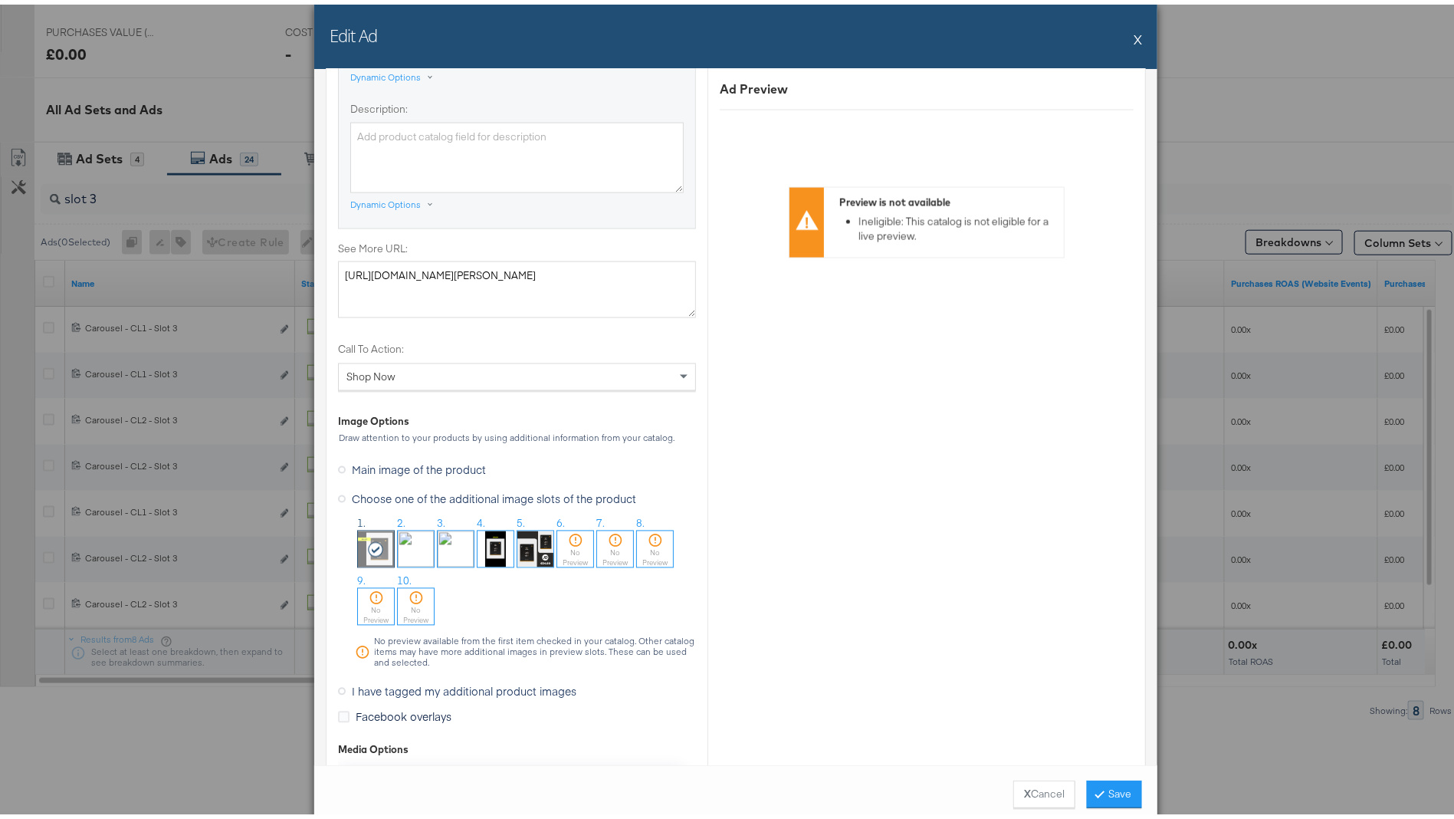
click at [449, 541] on img at bounding box center [456, 545] width 36 height 36
click at [1123, 789] on button "Save" at bounding box center [1114, 790] width 55 height 28
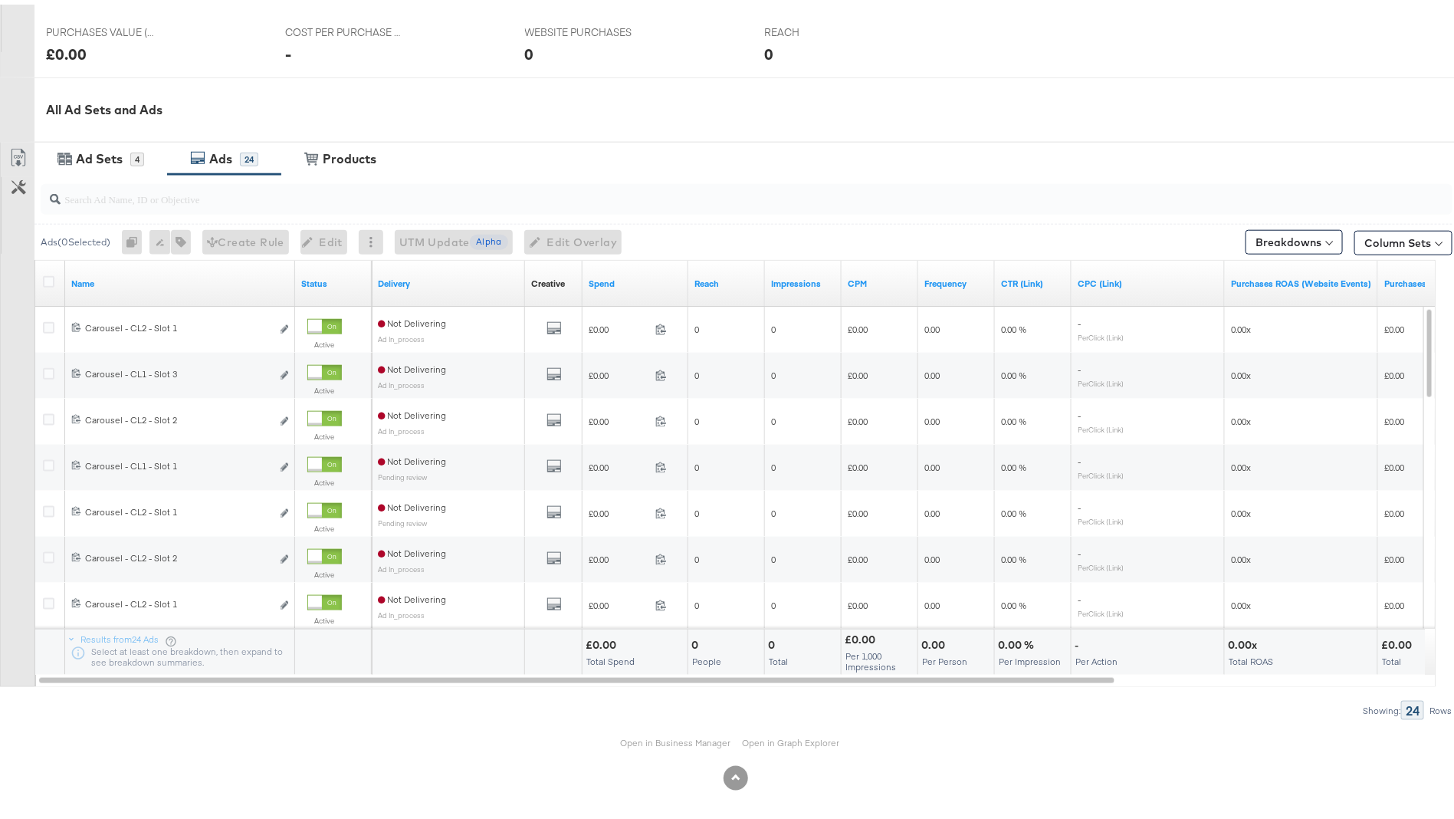
click at [146, 193] on input "search" at bounding box center [692, 188] width 1262 height 30
paste input "slot 3"
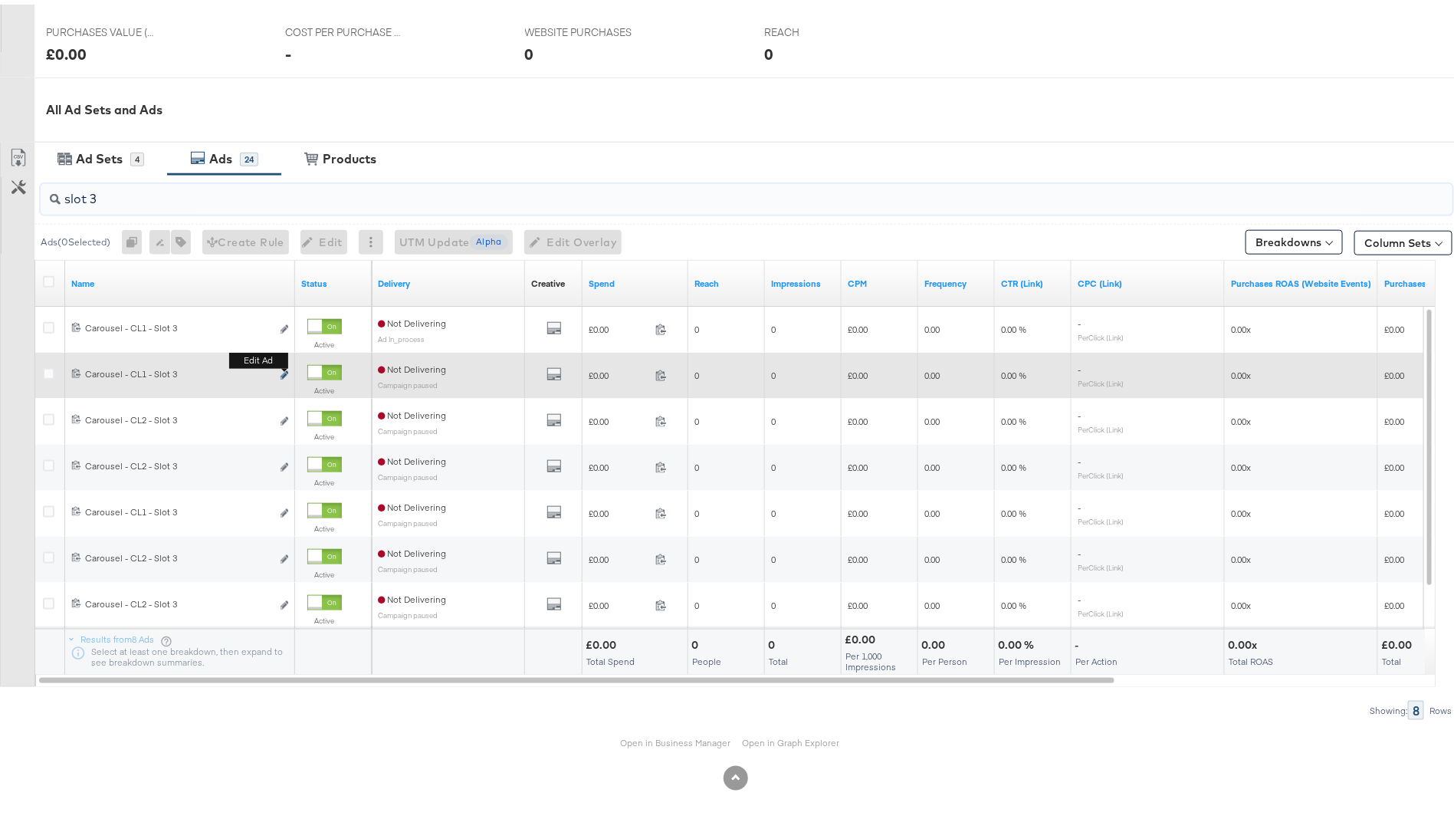
type input "slot 3"
click at [281, 369] on icon "link" at bounding box center [285, 370] width 8 height 8
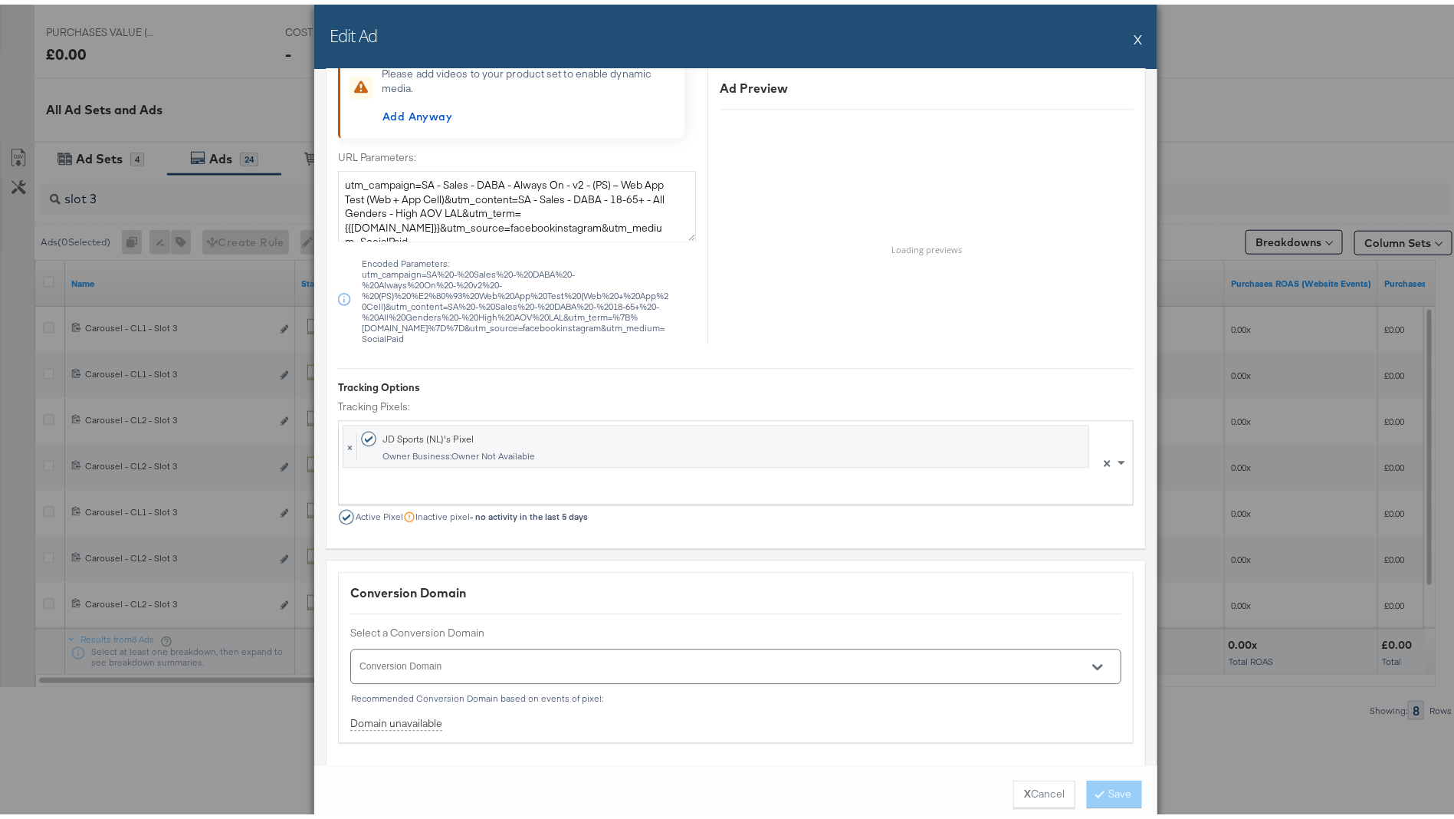
scroll to position [1465, 0]
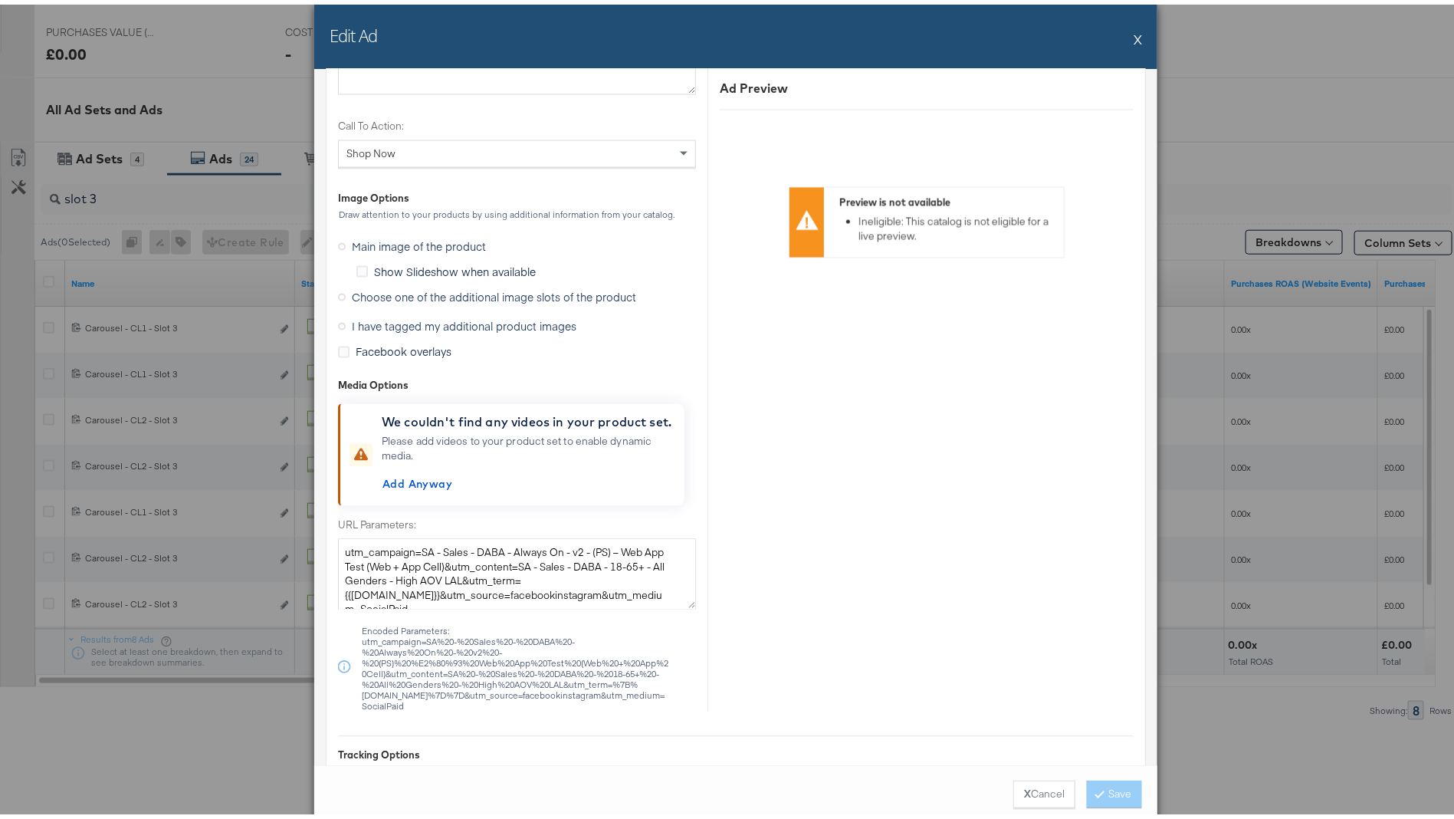
click at [491, 299] on label "Choose one of the additional image slots of the product" at bounding box center [490, 292] width 304 height 23
click at [0, 0] on input "Choose one of the additional image slots of the product" at bounding box center [0, 0] width 0 height 0
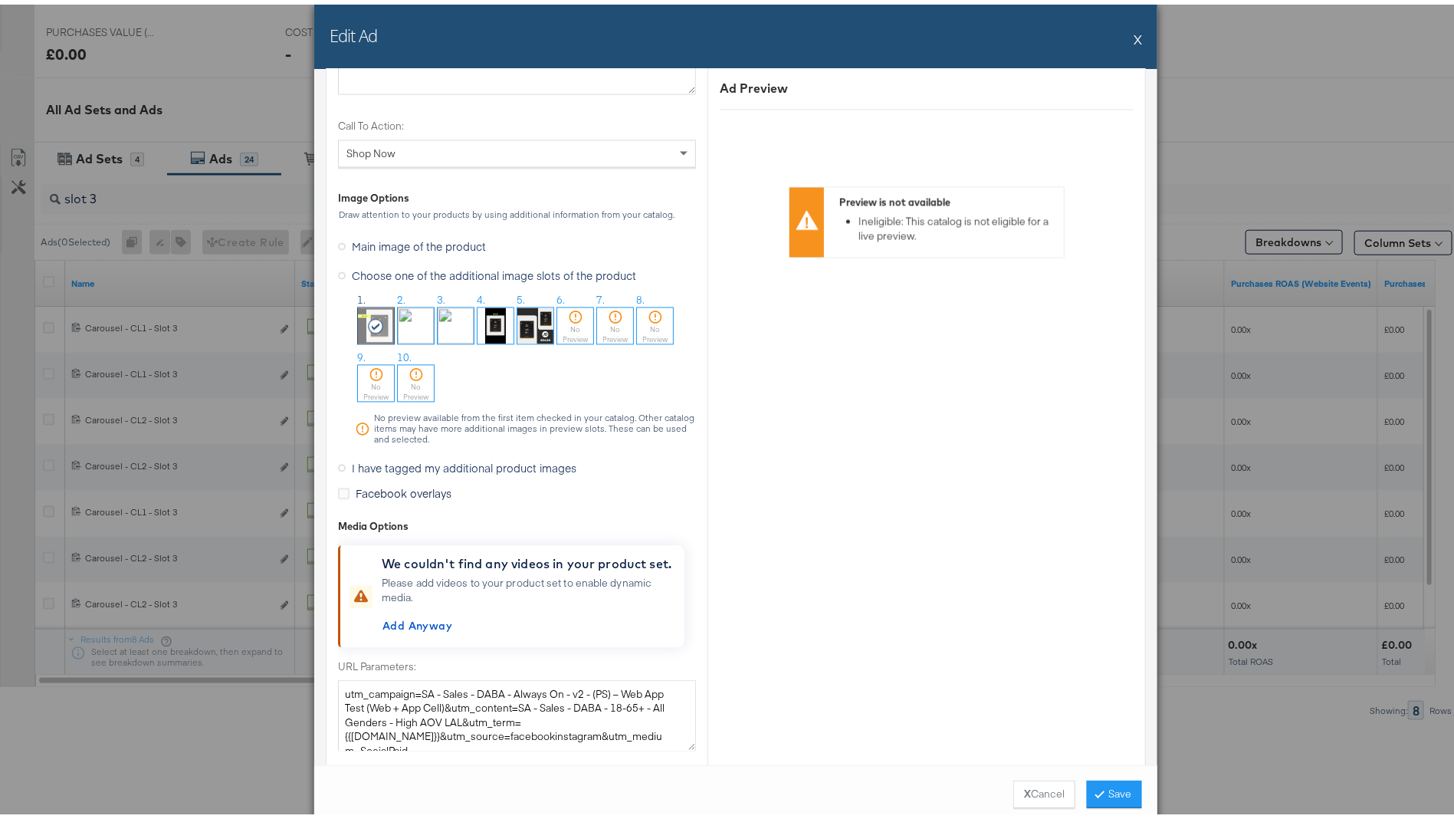
click at [454, 321] on img at bounding box center [456, 322] width 36 height 36
click at [1106, 799] on button "Save" at bounding box center [1114, 790] width 55 height 28
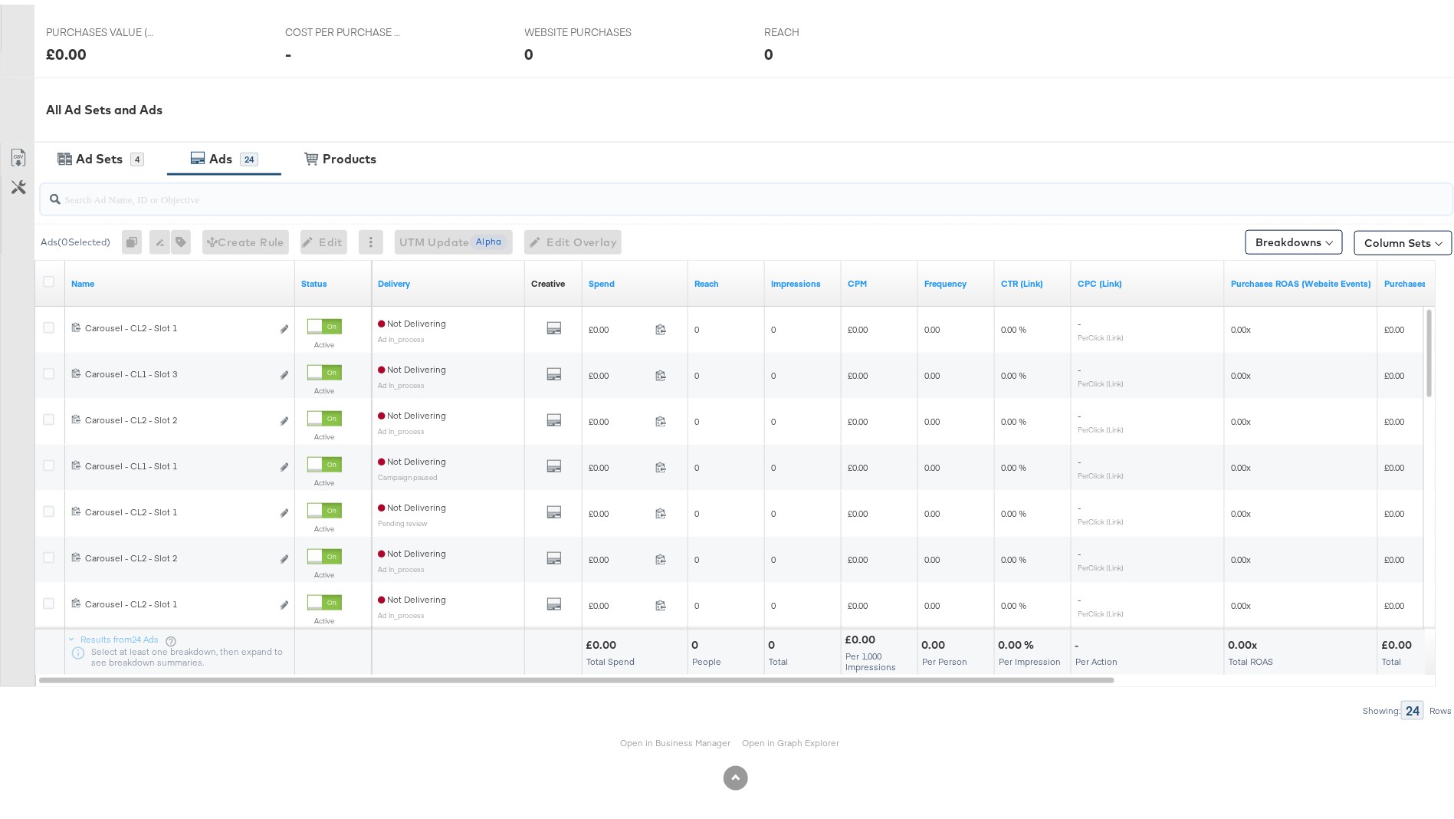
click at [238, 194] on input "search" at bounding box center [692, 188] width 1262 height 30
paste input "slot 3"
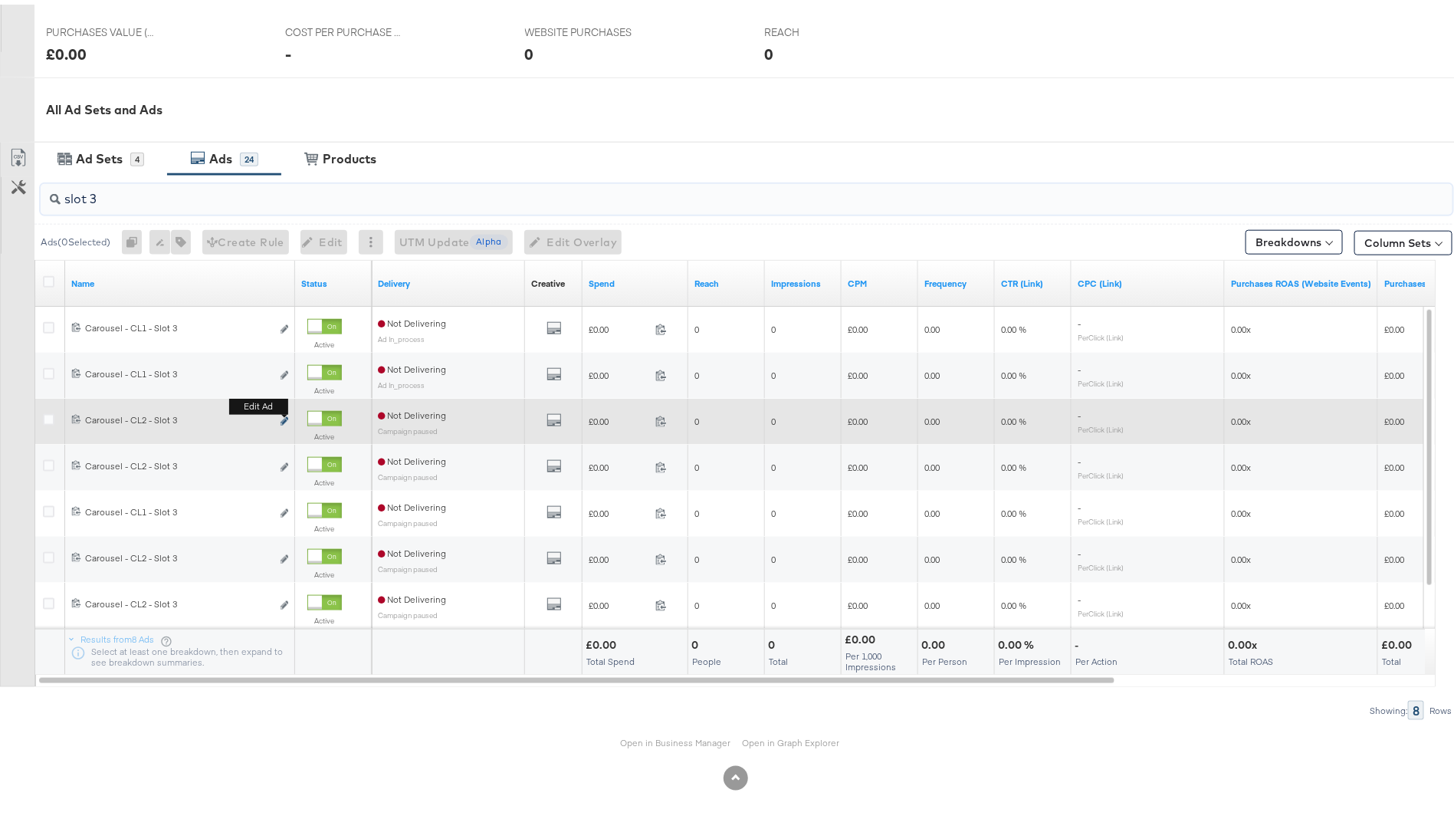
type input "slot 3"
click at [283, 416] on icon "link" at bounding box center [285, 416] width 8 height 8
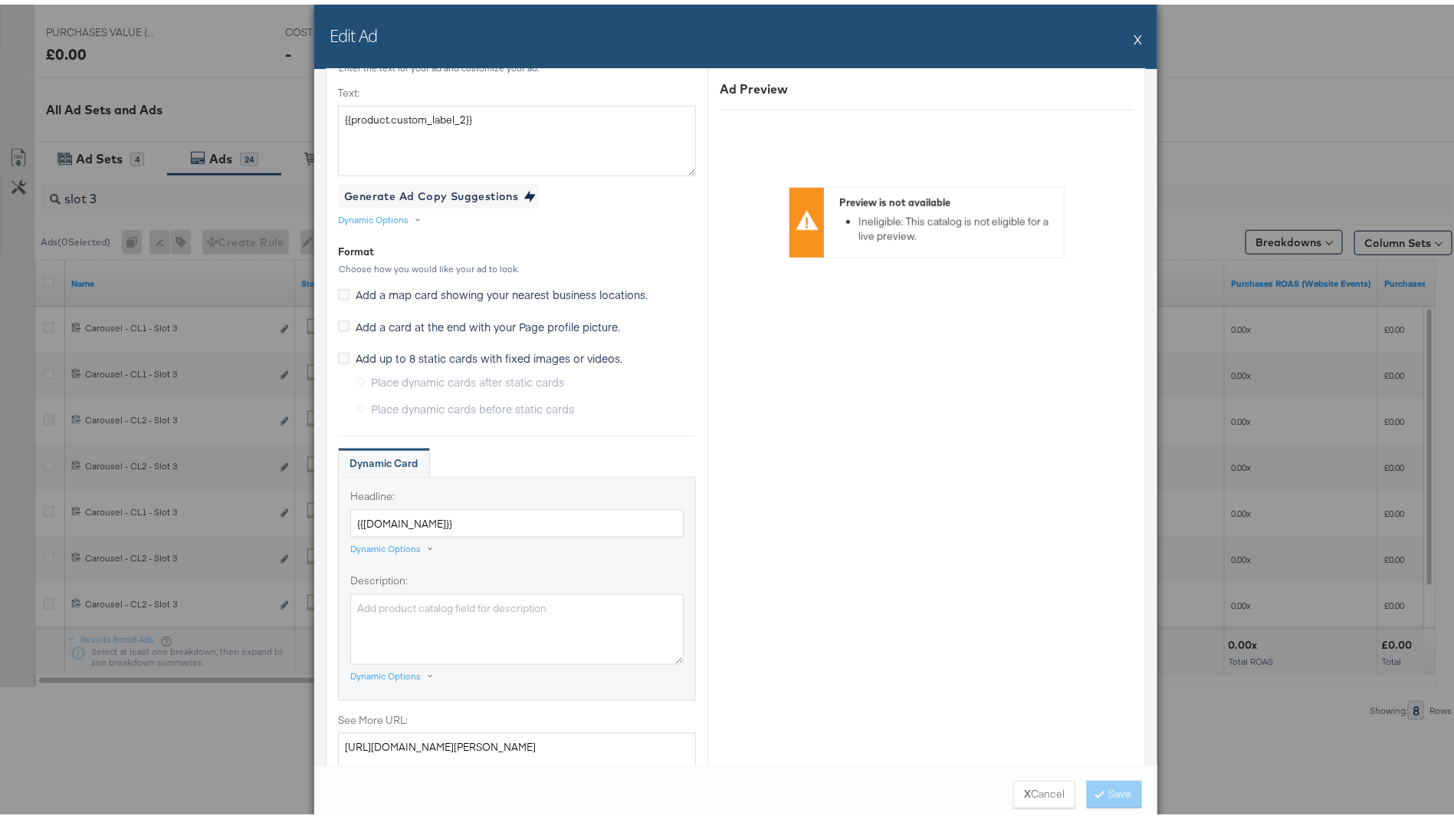
scroll to position [1154, 0]
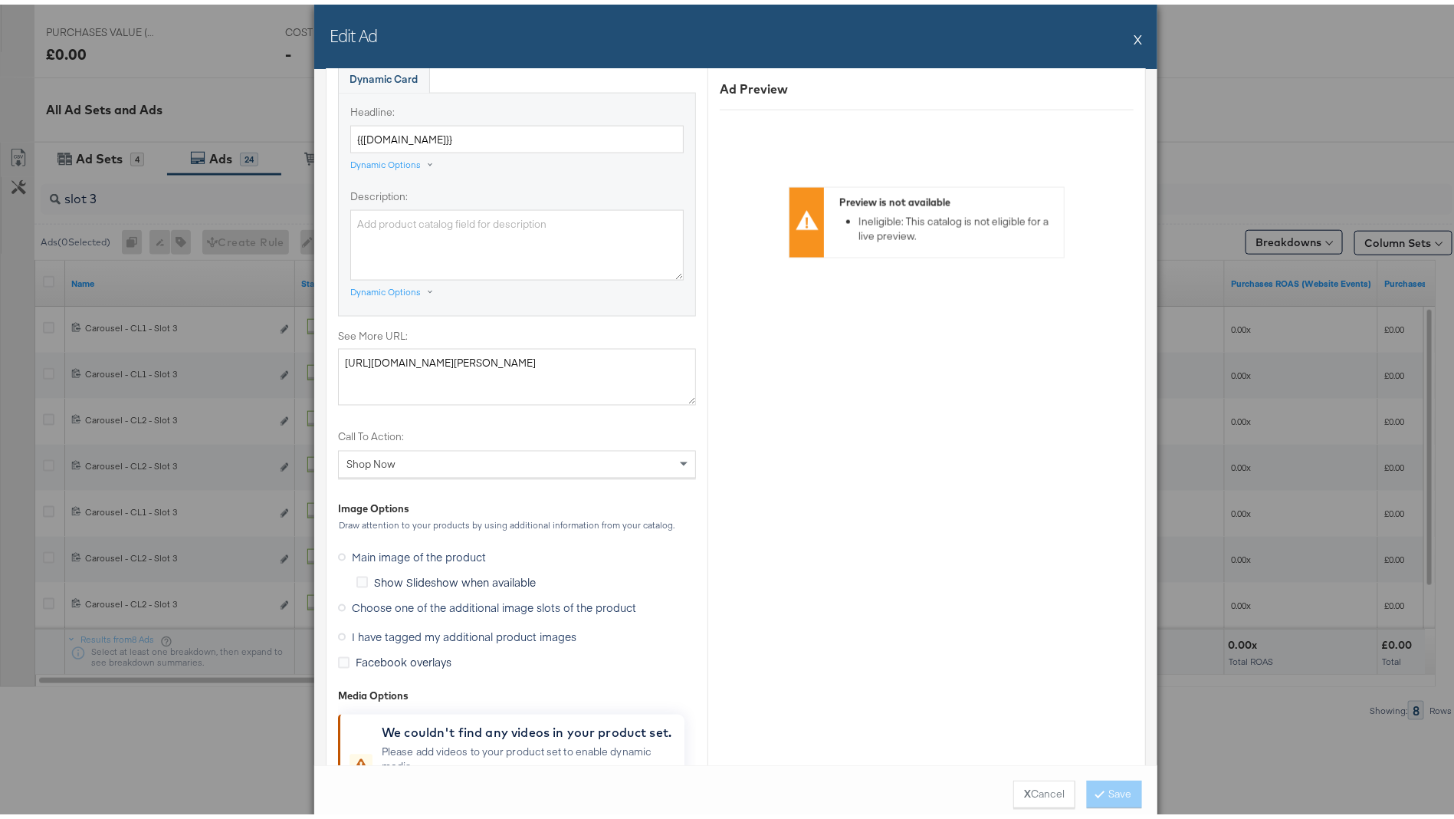
click at [497, 597] on span "Choose one of the additional image slots of the product" at bounding box center [494, 603] width 284 height 15
click at [0, 0] on input "Choose one of the additional image slots of the product" at bounding box center [0, 0] width 0 height 0
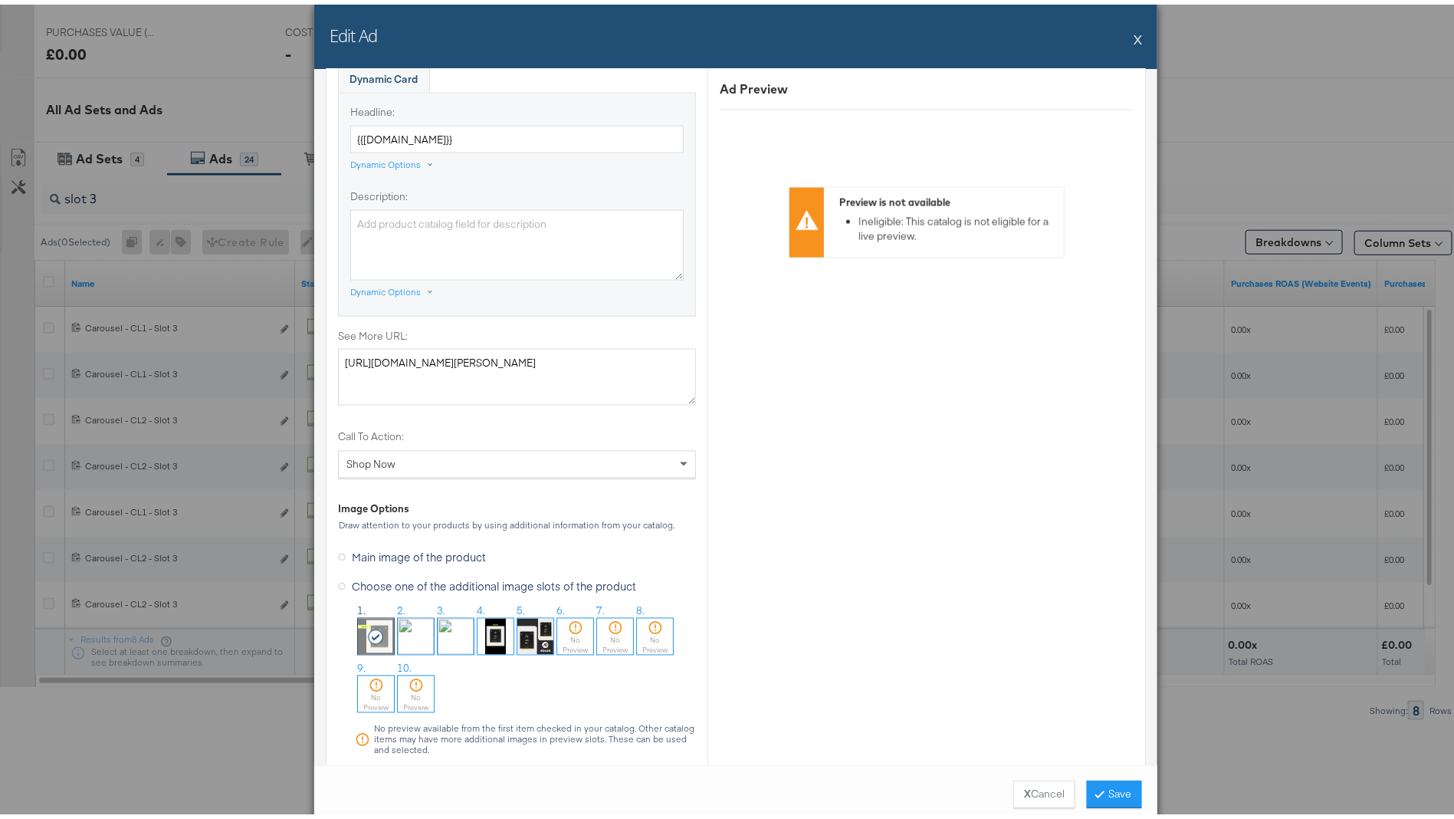
click at [448, 635] on img at bounding box center [456, 632] width 36 height 36
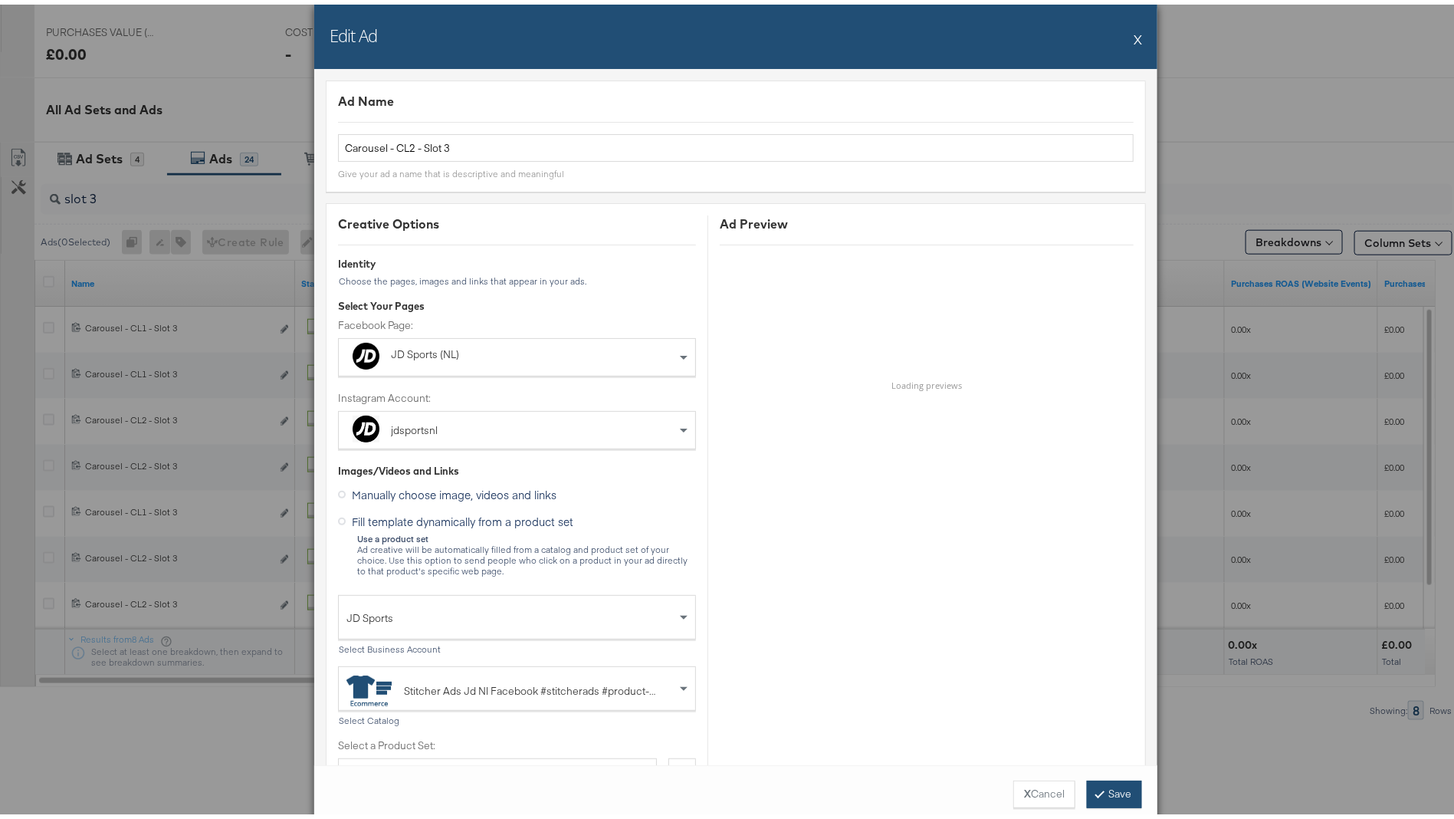
click at [1104, 784] on button "Save" at bounding box center [1114, 790] width 55 height 28
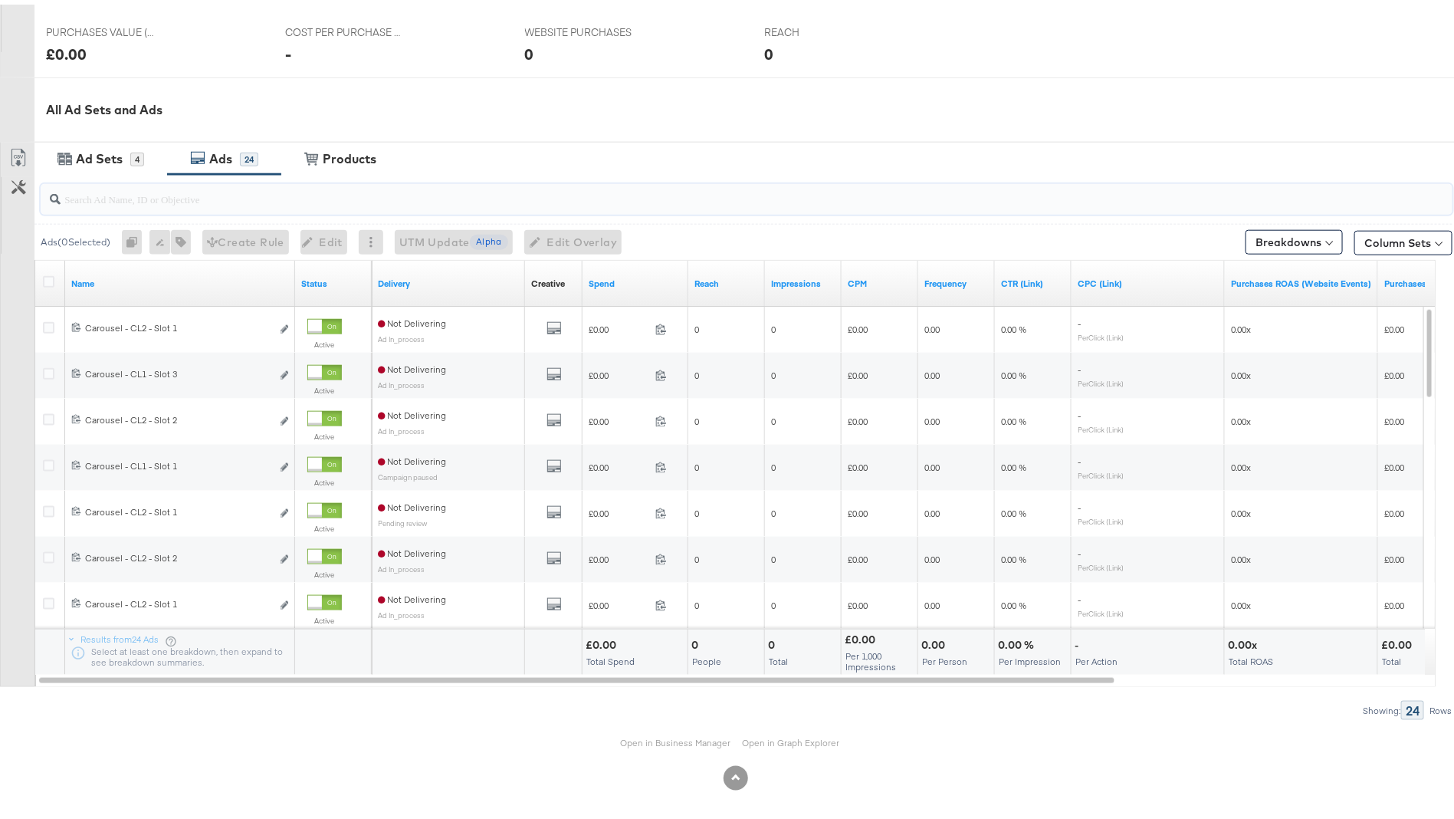
click at [215, 189] on input "search" at bounding box center [692, 188] width 1262 height 30
paste input "slot 3"
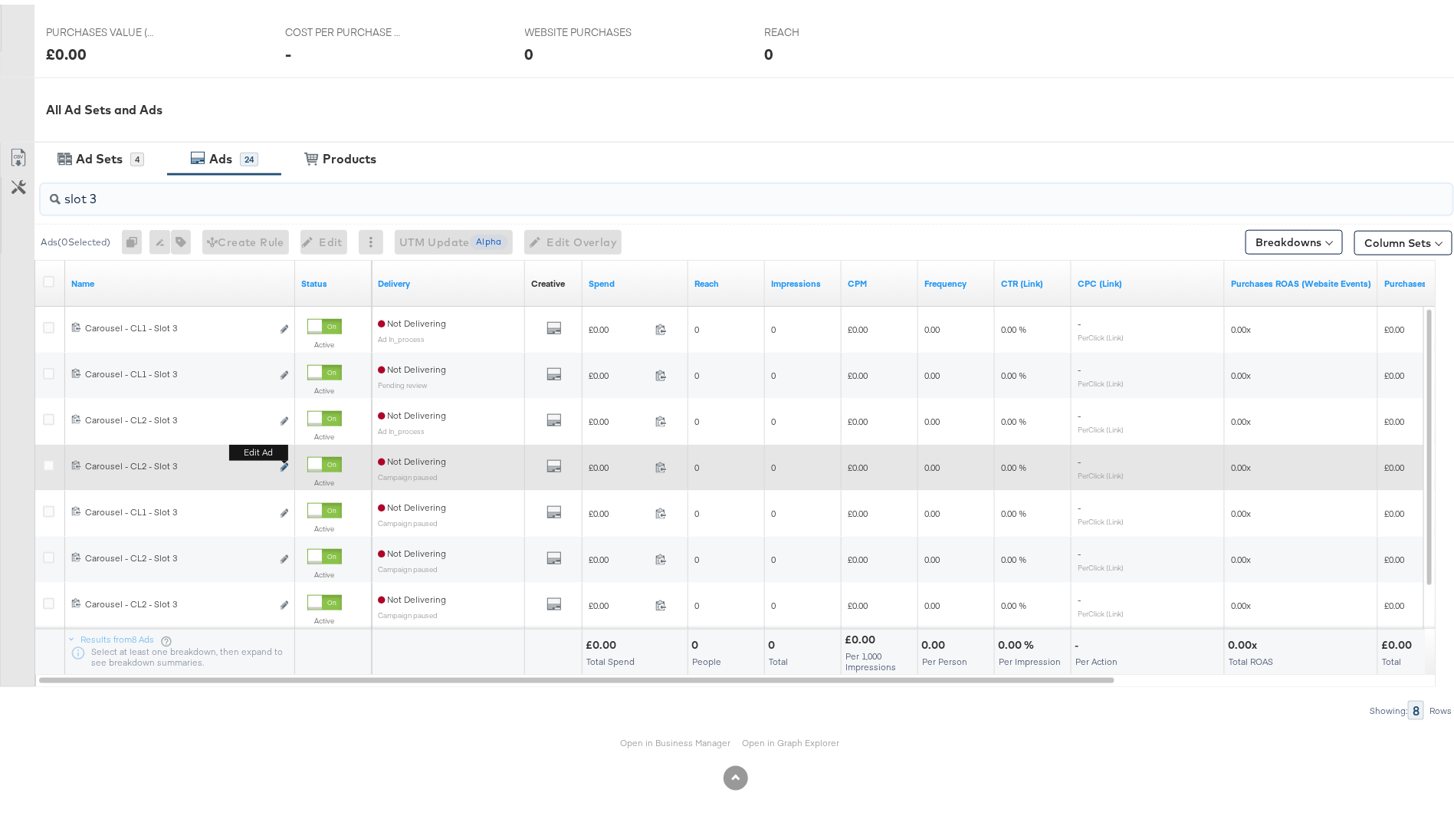
type input "slot 3"
click at [284, 458] on icon "link" at bounding box center [285, 462] width 8 height 8
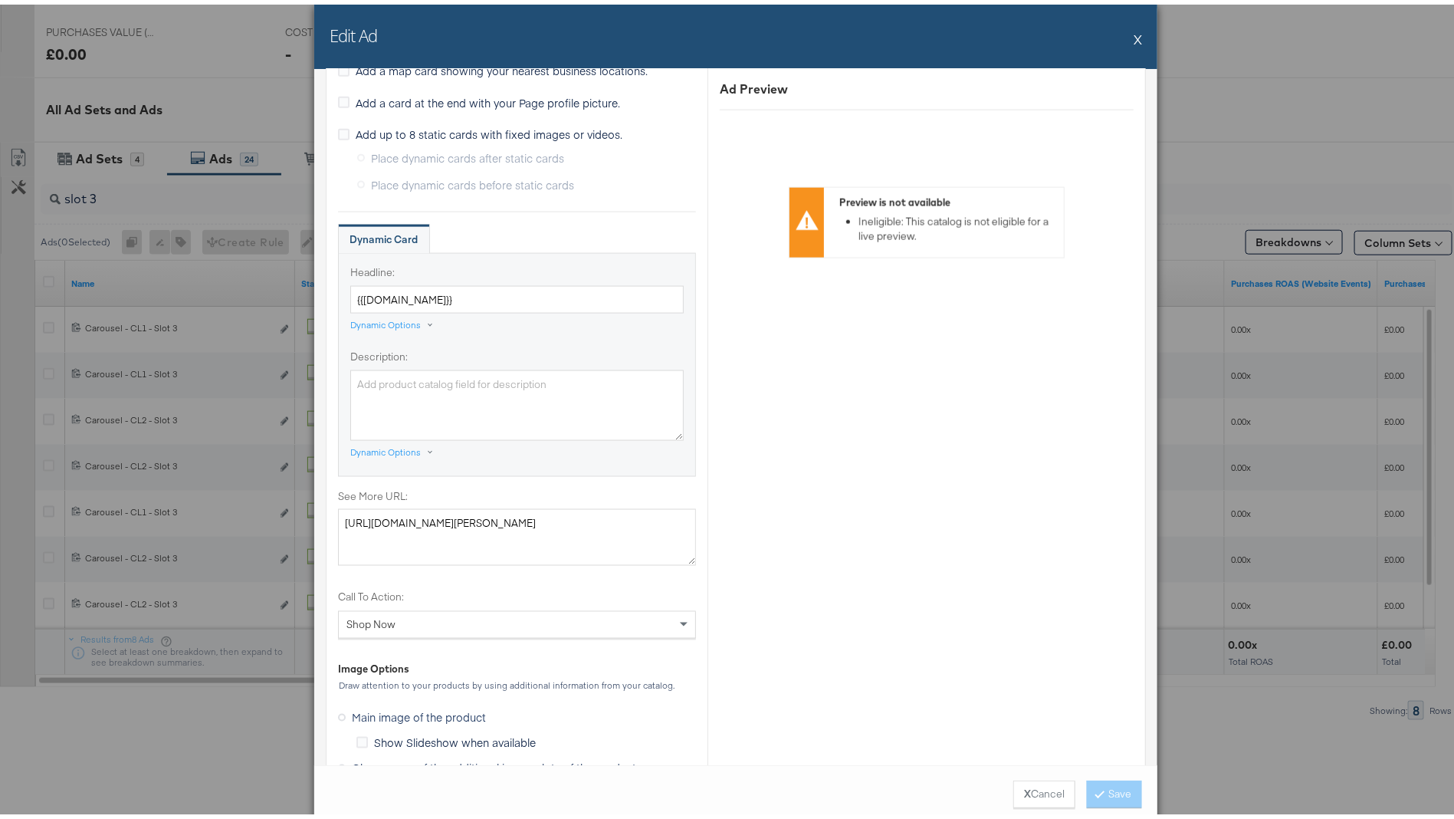
scroll to position [1009, 0]
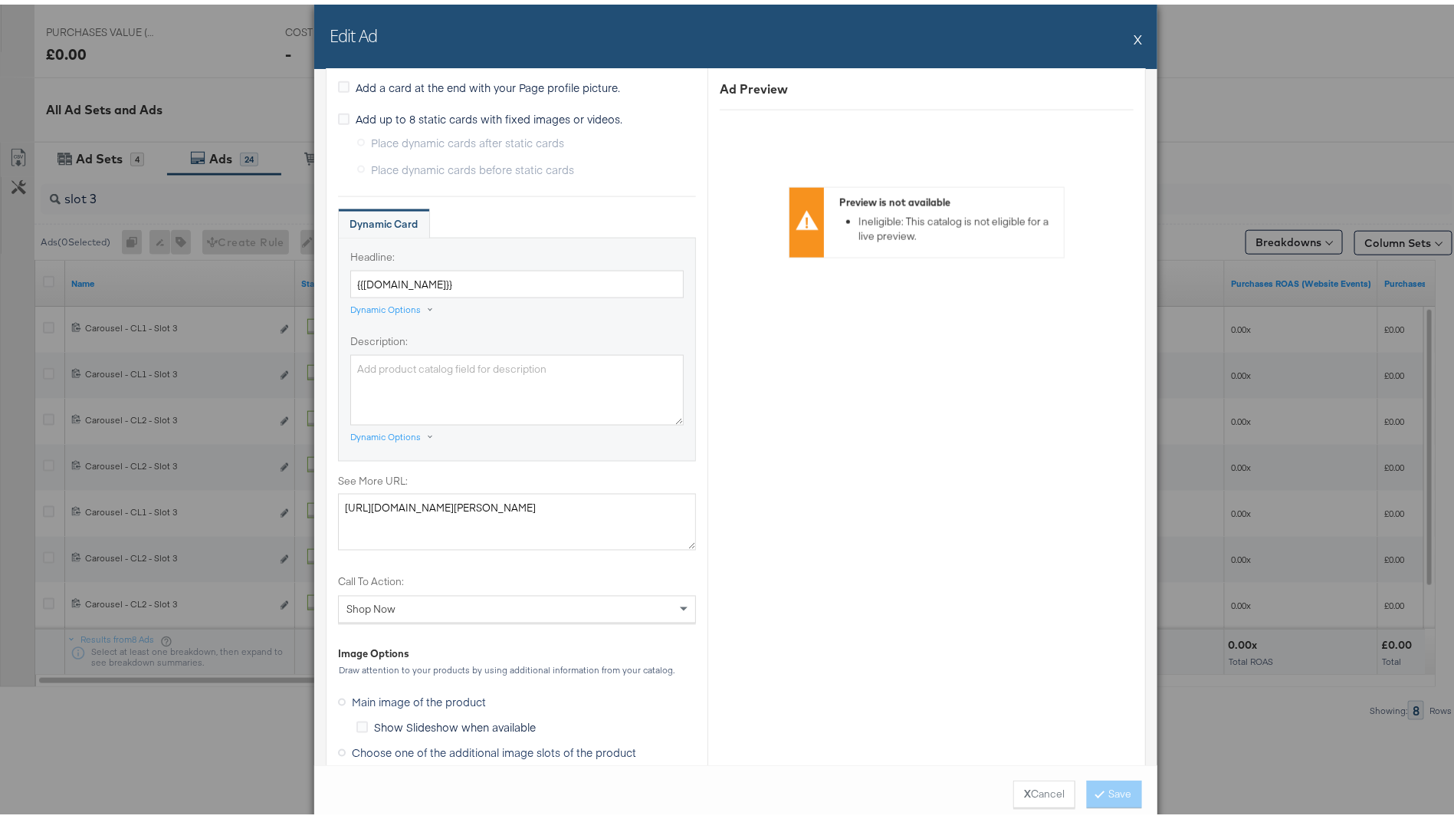
click at [412, 740] on span "Choose one of the additional image slots of the product" at bounding box center [494, 747] width 284 height 15
click at [0, 0] on input "Choose one of the additional image slots of the product" at bounding box center [0, 0] width 0 height 0
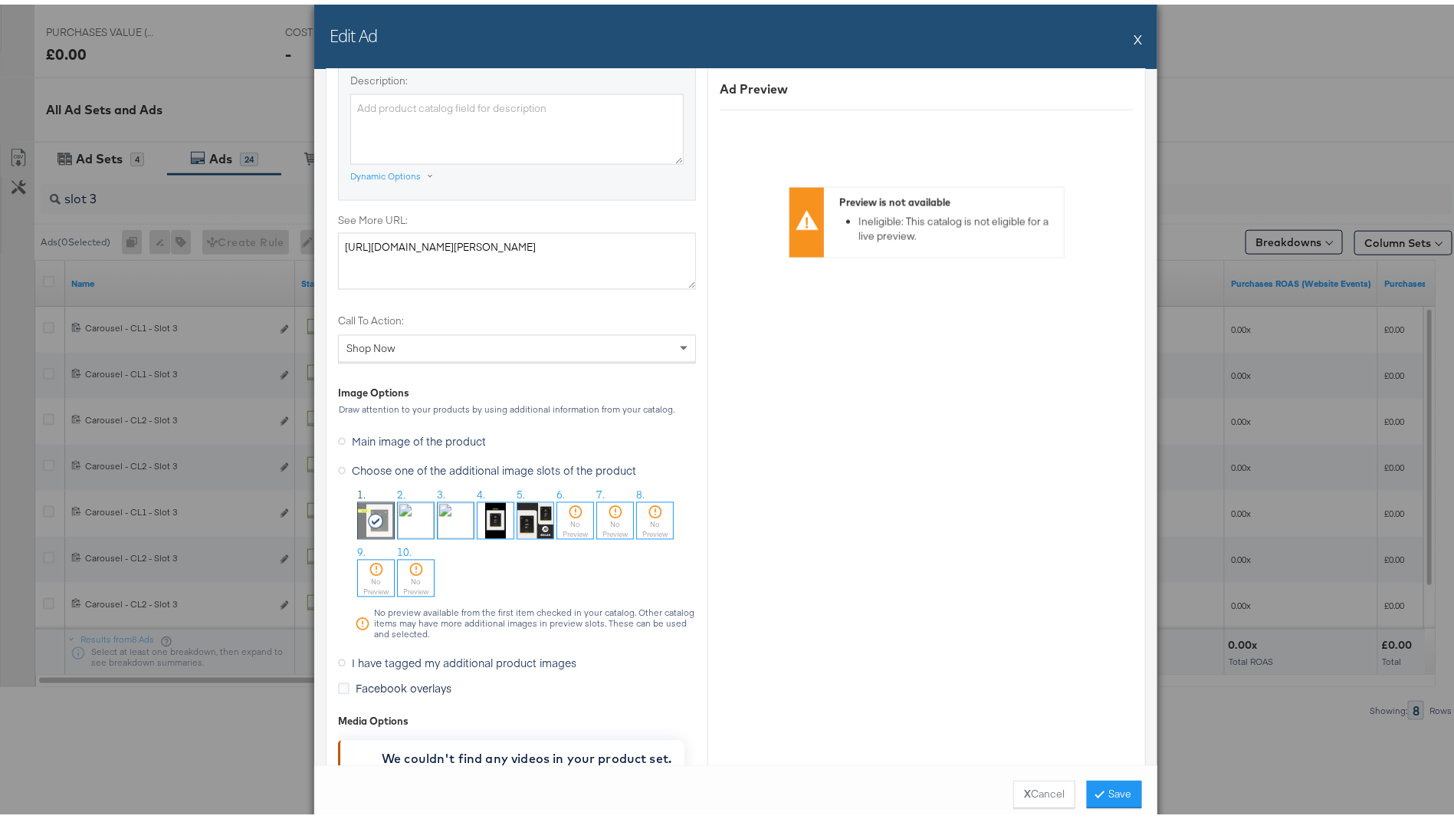
click at [453, 515] on img at bounding box center [456, 516] width 36 height 36
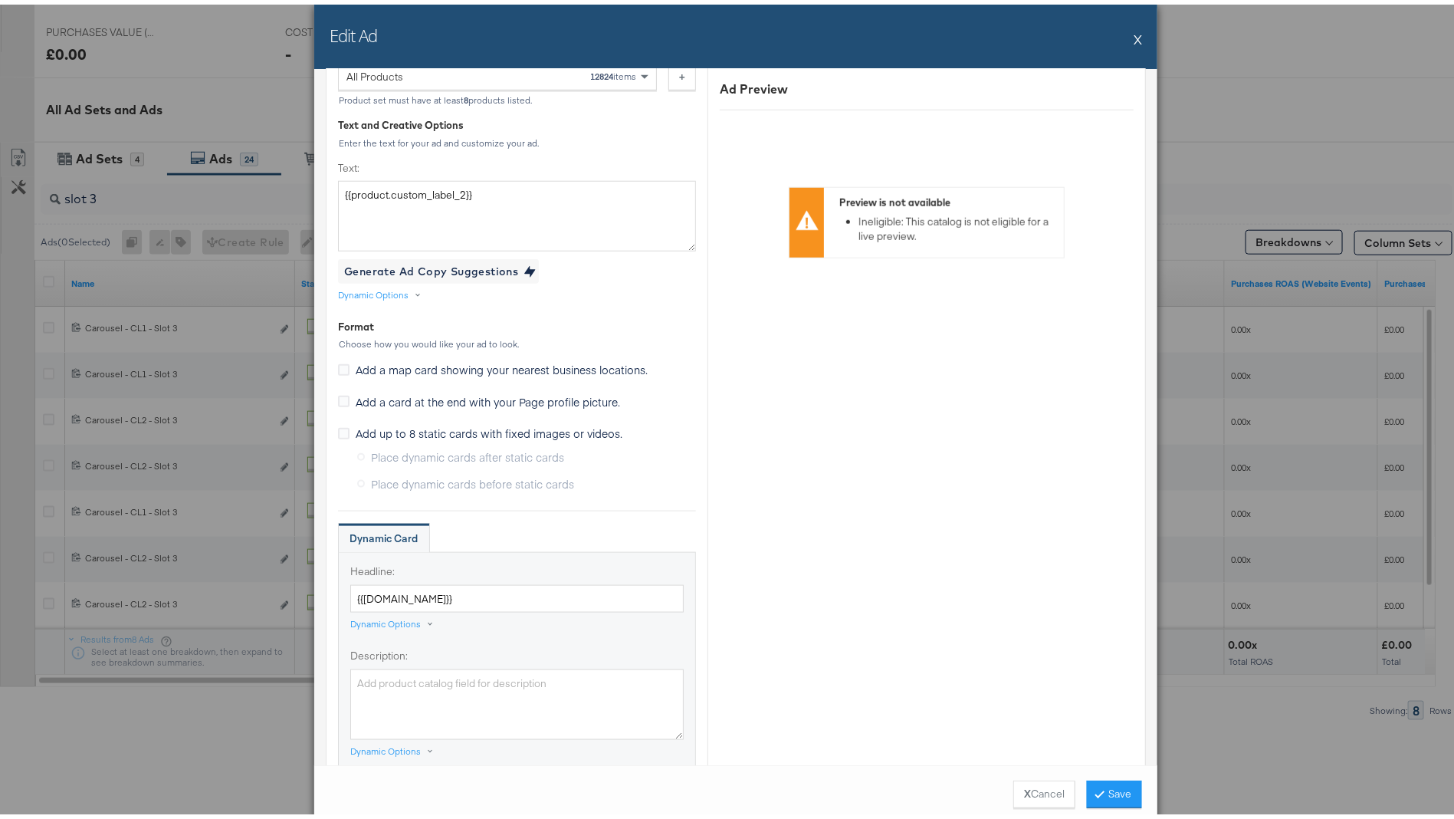
scroll to position [0, 0]
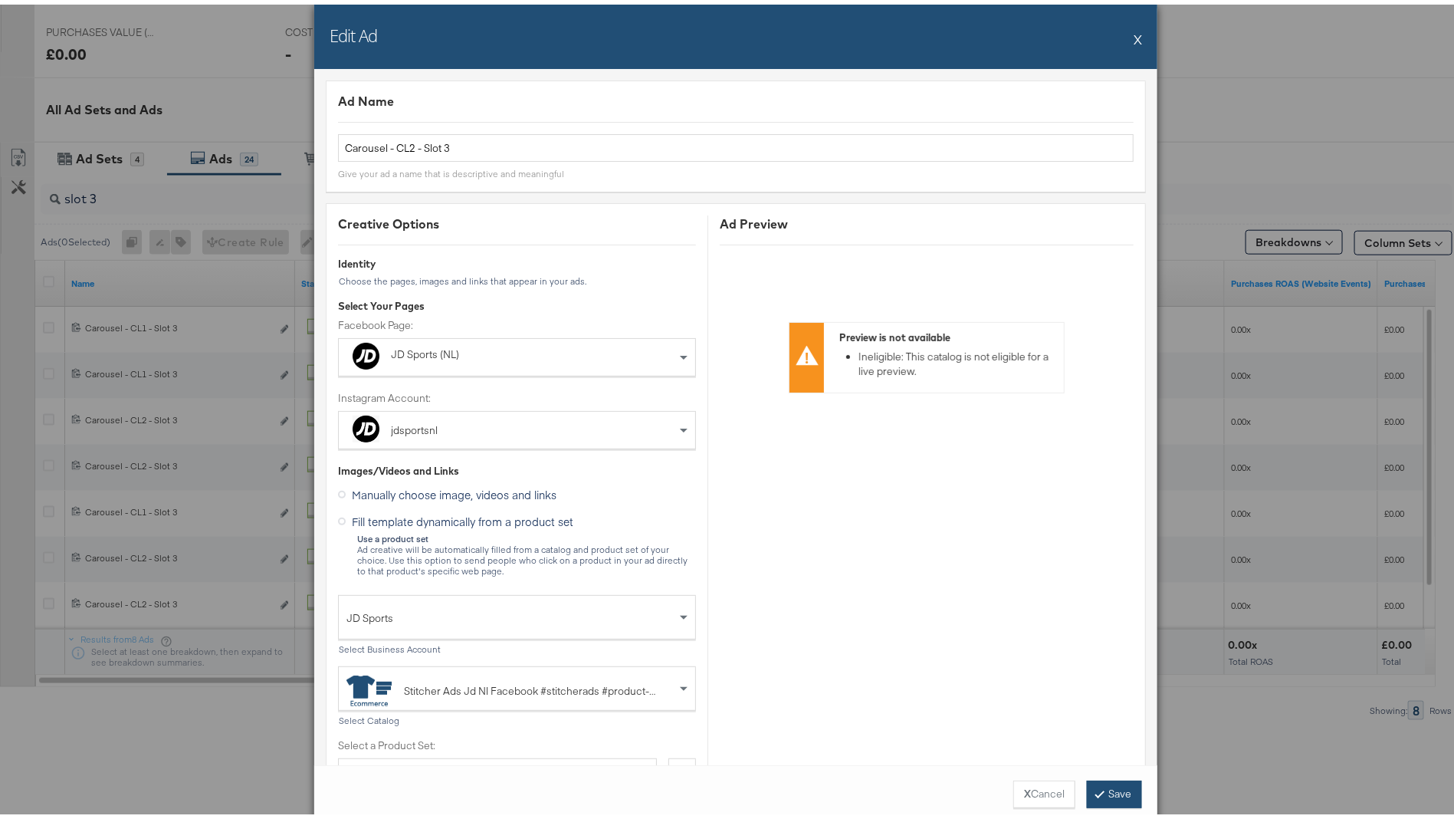
click at [1097, 786] on button "Save" at bounding box center [1114, 790] width 55 height 28
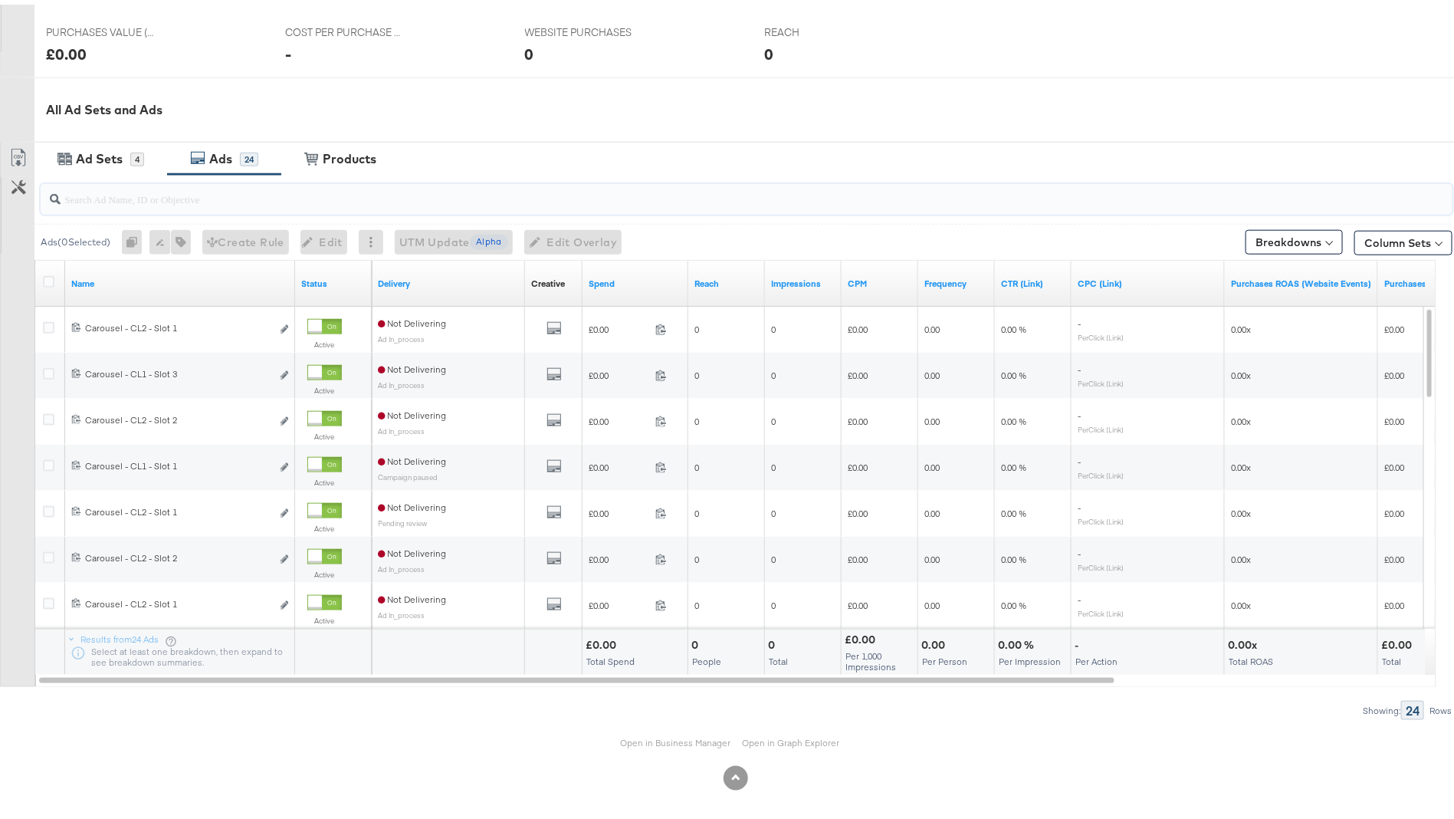
click at [206, 196] on input "search" at bounding box center [692, 188] width 1262 height 30
paste input "slot 3"
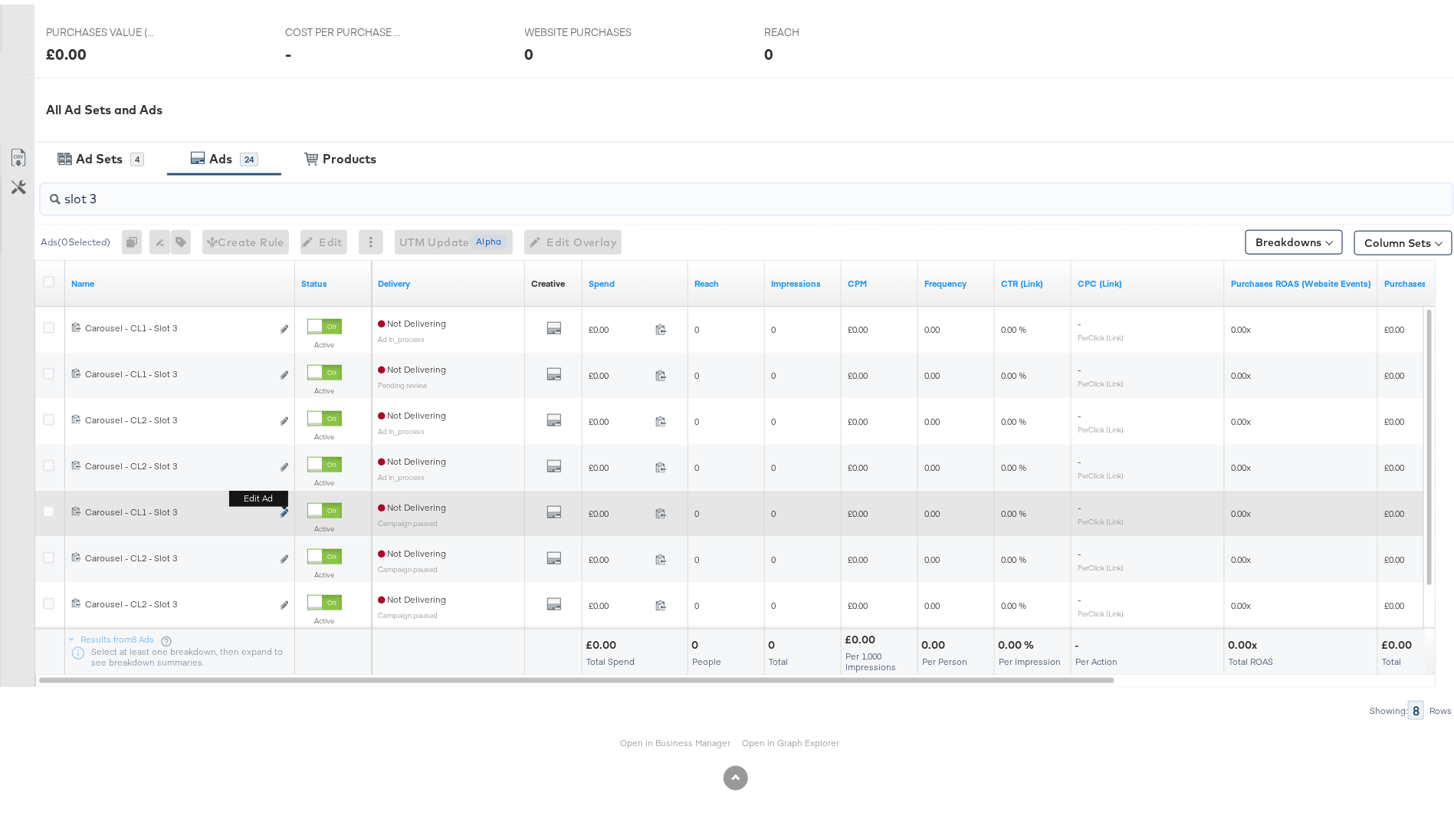
type input "slot 3"
click at [287, 508] on icon "link" at bounding box center [285, 508] width 8 height 8
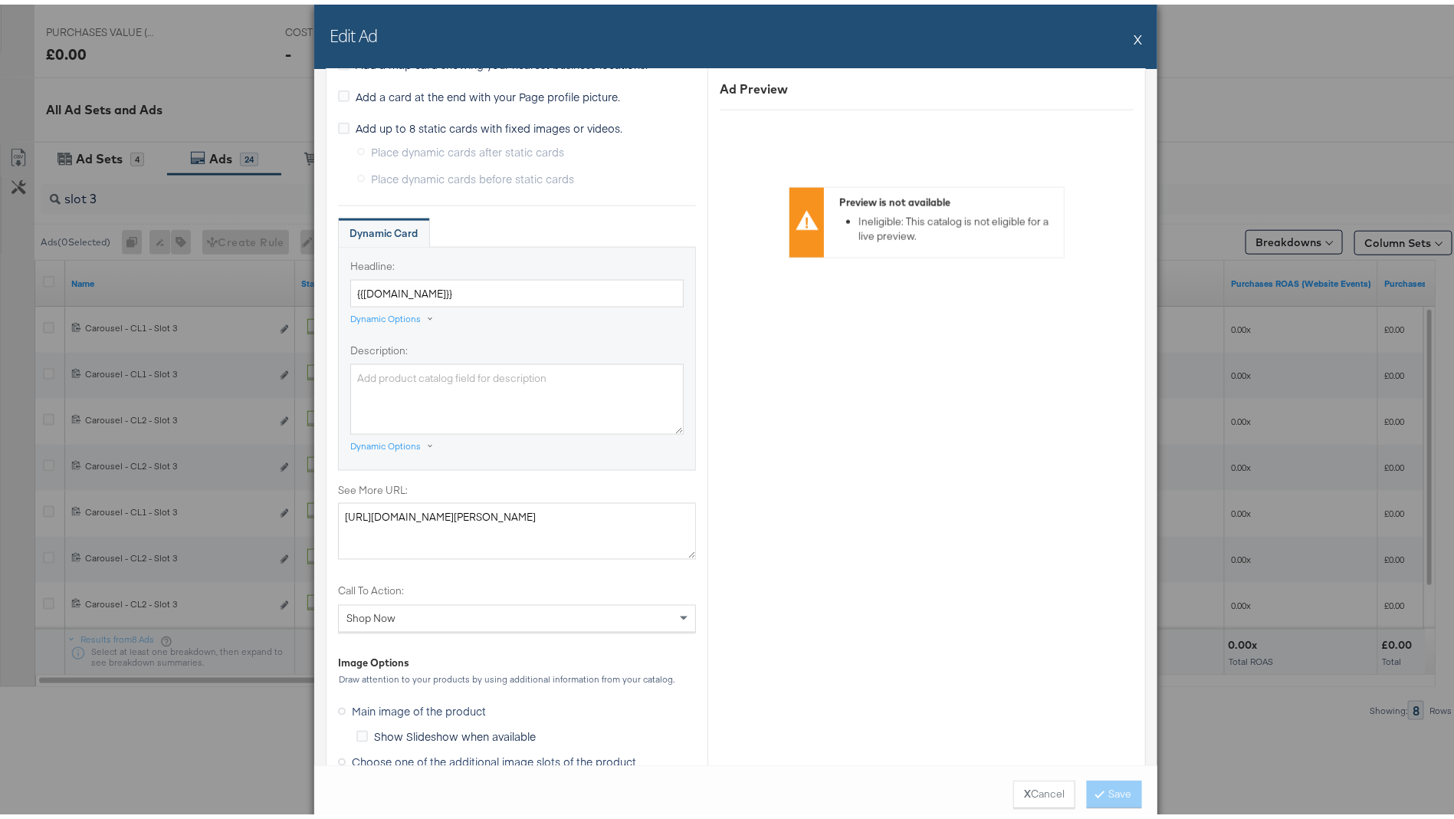
scroll to position [1015, 0]
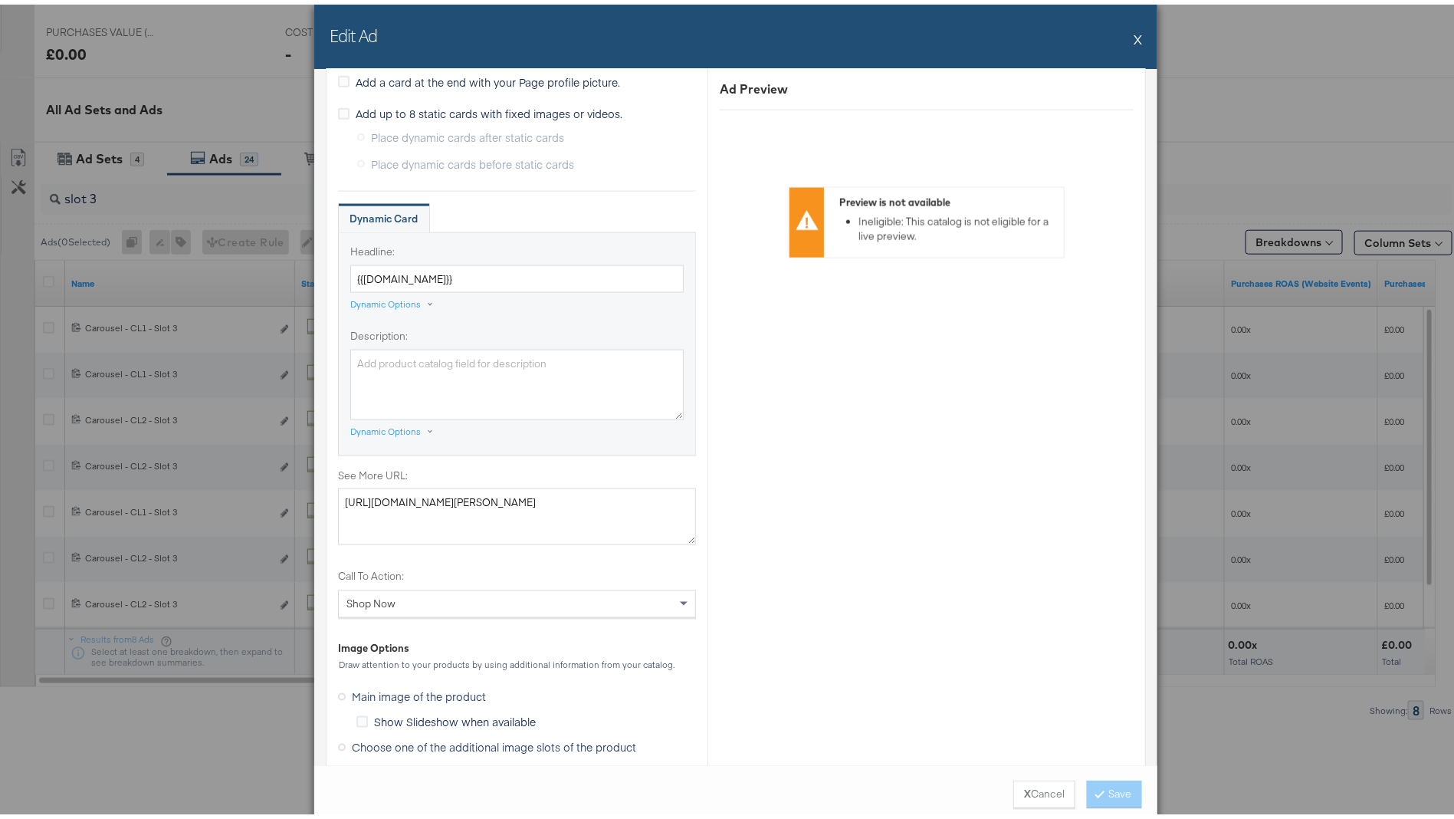
click at [454, 737] on span "Choose one of the additional image slots of the product" at bounding box center [494, 742] width 284 height 15
click at [0, 0] on input "Choose one of the additional image slots of the product" at bounding box center [0, 0] width 0 height 0
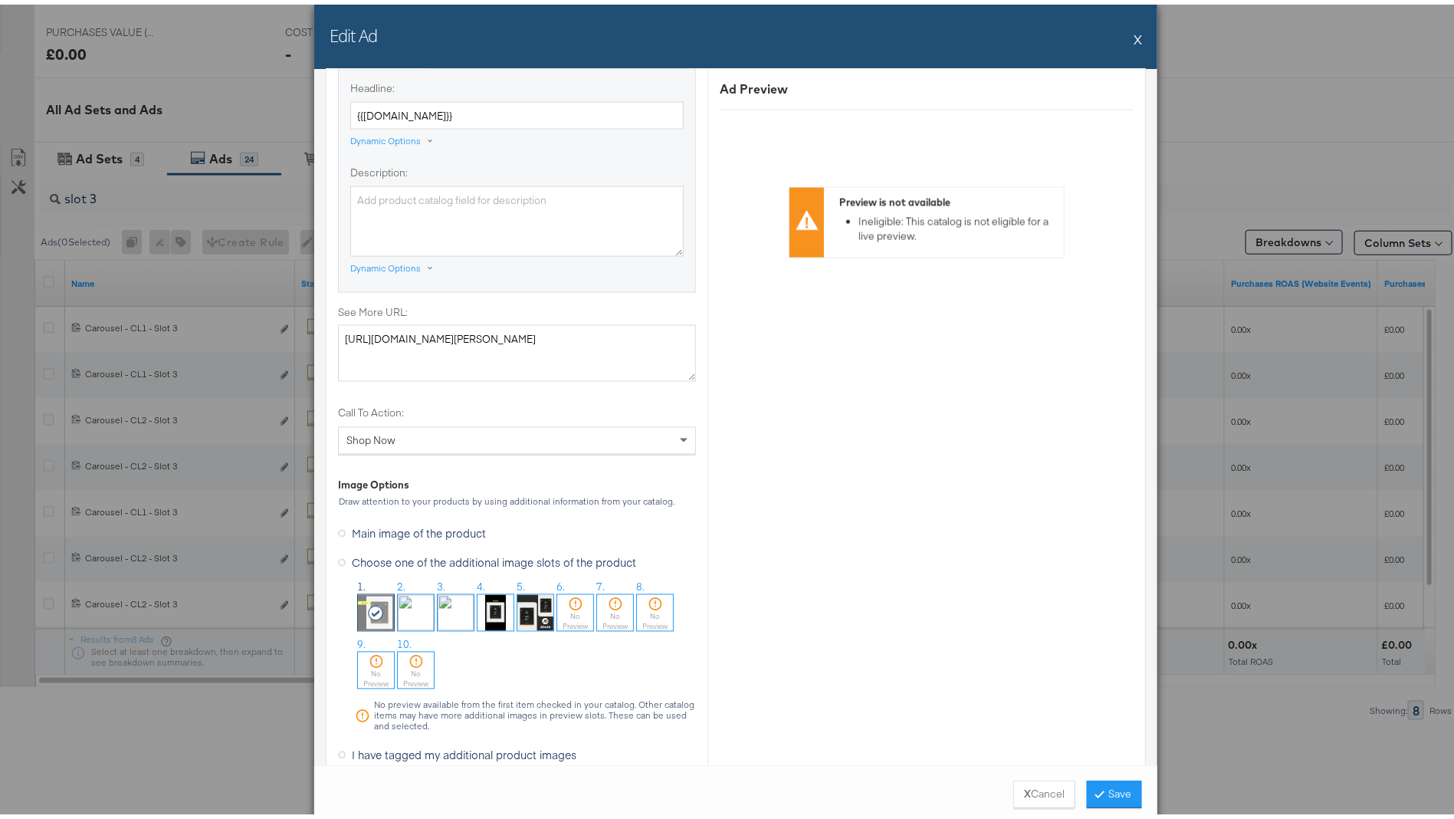
scroll to position [1297, 0]
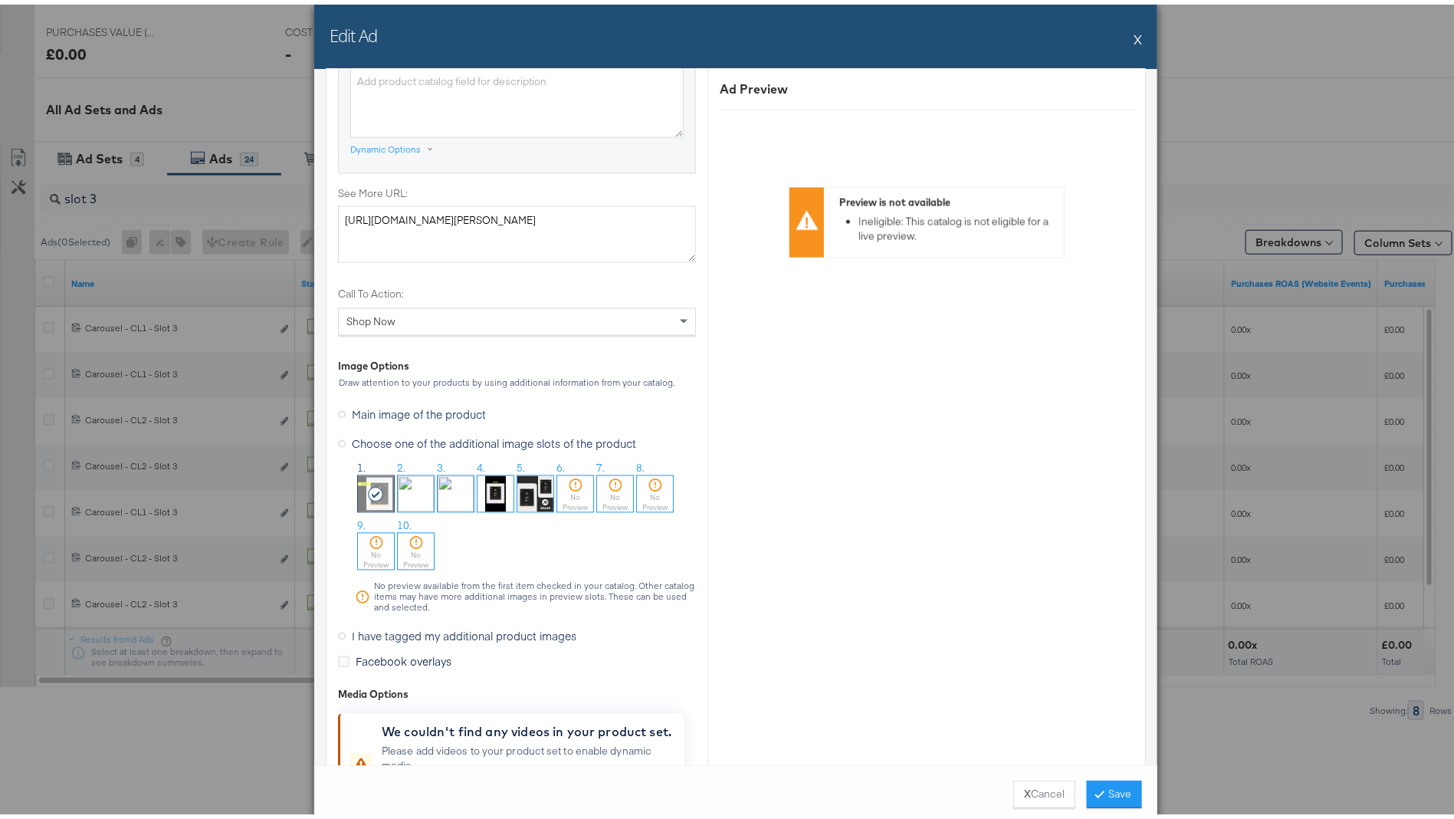
click at [438, 487] on img at bounding box center [456, 489] width 36 height 36
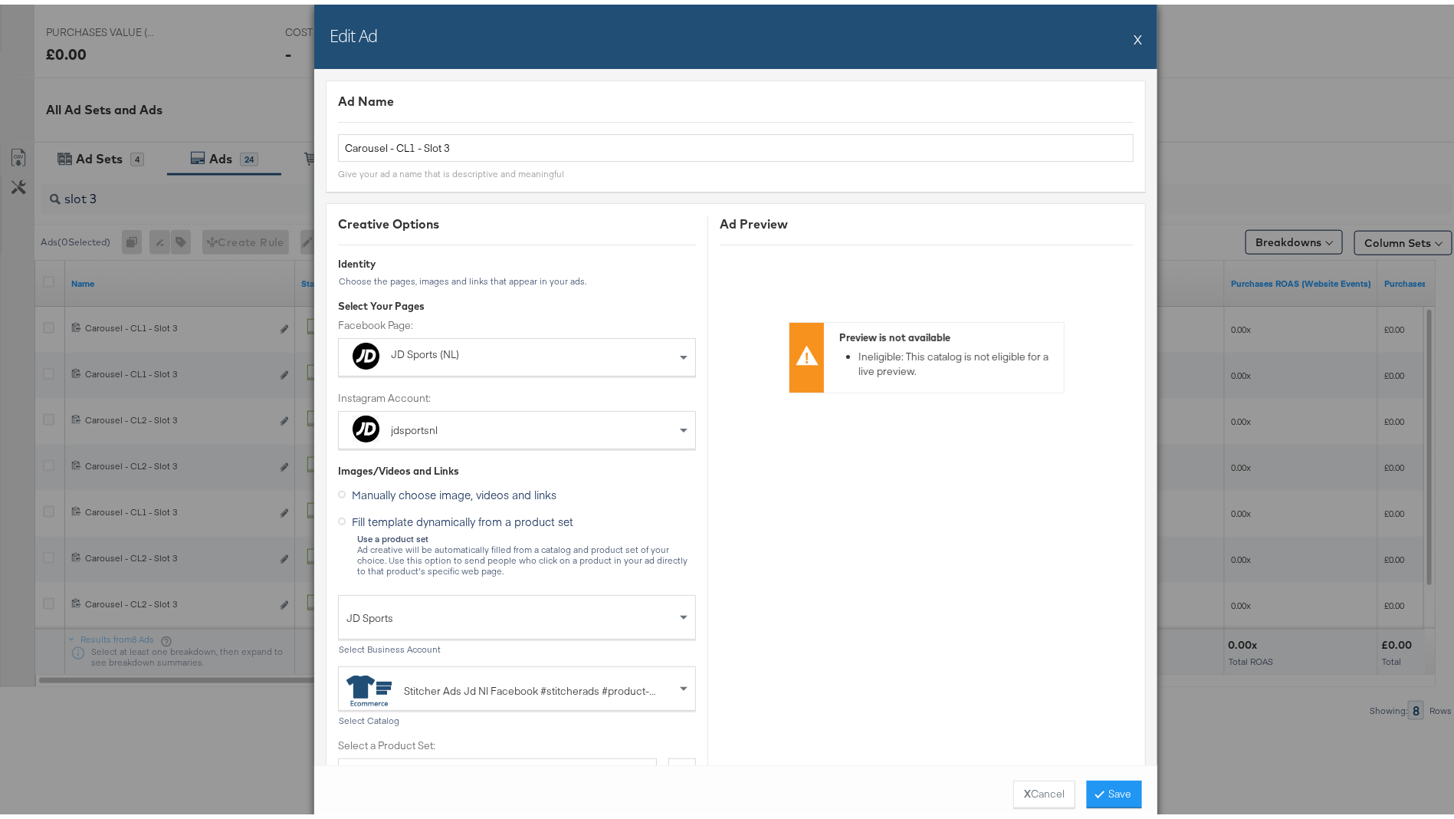
scroll to position [0, 0]
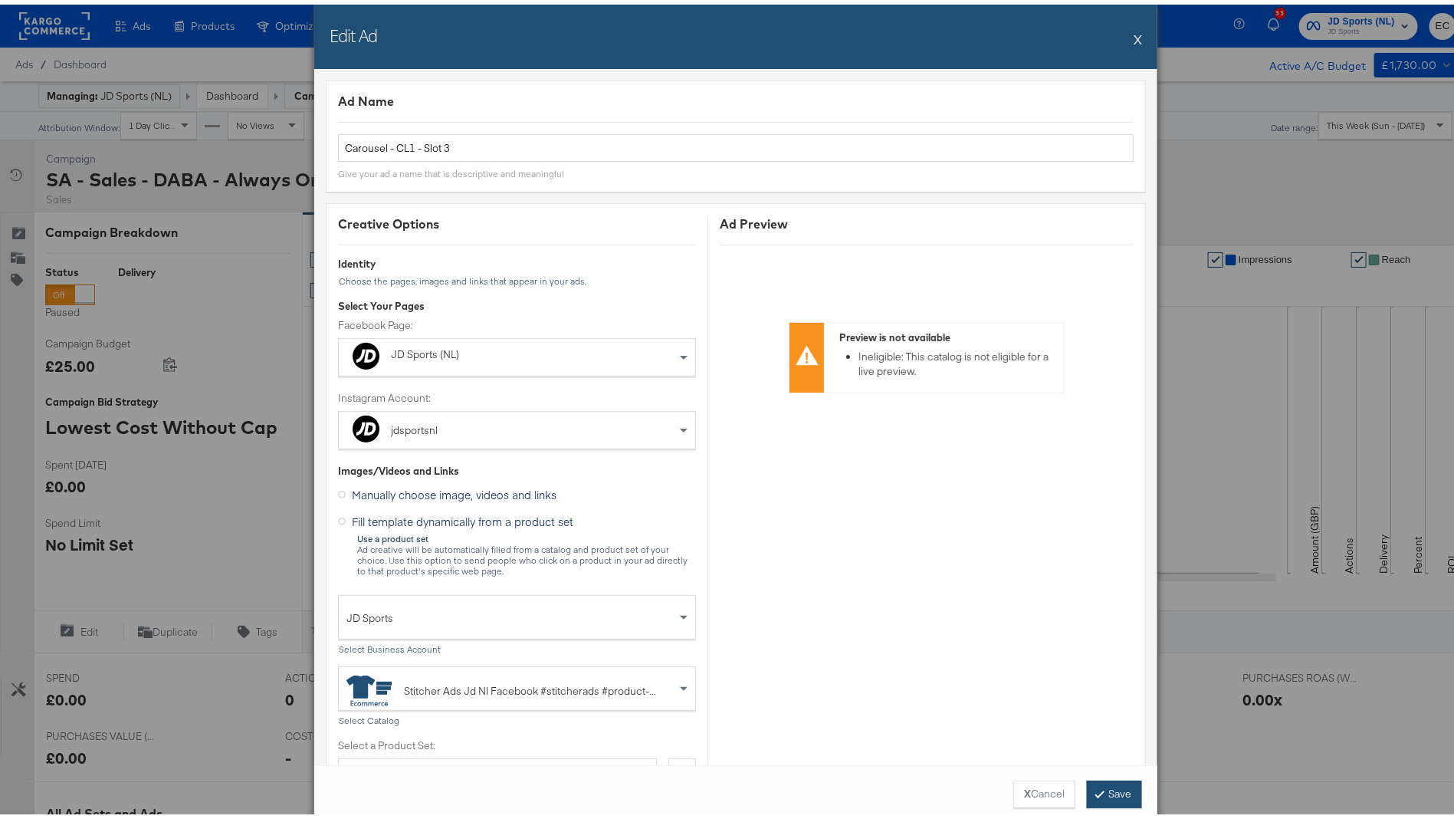
click at [1096, 784] on button "Save" at bounding box center [1114, 790] width 55 height 28
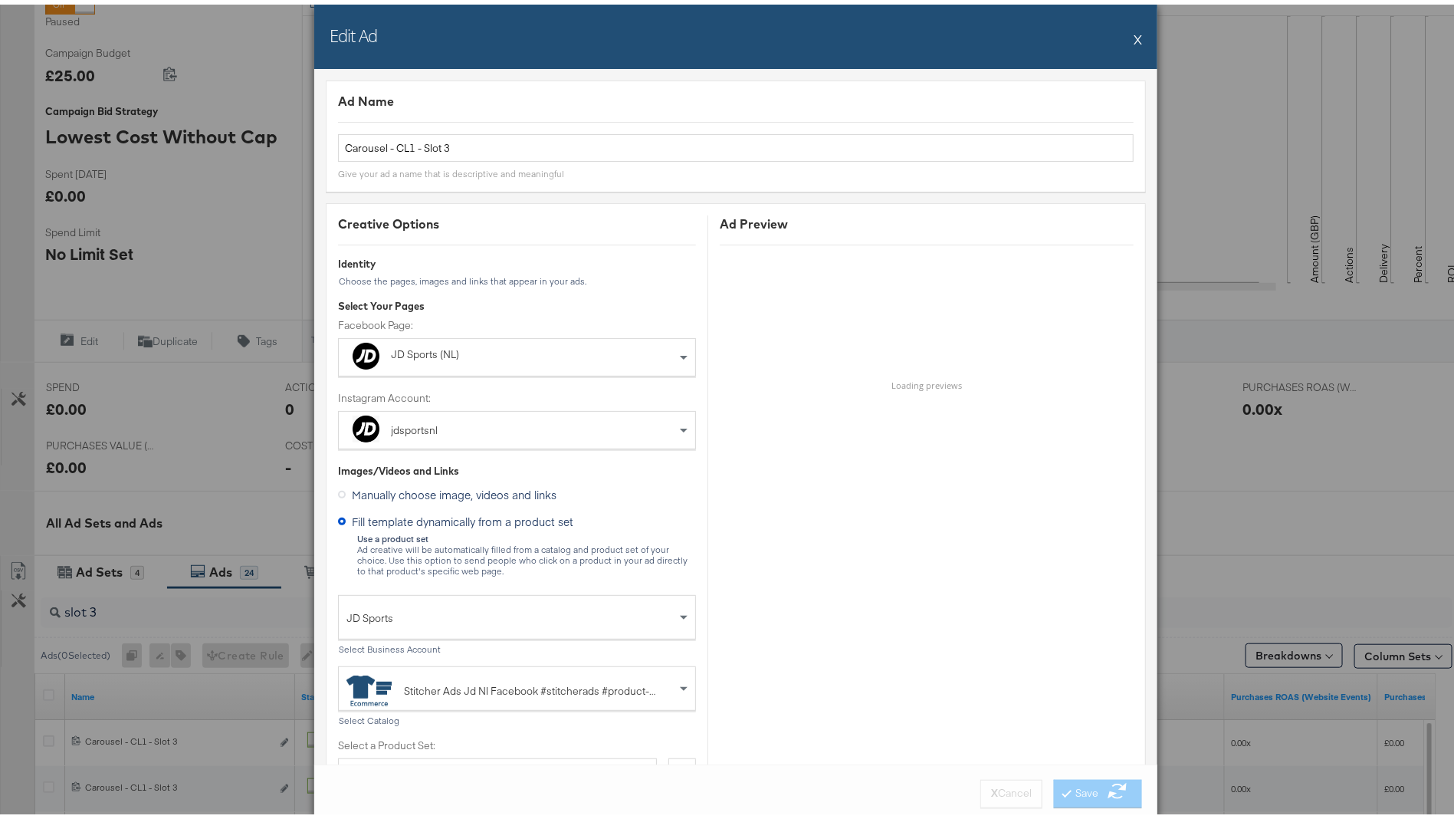
scroll to position [704, 0]
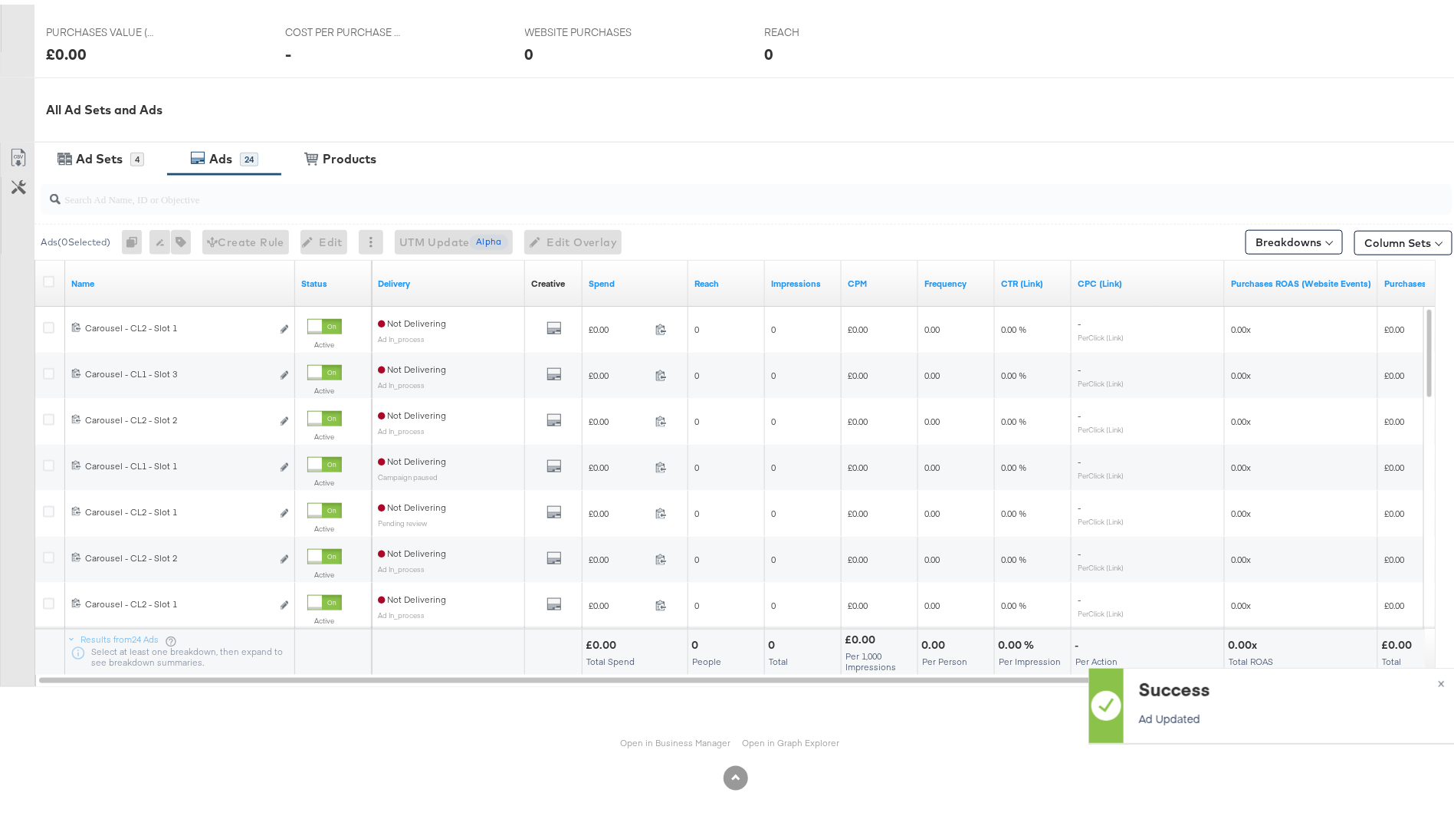
click at [173, 202] on div at bounding box center [747, 194] width 1412 height 31
paste input "slot 3"
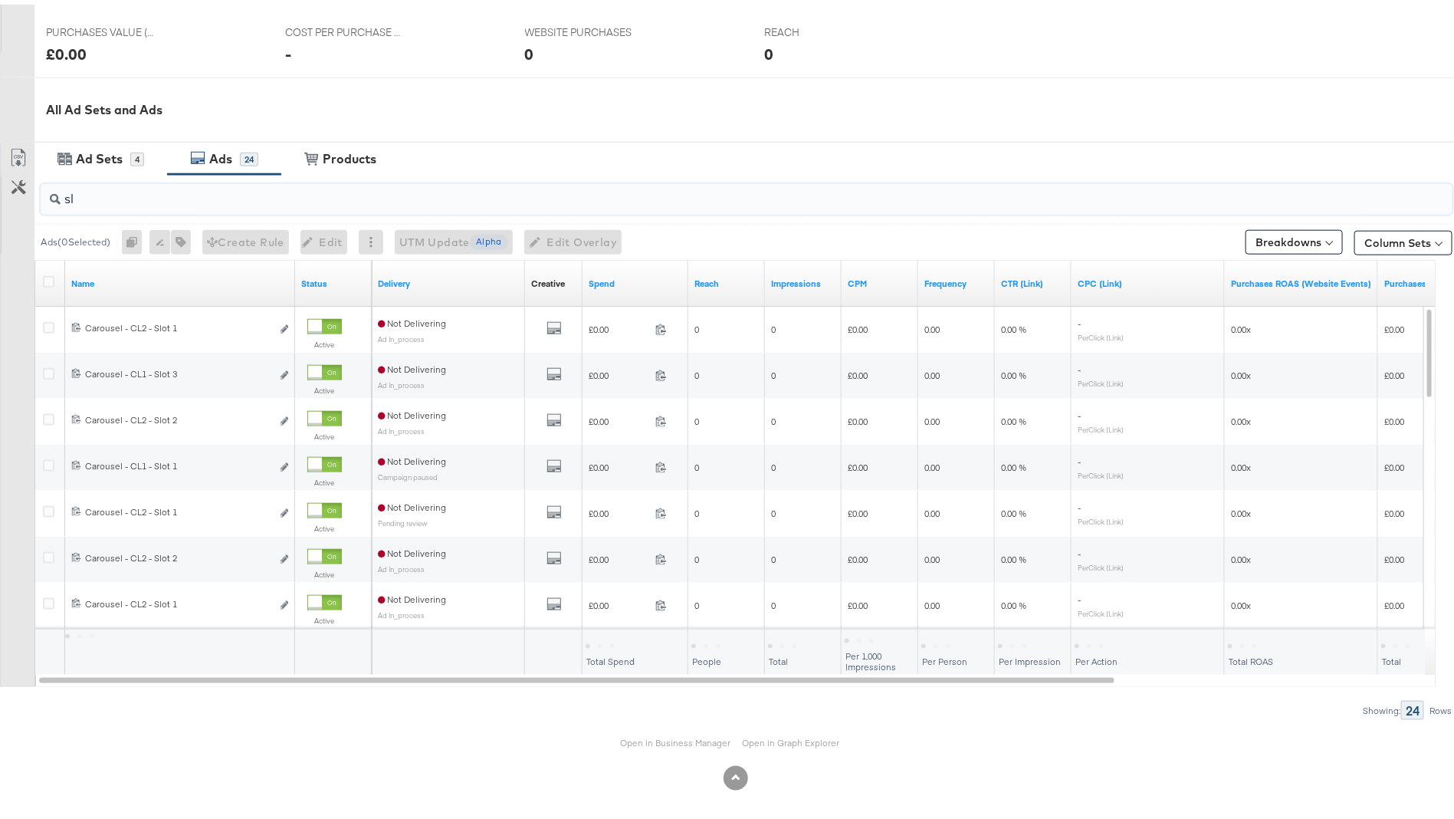
type input "s"
paste input "slot 3"
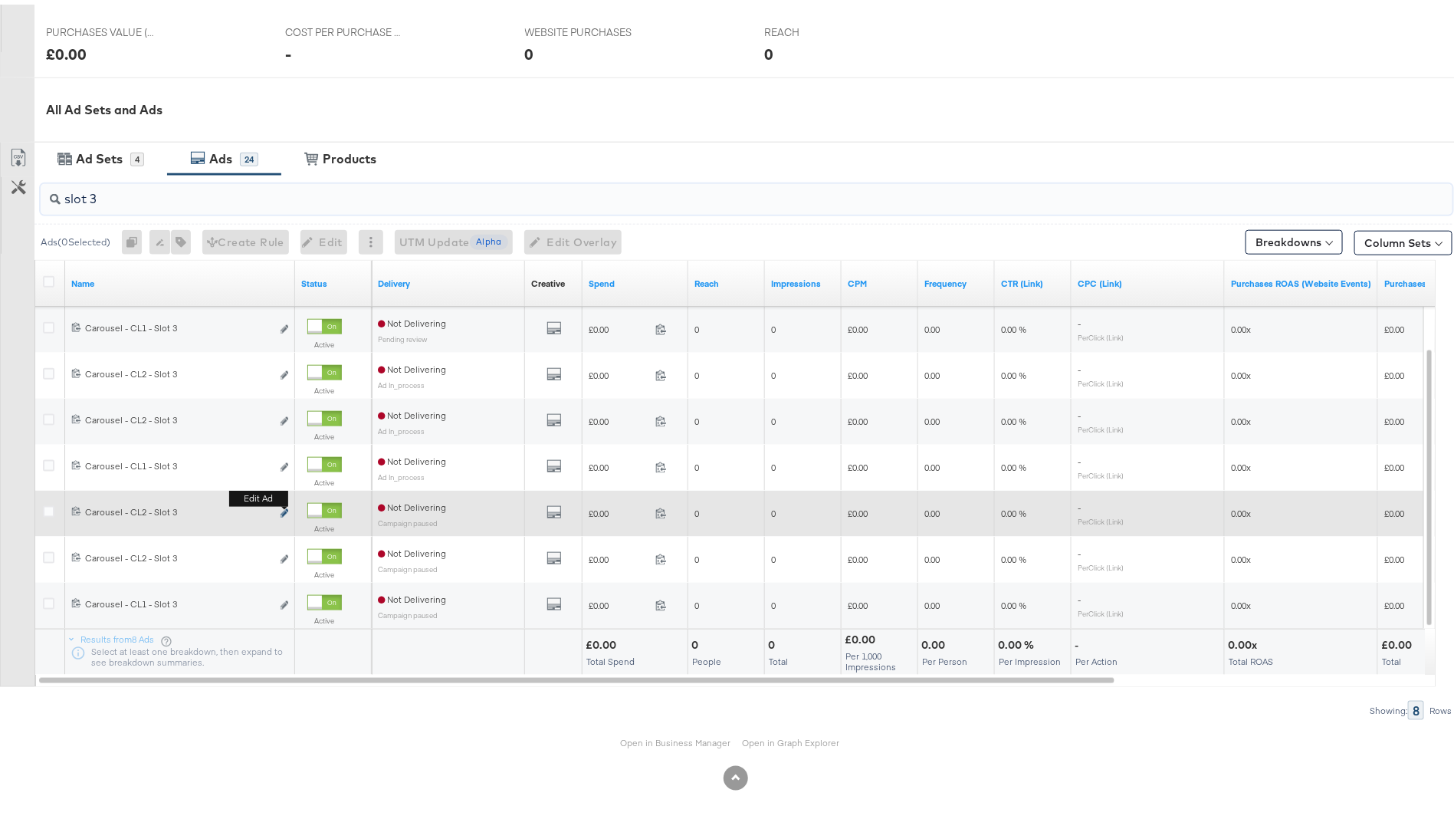
type input "slot 3"
click at [286, 506] on icon "link" at bounding box center [285, 508] width 8 height 8
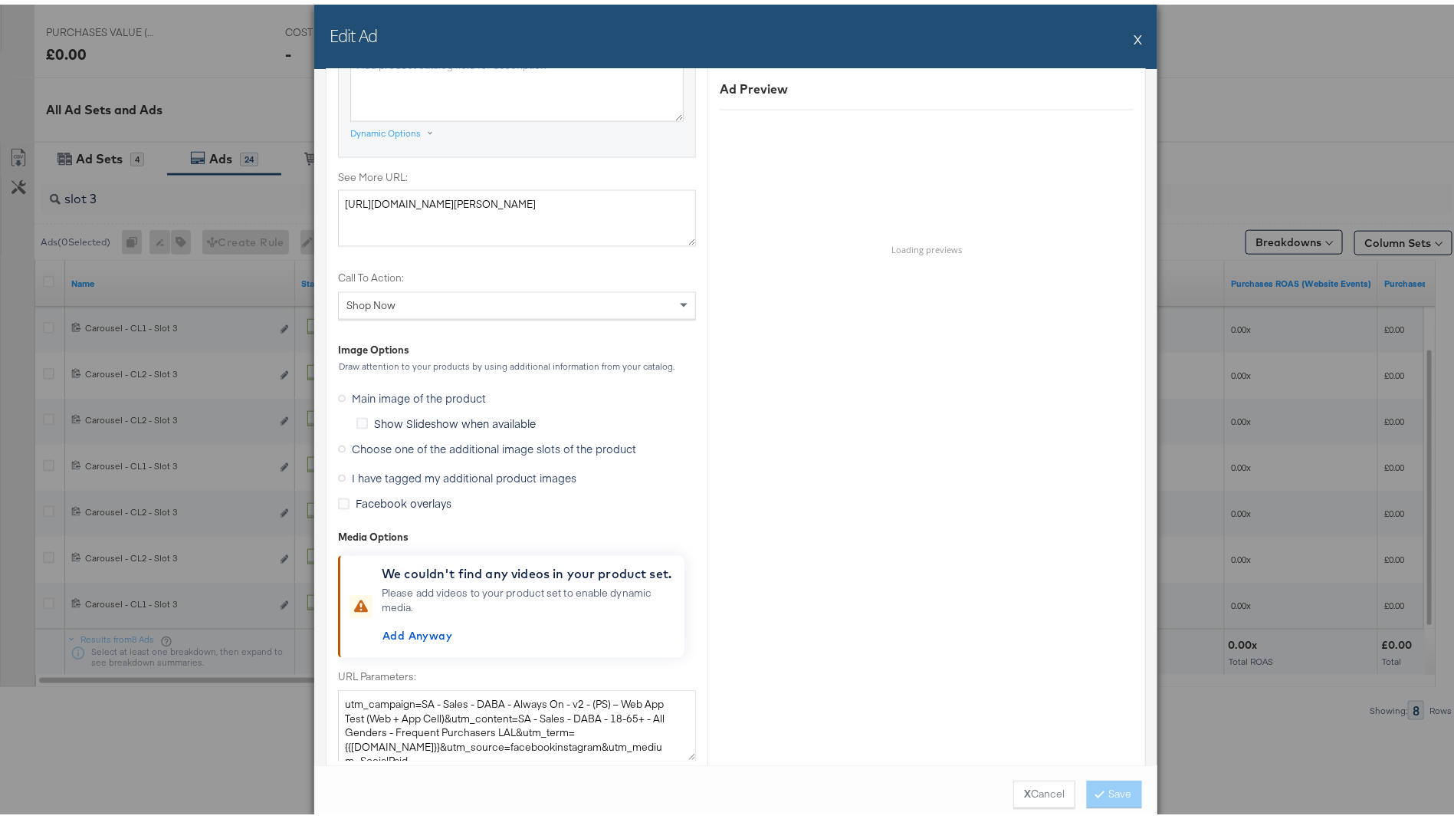
scroll to position [1328, 0]
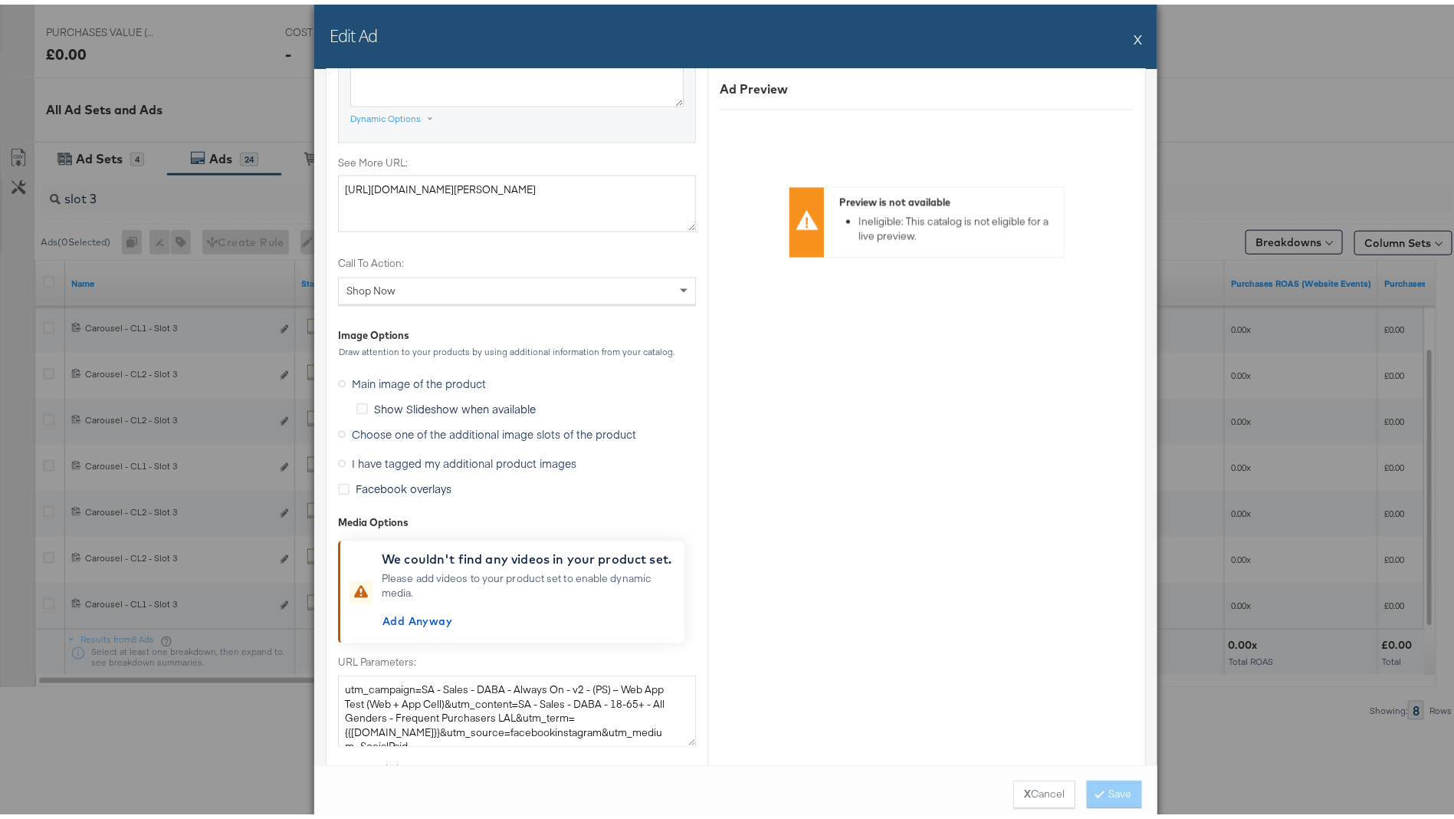
click at [474, 422] on span "Choose one of the additional image slots of the product" at bounding box center [494, 429] width 284 height 15
click at [0, 0] on input "Choose one of the additional image slots of the product" at bounding box center [0, 0] width 0 height 0
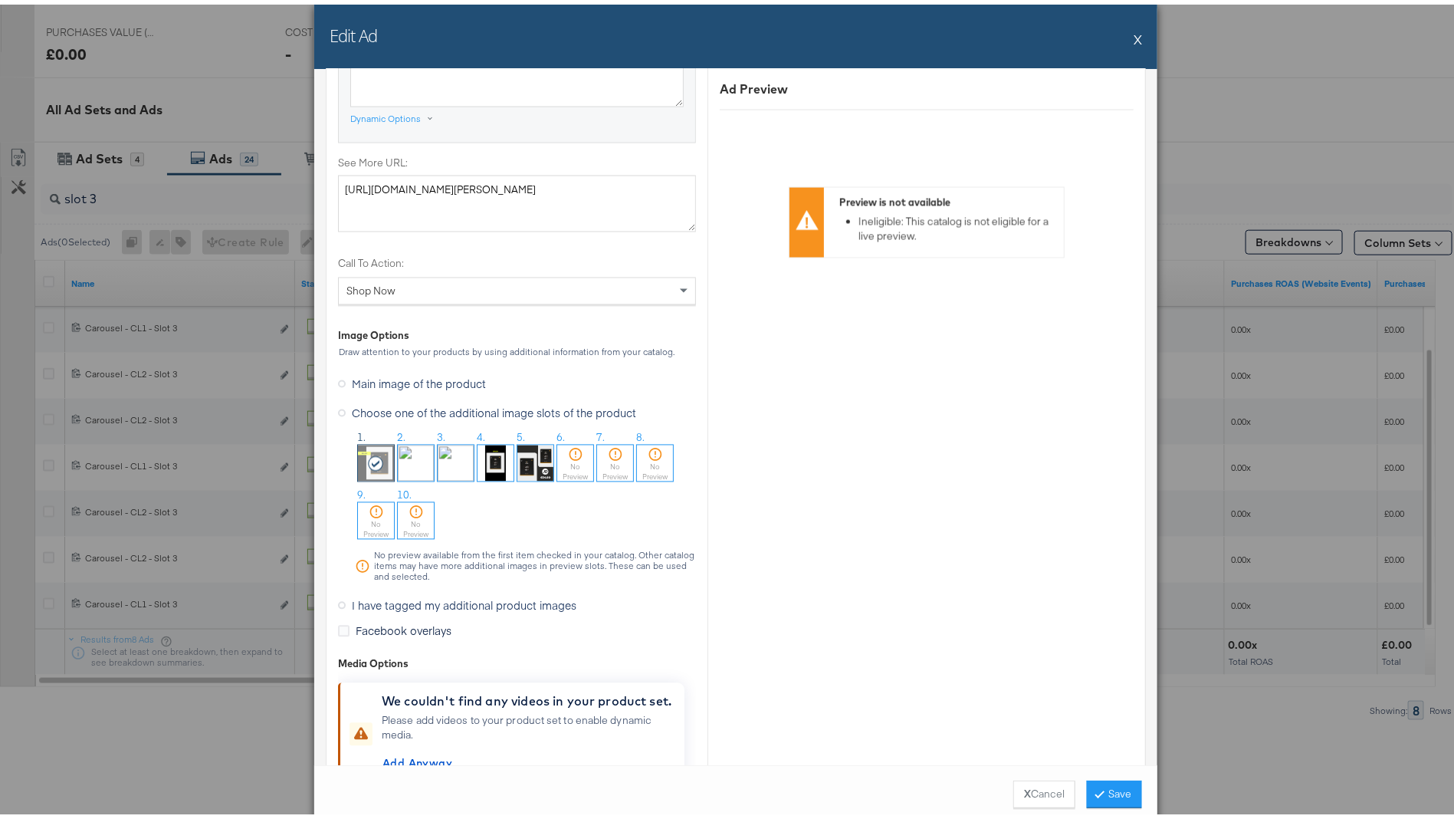
click at [451, 448] on img at bounding box center [456, 459] width 36 height 36
click at [1102, 788] on button "Save" at bounding box center [1114, 790] width 55 height 28
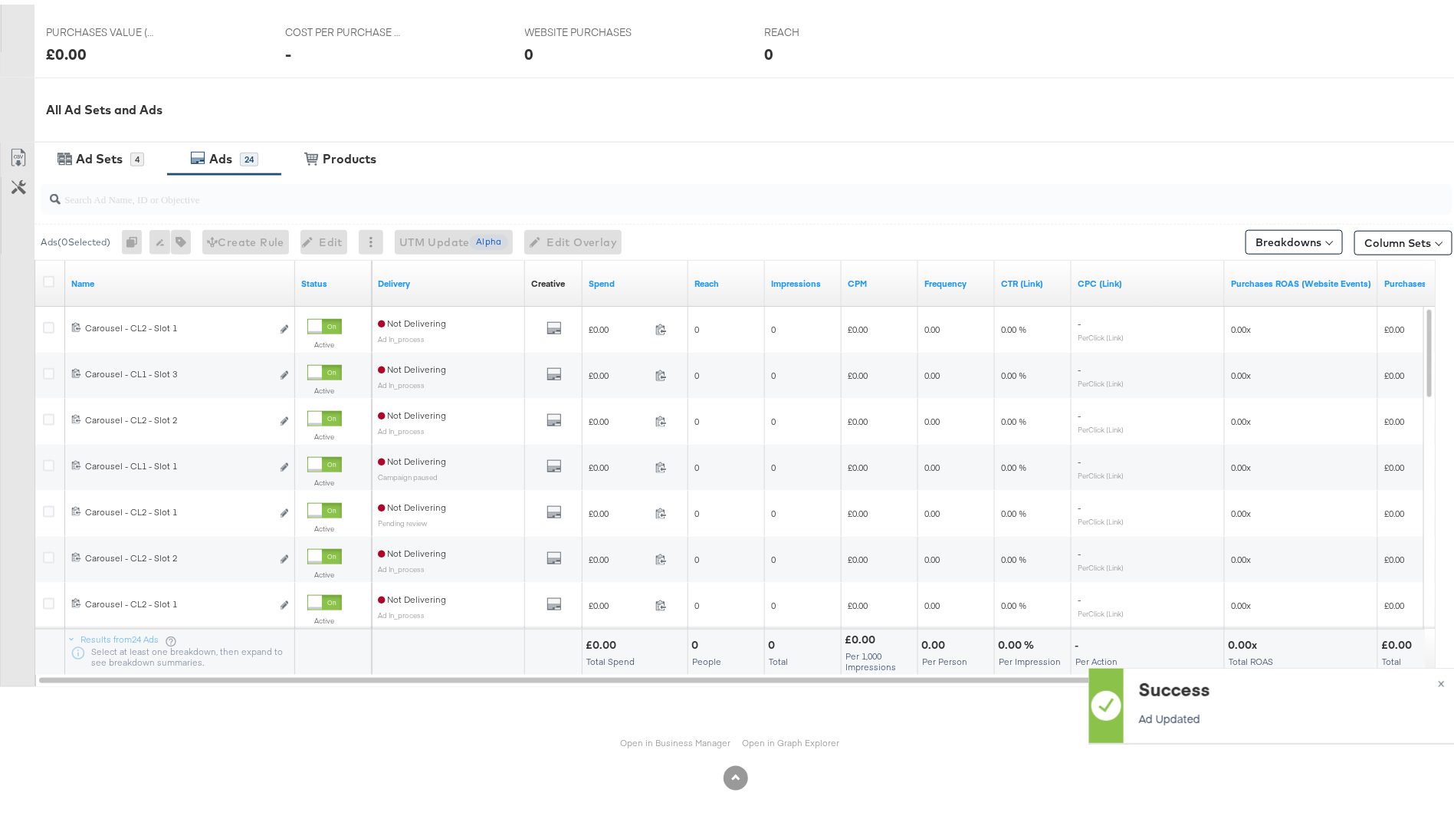
click at [250, 195] on input "search" at bounding box center [692, 188] width 1262 height 30
paste input "slot 3"
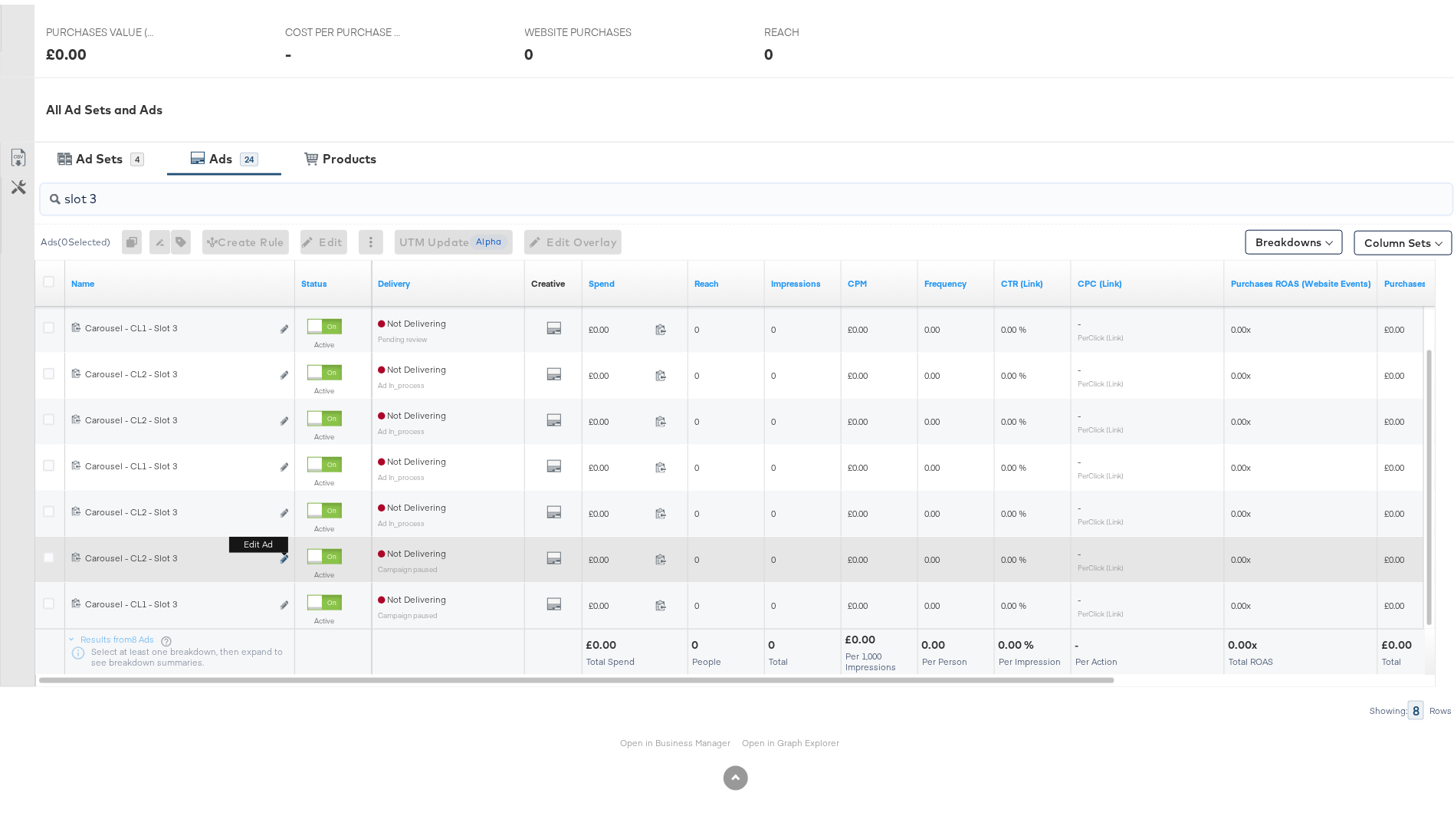
type input "slot 3"
click at [286, 553] on icon "link" at bounding box center [285, 554] width 8 height 8
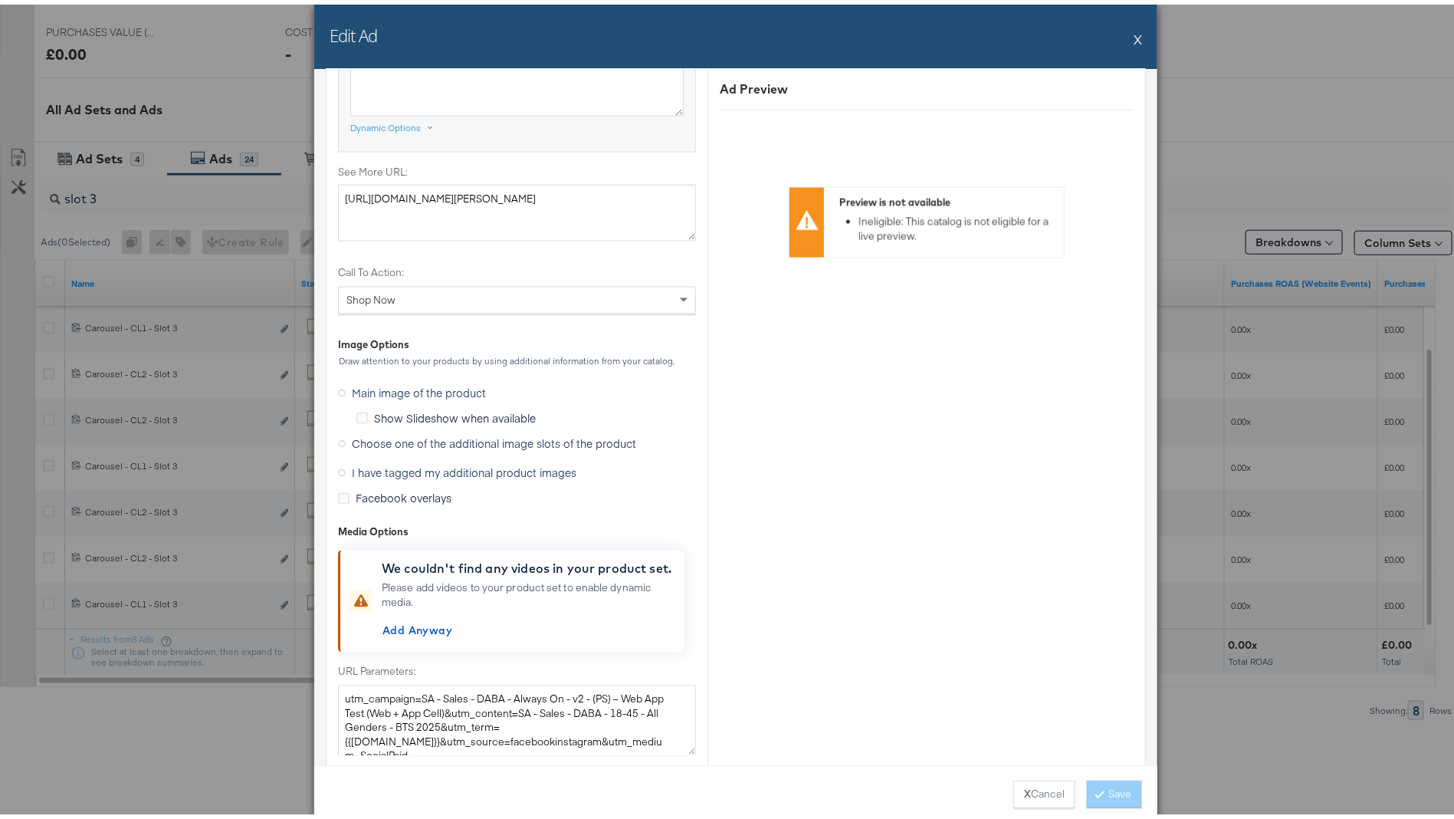
scroll to position [1348, 0]
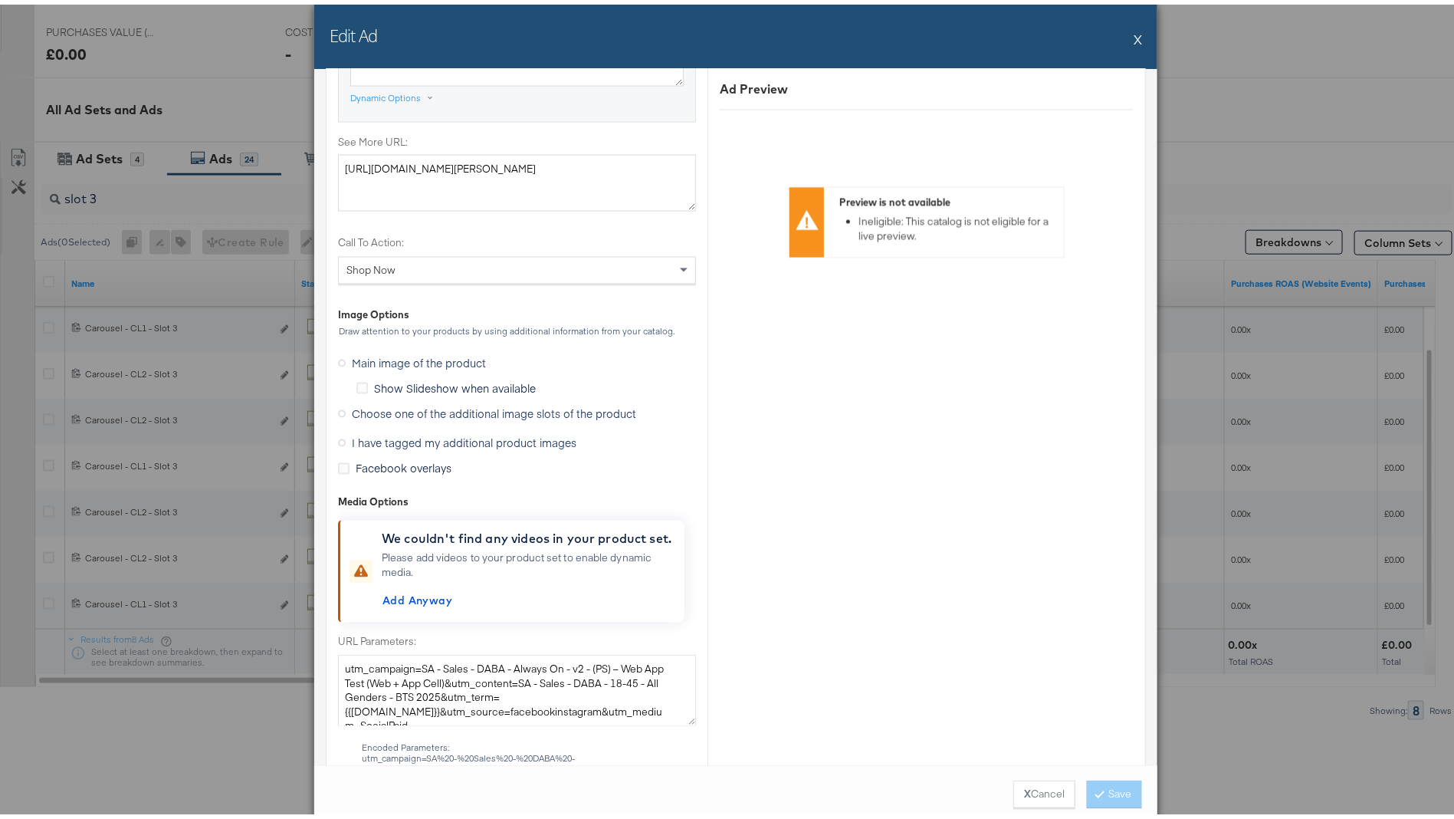
click at [432, 415] on label "Choose one of the additional image slots of the product" at bounding box center [490, 409] width 304 height 23
click at [0, 0] on input "Choose one of the additional image slots of the product" at bounding box center [0, 0] width 0 height 0
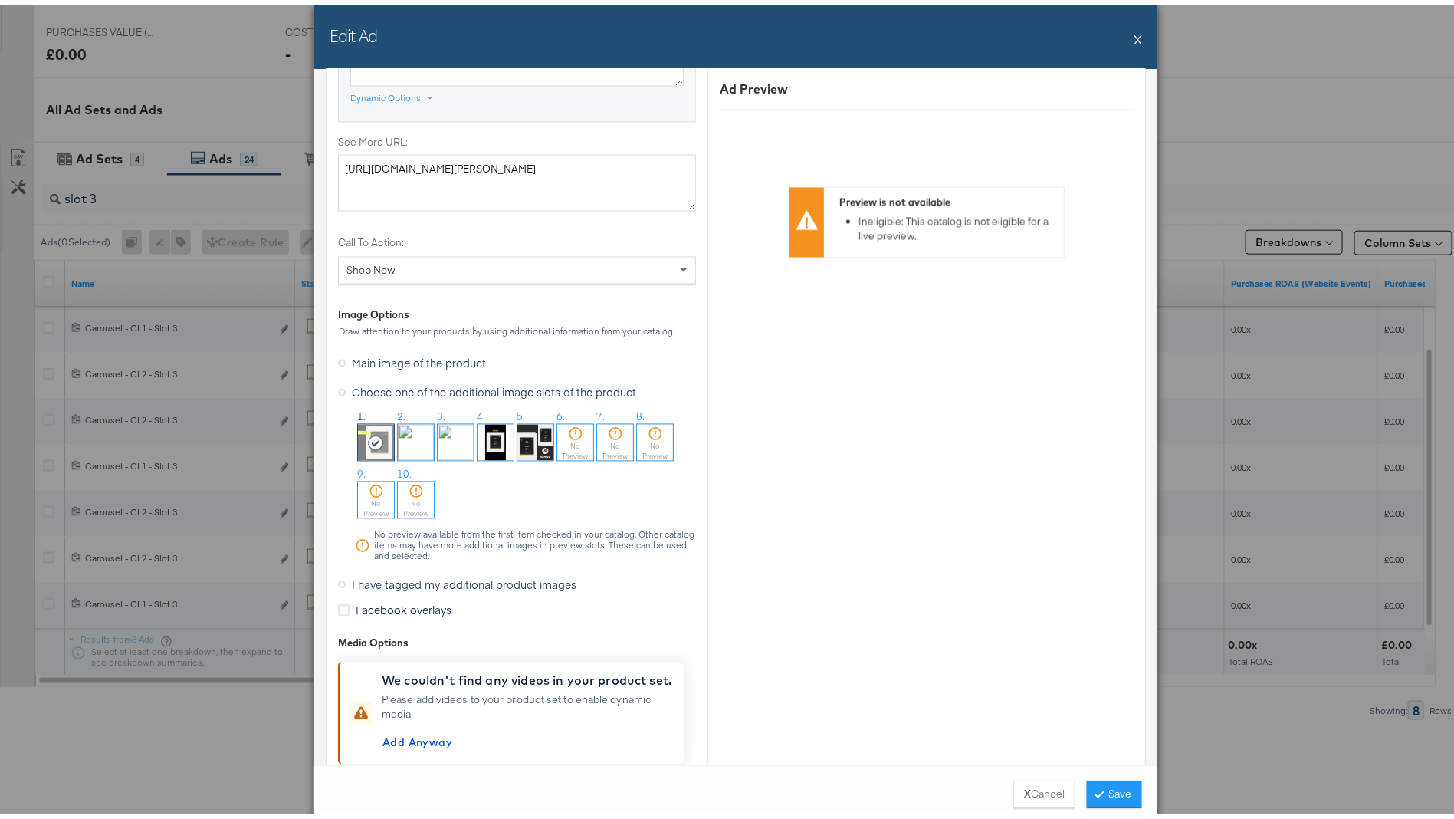
click at [438, 439] on img at bounding box center [456, 438] width 36 height 36
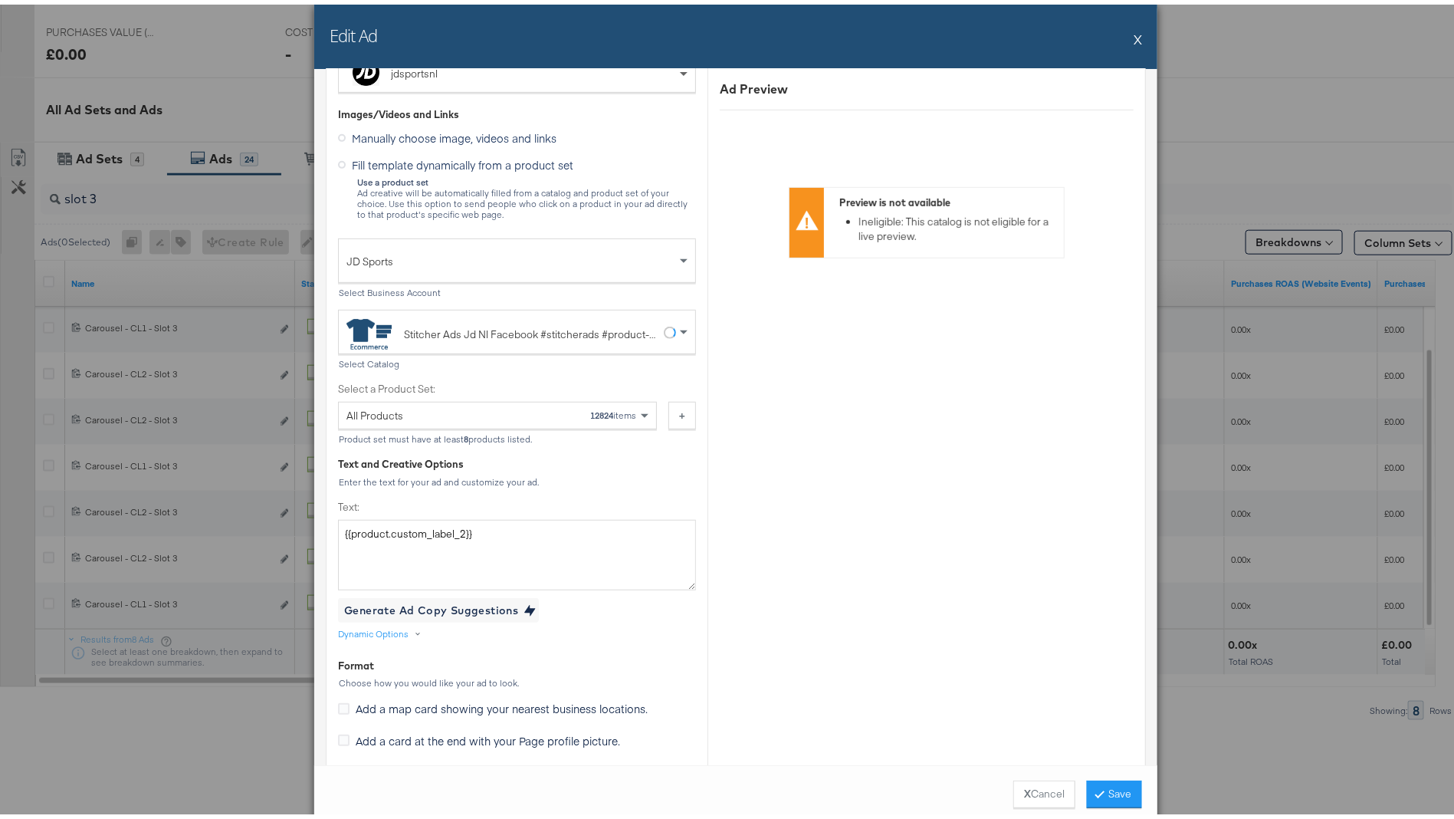
scroll to position [0, 0]
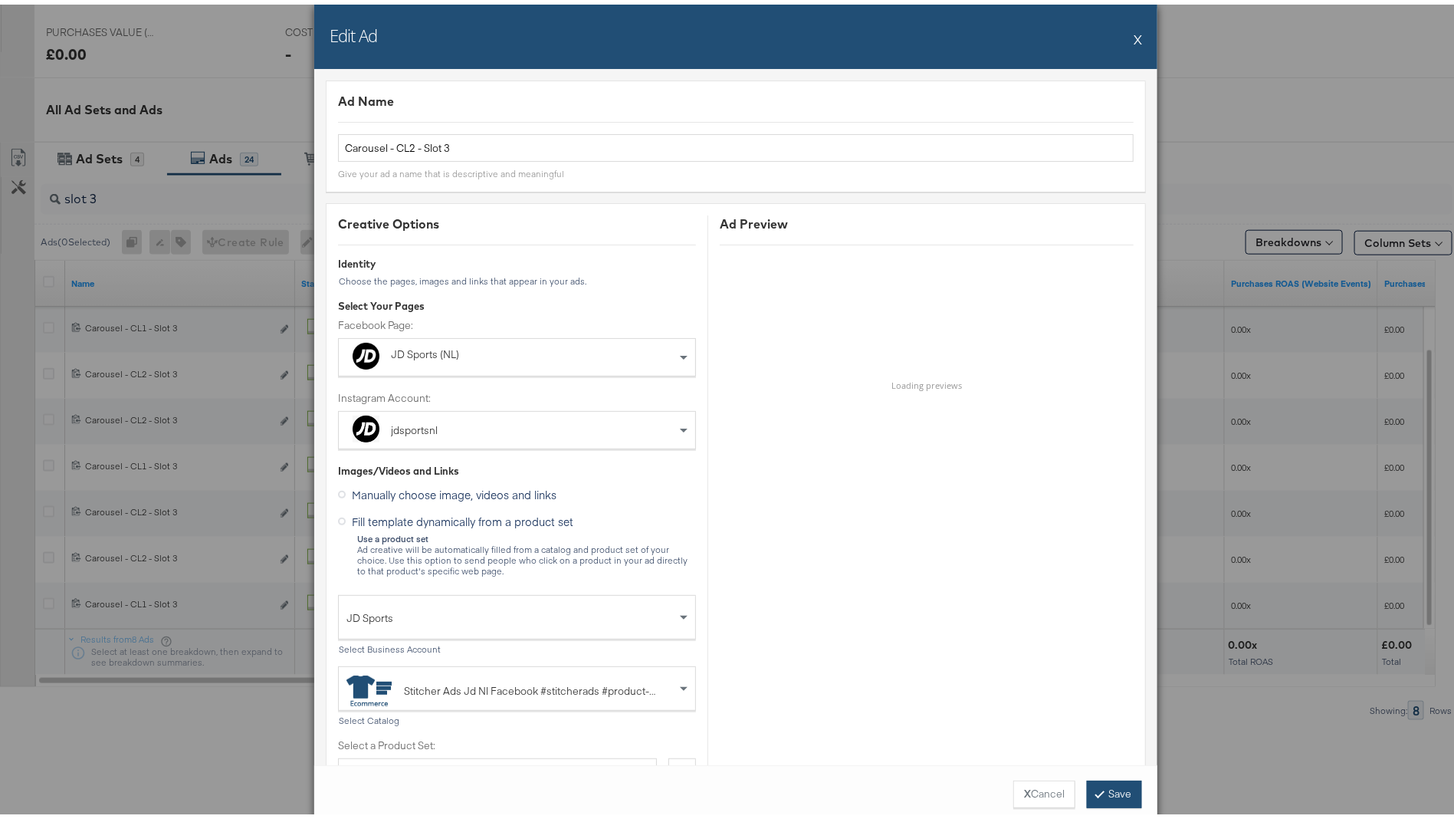
click at [1111, 775] on div "X Cancel Save" at bounding box center [735, 789] width 843 height 58
click at [1108, 786] on button "Save" at bounding box center [1114, 790] width 55 height 28
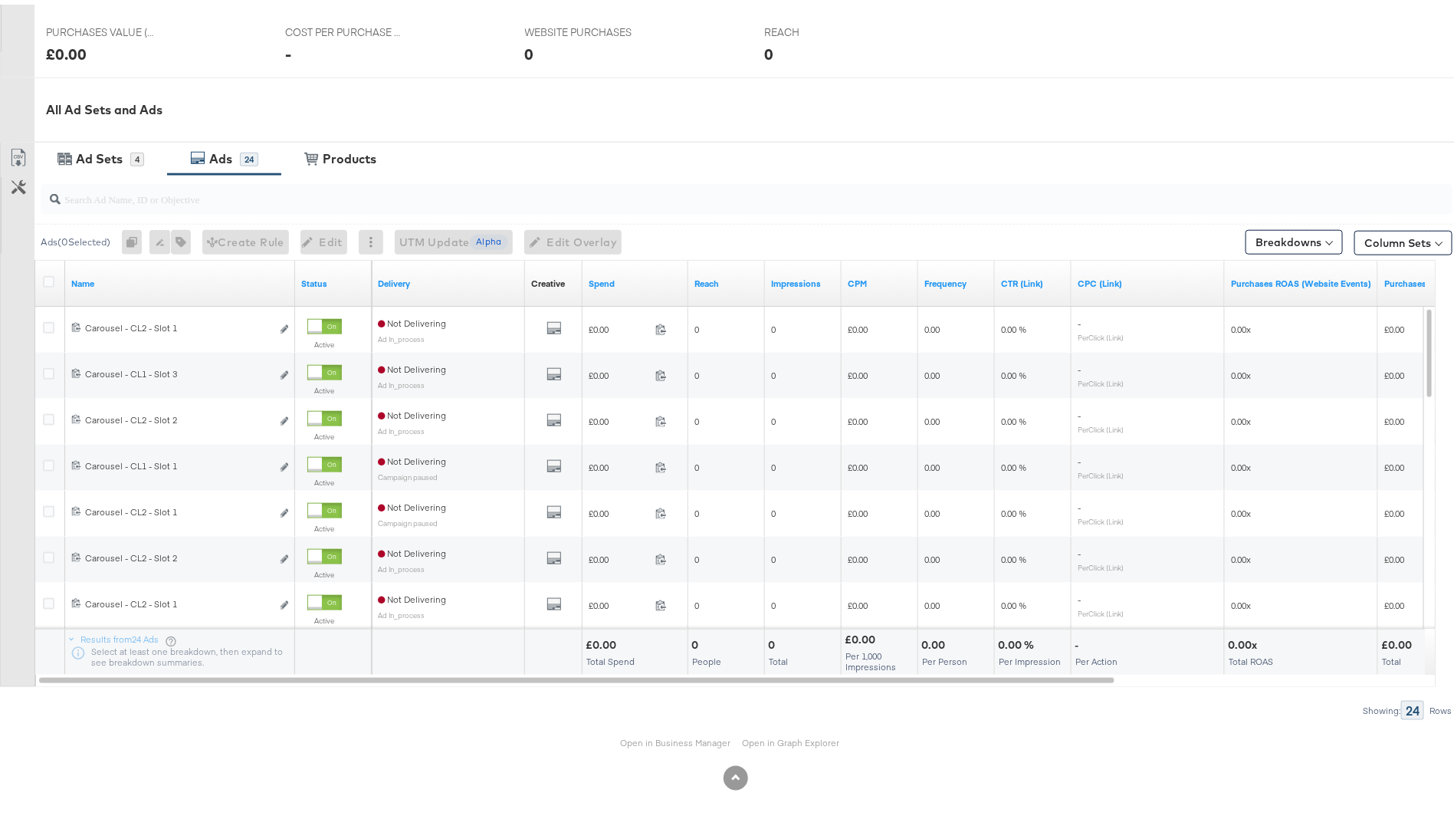
click at [221, 190] on input "search" at bounding box center [692, 188] width 1262 height 30
paste input "slot 3"
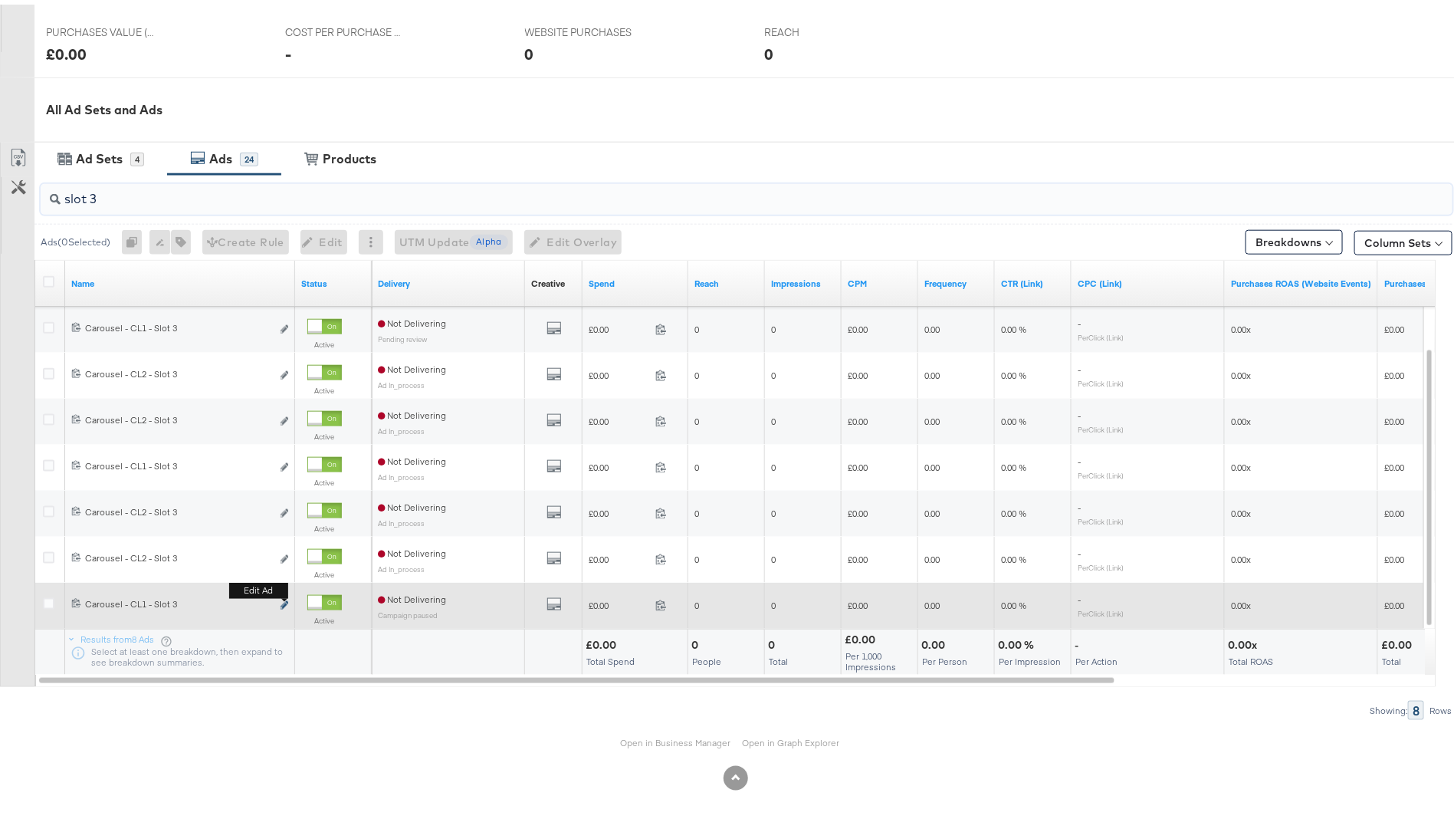
type input "slot 3"
click at [287, 601] on icon "link" at bounding box center [285, 600] width 8 height 8
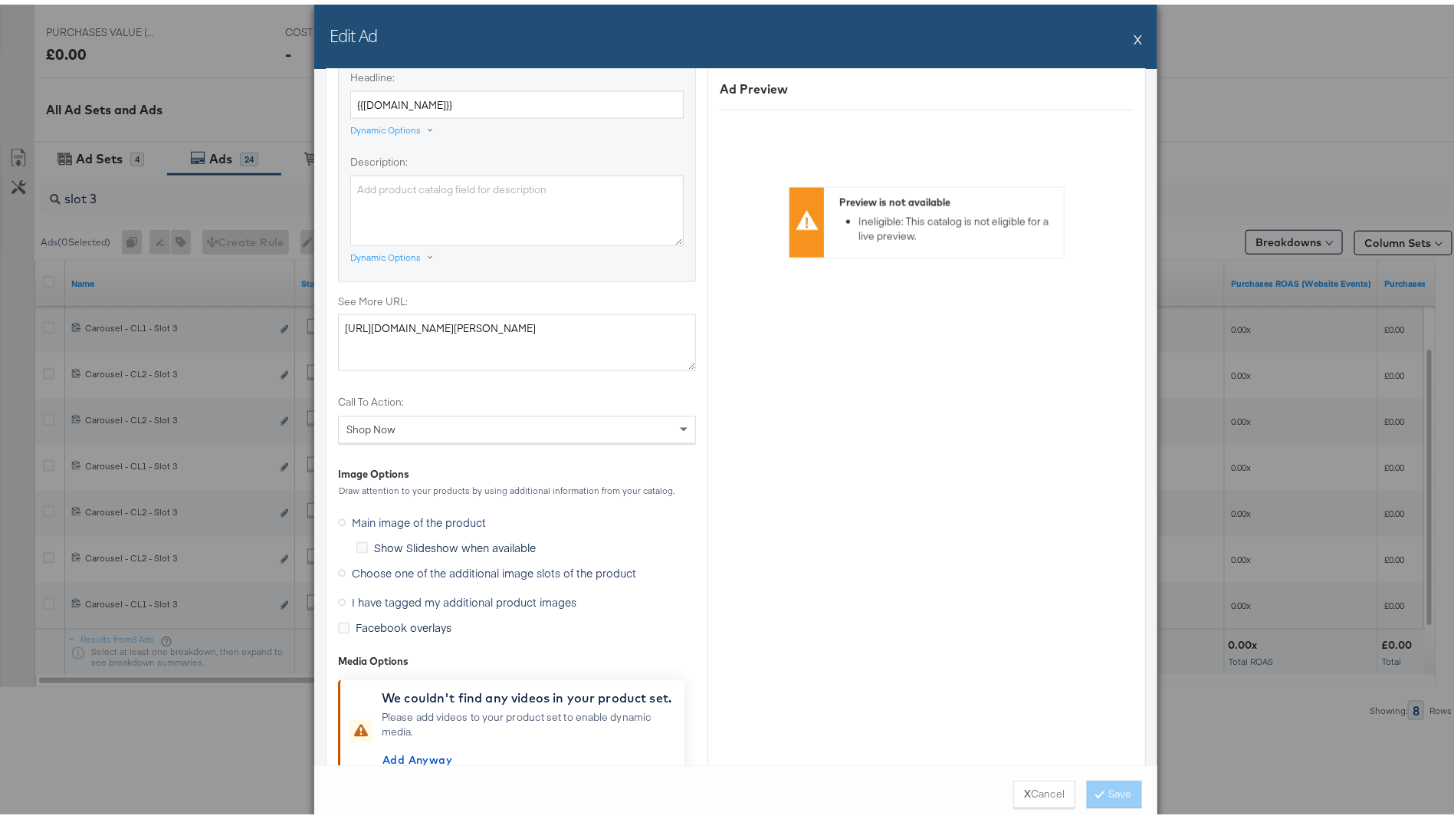
scroll to position [1454, 0]
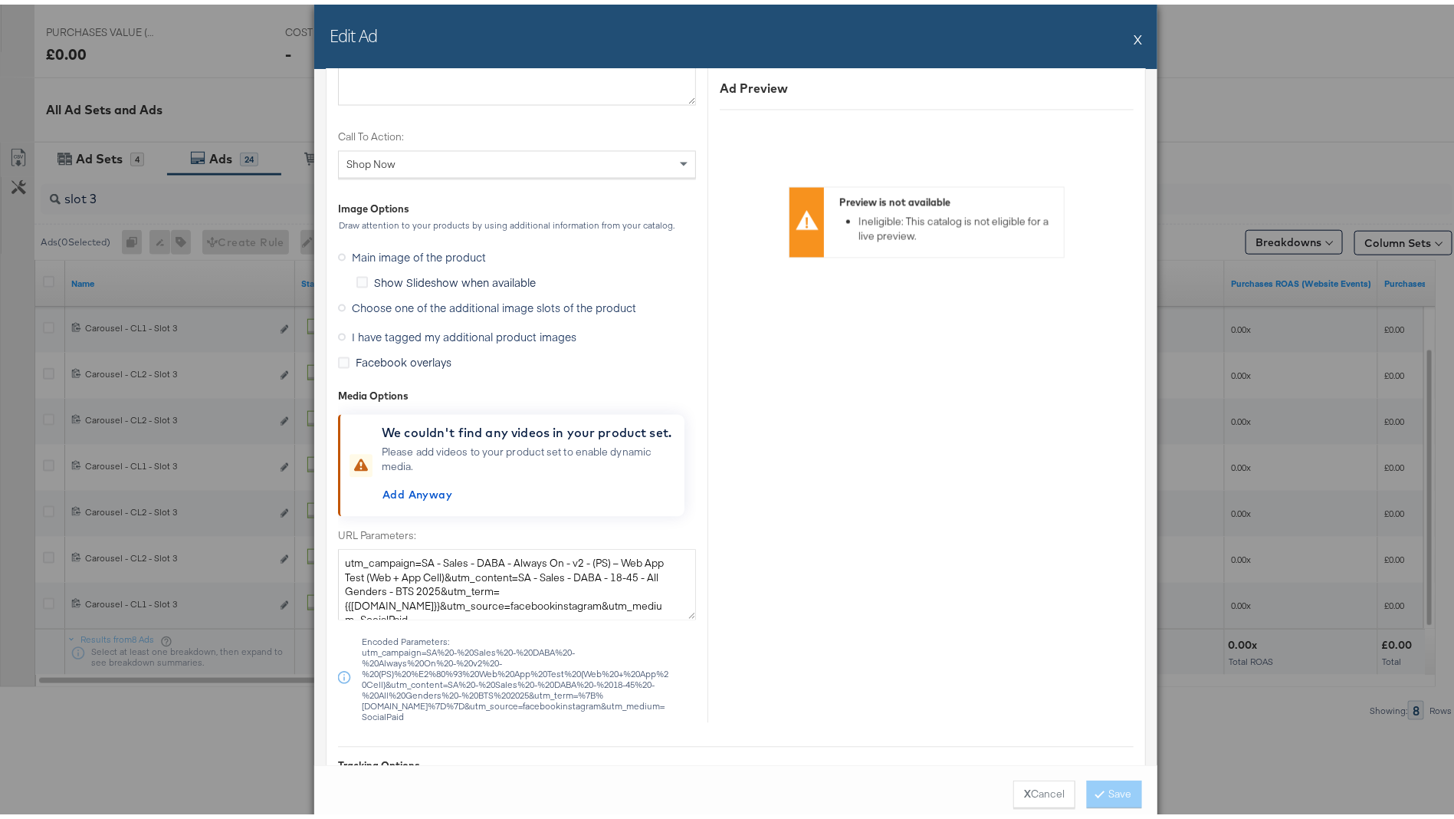
click at [448, 303] on span "Choose one of the additional image slots of the product" at bounding box center [494, 303] width 284 height 15
click at [0, 0] on input "Choose one of the additional image slots of the product" at bounding box center [0, 0] width 0 height 0
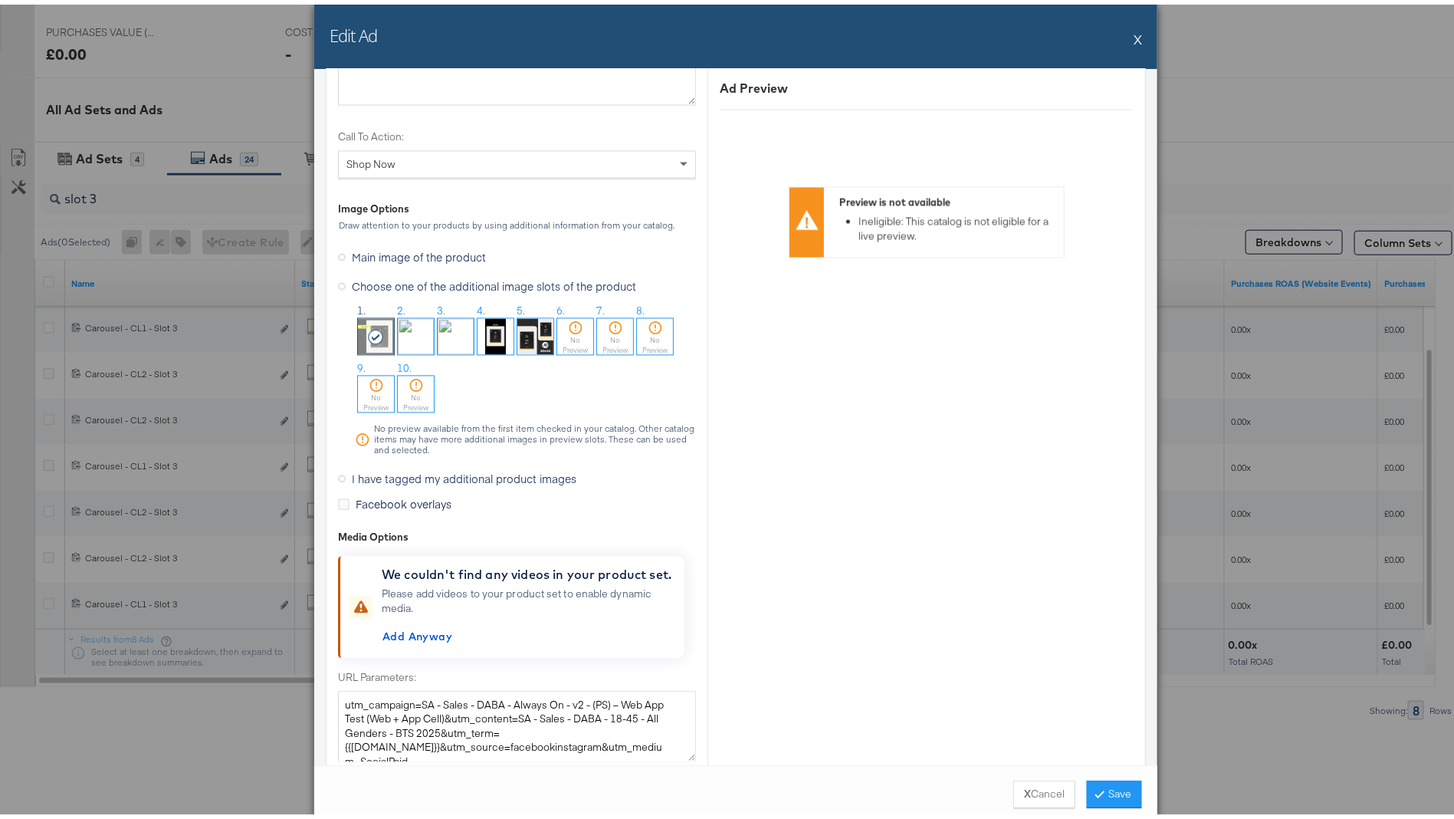
click at [439, 328] on img at bounding box center [456, 332] width 36 height 36
click at [1098, 793] on button "Save" at bounding box center [1114, 790] width 55 height 28
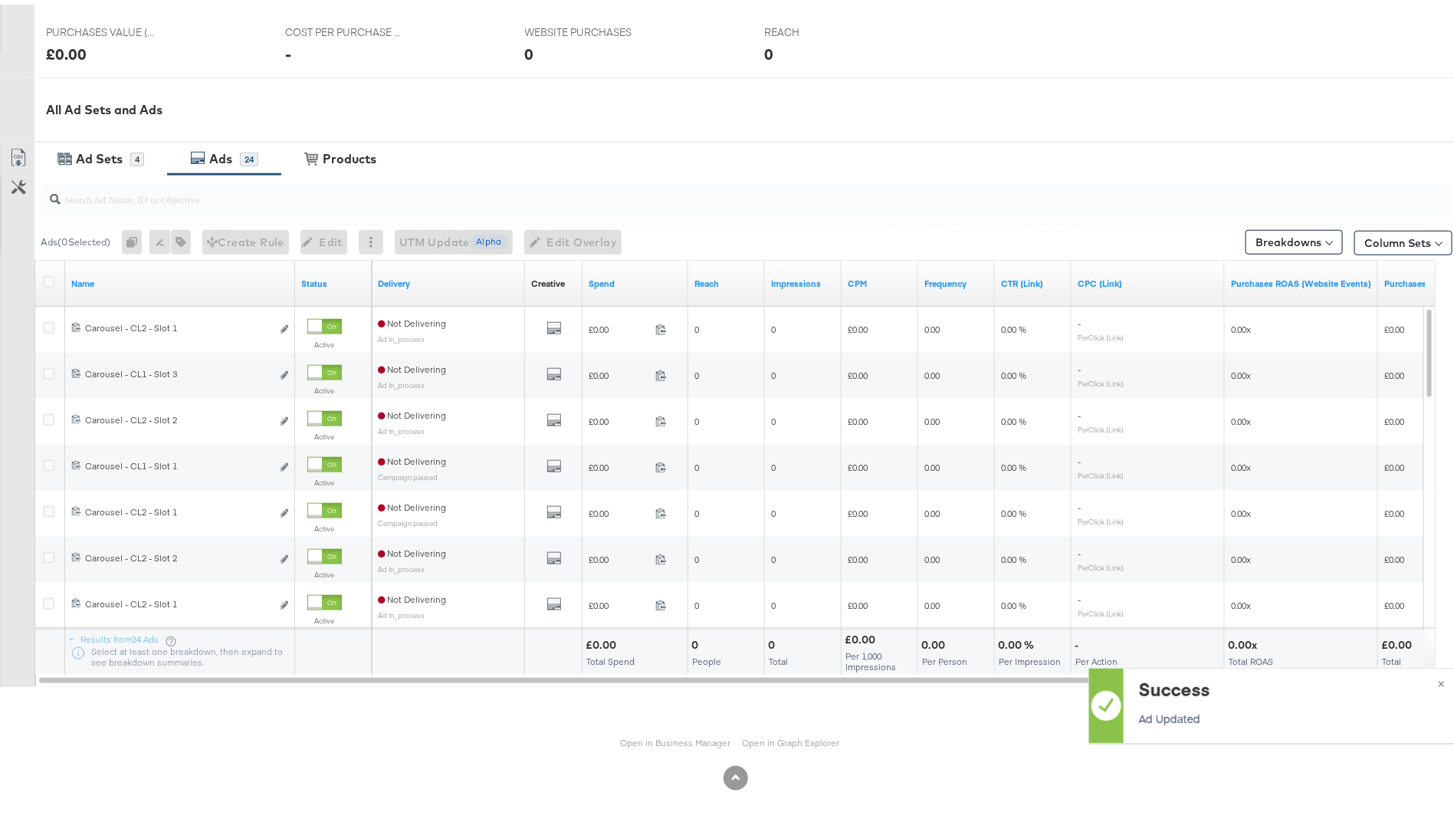
scroll to position [0, 0]
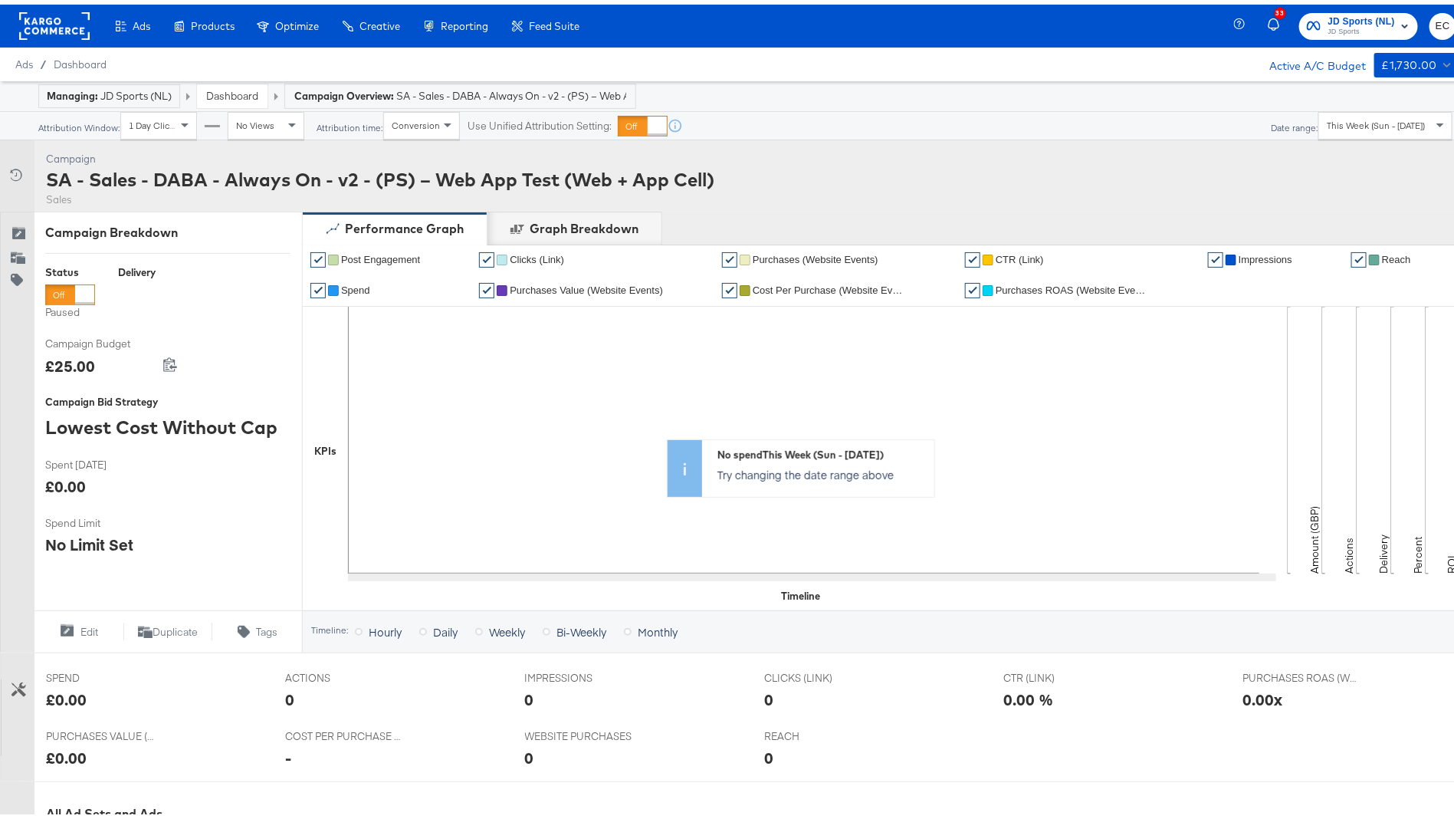
click at [248, 94] on link "Dashboard" at bounding box center [232, 91] width 52 height 14
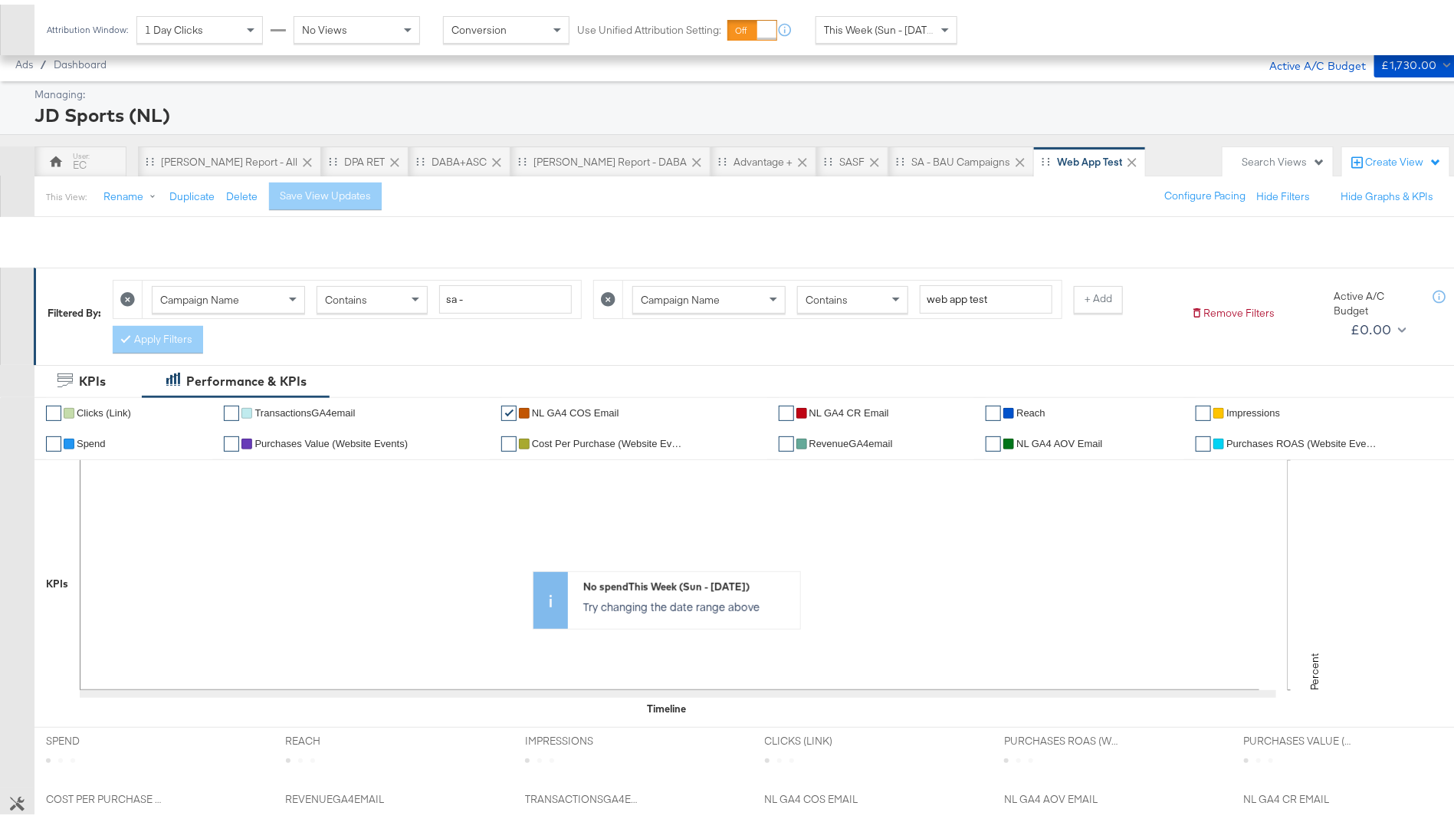
scroll to position [486, 0]
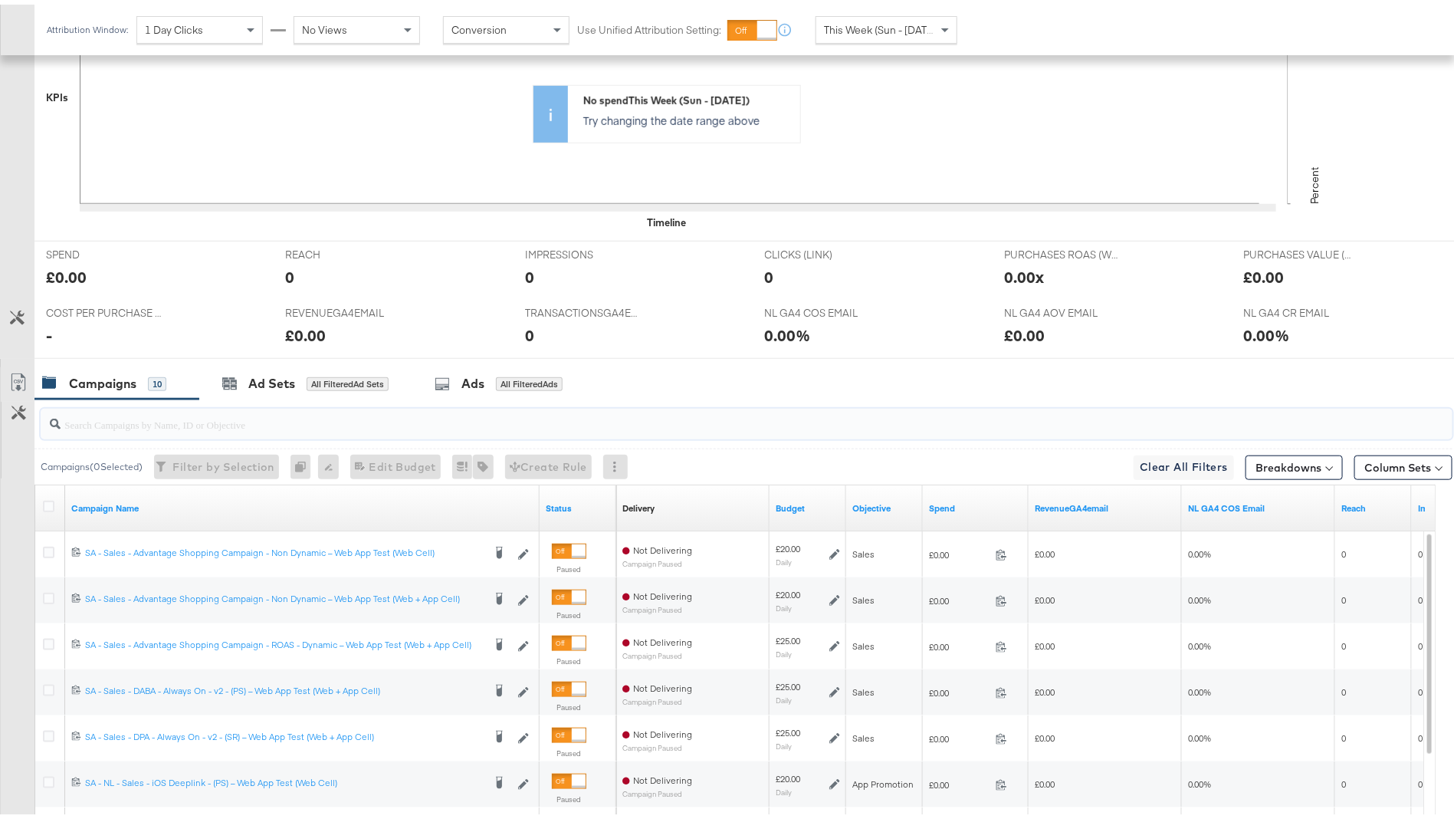
click at [231, 418] on input "search" at bounding box center [692, 414] width 1262 height 30
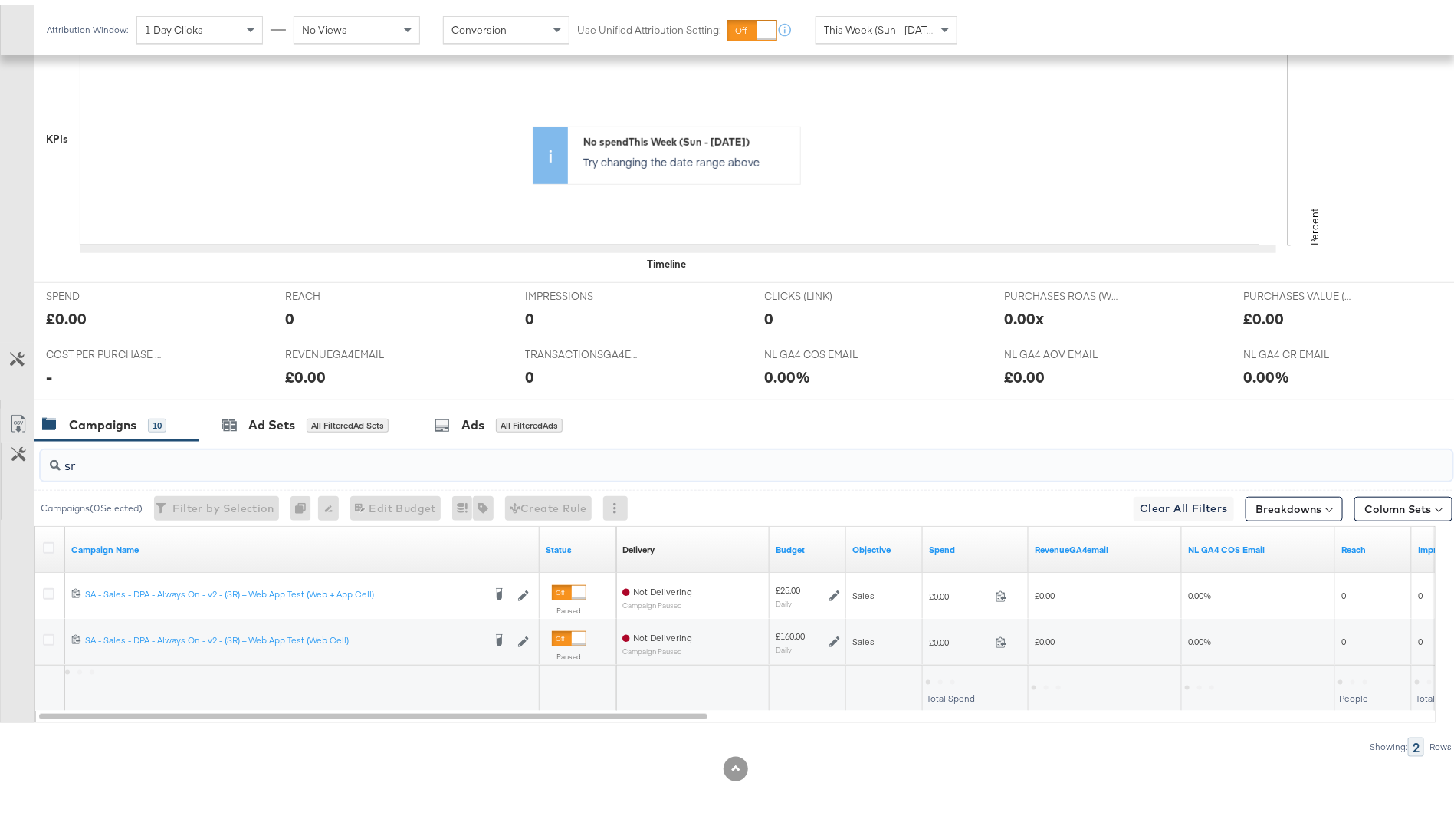
scroll to position [441, 0]
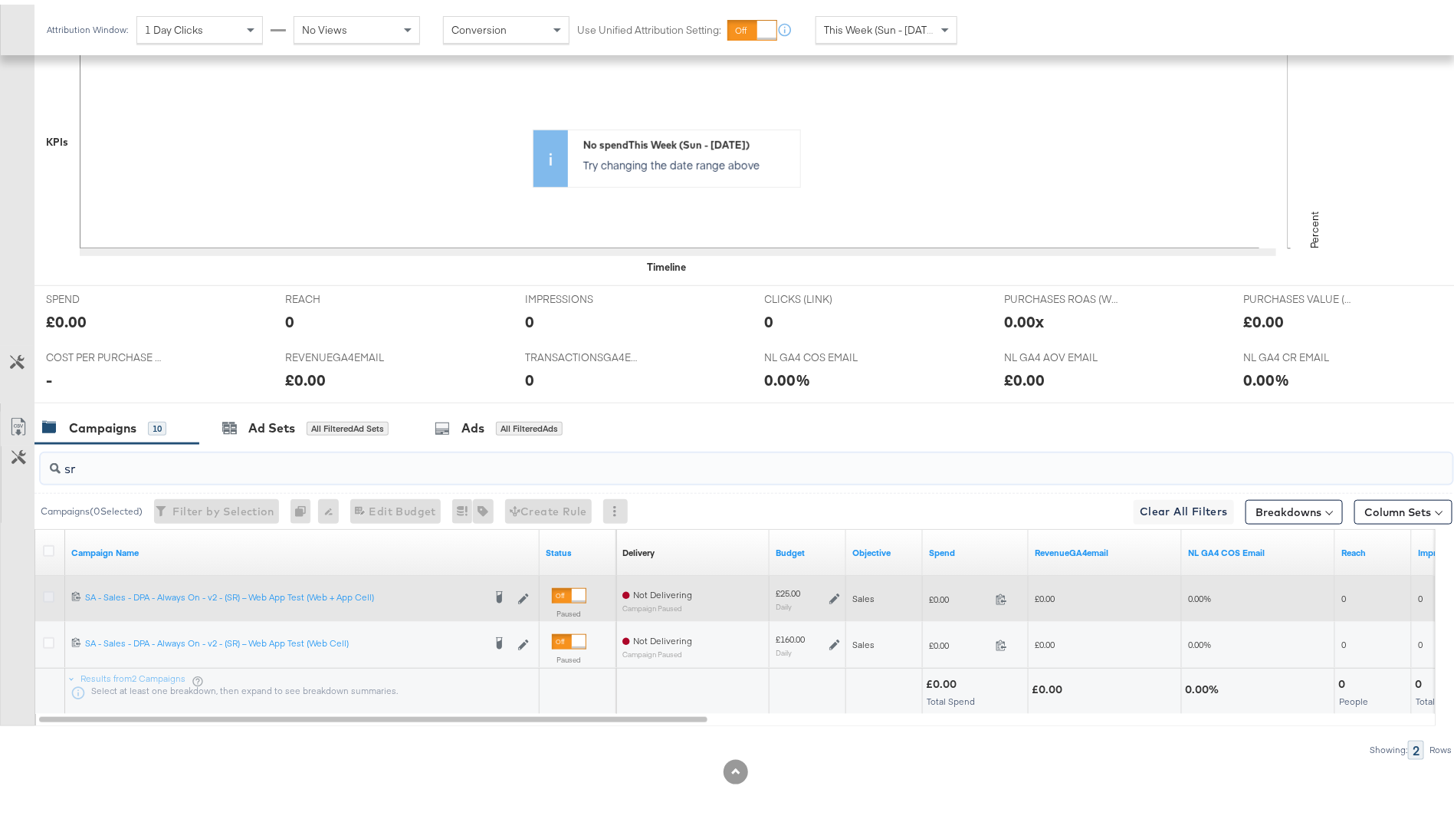
type input "sr"
click at [46, 588] on icon at bounding box center [48, 591] width 11 height 11
click at [0, 0] on input "checkbox" at bounding box center [0, 0] width 0 height 0
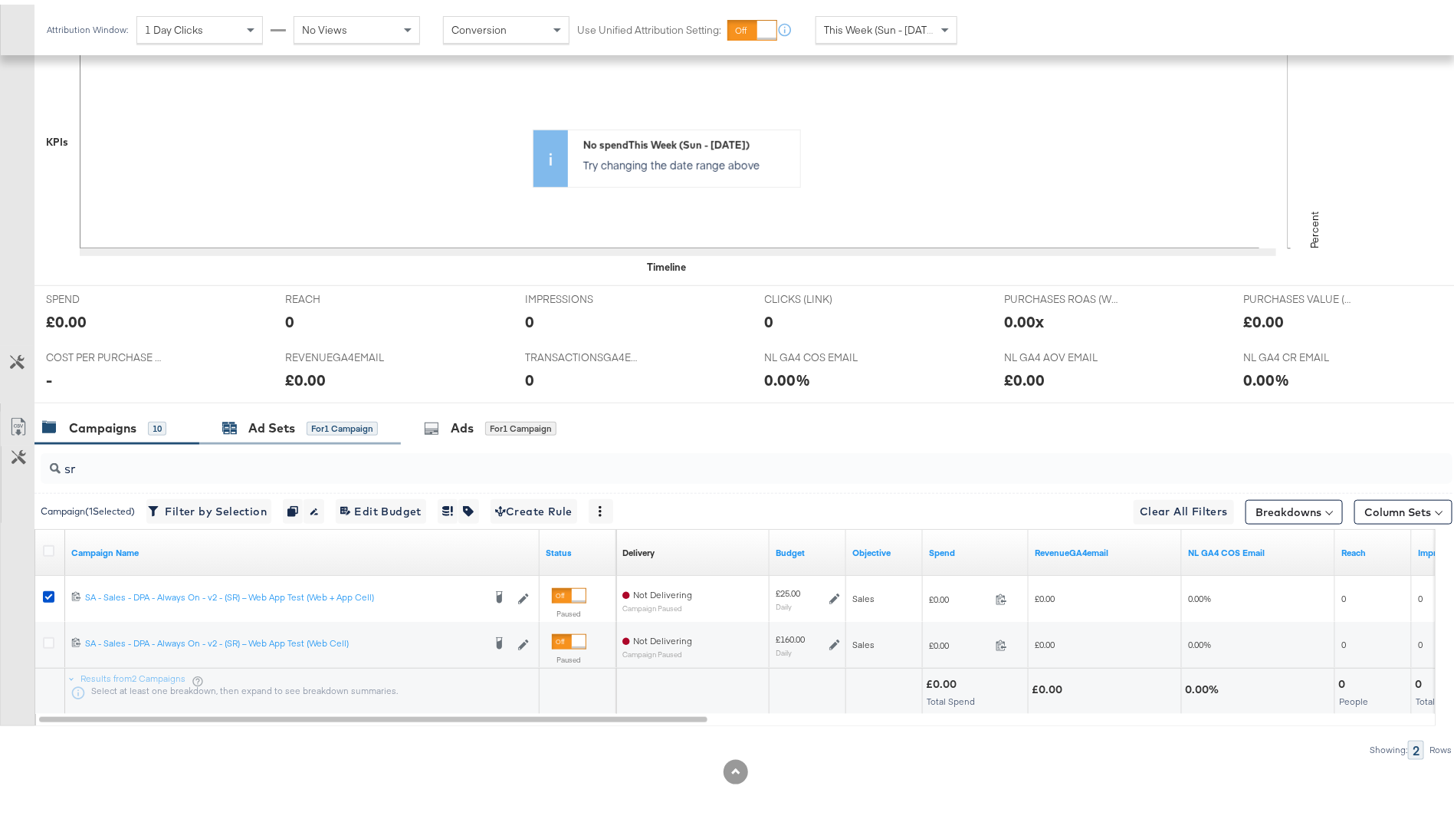
click at [304, 425] on div "Ad Sets for 1 Campaign" at bounding box center [300, 424] width 156 height 18
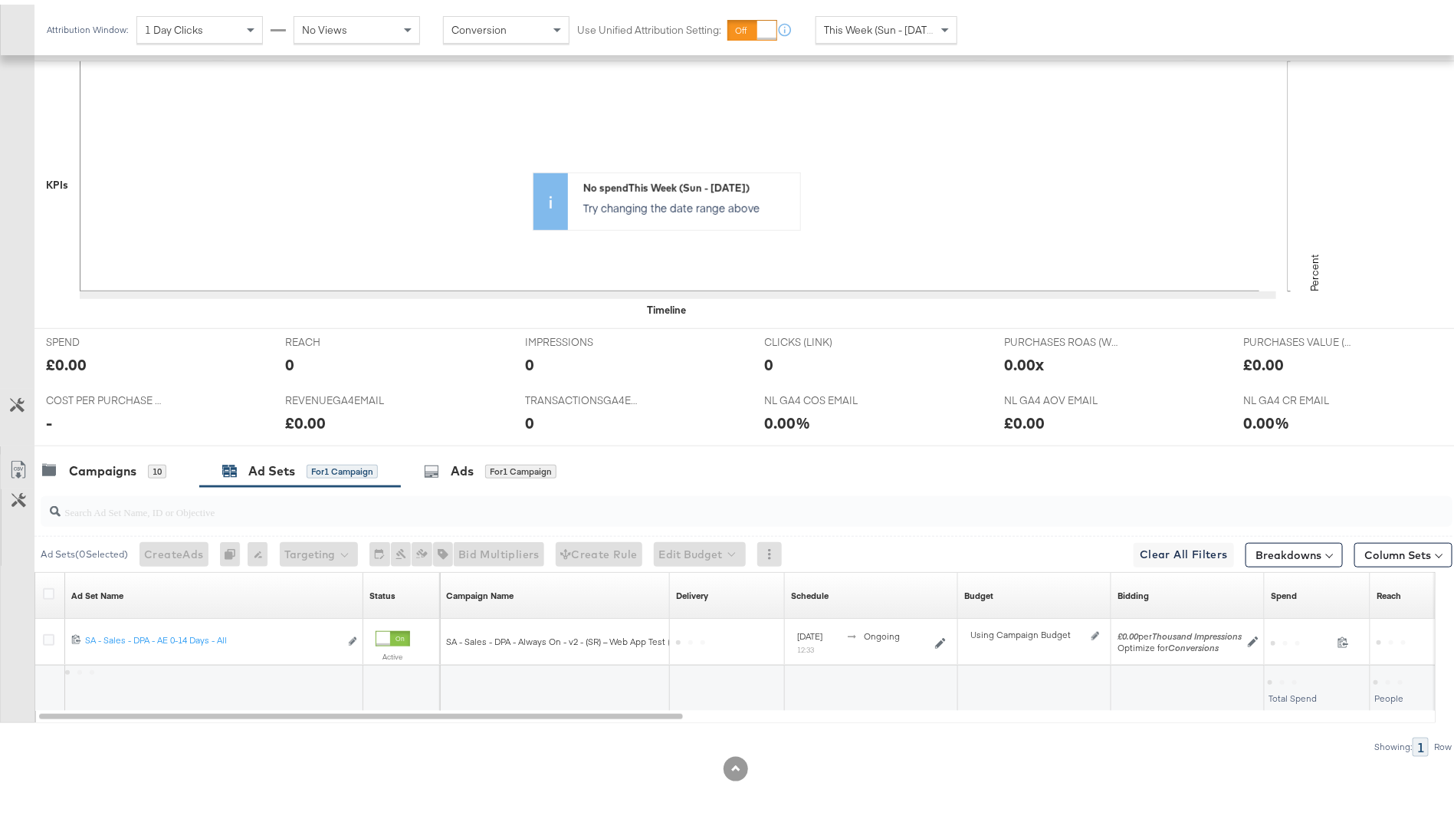
scroll to position [395, 0]
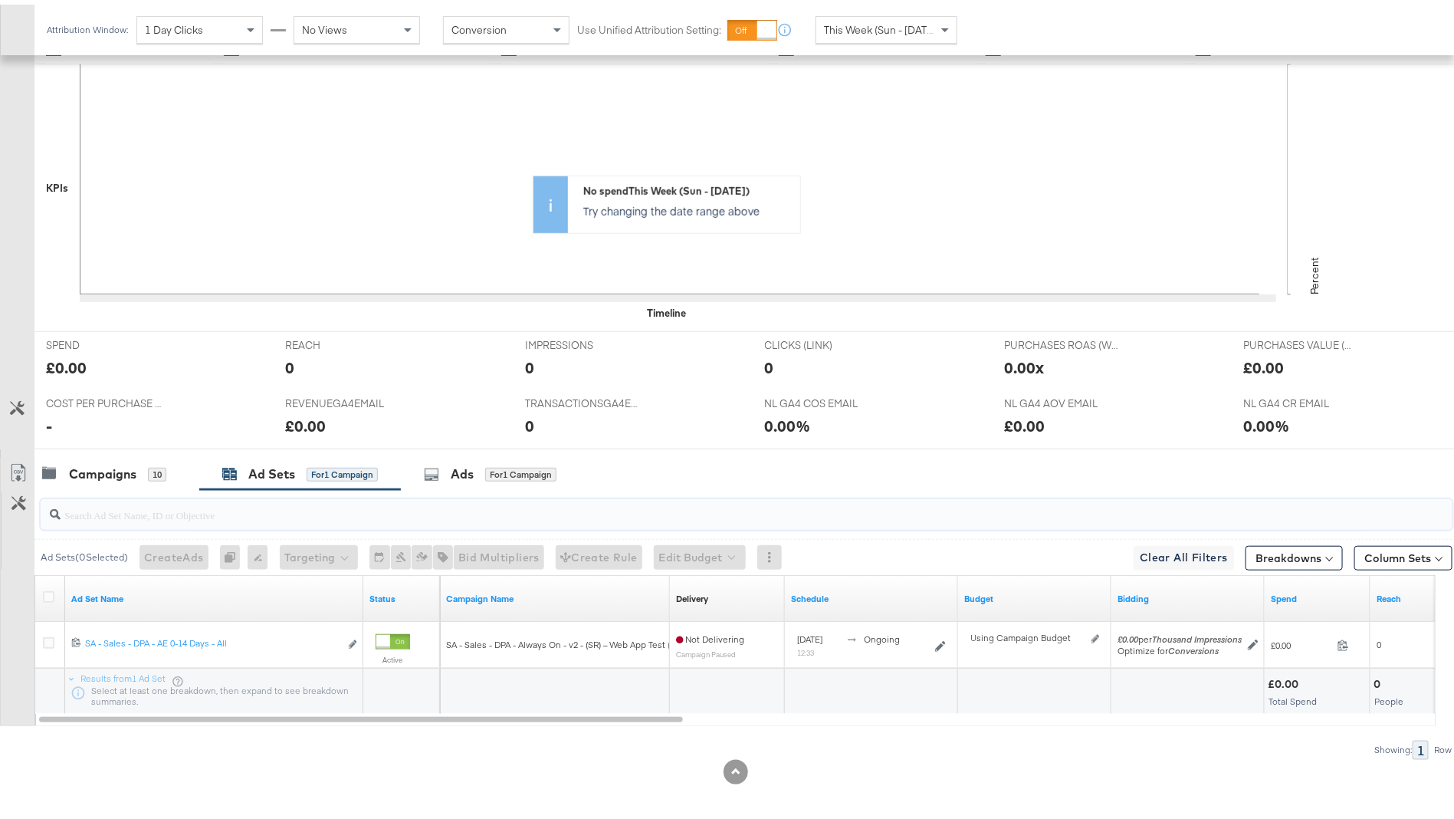
click at [481, 494] on input "search" at bounding box center [692, 504] width 1262 height 30
click at [481, 481] on div "Ads for 1 Campaign" at bounding box center [491, 469] width 180 height 33
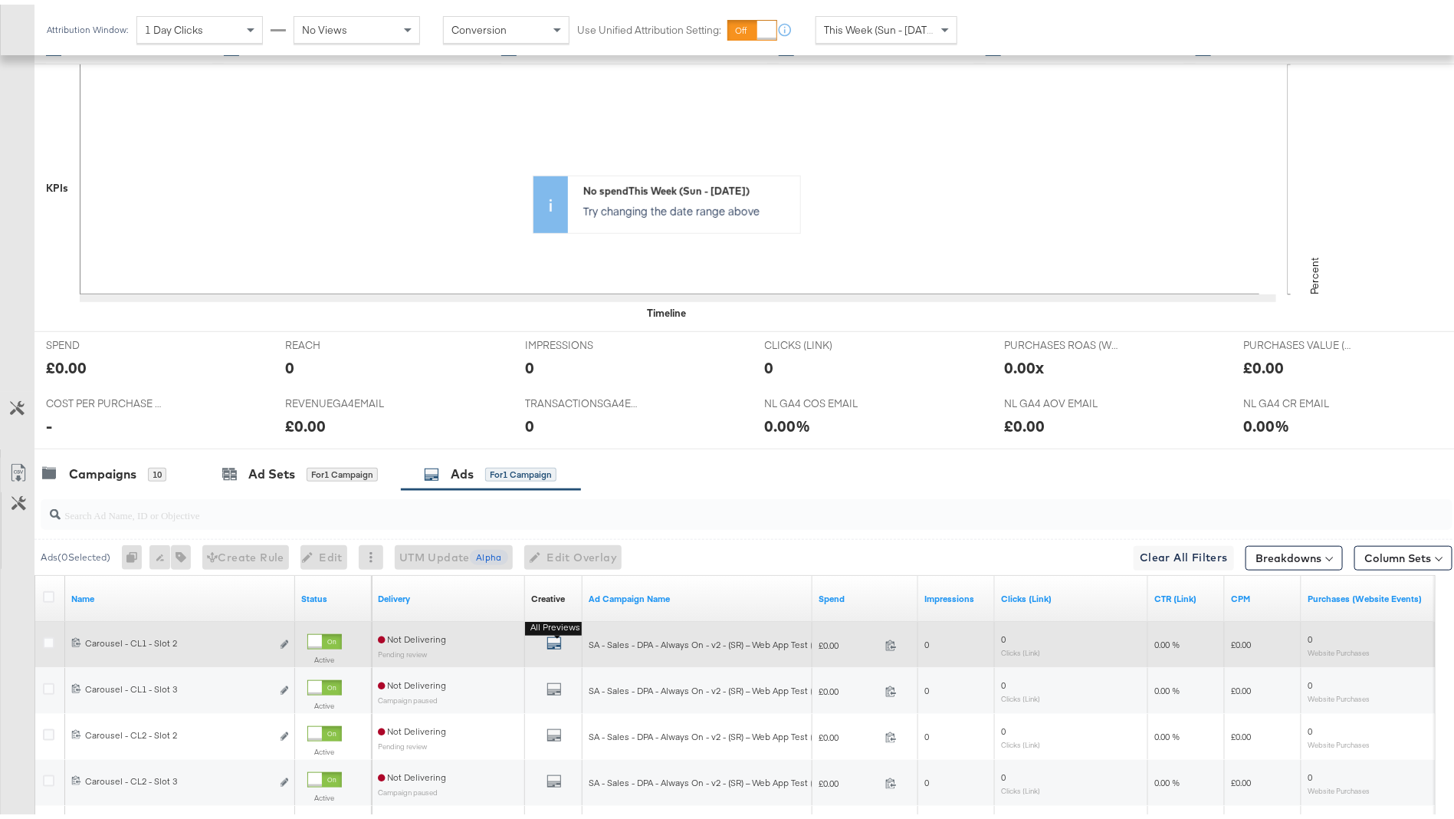
click at [548, 639] on icon "default" at bounding box center [553, 638] width 15 height 15
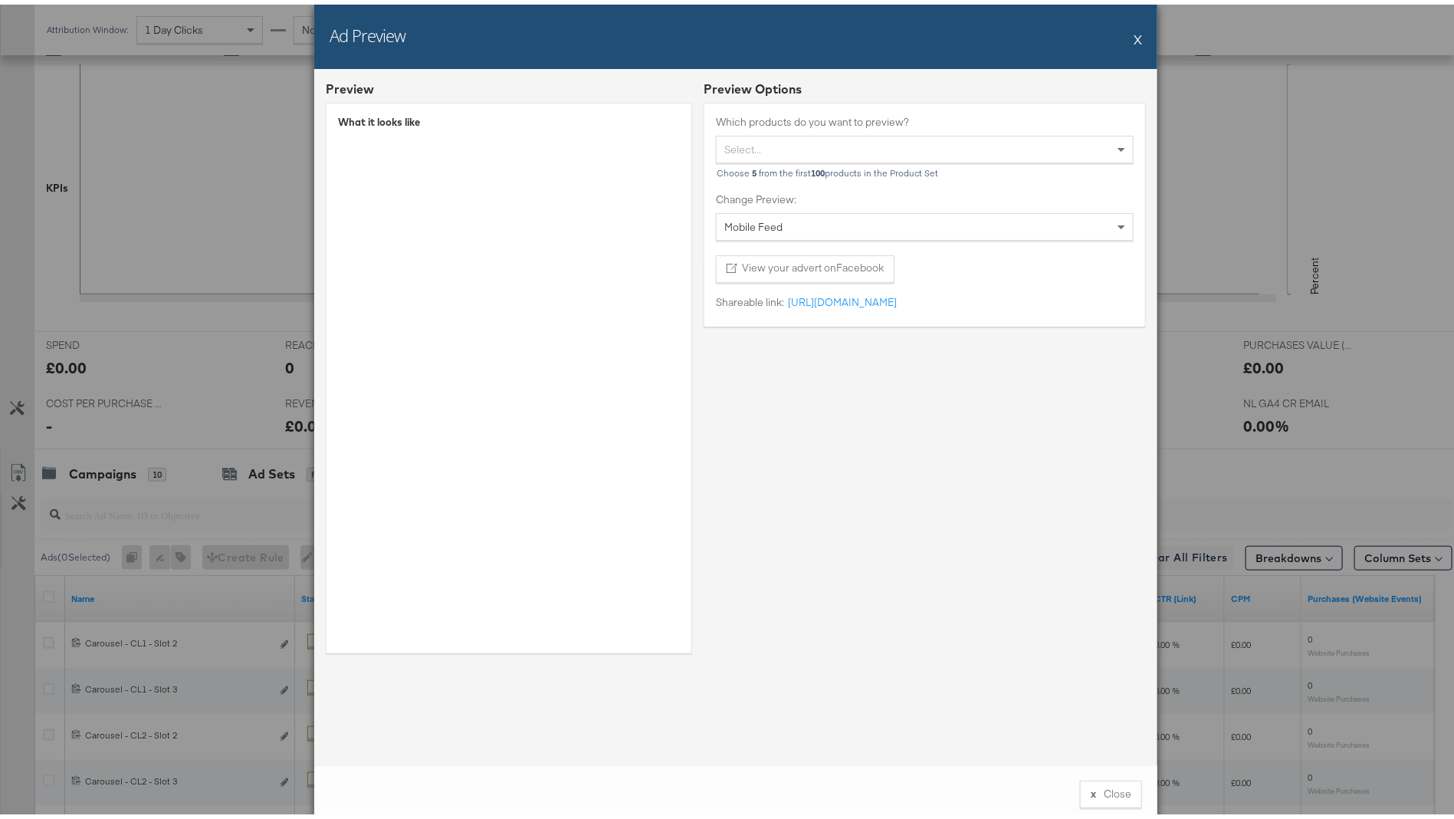
click at [1134, 31] on button "X" at bounding box center [1138, 34] width 8 height 31
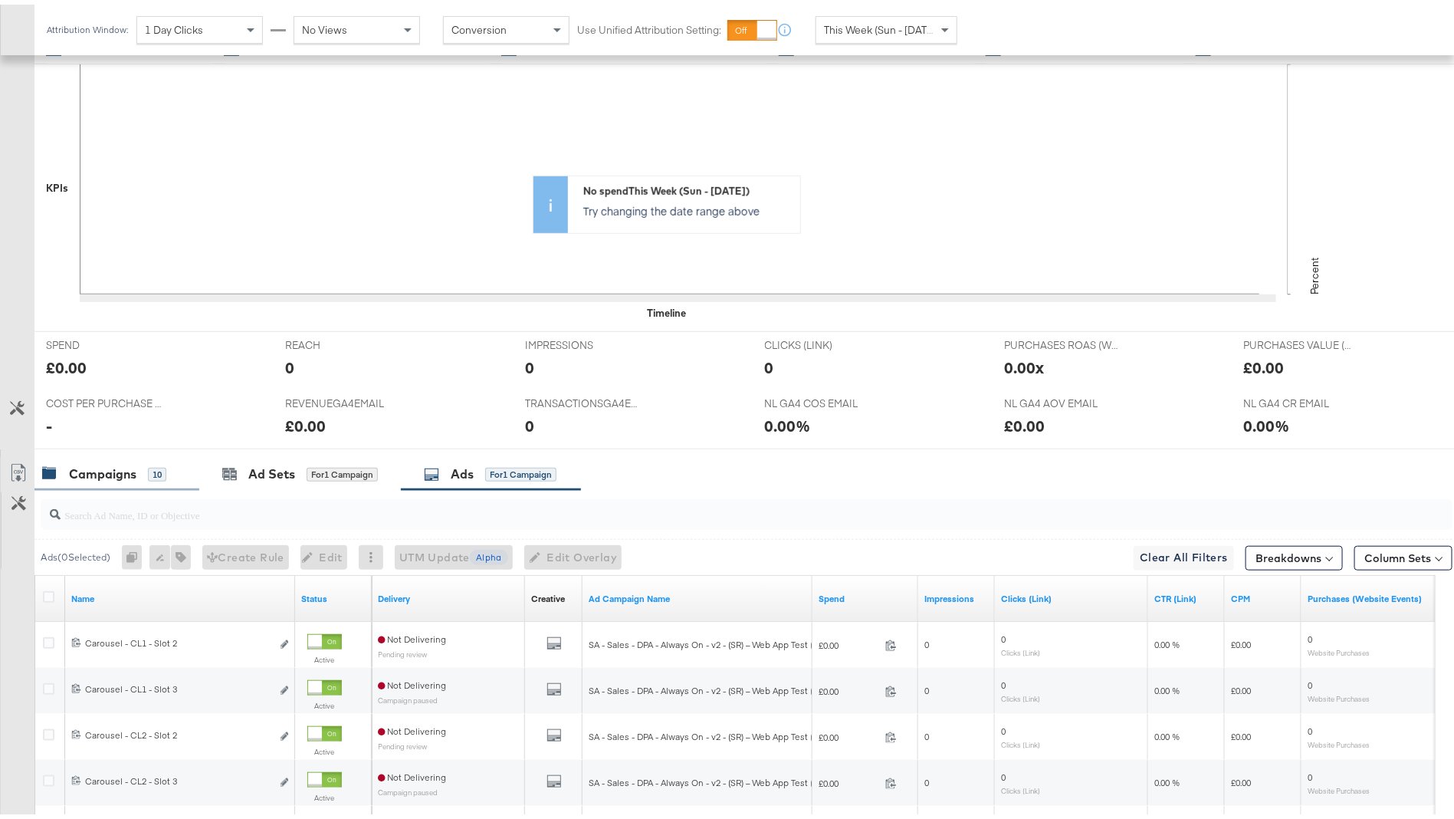
click at [92, 467] on div "Campaigns" at bounding box center [102, 470] width 67 height 18
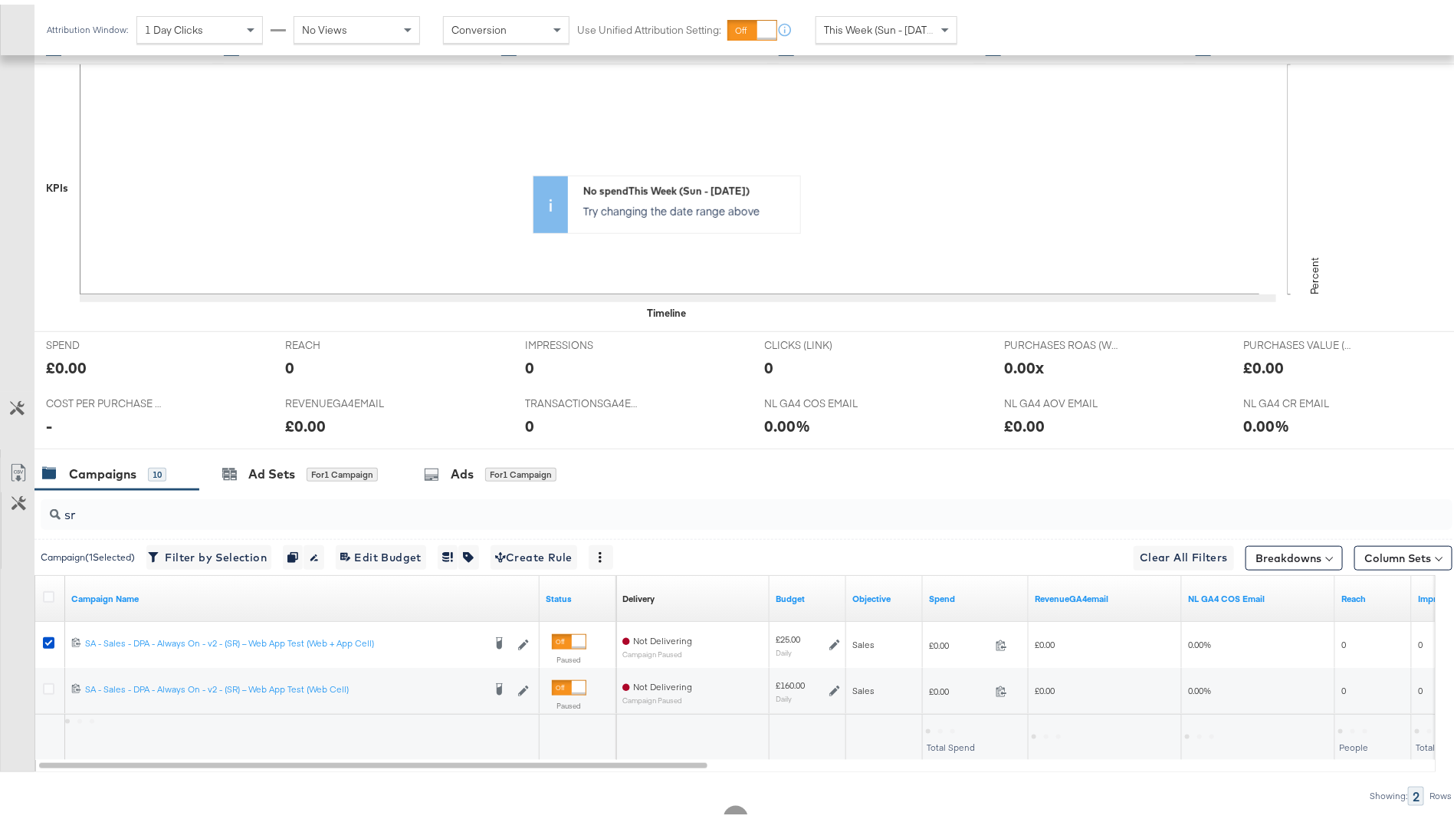
scroll to position [441, 0]
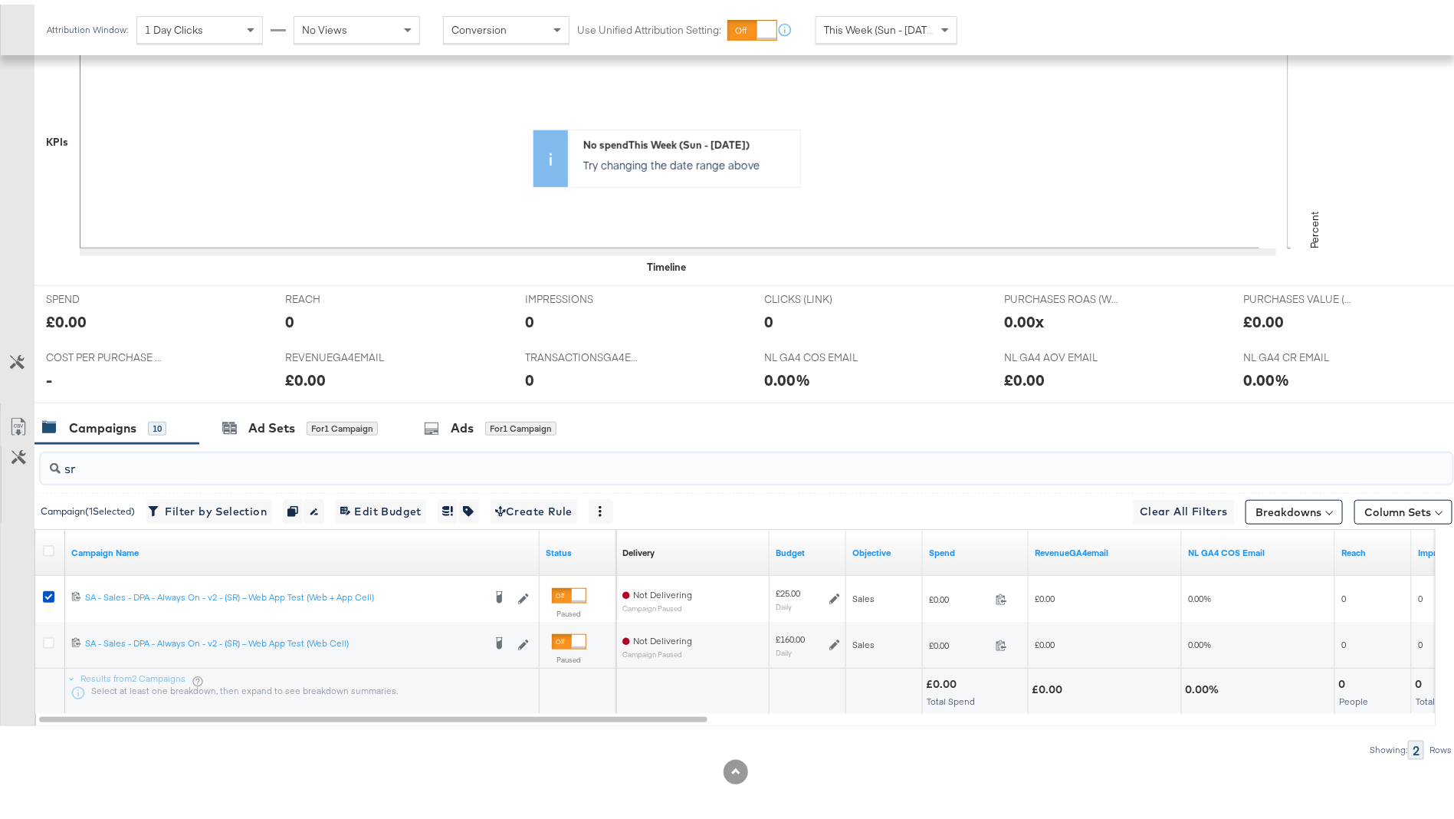
drag, startPoint x: 132, startPoint y: 460, endPoint x: 0, endPoint y: 465, distance: 131.9
click at [0, 465] on div "sr Campaign ( 1 Selected) Filter by Selection Filter 1 campaign Duplicate 1 cam…" at bounding box center [726, 596] width 1452 height 315
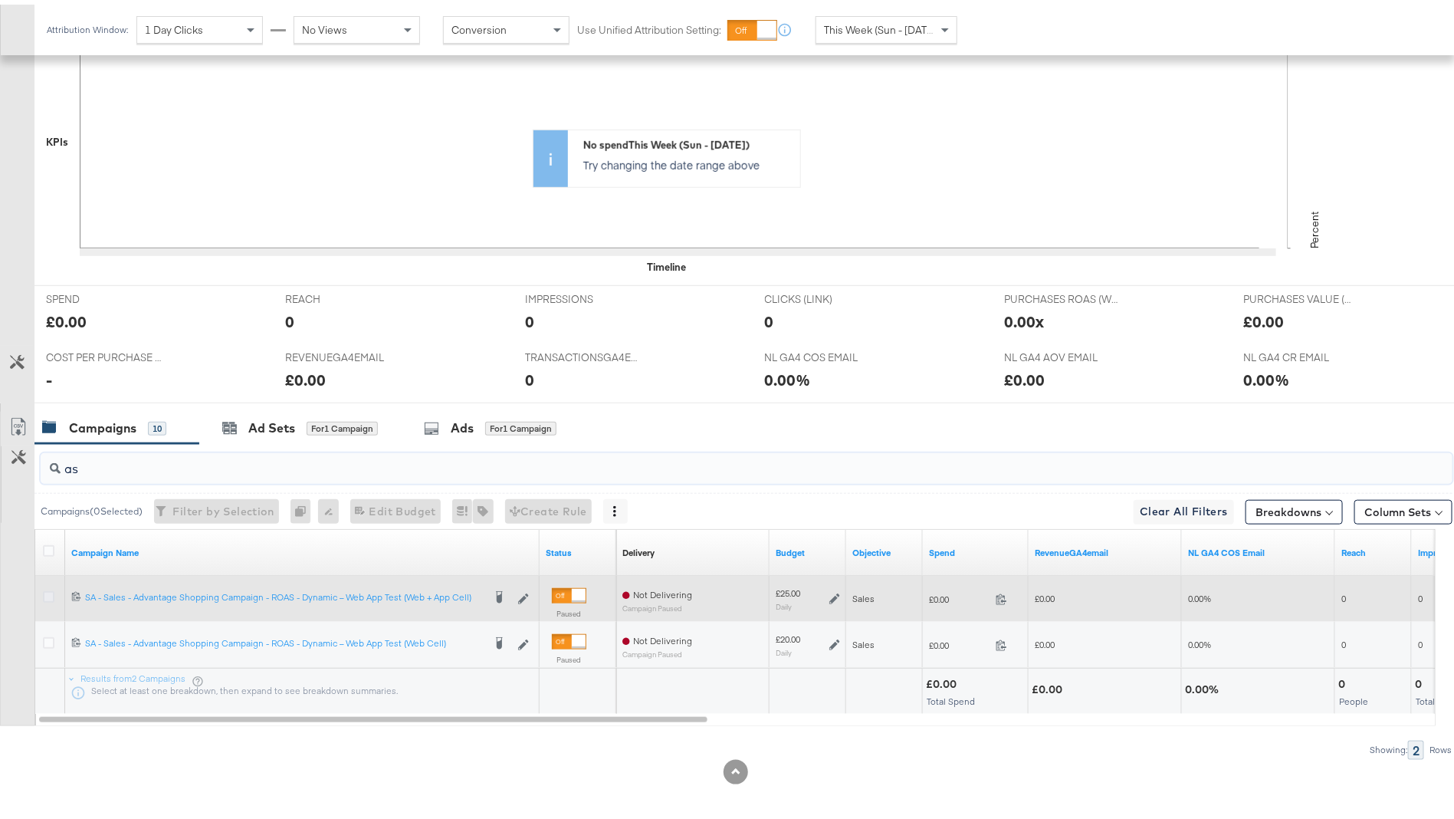
type input "as"
click at [45, 587] on icon at bounding box center [48, 591] width 11 height 11
click at [0, 0] on input "checkbox" at bounding box center [0, 0] width 0 height 0
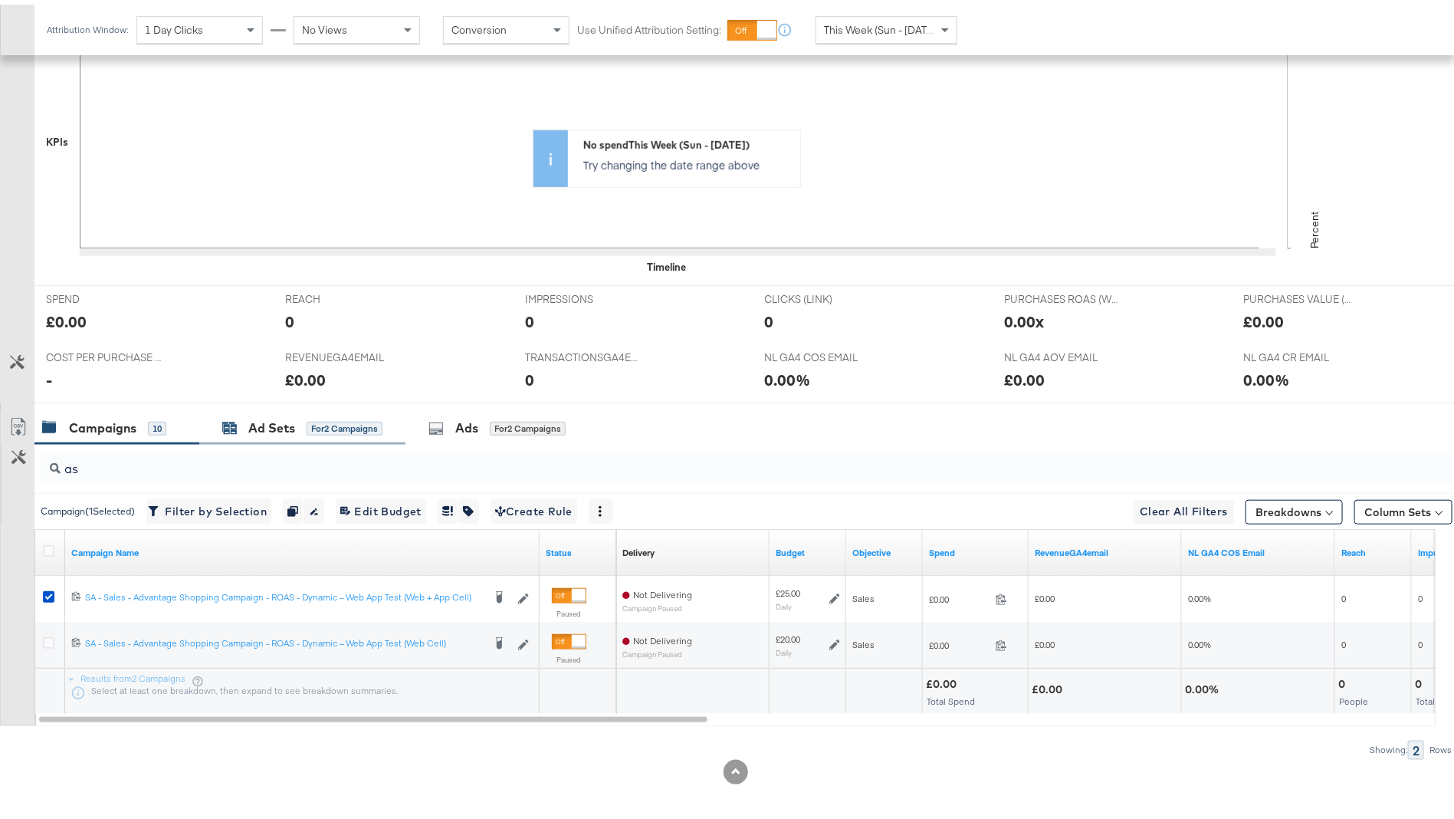
click at [301, 420] on div "Ad Sets for 2 Campaigns" at bounding box center [302, 424] width 160 height 18
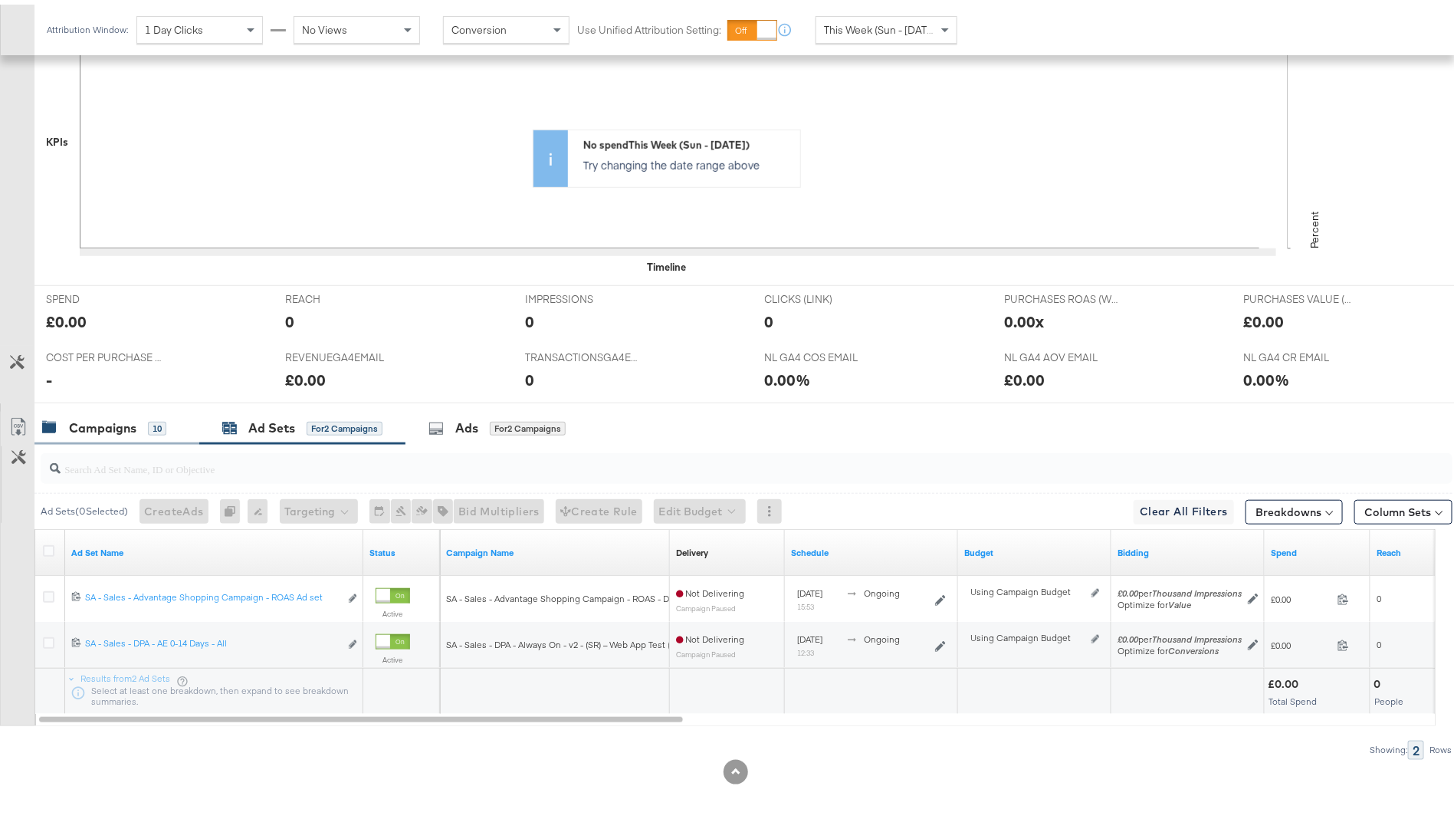
click at [82, 428] on div "Campaigns" at bounding box center [102, 424] width 67 height 18
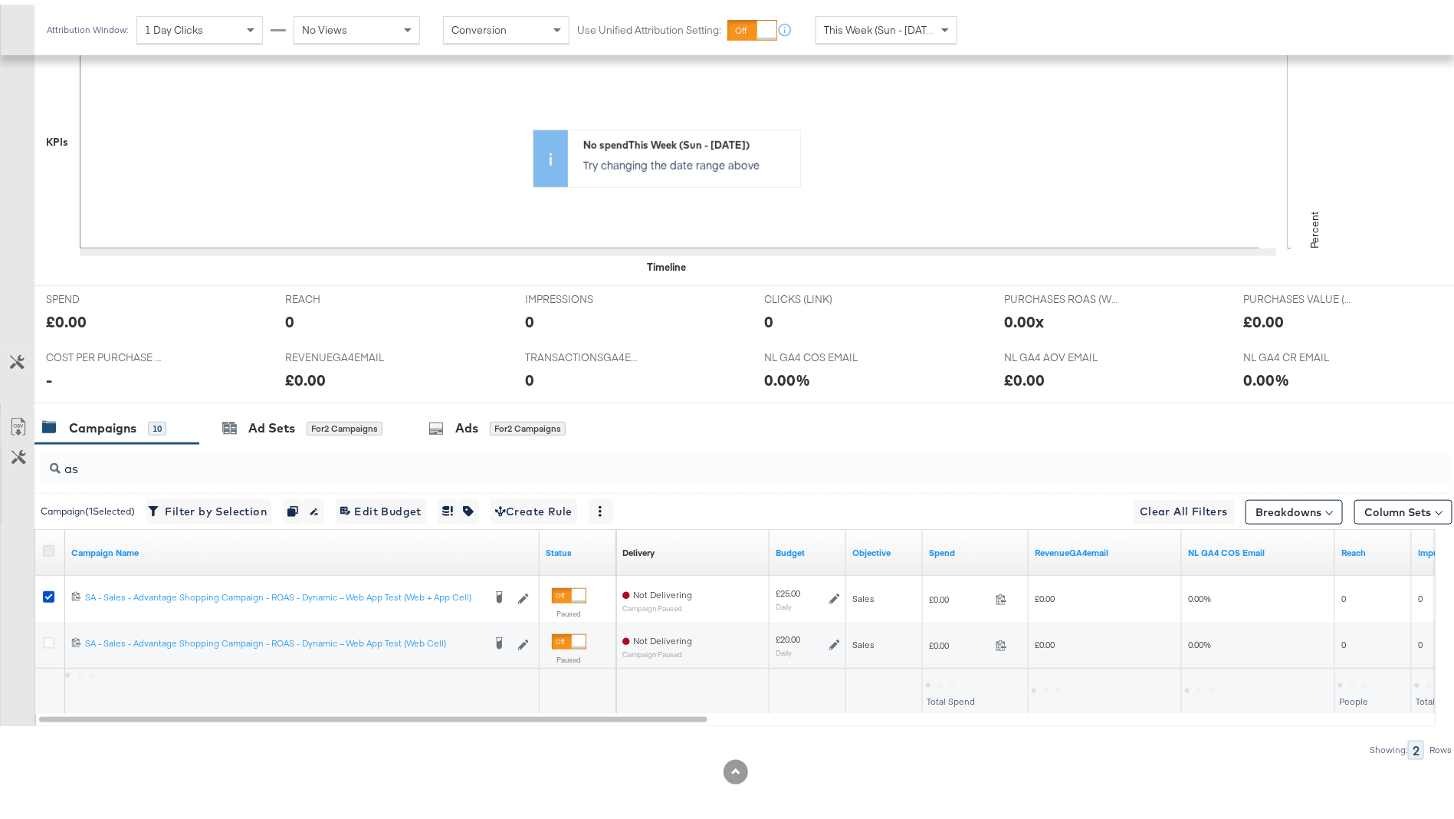
click at [48, 540] on icon at bounding box center [48, 545] width 11 height 11
click at [0, 0] on input "checkbox" at bounding box center [0, 0] width 0 height 0
click at [48, 540] on icon at bounding box center [48, 545] width 11 height 11
click at [0, 0] on input "checkbox" at bounding box center [0, 0] width 0 height 0
click at [46, 543] on icon at bounding box center [48, 545] width 11 height 11
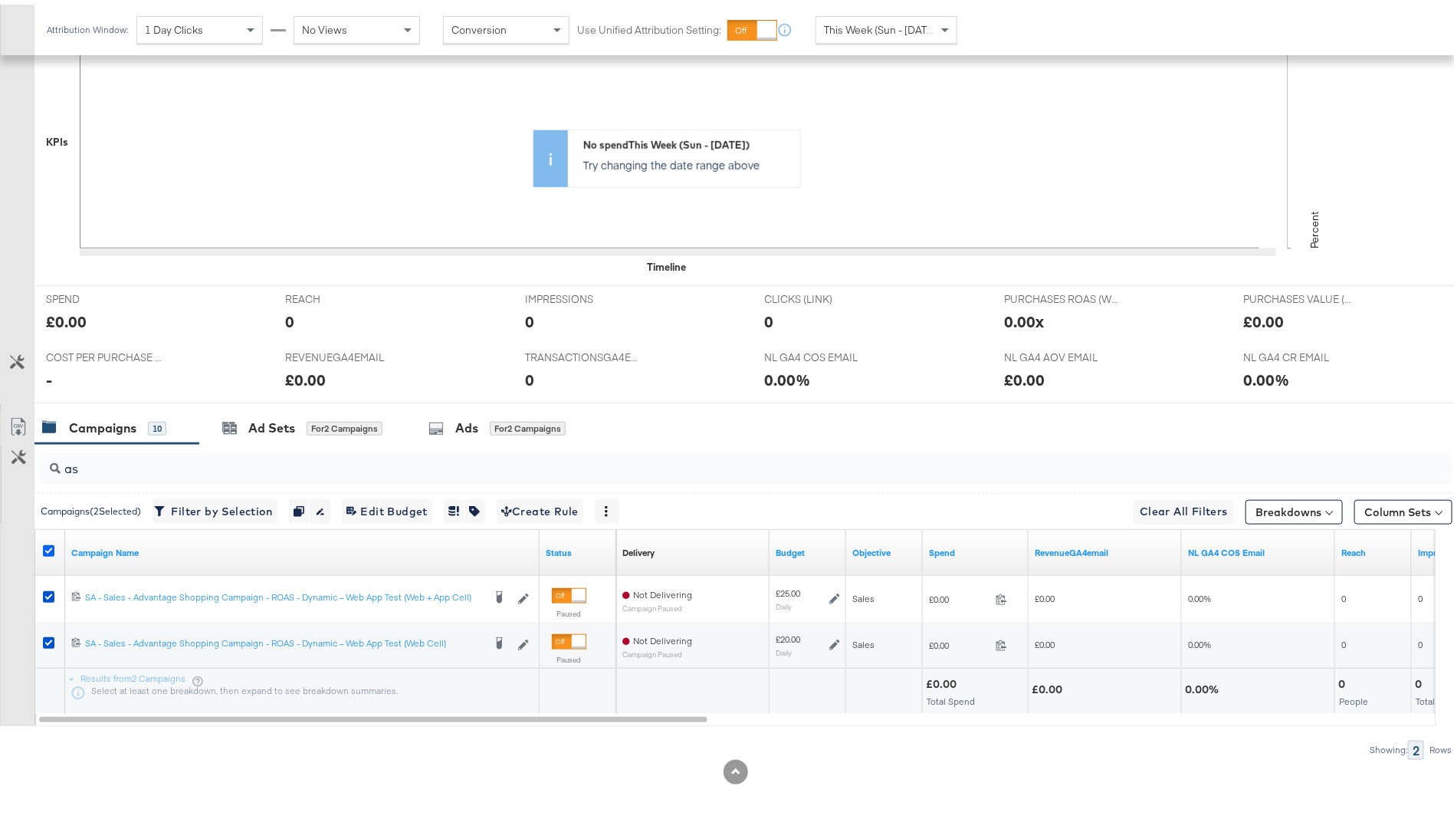
click at [0, 0] on input "checkbox" at bounding box center [0, 0] width 0 height 0
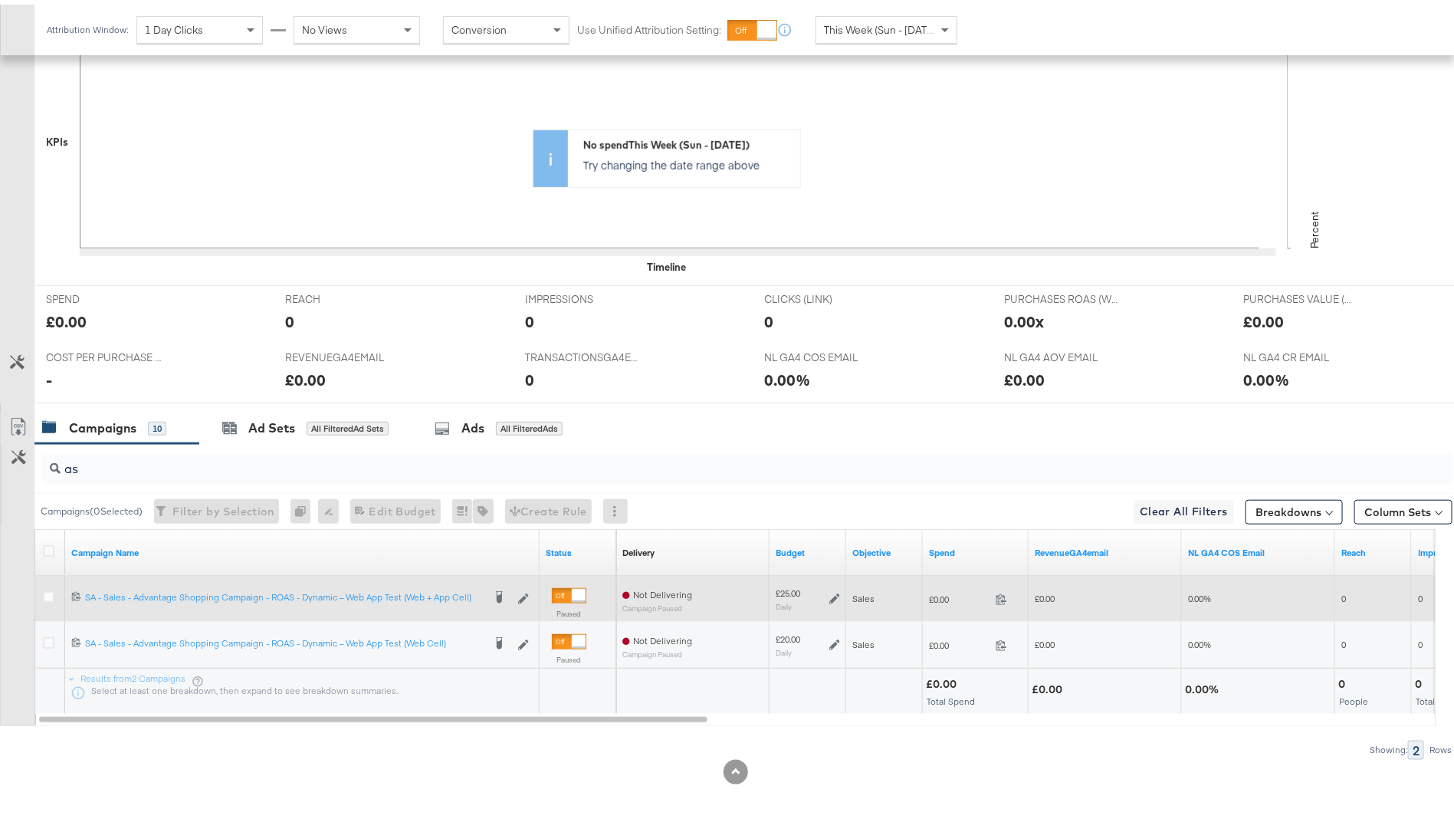
click at [40, 588] on div at bounding box center [51, 594] width 28 height 28
click at [46, 590] on icon at bounding box center [48, 591] width 11 height 11
click at [0, 0] on input "checkbox" at bounding box center [0, 0] width 0 height 0
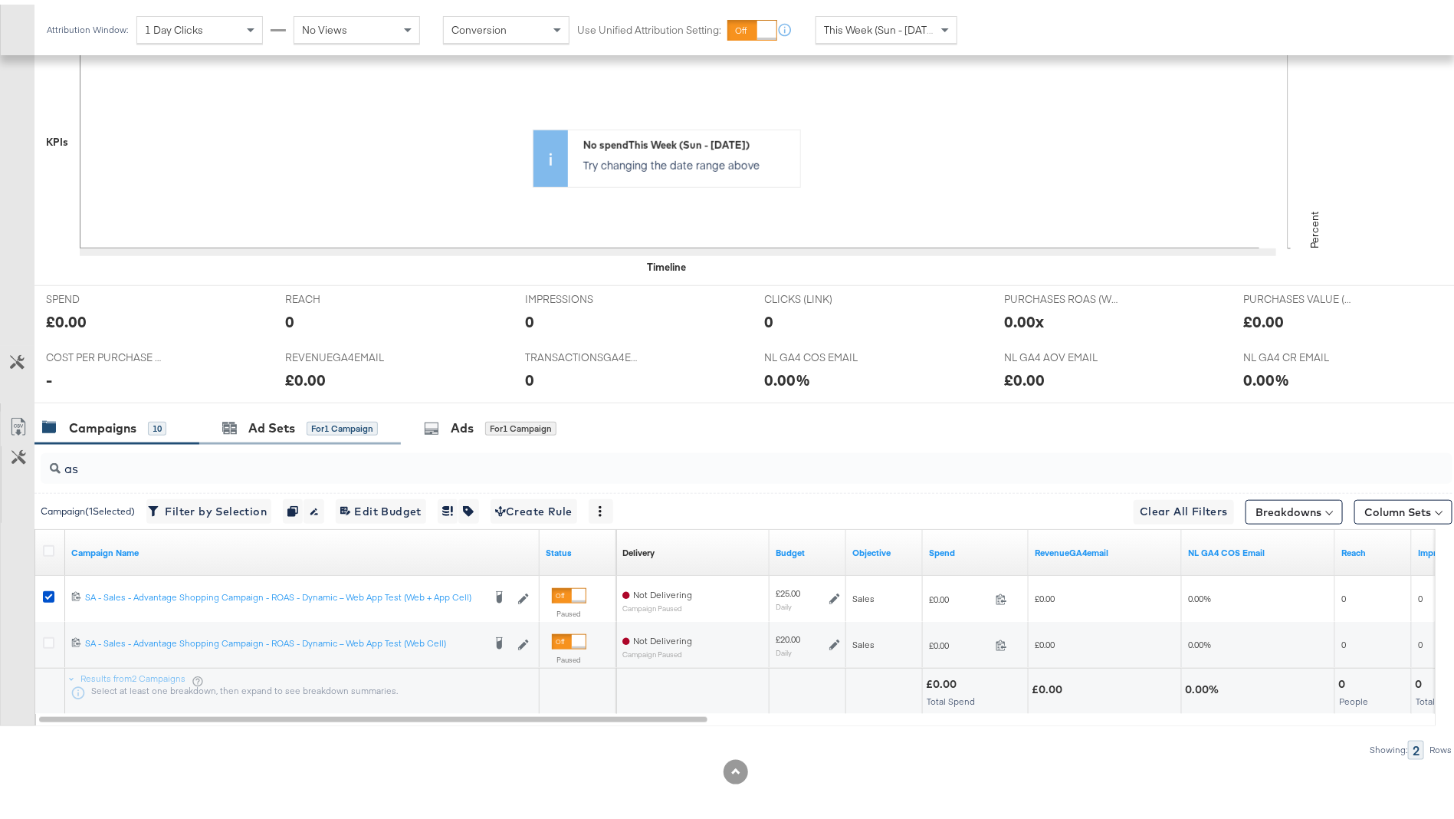
click at [336, 434] on div "Ad Sets for 1 Campaign" at bounding box center [300, 423] width 202 height 33
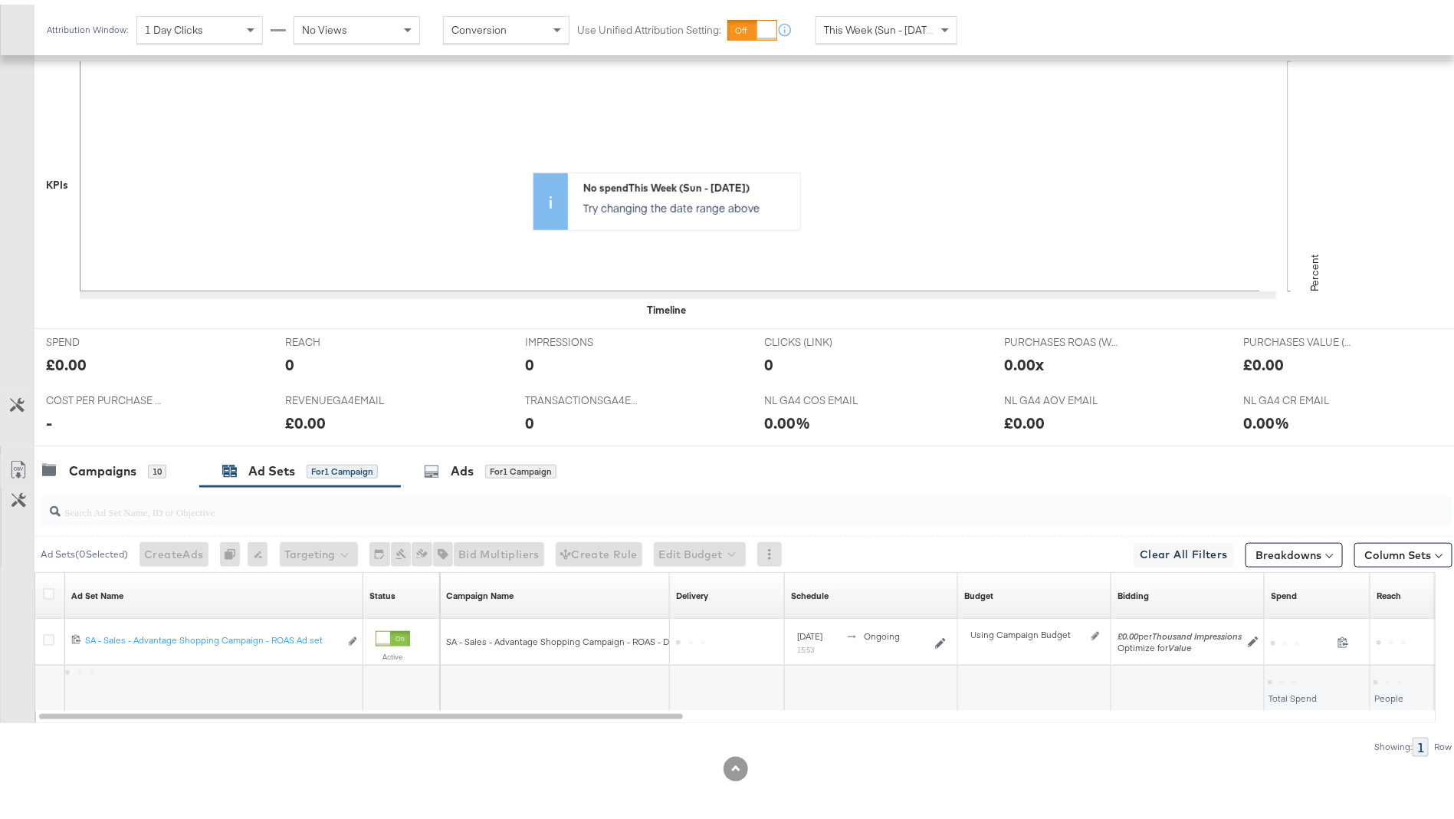
scroll to position [395, 0]
click at [46, 589] on icon at bounding box center [48, 591] width 11 height 11
click at [0, 0] on input "checkbox" at bounding box center [0, 0] width 0 height 0
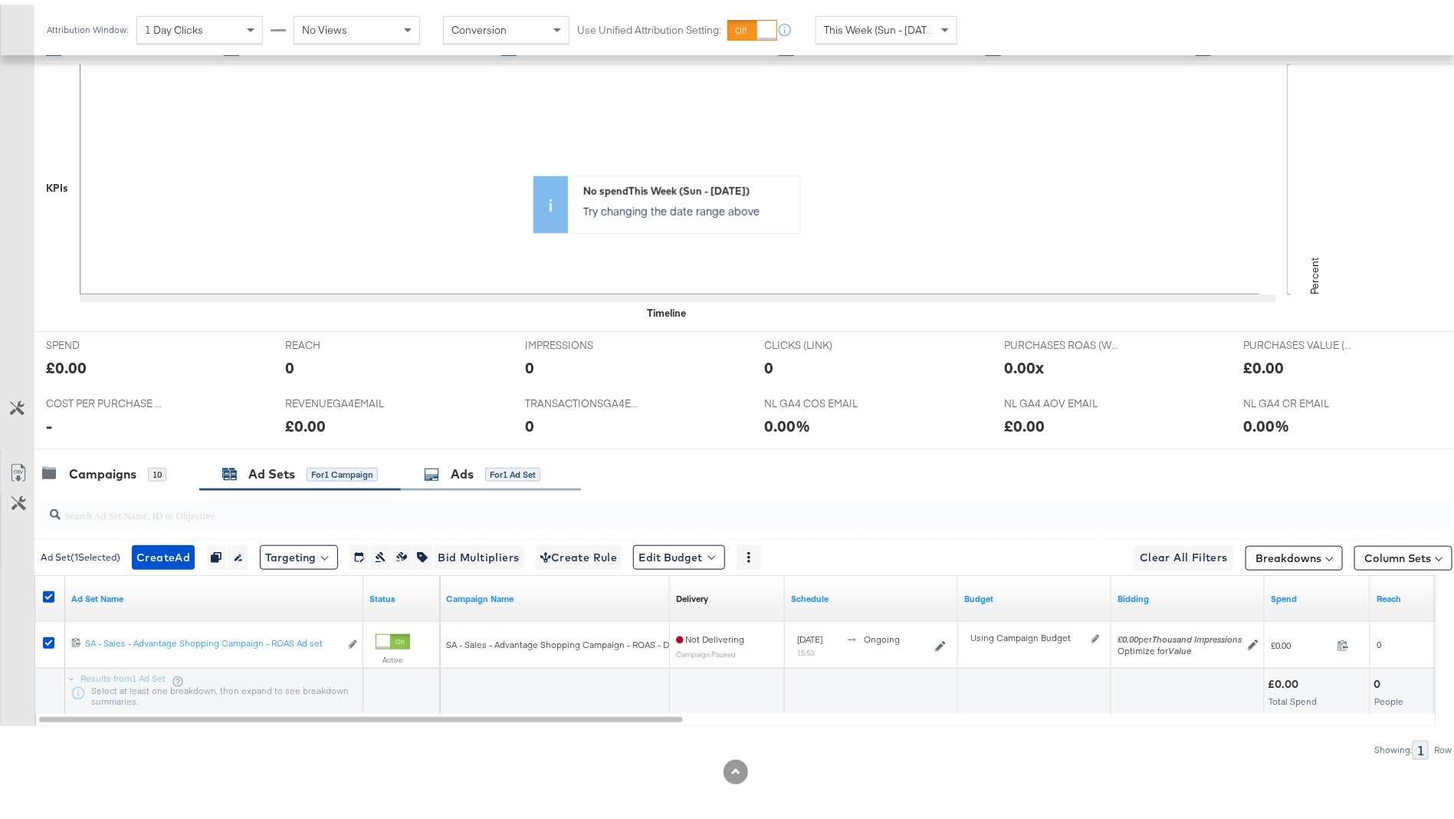
click at [557, 464] on div "Ads for 1 Ad Set" at bounding box center [491, 470] width 134 height 18
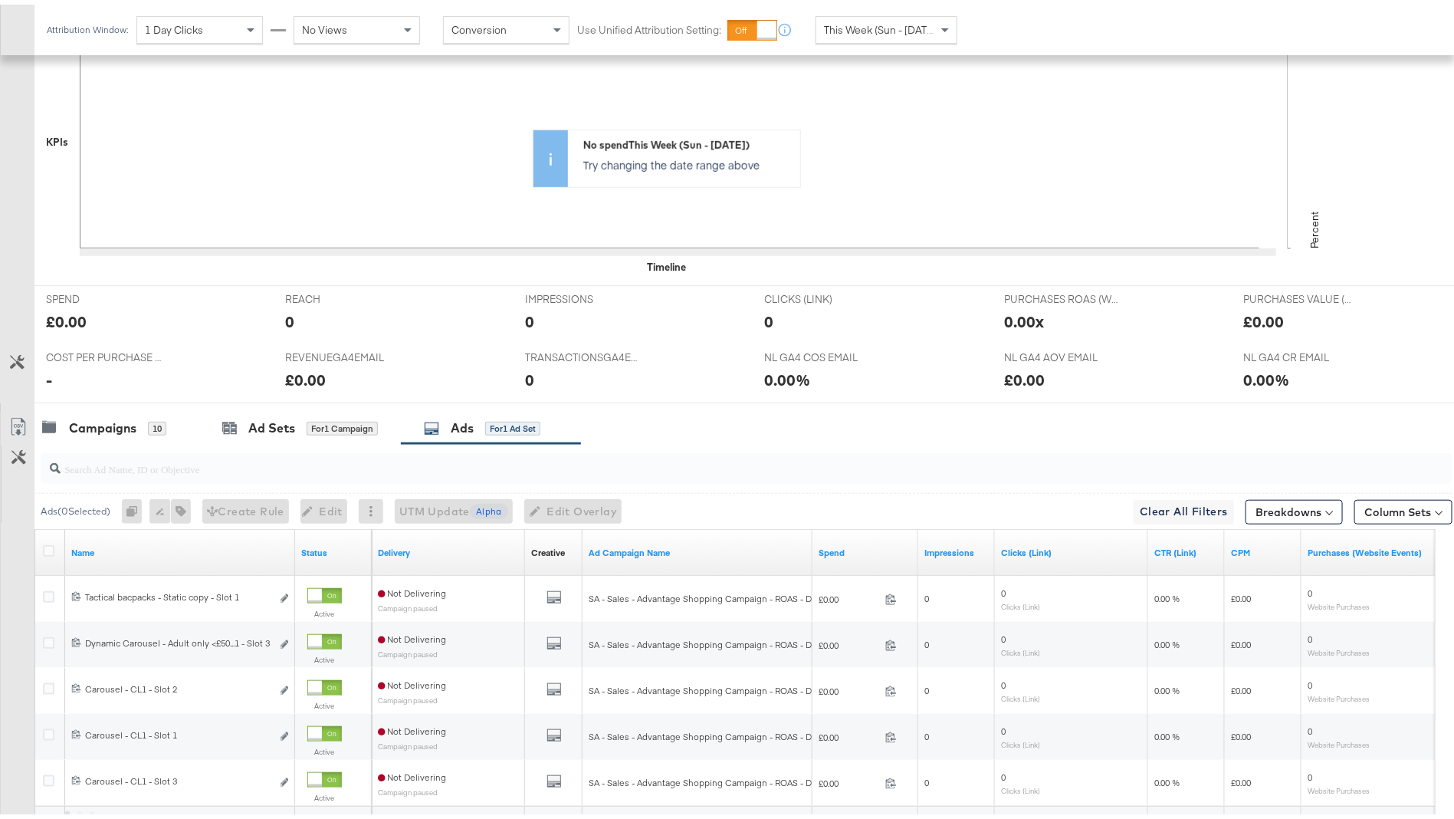
scroll to position [579, 0]
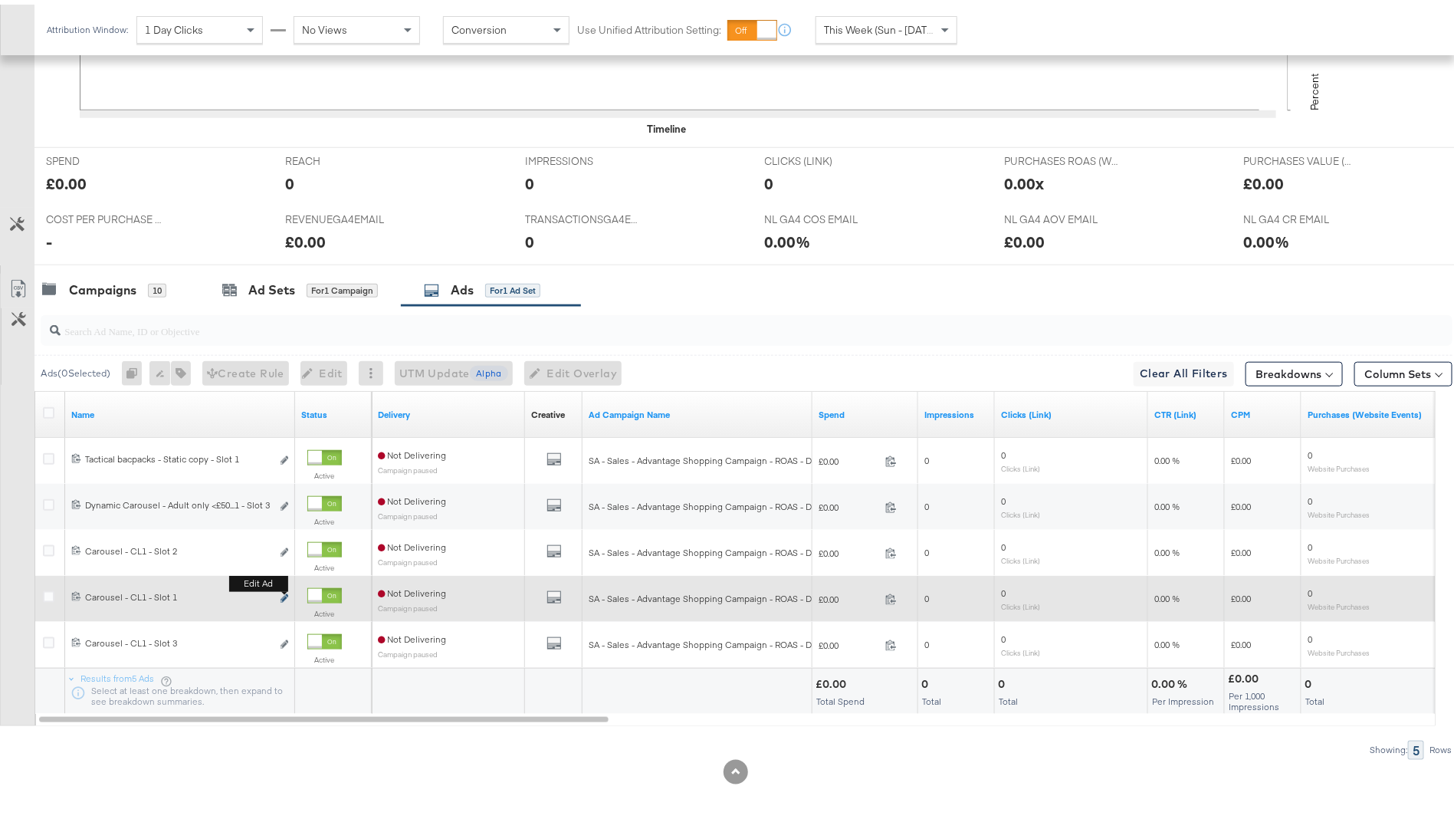
click at [283, 594] on icon "link" at bounding box center [285, 593] width 8 height 8
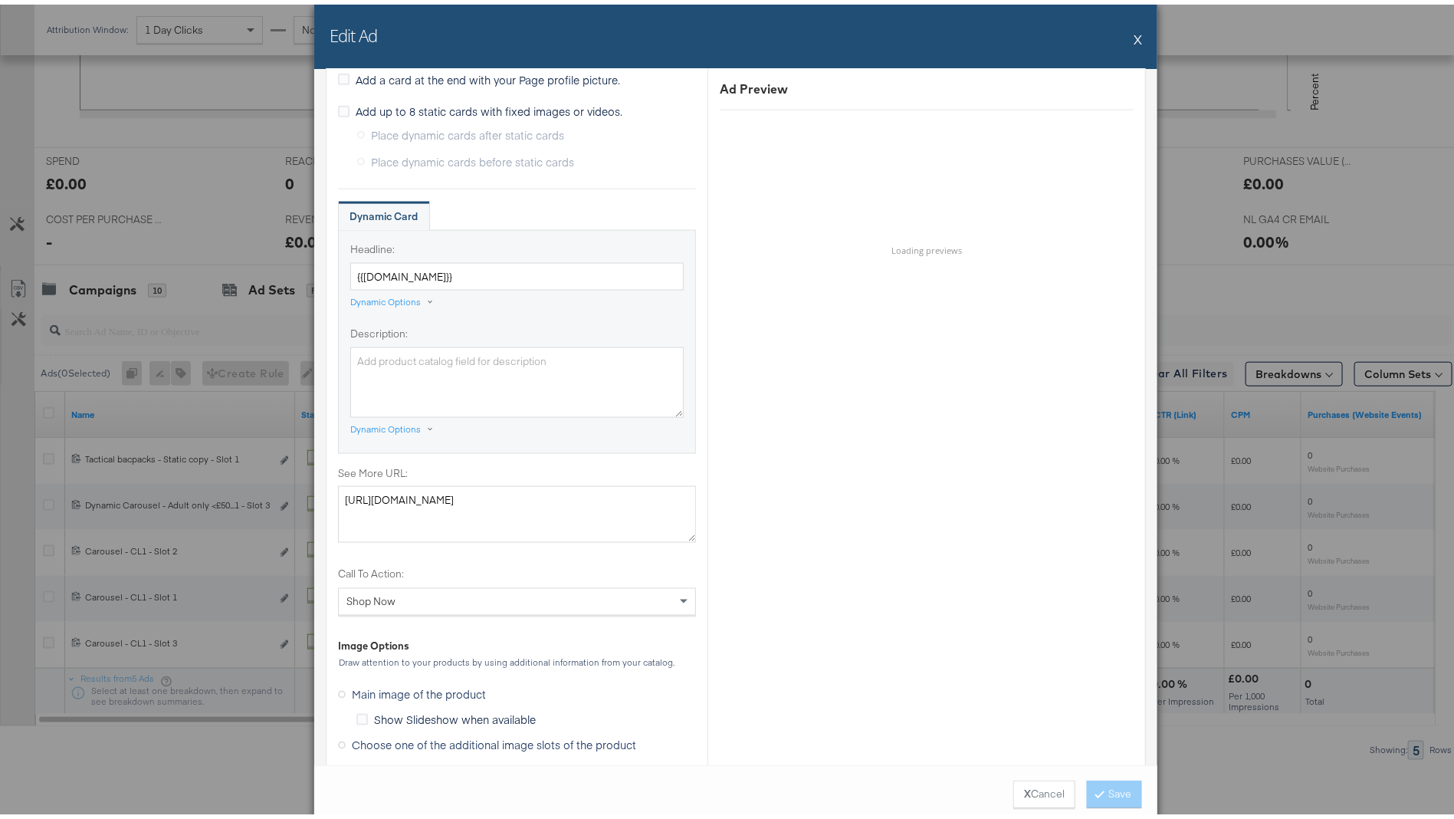
scroll to position [1283, 0]
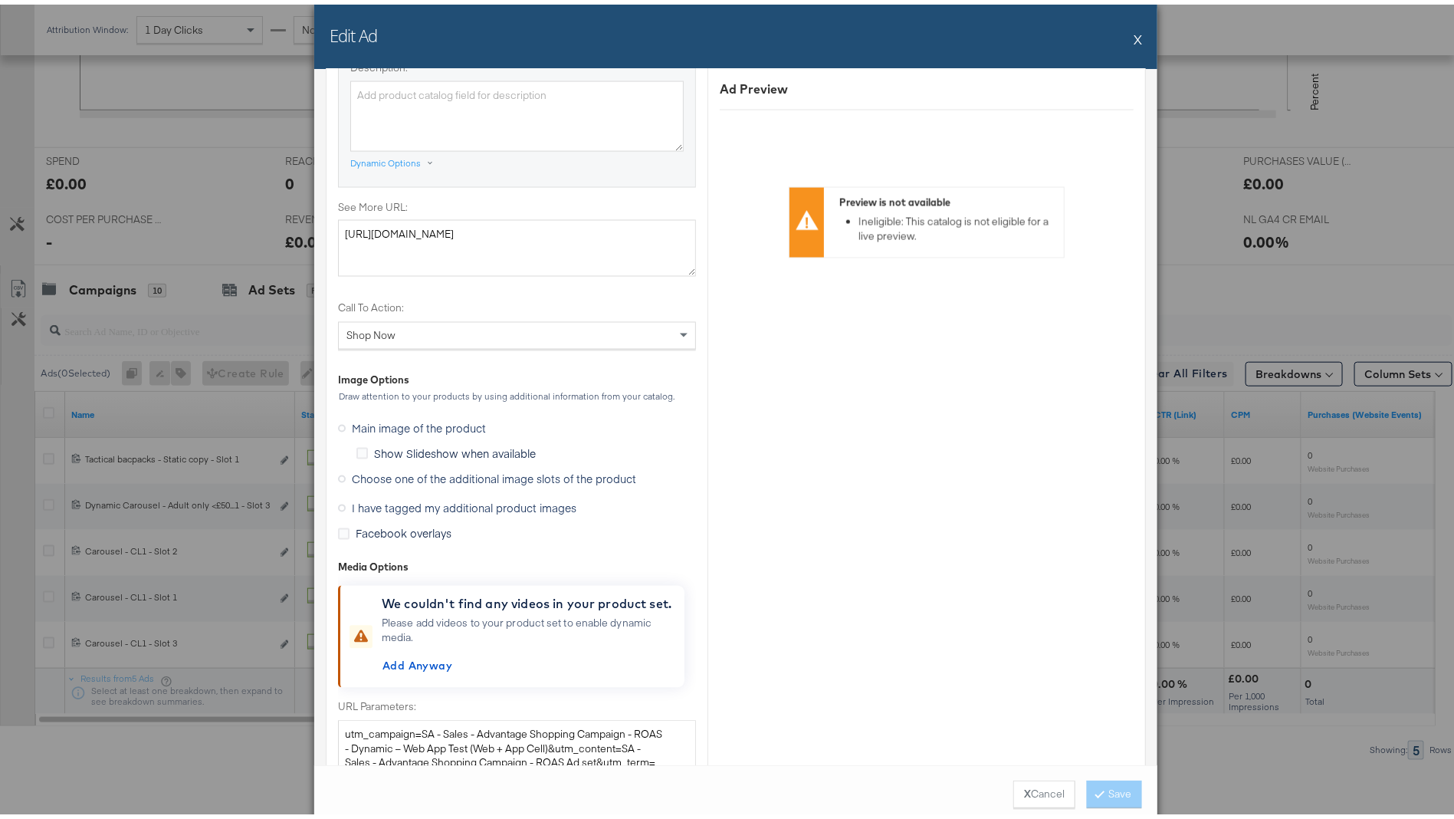
click at [428, 475] on span "Choose one of the additional image slots of the product" at bounding box center [494, 474] width 284 height 15
click at [0, 0] on input "Choose one of the additional image slots of the product" at bounding box center [0, 0] width 0 height 0
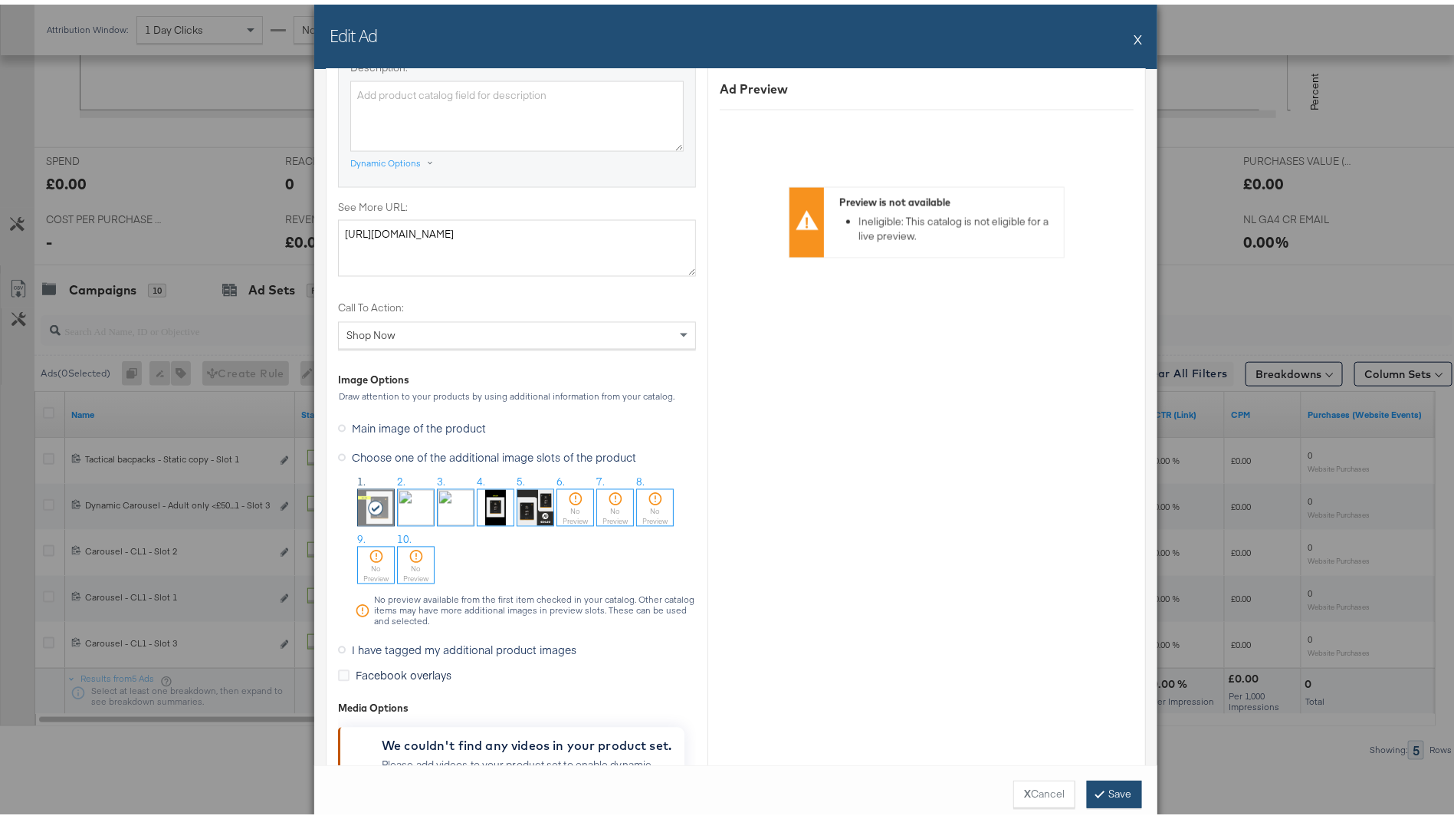
click at [1131, 798] on button "Save" at bounding box center [1114, 790] width 55 height 28
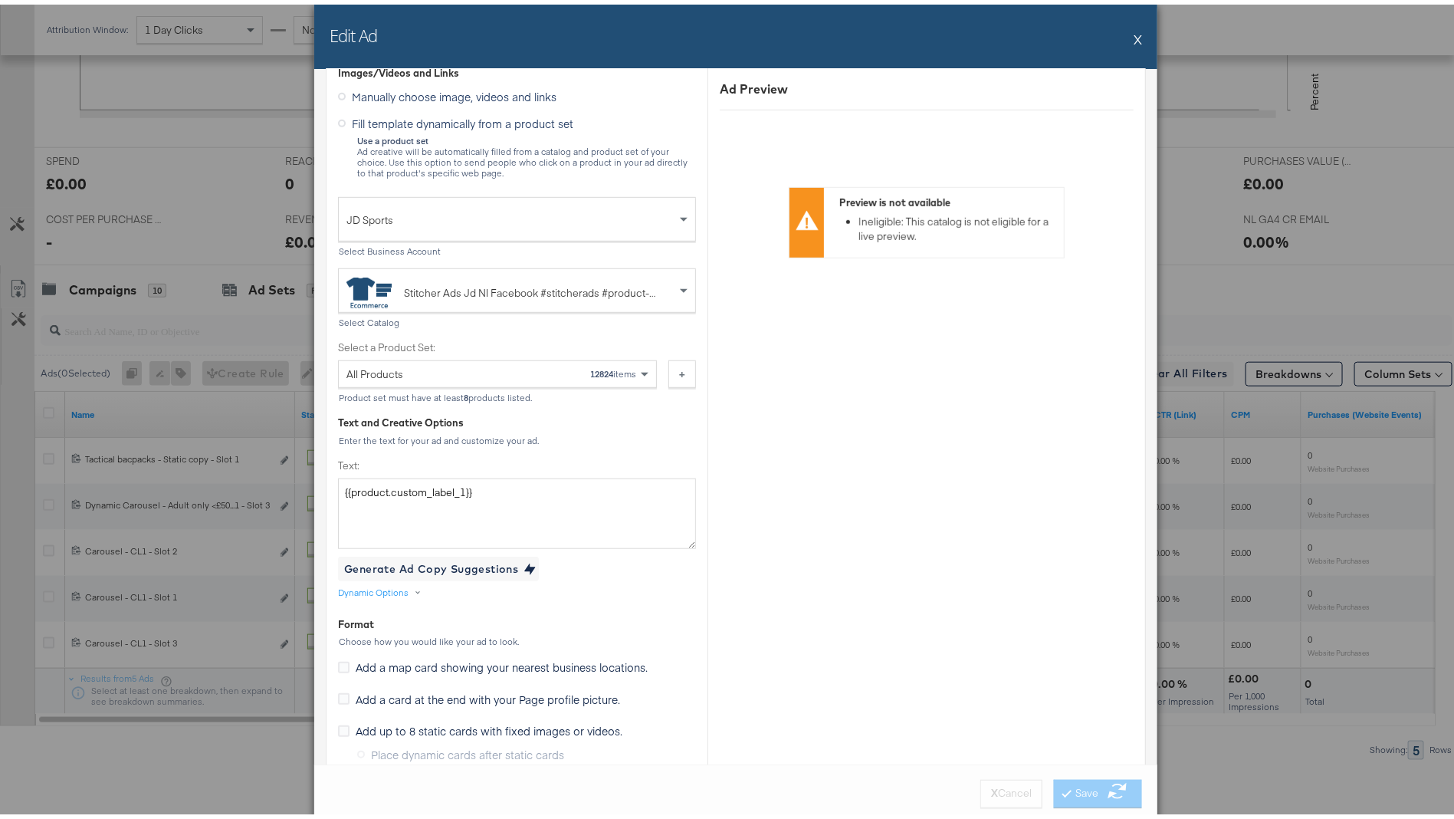
scroll to position [1000, 0]
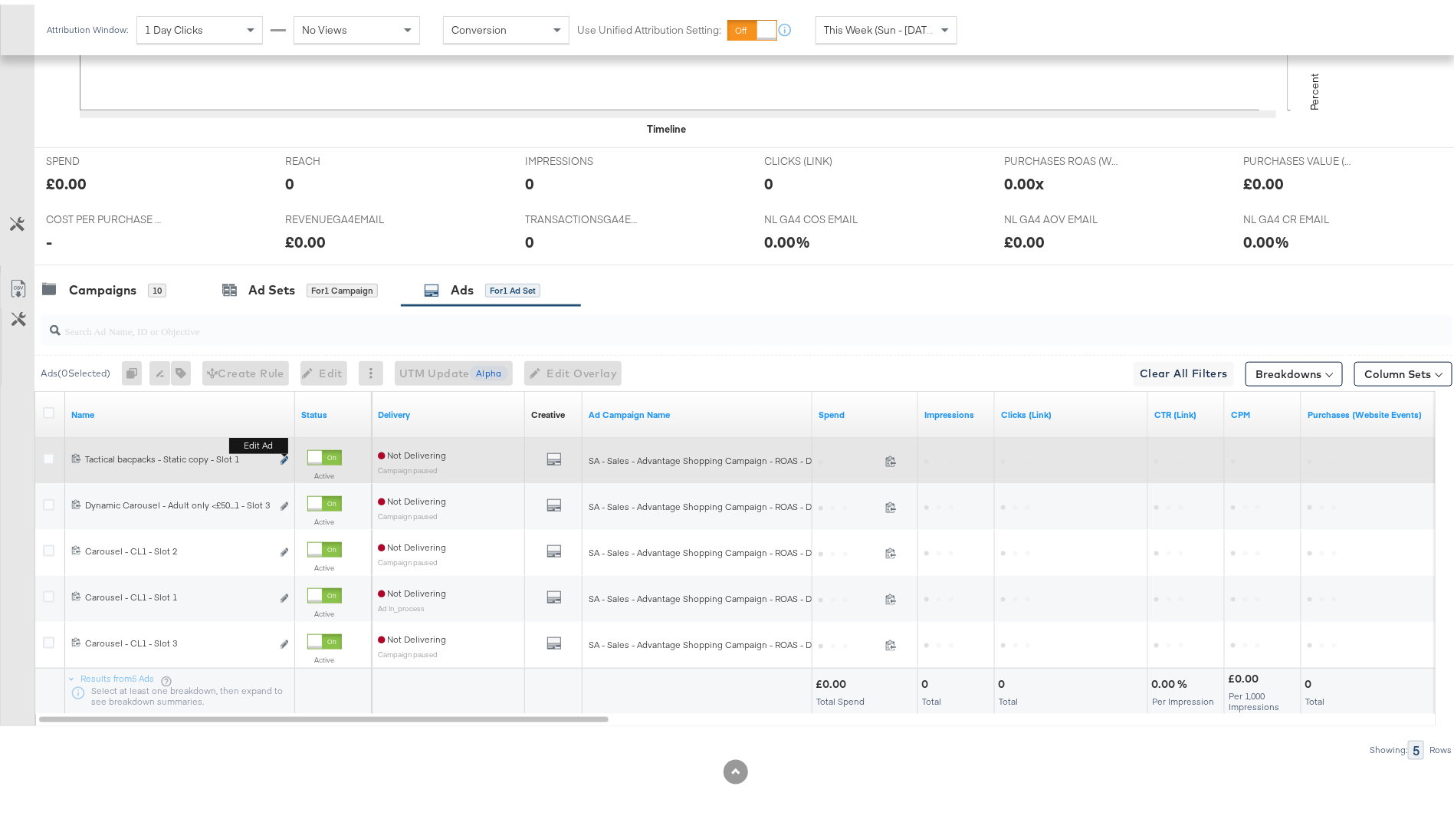
click at [286, 452] on icon "link" at bounding box center [285, 455] width 8 height 8
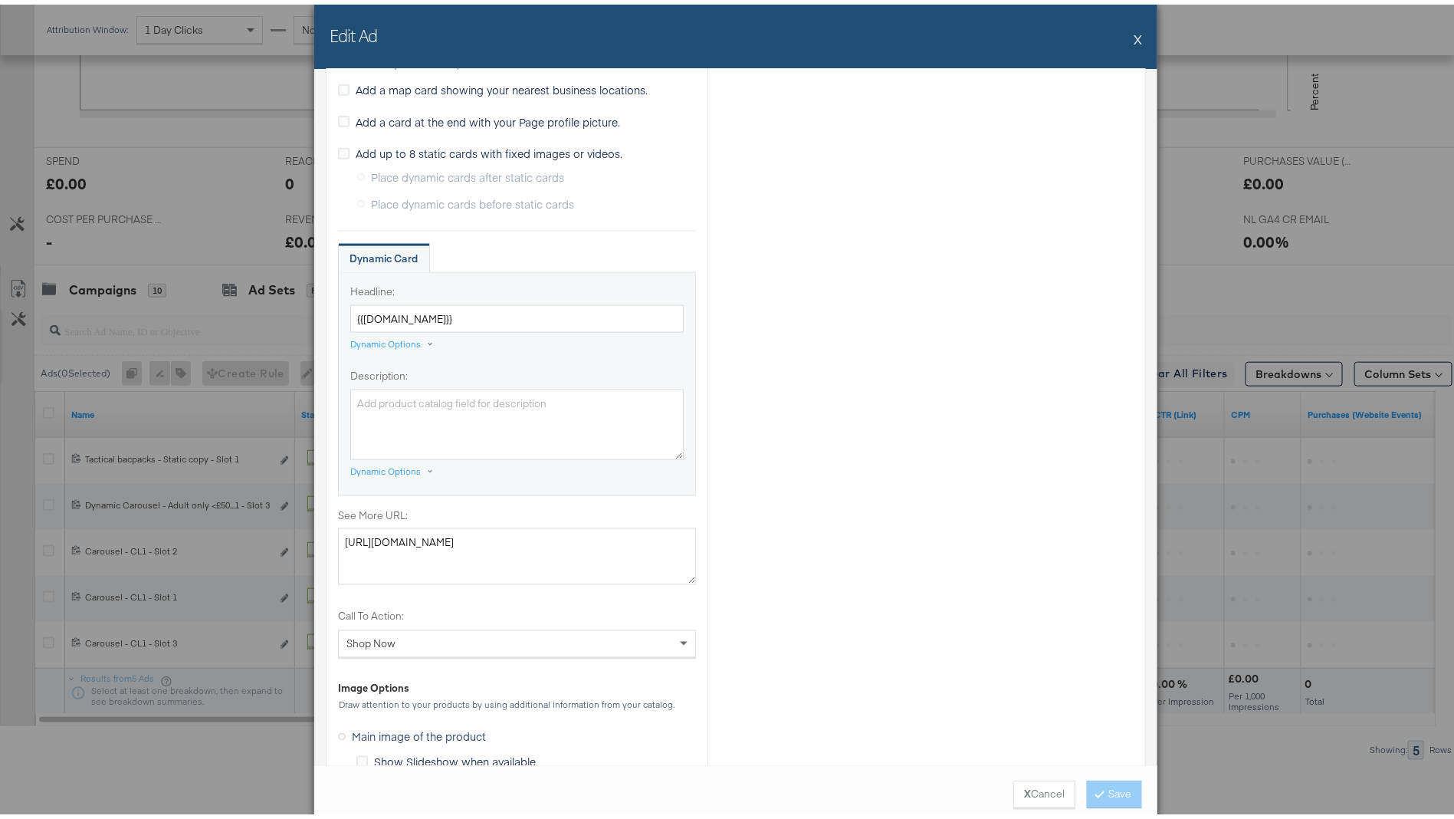
scroll to position [1377, 0]
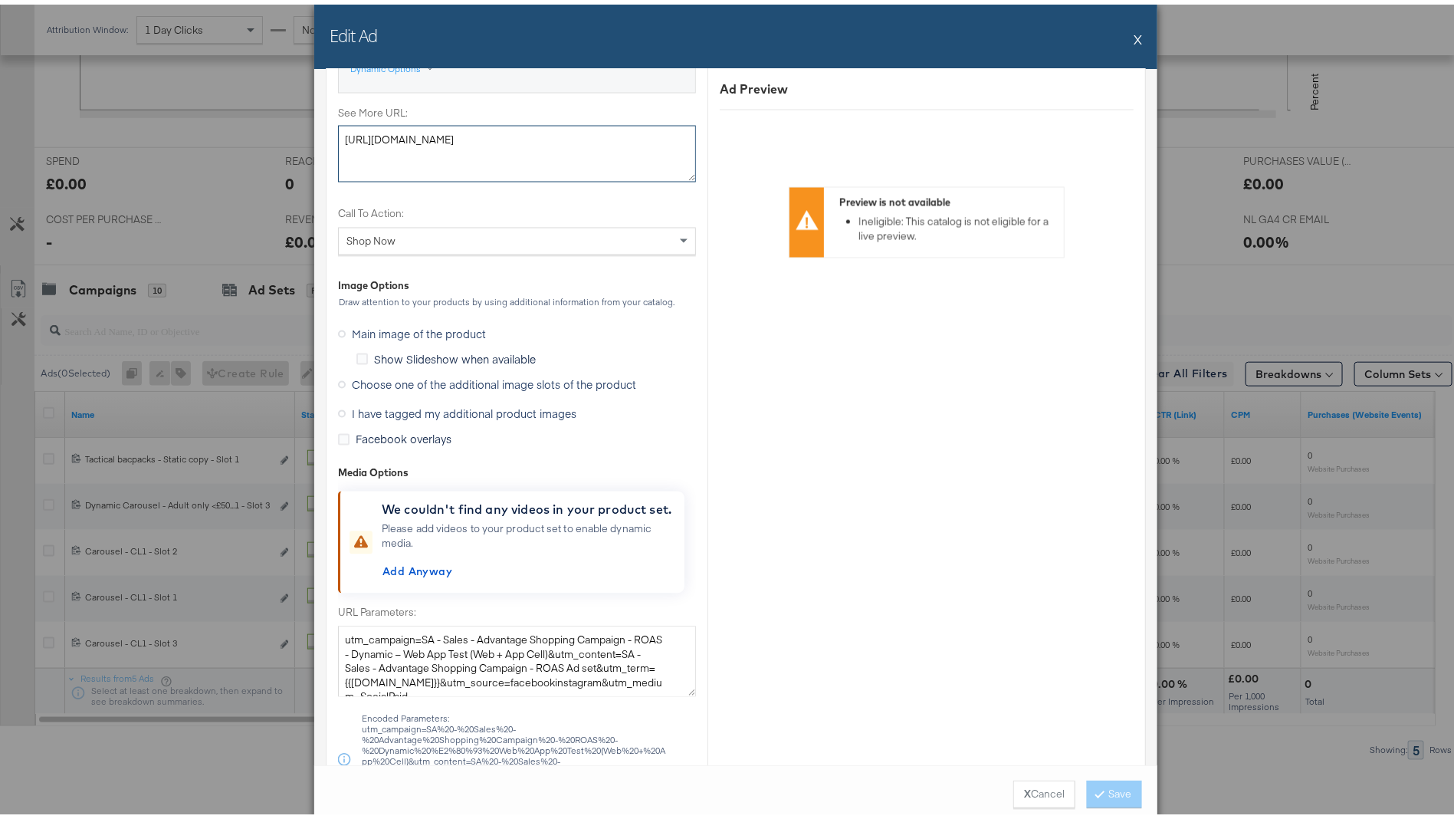
drag, startPoint x: 539, startPoint y: 147, endPoint x: 363, endPoint y: 115, distance: 178.4
click at [363, 115] on div "See More URL: https://www.alexisbittar.com/products/crumpled-metal-post-earring…" at bounding box center [517, 139] width 358 height 77
click at [463, 385] on label "Choose one of the additional image slots of the product" at bounding box center [490, 380] width 304 height 23
click at [0, 0] on input "Choose one of the additional image slots of the product" at bounding box center [0, 0] width 0 height 0
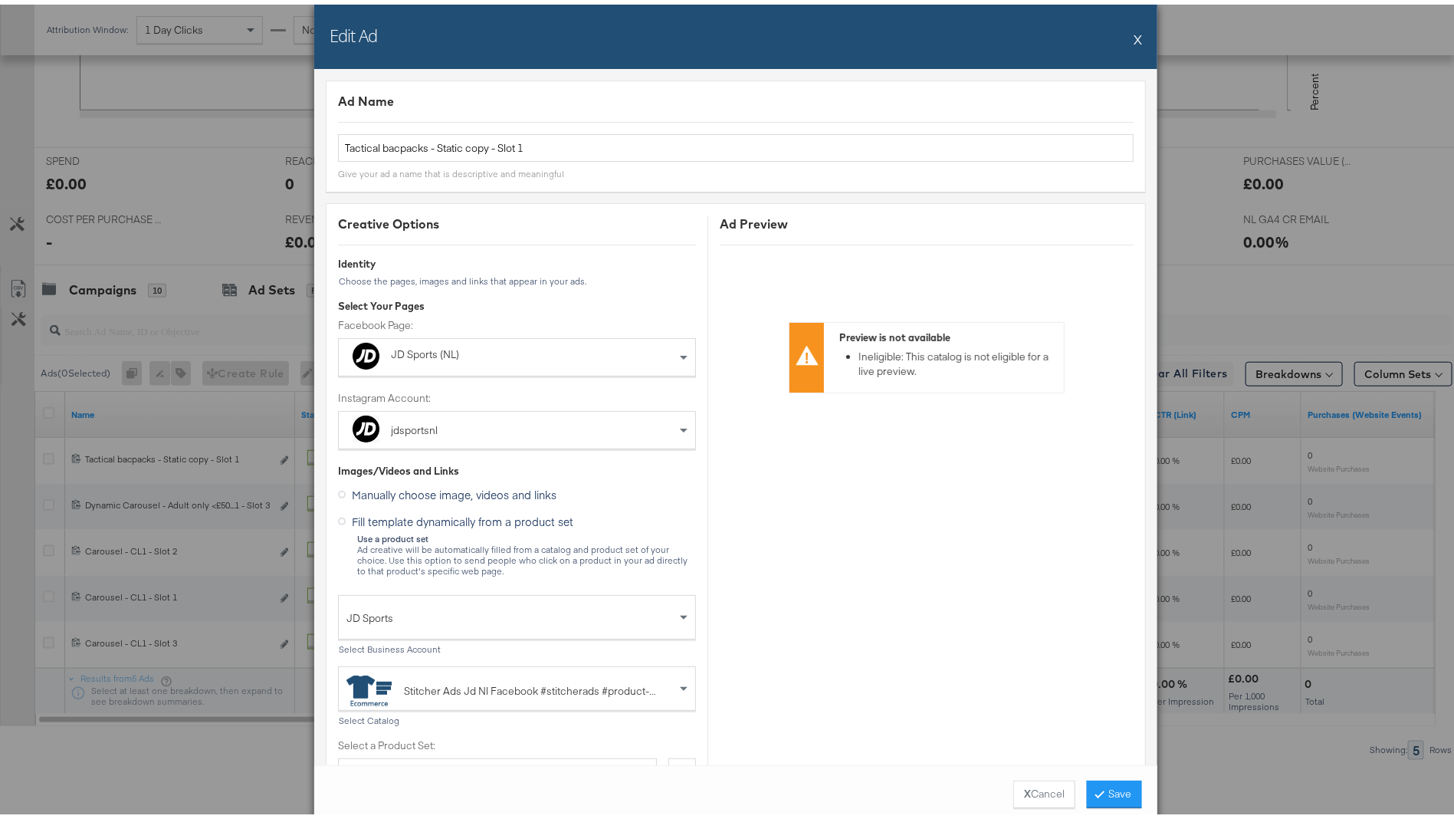
scroll to position [343, 0]
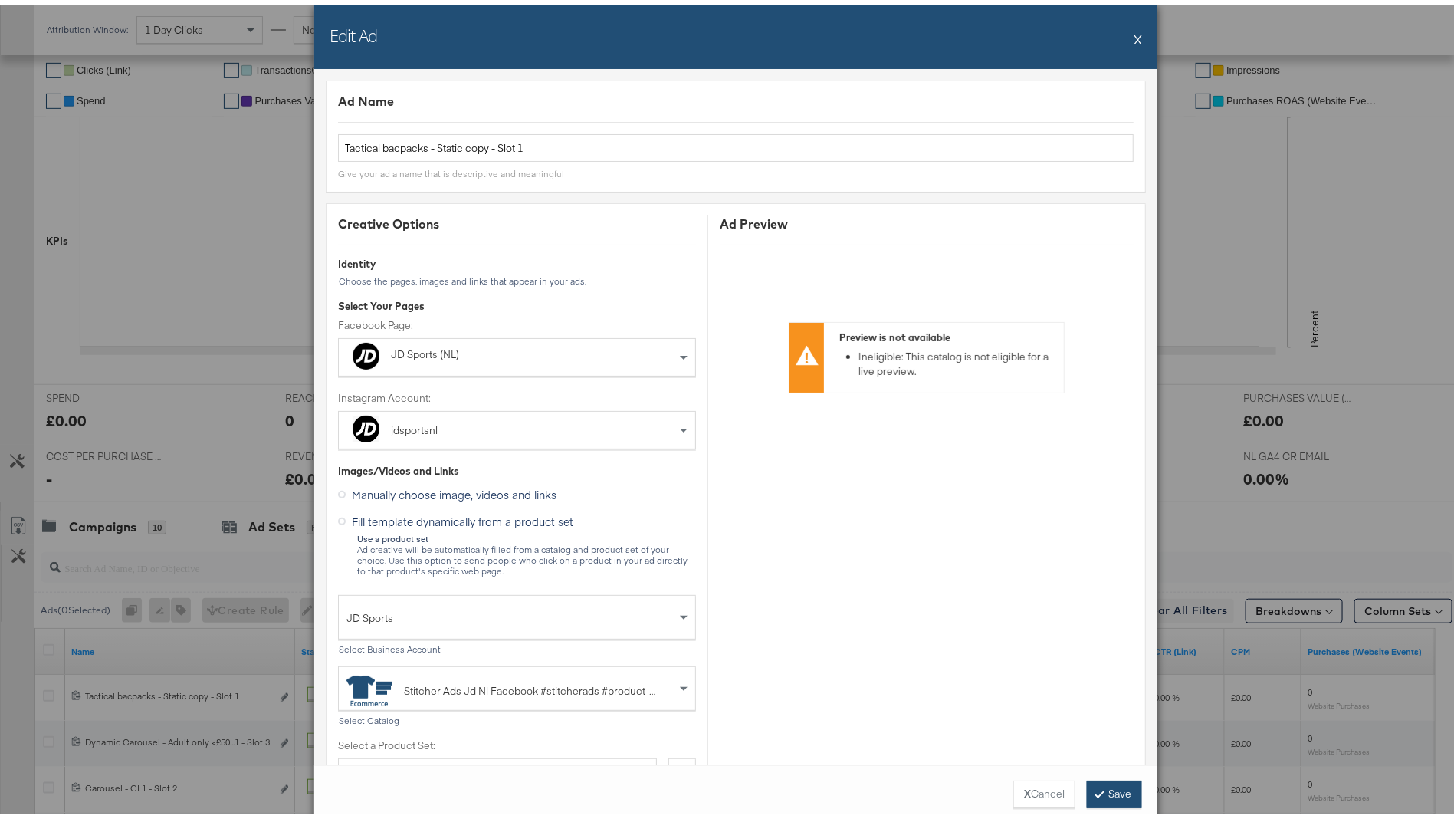
click at [1104, 794] on button "Save" at bounding box center [1114, 790] width 55 height 28
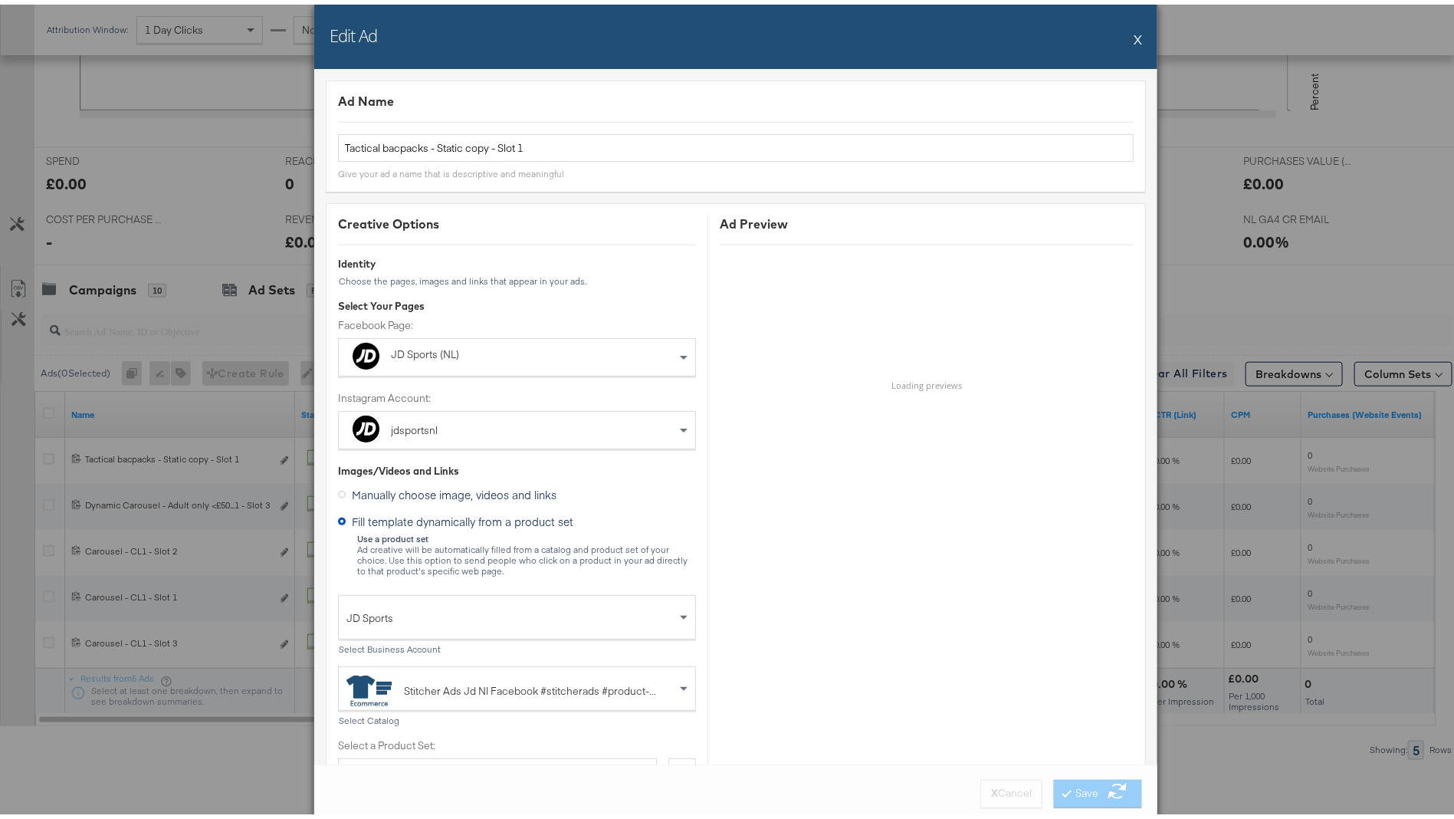
scroll to position [148, 0]
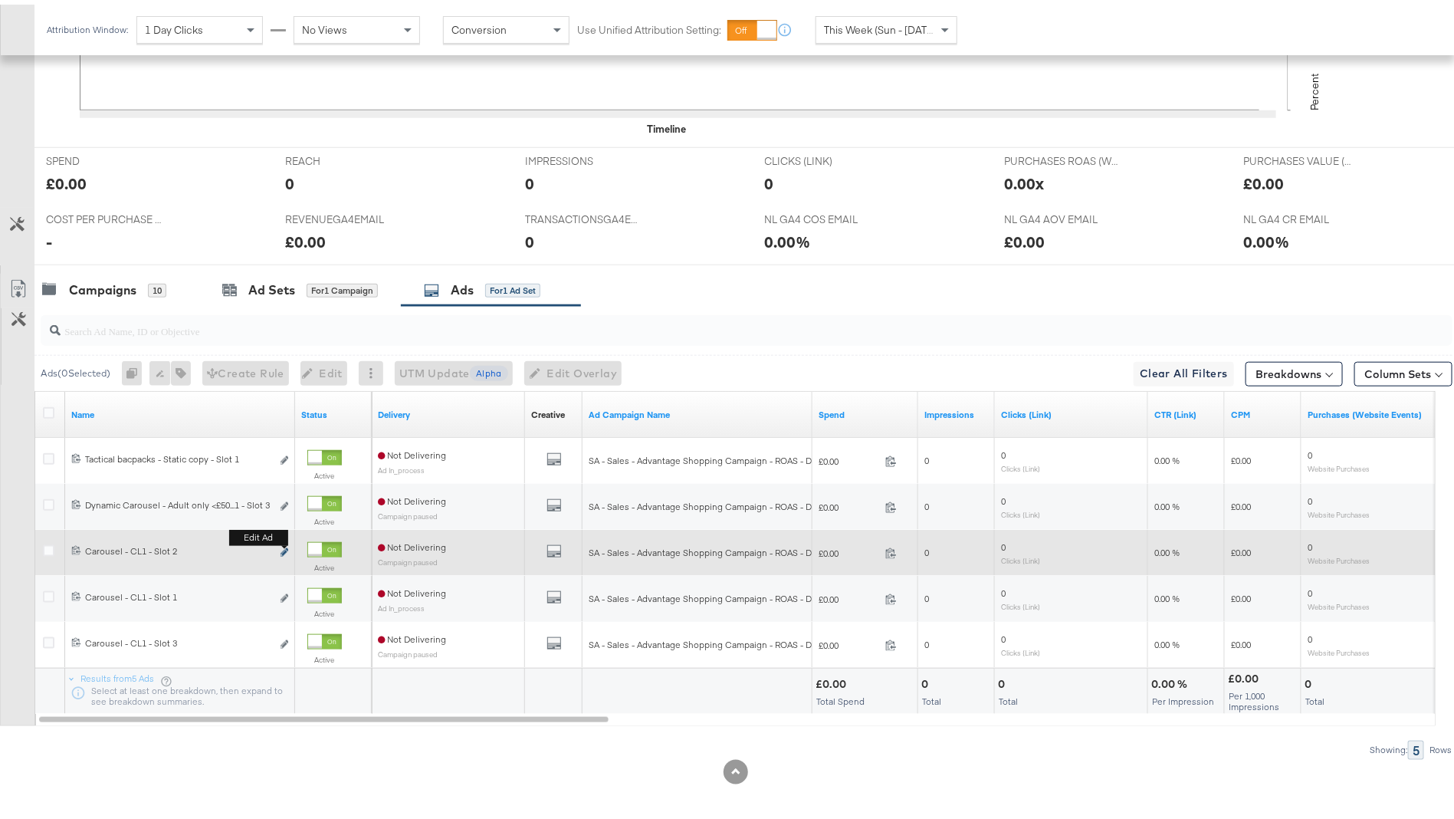
click at [287, 540] on button "Edit ad" at bounding box center [284, 548] width 9 height 16
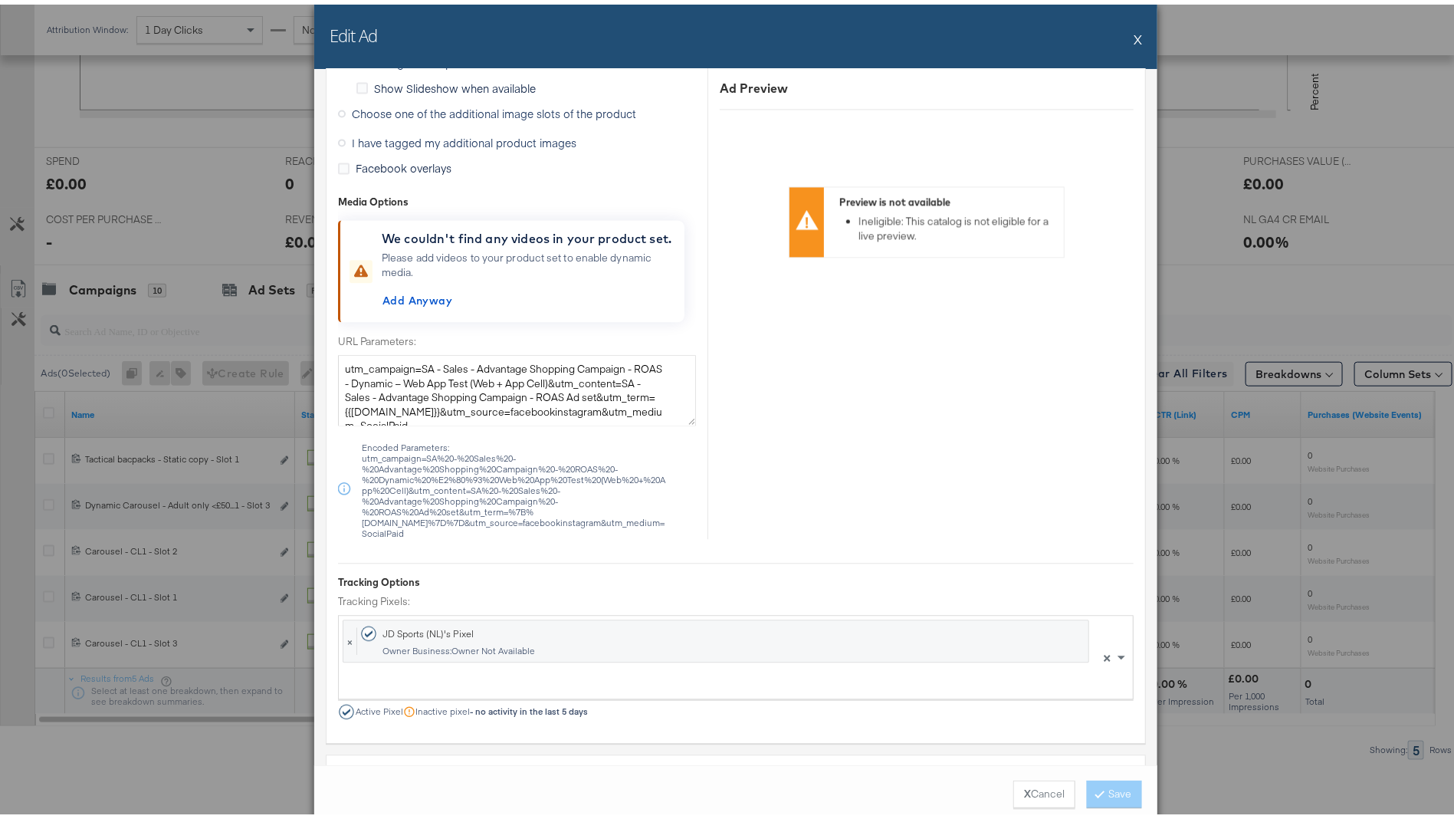
scroll to position [1399, 0]
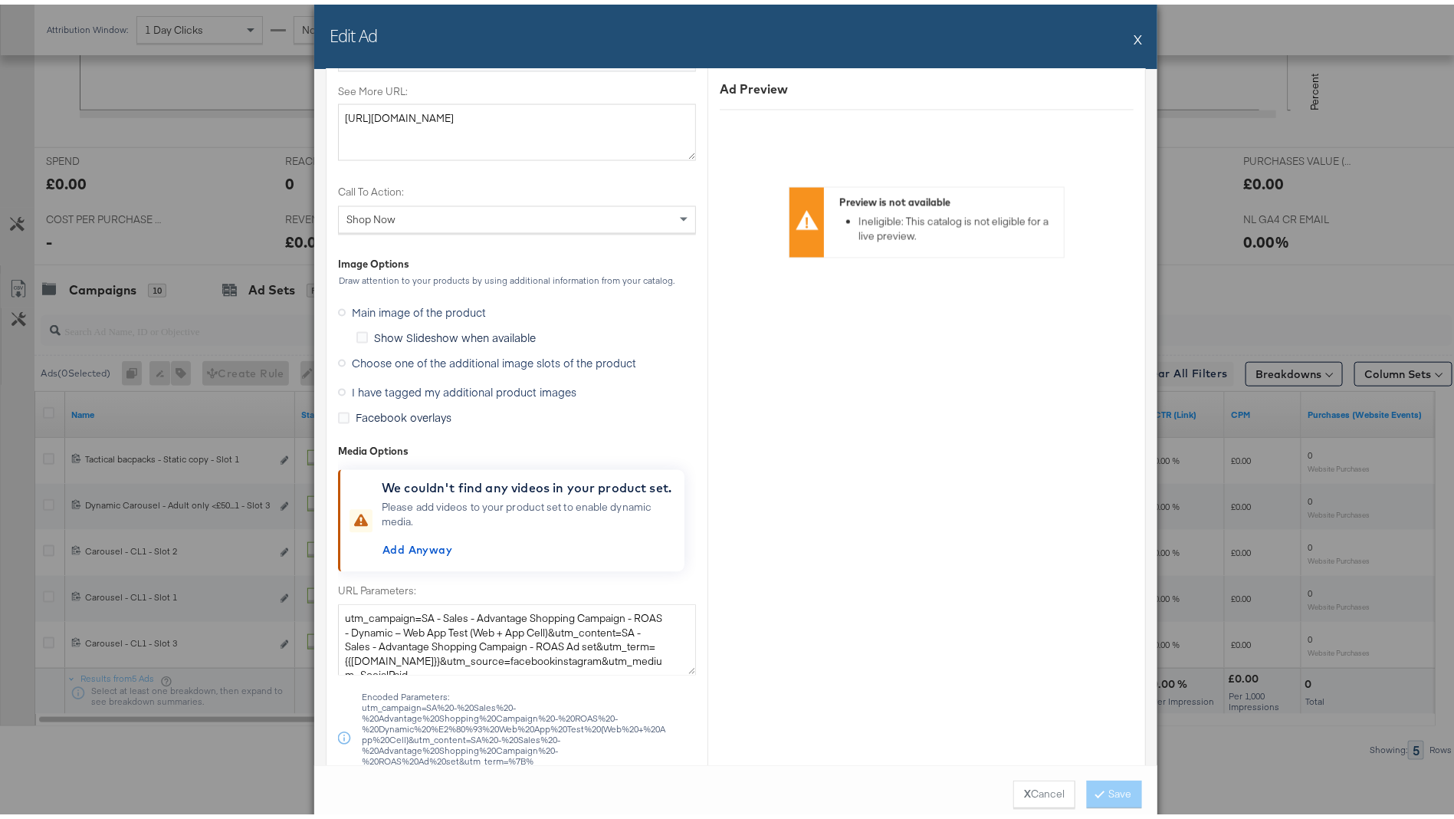
click at [405, 356] on span "Choose one of the additional image slots of the product" at bounding box center [494, 358] width 284 height 15
click at [0, 0] on input "Choose one of the additional image slots of the product" at bounding box center [0, 0] width 0 height 0
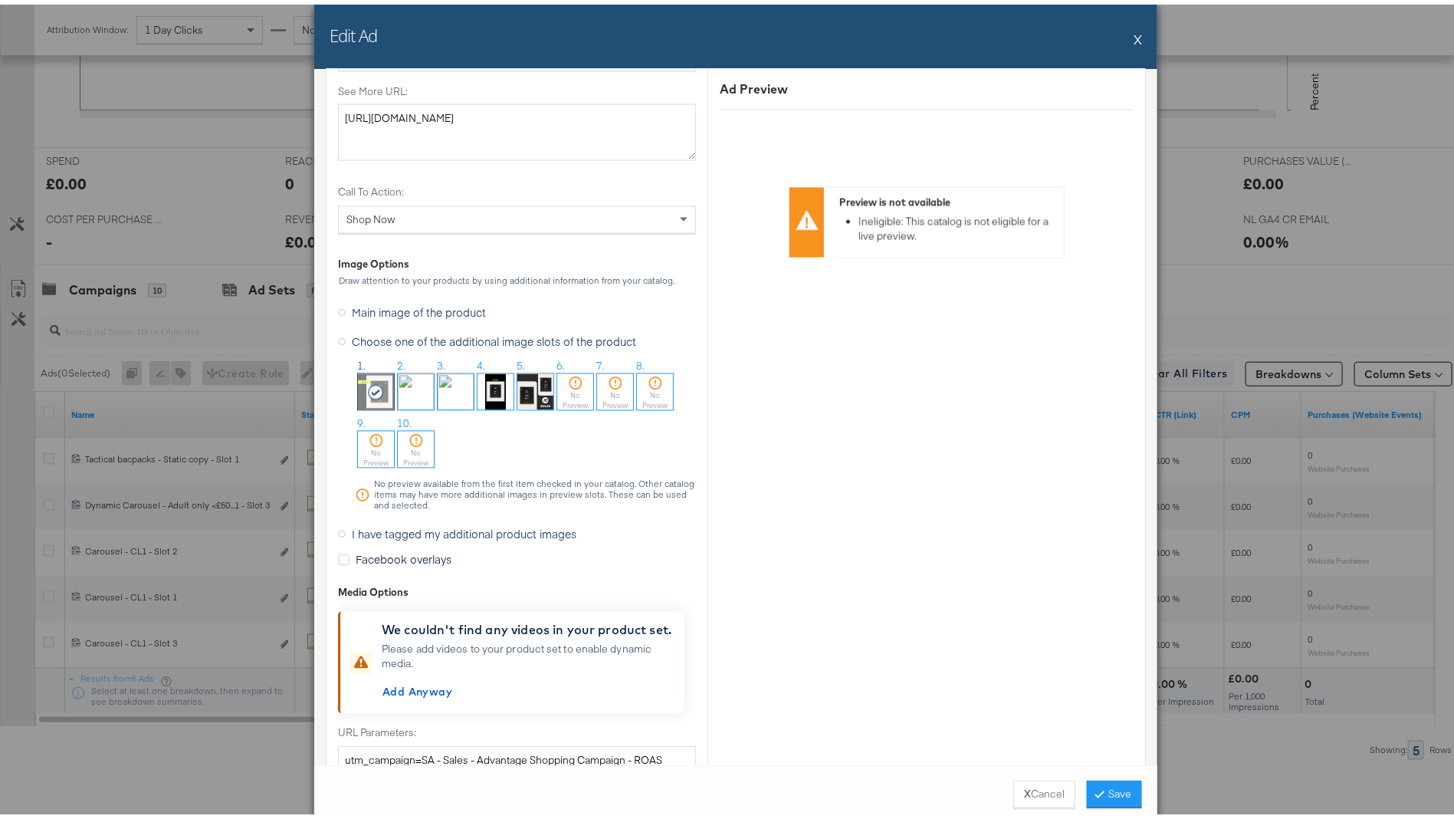
click at [398, 385] on img at bounding box center [416, 387] width 36 height 36
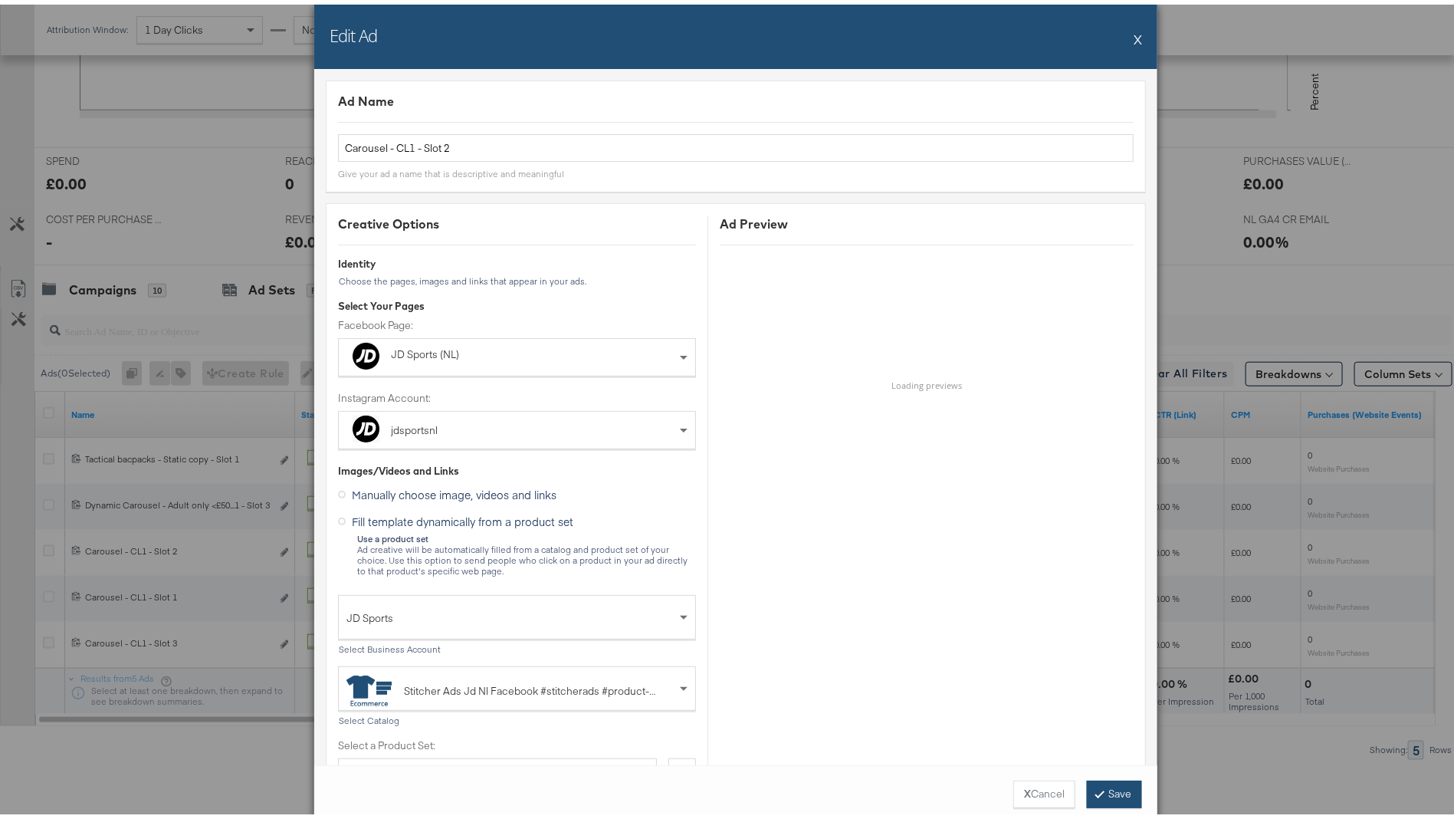
click at [1093, 793] on button "Save" at bounding box center [1114, 790] width 55 height 28
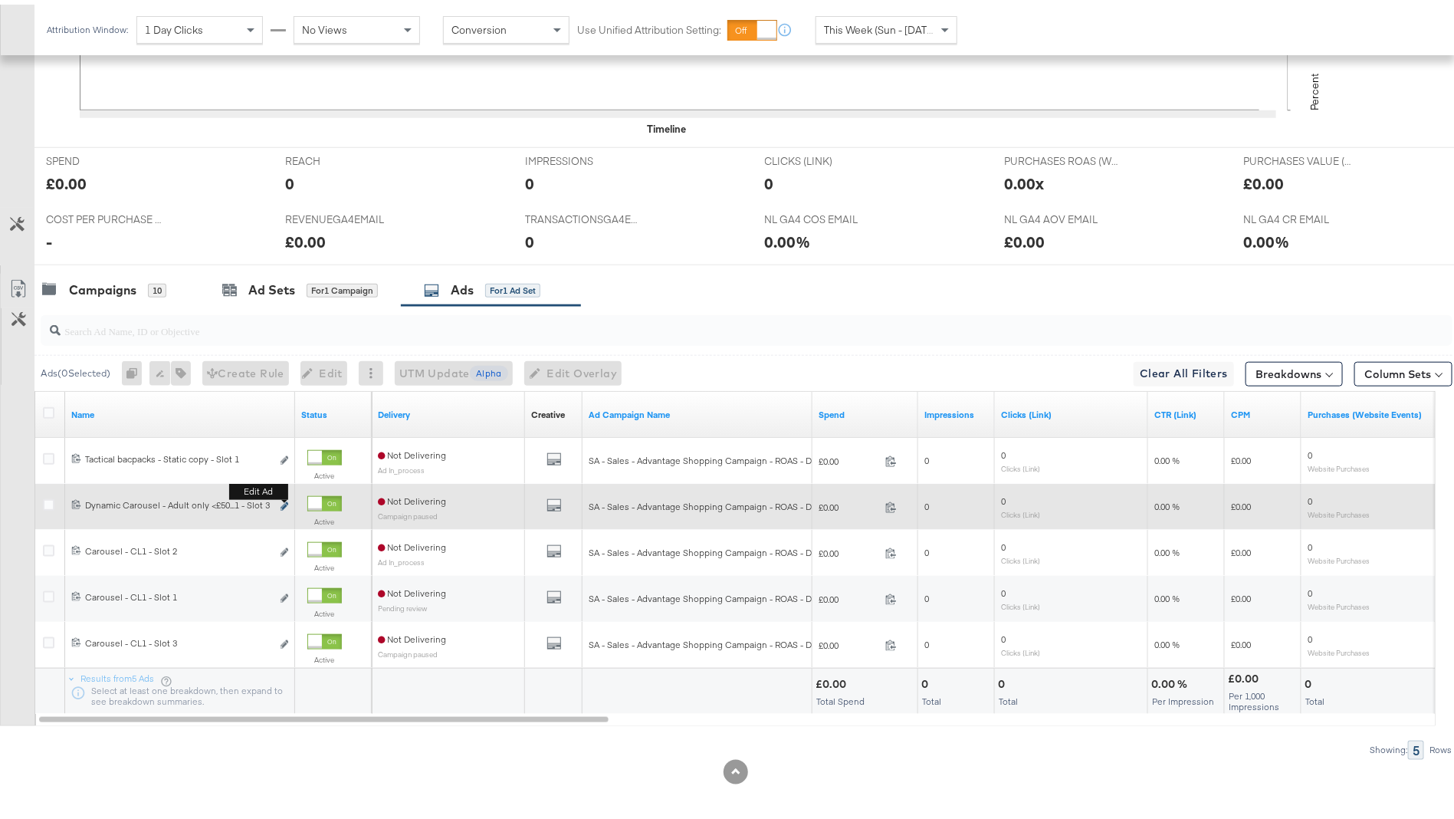
click at [287, 500] on icon "link" at bounding box center [285, 501] width 8 height 8
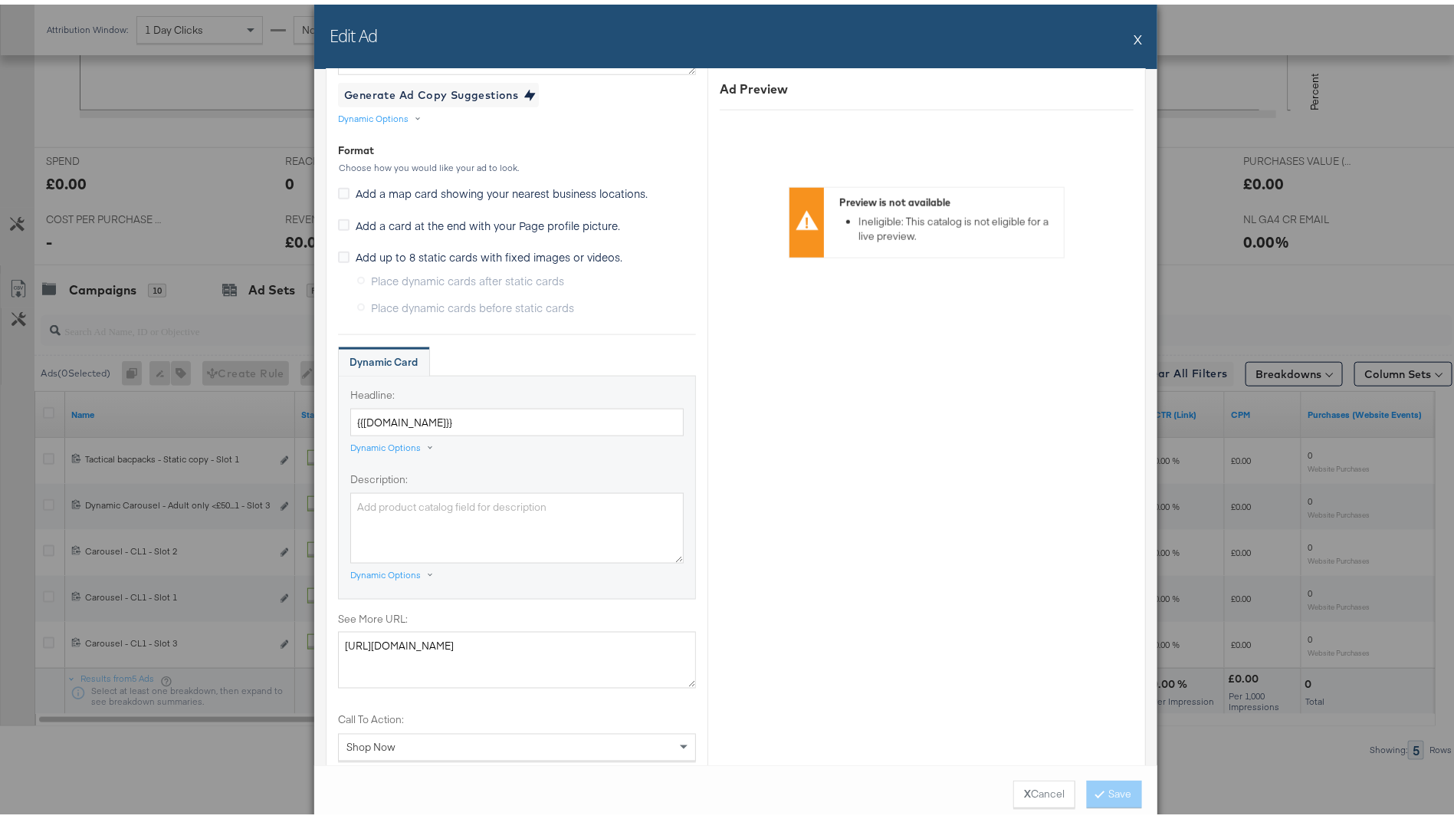
scroll to position [1118, 0]
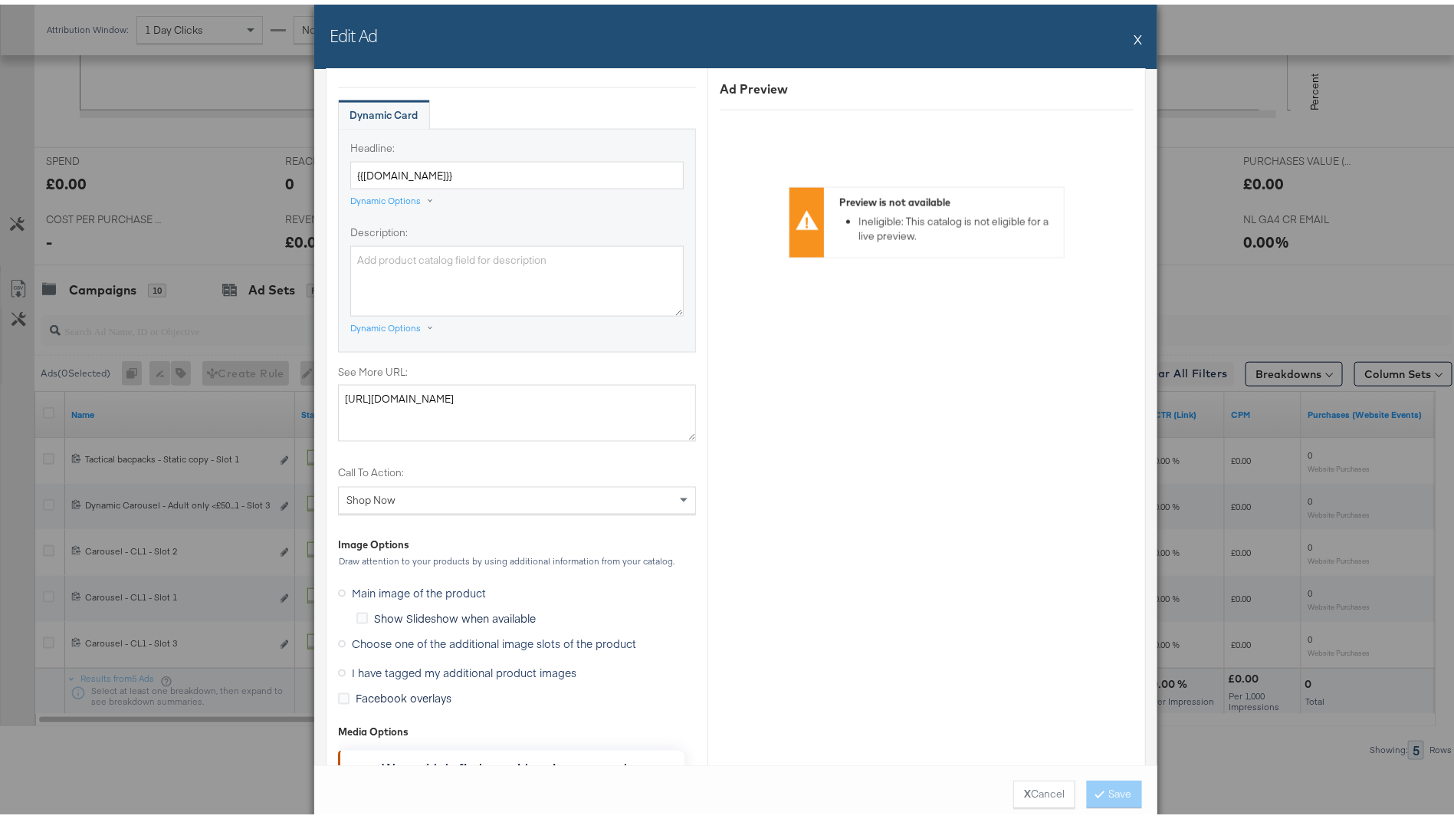
click at [482, 632] on span "Choose one of the additional image slots of the product" at bounding box center [494, 639] width 284 height 15
click at [0, 0] on input "Choose one of the additional image slots of the product" at bounding box center [0, 0] width 0 height 0
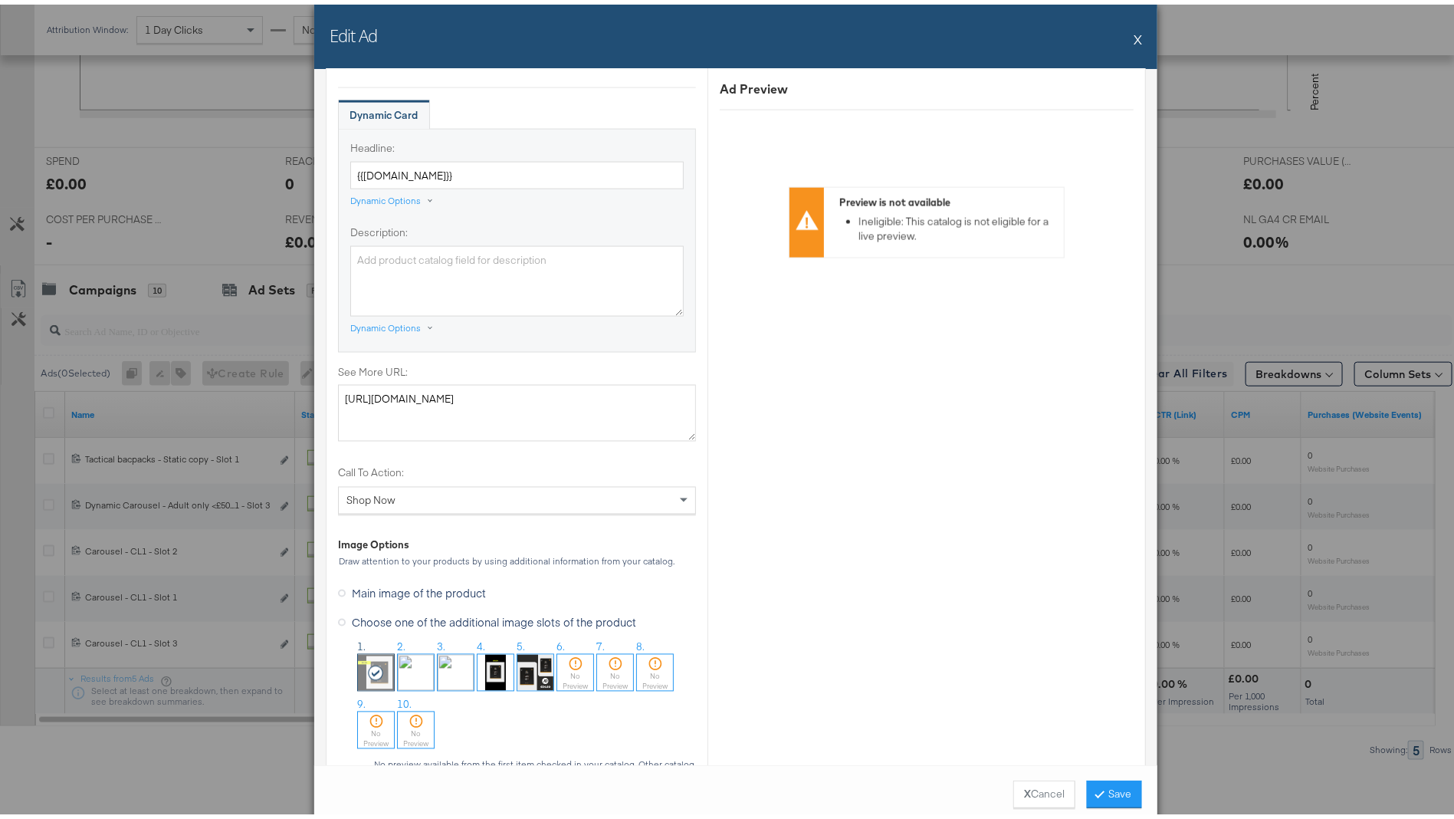
click at [490, 660] on img at bounding box center [496, 668] width 36 height 36
click at [458, 661] on img at bounding box center [456, 668] width 36 height 36
click at [1107, 789] on button "Save" at bounding box center [1114, 790] width 55 height 28
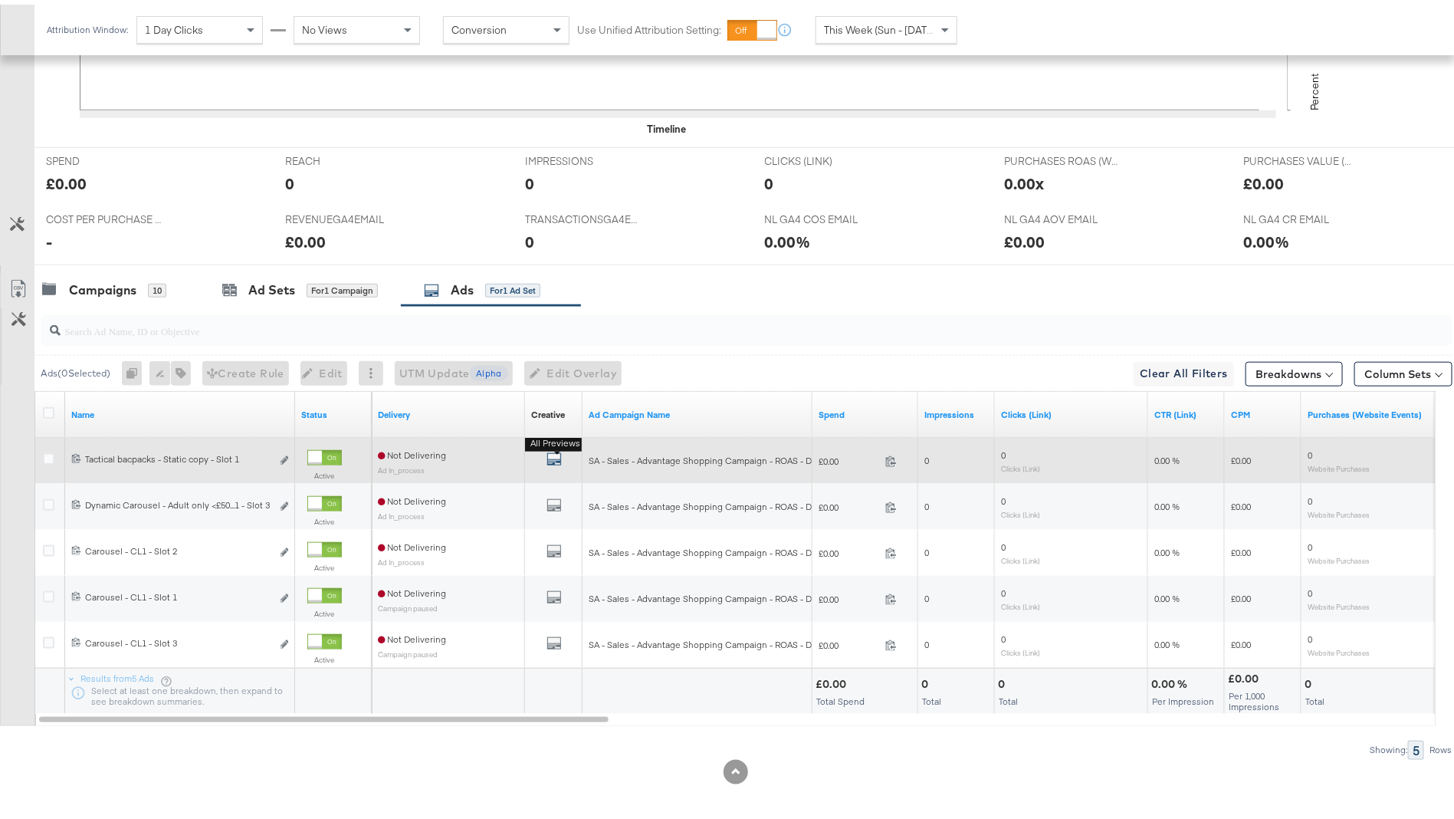
click at [558, 452] on icon "default" at bounding box center [553, 454] width 15 height 15
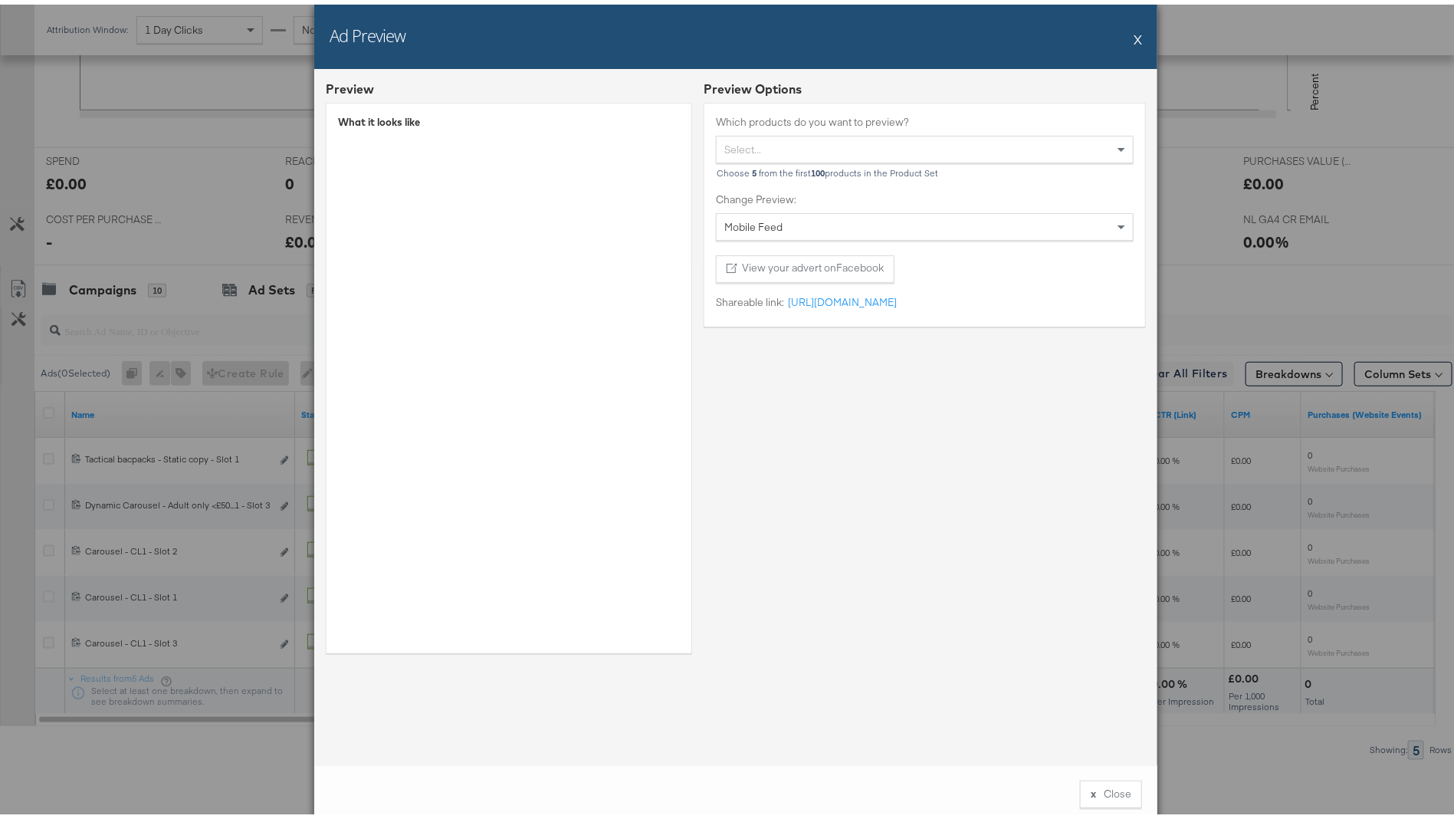
click at [1134, 37] on button "X" at bounding box center [1138, 34] width 8 height 31
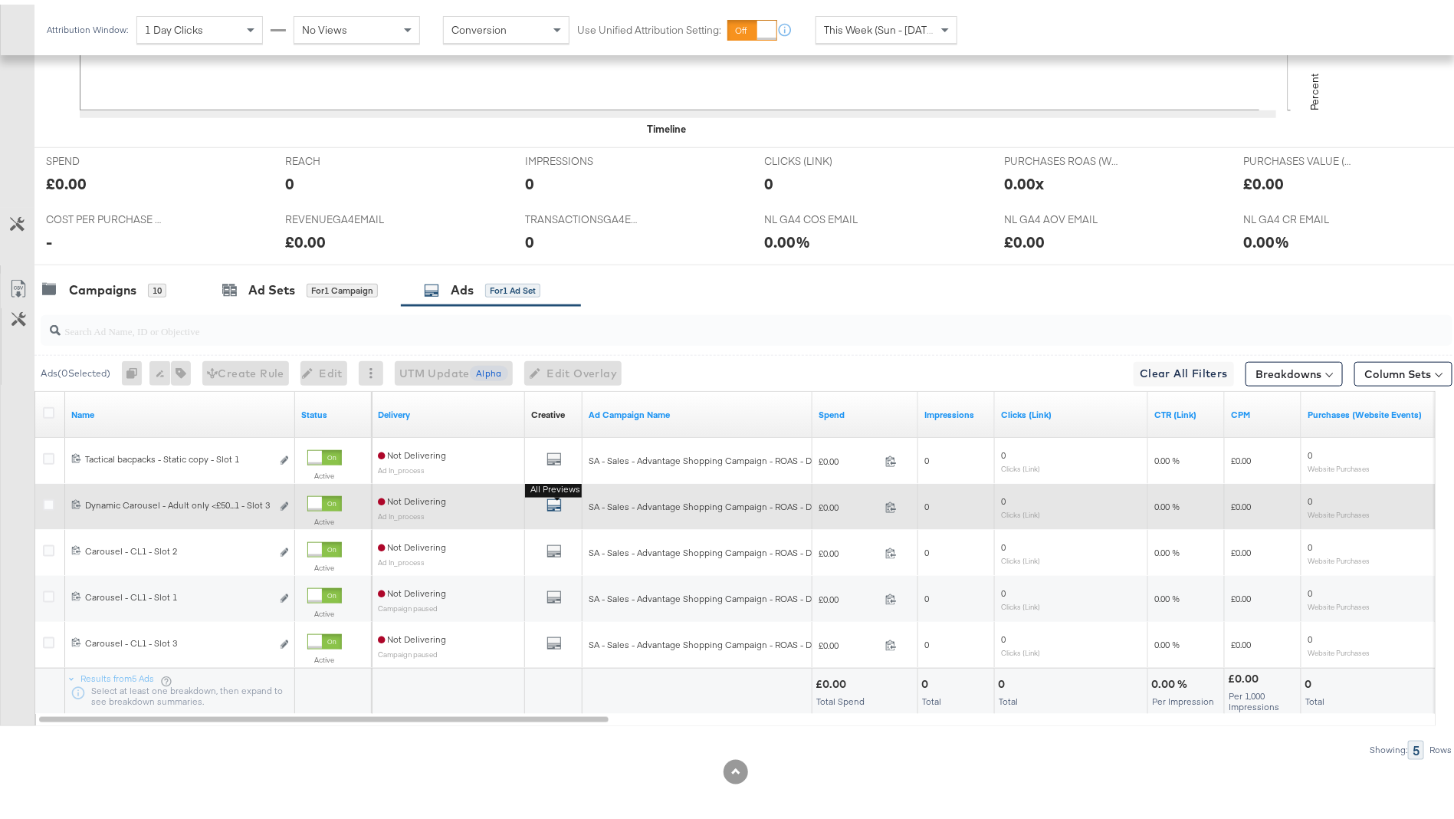
click at [556, 494] on icon "default" at bounding box center [553, 500] width 15 height 15
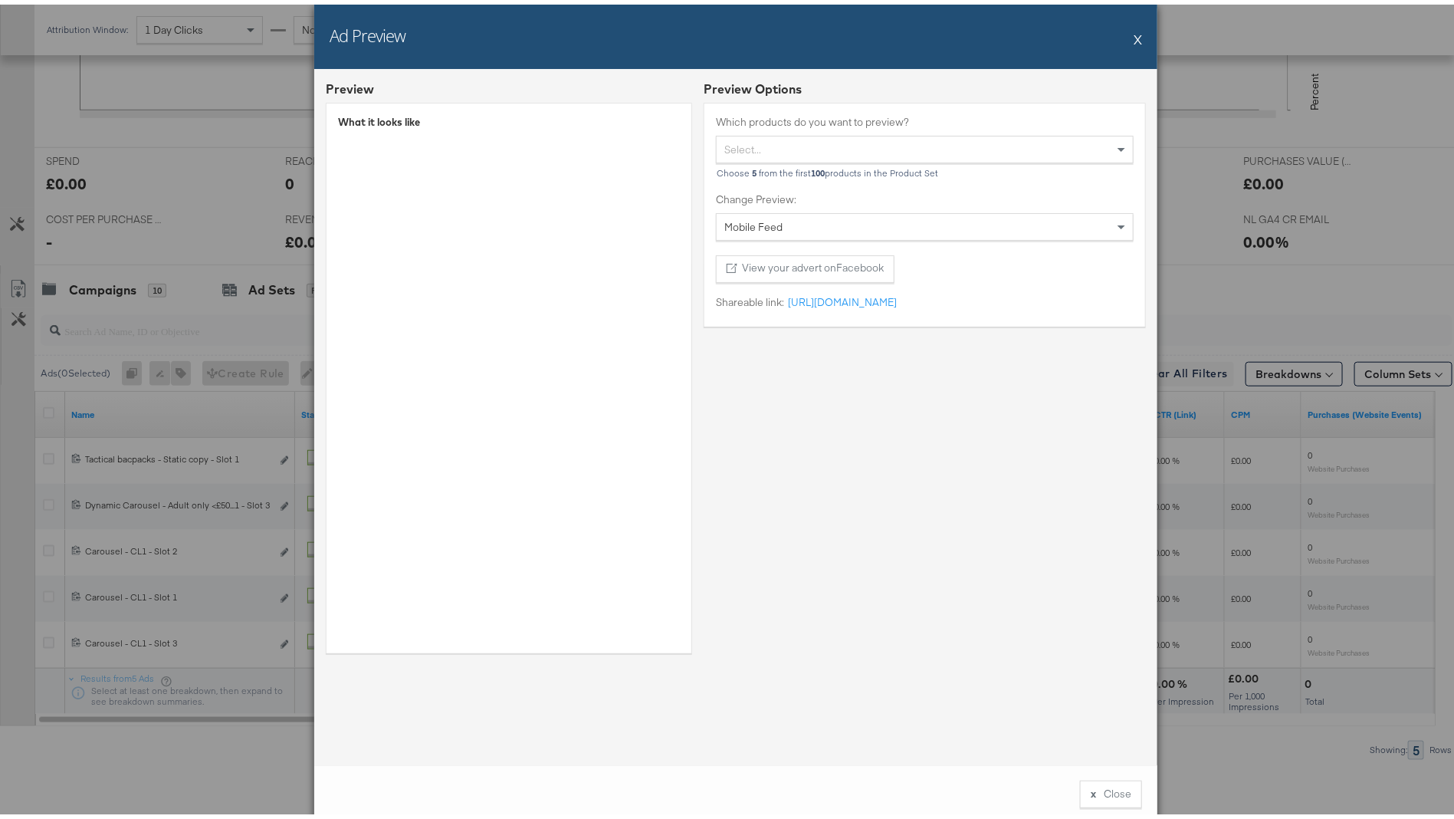
click at [1134, 38] on button "X" at bounding box center [1138, 34] width 8 height 31
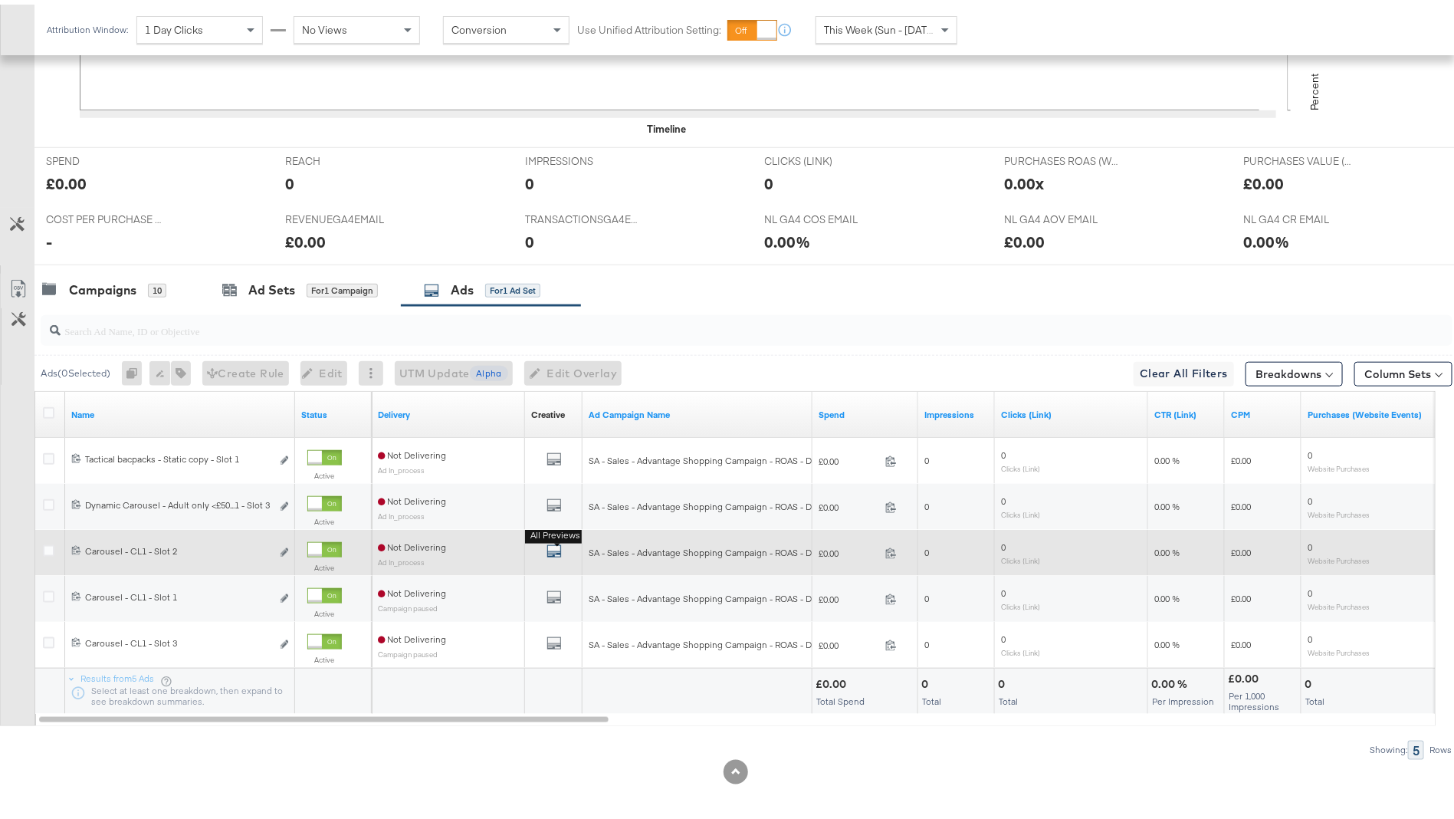
click at [552, 539] on icon "default" at bounding box center [553, 546] width 15 height 15
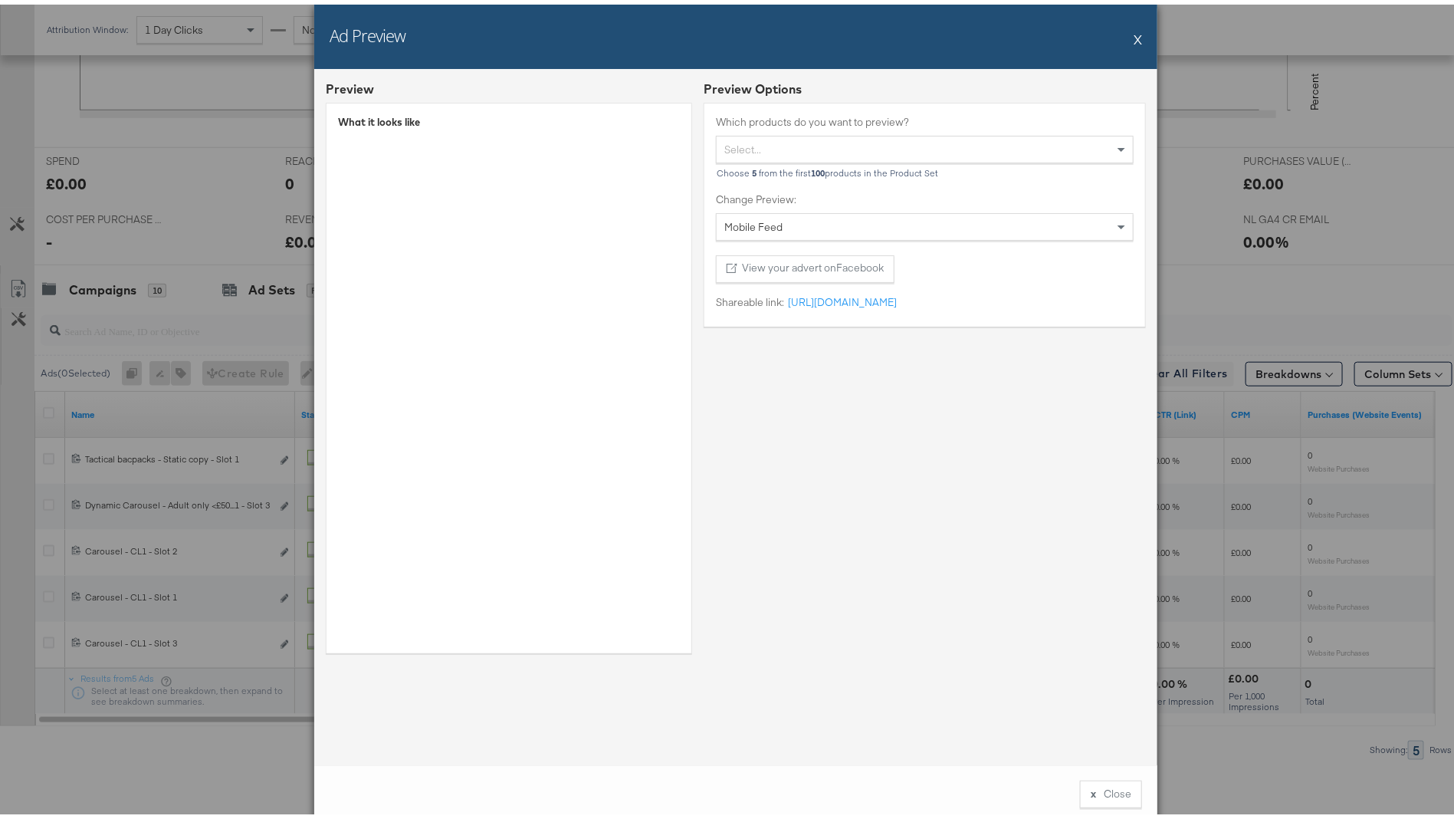
click at [1134, 37] on button "X" at bounding box center [1138, 34] width 8 height 31
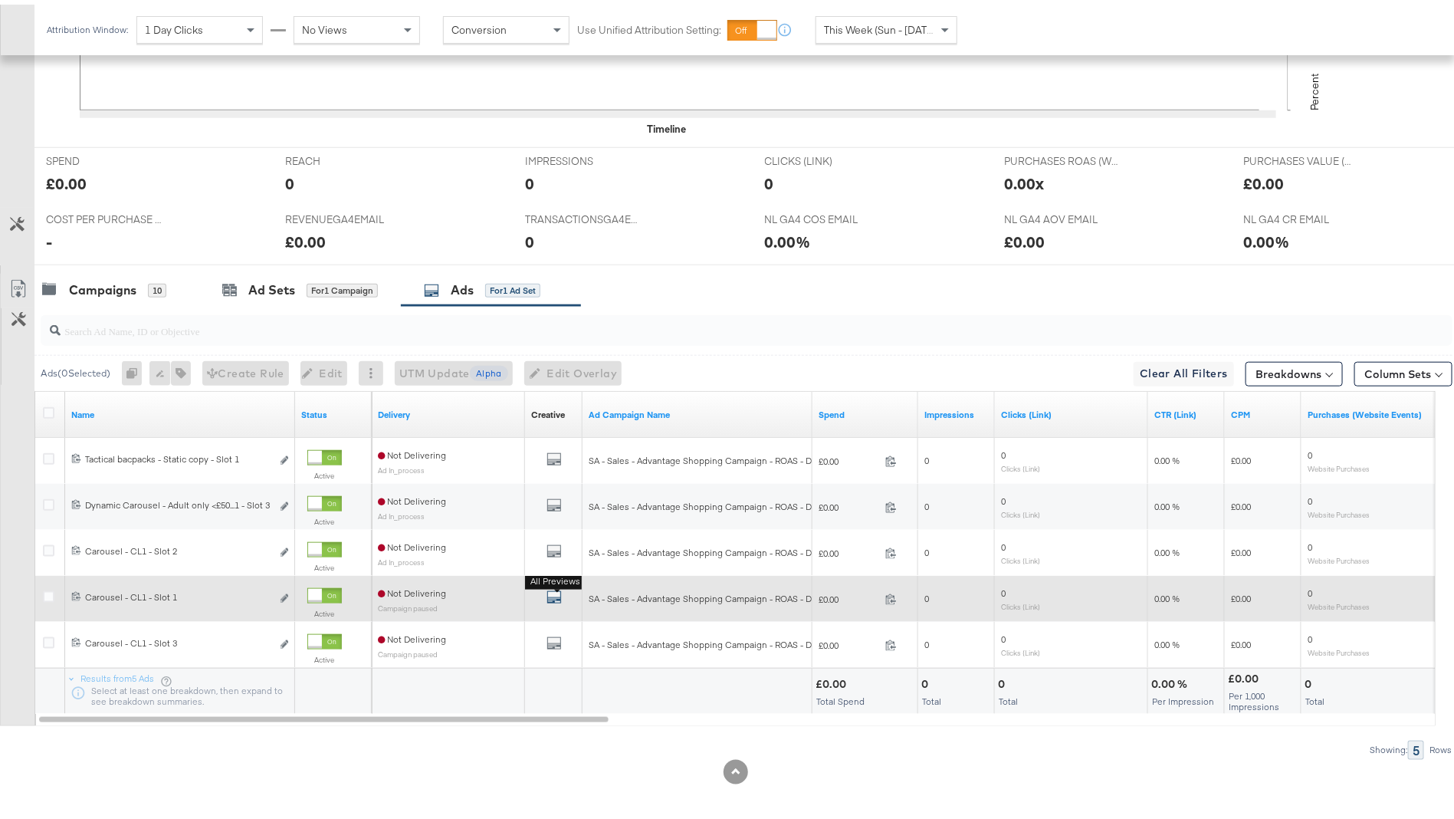
click at [550, 587] on icon "default" at bounding box center [553, 592] width 15 height 15
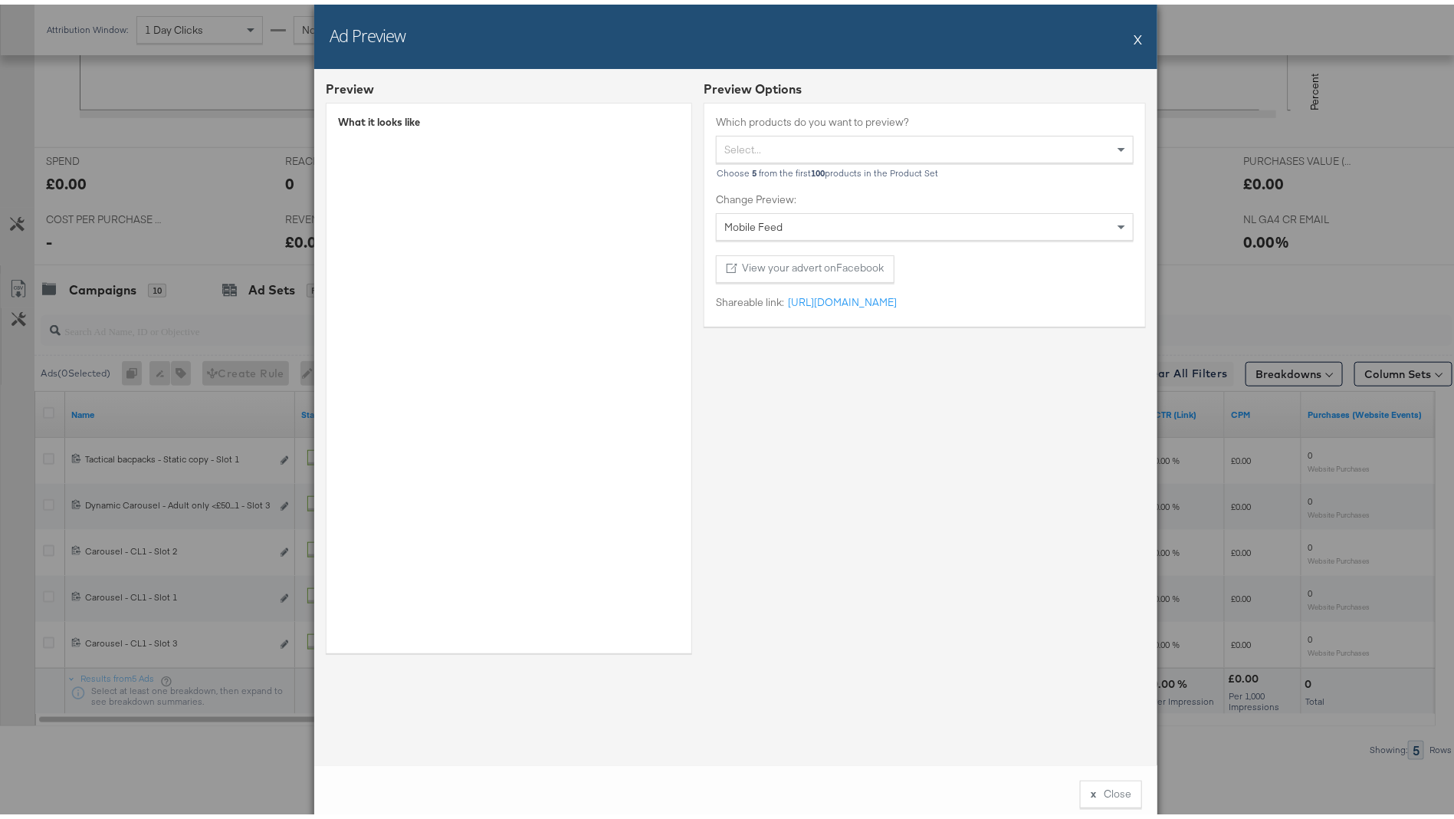
click at [1134, 34] on button "X" at bounding box center [1138, 34] width 8 height 31
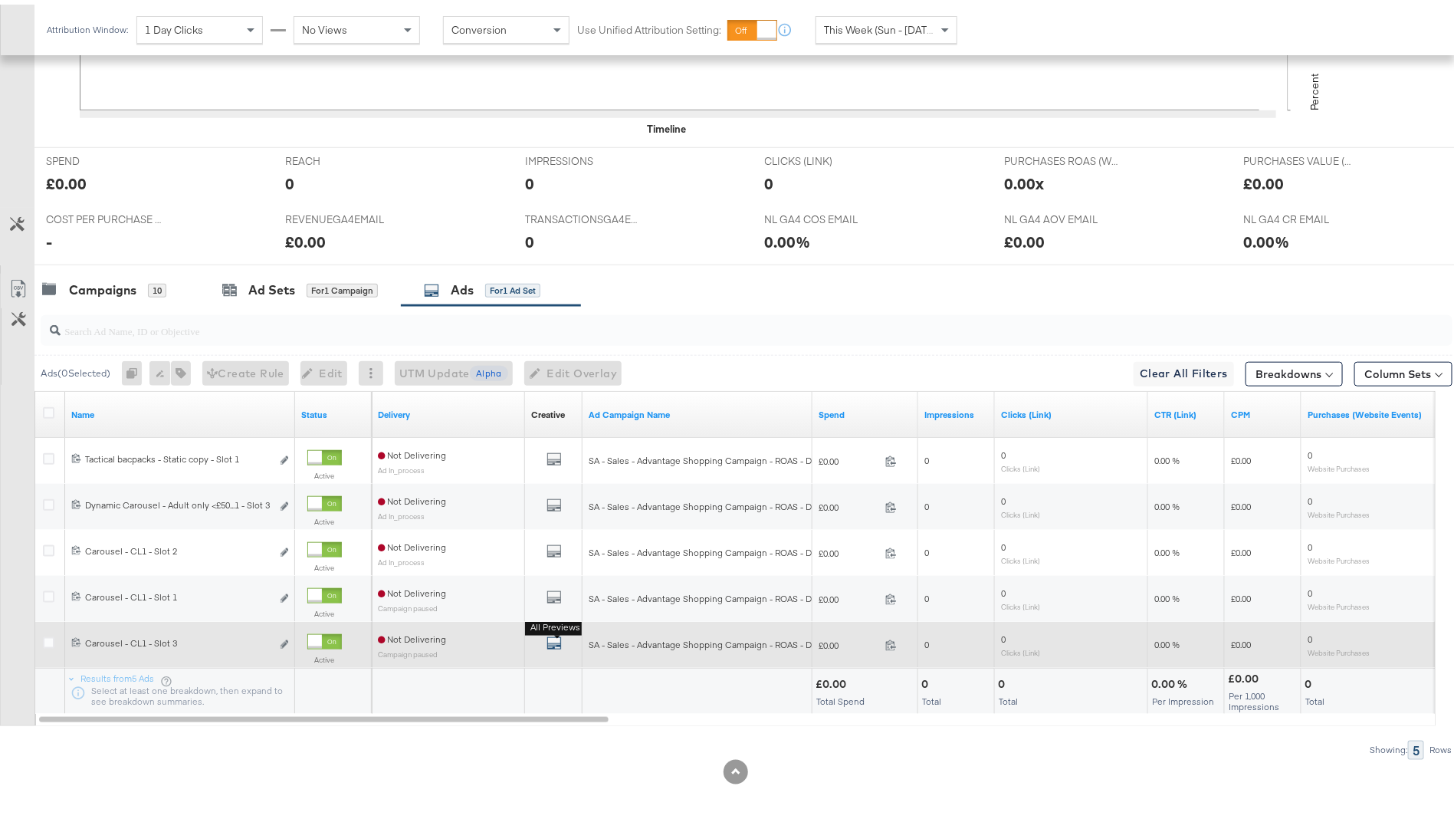
click at [552, 634] on icon "default" at bounding box center [553, 638] width 15 height 15
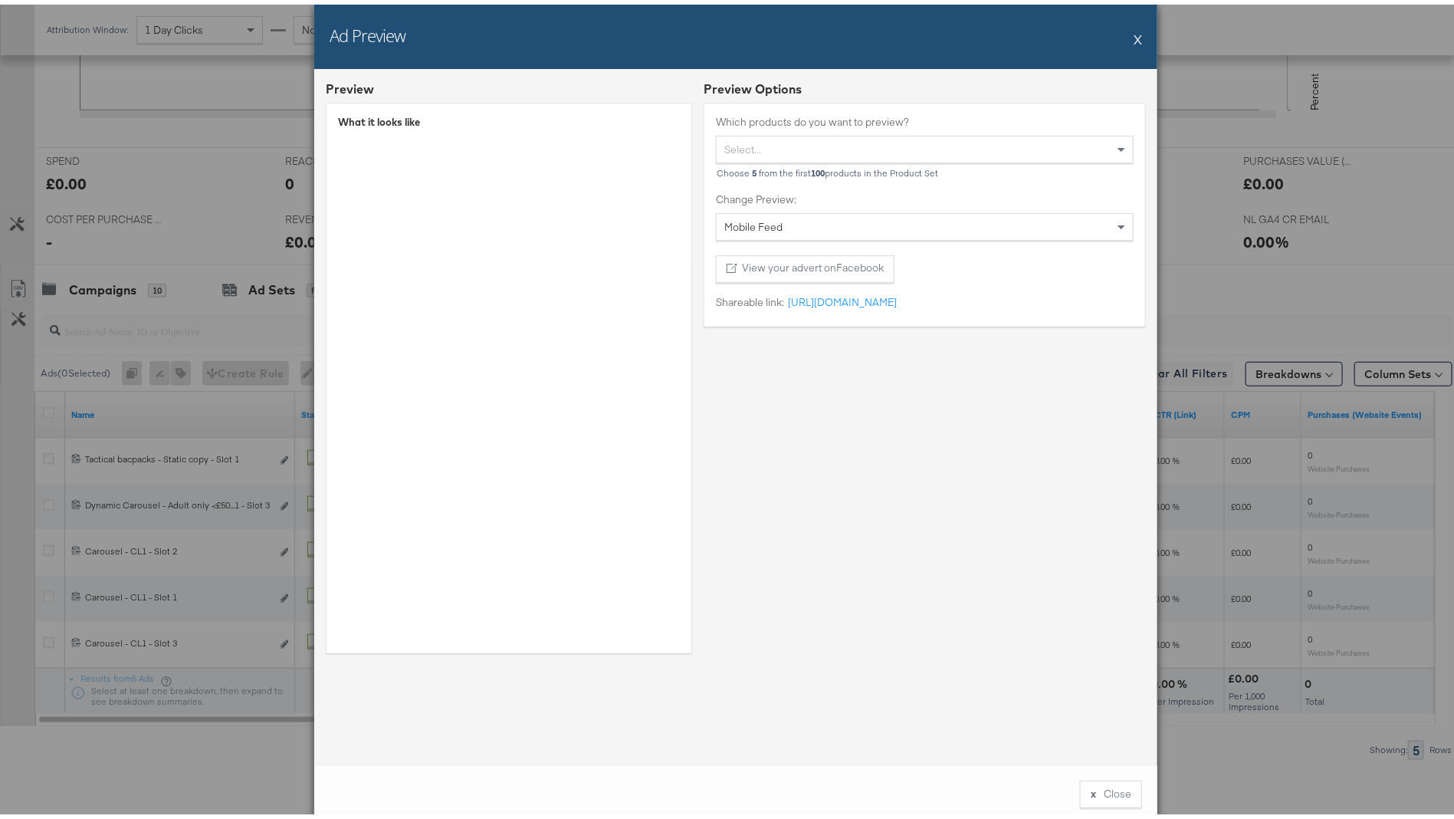
click at [1134, 33] on button "X" at bounding box center [1138, 34] width 8 height 31
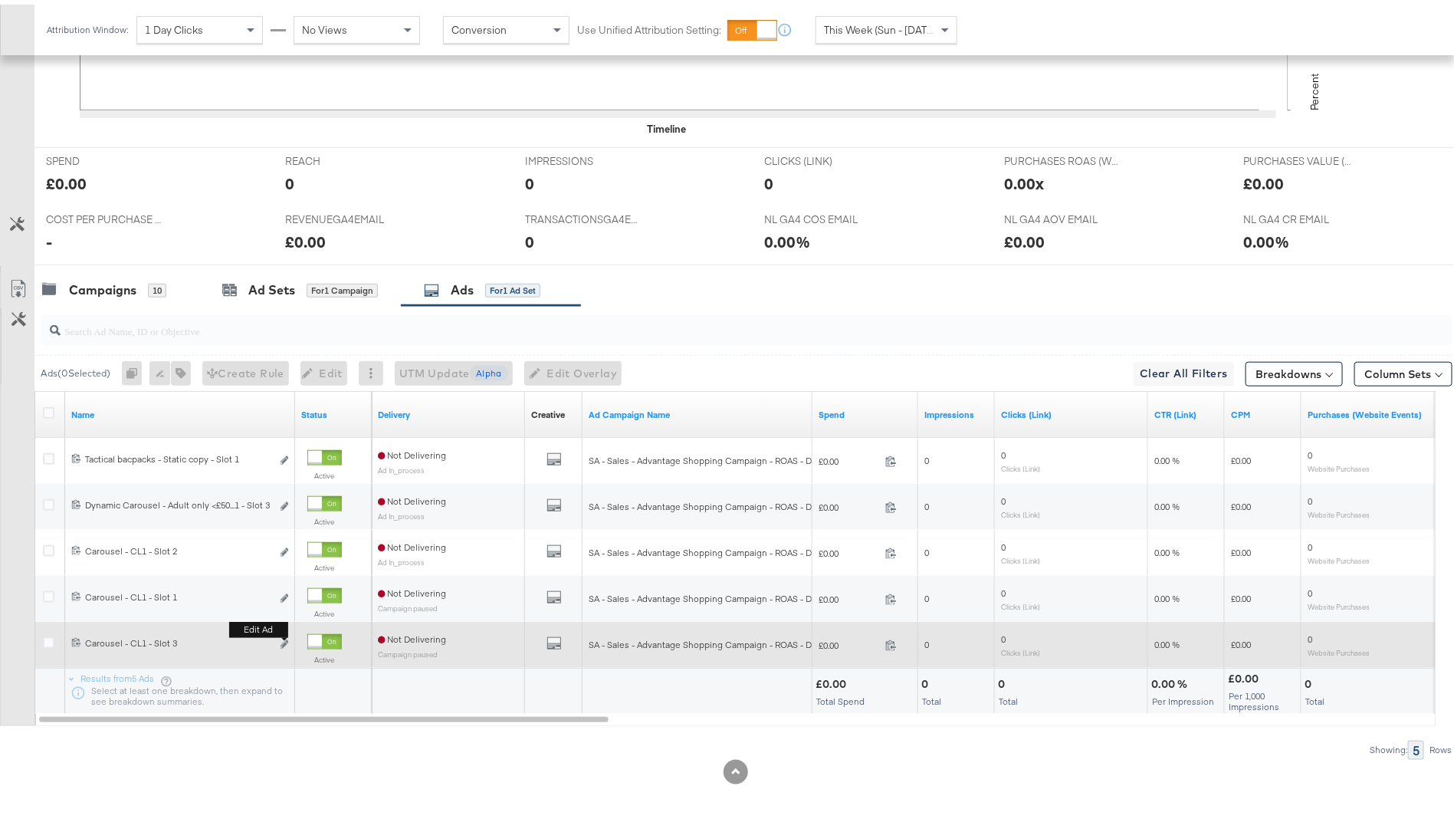
click at [288, 632] on button "Edit ad" at bounding box center [284, 640] width 9 height 16
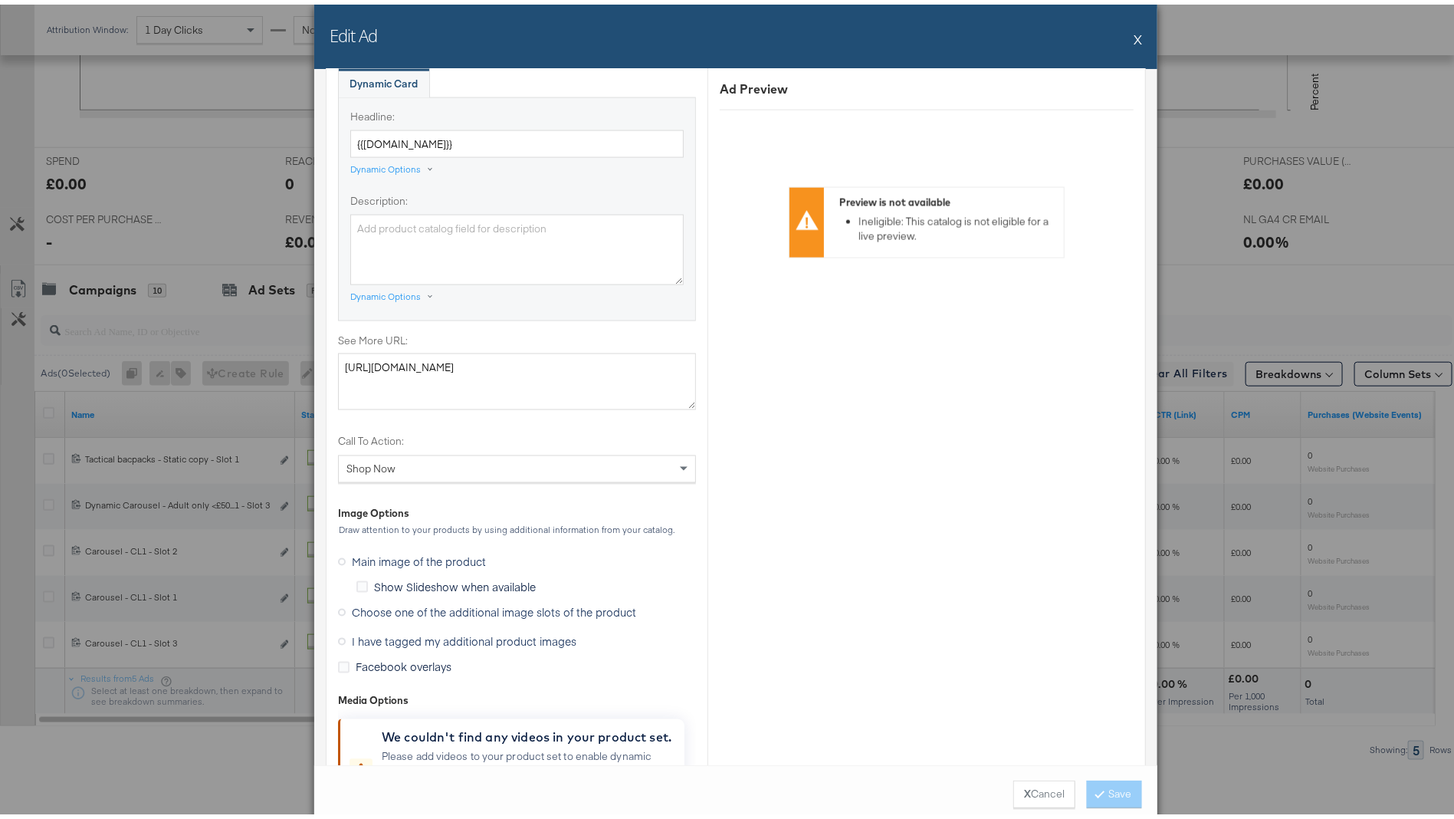
scroll to position [1163, 0]
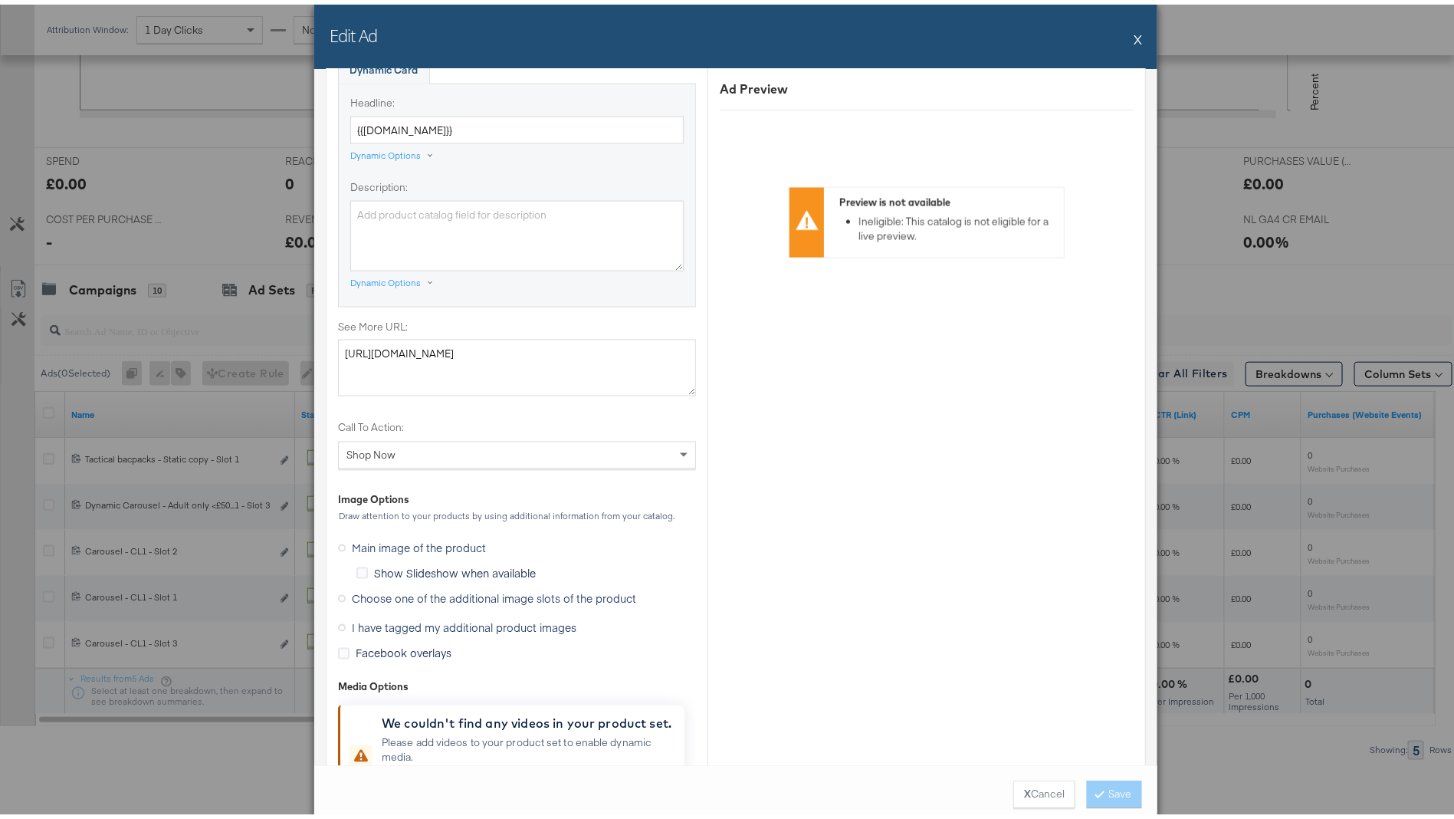
click at [528, 590] on span "Choose one of the additional image slots of the product" at bounding box center [494, 593] width 284 height 15
click at [0, 0] on input "Choose one of the additional image slots of the product" at bounding box center [0, 0] width 0 height 0
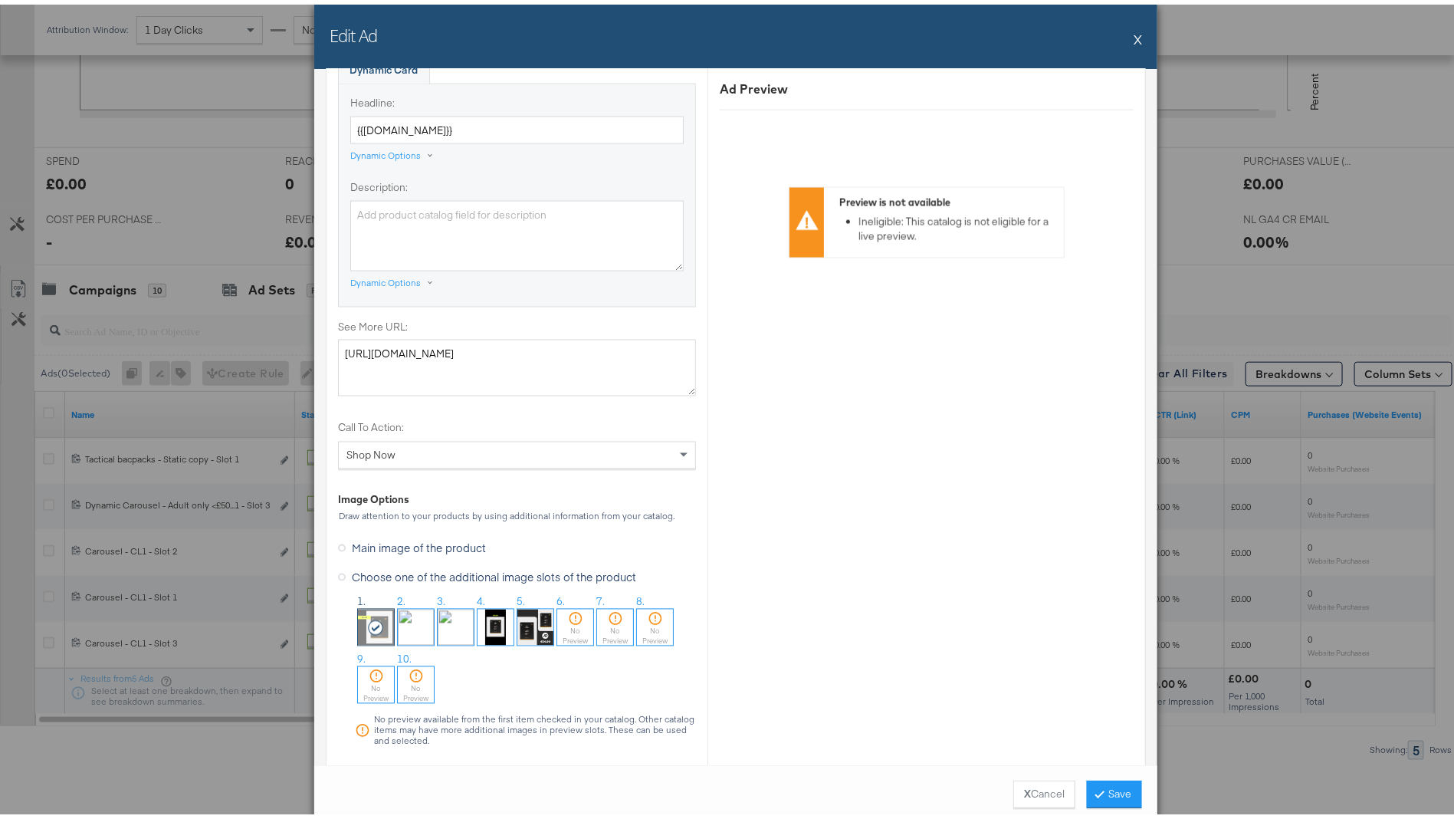
click at [438, 611] on img at bounding box center [456, 623] width 36 height 36
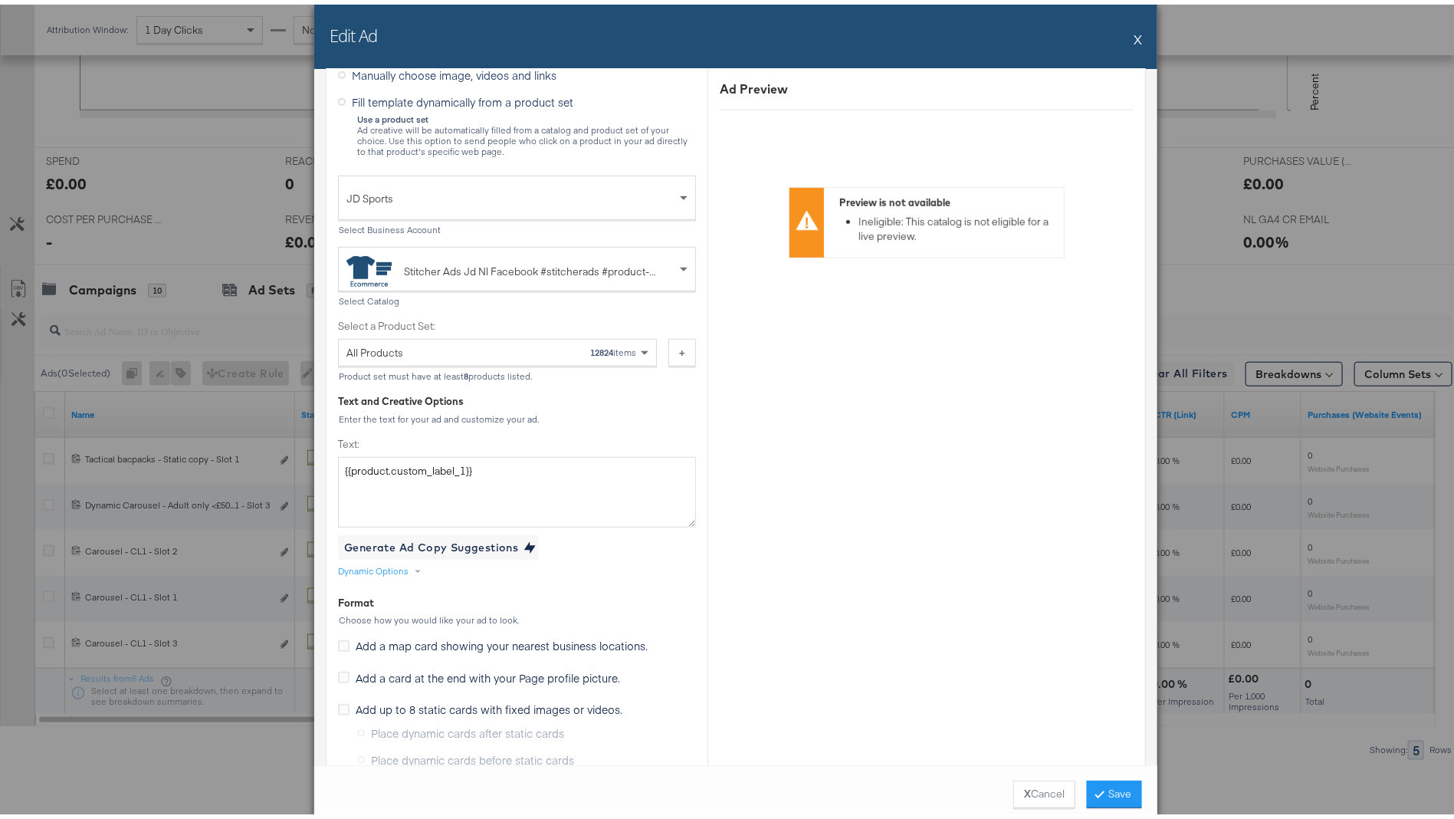
scroll to position [0, 0]
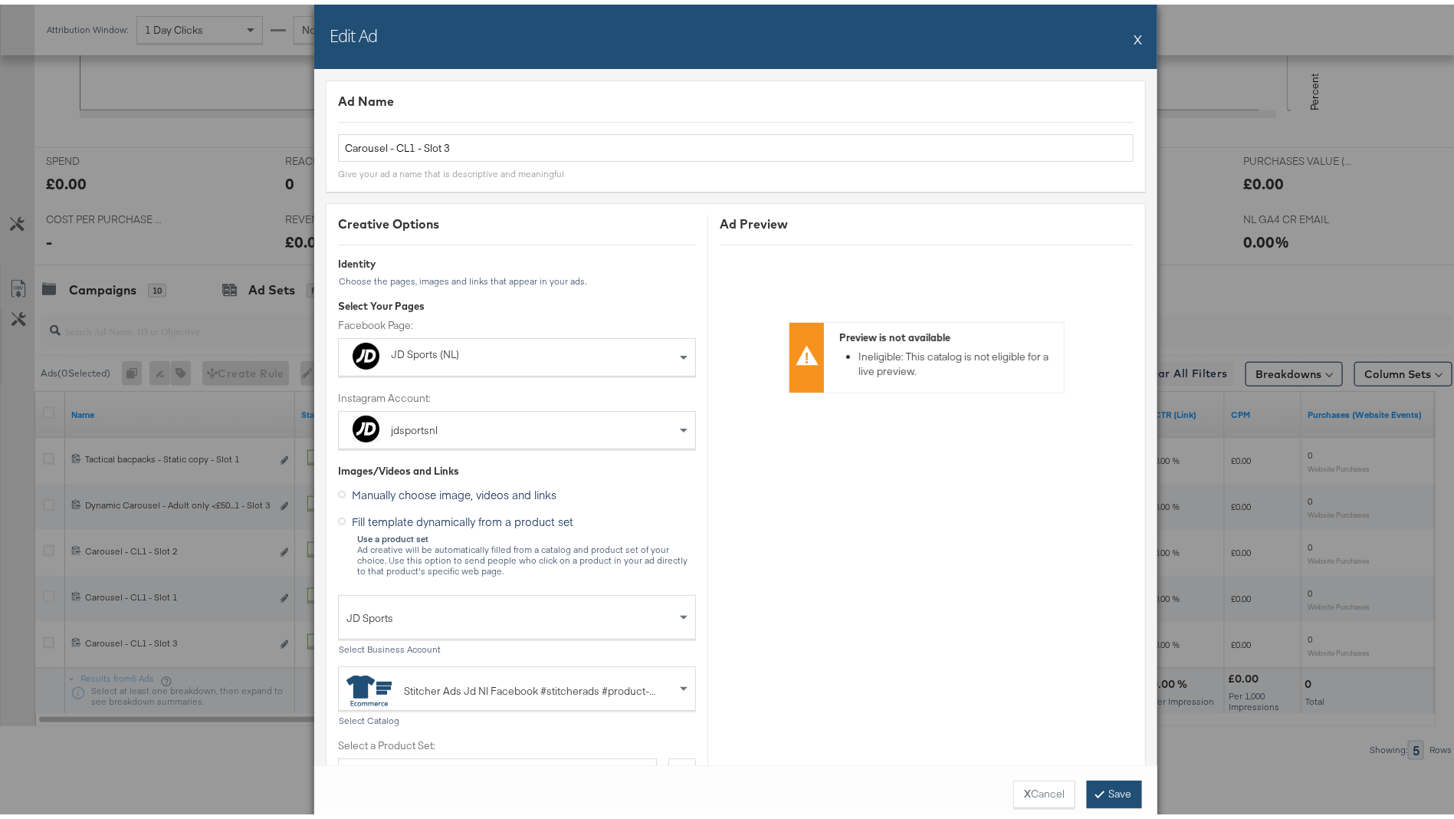
click at [1098, 793] on icon at bounding box center [1100, 788] width 5 height 9
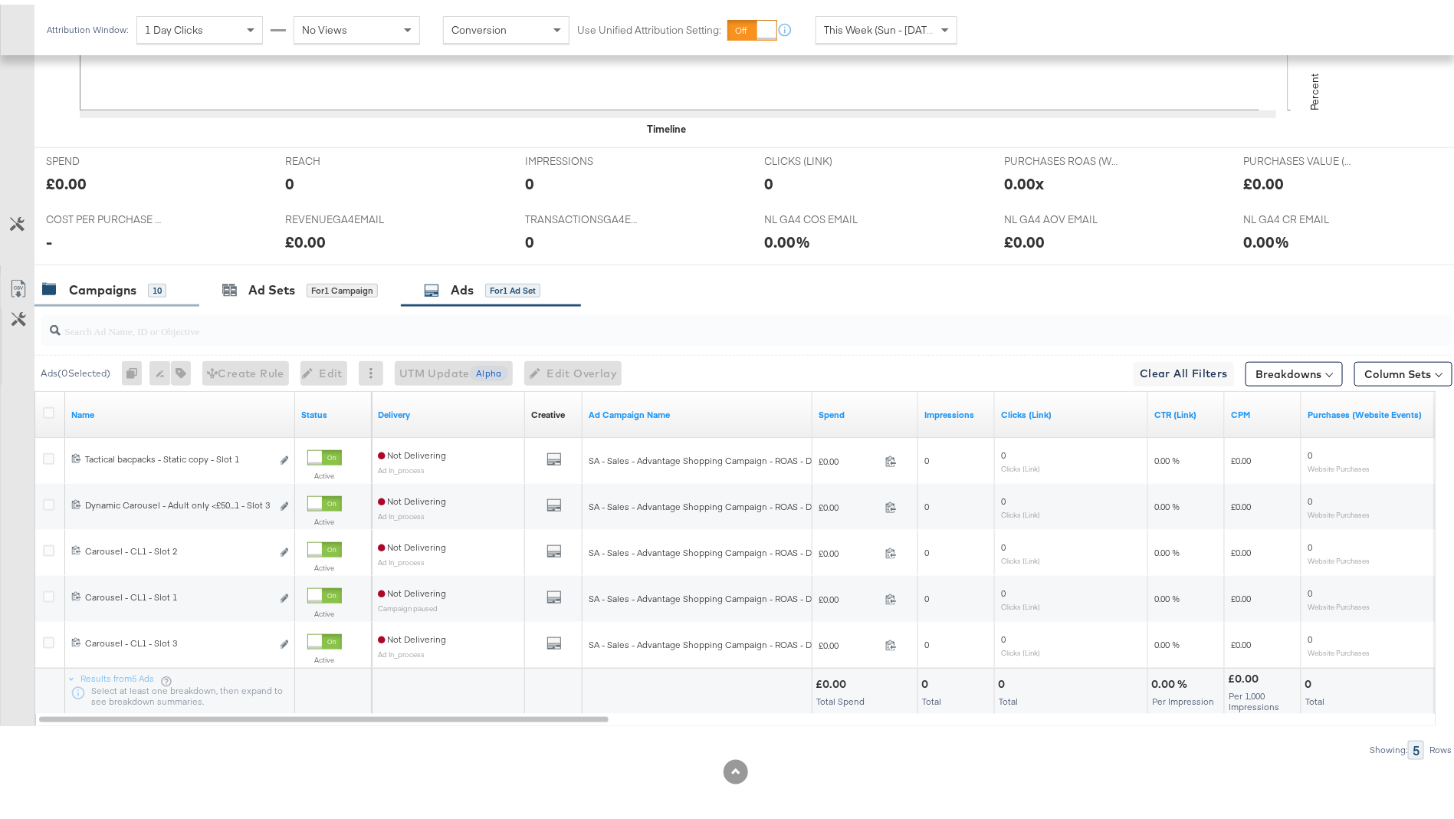
click at [156, 284] on div "10" at bounding box center [157, 286] width 18 height 14
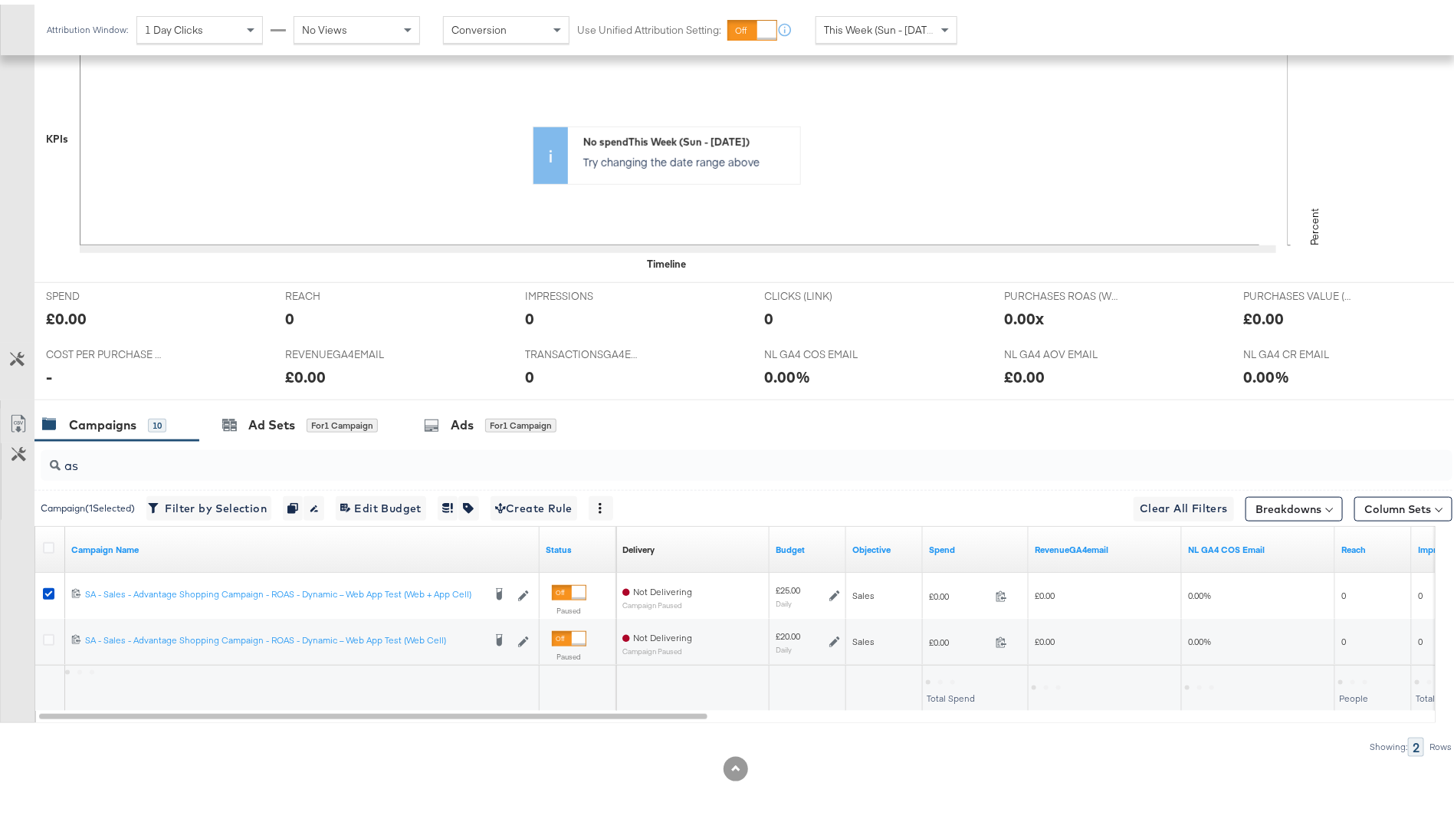
scroll to position [441, 0]
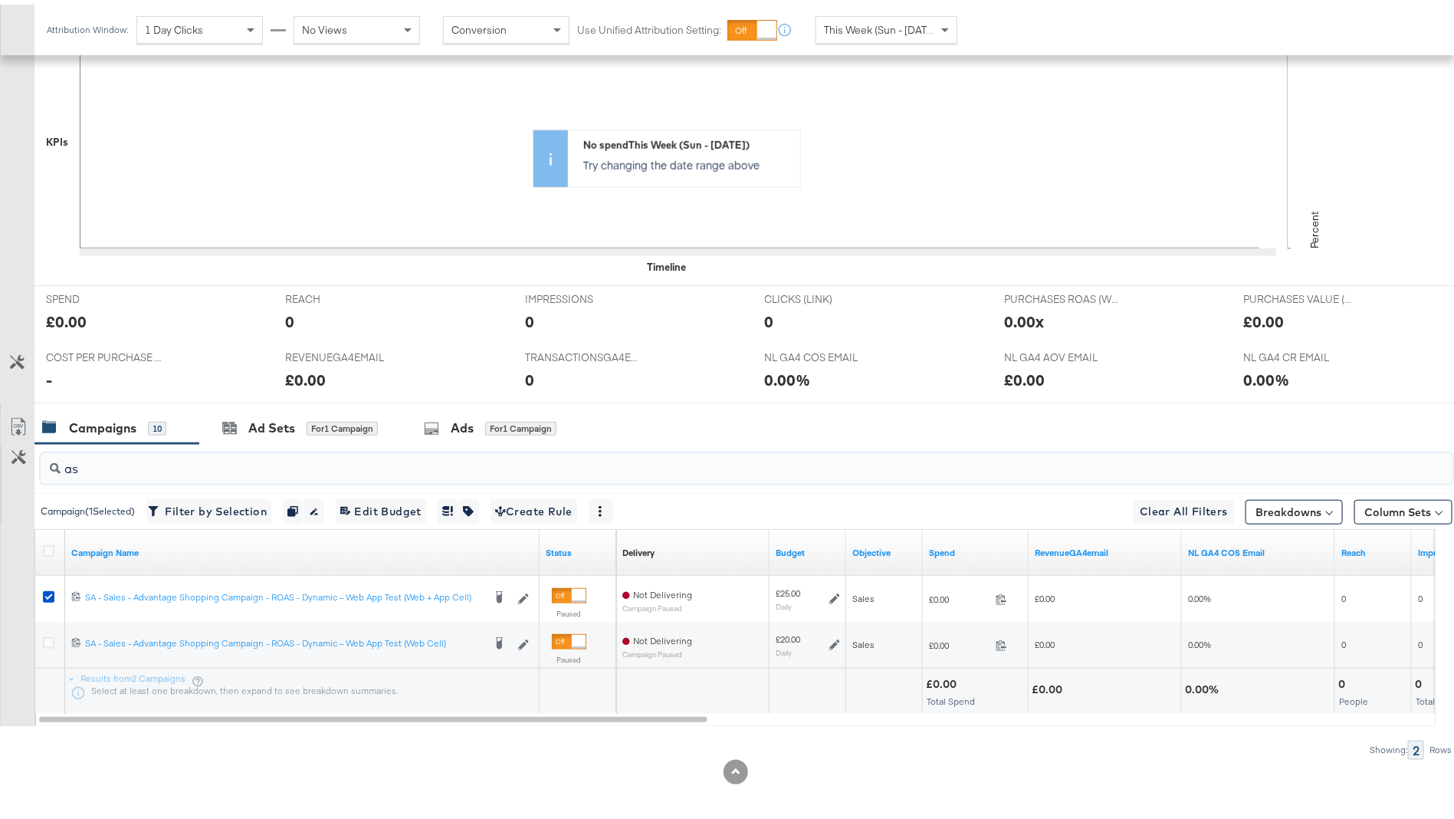
drag, startPoint x: 208, startPoint y: 455, endPoint x: 55, endPoint y: 451, distance: 153.4
click at [58, 451] on div "as" at bounding box center [747, 463] width 1412 height 31
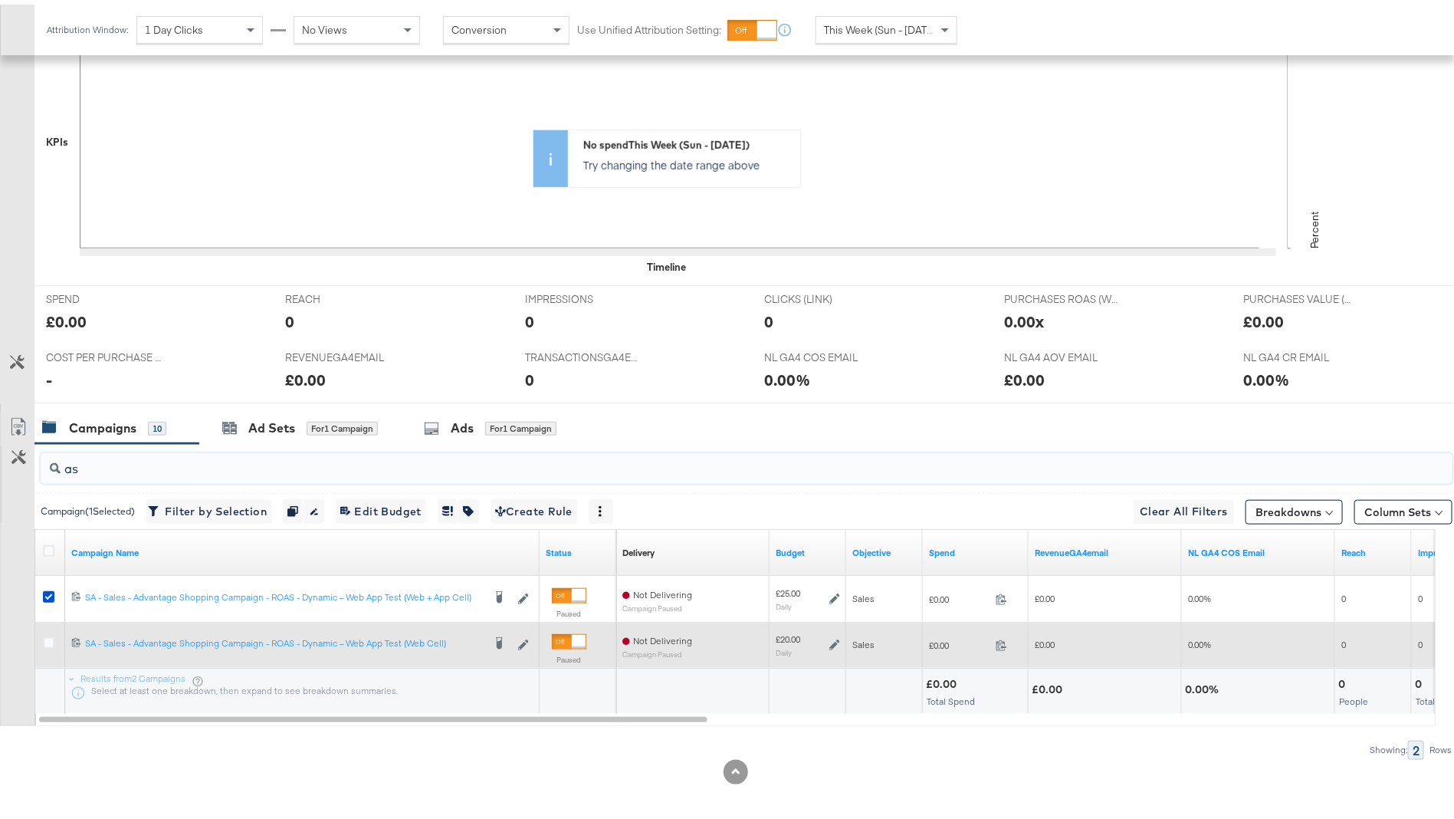
click at [56, 637] on div at bounding box center [51, 639] width 16 height 15
click at [51, 633] on icon at bounding box center [48, 637] width 11 height 11
click at [0, 0] on input "checkbox" at bounding box center [0, 0] width 0 height 0
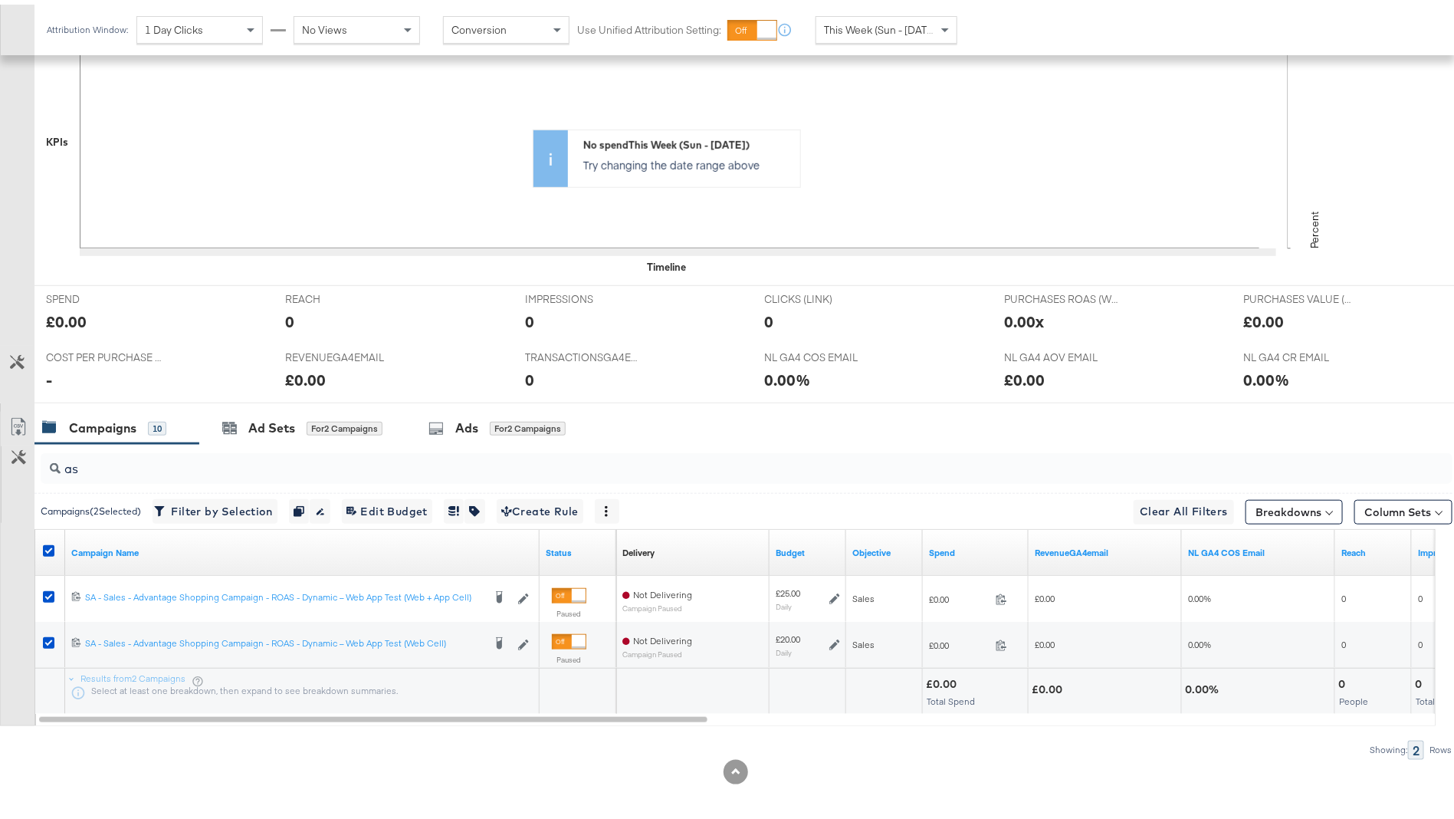
drag, startPoint x: 45, startPoint y: 592, endPoint x: 38, endPoint y: 559, distance: 34.4
click at [46, 593] on icon at bounding box center [48, 591] width 11 height 11
click at [0, 0] on input "checkbox" at bounding box center [0, 0] width 0 height 0
click at [300, 408] on div "Ad Sets for 1 Campaign" at bounding box center [300, 423] width 202 height 33
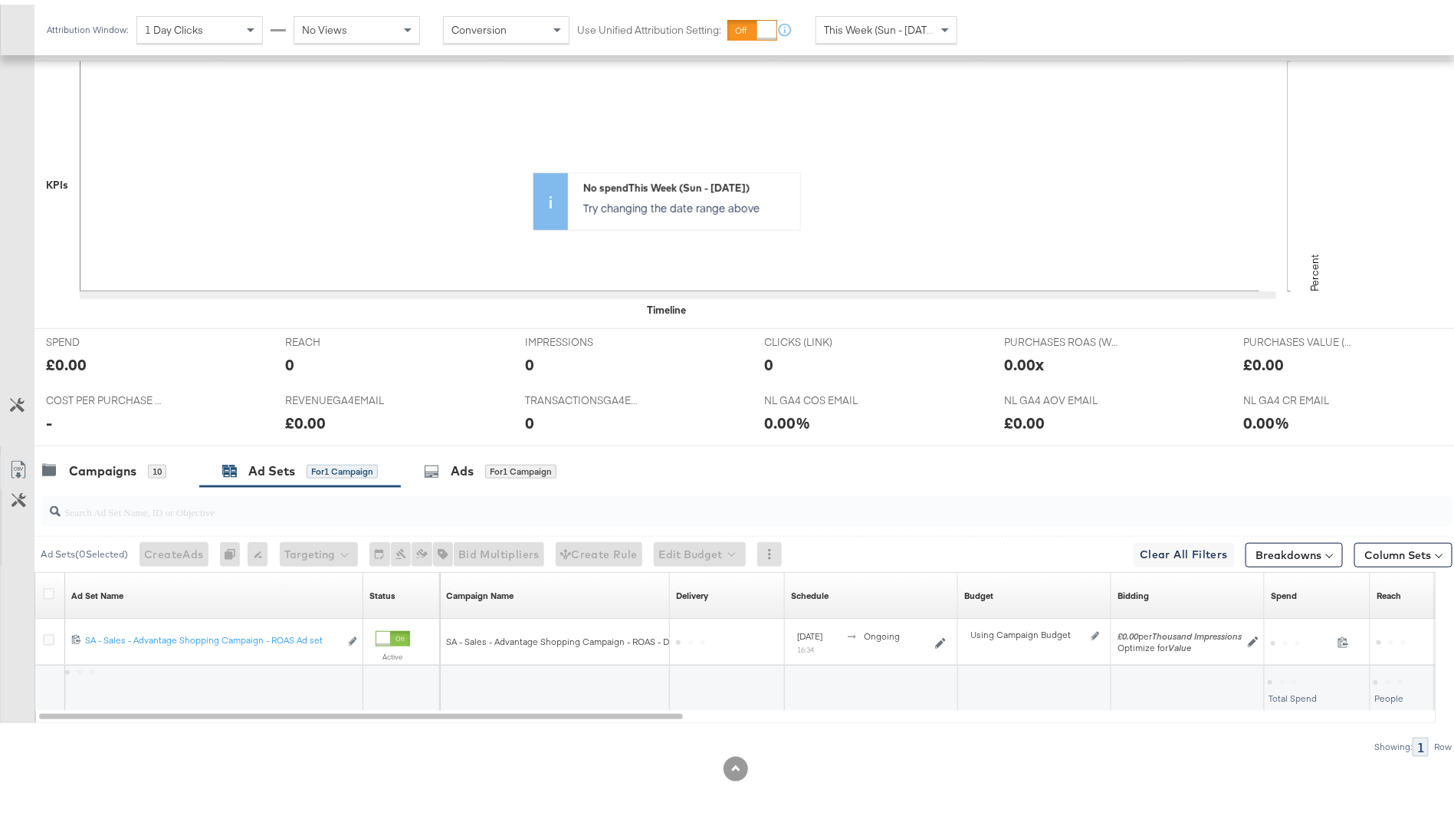
scroll to position [395, 0]
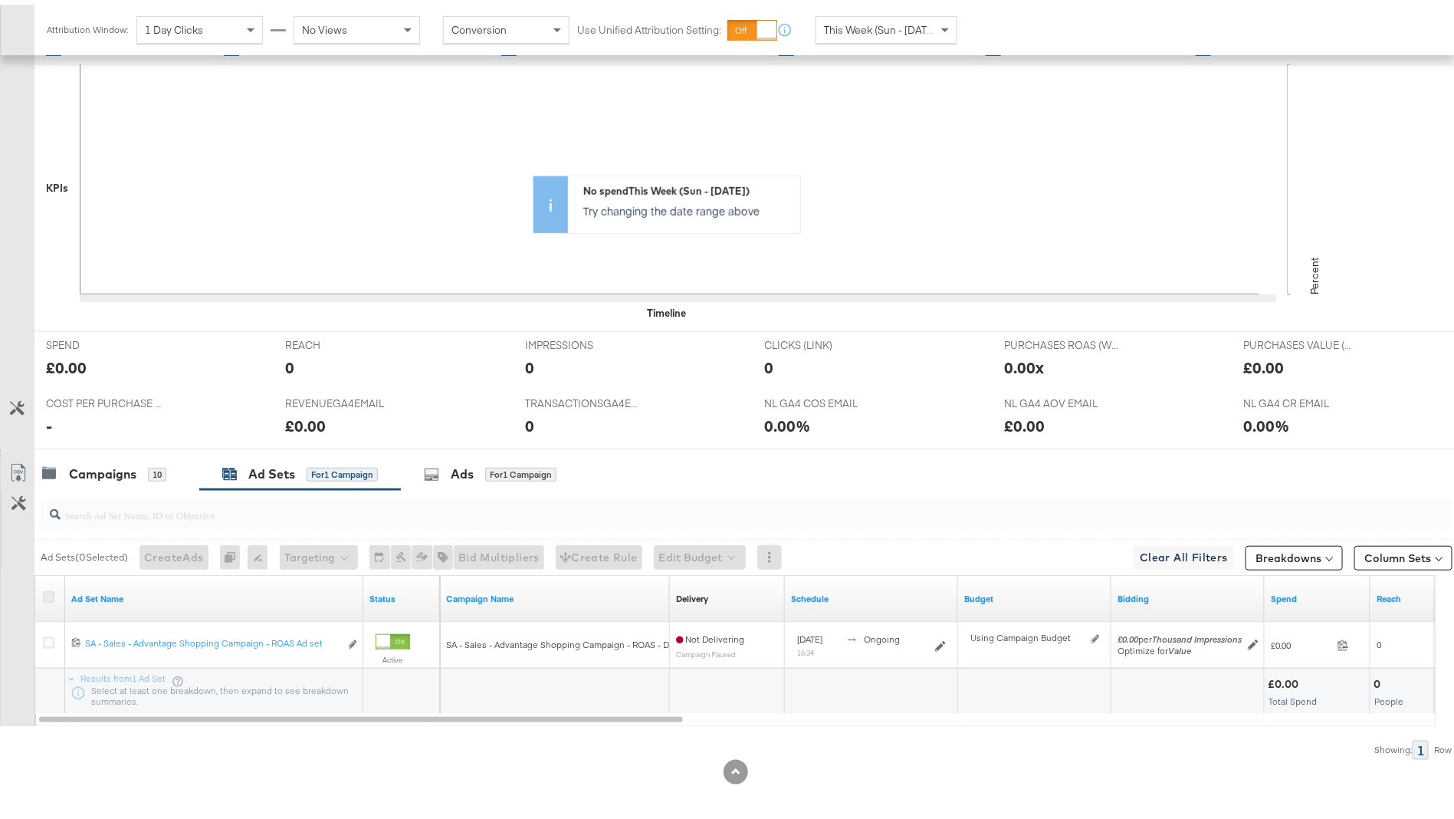
click at [47, 589] on icon at bounding box center [48, 591] width 11 height 11
click at [0, 0] on input "checkbox" at bounding box center [0, 0] width 0 height 0
click at [439, 462] on icon at bounding box center [431, 469] width 15 height 15
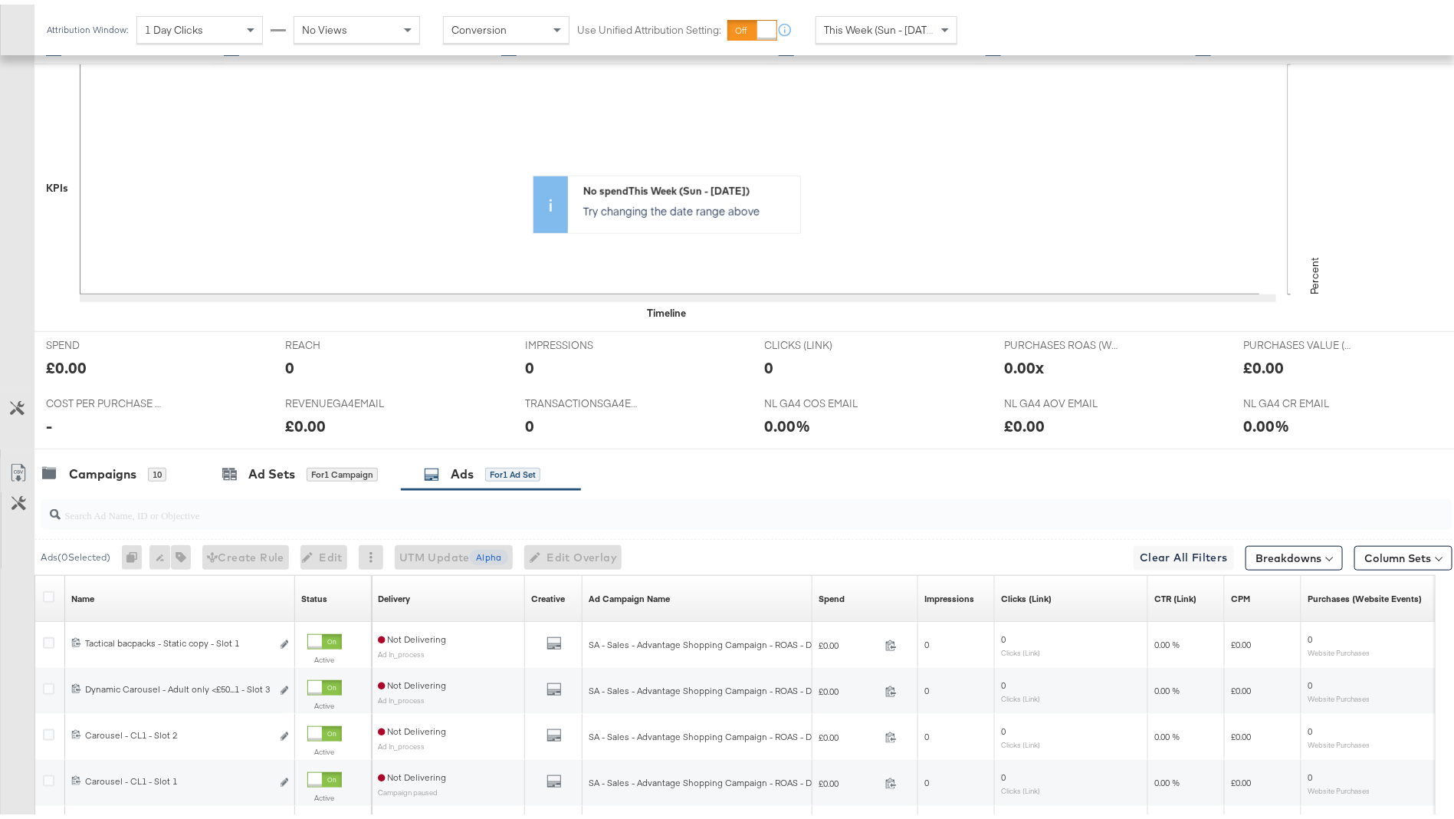
scroll to position [441, 0]
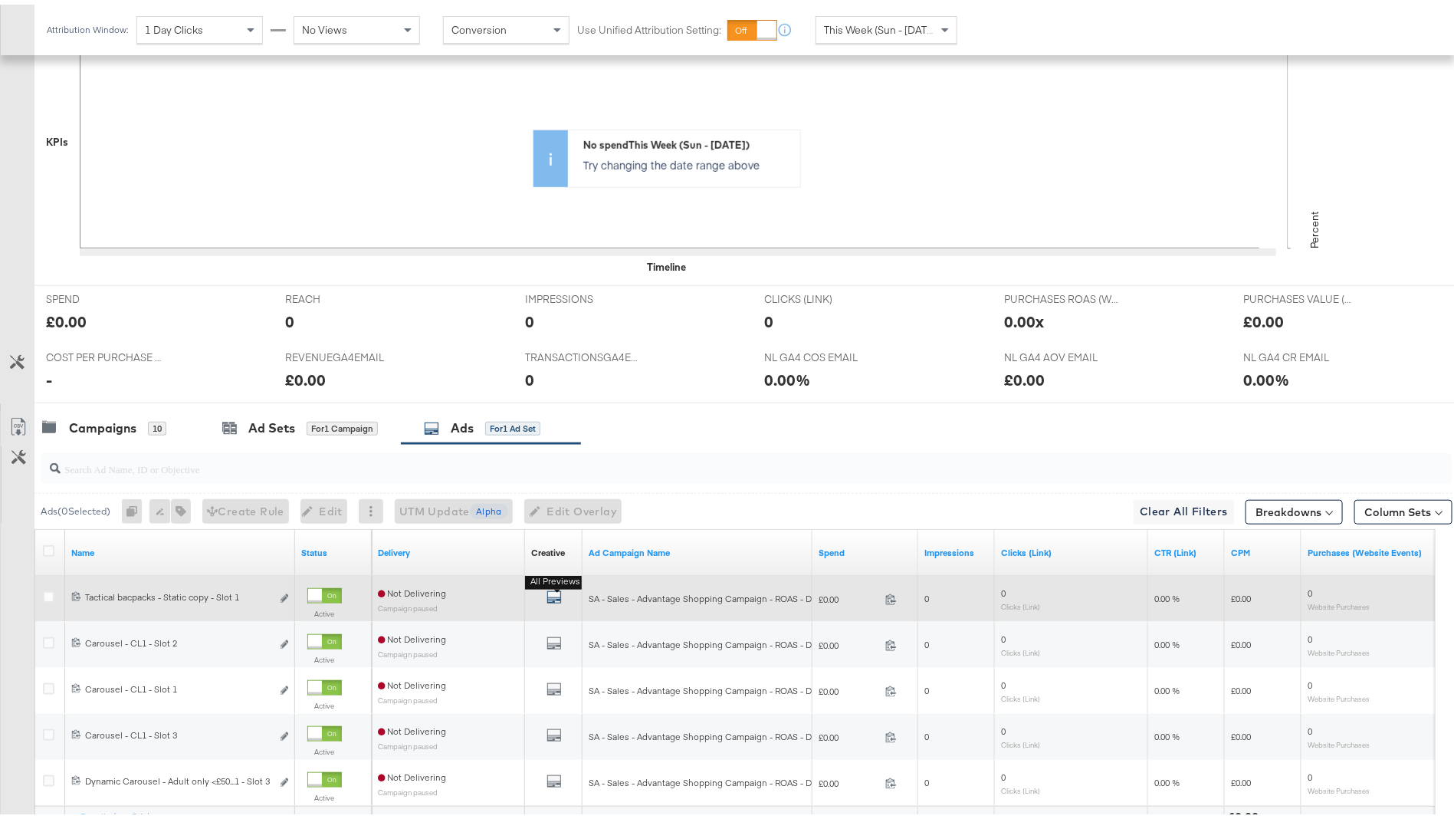
click at [558, 585] on icon "default" at bounding box center [553, 592] width 15 height 15
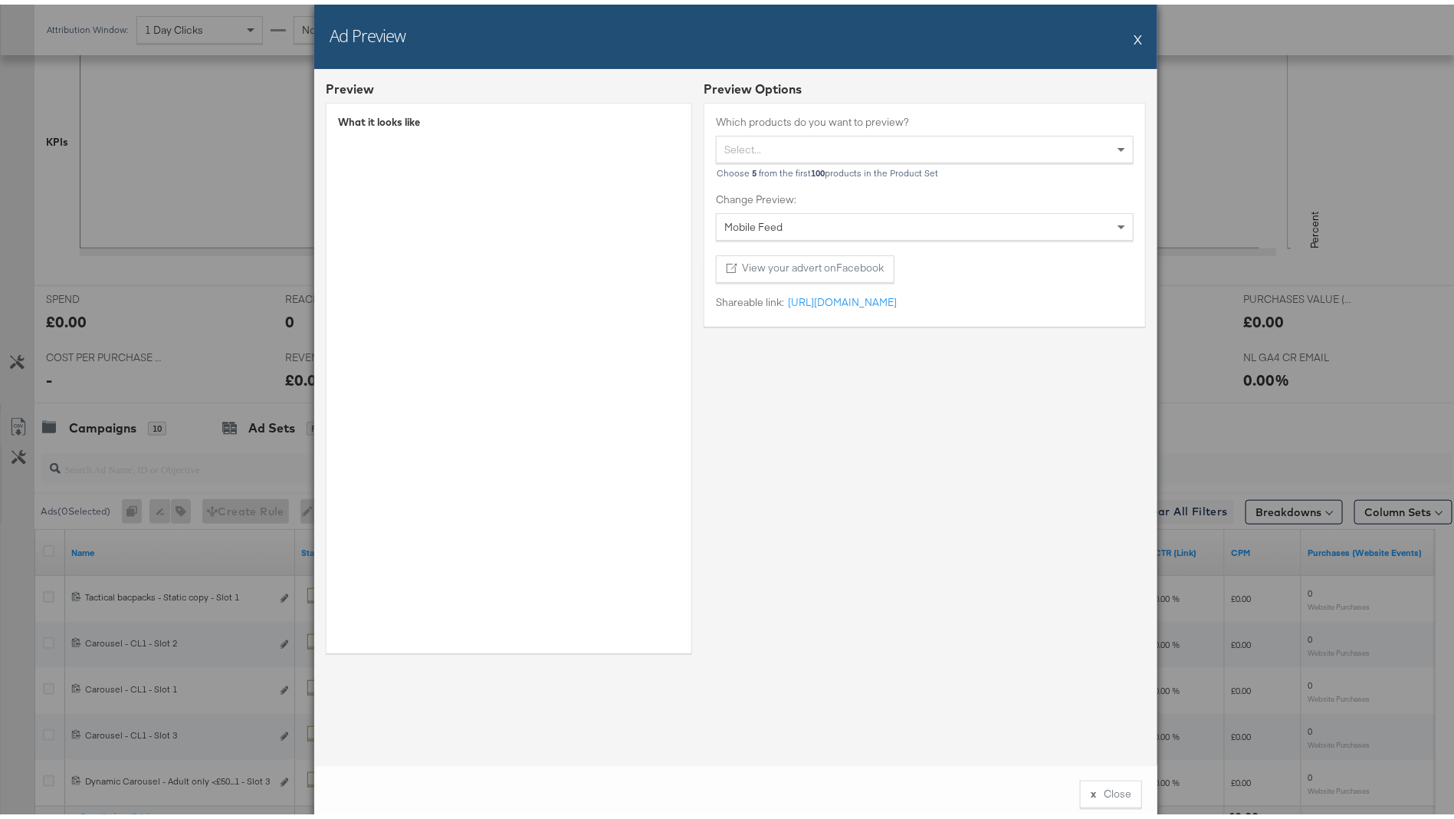
click at [1134, 36] on button "X" at bounding box center [1138, 34] width 8 height 31
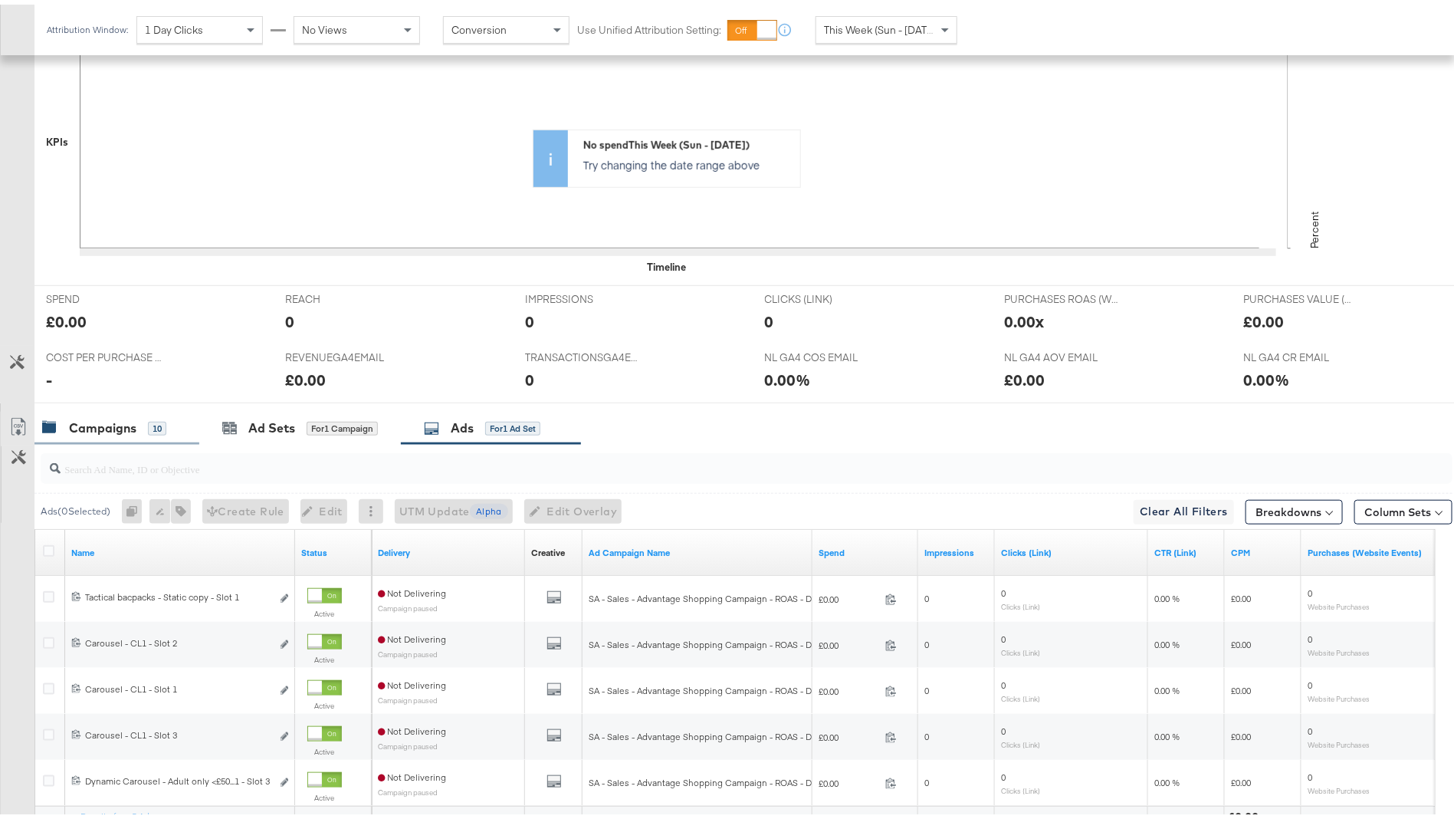
click at [111, 426] on div "Campaigns" at bounding box center [102, 424] width 67 height 18
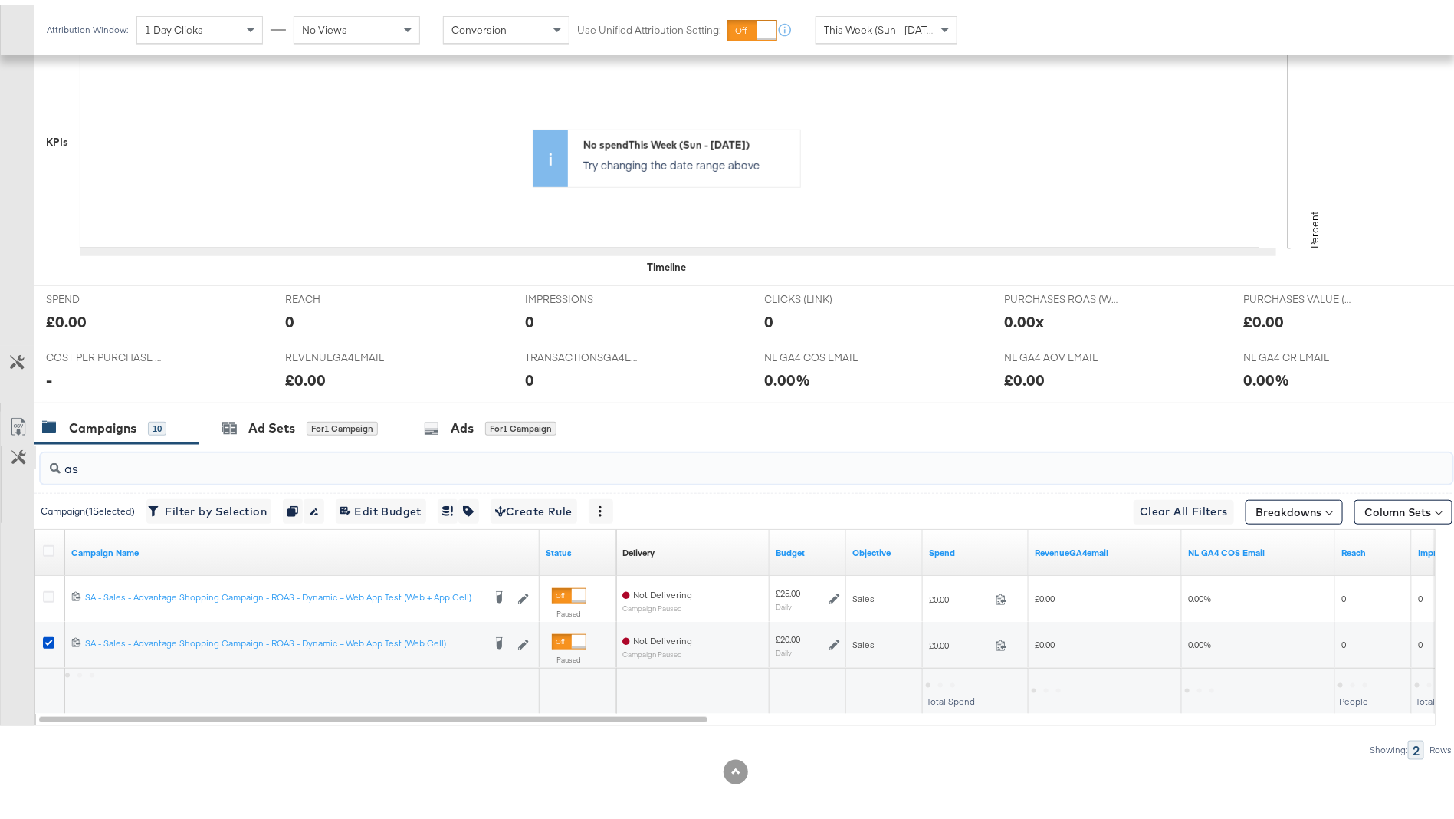
drag, startPoint x: 151, startPoint y: 460, endPoint x: 4, endPoint y: 459, distance: 147.2
click at [4, 459] on div "as Campaign ( 1 Selected) Filter by Selection Filter 1 campaign Duplicate 1 cam…" at bounding box center [726, 596] width 1452 height 315
type input "s"
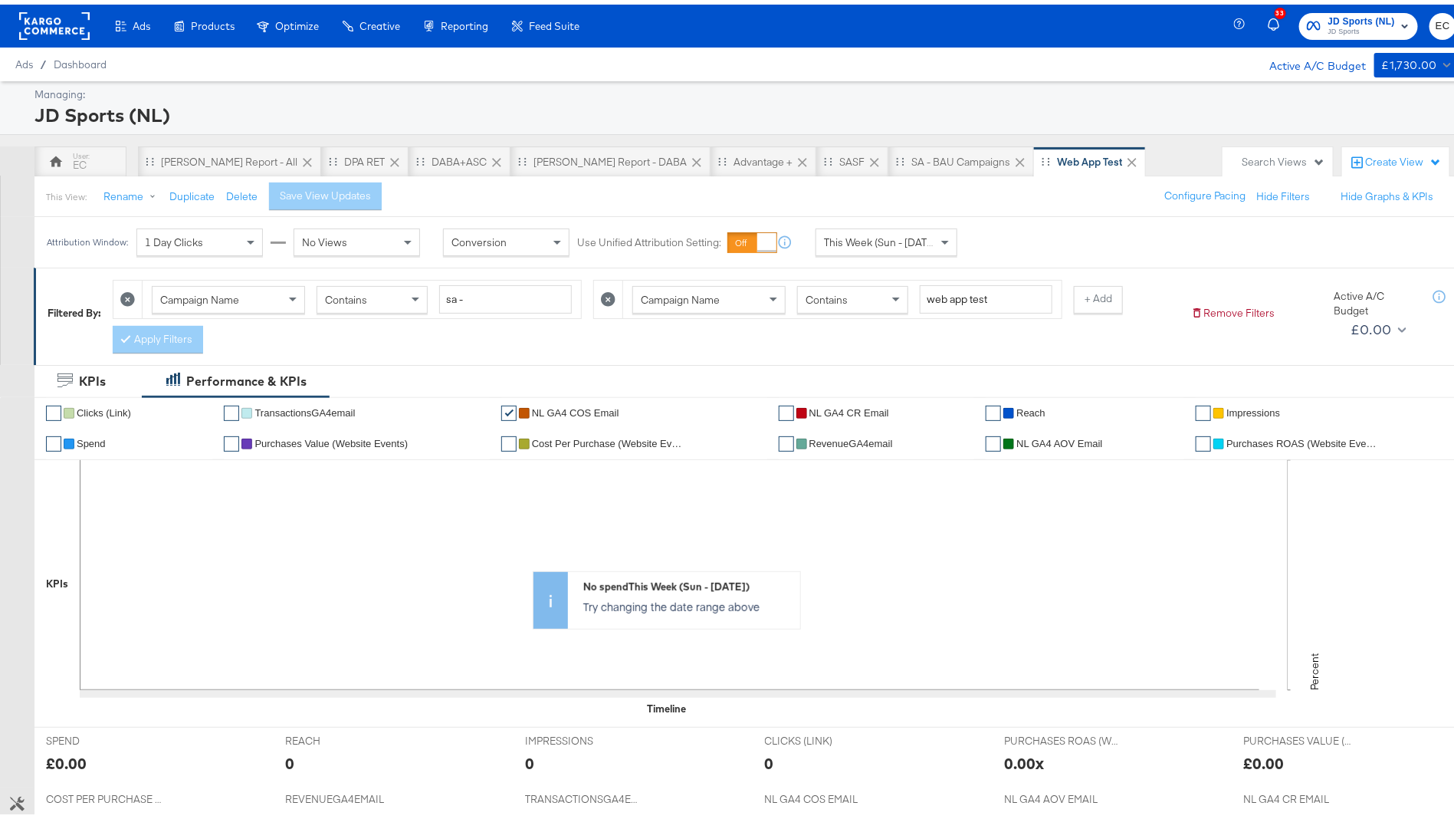
scroll to position [131, 0]
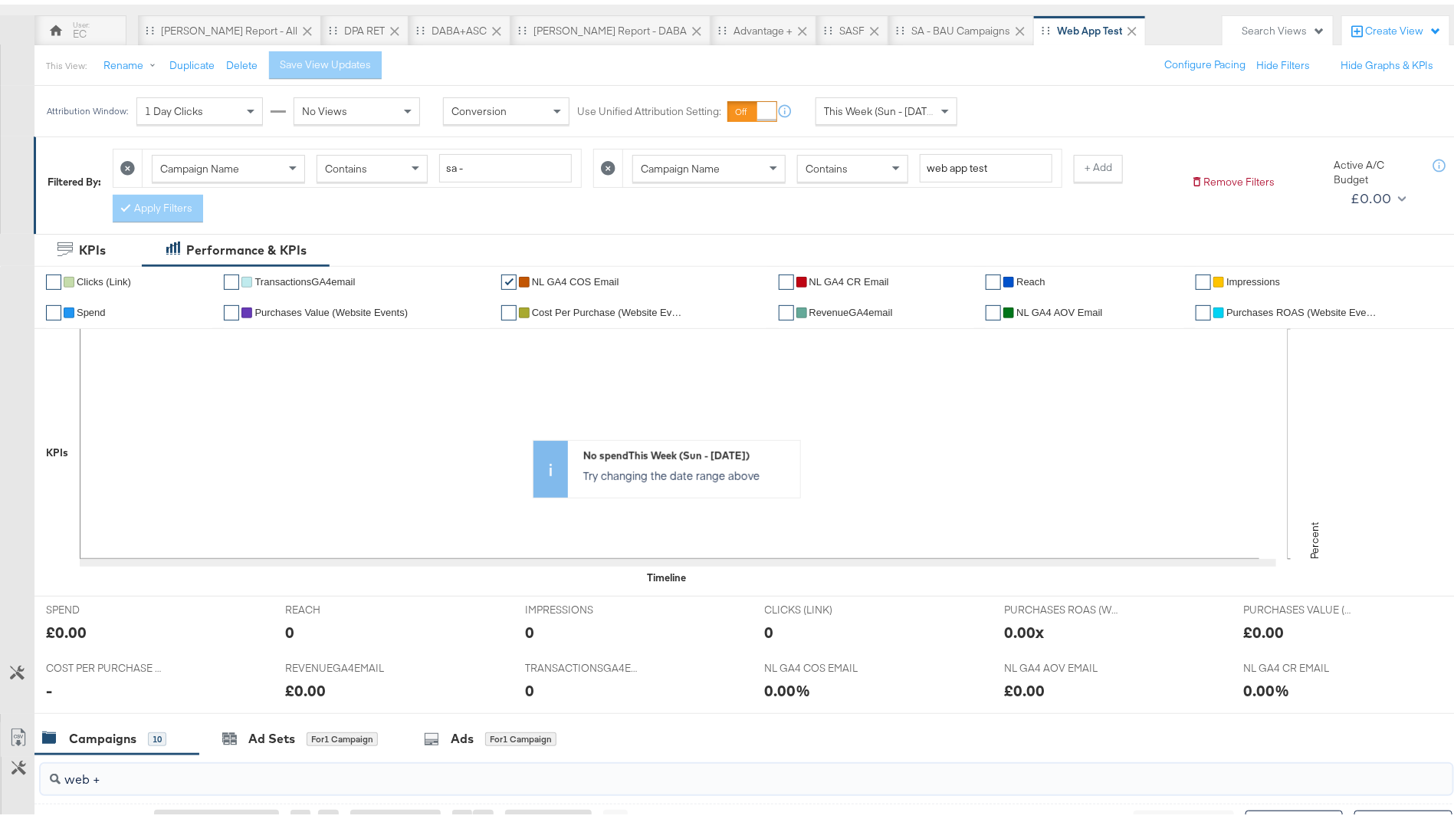
type input "web +"
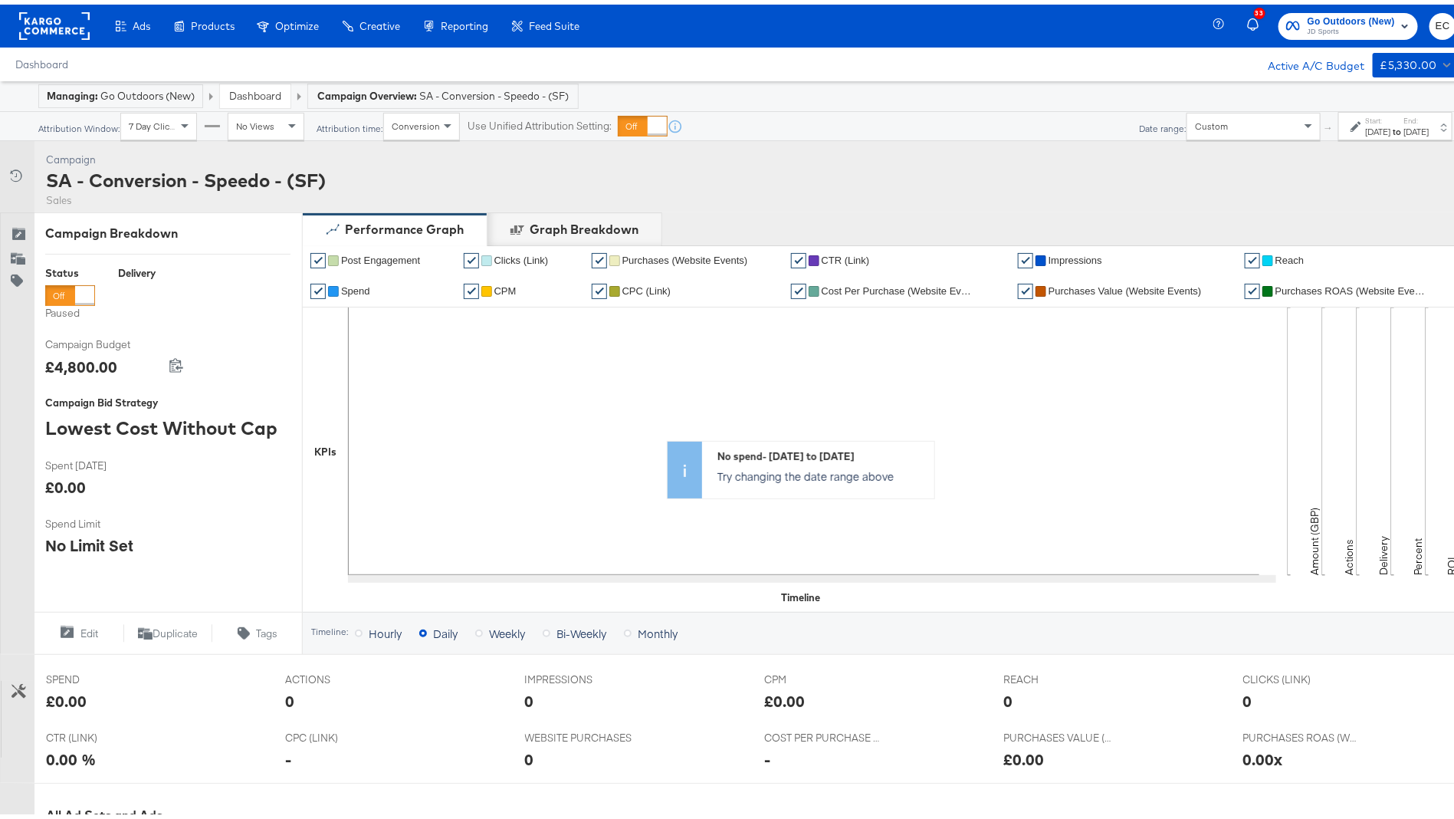
scroll to position [475, 0]
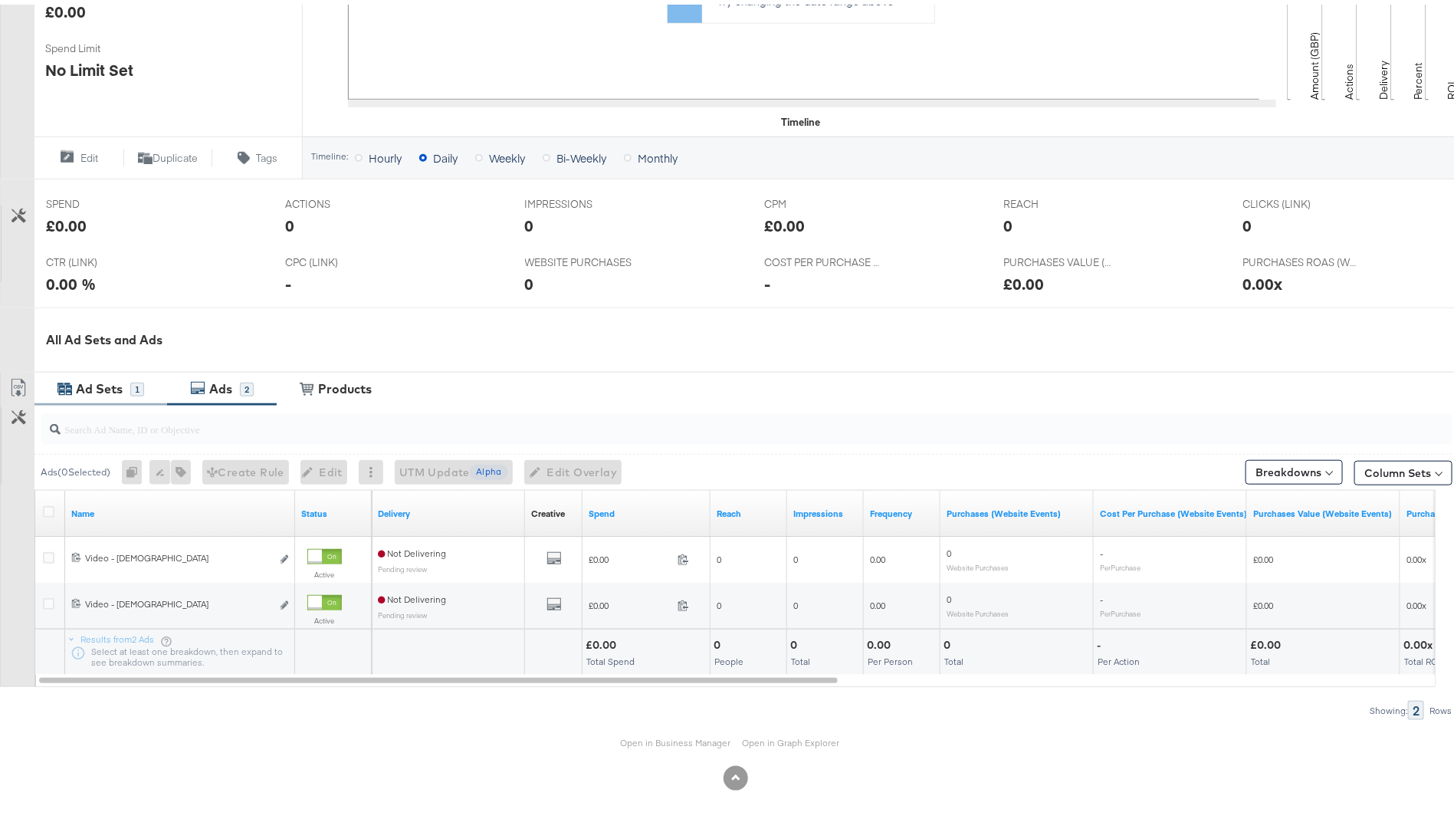
click at [120, 370] on div "Ad Sets 1" at bounding box center [100, 384] width 133 height 33
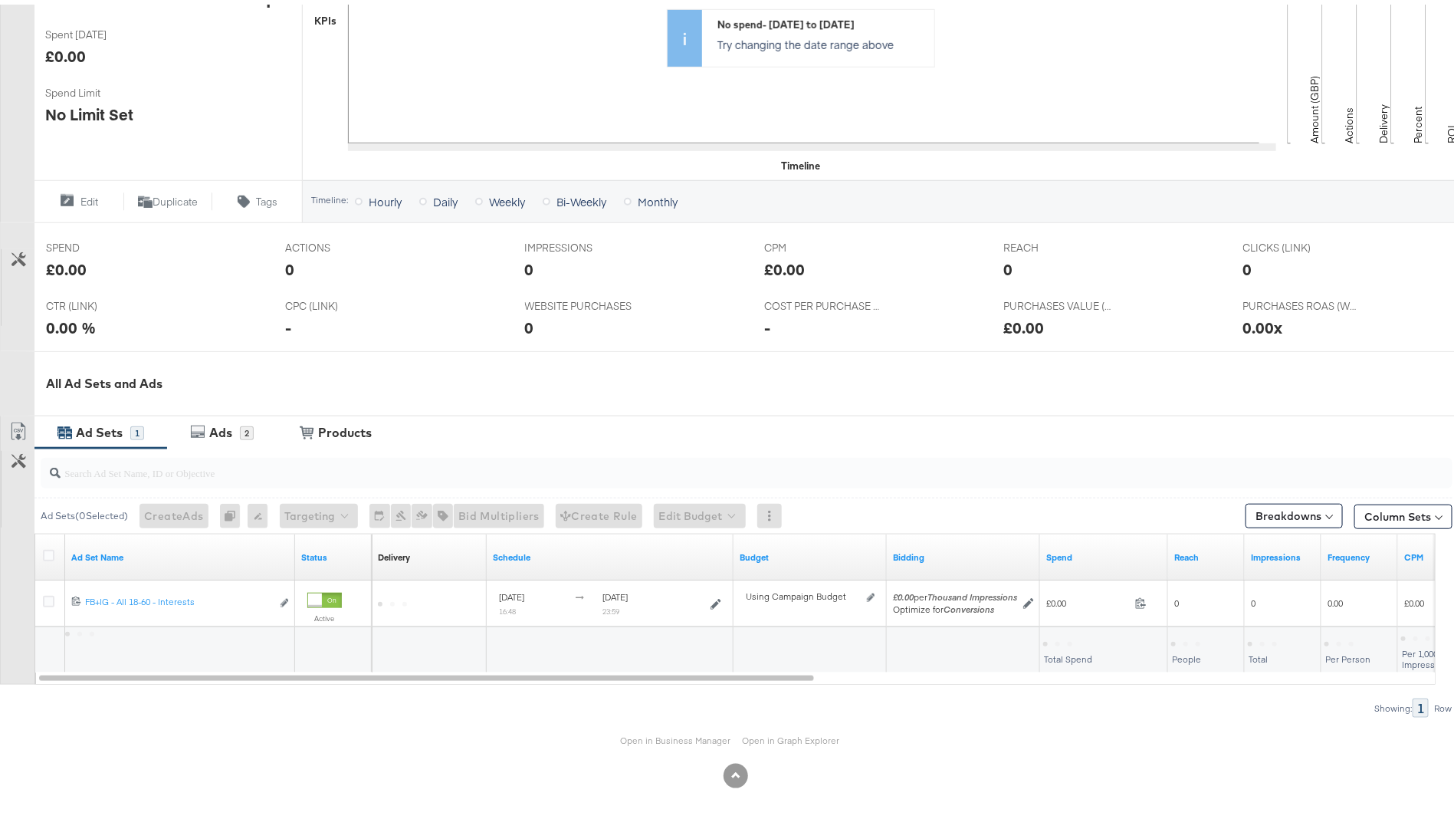
scroll to position [428, 0]
click at [201, 418] on div "Ads 2" at bounding box center [222, 430] width 110 height 33
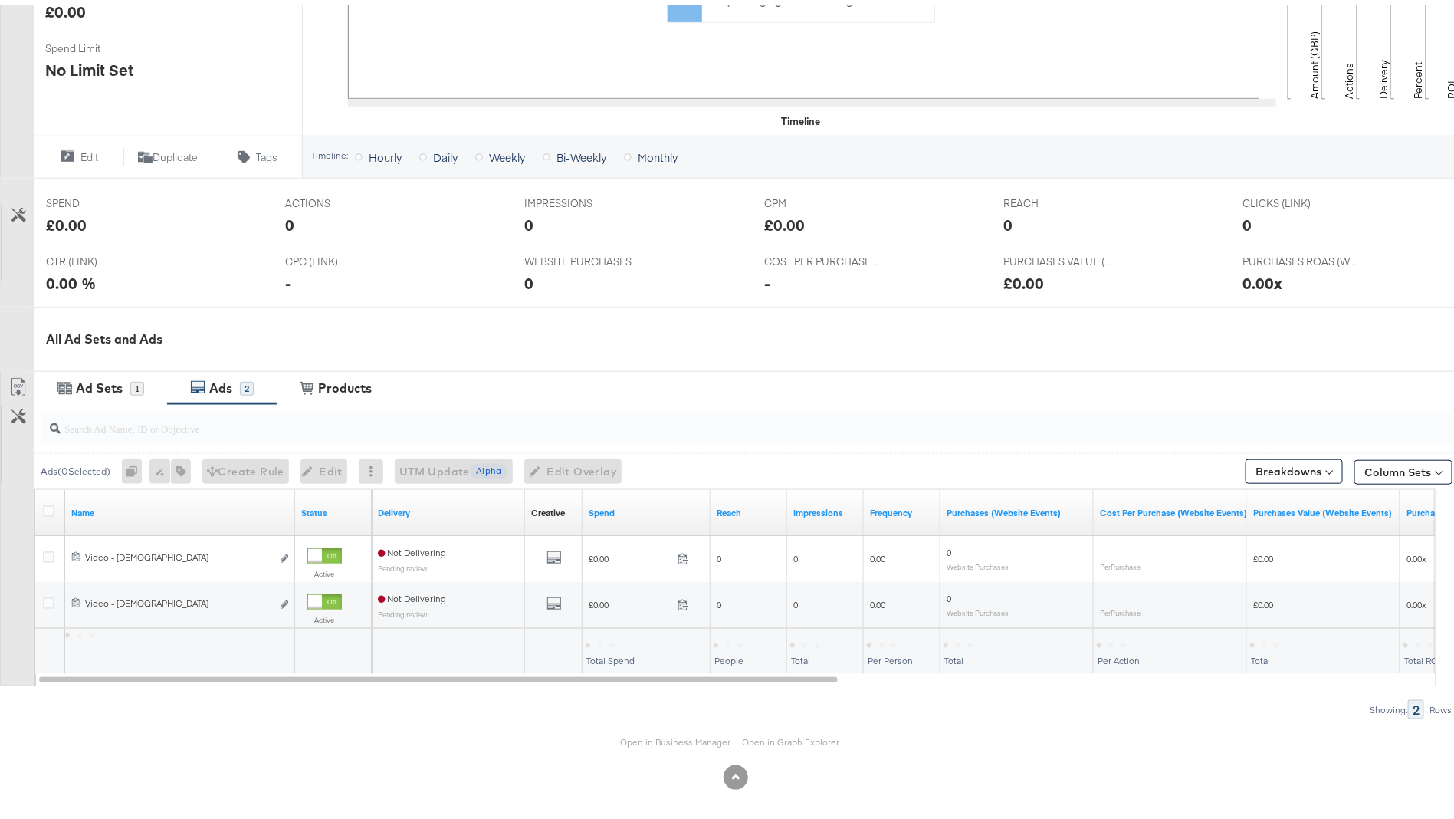
scroll to position [474, 0]
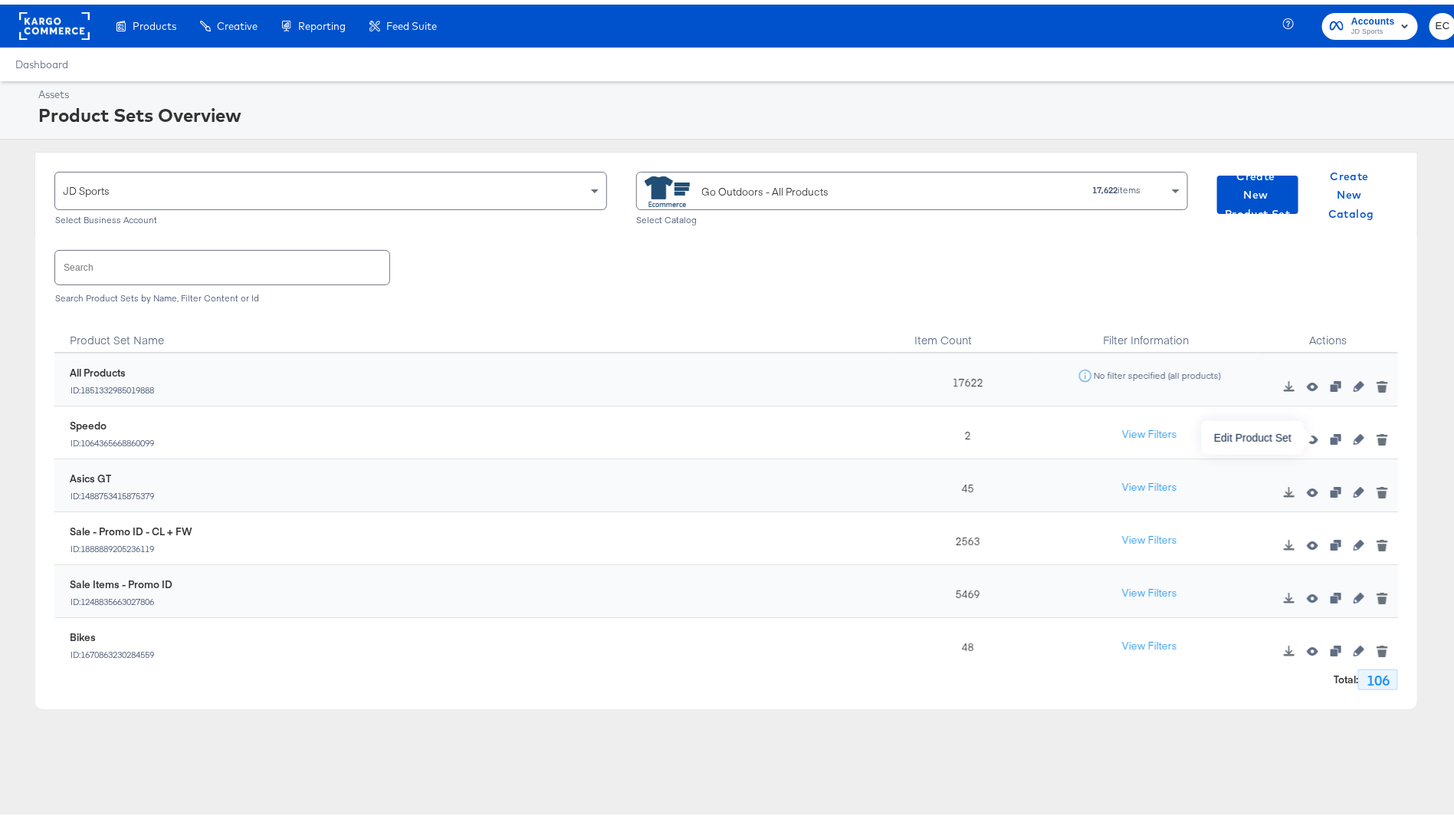
click at [1347, 434] on button "button" at bounding box center [1358, 434] width 23 height 11
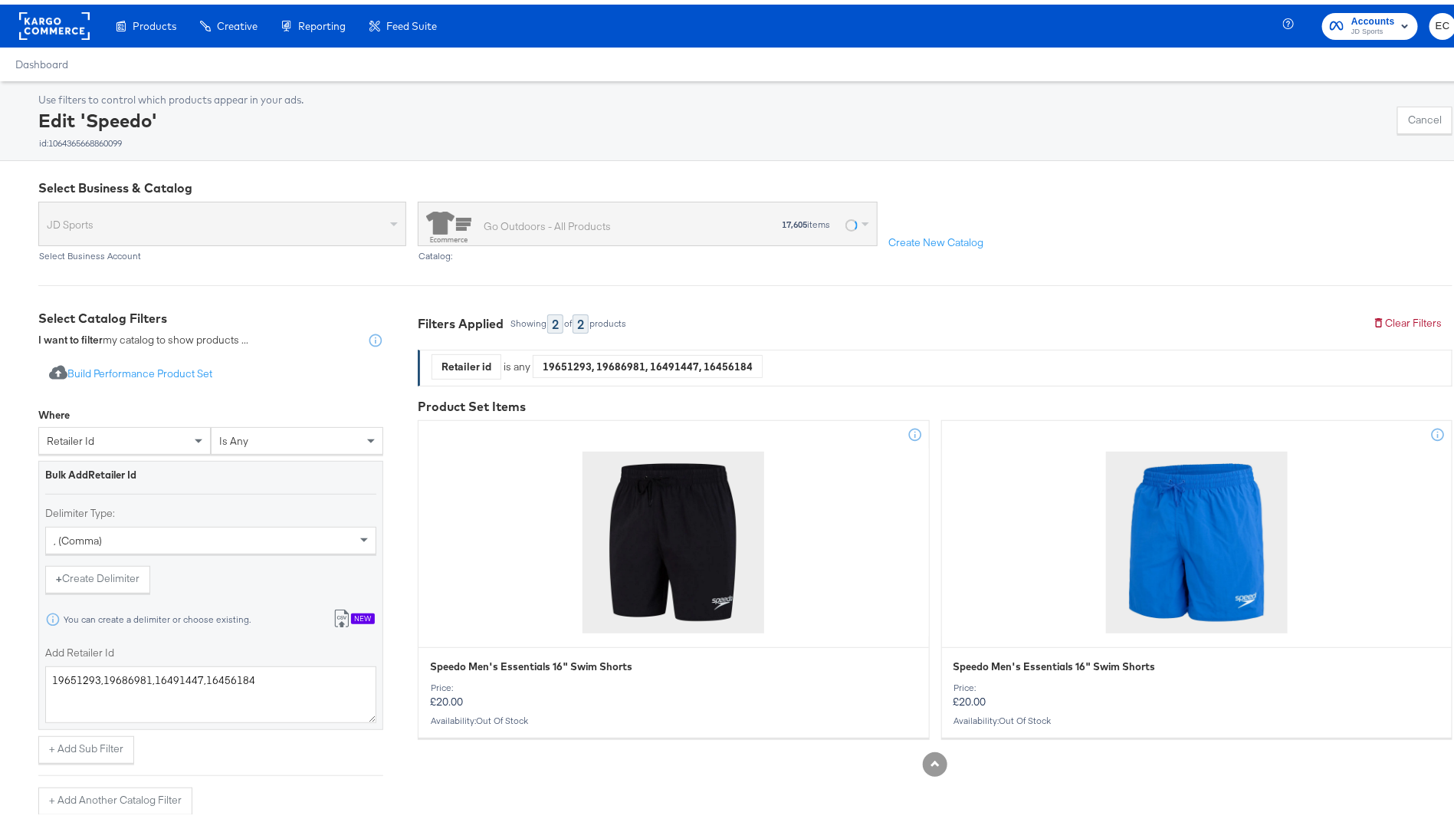
scroll to position [65, 0]
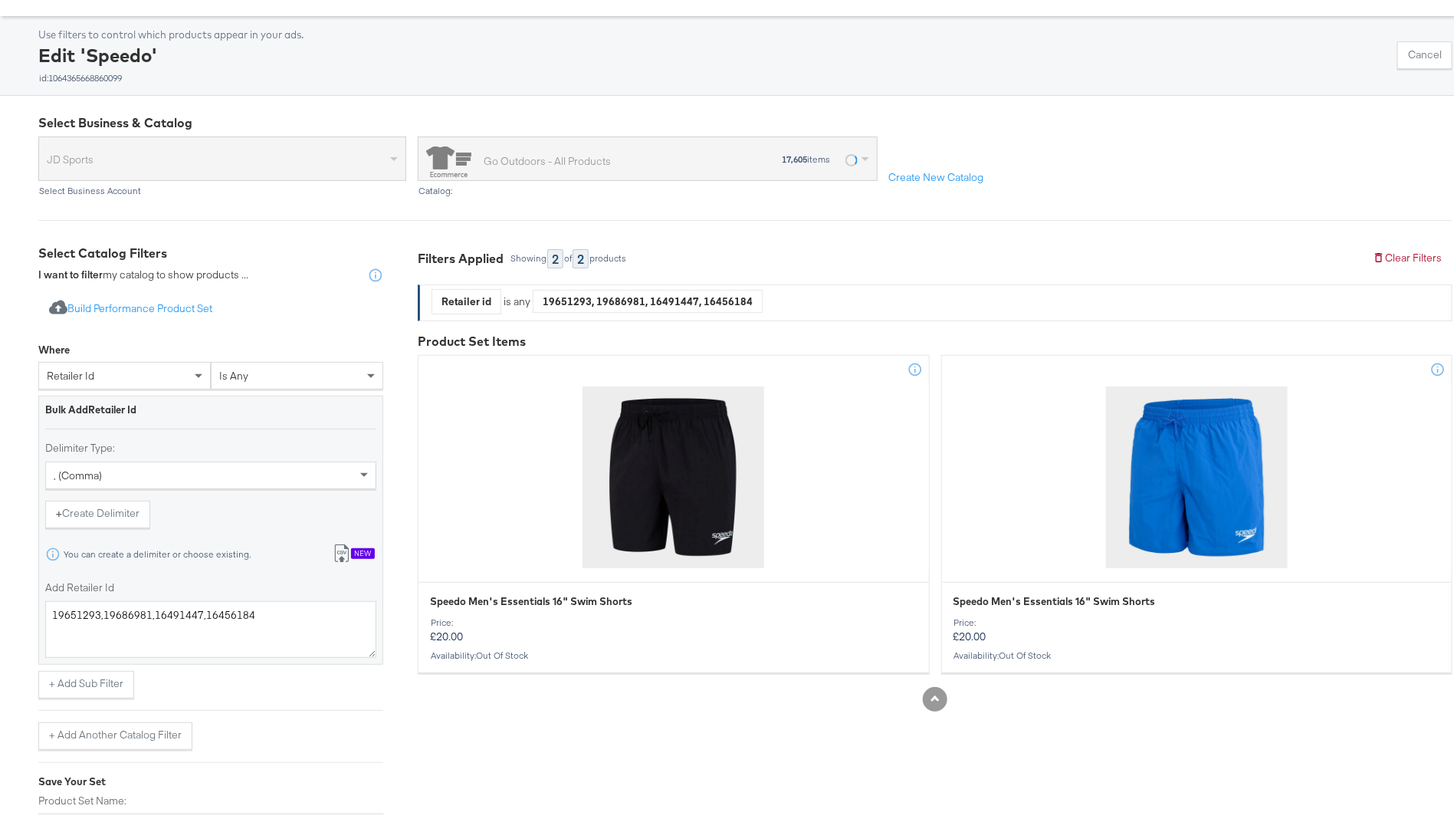
click at [113, 378] on div "retailer id" at bounding box center [124, 371] width 171 height 26
type input "br"
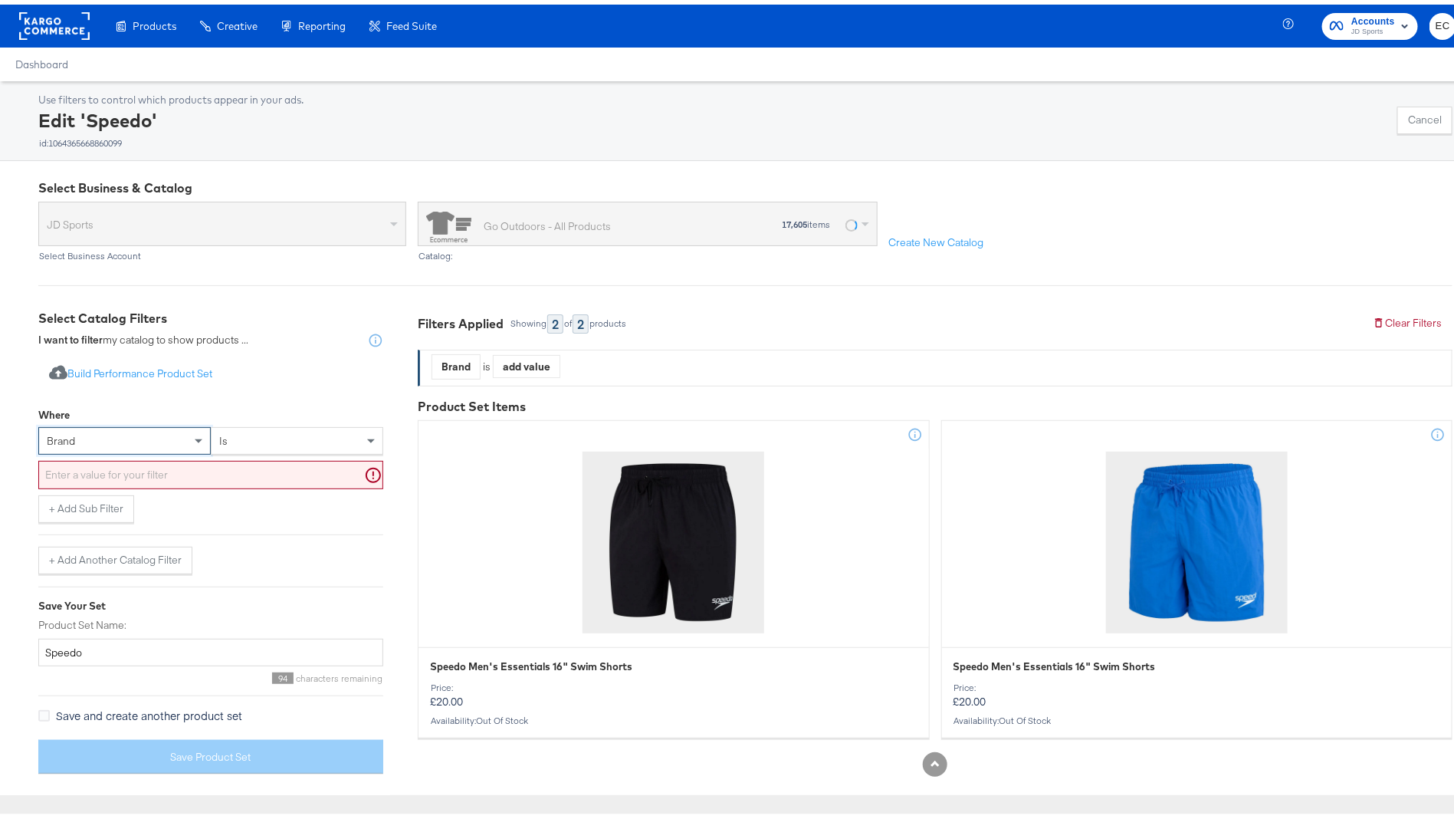
scroll to position [0, 0]
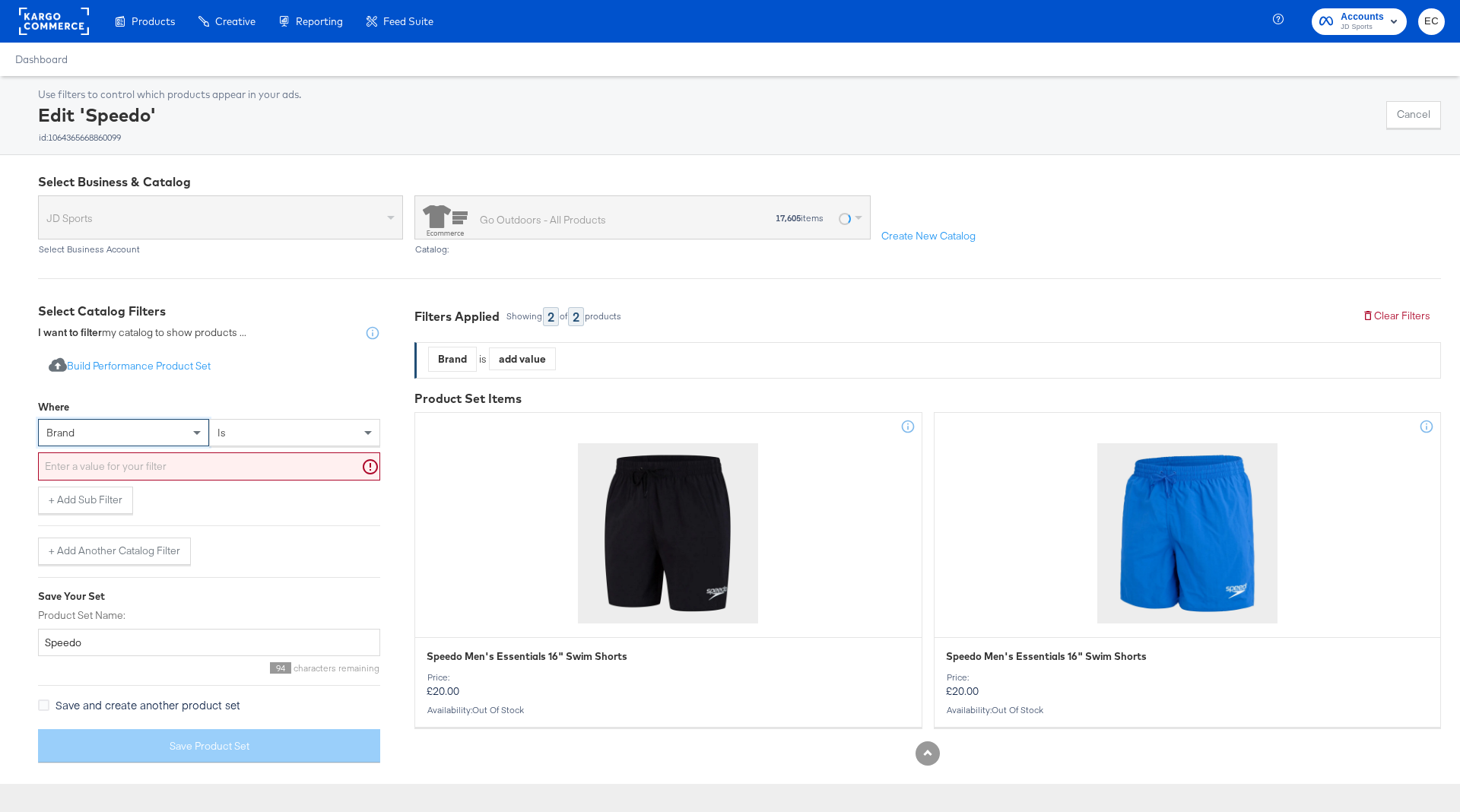
click at [257, 452] on div at bounding box center [208, 466] width 342 height 28
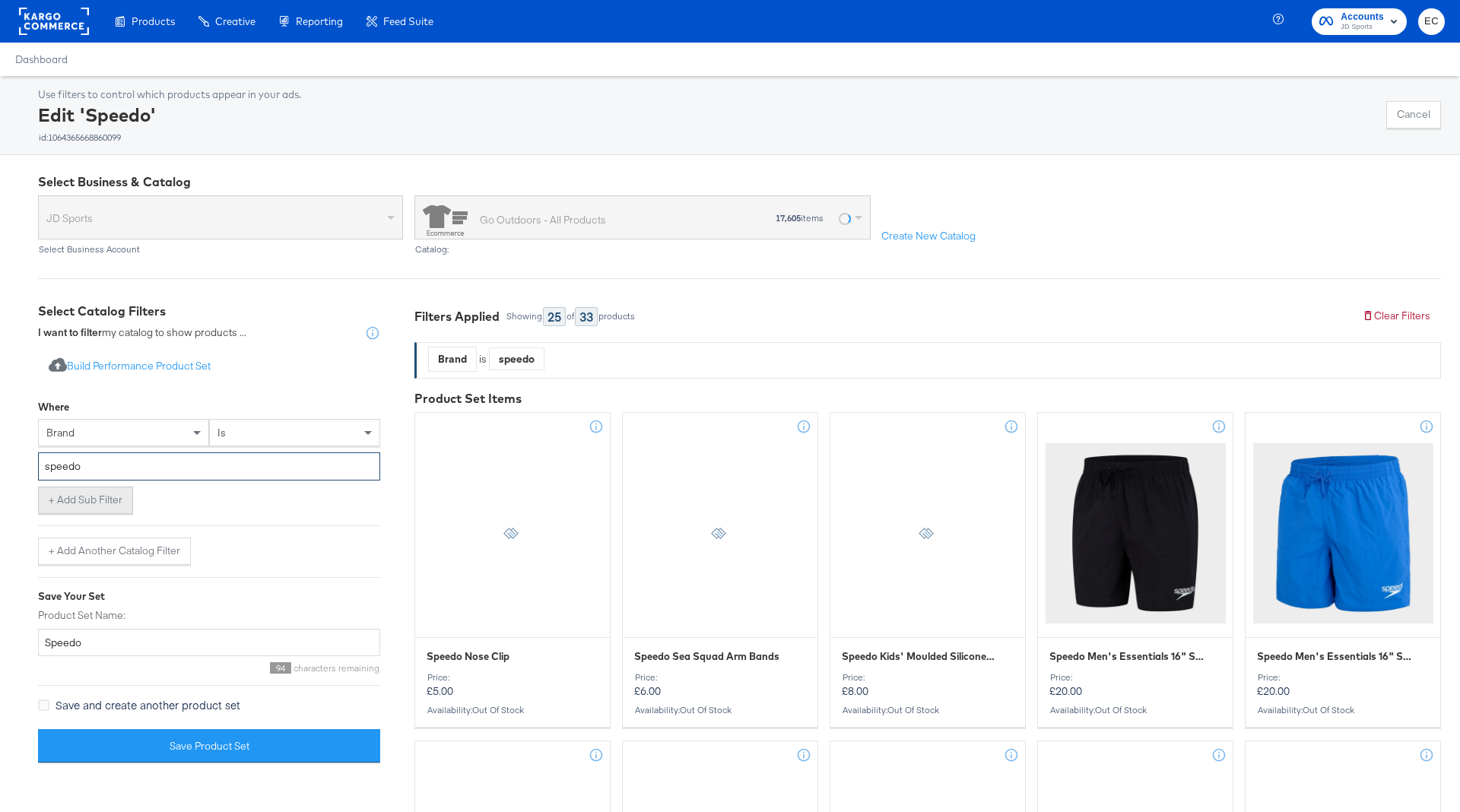
type input "speedo"
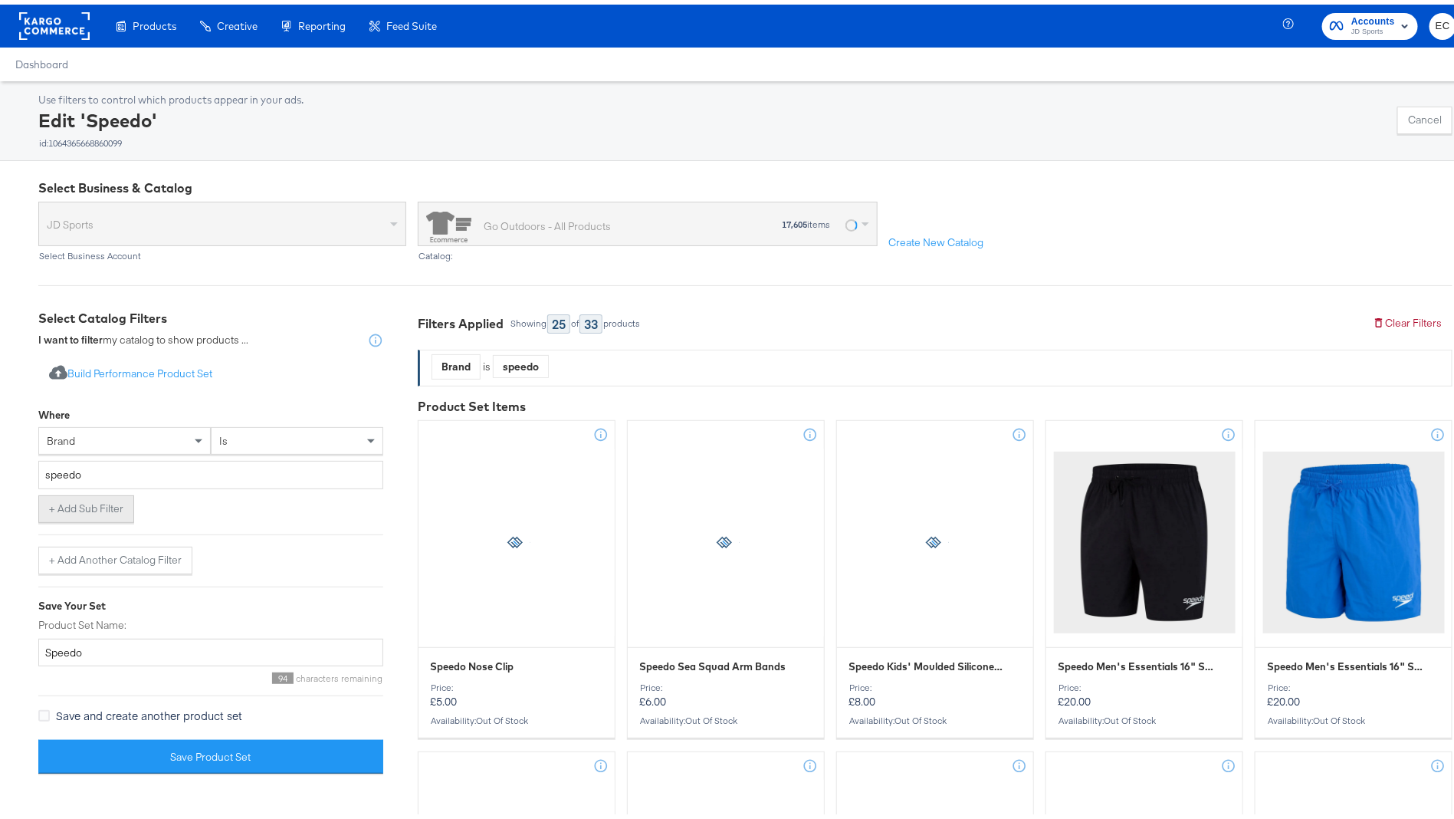
click at [59, 506] on button "+ Add Sub Filter" at bounding box center [86, 505] width 96 height 28
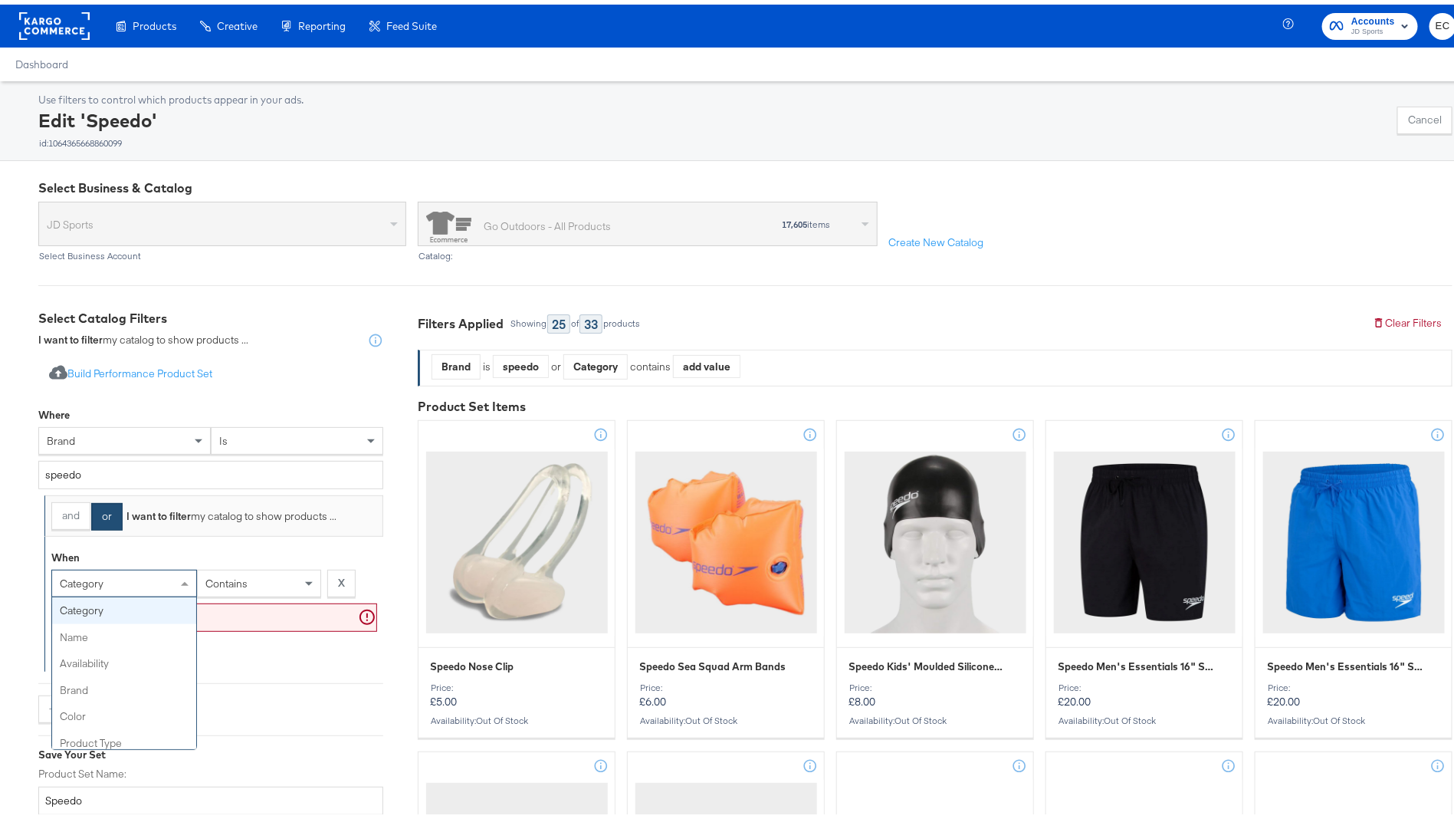
click at [78, 580] on span "category" at bounding box center [82, 579] width 44 height 14
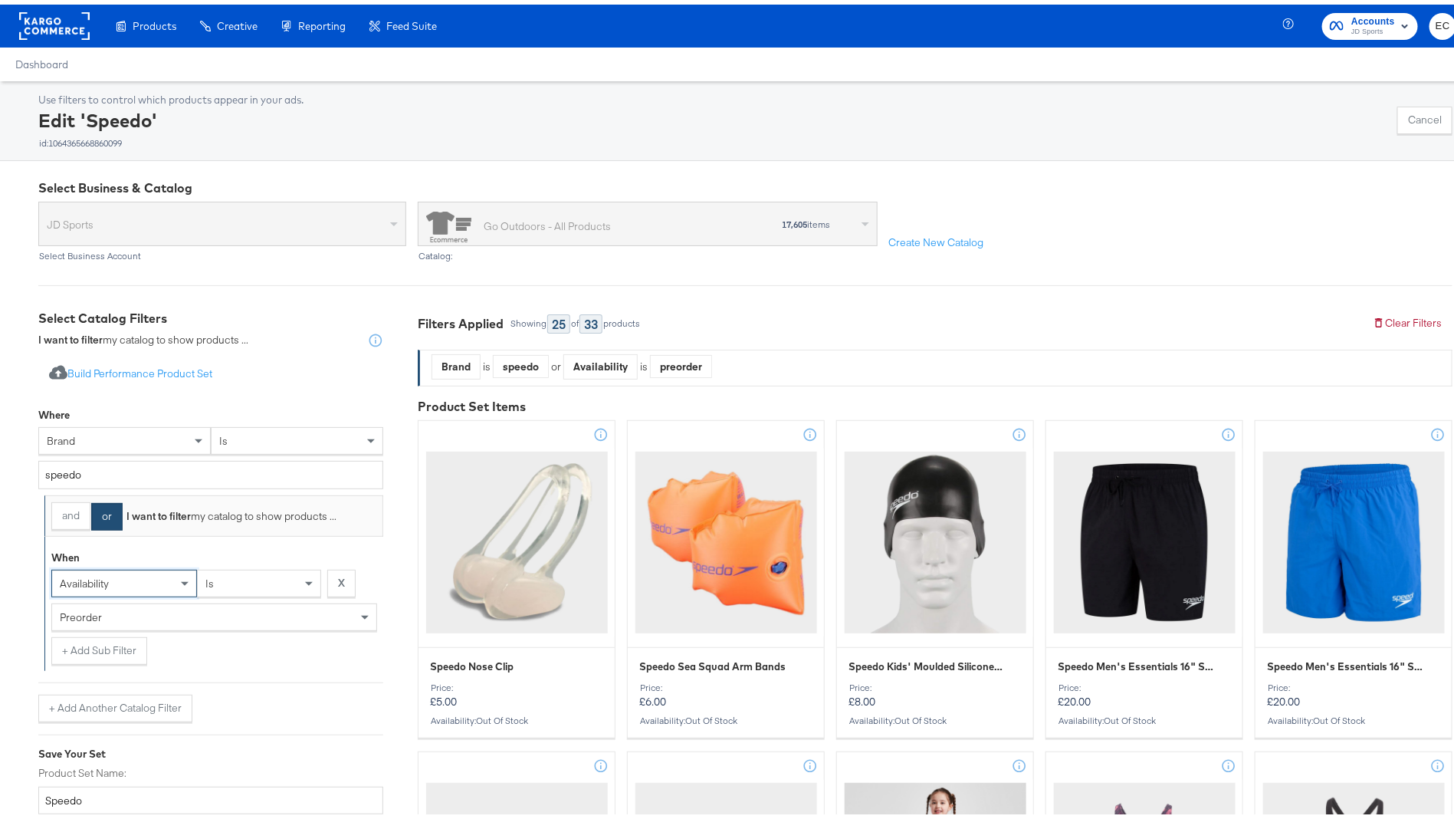
click at [162, 614] on div "preorder" at bounding box center [214, 612] width 324 height 26
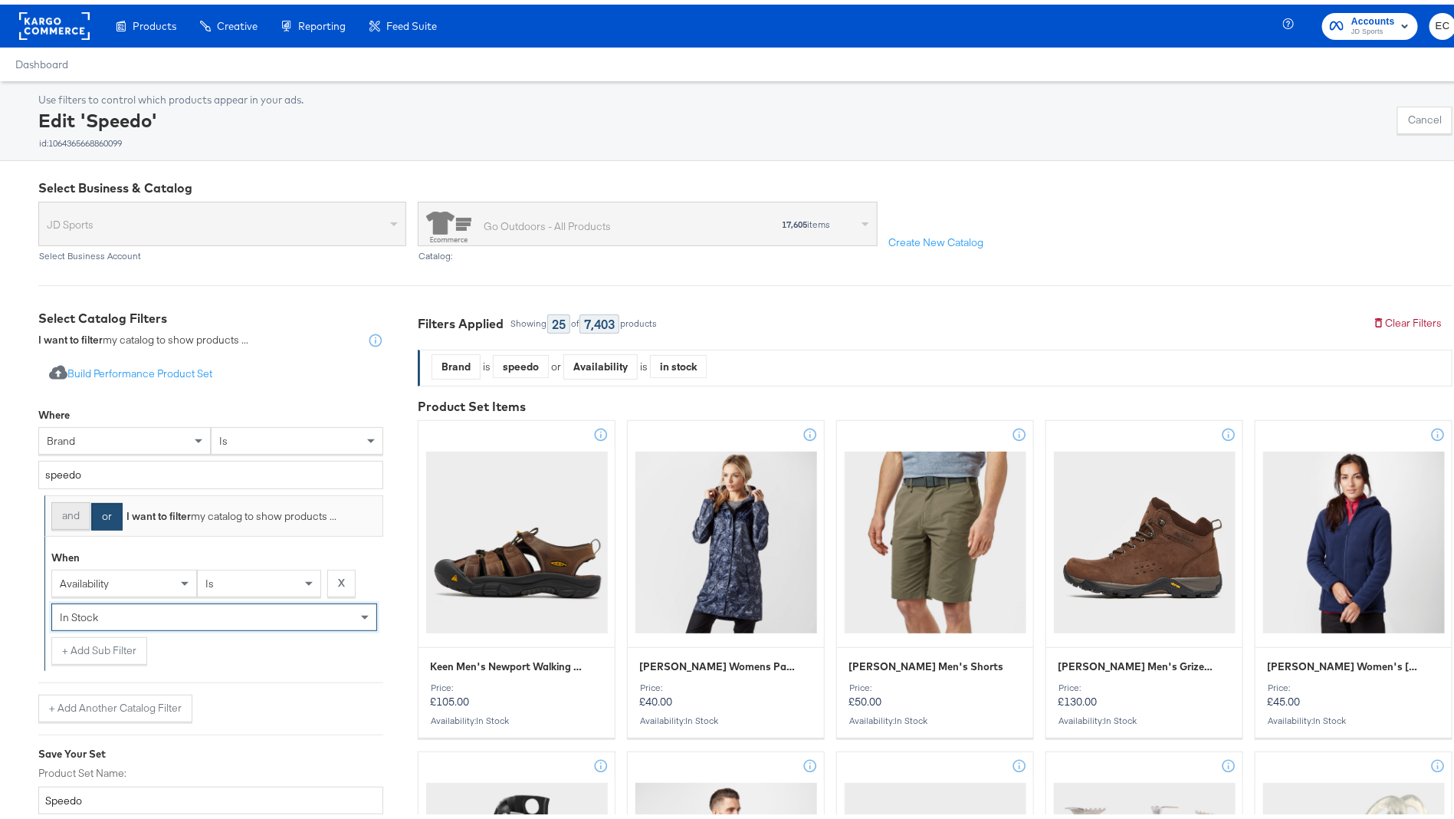
click at [70, 519] on button "and" at bounding box center [70, 511] width 39 height 28
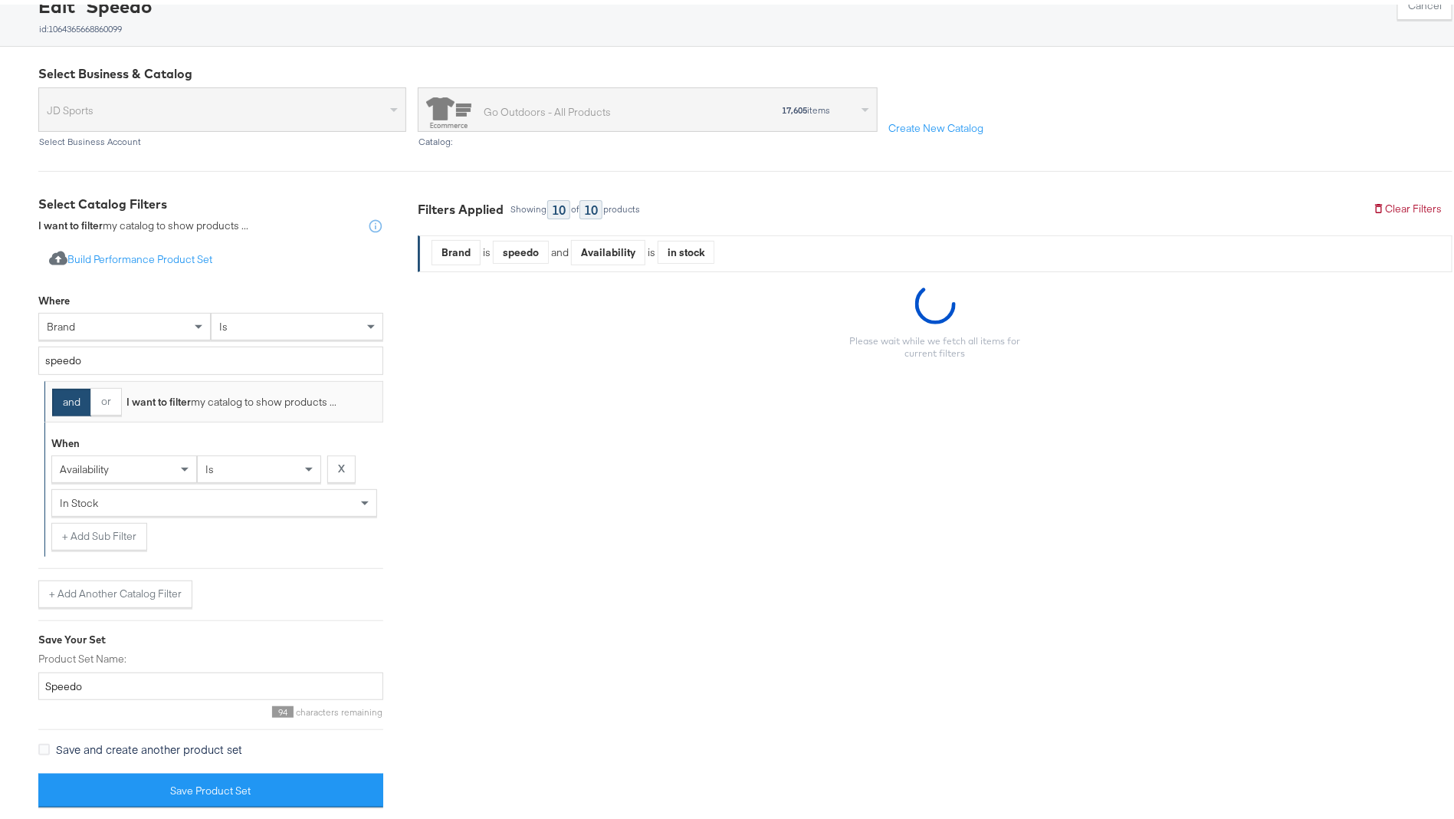
scroll to position [300, 0]
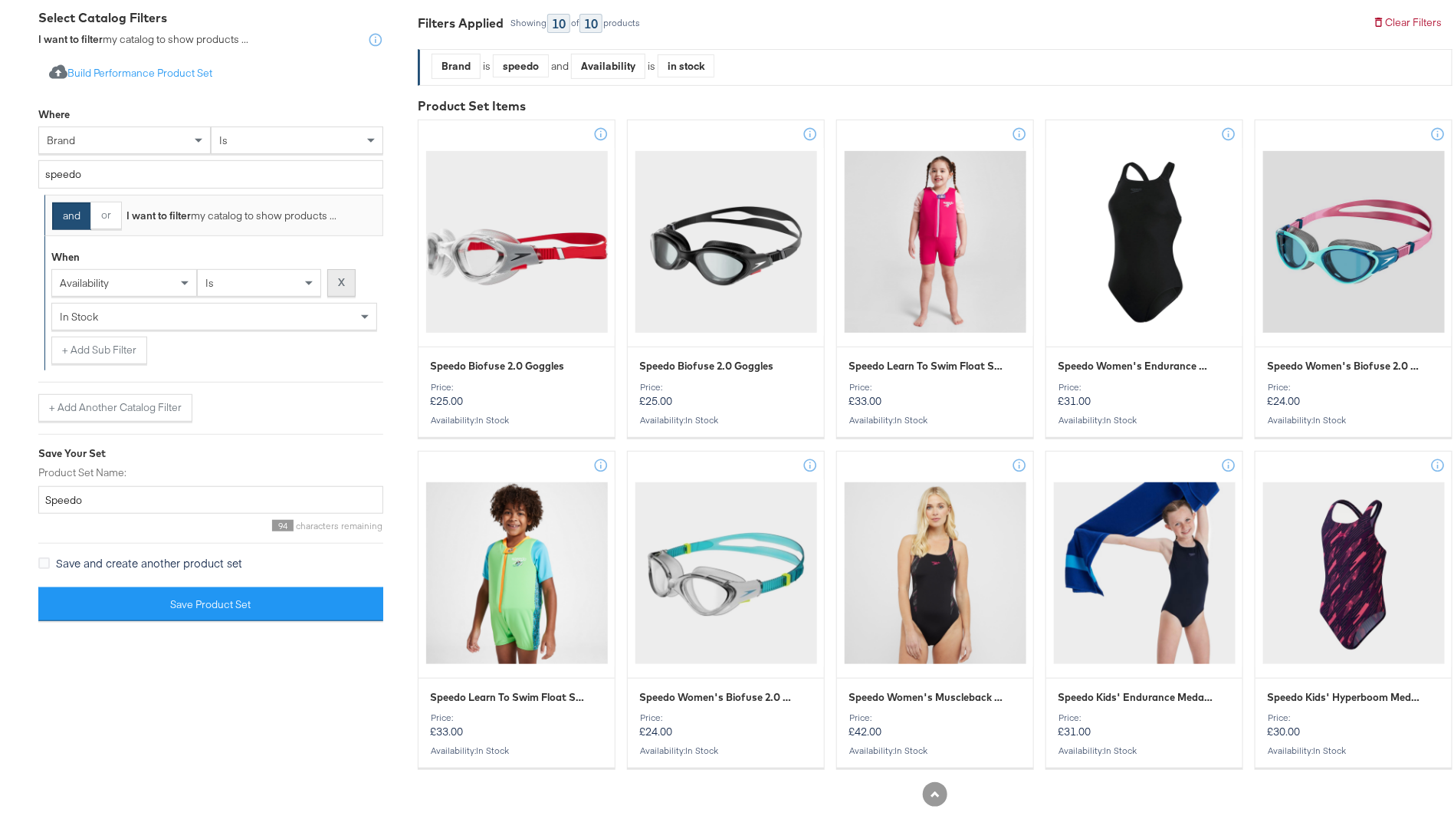
click at [348, 271] on button "X" at bounding box center [341, 278] width 28 height 28
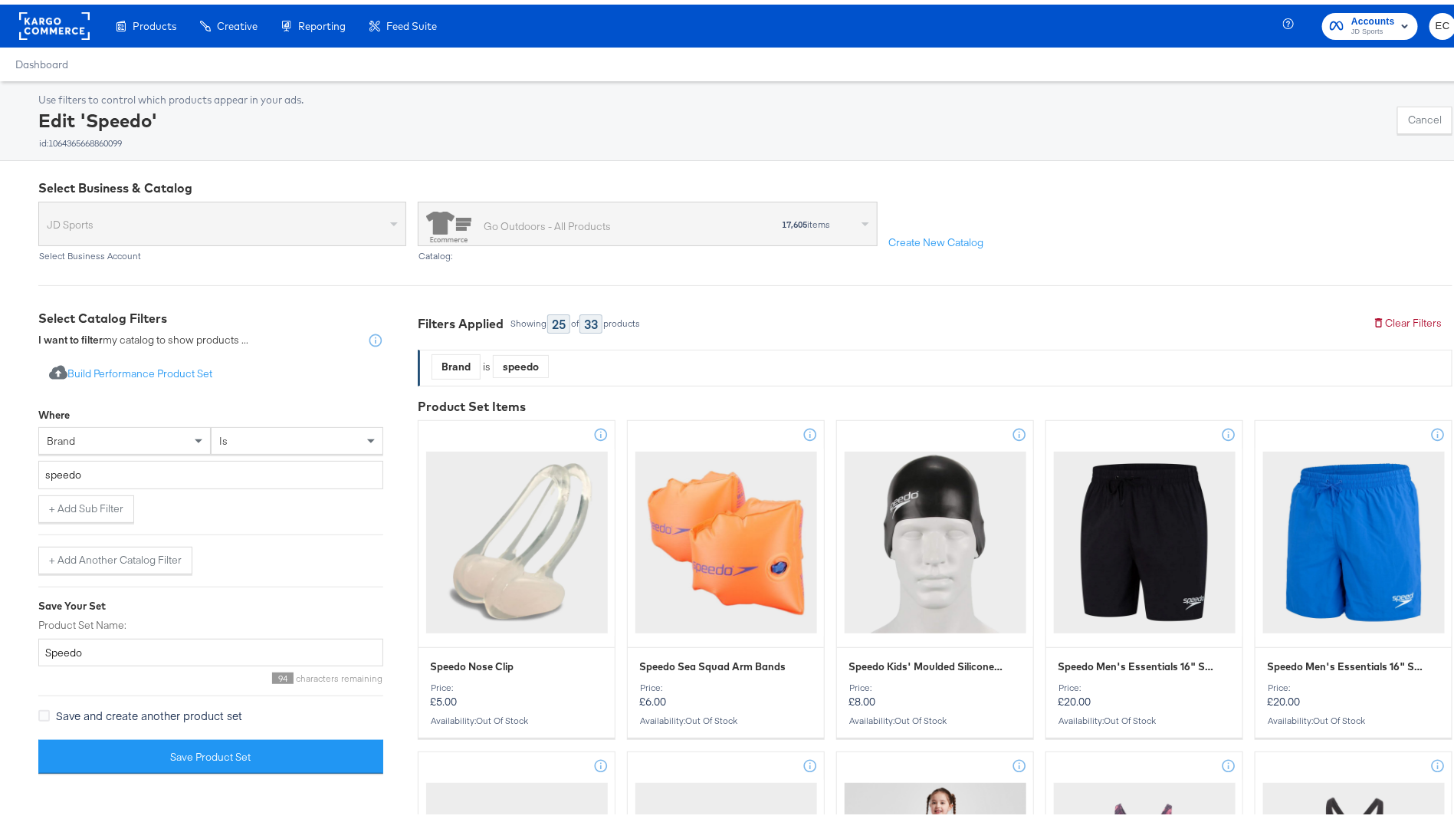
scroll to position [28, 0]
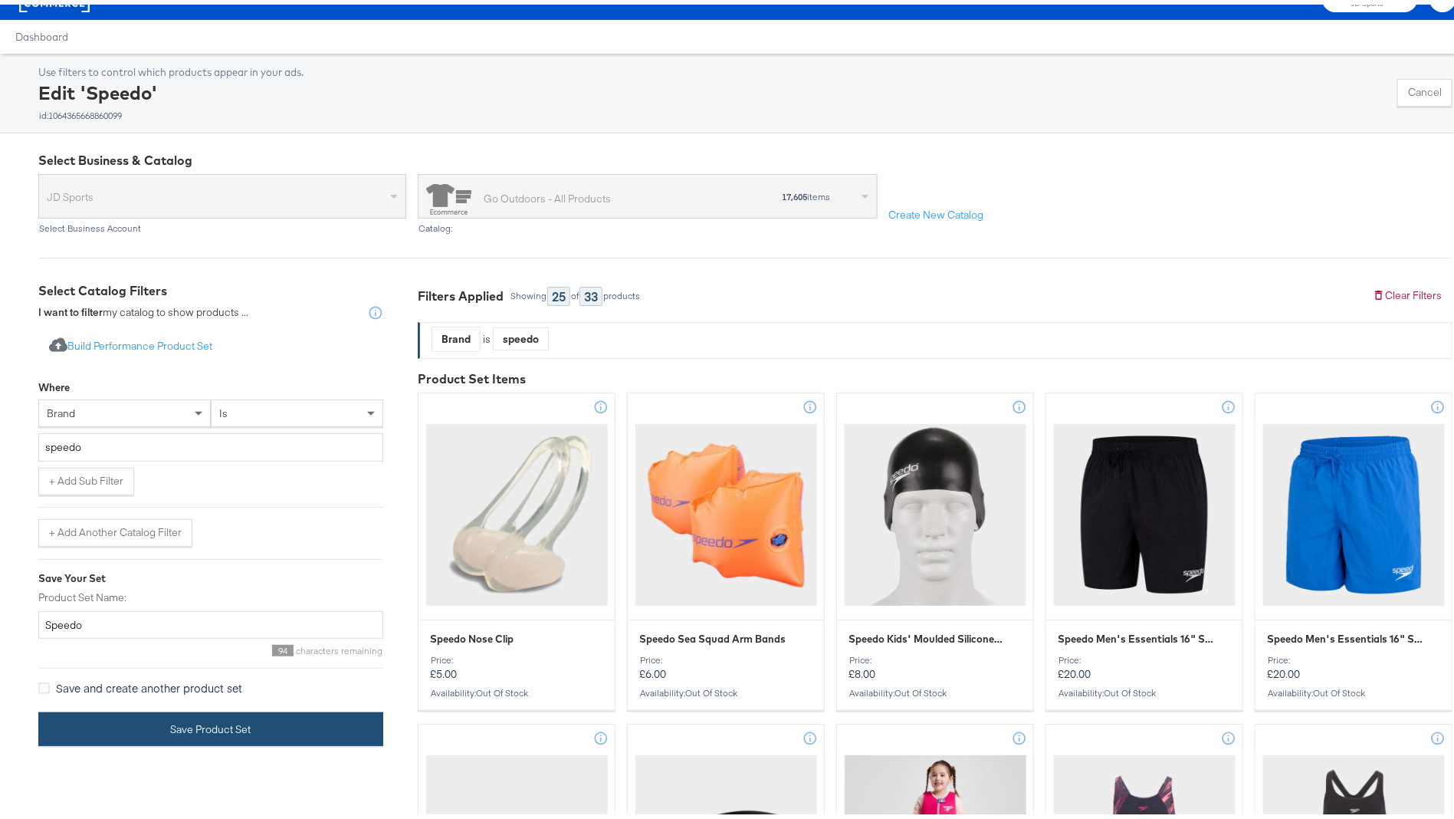
click at [185, 730] on button "Save Product Set" at bounding box center [210, 724] width 345 height 34
